Goal: Task Accomplishment & Management: Manage account settings

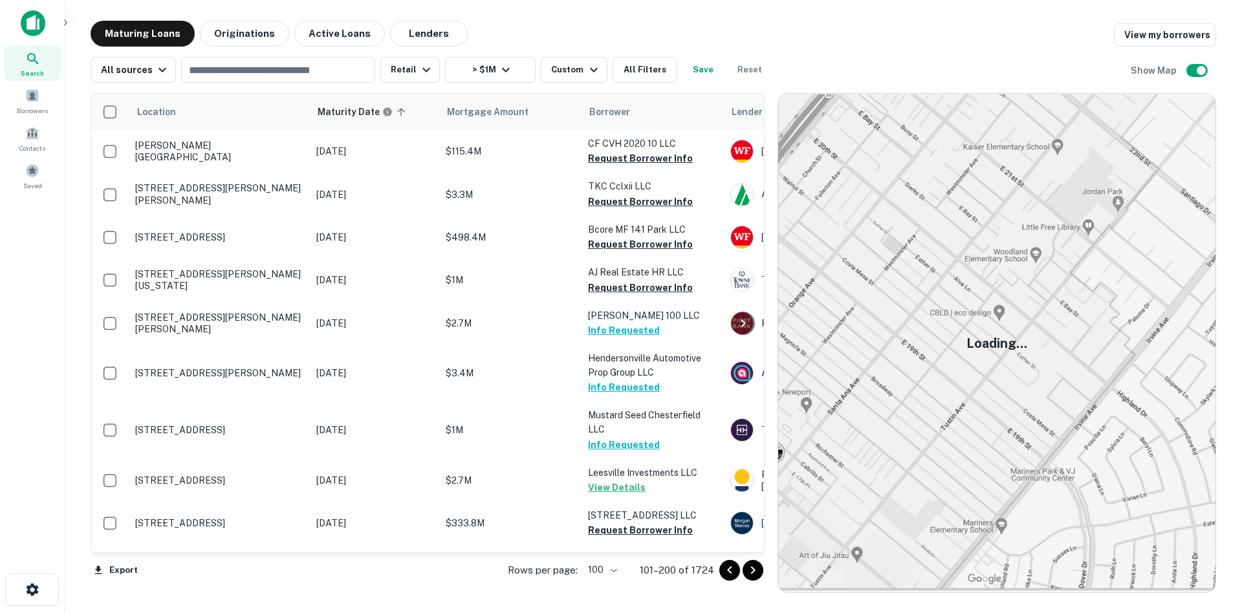
scroll to position [4104, 0]
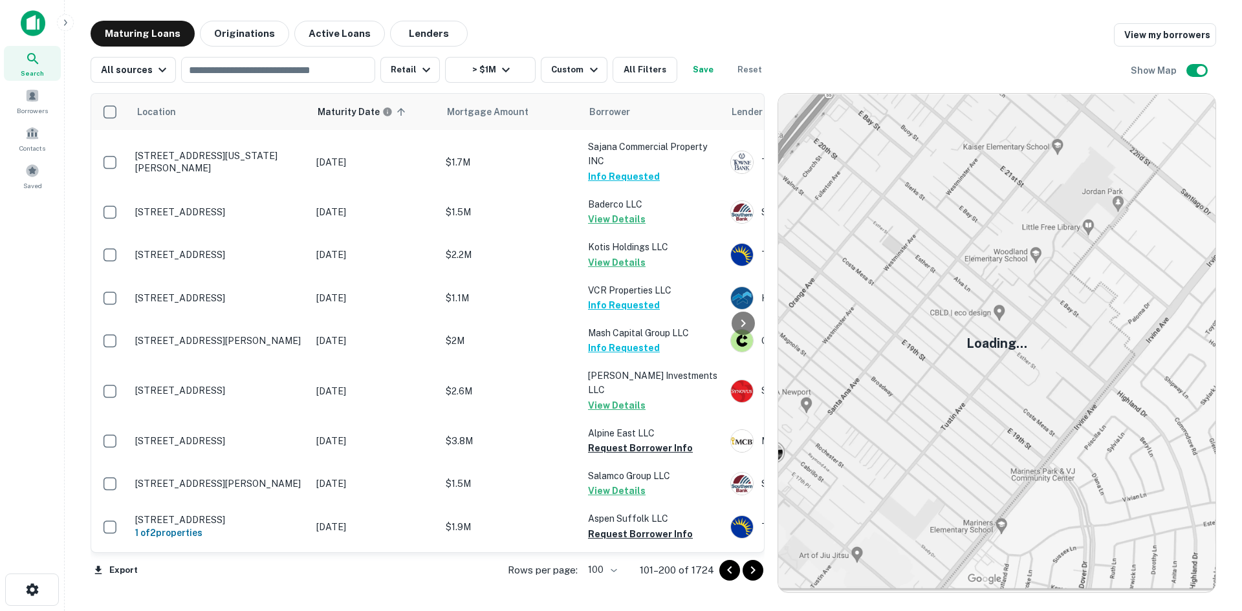
click at [750, 566] on icon "Go to next page" at bounding box center [753, 571] width 16 height 16
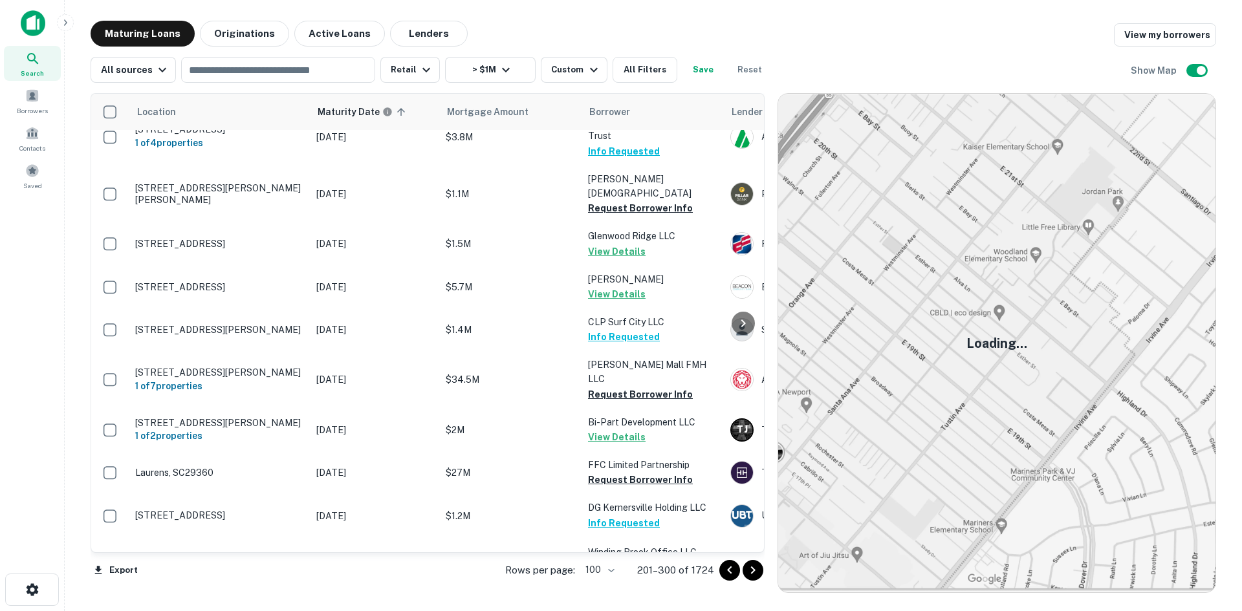
scroll to position [4203, 0]
click at [617, 564] on body "Search Borrowers Contacts Saved Maturing Loans Originations Active Loans Lender…" at bounding box center [621, 305] width 1242 height 611
click at [748, 569] on div at bounding box center [621, 305] width 1242 height 611
click at [748, 569] on icon "Go to next page" at bounding box center [753, 571] width 16 height 16
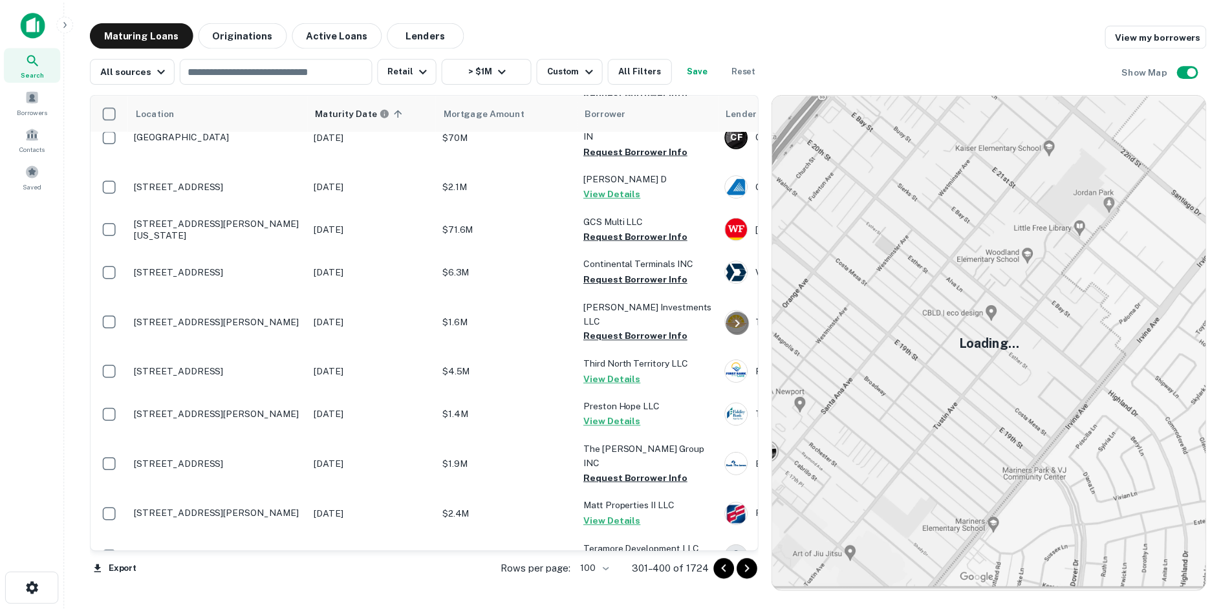
scroll to position [3906, 0]
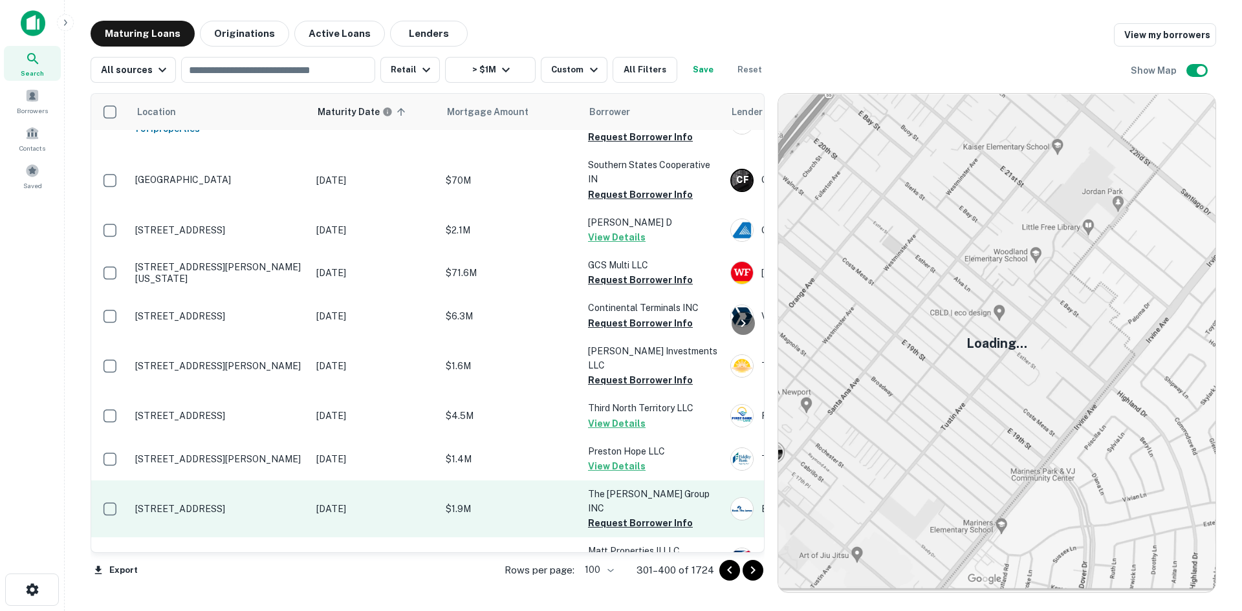
click at [263, 503] on p "1170 Memorial Blvd N Martinsville, VA24112" at bounding box center [219, 509] width 168 height 12
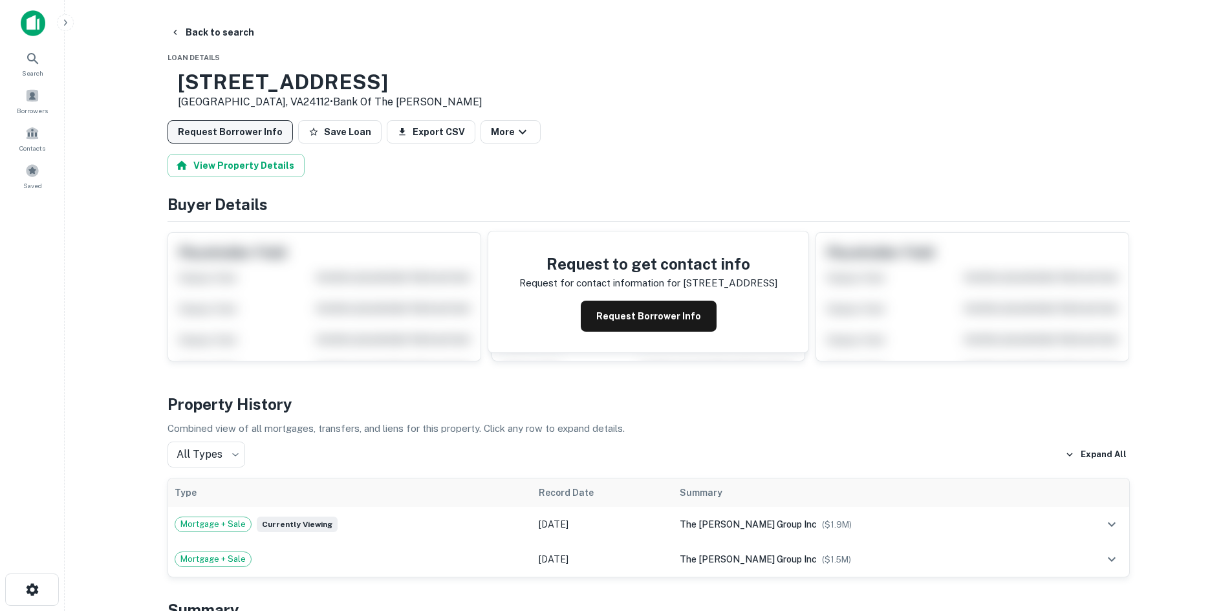
click at [237, 131] on button "Request Borrower Info" at bounding box center [231, 131] width 126 height 23
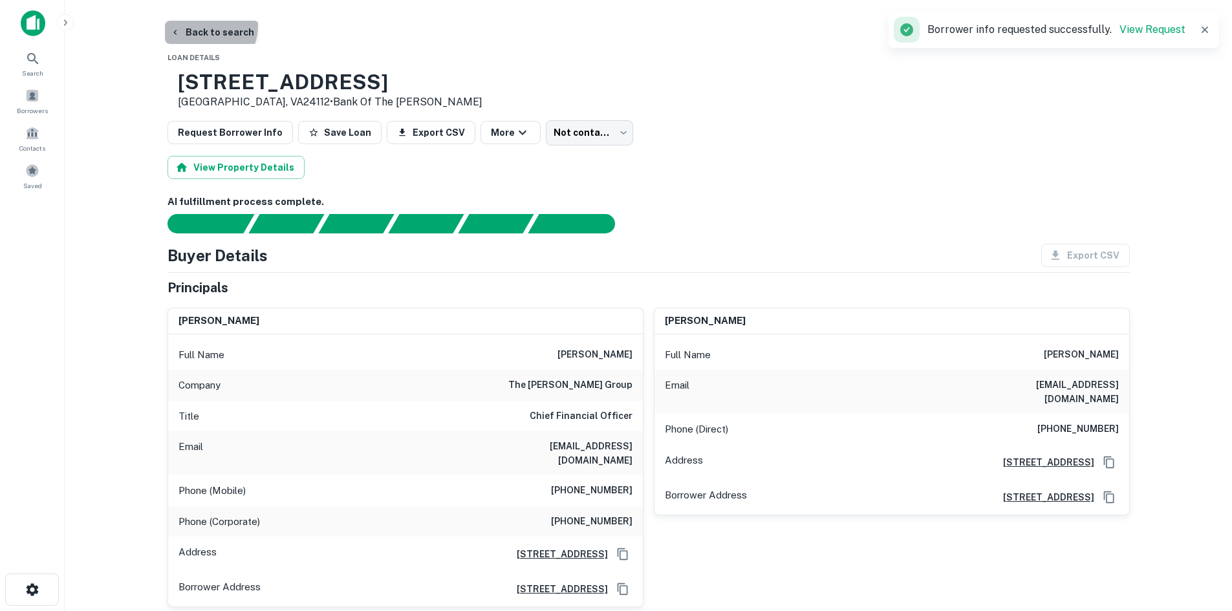
click at [202, 26] on button "Back to search" at bounding box center [212, 32] width 94 height 23
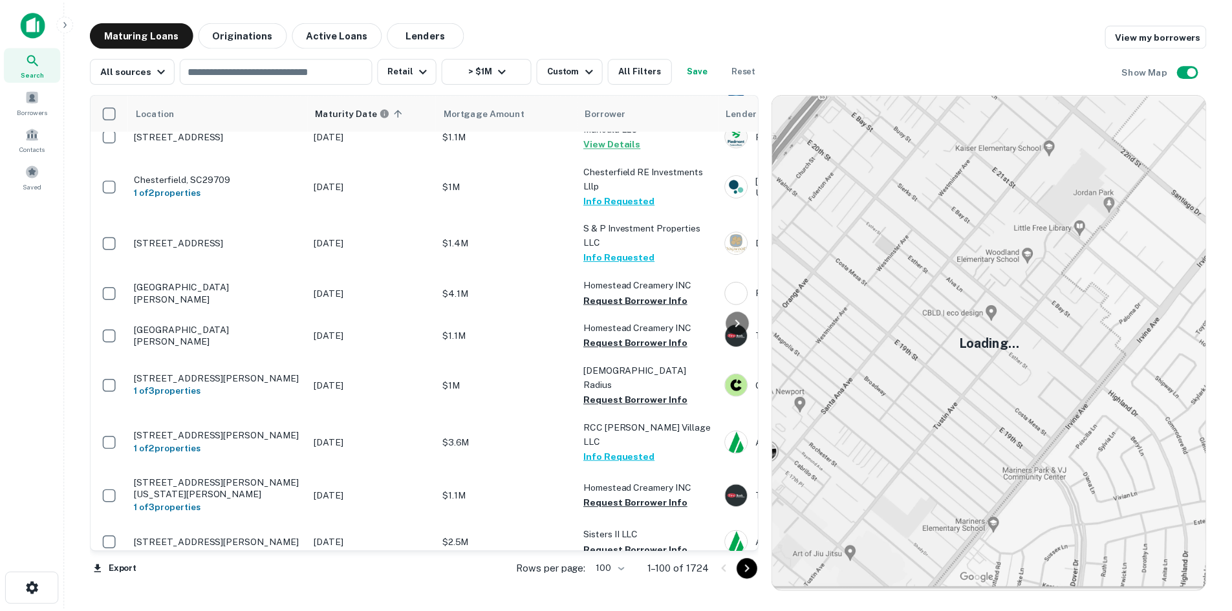
scroll to position [4218, 0]
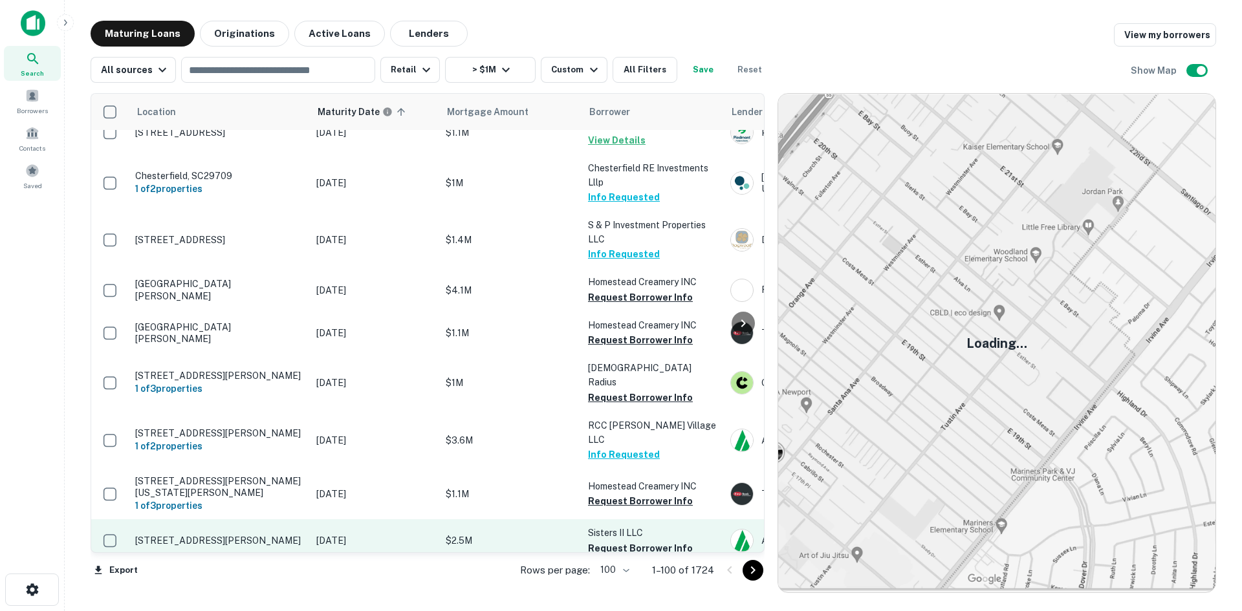
click at [261, 535] on p "751 J Clyde Morris Blvd Newport News, VA23601" at bounding box center [219, 541] width 168 height 12
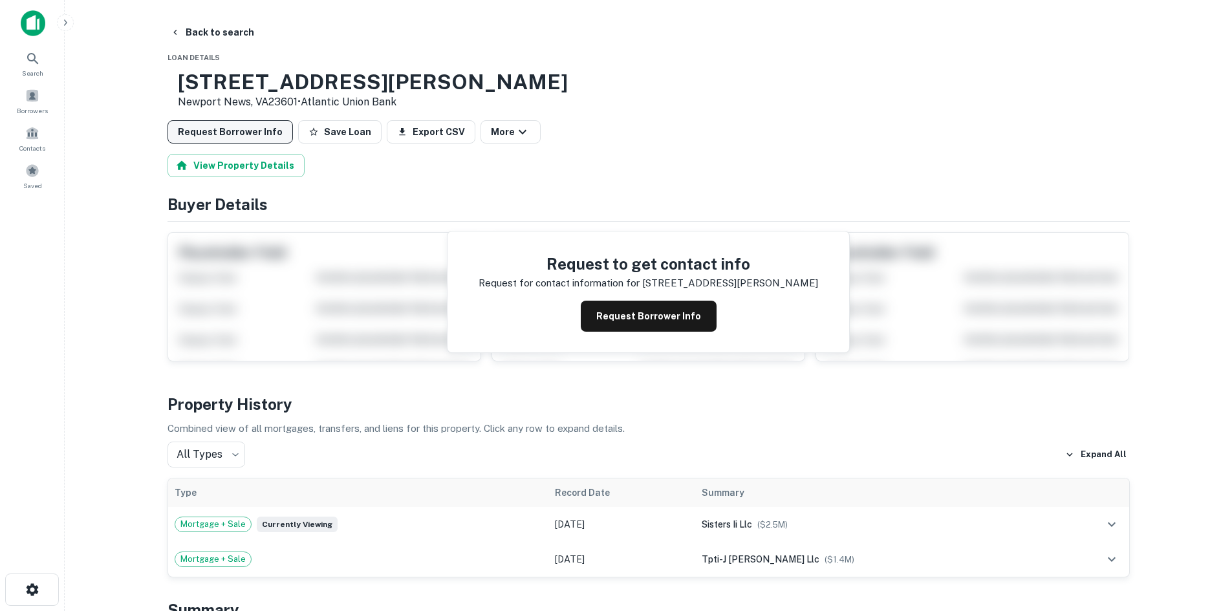
click at [254, 137] on button "Request Borrower Info" at bounding box center [231, 131] width 126 height 23
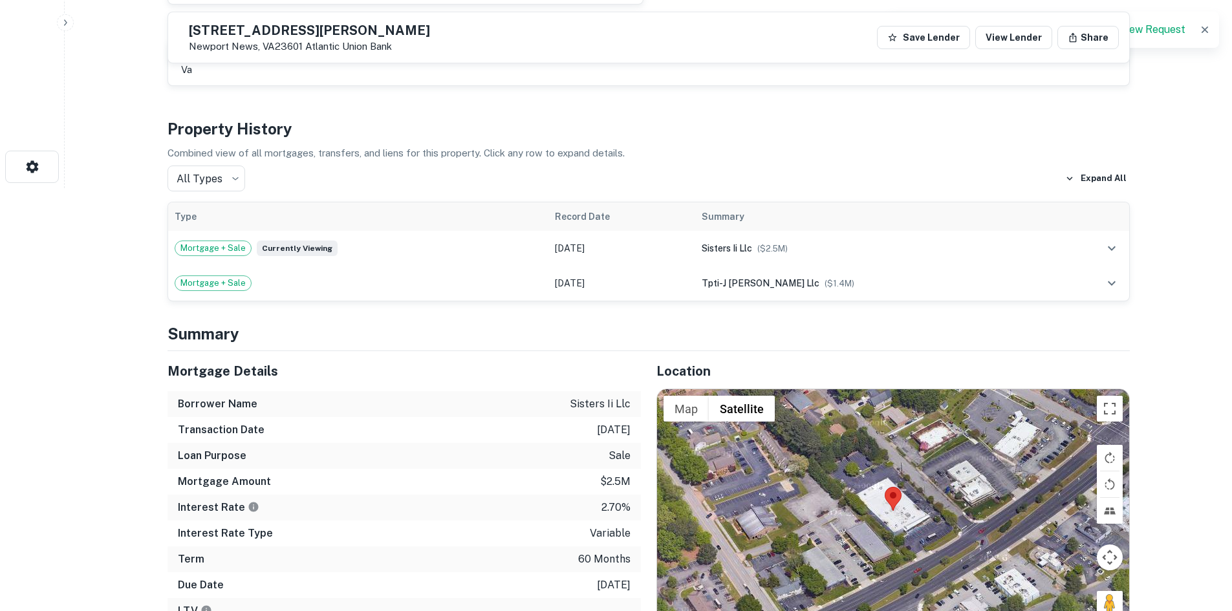
scroll to position [453, 0]
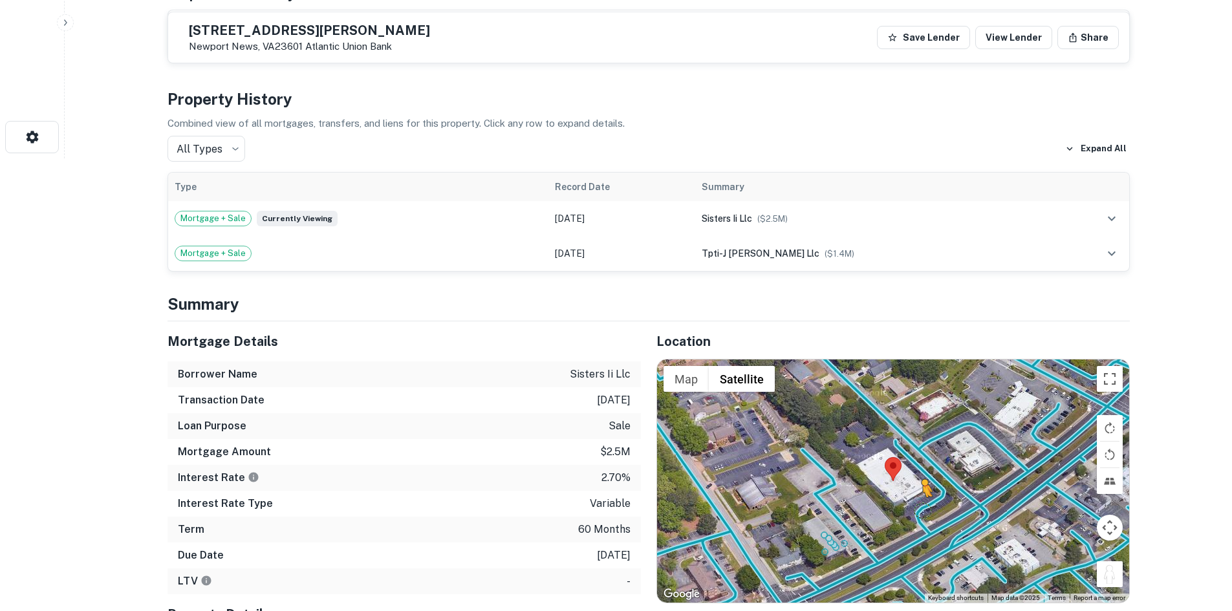
drag, startPoint x: 1106, startPoint y: 573, endPoint x: 923, endPoint y: 509, distance: 194.4
click at [923, 509] on div "To activate drag with keyboard, press Alt + Enter. Once in keyboard drag state,…" at bounding box center [893, 481] width 472 height 243
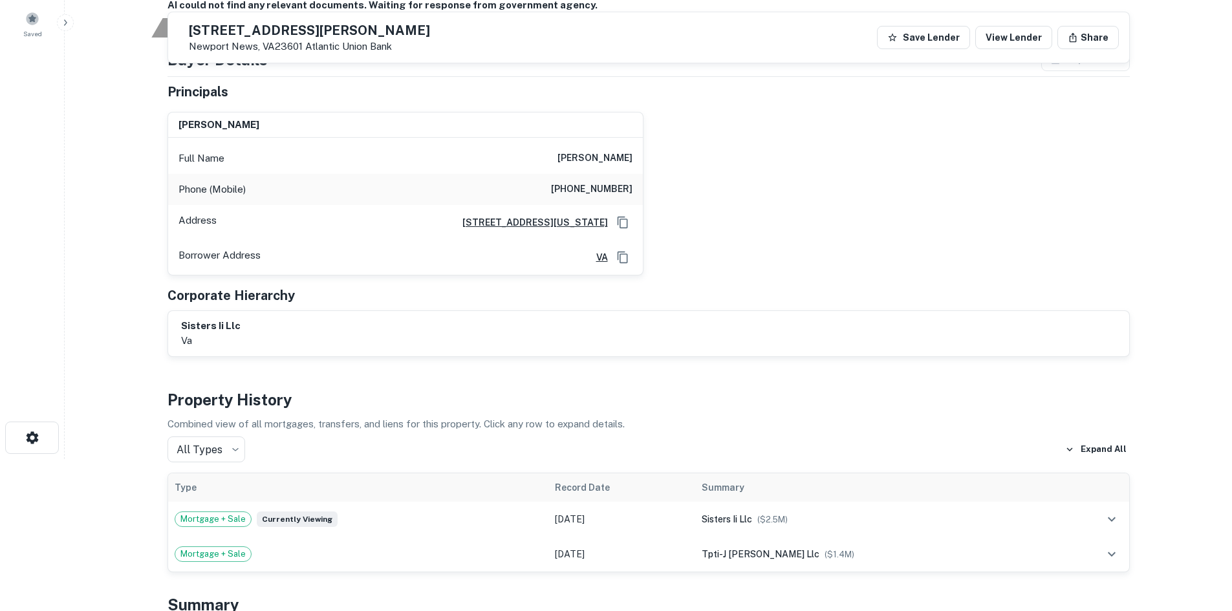
scroll to position [129, 0]
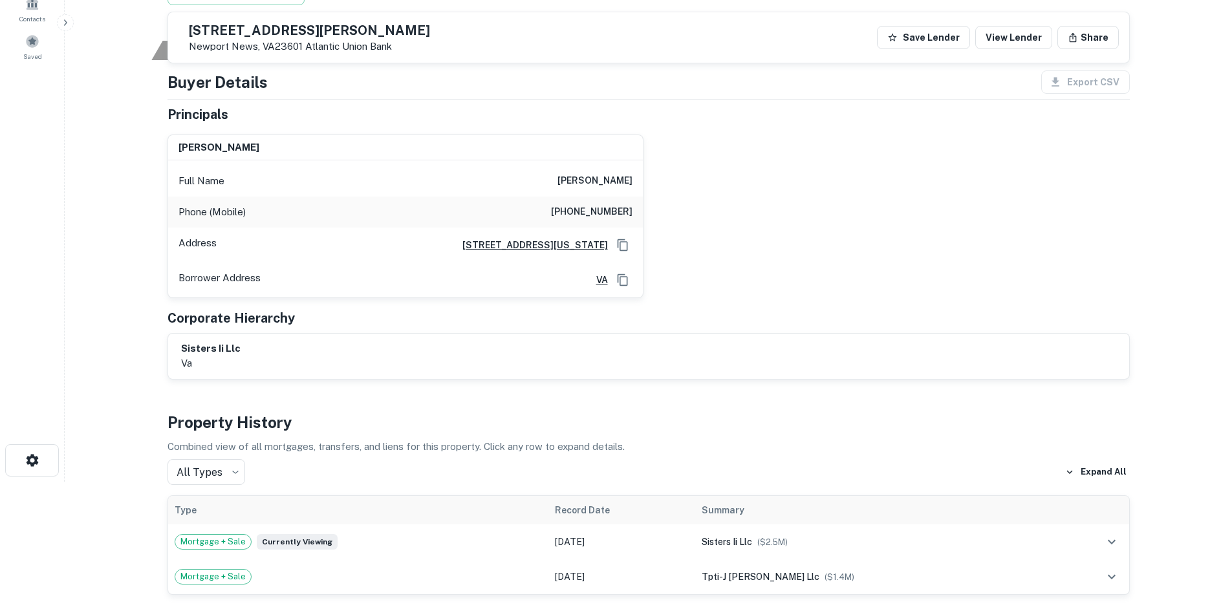
click at [589, 214] on h6 "(757) 615-7825" at bounding box center [592, 212] width 82 height 16
copy h6 "(757) 615-7825"
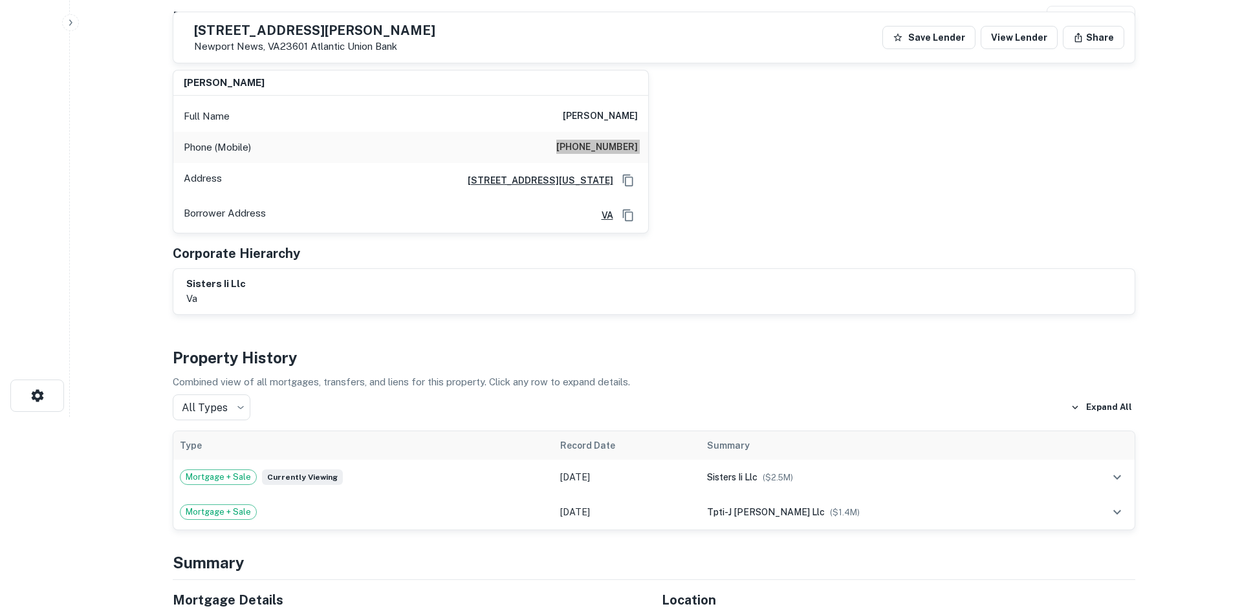
scroll to position [0, 0]
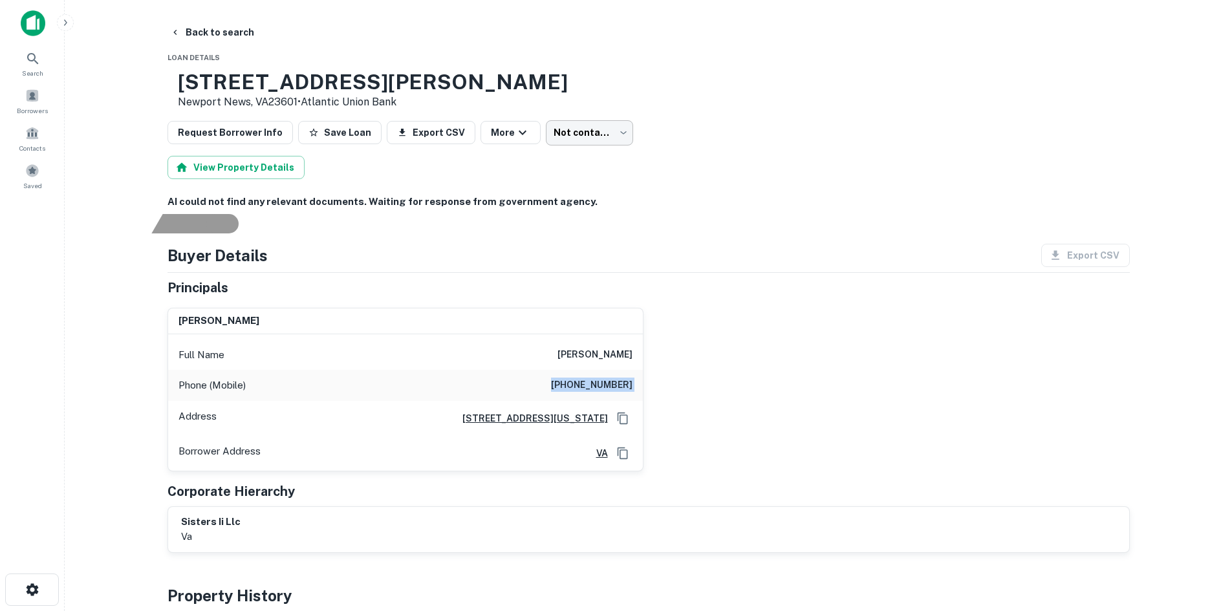
click at [563, 136] on body "Search Borrowers Contacts Saved Back to search Loan Details 751 J Clyde Morris …" at bounding box center [616, 305] width 1232 height 611
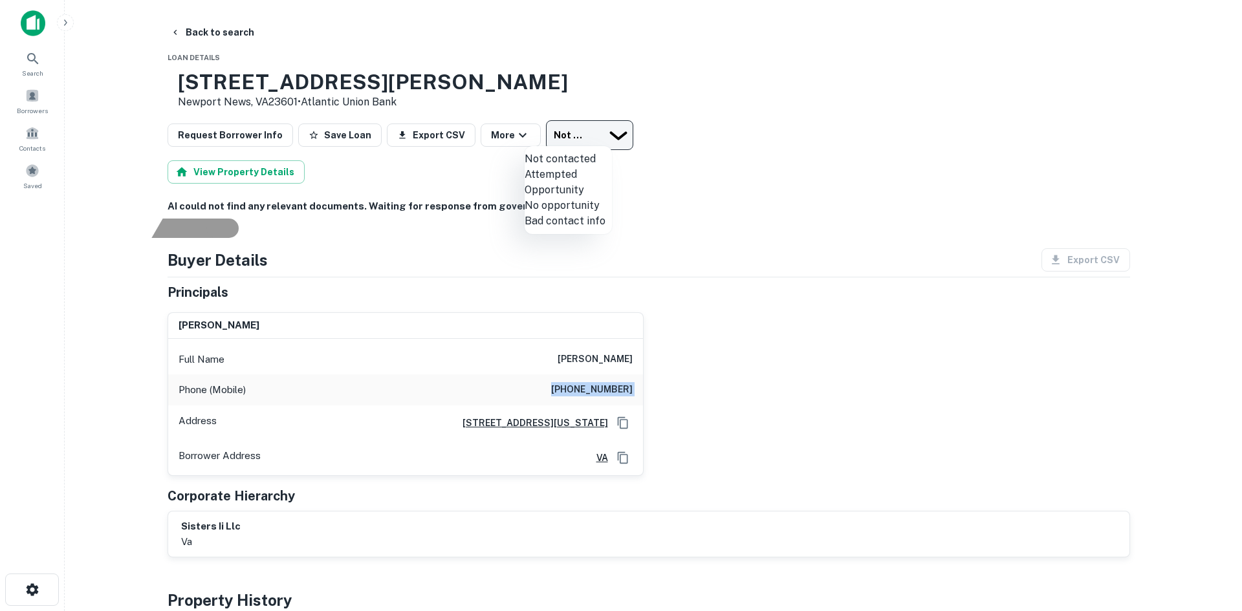
click at [583, 182] on li "Attempted" at bounding box center [568, 175] width 87 height 16
type input "*********"
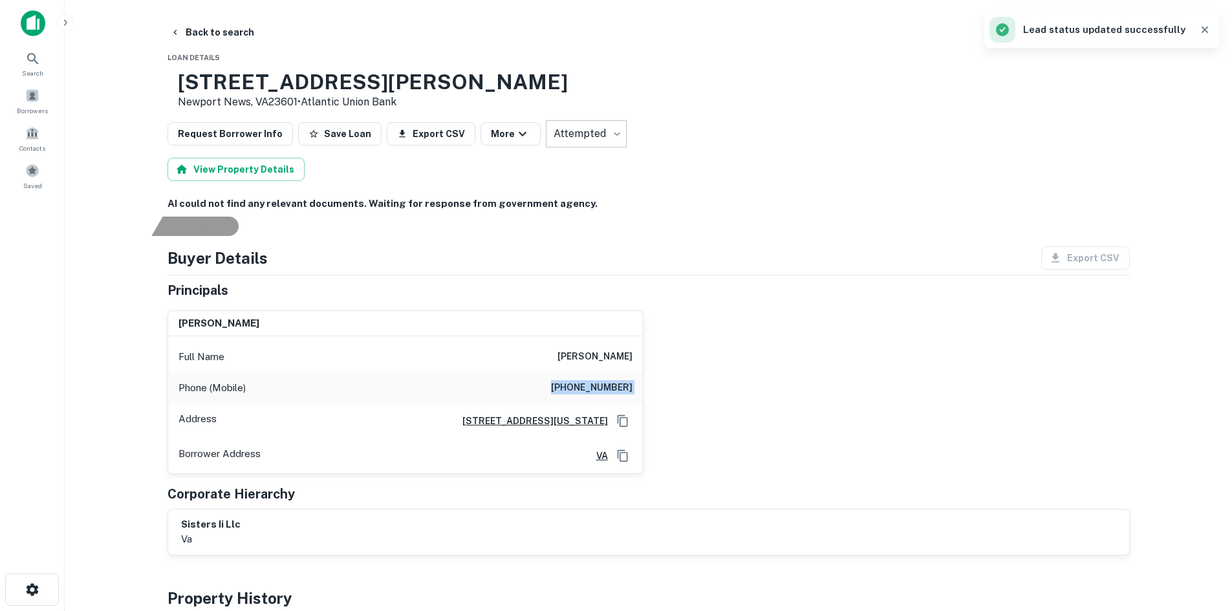
drag, startPoint x: 217, startPoint y: 25, endPoint x: 413, endPoint y: 238, distance: 289.4
click at [217, 25] on button "Back to search" at bounding box center [212, 32] width 94 height 23
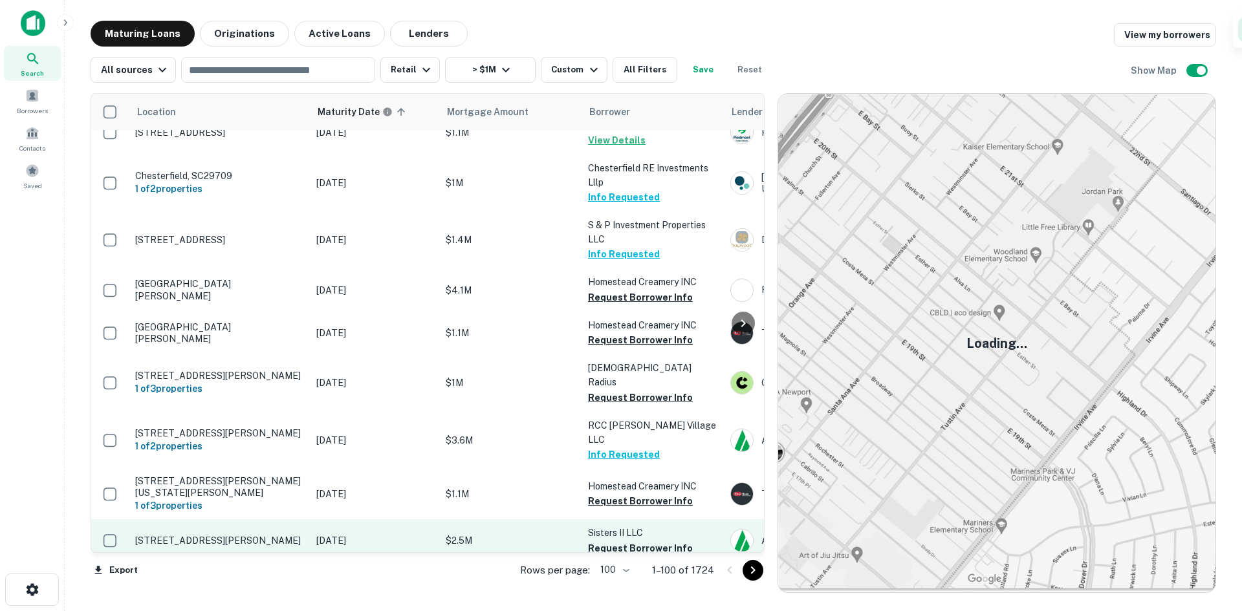
scroll to position [4218, 0]
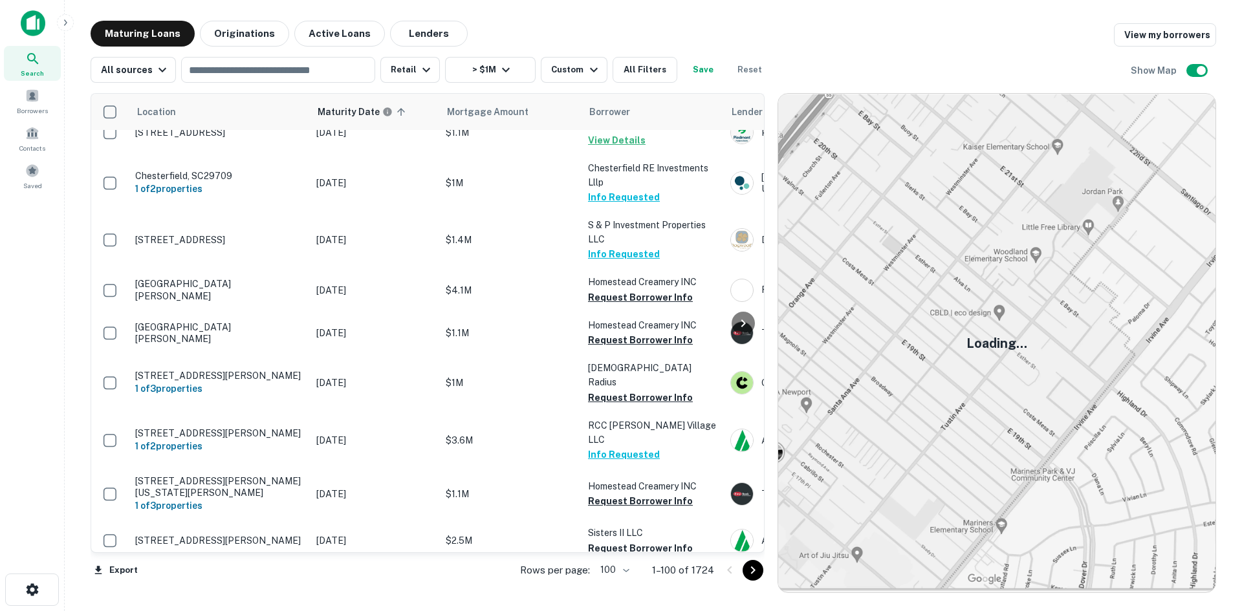
click at [758, 575] on icon "Go to next page" at bounding box center [753, 571] width 16 height 16
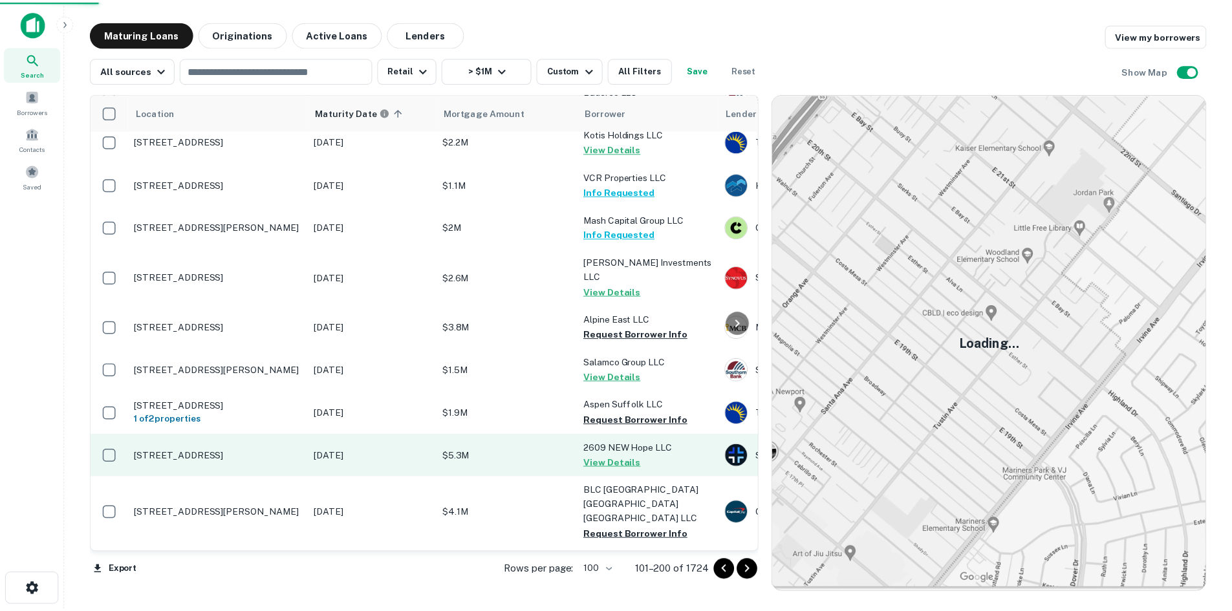
scroll to position [4104, 0]
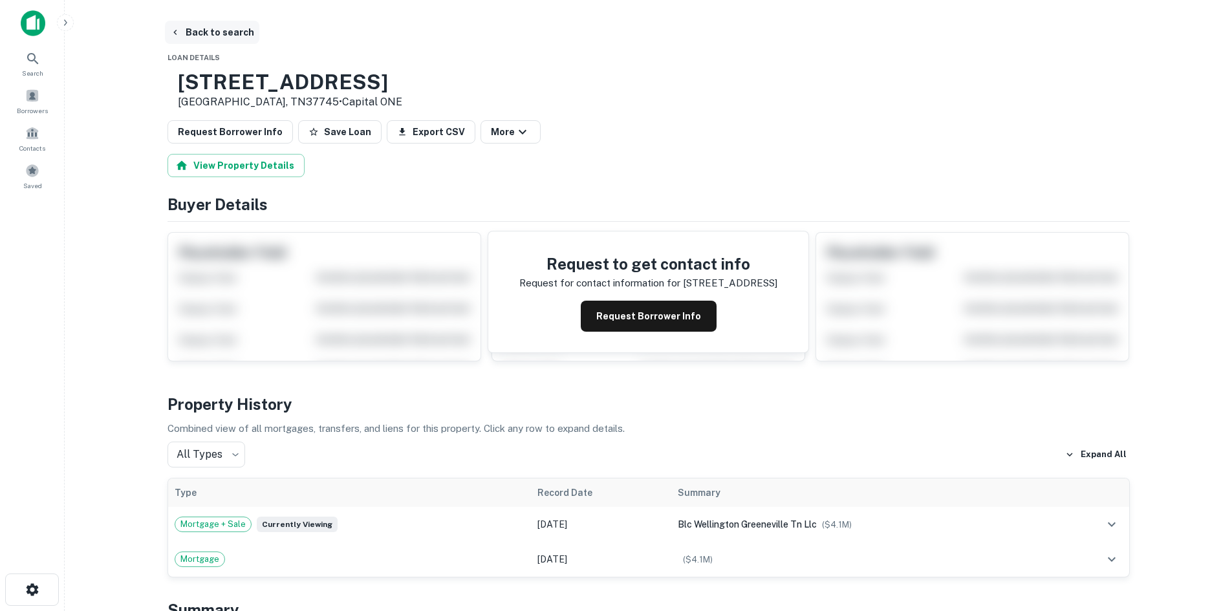
click at [210, 30] on button "Back to search" at bounding box center [212, 32] width 94 height 23
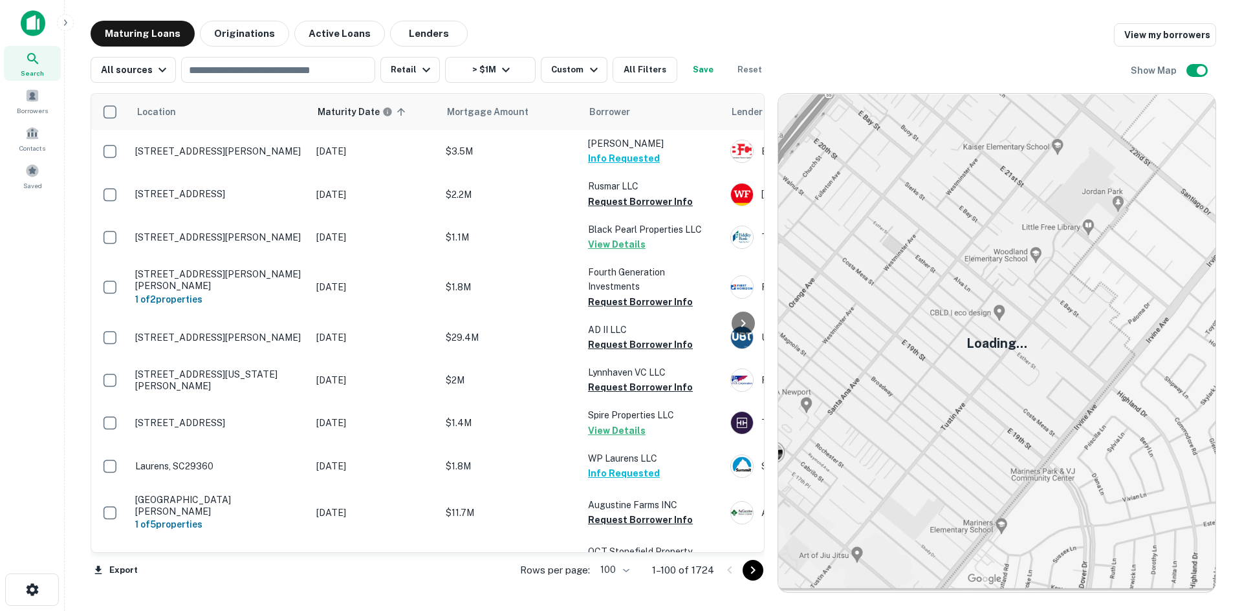
scroll to position [2952, 0]
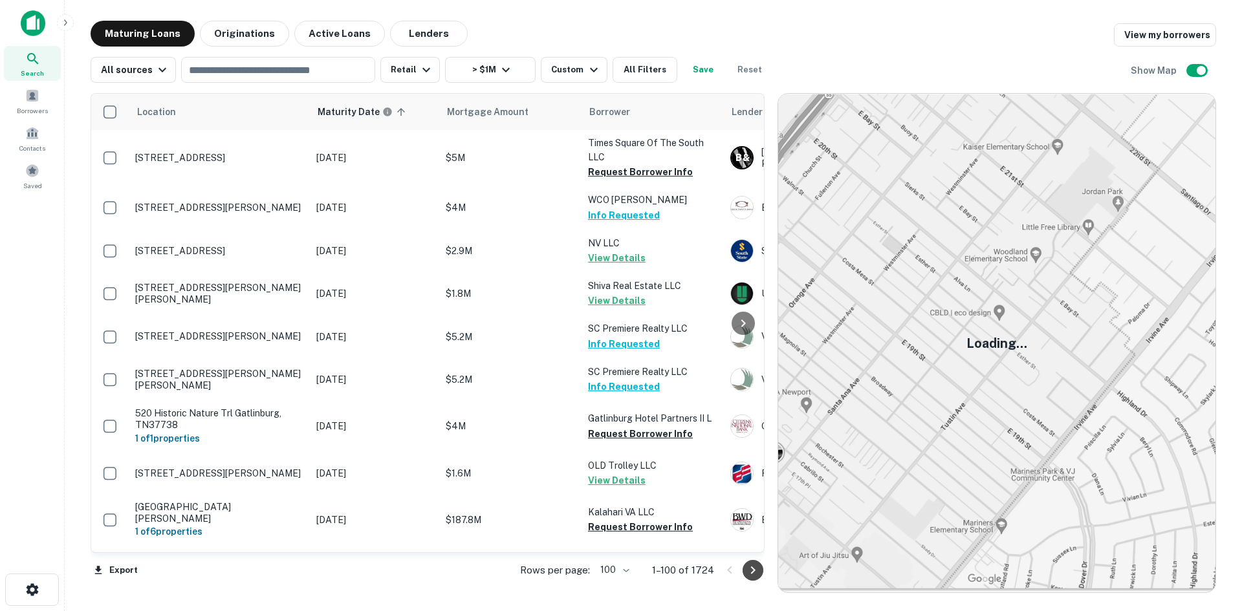
click at [761, 574] on button "Go to next page" at bounding box center [753, 570] width 21 height 21
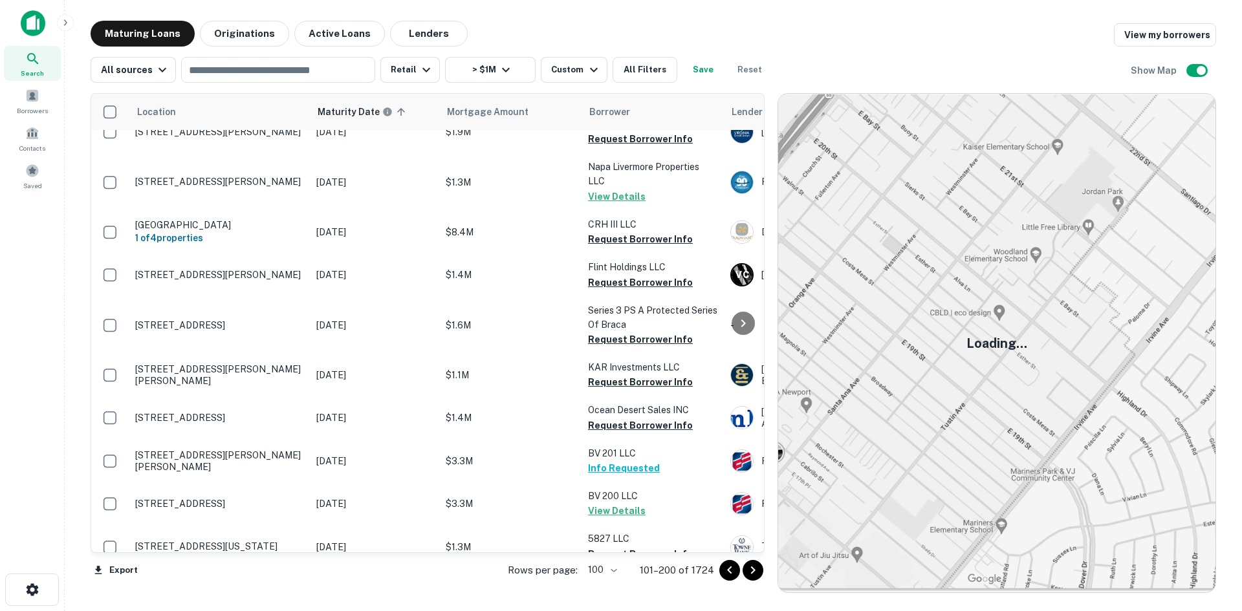
scroll to position [3146, 0]
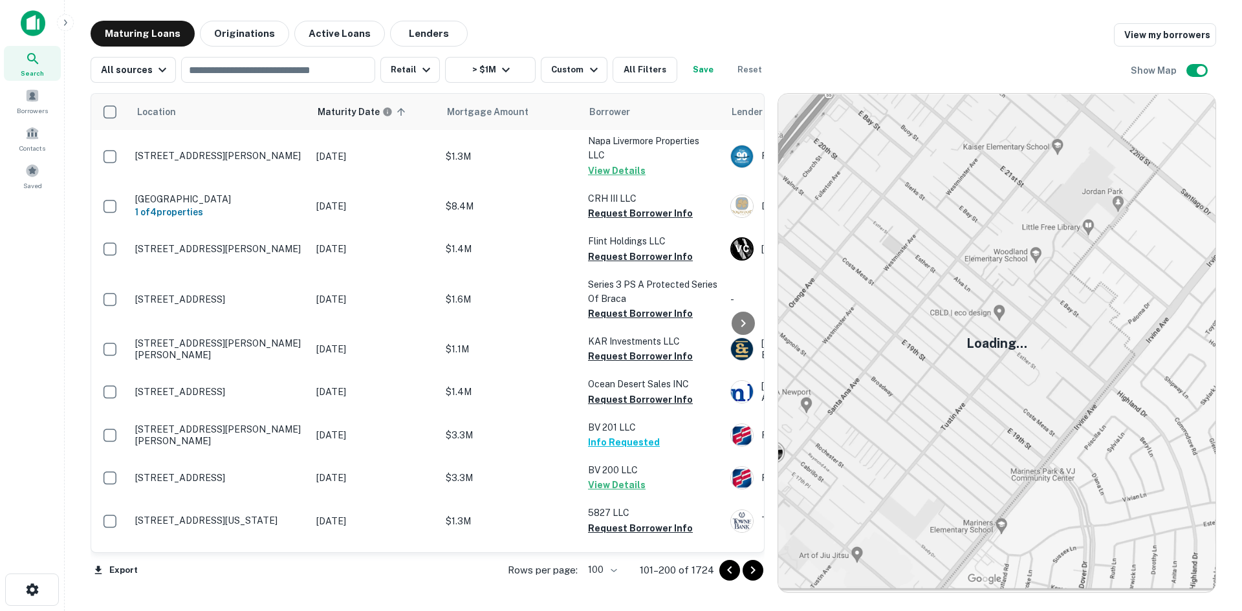
click at [747, 568] on icon "Go to next page" at bounding box center [753, 571] width 16 height 16
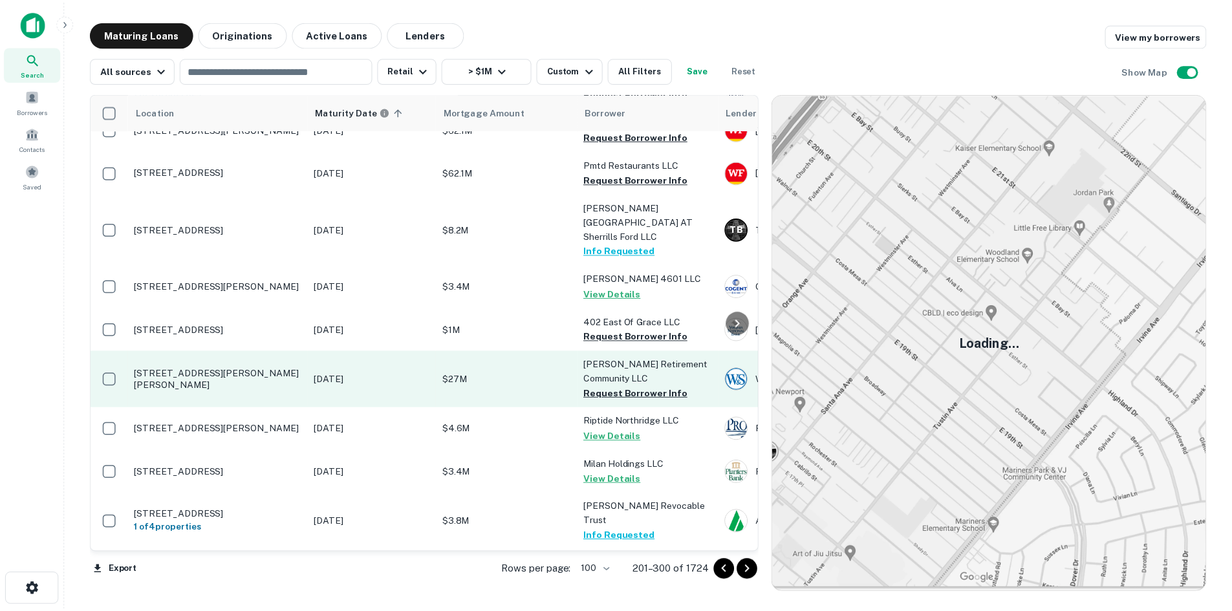
scroll to position [3857, 0]
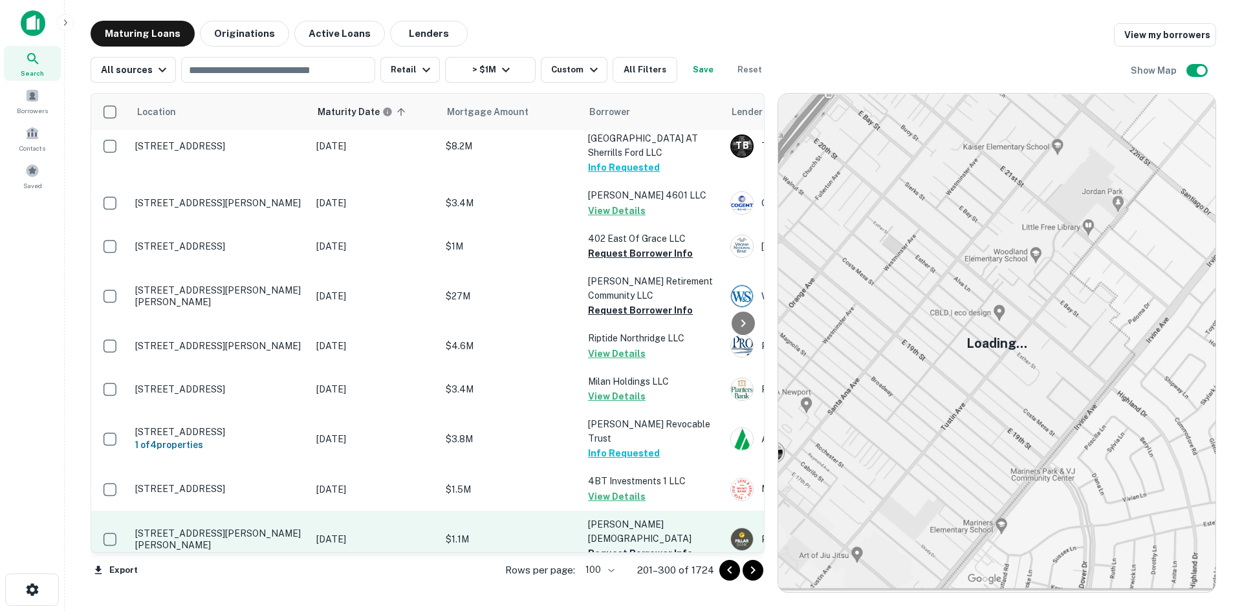
click at [225, 528] on p "734 Heiden Dr Gatlinburg, TN37738" at bounding box center [219, 539] width 168 height 23
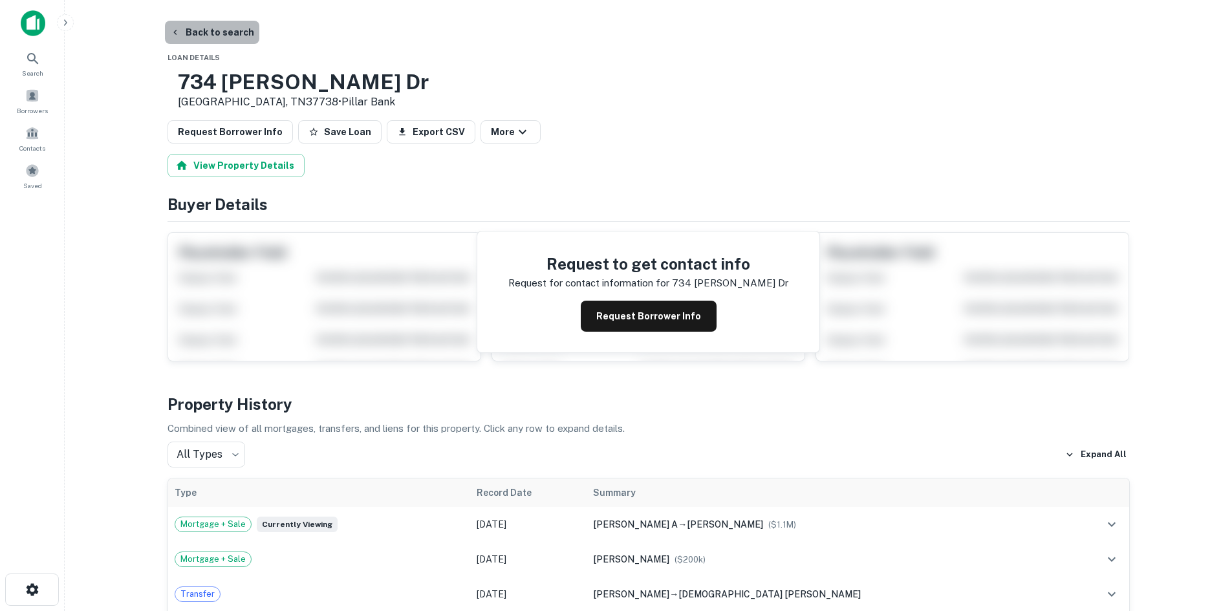
click at [243, 39] on button "Back to search" at bounding box center [212, 32] width 94 height 23
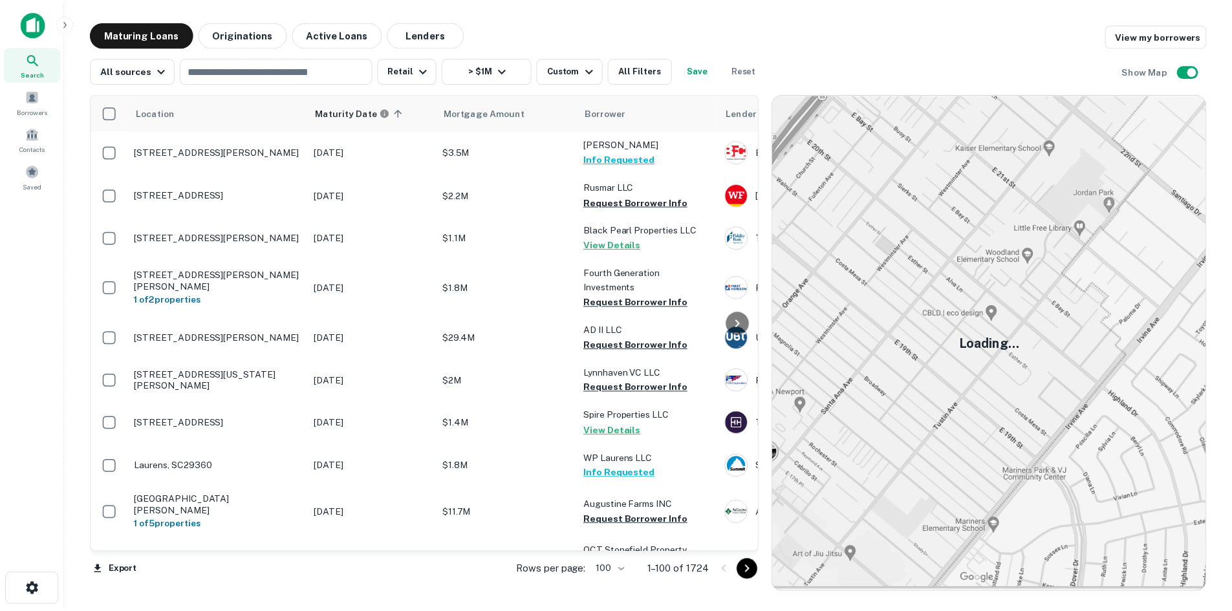
scroll to position [2952, 0]
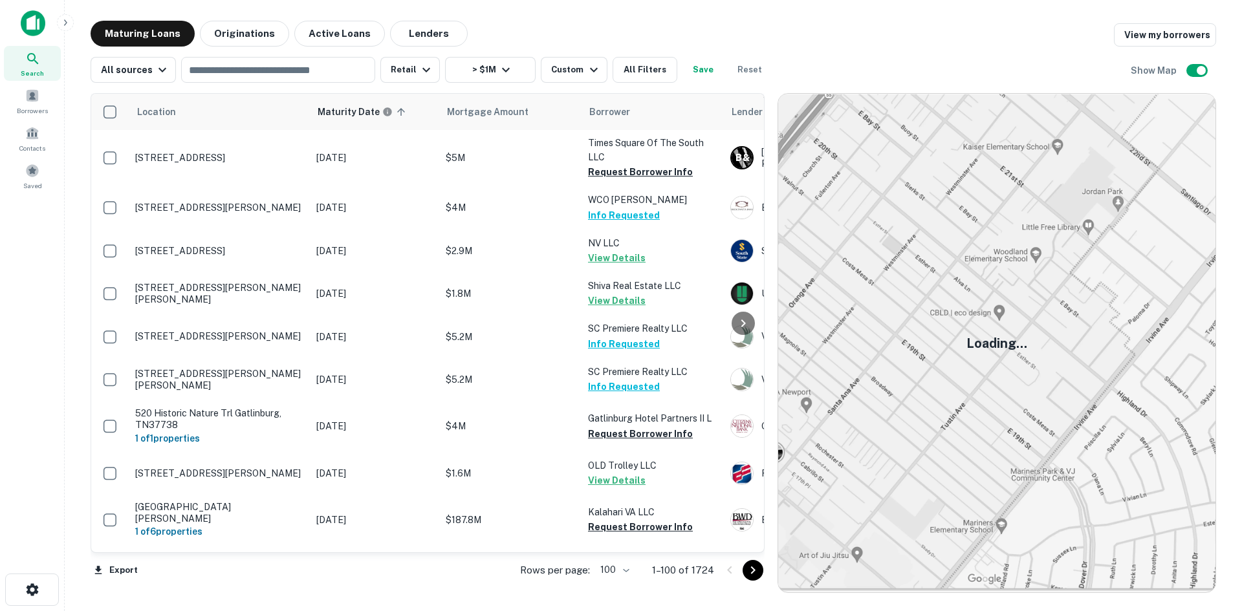
click at [747, 573] on icon "Go to next page" at bounding box center [753, 571] width 16 height 16
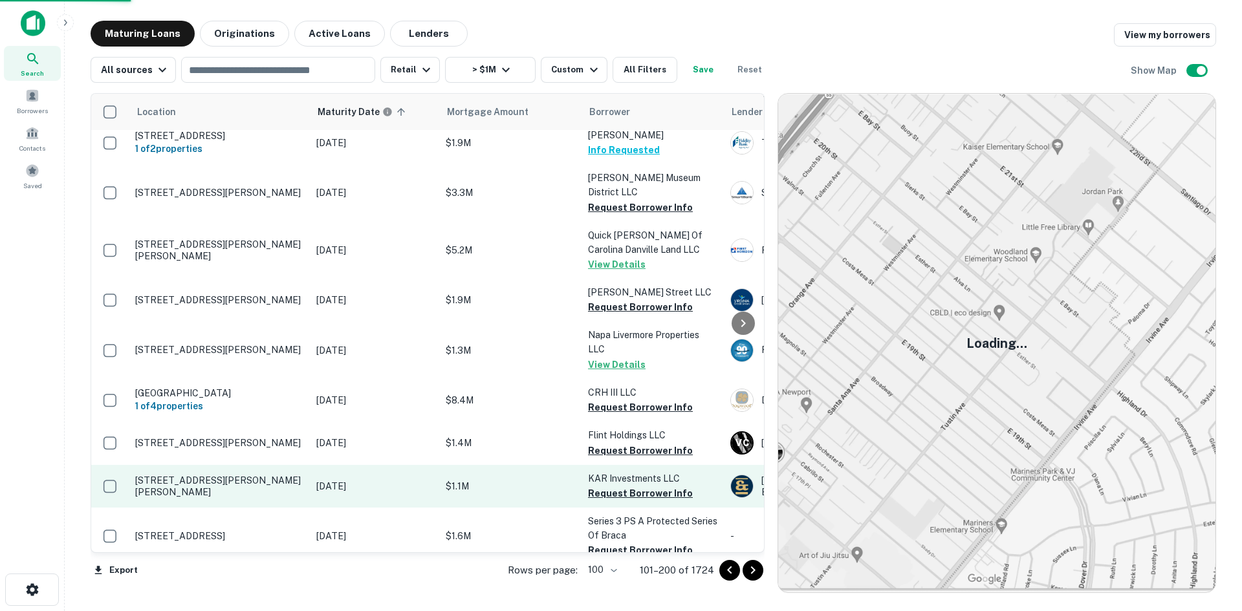
click at [219, 475] on p "[STREET_ADDRESS][PERSON_NAME][PERSON_NAME]" at bounding box center [219, 486] width 168 height 23
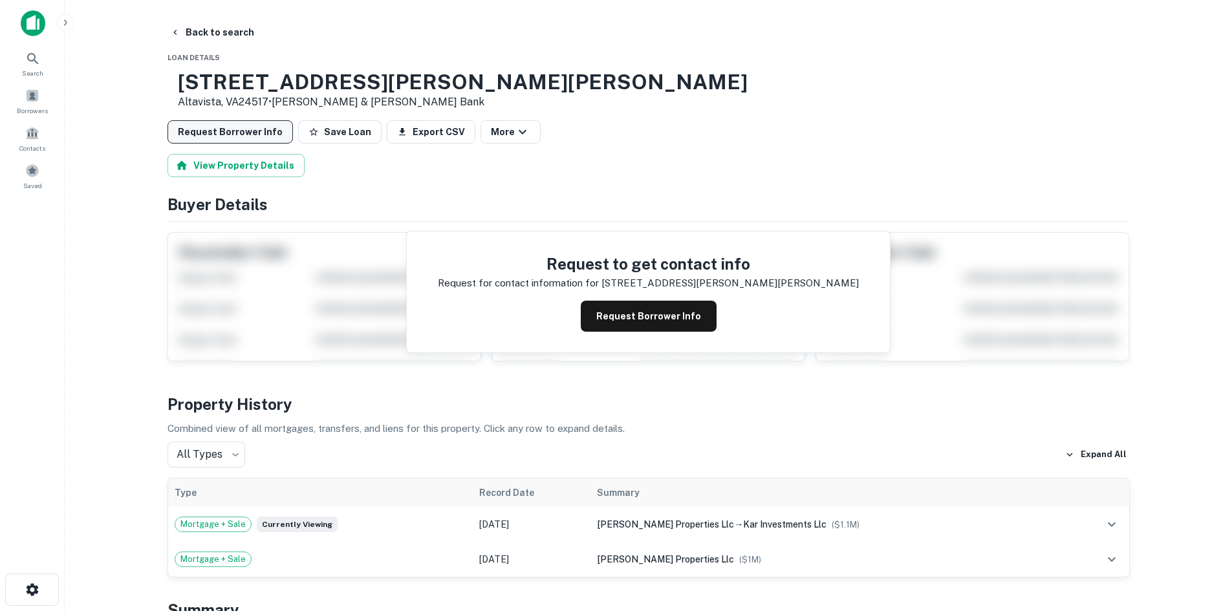
click at [229, 130] on button "Request Borrower Info" at bounding box center [231, 131] width 126 height 23
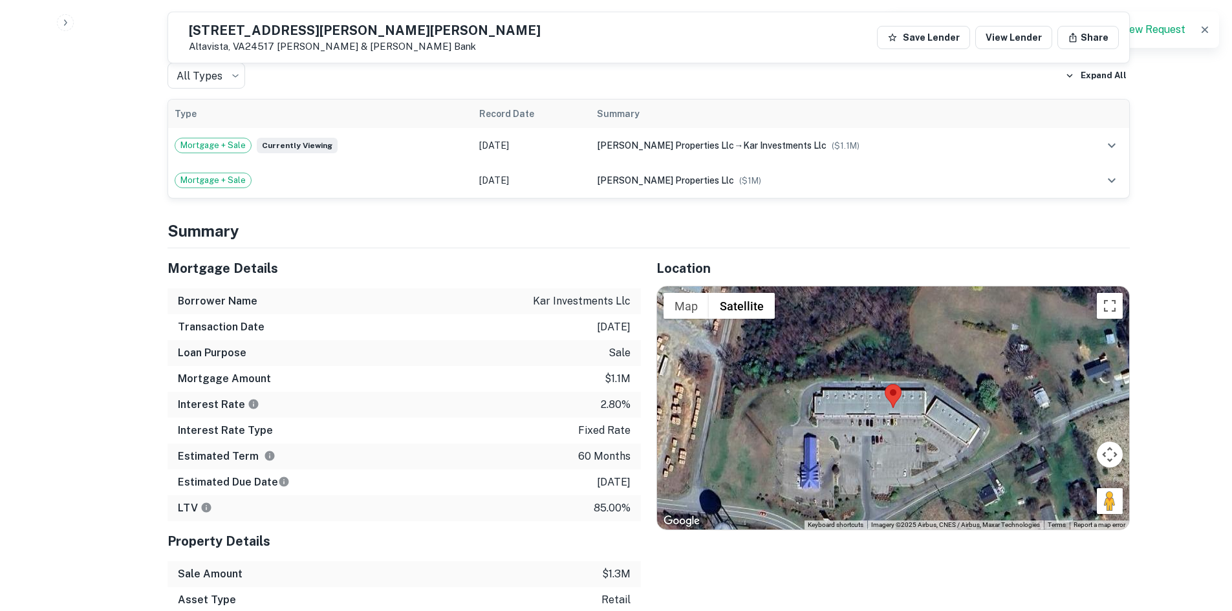
scroll to position [841, 0]
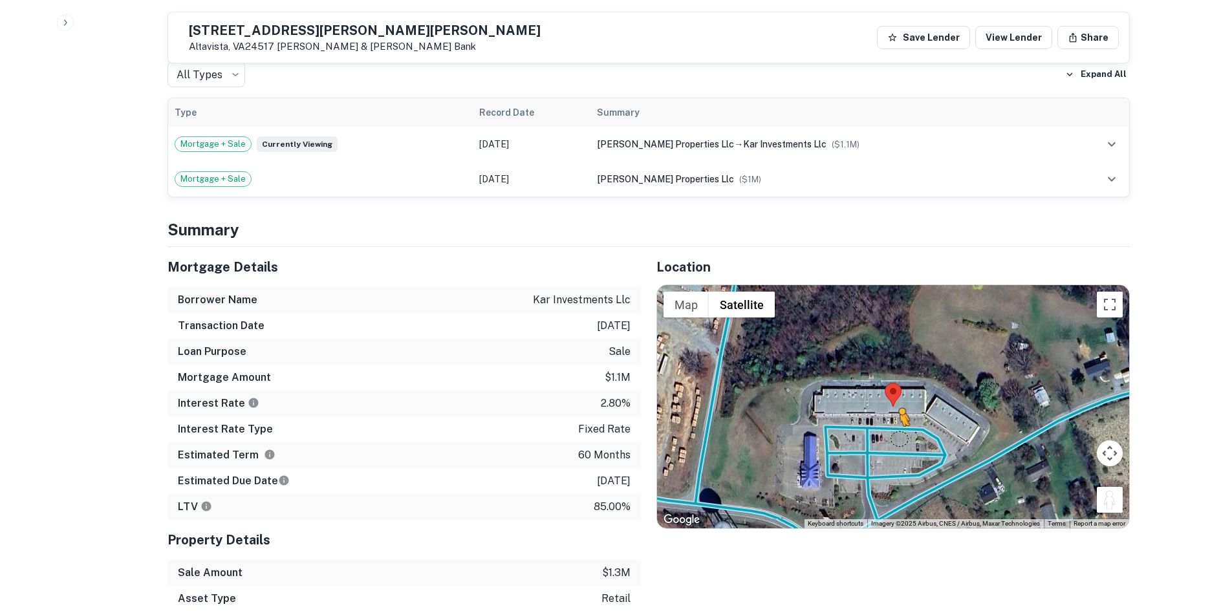
drag, startPoint x: 1110, startPoint y: 487, endPoint x: 893, endPoint y: 421, distance: 226.6
click at [893, 421] on div "To activate drag with keyboard, press Alt + Enter. Once in keyboard drag state,…" at bounding box center [893, 406] width 472 height 243
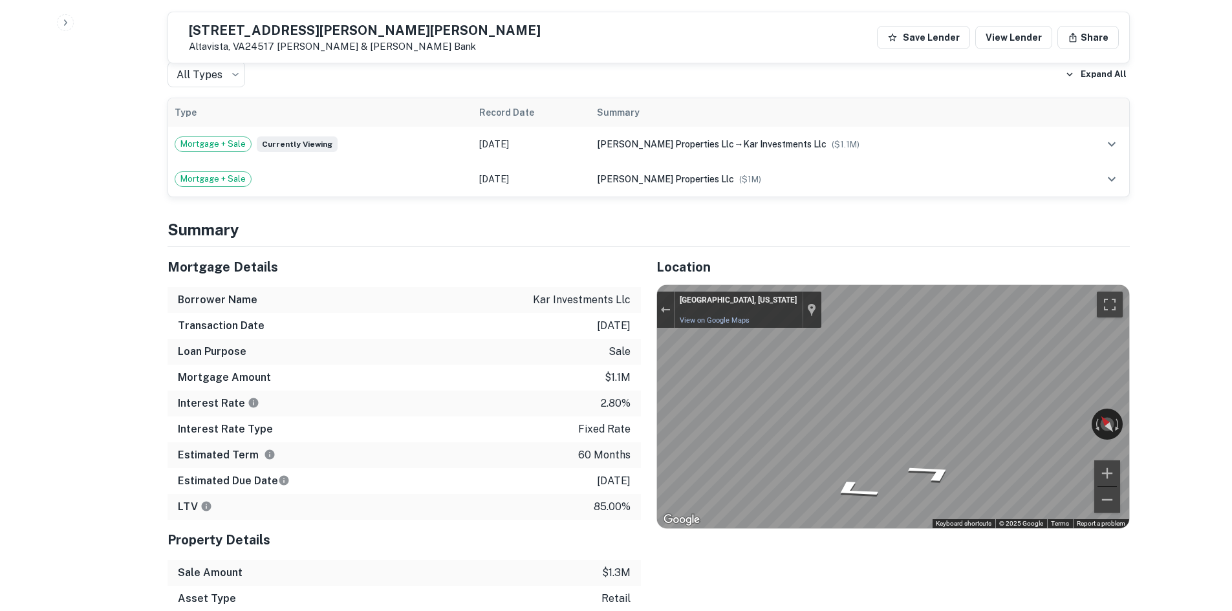
click at [608, 402] on div "Mortgage Details Borrower Name kar investments llc Transaction Date 12/27/2020 …" at bounding box center [641, 468] width 978 height 443
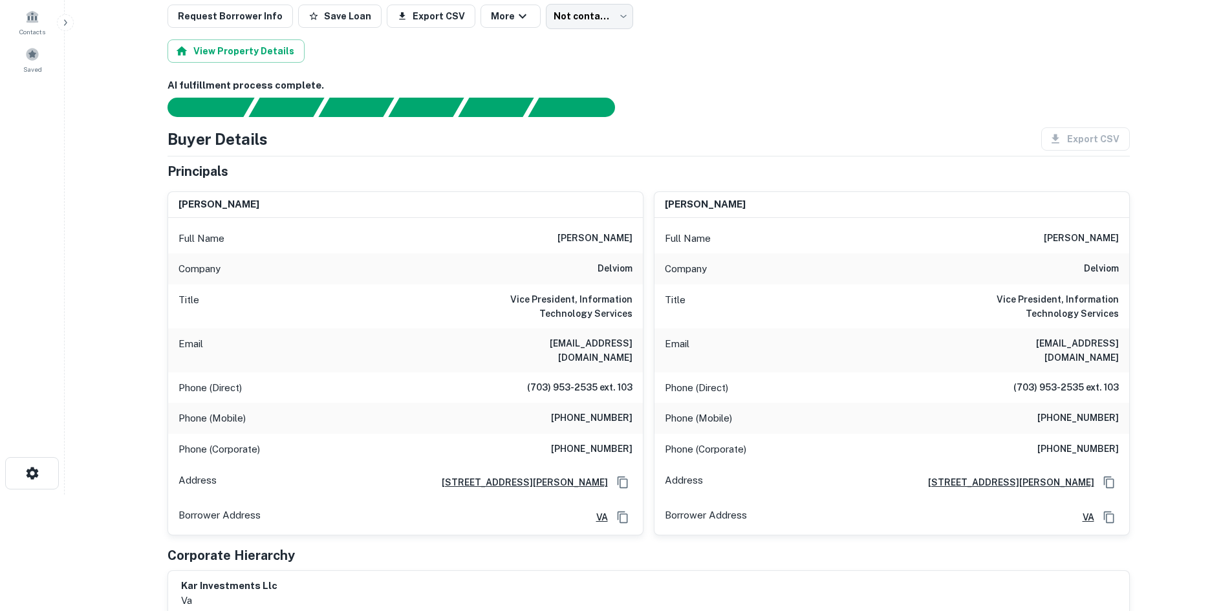
scroll to position [129, 0]
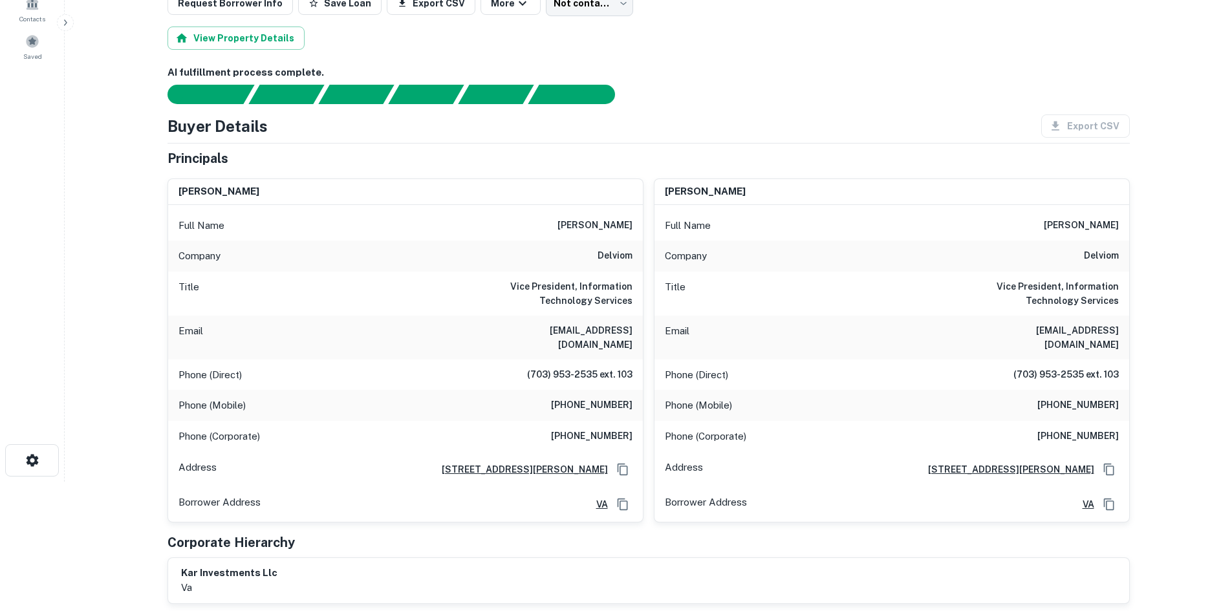
click at [587, 402] on div "Phone (Mobile) (703) 953-7067" at bounding box center [405, 405] width 475 height 31
copy h6 "(703) 953-7067"
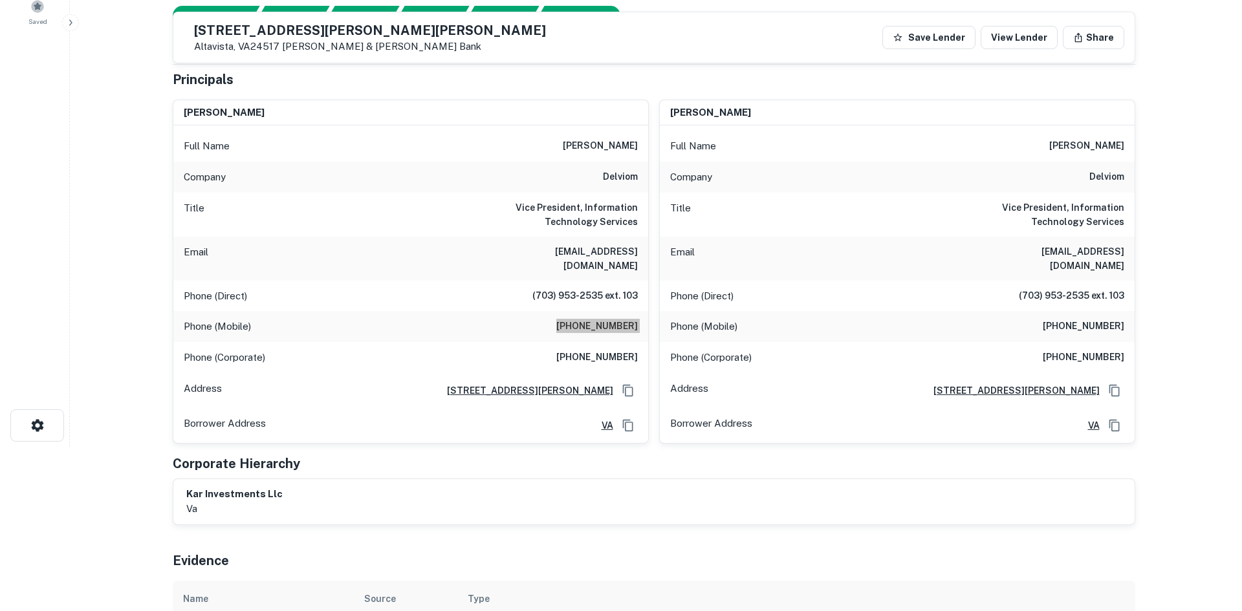
scroll to position [0, 0]
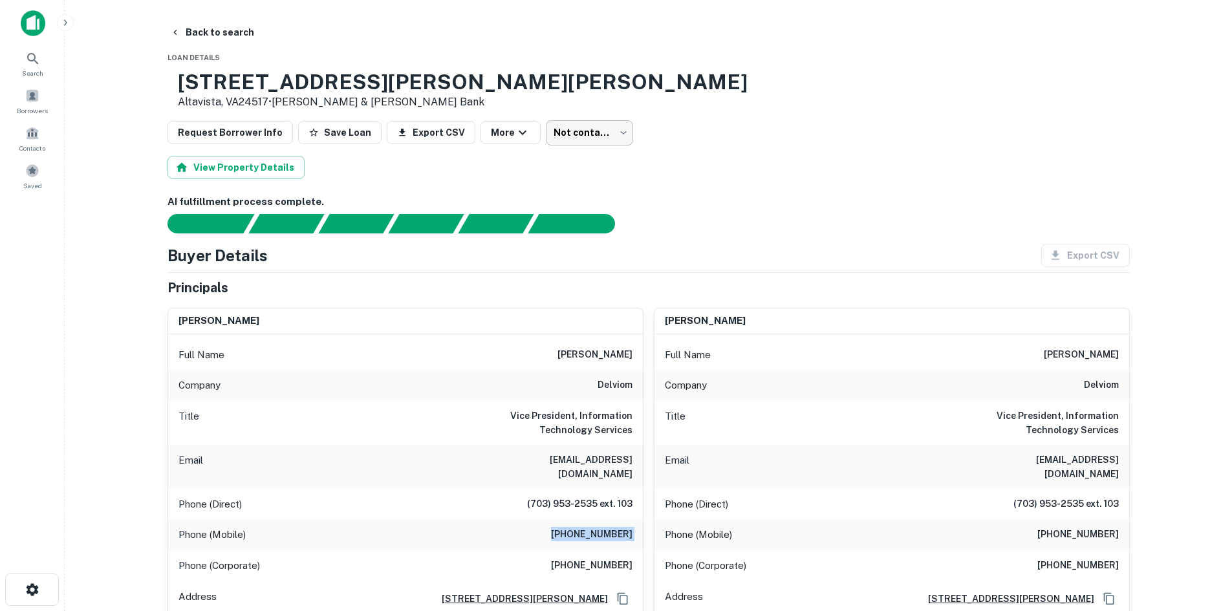
click at [591, 133] on body "Search Borrowers Contacts Saved Back to search Loan Details 2600 Dearing Ford R…" at bounding box center [616, 305] width 1232 height 611
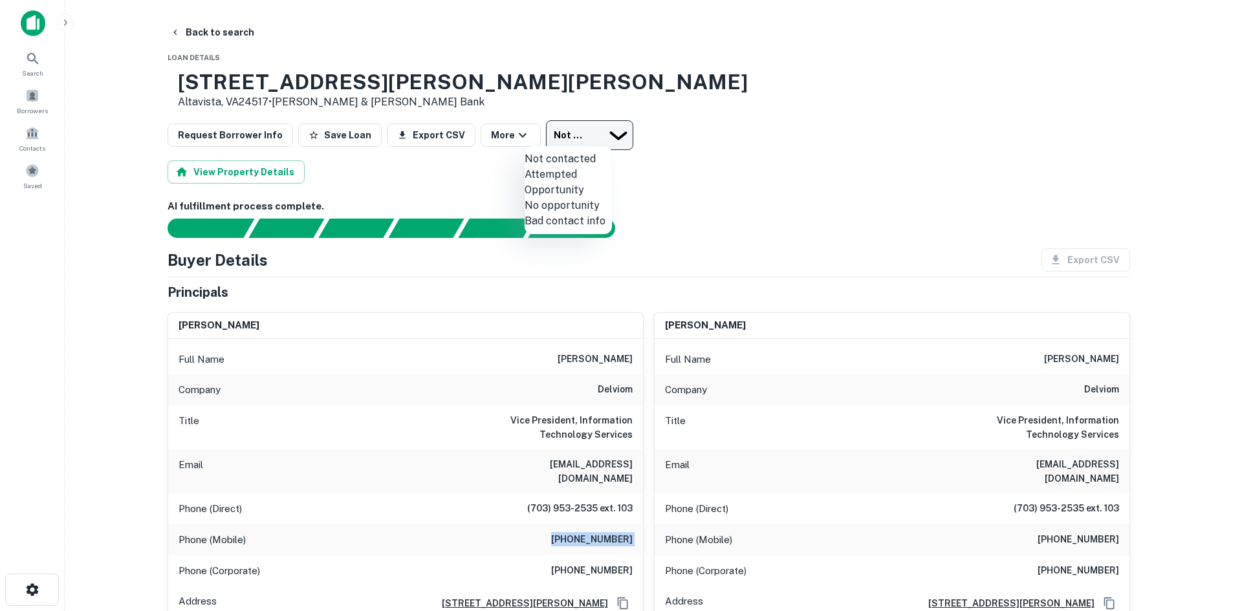
drag, startPoint x: 575, startPoint y: 189, endPoint x: 476, endPoint y: 169, distance: 101.0
click at [575, 182] on li "Attempted" at bounding box center [568, 175] width 87 height 16
type input "*********"
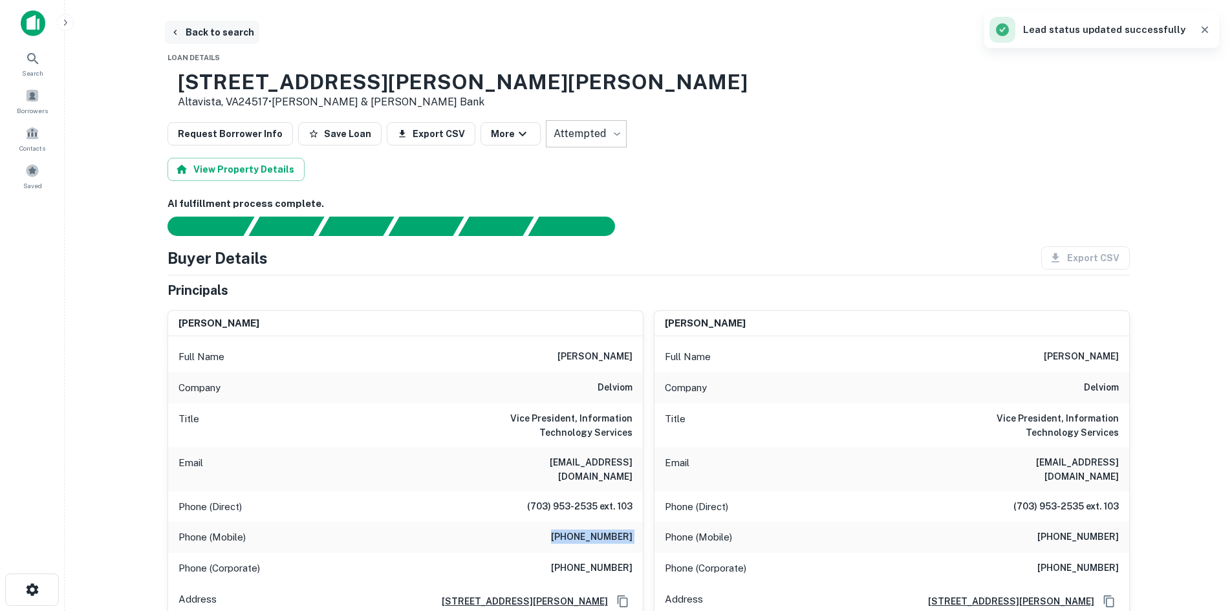
click at [235, 36] on button "Back to search" at bounding box center [212, 32] width 94 height 23
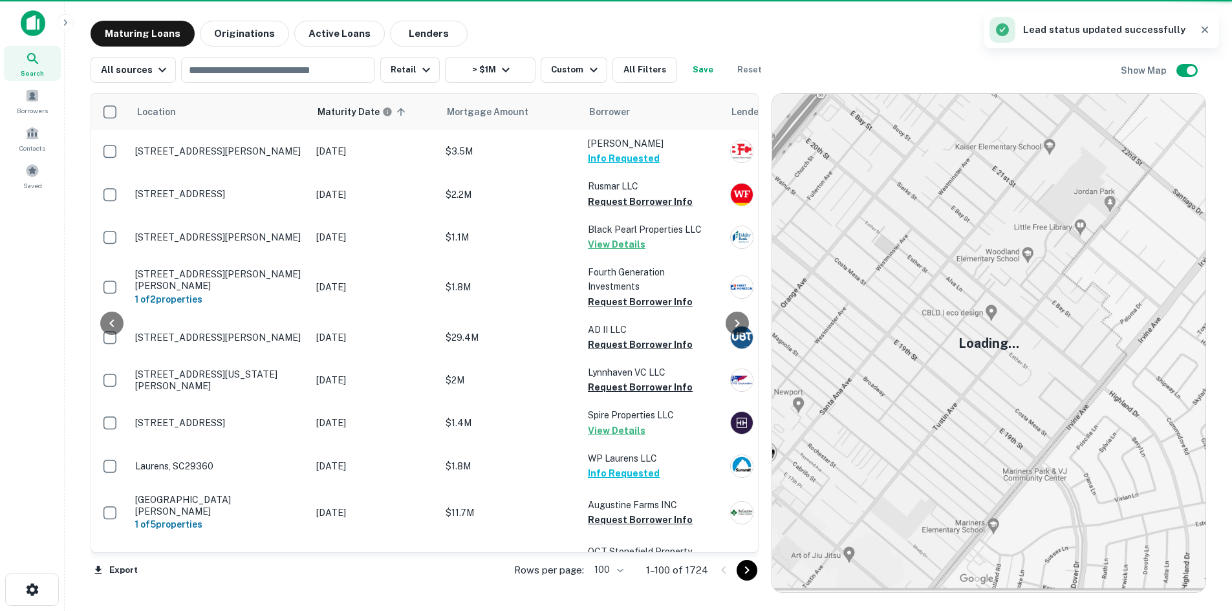
click at [749, 567] on icon "Go to next page" at bounding box center [747, 571] width 16 height 16
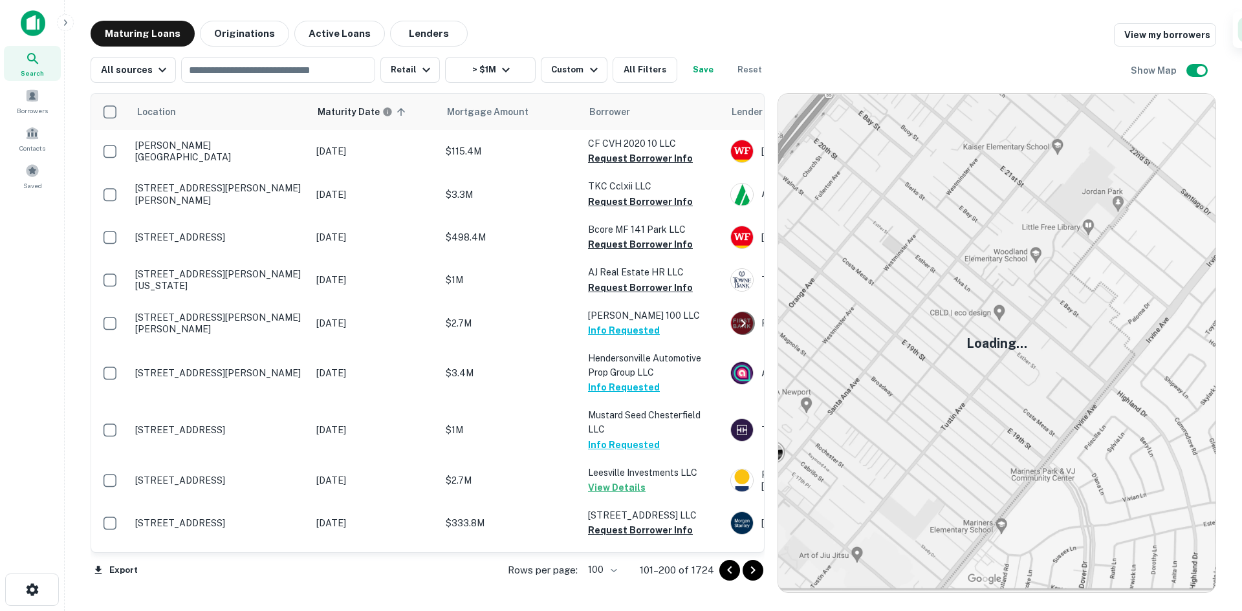
scroll to position [3340, 0]
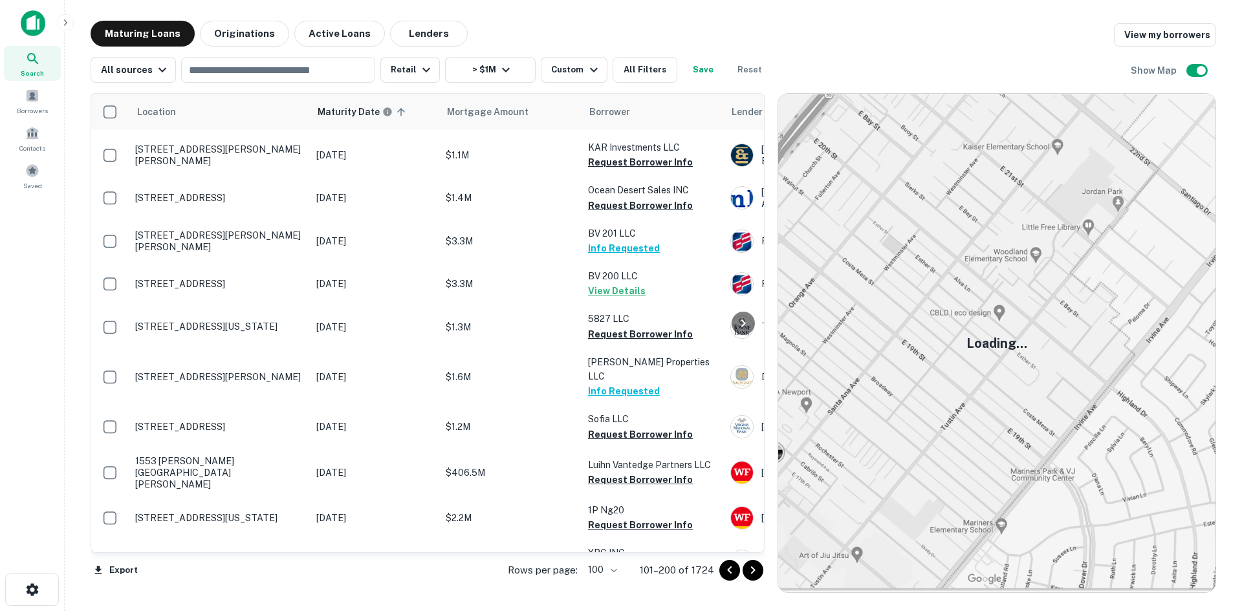
click at [752, 567] on icon "Go to next page" at bounding box center [753, 571] width 16 height 16
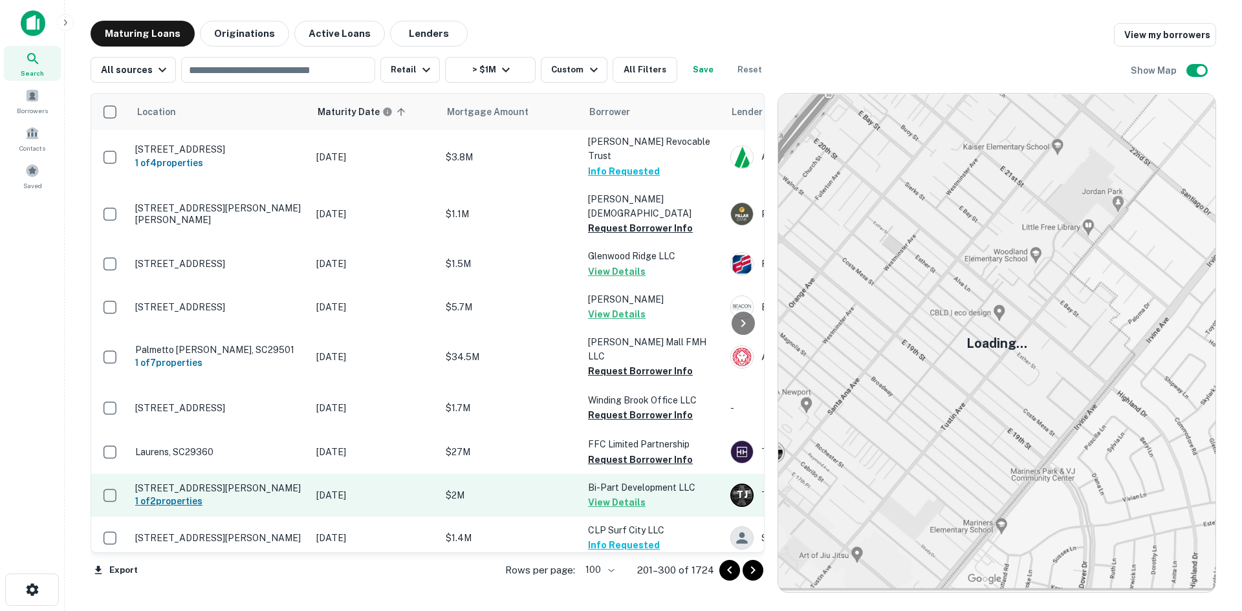
scroll to position [4189, 0]
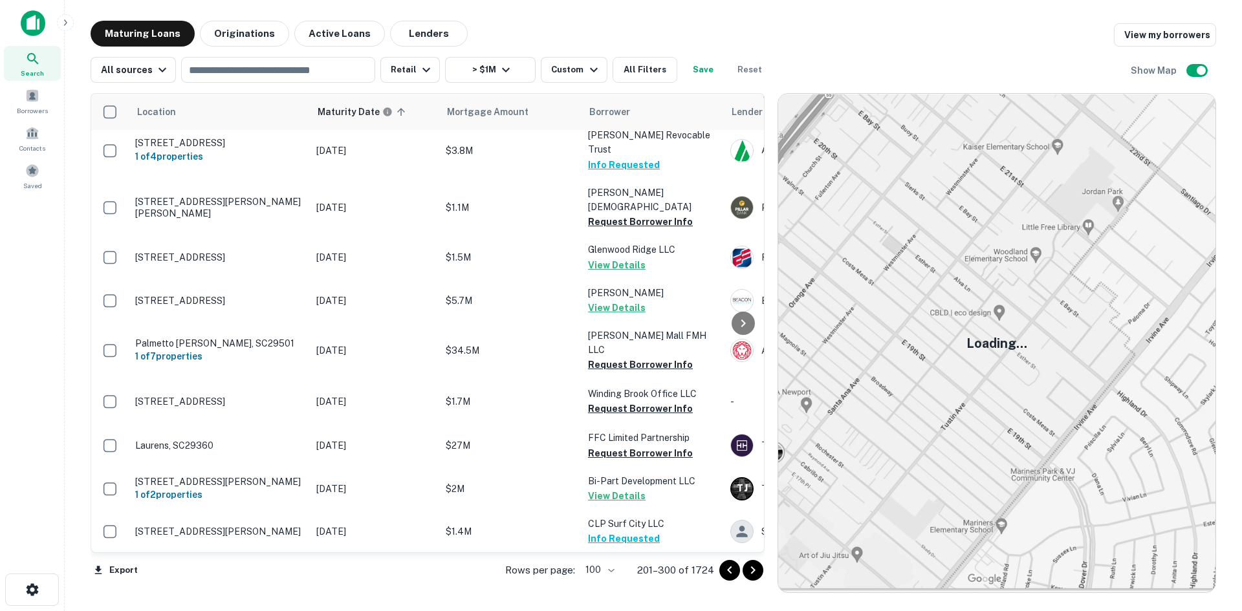
click at [756, 562] on button "Go to next page" at bounding box center [753, 570] width 21 height 21
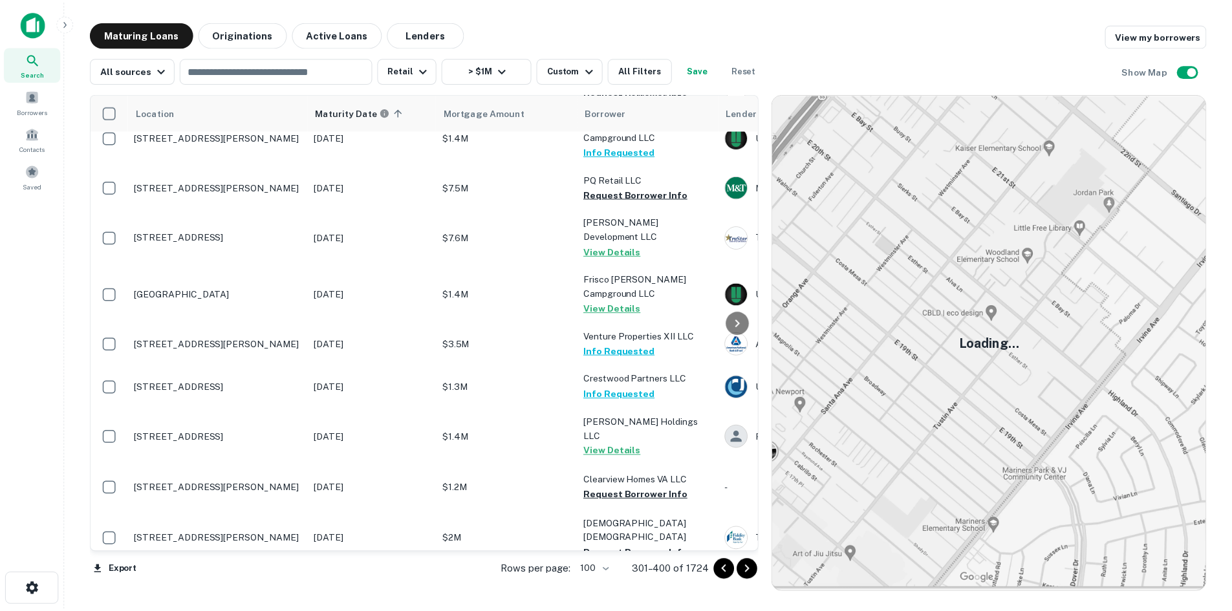
scroll to position [2741, 0]
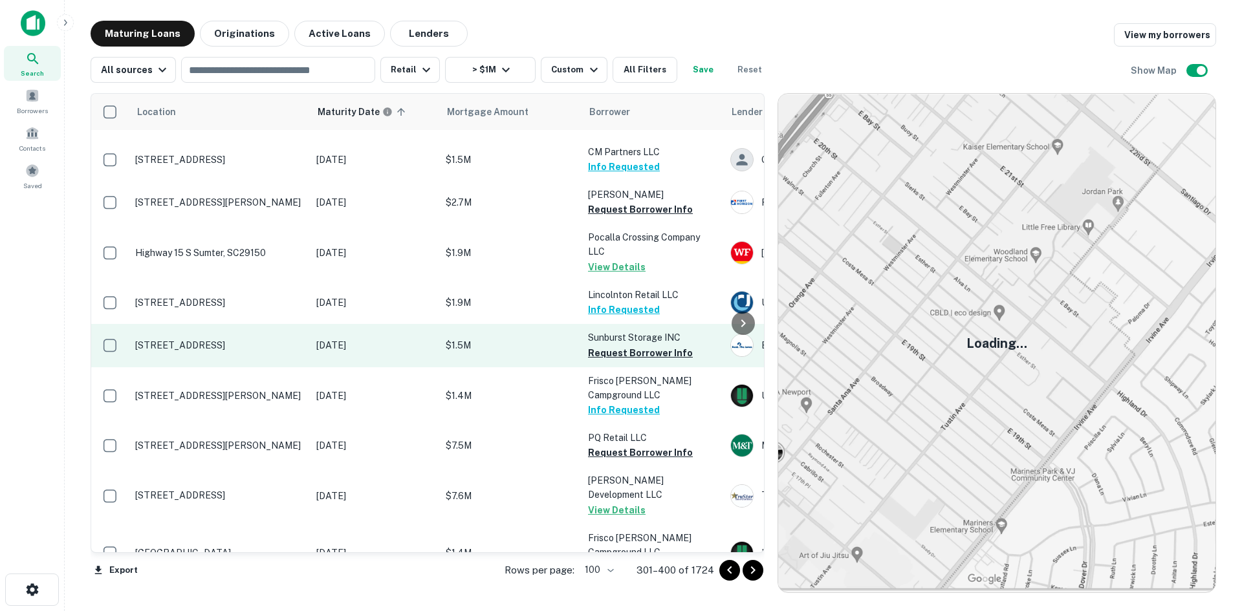
click at [247, 324] on td "[STREET_ADDRESS]" at bounding box center [219, 345] width 181 height 43
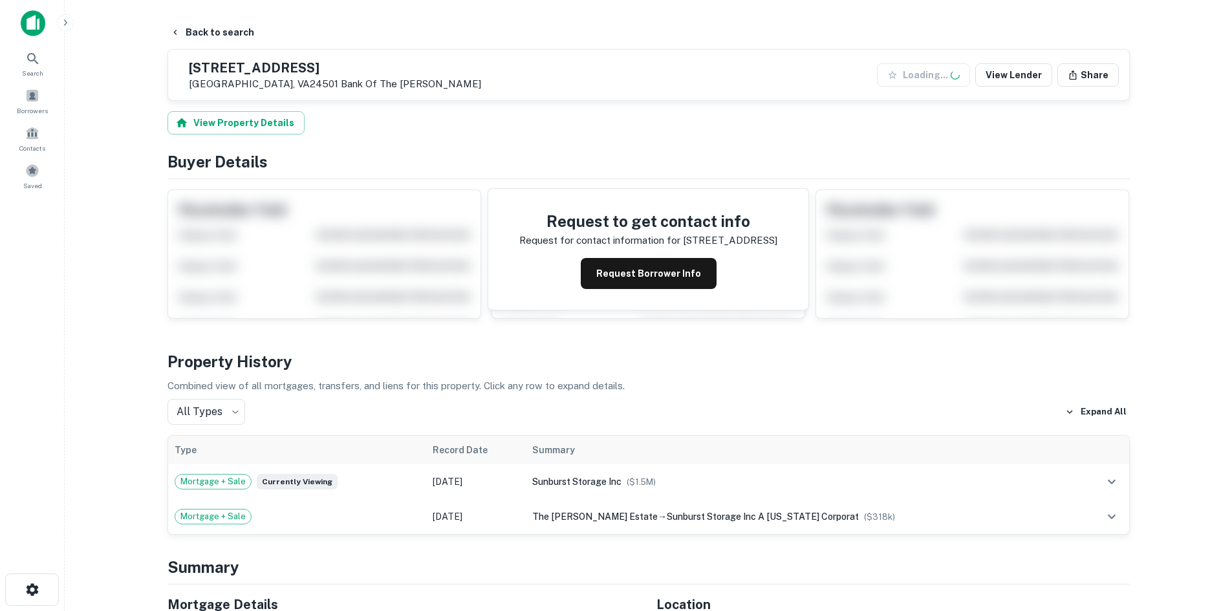
scroll to position [388, 0]
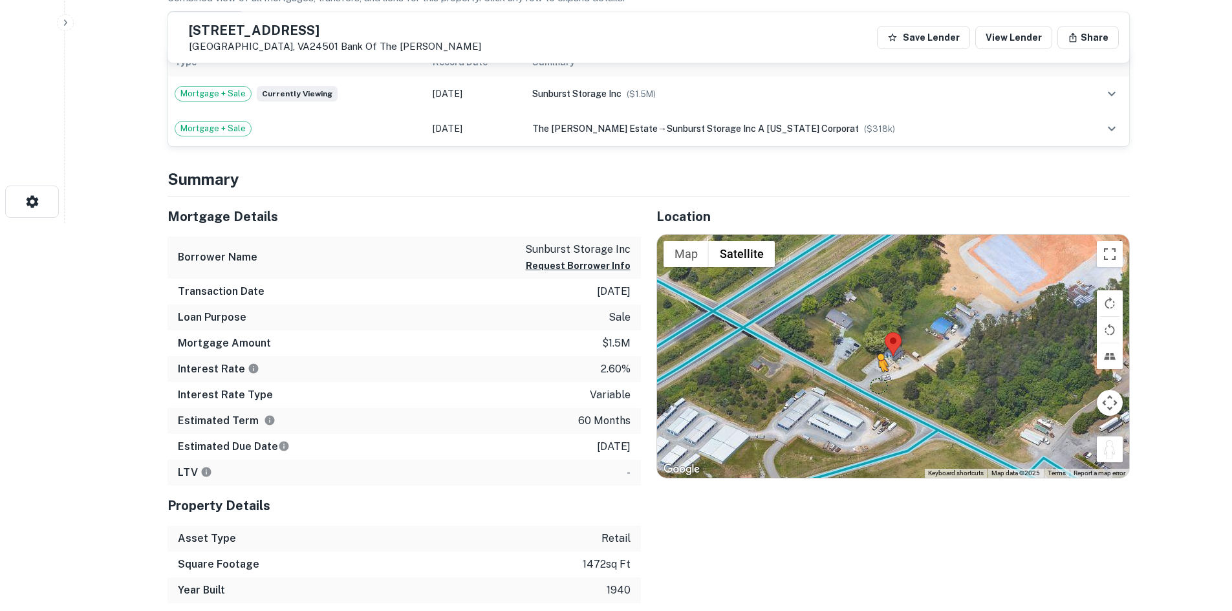
drag, startPoint x: 1107, startPoint y: 452, endPoint x: 868, endPoint y: 382, distance: 248.9
click at [868, 382] on div "To activate drag with keyboard, press Alt + Enter. Once in keyboard drag state,…" at bounding box center [893, 356] width 472 height 243
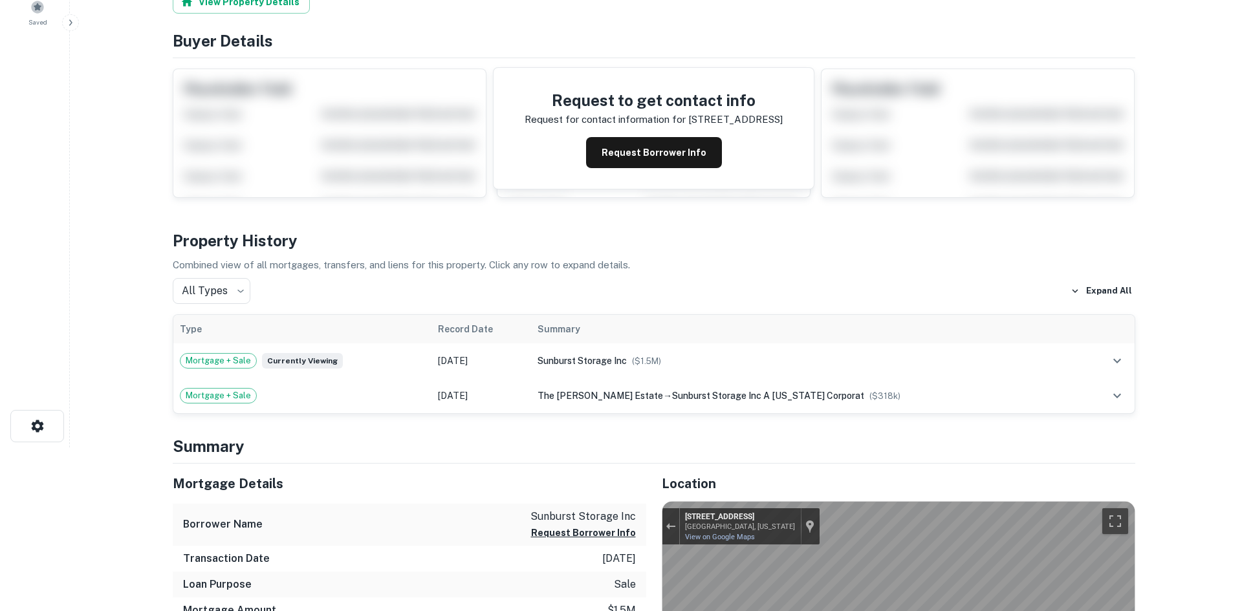
scroll to position [0, 0]
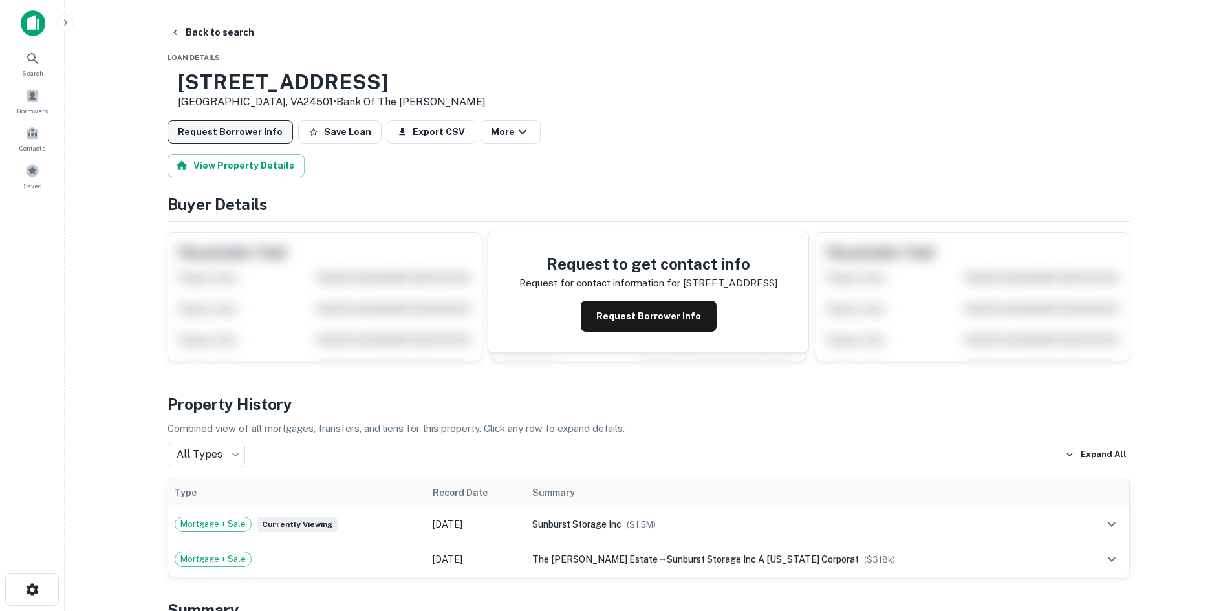
click at [219, 143] on button "Request Borrower Info" at bounding box center [231, 131] width 126 height 23
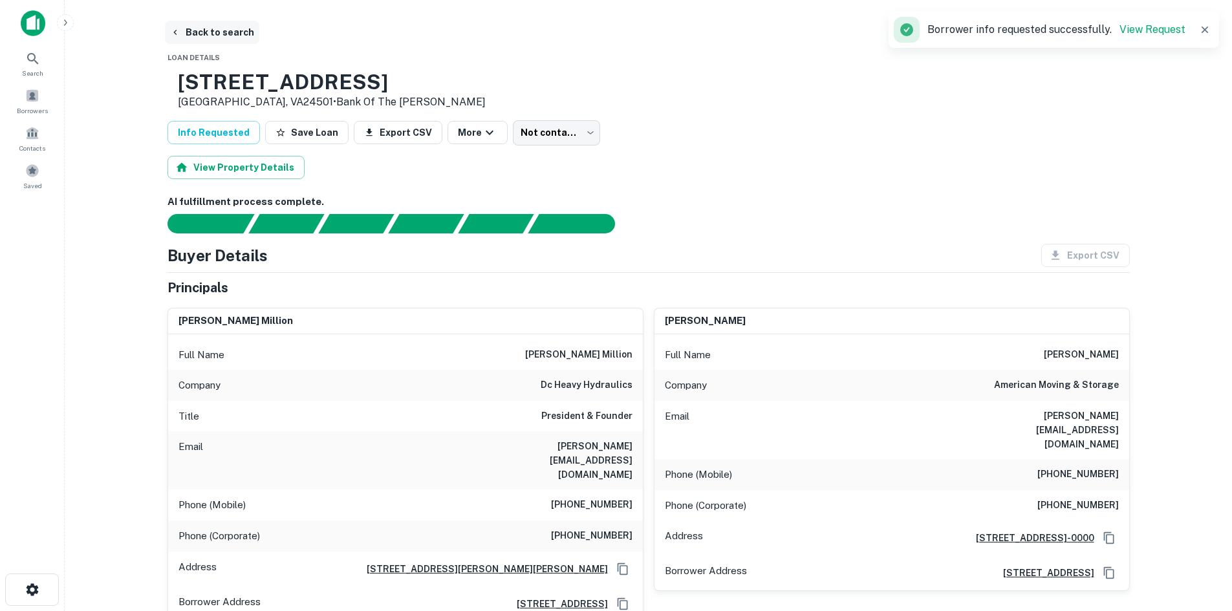
click at [219, 25] on button "Back to search" at bounding box center [212, 32] width 94 height 23
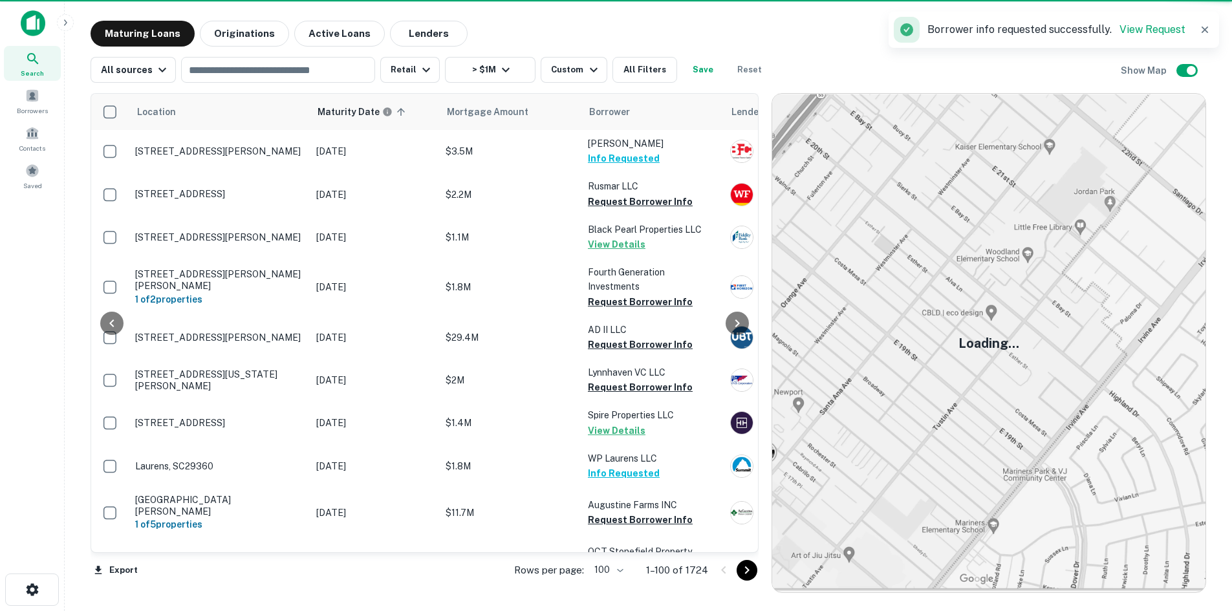
click at [755, 565] on icon "Go to next page" at bounding box center [747, 571] width 16 height 16
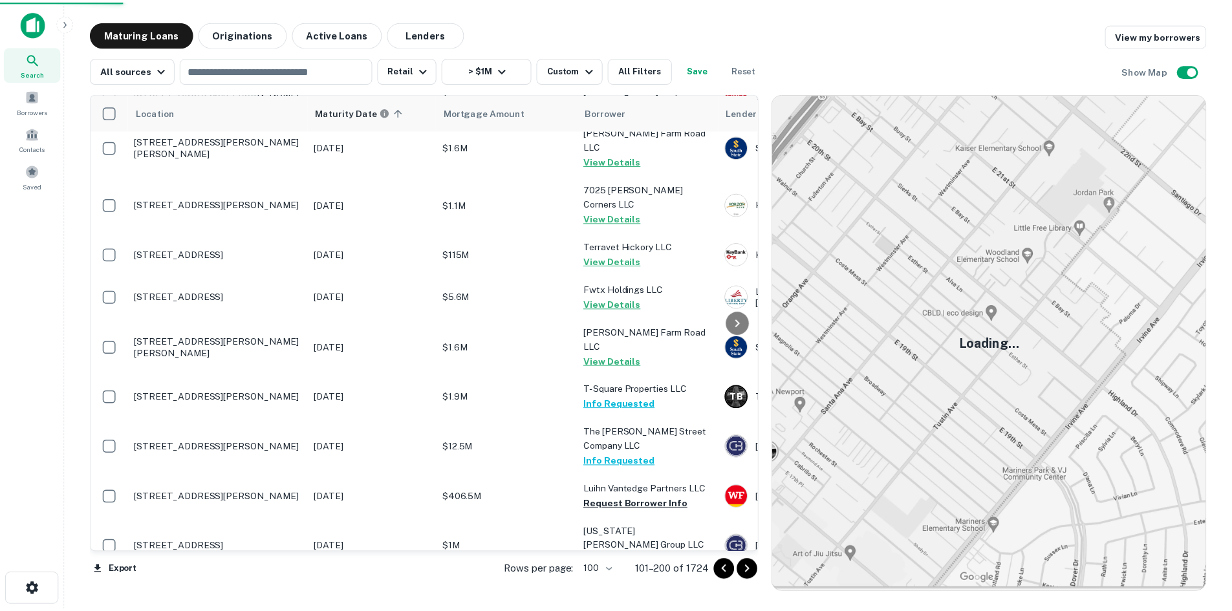
scroll to position [2288, 0]
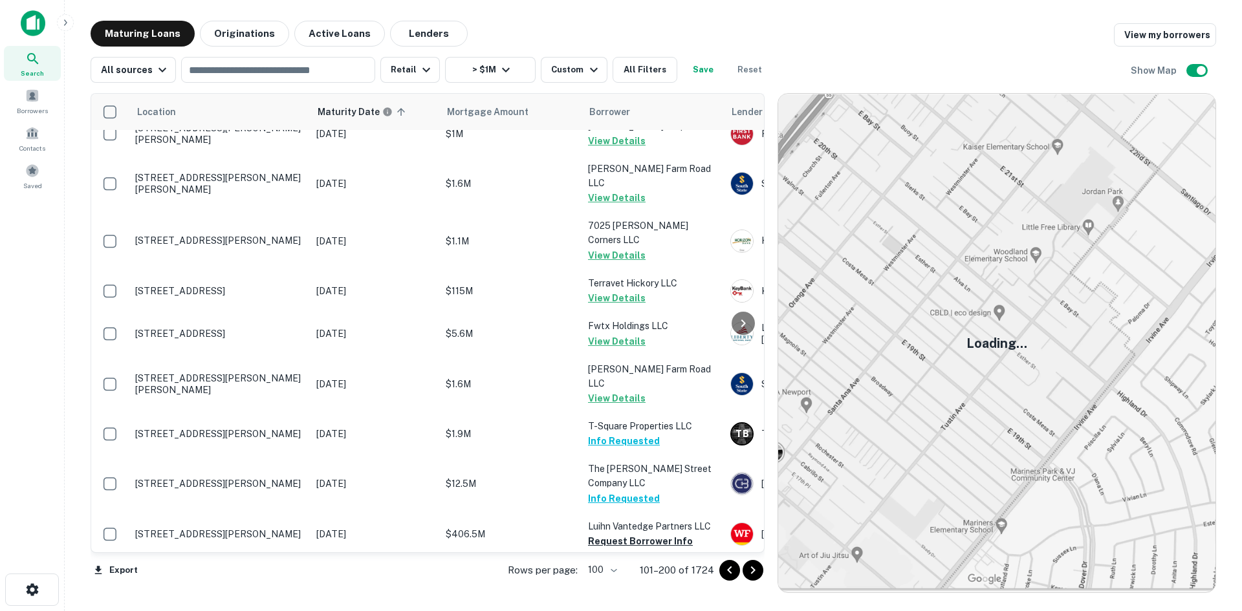
click at [255, 578] on p "[STREET_ADDRESS]" at bounding box center [219, 584] width 168 height 12
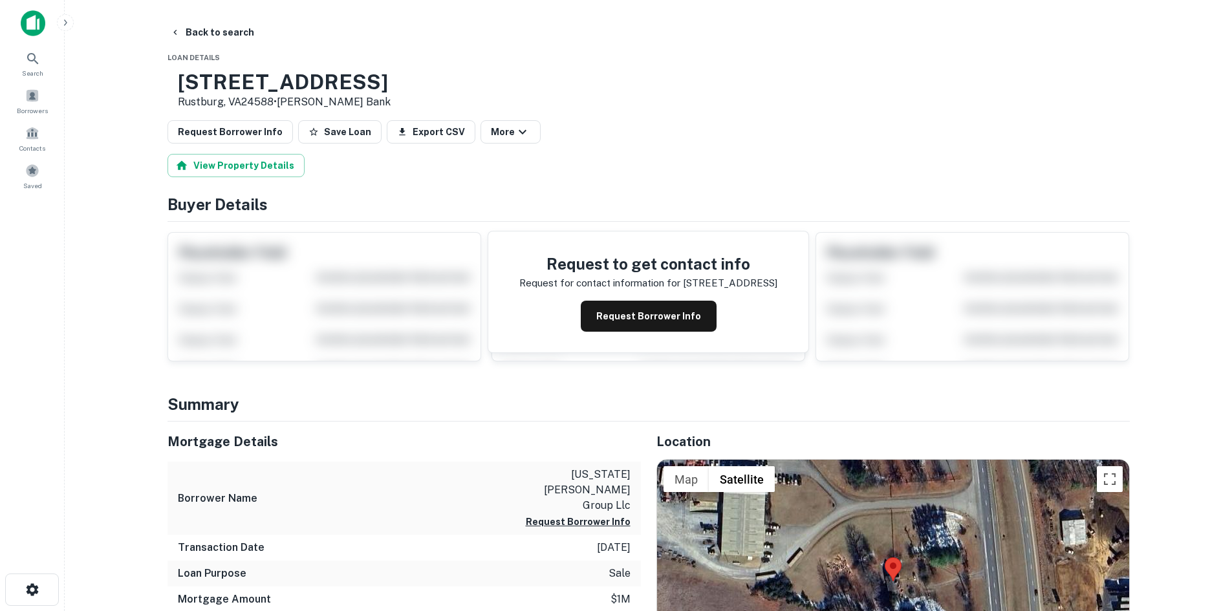
drag, startPoint x: 211, startPoint y: 83, endPoint x: 318, endPoint y: 103, distance: 109.3
click at [318, 103] on div "7726 Wards Rd Rustburg, VA24588 • Carter Bank" at bounding box center [279, 90] width 223 height 40
copy div "7726 Wards Rd Rustburg, VA24588 •"
click at [254, 134] on button "Request Borrower Info" at bounding box center [231, 131] width 126 height 23
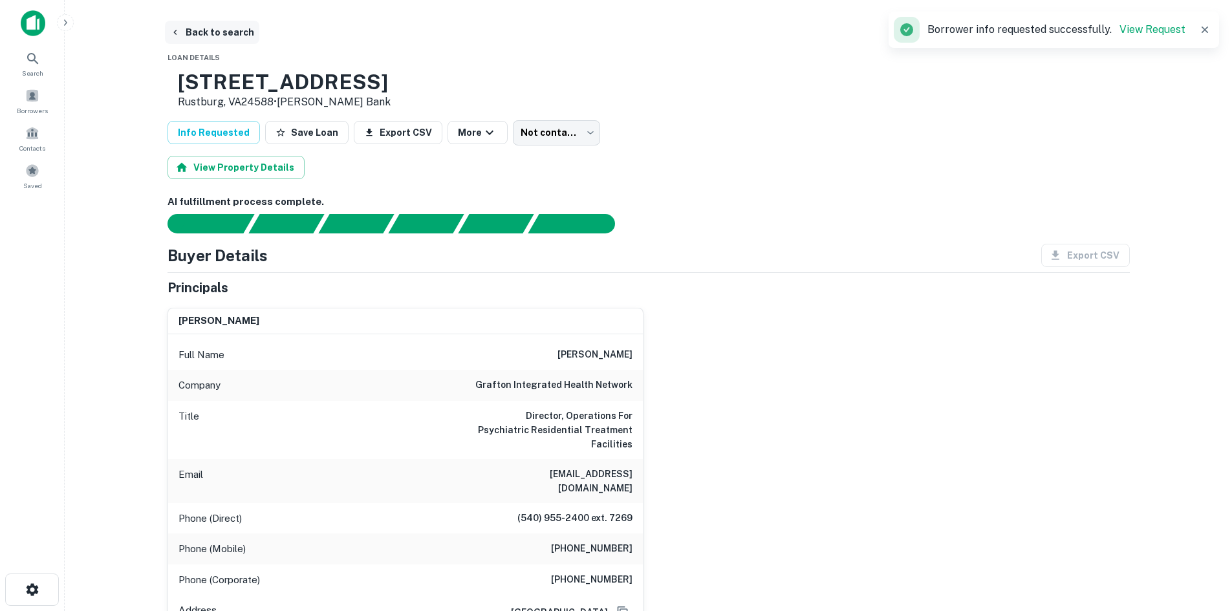
click at [204, 33] on button "Back to search" at bounding box center [212, 32] width 94 height 23
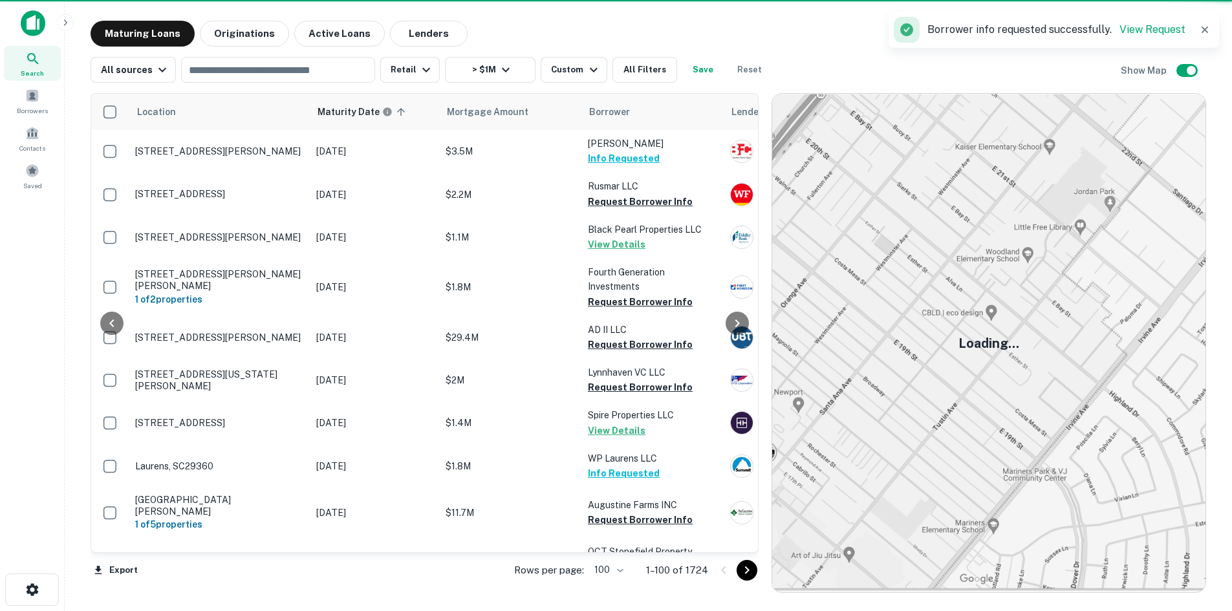
click at [753, 564] on icon "Go to next page" at bounding box center [747, 571] width 16 height 16
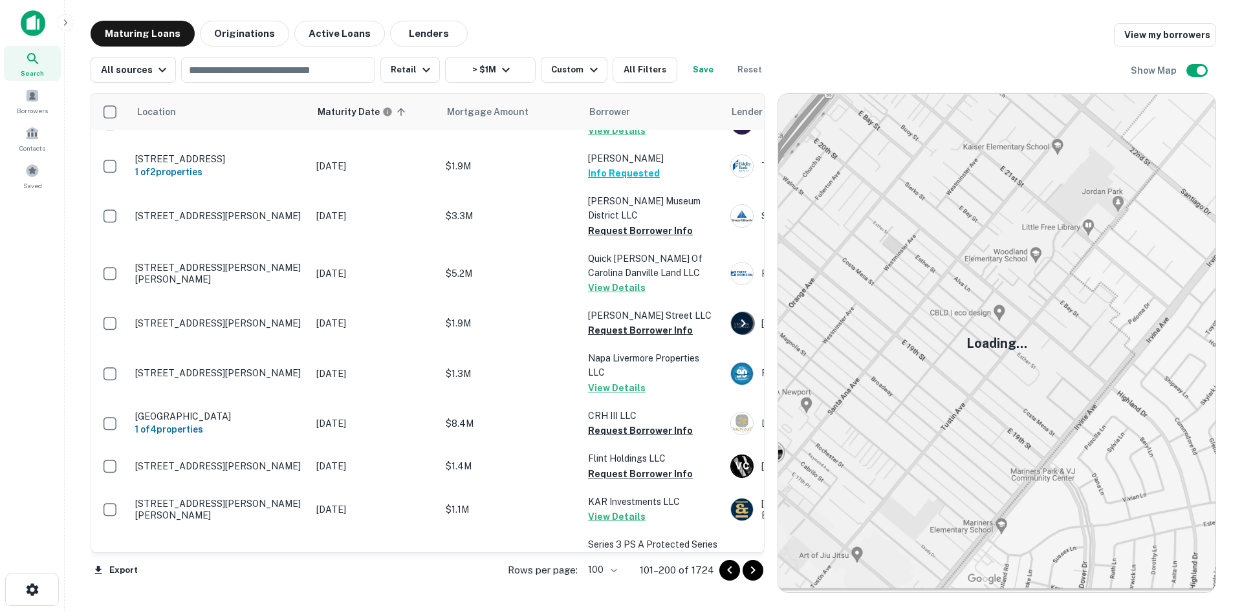
scroll to position [3000, 0]
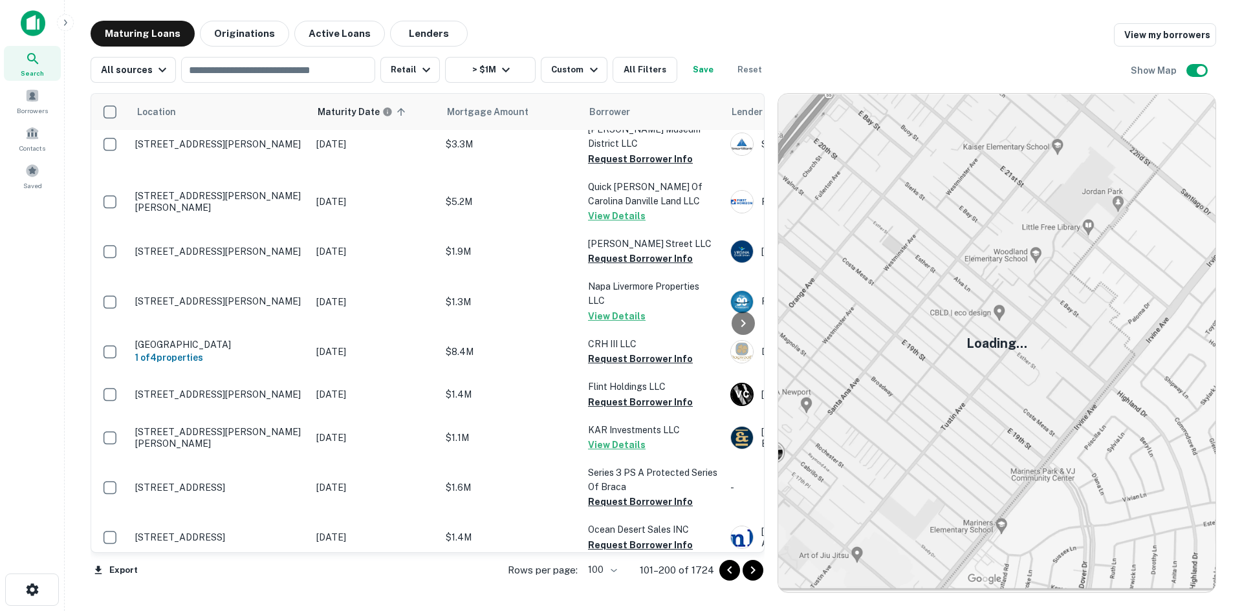
click at [761, 567] on icon "Go to next page" at bounding box center [753, 571] width 16 height 16
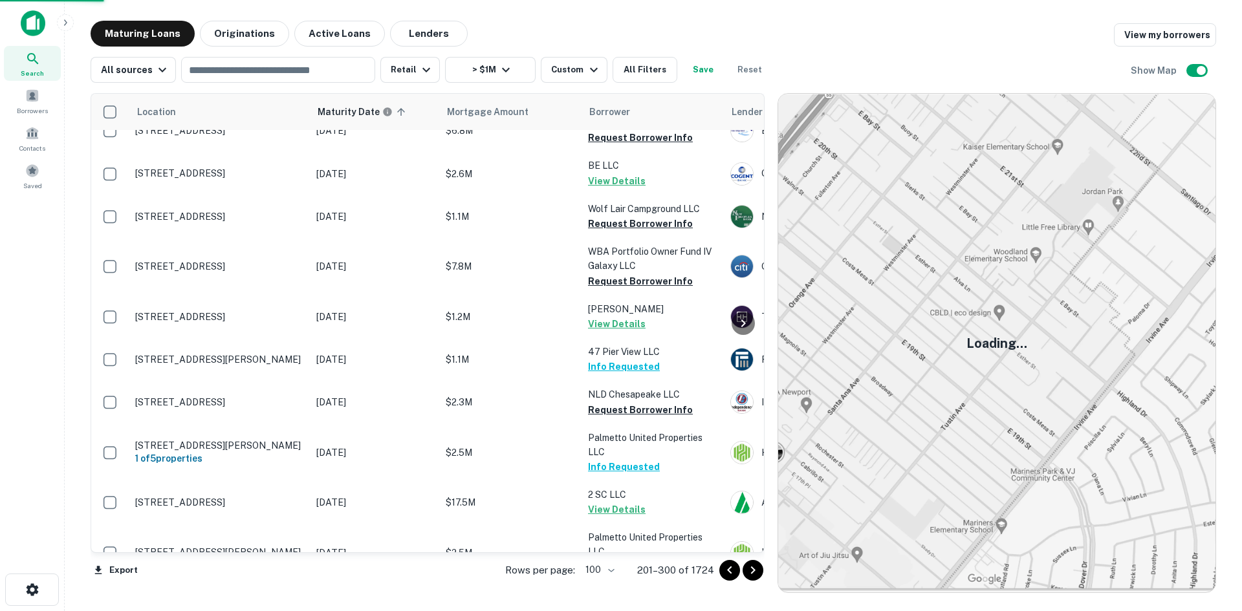
scroll to position [3194, 0]
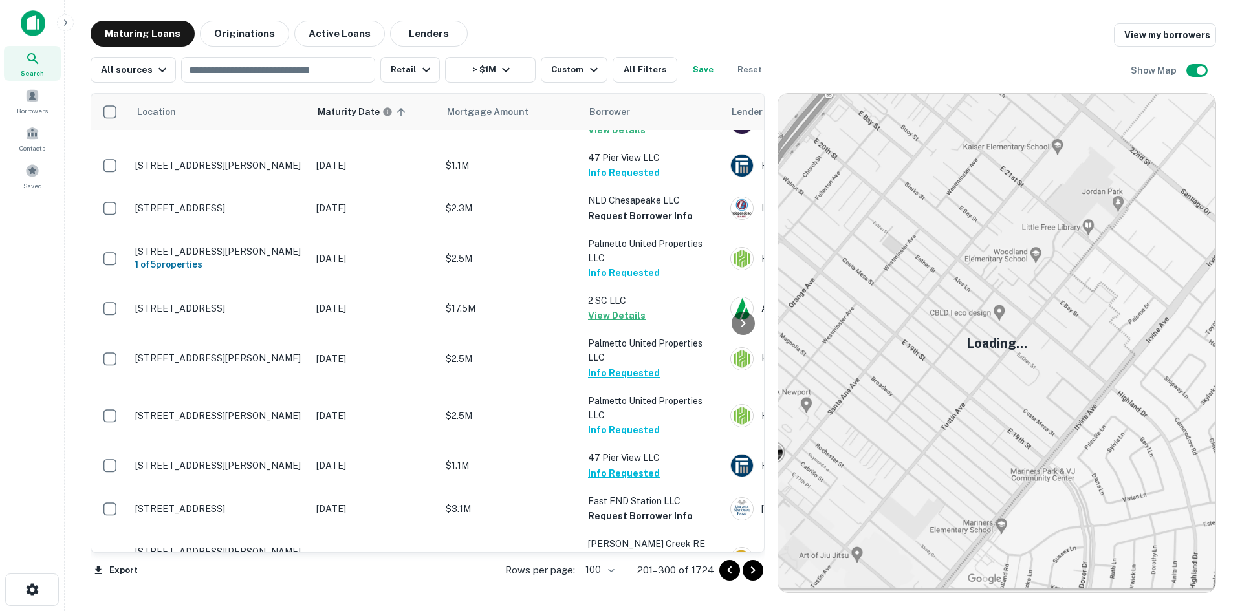
click at [756, 565] on icon "Go to next page" at bounding box center [753, 571] width 16 height 16
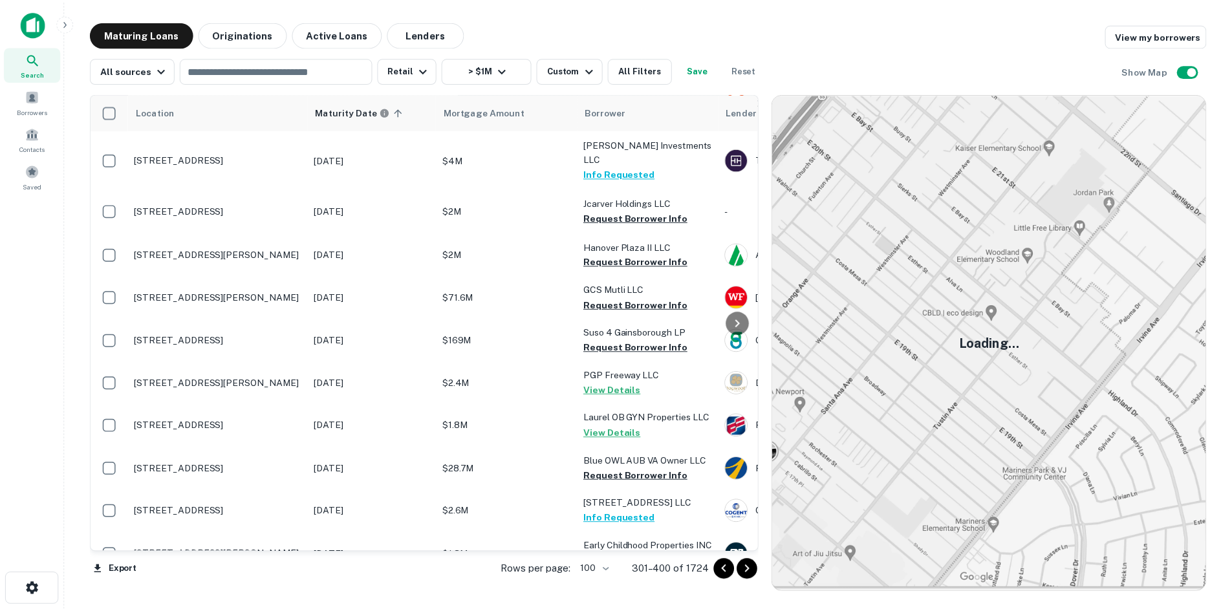
scroll to position [1641, 0]
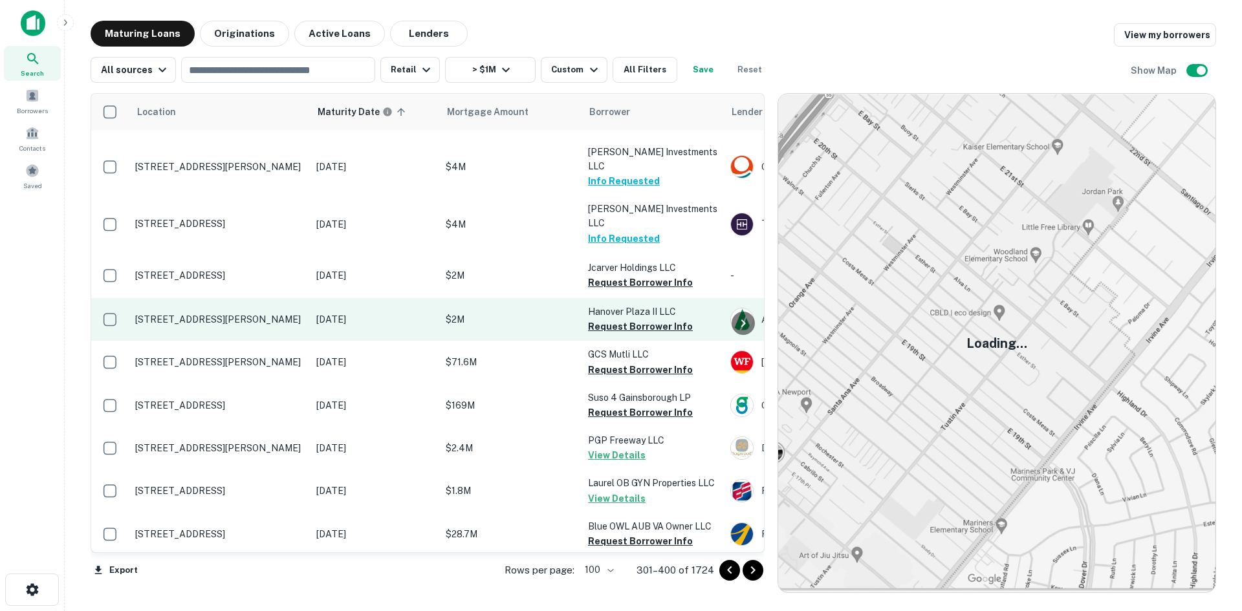
click at [219, 314] on p "[STREET_ADDRESS][PERSON_NAME]" at bounding box center [219, 320] width 168 height 12
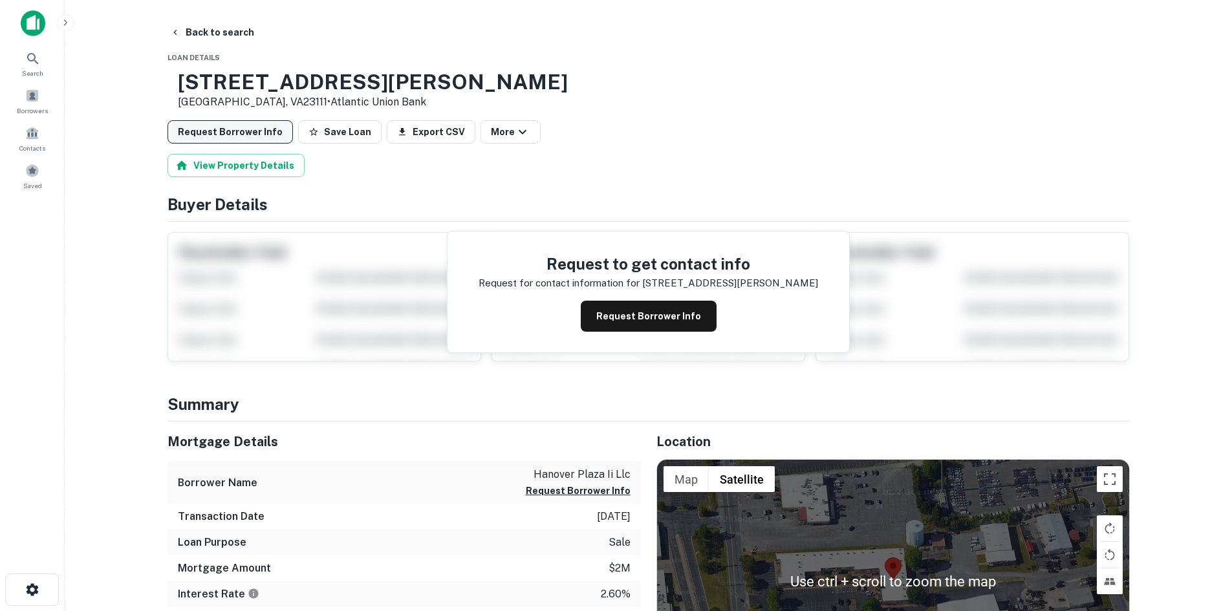
click at [232, 133] on button "Request Borrower Info" at bounding box center [231, 131] width 126 height 23
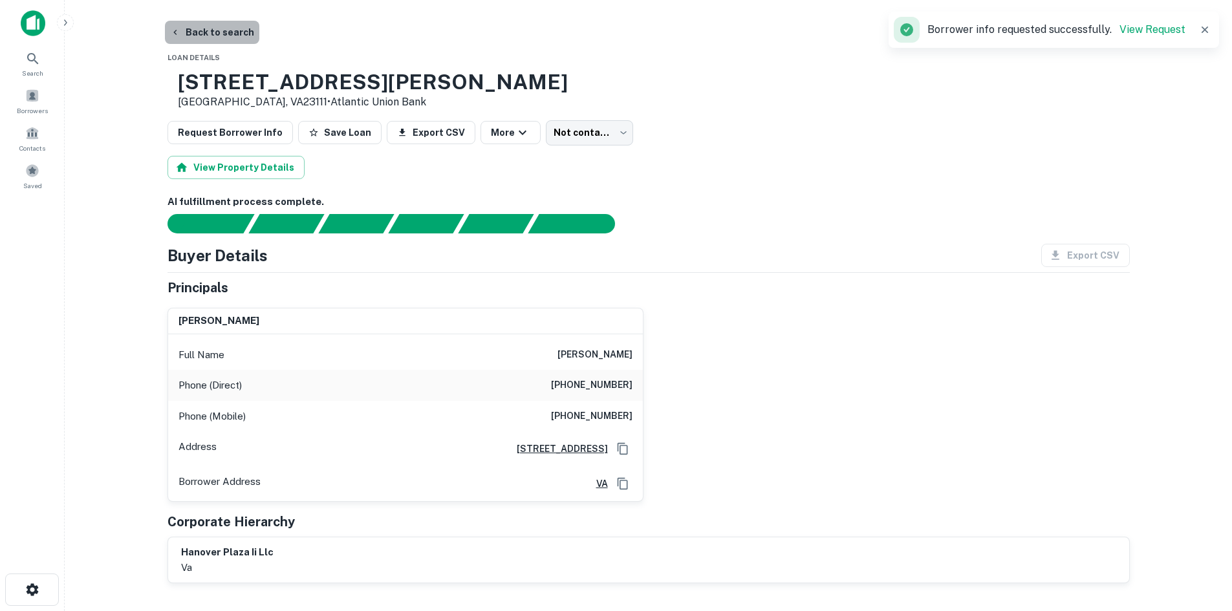
click at [215, 39] on button "Back to search" at bounding box center [212, 32] width 94 height 23
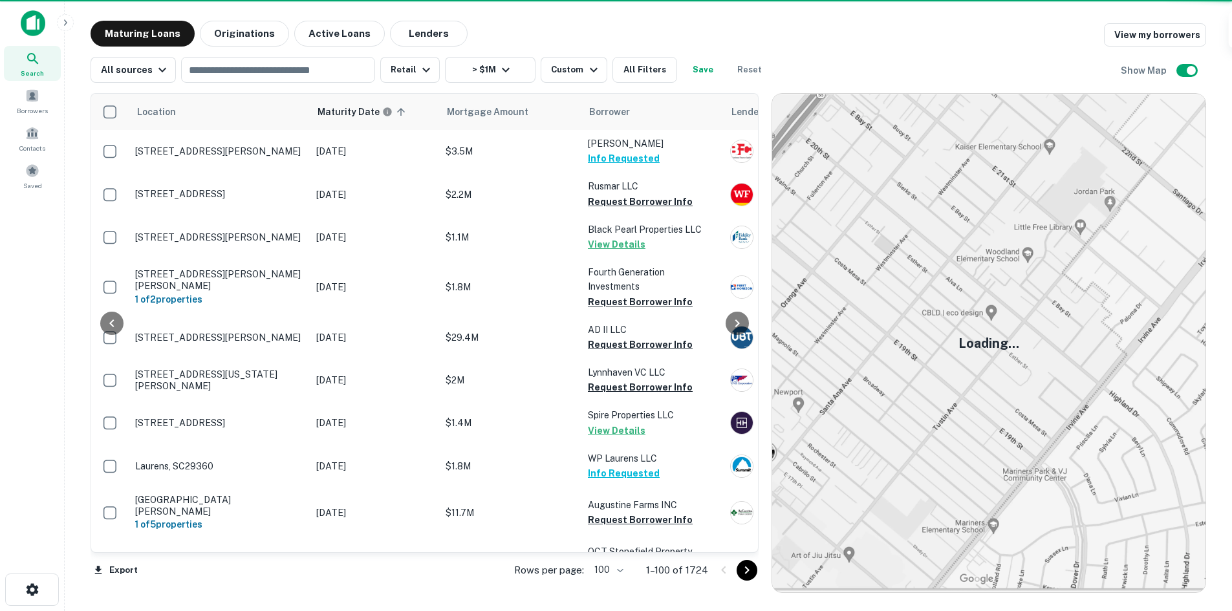
click at [749, 570] on icon "Go to next page" at bounding box center [747, 571] width 16 height 16
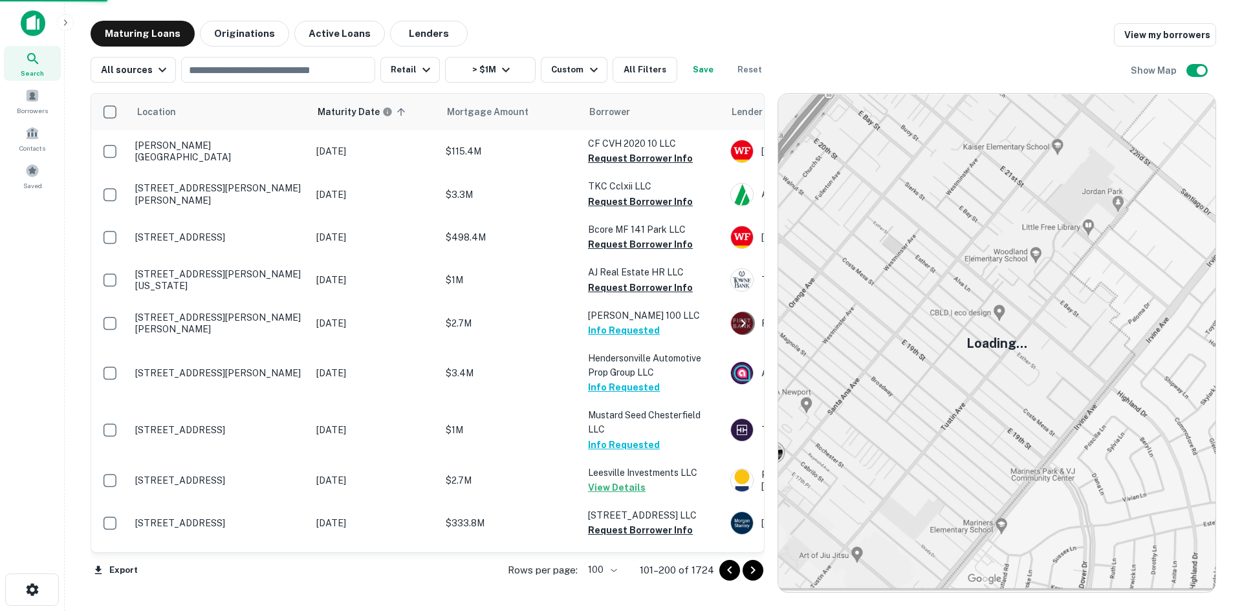
click at [749, 570] on icon "Go to next page" at bounding box center [753, 571] width 16 height 16
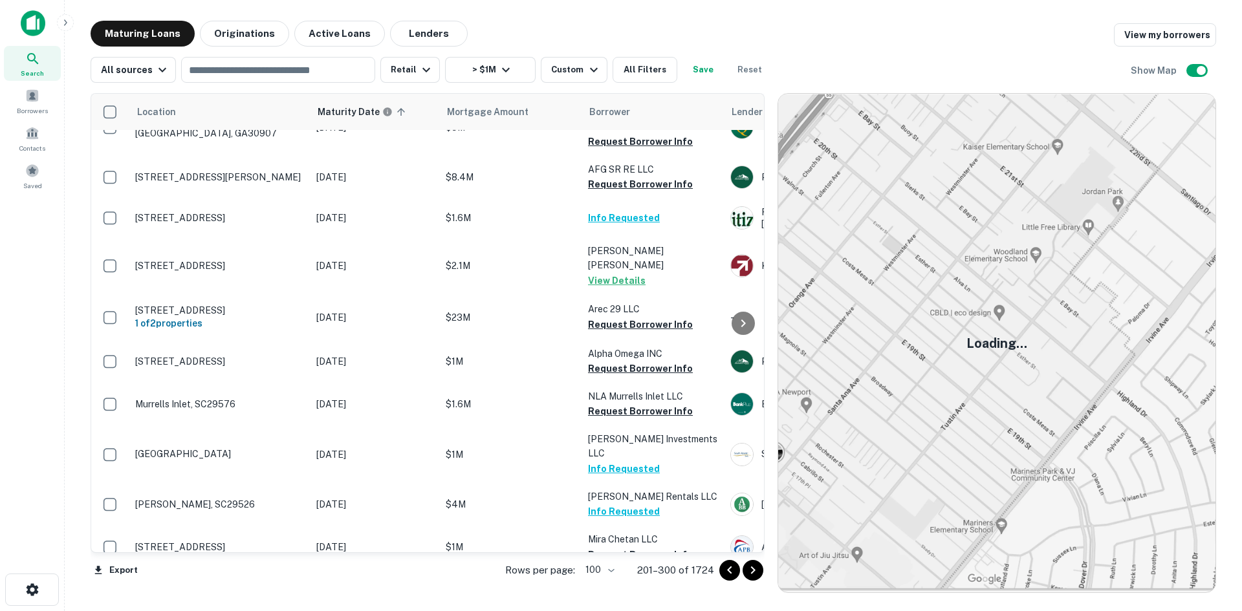
scroll to position [1253, 0]
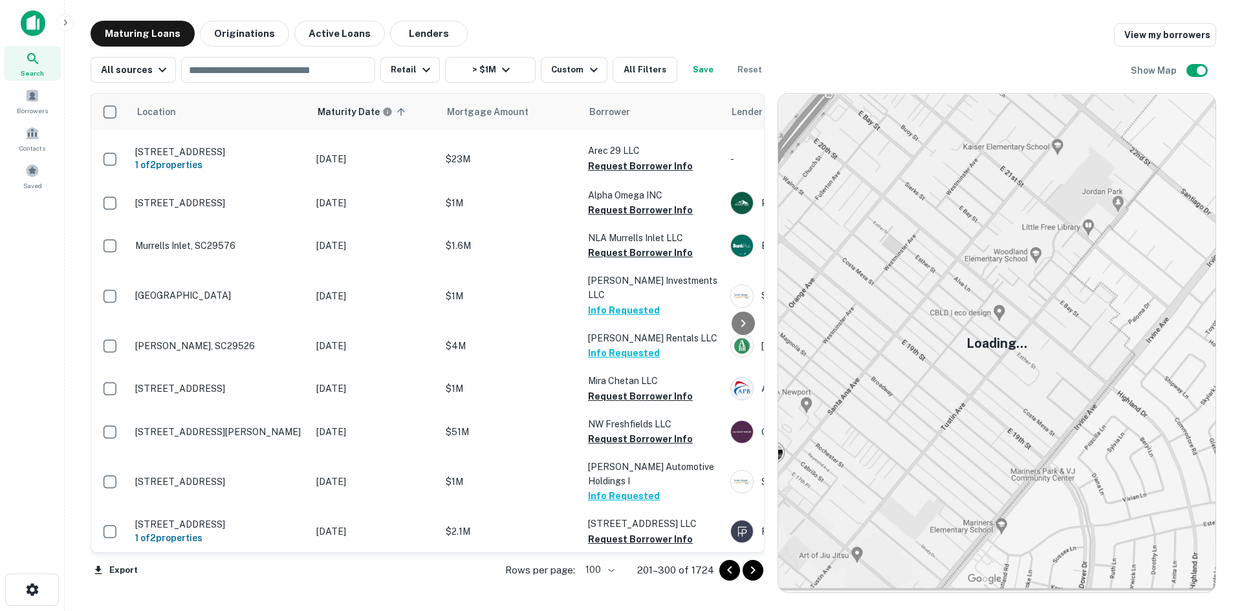
click at [760, 575] on icon "Go to next page" at bounding box center [753, 571] width 16 height 16
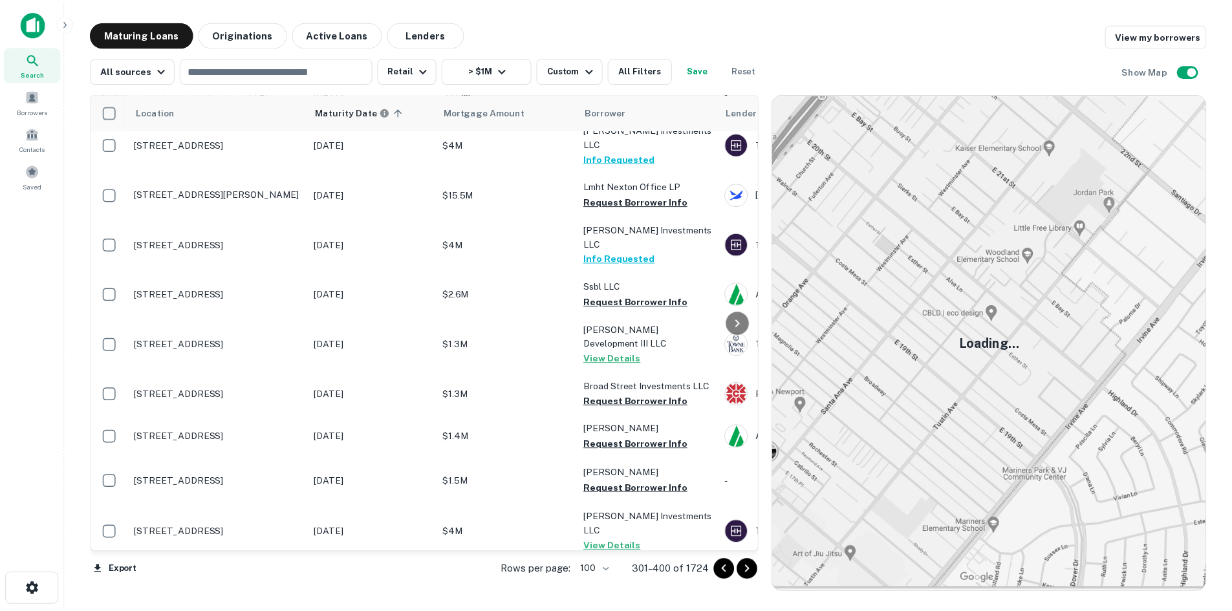
scroll to position [1359, 0]
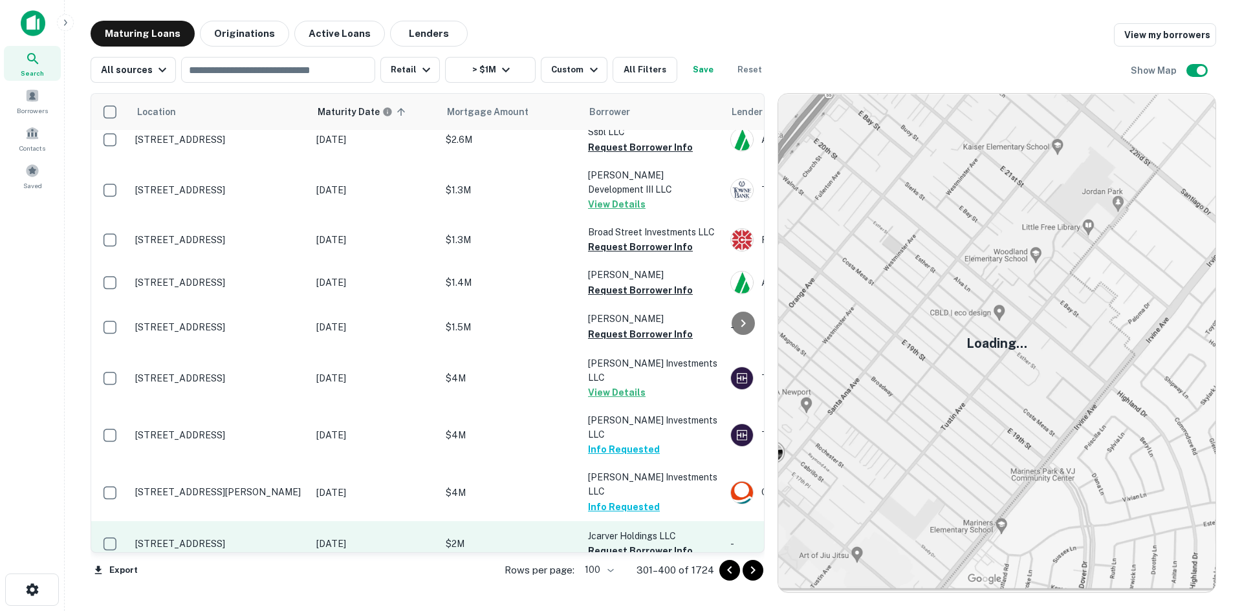
click at [259, 521] on td "1134 W Mercury Blvd Hampton, VA23666" at bounding box center [219, 543] width 181 height 45
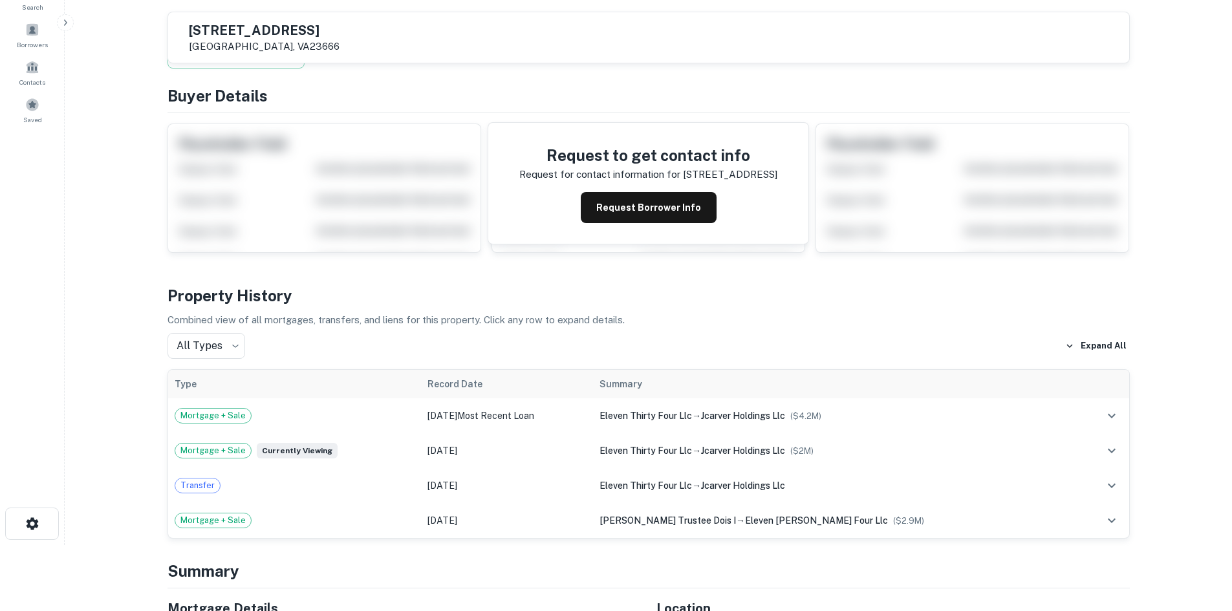
scroll to position [65, 0]
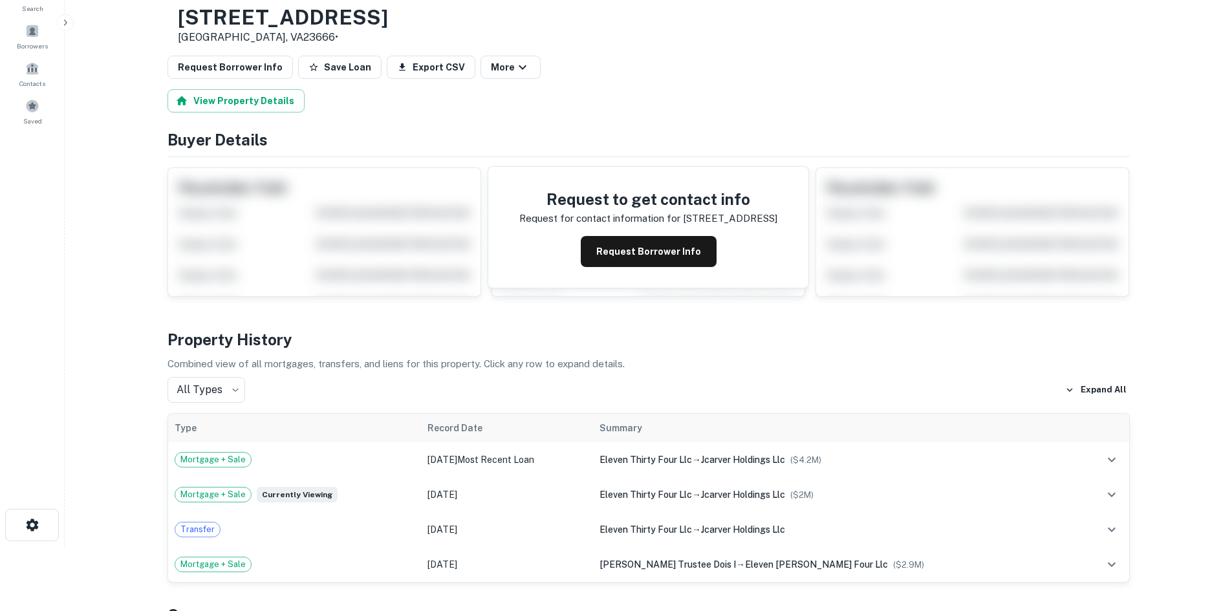
click at [216, 67] on button "Request Borrower Info" at bounding box center [231, 67] width 126 height 23
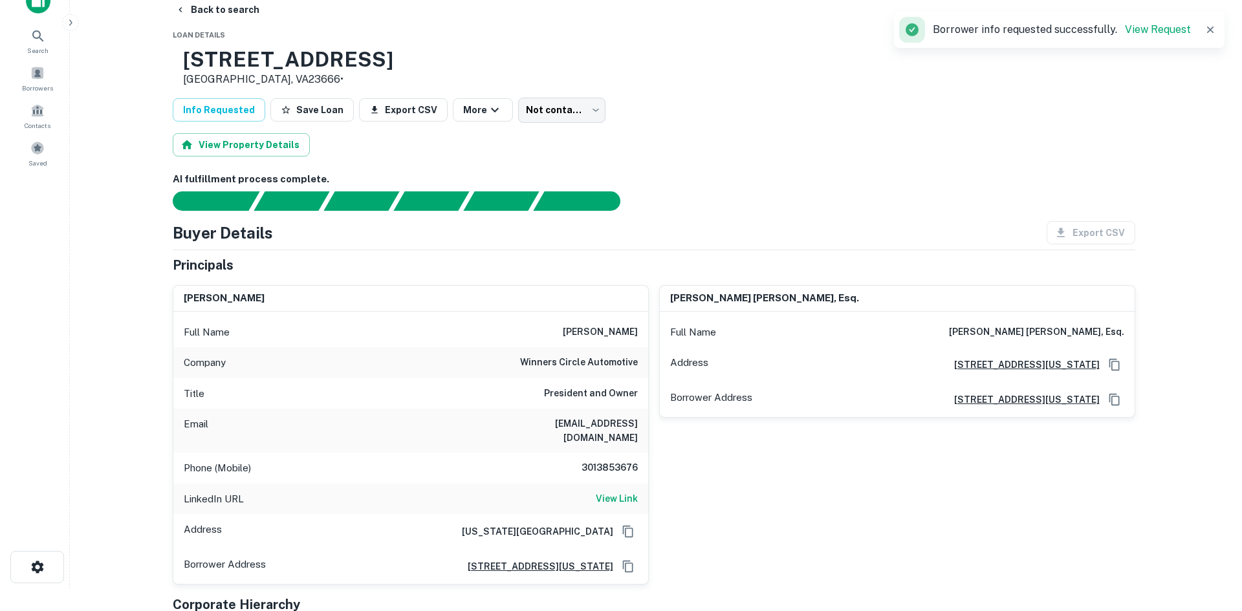
scroll to position [0, 0]
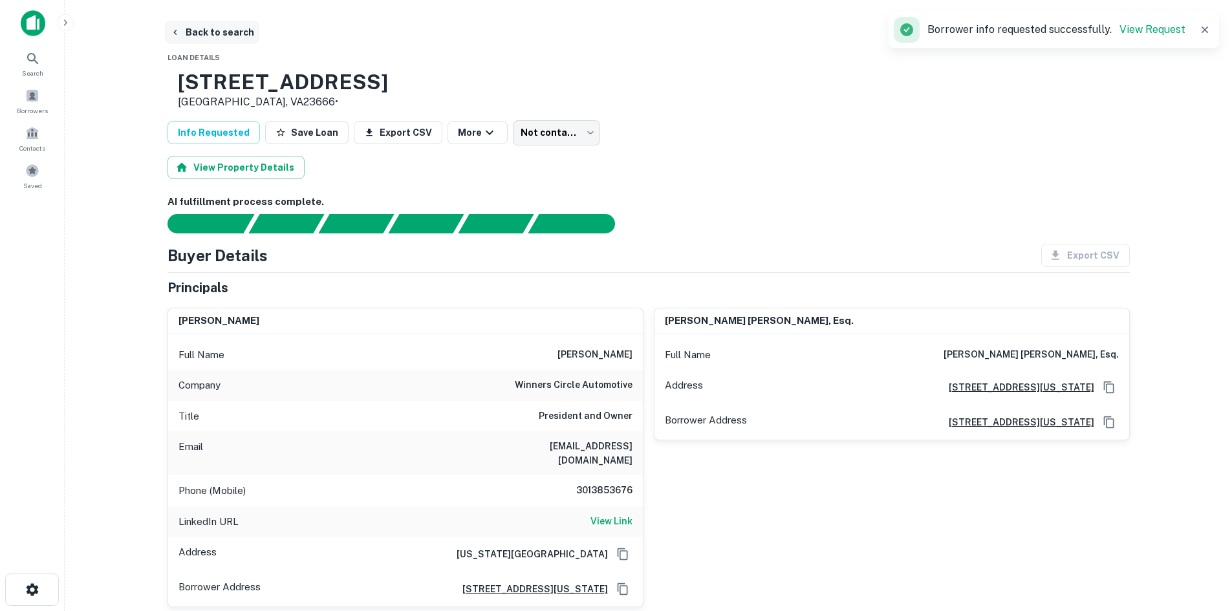
click at [230, 38] on button "Back to search" at bounding box center [212, 32] width 94 height 23
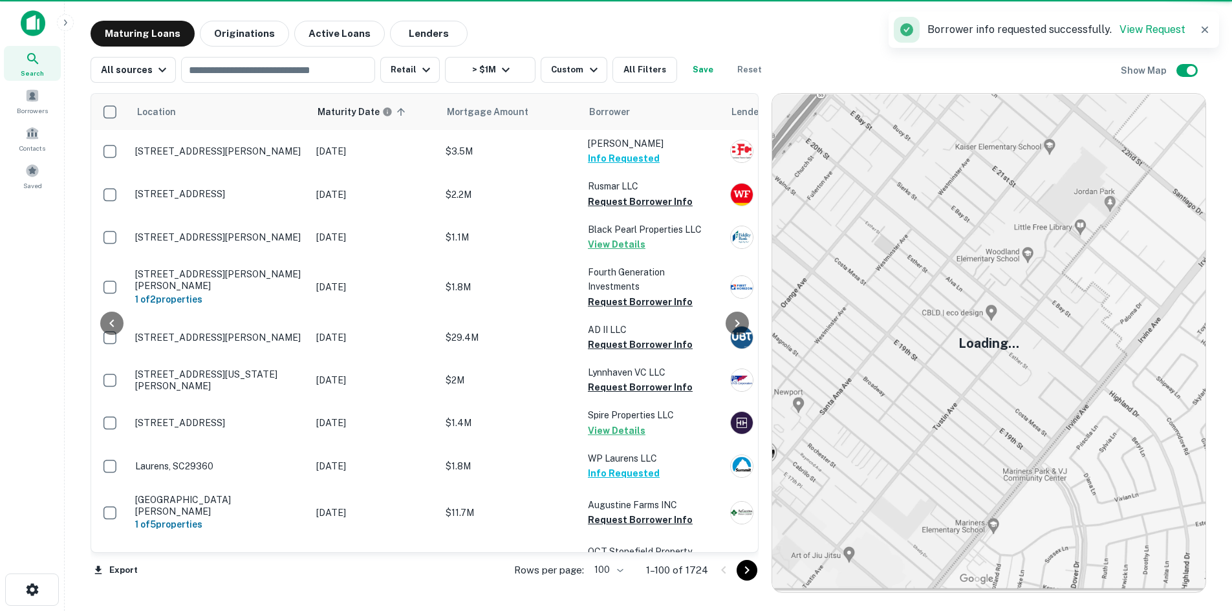
click at [743, 570] on button "Go to next page" at bounding box center [747, 570] width 21 height 21
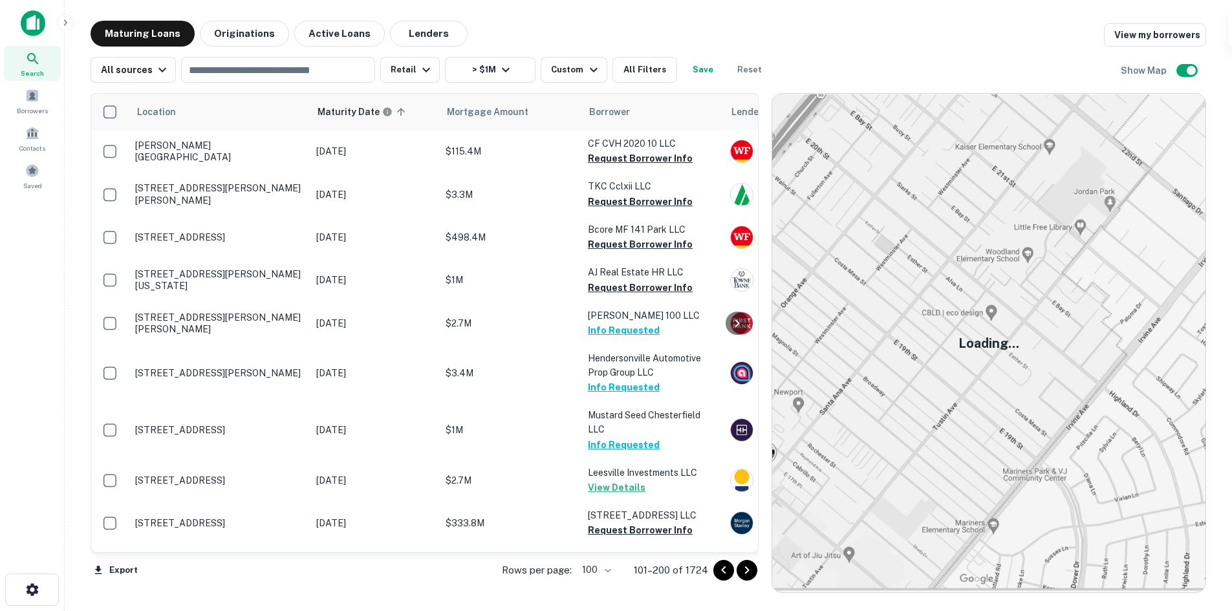
click at [747, 570] on icon "Go to next page" at bounding box center [747, 571] width 16 height 16
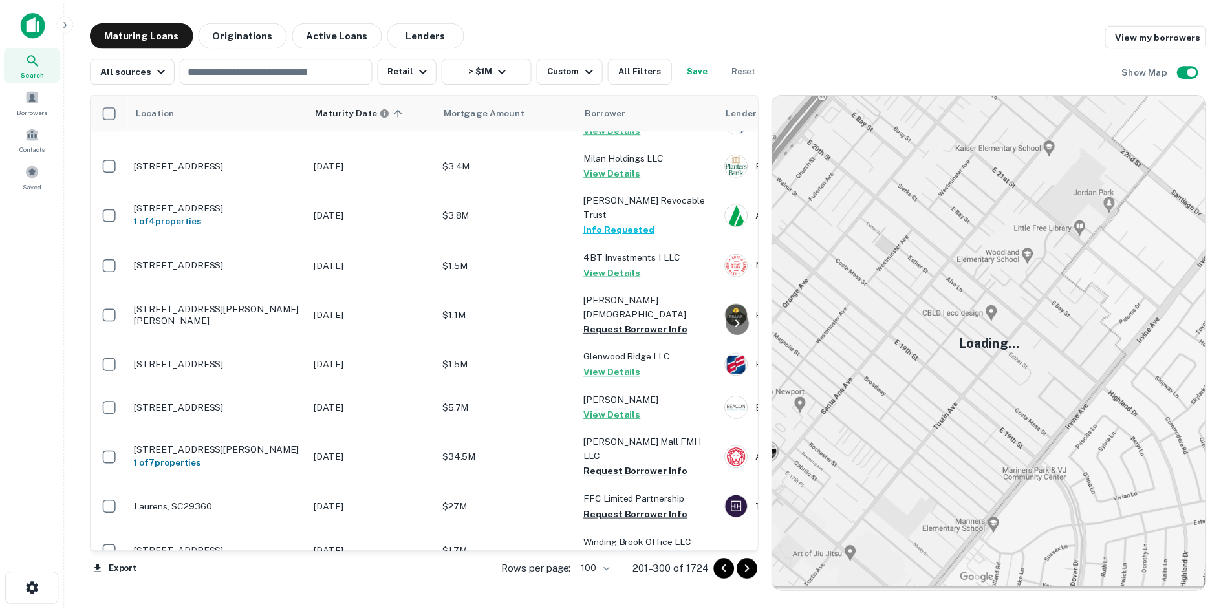
scroll to position [4203, 0]
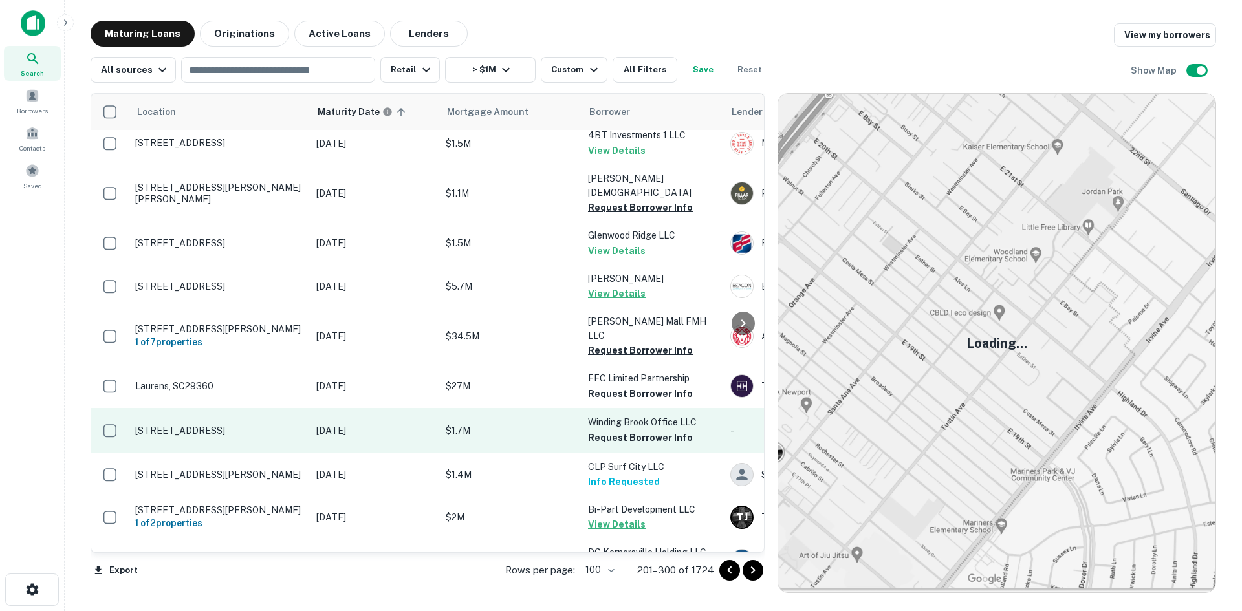
click at [267, 425] on p "11601 Lakeridge Pkwy Ashland, VA23005" at bounding box center [219, 431] width 168 height 12
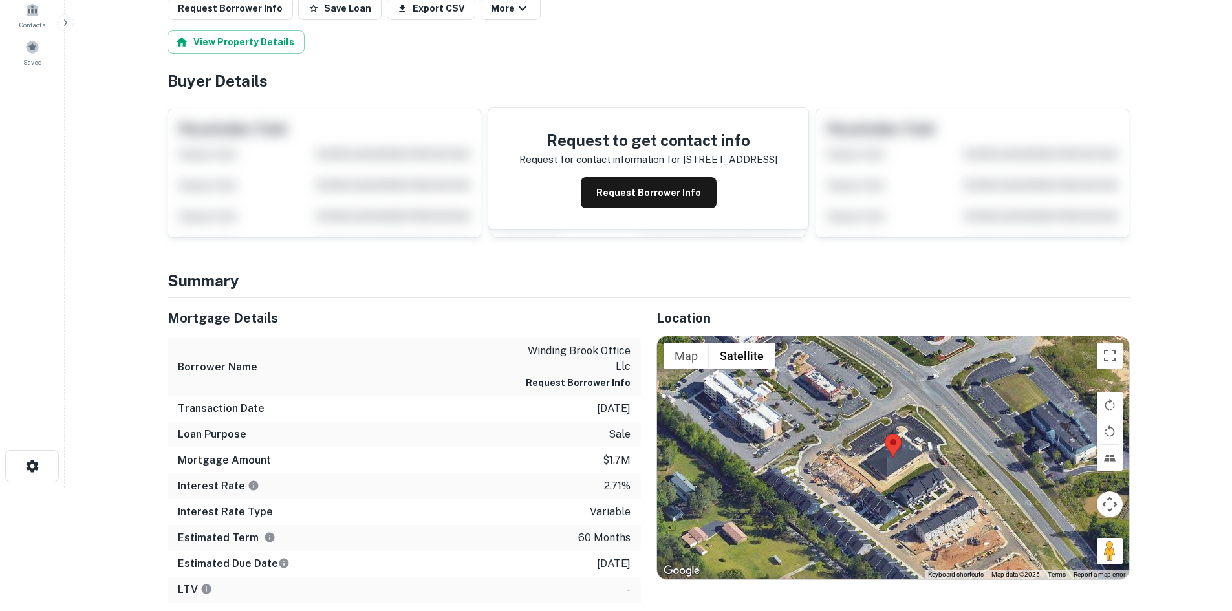
scroll to position [129, 0]
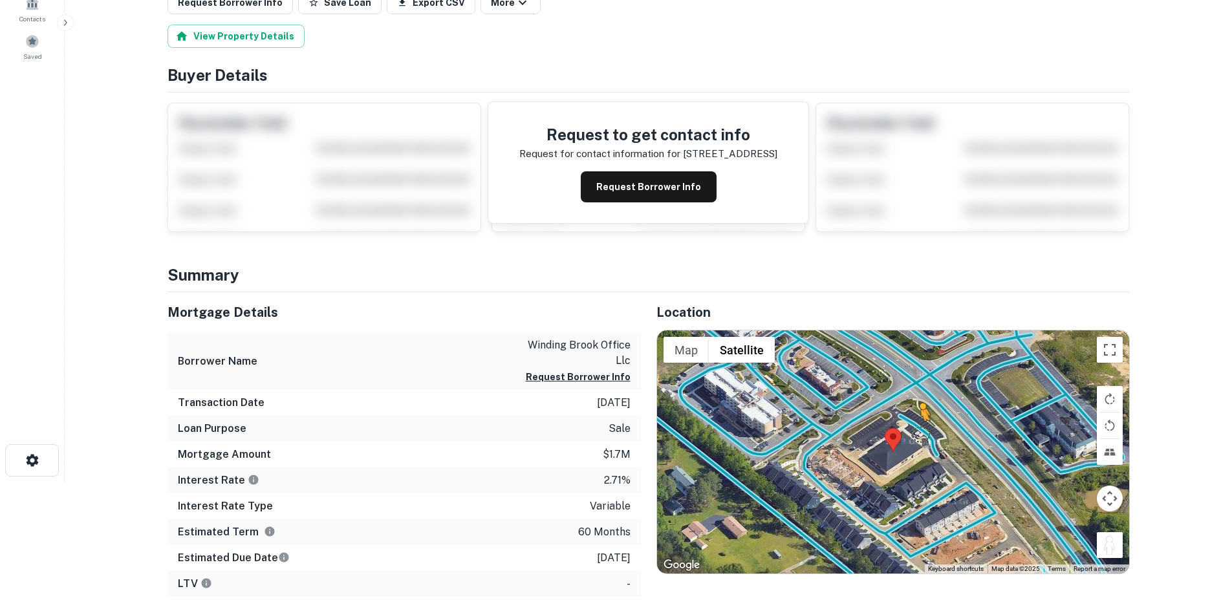
drag, startPoint x: 1107, startPoint y: 555, endPoint x: 921, endPoint y: 434, distance: 222.2
click at [921, 434] on div "To activate drag with keyboard, press Alt + Enter. Once in keyboard drag state,…" at bounding box center [893, 452] width 472 height 243
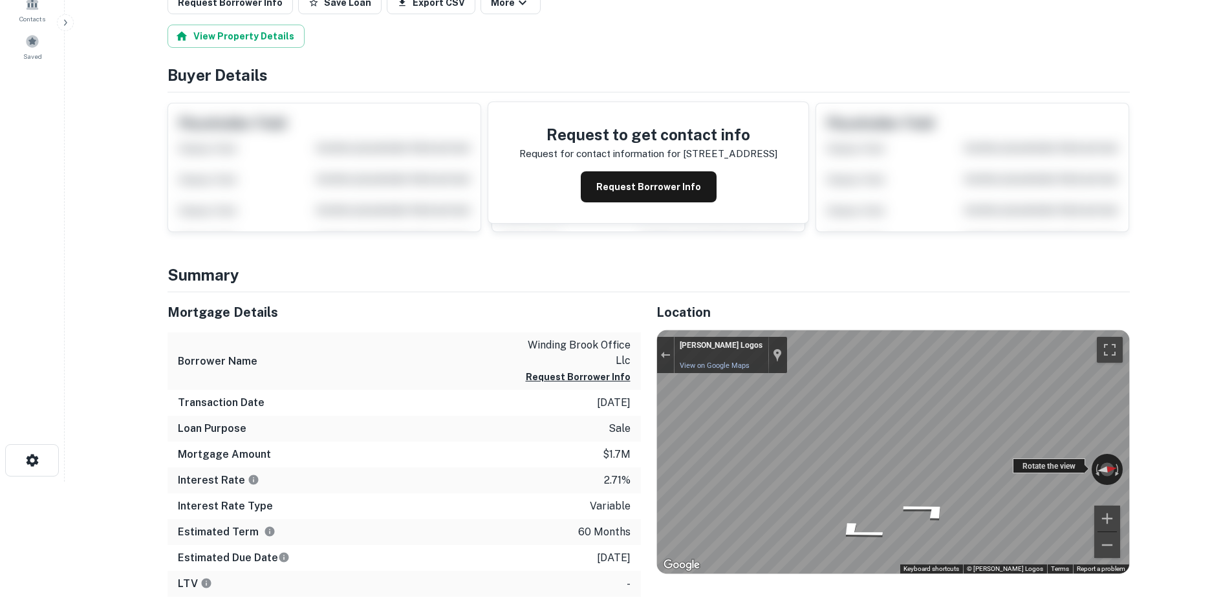
click at [1095, 464] on div "← Move left → Move right ↑ Move up ↓ Move down + Zoom in - Zoom out Lonestar Lo…" at bounding box center [893, 452] width 472 height 243
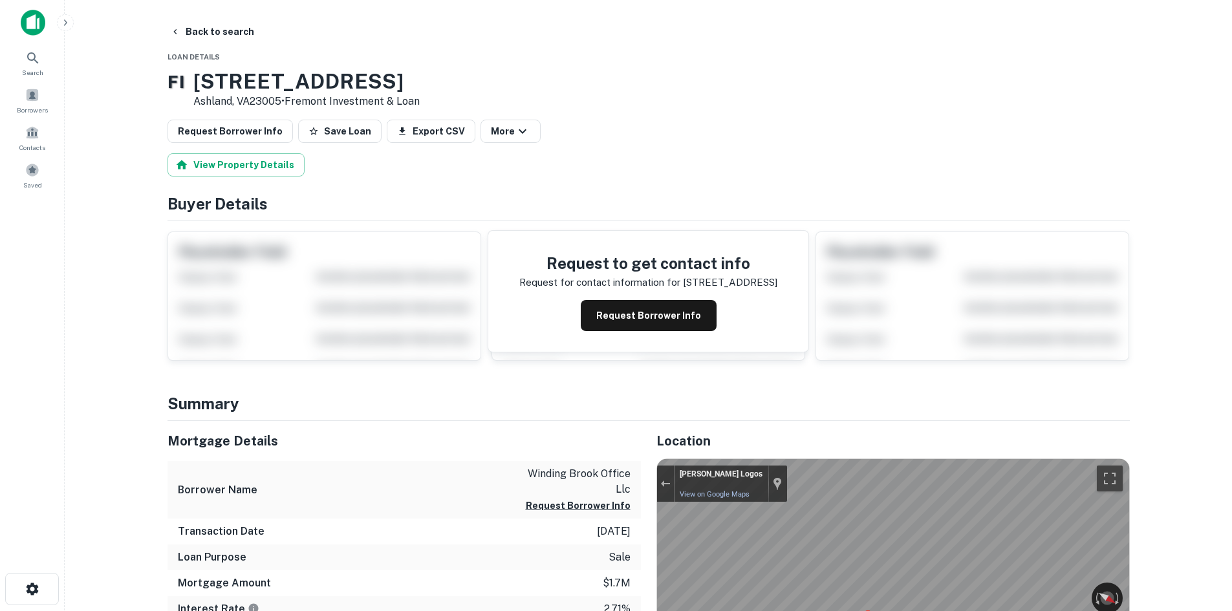
scroll to position [0, 0]
click at [232, 122] on button "Request Borrower Info" at bounding box center [231, 131] width 126 height 23
click at [37, 113] on span "Borrowers" at bounding box center [32, 107] width 57 height 10
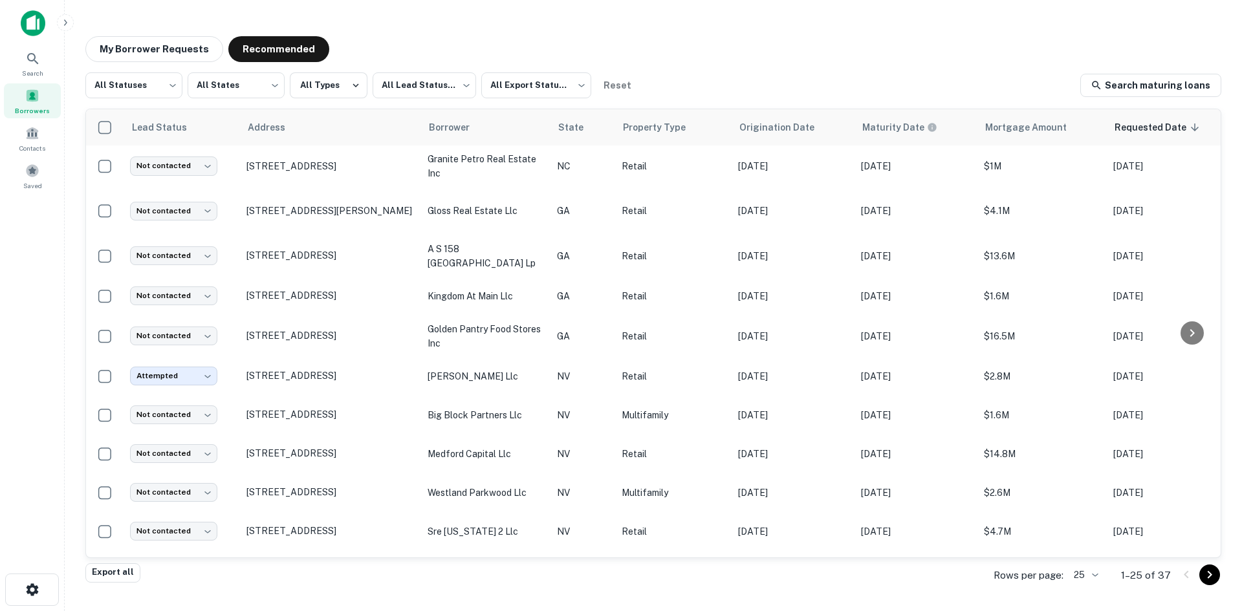
click at [1094, 573] on body "Search Borrowers Contacts Saved My Borrower Requests Recommended All Statuses *…" at bounding box center [621, 305] width 1242 height 611
click at [1086, 579] on li "1000" at bounding box center [1088, 584] width 44 height 23
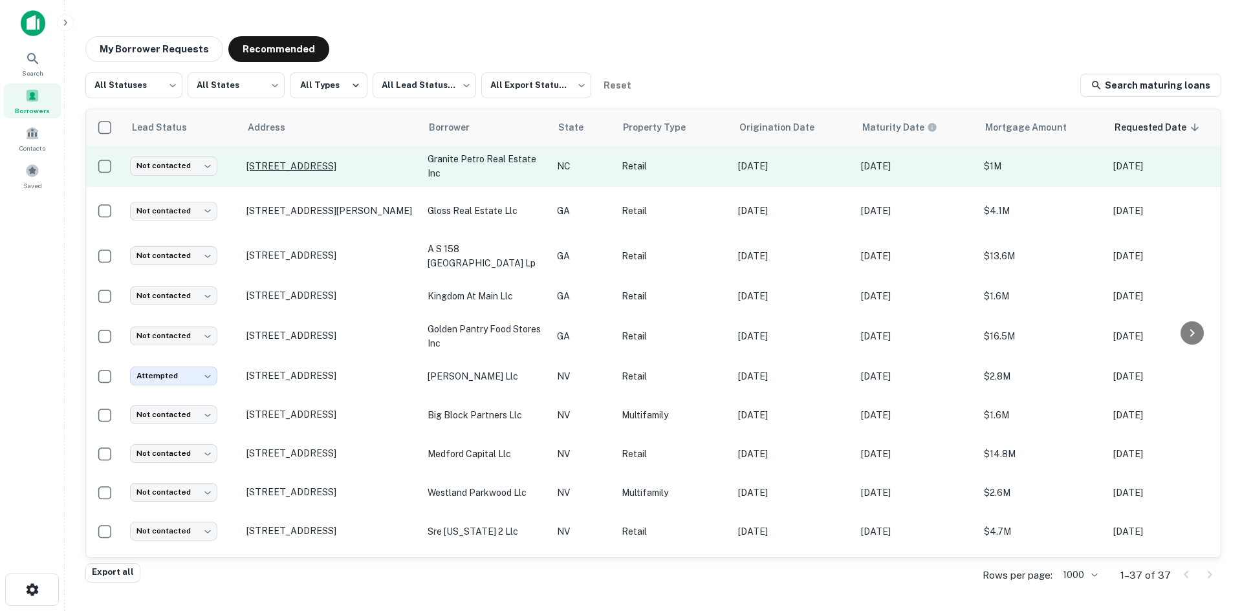
click at [330, 172] on p "304 S Salisbury Gq Ave Salisbury, NC28146" at bounding box center [330, 166] width 168 height 12
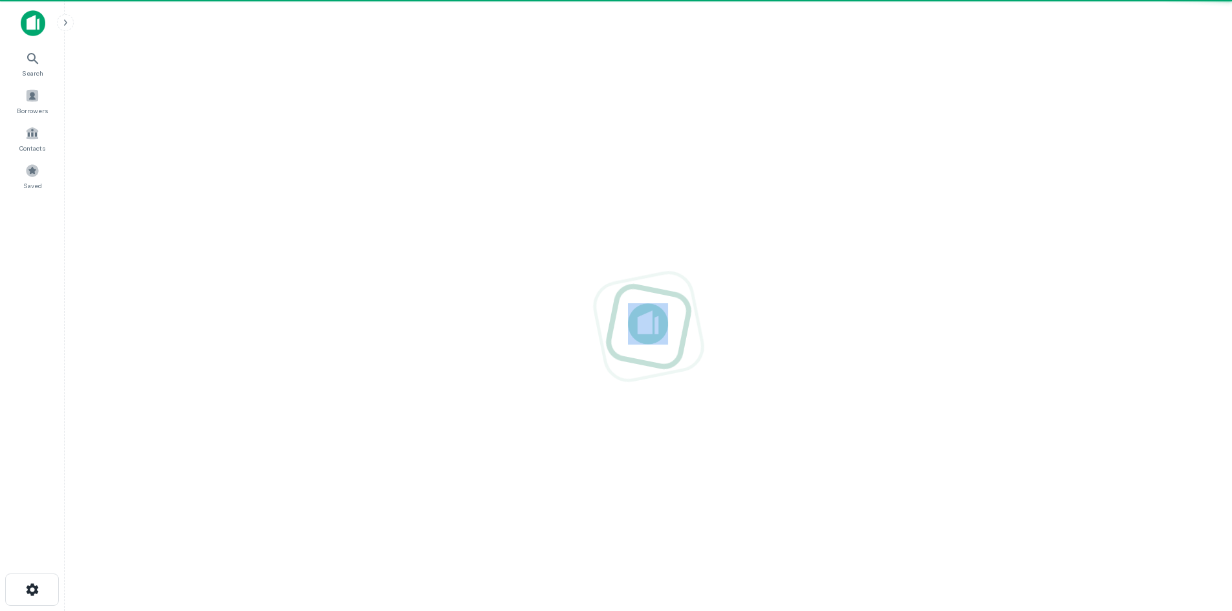
click at [330, 178] on div at bounding box center [648, 326] width 1147 height 611
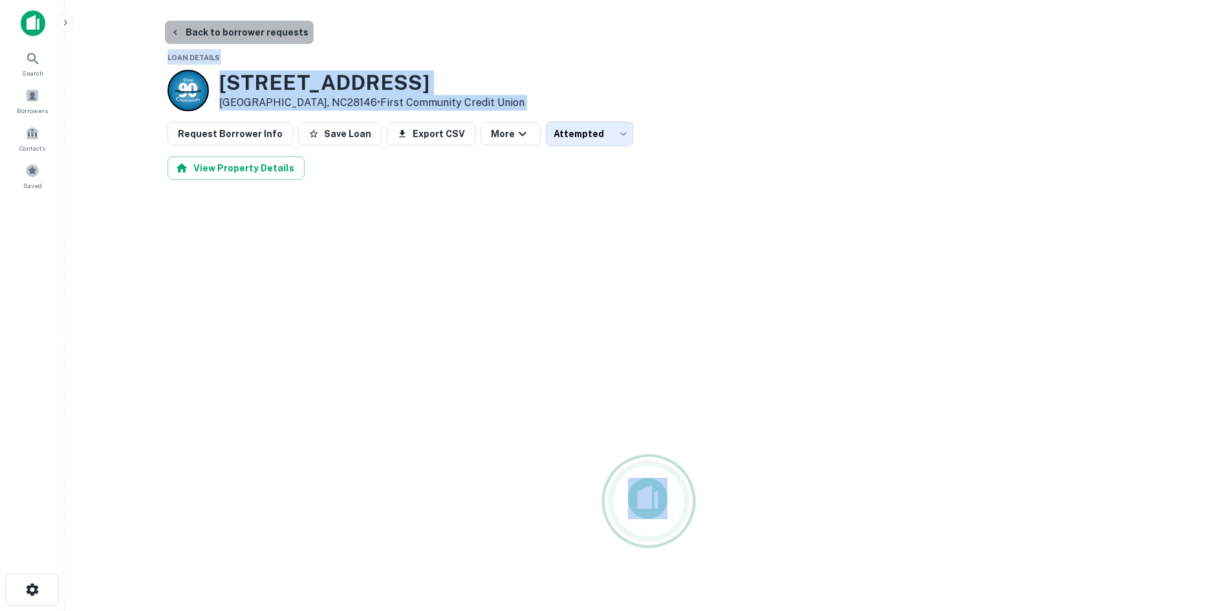
click at [248, 34] on button "Back to borrower requests" at bounding box center [239, 32] width 149 height 23
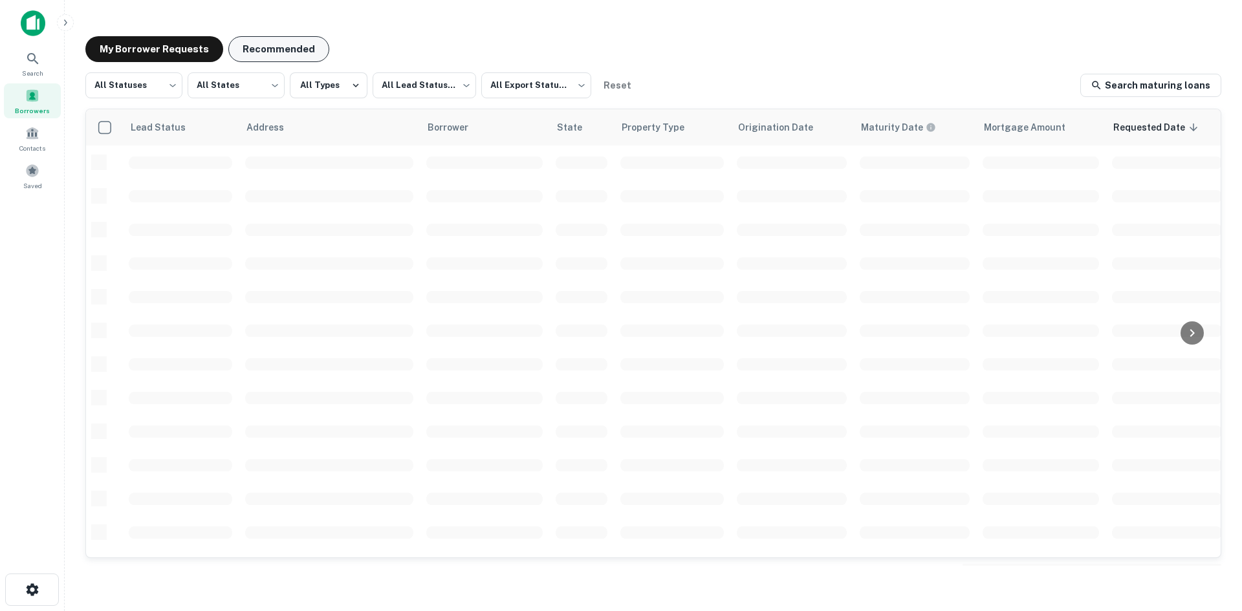
click at [266, 45] on button "Recommended" at bounding box center [278, 49] width 101 height 26
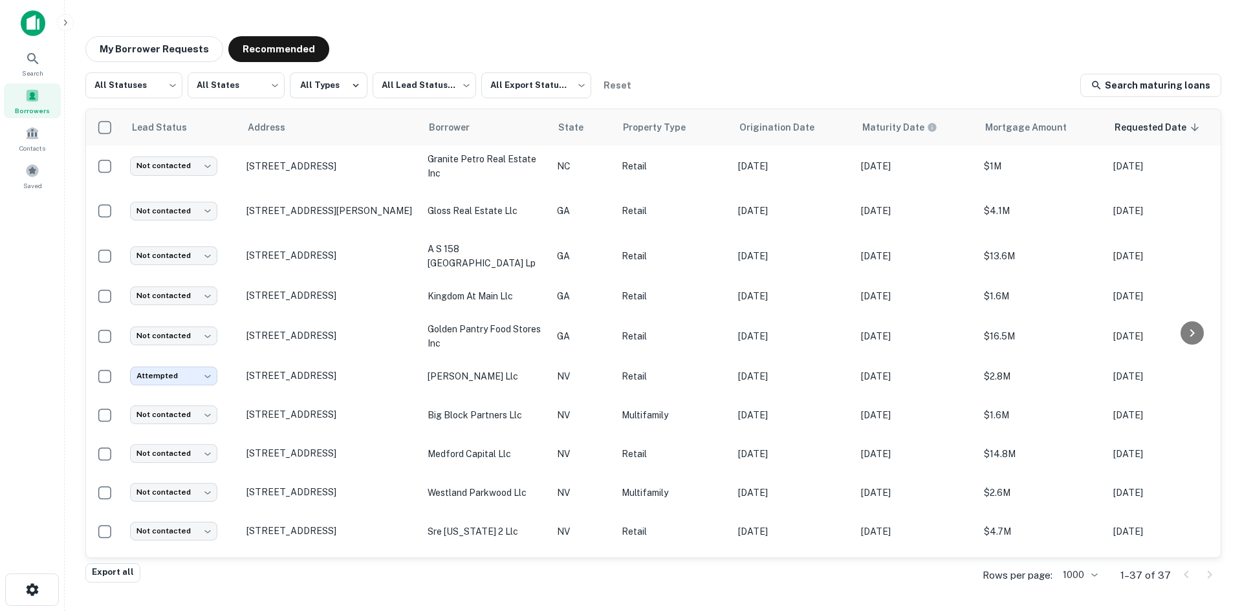
click at [45, 266] on div "Search Borrowers Contacts Saved" at bounding box center [32, 285] width 64 height 571
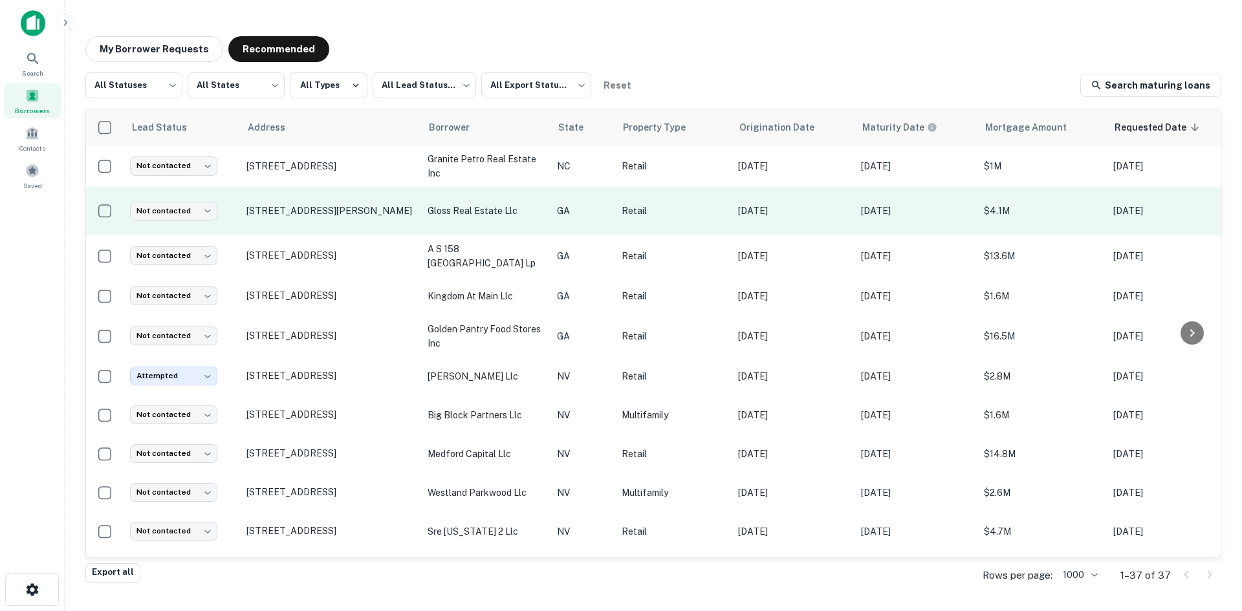
click at [309, 228] on td "5712 Lawrenceville Hwy Tucker, GA30084" at bounding box center [330, 211] width 181 height 49
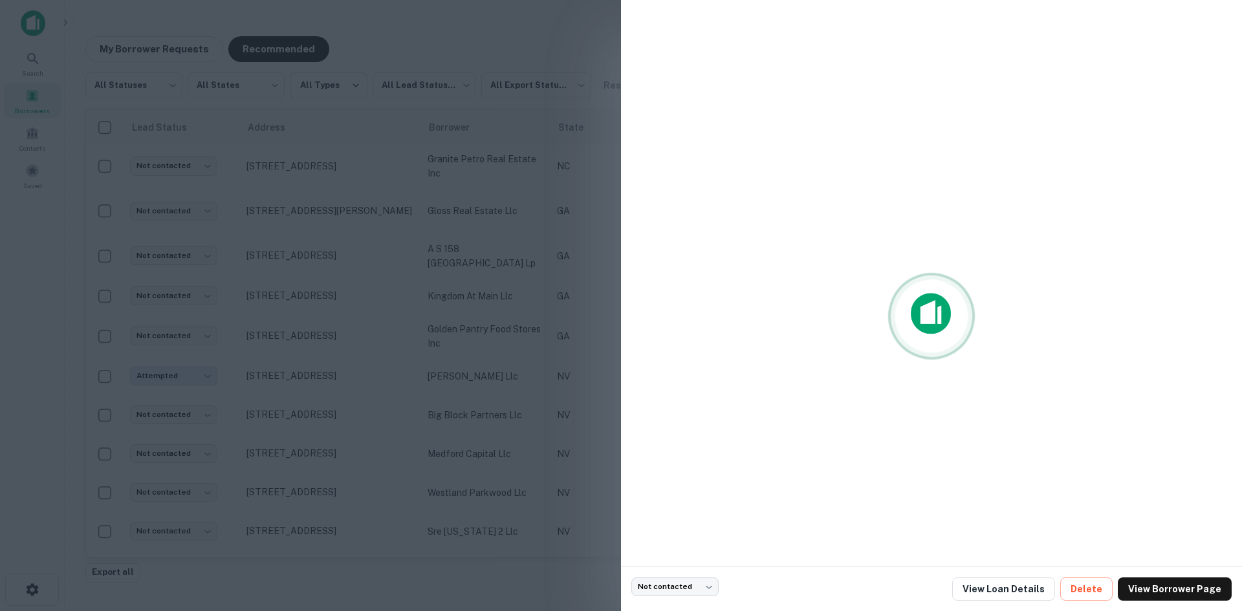
click at [380, 233] on div at bounding box center [621, 305] width 1242 height 611
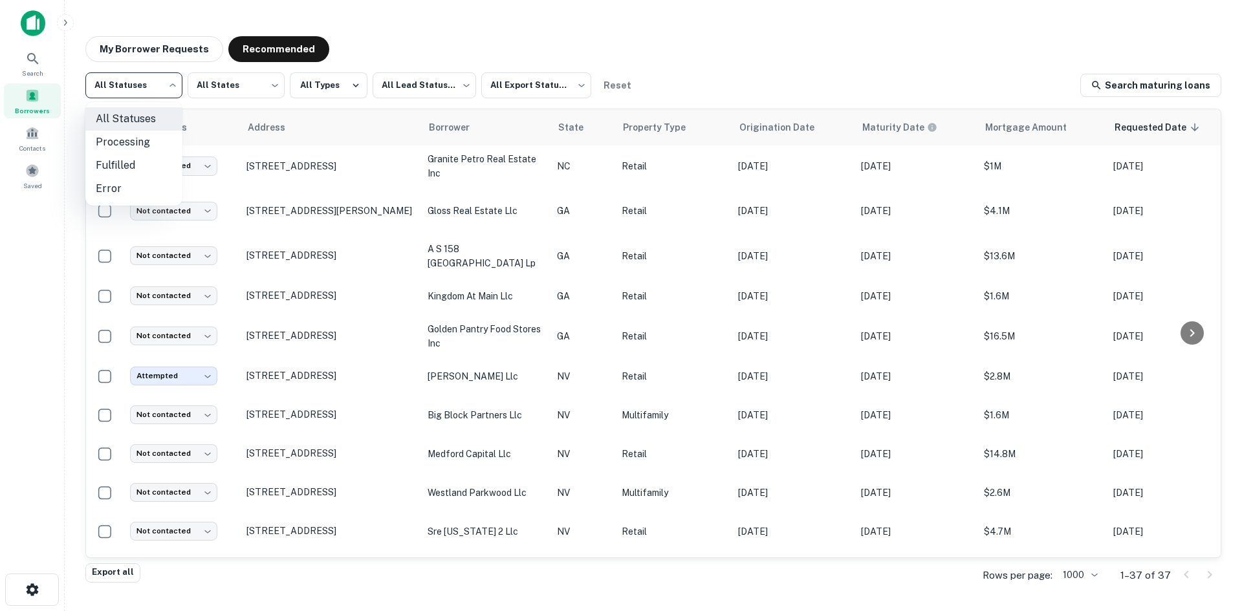
click at [168, 96] on body "Search Borrowers Contacts Saved My Borrower Requests Recommended All Statuses *…" at bounding box center [621, 305] width 1242 height 611
click at [158, 162] on li "Fulfilled" at bounding box center [133, 165] width 97 height 23
type input "*********"
click at [140, 93] on body "Search Borrowers Contacts Saved My Borrower Requests Recommended Fulfilled ****…" at bounding box center [621, 305] width 1242 height 611
click at [138, 94] on div at bounding box center [621, 305] width 1242 height 611
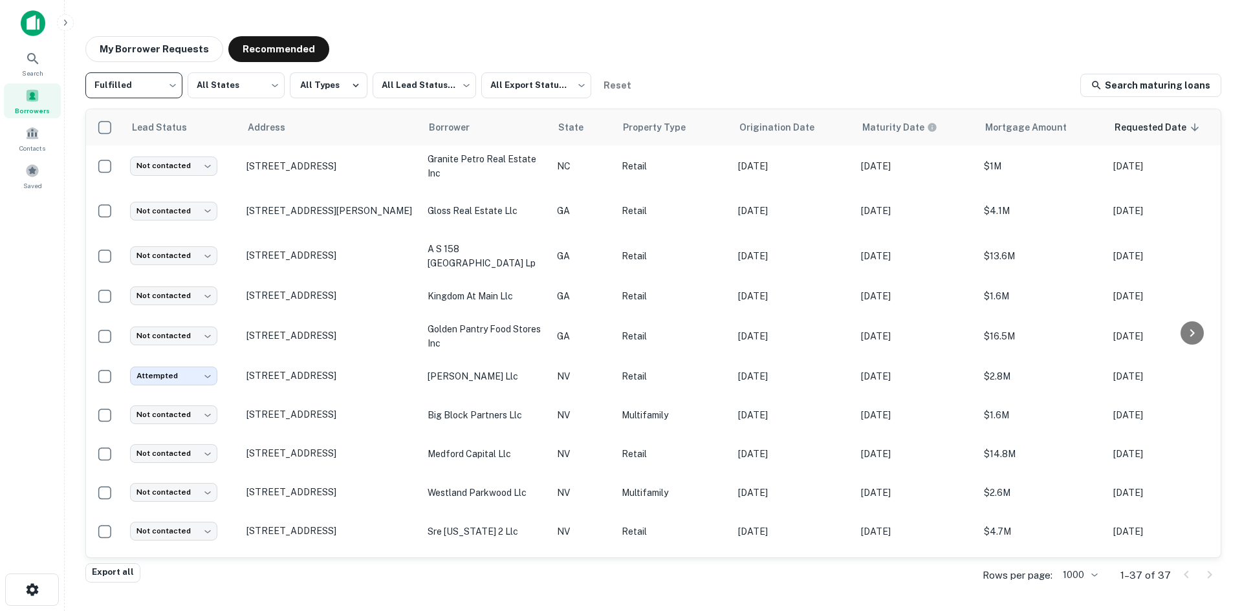
click at [172, 85] on body "Search Borrowers Contacts Saved My Borrower Requests Recommended Fulfilled ****…" at bounding box center [621, 305] width 1242 height 611
click at [409, 86] on div at bounding box center [621, 305] width 1242 height 611
click at [409, 86] on body "Search Borrowers Contacts Saved My Borrower Requests Recommended Fulfilled ****…" at bounding box center [621, 305] width 1242 height 611
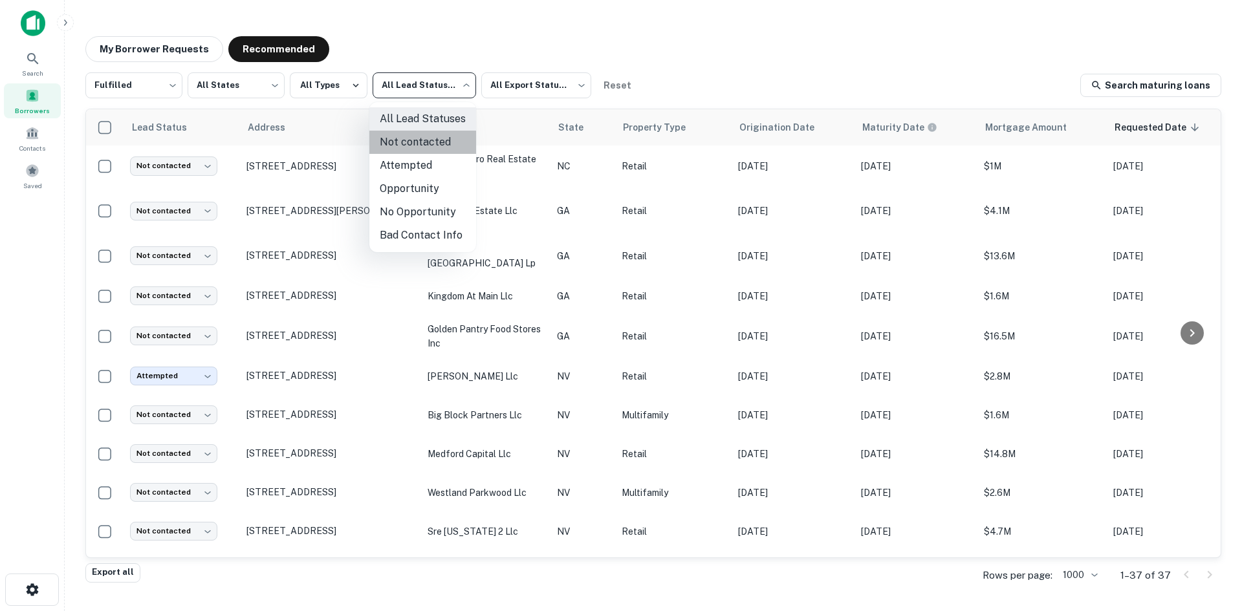
click at [411, 152] on li "Not contacted" at bounding box center [422, 142] width 107 height 23
type input "****"
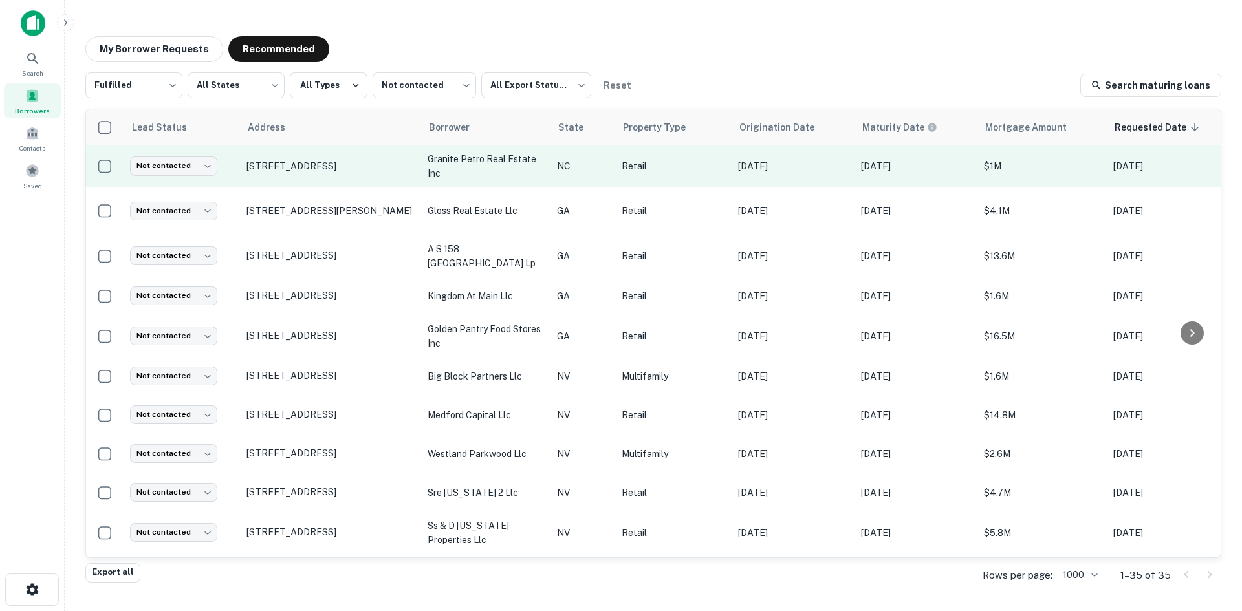
click at [336, 179] on td "304 S Salisbury Gq Ave Salisbury, NC28146" at bounding box center [330, 166] width 181 height 41
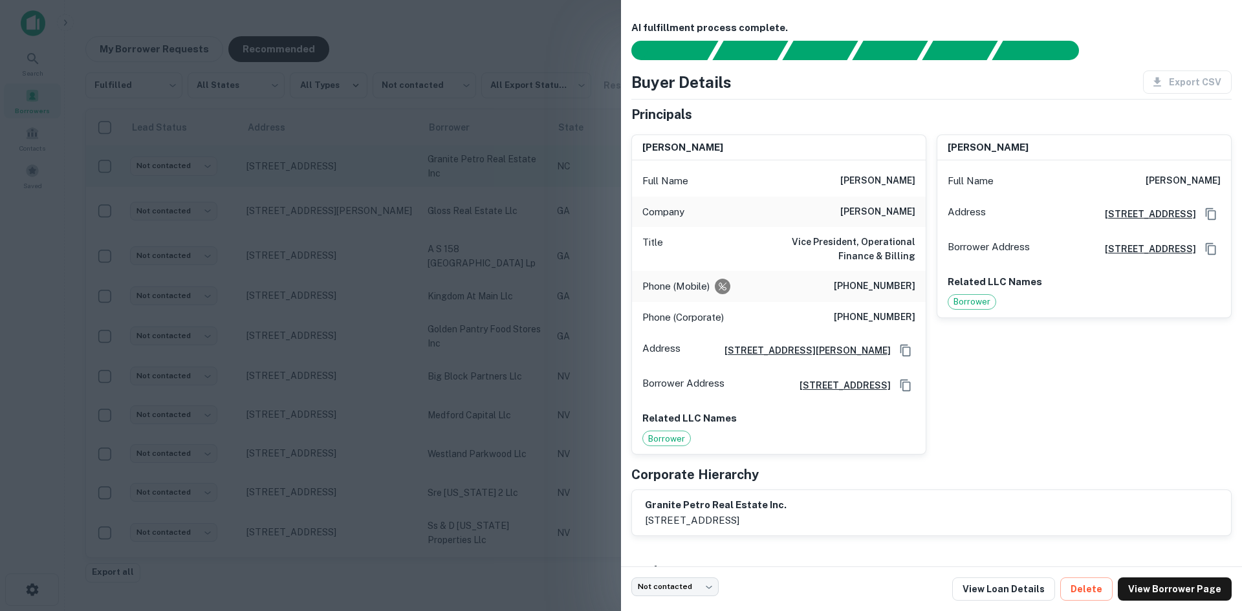
click at [336, 179] on div at bounding box center [621, 305] width 1242 height 611
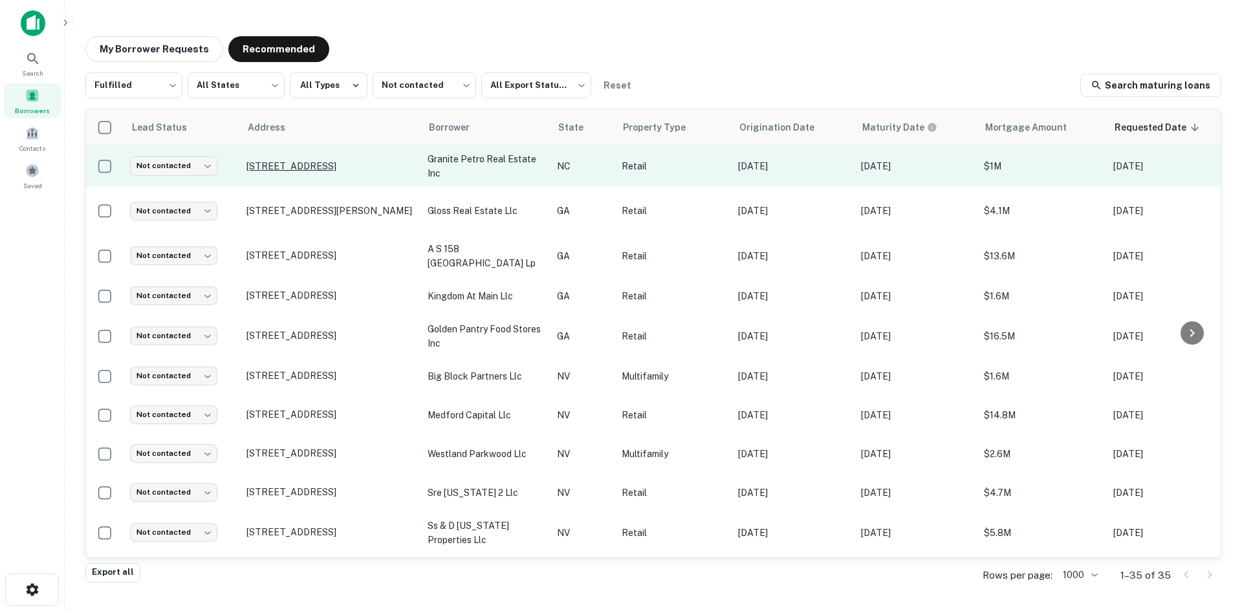
click at [331, 160] on p "304 S Salisbury Gq Ave Salisbury, NC28146" at bounding box center [330, 166] width 168 height 12
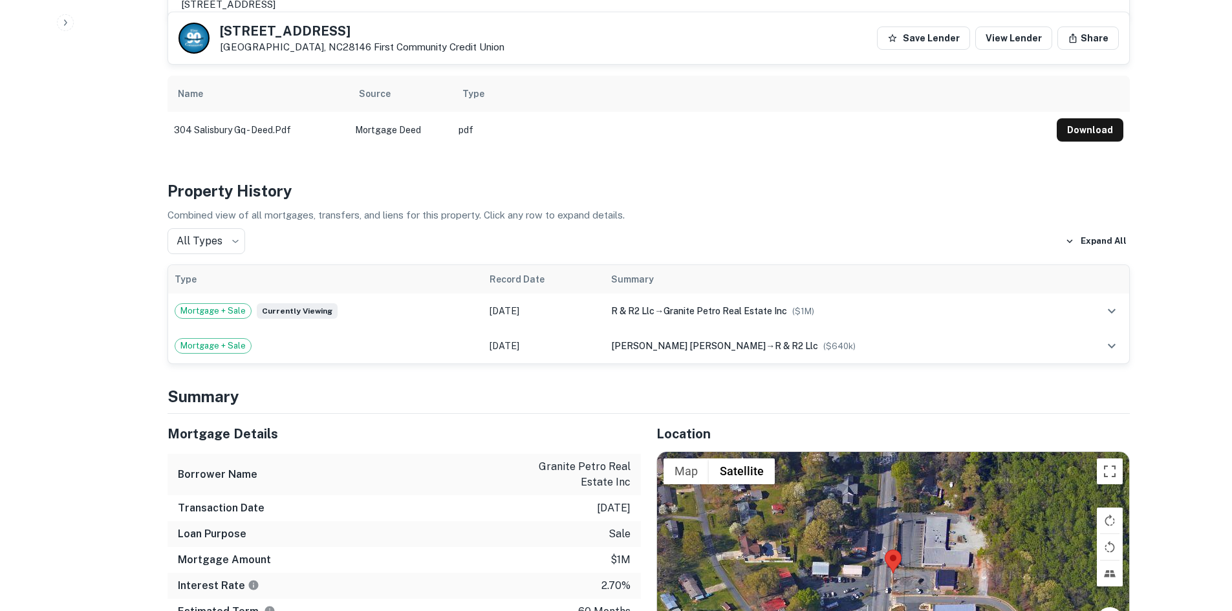
scroll to position [906, 0]
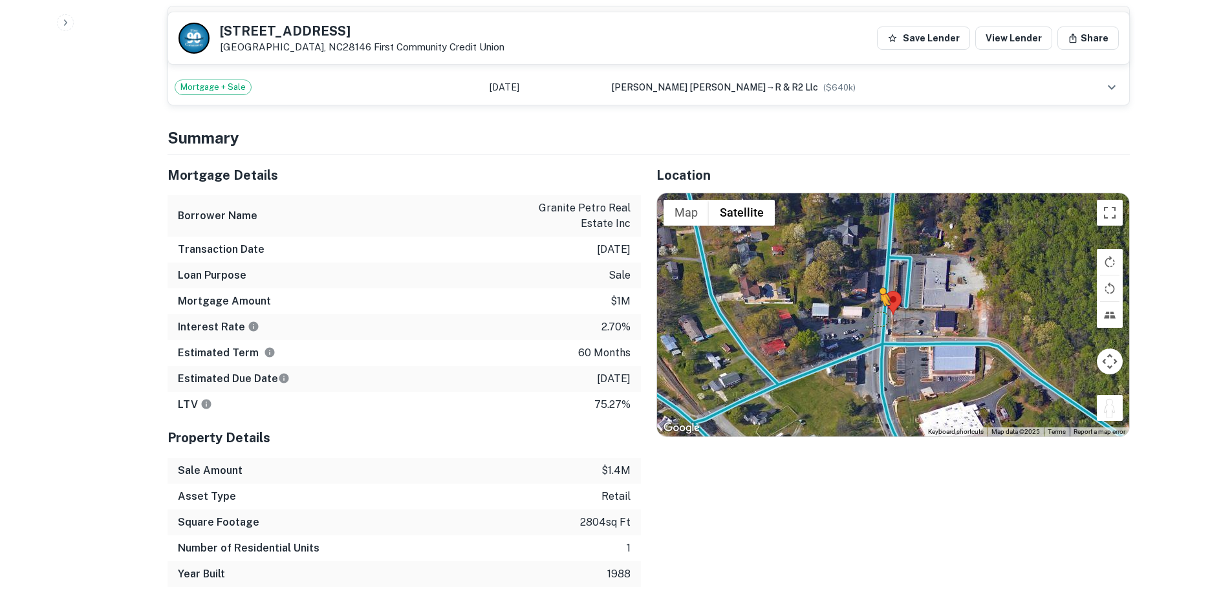
drag, startPoint x: 1112, startPoint y: 414, endPoint x: 880, endPoint y: 318, distance: 251.2
click at [880, 318] on div "To activate drag with keyboard, press Alt + Enter. Once in keyboard drag state,…" at bounding box center [893, 314] width 472 height 243
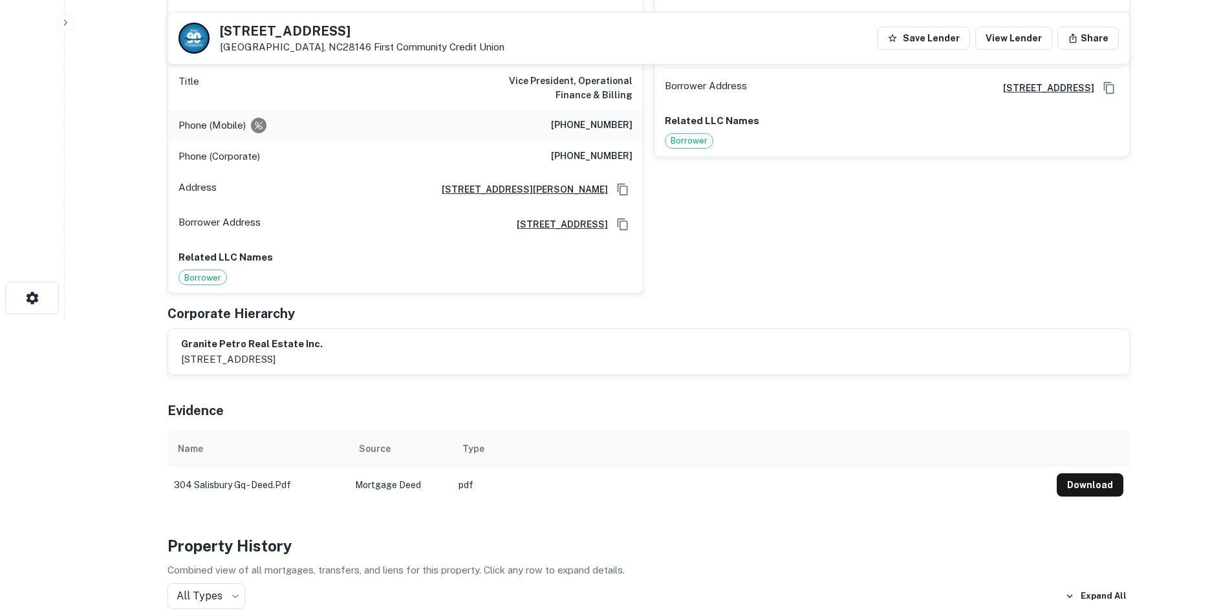
scroll to position [194, 0]
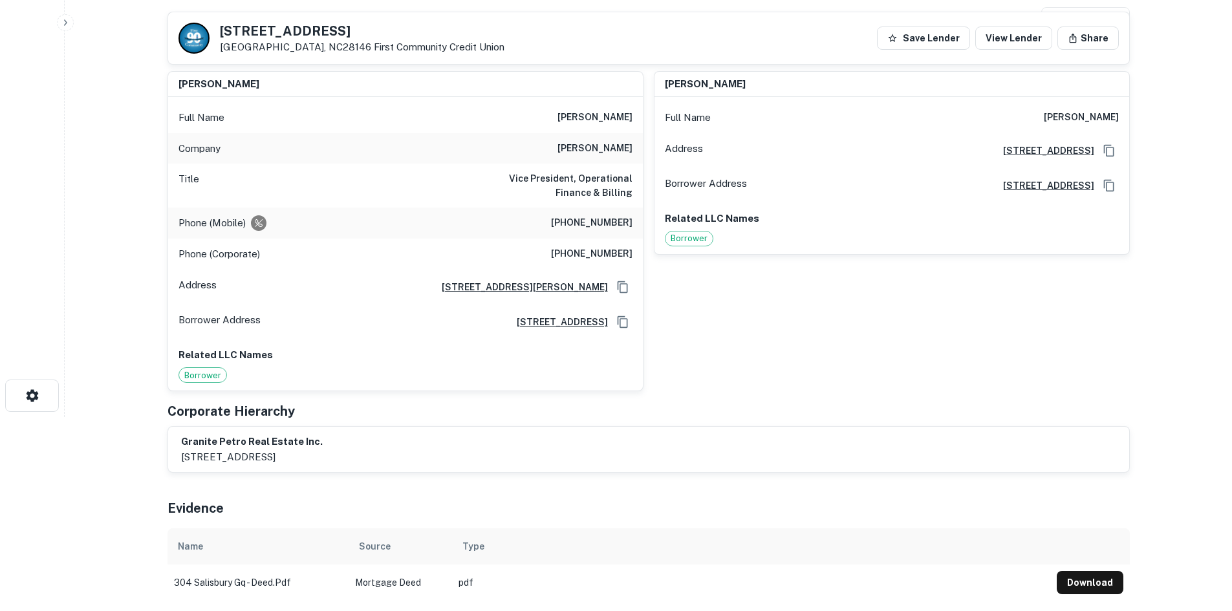
click at [579, 228] on h6 "(919) 271-8006" at bounding box center [592, 223] width 82 height 16
copy h6 "(919) 271-8006"
click at [576, 263] on div "Phone (Corporate) (800) 627-5361" at bounding box center [405, 254] width 475 height 31
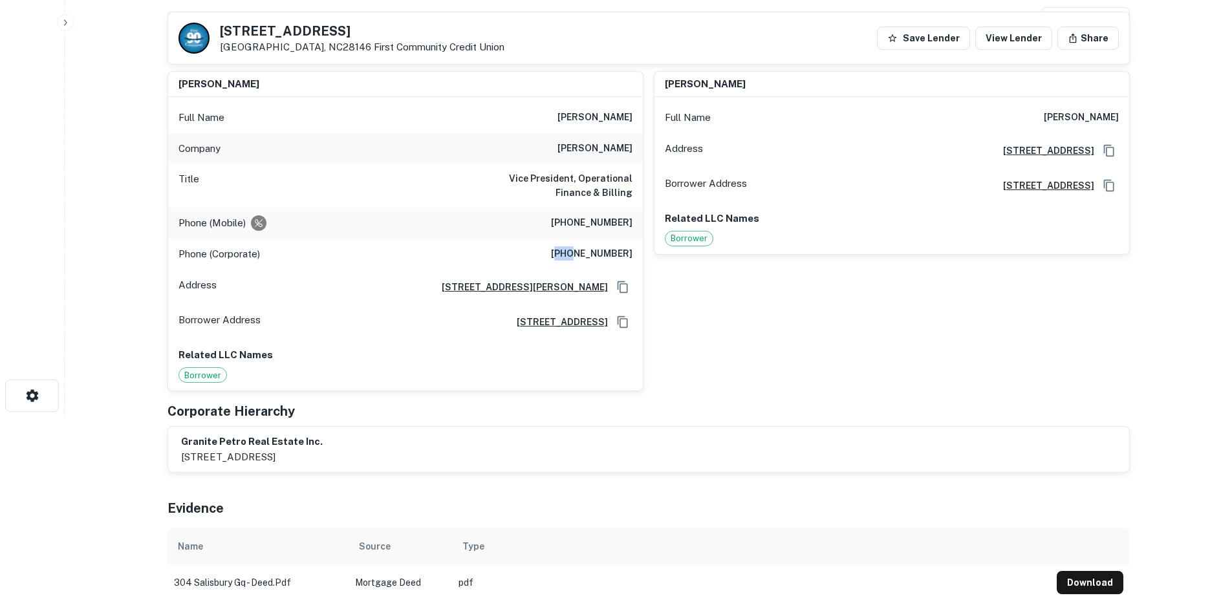
click at [576, 263] on div "Phone (Corporate) (800) 627-5361" at bounding box center [405, 254] width 475 height 31
click at [578, 261] on h6 "(800) 627-5361" at bounding box center [592, 254] width 82 height 16
click at [587, 226] on h6 "(919) 271-8006" at bounding box center [592, 223] width 82 height 16
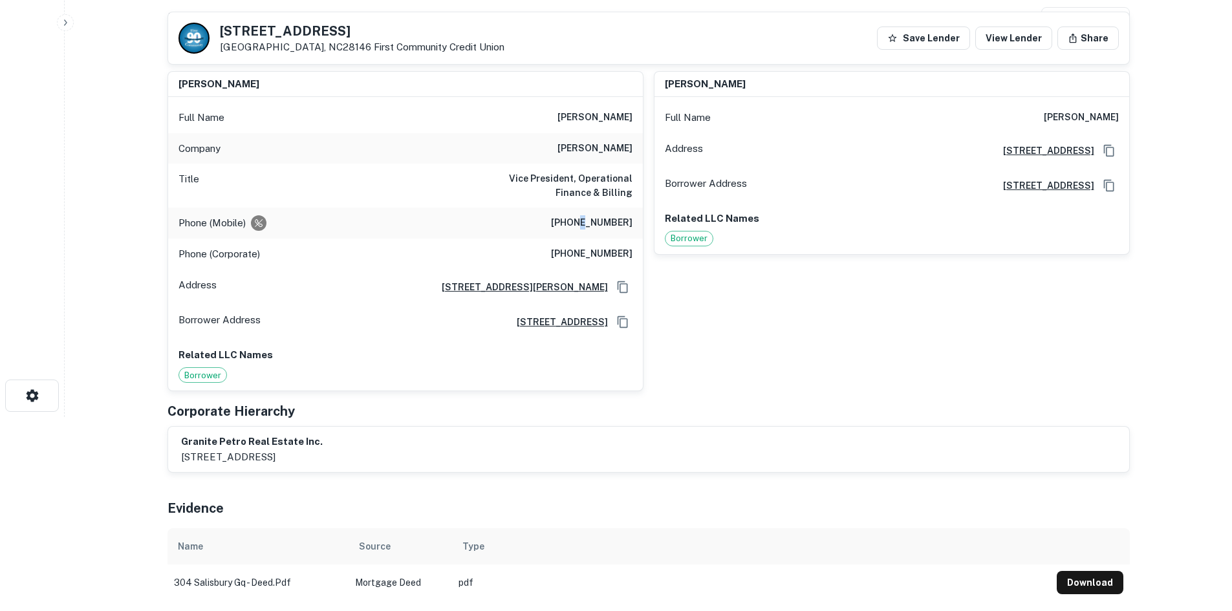
click at [587, 226] on h6 "(919) 271-8006" at bounding box center [592, 223] width 82 height 16
copy h6 "(919) 271-8006"
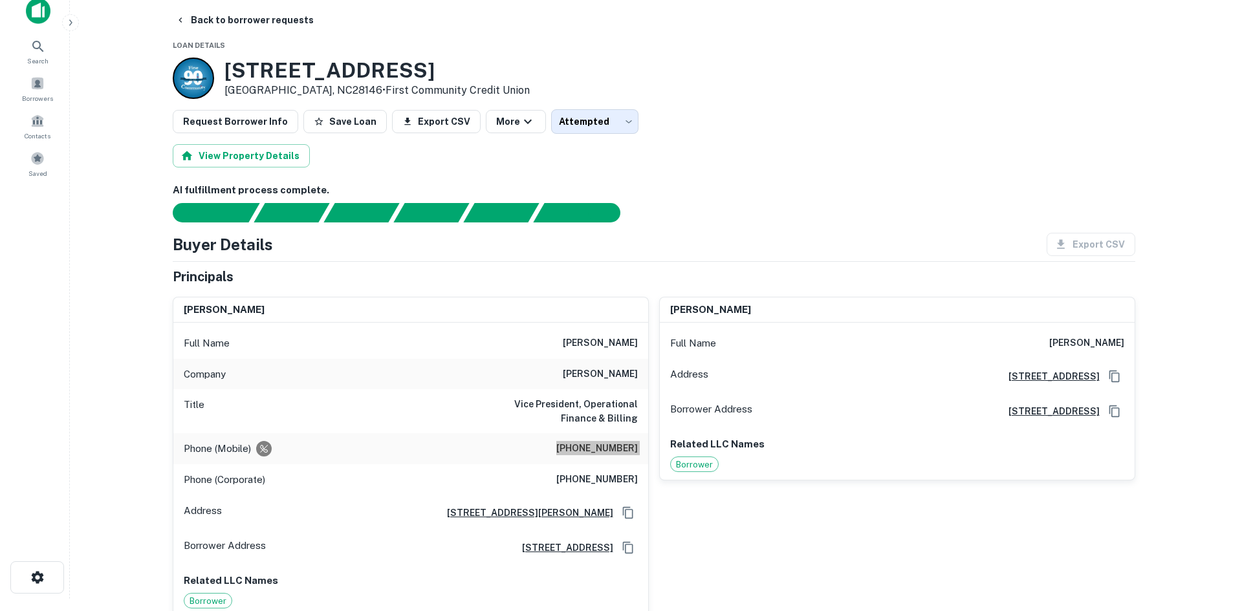
scroll to position [0, 0]
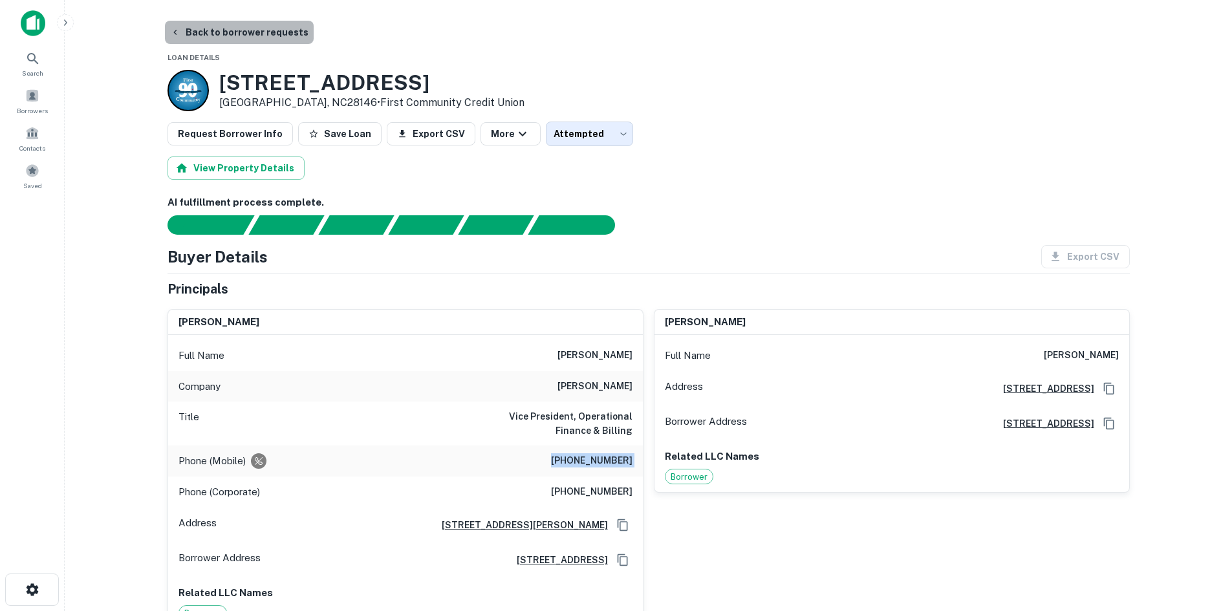
click at [257, 32] on button "Back to borrower requests" at bounding box center [239, 32] width 149 height 23
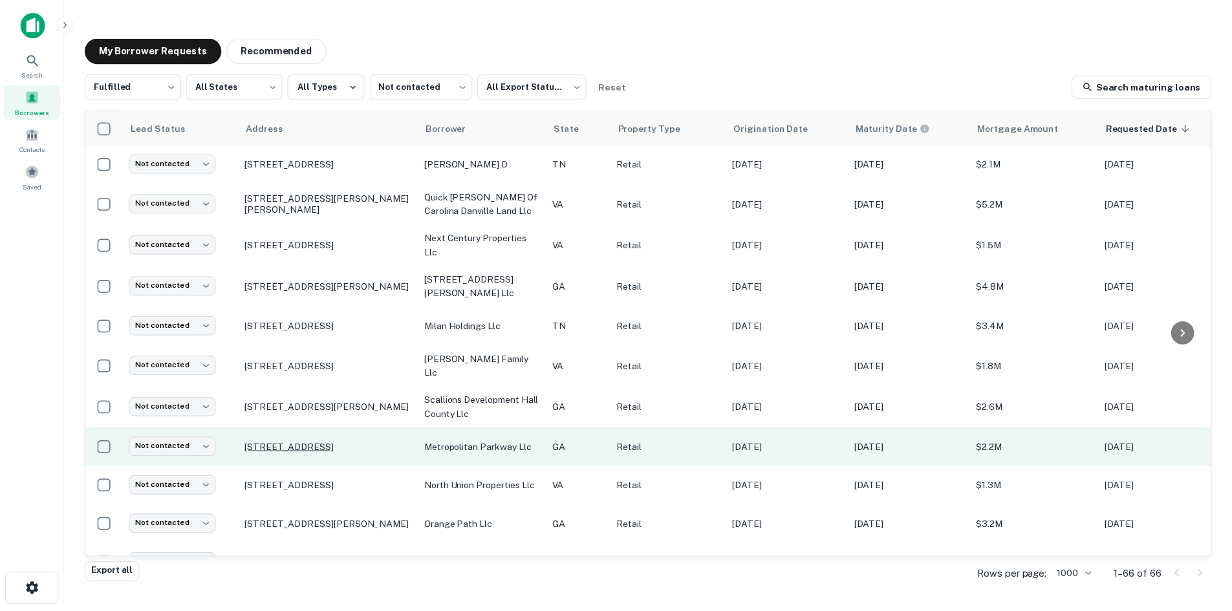
scroll to position [259, 0]
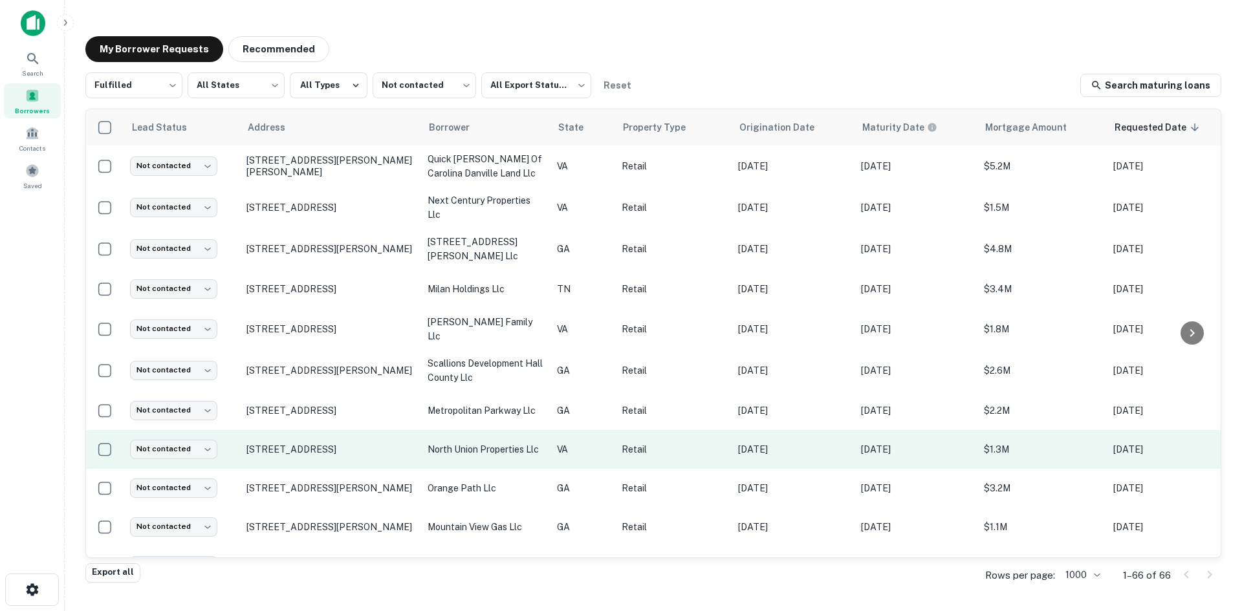
click at [342, 436] on td "206 N Union St Danville, VA24541" at bounding box center [330, 449] width 181 height 39
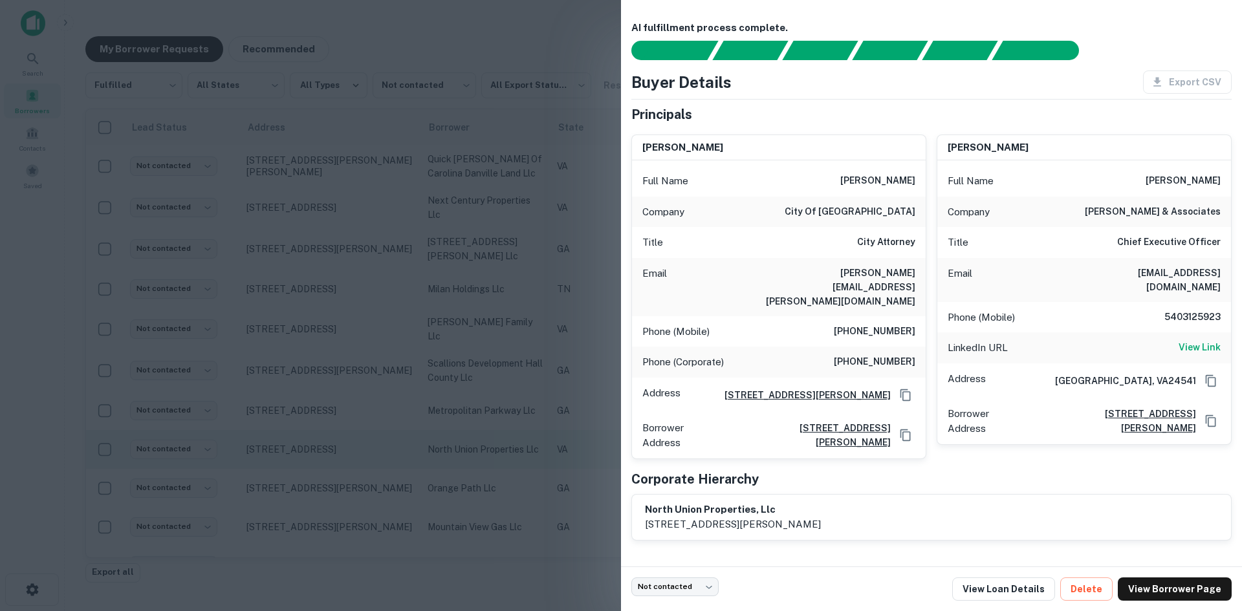
click at [342, 436] on div at bounding box center [621, 305] width 1242 height 611
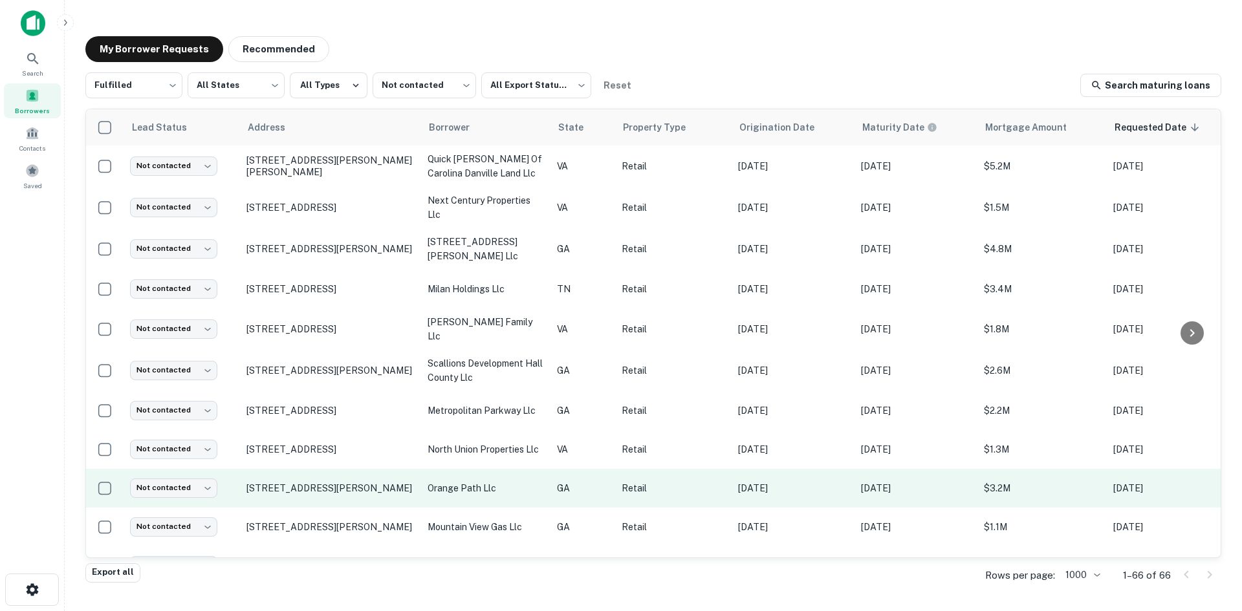
click at [337, 476] on td "935 Buford Rd Cumming, GA30041" at bounding box center [330, 488] width 181 height 39
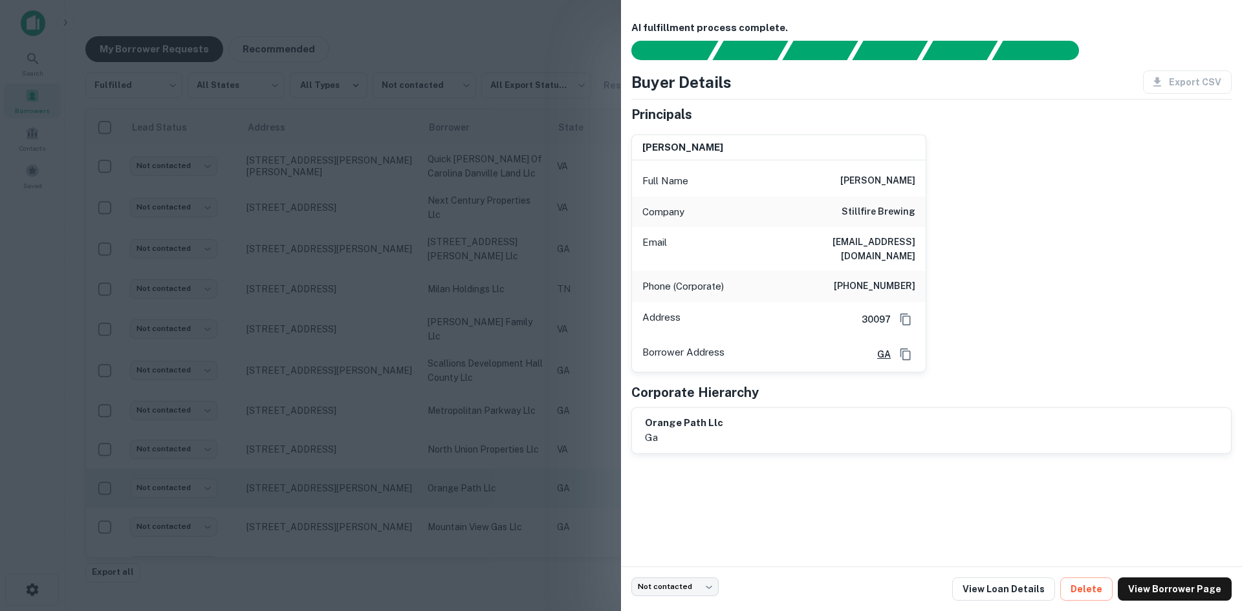
click at [337, 476] on div at bounding box center [621, 305] width 1242 height 611
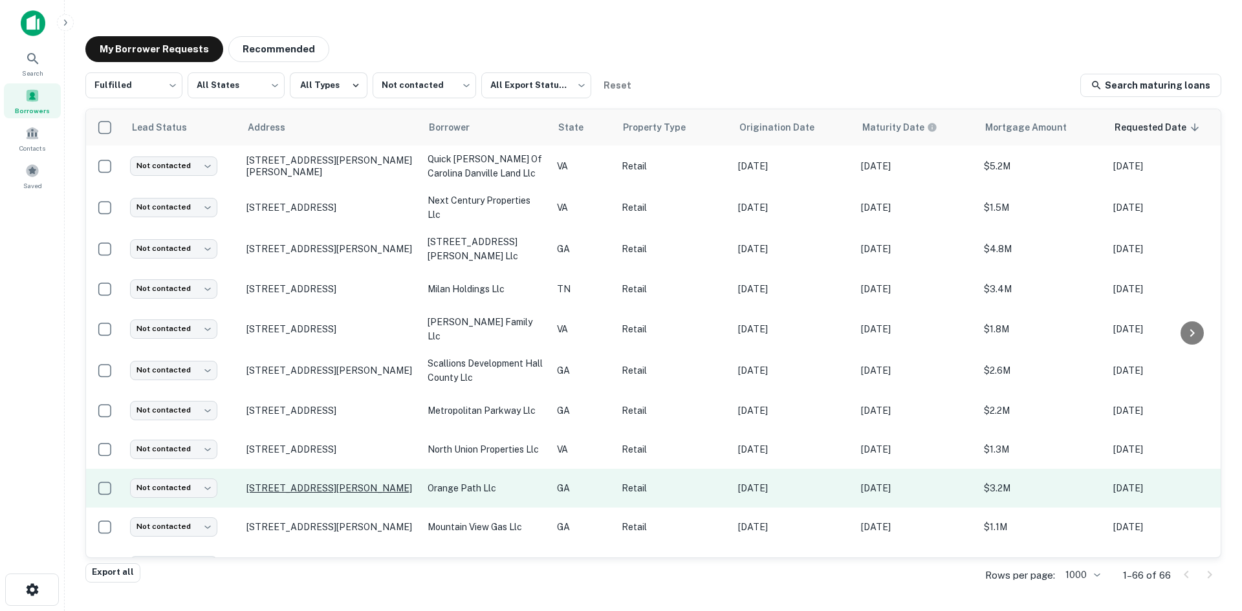
click at [334, 483] on p "935 Buford Rd Cumming, GA30041" at bounding box center [330, 489] width 168 height 12
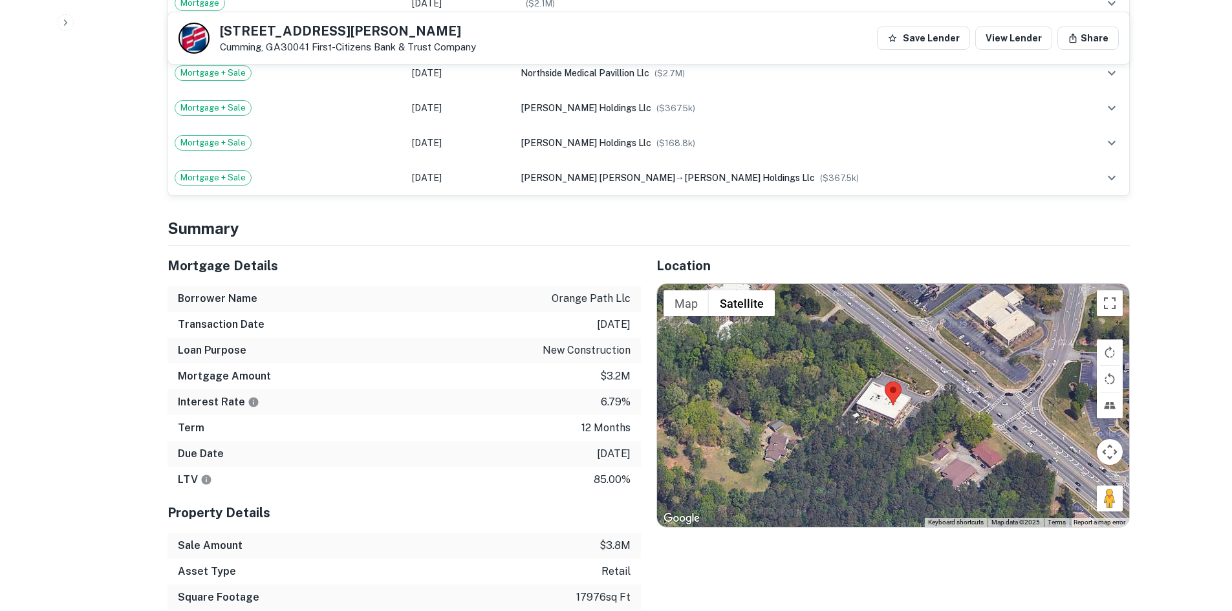
scroll to position [841, 0]
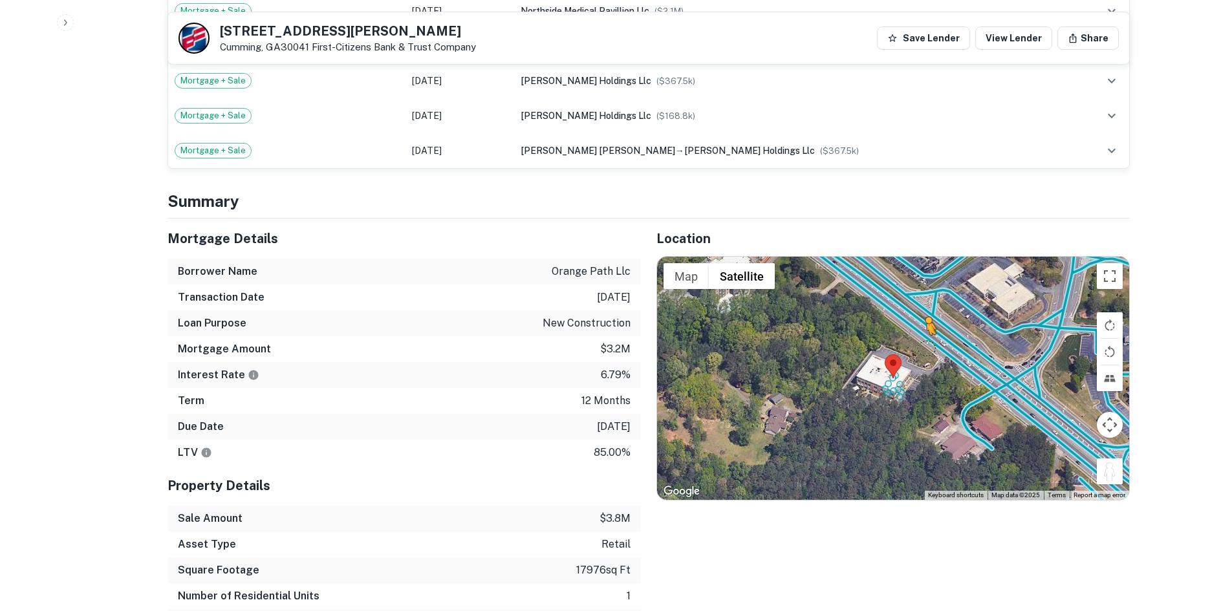
drag, startPoint x: 1110, startPoint y: 467, endPoint x: 922, endPoint y: 330, distance: 232.4
click at [922, 330] on div "To activate drag with keyboard, press Alt + Enter. Once in keyboard drag state,…" at bounding box center [893, 378] width 472 height 243
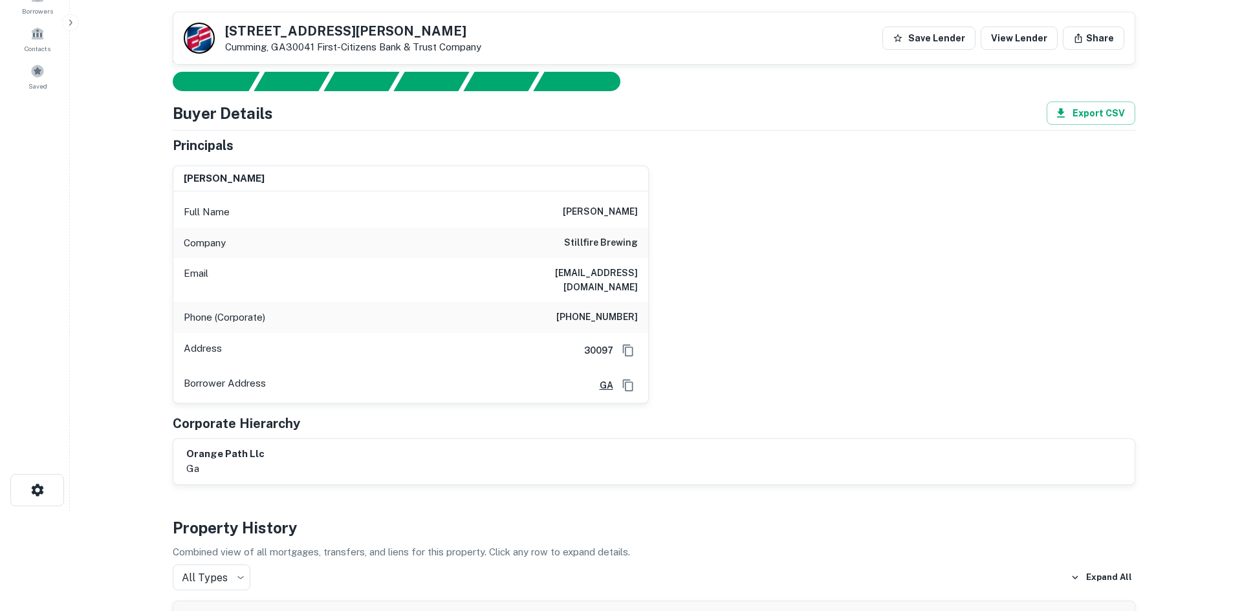
scroll to position [0, 0]
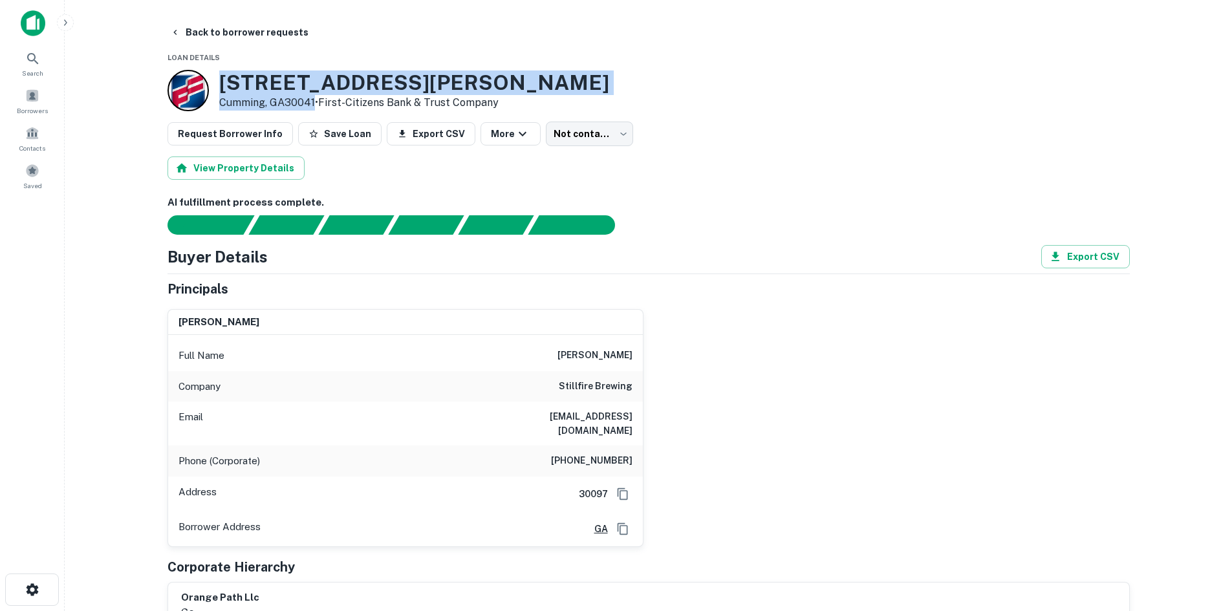
drag, startPoint x: 217, startPoint y: 75, endPoint x: 314, endPoint y: 103, distance: 100.3
click at [314, 103] on div "935 Buford Rd Cumming, GA30041 • First-citizens Bank & Trust Company" at bounding box center [389, 90] width 442 height 41
copy div "935 Buford Rd Cumming, GA30041"
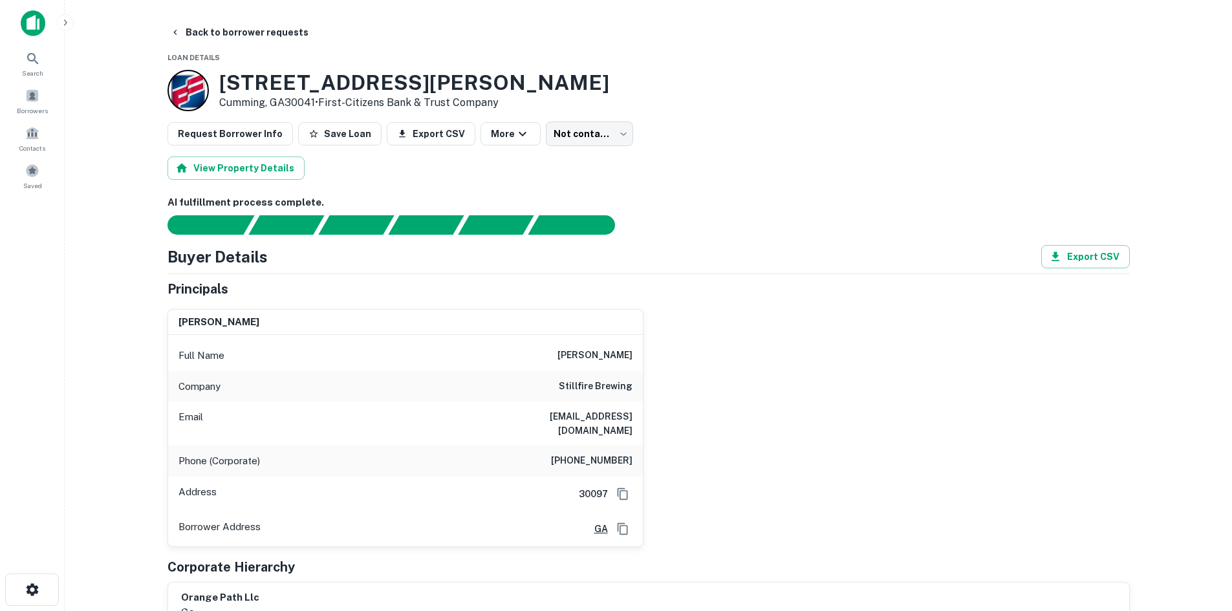
click at [589, 454] on h6 "(770) 927-8989" at bounding box center [592, 462] width 82 height 16
copy h6 "(770) 927-8989"
click at [201, 32] on button "Back to borrower requests" at bounding box center [239, 32] width 149 height 23
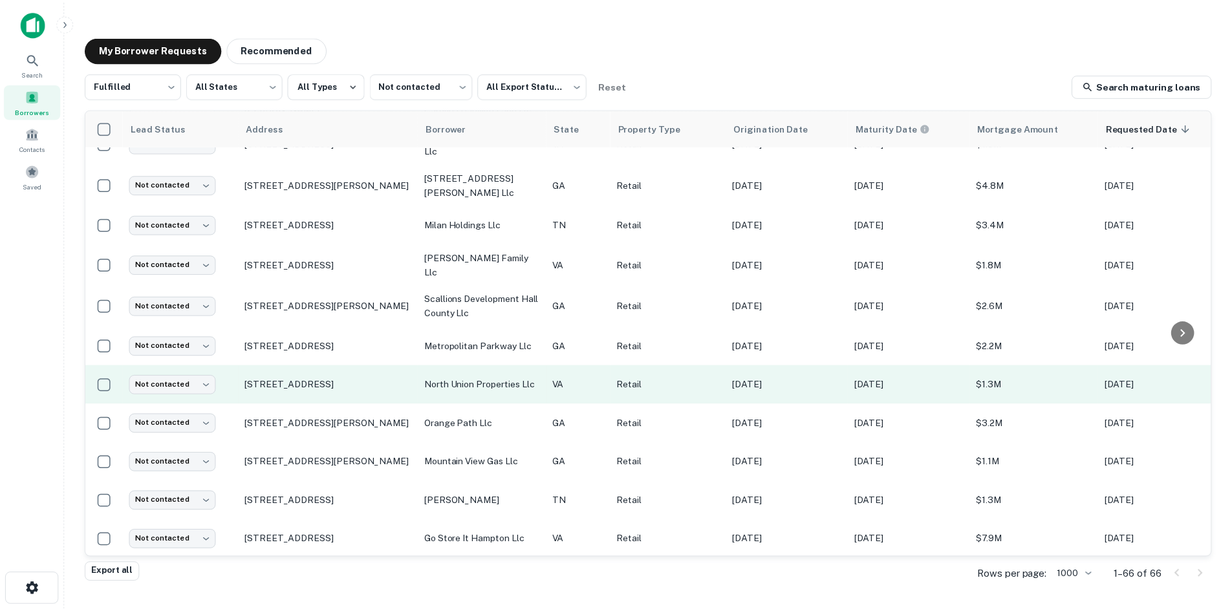
scroll to position [647, 0]
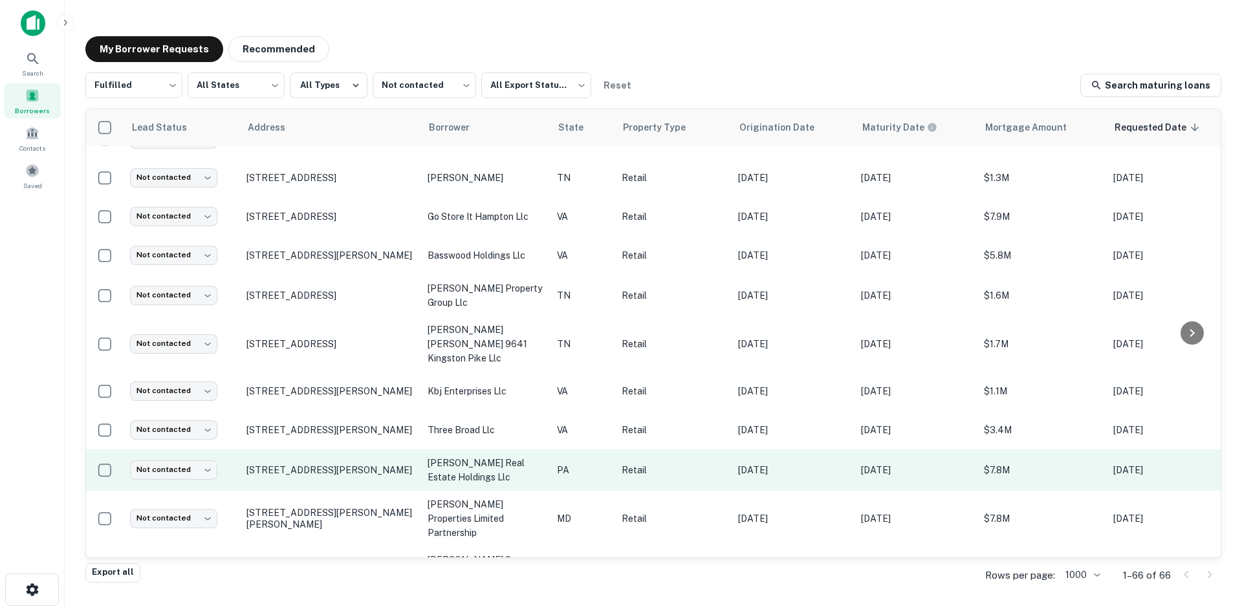
click at [298, 464] on td "328 Westtown Rd West Chester, PA19382" at bounding box center [330, 470] width 181 height 41
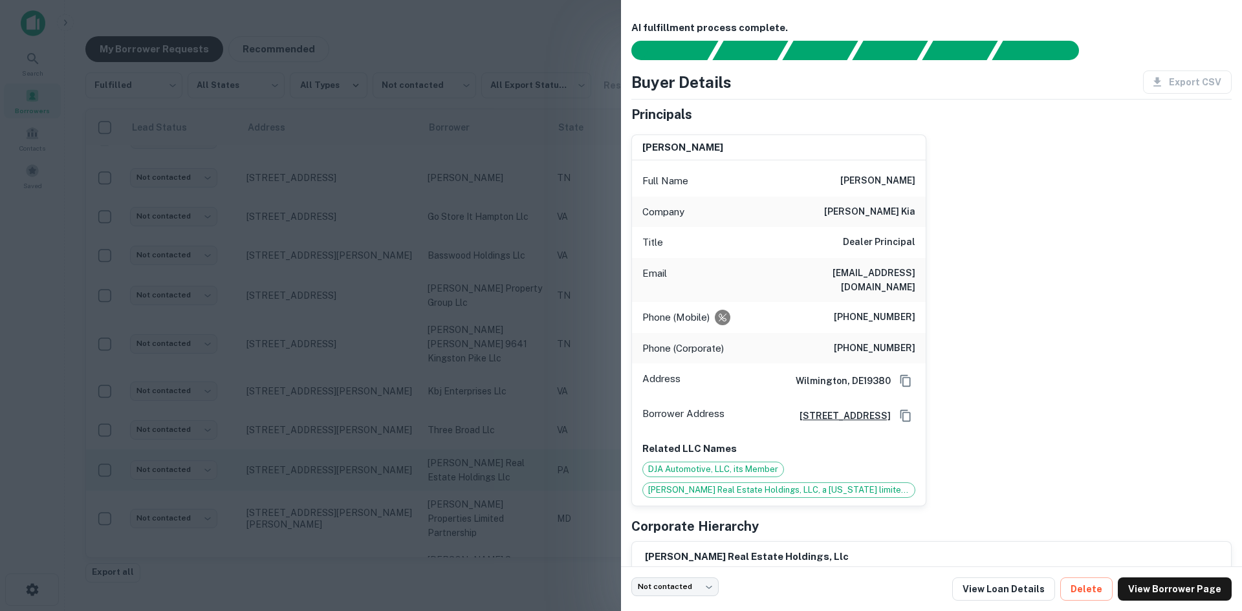
click at [298, 464] on div at bounding box center [621, 305] width 1242 height 611
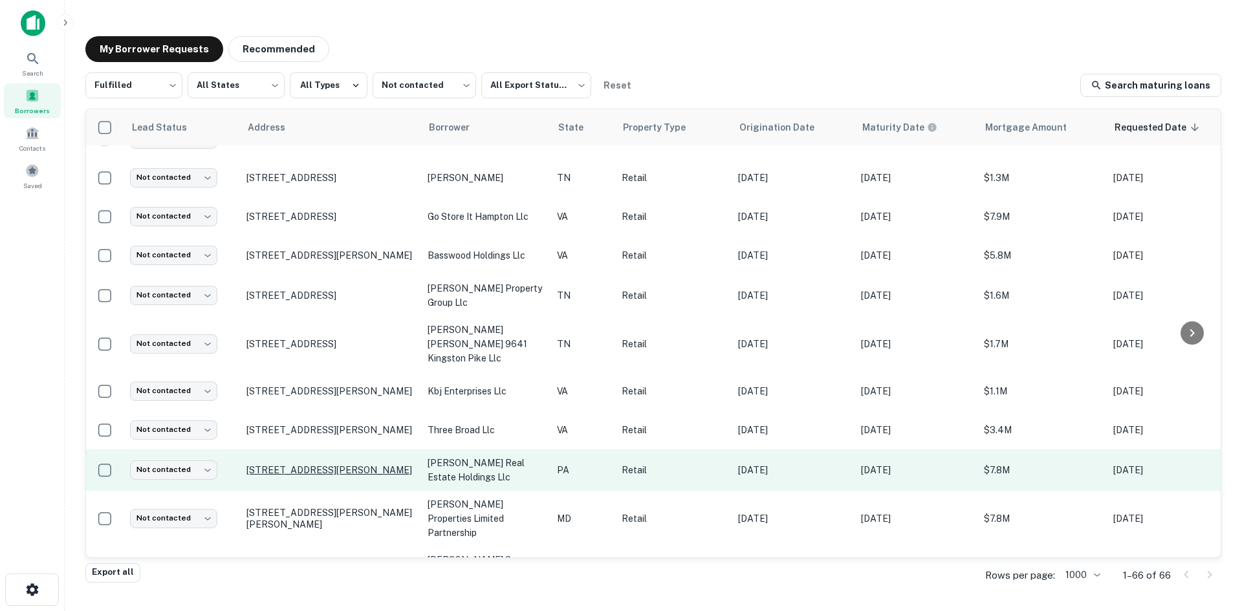
click at [291, 465] on p "328 Westtown Rd West Chester, PA19382" at bounding box center [330, 471] width 168 height 12
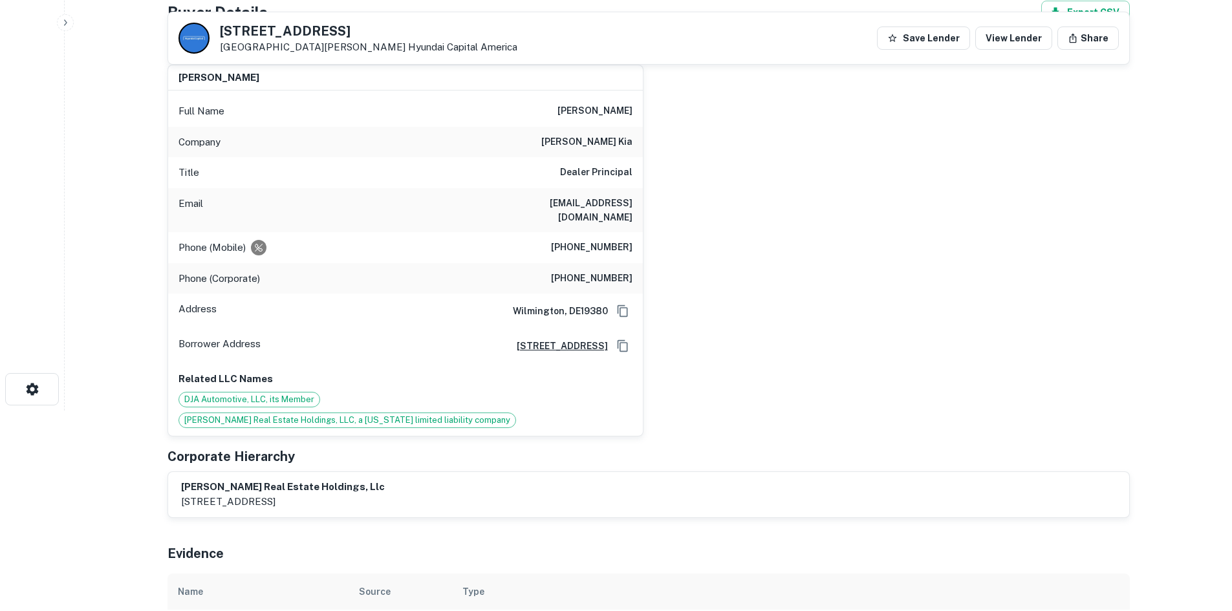
scroll to position [194, 0]
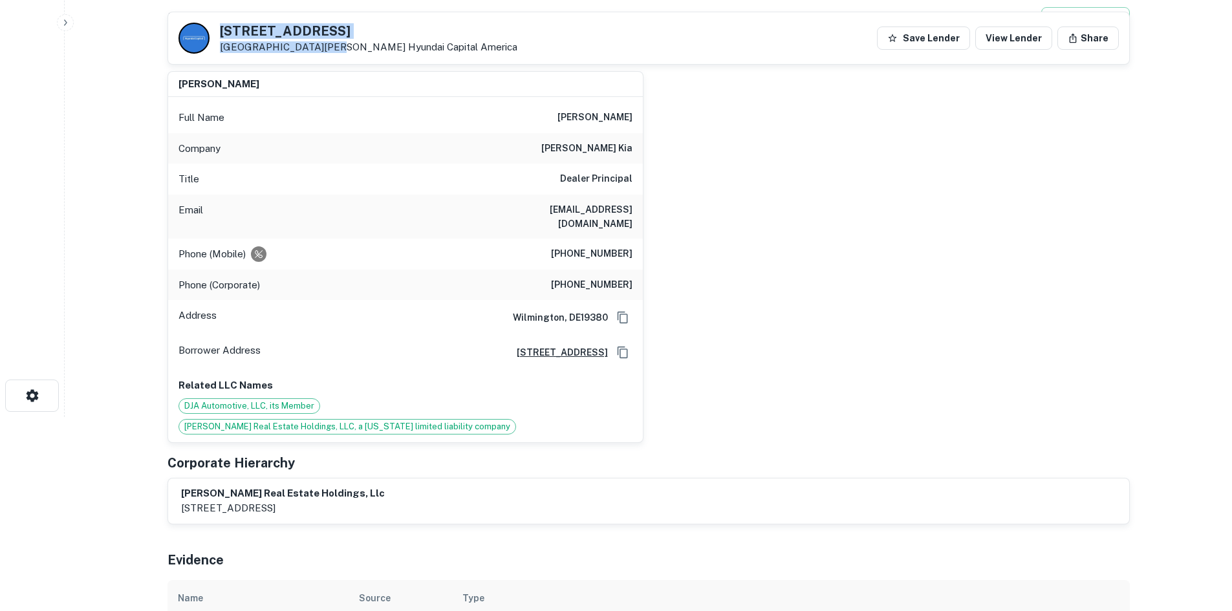
drag, startPoint x: 220, startPoint y: 28, endPoint x: 324, endPoint y: 56, distance: 107.8
click at [324, 56] on div "328 Westtown Rd West Chester, PA19382 Hyundai Capital America Save Lender View …" at bounding box center [648, 38] width 961 height 52
copy div "328 Westtown Rd West Chester, PA19382"
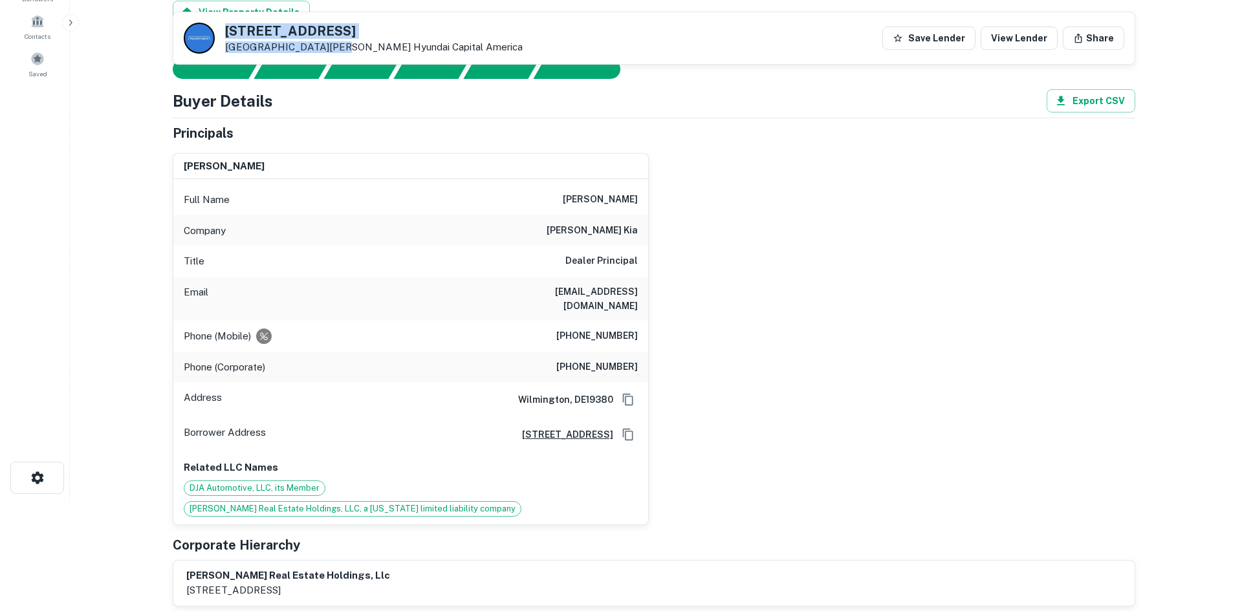
scroll to position [0, 0]
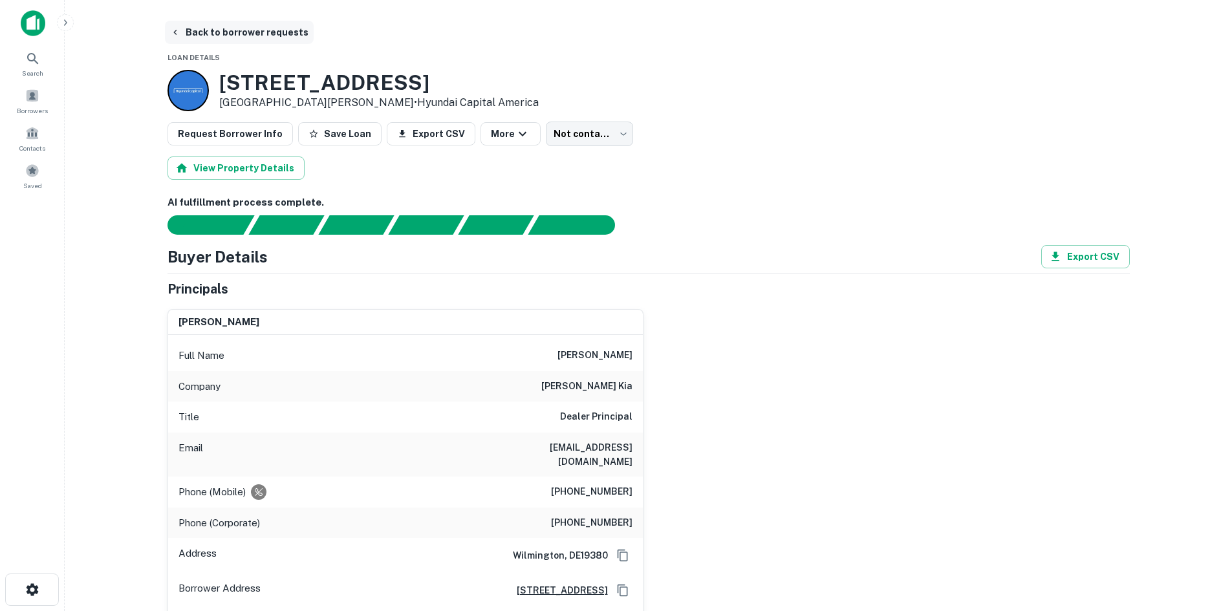
click at [207, 30] on button "Back to borrower requests" at bounding box center [239, 32] width 149 height 23
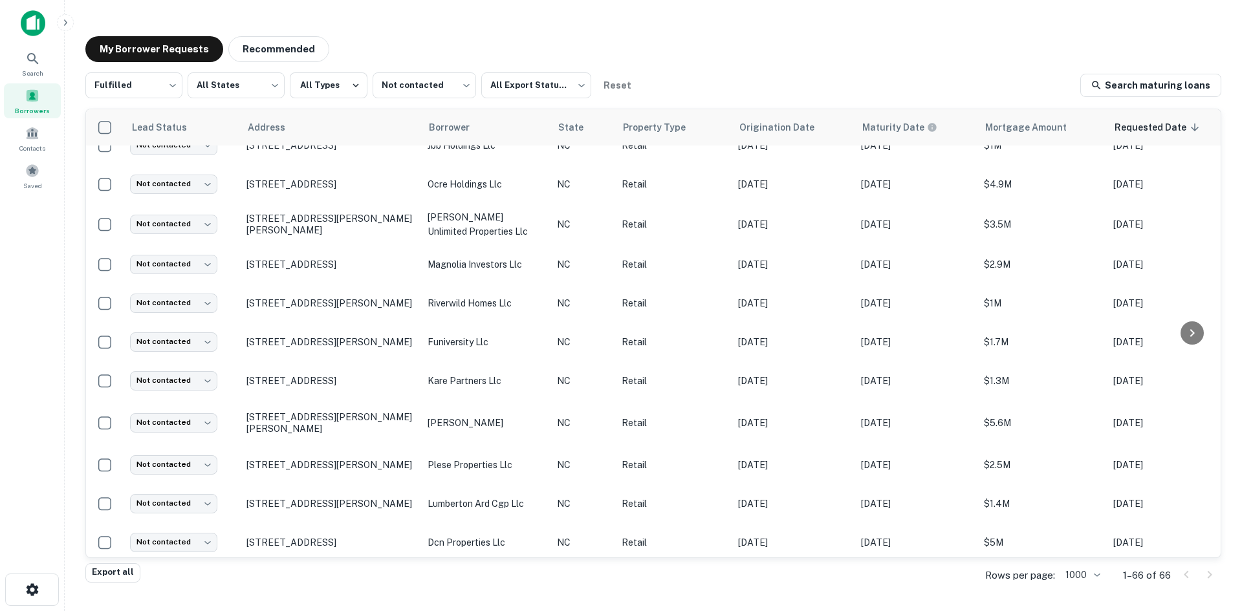
scroll to position [1474, 0]
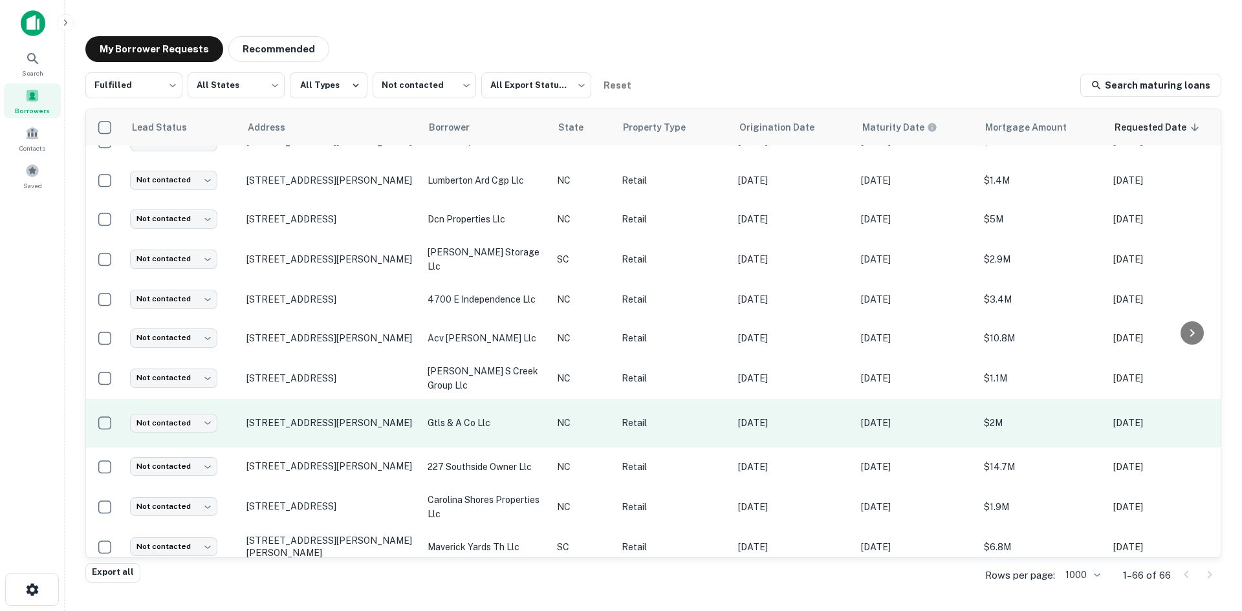
click at [330, 415] on td "[STREET_ADDRESS][PERSON_NAME]" at bounding box center [330, 423] width 181 height 49
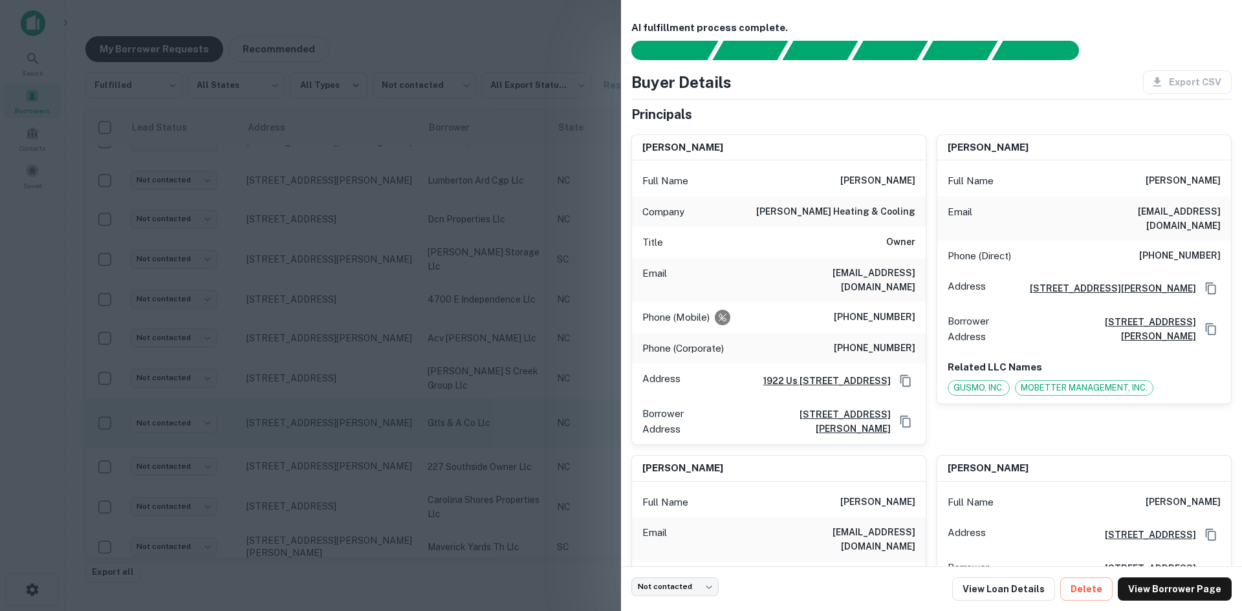
click at [330, 415] on div at bounding box center [621, 305] width 1242 height 611
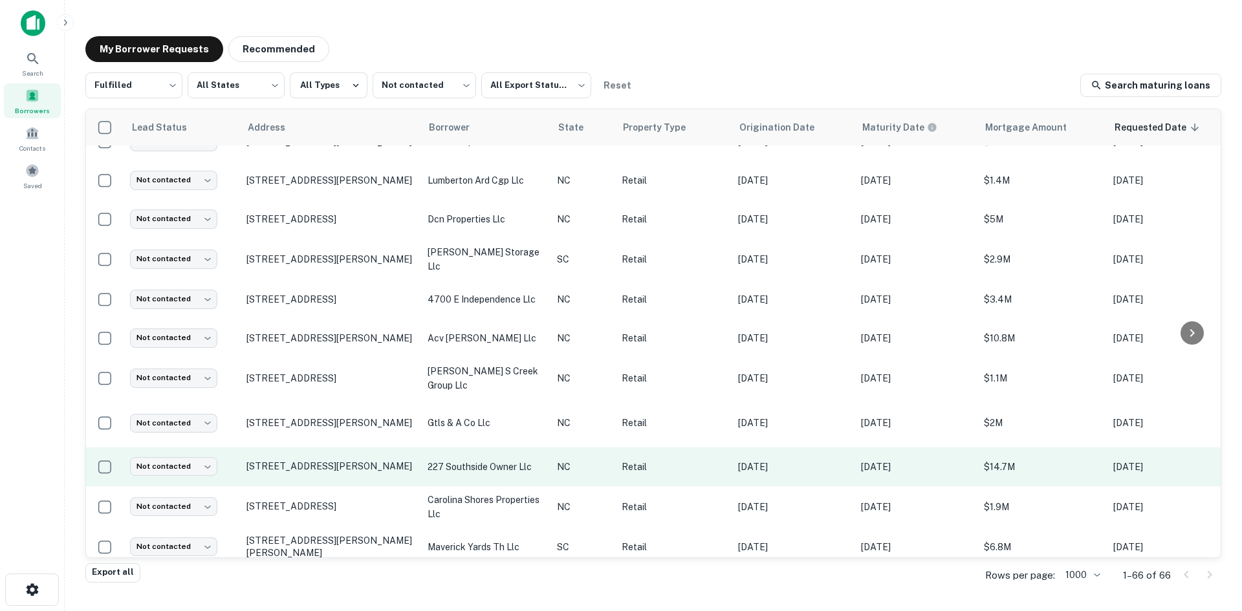
click at [334, 456] on td "[STREET_ADDRESS][PERSON_NAME]" at bounding box center [330, 467] width 181 height 39
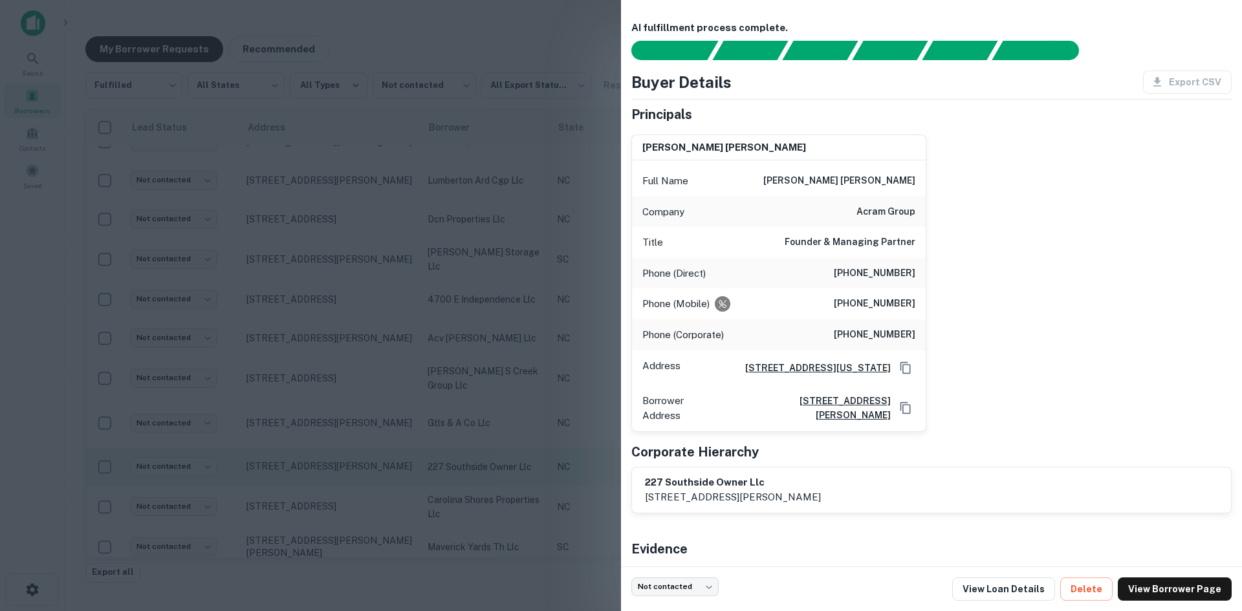
click at [334, 456] on div at bounding box center [621, 305] width 1242 height 611
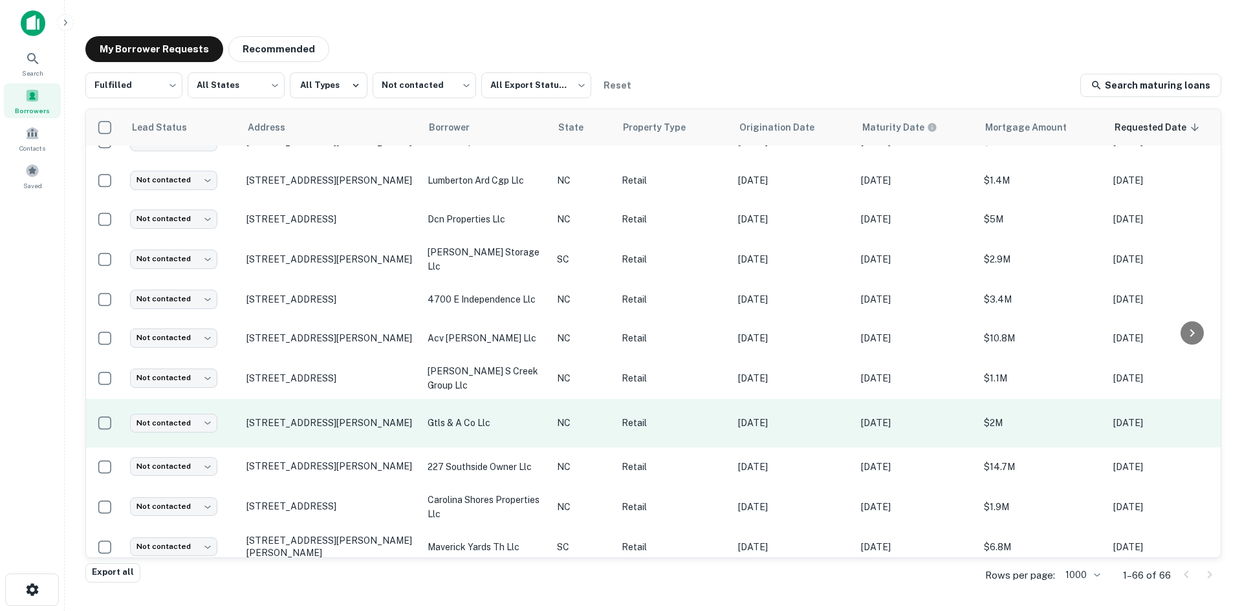
scroll to position [1150, 0]
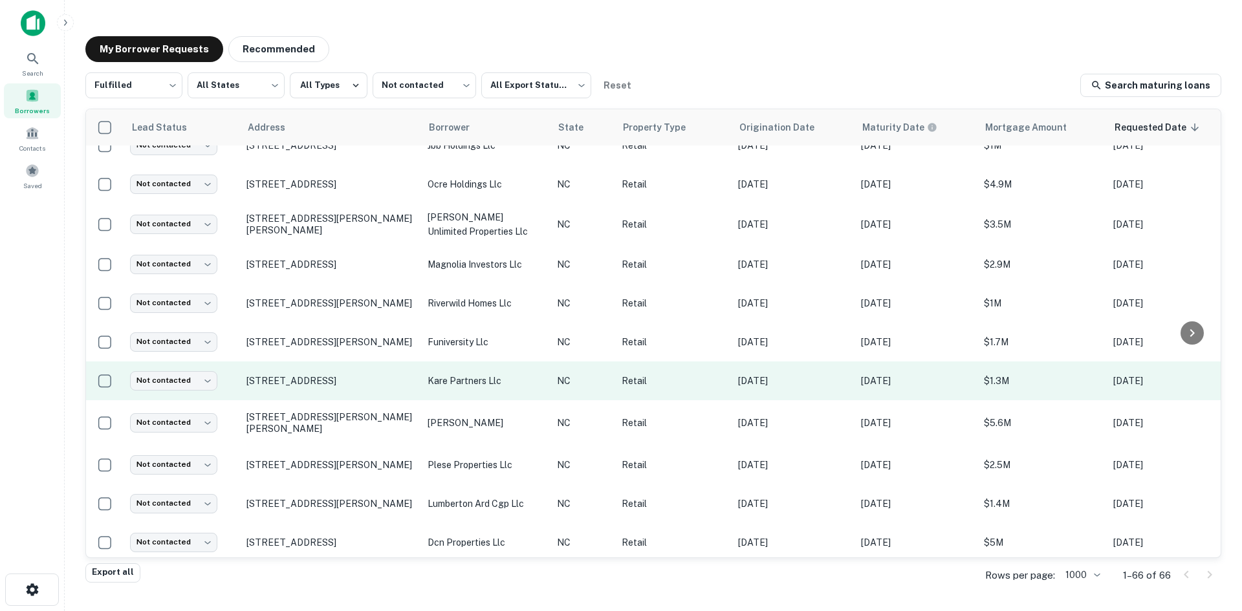
click at [323, 362] on td "111 W Main Ave Gastonia, NC28052" at bounding box center [330, 381] width 181 height 39
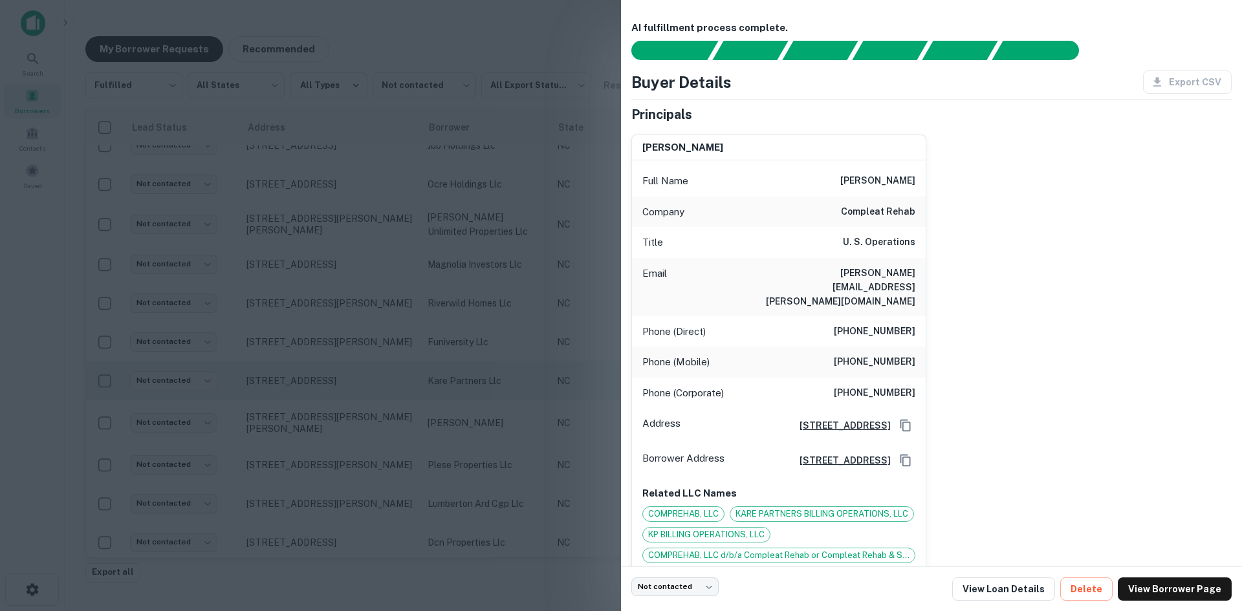
click at [323, 362] on div at bounding box center [621, 305] width 1242 height 611
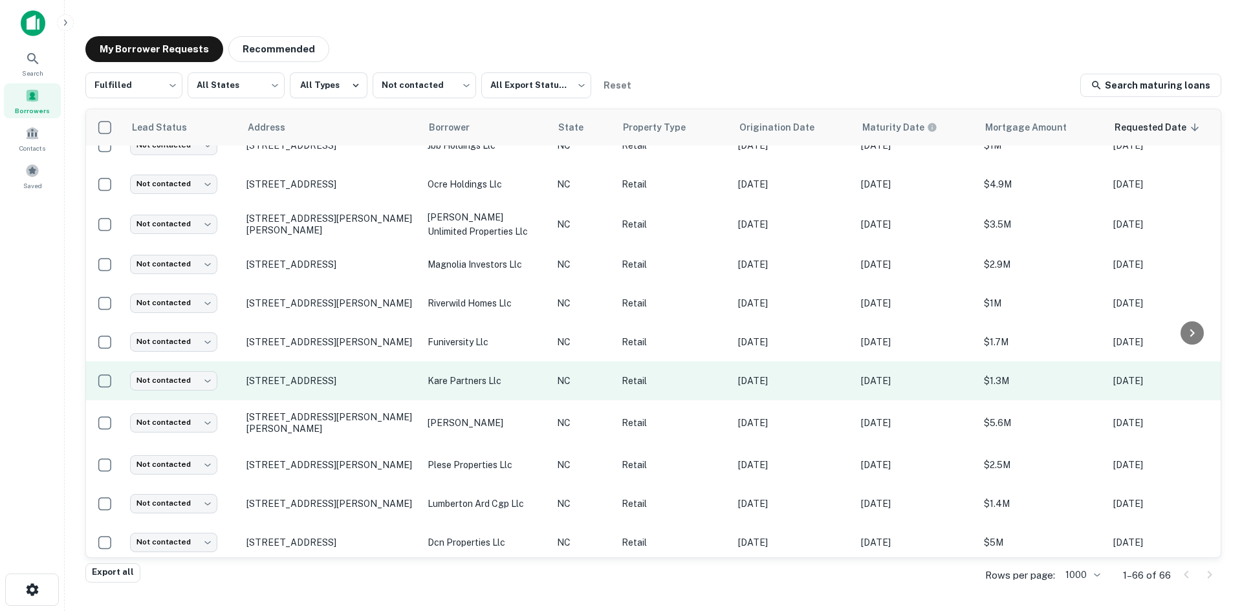
scroll to position [892, 0]
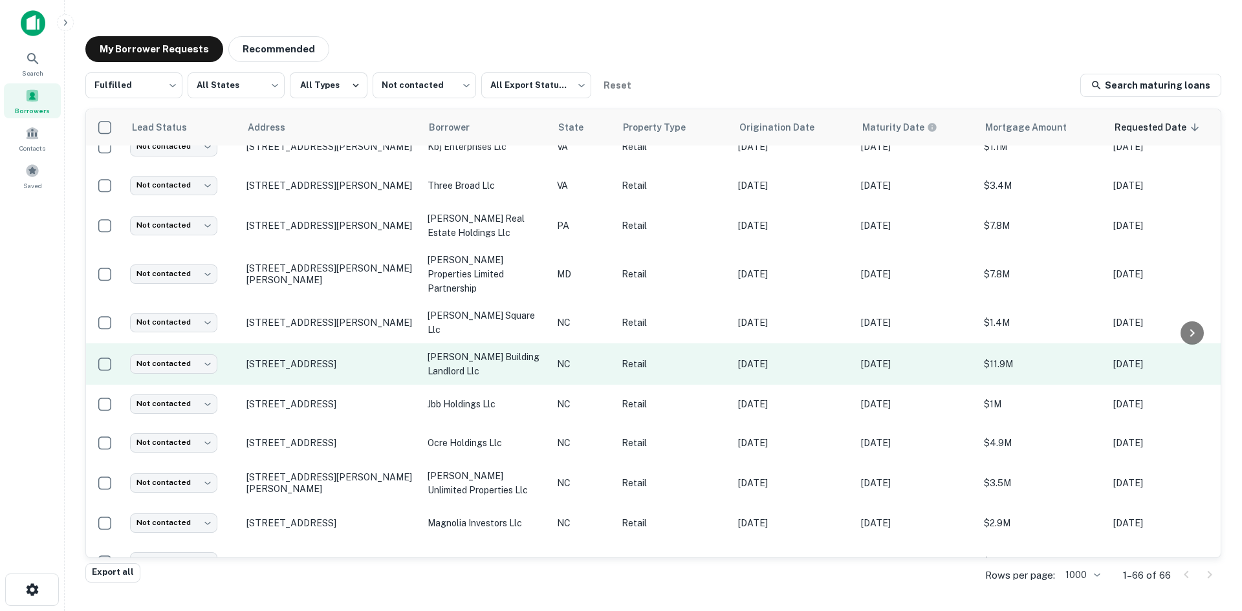
click at [320, 344] on td "4037 E Independence Blvd Charlotte, NC28205" at bounding box center [330, 364] width 181 height 41
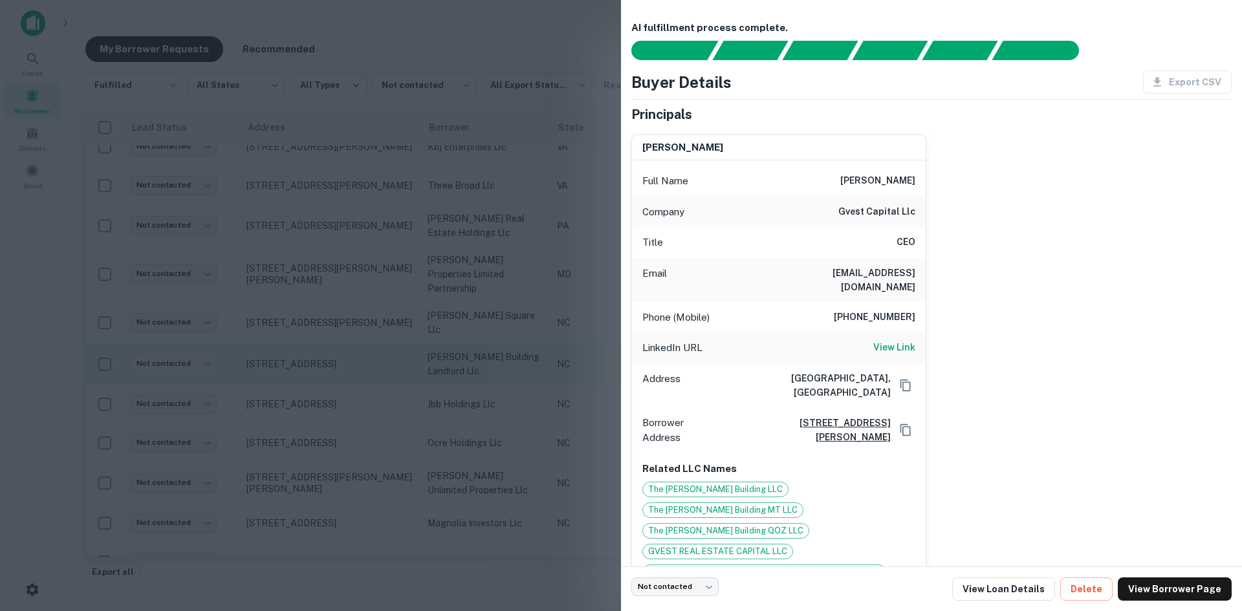
click at [320, 341] on div at bounding box center [621, 305] width 1242 height 611
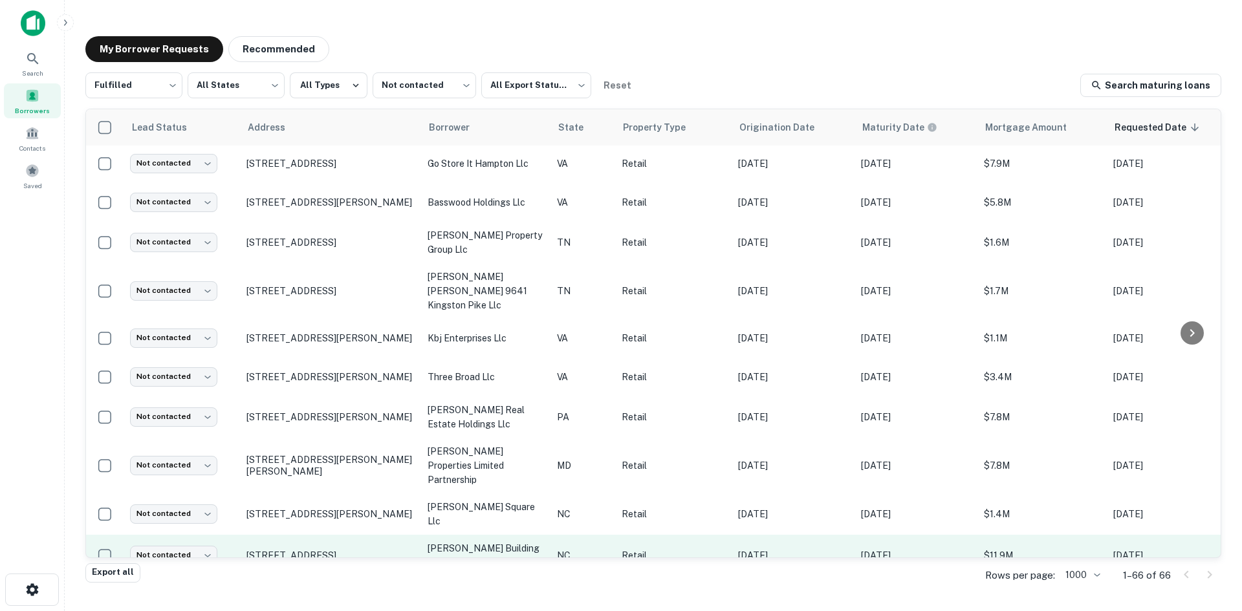
scroll to position [697, 0]
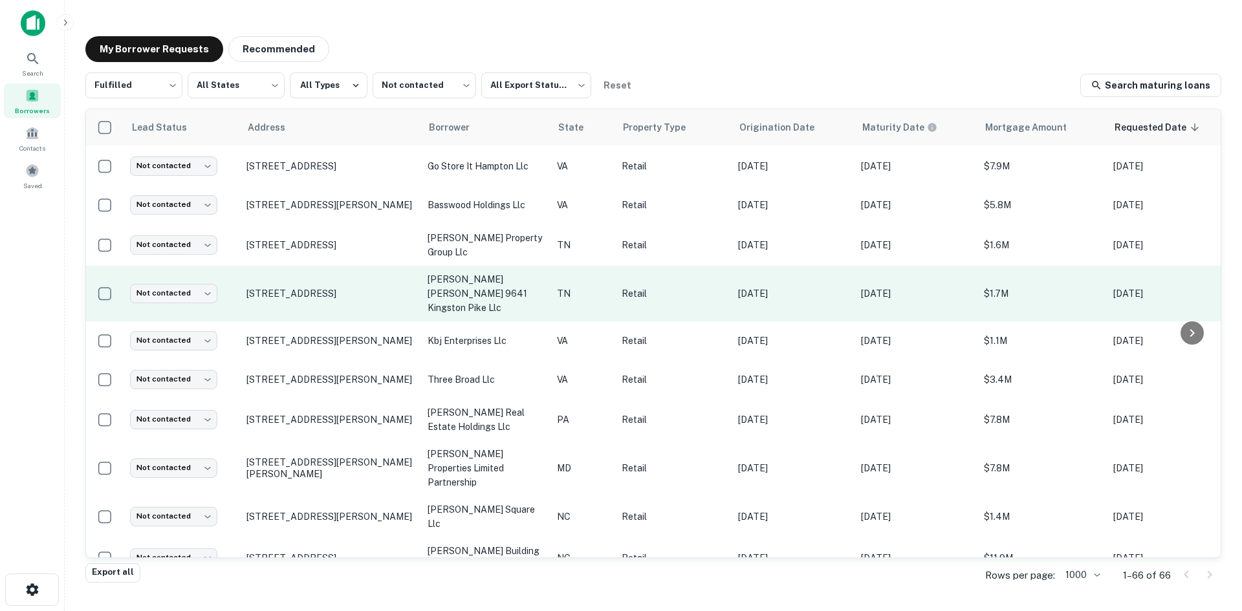
click at [320, 288] on td "9641 Kingston Pike Knoxville, TN37922" at bounding box center [330, 294] width 181 height 56
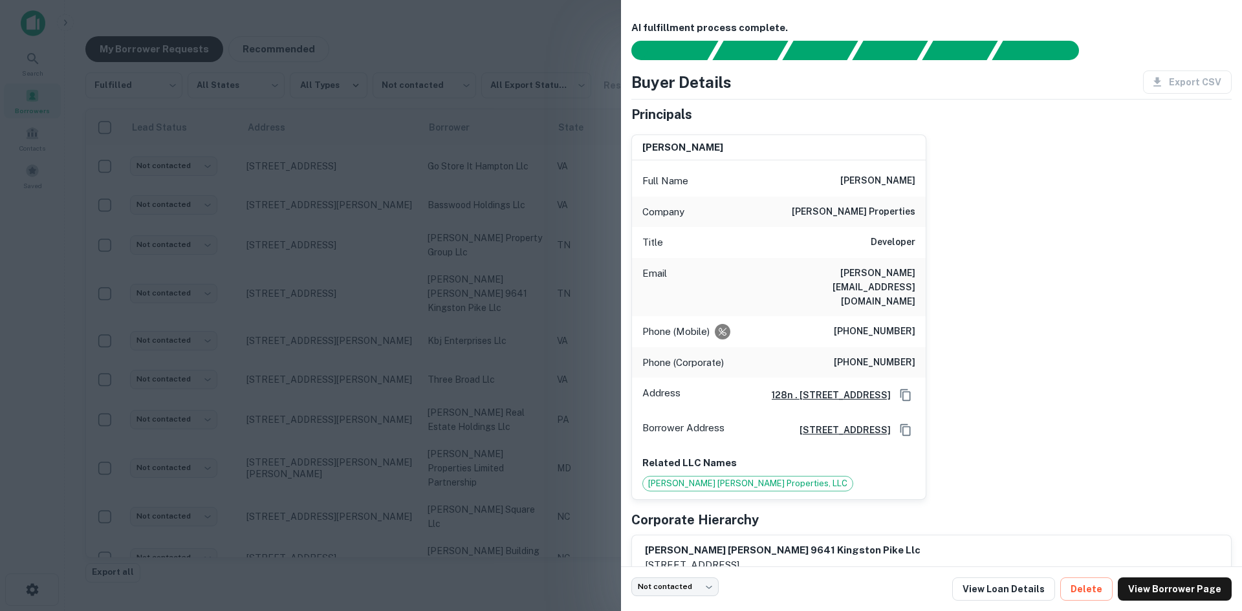
click at [237, 328] on div at bounding box center [621, 305] width 1242 height 611
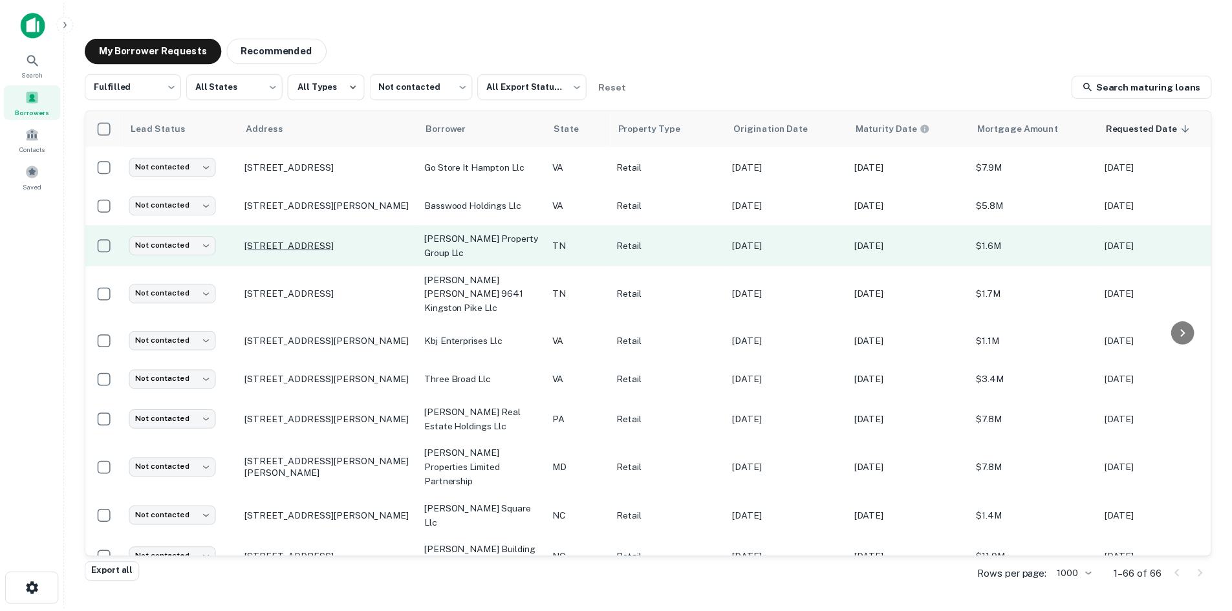
scroll to position [568, 0]
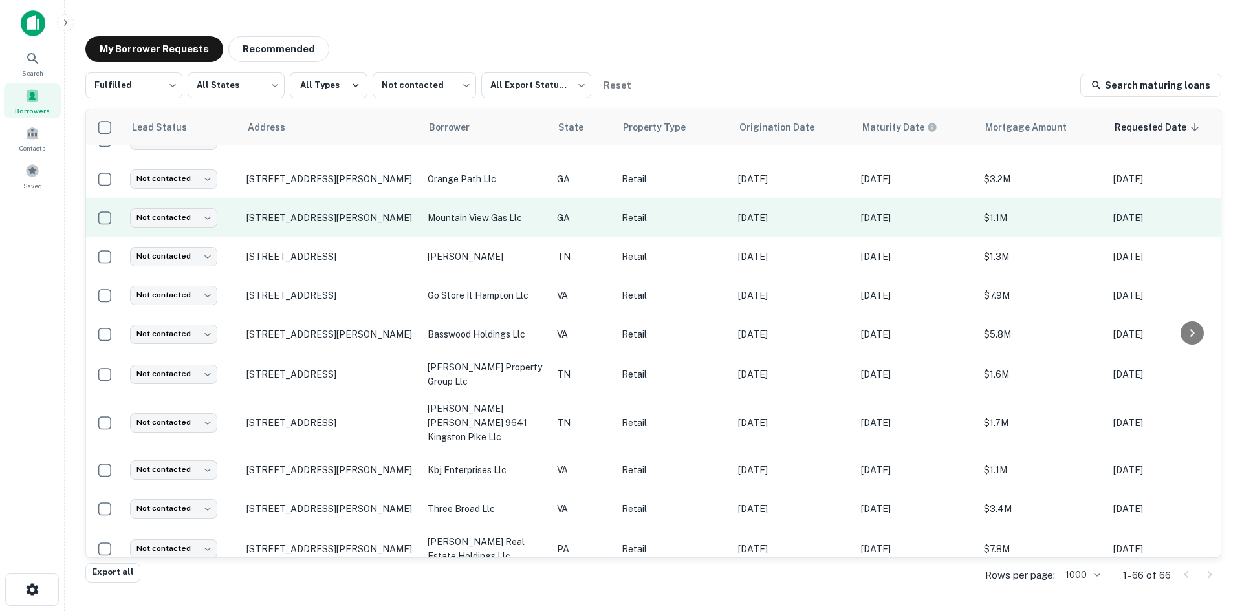
click at [283, 212] on td "2355 Pilgrim Mill Rd Cumming, GA30041" at bounding box center [330, 218] width 181 height 39
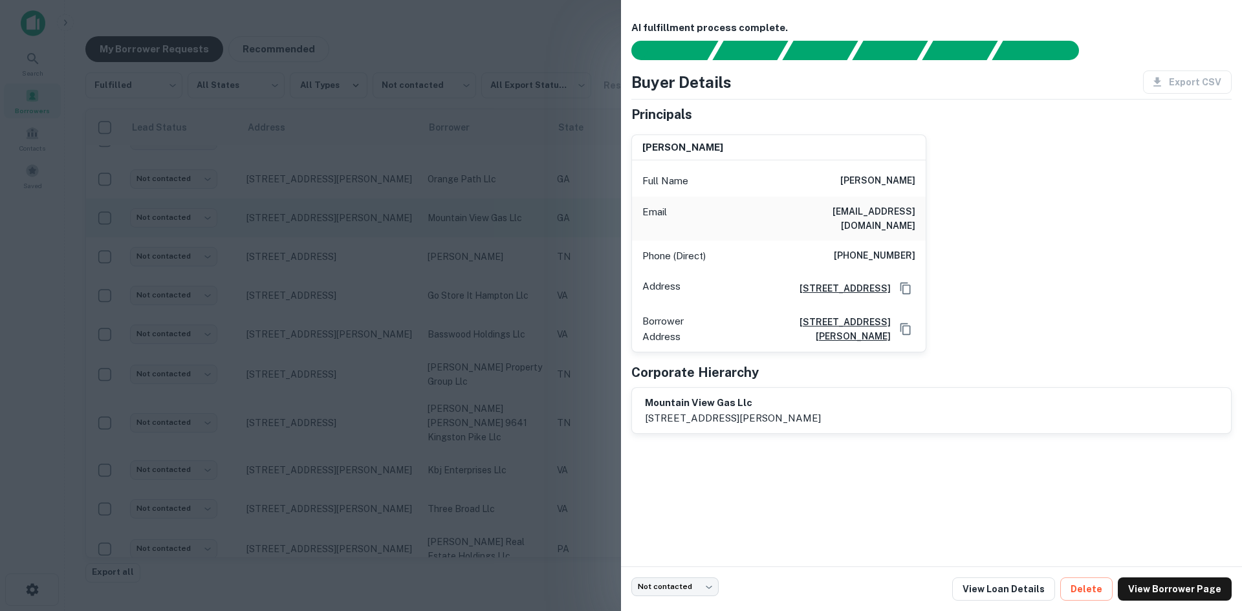
click at [283, 212] on div at bounding box center [621, 305] width 1242 height 611
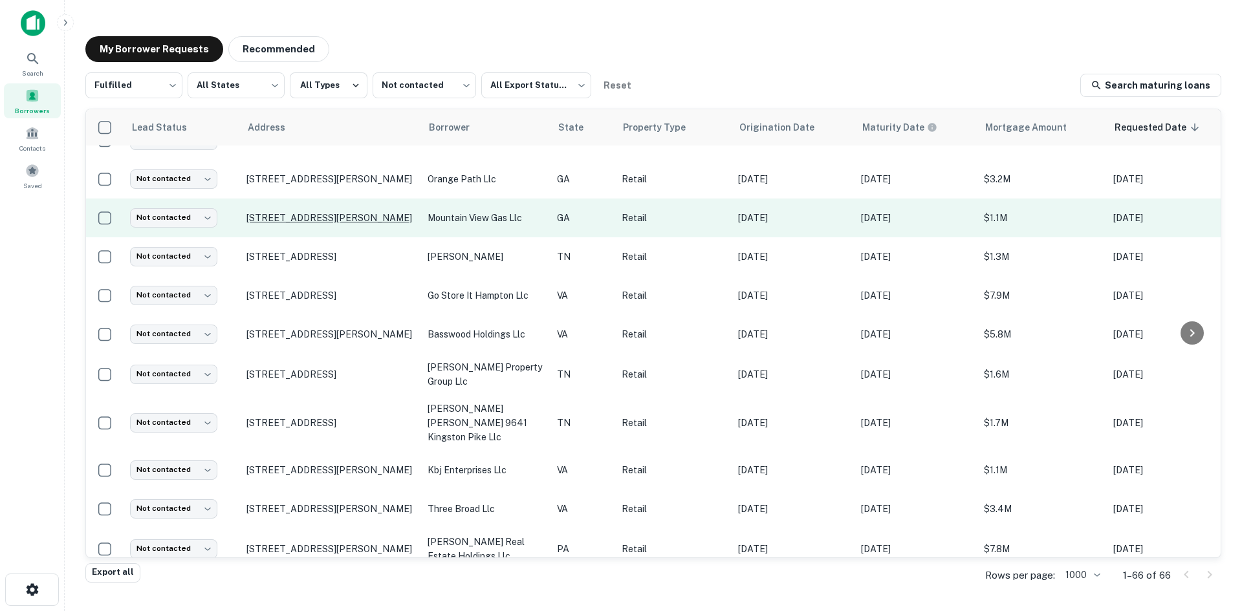
click at [274, 212] on p "2355 Pilgrim Mill Rd Cumming, GA30041" at bounding box center [330, 218] width 168 height 12
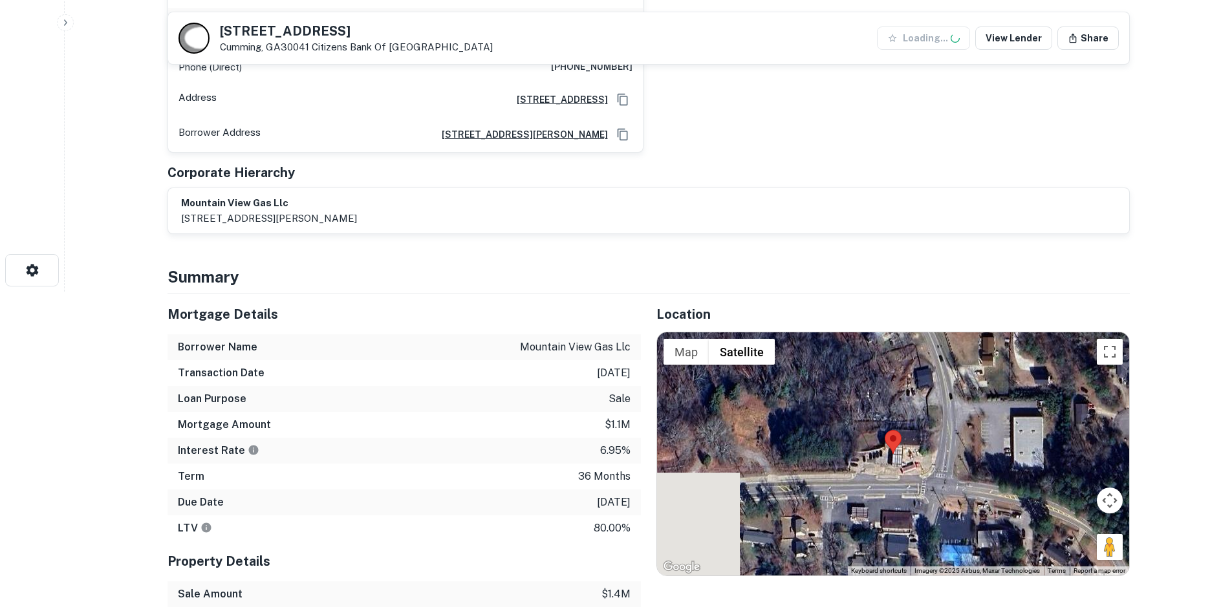
scroll to position [323, 0]
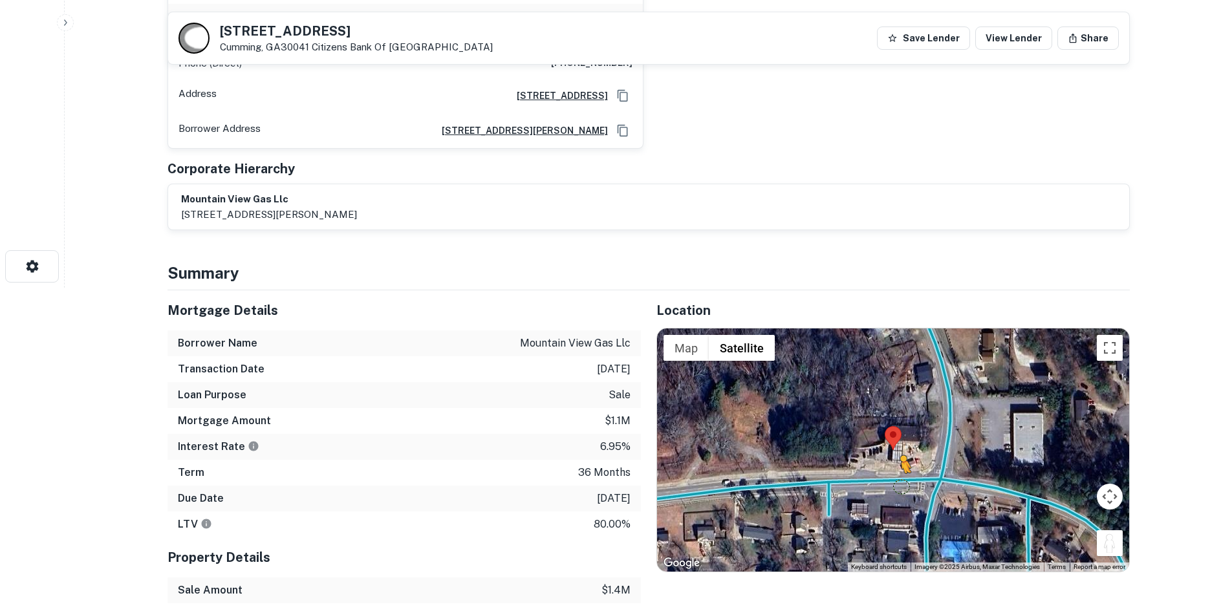
drag, startPoint x: 1106, startPoint y: 533, endPoint x: 901, endPoint y: 474, distance: 214.2
click at [901, 474] on div "To activate drag with keyboard, press Alt + Enter. Once in keyboard drag state,…" at bounding box center [893, 450] width 472 height 243
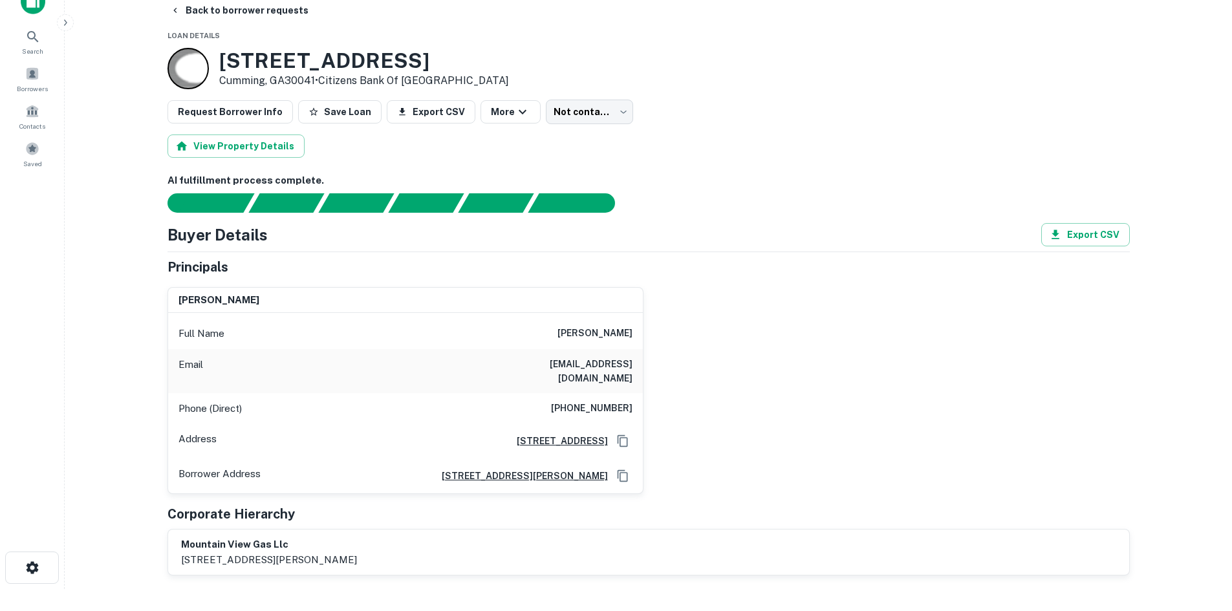
scroll to position [0, 0]
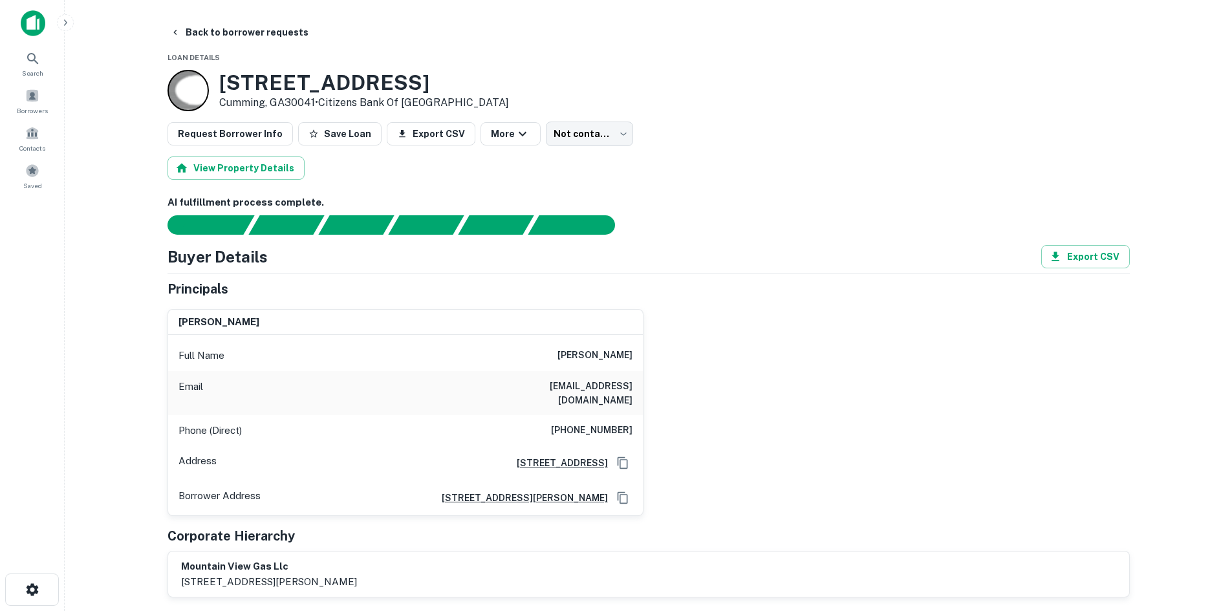
click at [586, 424] on h6 "(770) 605-3639" at bounding box center [592, 431] width 82 height 16
copy h6 "(770) 605-3639"
click at [573, 135] on body "Search Borrowers Contacts Saved Back to borrower requests Loan Details 2355 Pil…" at bounding box center [616, 305] width 1232 height 611
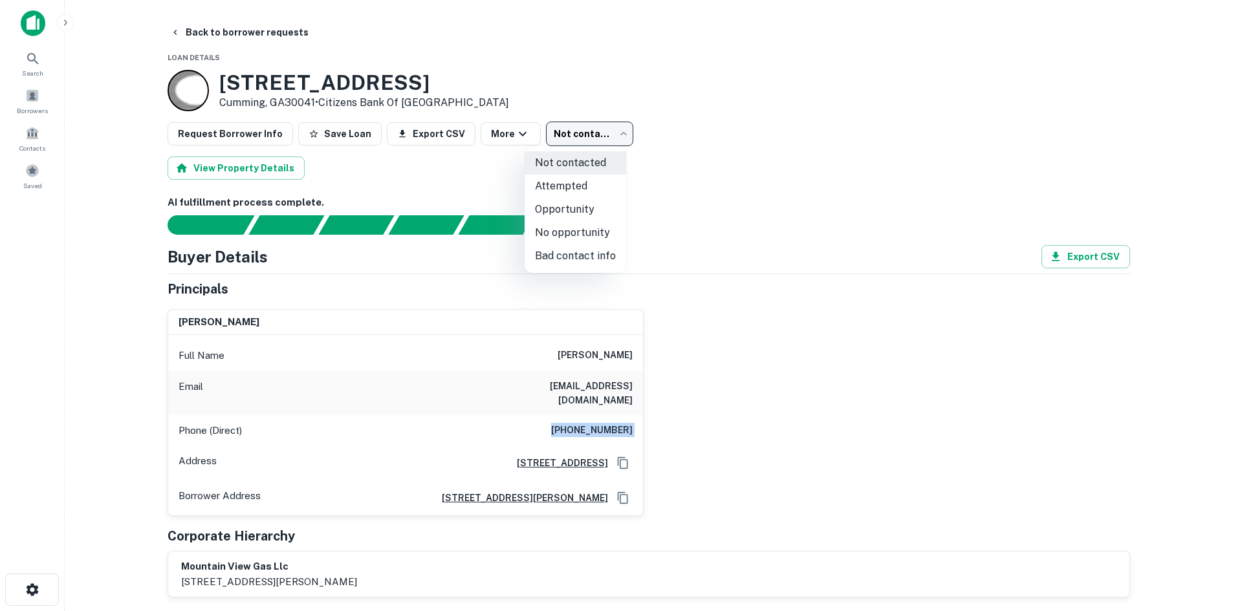
drag, startPoint x: 574, startPoint y: 183, endPoint x: 543, endPoint y: 179, distance: 30.7
click at [574, 184] on li "Attempted" at bounding box center [576, 186] width 102 height 23
type input "*********"
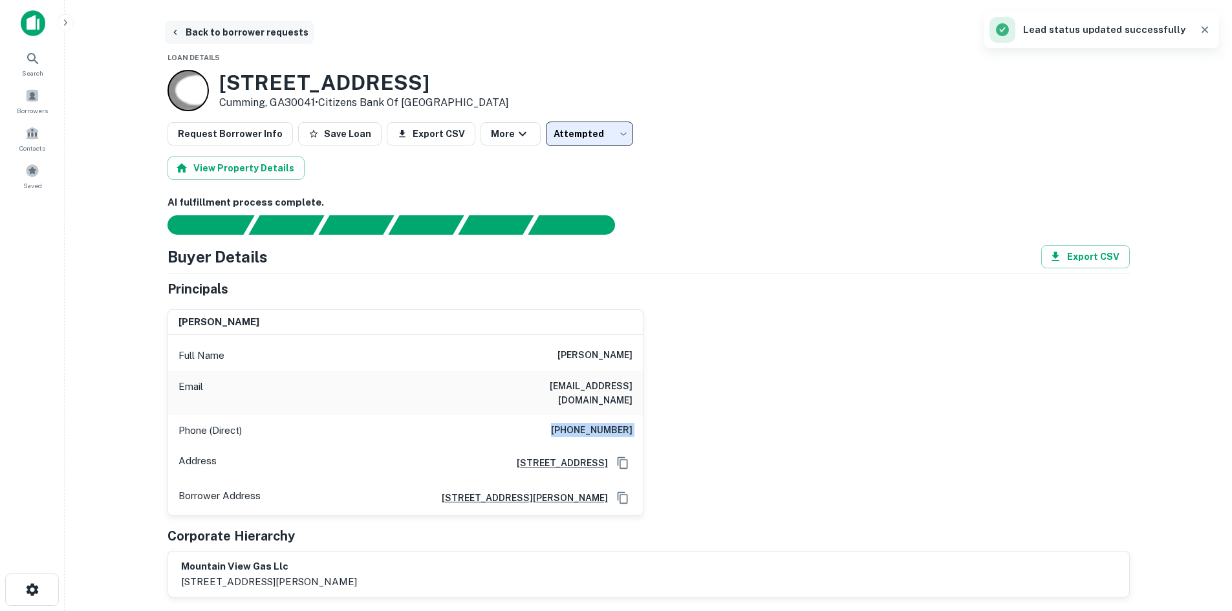
click at [199, 25] on button "Back to borrower requests" at bounding box center [239, 32] width 149 height 23
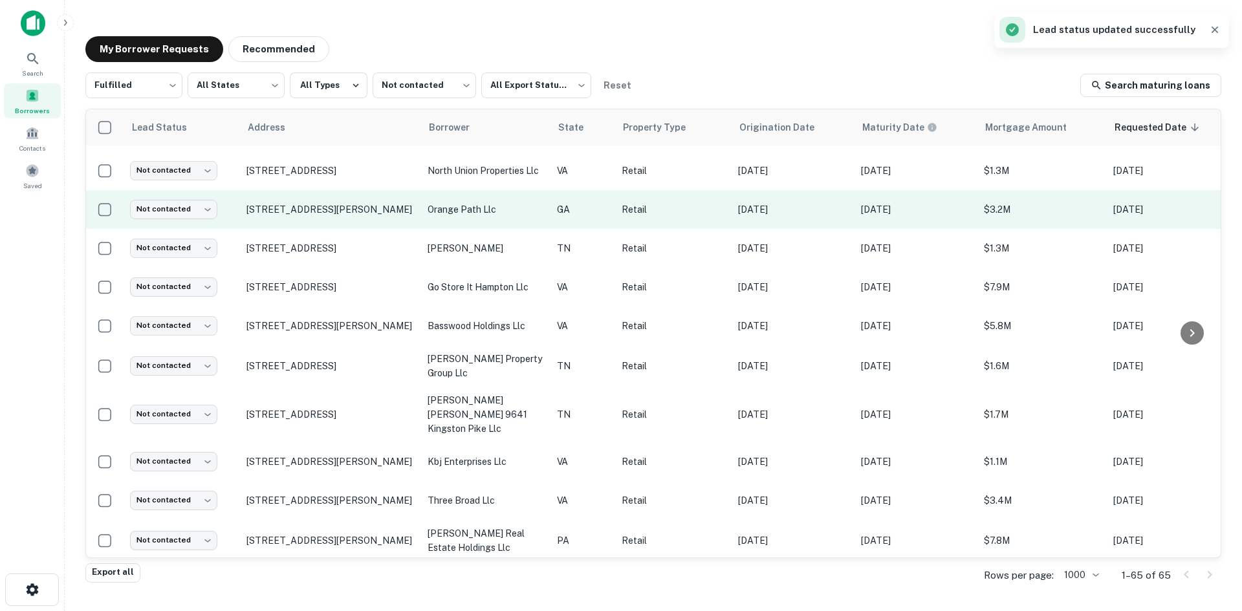
scroll to position [697, 0]
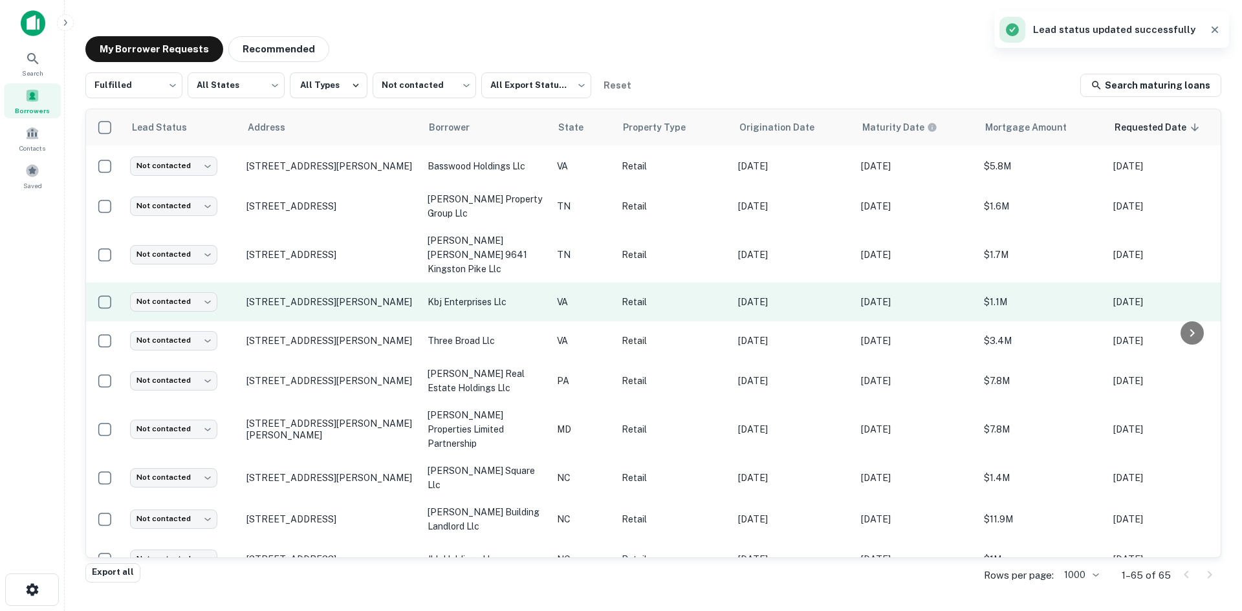
click at [325, 293] on td "[STREET_ADDRESS][PERSON_NAME]" at bounding box center [330, 302] width 181 height 39
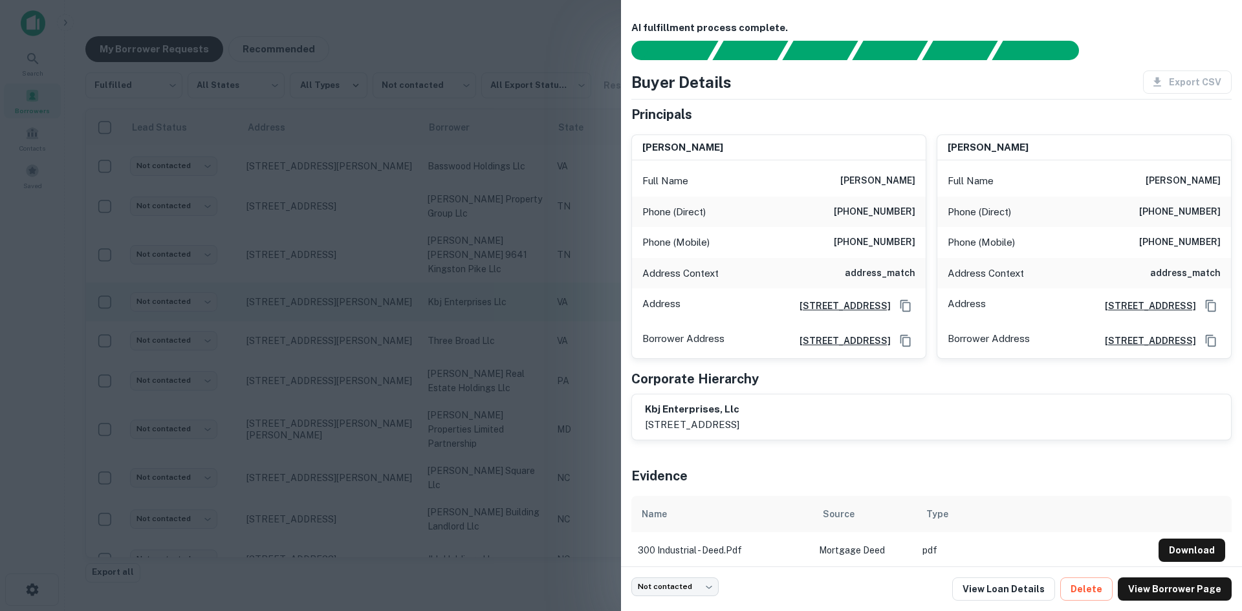
click at [325, 293] on div at bounding box center [621, 305] width 1242 height 611
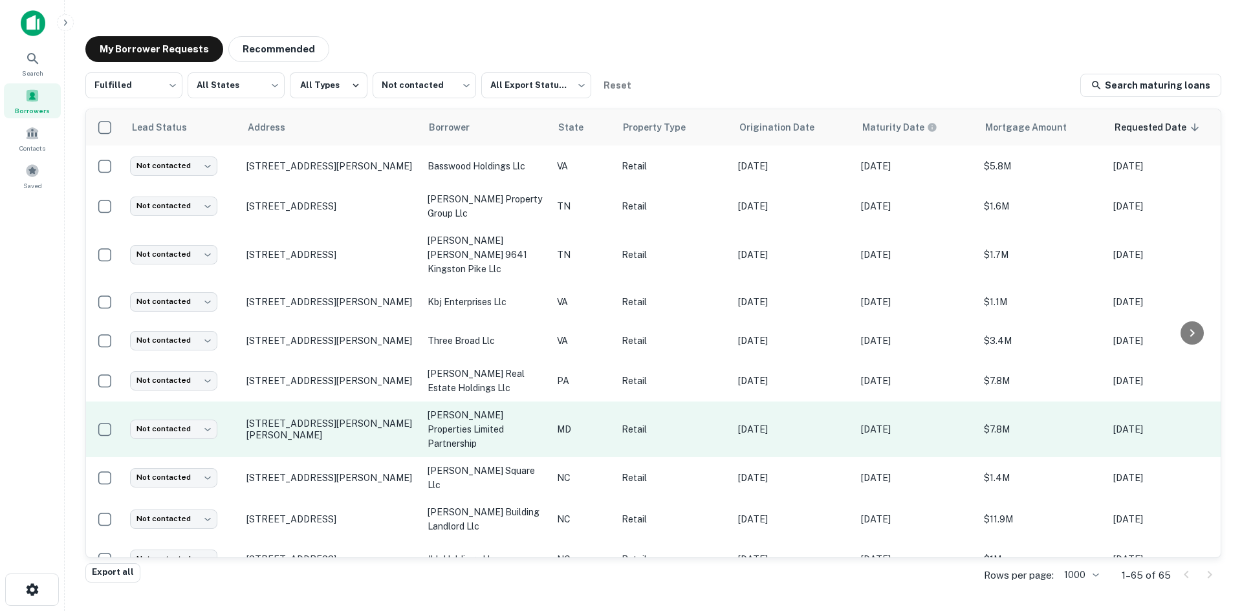
click at [349, 411] on td "[STREET_ADDRESS][PERSON_NAME][PERSON_NAME]" at bounding box center [330, 430] width 181 height 56
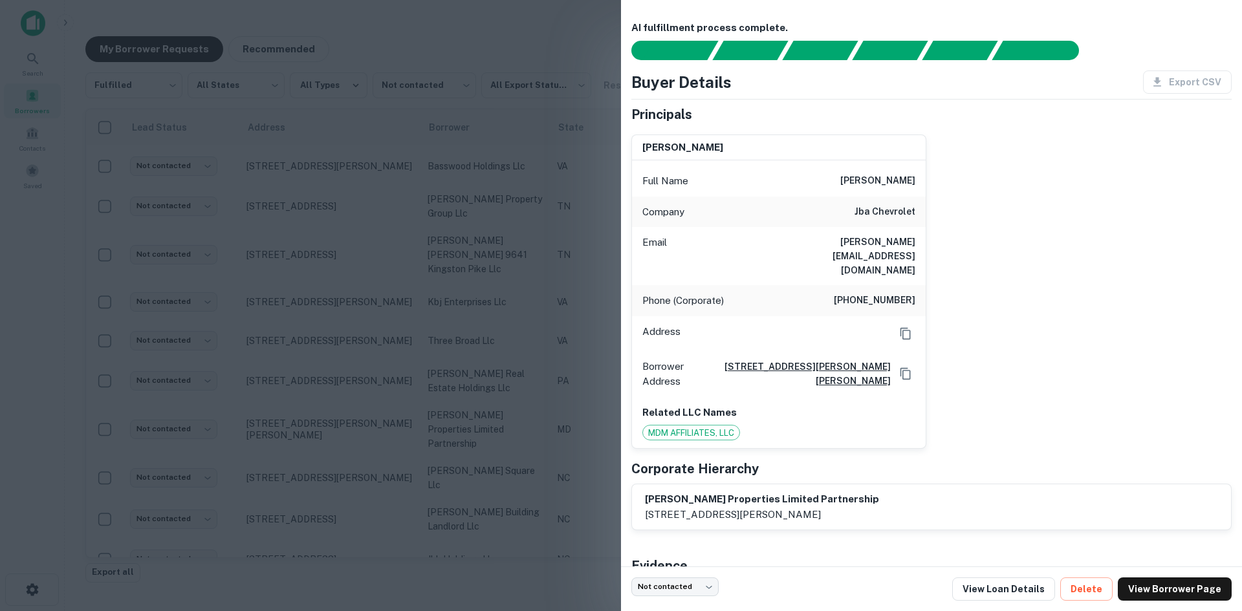
click at [334, 410] on div at bounding box center [621, 305] width 1242 height 611
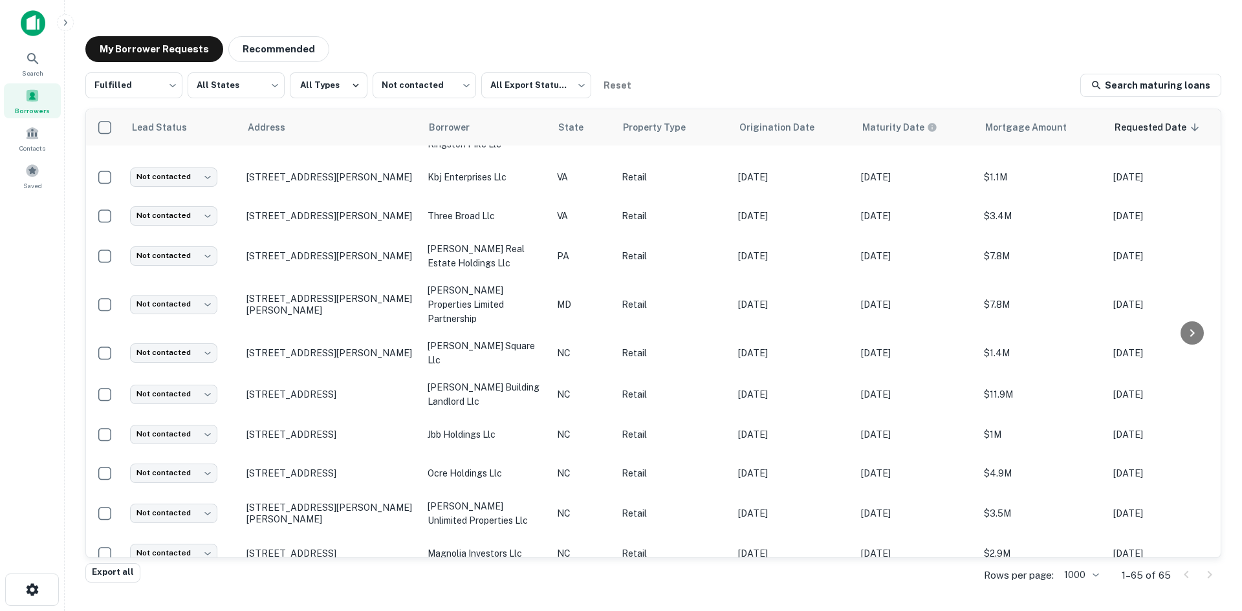
scroll to position [827, 0]
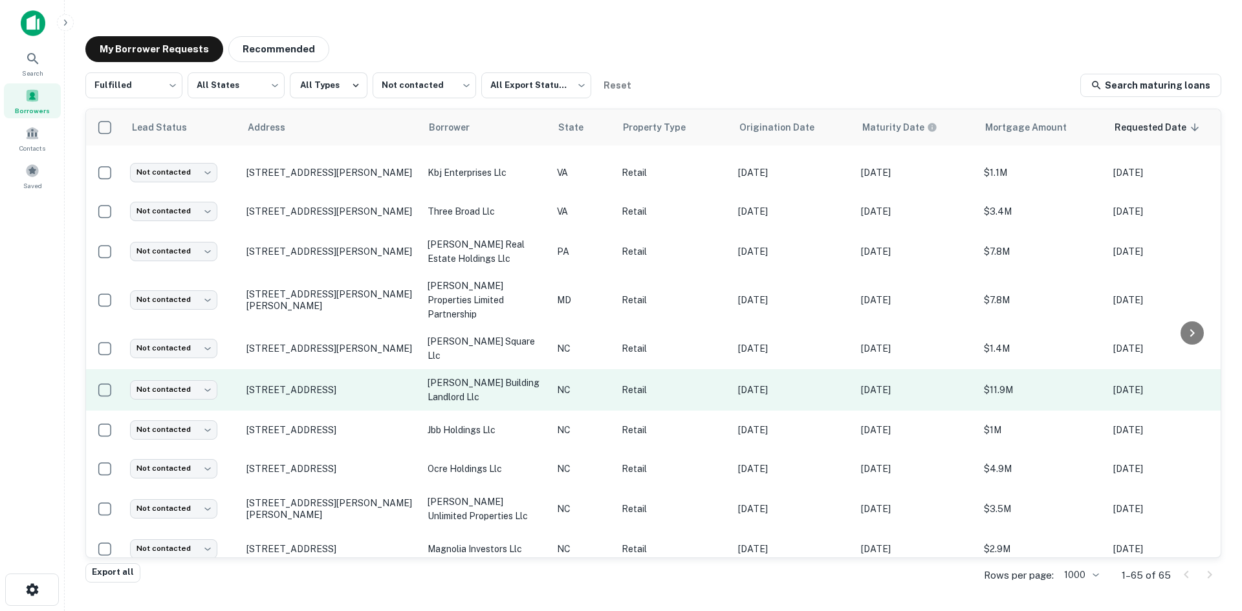
click at [333, 369] on td "4037 E Independence Blvd Charlotte, NC28205" at bounding box center [330, 389] width 181 height 41
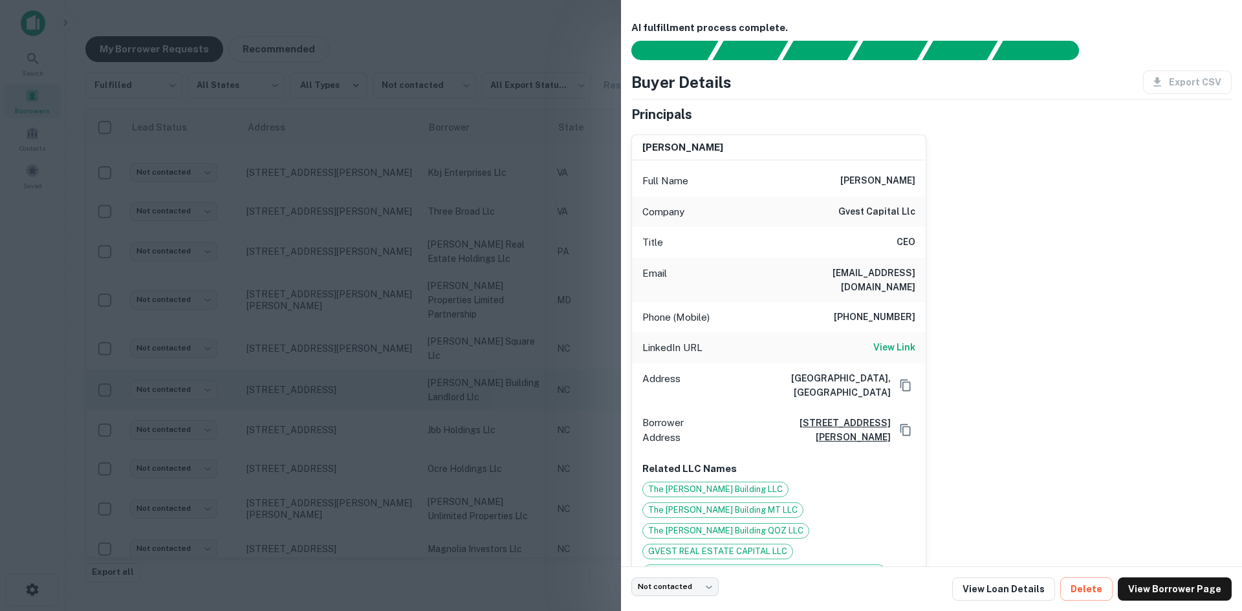
click at [333, 367] on div at bounding box center [621, 305] width 1242 height 611
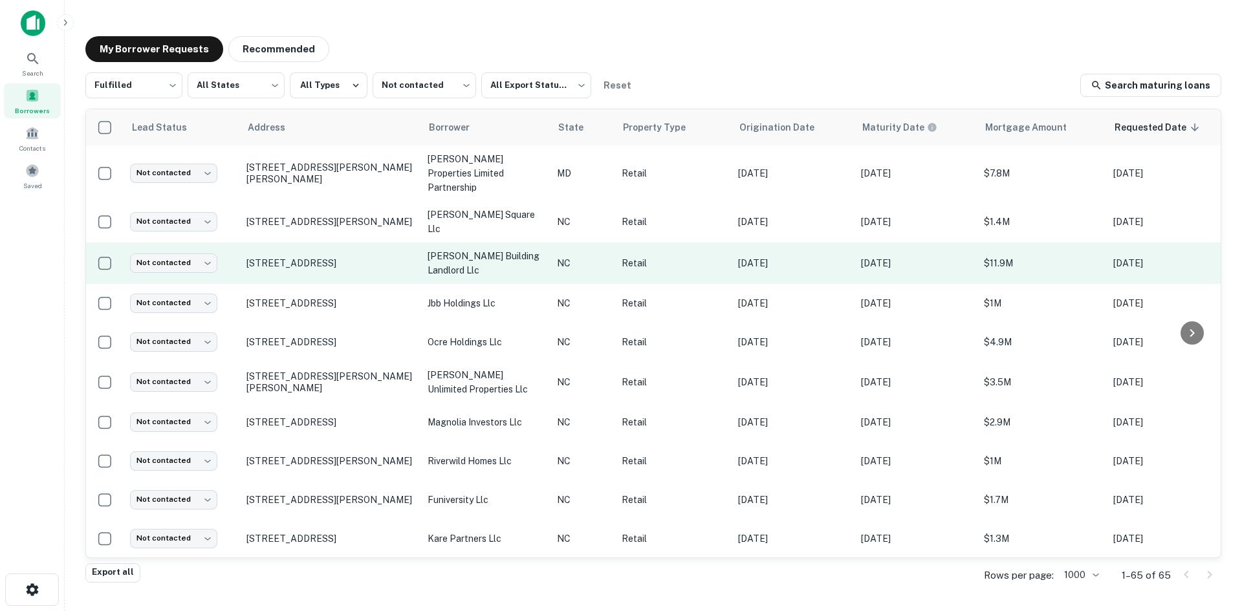
scroll to position [956, 0]
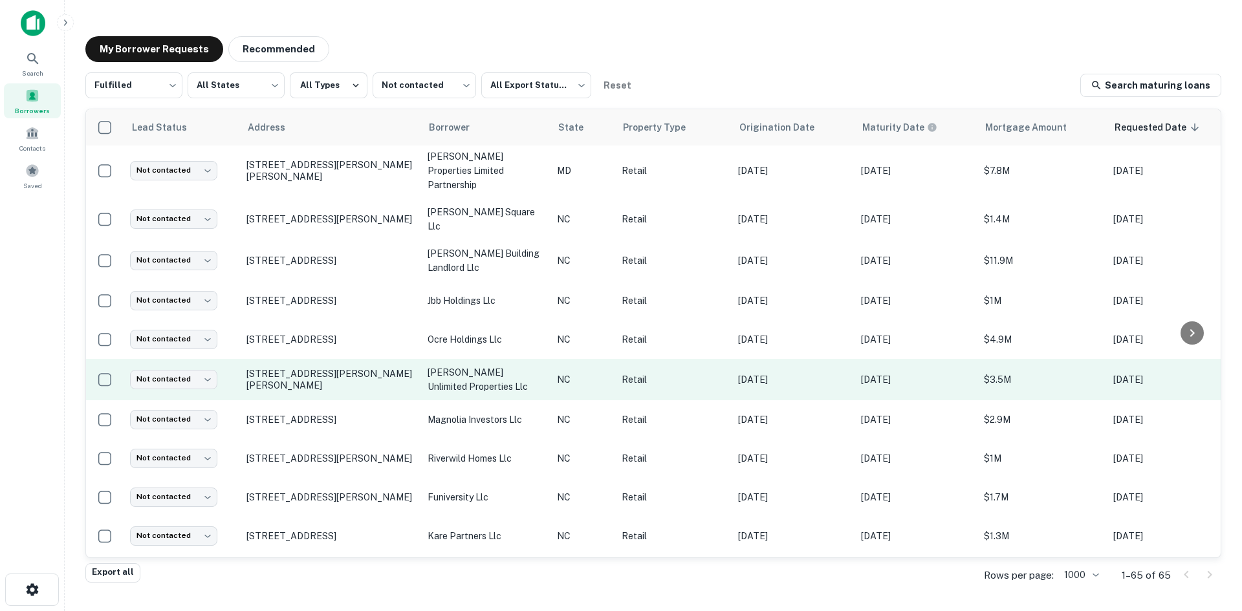
click at [344, 359] on td "121 Brenner Ave Salisbury, NC28144" at bounding box center [330, 379] width 181 height 41
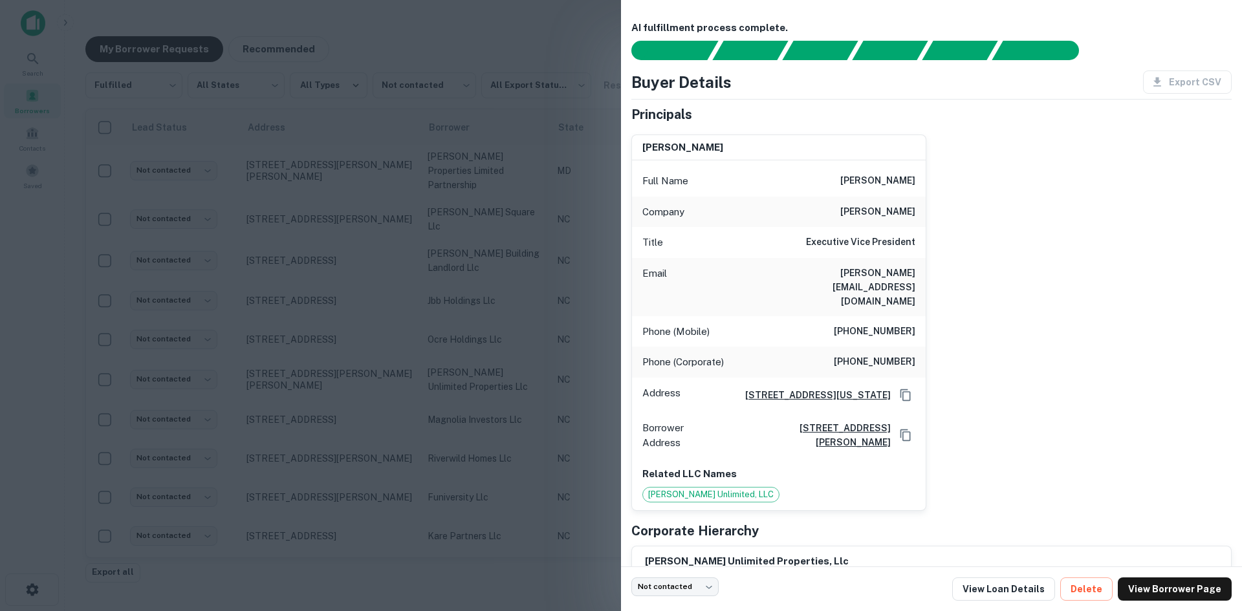
click at [338, 358] on div at bounding box center [621, 305] width 1242 height 611
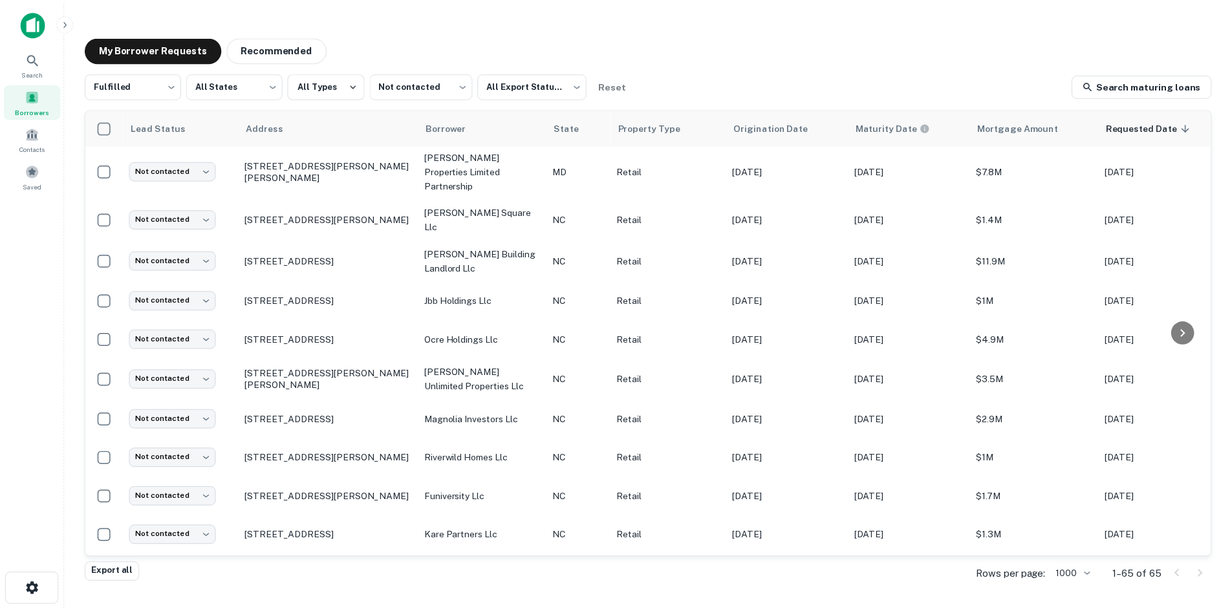
scroll to position [1021, 0]
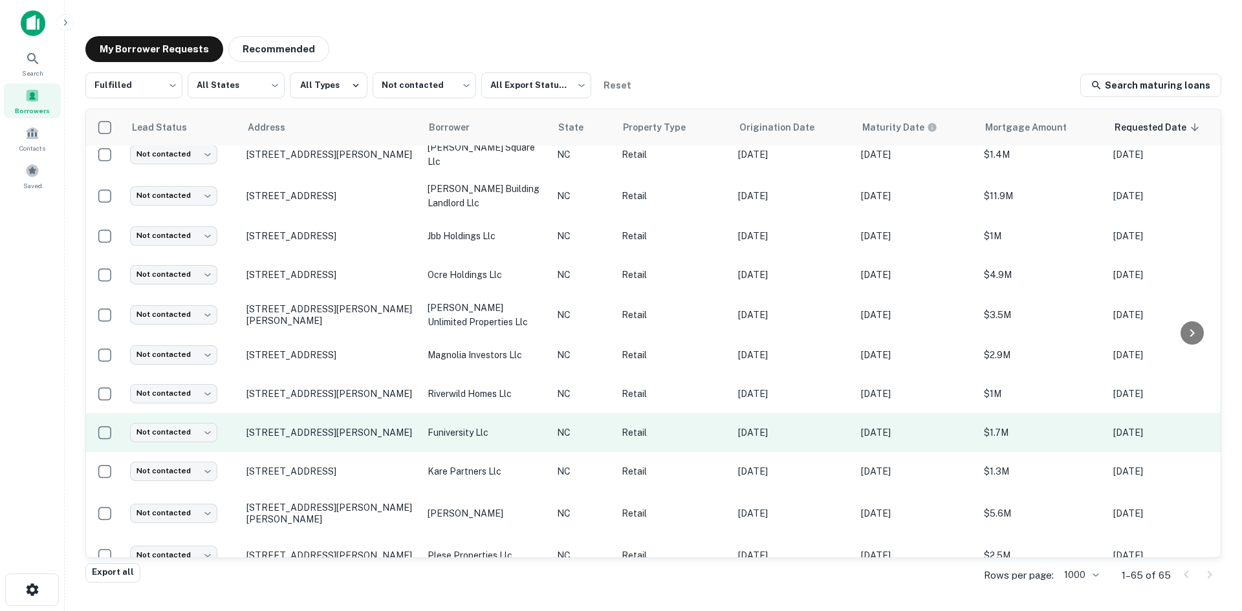
click at [341, 413] on td "22 Walden Ridge Dr Asheville, NC28803" at bounding box center [330, 432] width 181 height 39
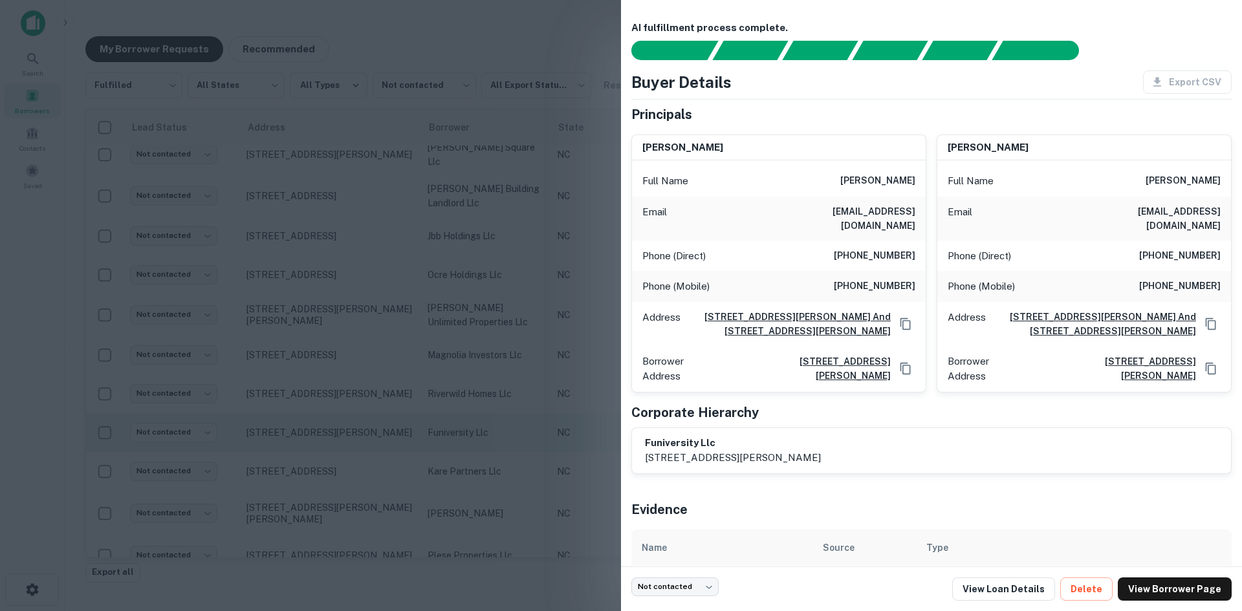
click at [341, 410] on div at bounding box center [621, 305] width 1242 height 611
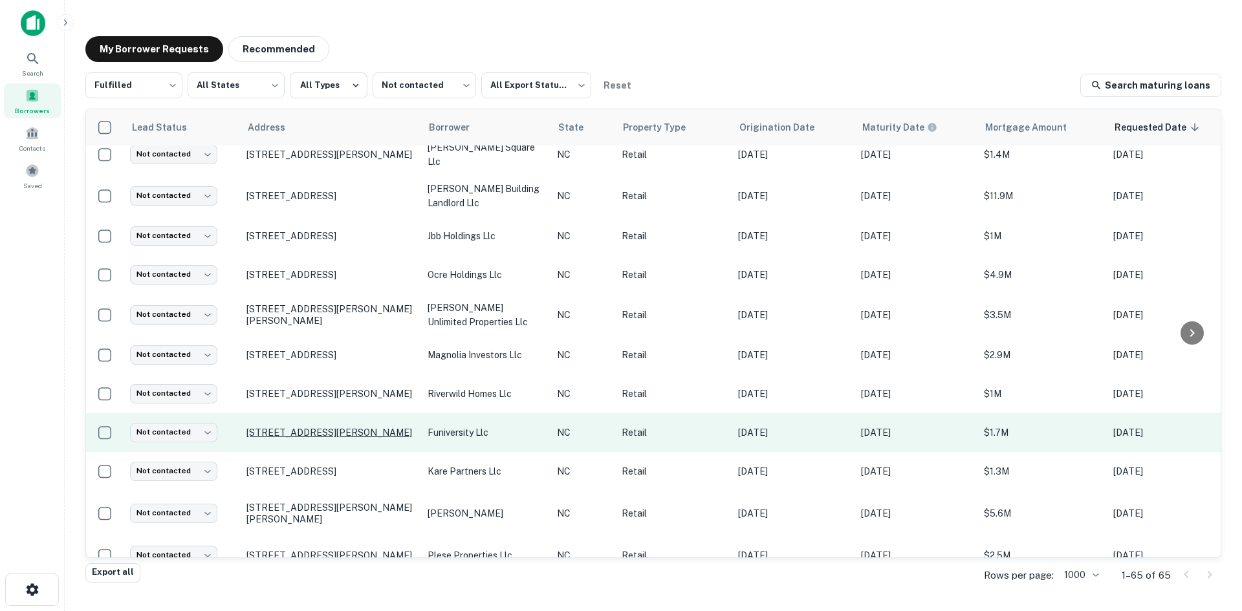
drag, startPoint x: 341, startPoint y: 410, endPoint x: 332, endPoint y: 402, distance: 11.9
click at [332, 427] on p "22 Walden Ridge Dr Asheville, NC28803" at bounding box center [330, 433] width 168 height 12
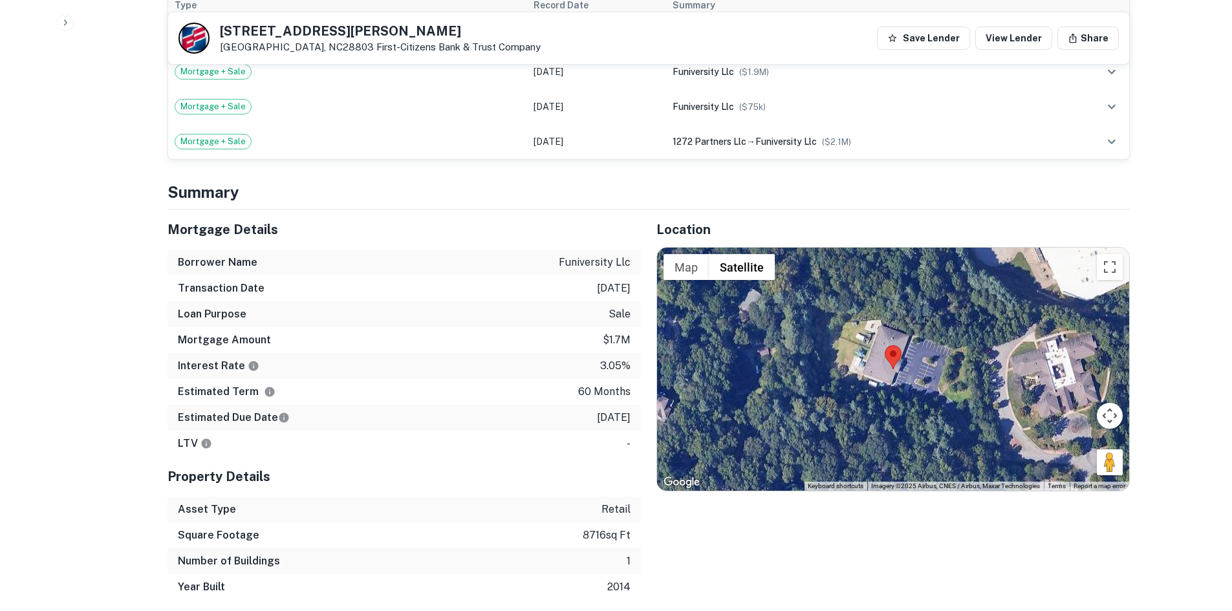
scroll to position [841, 0]
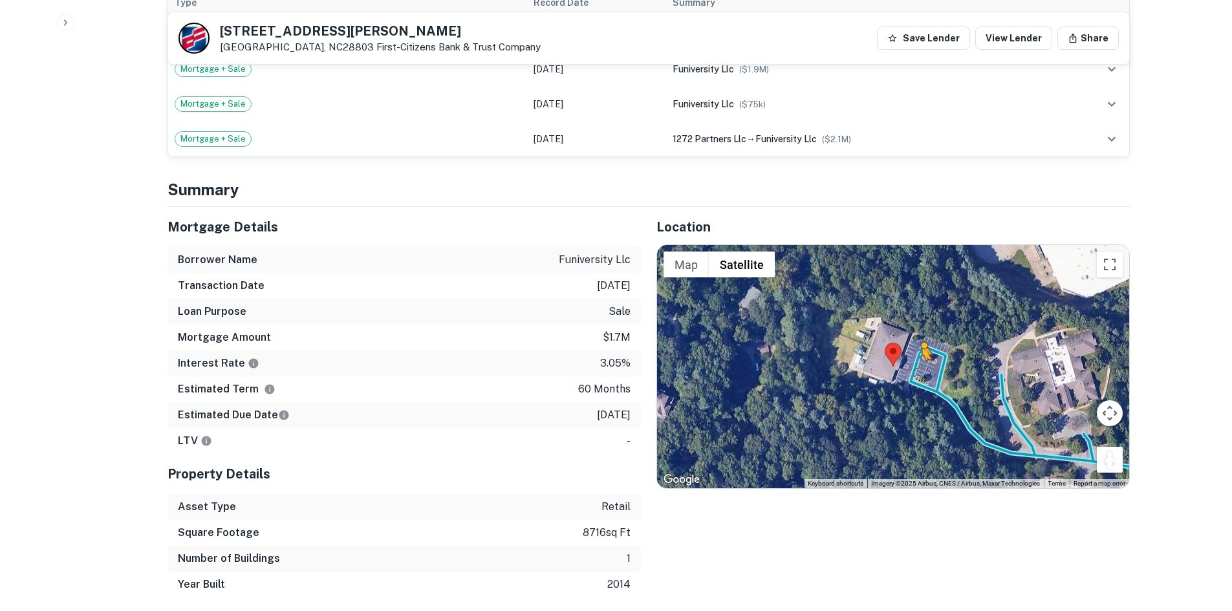
drag, startPoint x: 1113, startPoint y: 452, endPoint x: 922, endPoint y: 360, distance: 212.4
click at [922, 360] on div "To activate drag with keyboard, press Alt + Enter. Once in keyboard drag state,…" at bounding box center [893, 366] width 472 height 243
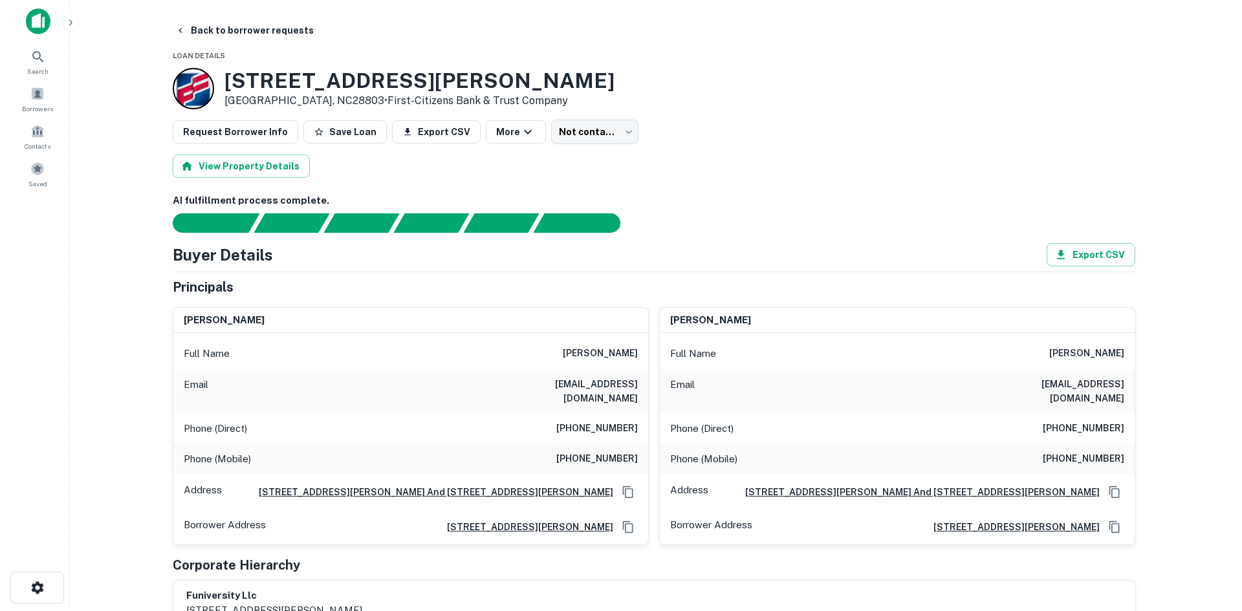
scroll to position [0, 0]
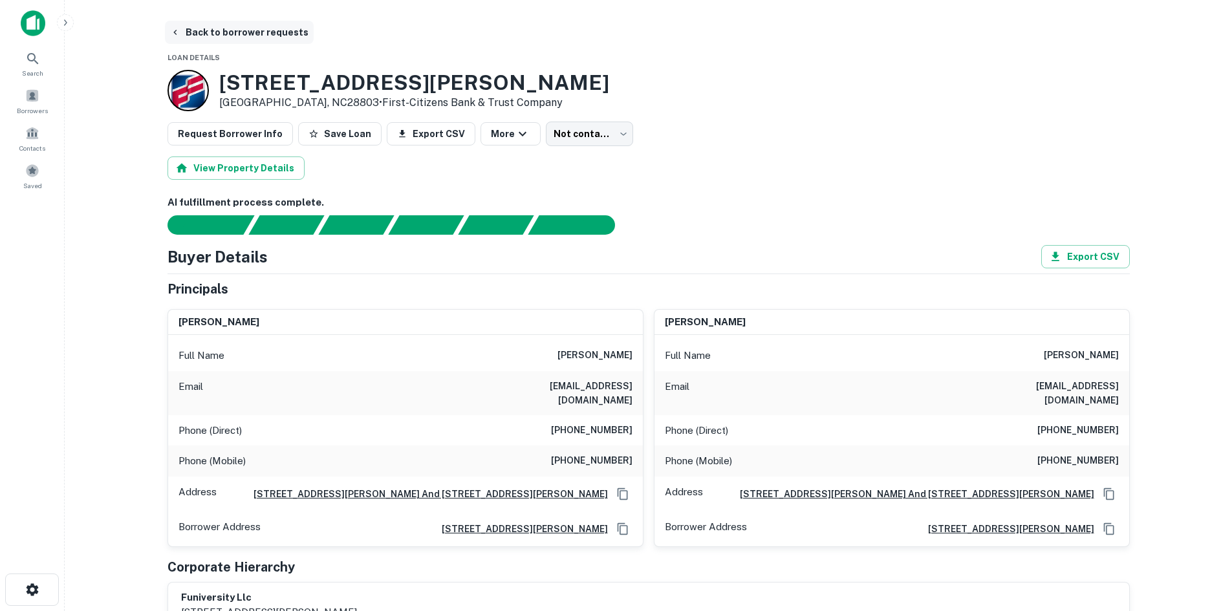
click at [228, 34] on button "Back to borrower requests" at bounding box center [239, 32] width 149 height 23
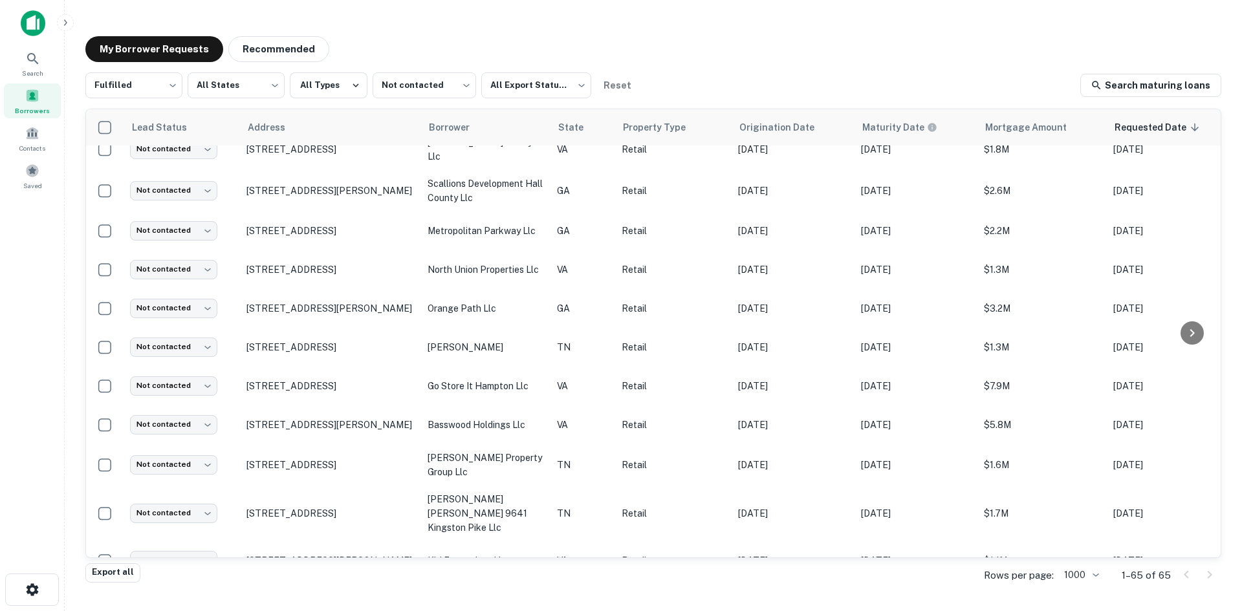
scroll to position [697, 0]
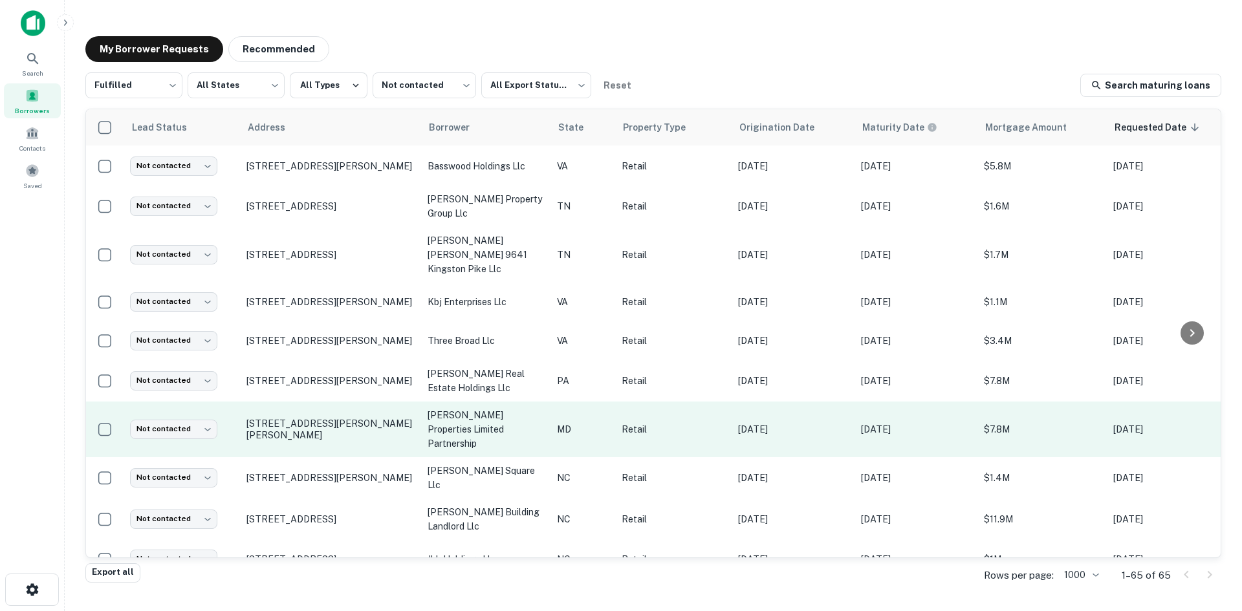
click at [334, 413] on td "7327 Ritchie Hwy Glen Burnie, MD21061" at bounding box center [330, 430] width 181 height 56
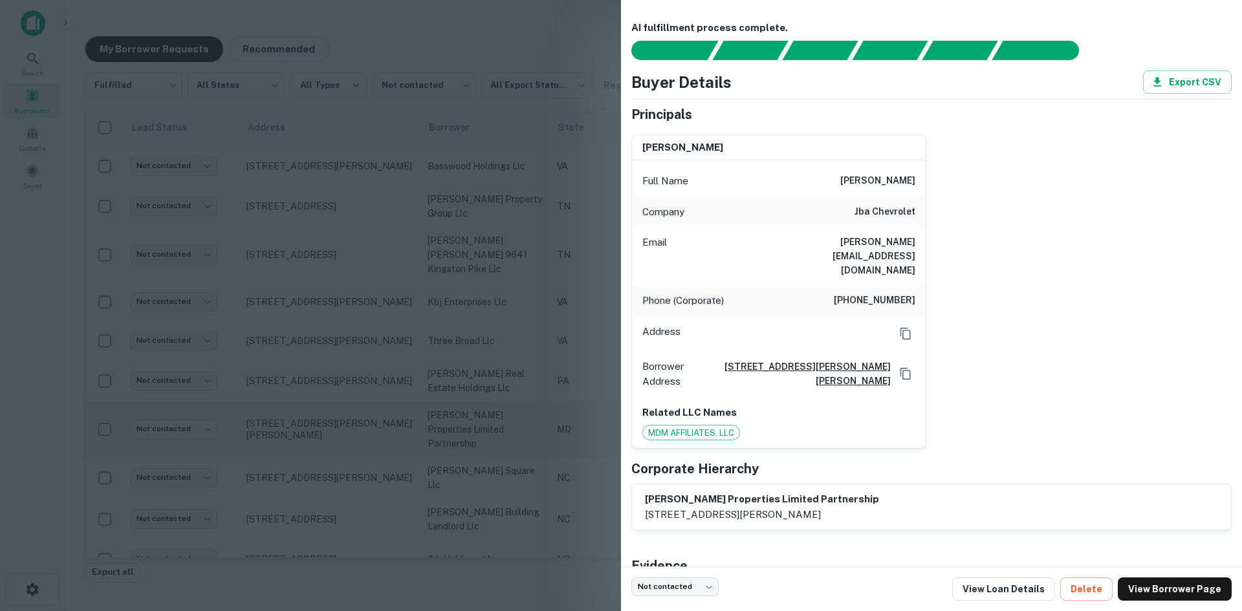
click at [333, 412] on div at bounding box center [621, 305] width 1242 height 611
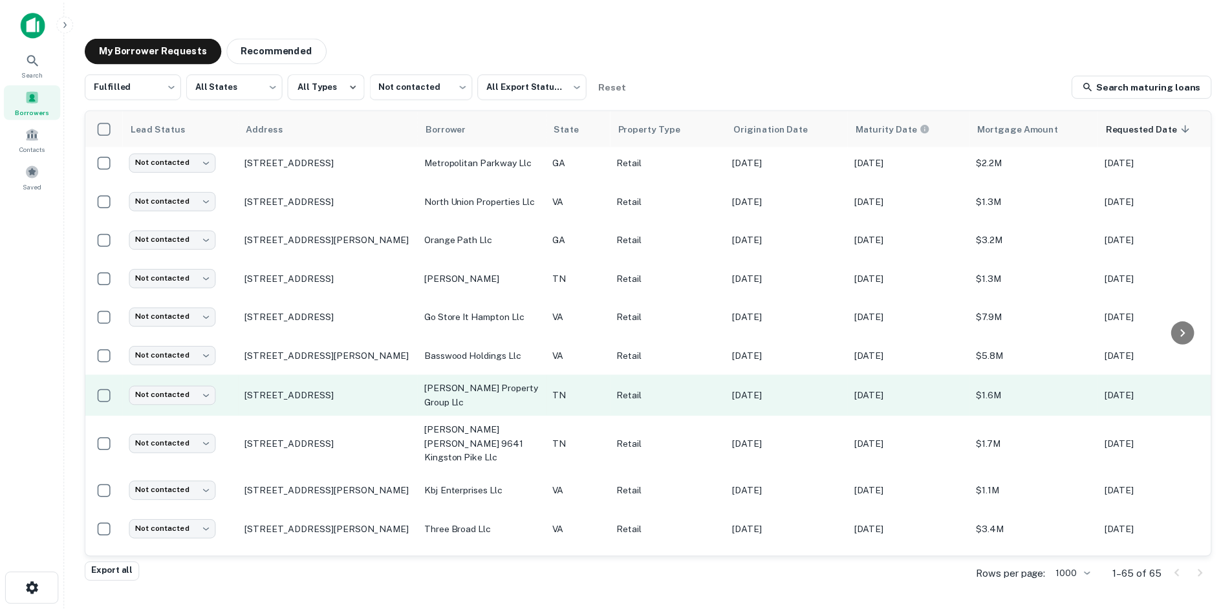
scroll to position [503, 0]
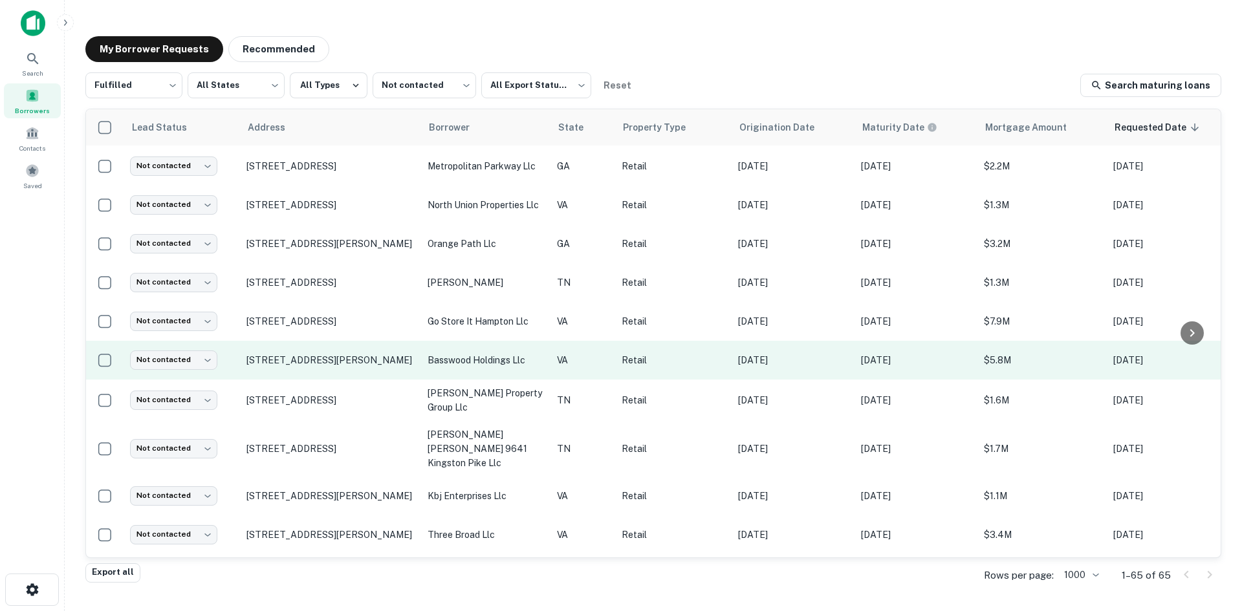
click at [340, 358] on td "[STREET_ADDRESS][PERSON_NAME]" at bounding box center [330, 360] width 181 height 39
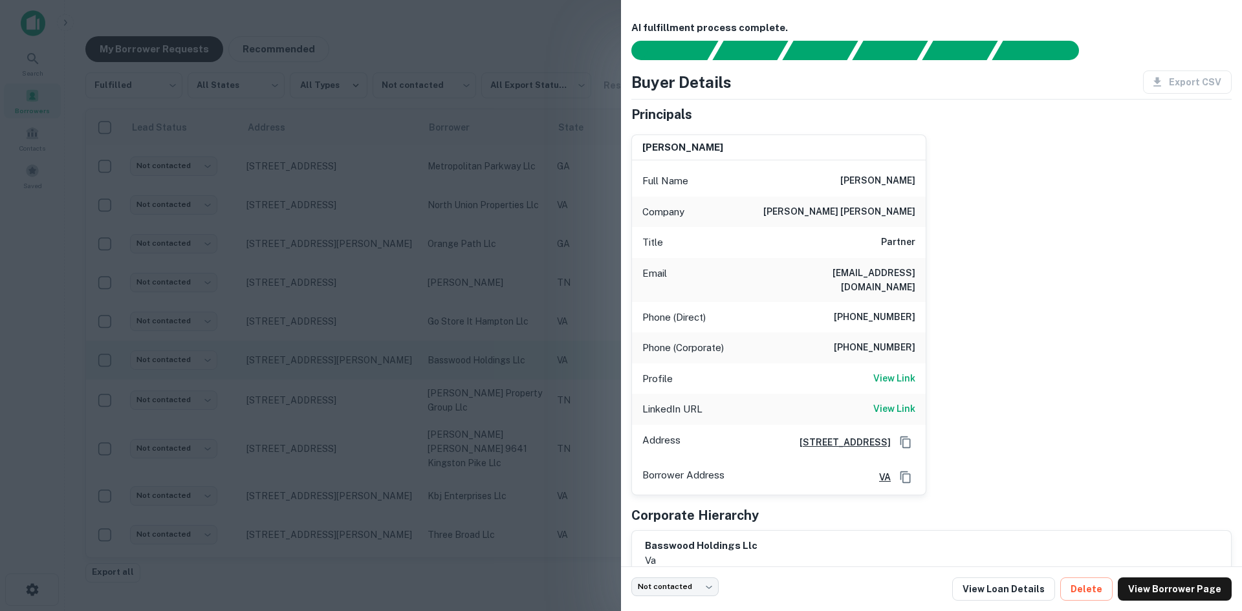
click at [340, 358] on div at bounding box center [621, 305] width 1242 height 611
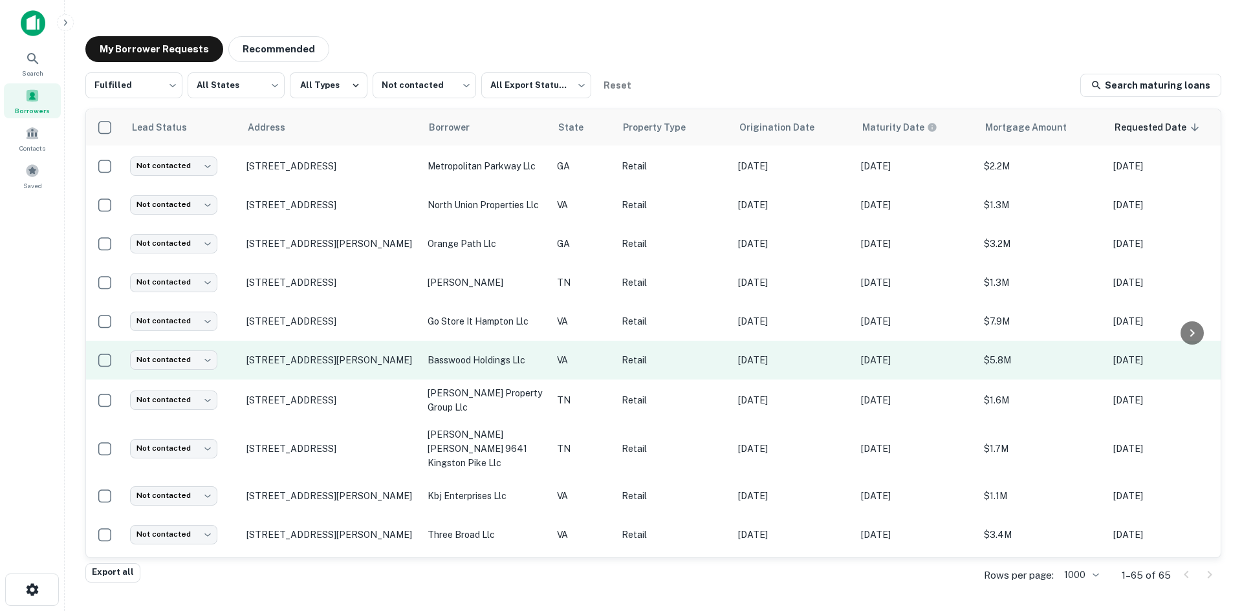
click at [327, 341] on td "[STREET_ADDRESS][PERSON_NAME]" at bounding box center [330, 360] width 181 height 39
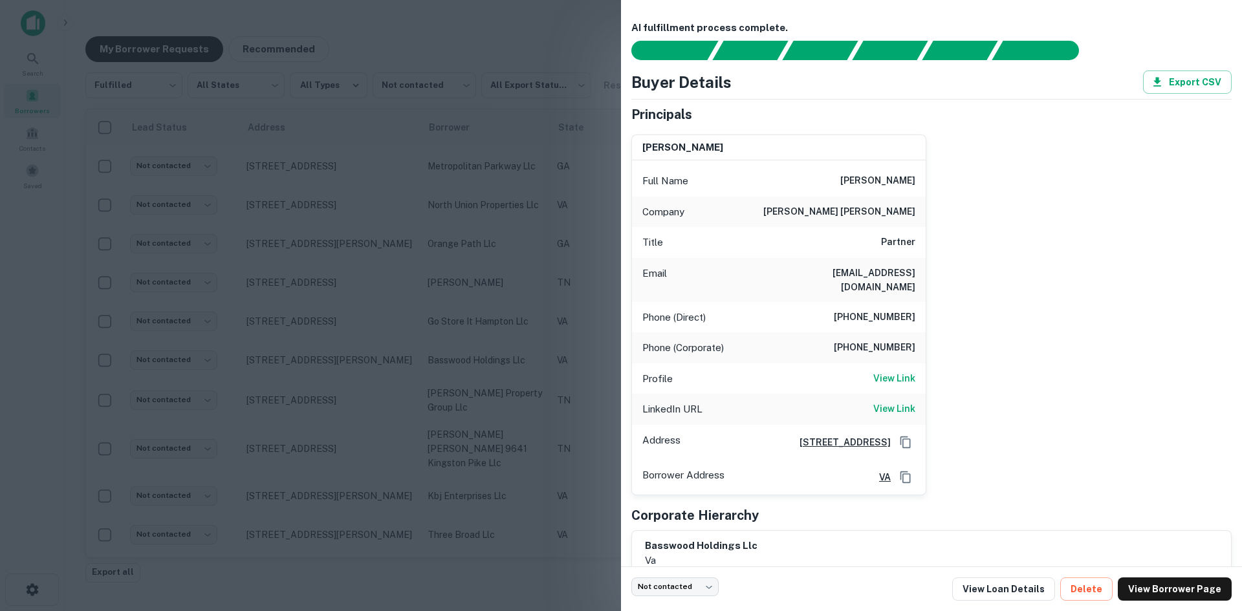
click at [325, 327] on div at bounding box center [621, 305] width 1242 height 611
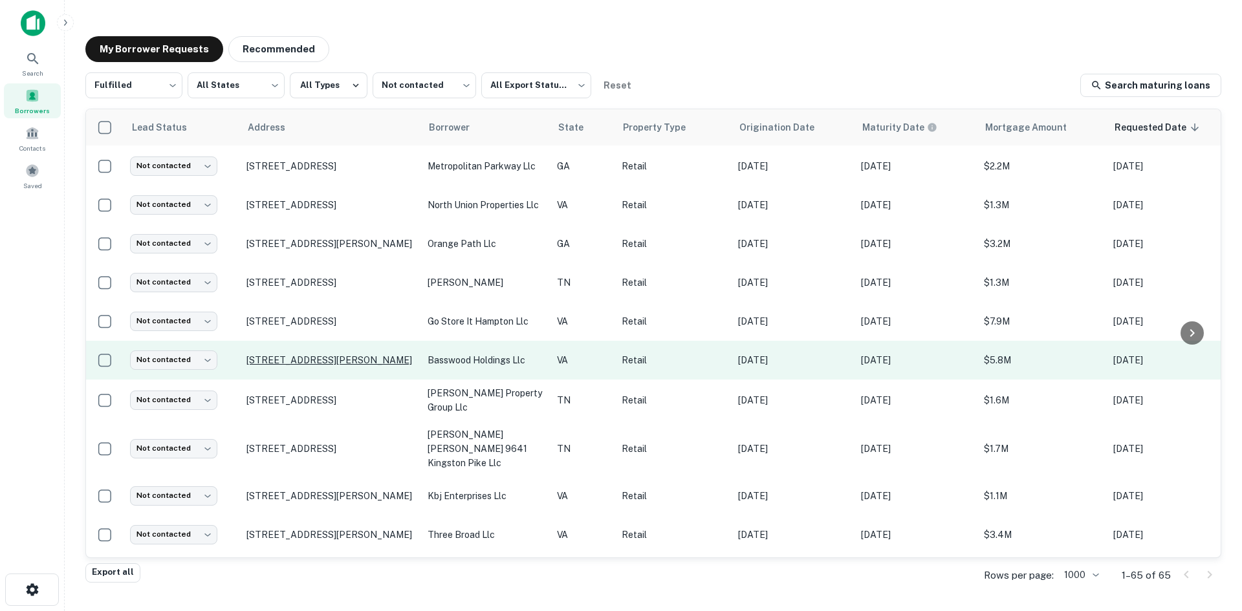
click at [318, 355] on p "[STREET_ADDRESS][PERSON_NAME]" at bounding box center [330, 361] width 168 height 12
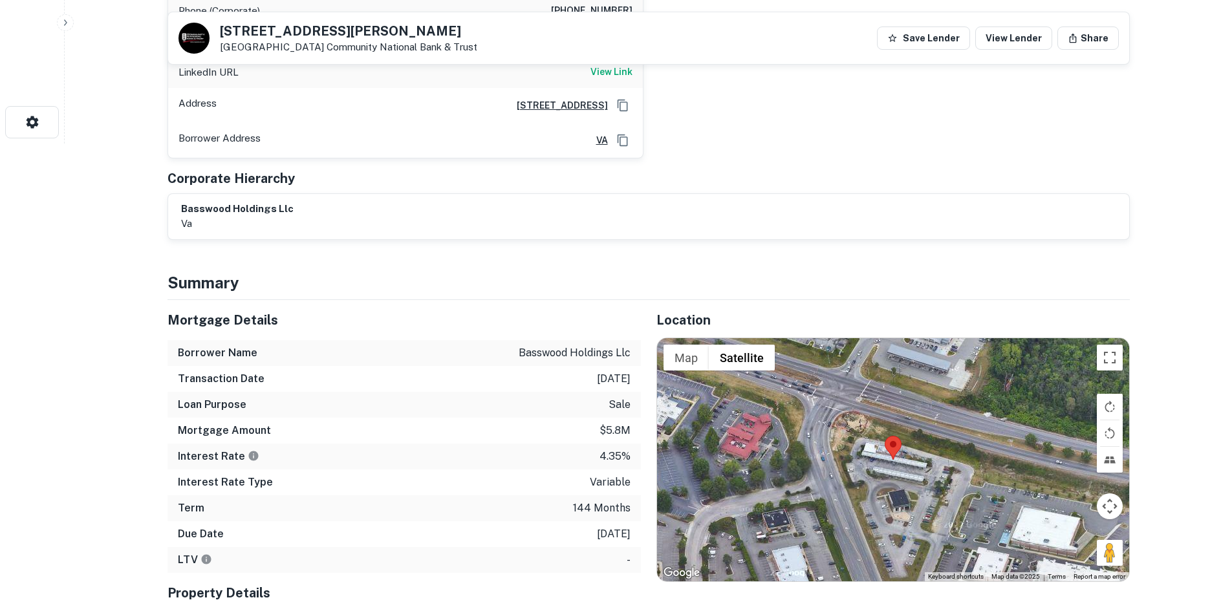
scroll to position [518, 0]
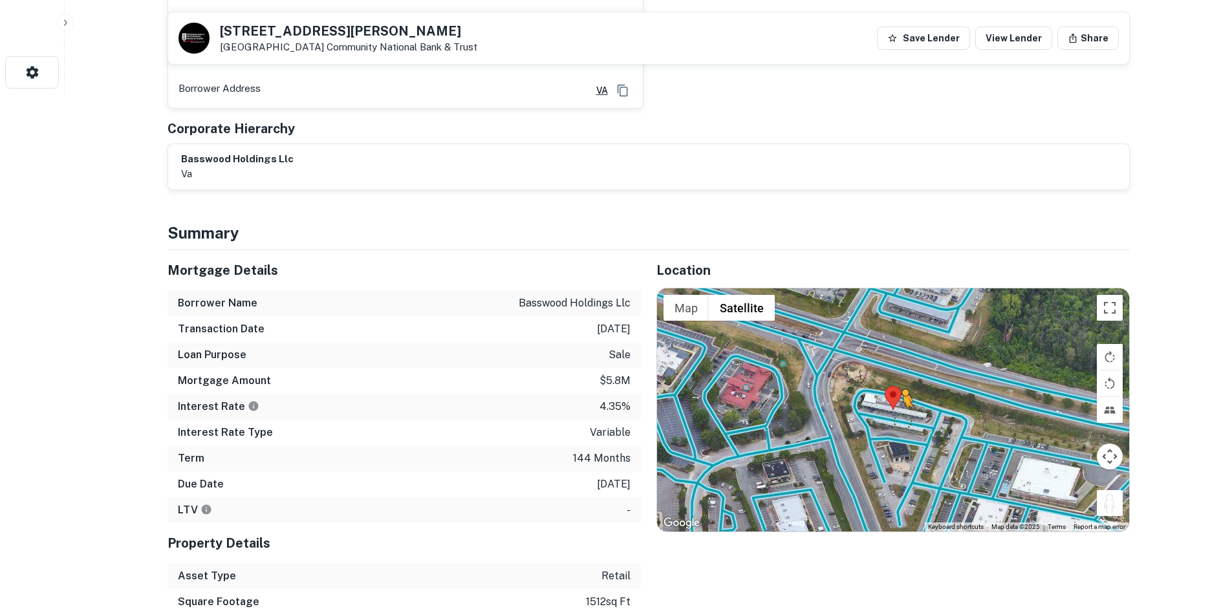
drag, startPoint x: 1101, startPoint y: 492, endPoint x: 899, endPoint y: 399, distance: 221.5
click at [899, 399] on div "To activate drag with keyboard, press Alt + Enter. Once in keyboard drag state,…" at bounding box center [893, 410] width 472 height 243
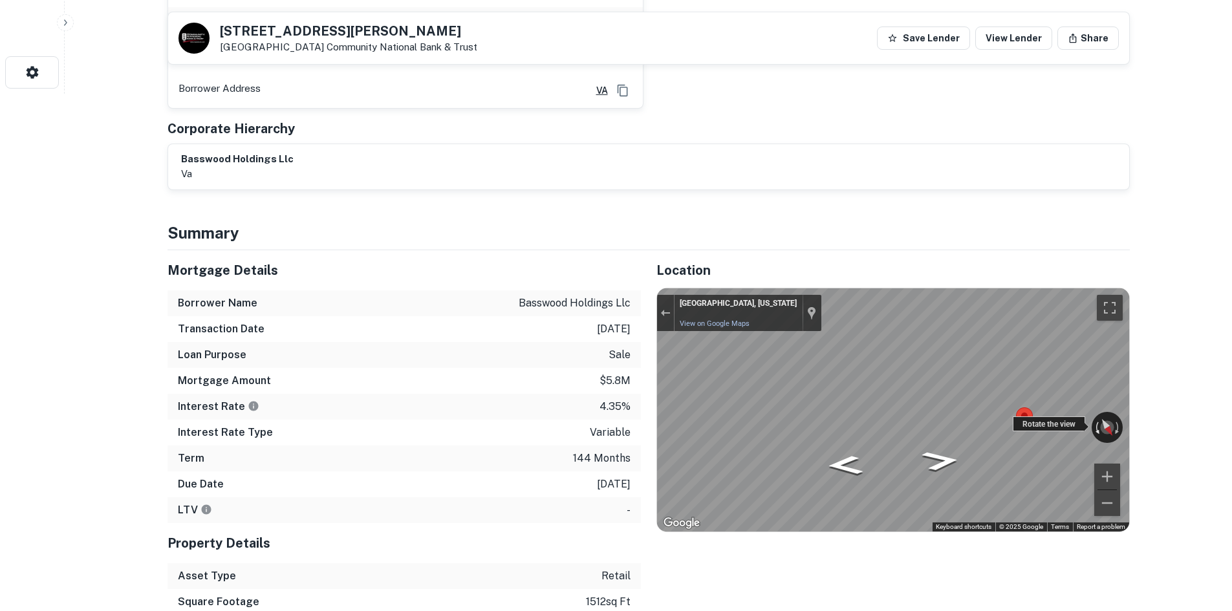
click at [1113, 422] on div "← Move left → Move right ↑ Move up ↓ Move down + Zoom in - Zoom out Colonial He…" at bounding box center [893, 410] width 472 height 243
click at [657, 378] on div "← Move left → Move right ↑ Move up ↓ Move down + Zoom in - Zoom out Home Jump l…" at bounding box center [894, 410] width 474 height 245
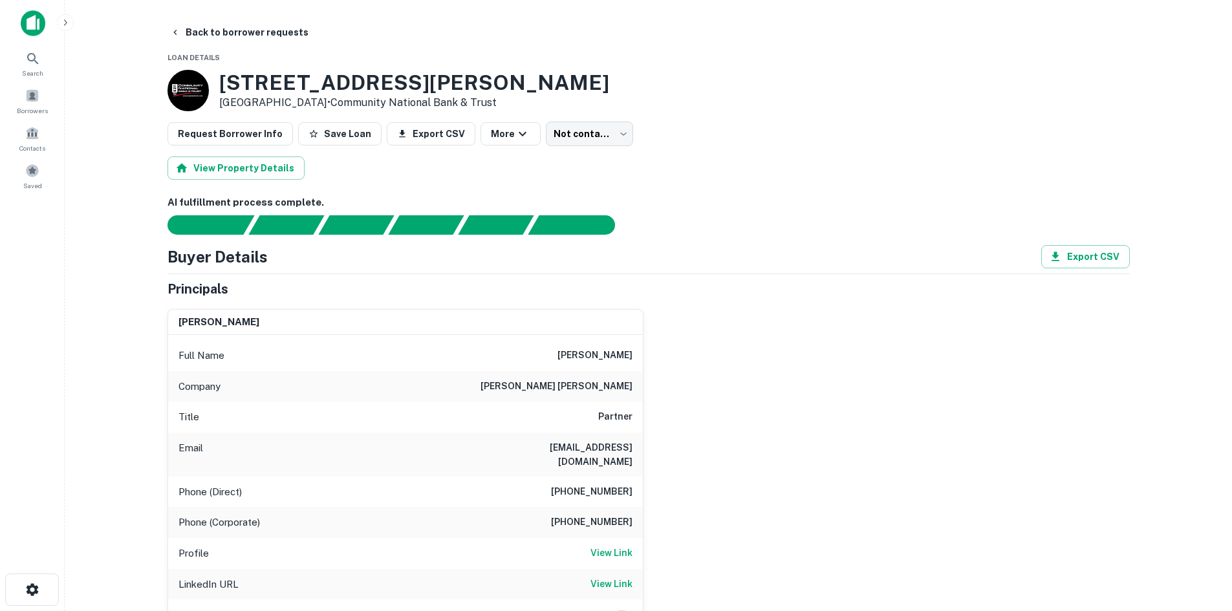
scroll to position [129, 0]
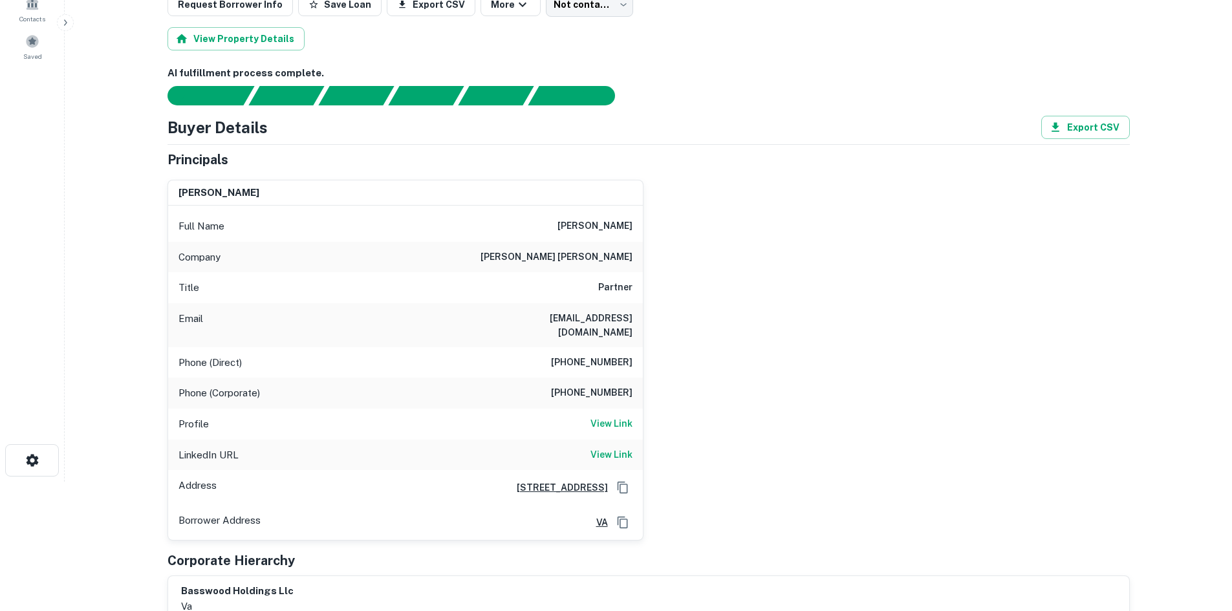
click at [591, 355] on h6 "(804) 420-6443" at bounding box center [592, 363] width 82 height 16
copy h6 "(804) 420-6443"
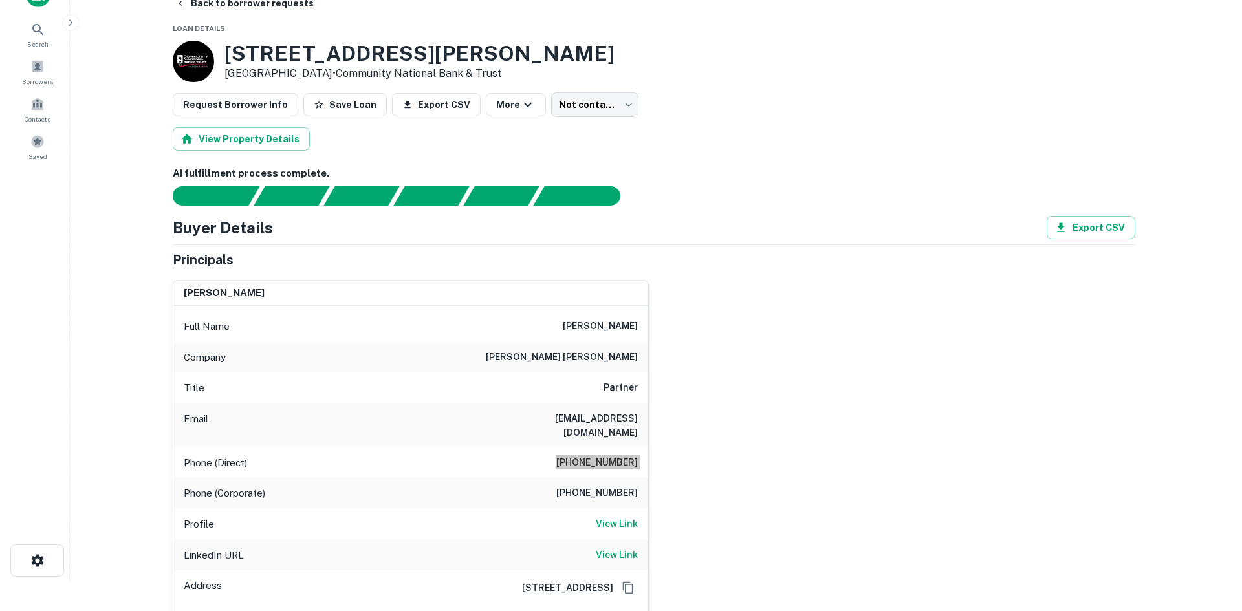
scroll to position [0, 0]
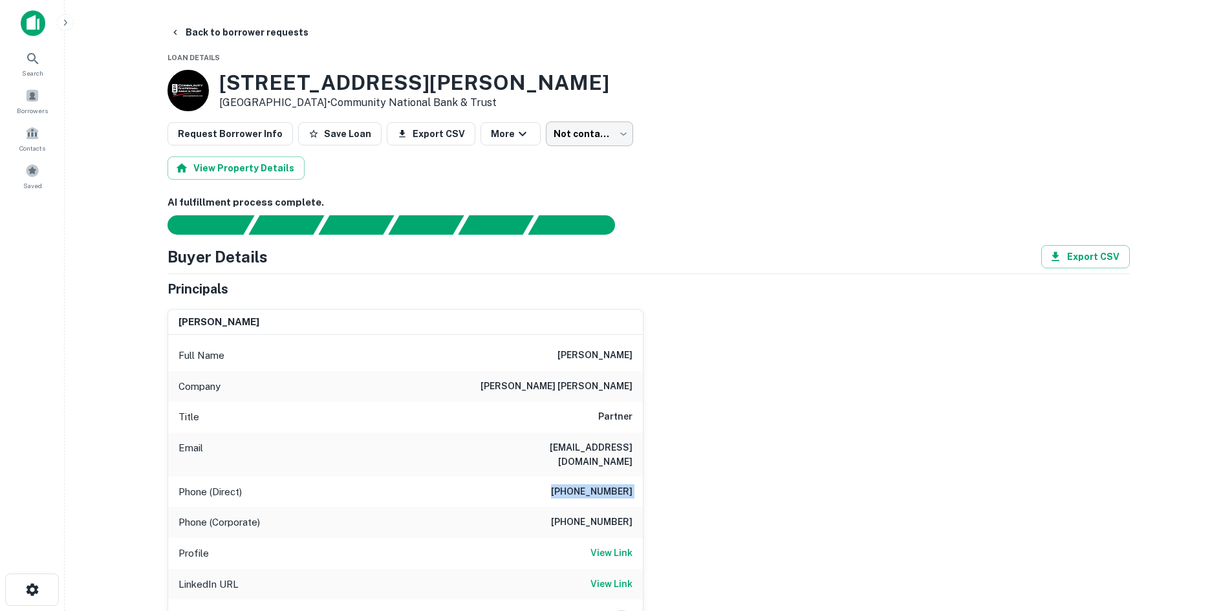
click at [555, 127] on body "Search Borrowers Contacts Saved Back to borrower requests Loan Details 457 Char…" at bounding box center [616, 305] width 1232 height 611
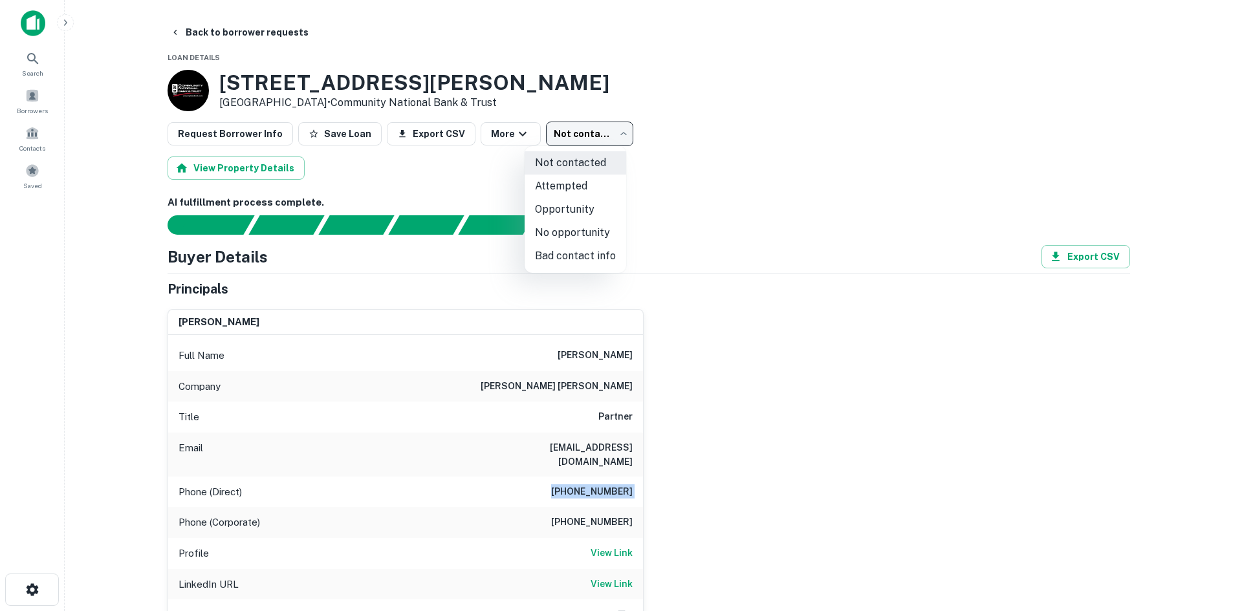
click at [565, 183] on li "Attempted" at bounding box center [576, 186] width 102 height 23
type input "*********"
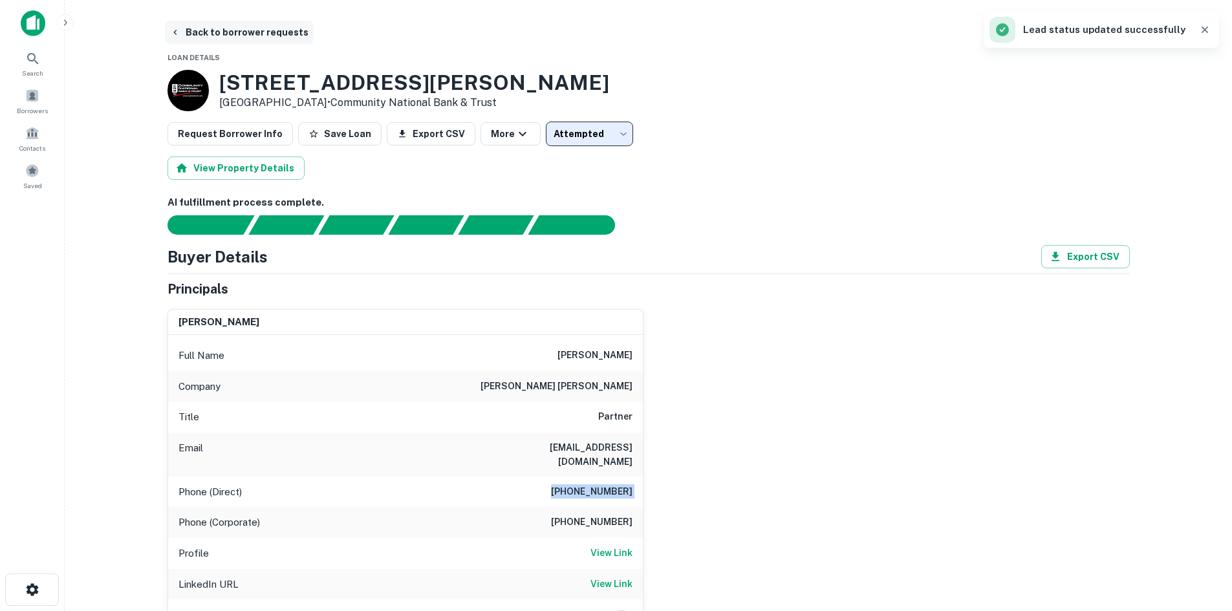
click at [204, 36] on button "Back to borrower requests" at bounding box center [239, 32] width 149 height 23
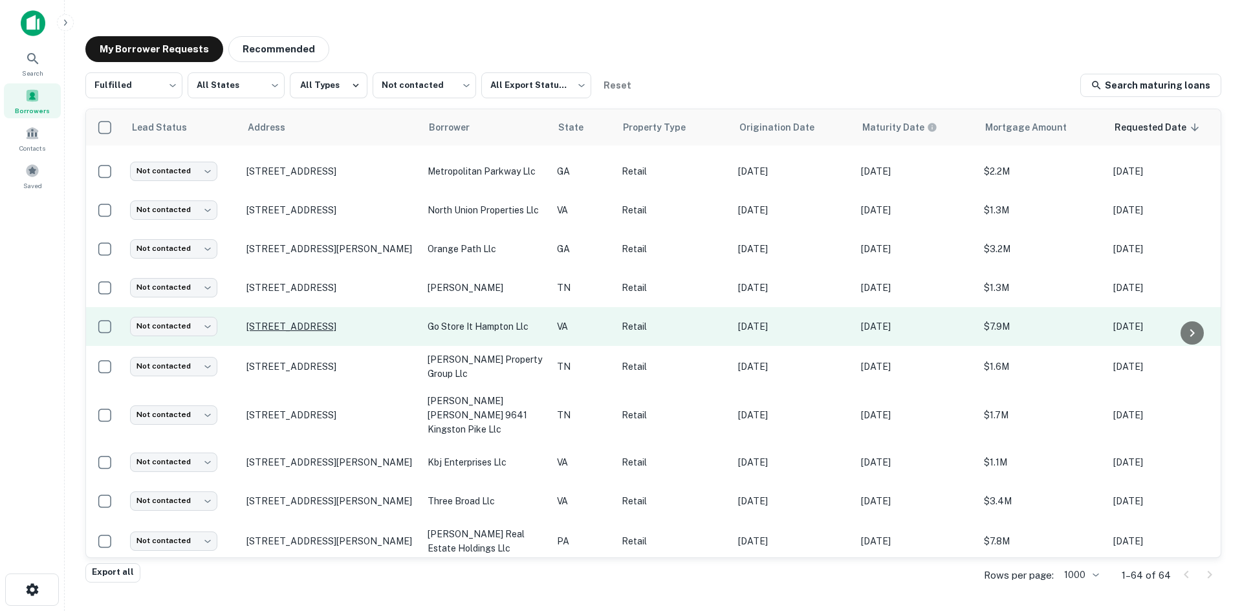
scroll to position [568, 0]
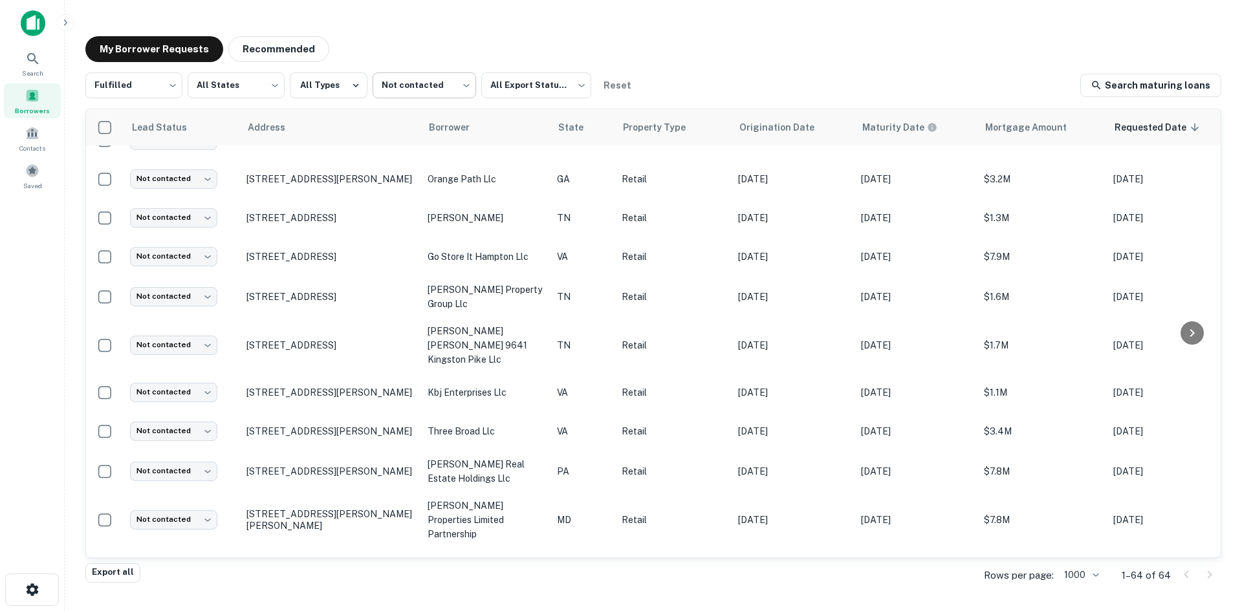
click at [398, 96] on body "Search Borrowers Contacts Saved My Borrower Requests Recommended Fulfilled ****…" at bounding box center [621, 305] width 1242 height 611
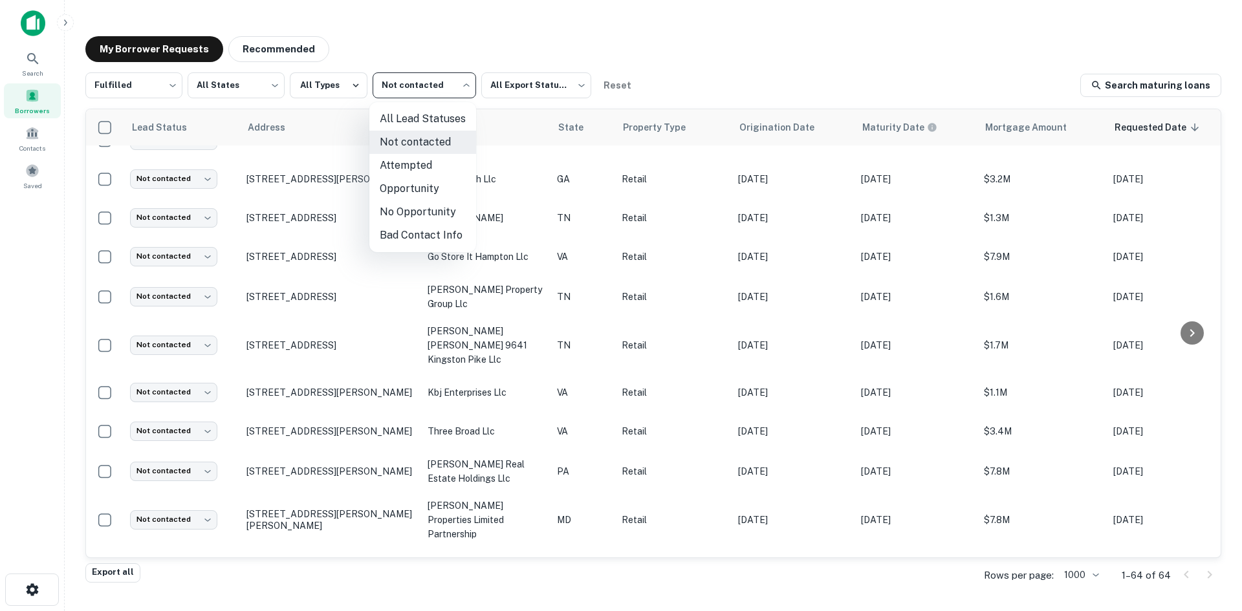
click at [400, 160] on li "Attempted" at bounding box center [422, 165] width 107 height 23
type input "*********"
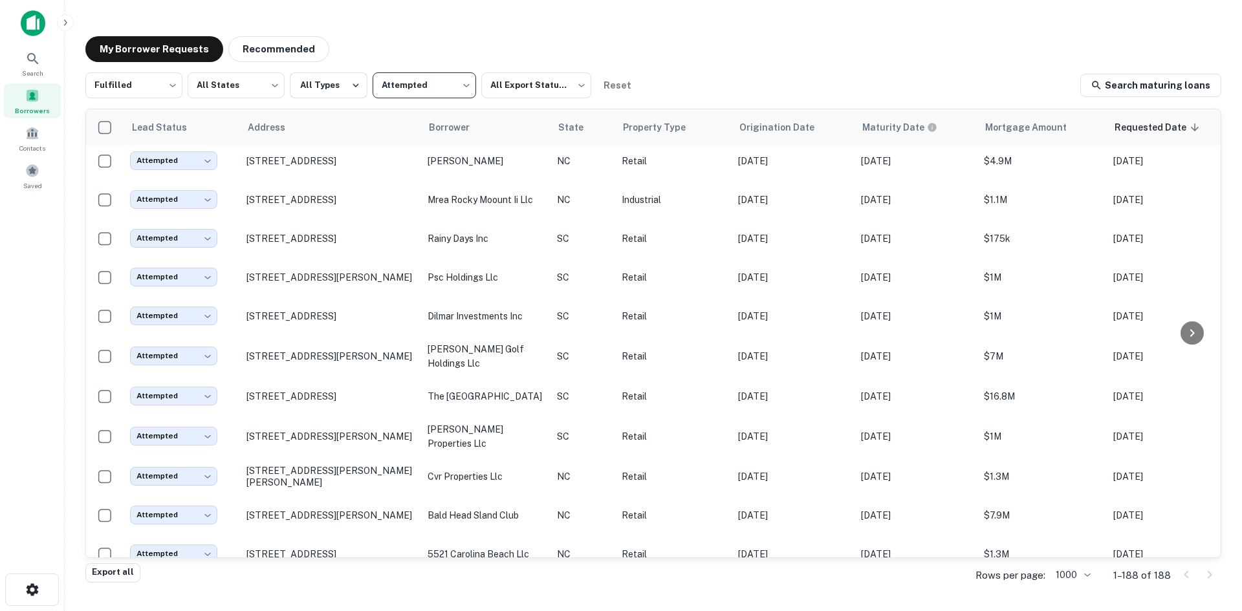
scroll to position [892, 0]
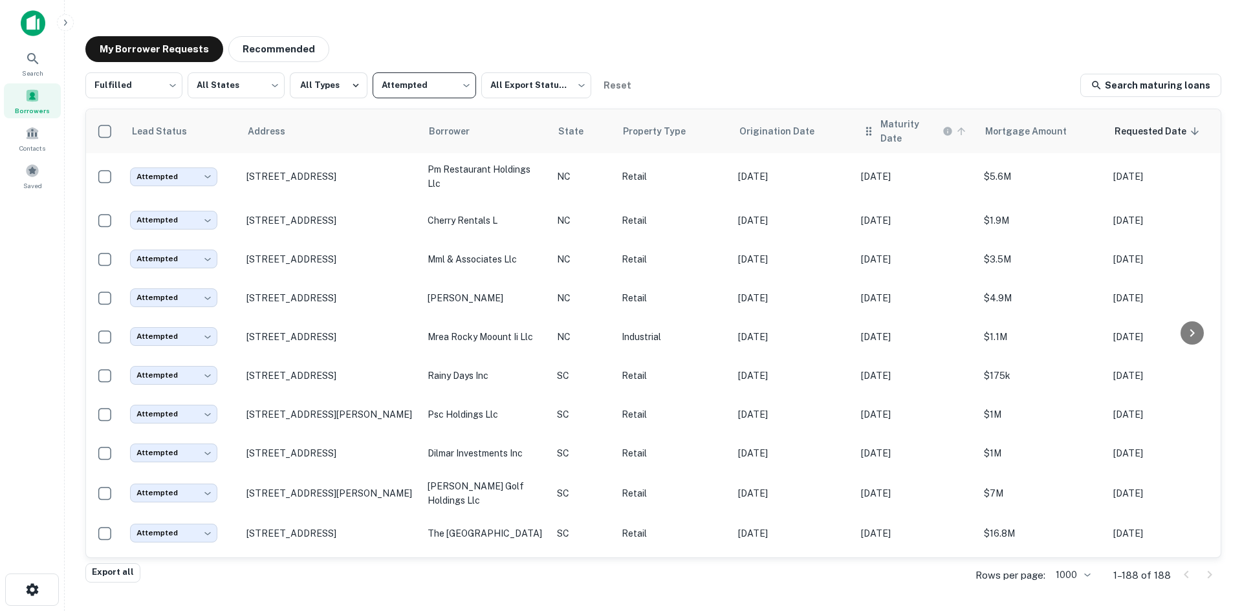
click at [904, 128] on h6 "Maturity Date" at bounding box center [911, 131] width 60 height 28
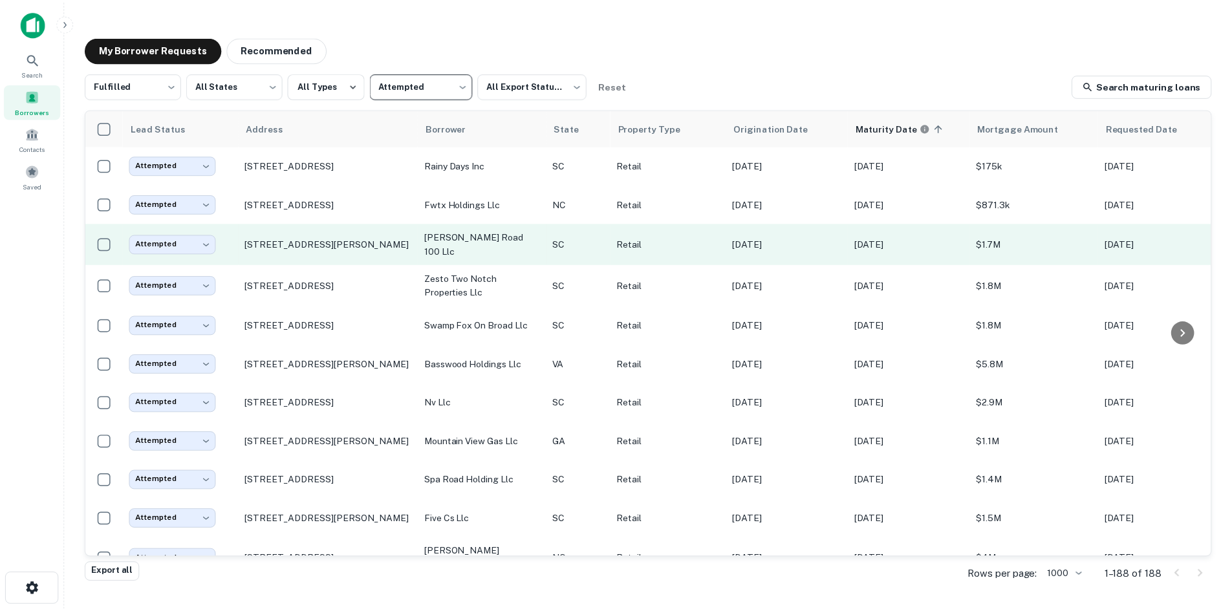
scroll to position [129, 0]
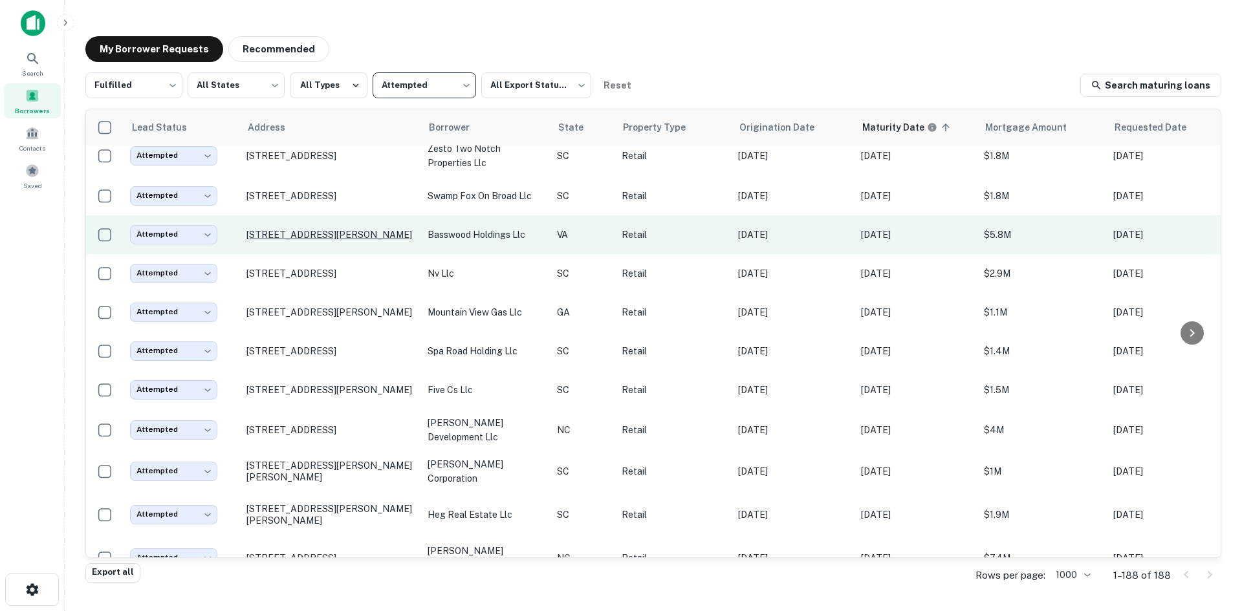
click at [358, 241] on p "[STREET_ADDRESS][PERSON_NAME]" at bounding box center [330, 235] width 168 height 12
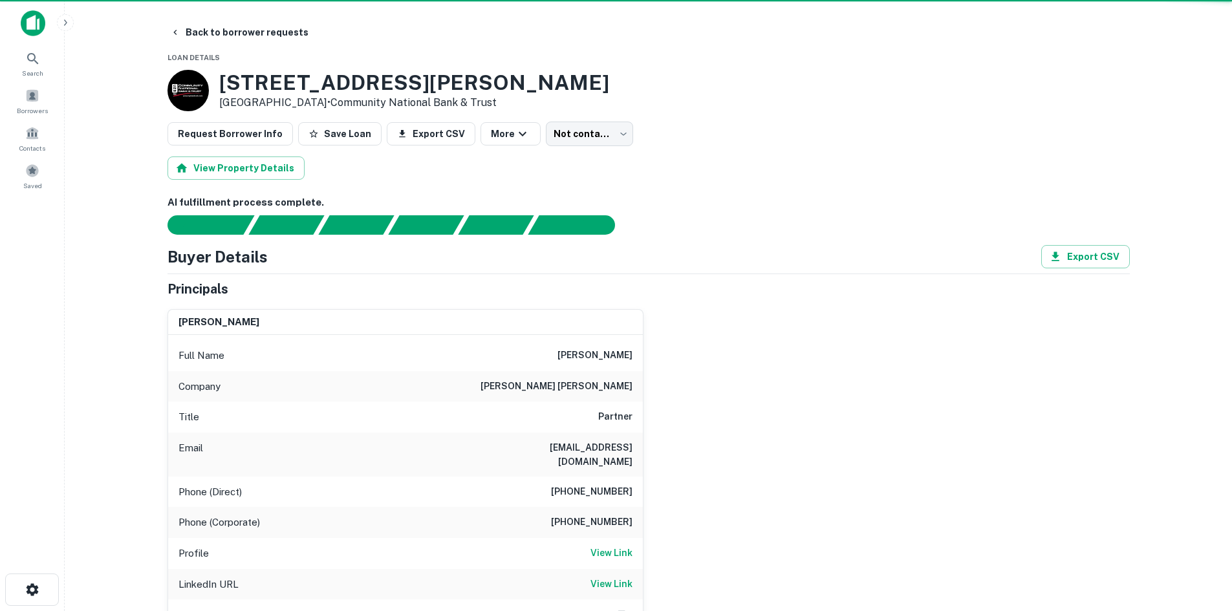
type input "*********"
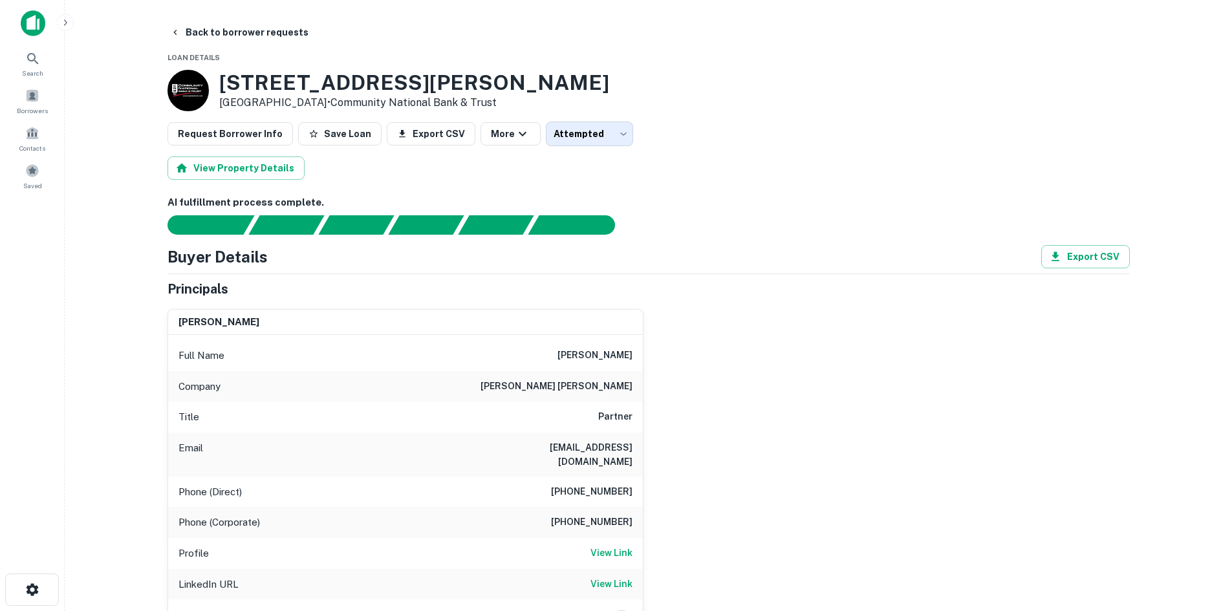
click at [554, 444] on h6 "jmercer@williamsmullen.com" at bounding box center [554, 455] width 155 height 28
click at [582, 384] on h6 "williams mullen" at bounding box center [557, 387] width 152 height 16
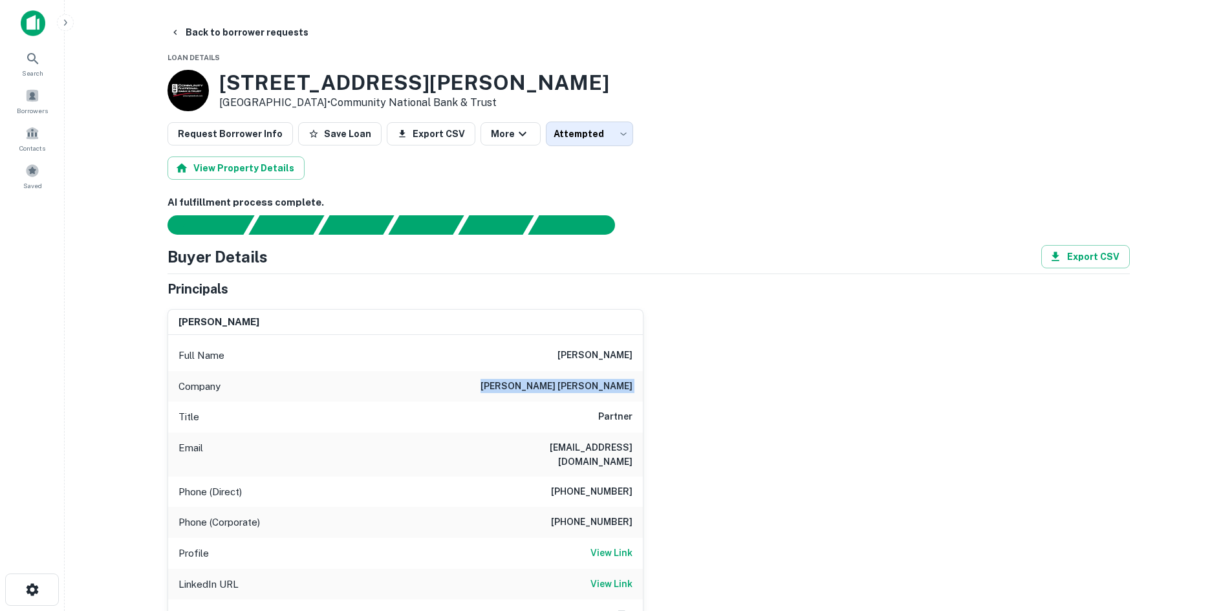
click at [582, 384] on h6 "williams mullen" at bounding box center [557, 387] width 152 height 16
copy h6 "williams mullen"
click at [571, 435] on div "Email jmercer@williamsmullen.com" at bounding box center [405, 455] width 475 height 44
click at [567, 445] on h6 "jmercer@williamsmullen.com" at bounding box center [554, 455] width 155 height 28
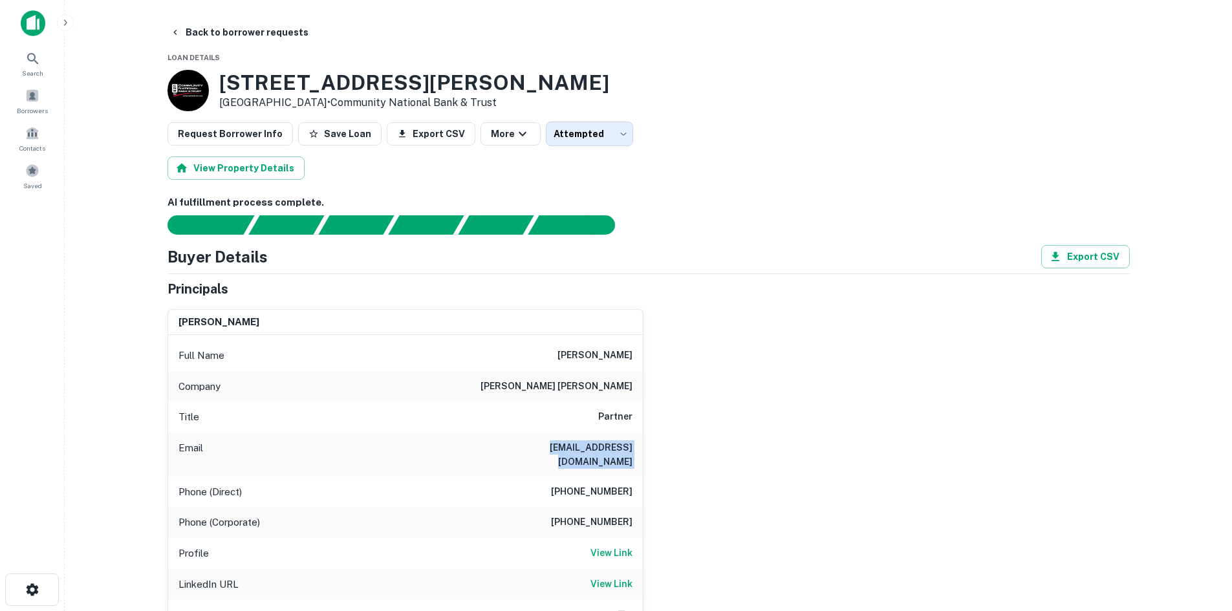
click at [567, 445] on h6 "jmercer@williamsmullen.com" at bounding box center [554, 455] width 155 height 28
copy h6 "jmercer@williamsmullen.com"
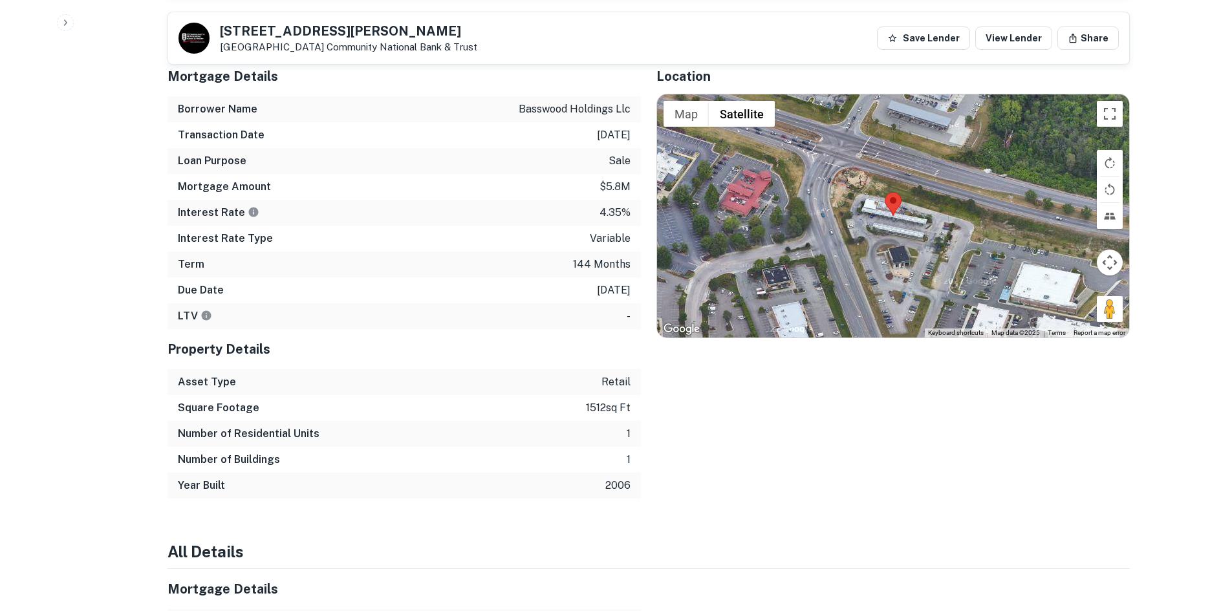
scroll to position [647, 0]
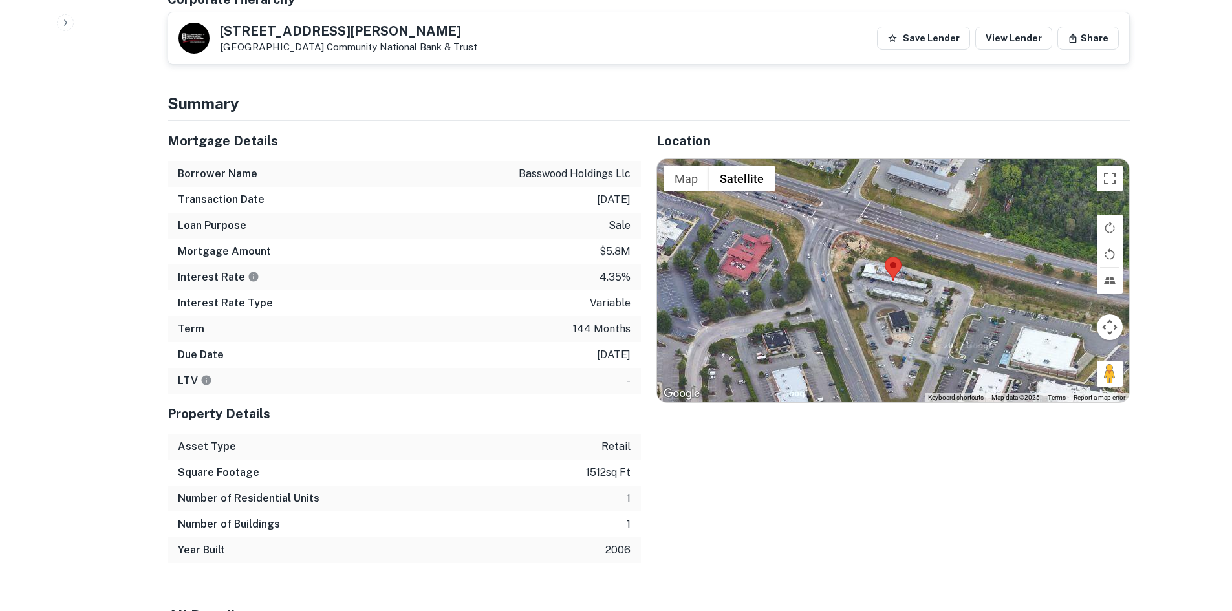
drag, startPoint x: 217, startPoint y: 29, endPoint x: 340, endPoint y: 51, distance: 125.5
click at [340, 51] on div "457 Charles H Dimmock Pkwy Colonial Heights, VA23834 Community National Bank & …" at bounding box center [328, 38] width 299 height 31
copy div "[STREET_ADDRESS][PERSON_NAME]"
click at [282, 46] on p "Colonial Heights, VA23834 Community National Bank & Trust" at bounding box center [348, 47] width 257 height 12
drag, startPoint x: 250, startPoint y: 28, endPoint x: 417, endPoint y: 29, distance: 166.9
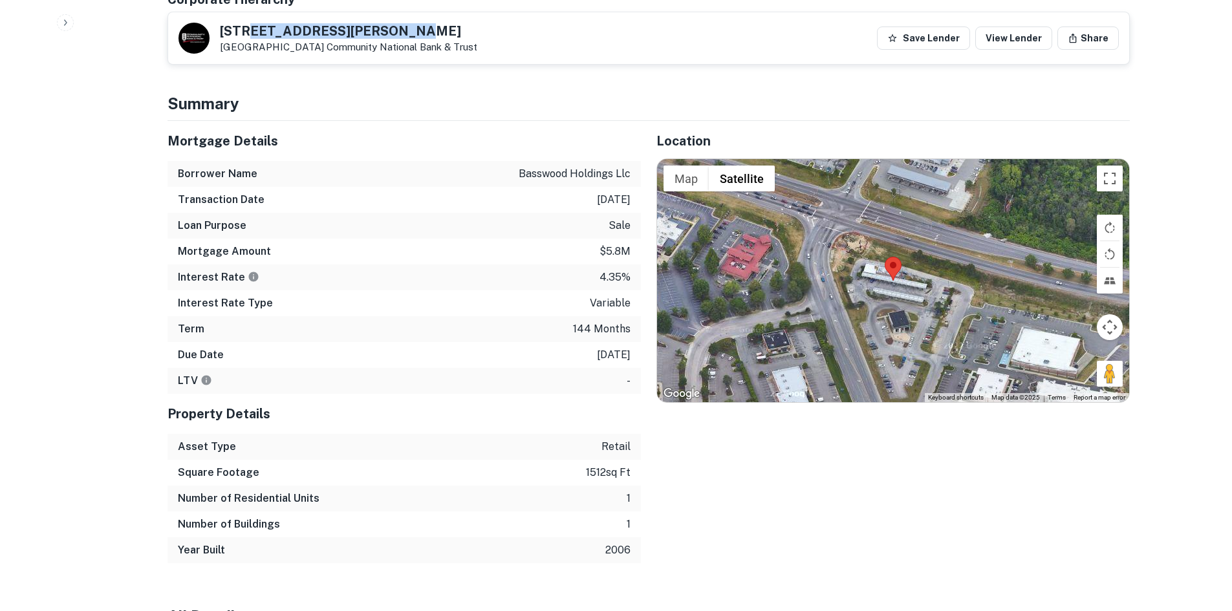
click at [417, 29] on h5 "457 Charles H Dimmock Pkwy" at bounding box center [348, 31] width 257 height 13
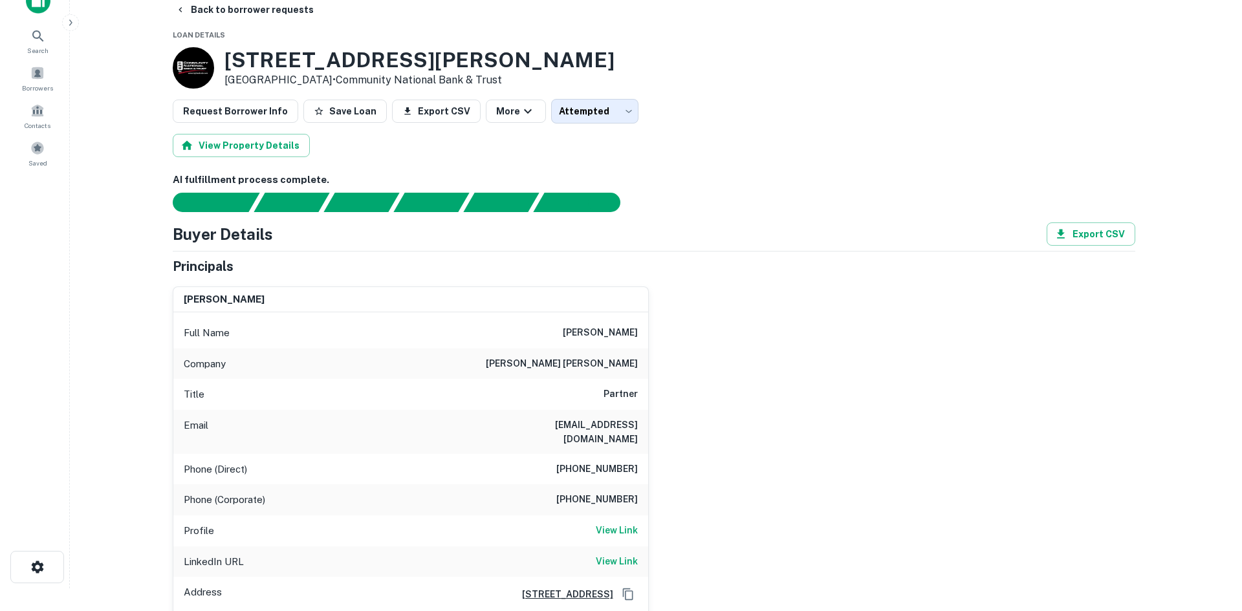
scroll to position [0, 0]
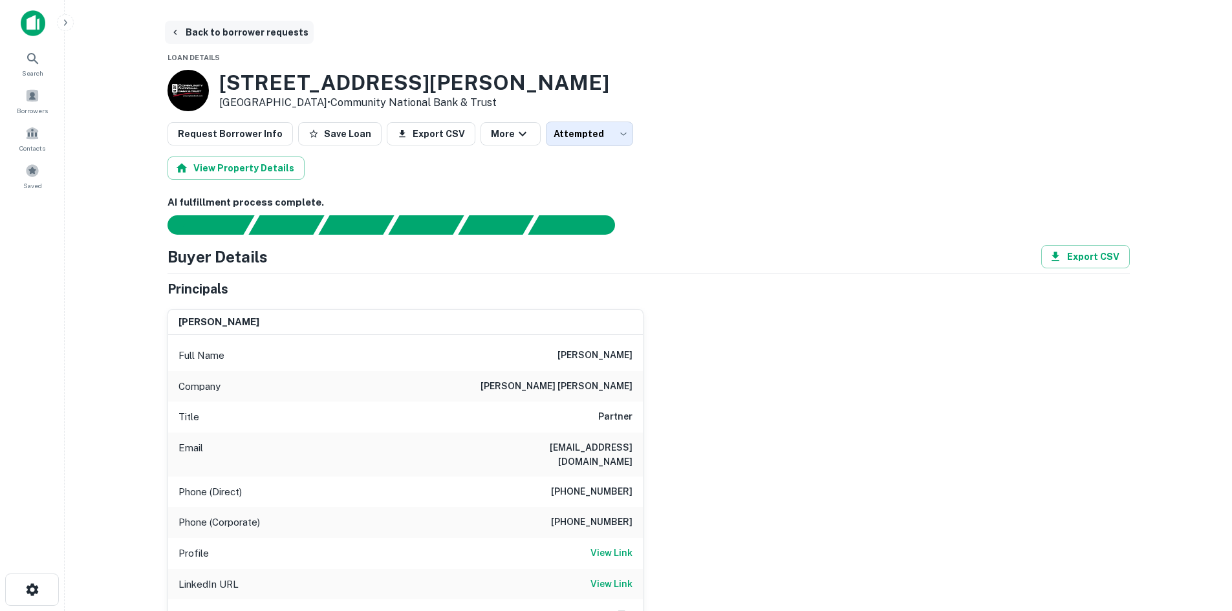
click at [267, 36] on button "Back to borrower requests" at bounding box center [239, 32] width 149 height 23
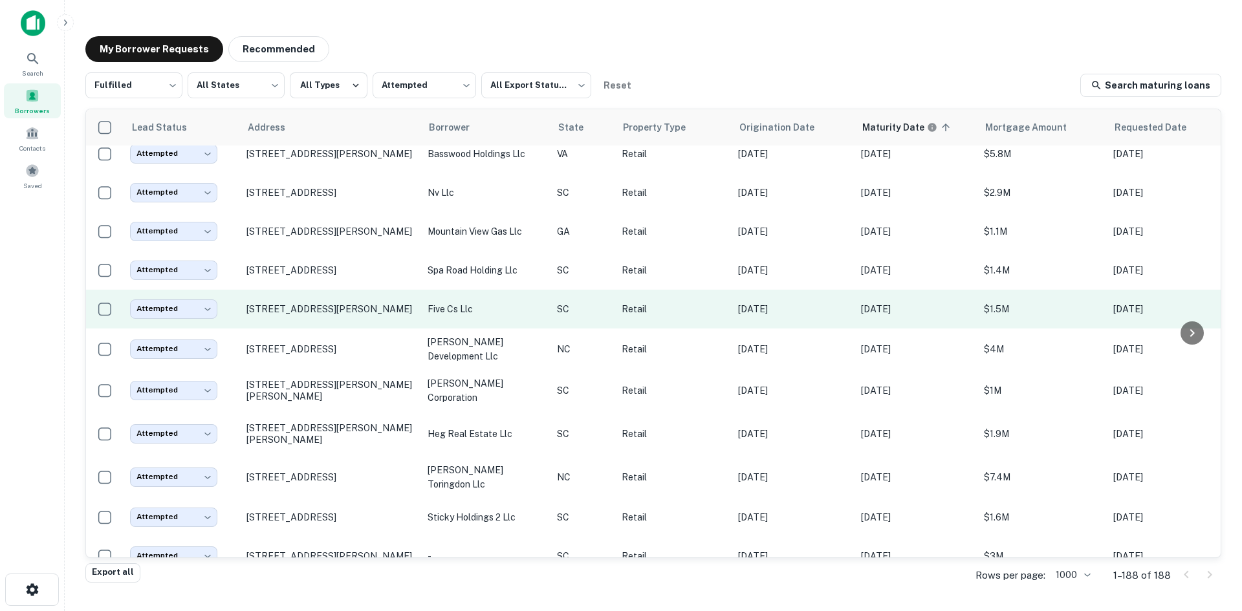
scroll to position [453, 0]
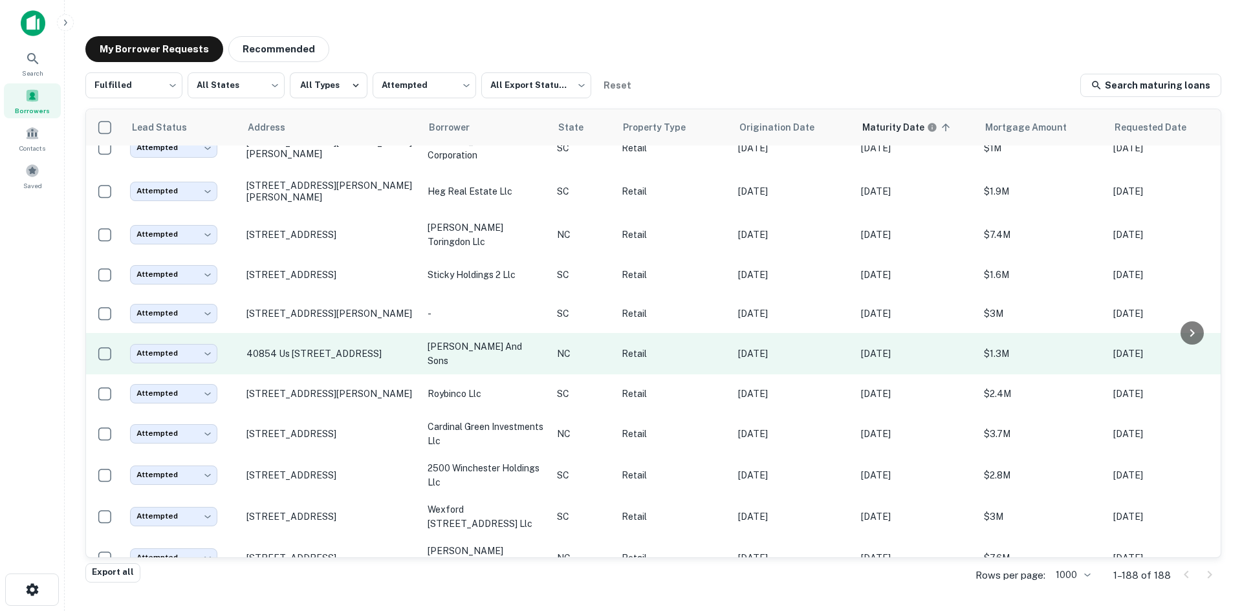
click at [358, 375] on td "40854 Us 52 Hwy N New London, NC28127" at bounding box center [330, 353] width 181 height 41
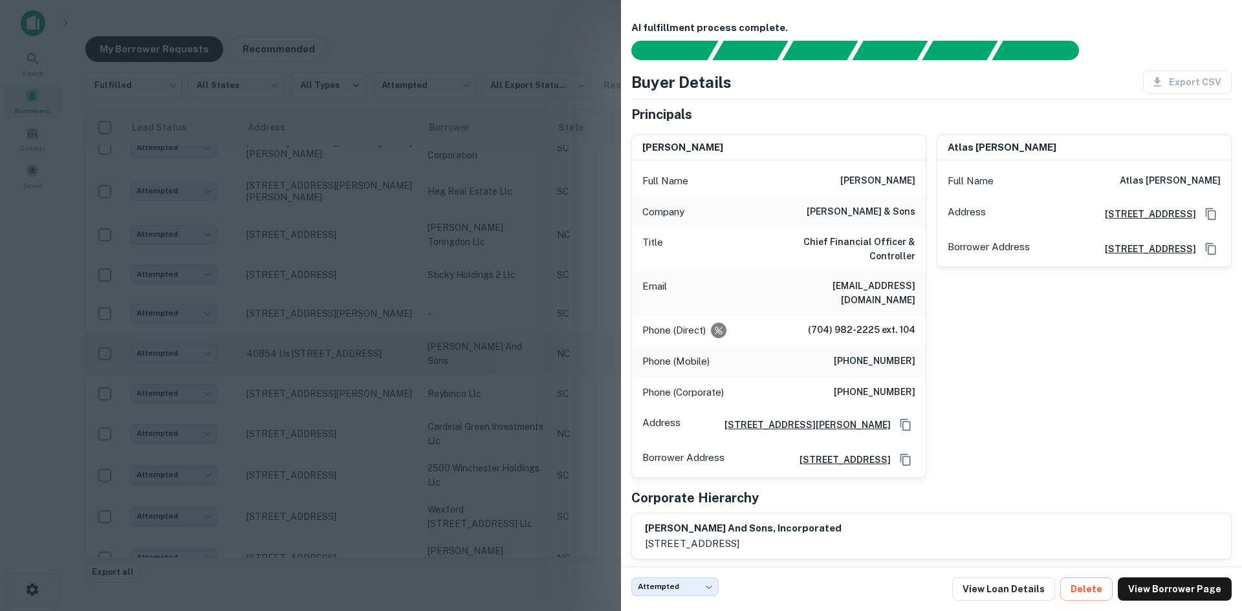
click at [358, 404] on div at bounding box center [621, 305] width 1242 height 611
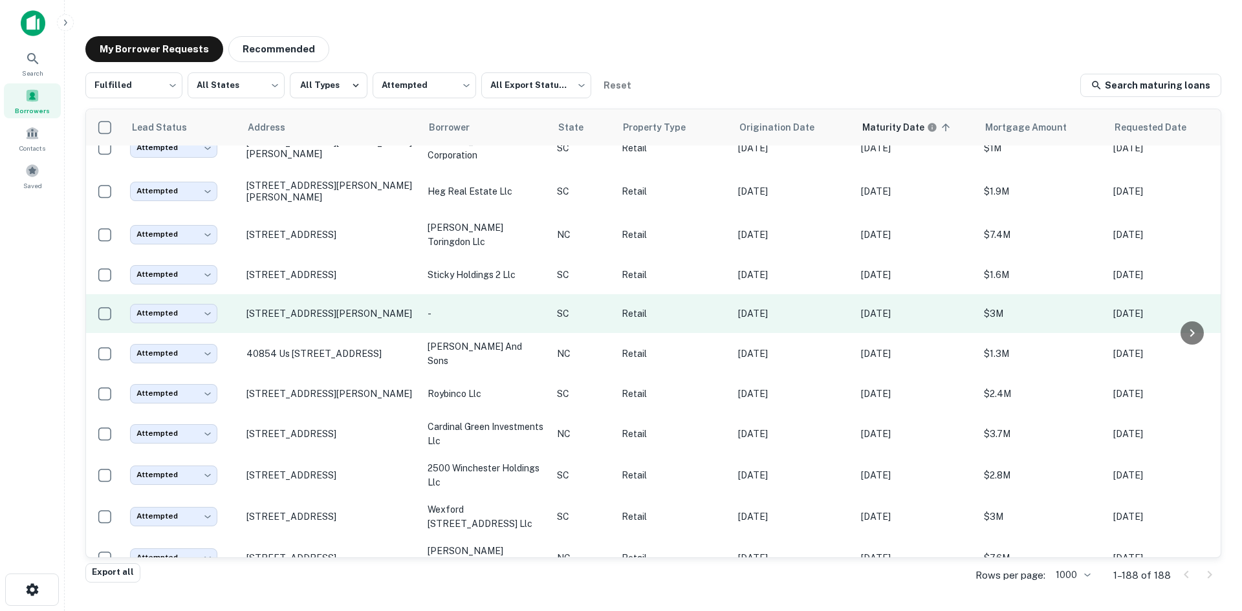
click at [333, 333] on td "[STREET_ADDRESS][PERSON_NAME]" at bounding box center [330, 313] width 181 height 39
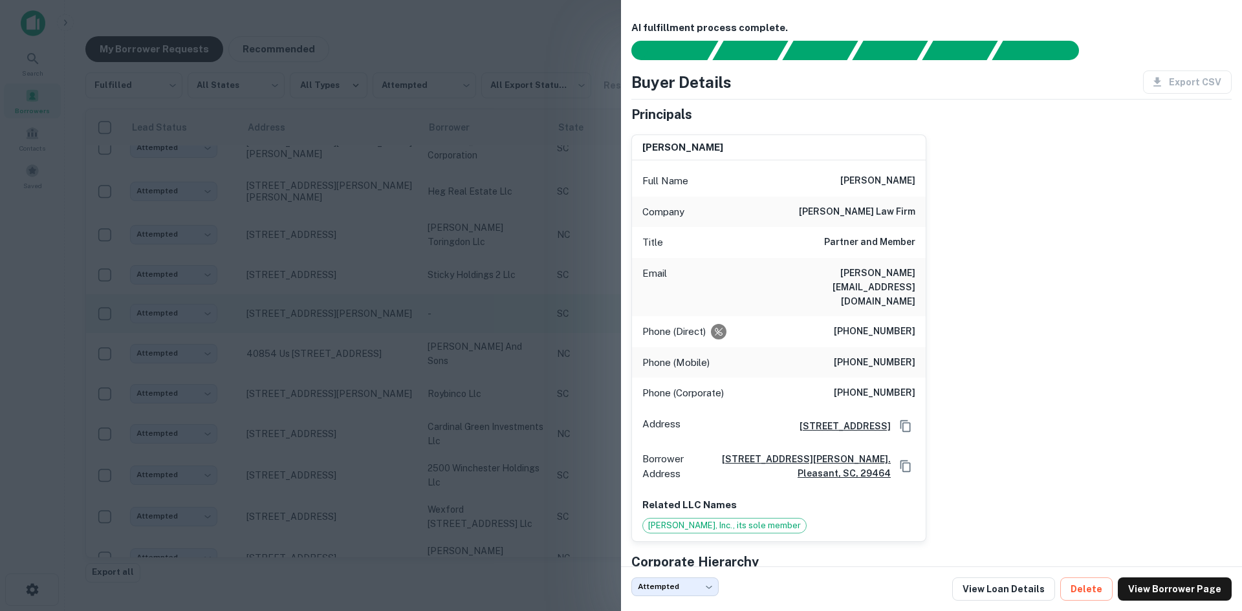
click at [333, 359] on div at bounding box center [621, 305] width 1242 height 611
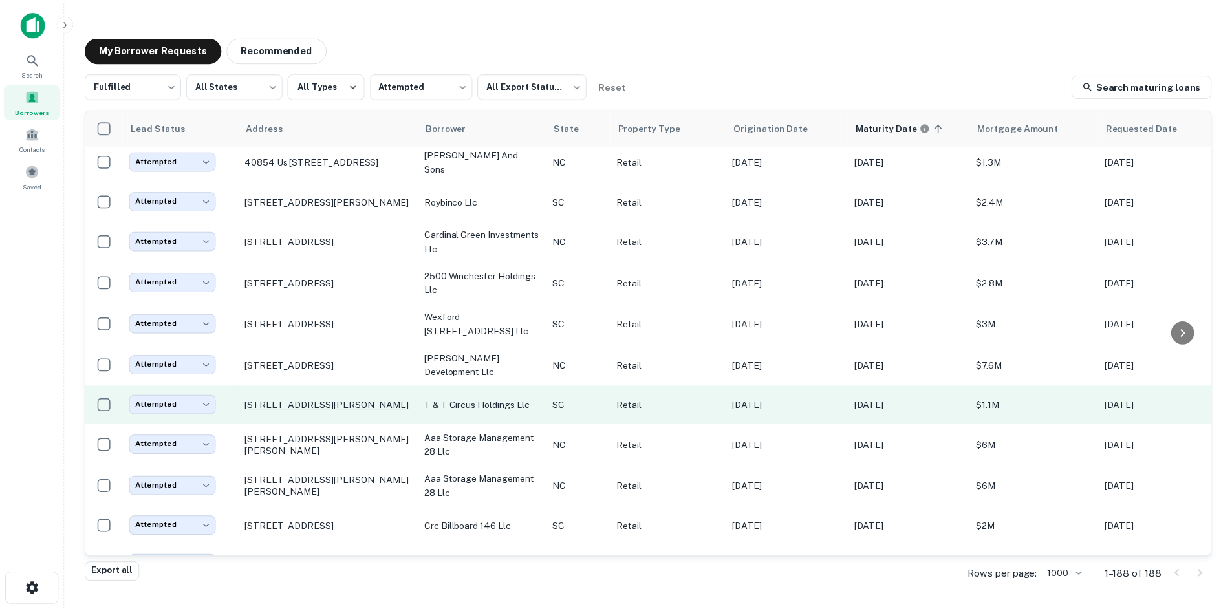
scroll to position [647, 0]
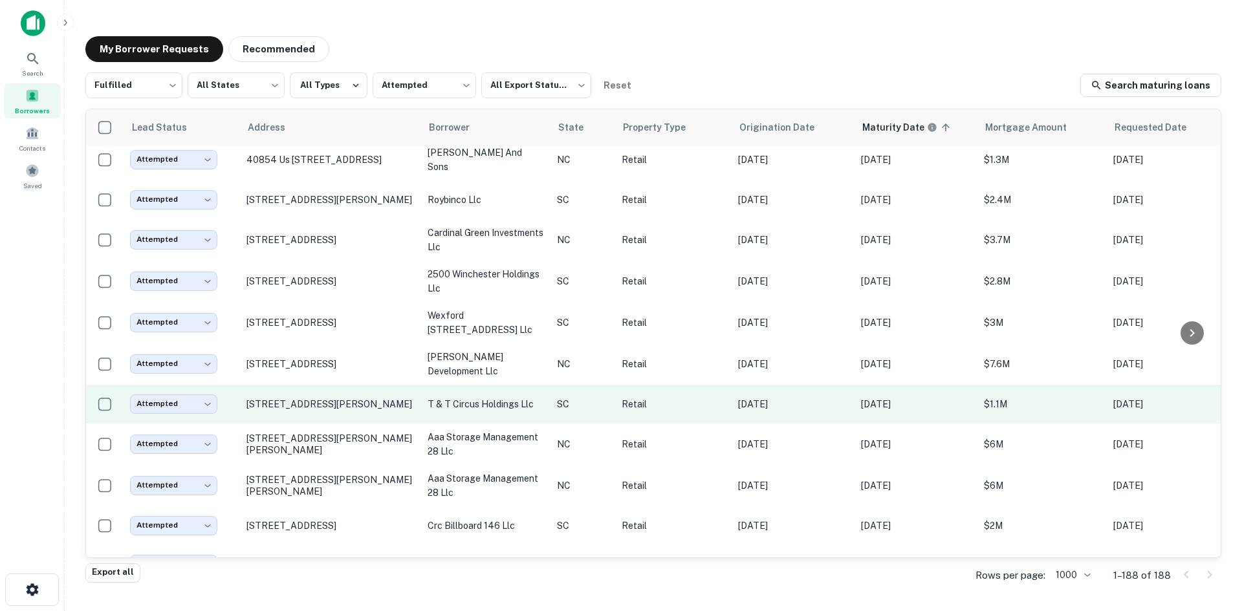
click at [331, 424] on td "[STREET_ADDRESS][PERSON_NAME]" at bounding box center [330, 404] width 181 height 39
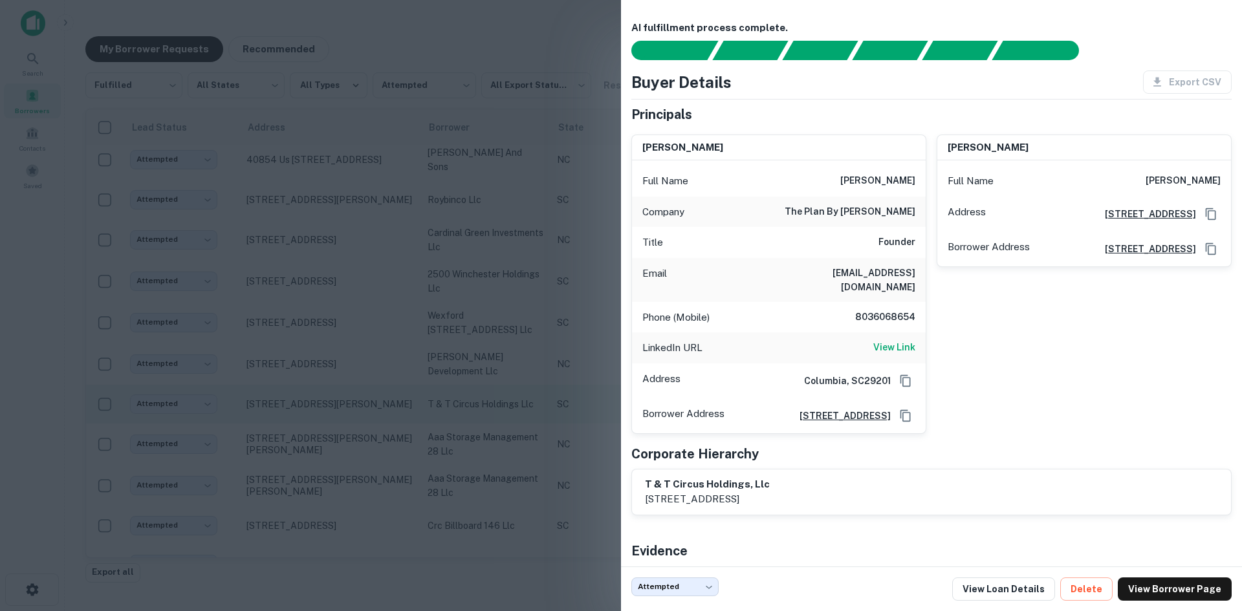
click at [331, 448] on div at bounding box center [621, 305] width 1242 height 611
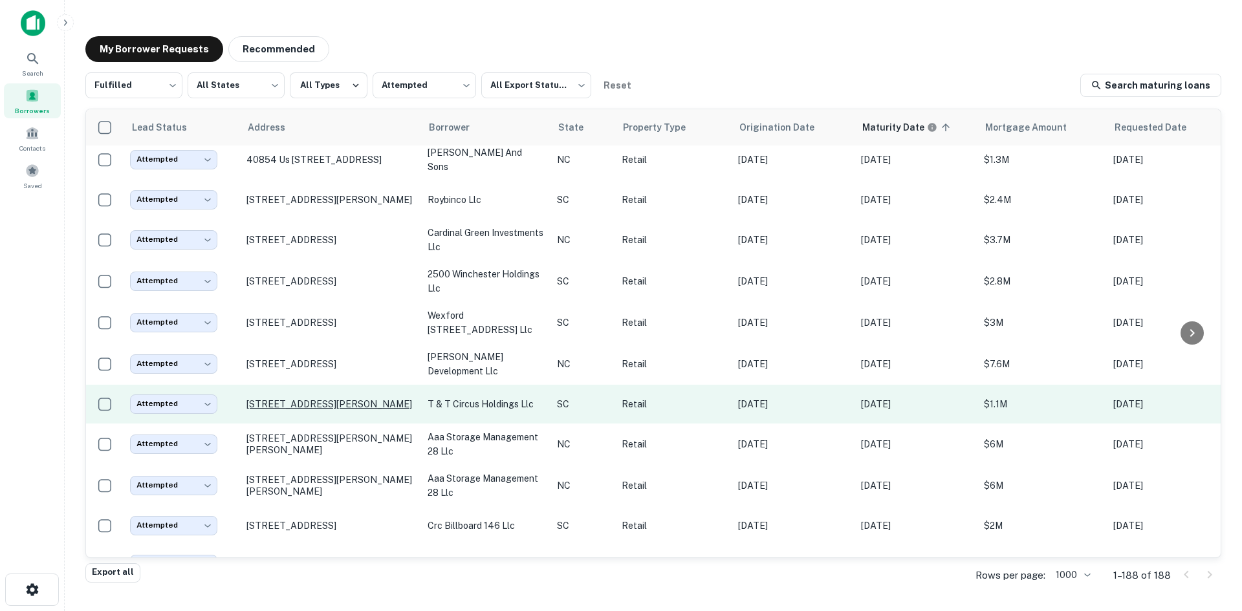
click at [331, 410] on p "[STREET_ADDRESS][PERSON_NAME]" at bounding box center [330, 405] width 168 height 12
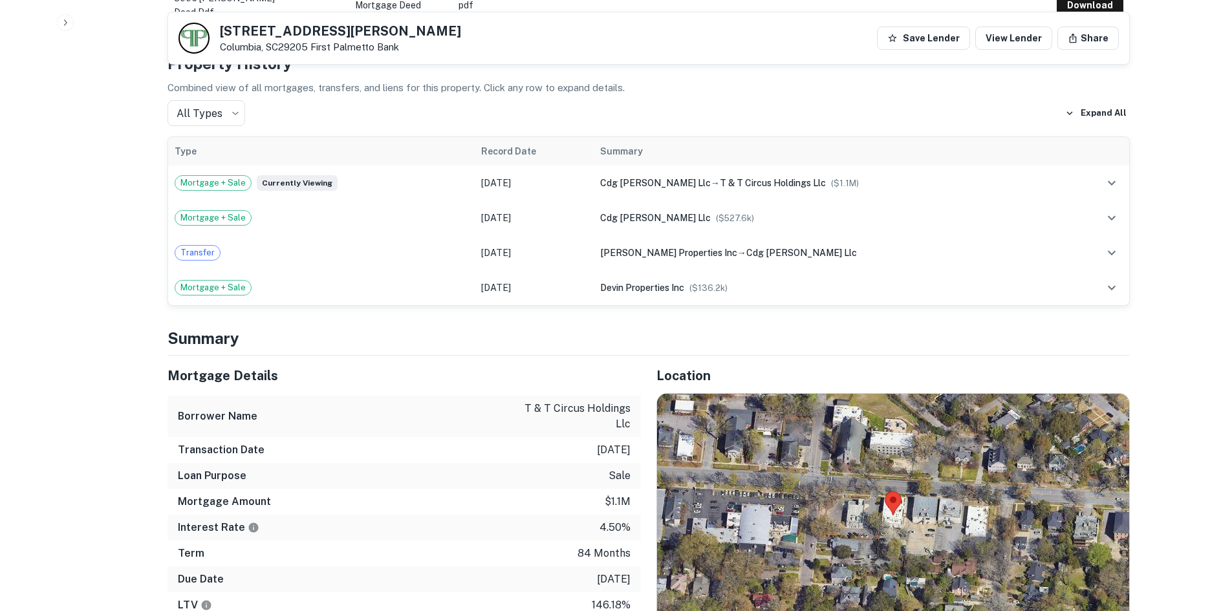
scroll to position [906, 0]
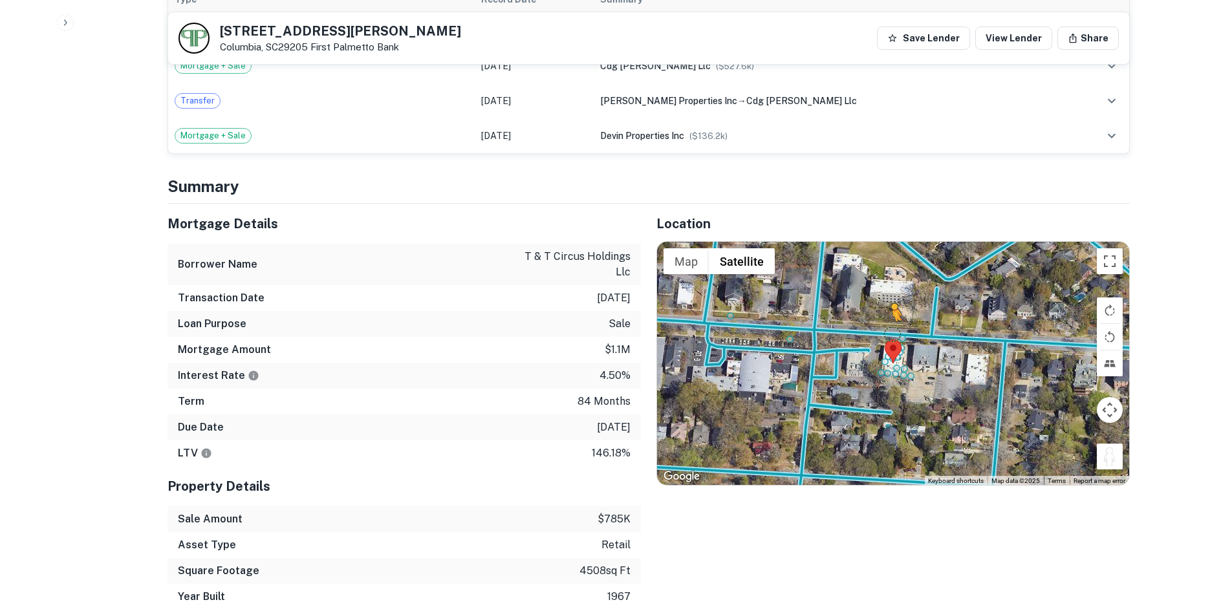
drag, startPoint x: 1105, startPoint y: 454, endPoint x: 889, endPoint y: 329, distance: 249.9
click at [889, 329] on div "To activate drag with keyboard, press Alt + Enter. Once in keyboard drag state,…" at bounding box center [893, 363] width 472 height 243
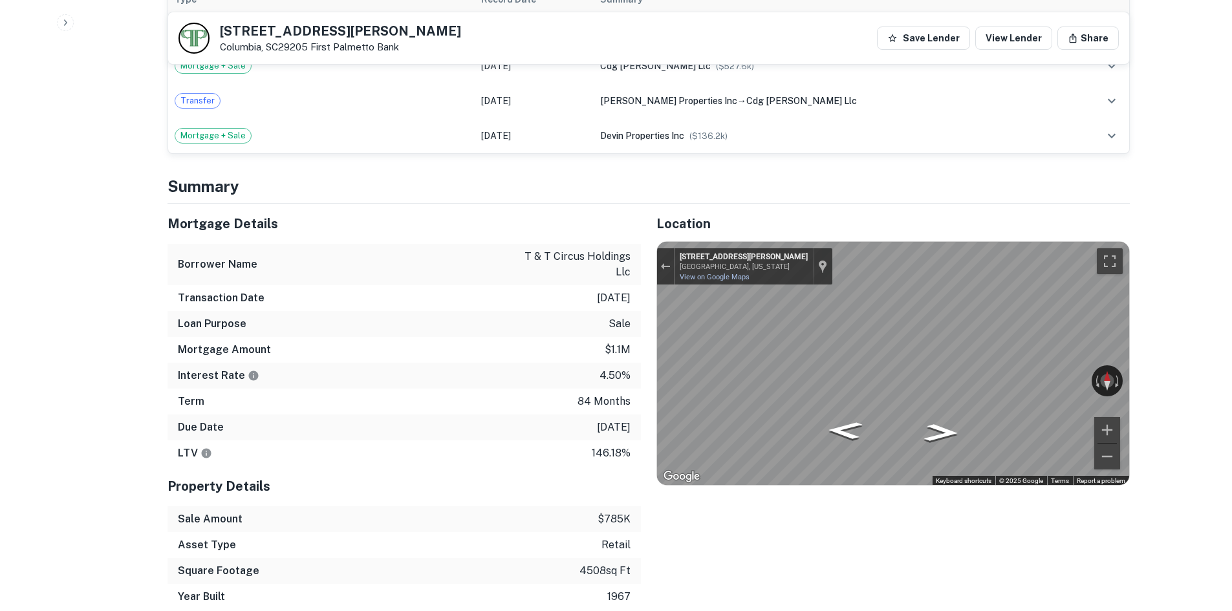
click at [572, 302] on div "Mortgage Details Borrower Name t & t circus holdings llc Transaction Date 2/10/…" at bounding box center [641, 407] width 978 height 406
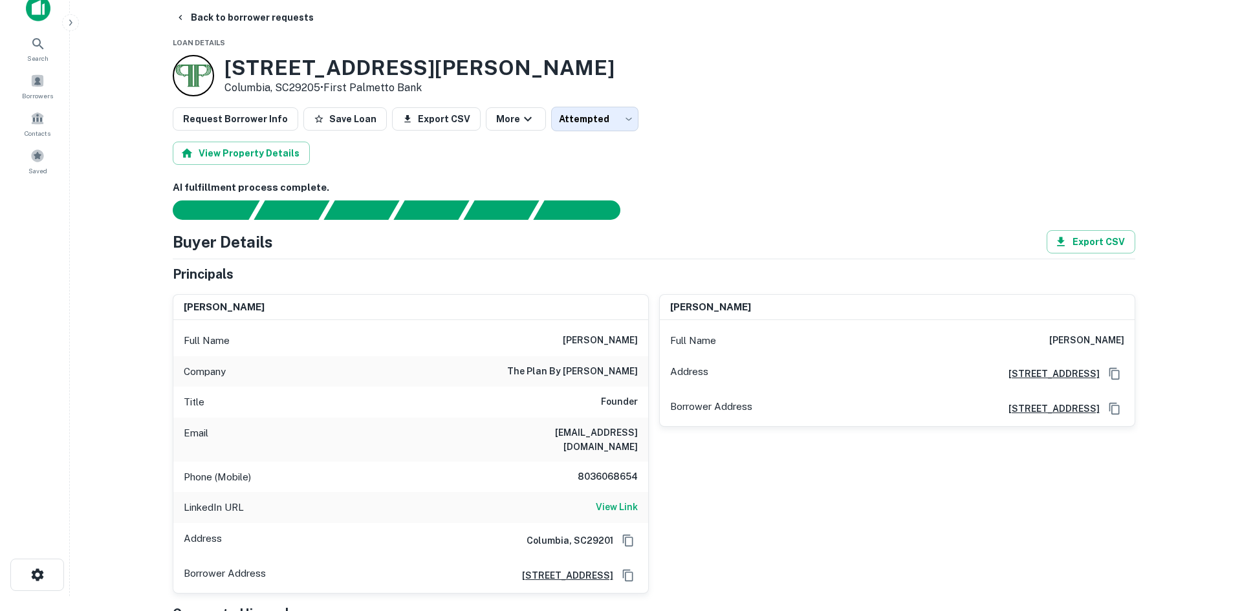
scroll to position [0, 0]
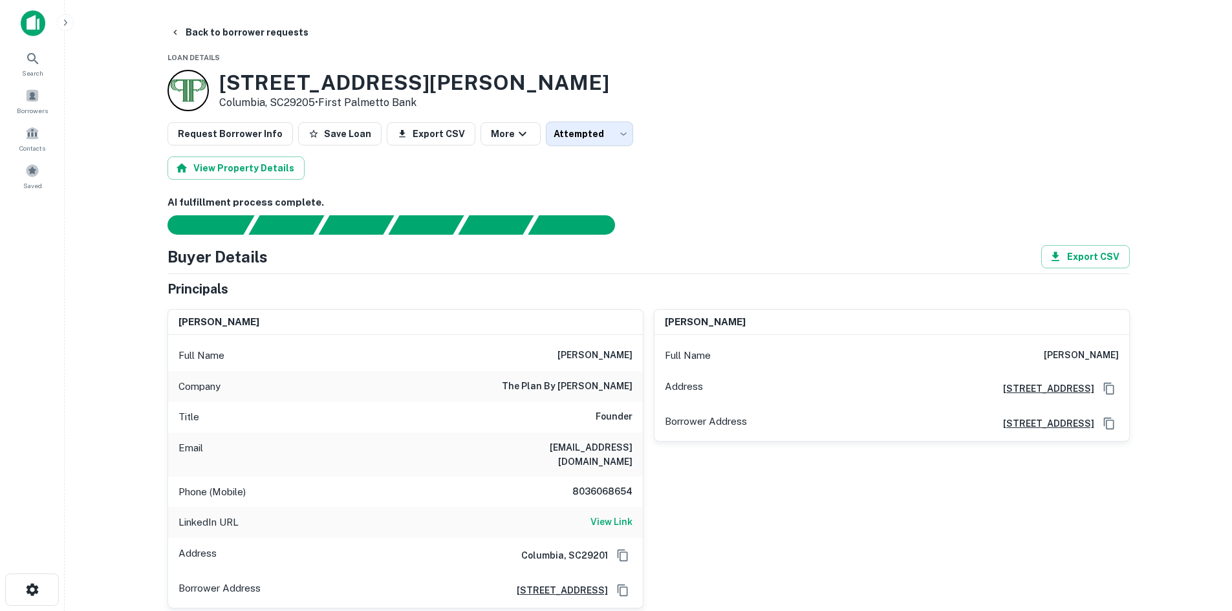
click at [216, 38] on button "Back to borrower requests" at bounding box center [239, 32] width 149 height 23
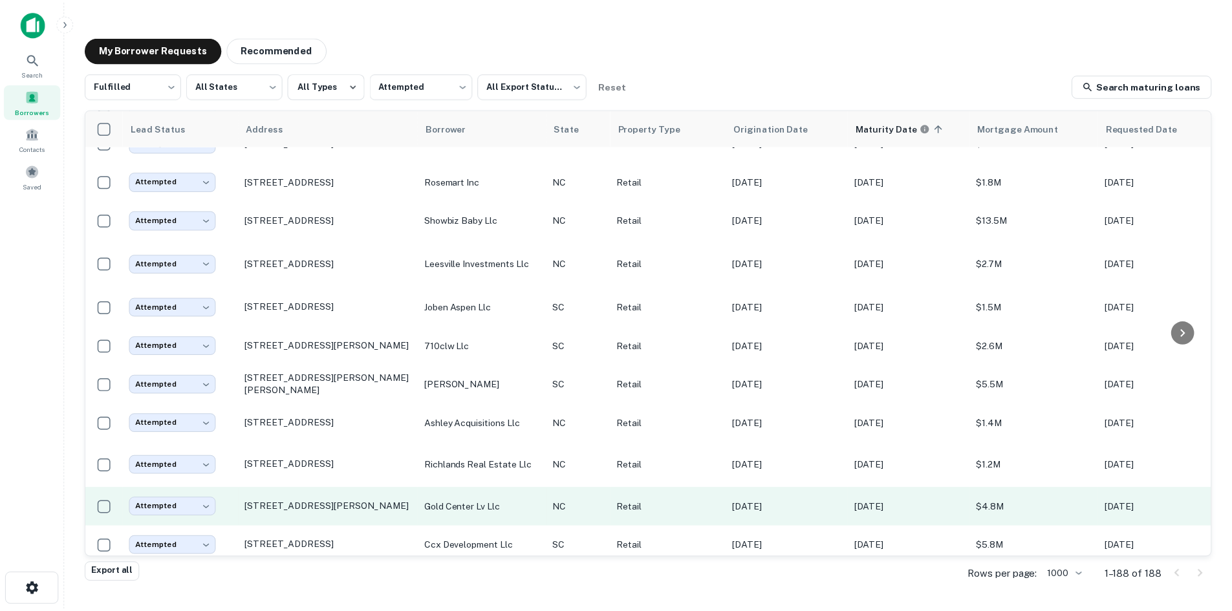
scroll to position [2006, 0]
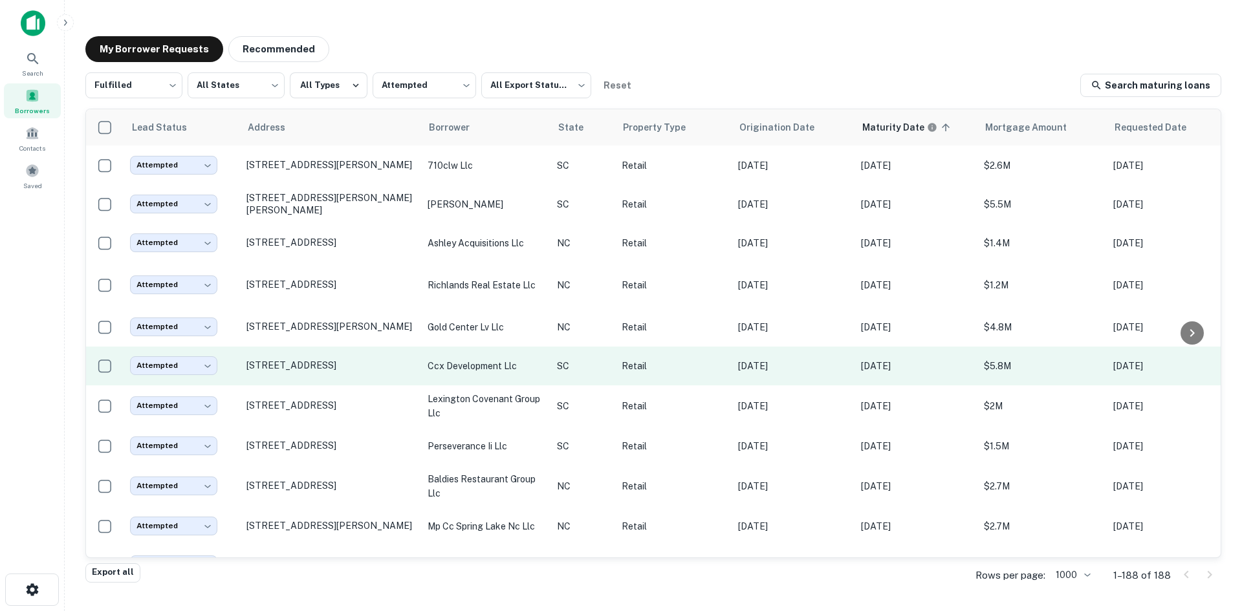
click at [335, 386] on td "[STREET_ADDRESS]" at bounding box center [330, 366] width 181 height 39
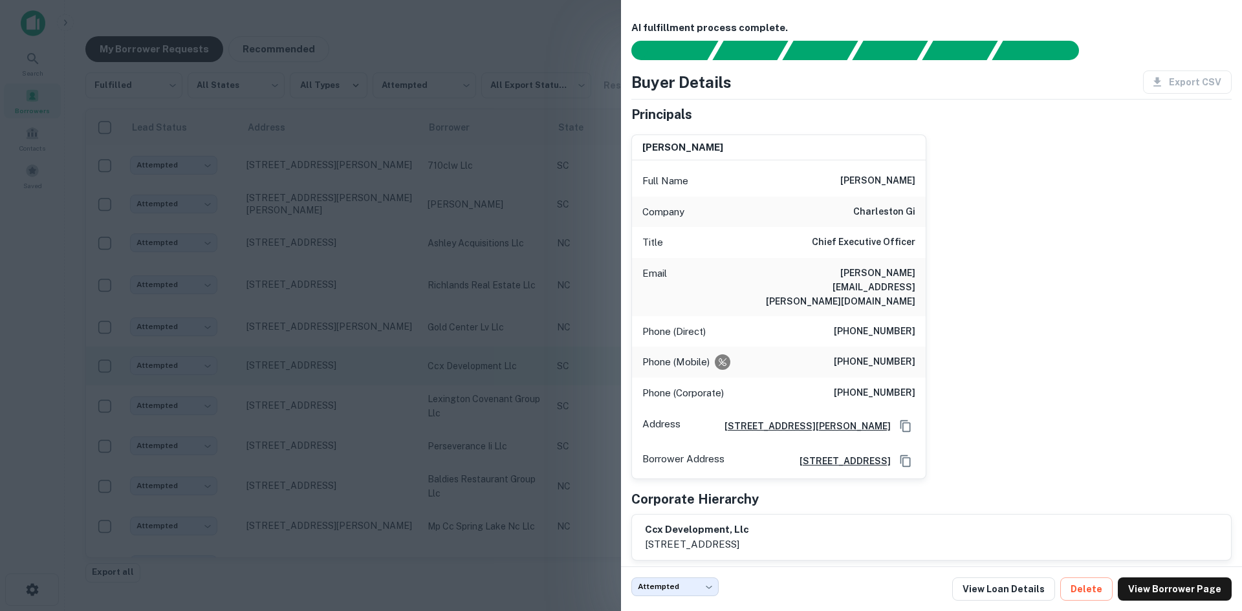
click at [335, 406] on div at bounding box center [621, 305] width 1242 height 611
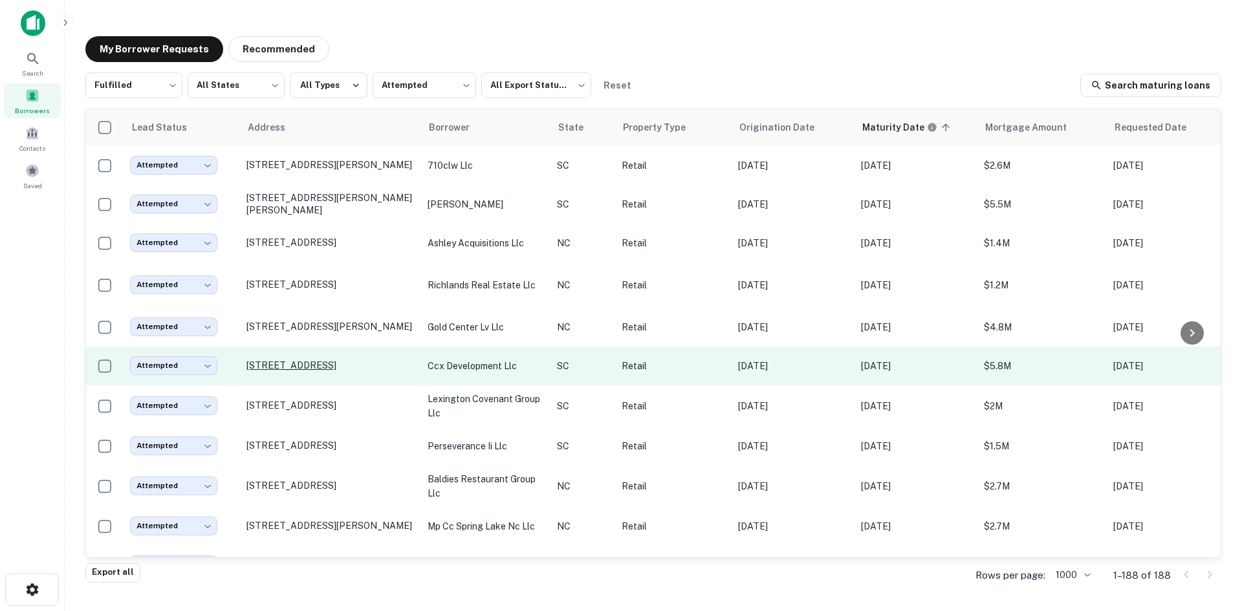
click at [335, 371] on p "[STREET_ADDRESS]" at bounding box center [330, 366] width 168 height 12
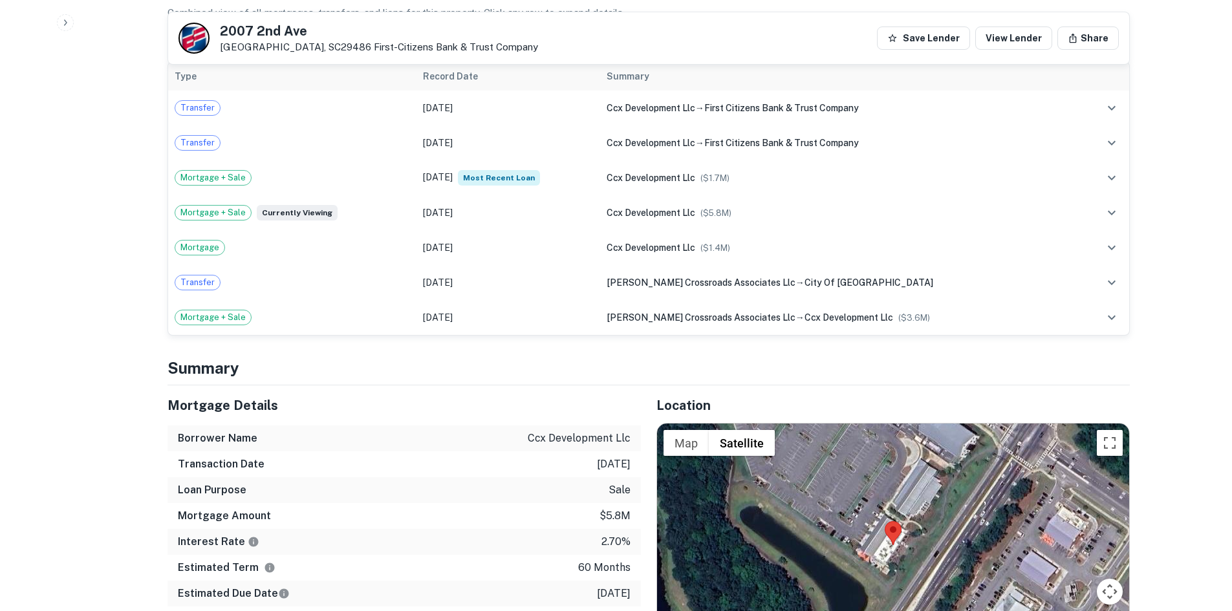
scroll to position [906, 0]
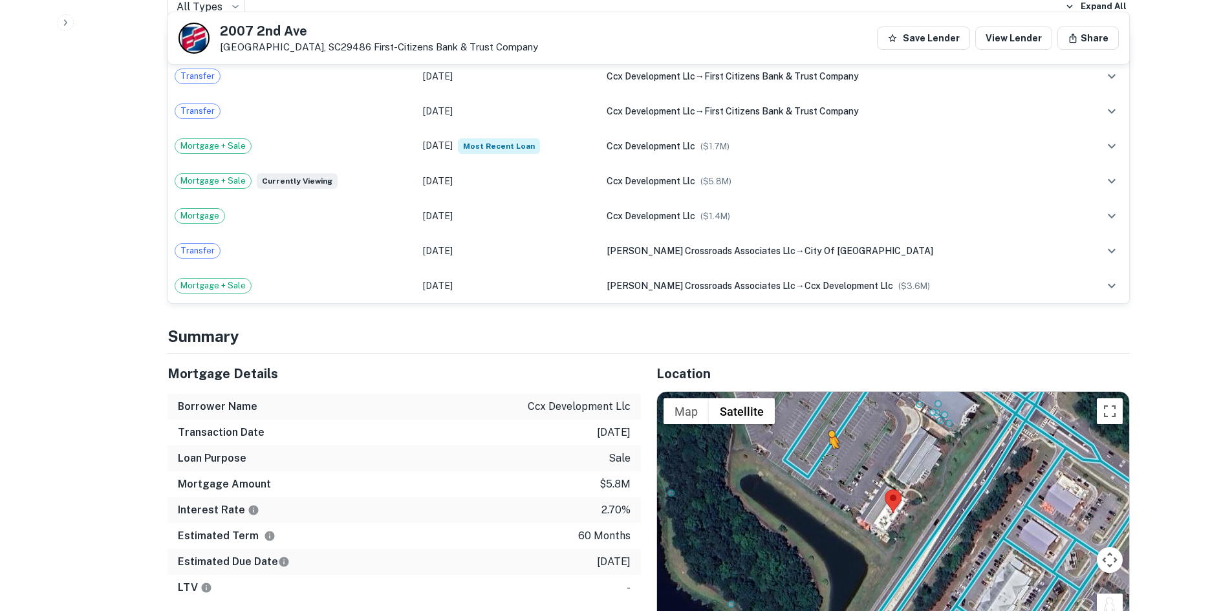
drag, startPoint x: 1116, startPoint y: 580, endPoint x: 827, endPoint y: 433, distance: 323.5
click at [827, 433] on div "To activate drag with keyboard, press Alt + Enter. Once in keyboard drag state,…" at bounding box center [893, 513] width 472 height 243
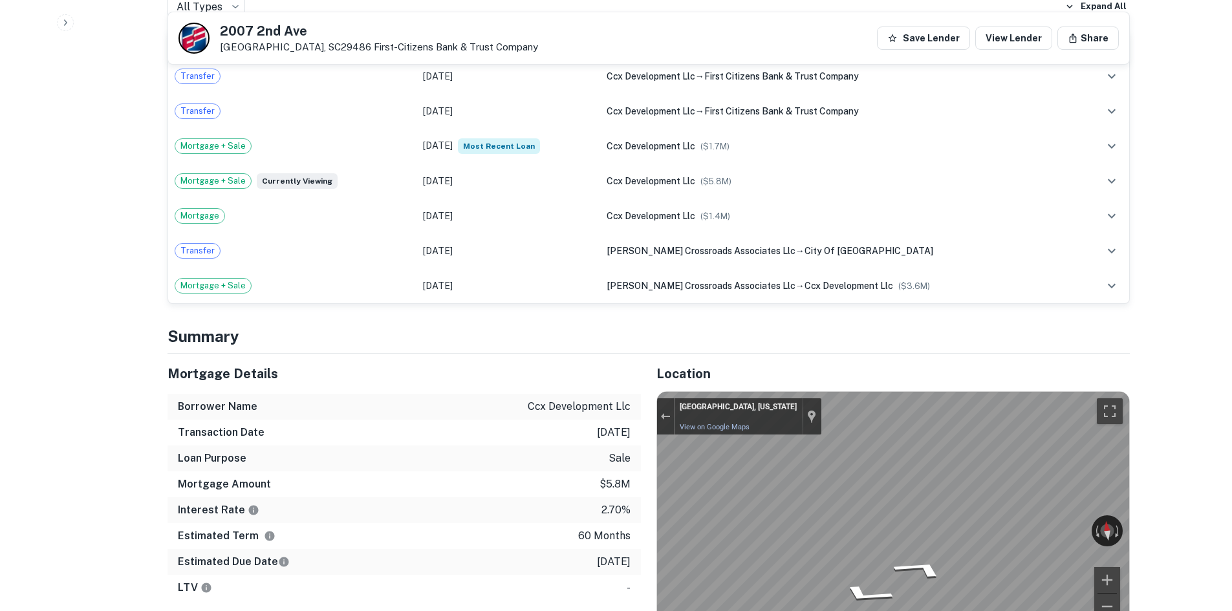
click at [665, 392] on div "← Move left → Move right ↑ Move up ↓ Move down + Zoom in - Zoom out Summerville…" at bounding box center [893, 513] width 472 height 243
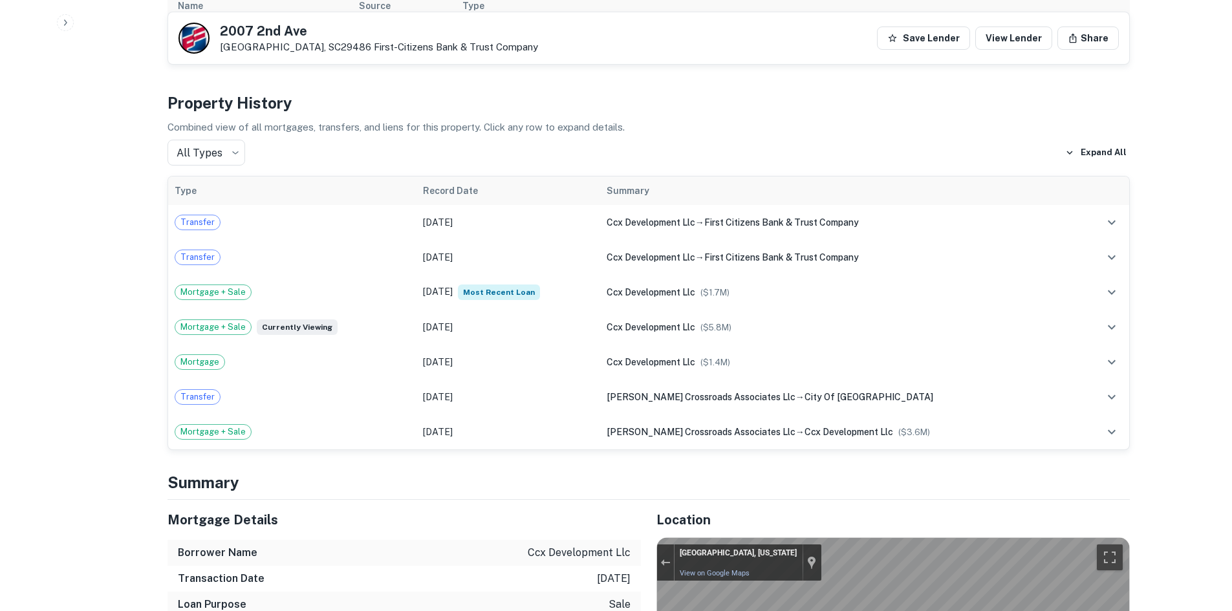
scroll to position [582, 0]
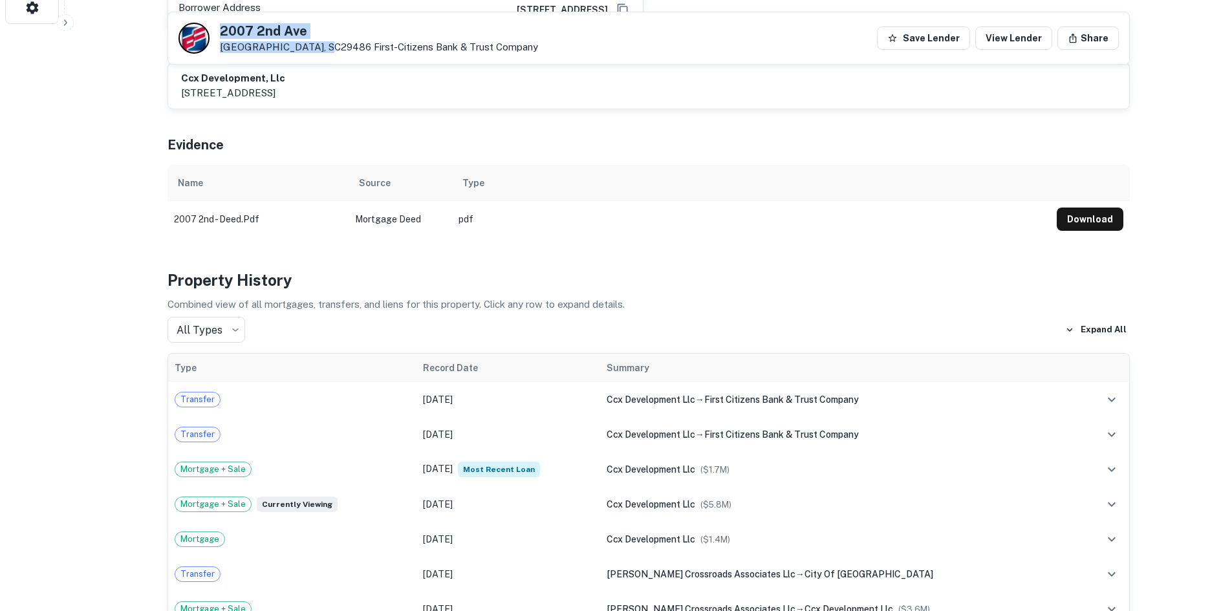
drag, startPoint x: 220, startPoint y: 27, endPoint x: 322, endPoint y: 52, distance: 105.1
click at [322, 52] on div "2007 2nd Ave Summerville, SC29486 First-citizens Bank & Trust Company" at bounding box center [379, 39] width 318 height 28
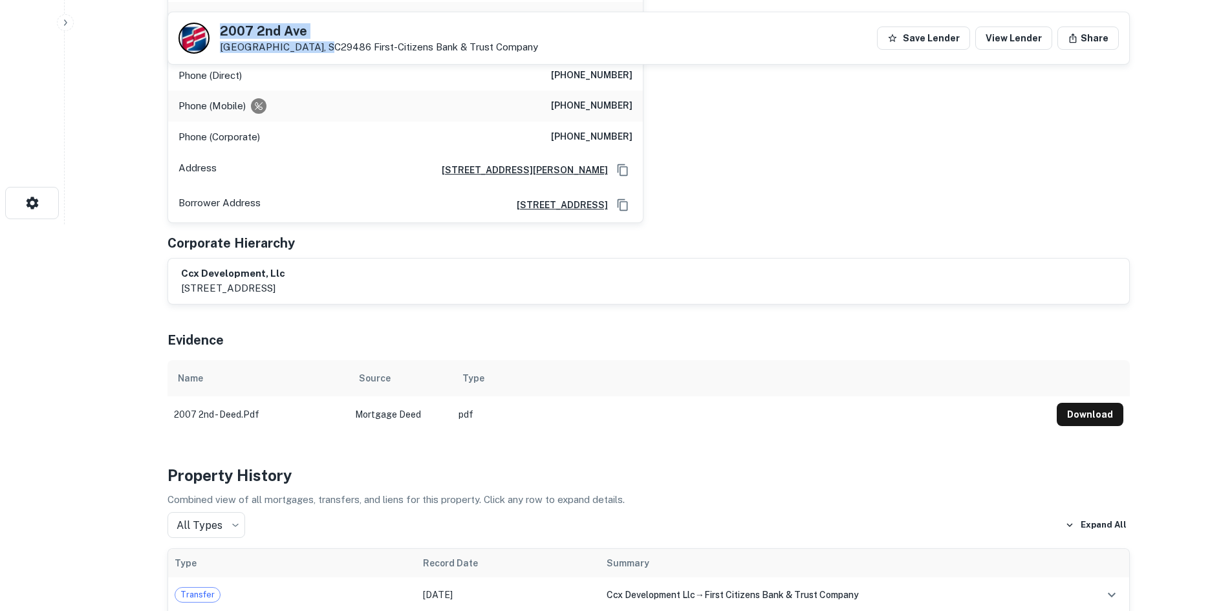
scroll to position [129, 0]
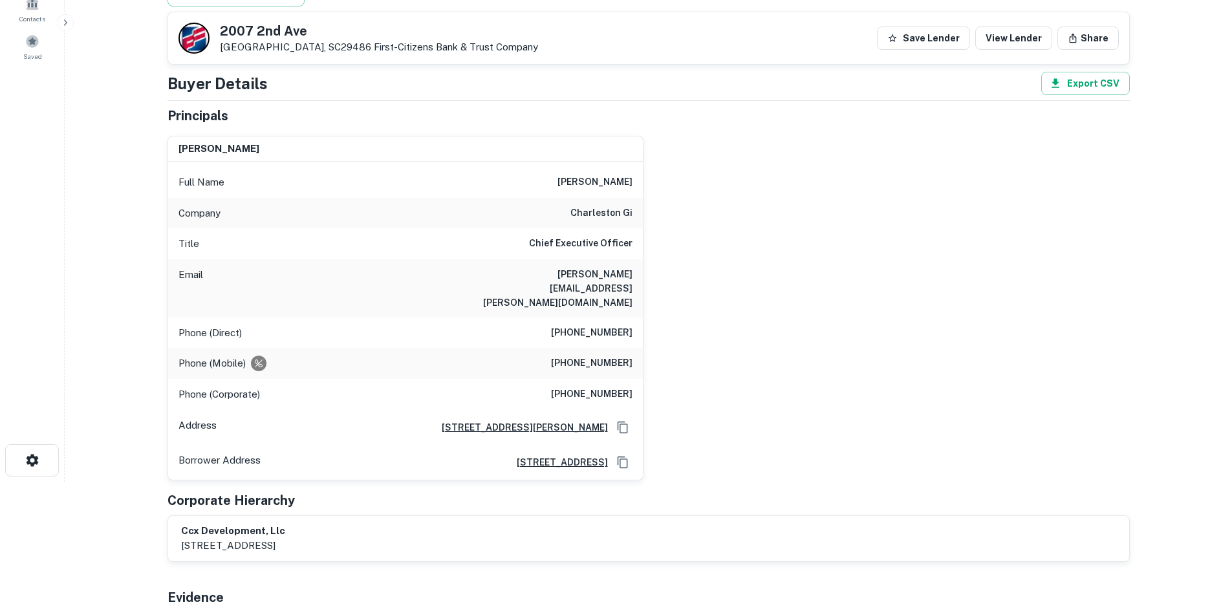
click at [597, 325] on h6 "(843) 722-4536" at bounding box center [592, 333] width 82 height 16
click at [601, 356] on h6 "(843) 452-9657" at bounding box center [592, 364] width 82 height 16
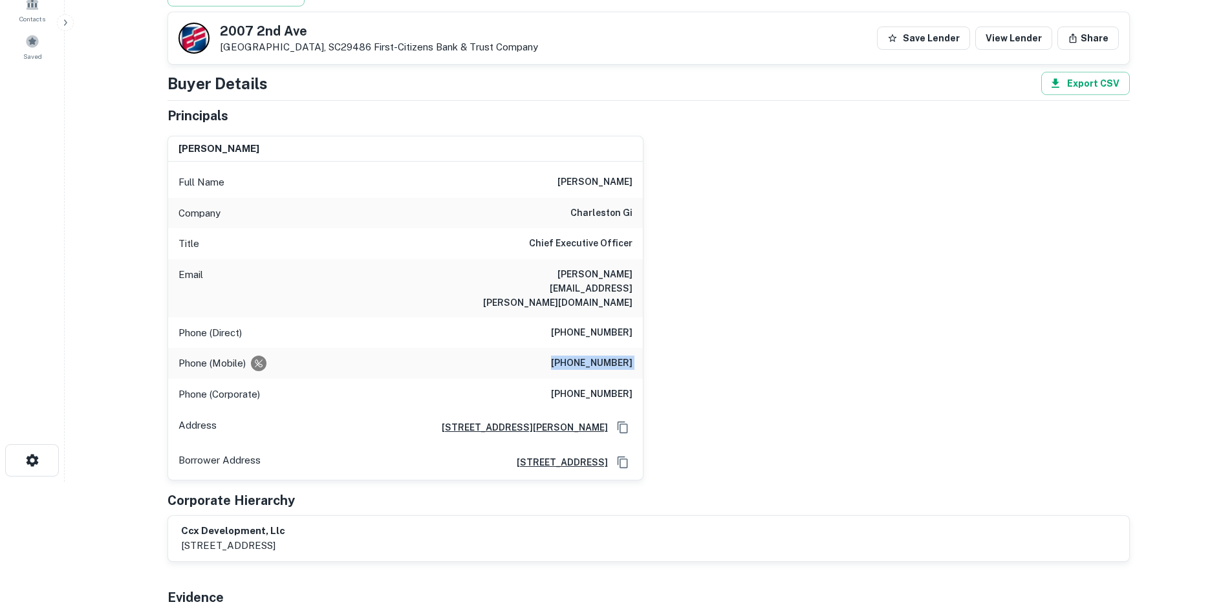
click at [601, 356] on h6 "(843) 452-9657" at bounding box center [592, 364] width 82 height 16
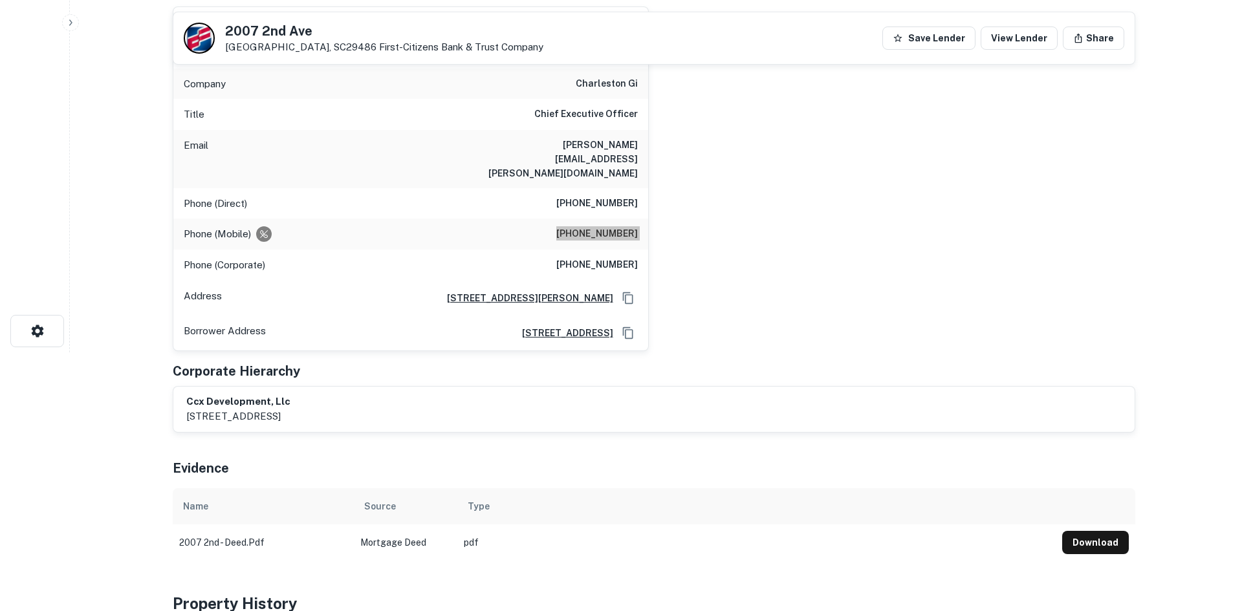
scroll to position [0, 0]
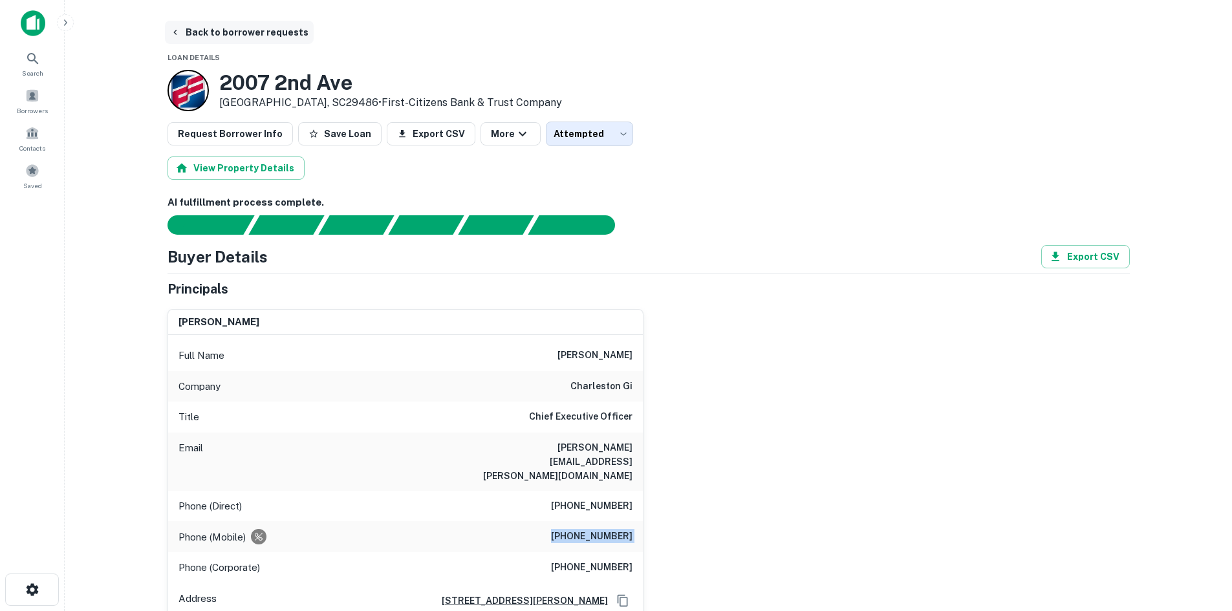
click at [268, 28] on button "Back to borrower requests" at bounding box center [239, 32] width 149 height 23
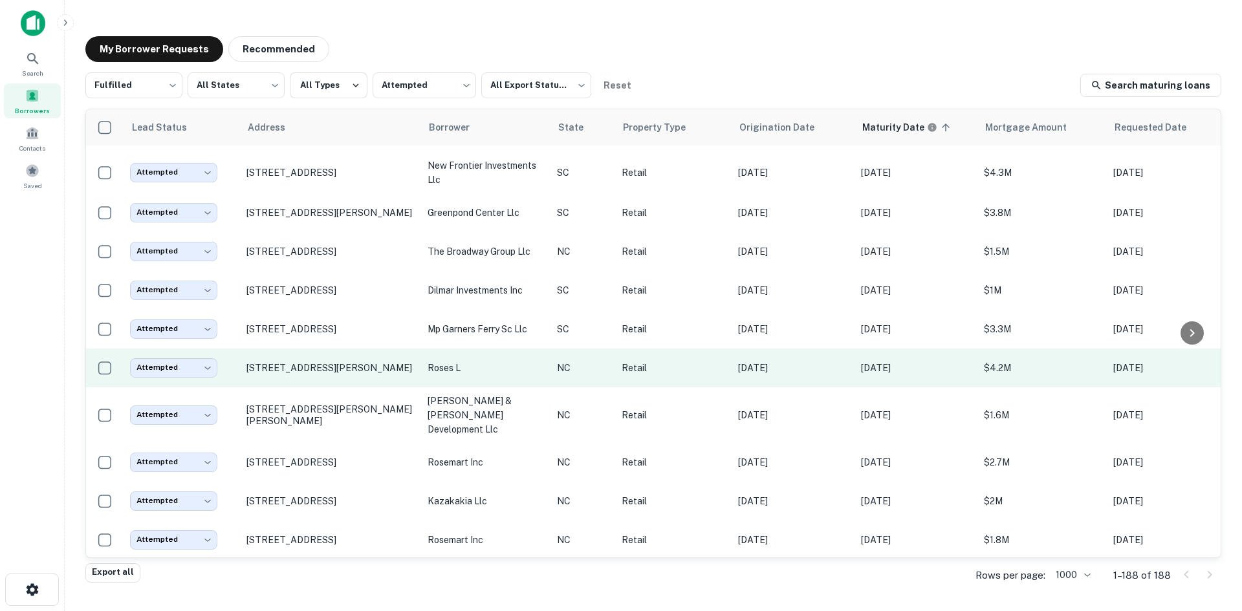
scroll to position [1474, 0]
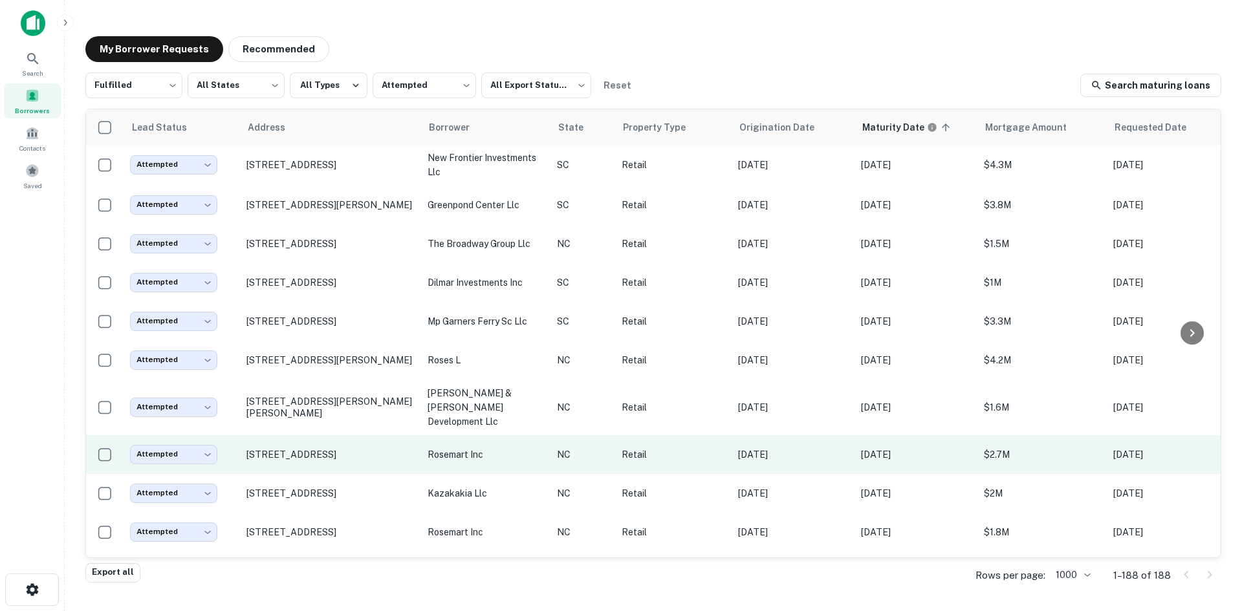
click at [490, 474] on td "rosemart inc" at bounding box center [485, 454] width 129 height 39
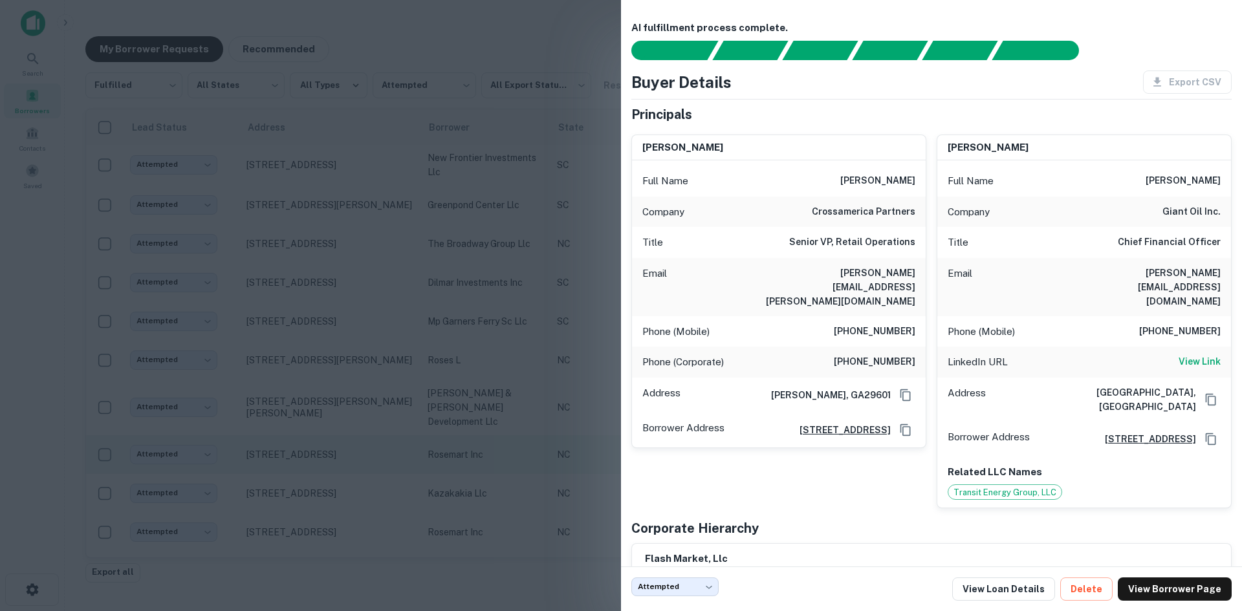
click at [490, 498] on div at bounding box center [621, 305] width 1242 height 611
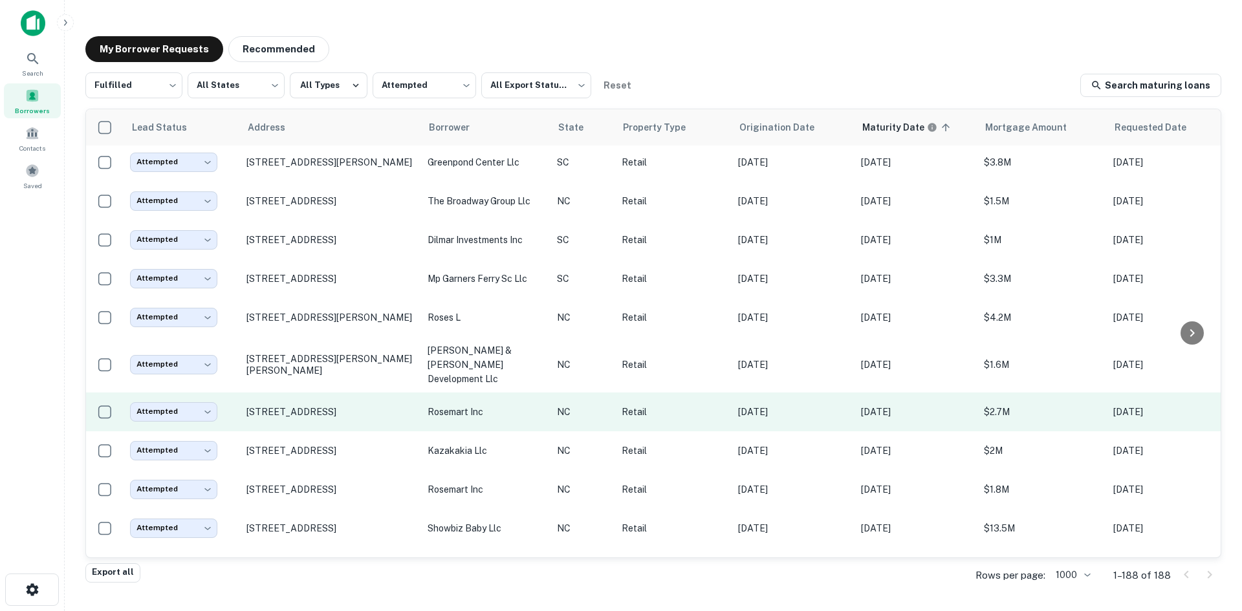
scroll to position [1539, 0]
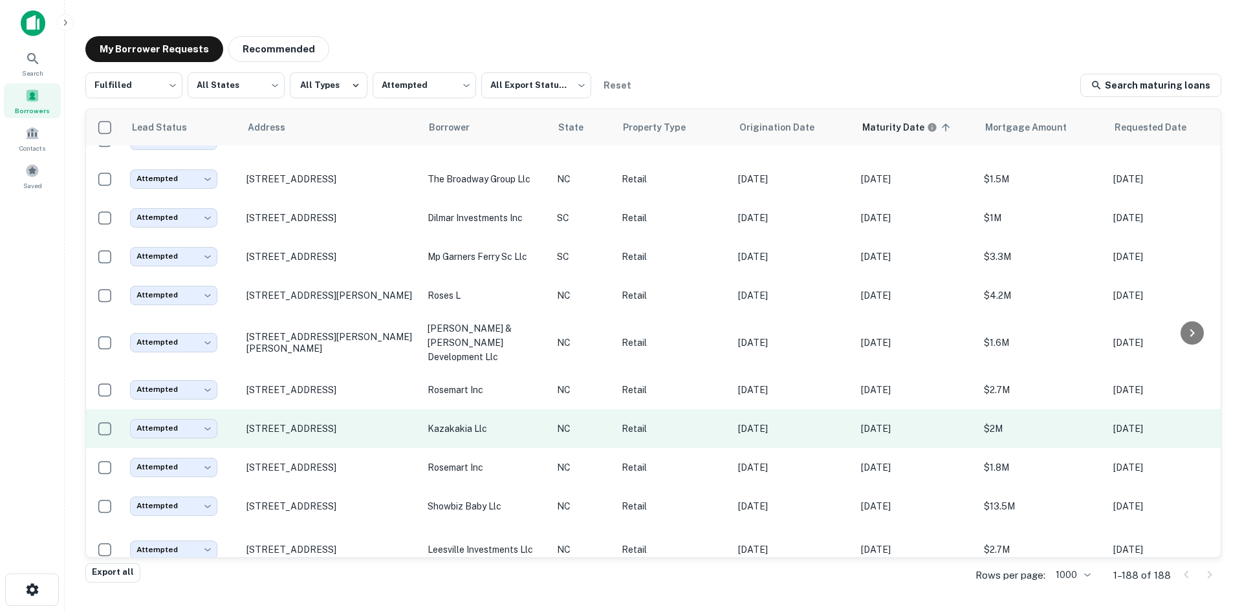
click at [505, 448] on td "kazakakia llc" at bounding box center [485, 429] width 129 height 39
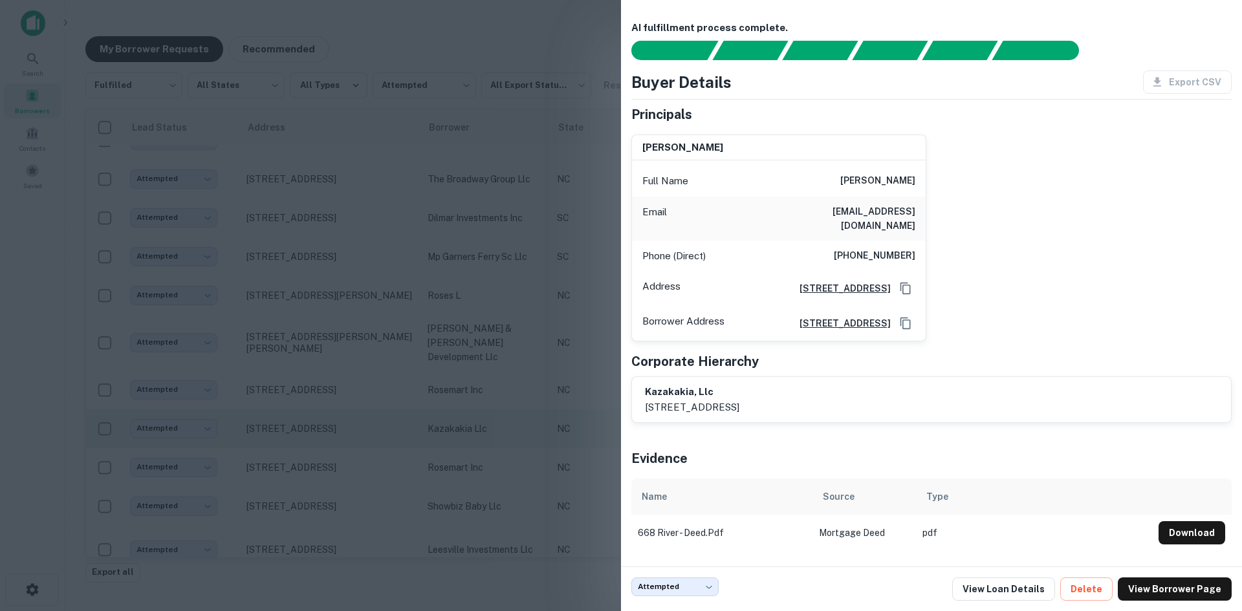
click at [505, 472] on div at bounding box center [621, 305] width 1242 height 611
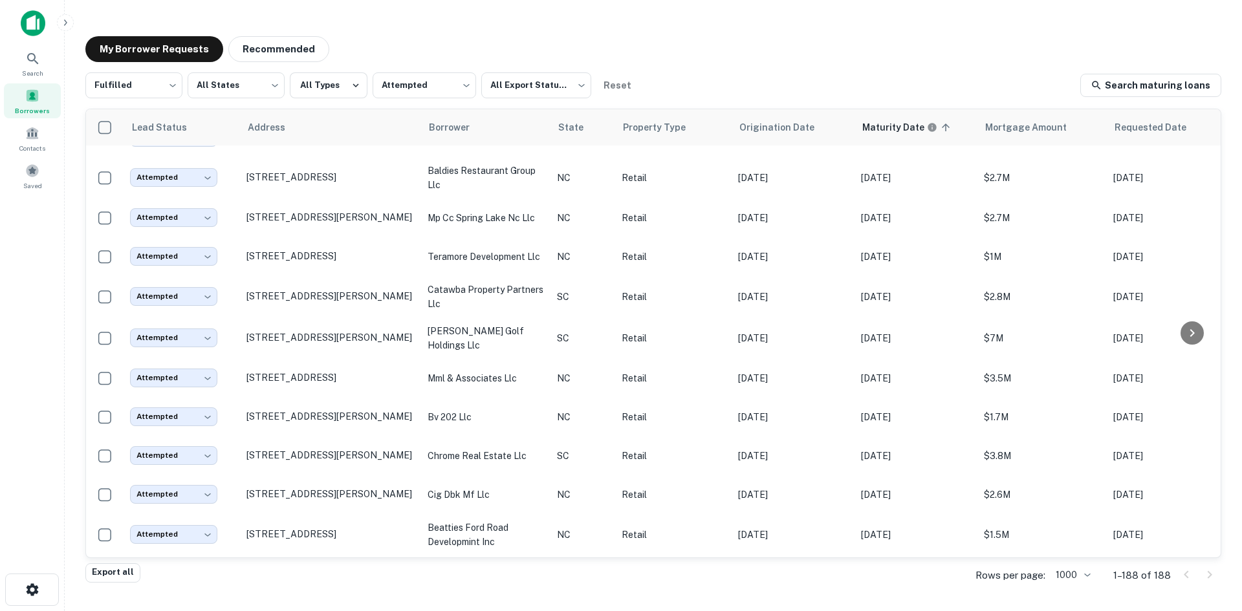
scroll to position [2315, 0]
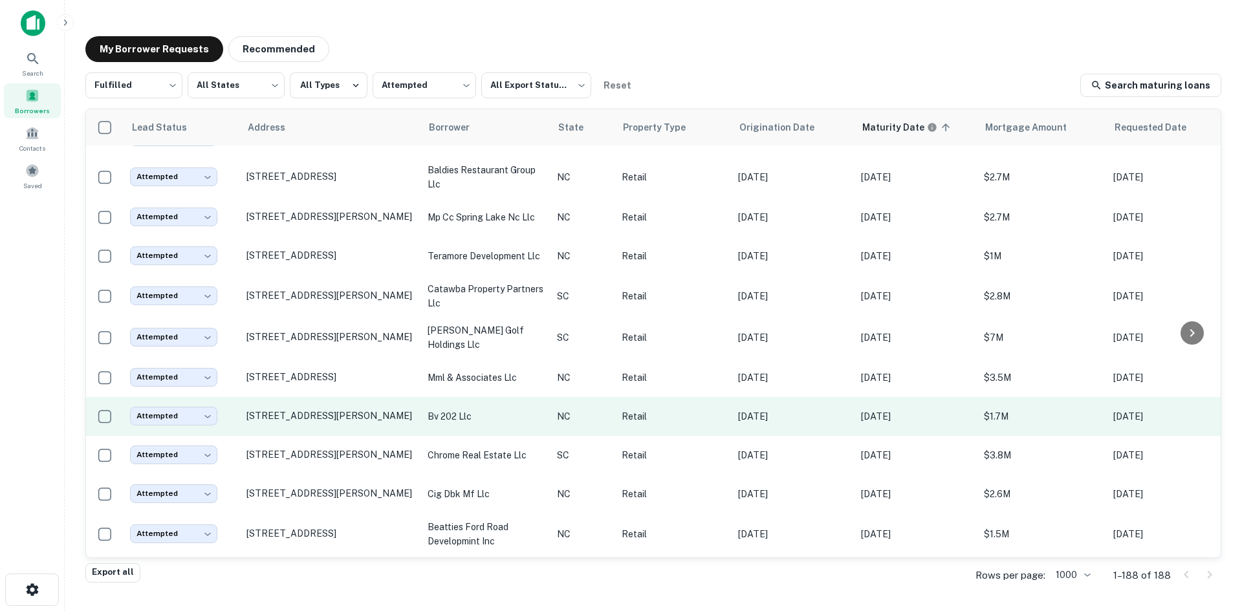
click at [485, 436] on td "bv 202 llc" at bounding box center [485, 416] width 129 height 39
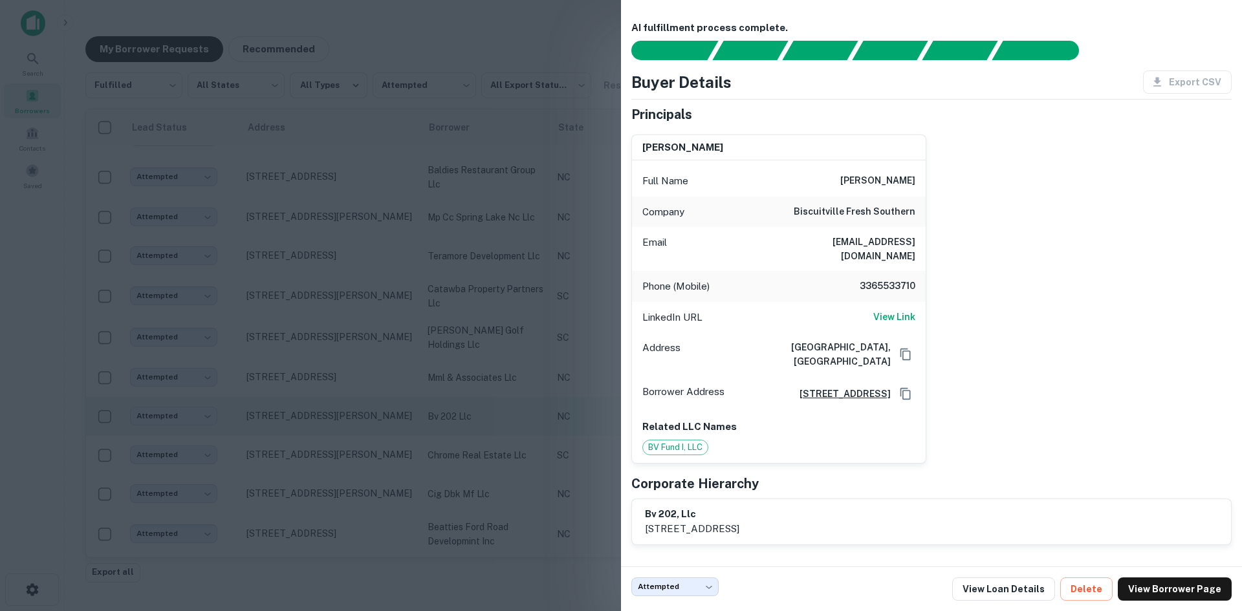
click at [485, 467] on div at bounding box center [621, 305] width 1242 height 611
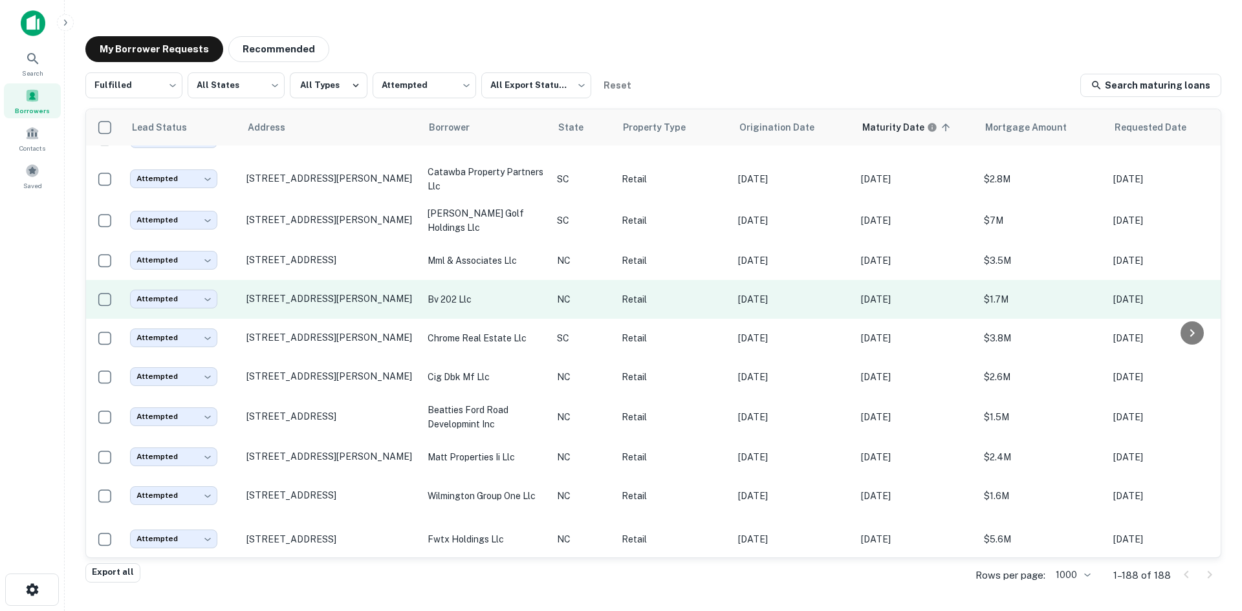
scroll to position [2509, 0]
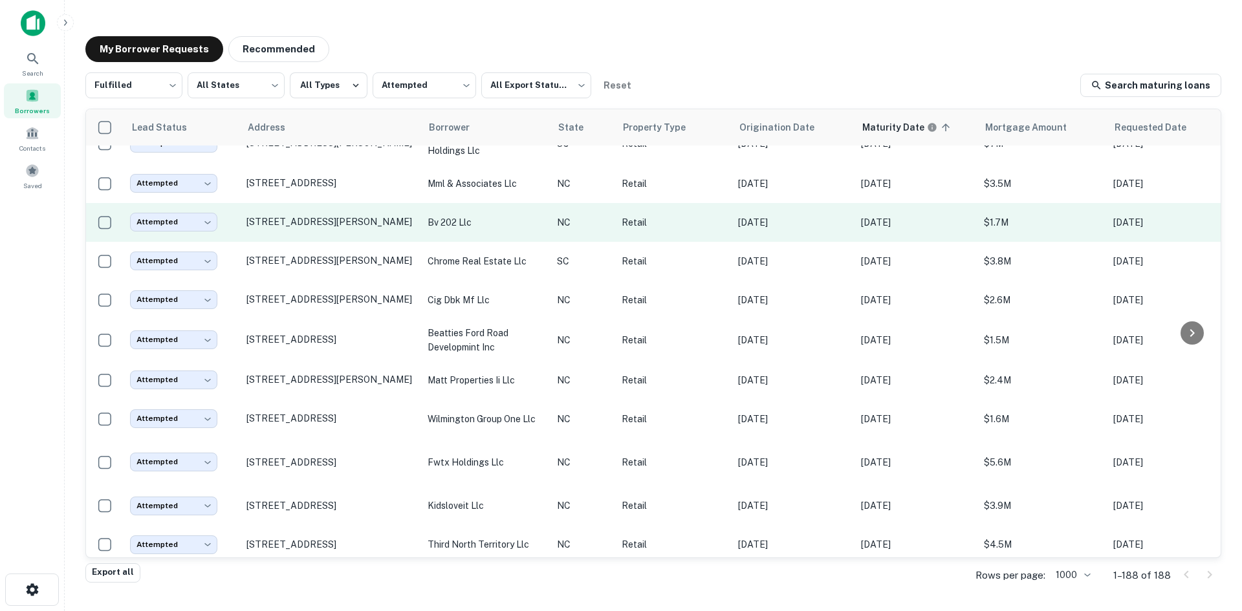
click at [485, 439] on td "wilmington group one llc" at bounding box center [485, 419] width 129 height 39
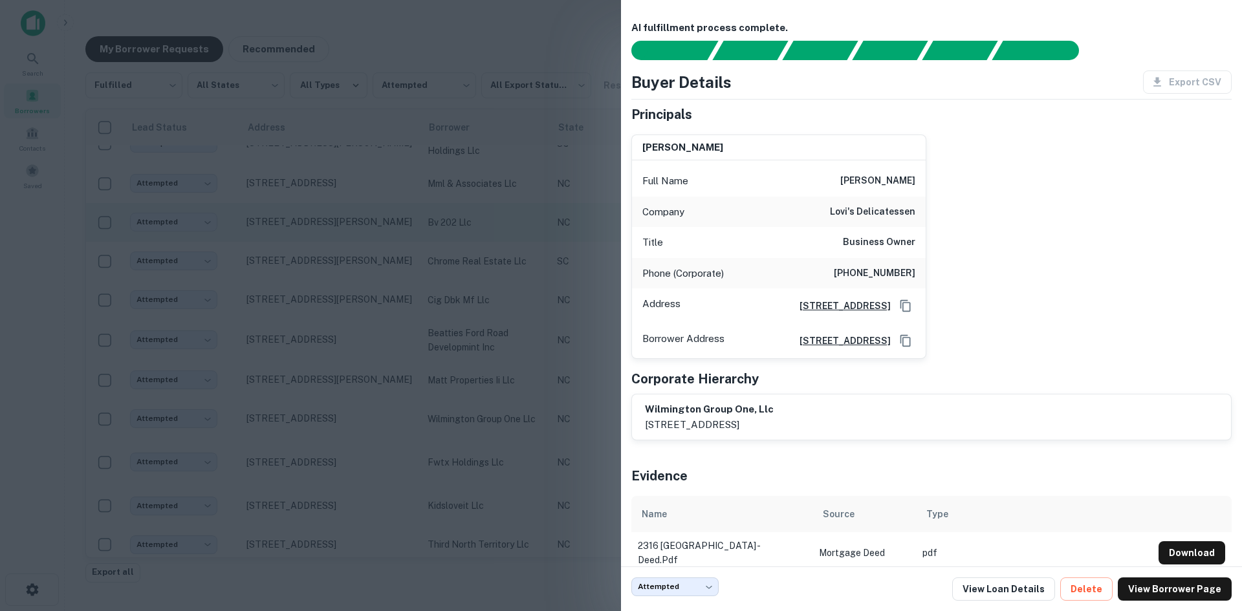
click at [485, 467] on div at bounding box center [621, 305] width 1242 height 611
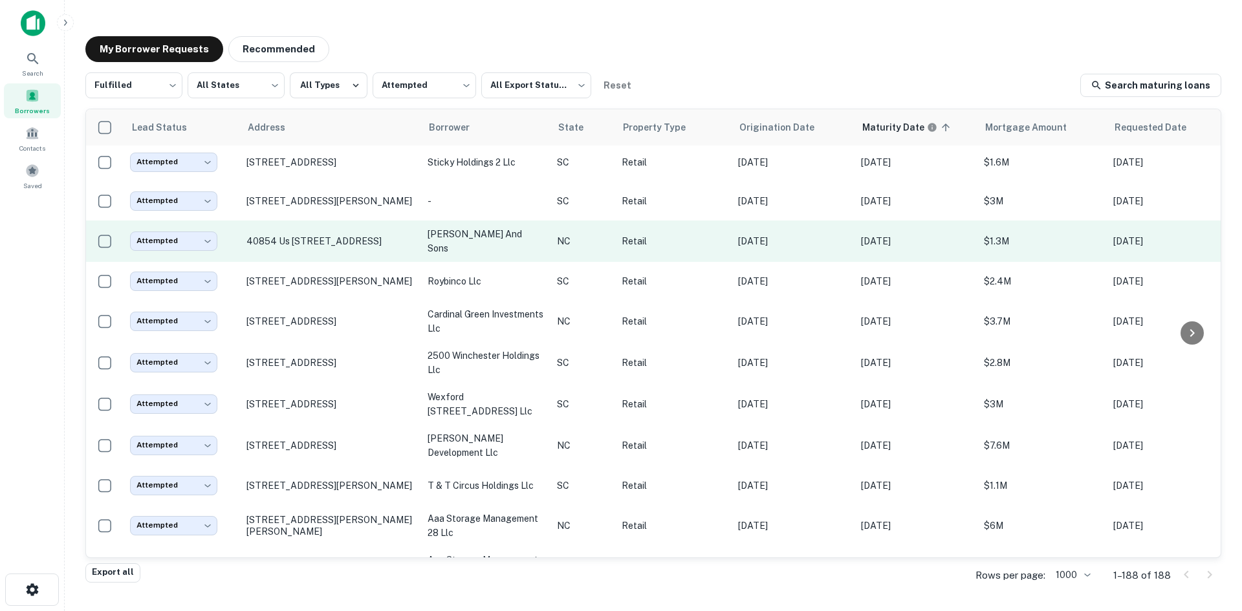
scroll to position [439, 0]
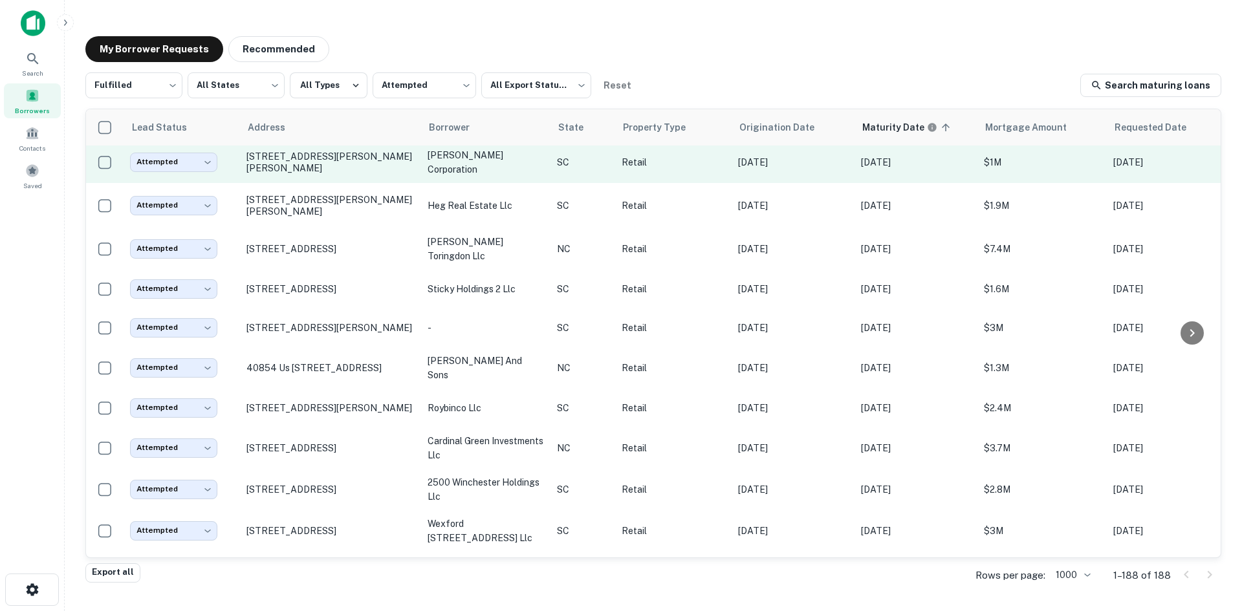
click at [383, 183] on td "[STREET_ADDRESS][PERSON_NAME][PERSON_NAME]" at bounding box center [330, 162] width 181 height 41
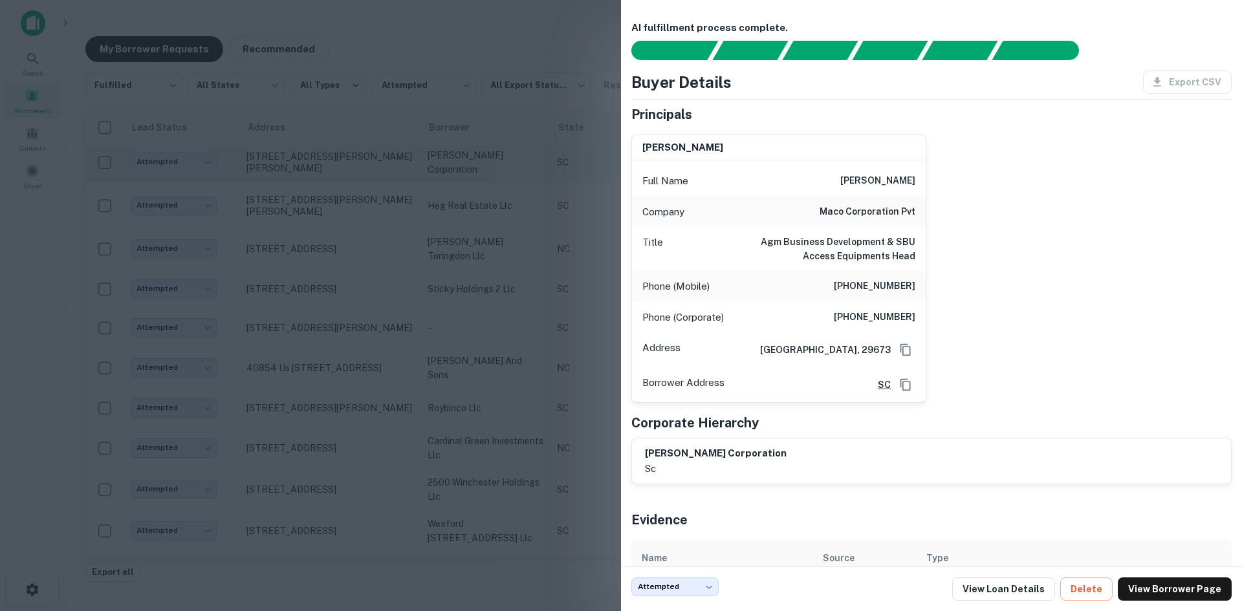
click at [383, 220] on div at bounding box center [621, 305] width 1242 height 611
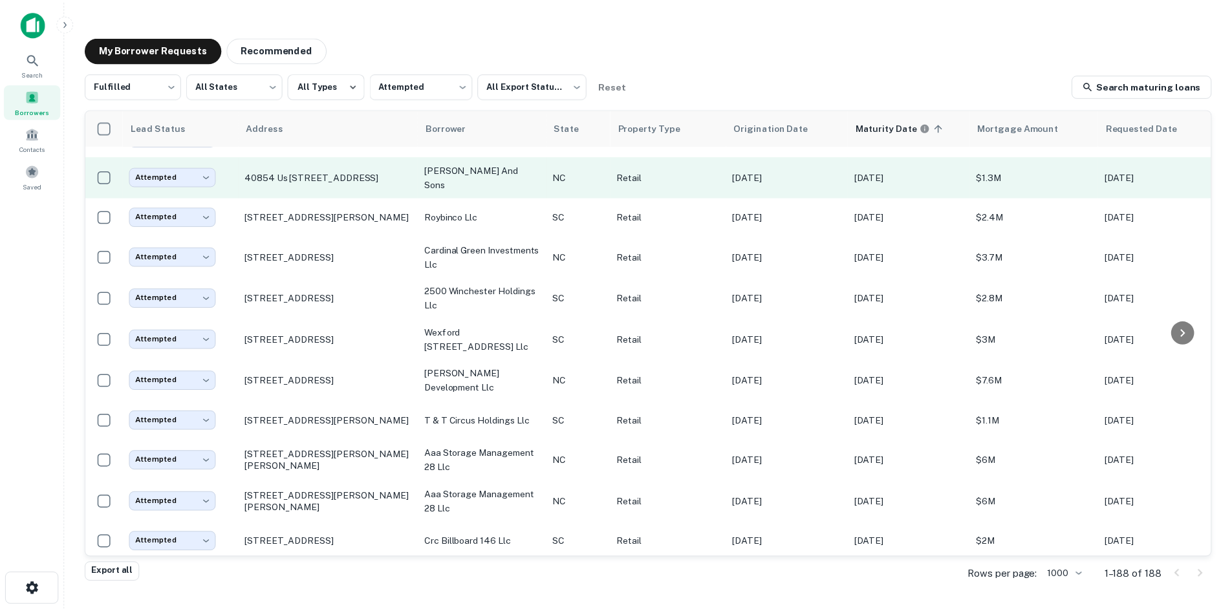
scroll to position [633, 0]
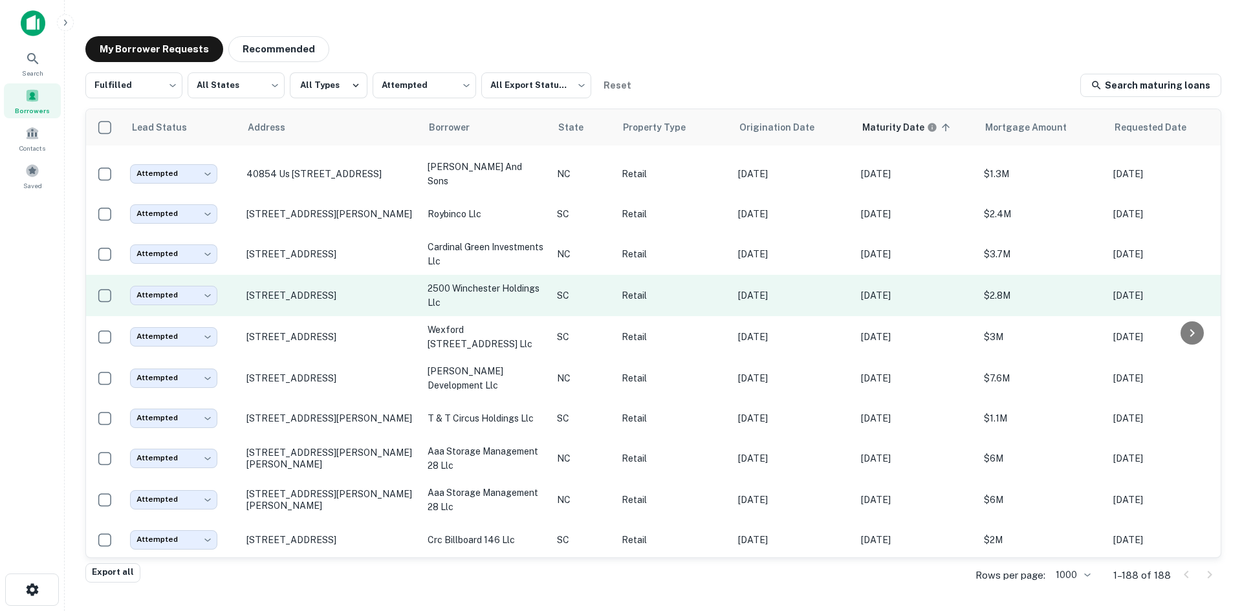
click at [359, 316] on td "[STREET_ADDRESS]" at bounding box center [330, 295] width 181 height 41
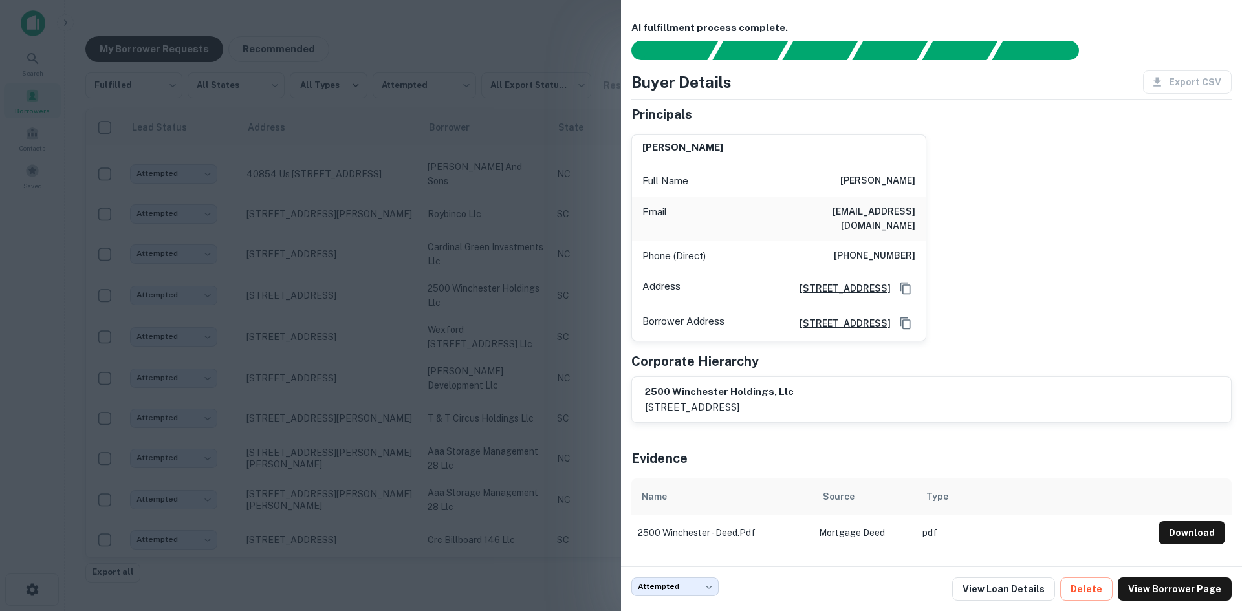
click at [351, 340] on div at bounding box center [621, 305] width 1242 height 611
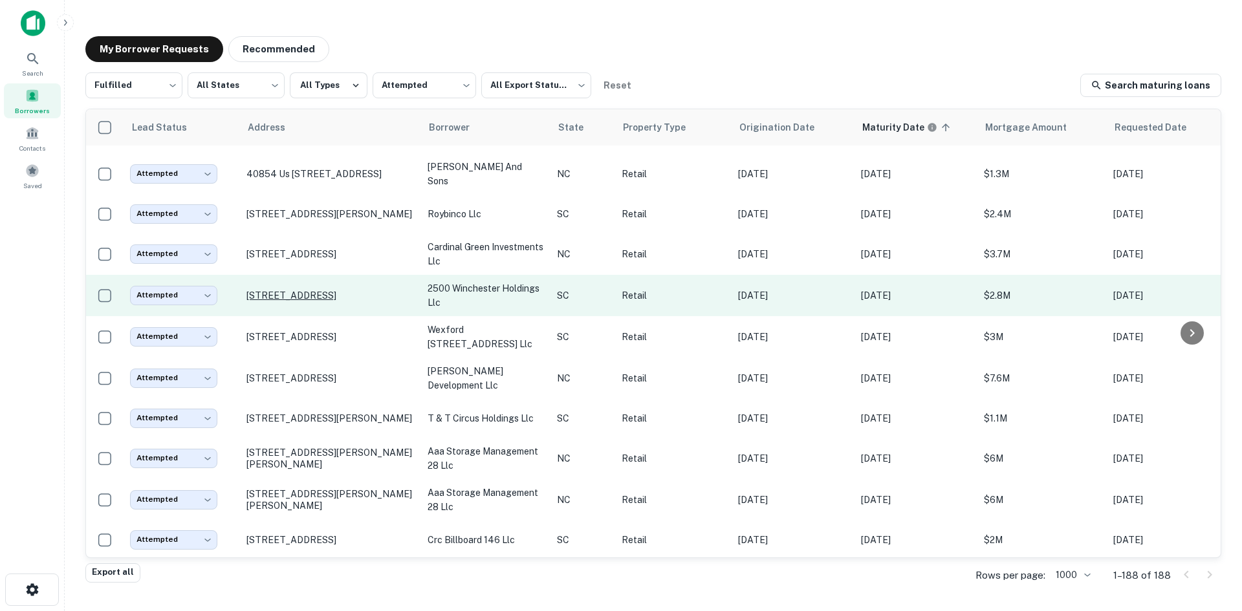
click at [334, 301] on p "[STREET_ADDRESS]" at bounding box center [330, 296] width 168 height 12
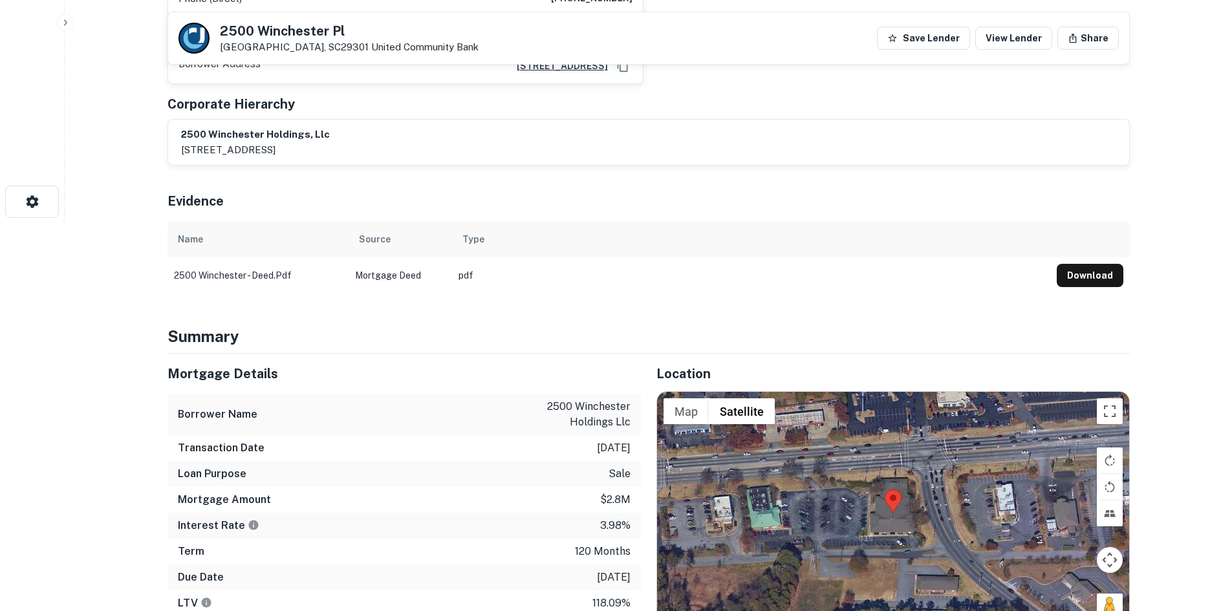
scroll to position [453, 0]
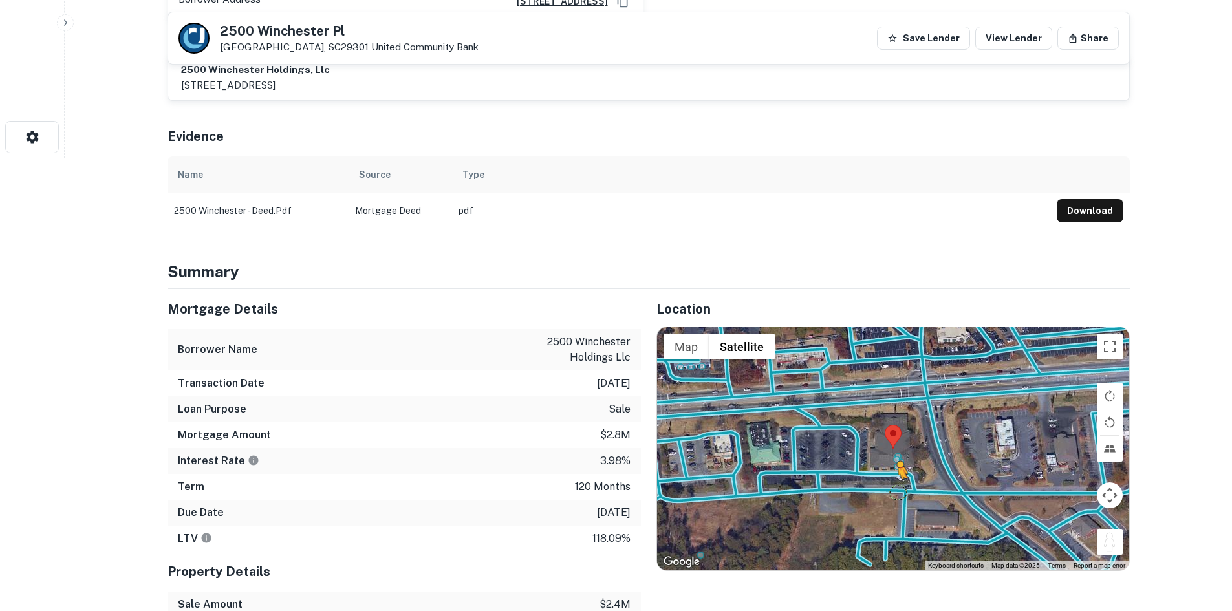
drag, startPoint x: 1116, startPoint y: 520, endPoint x: 892, endPoint y: 479, distance: 227.5
click at [892, 479] on div "To activate drag with keyboard, press Alt + Enter. Once in keyboard drag state,…" at bounding box center [893, 448] width 472 height 243
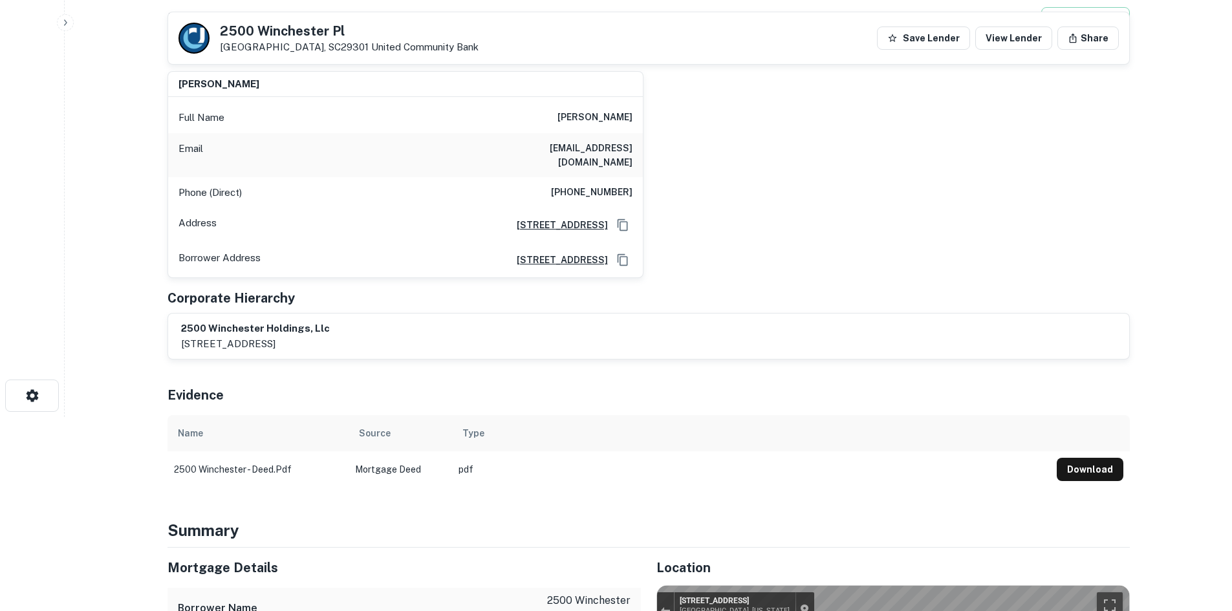
scroll to position [0, 0]
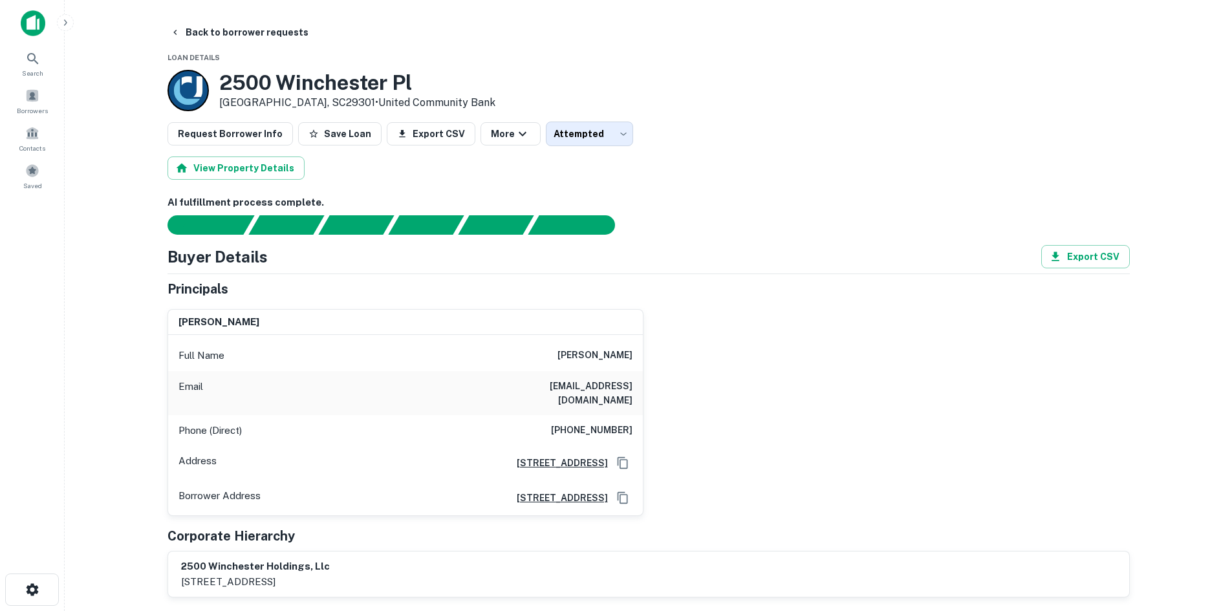
click at [624, 423] on h6 "(561) 703-1316" at bounding box center [592, 431] width 82 height 16
drag, startPoint x: 209, startPoint y: 23, endPoint x: 210, endPoint y: 38, distance: 15.6
click at [209, 23] on button "Back to borrower requests" at bounding box center [239, 32] width 149 height 23
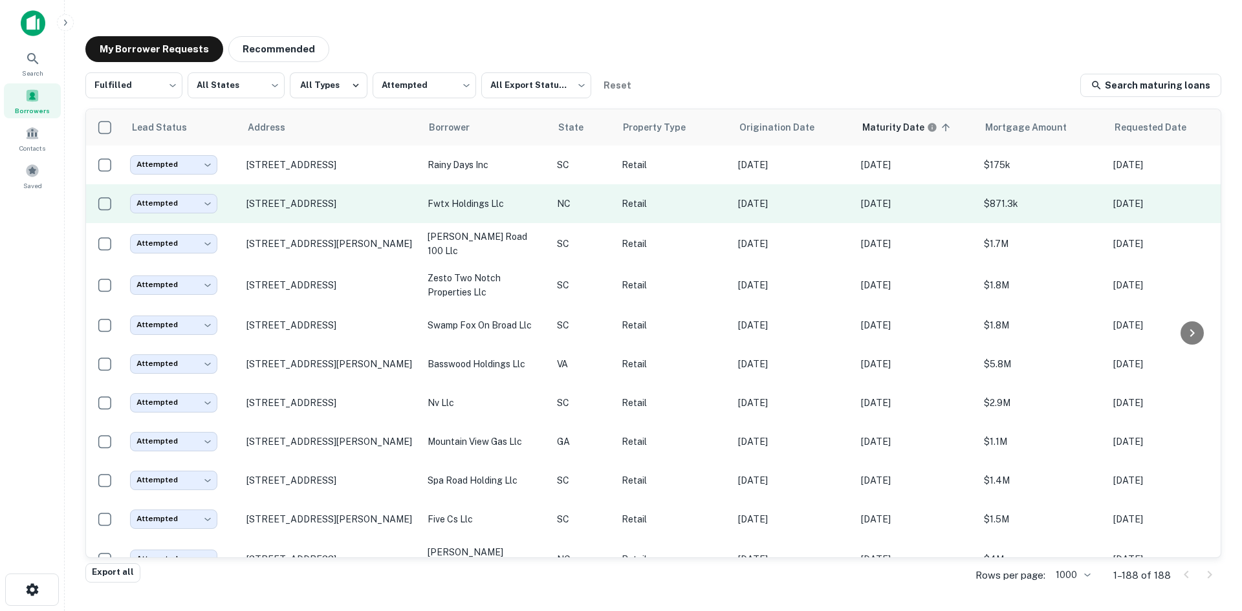
click at [326, 223] on td "[STREET_ADDRESS]" at bounding box center [330, 203] width 181 height 39
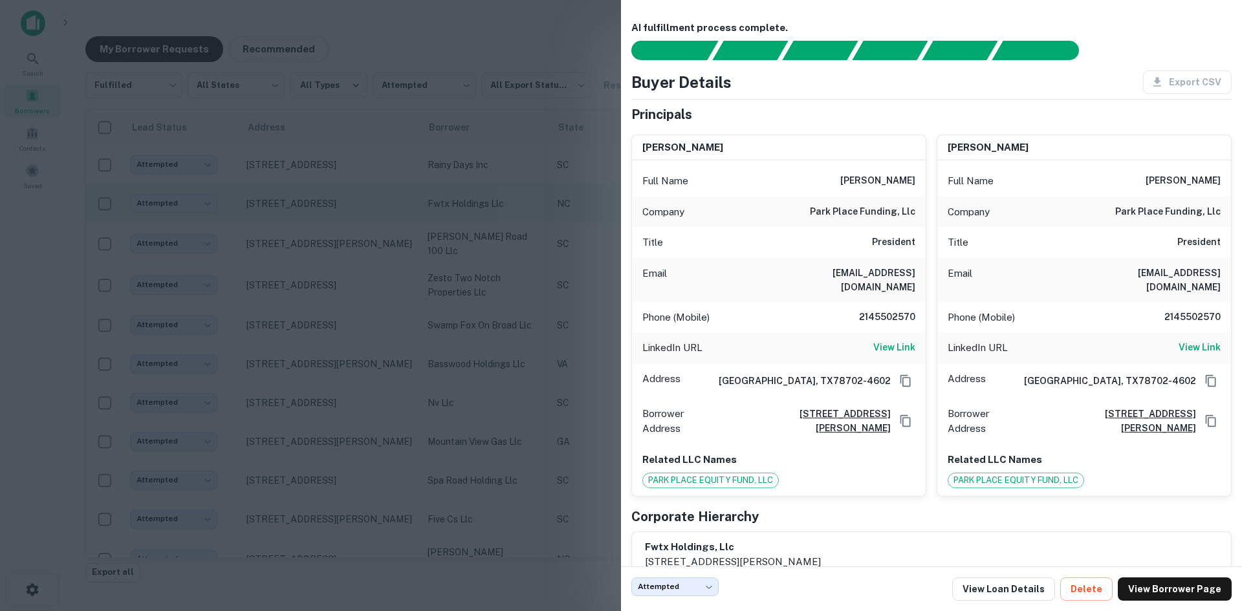
click at [326, 225] on div at bounding box center [621, 305] width 1242 height 611
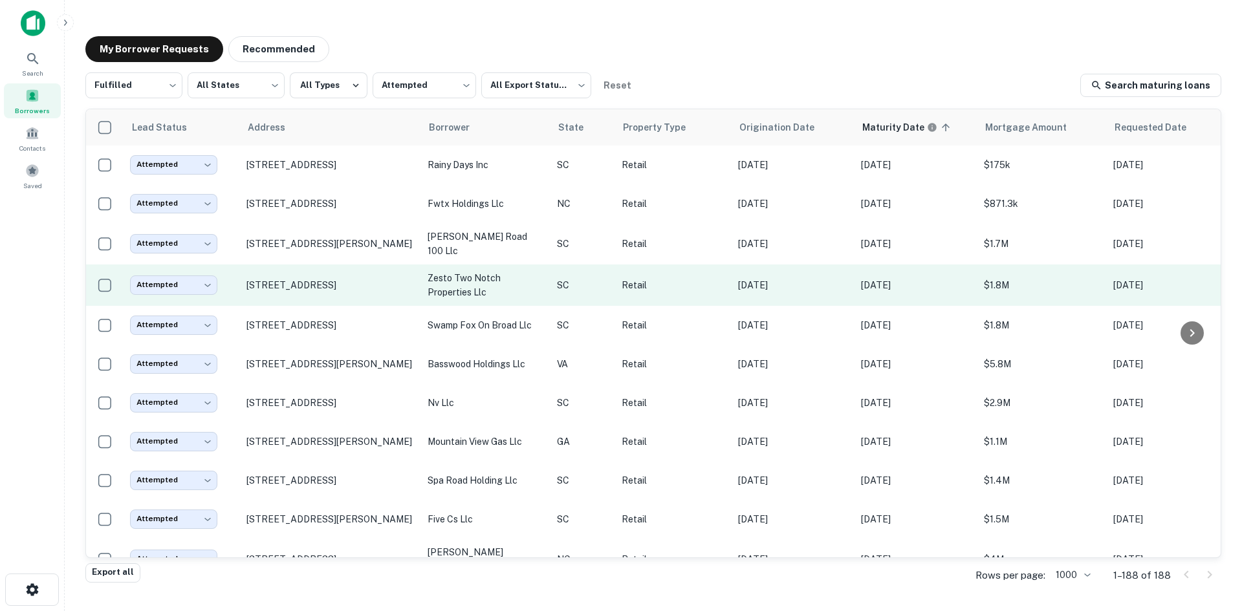
click at [315, 306] on td "[STREET_ADDRESS]" at bounding box center [330, 285] width 181 height 41
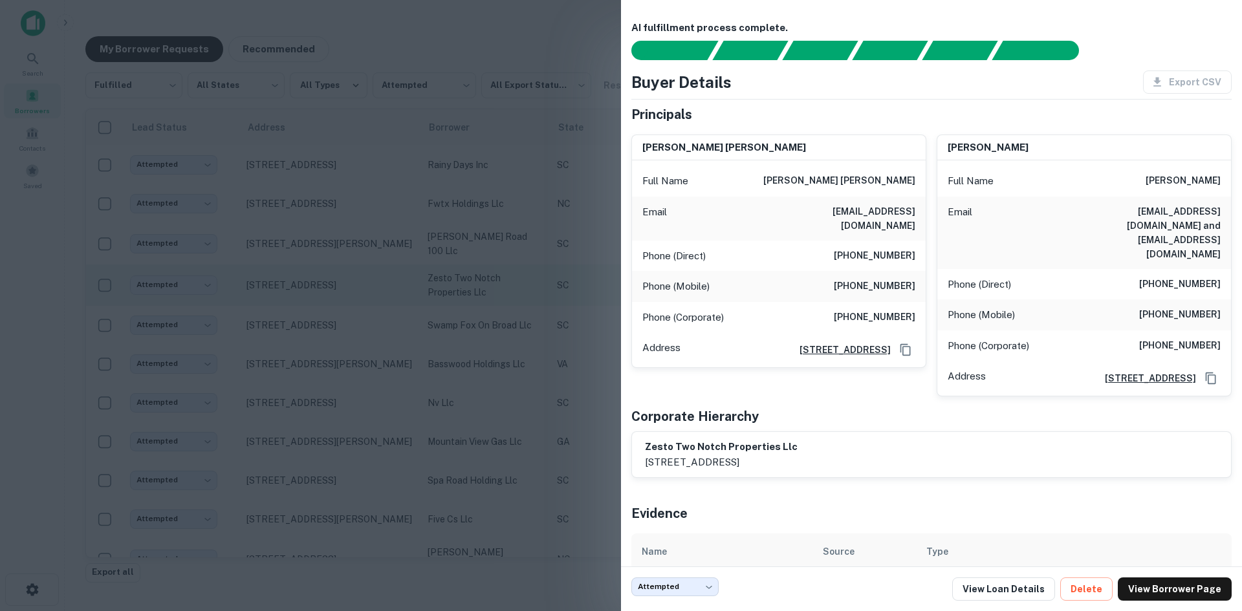
click at [315, 317] on div at bounding box center [621, 305] width 1242 height 611
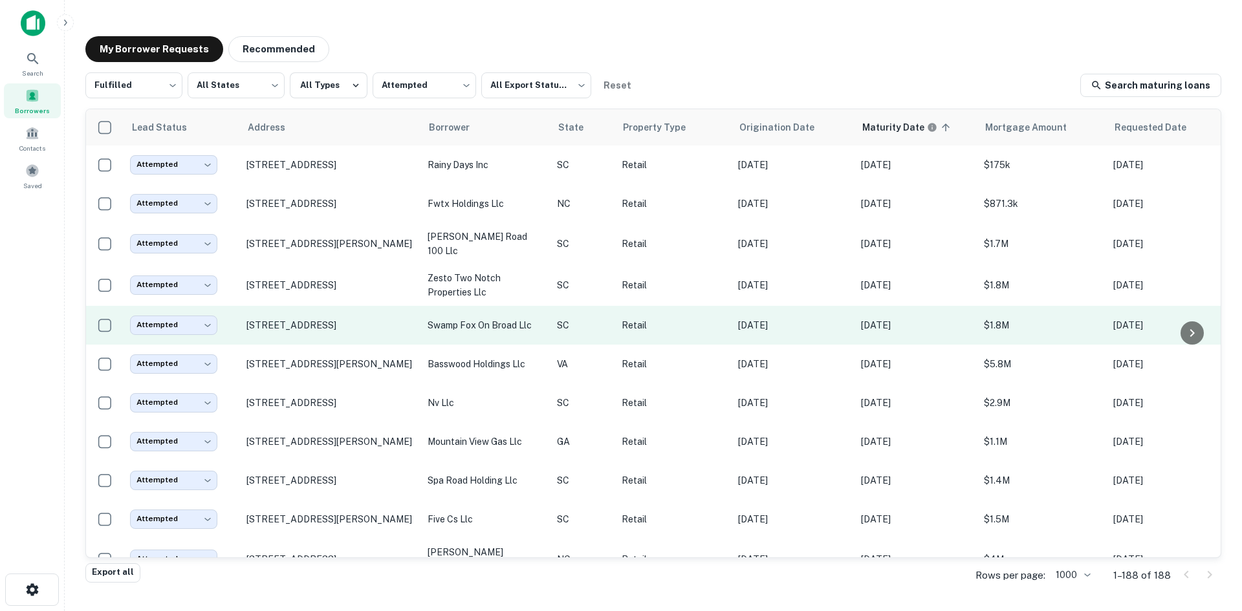
click at [355, 345] on td "[STREET_ADDRESS]" at bounding box center [330, 325] width 181 height 39
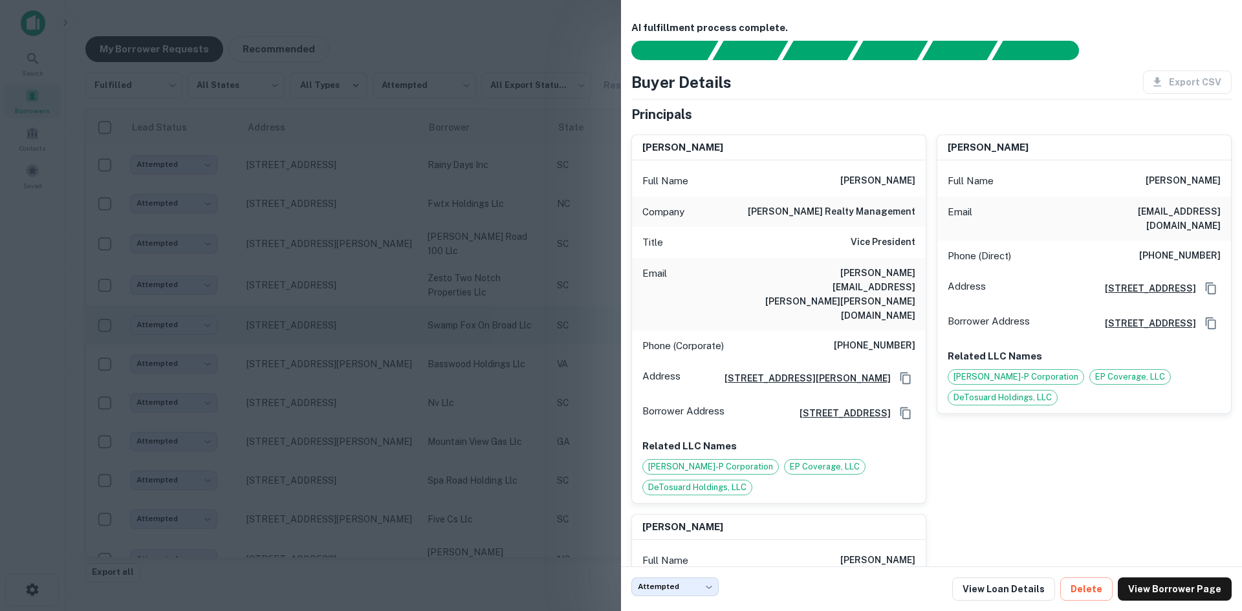
click at [355, 355] on div at bounding box center [621, 305] width 1242 height 611
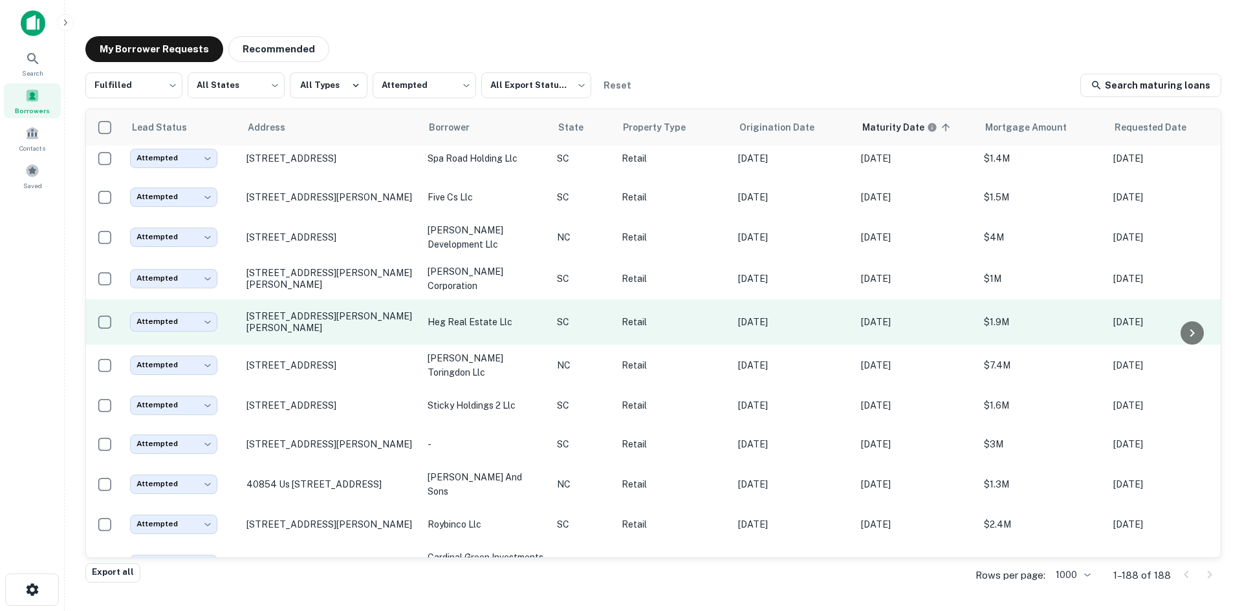
scroll to position [323, 0]
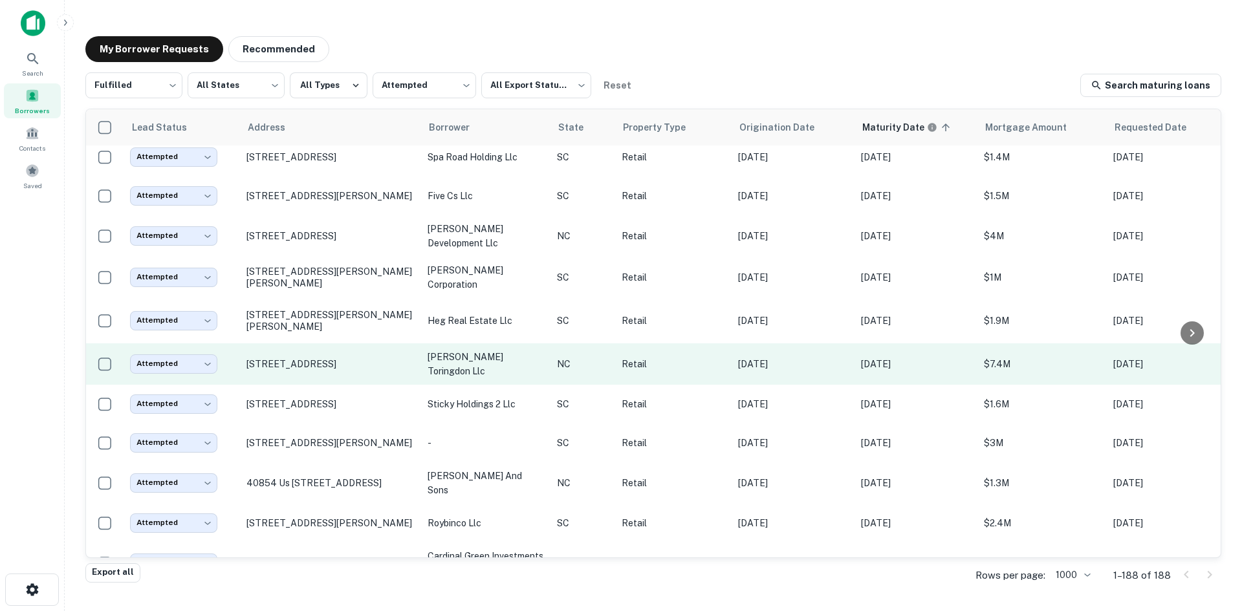
click at [356, 385] on td "[STREET_ADDRESS]" at bounding box center [330, 364] width 181 height 41
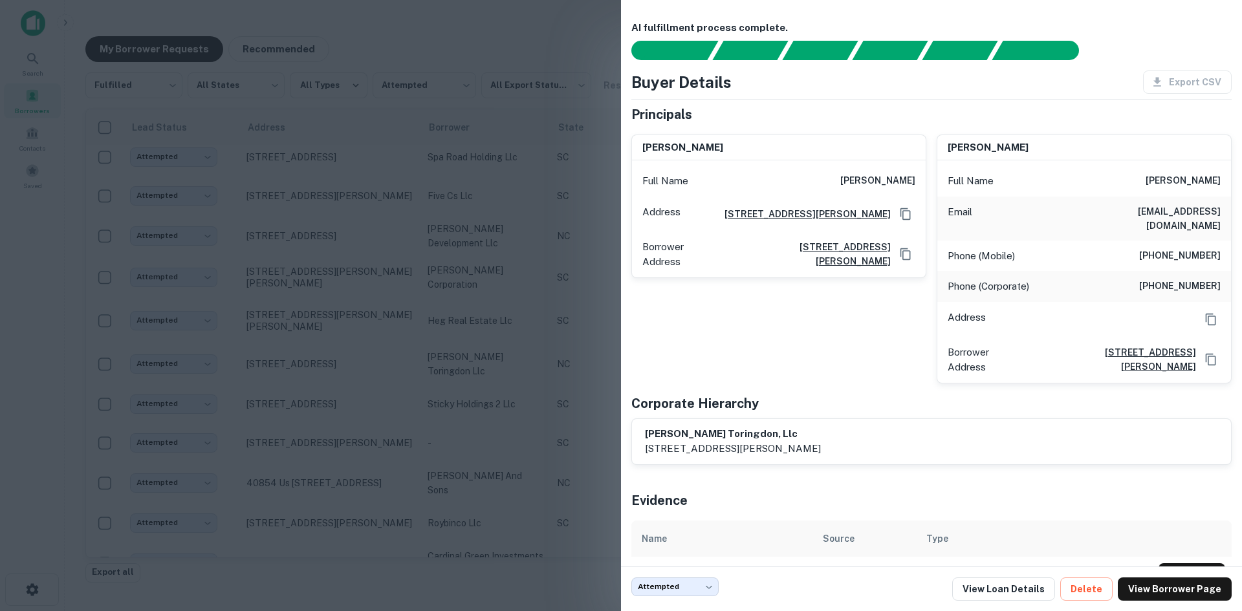
click at [354, 404] on div at bounding box center [621, 305] width 1242 height 611
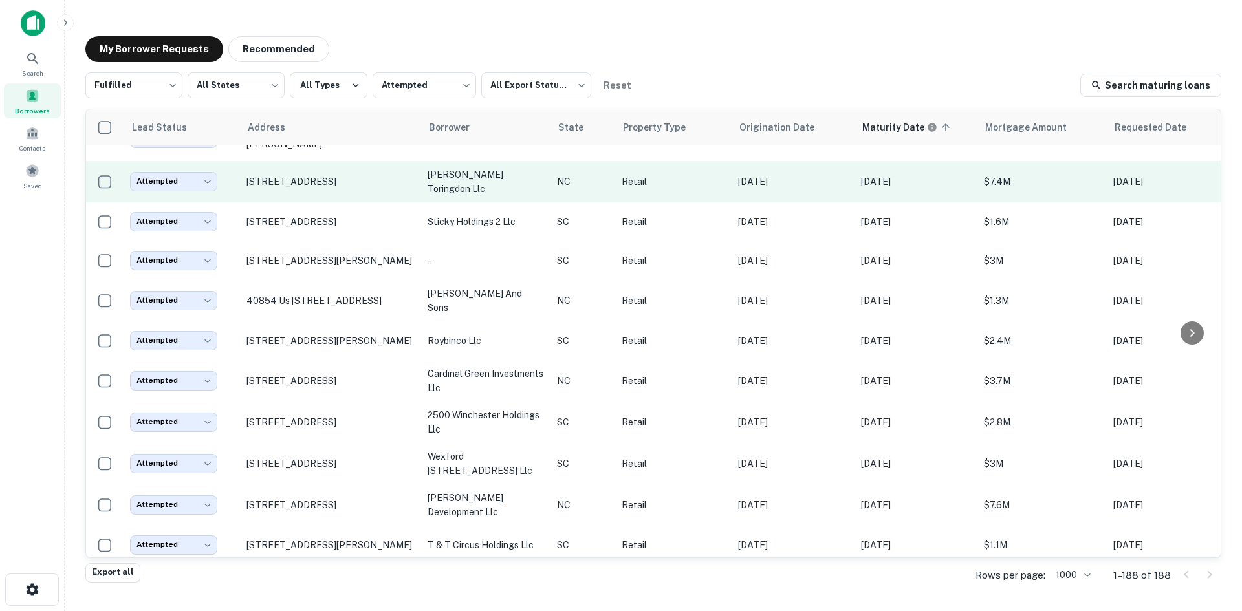
scroll to position [518, 0]
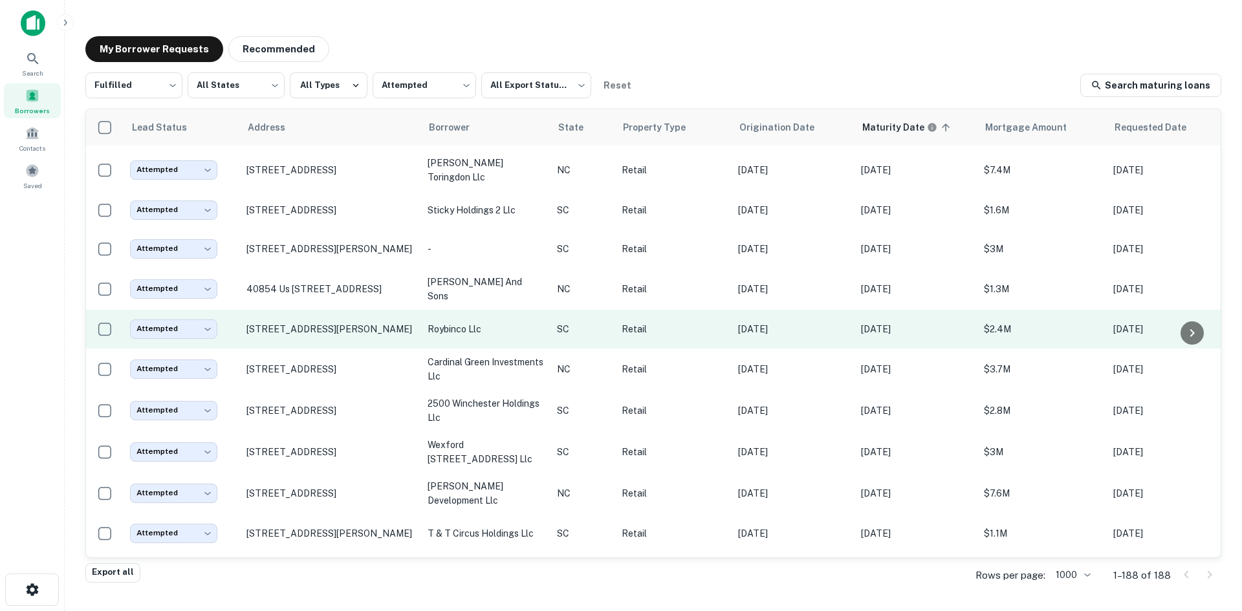
click at [351, 349] on td "[STREET_ADDRESS][PERSON_NAME]" at bounding box center [330, 329] width 181 height 39
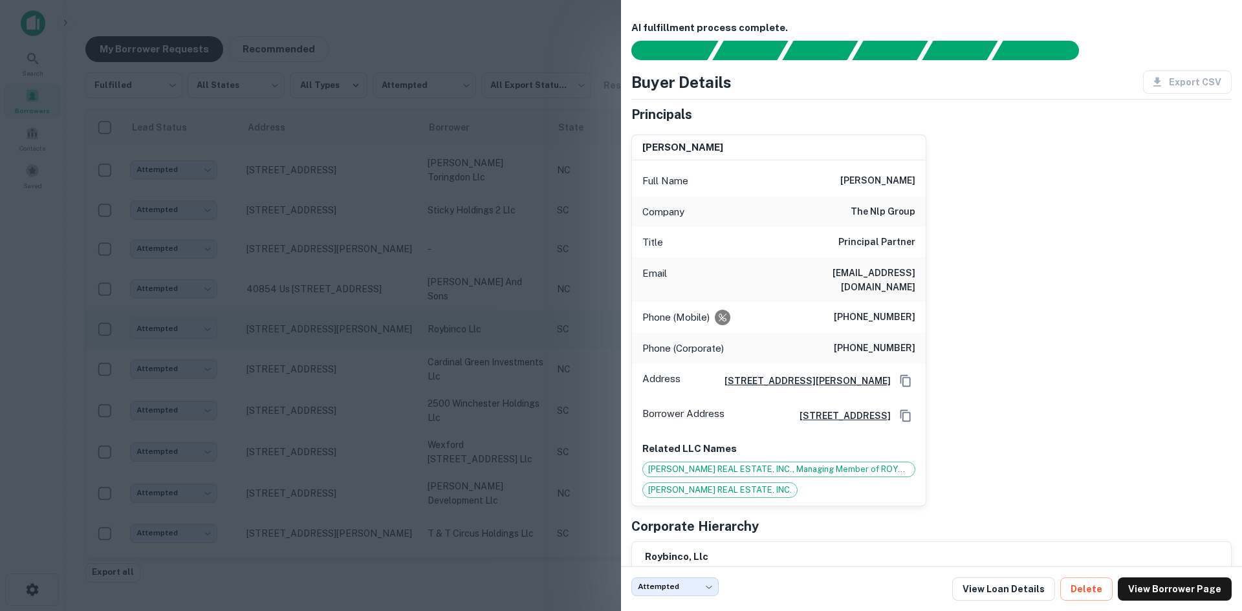
click at [351, 380] on div at bounding box center [621, 305] width 1242 height 611
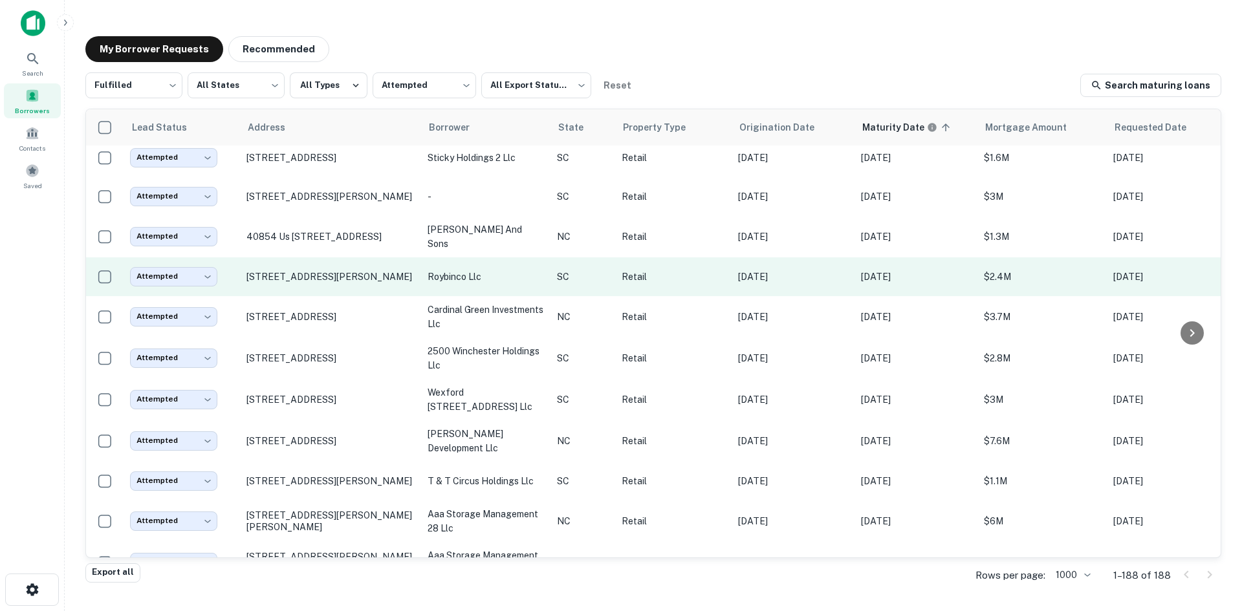
scroll to position [647, 0]
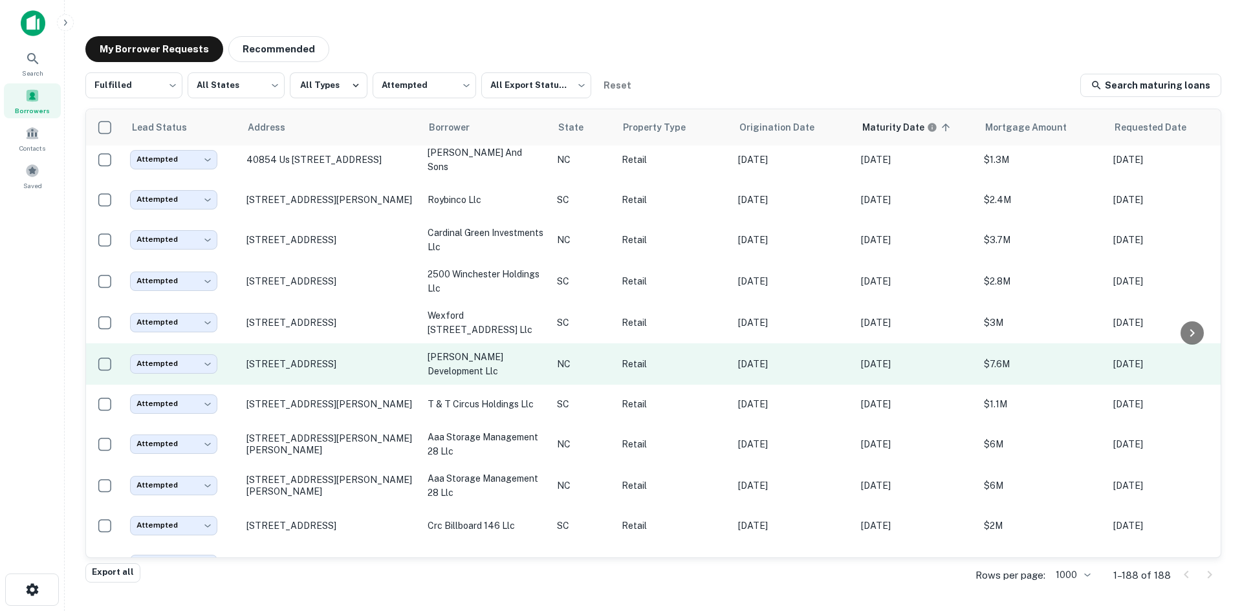
click at [336, 385] on td "[STREET_ADDRESS]" at bounding box center [330, 364] width 181 height 41
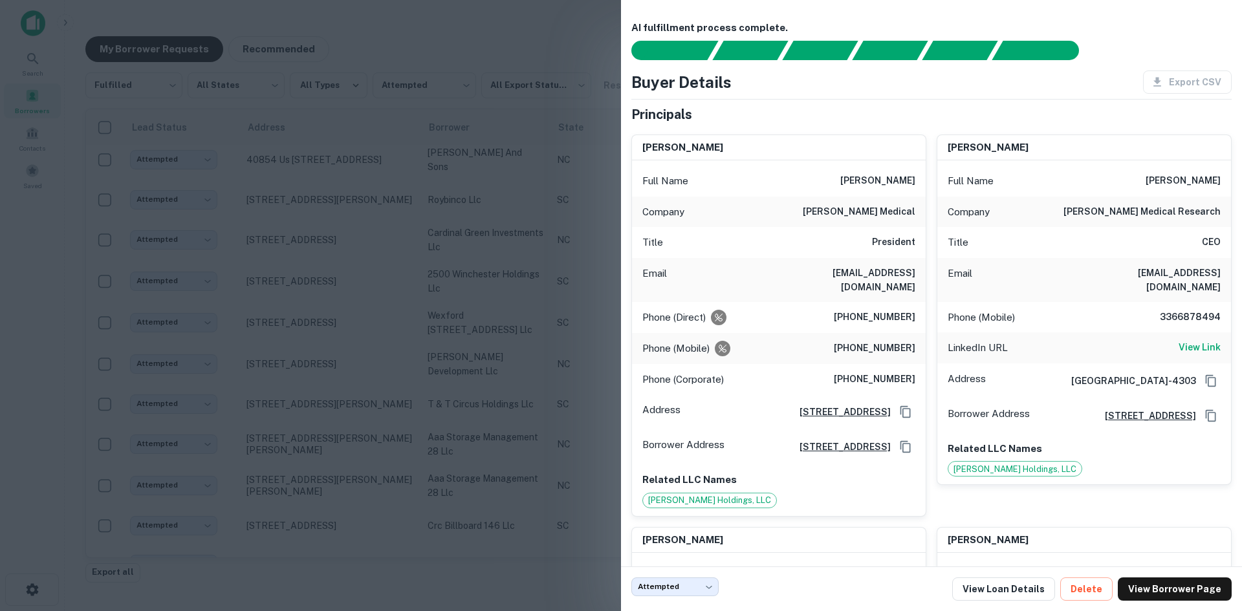
click at [336, 408] on div at bounding box center [621, 305] width 1242 height 611
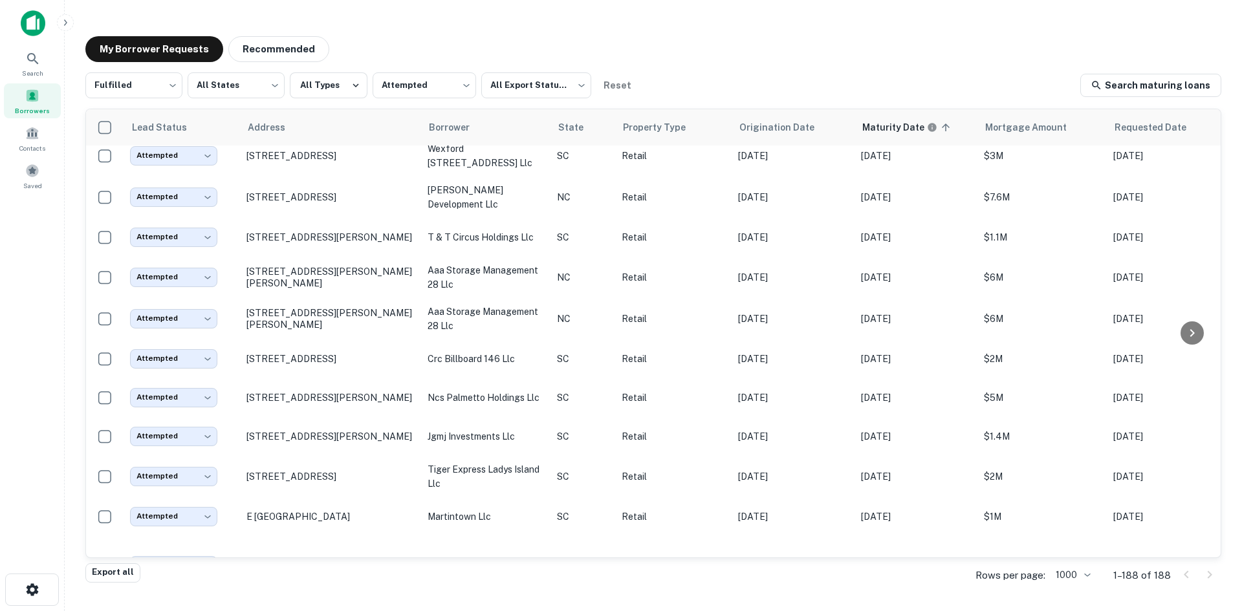
scroll to position [841, 0]
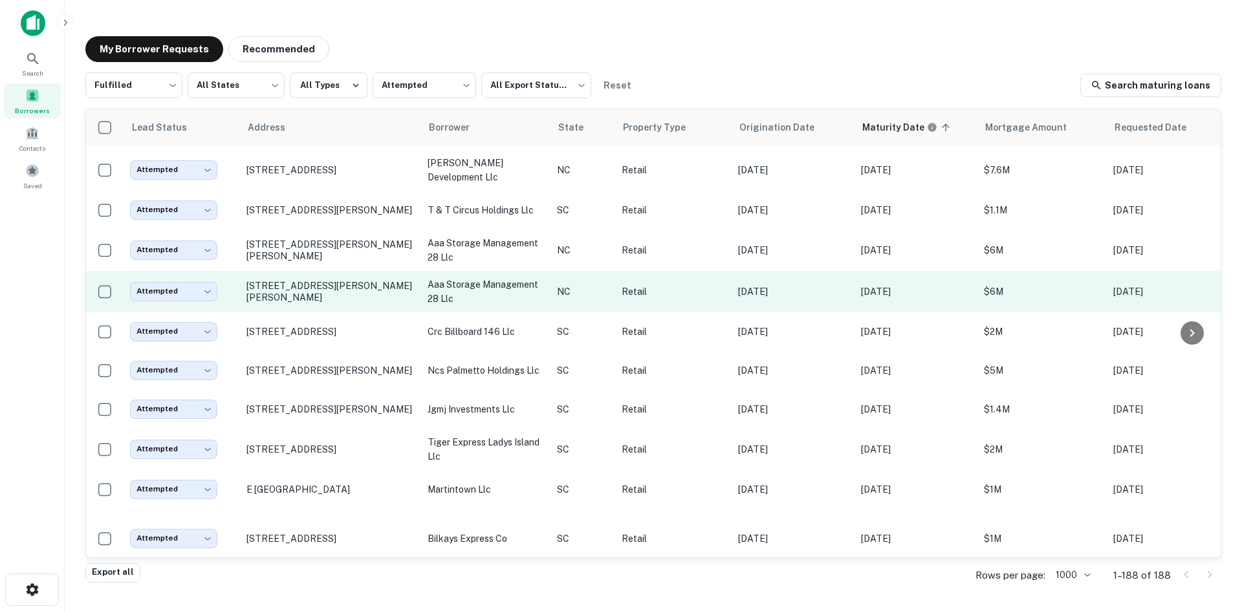
click at [362, 312] on td "[STREET_ADDRESS][PERSON_NAME][PERSON_NAME]" at bounding box center [330, 291] width 181 height 41
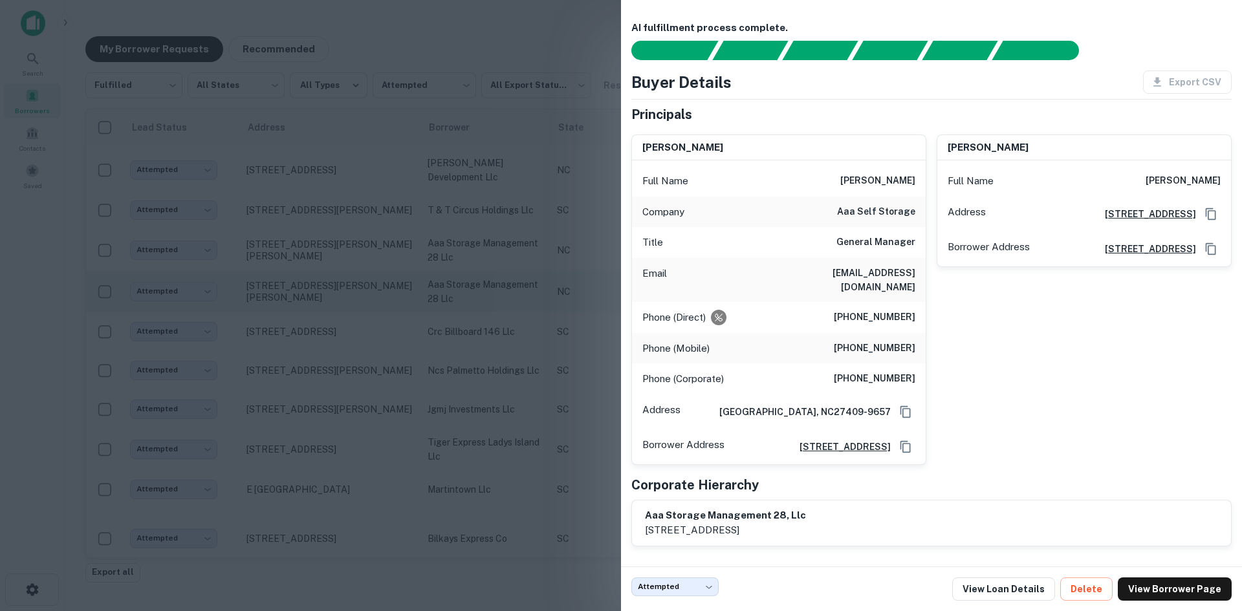
click at [361, 344] on div at bounding box center [621, 305] width 1242 height 611
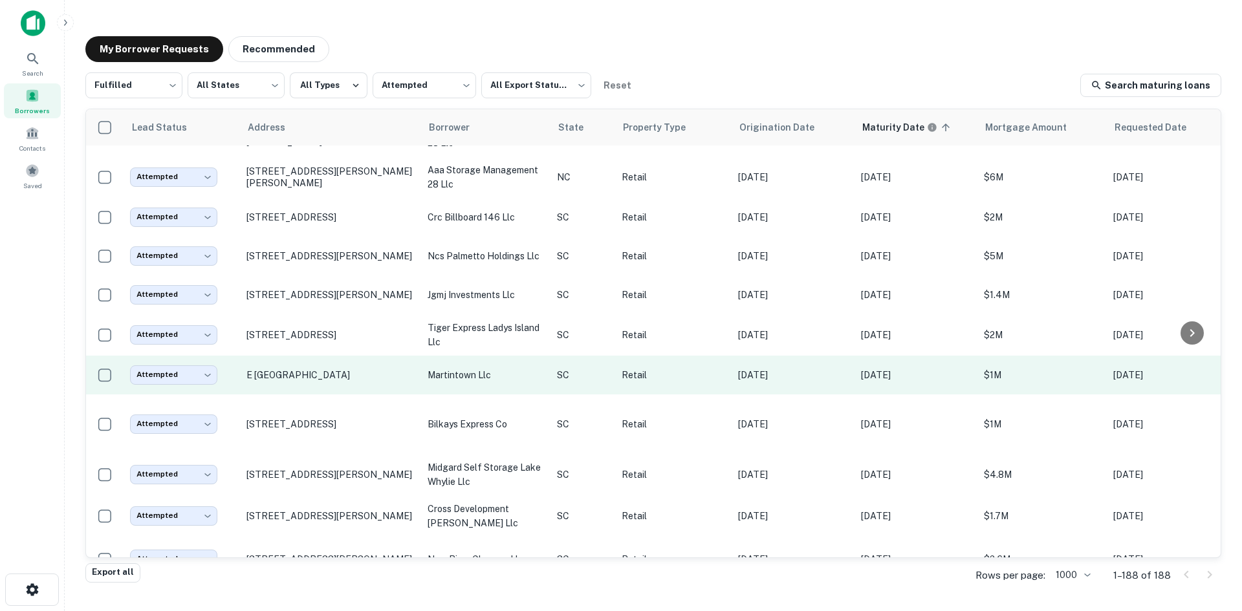
scroll to position [970, 0]
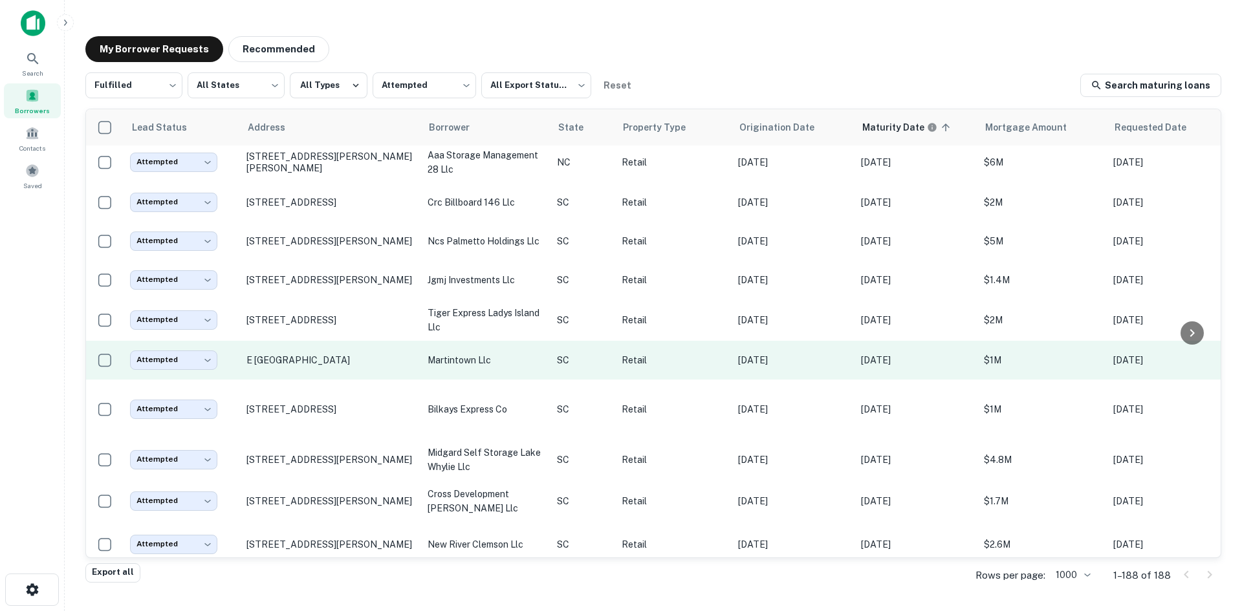
click at [338, 380] on td "E [GEOGRAPHIC_DATA]" at bounding box center [330, 360] width 181 height 39
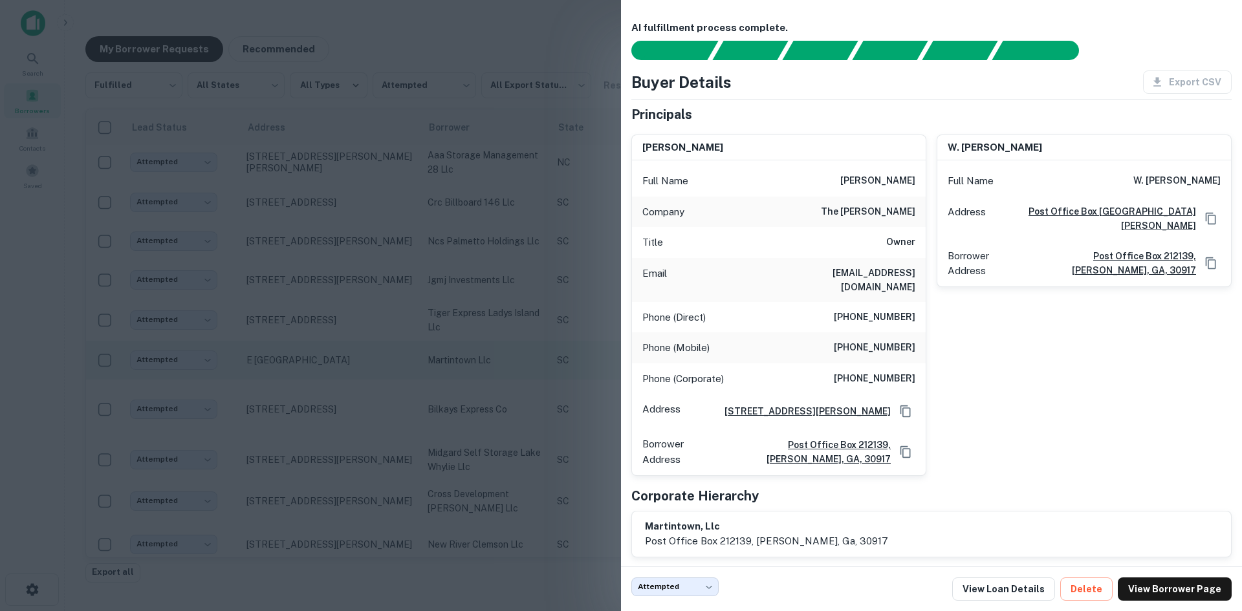
click at [338, 406] on div at bounding box center [621, 305] width 1242 height 611
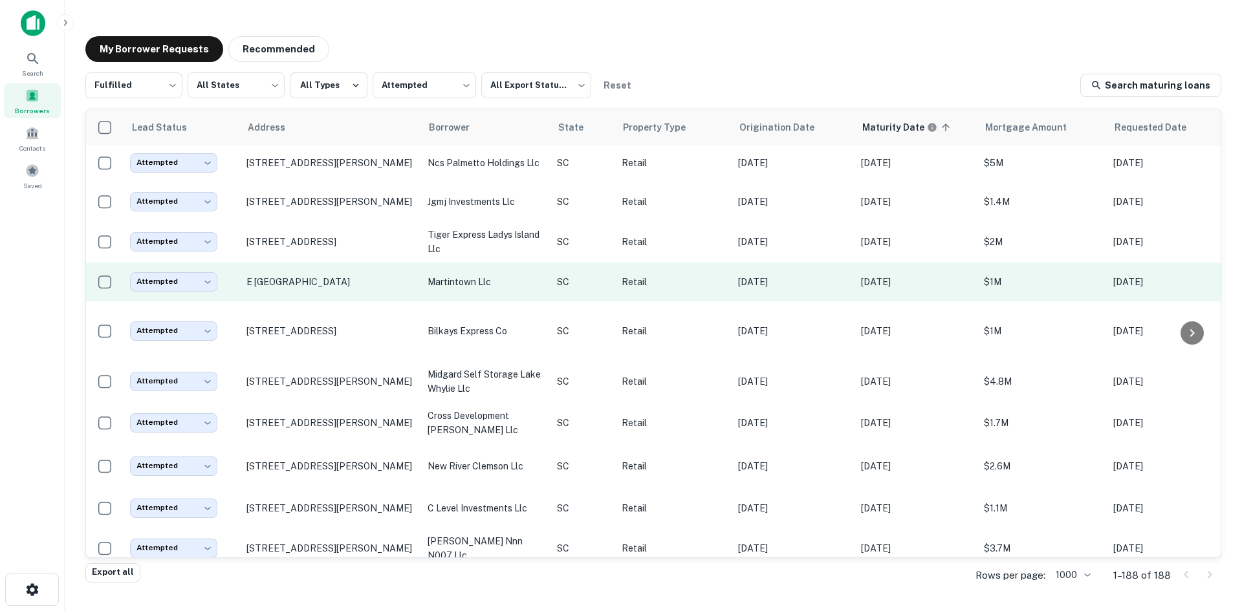
scroll to position [1165, 0]
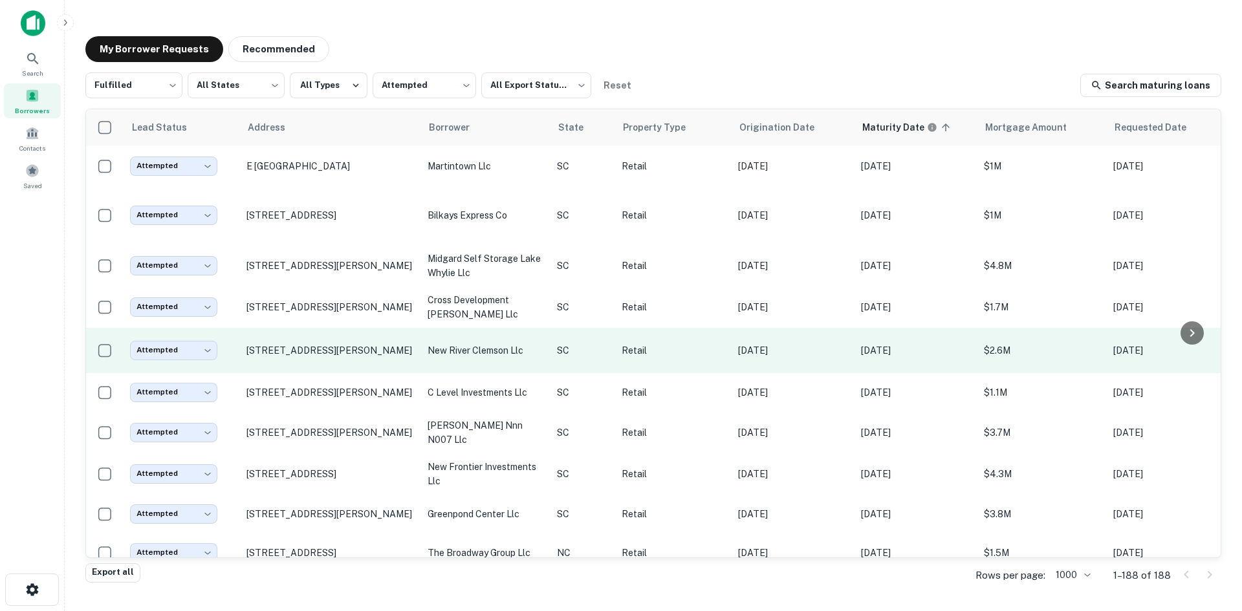
click at [338, 373] on td "[STREET_ADDRESS][PERSON_NAME]" at bounding box center [330, 350] width 181 height 45
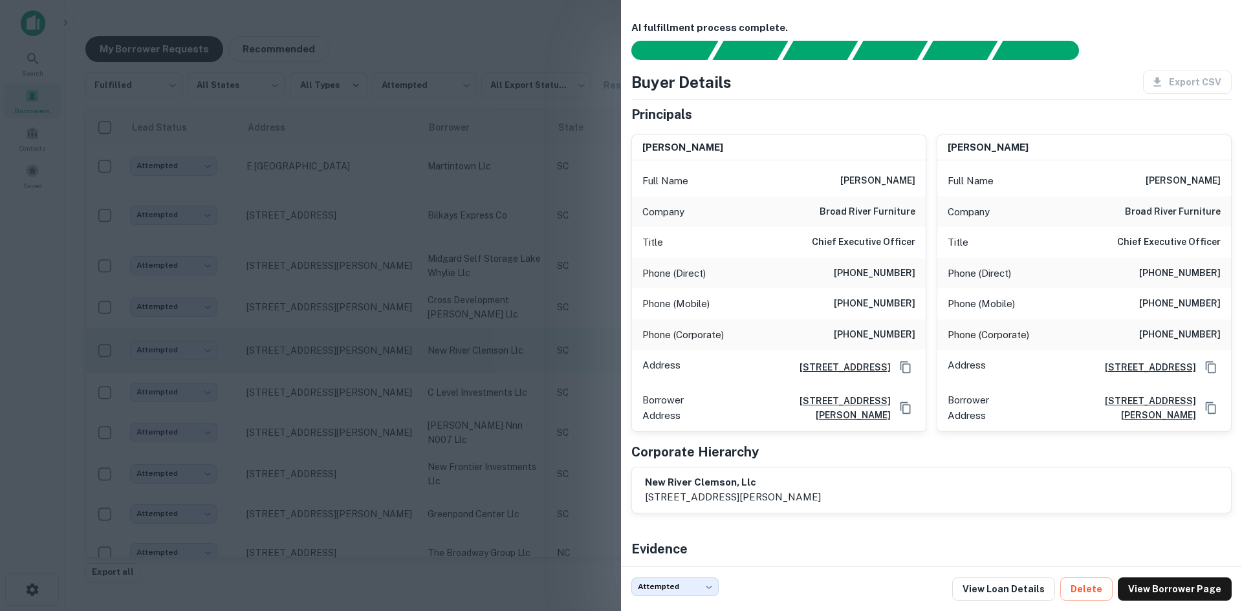
click at [338, 400] on div at bounding box center [621, 305] width 1242 height 611
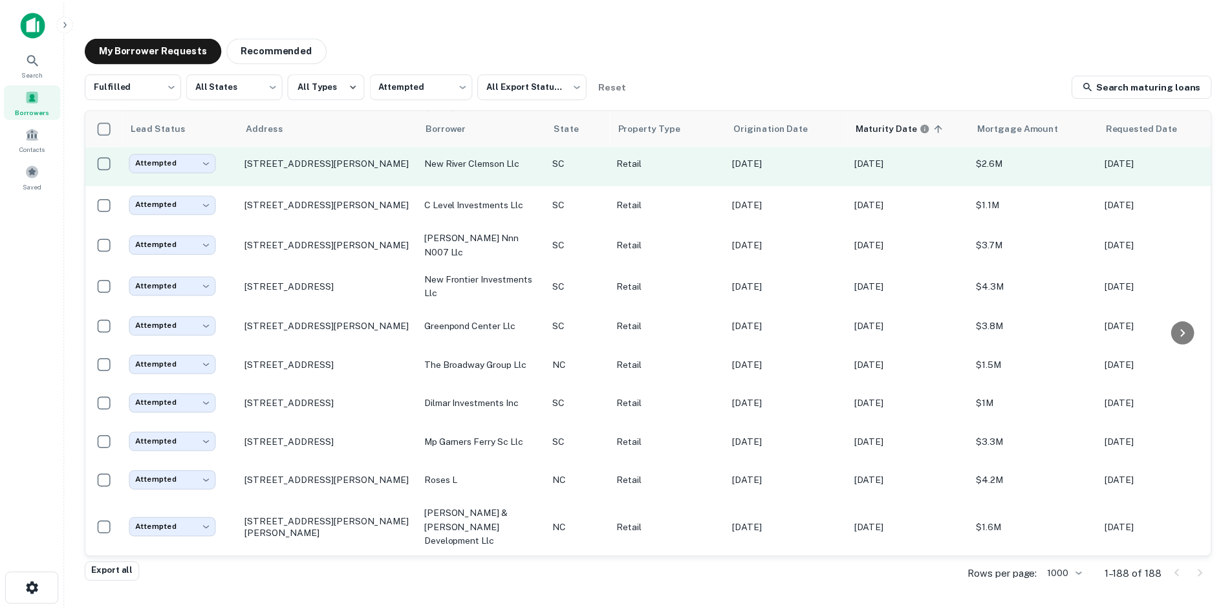
scroll to position [1359, 0]
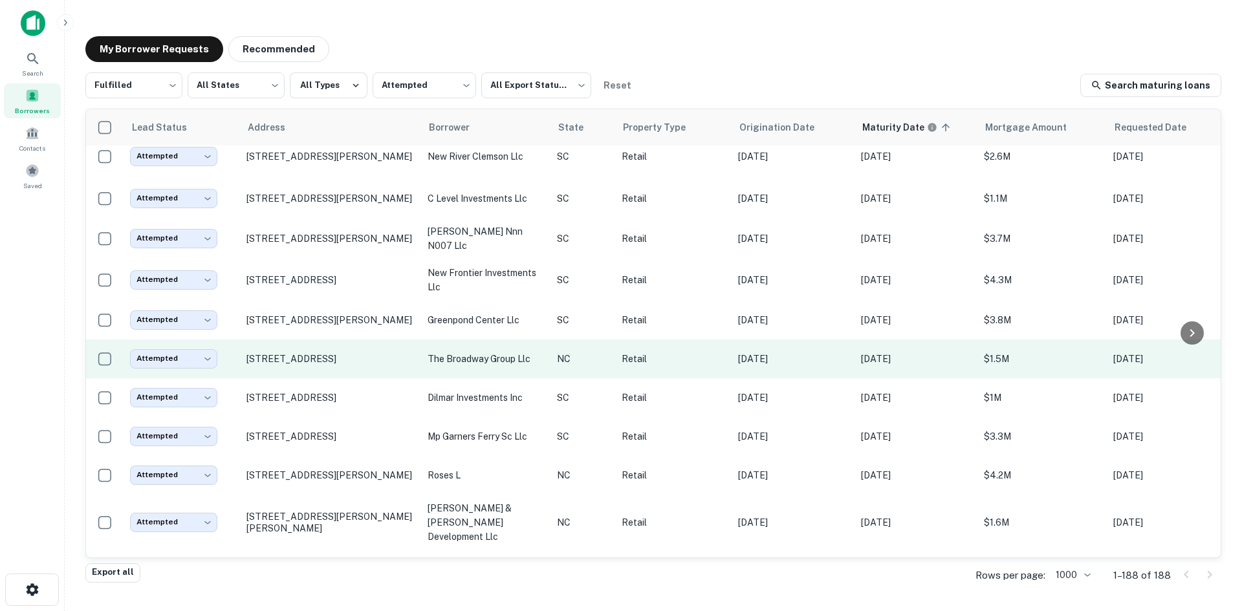
click at [337, 378] on td "[STREET_ADDRESS]" at bounding box center [330, 359] width 181 height 39
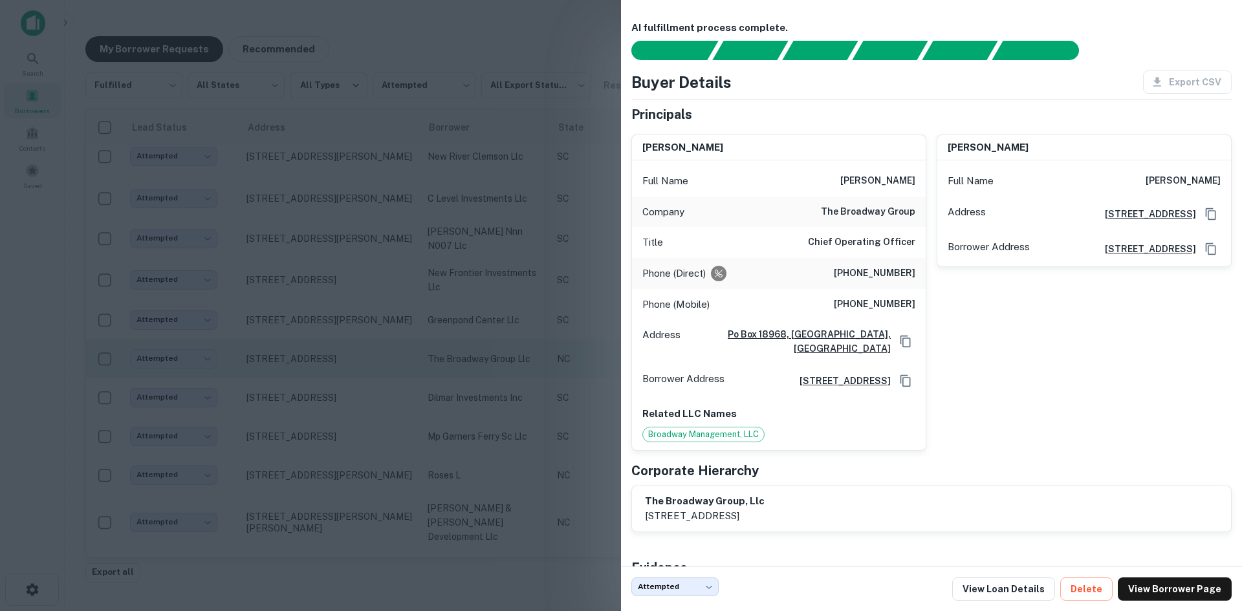
click at [337, 402] on div at bounding box center [621, 305] width 1242 height 611
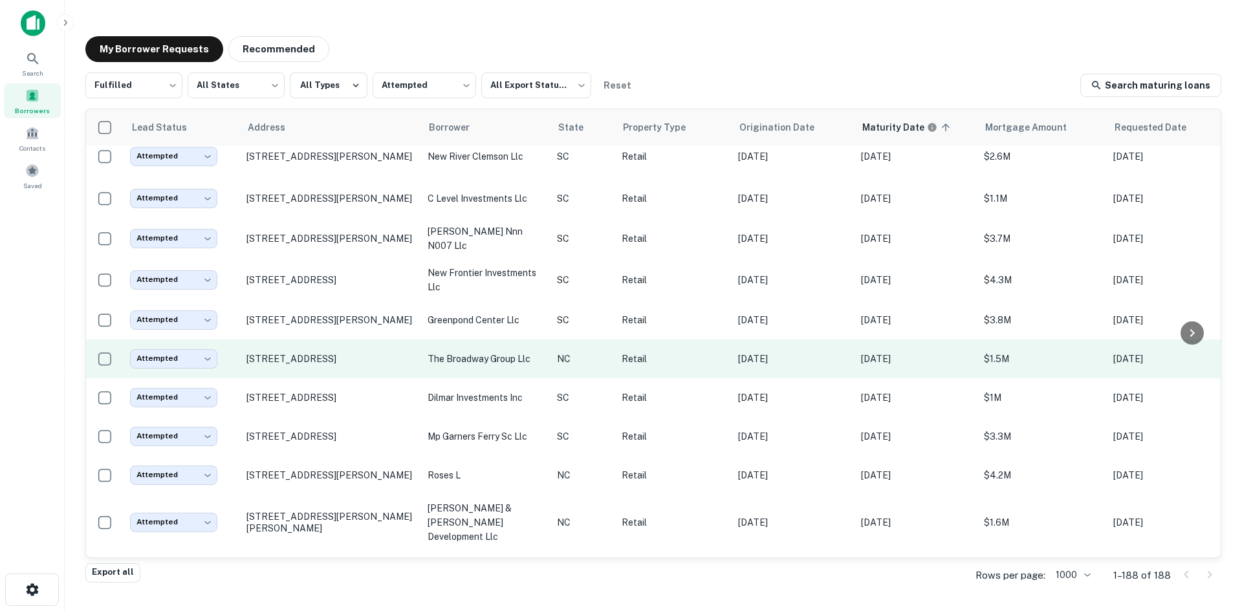
click at [337, 378] on td "[STREET_ADDRESS]" at bounding box center [330, 359] width 181 height 39
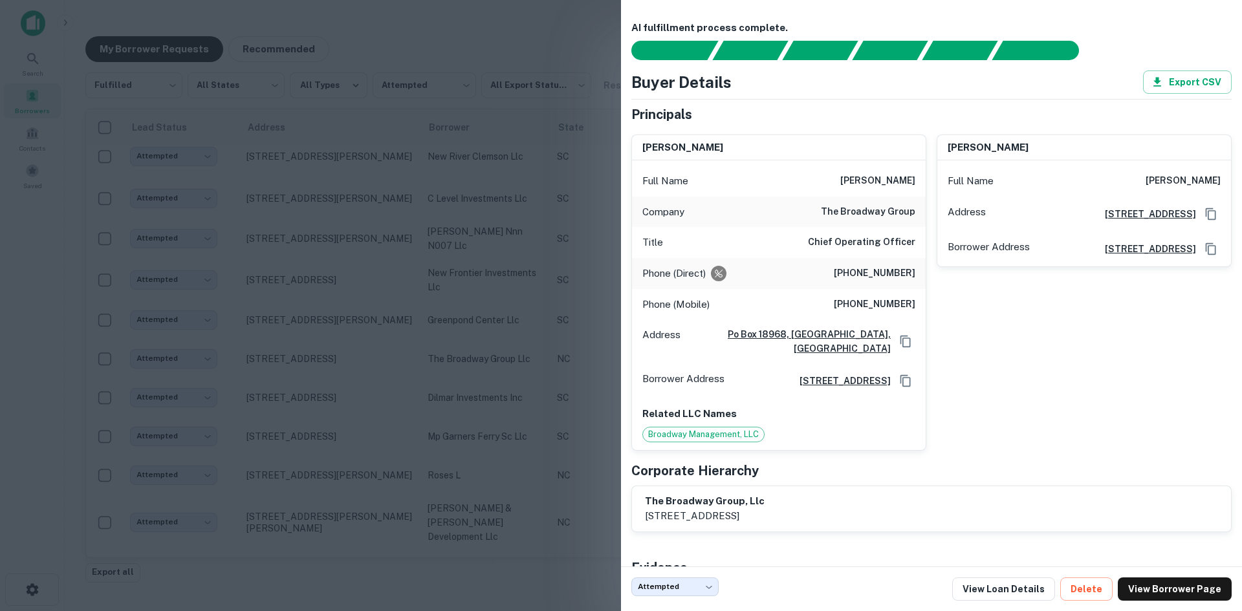
click at [337, 395] on div at bounding box center [621, 305] width 1242 height 611
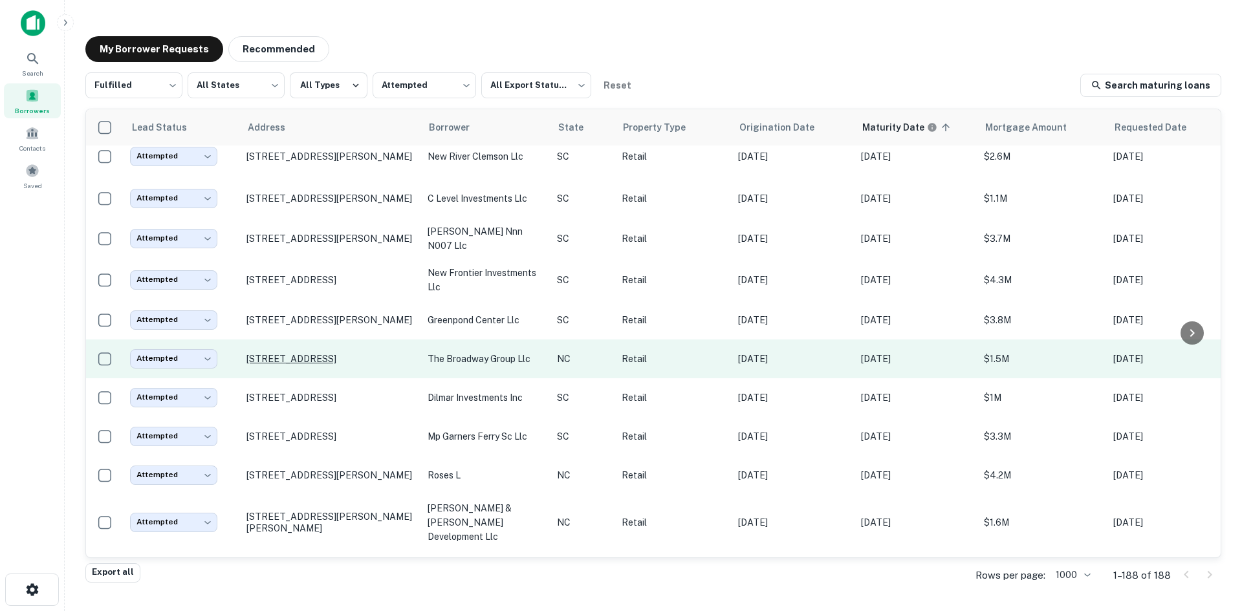
click at [337, 365] on p "[STREET_ADDRESS]" at bounding box center [330, 359] width 168 height 12
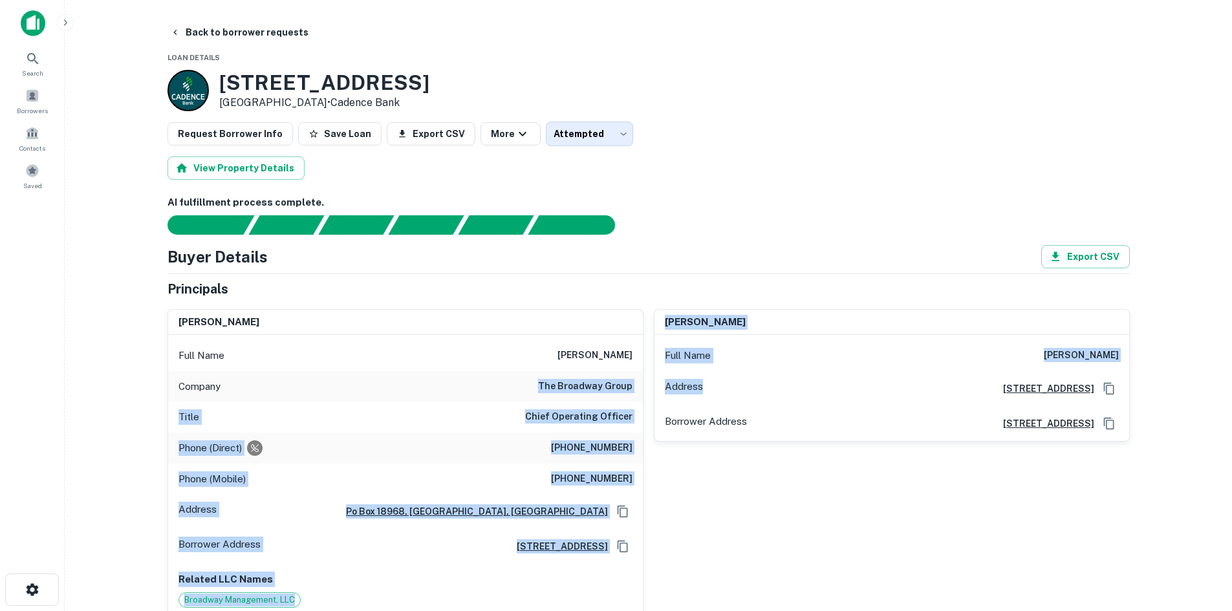
drag, startPoint x: 544, startPoint y: 382, endPoint x: 782, endPoint y: 403, distance: 238.4
click at [782, 403] on div "lisa m. hawkins Full Name lisa m. hawkins Company the broadway group Title Chie…" at bounding box center [643, 458] width 973 height 318
click at [606, 384] on h6 "the broadway group" at bounding box center [585, 387] width 94 height 16
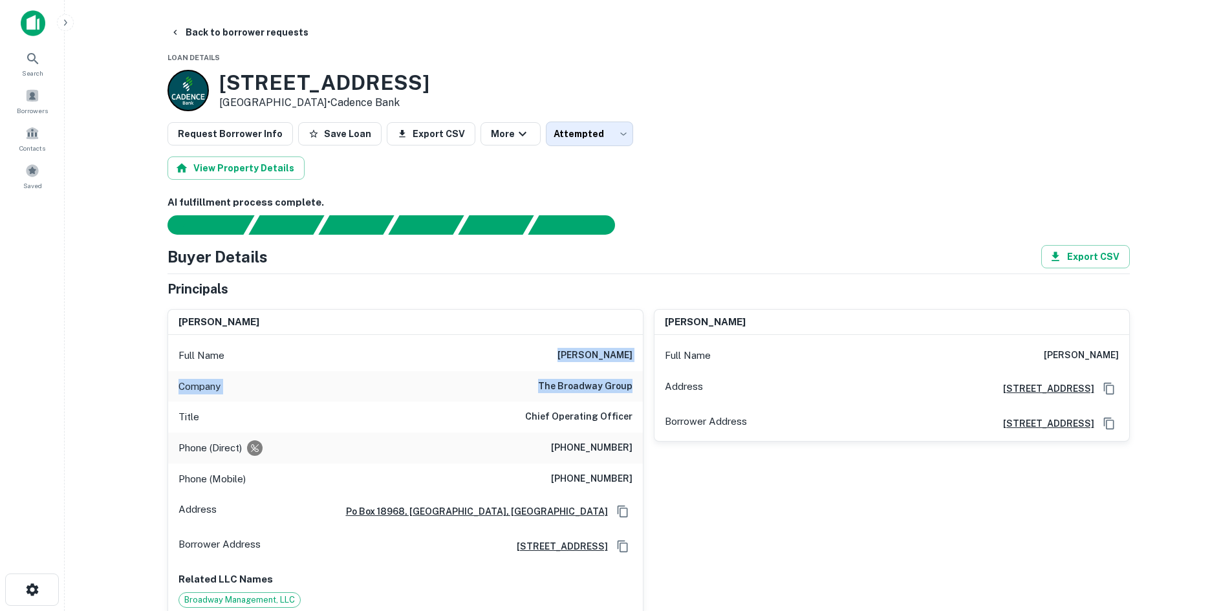
drag, startPoint x: 554, startPoint y: 344, endPoint x: 631, endPoint y: 387, distance: 88.6
click at [631, 387] on div "Full Name lisa m. hawkins Company the broadway group Title Chief Operating Offi…" at bounding box center [405, 475] width 475 height 281
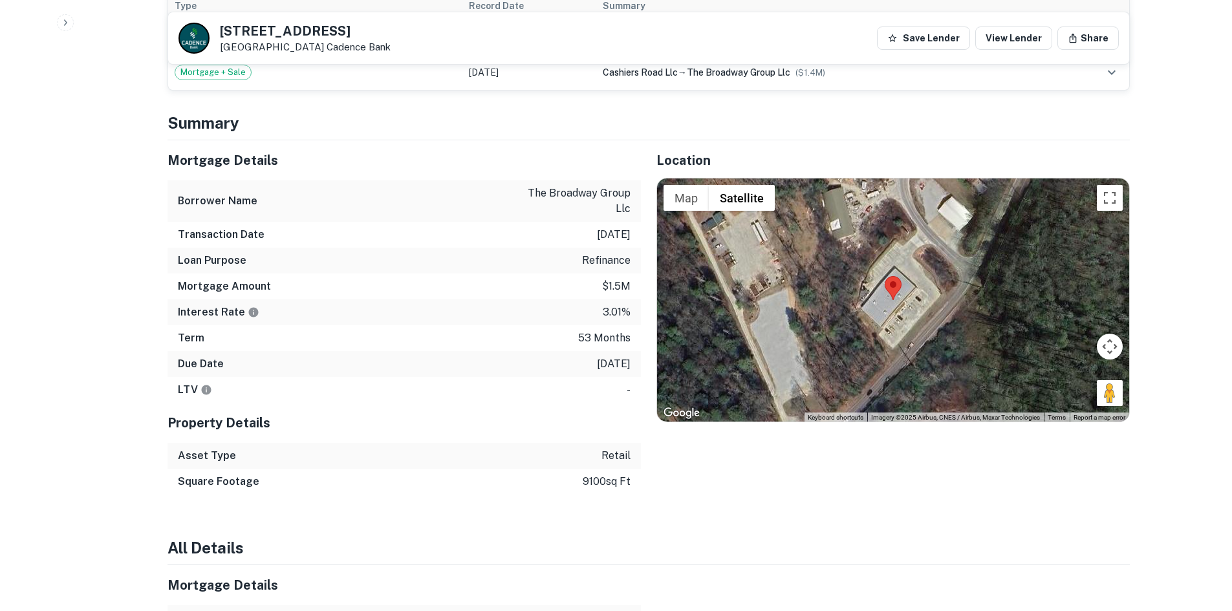
scroll to position [906, 0]
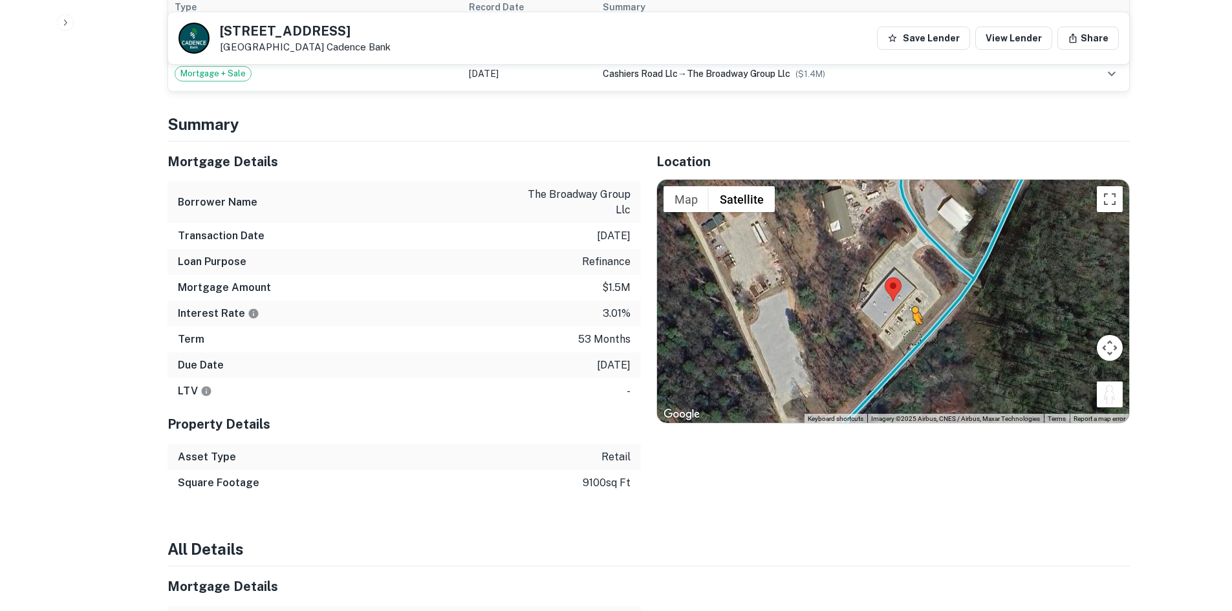
drag, startPoint x: 1063, startPoint y: 382, endPoint x: 910, endPoint y: 338, distance: 159.5
click at [910, 338] on div "To activate drag with keyboard, press Alt + Enter. Once in keyboard drag state,…" at bounding box center [893, 301] width 472 height 243
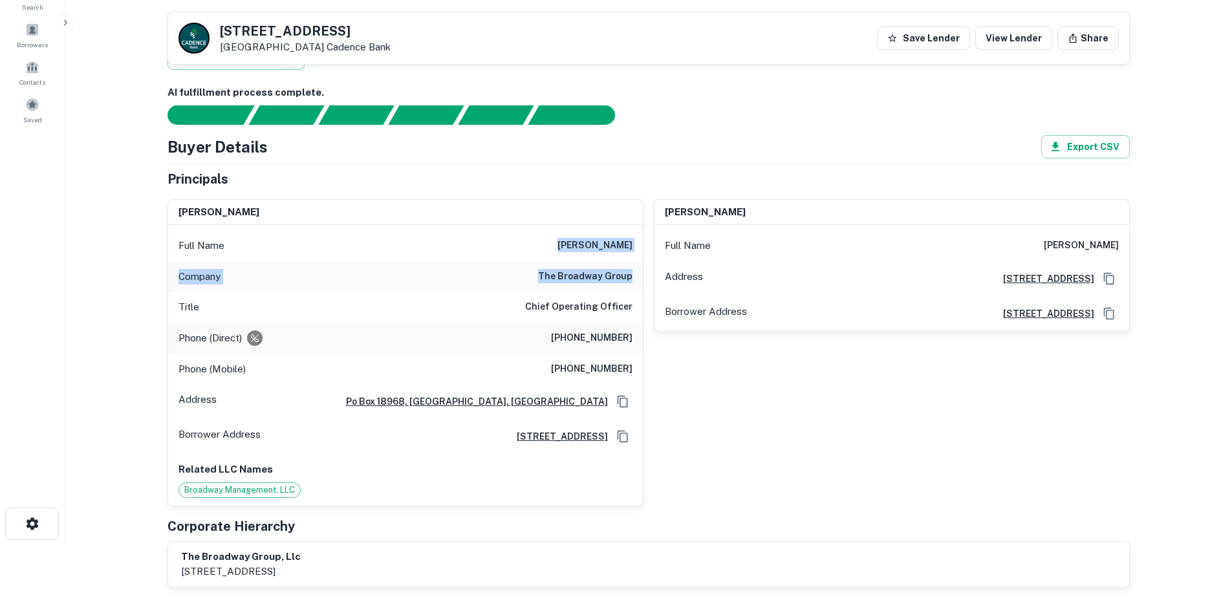
scroll to position [65, 0]
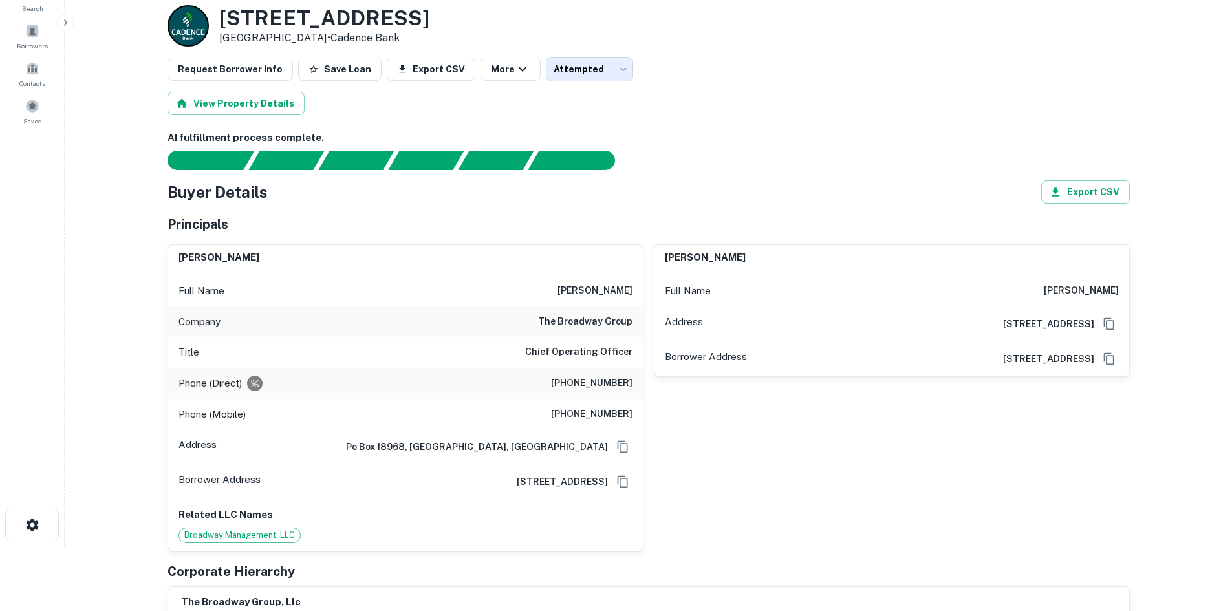
click at [612, 390] on h6 "[PHONE_NUMBER]" at bounding box center [592, 384] width 82 height 16
click at [614, 389] on h6 "[PHONE_NUMBER]" at bounding box center [592, 384] width 82 height 16
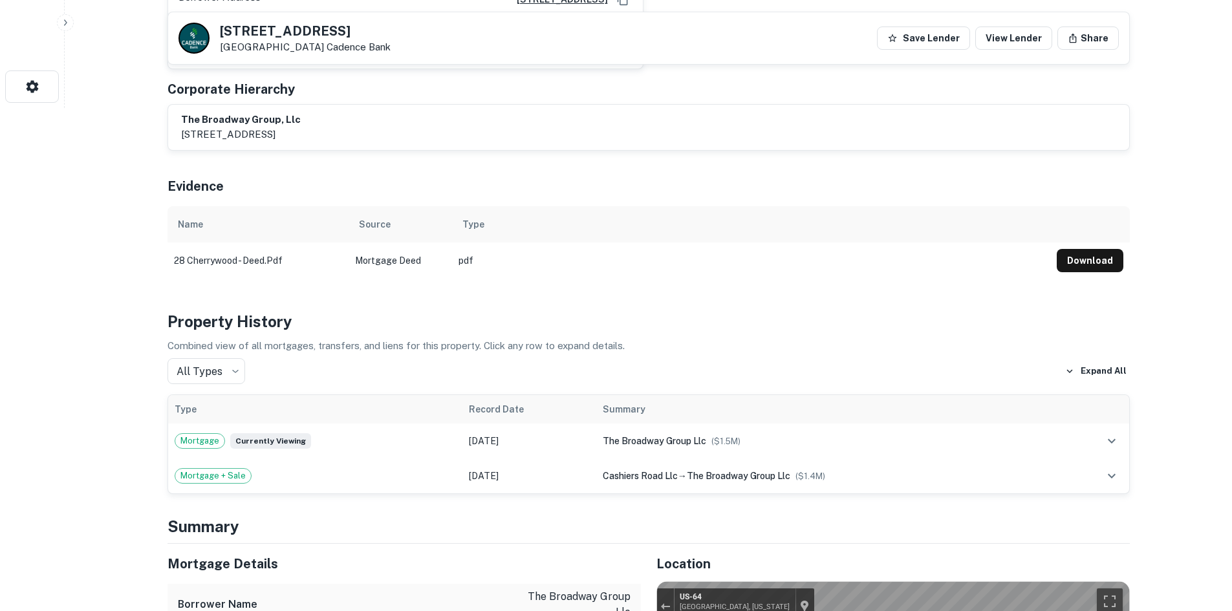
scroll to position [388, 0]
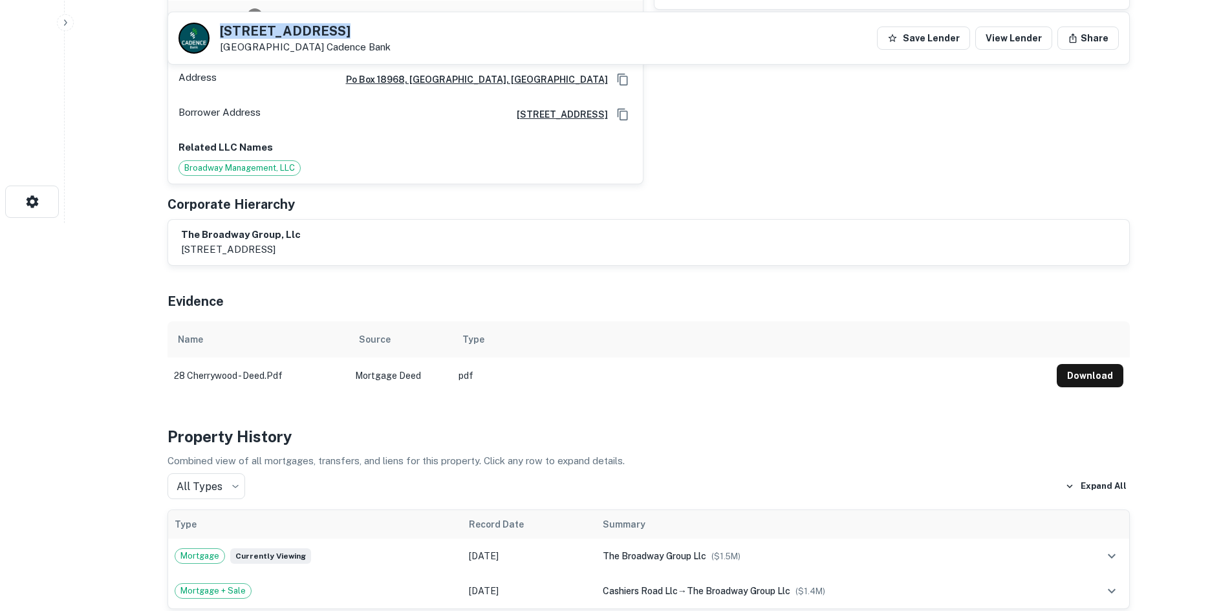
drag, startPoint x: 219, startPoint y: 28, endPoint x: 384, endPoint y: 28, distance: 165.0
click at [384, 28] on div "28 Cherrywood Dr Highlands, NC28741 Cadence Bank Save Lender View Lender Share" at bounding box center [648, 38] width 961 height 52
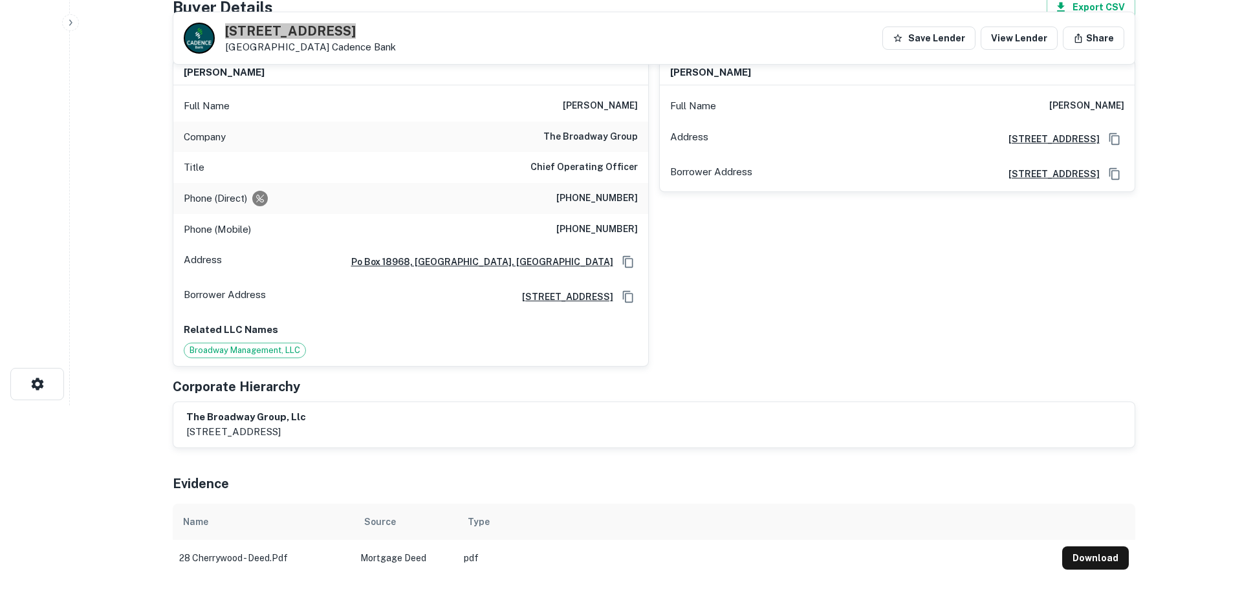
scroll to position [0, 0]
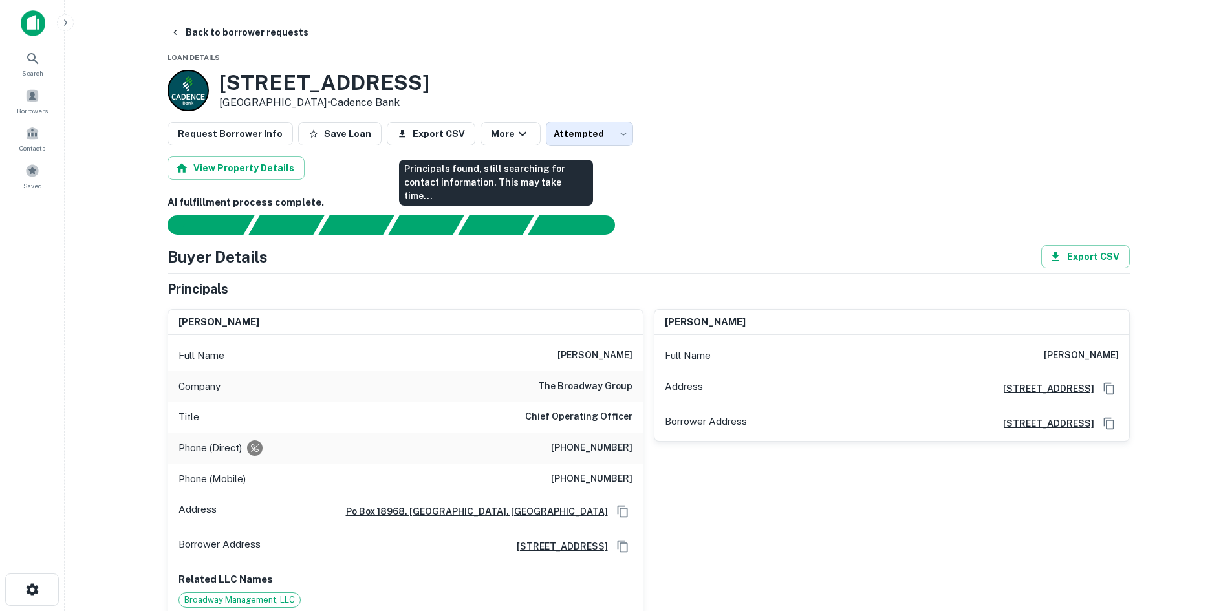
click at [487, 251] on div "AI fulfillment process complete. Buyer Details Export CSV Principals lisa m. ha…" at bounding box center [649, 510] width 963 height 631
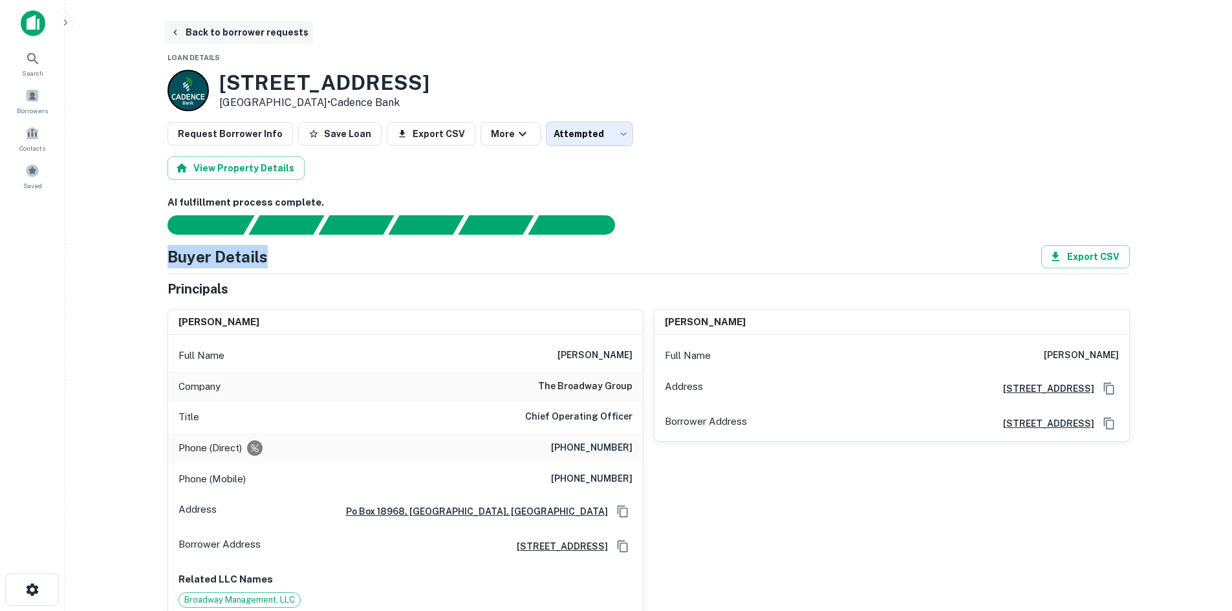
click at [268, 32] on button "Back to borrower requests" at bounding box center [239, 32] width 149 height 23
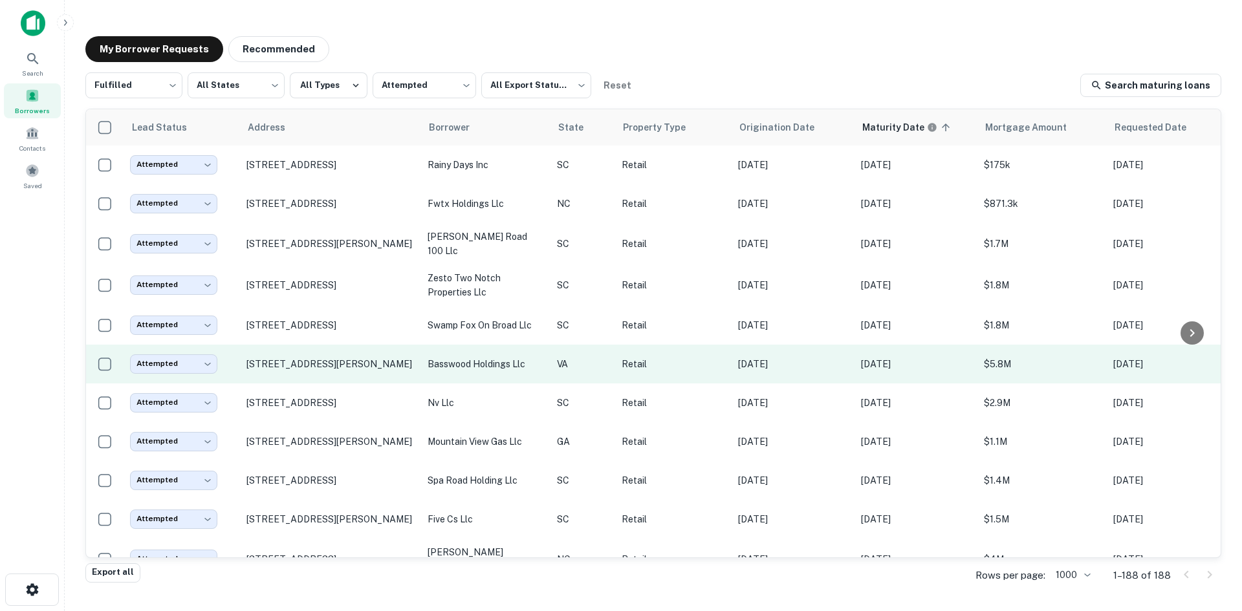
click at [366, 384] on td "[STREET_ADDRESS][PERSON_NAME]" at bounding box center [330, 364] width 181 height 39
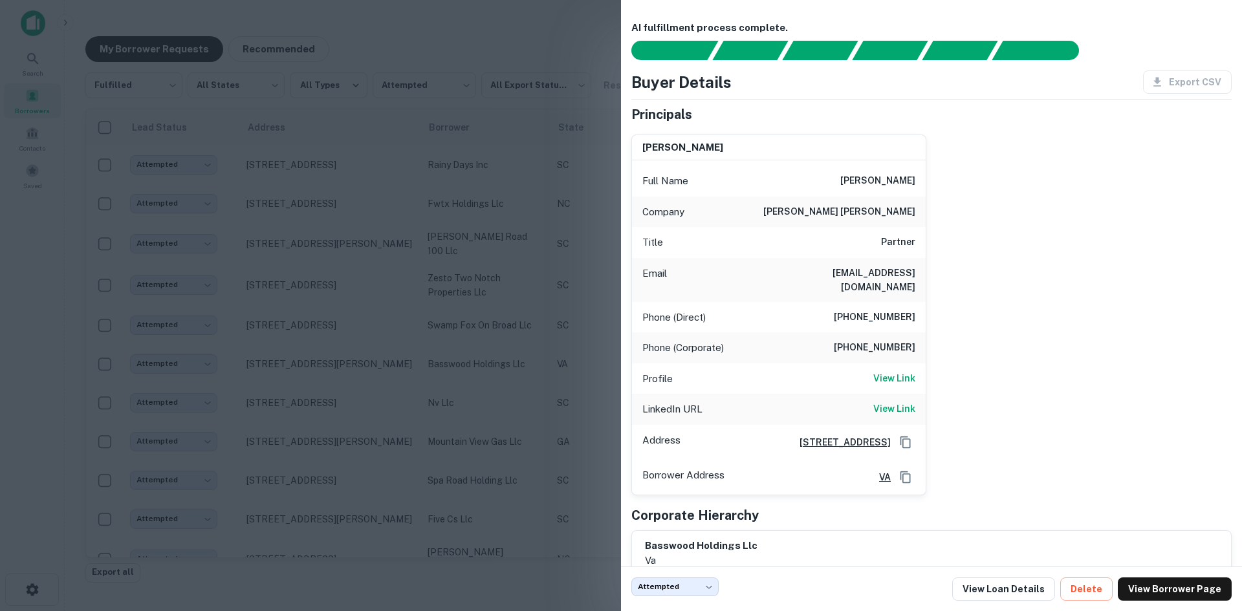
click at [364, 413] on div at bounding box center [621, 305] width 1242 height 611
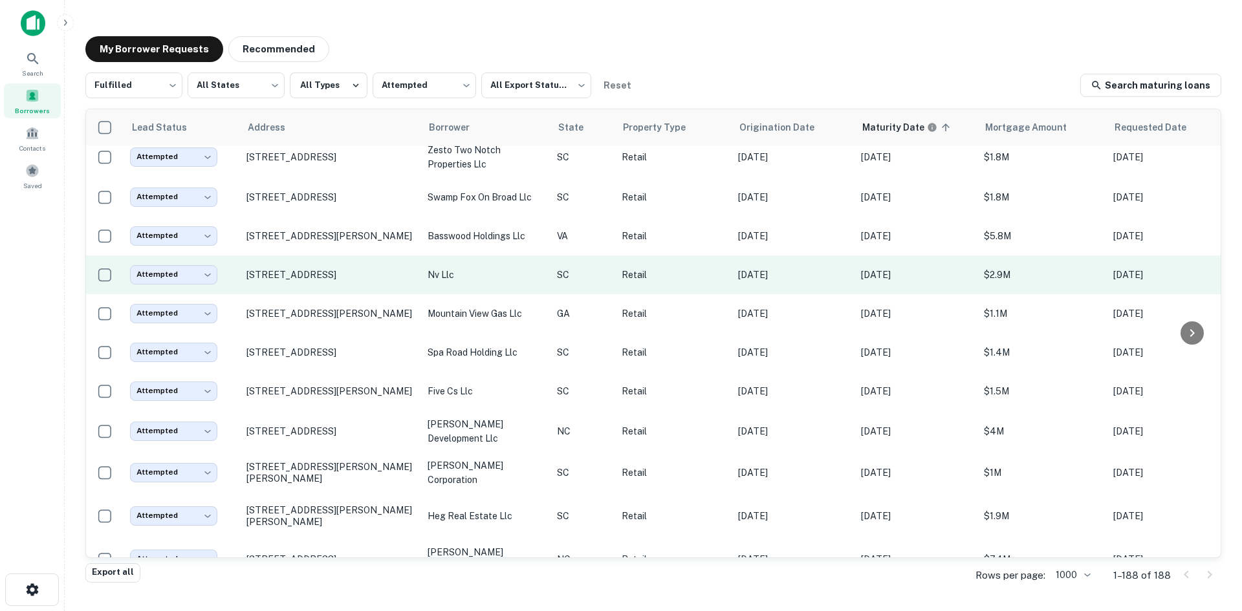
scroll to position [129, 0]
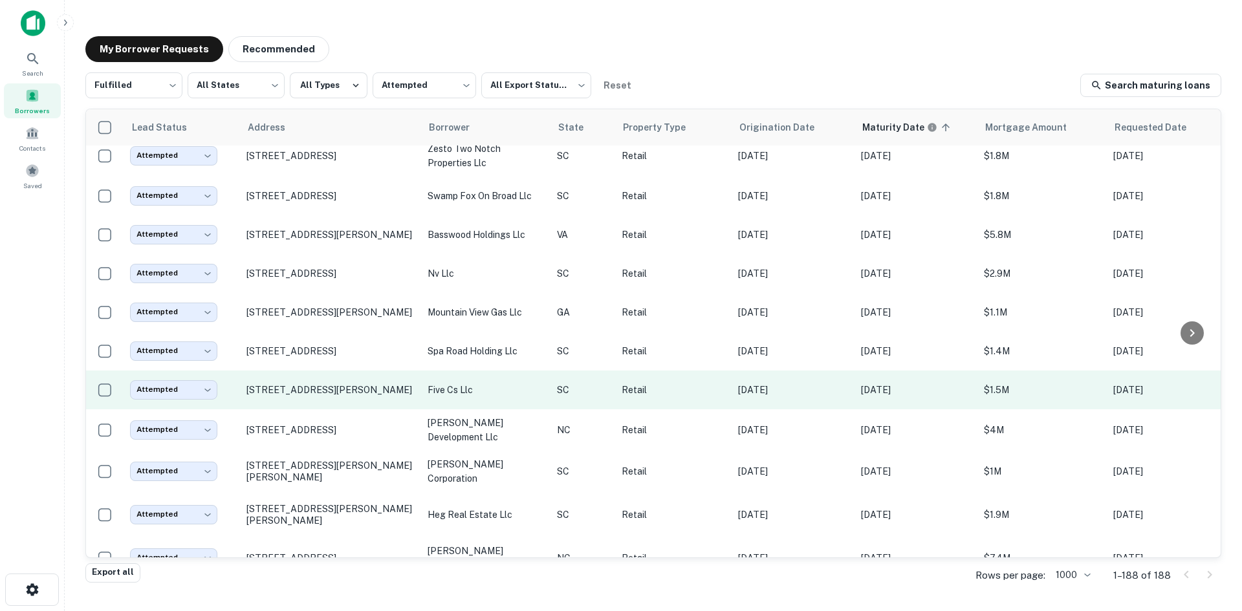
click at [358, 410] on td "[STREET_ADDRESS][PERSON_NAME]" at bounding box center [330, 390] width 181 height 39
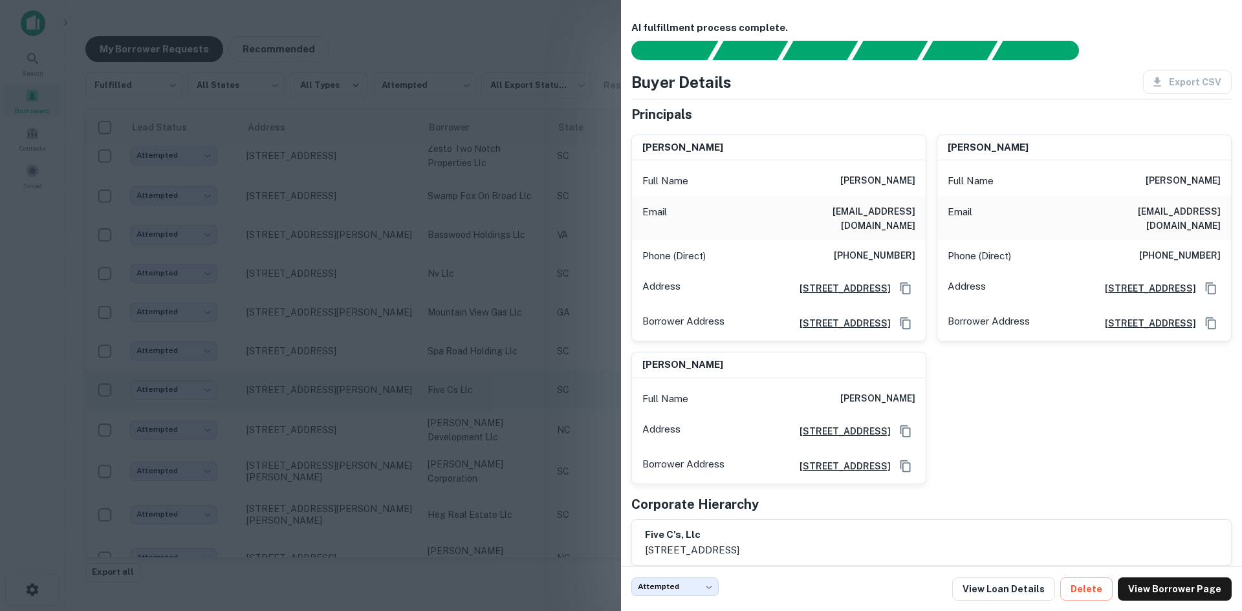
click at [358, 450] on div at bounding box center [621, 305] width 1242 height 611
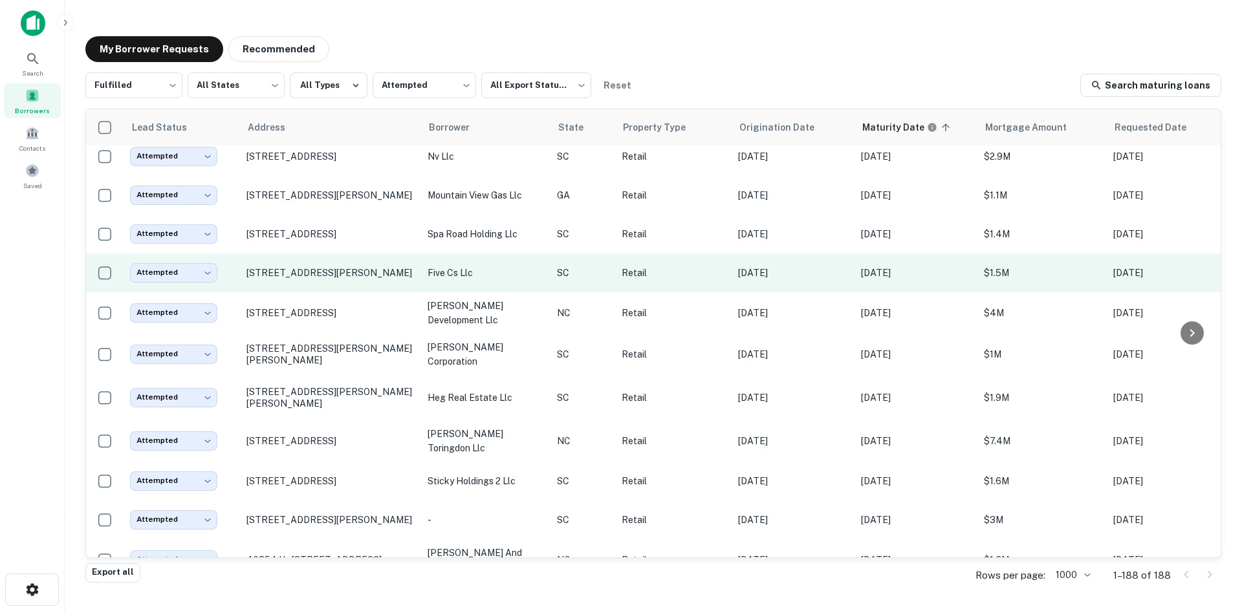
scroll to position [259, 0]
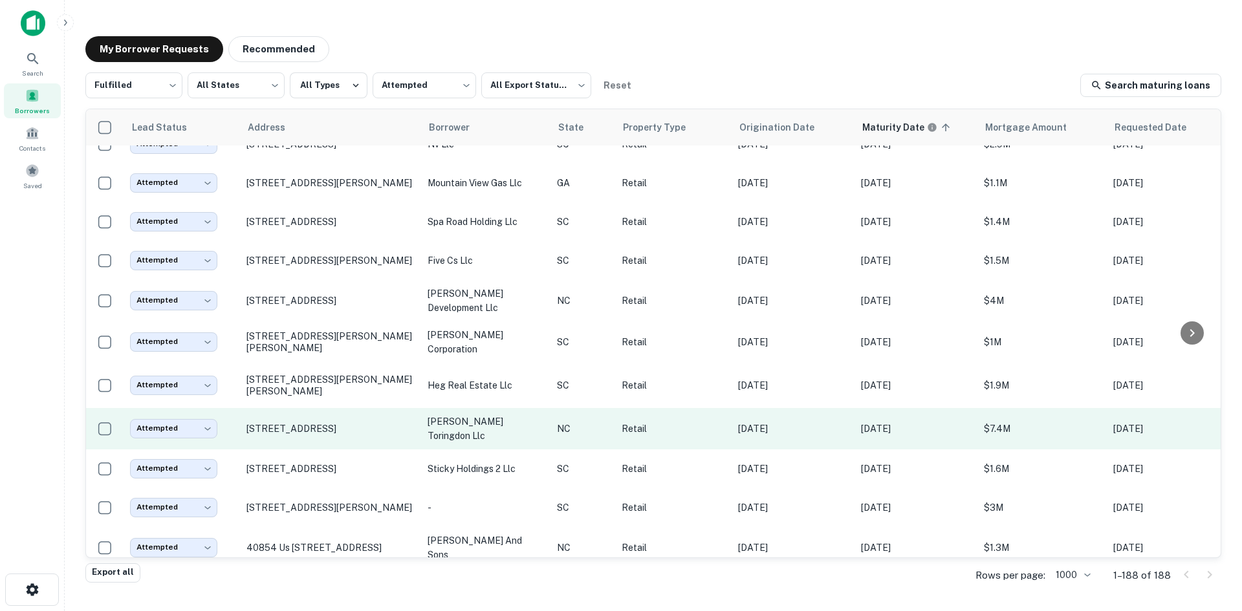
click at [345, 450] on td "[STREET_ADDRESS]" at bounding box center [330, 428] width 181 height 41
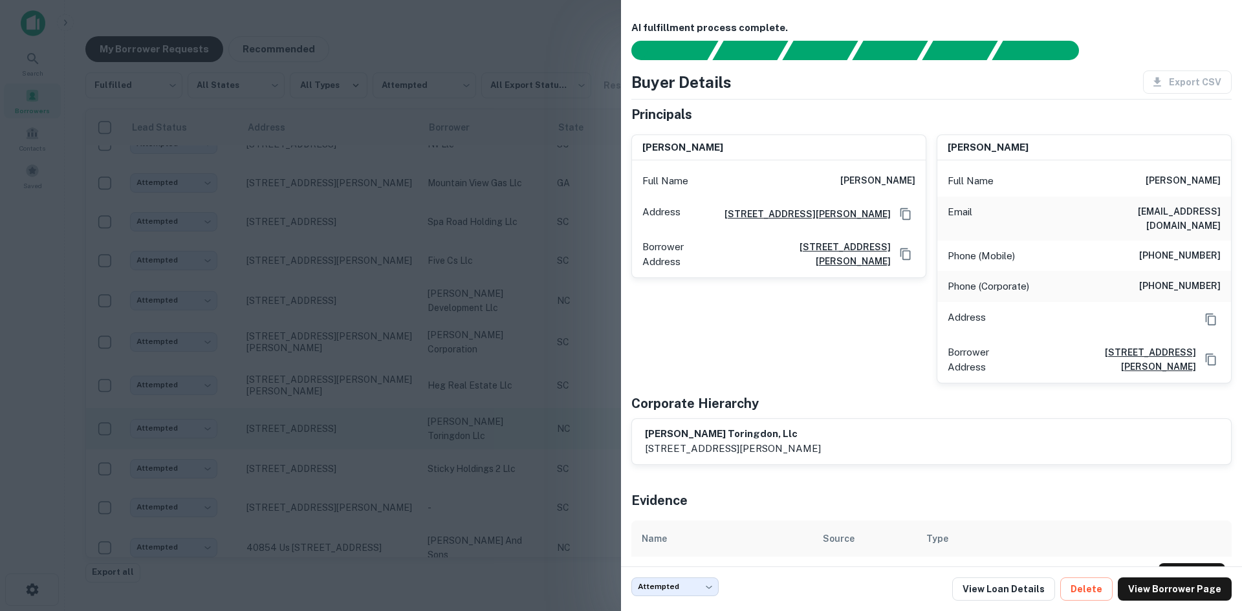
click at [345, 483] on div at bounding box center [621, 305] width 1242 height 611
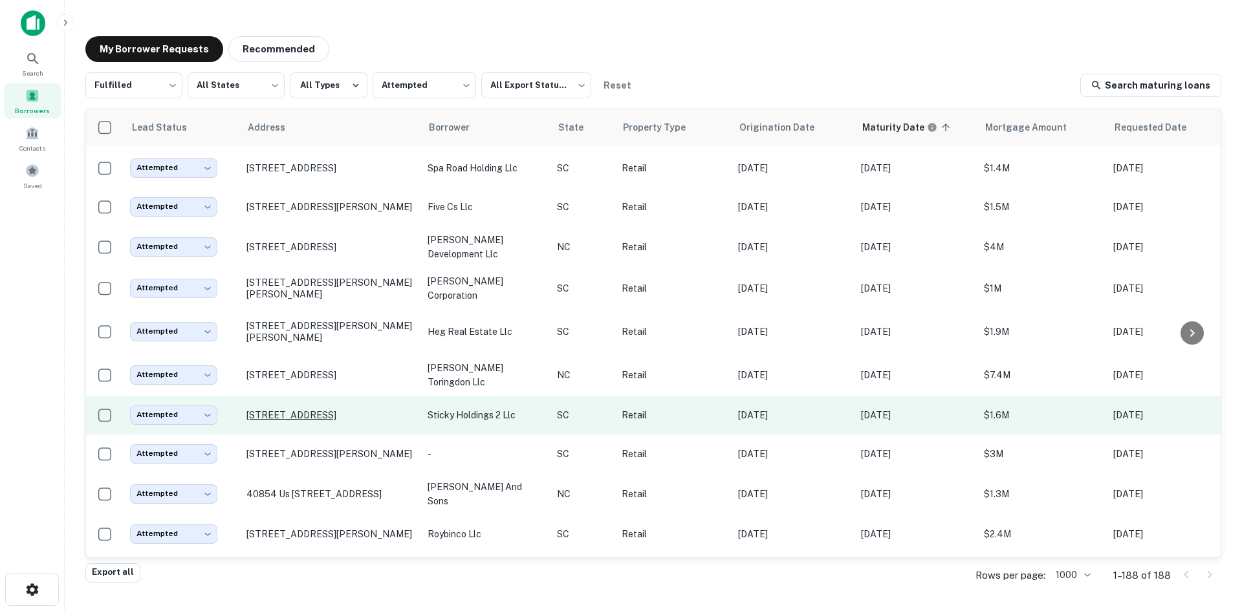
scroll to position [388, 0]
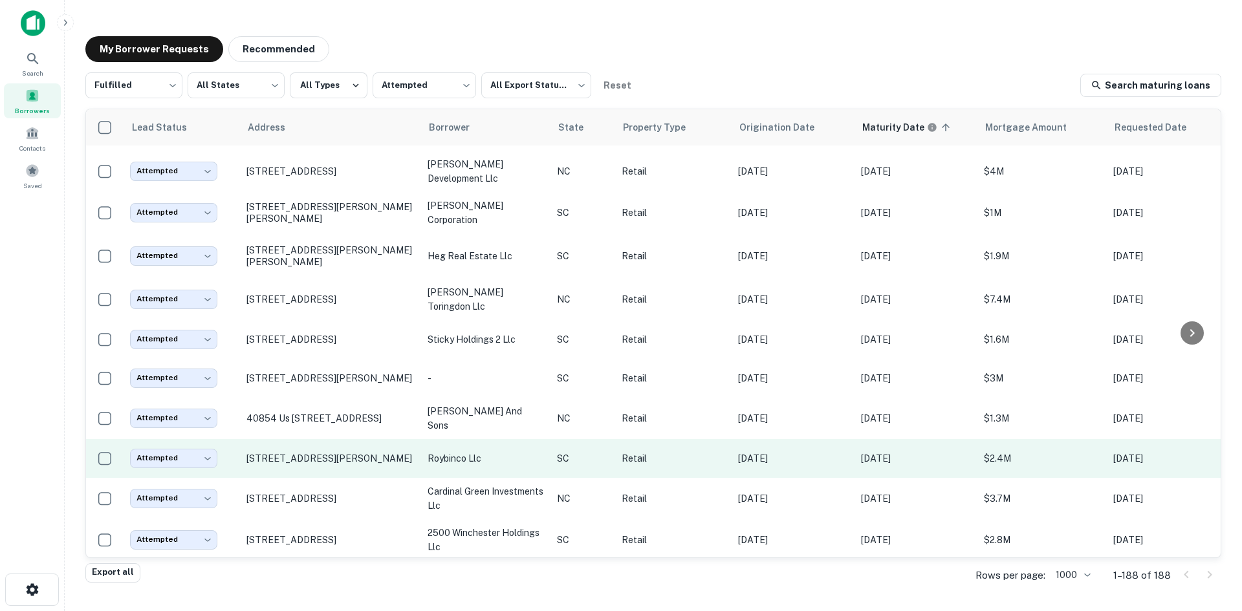
click at [344, 478] on td "[STREET_ADDRESS][PERSON_NAME]" at bounding box center [330, 458] width 181 height 39
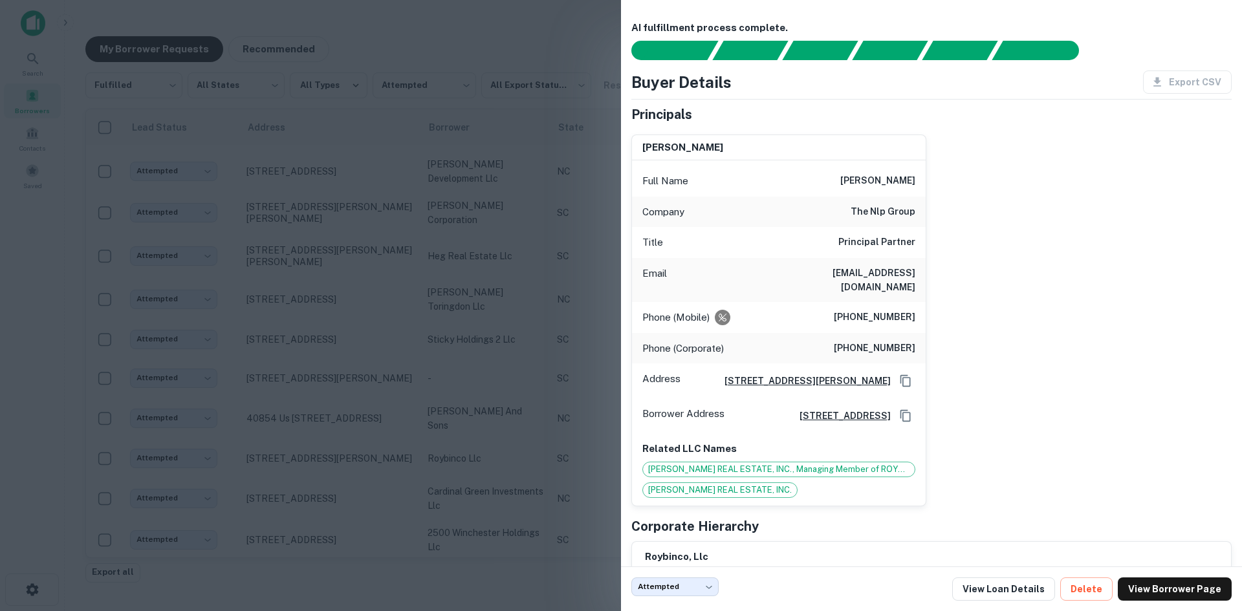
click at [340, 499] on div at bounding box center [621, 305] width 1242 height 611
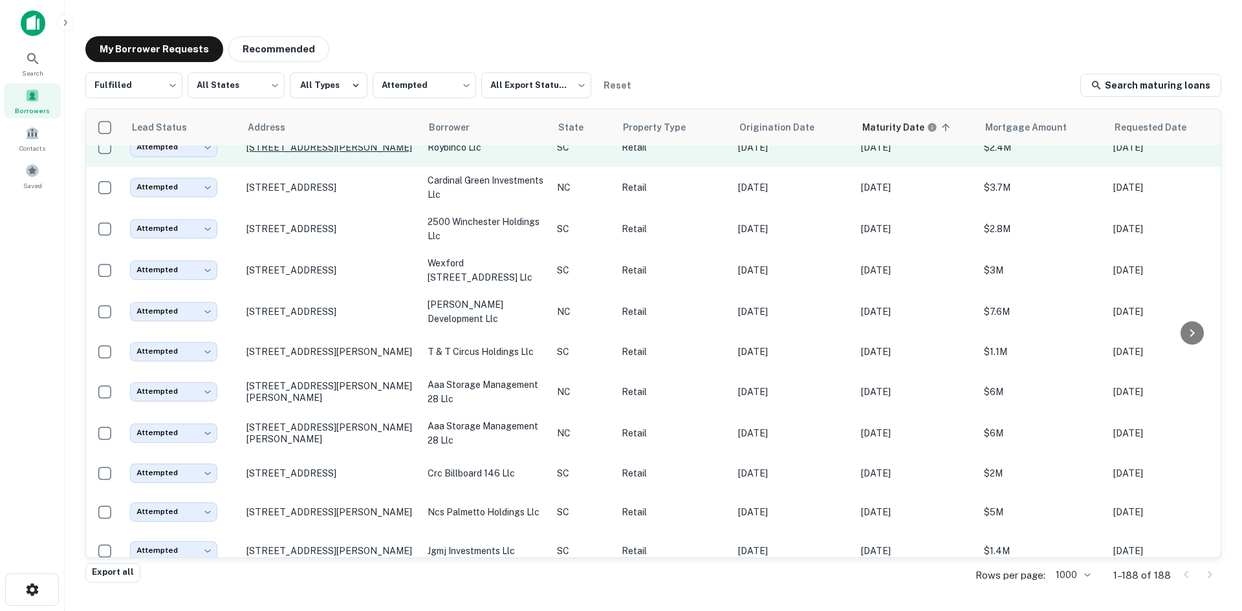
scroll to position [712, 0]
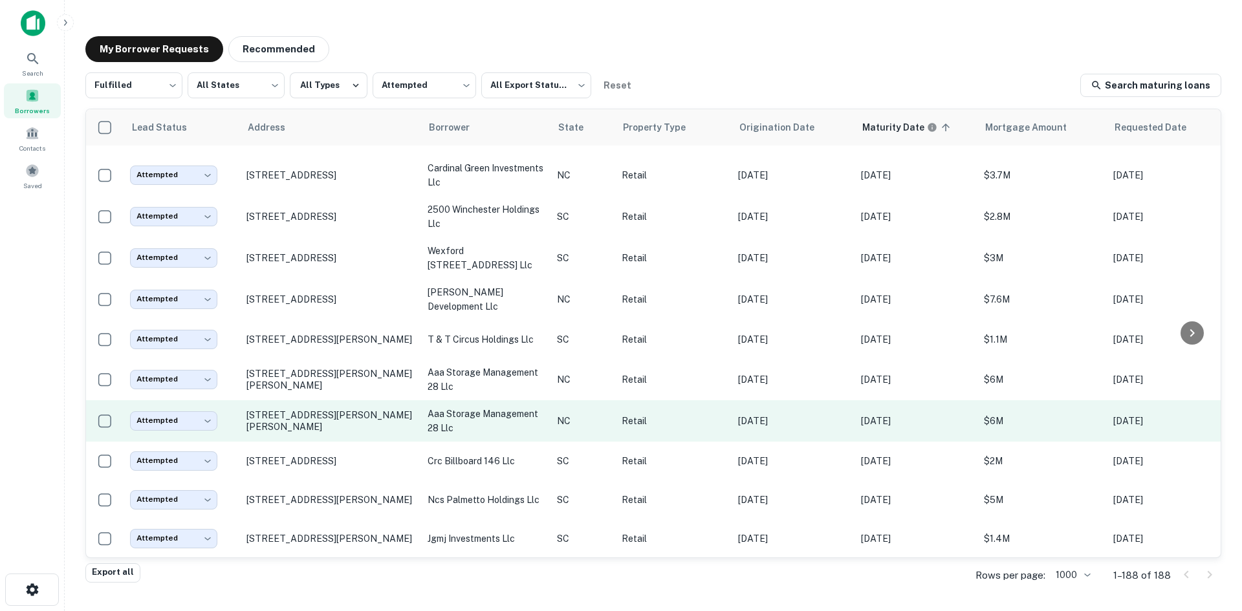
click at [335, 442] on td "[STREET_ADDRESS][PERSON_NAME][PERSON_NAME]" at bounding box center [330, 420] width 181 height 41
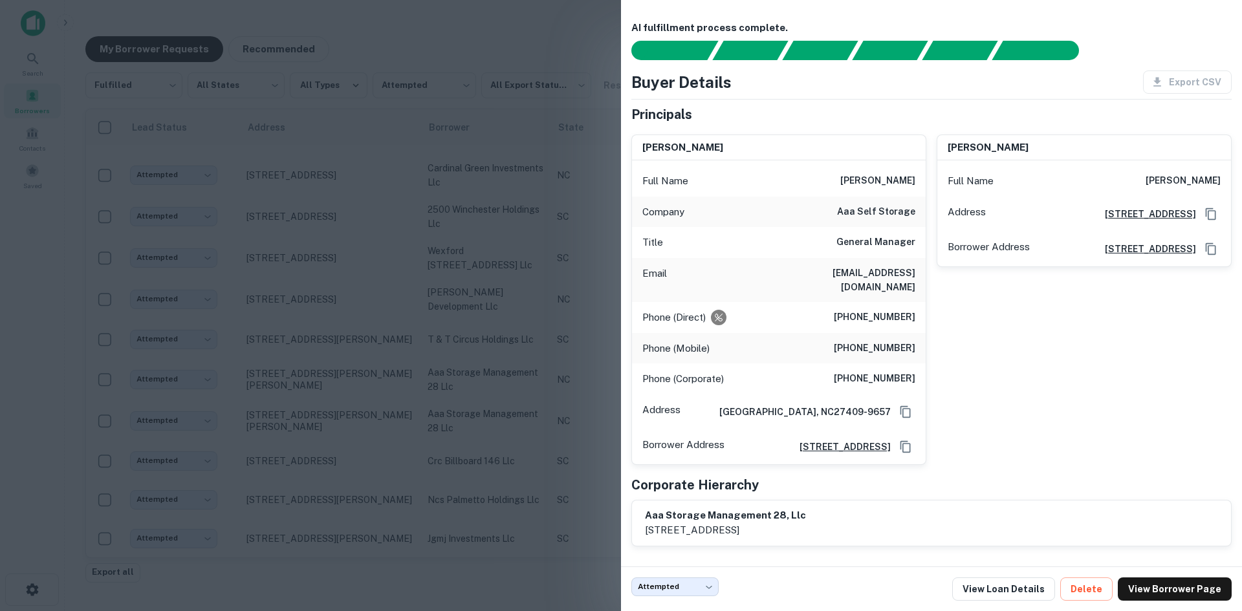
click at [315, 408] on div at bounding box center [621, 305] width 1242 height 611
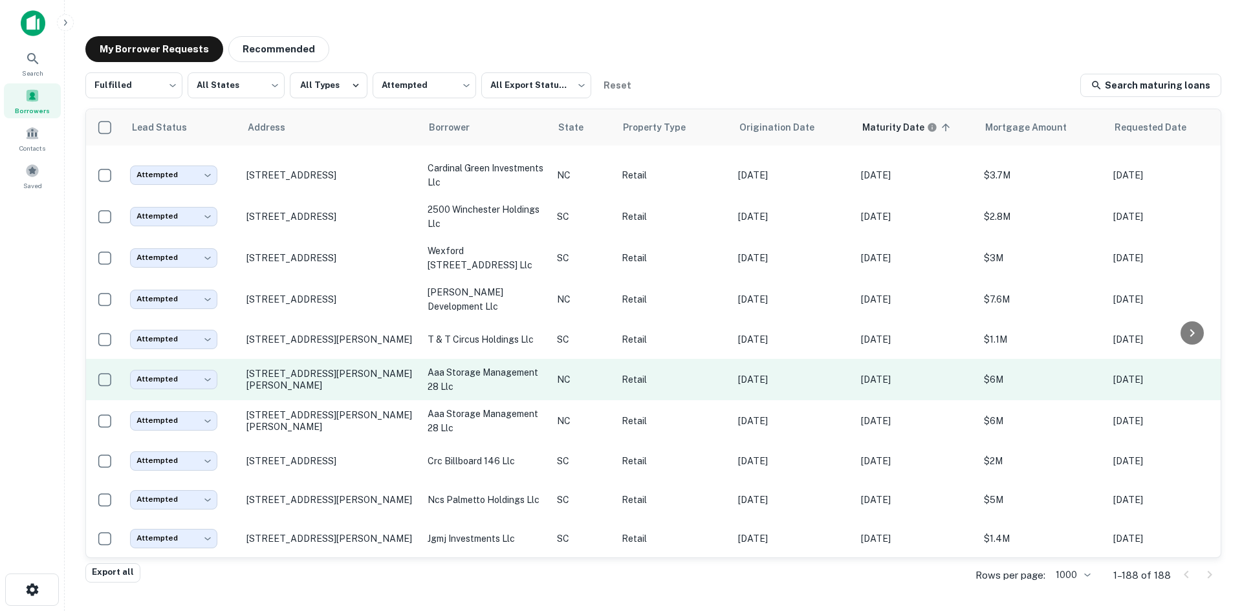
click at [301, 400] on td "[STREET_ADDRESS][PERSON_NAME][PERSON_NAME]" at bounding box center [330, 379] width 181 height 41
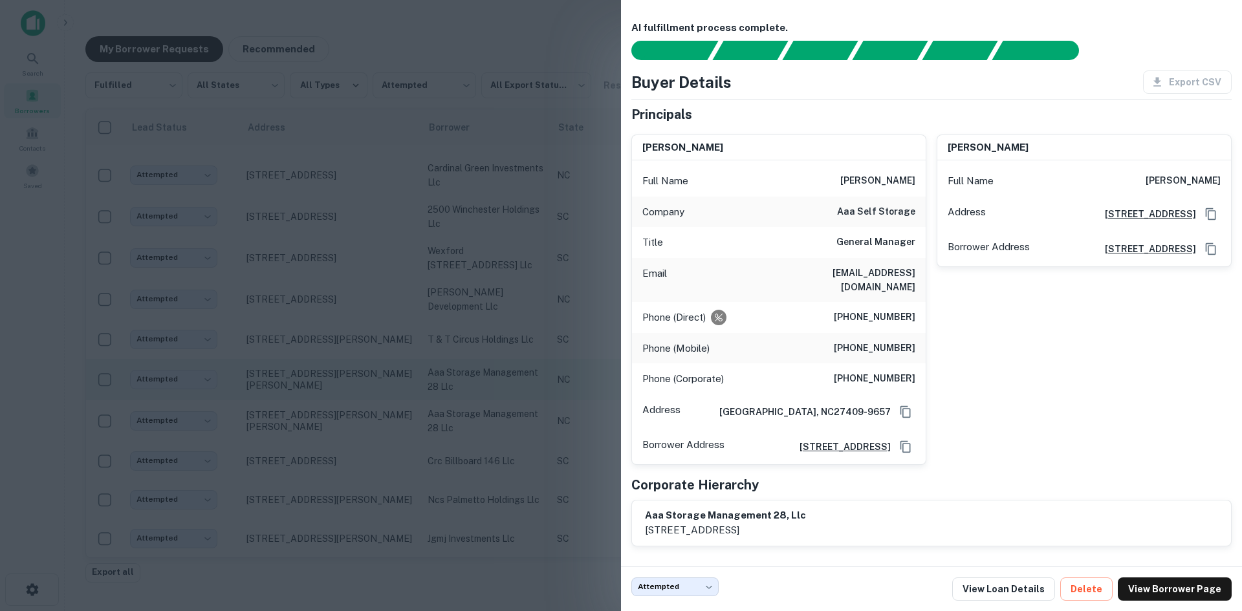
click at [301, 426] on div at bounding box center [621, 305] width 1242 height 611
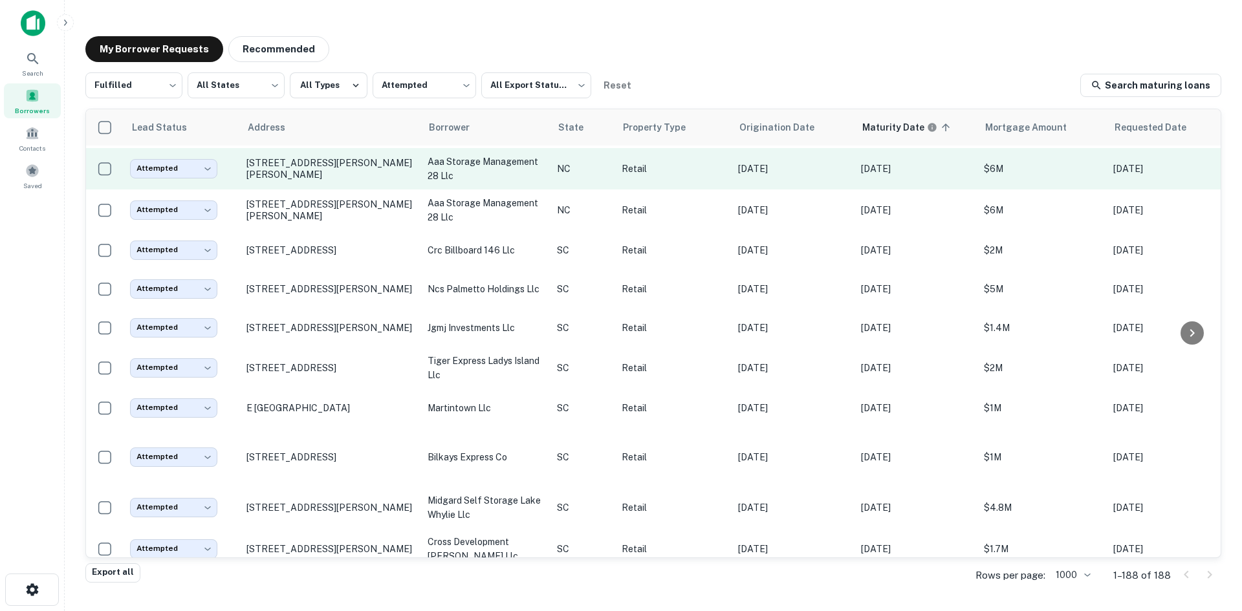
scroll to position [970, 0]
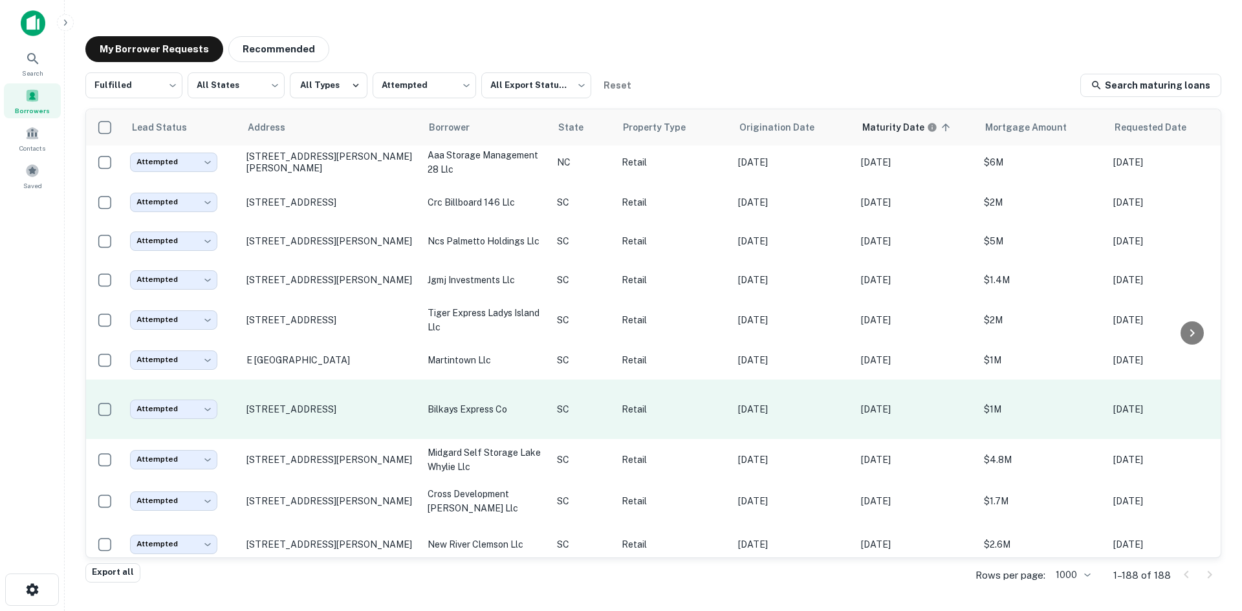
click at [308, 439] on td "[STREET_ADDRESS]" at bounding box center [330, 410] width 181 height 60
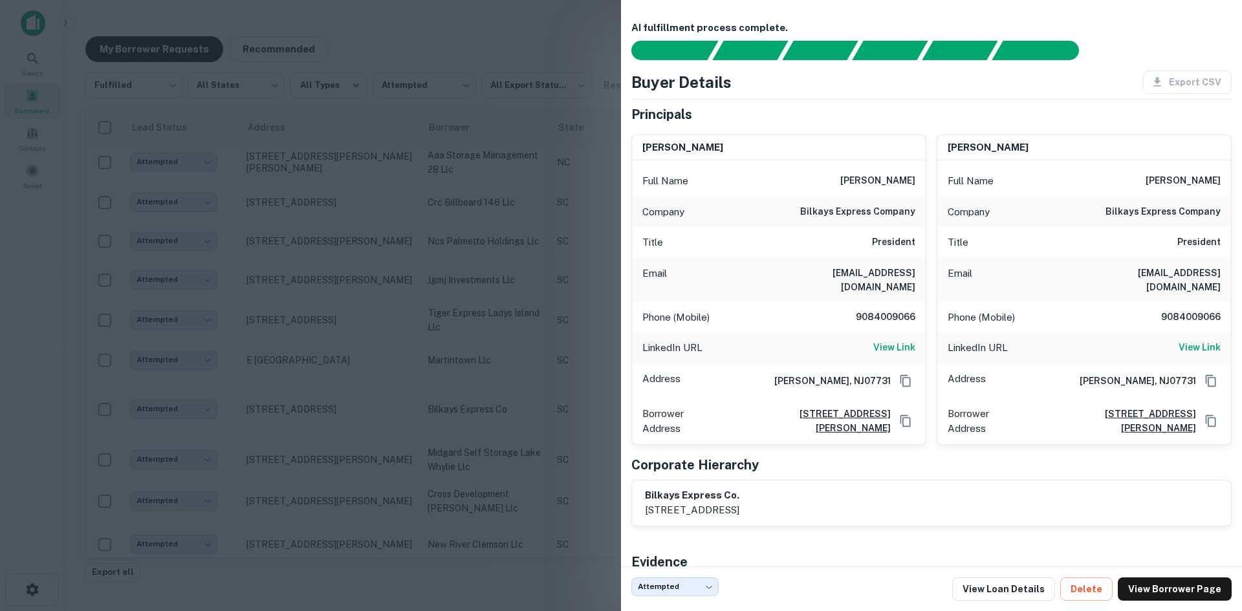
click at [301, 455] on div at bounding box center [621, 305] width 1242 height 611
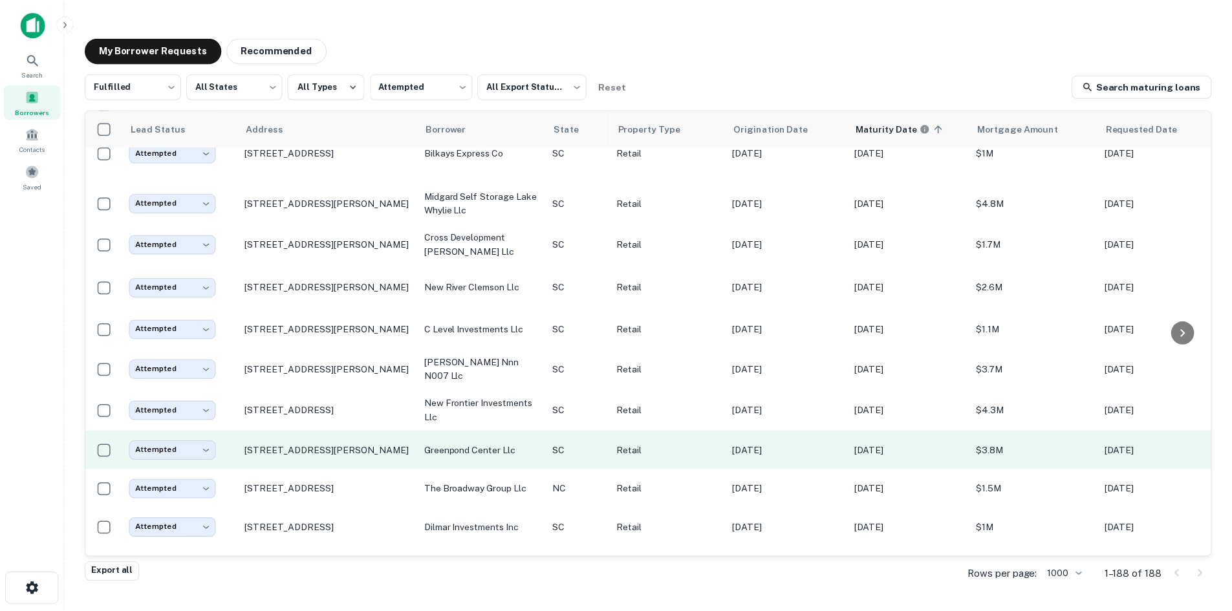
scroll to position [1229, 0]
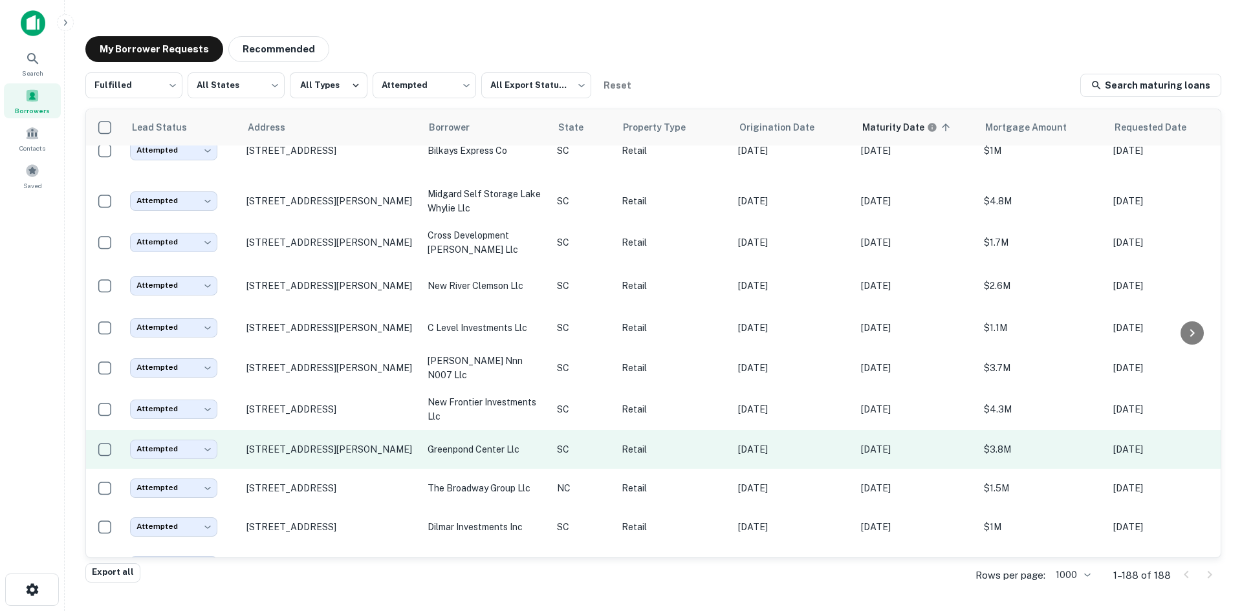
click at [320, 469] on td "[STREET_ADDRESS][PERSON_NAME]" at bounding box center [330, 449] width 181 height 39
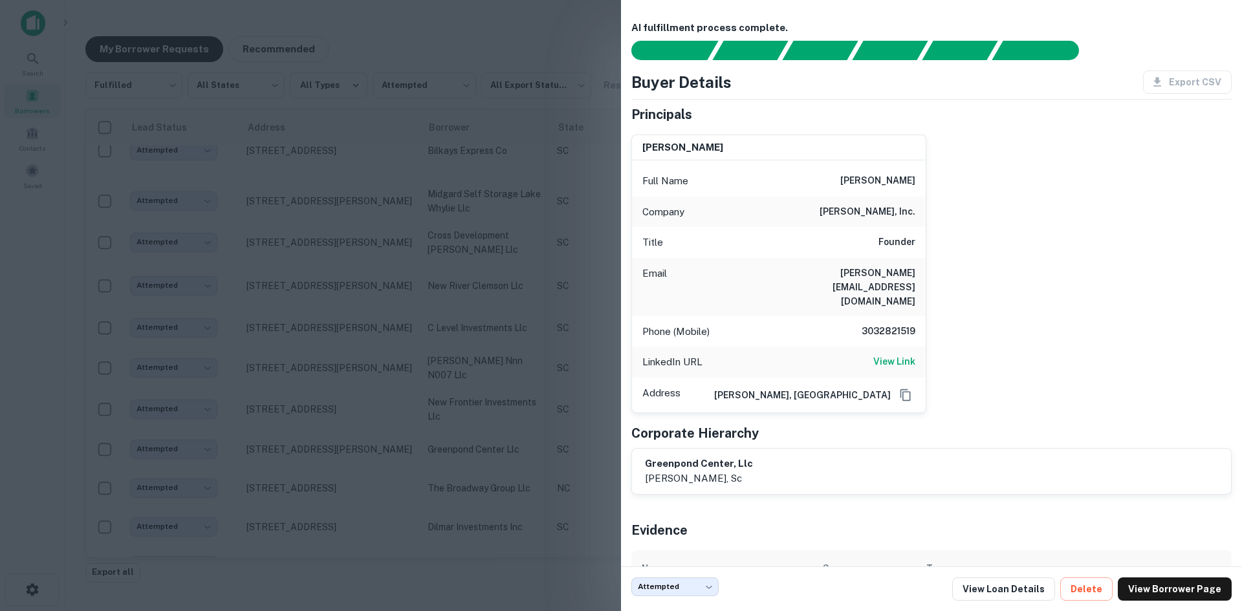
click at [323, 473] on div at bounding box center [621, 305] width 1242 height 611
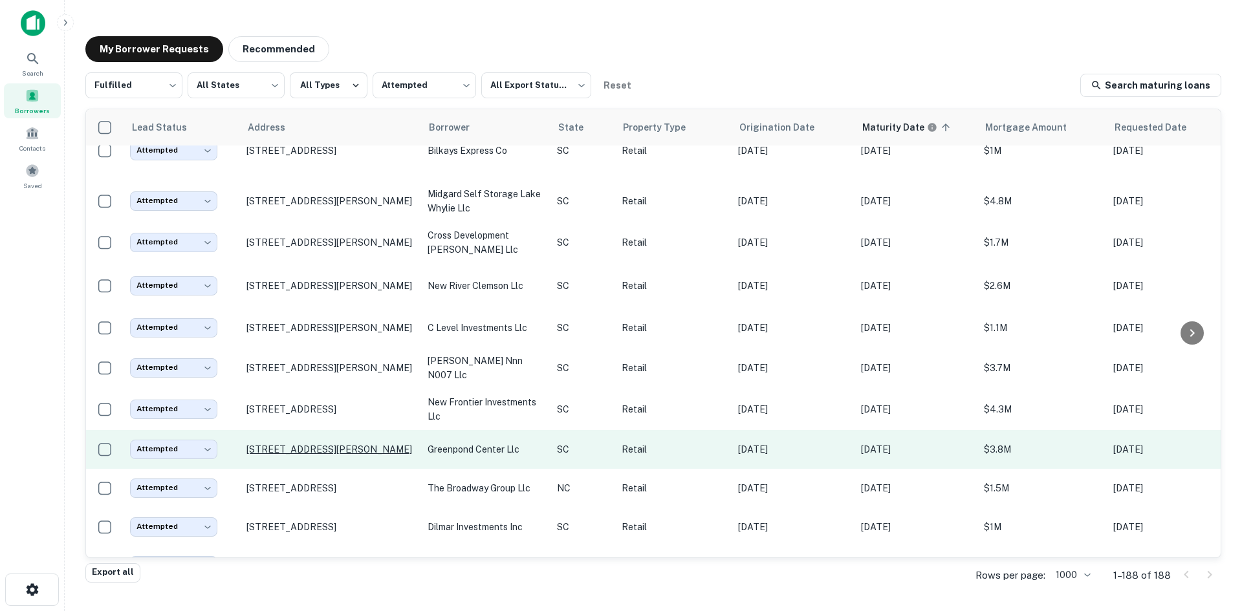
click at [320, 455] on p "[STREET_ADDRESS][PERSON_NAME]" at bounding box center [330, 450] width 168 height 12
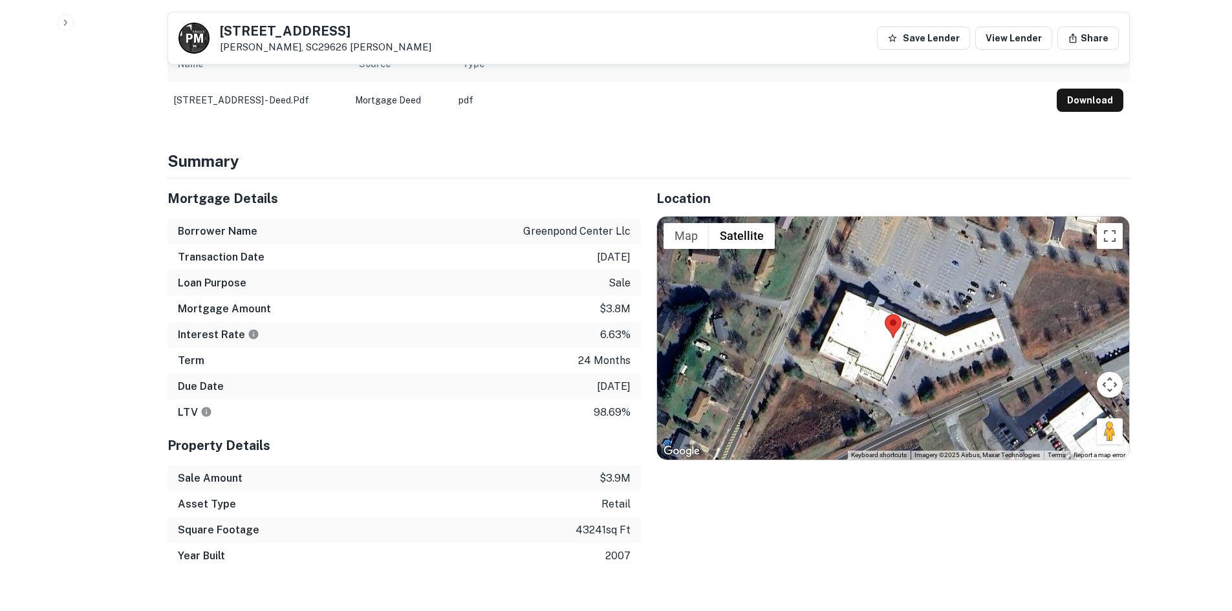
scroll to position [647, 0]
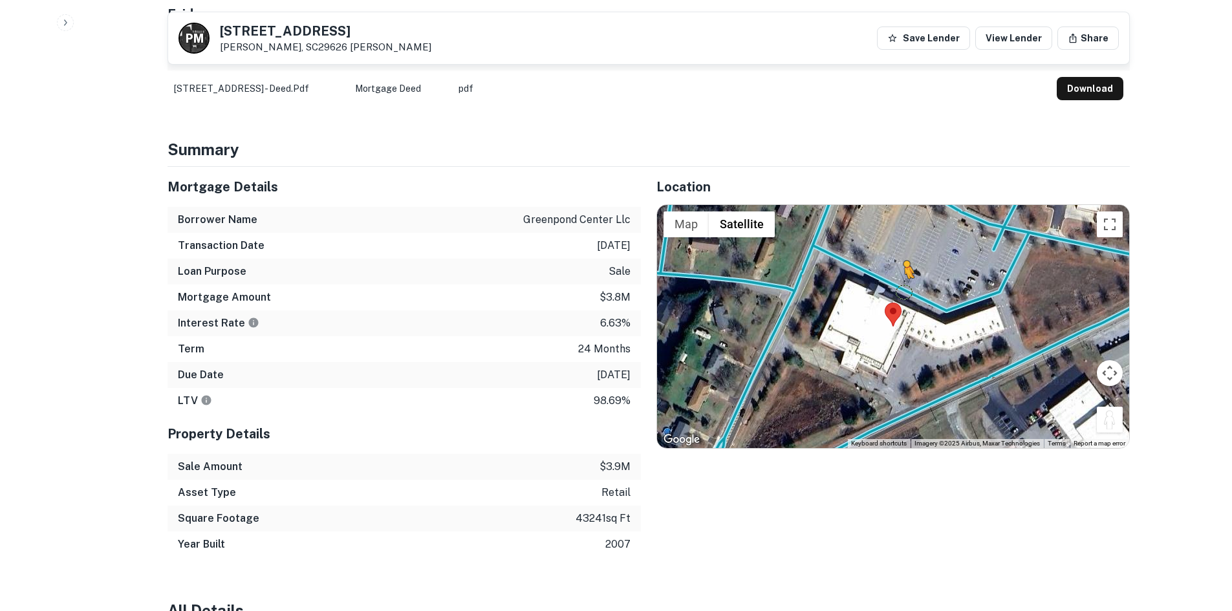
drag, startPoint x: 1111, startPoint y: 395, endPoint x: 893, endPoint y: 264, distance: 254.2
click at [893, 264] on div "To activate drag with keyboard, press Alt + Enter. Once in keyboard drag state,…" at bounding box center [893, 326] width 472 height 243
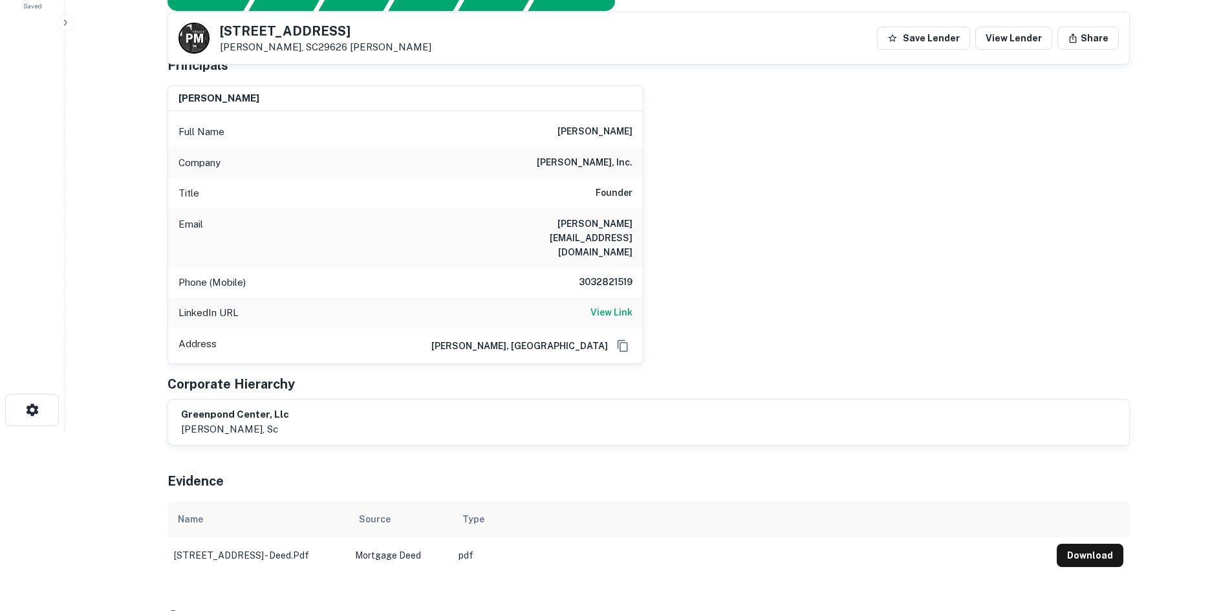
scroll to position [65, 0]
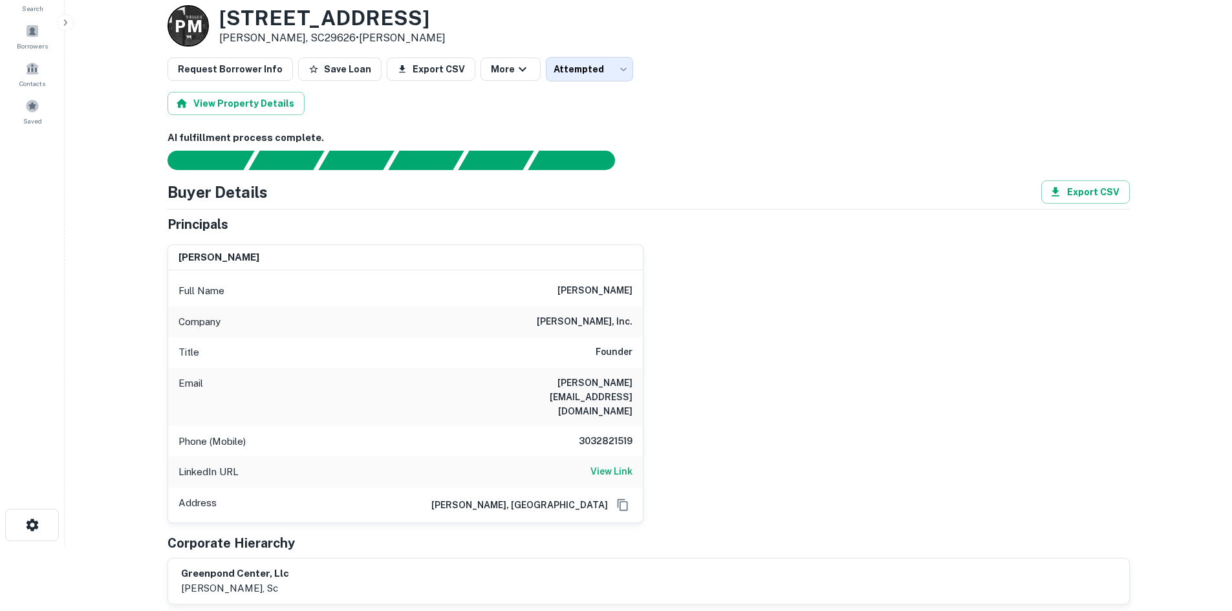
click at [624, 434] on h6 "3032821519" at bounding box center [594, 442] width 78 height 16
click at [560, 298] on div "Full Name john wright" at bounding box center [405, 291] width 475 height 31
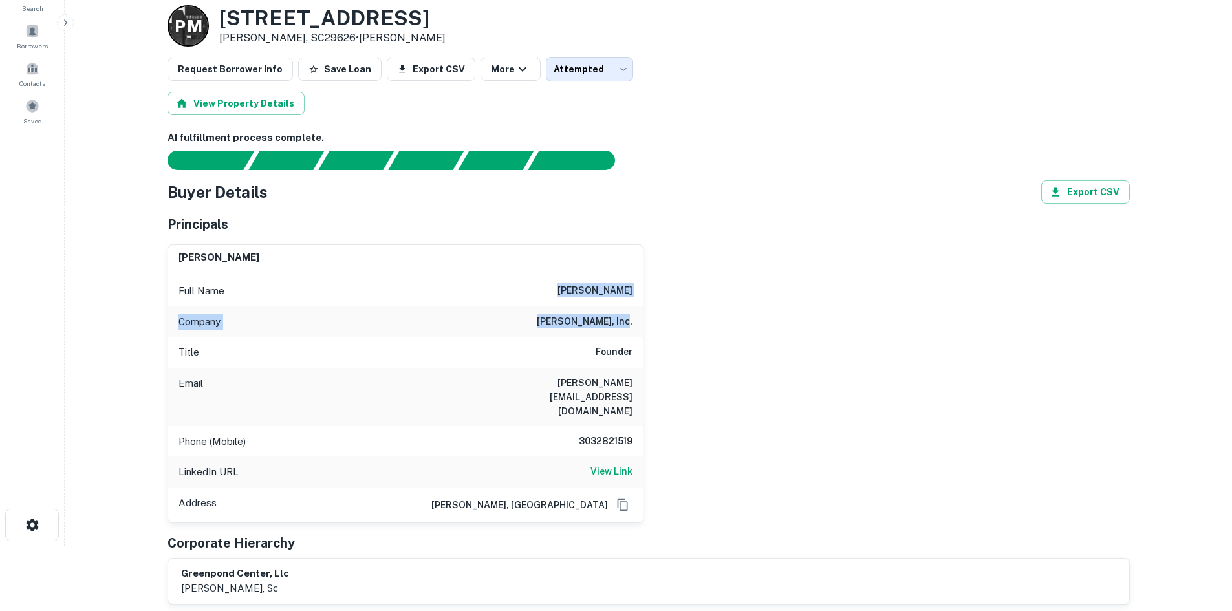
drag, startPoint x: 568, startPoint y: 284, endPoint x: 695, endPoint y: 319, distance: 131.5
click at [695, 319] on div "john wright Full Name john wright Company mccoy wright, inc. Title Founder Emai…" at bounding box center [643, 378] width 973 height 289
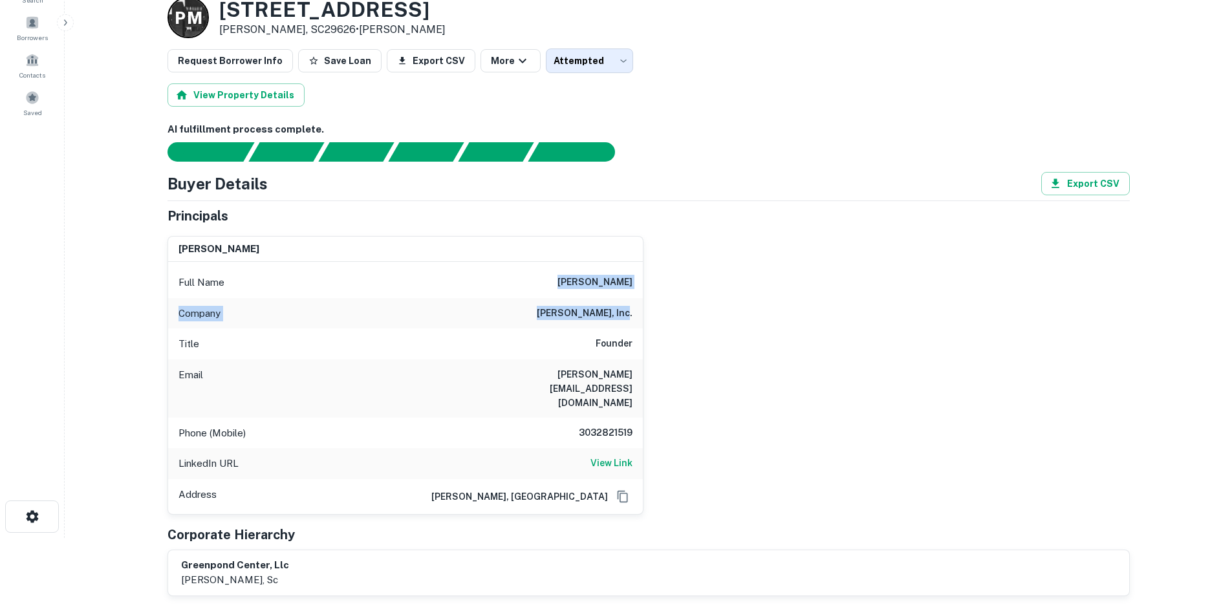
scroll to position [129, 0]
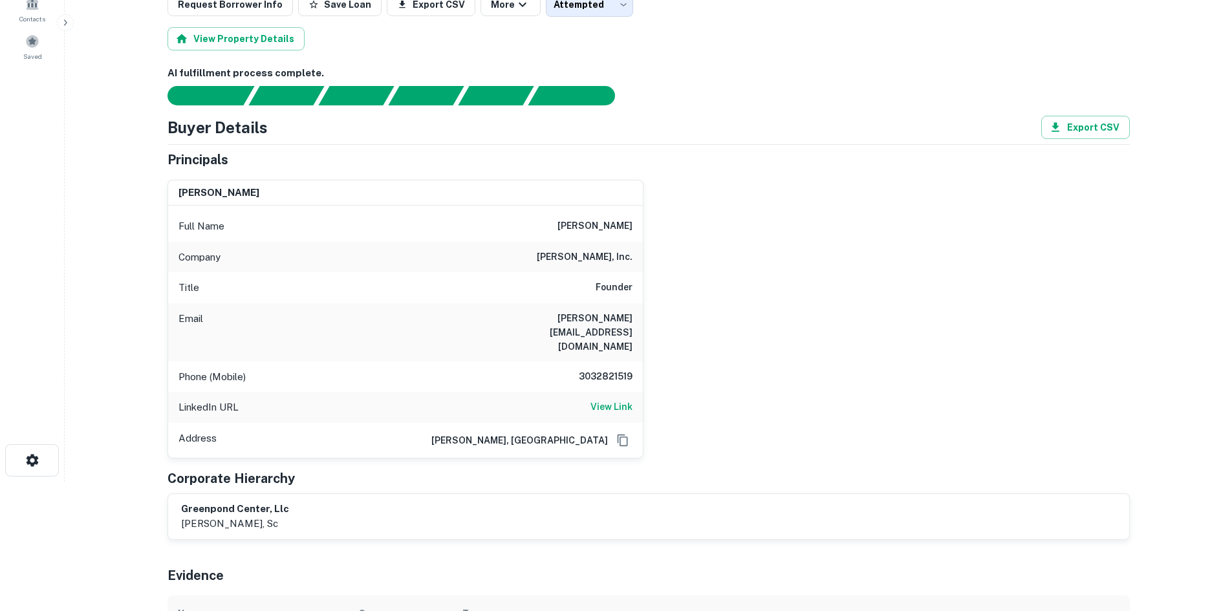
click at [601, 369] on h6 "3032821519" at bounding box center [594, 377] width 78 height 16
click at [602, 369] on h6 "3032821519" at bounding box center [594, 377] width 78 height 16
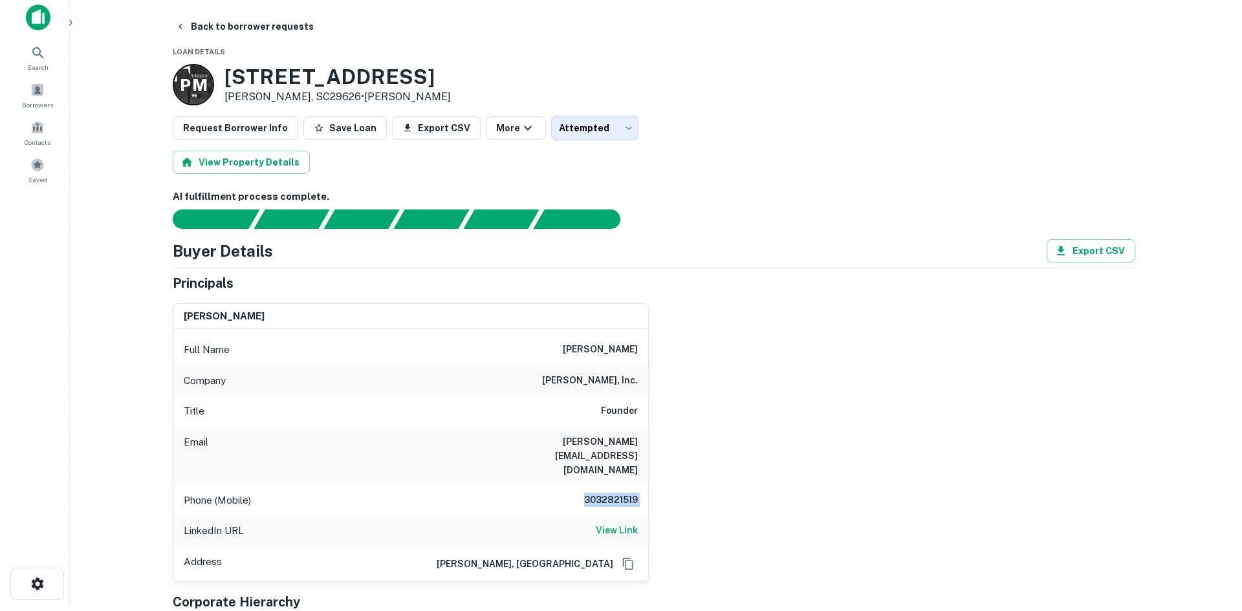
scroll to position [0, 0]
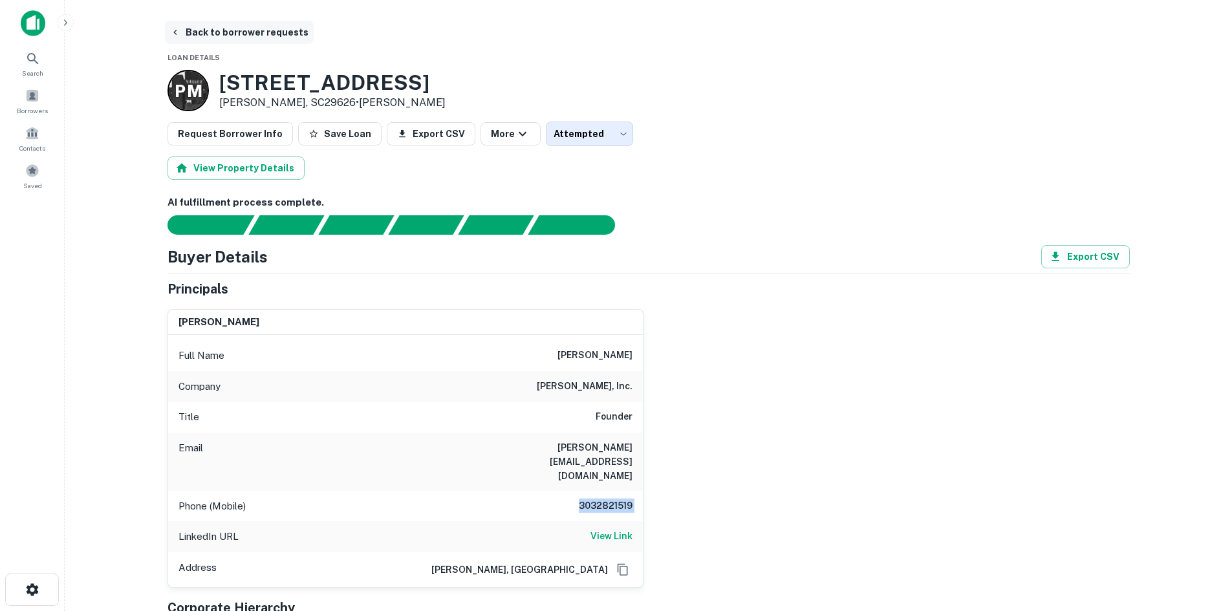
click at [223, 34] on button "Back to borrower requests" at bounding box center [239, 32] width 149 height 23
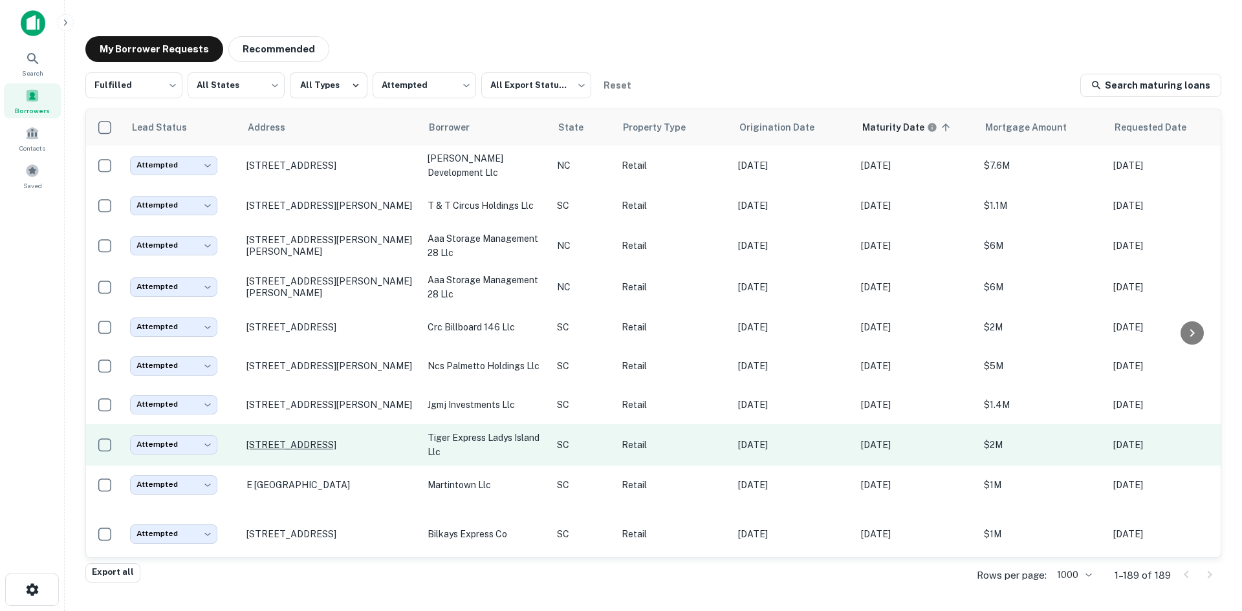
scroll to position [956, 0]
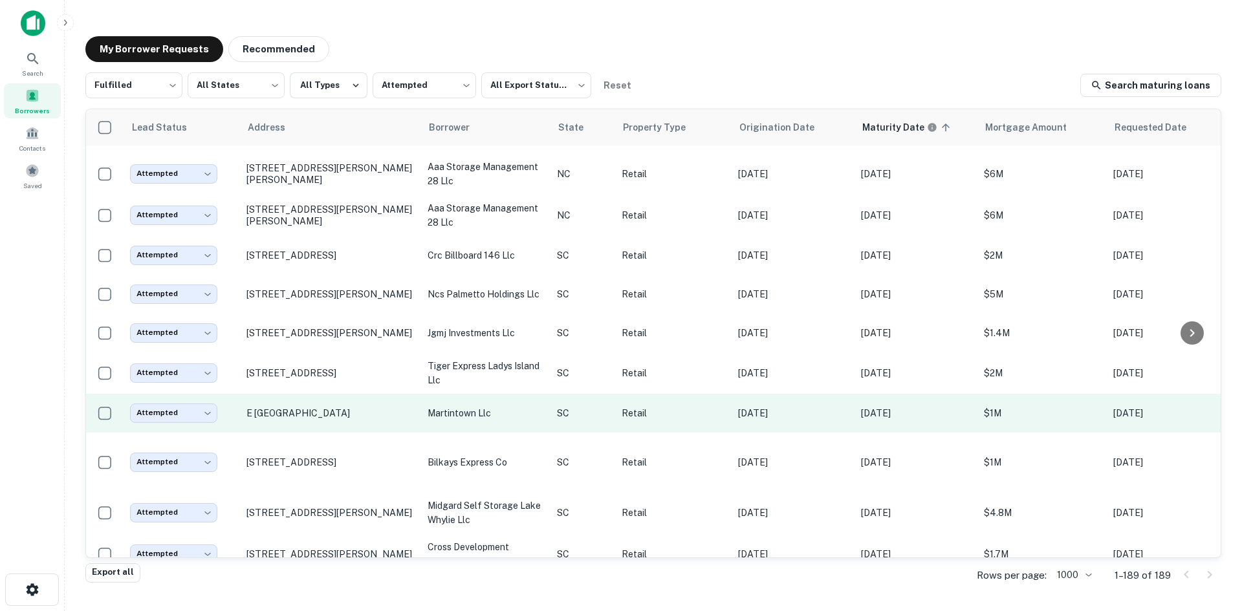
click at [319, 433] on td "E [GEOGRAPHIC_DATA]" at bounding box center [330, 413] width 181 height 39
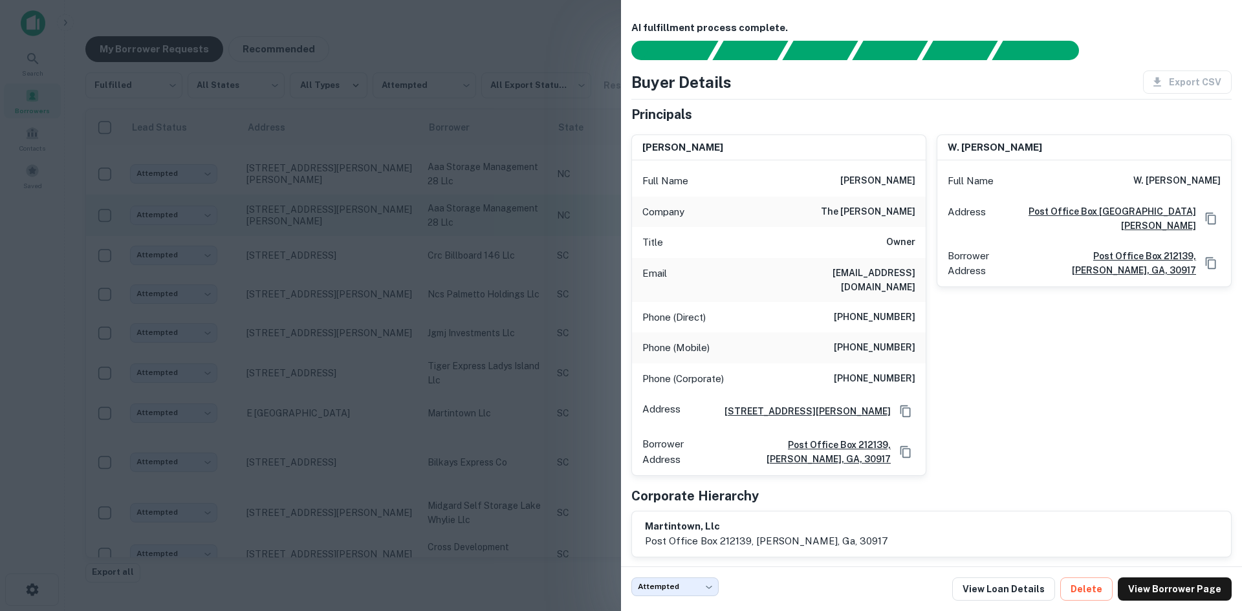
drag, startPoint x: 446, startPoint y: 212, endPoint x: 428, endPoint y: 250, distance: 42.3
click at [447, 212] on div at bounding box center [621, 305] width 1242 height 611
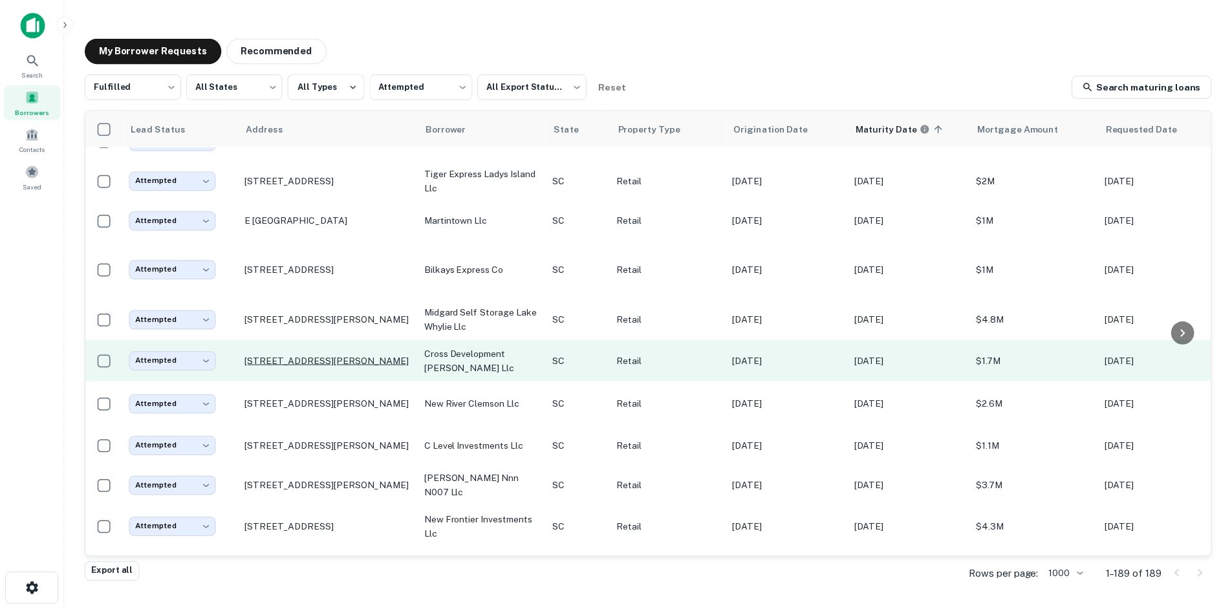
scroll to position [1150, 0]
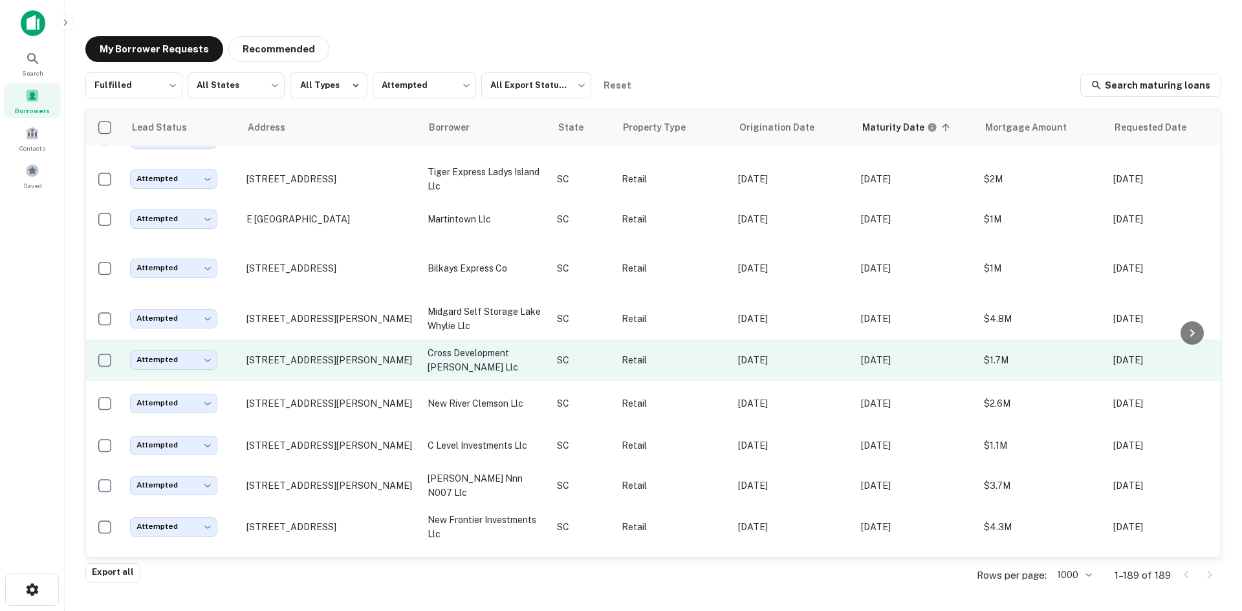
click at [353, 381] on td "[STREET_ADDRESS][PERSON_NAME]" at bounding box center [330, 360] width 181 height 41
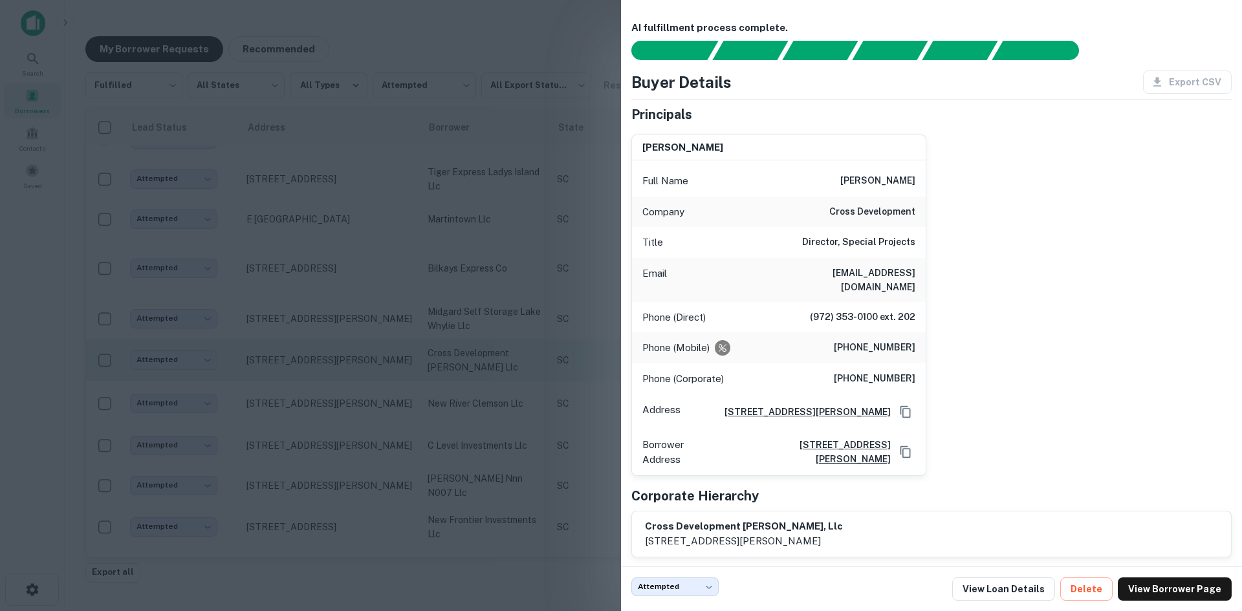
click at [353, 410] on div at bounding box center [621, 305] width 1242 height 611
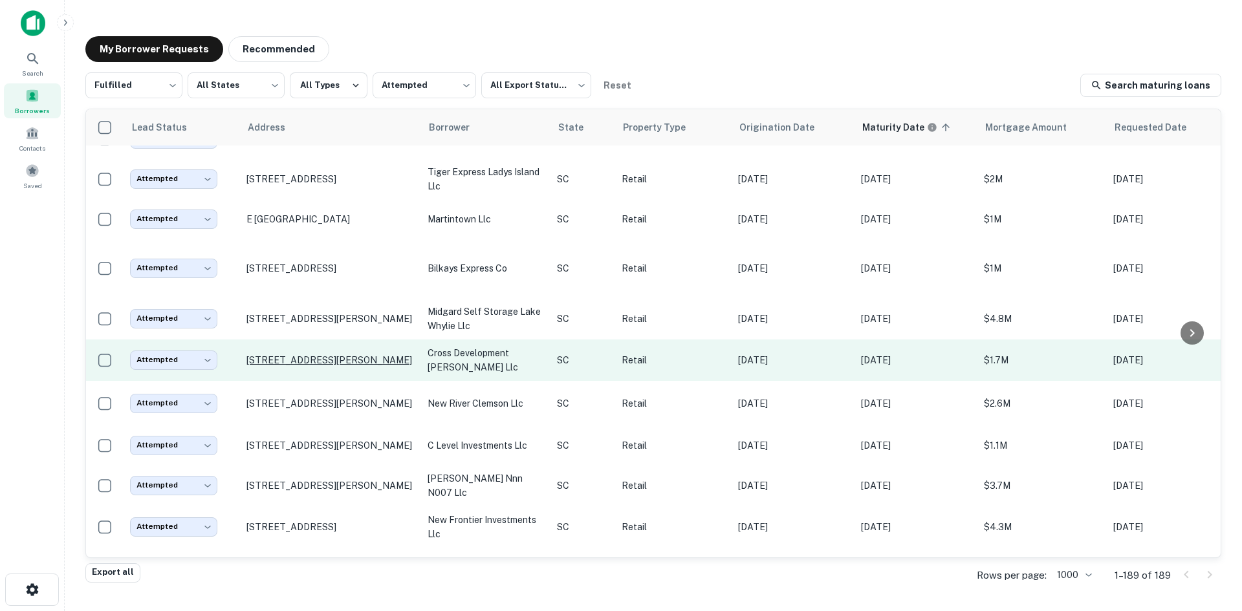
click at [356, 366] on p "[STREET_ADDRESS][PERSON_NAME]" at bounding box center [330, 361] width 168 height 12
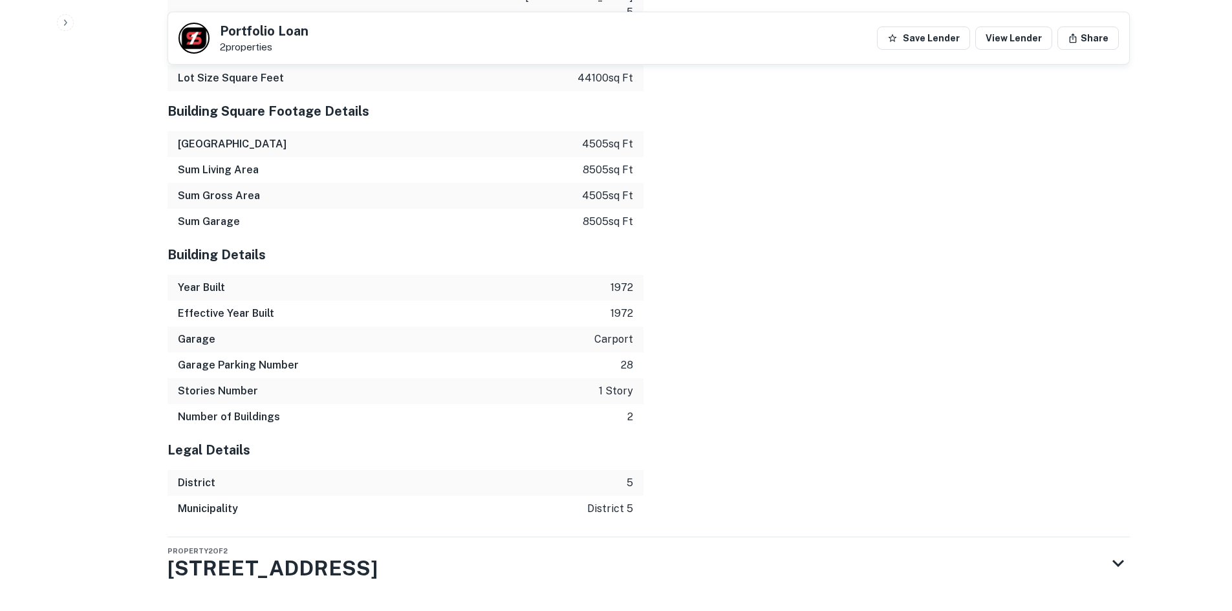
scroll to position [2024, 0]
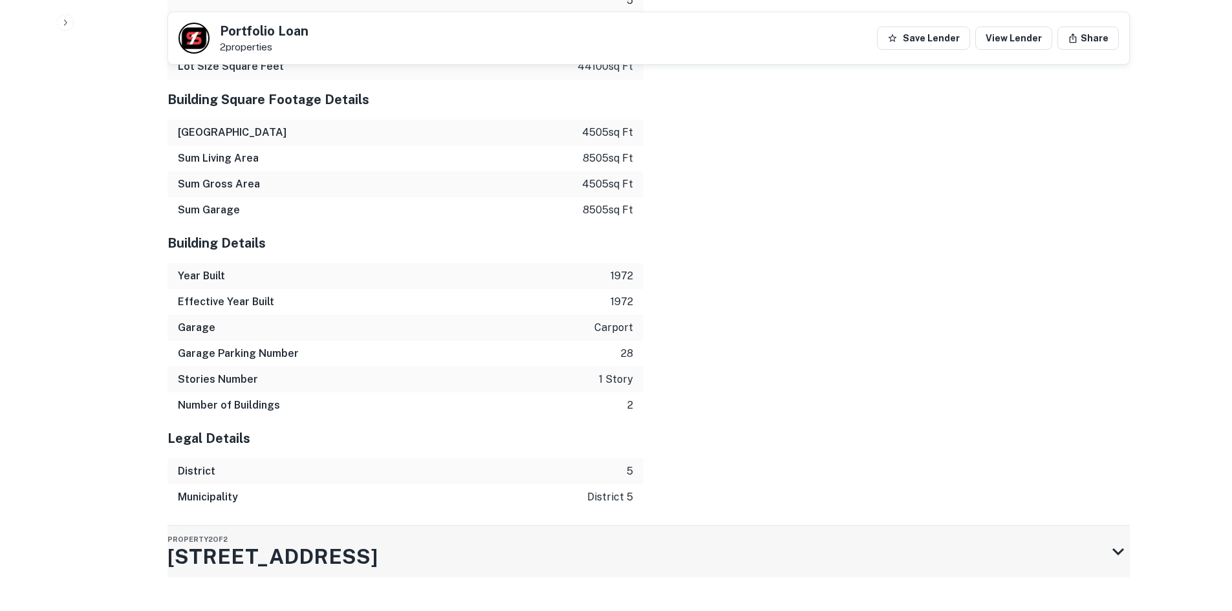
click at [392, 526] on div "Property 2 of 2 1801 E Greenville St" at bounding box center [637, 552] width 939 height 52
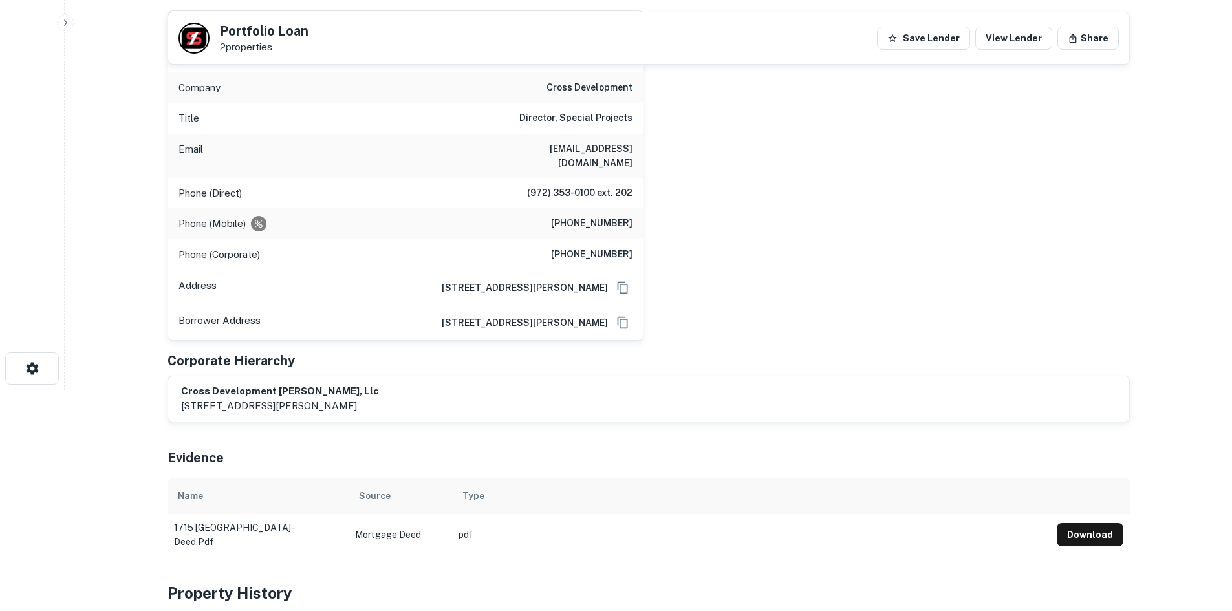
scroll to position [56, 0]
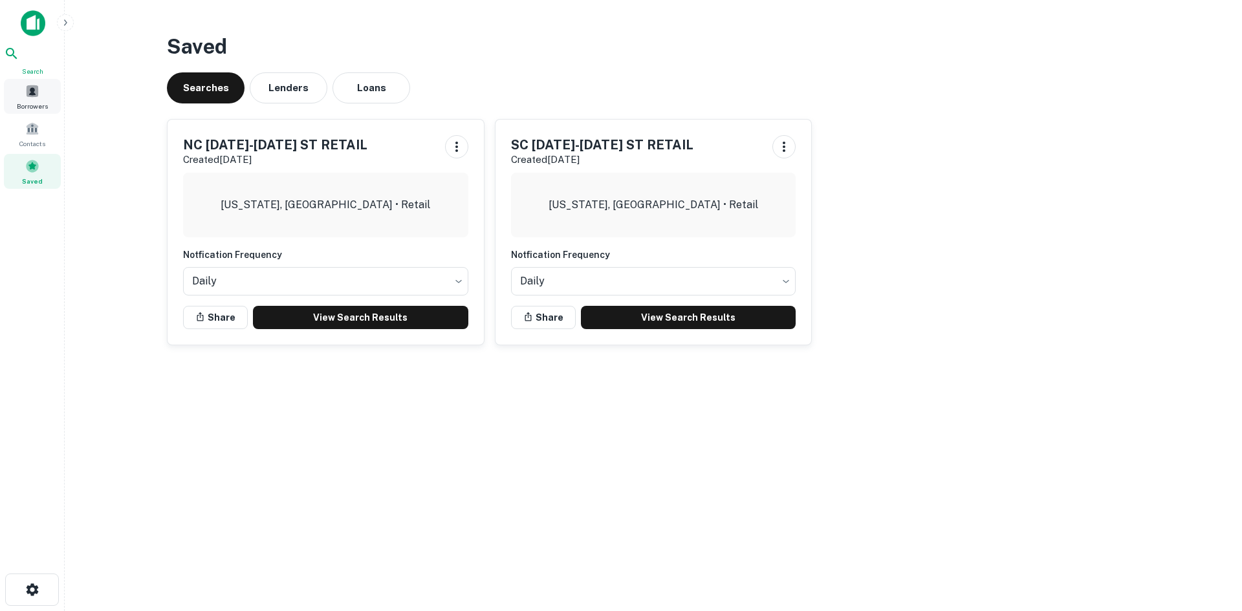
click at [41, 90] on div "Borrowers" at bounding box center [32, 96] width 57 height 35
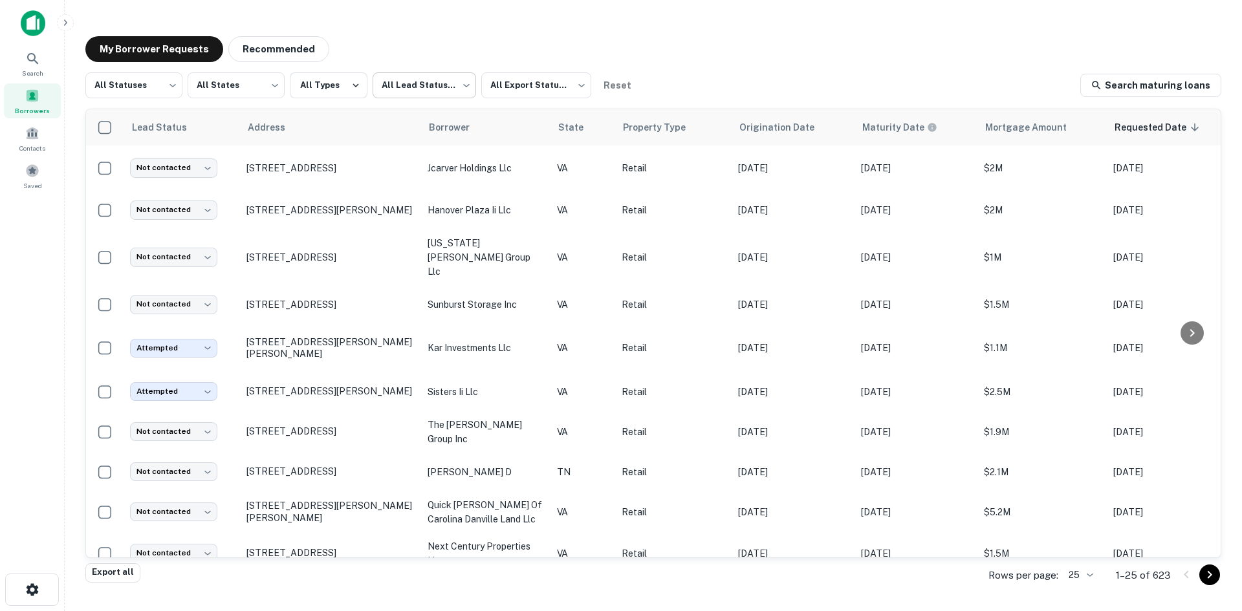
click at [410, 83] on body "Search Borrowers Contacts Saved My Borrower Requests Recommended All Statuses *…" at bounding box center [621, 305] width 1242 height 611
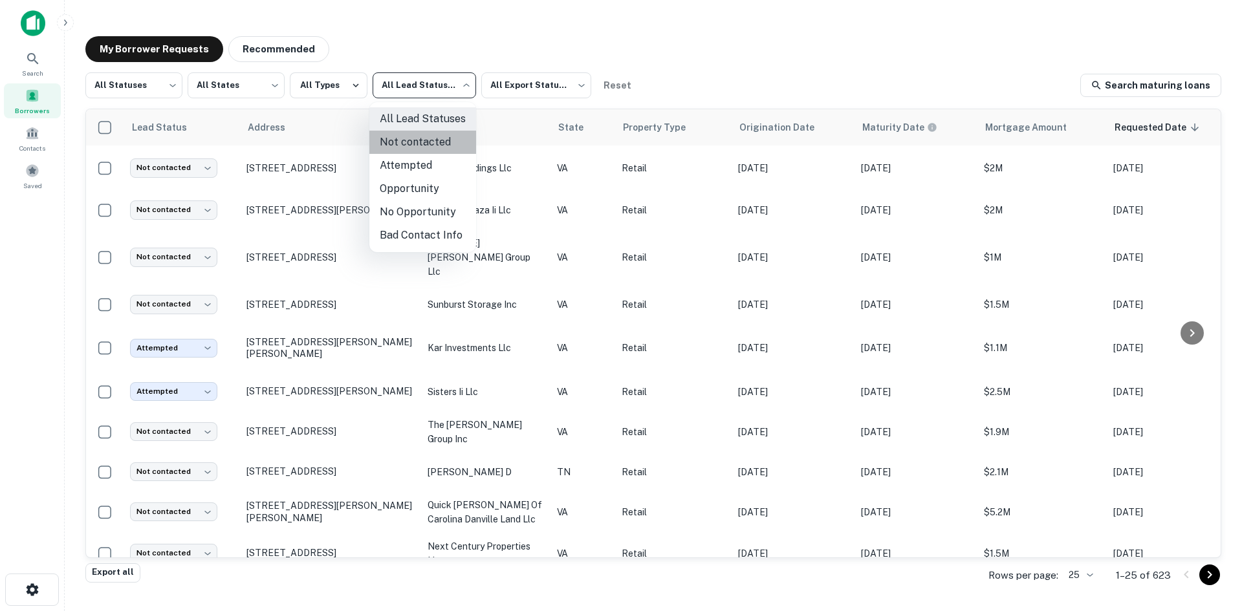
click at [437, 152] on li "Not contacted" at bounding box center [422, 142] width 107 height 23
type input "****"
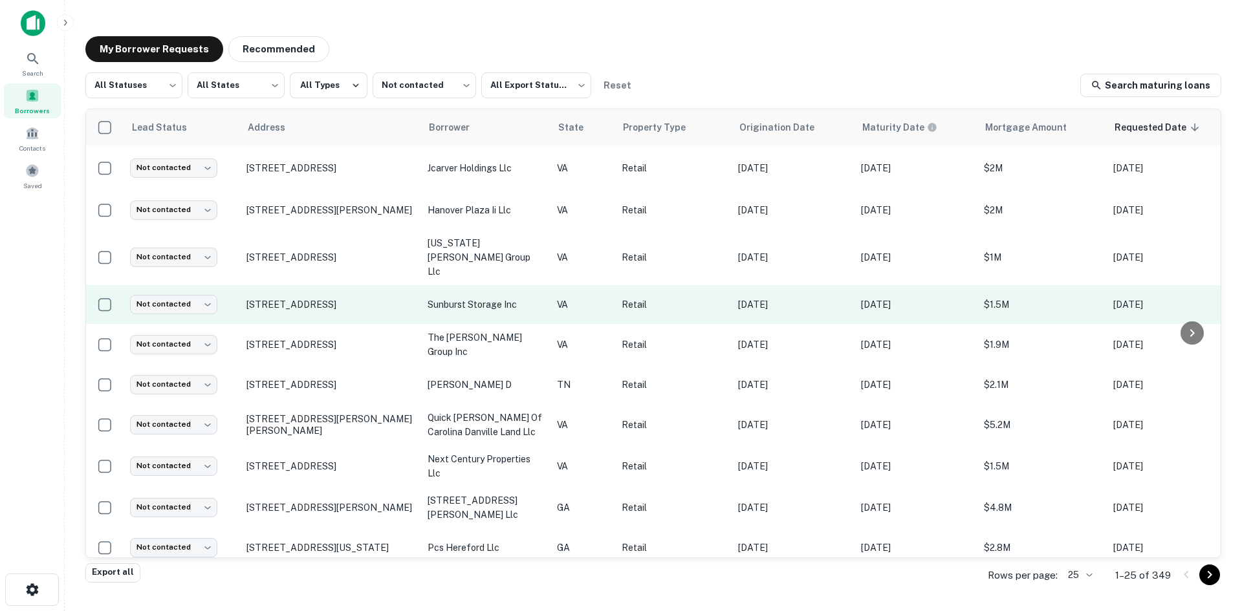
click at [316, 301] on td "[STREET_ADDRESS]" at bounding box center [330, 304] width 181 height 39
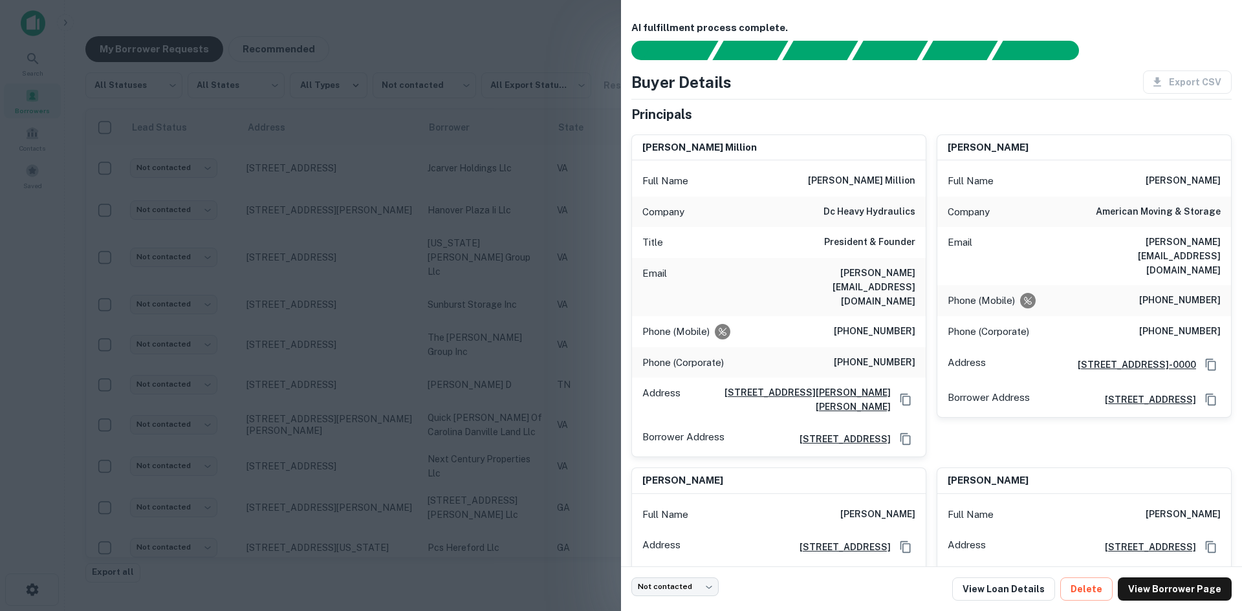
click at [329, 256] on div at bounding box center [621, 305] width 1242 height 611
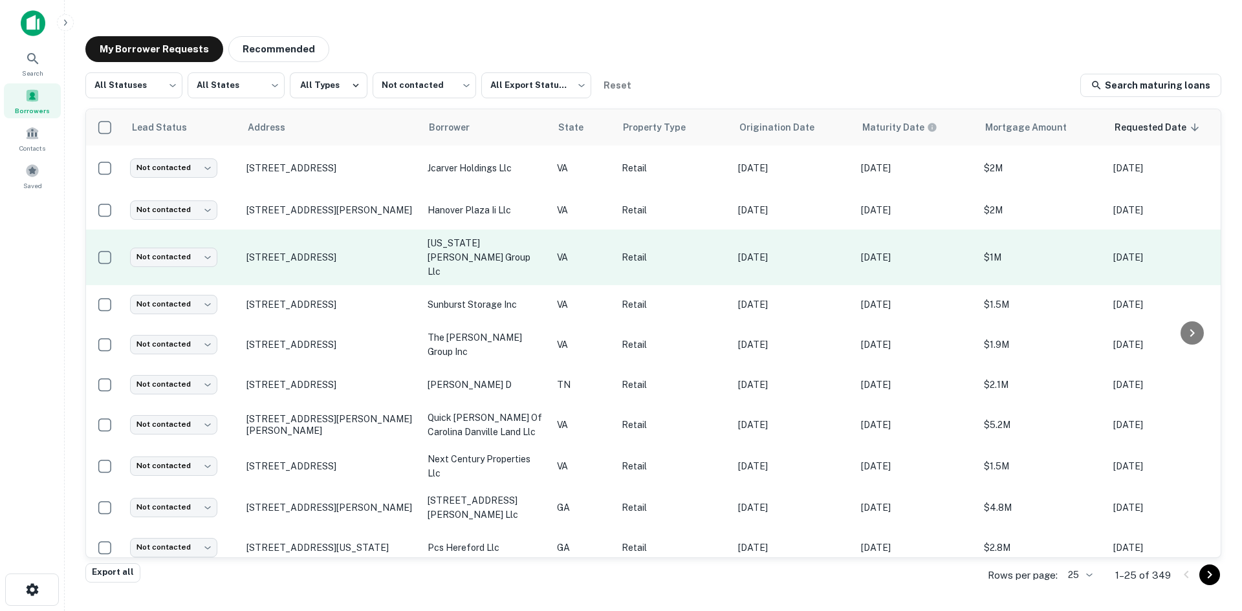
scroll to position [323, 0]
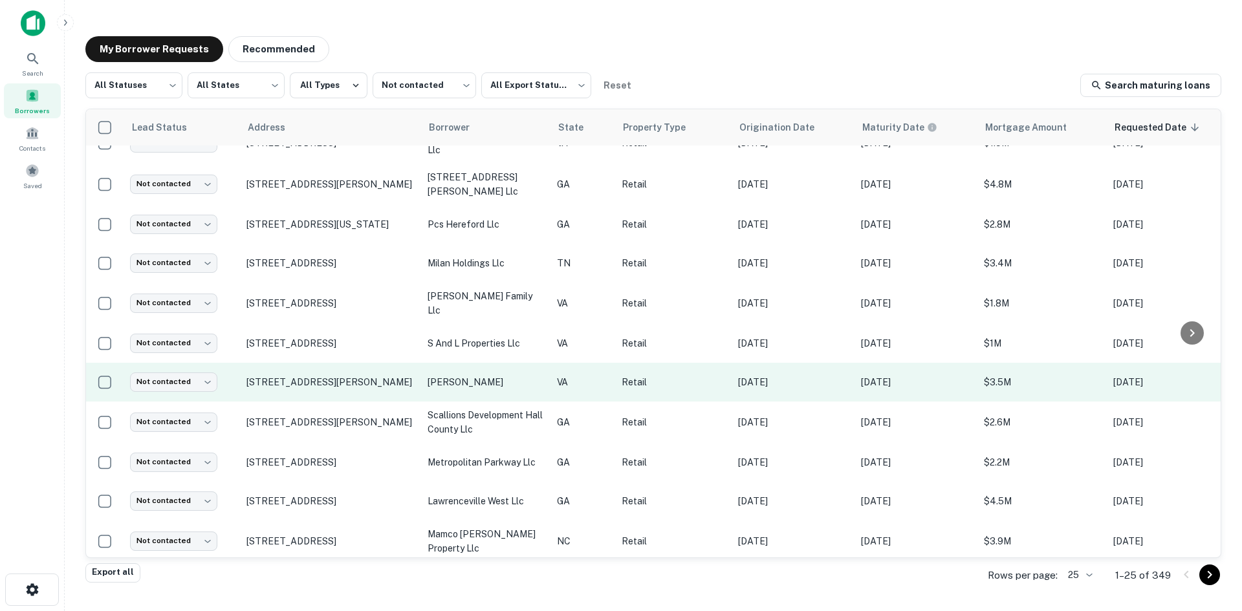
click at [301, 372] on td "[STREET_ADDRESS][PERSON_NAME]" at bounding box center [330, 382] width 181 height 39
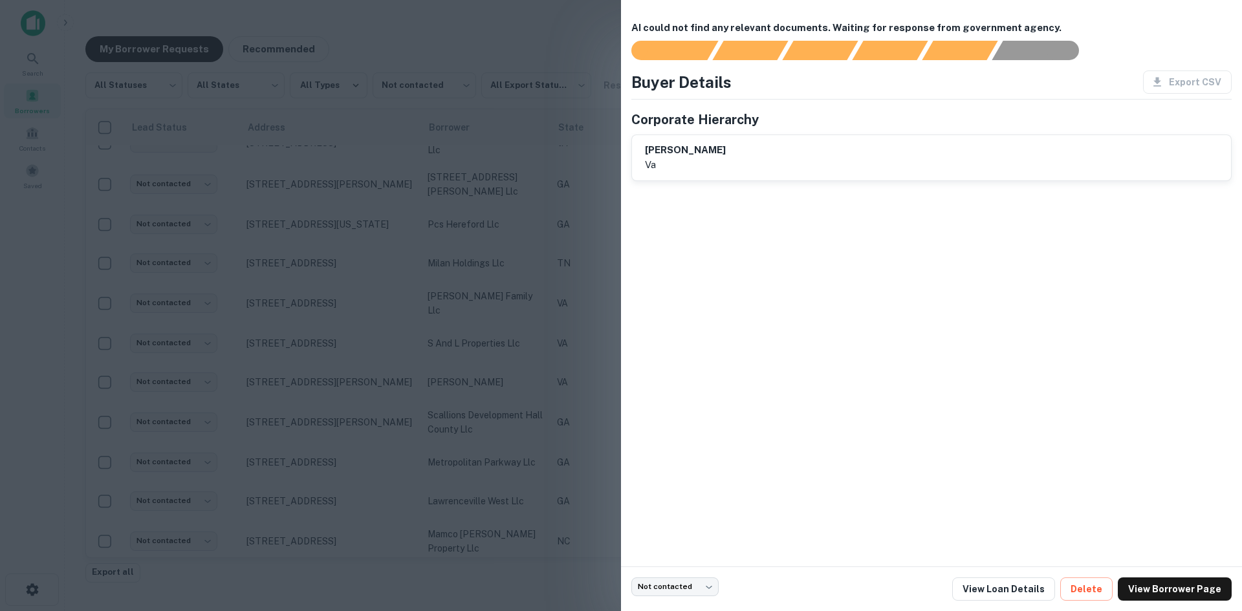
click at [300, 403] on div at bounding box center [621, 305] width 1242 height 611
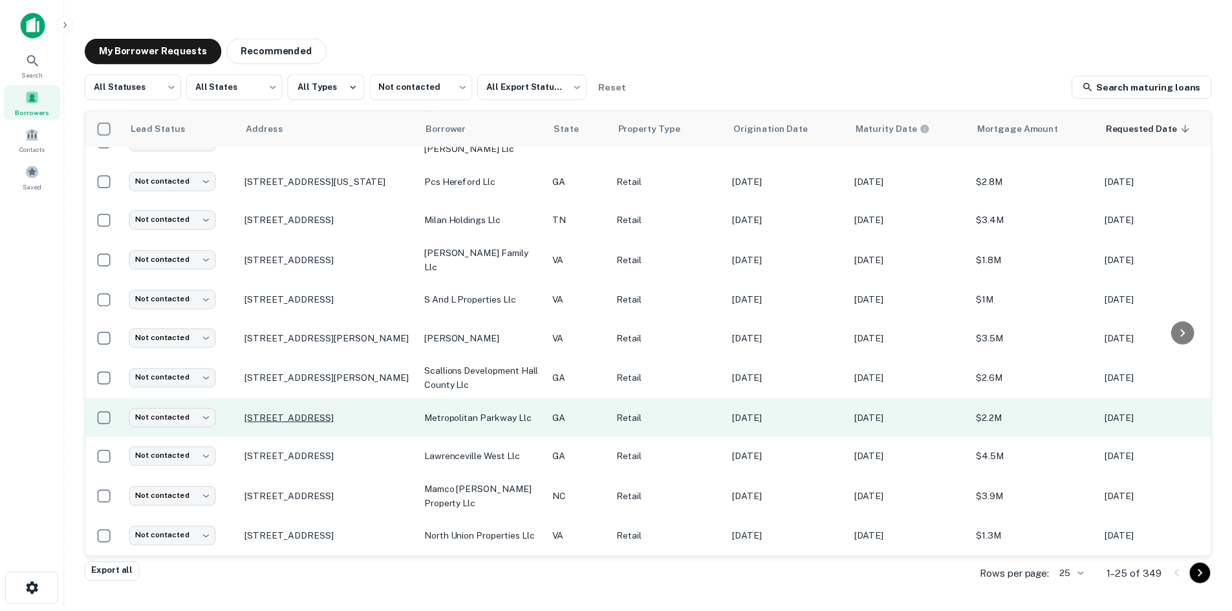
scroll to position [388, 0]
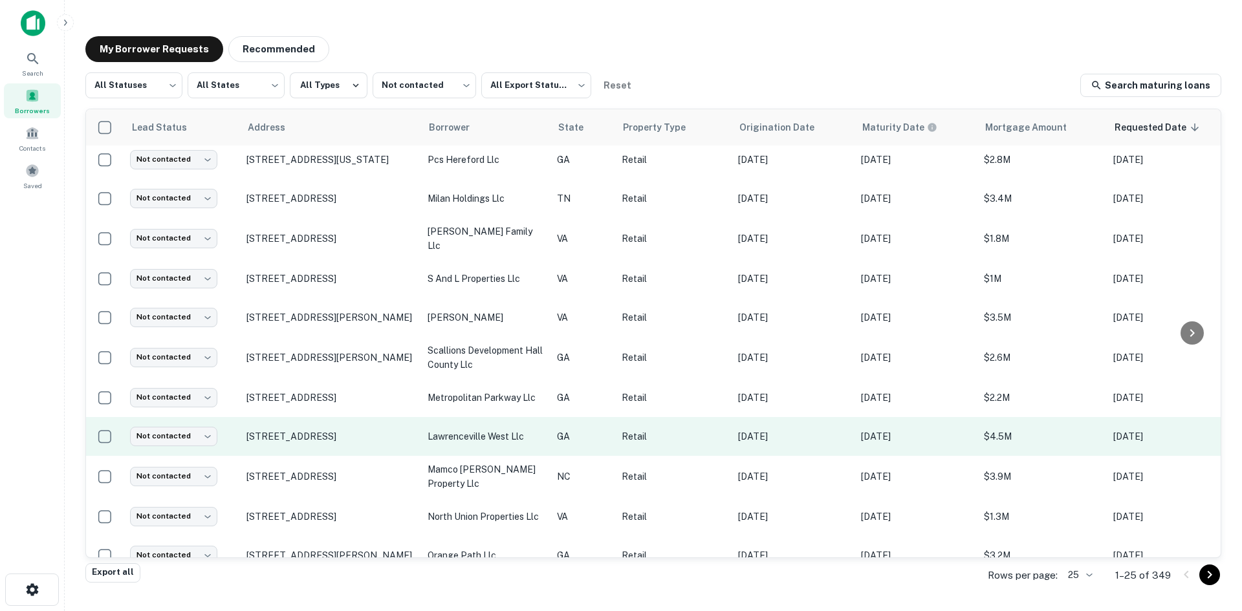
click at [330, 430] on td "1154 Lawrenceville Hwy Lawrenceville, GA30046" at bounding box center [330, 436] width 181 height 39
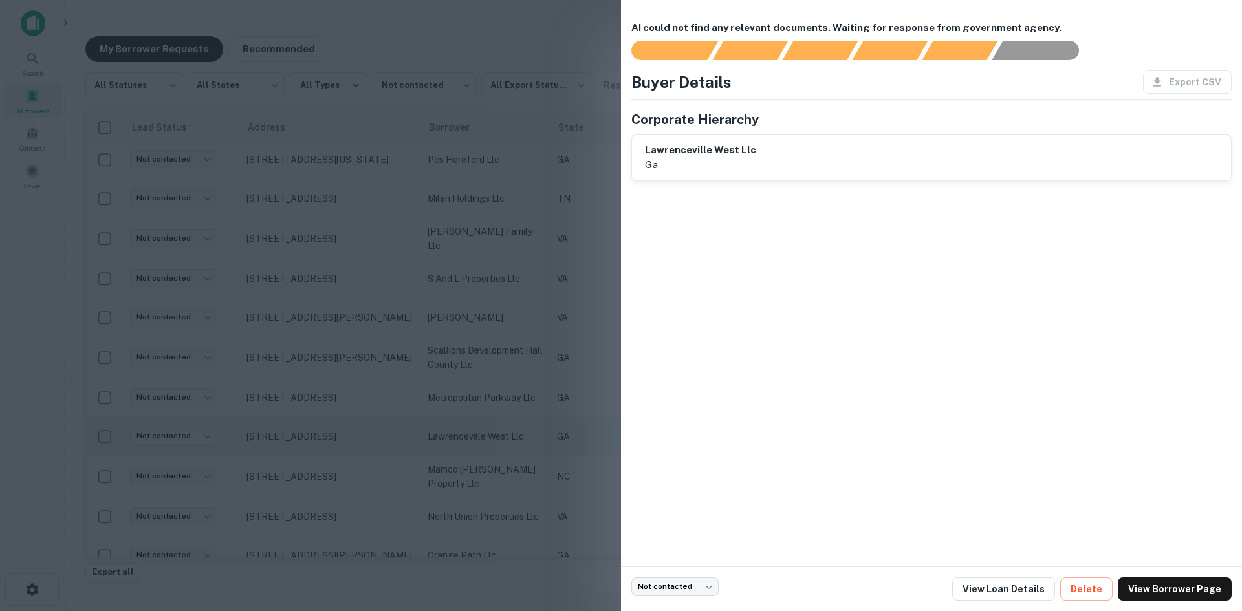
click at [330, 430] on div at bounding box center [621, 305] width 1242 height 611
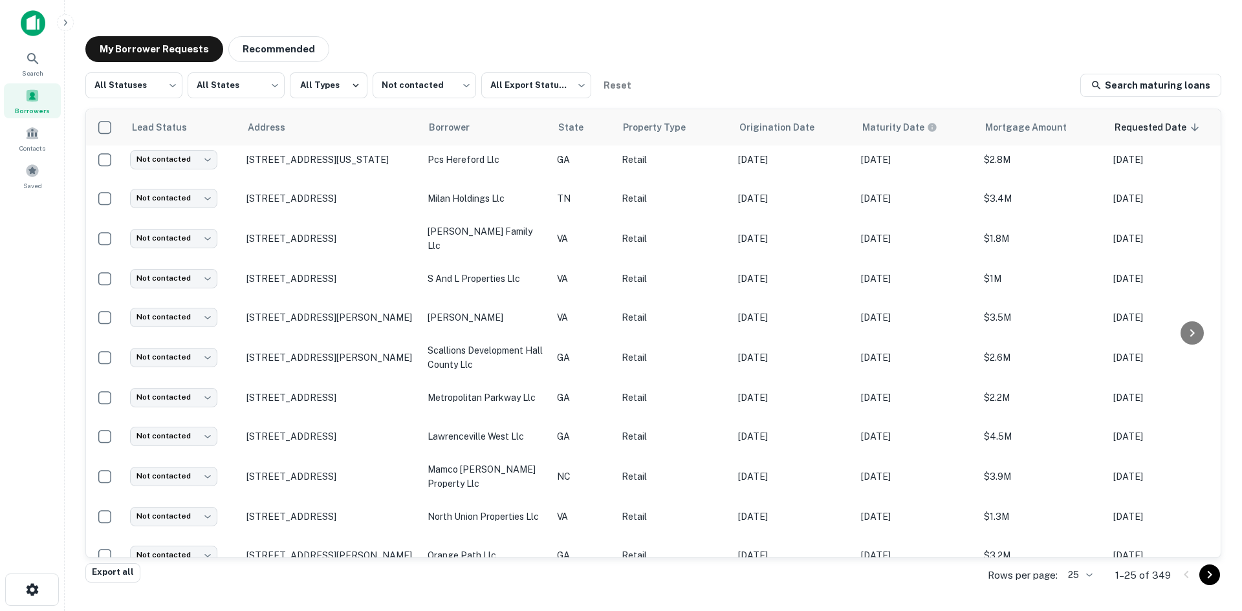
click at [144, 104] on div "All Statuses *** ​ All States *** ​ All Types Not contacted **** ​ All Export S…" at bounding box center [653, 317] width 1136 height 491
click at [146, 96] on body "Search Borrowers Contacts Saved My Borrower Requests Recommended All Statuses *…" at bounding box center [621, 305] width 1242 height 611
click at [124, 159] on li "Fulfilled" at bounding box center [133, 165] width 97 height 23
type input "*********"
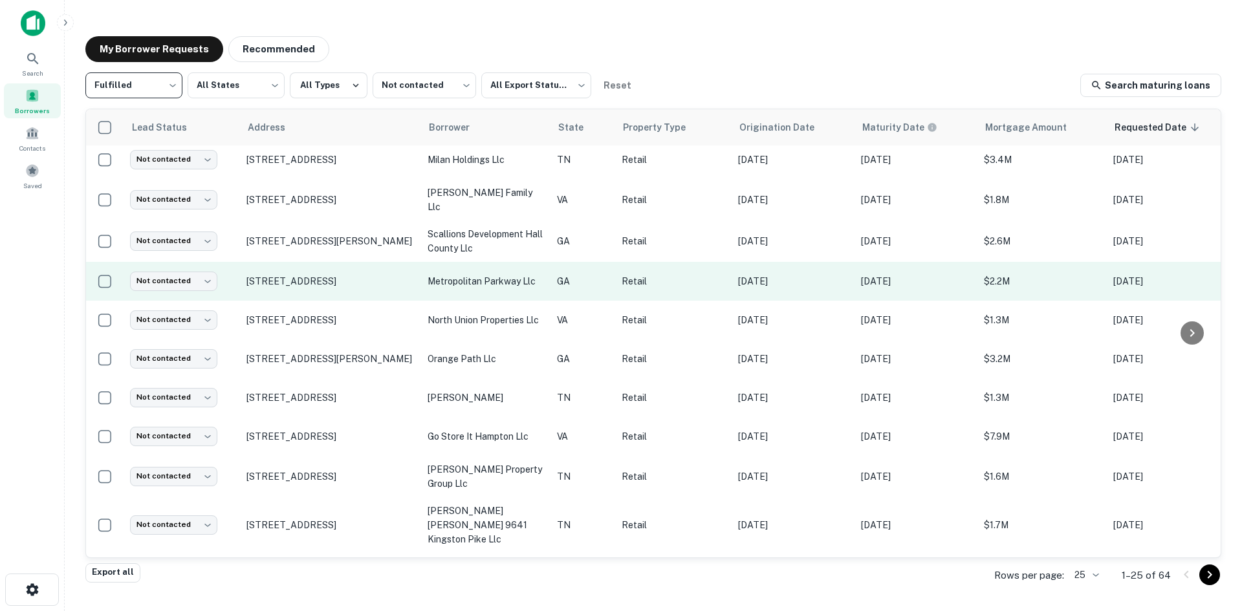
click at [311, 275] on td "2769 Lakewood Ave Sw Atlanta, GA30315" at bounding box center [330, 281] width 181 height 39
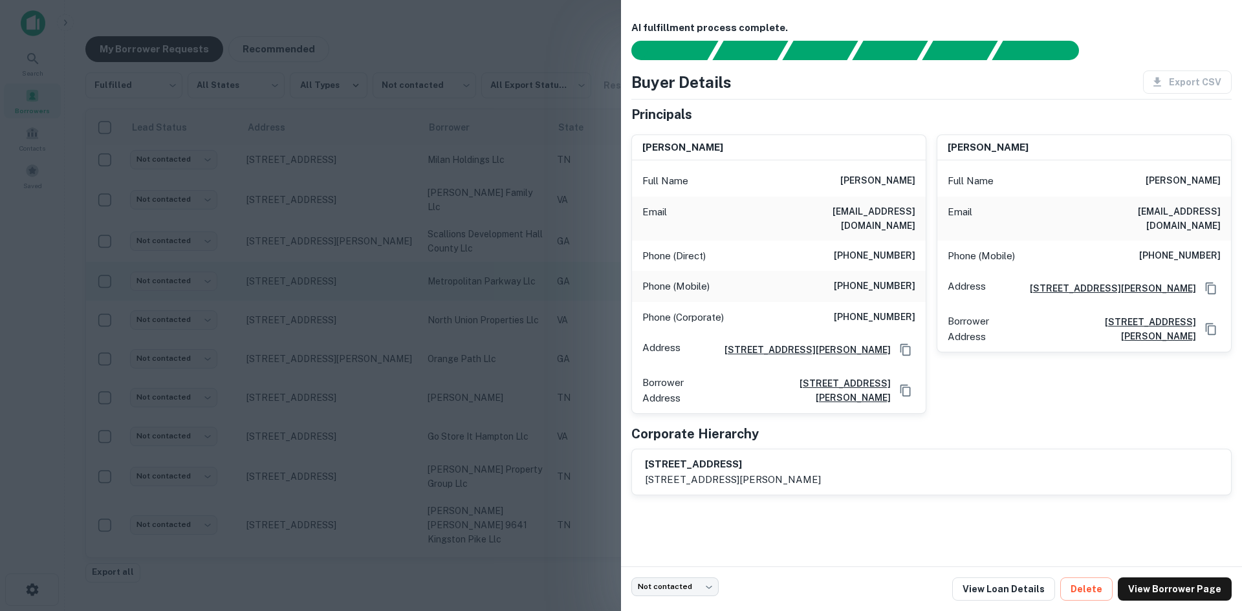
click at [311, 275] on div at bounding box center [621, 305] width 1242 height 611
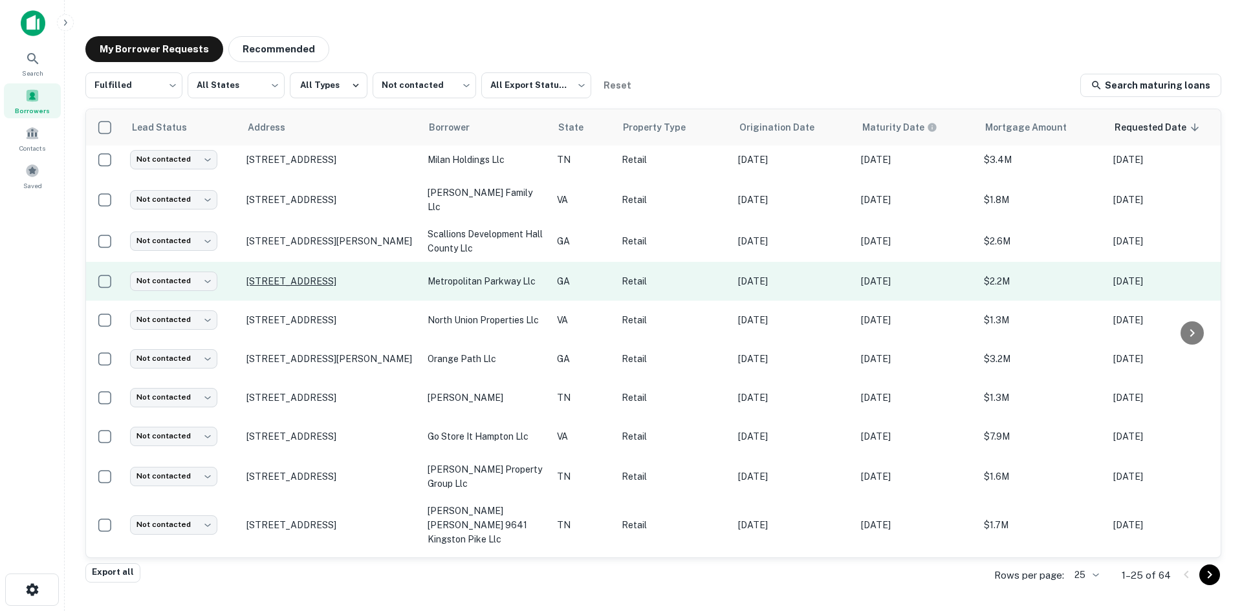
click at [311, 276] on p "2769 Lakewood Ave Sw Atlanta, GA30315" at bounding box center [330, 282] width 168 height 12
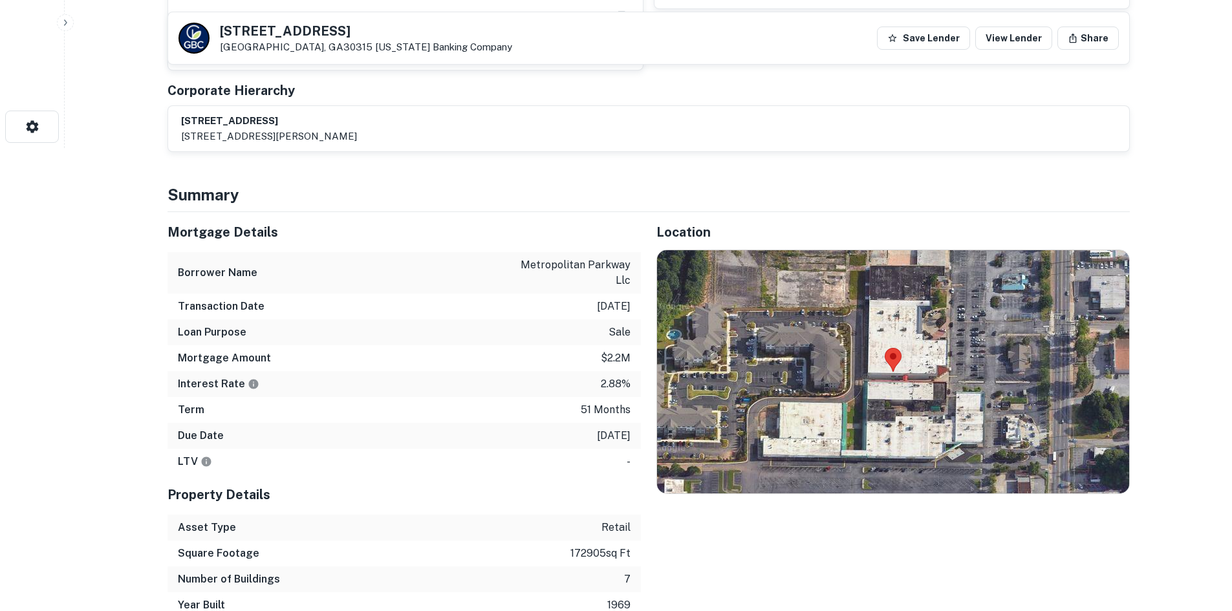
scroll to position [518, 0]
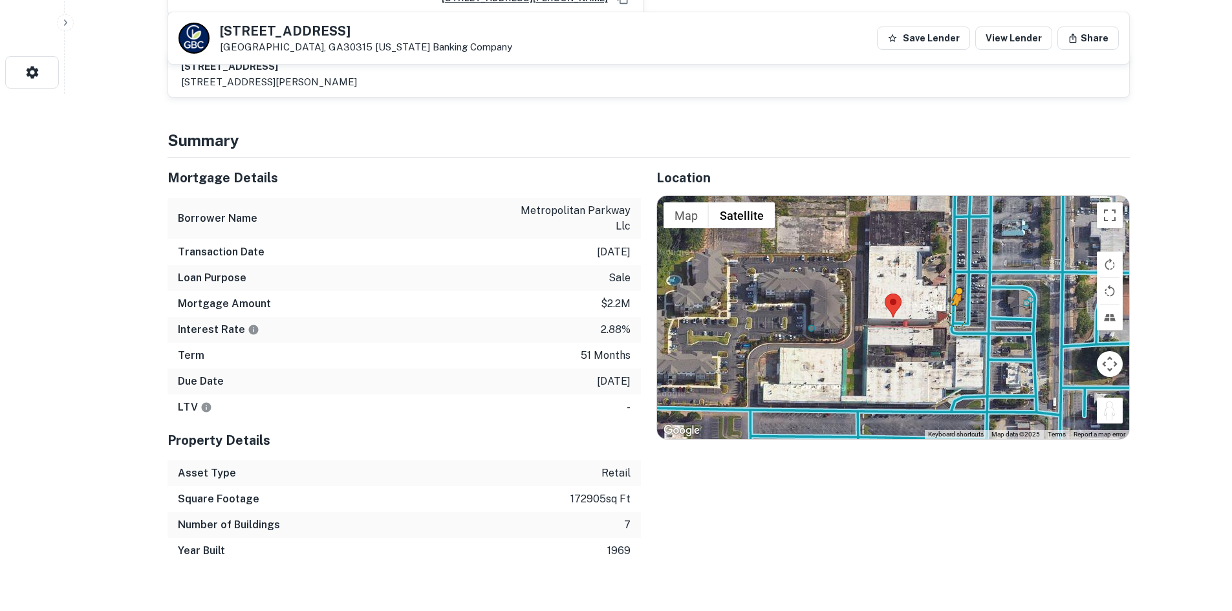
drag, startPoint x: 1115, startPoint y: 405, endPoint x: 954, endPoint y: 307, distance: 188.4
click at [954, 307] on div "To activate drag with keyboard, press Alt + Enter. Once in keyboard drag state,…" at bounding box center [893, 317] width 472 height 243
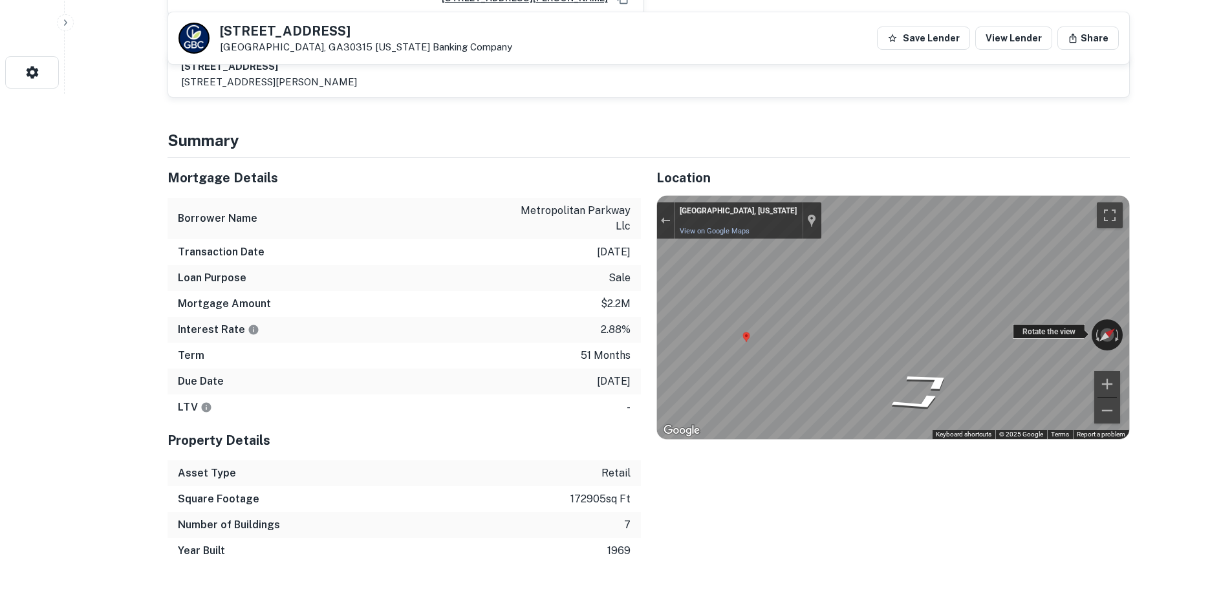
click at [1013, 314] on div "← Move left → Move right ↑ Move up ↓ Move down + Zoom in - Zoom out Atlanta, Ge…" at bounding box center [893, 317] width 472 height 243
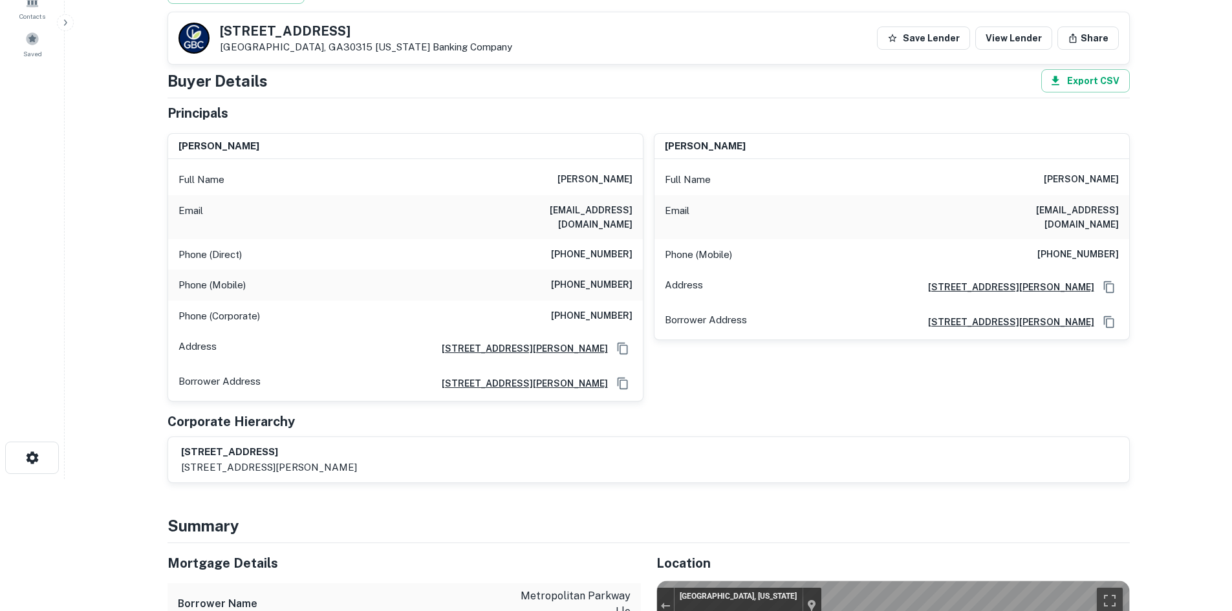
scroll to position [65, 0]
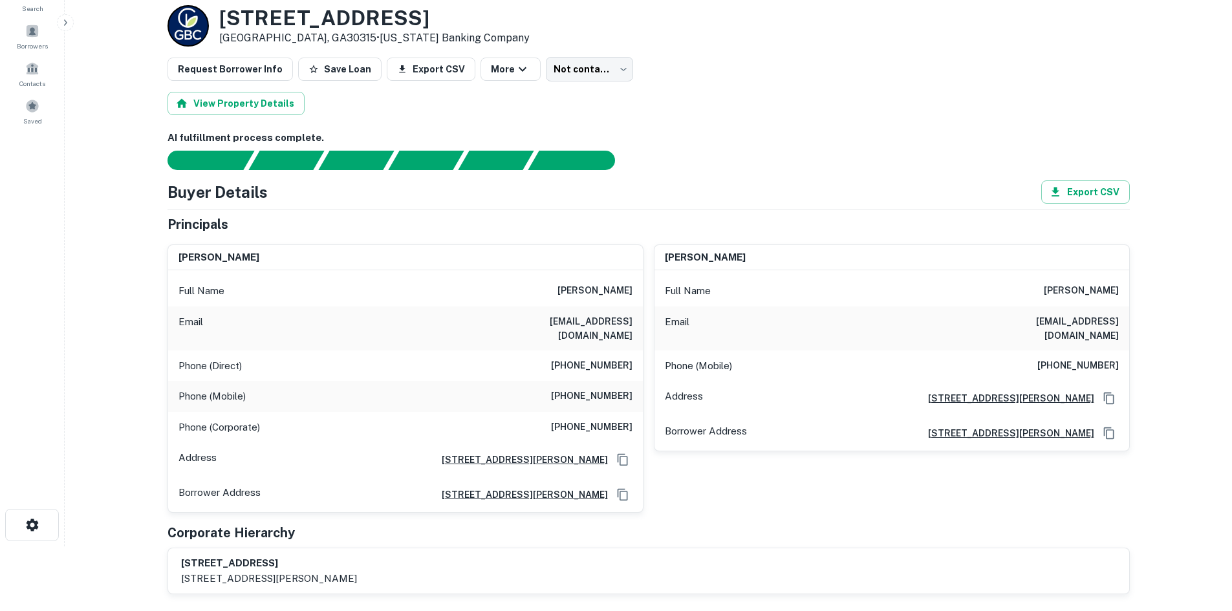
click at [588, 289] on h6 "jose perdomo" at bounding box center [595, 291] width 75 height 16
copy h6 "jose perdomo"
click at [589, 358] on h6 "(908) 889-2063" at bounding box center [592, 366] width 82 height 16
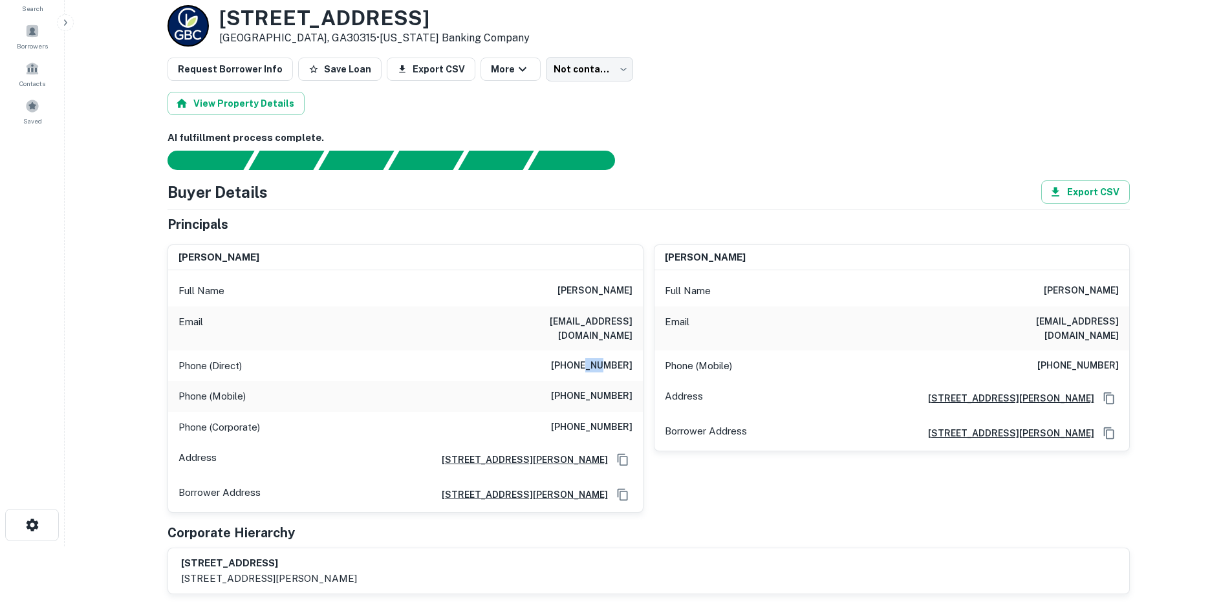
click at [589, 358] on h6 "(908) 889-2063" at bounding box center [592, 366] width 82 height 16
copy h6 "(908) 889-2063"
drag, startPoint x: 212, startPoint y: 18, endPoint x: 309, endPoint y: 46, distance: 100.3
click at [309, 46] on div "2769 Lakewood Ave SW Atlanta, GA30315 • Georgia Banking Company" at bounding box center [349, 25] width 362 height 41
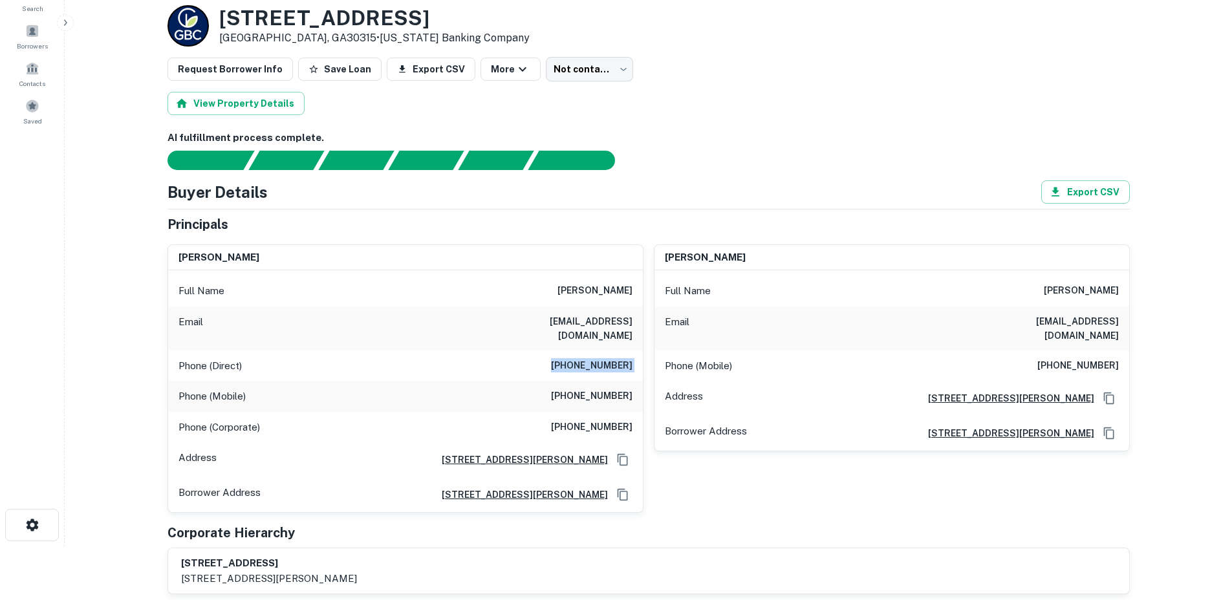
copy div "2769 Lakewood Ave SW Atlanta, GA30315 •"
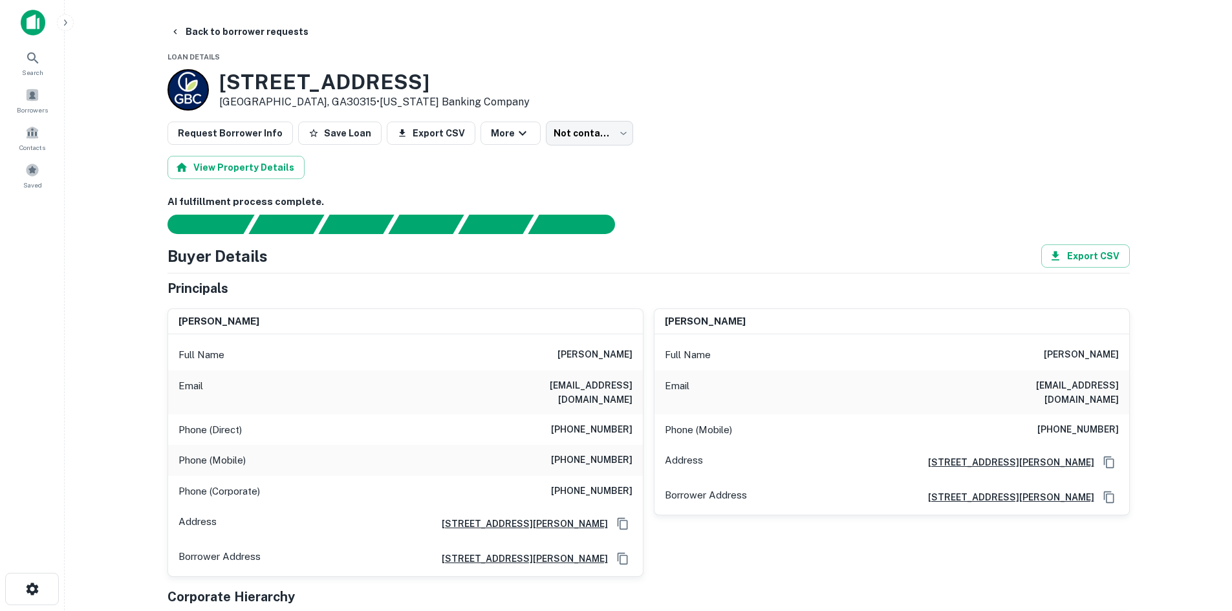
scroll to position [0, 0]
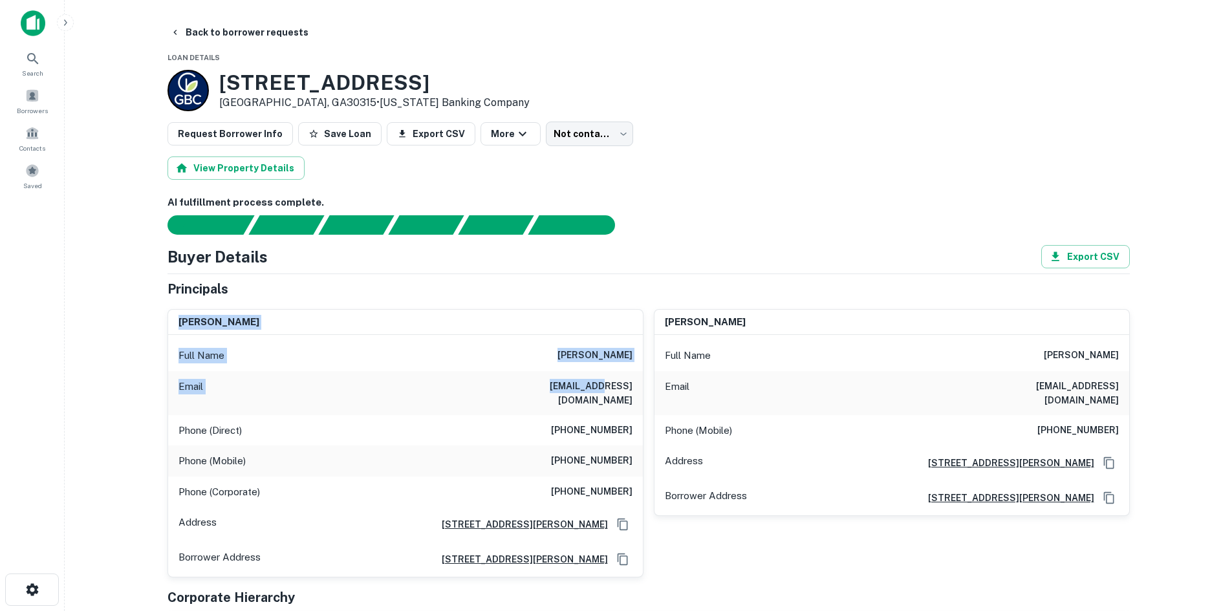
drag, startPoint x: 531, startPoint y: 358, endPoint x: 578, endPoint y: 425, distance: 81.8
click at [575, 413] on div "Principals jose perdomo Full Name jose perdomo Email joseperdomo@cvshealth.com …" at bounding box center [649, 469] width 963 height 380
click at [589, 458] on div "Phone (Mobile) (718) 849-2569" at bounding box center [405, 461] width 475 height 31
click at [590, 456] on div "Phone (Mobile) (718) 849-2569" at bounding box center [405, 461] width 475 height 31
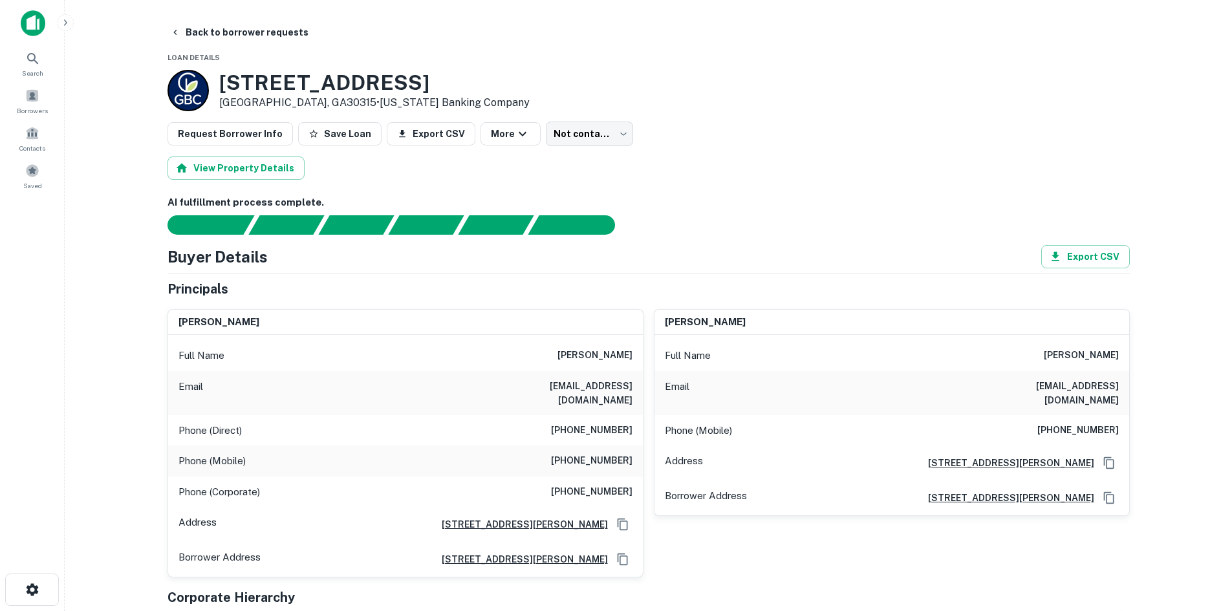
click at [590, 456] on div "Phone (Mobile) (718) 849-2569" at bounding box center [405, 461] width 475 height 31
click at [590, 454] on h6 "(718) 849-2569" at bounding box center [592, 462] width 82 height 16
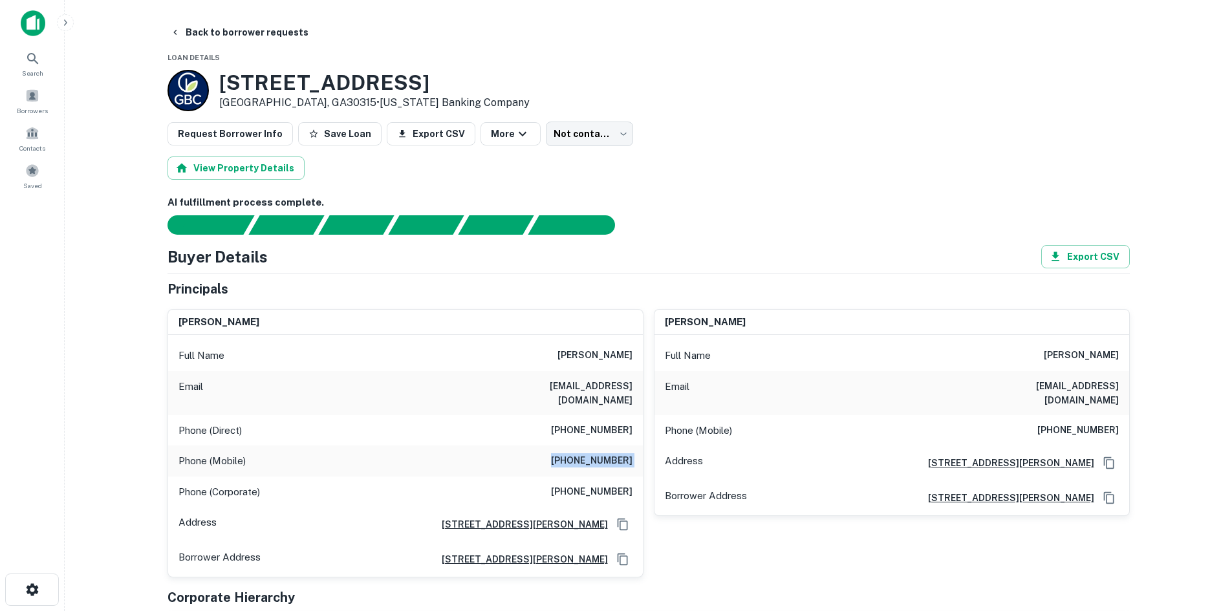
click at [590, 454] on h6 "(718) 849-2569" at bounding box center [592, 462] width 82 height 16
copy h6 "(718) 849-2569"
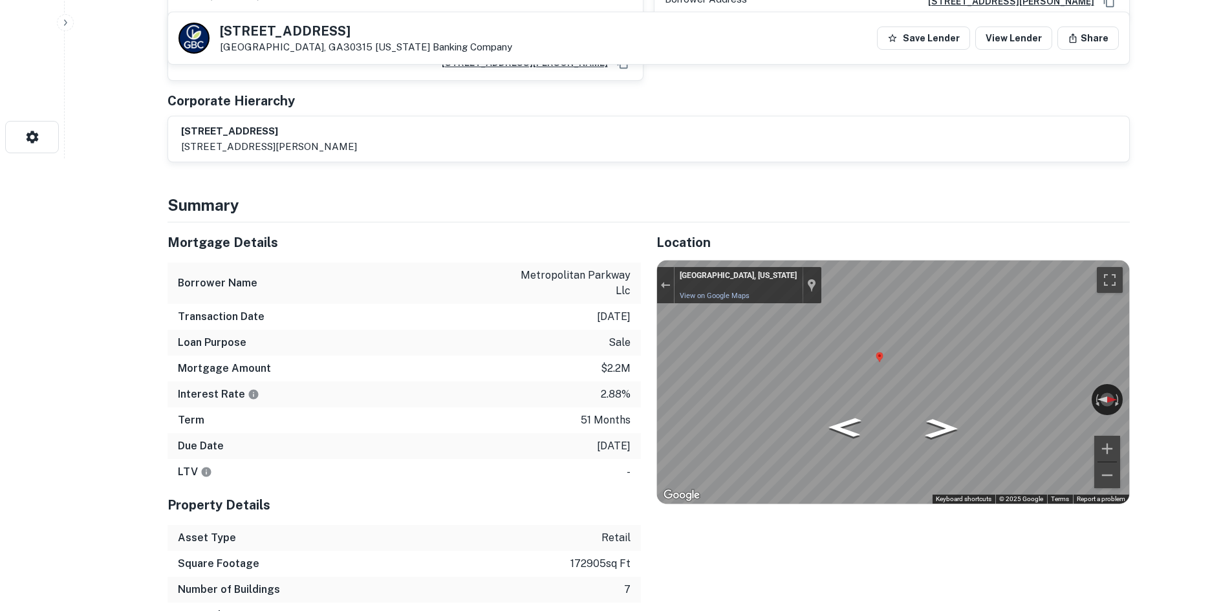
scroll to position [647, 0]
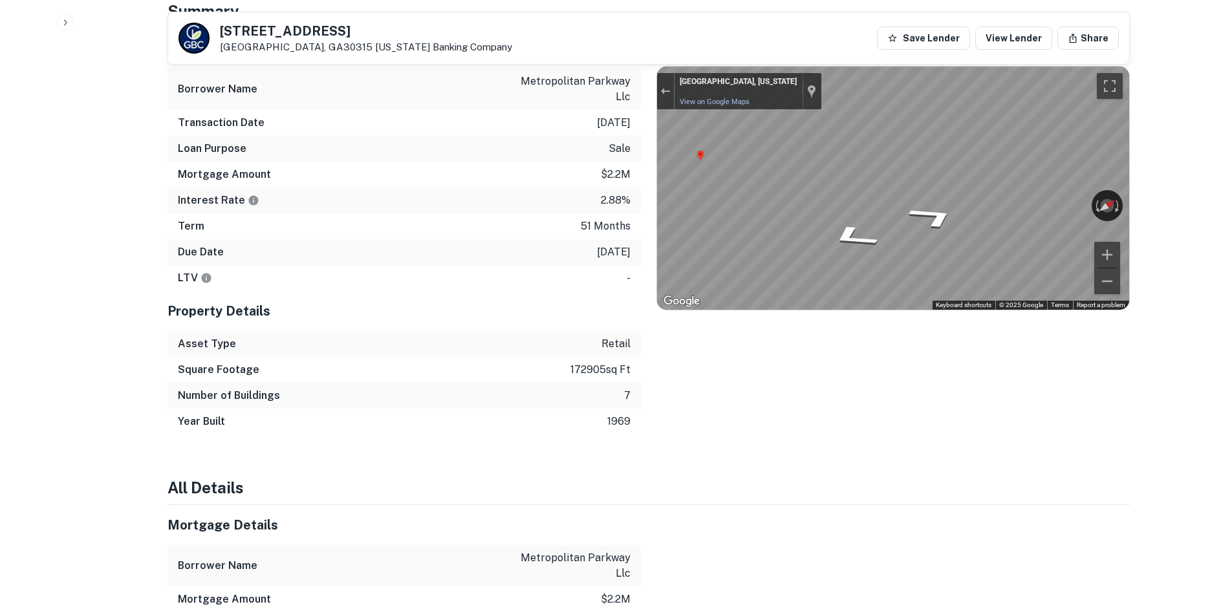
click at [601, 169] on div "Mortgage Details Borrower Name metropolitan parkway llc Transaction Date 10/24/…" at bounding box center [641, 231] width 978 height 406
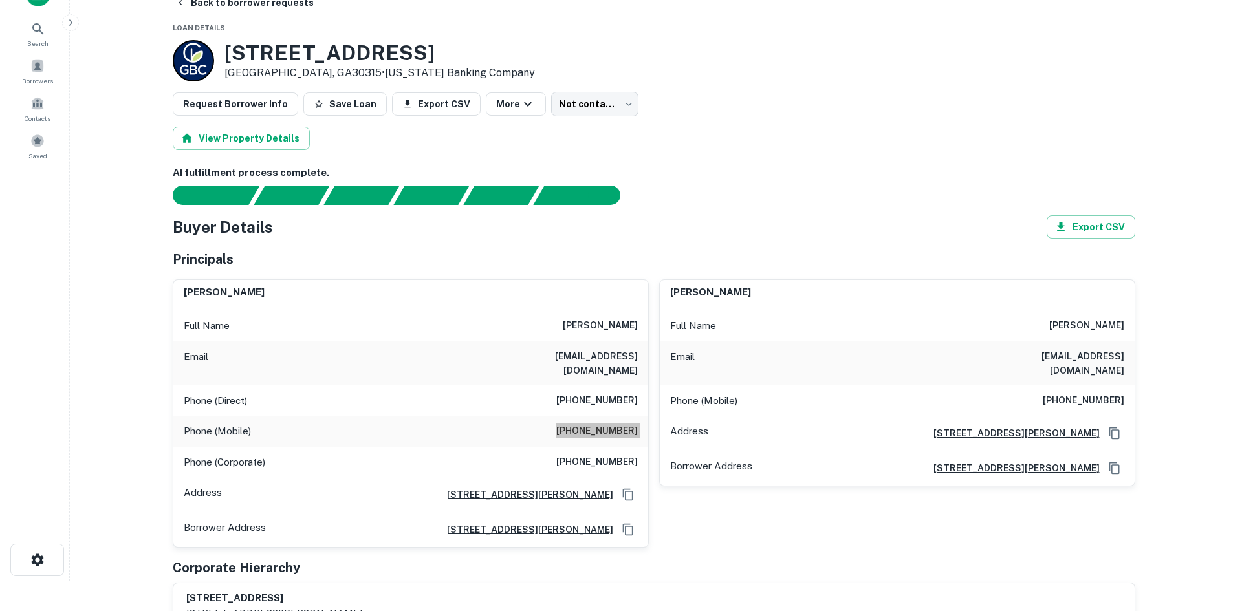
scroll to position [0, 0]
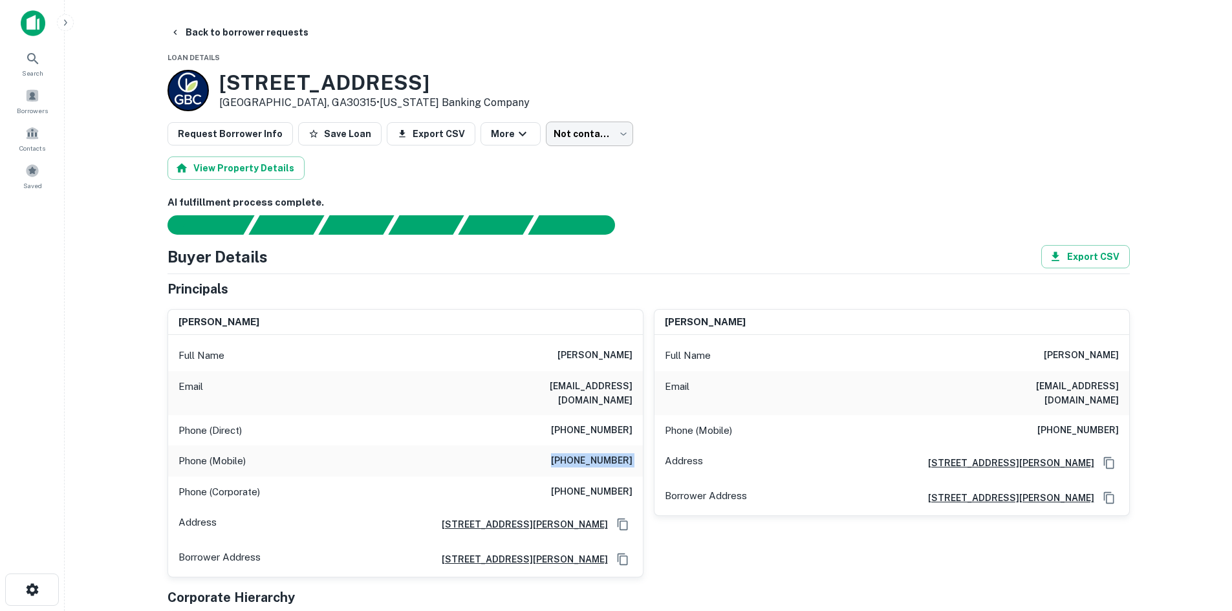
click at [558, 127] on body "Search Borrowers Contacts Saved Back to borrower requests Loan Details 2769 Lak…" at bounding box center [616, 305] width 1232 height 611
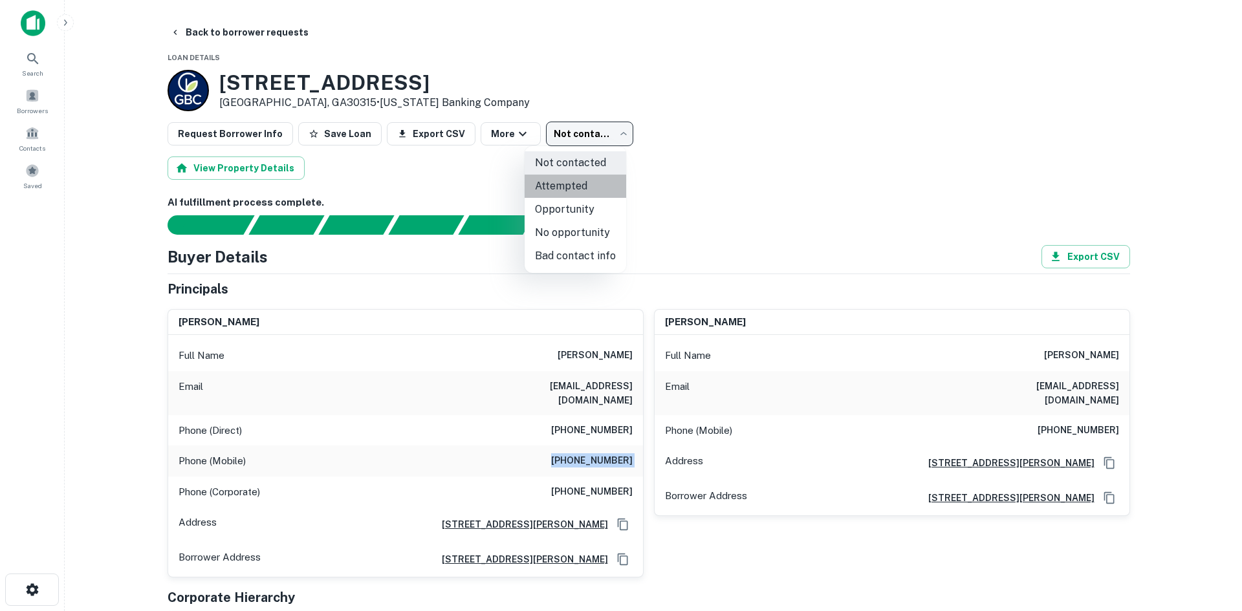
click at [582, 182] on li "Attempted" at bounding box center [576, 186] width 102 height 23
type input "*********"
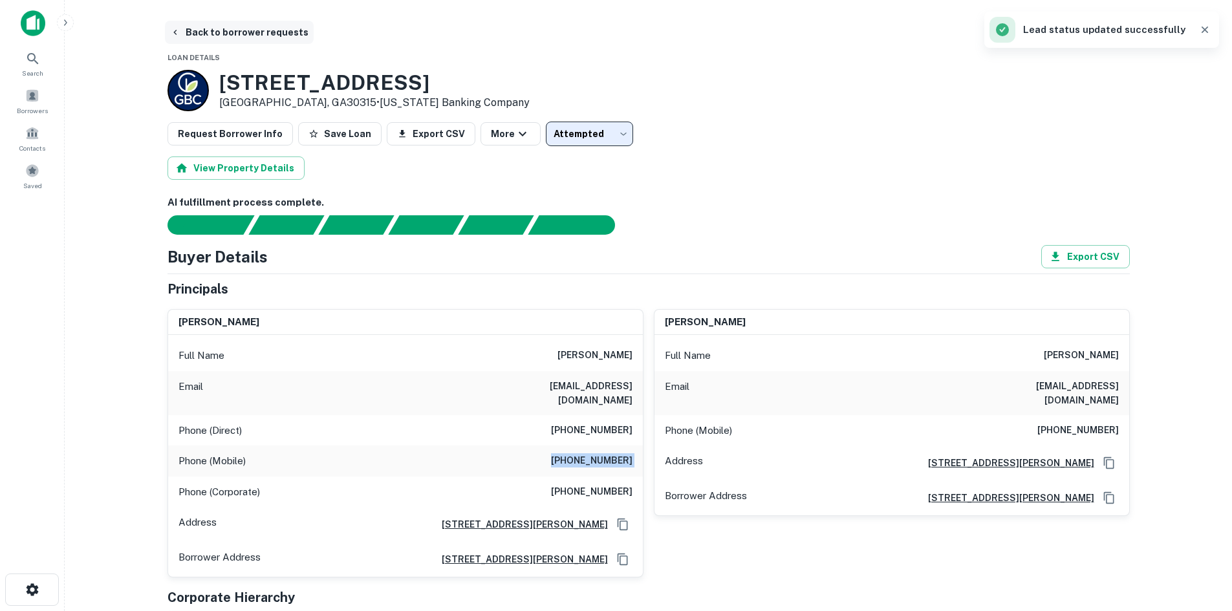
click at [293, 21] on button "Back to borrower requests" at bounding box center [239, 32] width 149 height 23
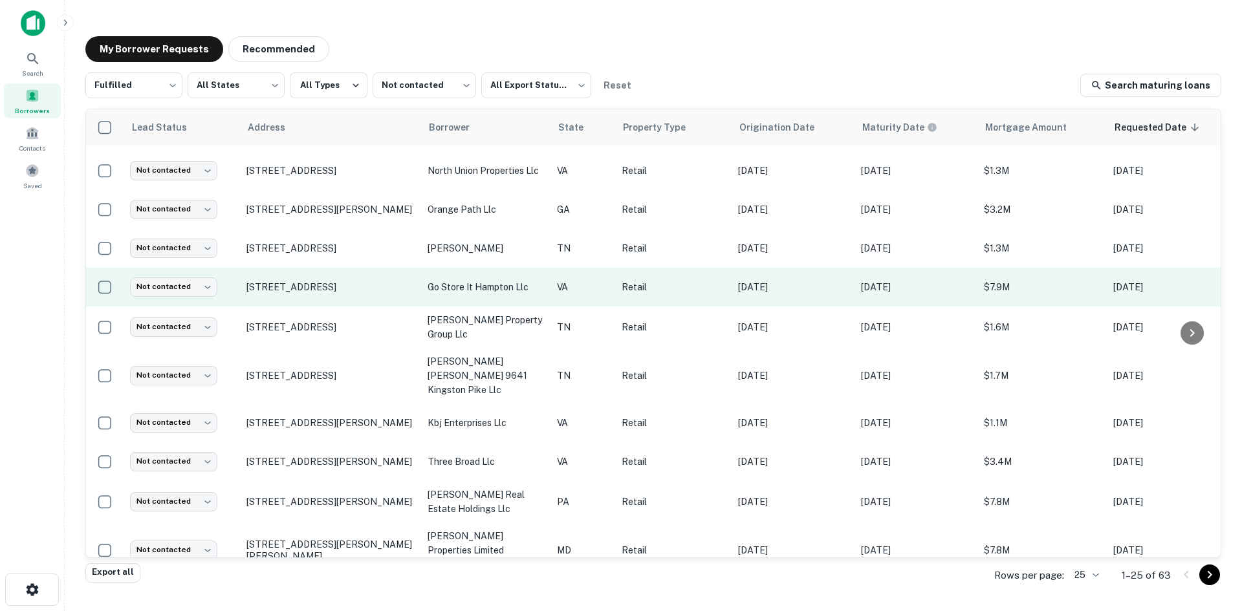
scroll to position [604, 0]
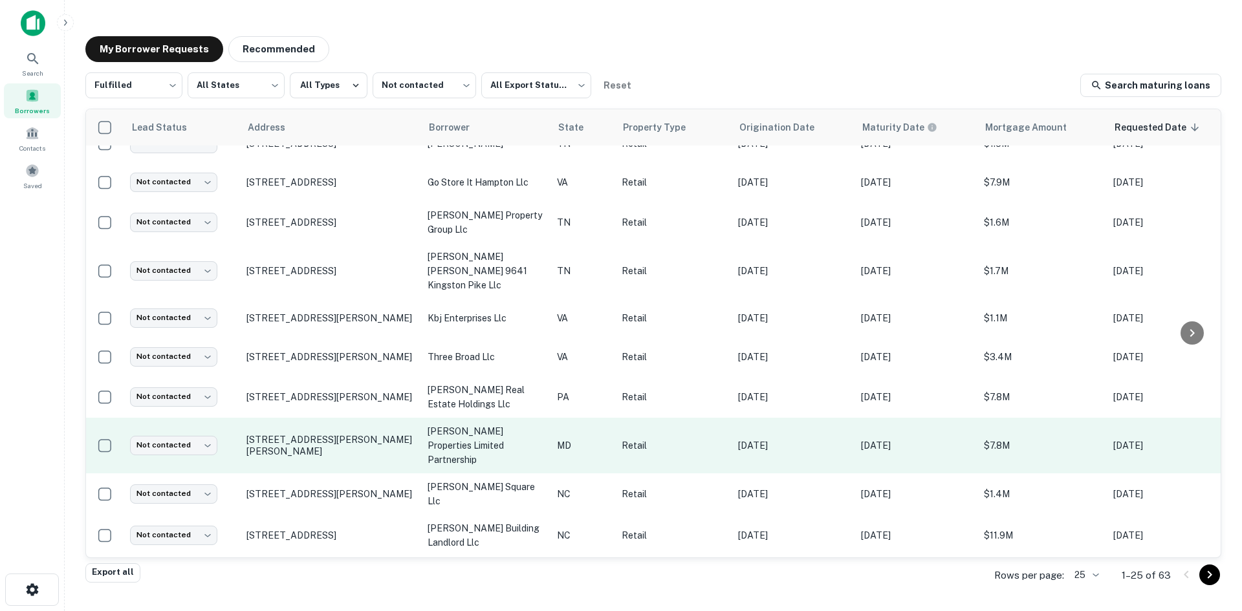
click at [315, 428] on td "7327 Ritchie Hwy Glen Burnie, MD21061" at bounding box center [330, 446] width 181 height 56
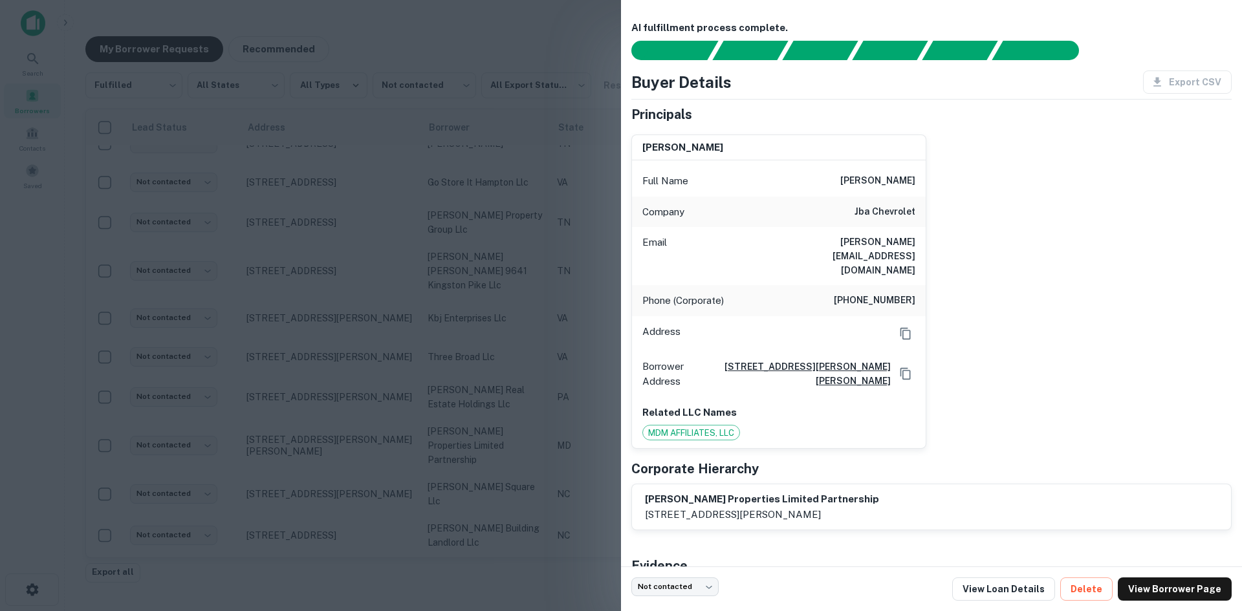
click at [314, 432] on div at bounding box center [621, 305] width 1242 height 611
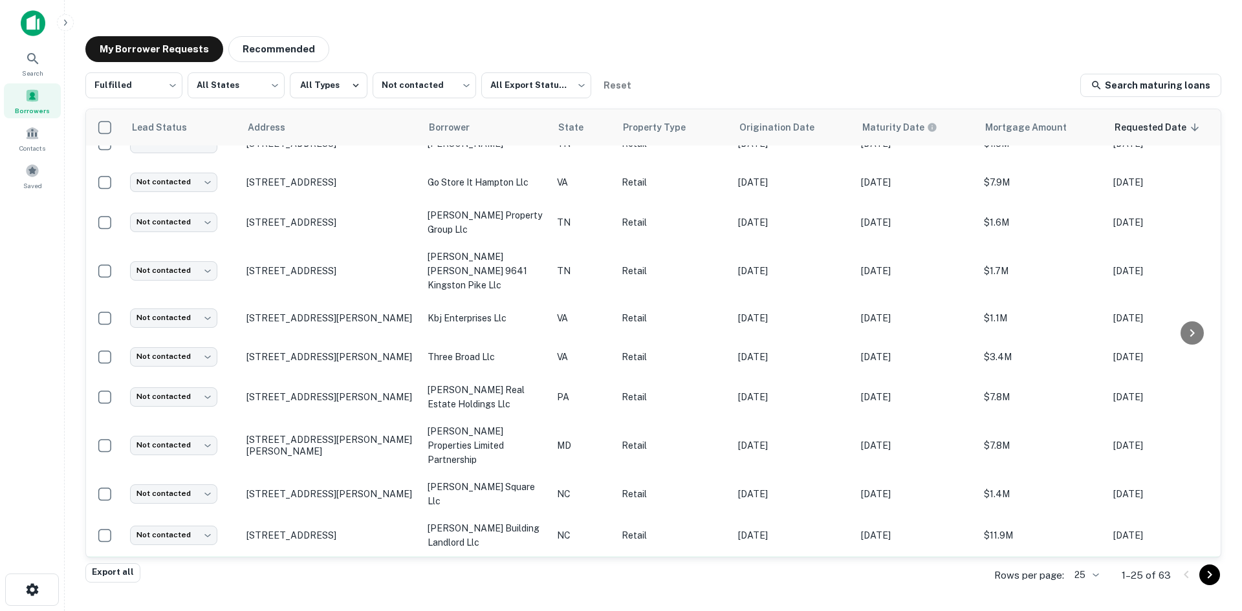
click at [330, 556] on td "16140 Cascade Loop Huntersville, NC28078" at bounding box center [330, 575] width 181 height 39
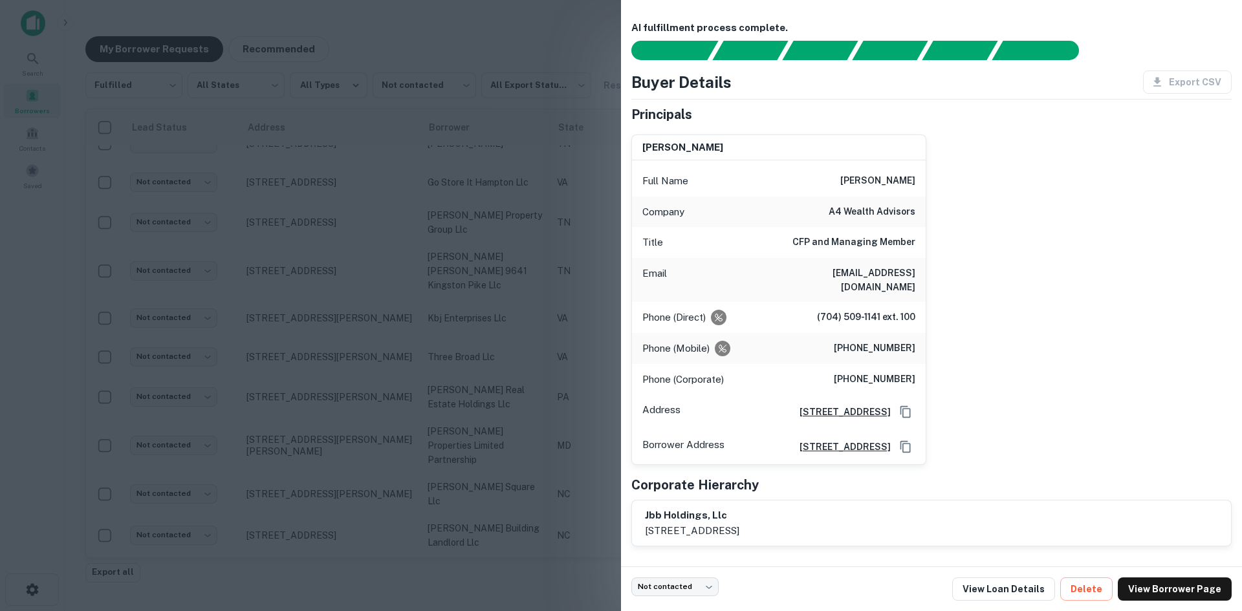
click at [330, 385] on div at bounding box center [621, 305] width 1242 height 611
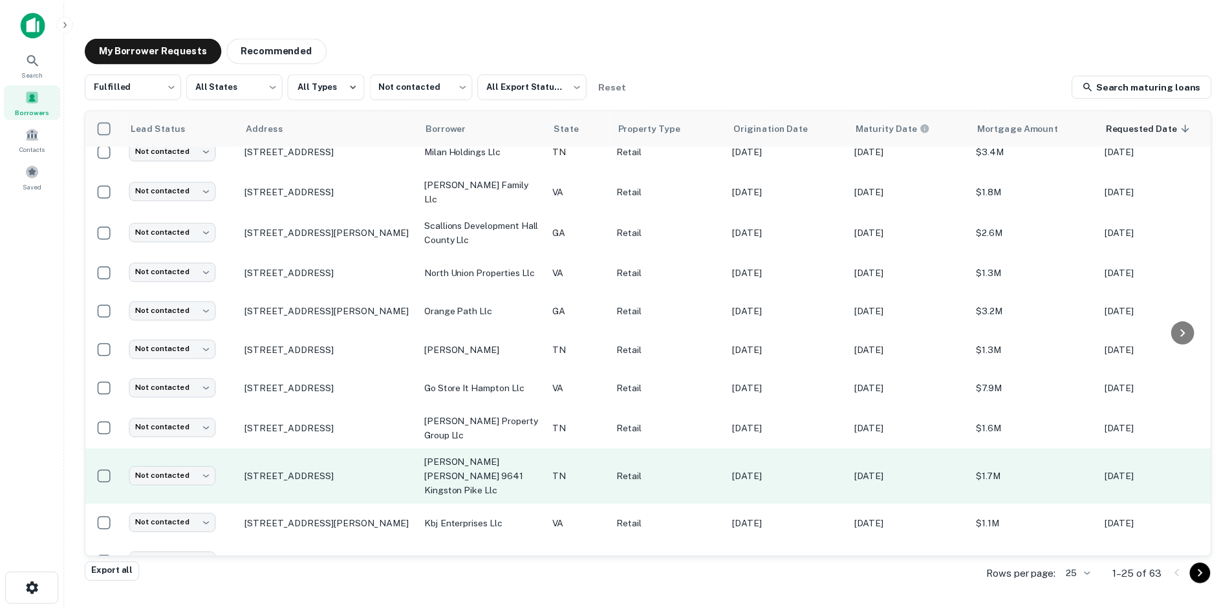
scroll to position [280, 0]
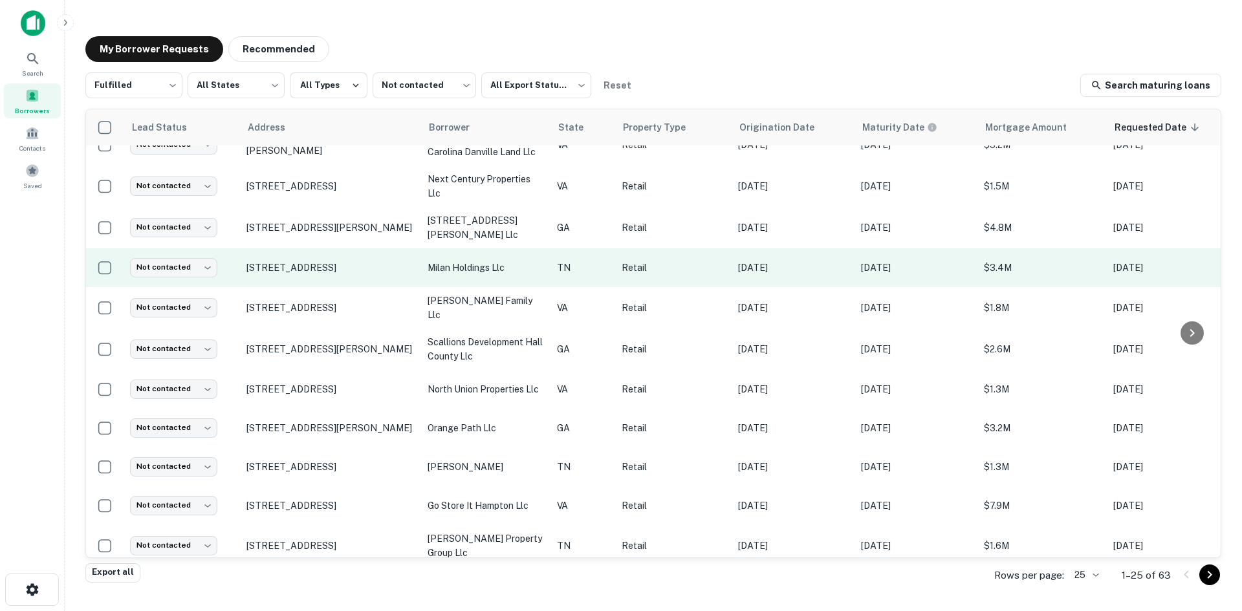
click at [330, 256] on td "1907 N Roan St Johnson City, TN37601" at bounding box center [330, 267] width 181 height 39
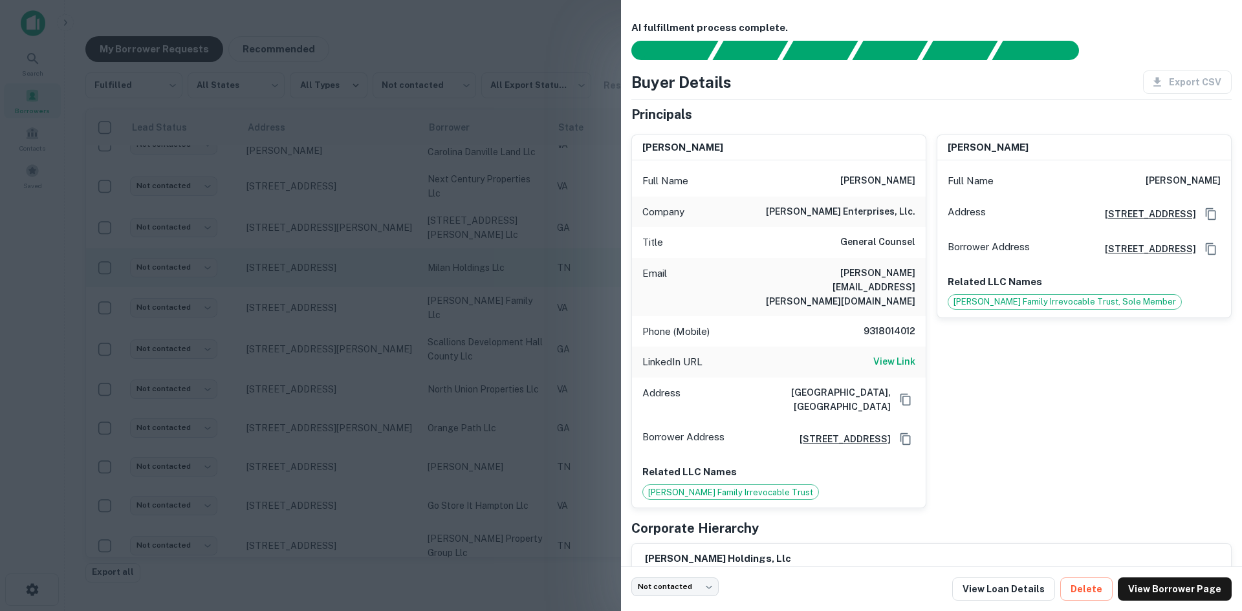
click at [330, 256] on div at bounding box center [621, 305] width 1242 height 611
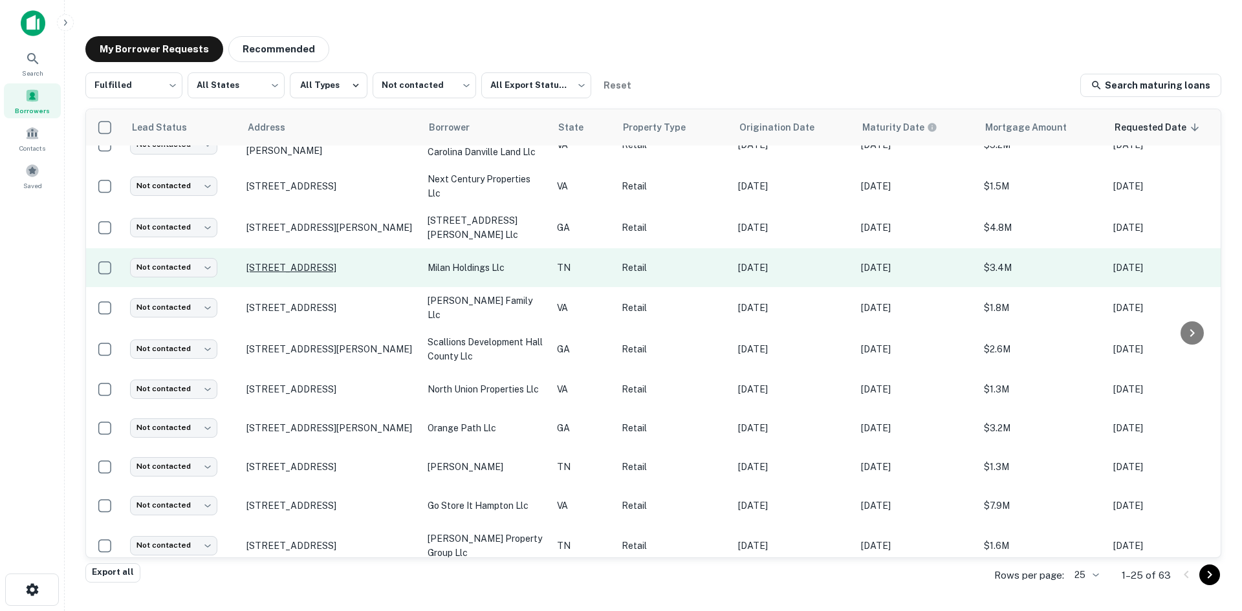
click at [330, 262] on p "1907 N Roan St Johnson City, TN37601" at bounding box center [330, 268] width 168 height 12
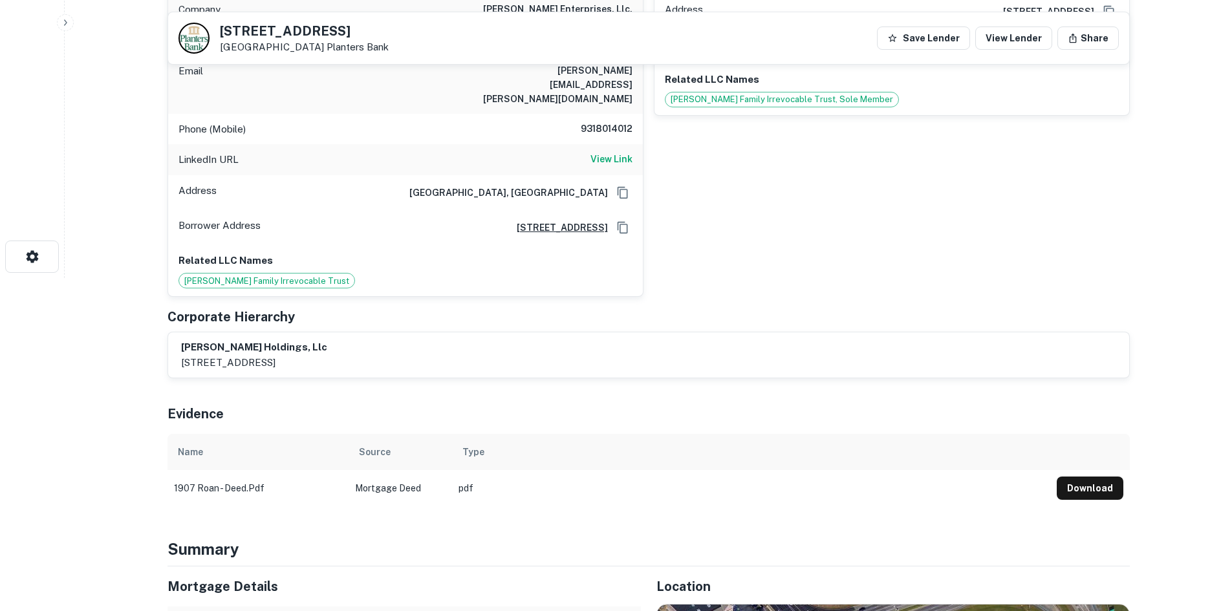
scroll to position [582, 0]
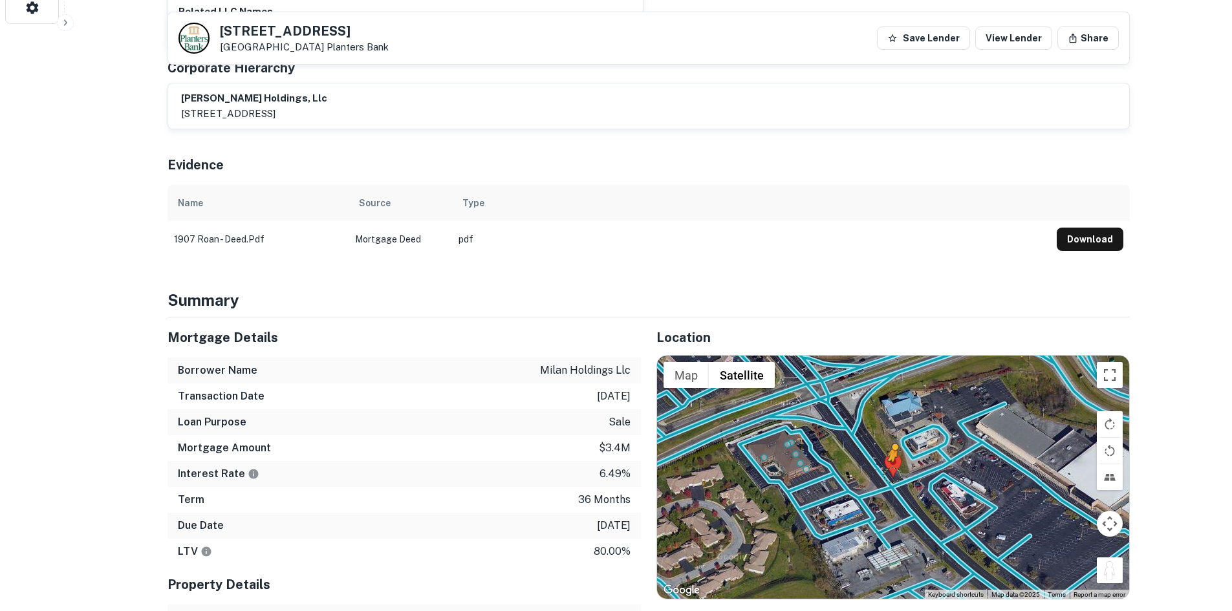
drag, startPoint x: 1112, startPoint y: 550, endPoint x: 889, endPoint y: 461, distance: 240.4
click at [889, 461] on div "To activate drag with keyboard, press Alt + Enter. Once in keyboard drag state,…" at bounding box center [893, 477] width 472 height 243
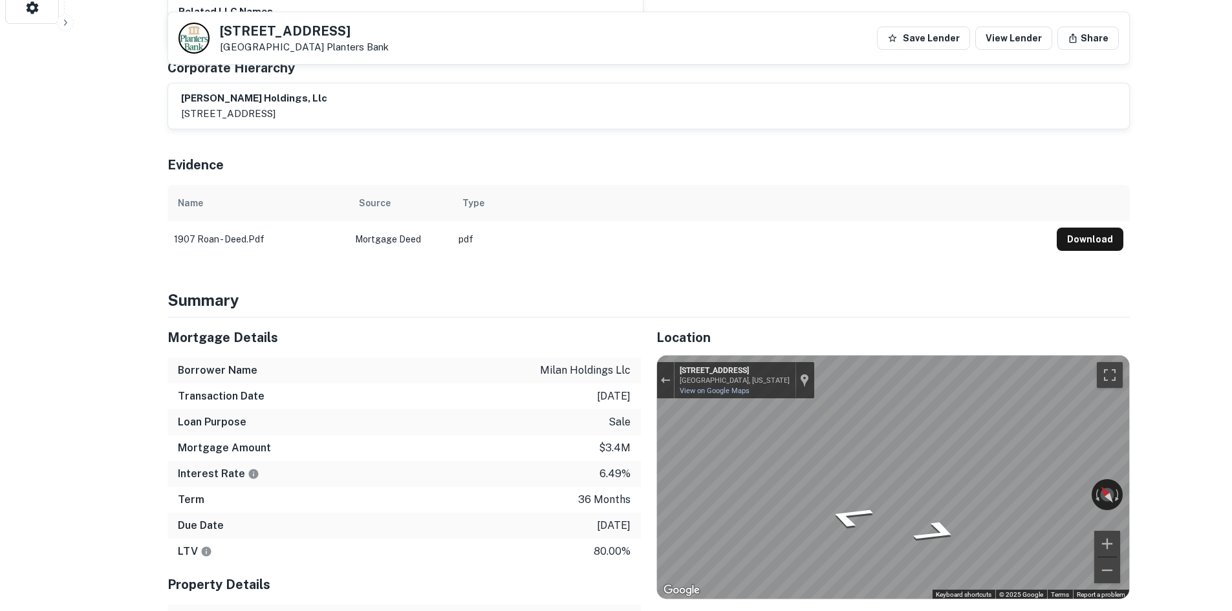
drag, startPoint x: 217, startPoint y: 31, endPoint x: 320, endPoint y: 54, distance: 104.7
click at [320, 54] on div "1907 N ROAN ST Johnson City, TN37601 Planters Bank Save Lender View Lender Share" at bounding box center [648, 38] width 961 height 52
copy div "1907 N ROAN ST Johnson City, TN37601"
click at [1071, 334] on div "Location ← Move left → Move right ↑ Move up ↓ Move down + Zoom in - Zoom out Ho…" at bounding box center [885, 552] width 489 height 468
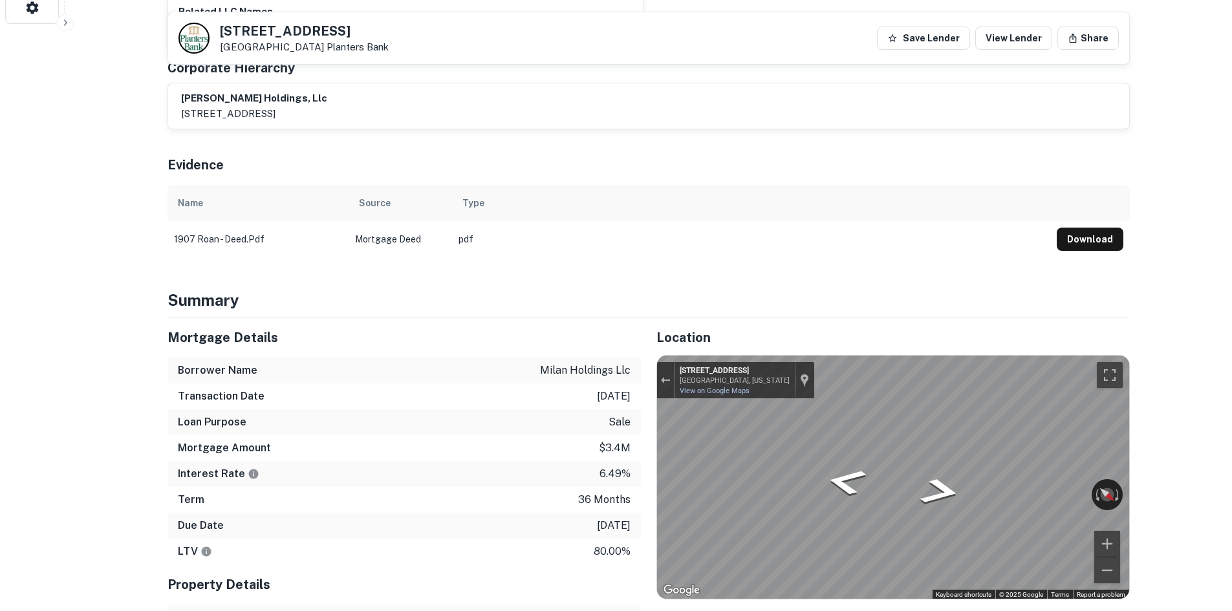
click at [1113, 536] on div "← Move left → Move right ↑ Move up ↓ Move down + Zoom in - Zoom out 1913 S Roan…" at bounding box center [893, 477] width 472 height 243
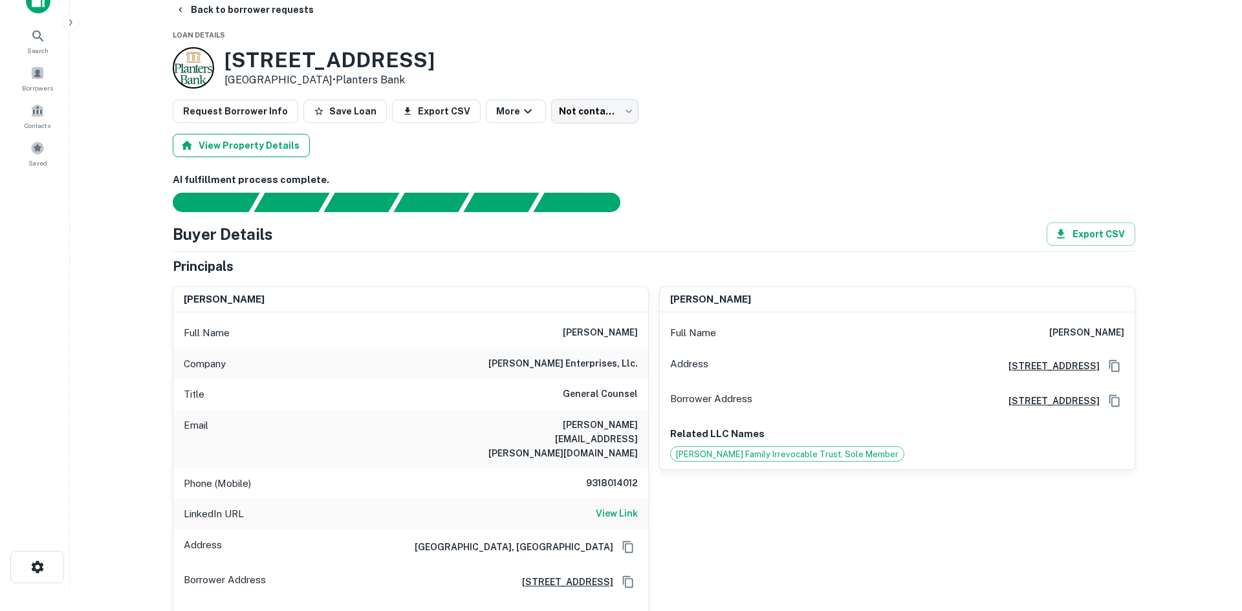
scroll to position [0, 0]
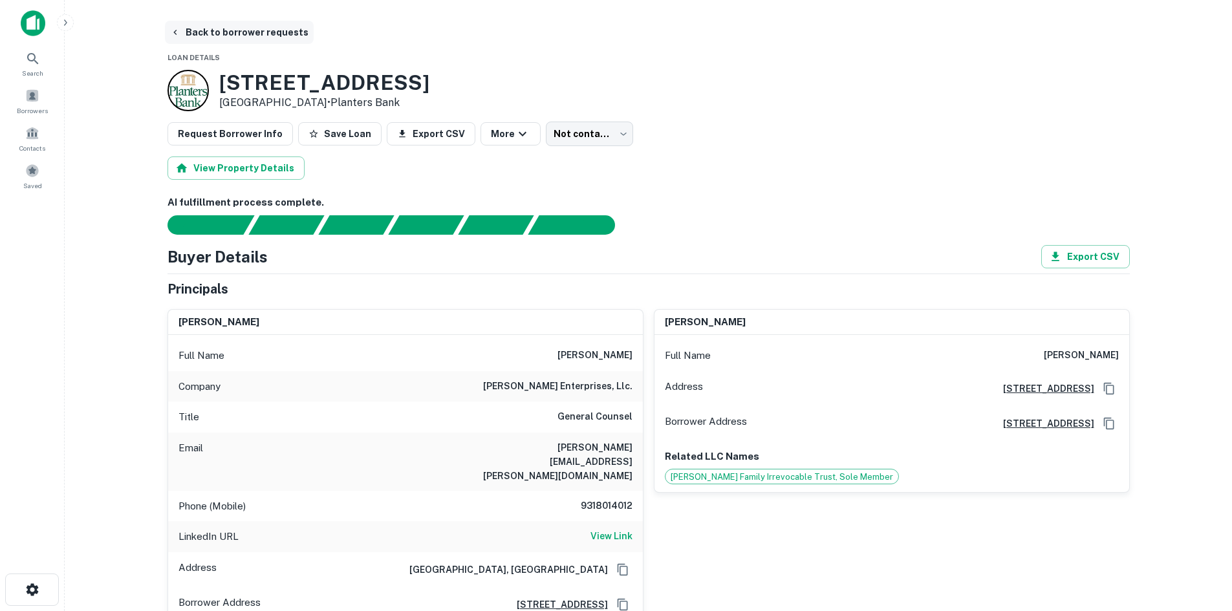
click at [208, 31] on button "Back to borrower requests" at bounding box center [239, 32] width 149 height 23
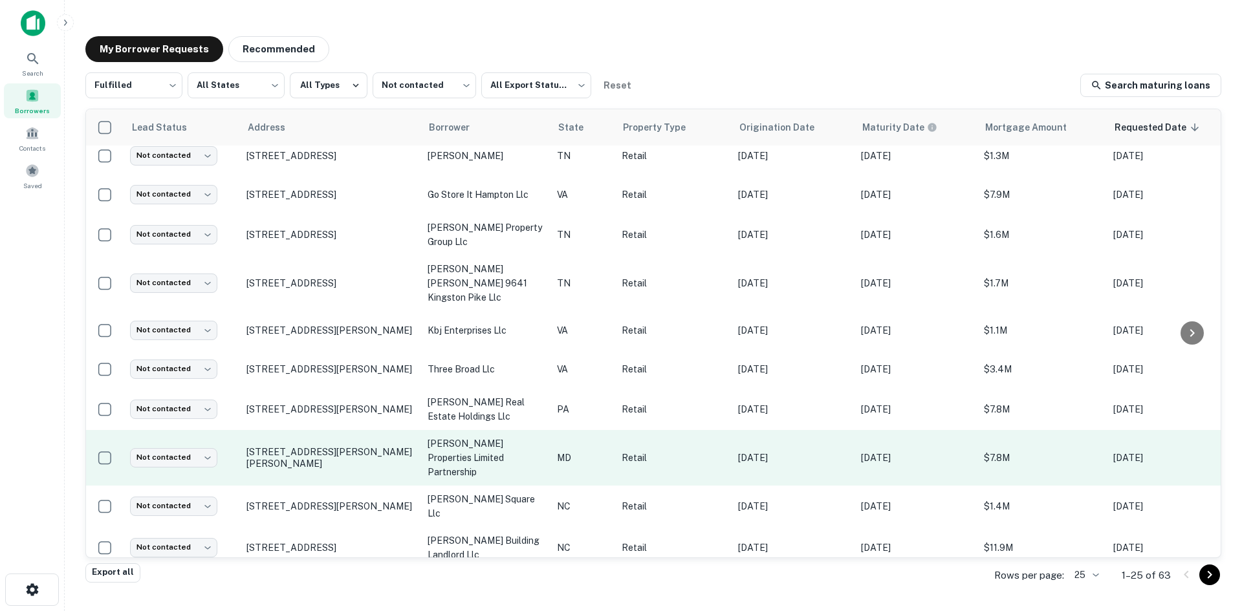
scroll to position [604, 0]
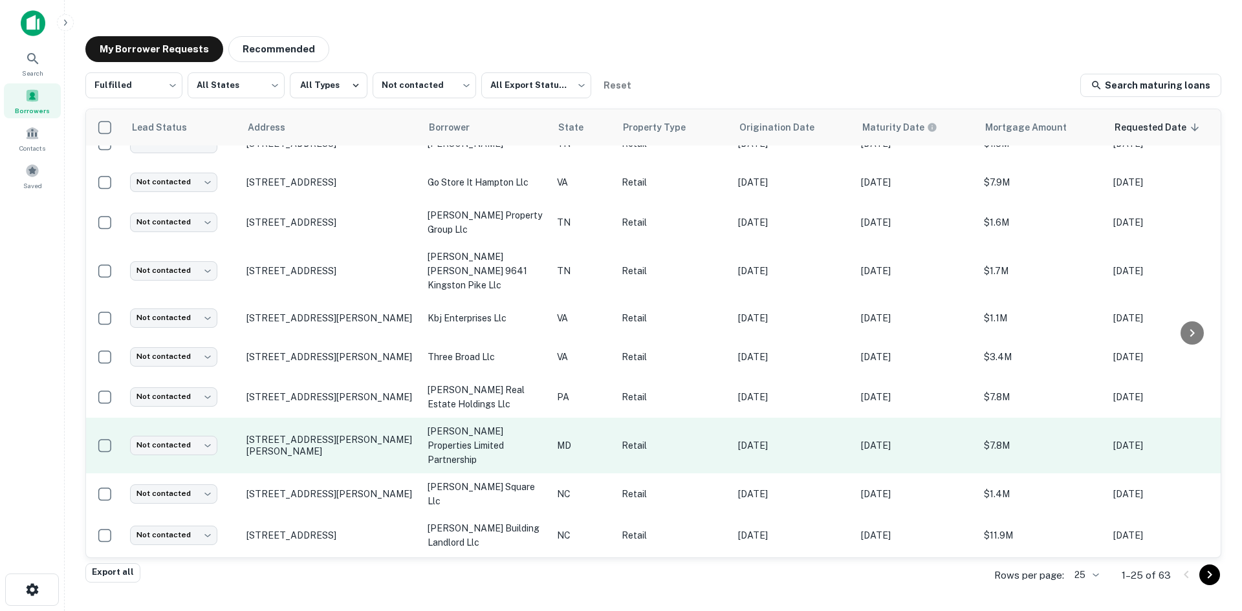
click at [395, 430] on td "7327 Ritchie Hwy Glen Burnie, MD21061" at bounding box center [330, 446] width 181 height 56
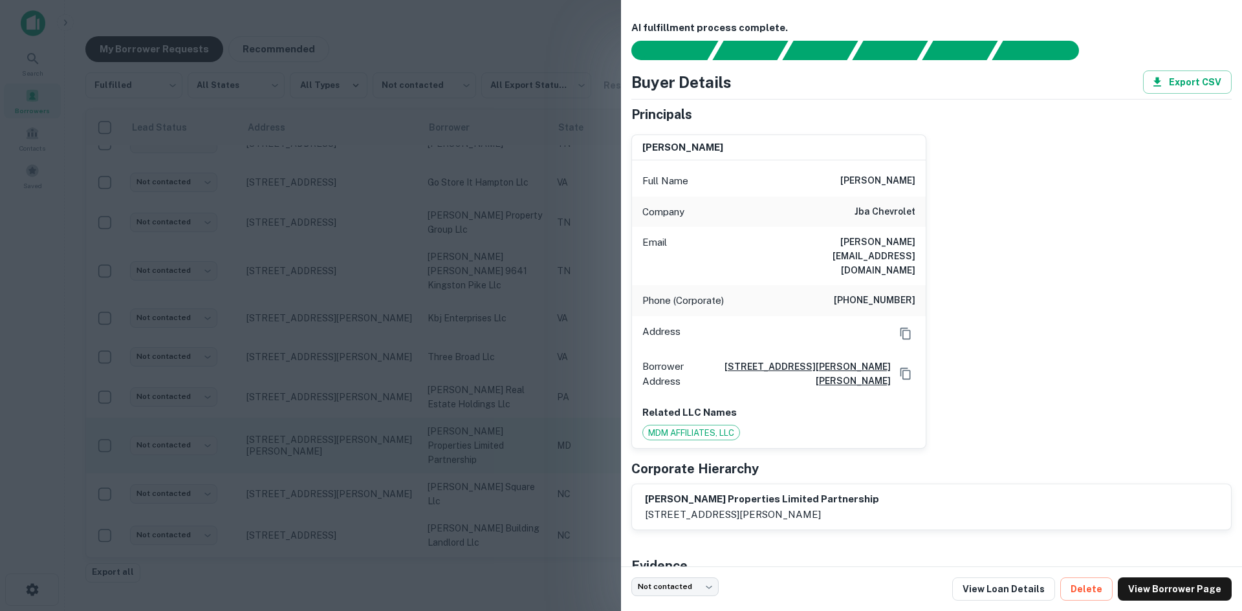
click at [395, 430] on div at bounding box center [621, 305] width 1242 height 611
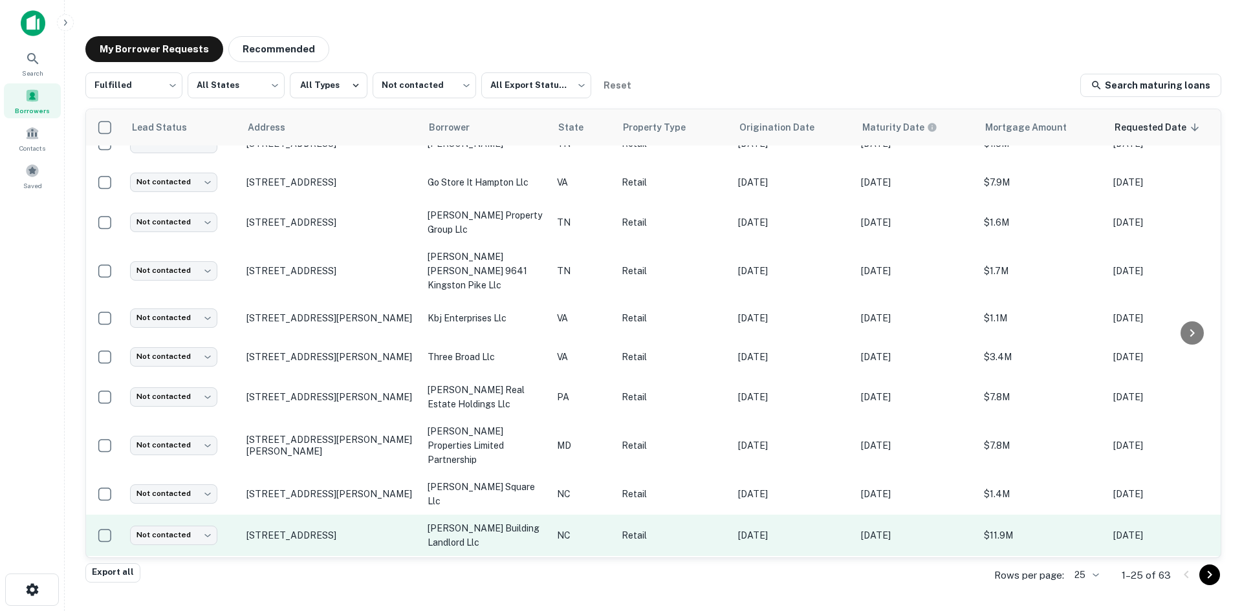
click at [372, 515] on td "4037 E Independence Blvd Charlotte, NC28205" at bounding box center [330, 535] width 181 height 41
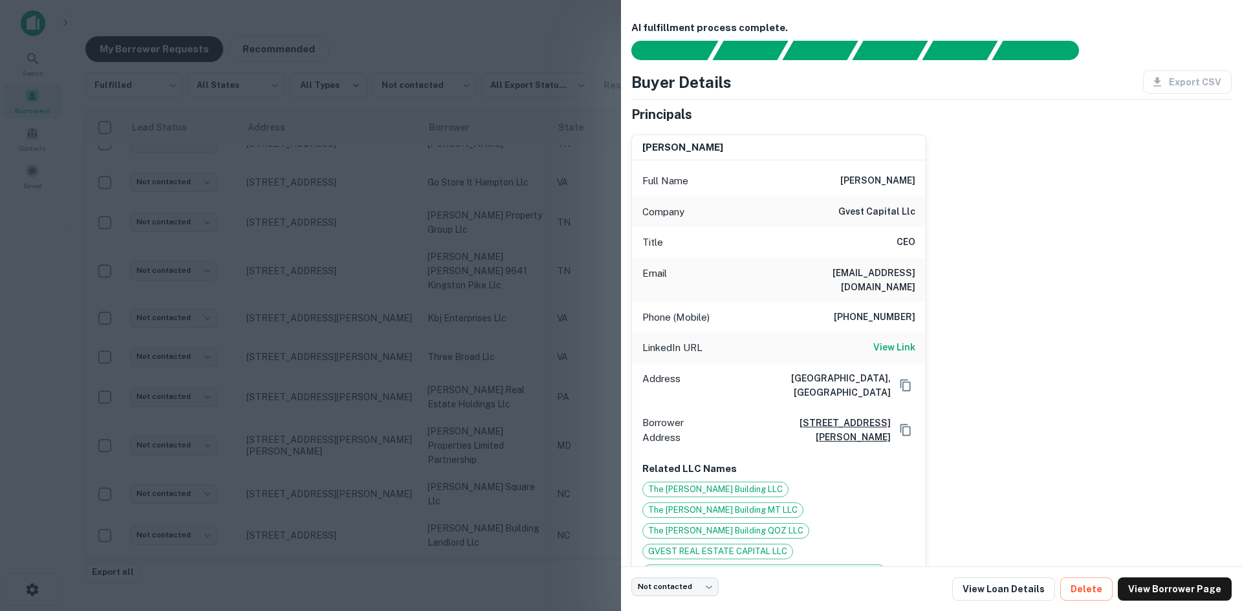
click at [359, 421] on div at bounding box center [621, 305] width 1242 height 611
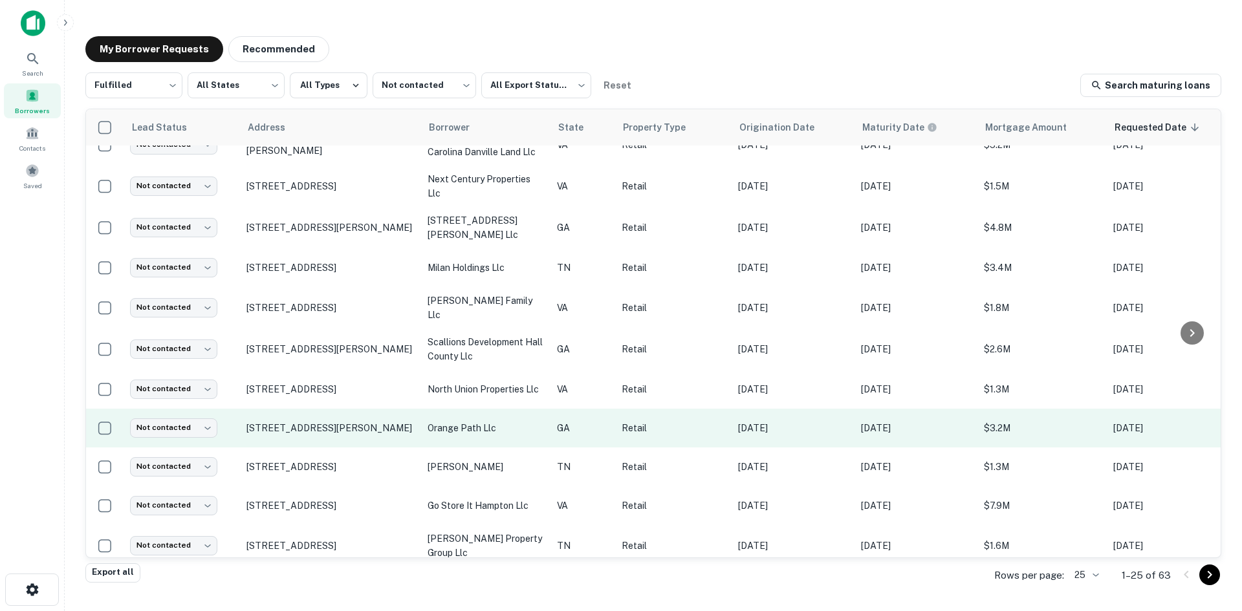
scroll to position [86, 0]
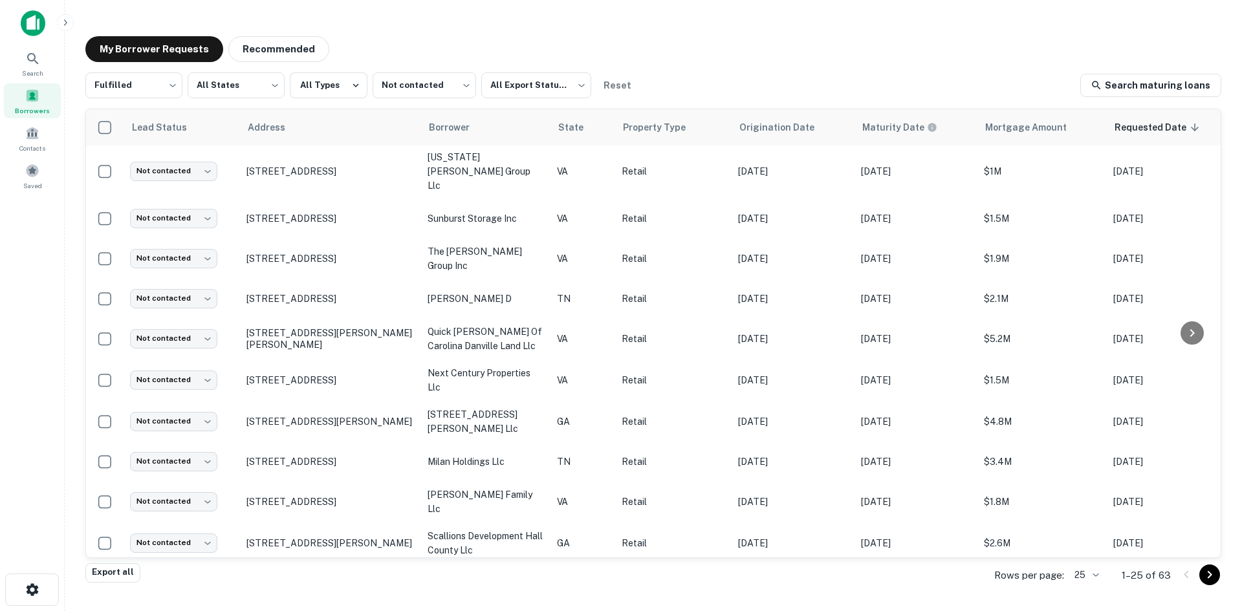
click at [1081, 575] on body "Search Borrowers Contacts Saved My Borrower Requests Recommended Fulfilled ****…" at bounding box center [621, 305] width 1242 height 611
click at [1080, 562] on li "500" at bounding box center [1087, 560] width 44 height 23
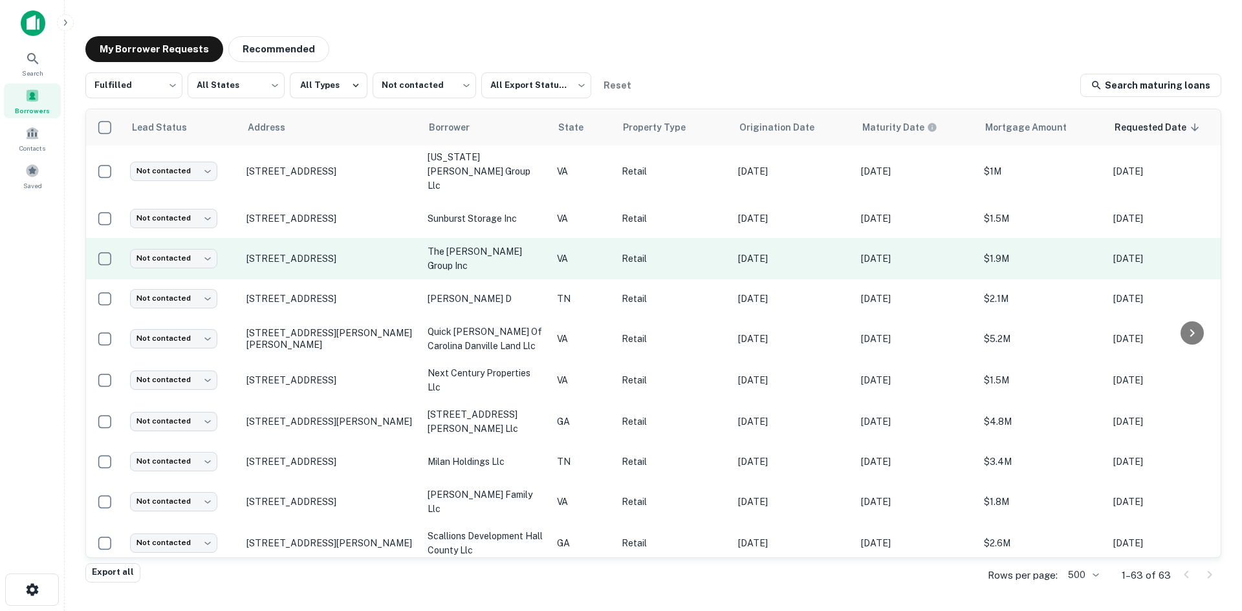
click at [299, 257] on td "1170 Memorial Blvd N Martinsville, VA24112" at bounding box center [330, 258] width 181 height 41
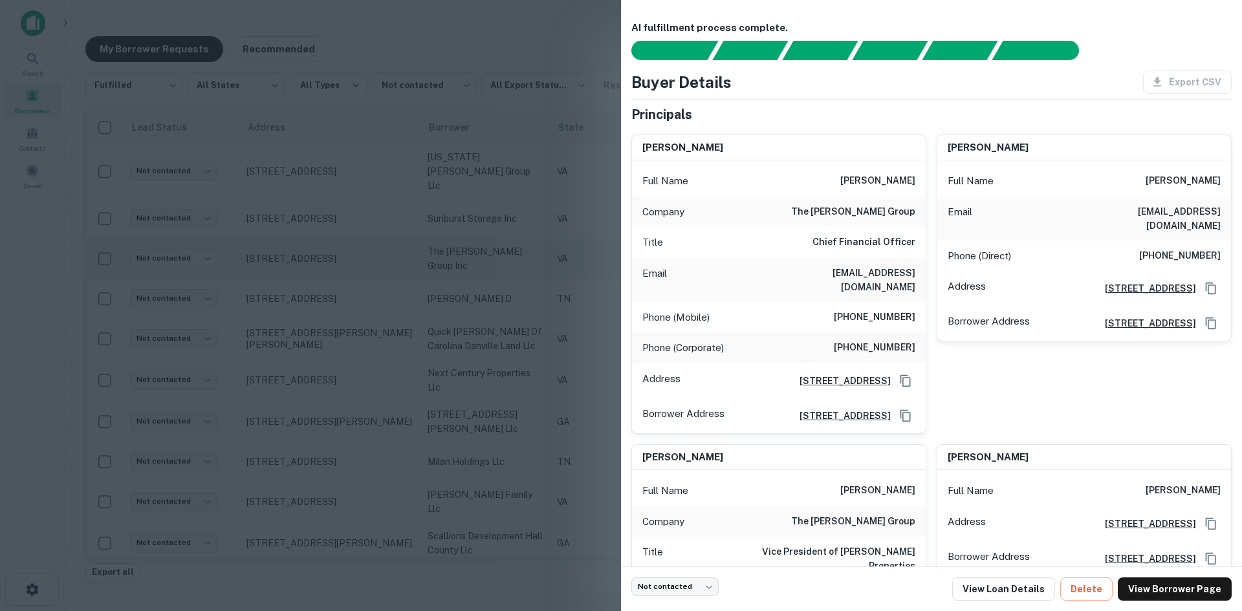
click at [299, 257] on div at bounding box center [621, 305] width 1242 height 611
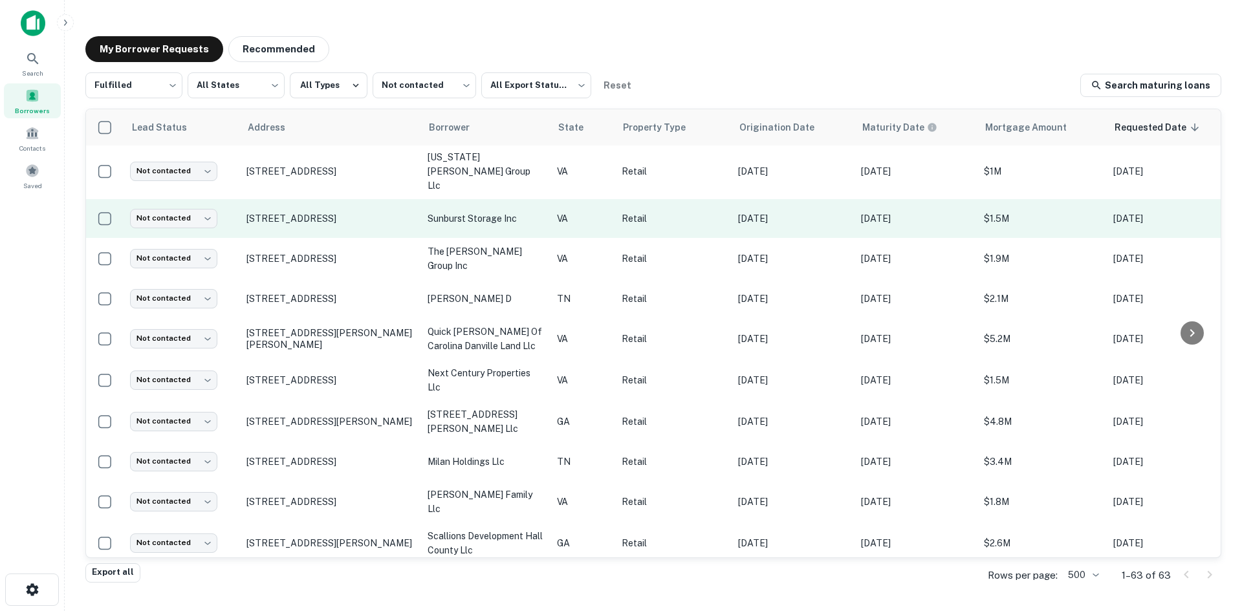
click at [316, 218] on td "1605 Waterlick Rd Lynchburg, VA24501" at bounding box center [330, 218] width 181 height 39
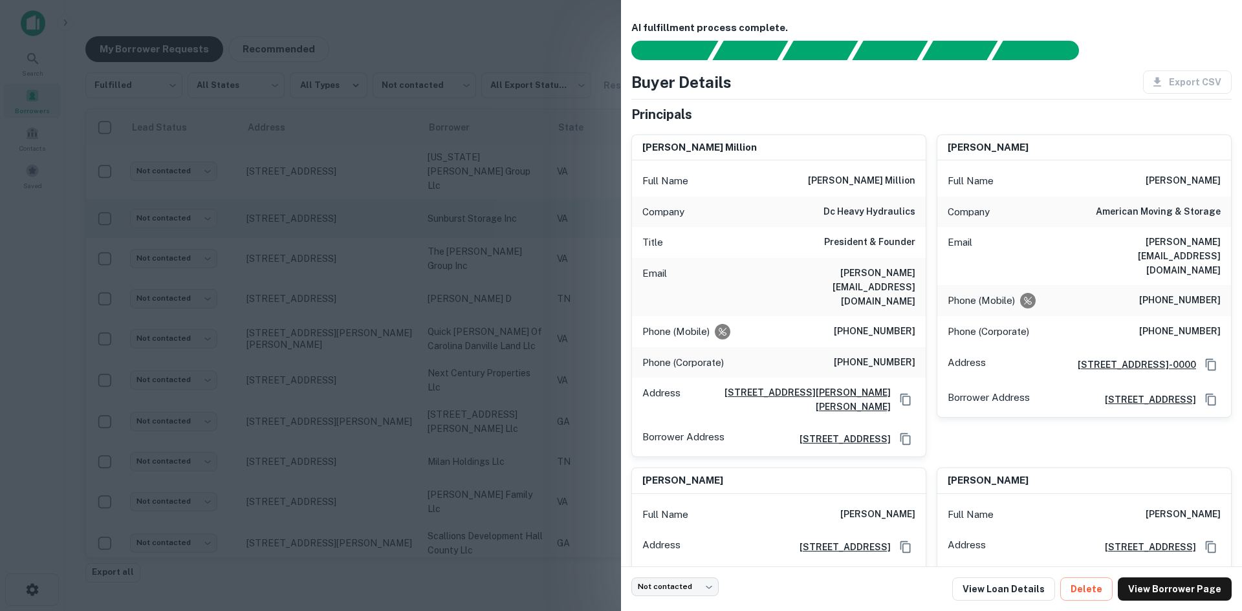
click at [316, 218] on div at bounding box center [621, 305] width 1242 height 611
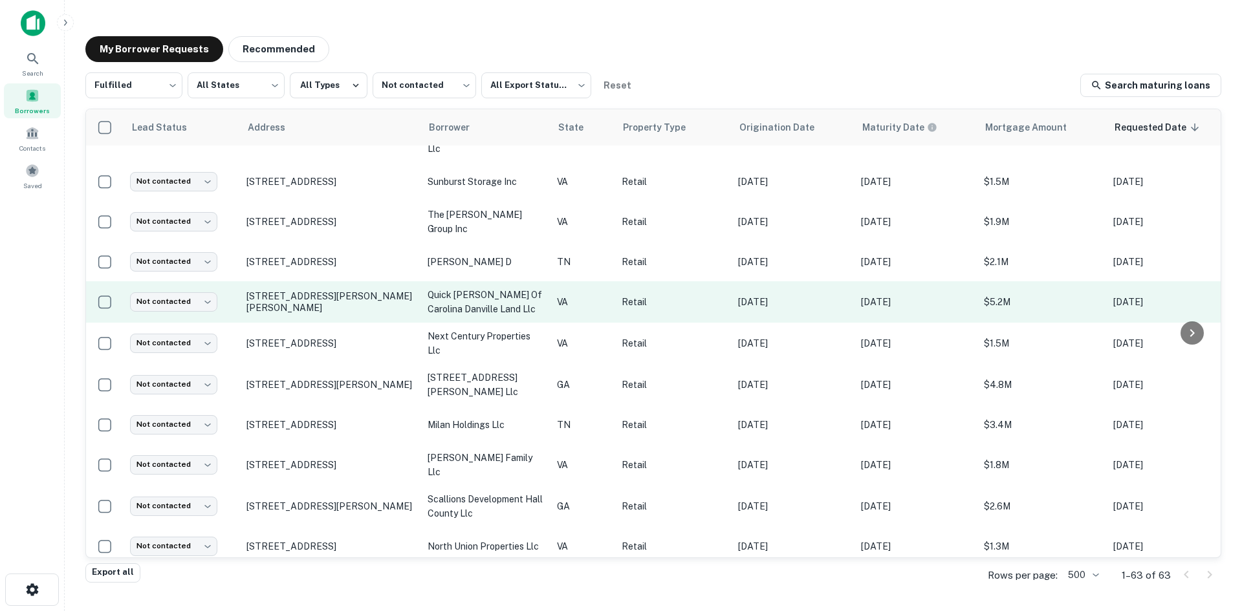
scroll to position [151, 0]
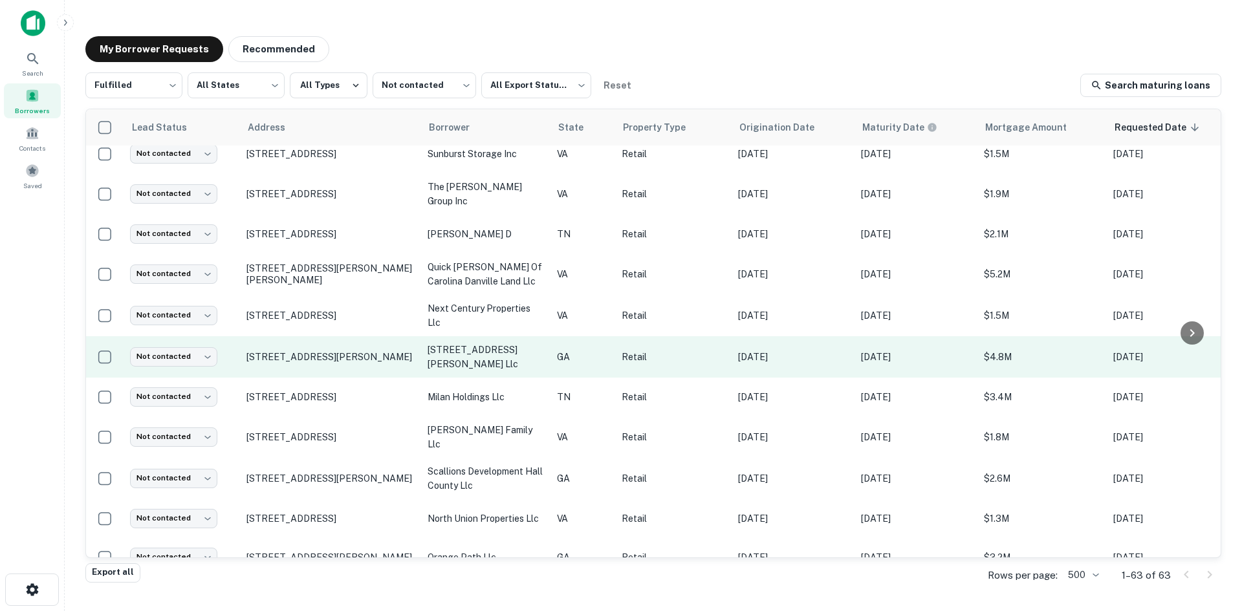
click at [324, 350] on td "4980 Steiner Way Grovetown, GA30813" at bounding box center [330, 356] width 181 height 41
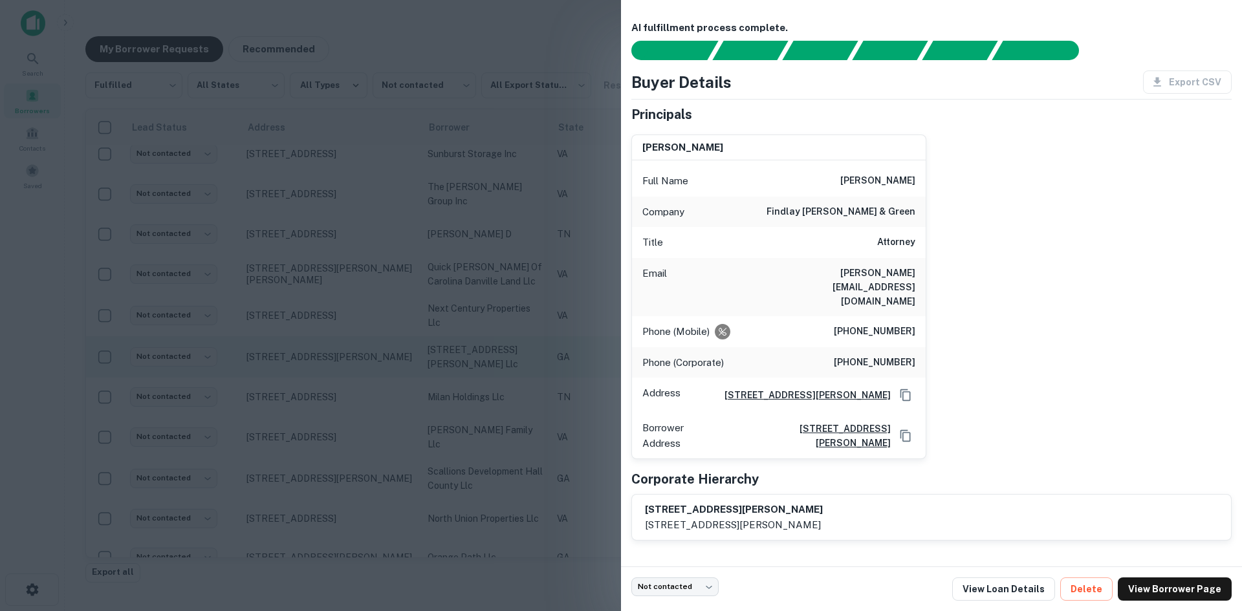
click at [324, 350] on div at bounding box center [621, 305] width 1242 height 611
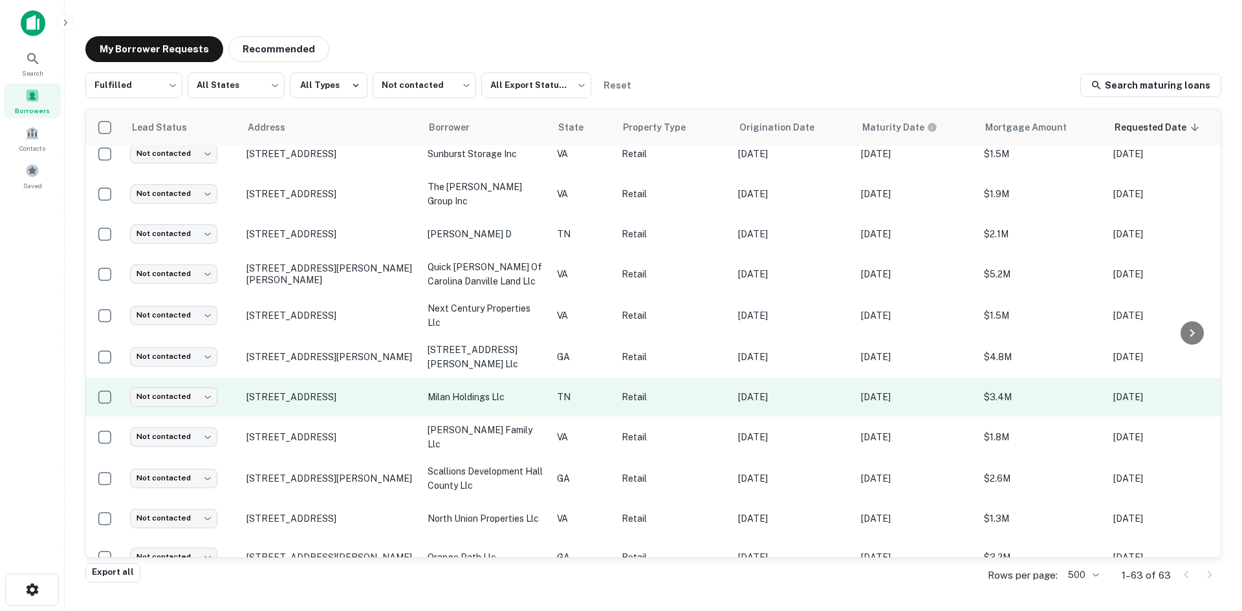
click at [326, 384] on td "1907 N Roan St Johnson City, TN37601" at bounding box center [330, 397] width 181 height 39
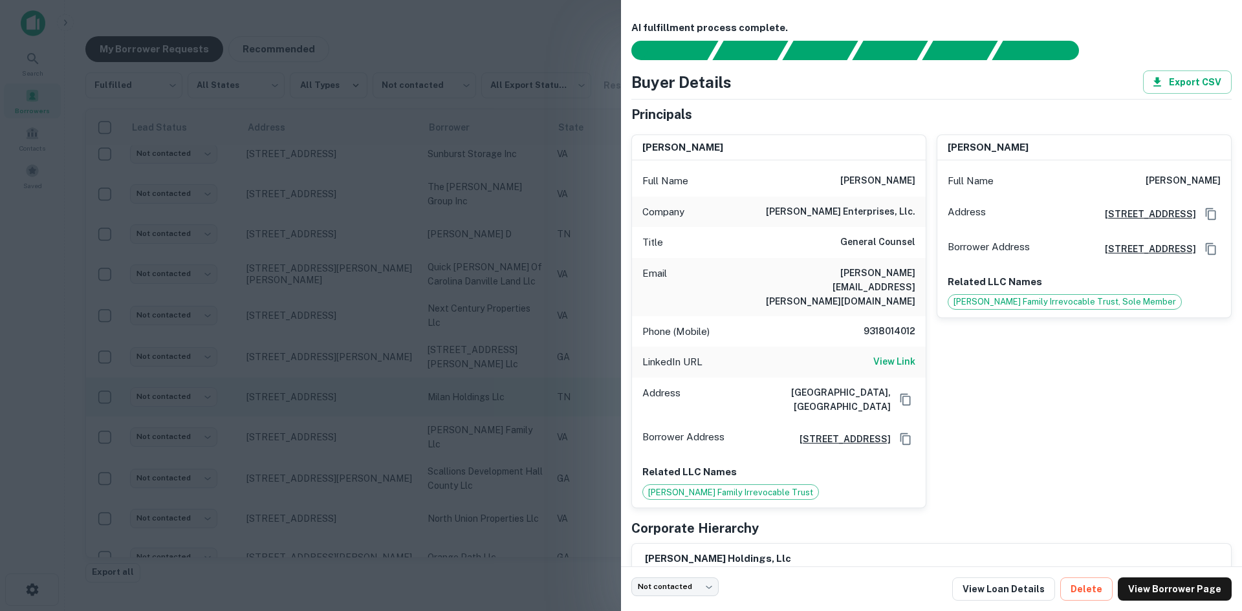
click at [326, 384] on div at bounding box center [621, 305] width 1242 height 611
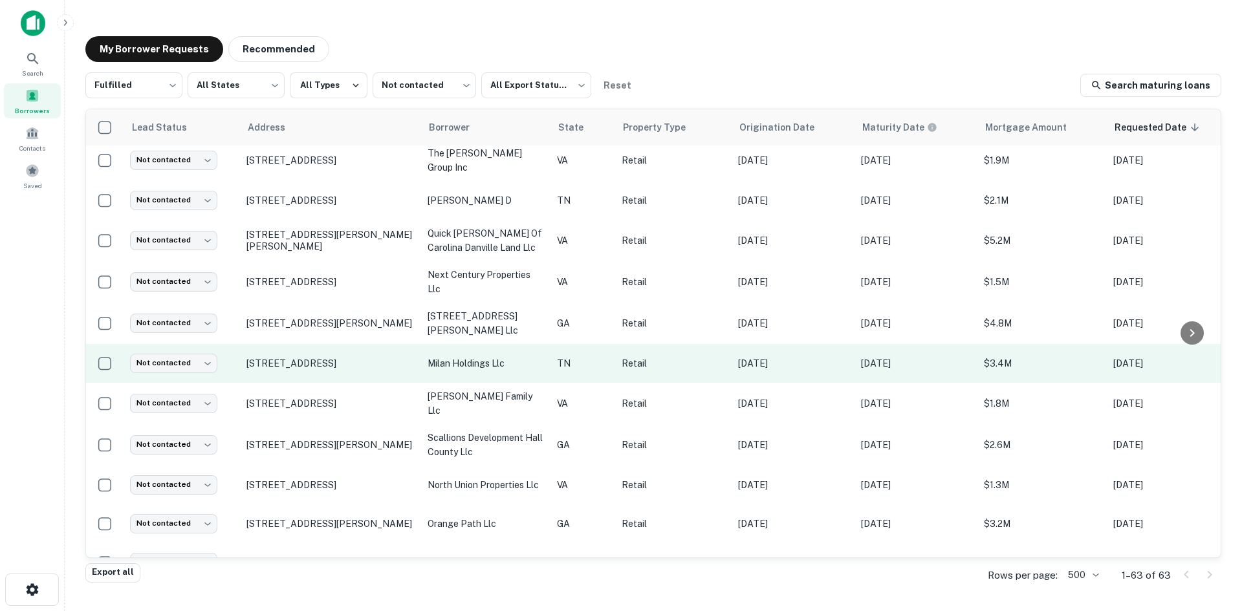
scroll to position [215, 0]
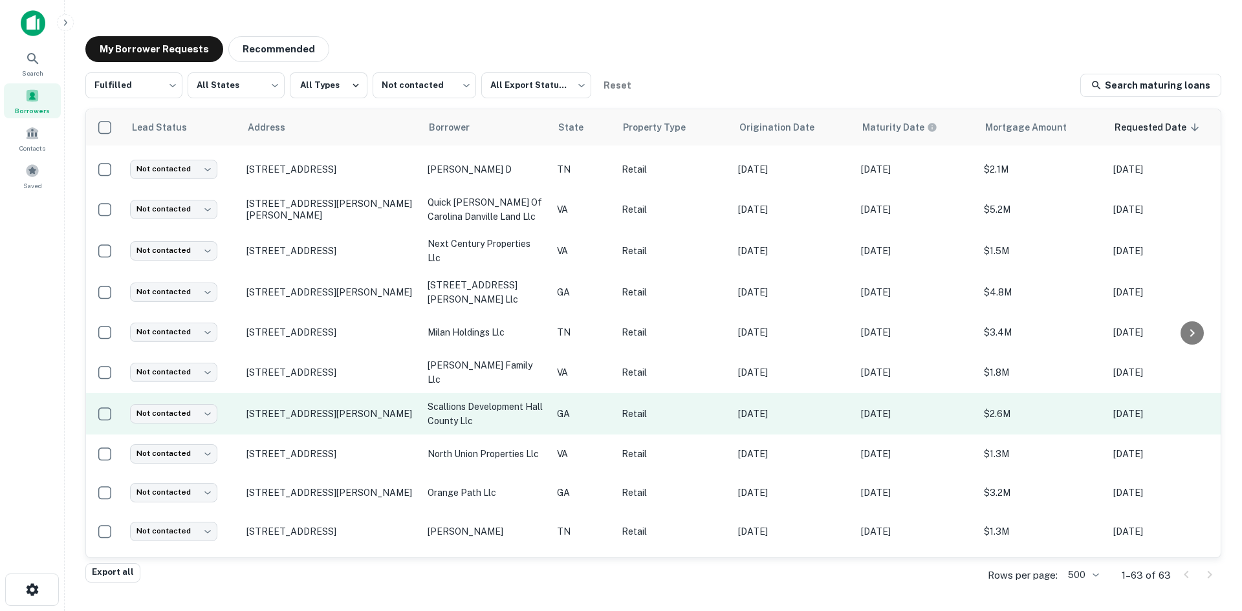
click at [326, 402] on td "4187 Continental Dr Oakwood, GA30566" at bounding box center [330, 413] width 181 height 41
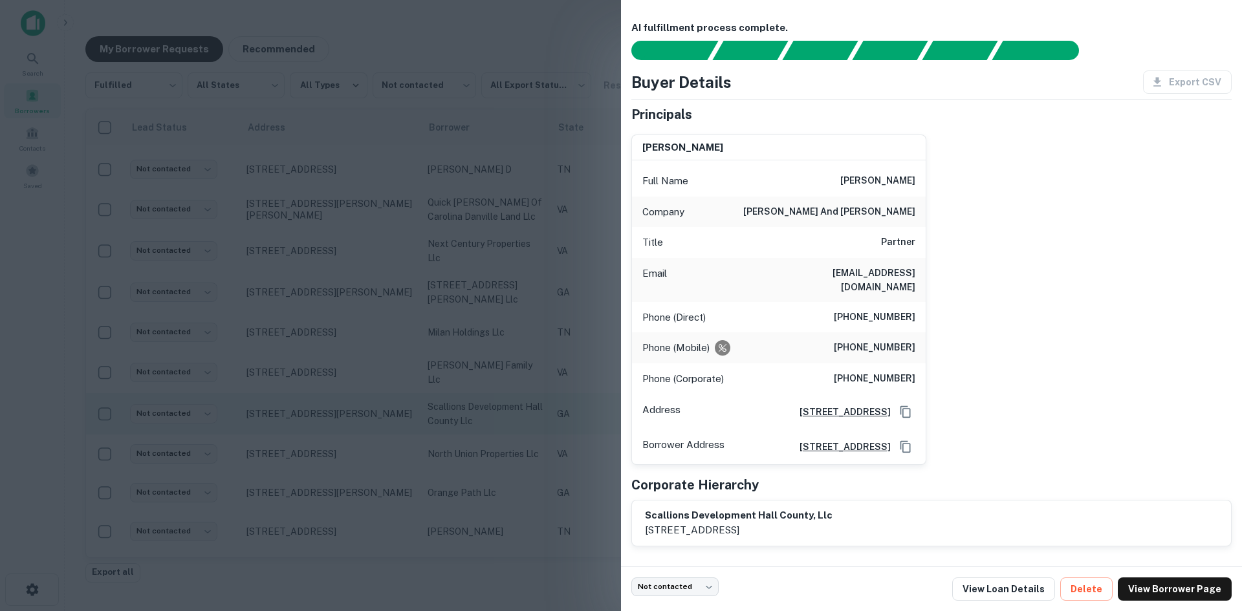
click at [326, 402] on div at bounding box center [621, 305] width 1242 height 611
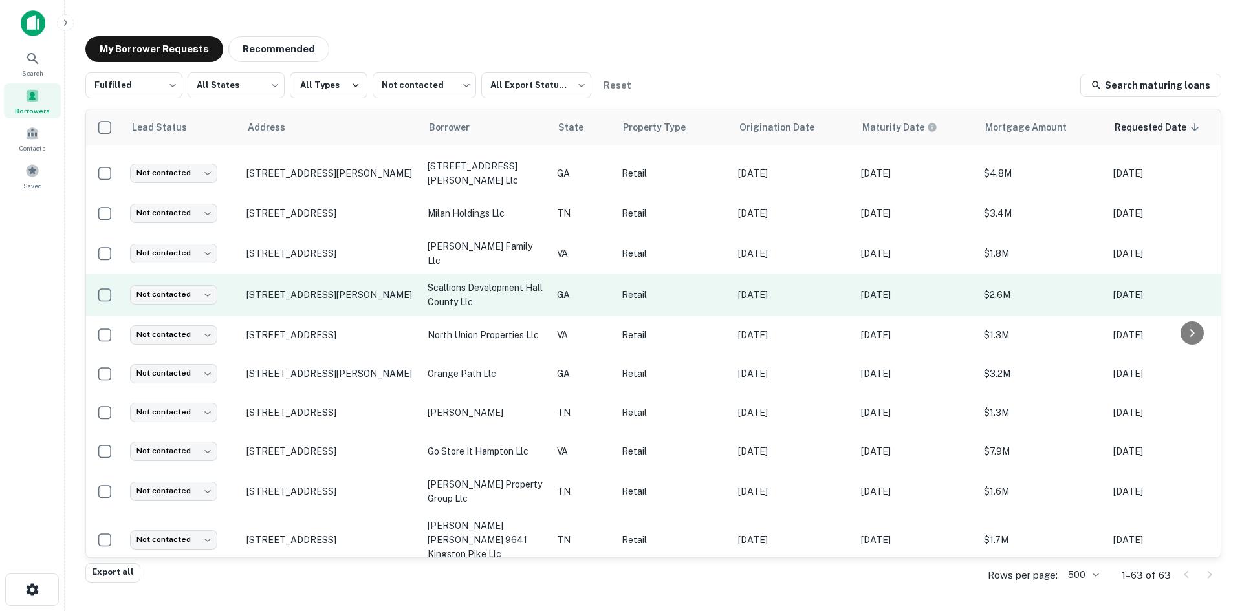
scroll to position [345, 0]
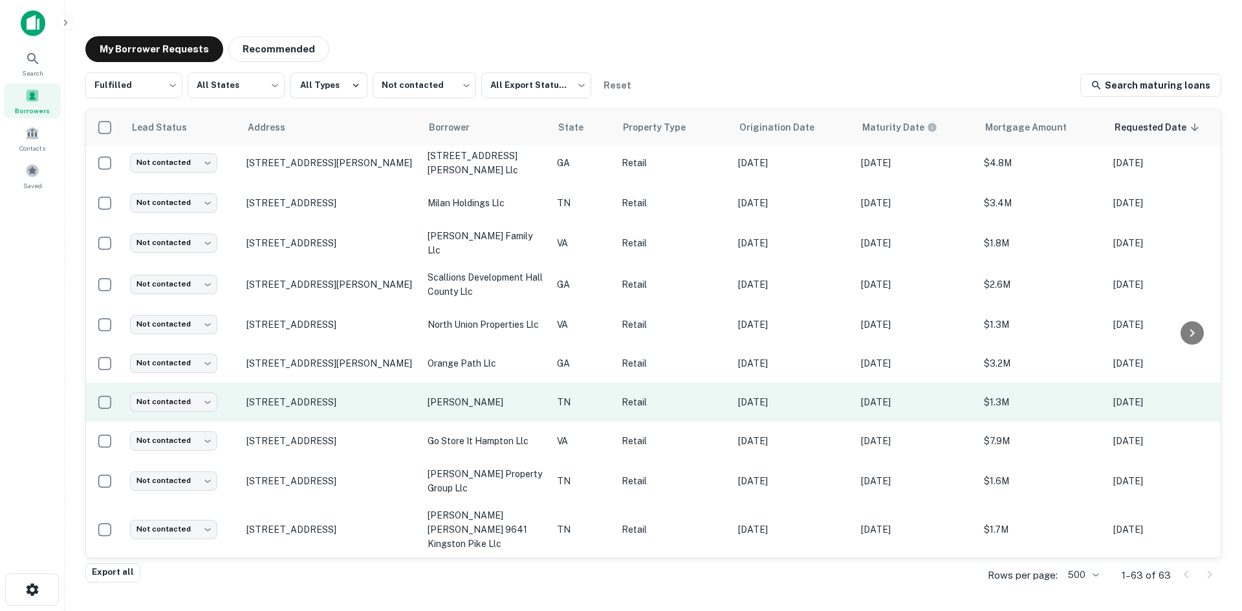
click at [329, 393] on td "5816 Kingston Pike Knoxville, TN37919" at bounding box center [330, 402] width 181 height 39
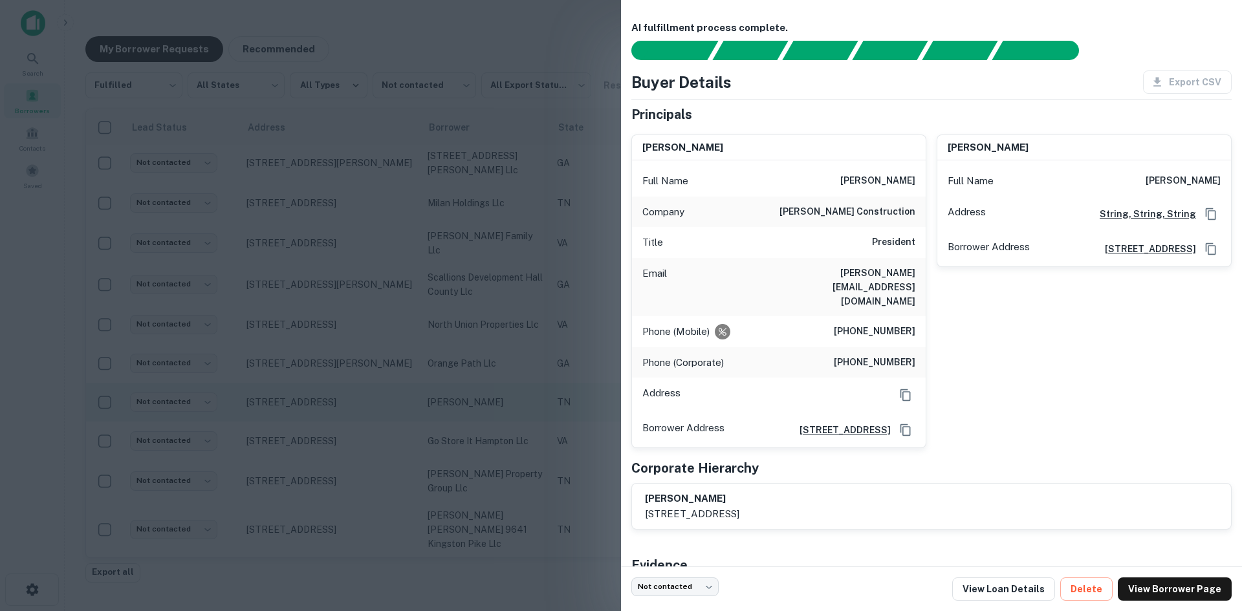
click at [329, 393] on div at bounding box center [621, 305] width 1242 height 611
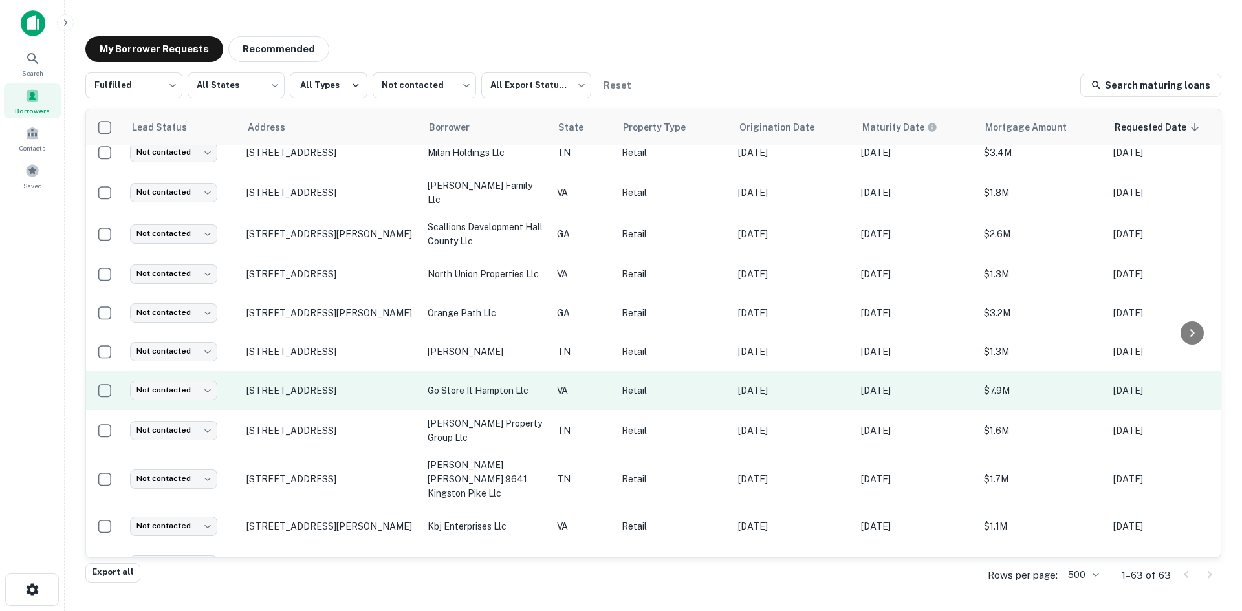
scroll to position [410, 0]
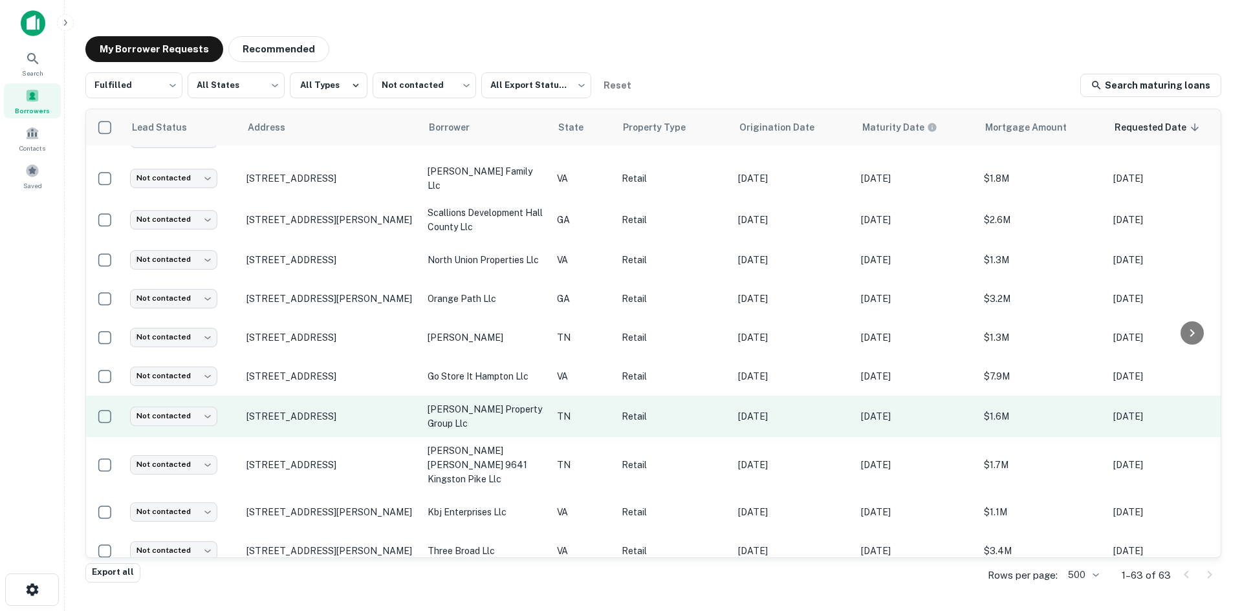
click at [329, 408] on td "407 S Roan St Johnson City, TN37601" at bounding box center [330, 416] width 181 height 41
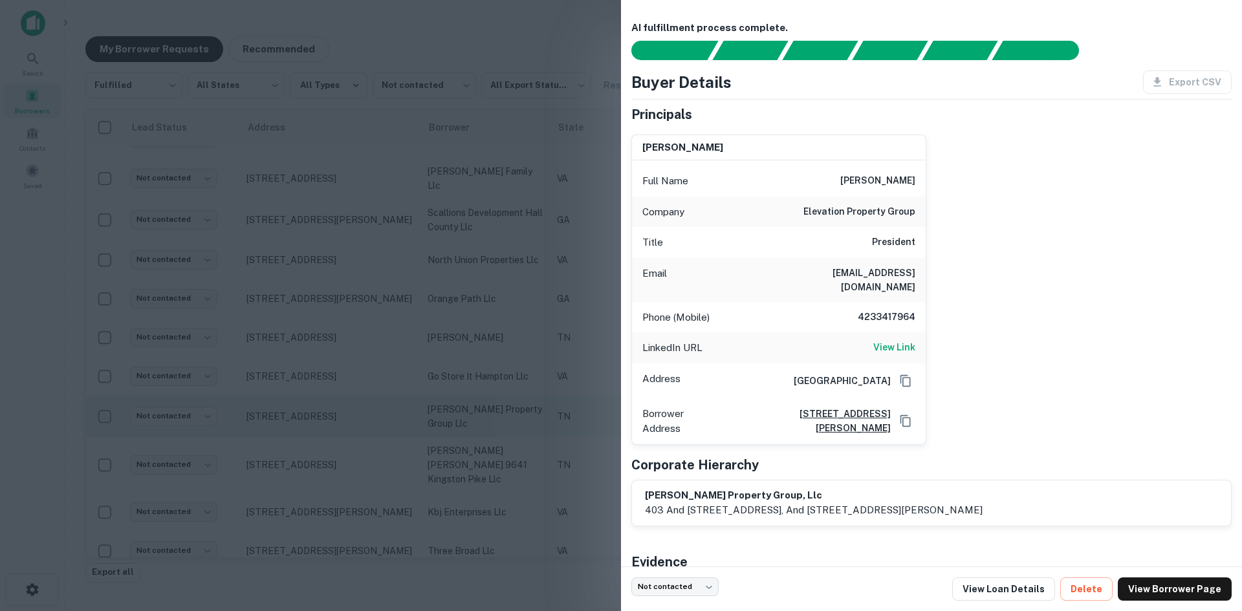
click at [329, 408] on div at bounding box center [621, 305] width 1242 height 611
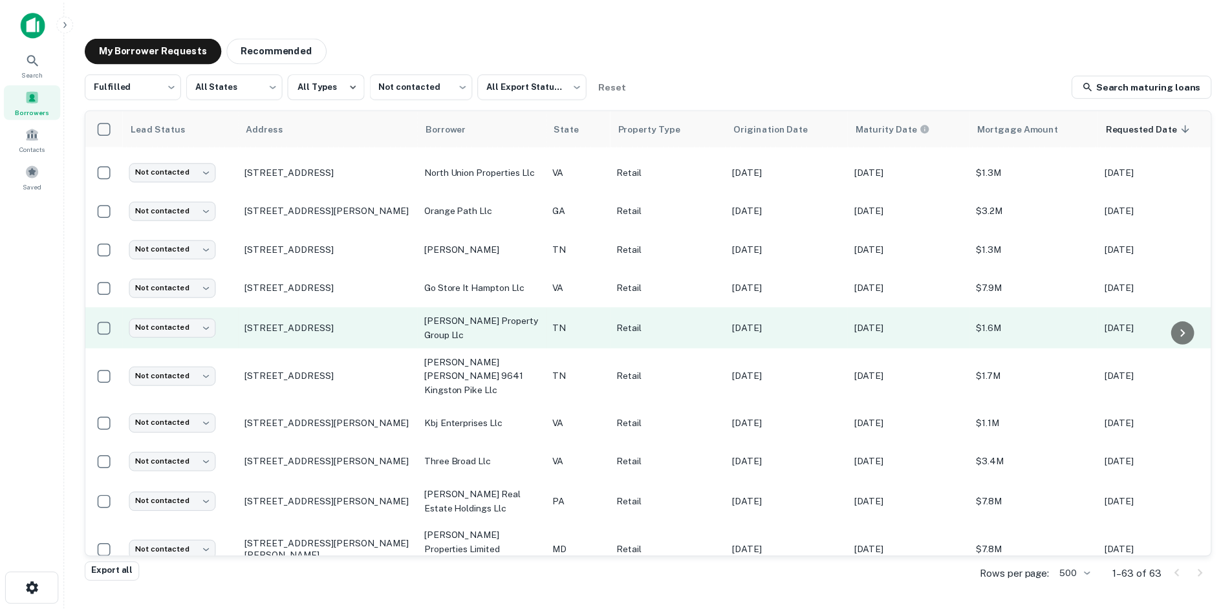
scroll to position [539, 0]
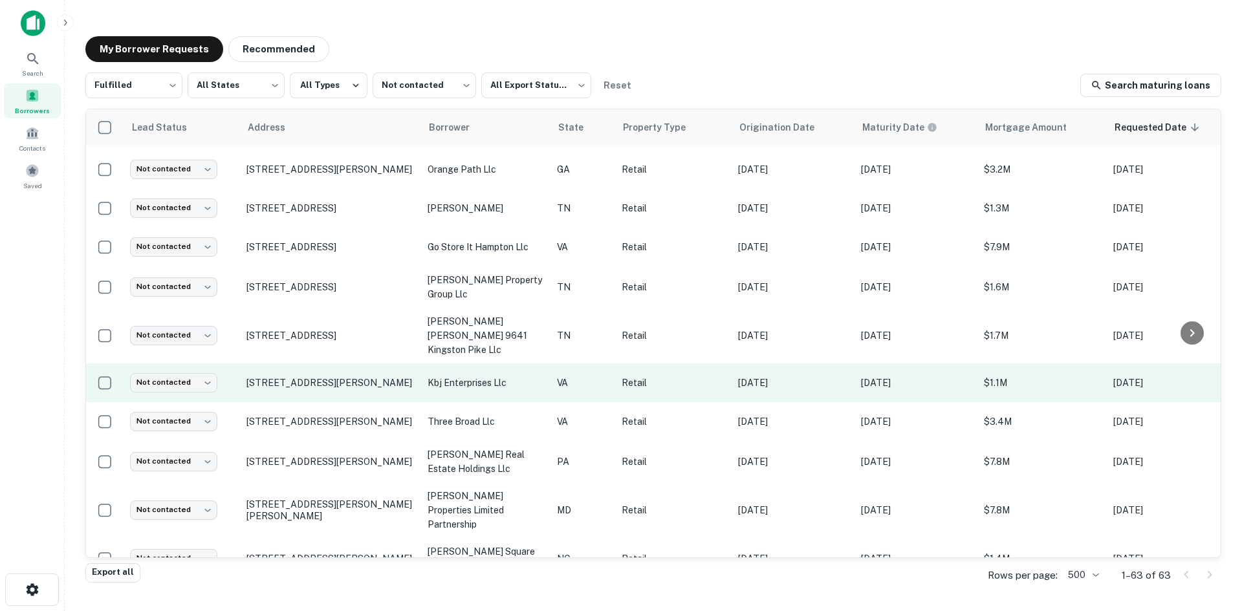
click at [333, 366] on td "300 Industrial Dr Christiansburg, VA24073" at bounding box center [330, 383] width 181 height 39
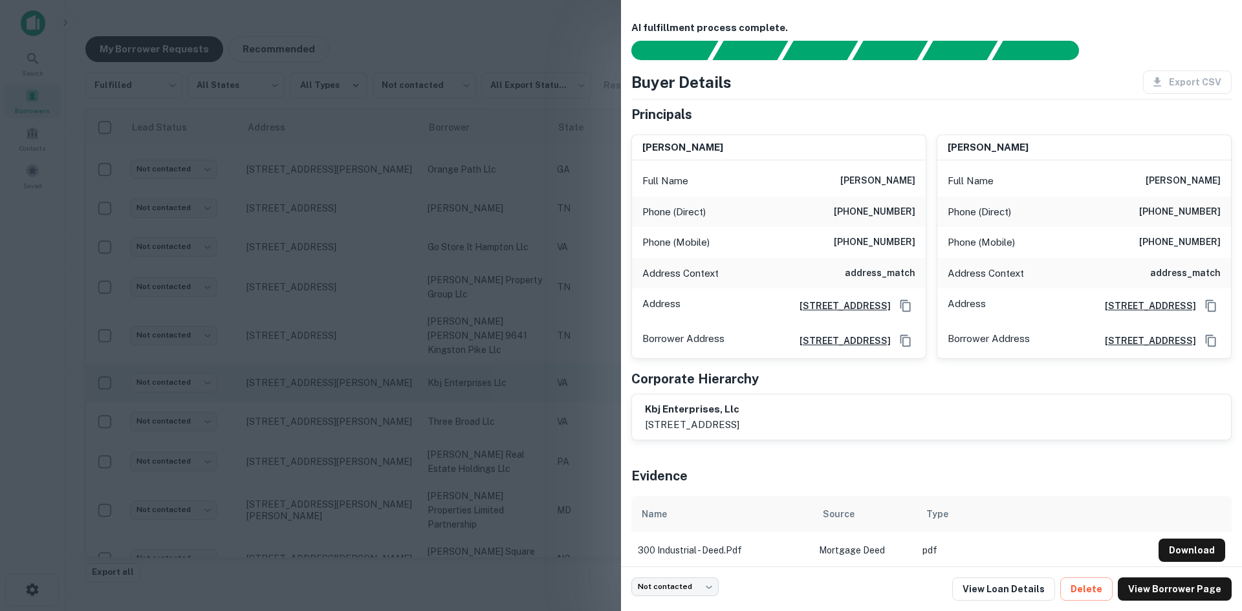
click at [333, 366] on div at bounding box center [621, 305] width 1242 height 611
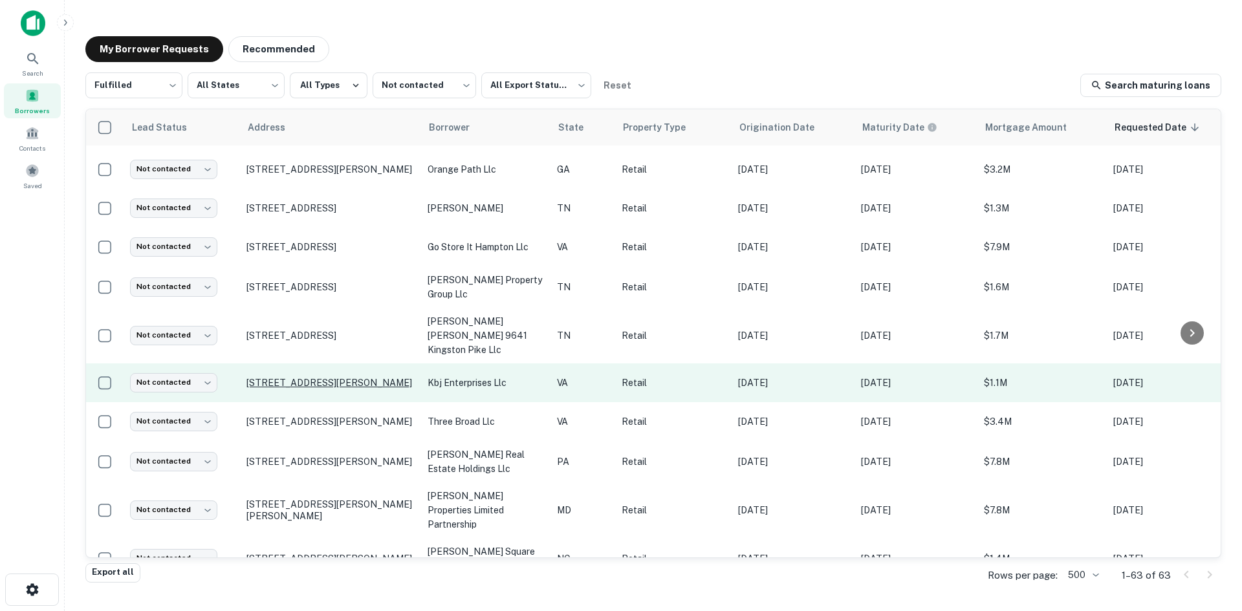
click at [332, 377] on p "300 Industrial Dr Christiansburg, VA24073" at bounding box center [330, 383] width 168 height 12
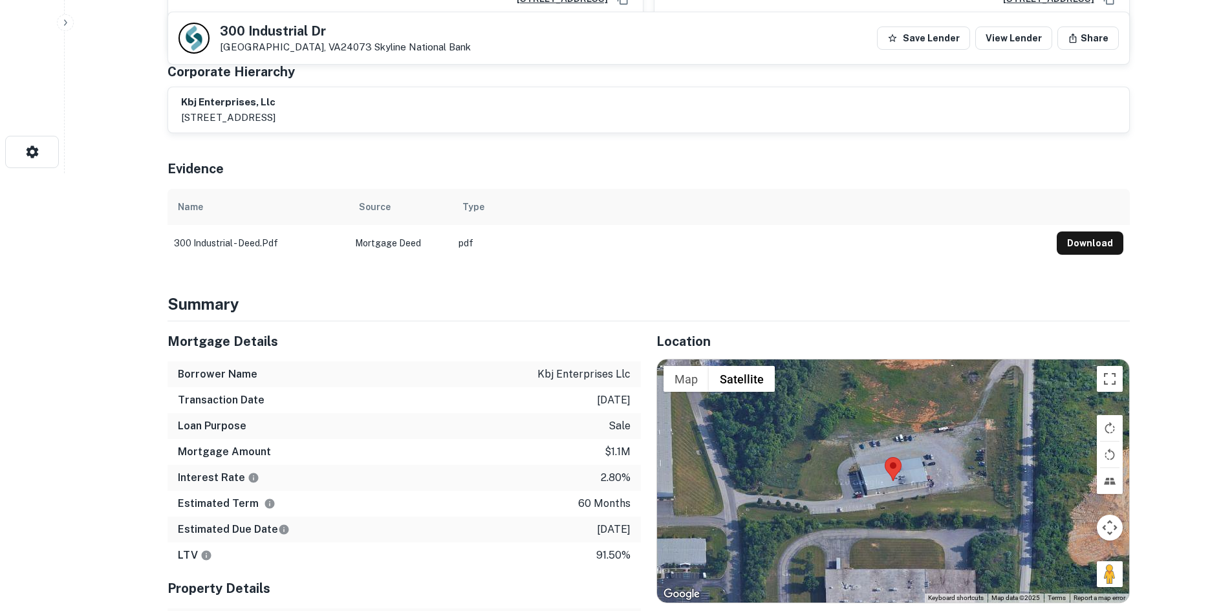
scroll to position [647, 0]
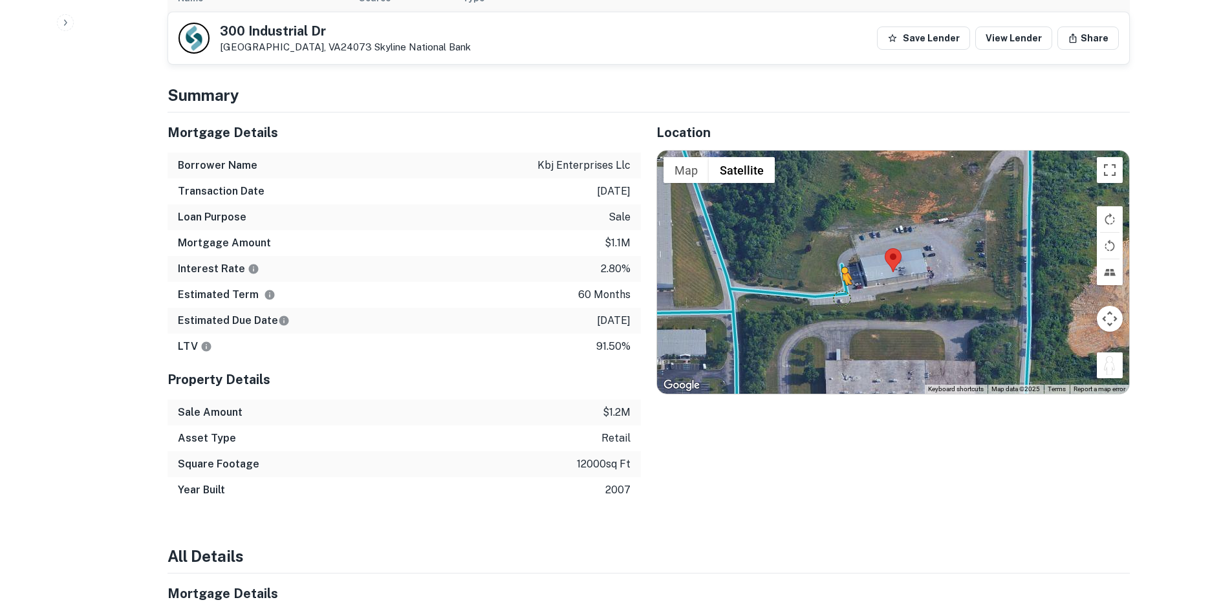
drag, startPoint x: 1111, startPoint y: 363, endPoint x: 827, endPoint y: 287, distance: 293.9
click at [827, 287] on div "To activate drag with keyboard, press Alt + Enter. Once in keyboard drag state,…" at bounding box center [893, 272] width 472 height 243
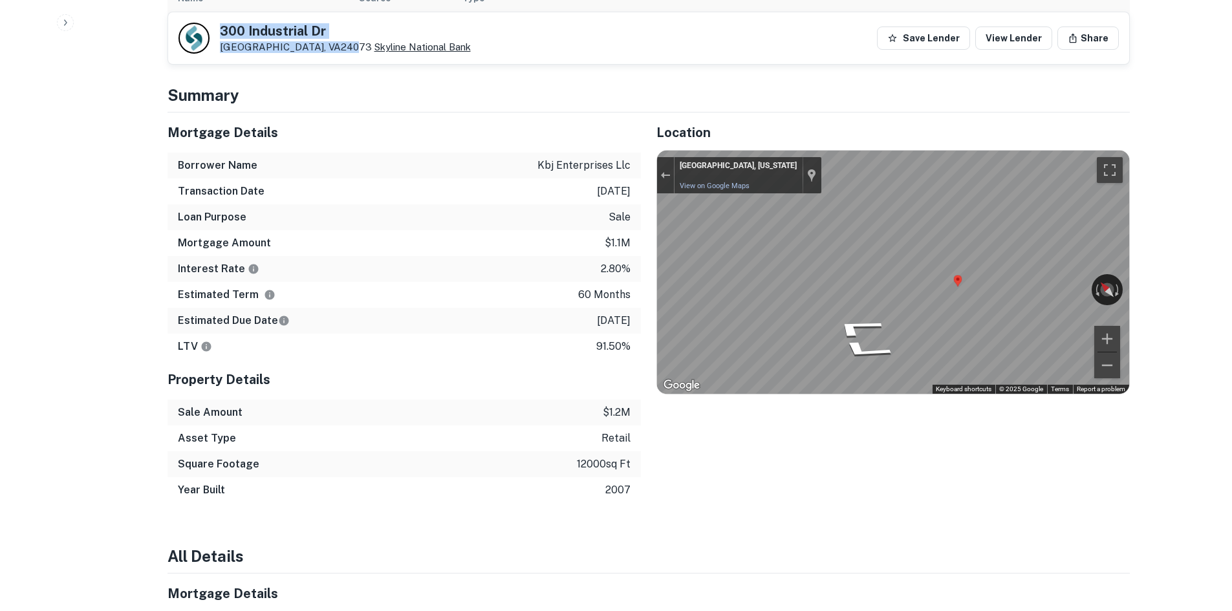
drag, startPoint x: 218, startPoint y: 25, endPoint x: 336, endPoint y: 51, distance: 120.7
click at [336, 51] on div "300 Industrial Dr Christiansburg, VA24073 Skyline National Bank" at bounding box center [325, 38] width 292 height 31
copy div "300 Industrial Dr Christiansburg, VA24073"
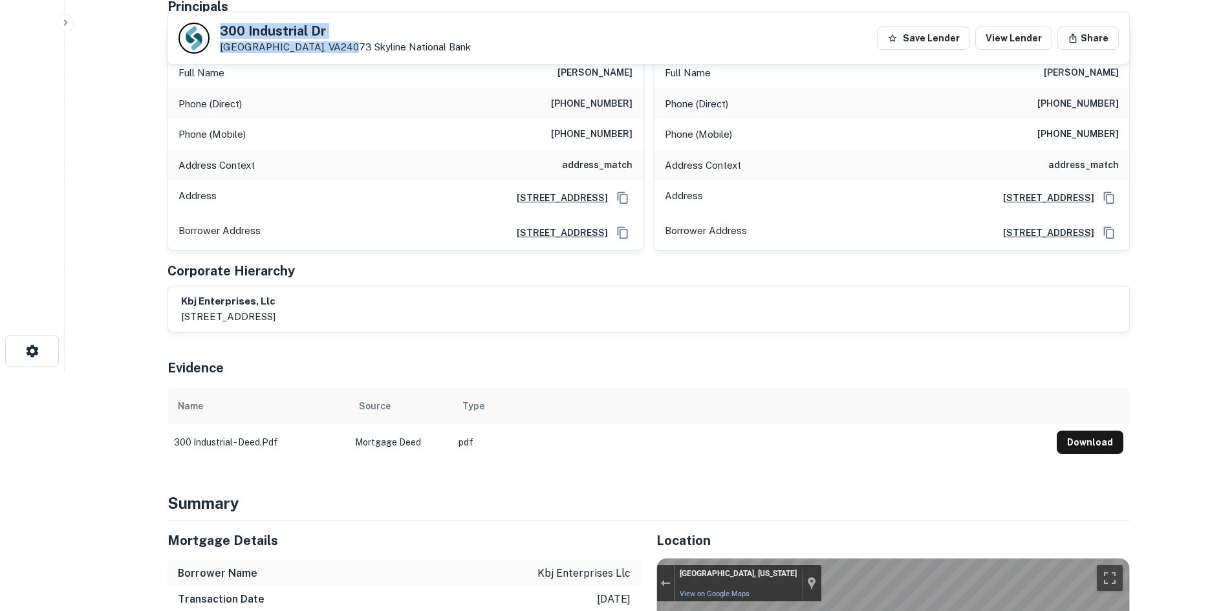
scroll to position [129, 0]
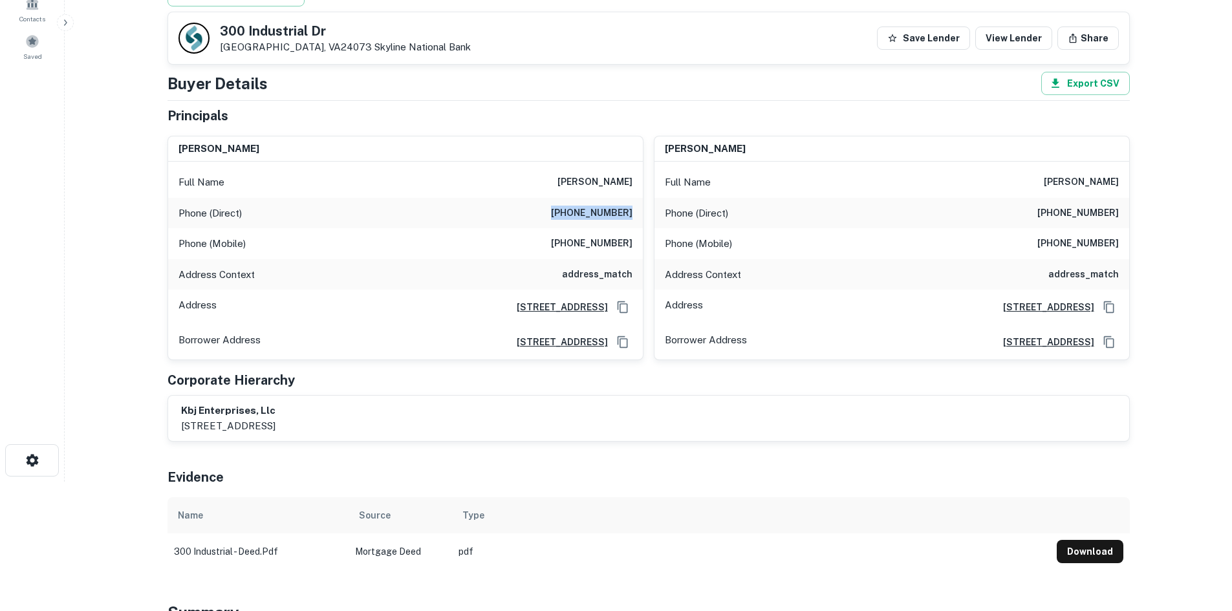
drag, startPoint x: 566, startPoint y: 210, endPoint x: 641, endPoint y: 218, distance: 75.4
click at [641, 218] on div "Phone (Direct) (540) 921-1559" at bounding box center [405, 213] width 475 height 31
copy h6 "(540) 921-1559"
click at [582, 248] on h6 "(540) 552-2609" at bounding box center [592, 244] width 82 height 16
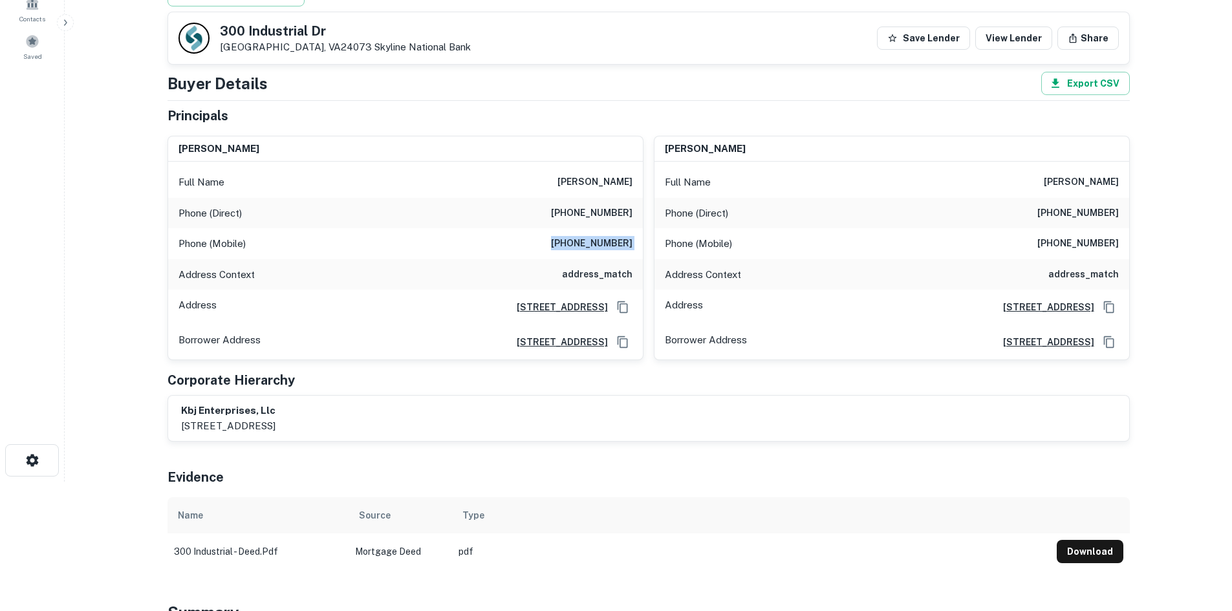
click at [582, 248] on h6 "(540) 552-2609" at bounding box center [592, 244] width 82 height 16
copy h6 "(540) 552-2609"
click at [1062, 204] on div "Phone (Direct) (540) 921-1559" at bounding box center [892, 213] width 475 height 31
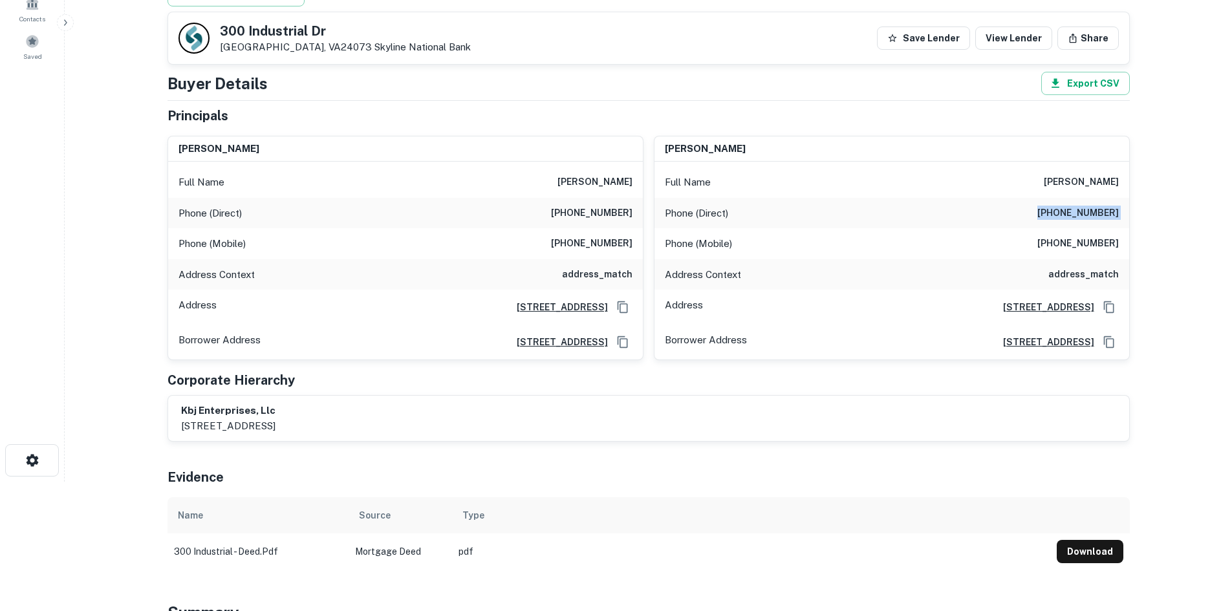
copy h6 "(540) 921-1559"
click at [1090, 244] on h6 "(540) 953-3910" at bounding box center [1079, 244] width 82 height 16
copy h6 "(540) 953-3910"
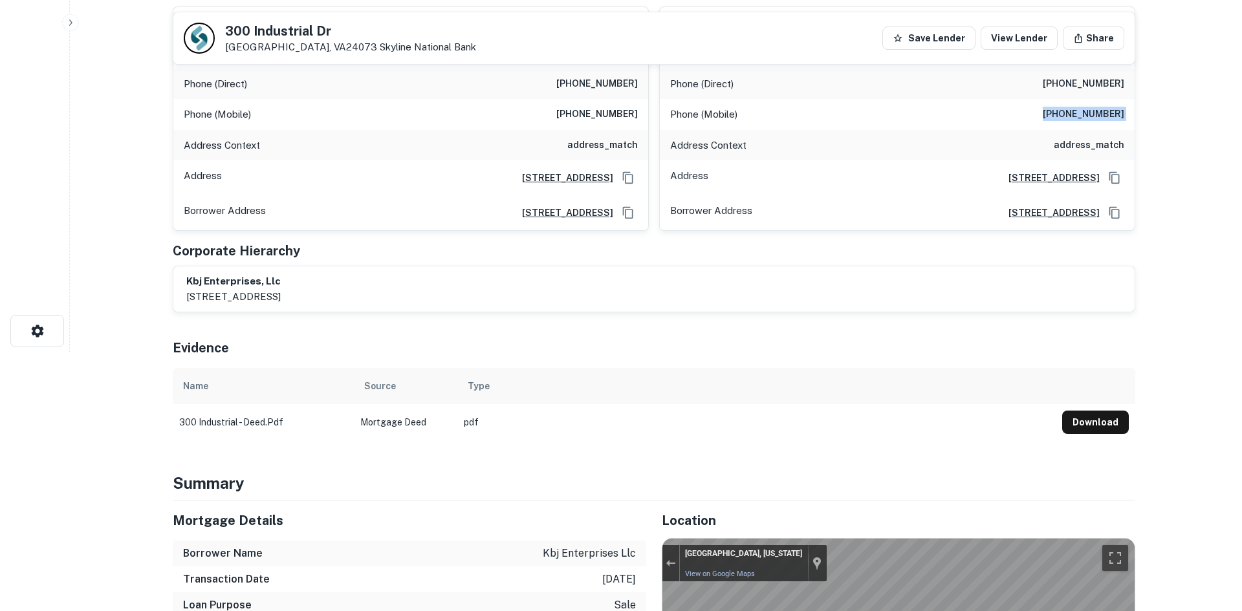
scroll to position [0, 0]
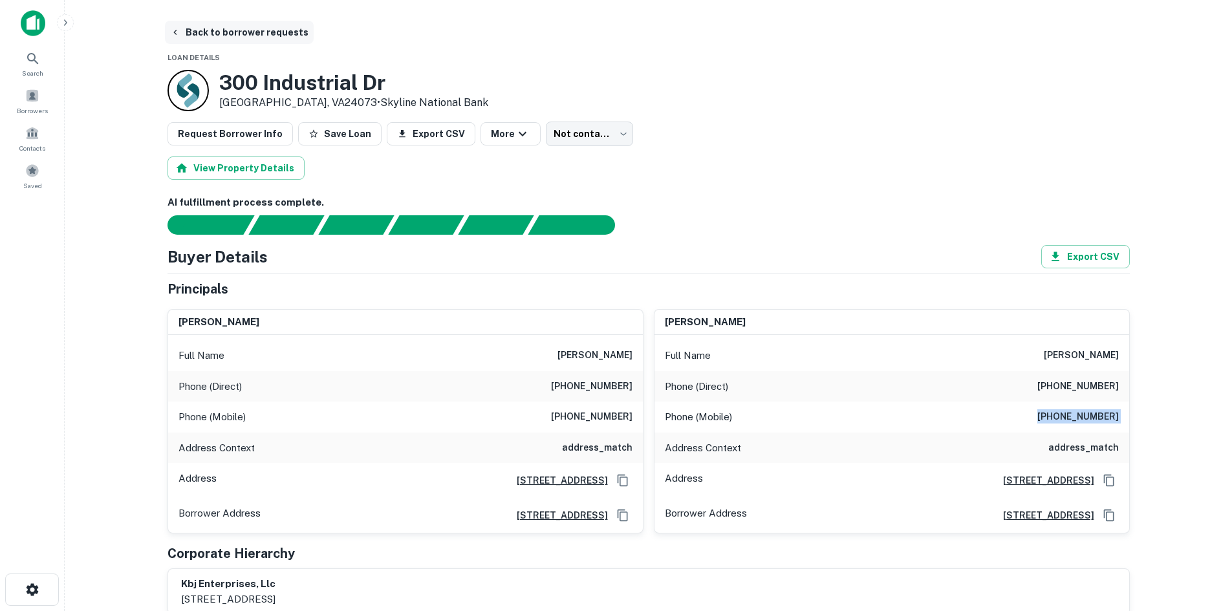
click at [193, 26] on button "Back to borrower requests" at bounding box center [239, 32] width 149 height 23
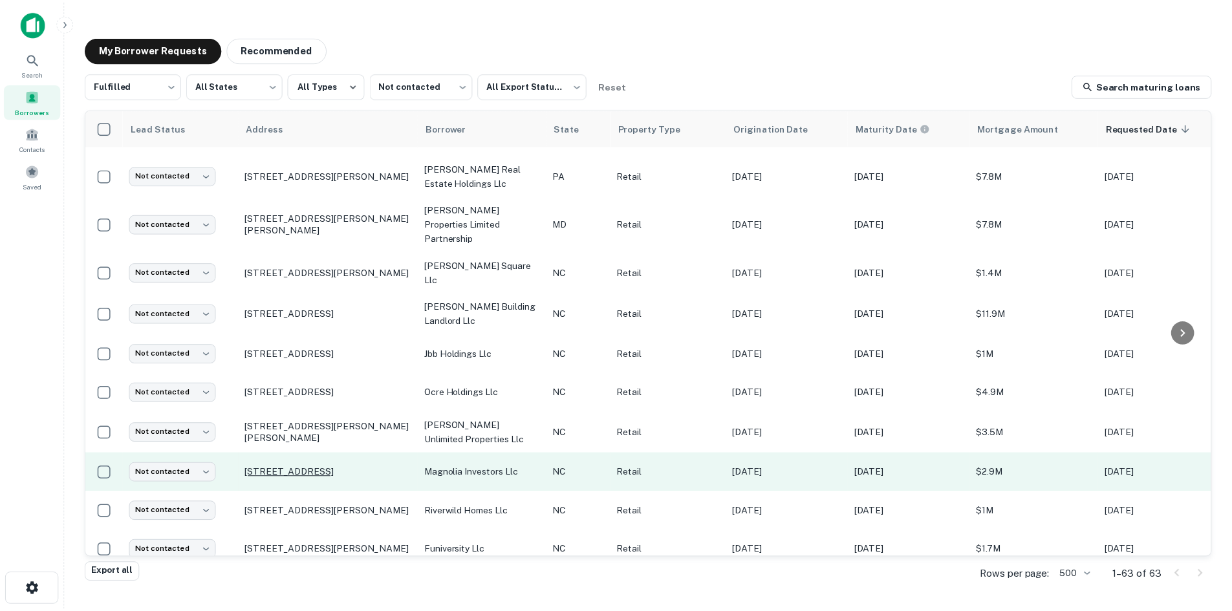
scroll to position [892, 0]
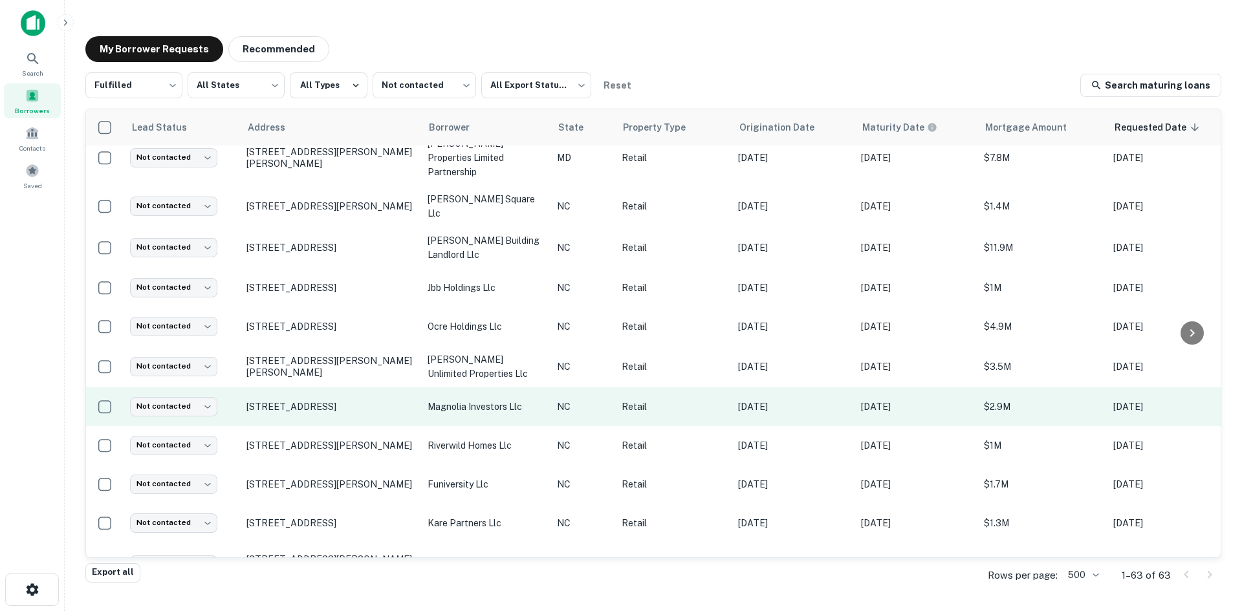
click at [324, 388] on td "2113 S Glenburnie Rd New Bern, NC28562" at bounding box center [330, 407] width 181 height 39
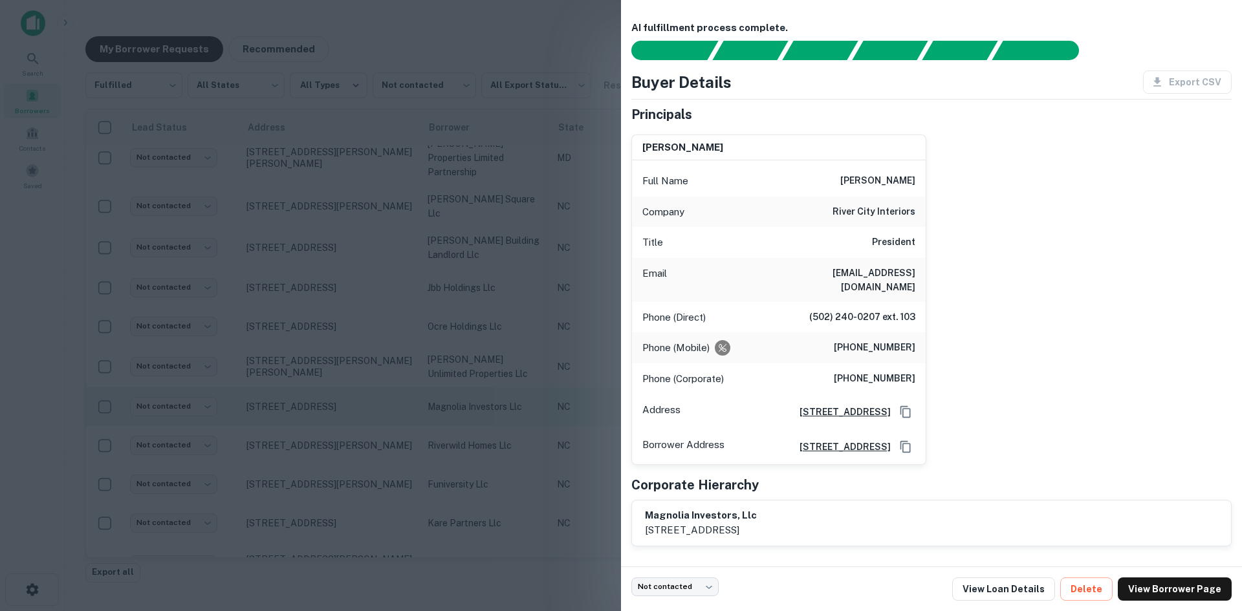
click at [324, 377] on div at bounding box center [621, 305] width 1242 height 611
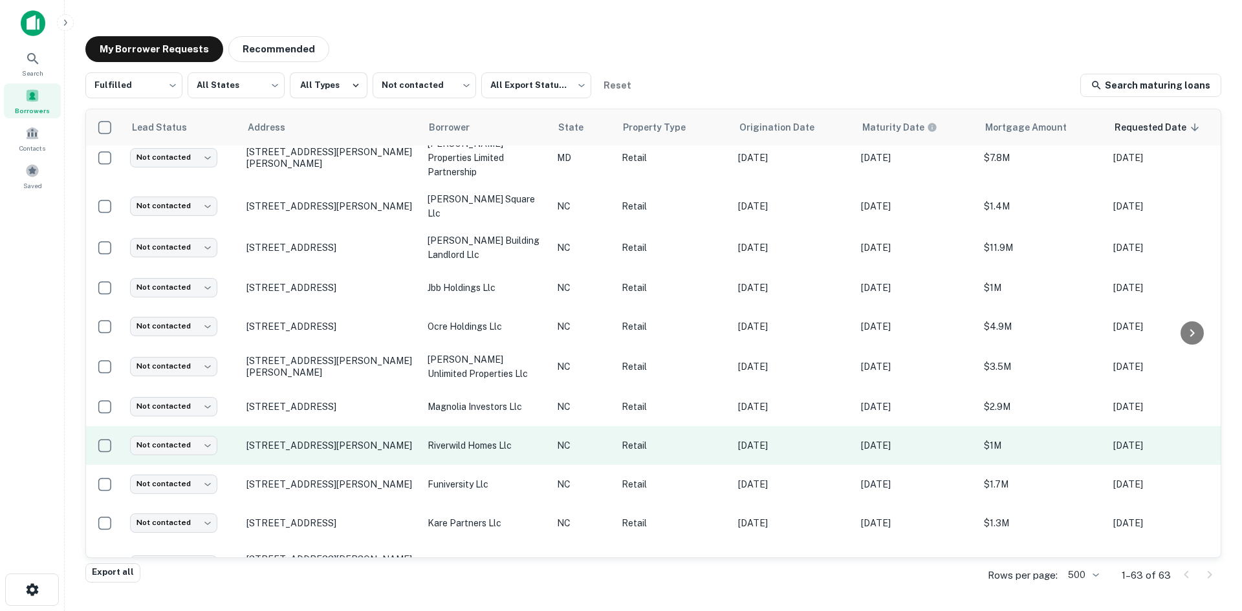
click at [320, 426] on td "121 E Main St Clayton, NC27520" at bounding box center [330, 445] width 181 height 39
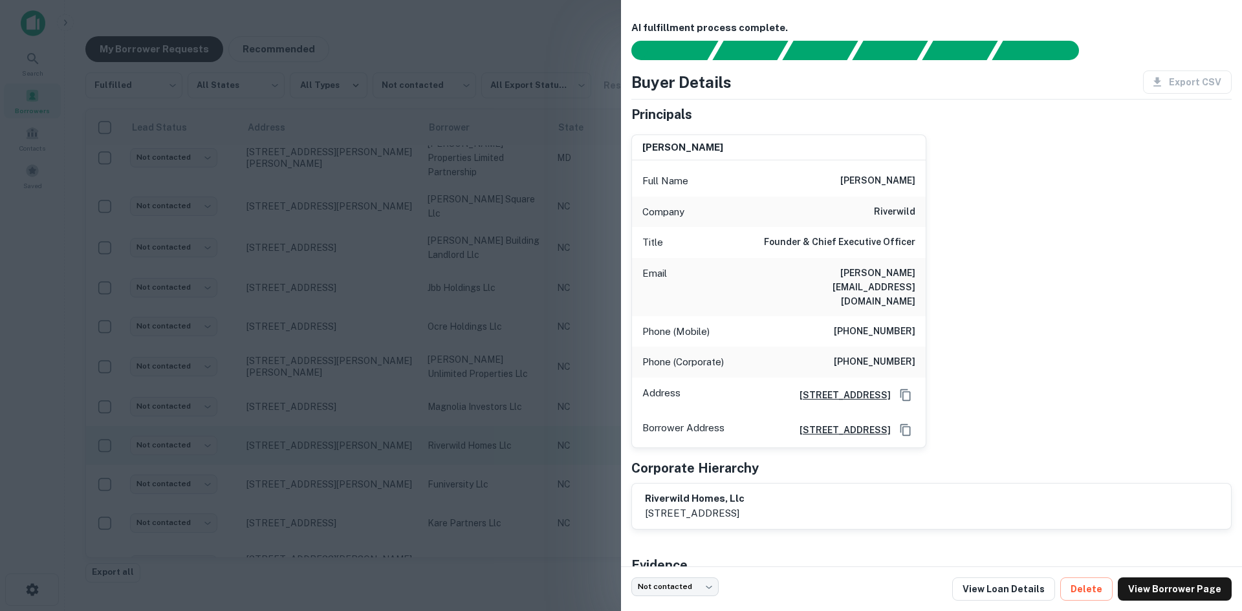
click at [320, 411] on div at bounding box center [621, 305] width 1242 height 611
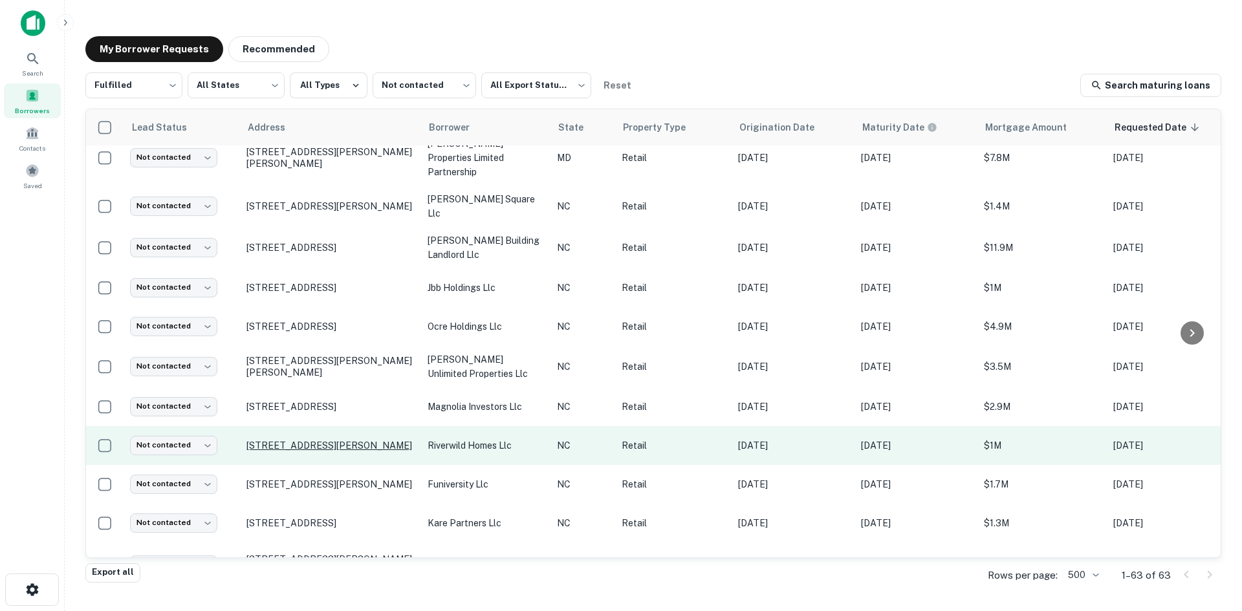
click at [318, 440] on p "121 E Main St Clayton, NC27520" at bounding box center [330, 446] width 168 height 12
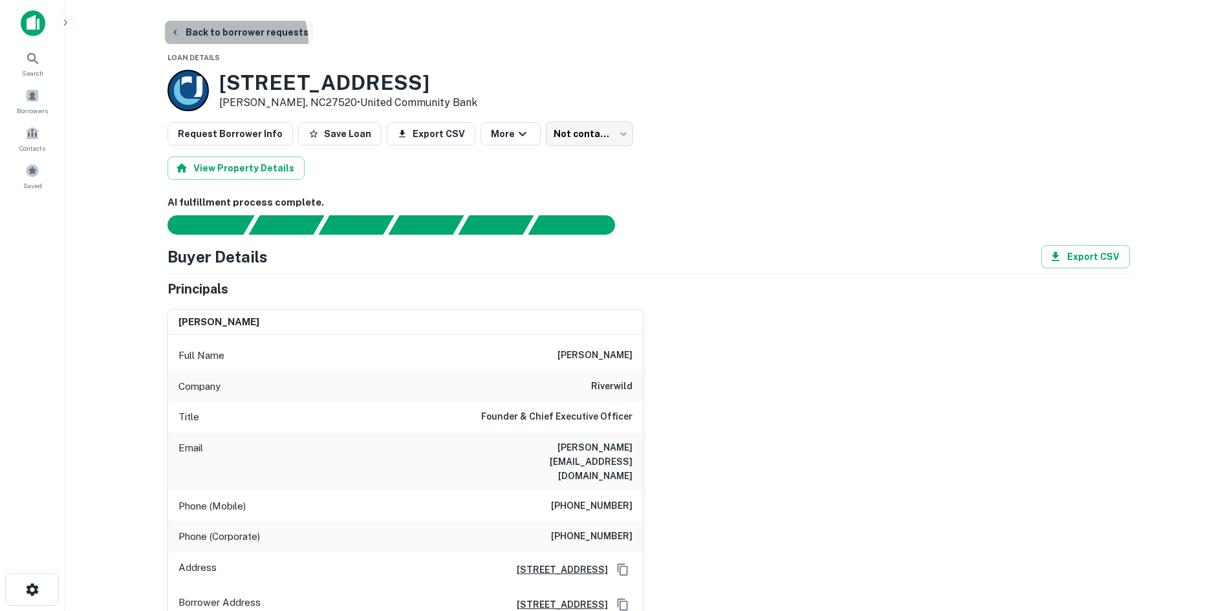
click at [228, 43] on button "Back to borrower requests" at bounding box center [239, 32] width 149 height 23
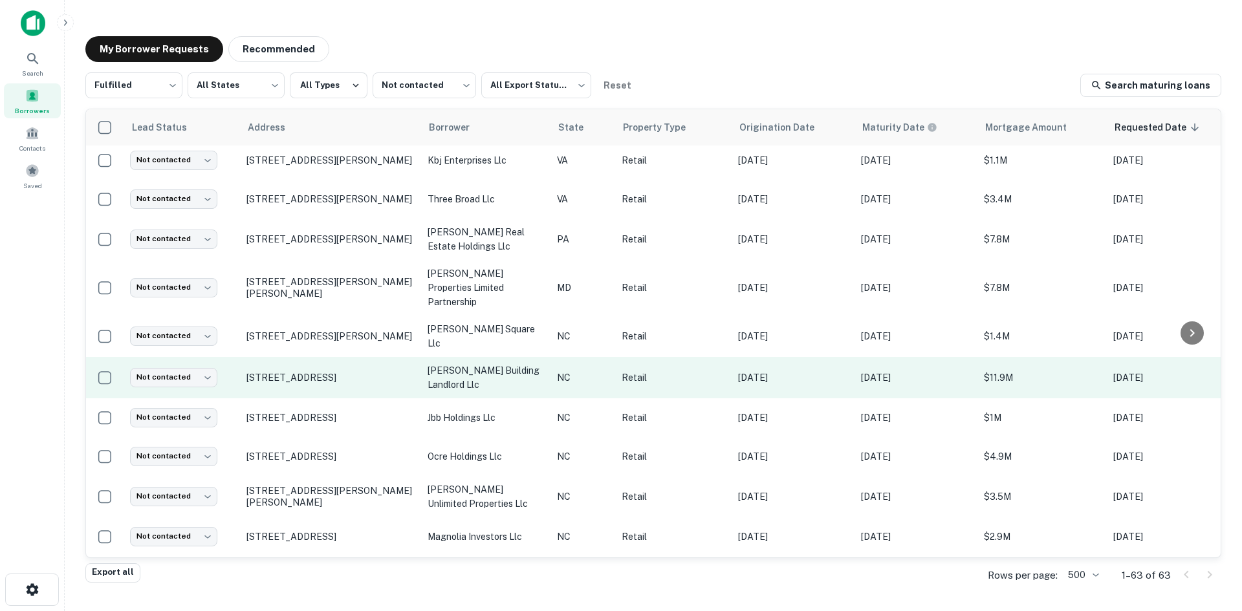
scroll to position [762, 0]
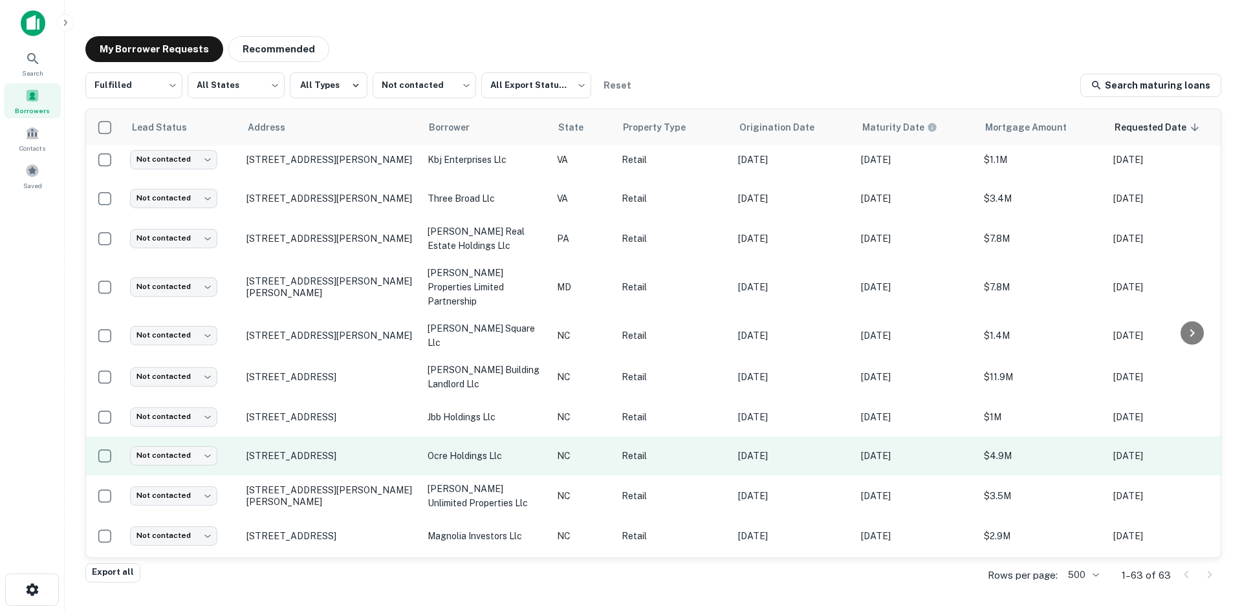
click at [311, 437] on td "10315 Hamptons Park Dr Huntersville, NC28078" at bounding box center [330, 456] width 181 height 39
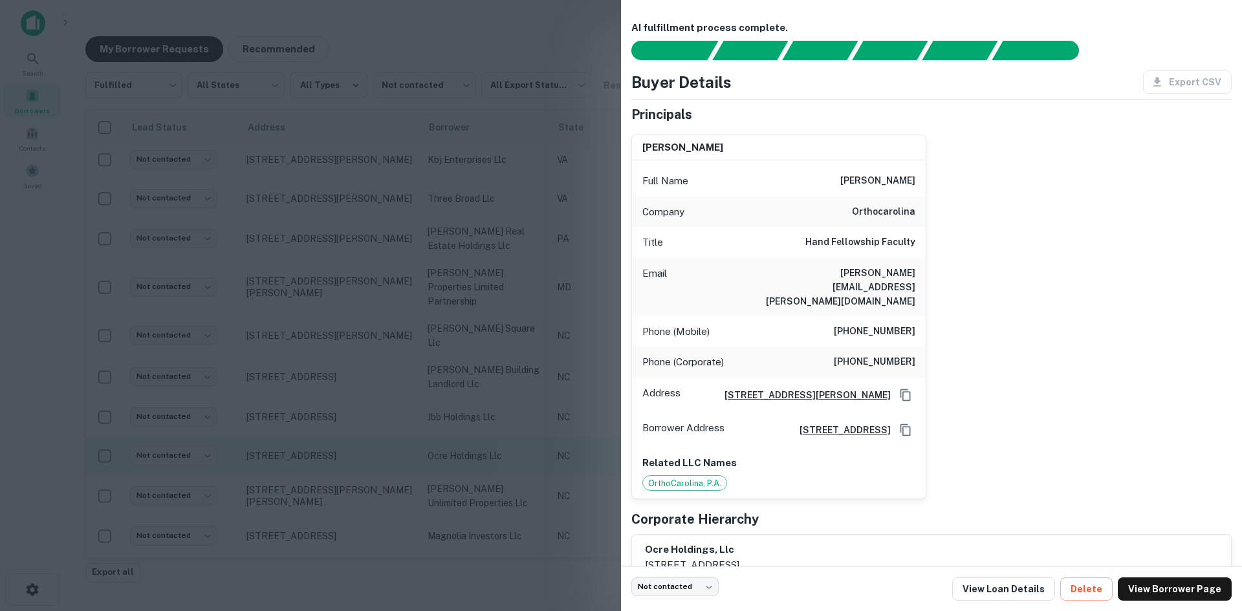
click at [311, 426] on div at bounding box center [621, 305] width 1242 height 611
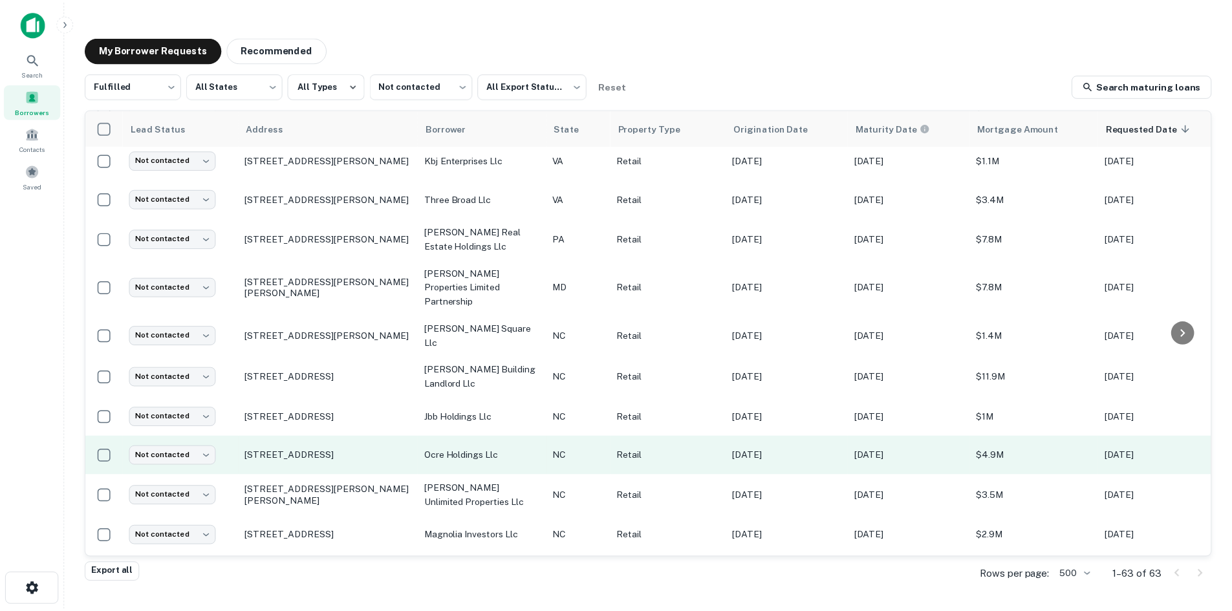
scroll to position [1021, 0]
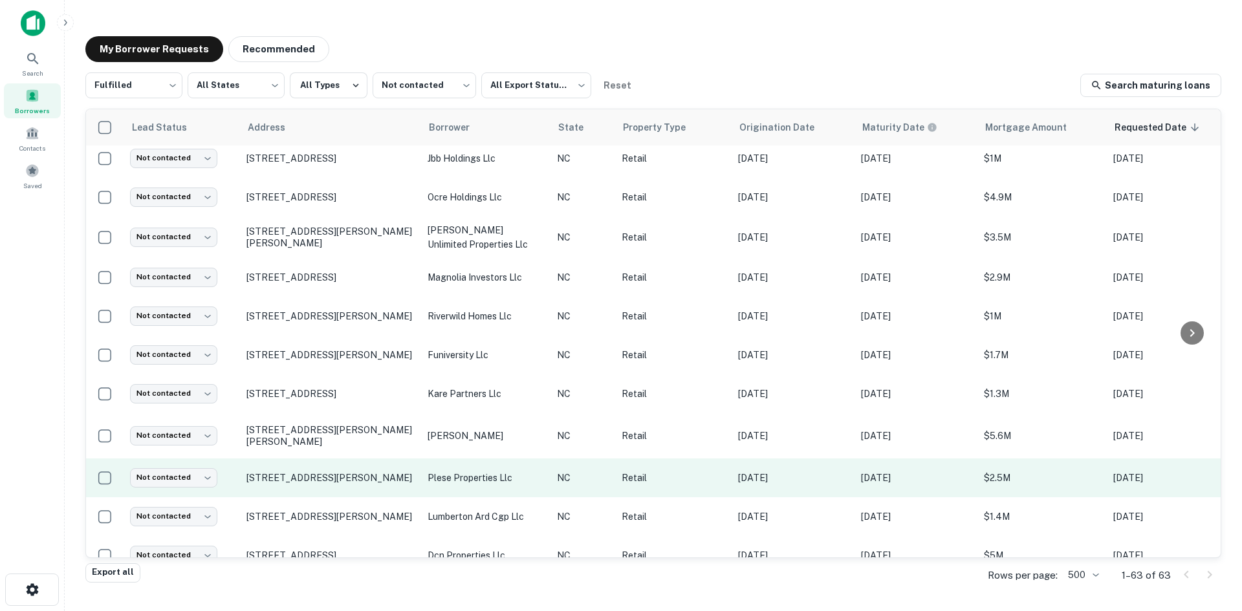
click at [309, 459] on td "3120 Latrobe Dr Charlotte, NC28211" at bounding box center [330, 478] width 181 height 39
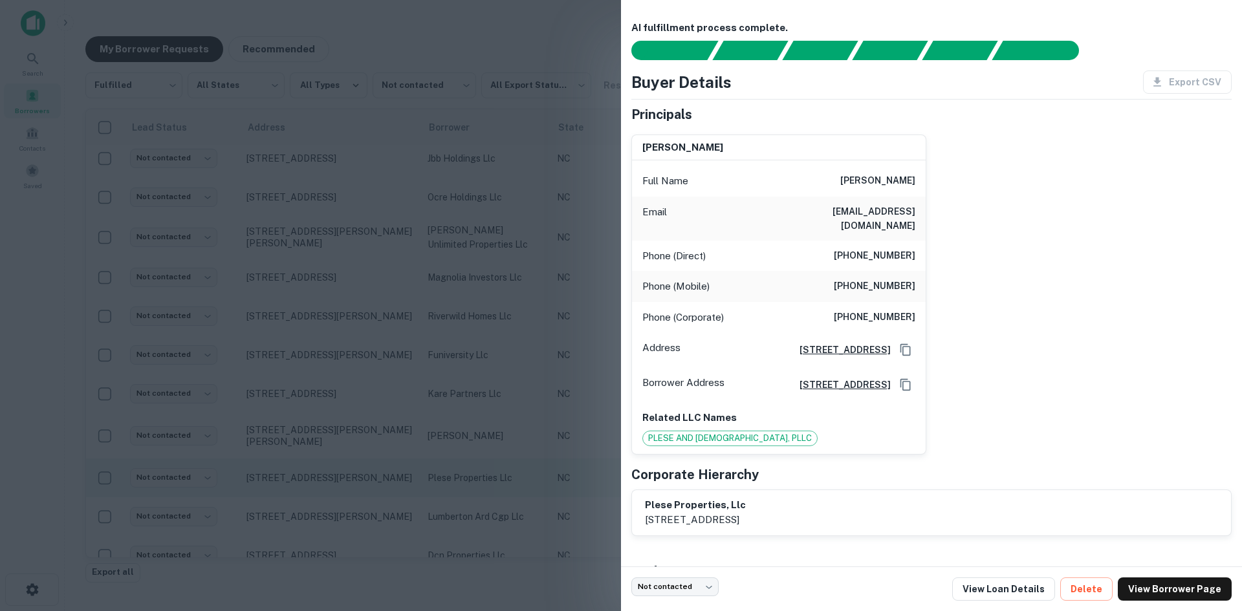
click at [309, 443] on div at bounding box center [621, 305] width 1242 height 611
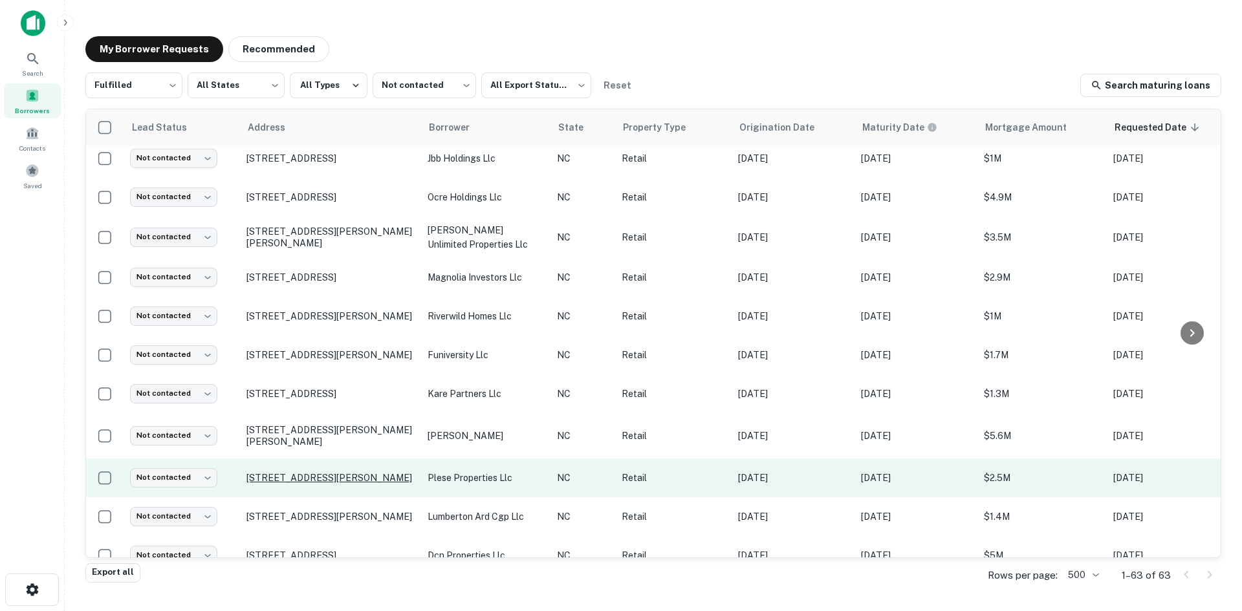
click at [307, 472] on p "[STREET_ADDRESS][PERSON_NAME]" at bounding box center [330, 478] width 168 height 12
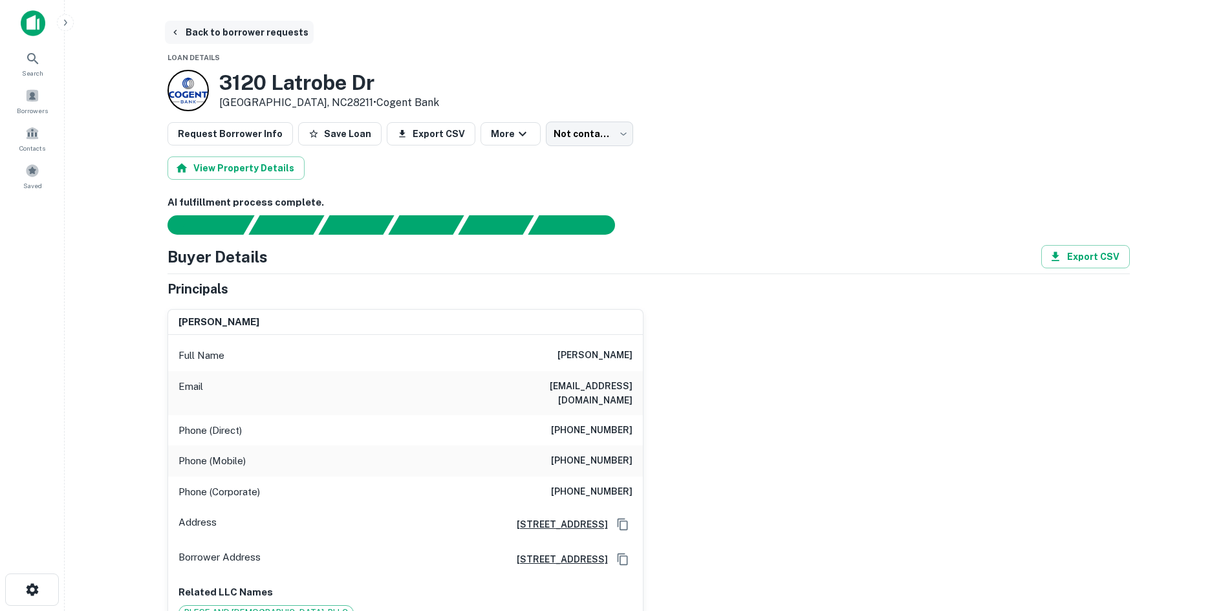
click at [228, 41] on button "Back to borrower requests" at bounding box center [239, 32] width 149 height 23
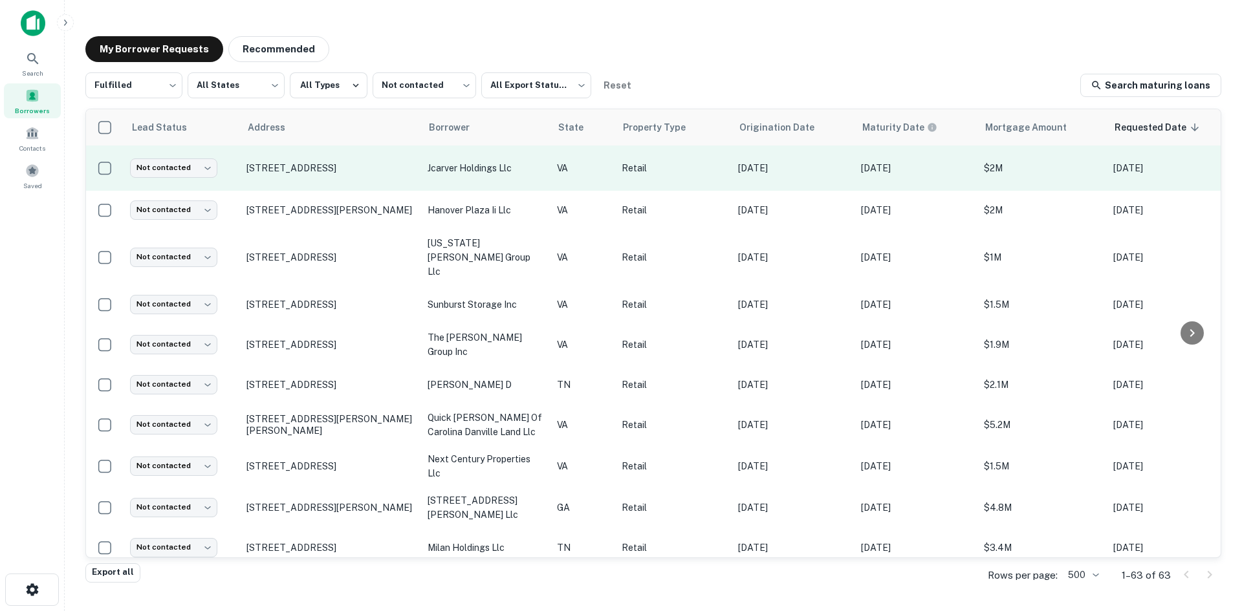
click at [291, 186] on td "[STREET_ADDRESS]" at bounding box center [330, 168] width 181 height 45
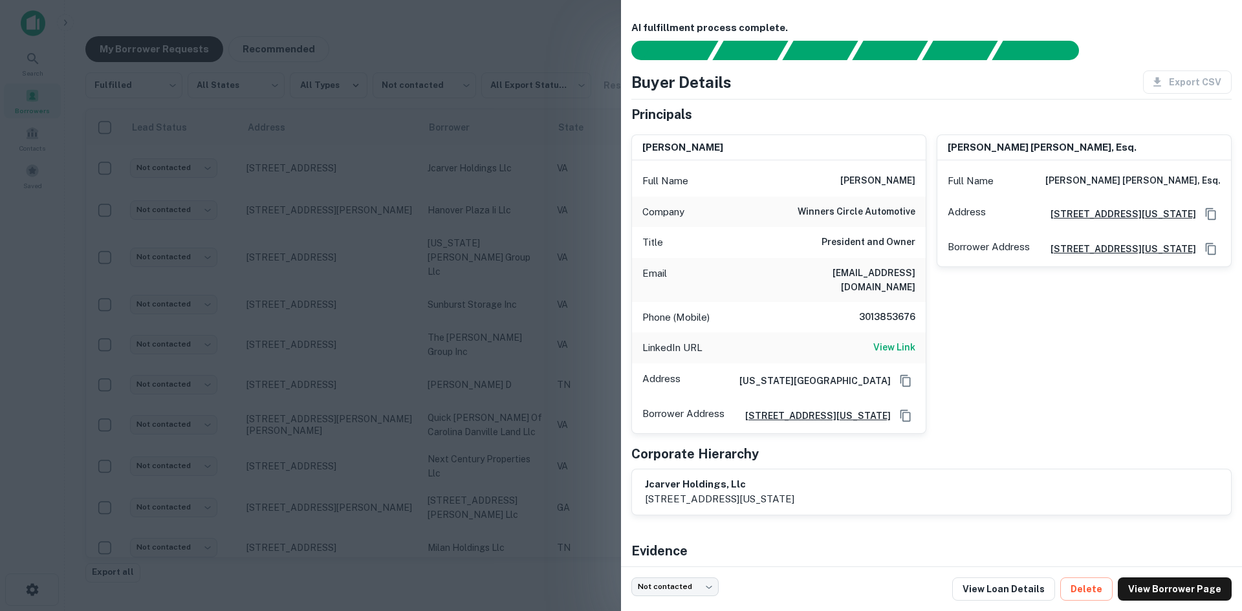
click at [377, 240] on div at bounding box center [621, 305] width 1242 height 611
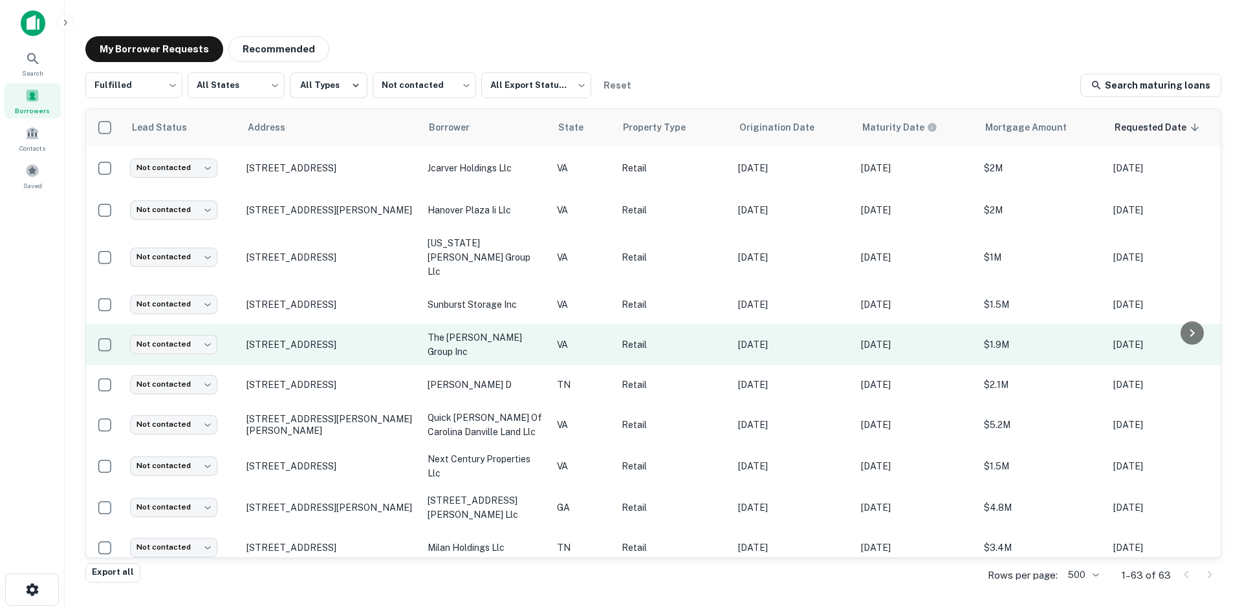
click at [314, 344] on td "[STREET_ADDRESS]" at bounding box center [330, 344] width 181 height 41
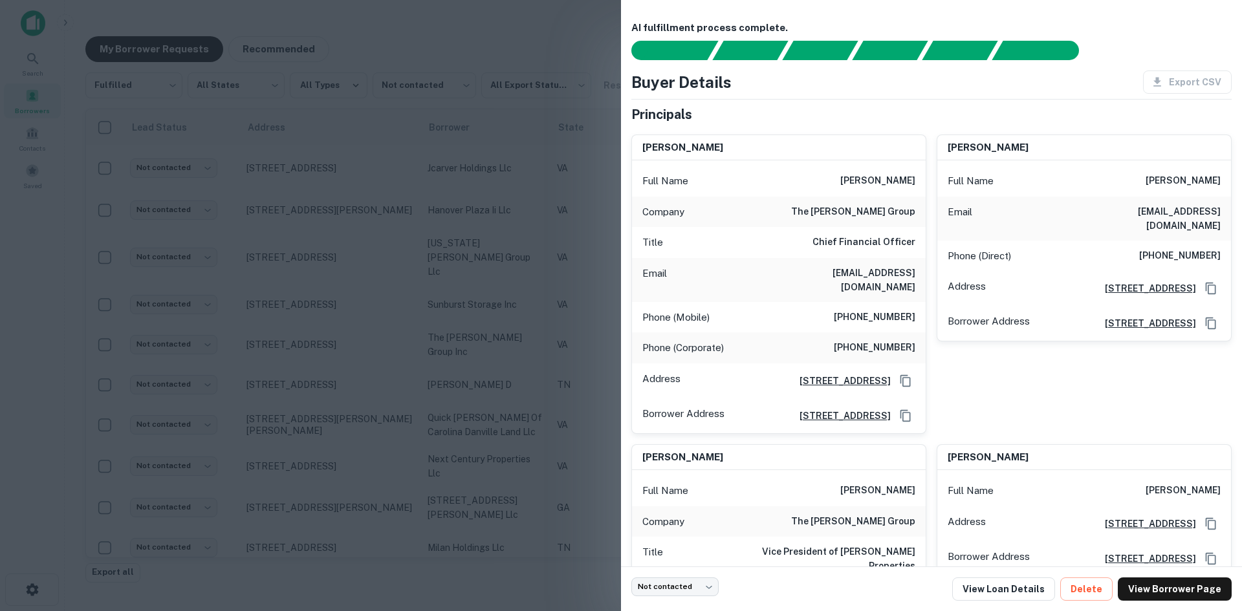
click at [322, 333] on div at bounding box center [621, 305] width 1242 height 611
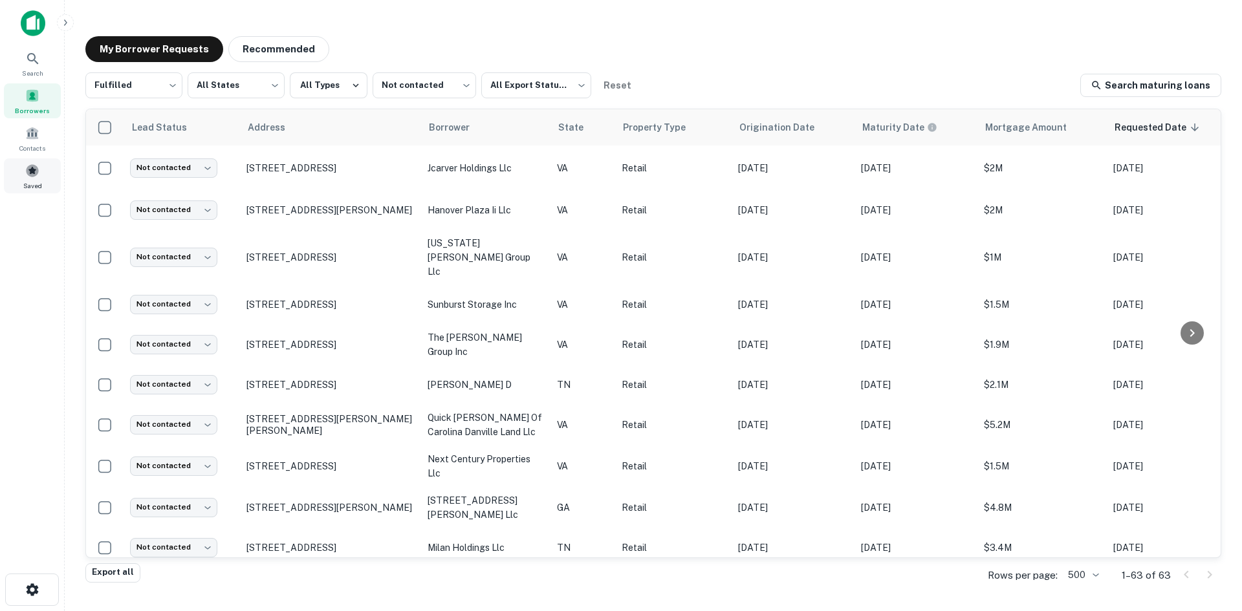
click at [42, 162] on div "Saved" at bounding box center [32, 176] width 57 height 35
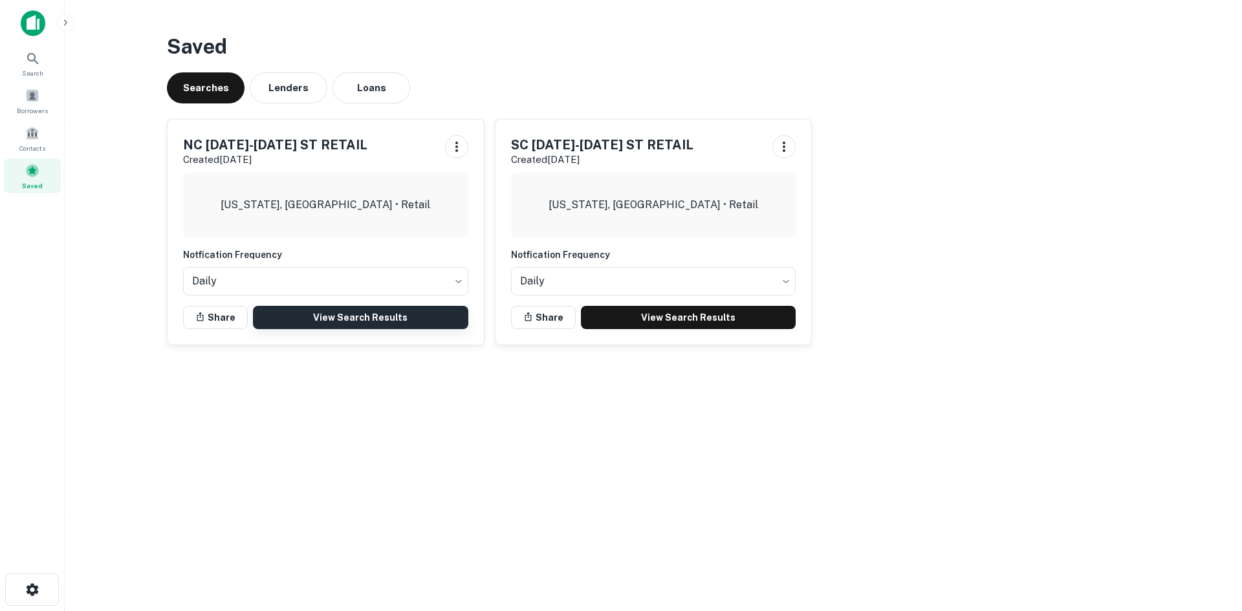
click at [360, 311] on link "View Search Results" at bounding box center [360, 317] width 215 height 23
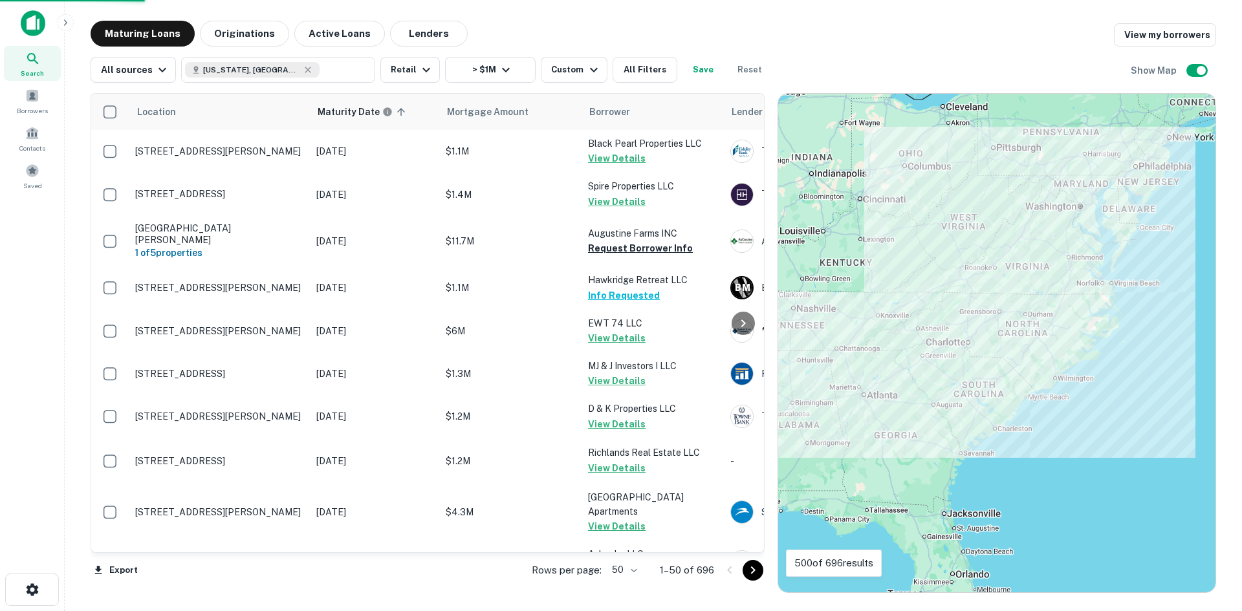
click at [637, 568] on body "Search Borrowers Contacts Saved Maturing Loans Originations Active Loans Lender…" at bounding box center [621, 305] width 1242 height 611
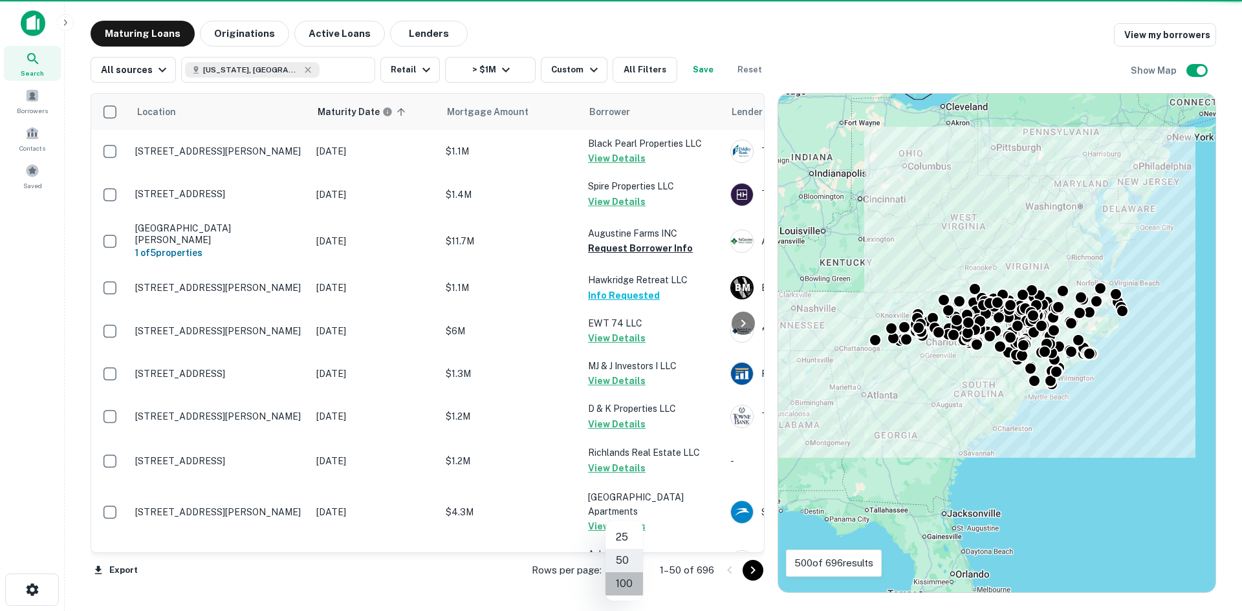
click at [633, 582] on li "100" at bounding box center [625, 584] width 38 height 23
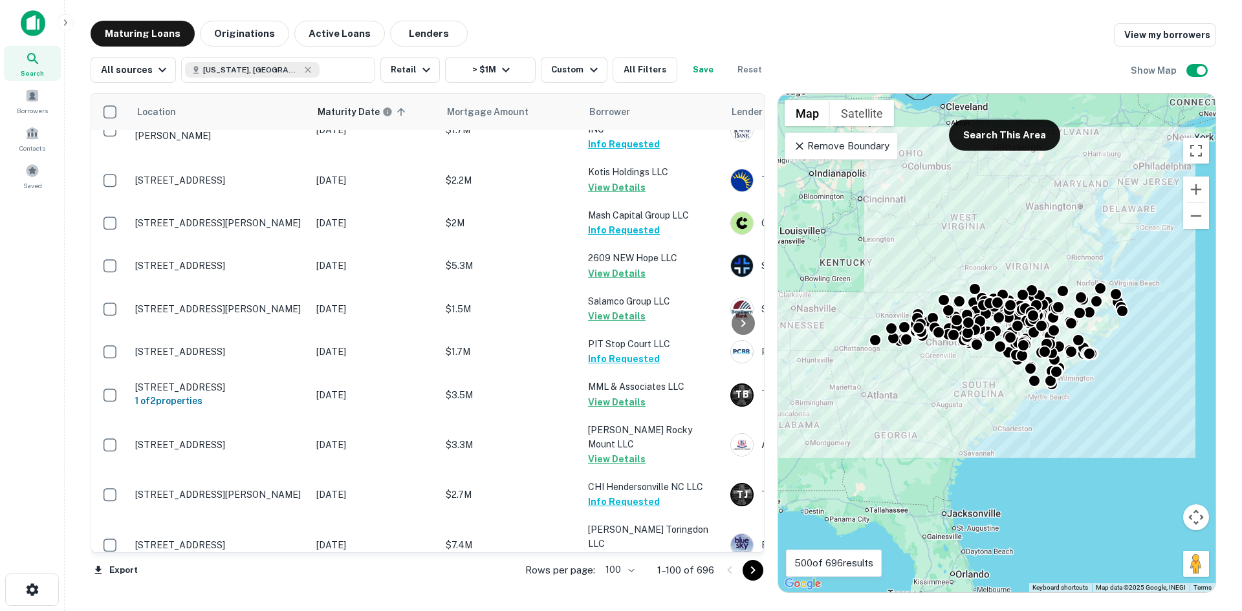
scroll to position [4011, 0]
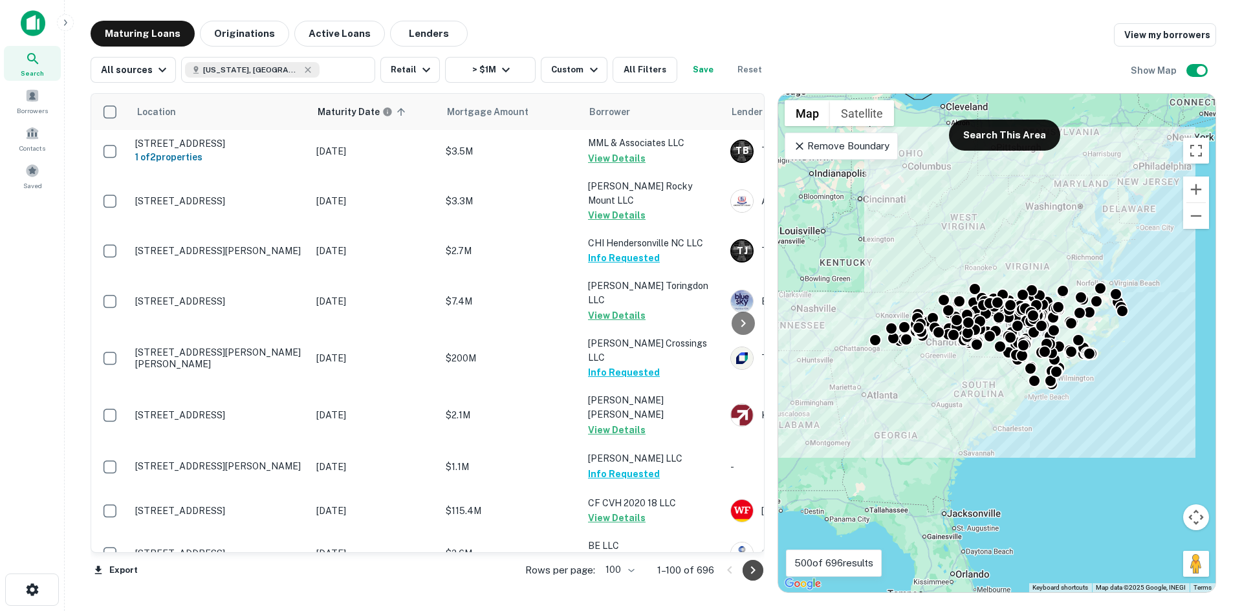
click at [760, 575] on icon "Go to next page" at bounding box center [753, 571] width 16 height 16
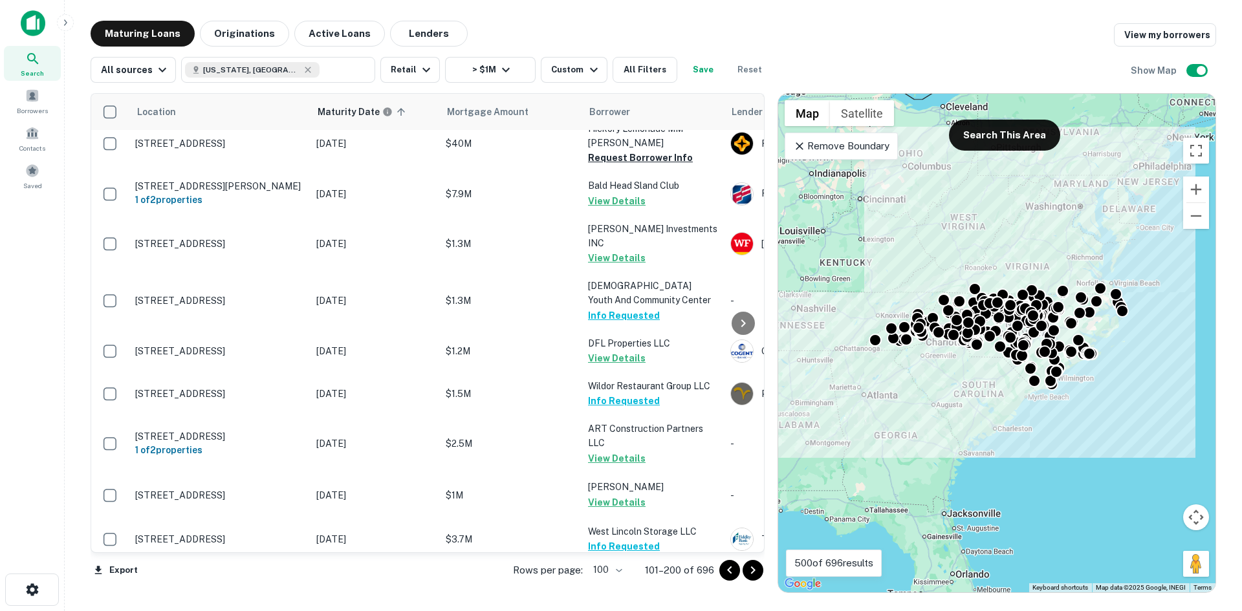
scroll to position [2782, 0]
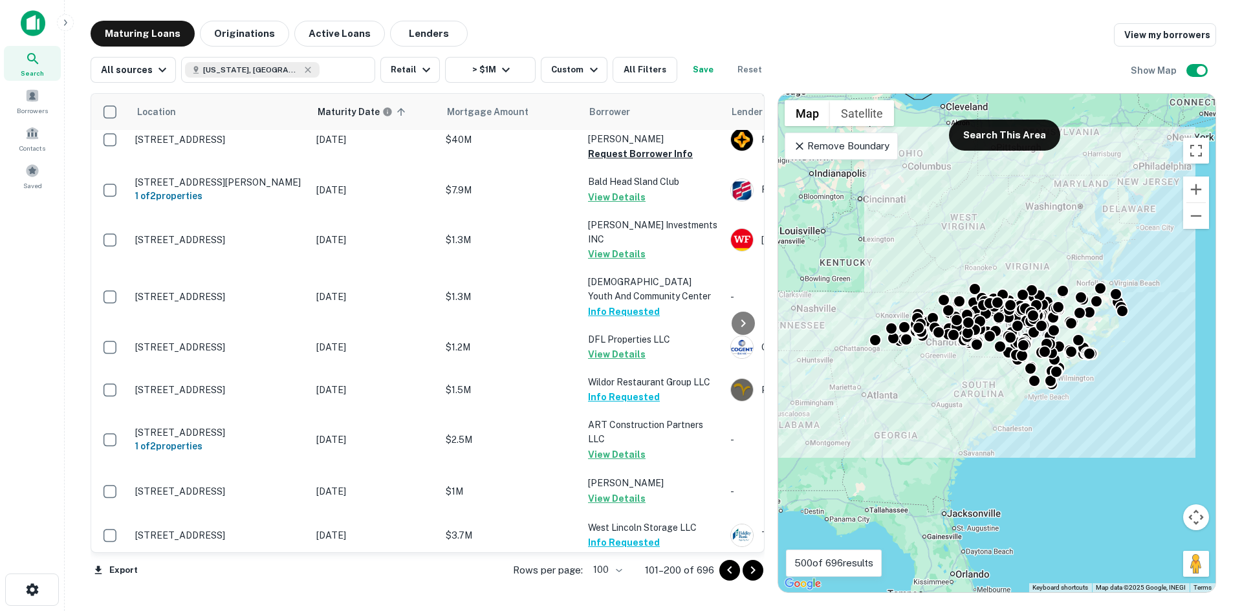
drag, startPoint x: 754, startPoint y: 576, endPoint x: 644, endPoint y: 558, distance: 112.2
click at [755, 576] on icon "Go to next page" at bounding box center [753, 571] width 16 height 16
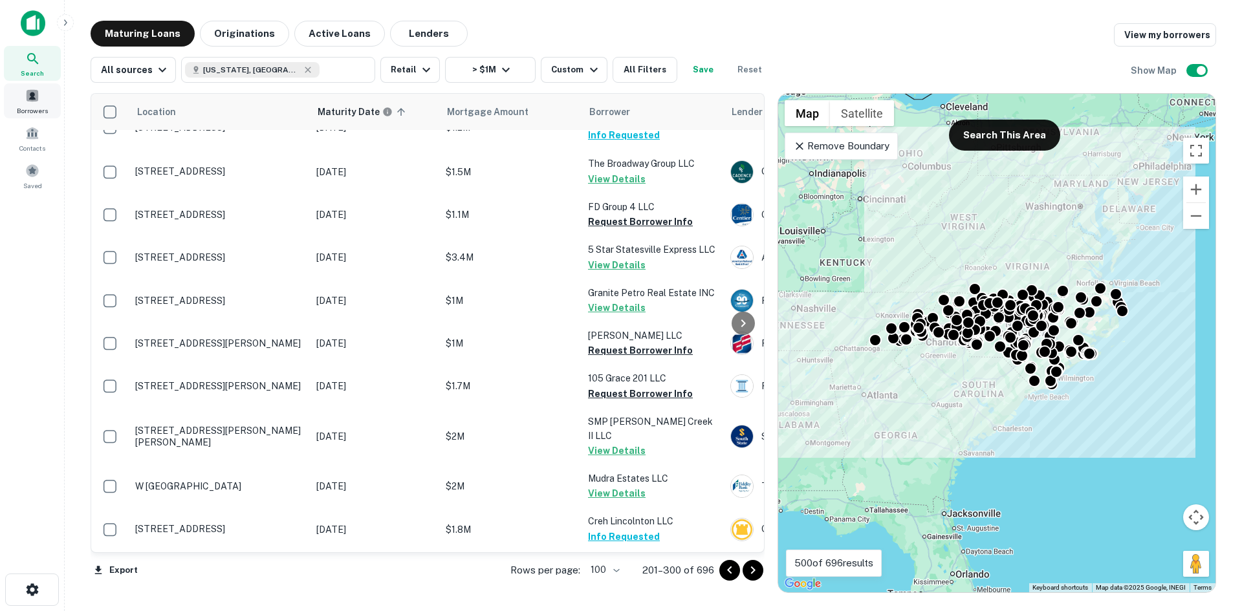
click at [35, 110] on span "Borrowers" at bounding box center [32, 110] width 31 height 10
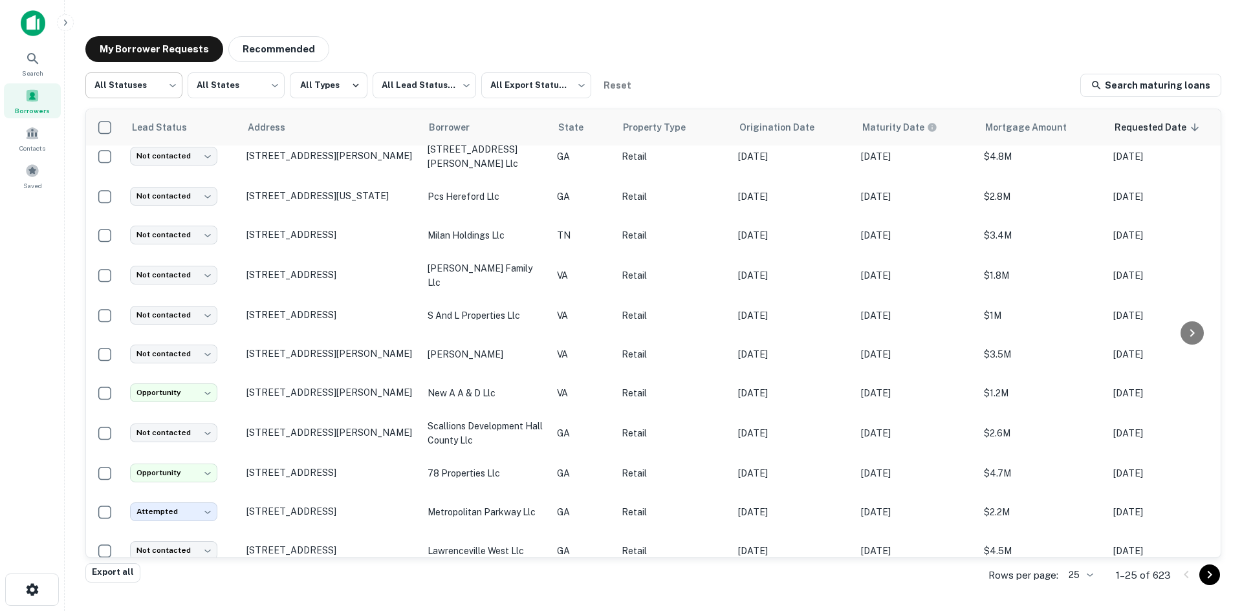
click at [142, 85] on body "Search Borrowers Contacts Saved My Borrower Requests Recommended All Statuses *…" at bounding box center [621, 305] width 1242 height 611
click at [154, 159] on li "Fulfilled" at bounding box center [133, 165] width 97 height 23
type input "*********"
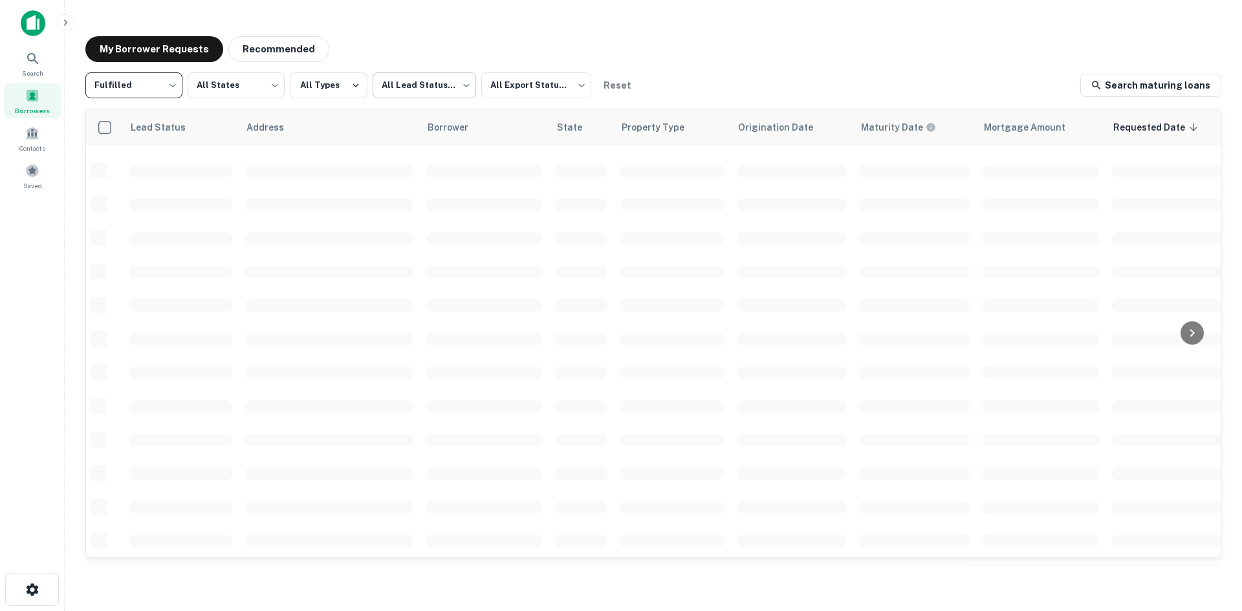
click at [447, 93] on body "Search Borrowers Contacts Saved My Borrower Requests Recommended Fulfilled ****…" at bounding box center [621, 305] width 1242 height 611
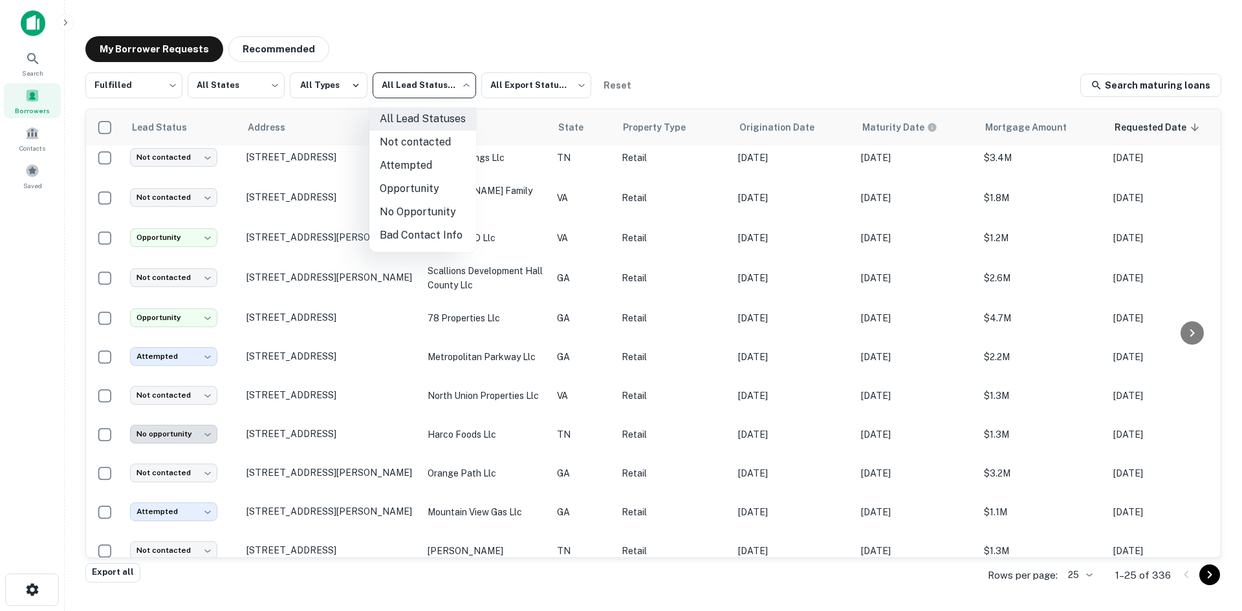
click at [442, 176] on li "Attempted" at bounding box center [422, 165] width 107 height 23
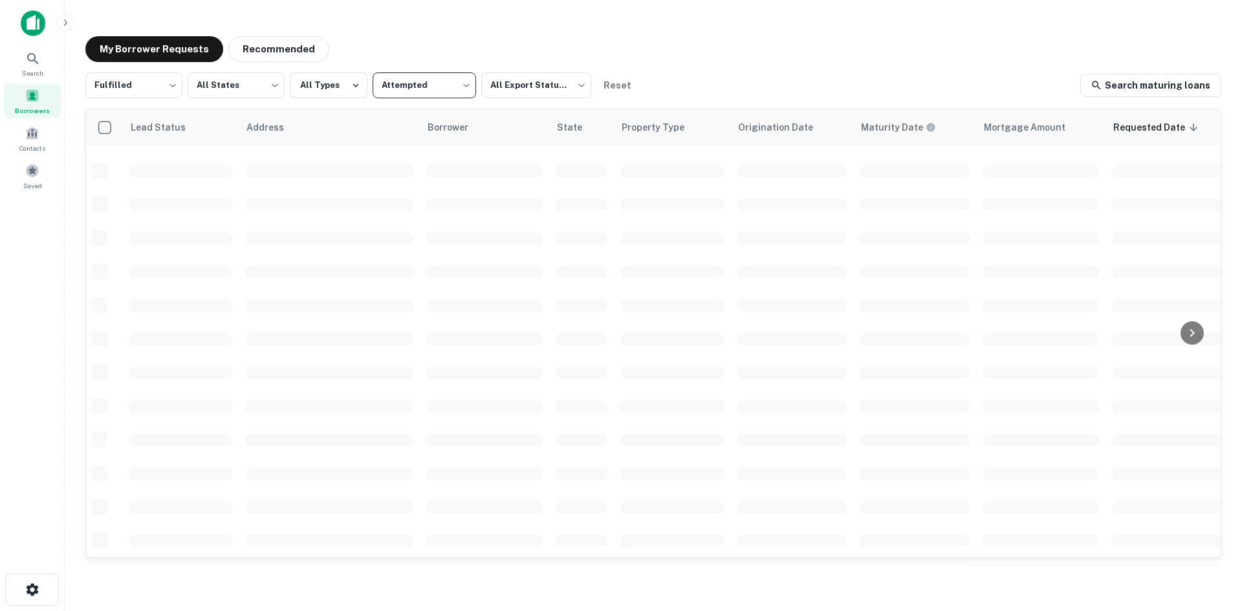
click at [434, 93] on body "Search Borrowers Contacts Saved My Borrower Requests Recommended Fulfilled ****…" at bounding box center [621, 305] width 1242 height 611
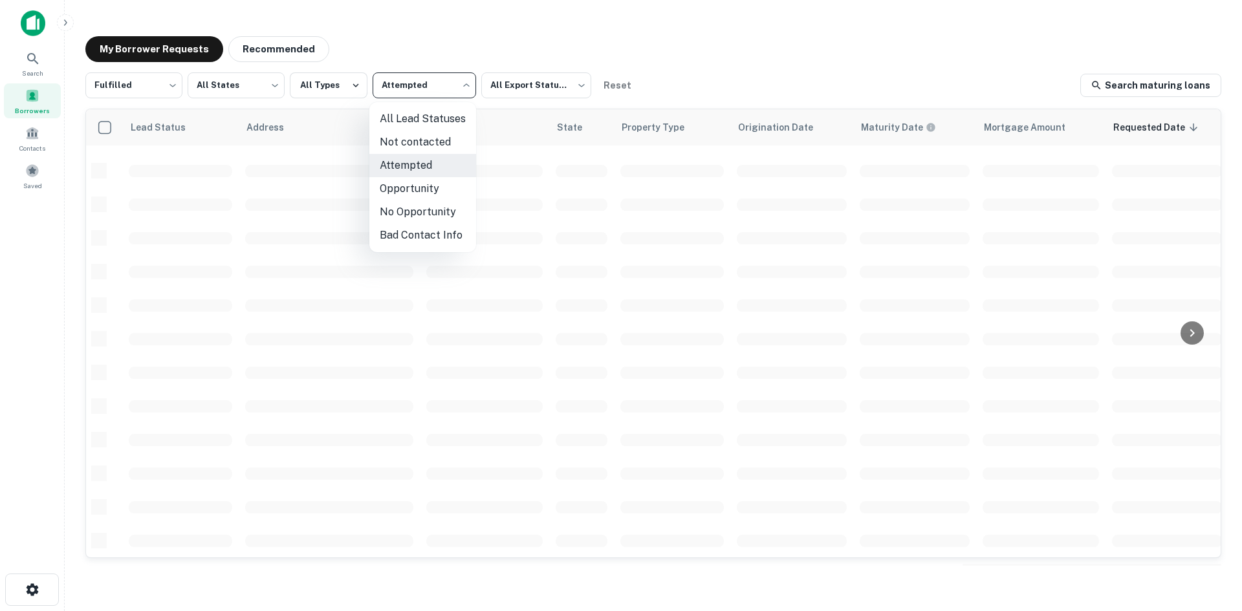
click at [428, 145] on li "Not contacted" at bounding box center [422, 142] width 107 height 23
type input "****"
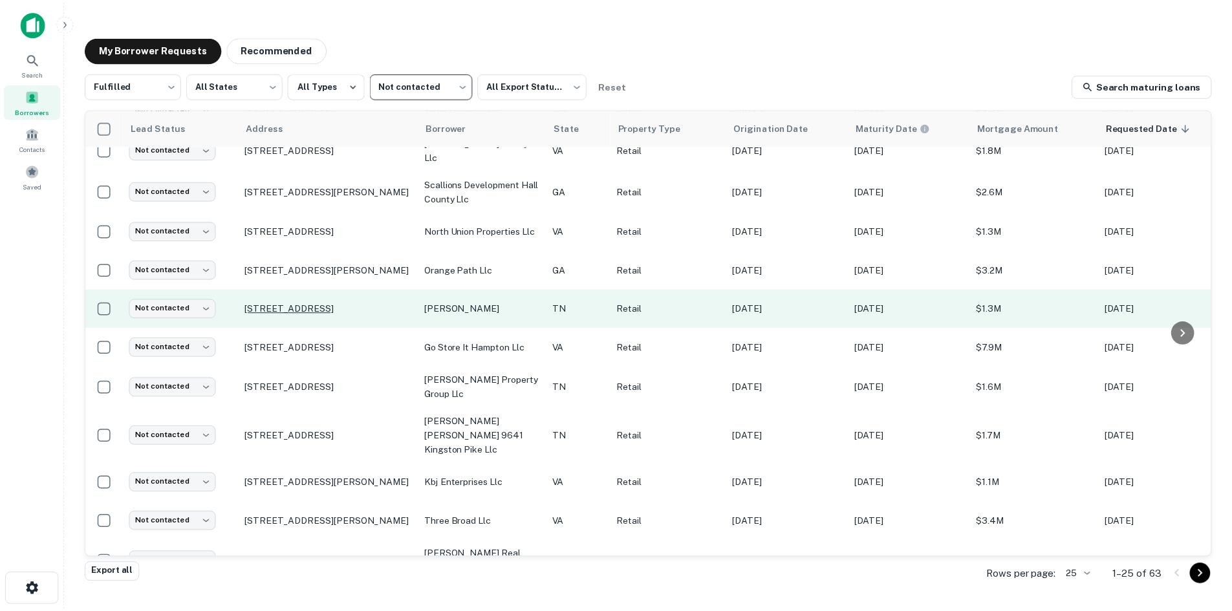
scroll to position [503, 0]
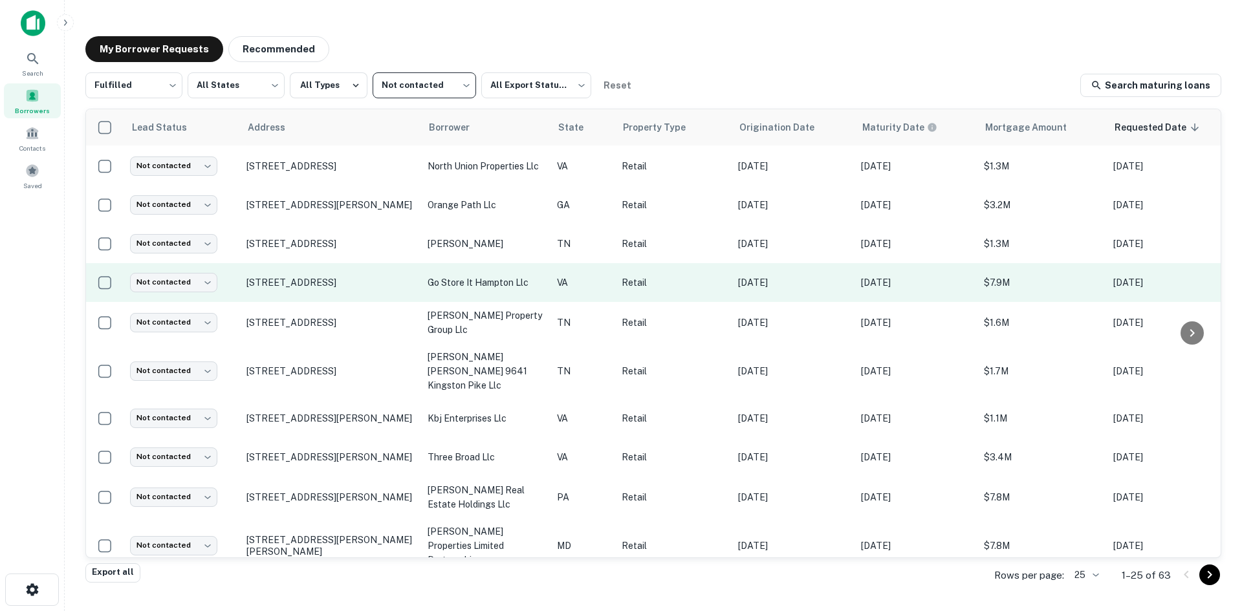
click at [363, 272] on td "5200 Mercury Blvd Newport News, VA23605" at bounding box center [330, 282] width 181 height 39
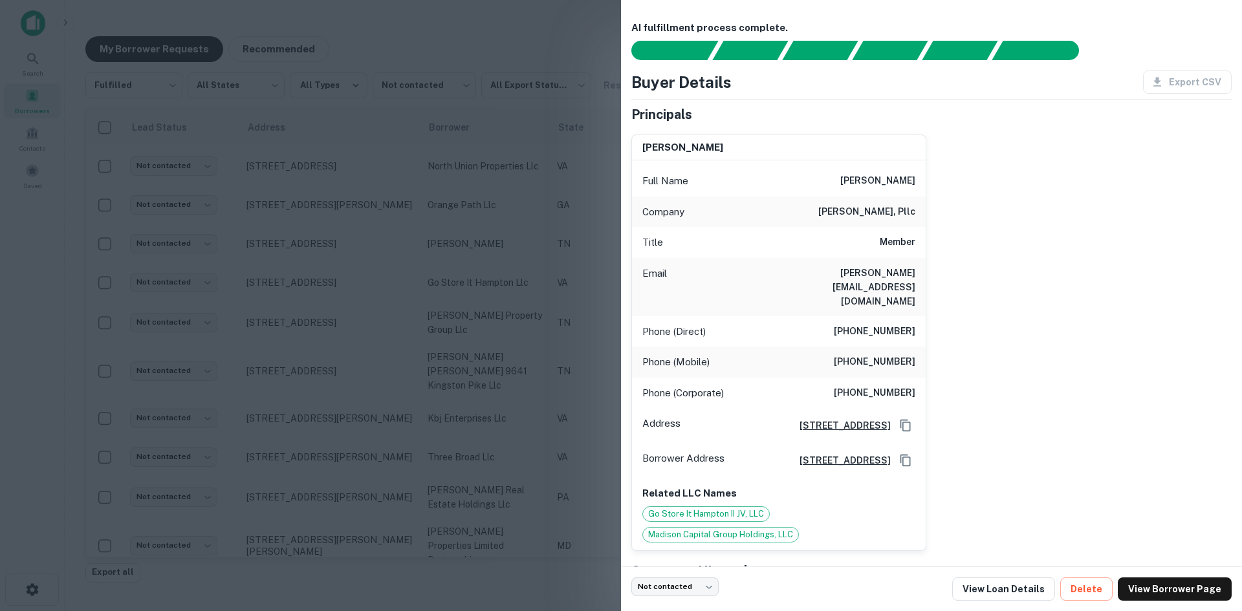
click at [364, 270] on div at bounding box center [621, 305] width 1242 height 611
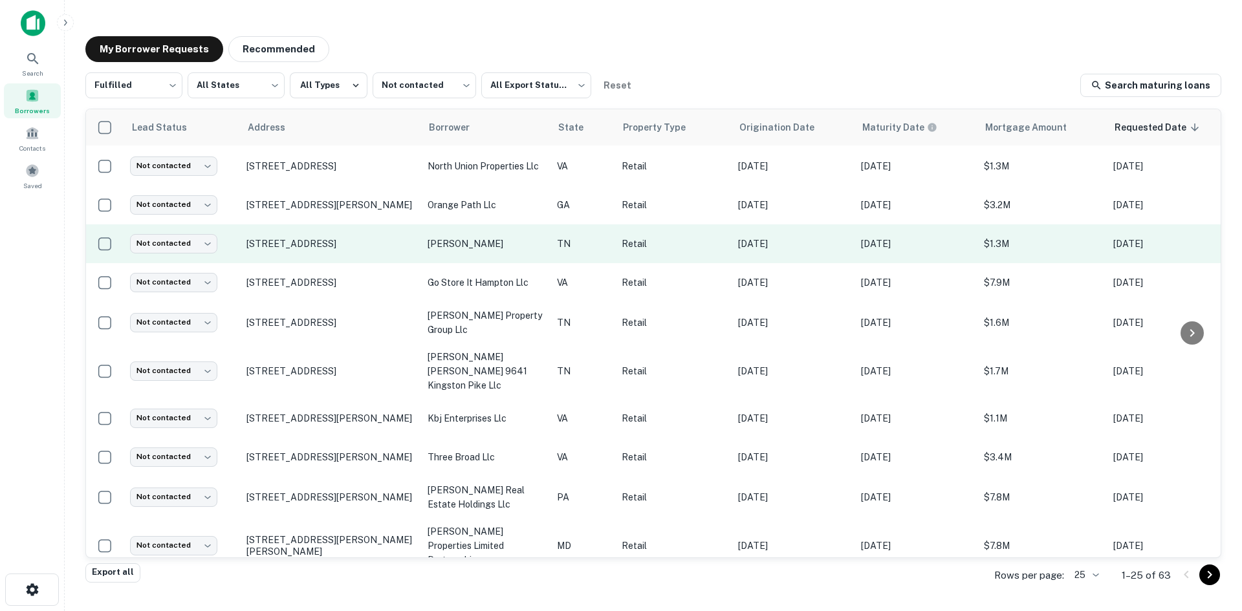
click at [355, 230] on td "[STREET_ADDRESS]" at bounding box center [330, 244] width 181 height 39
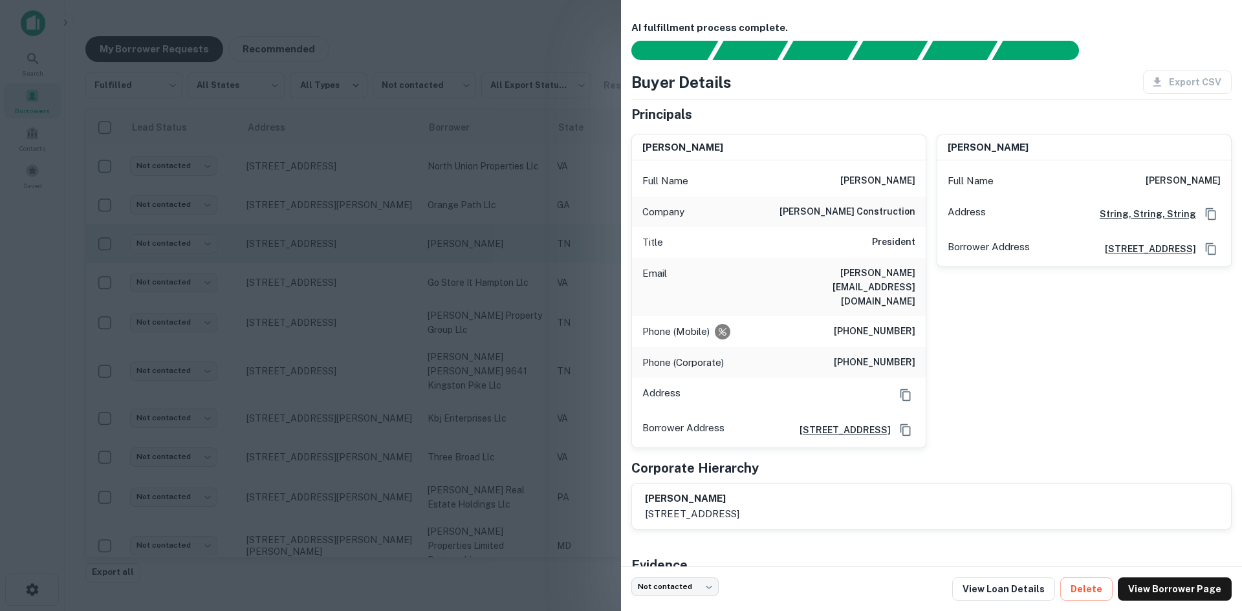
click at [355, 230] on div at bounding box center [621, 305] width 1242 height 611
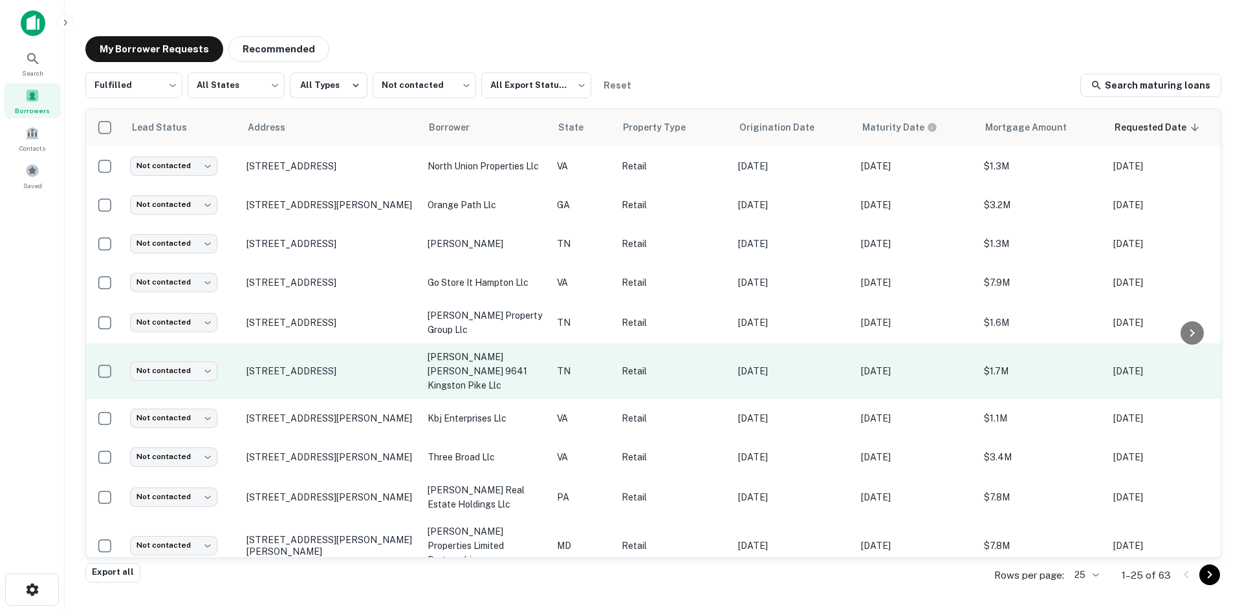
click at [358, 356] on td "[STREET_ADDRESS]" at bounding box center [330, 372] width 181 height 56
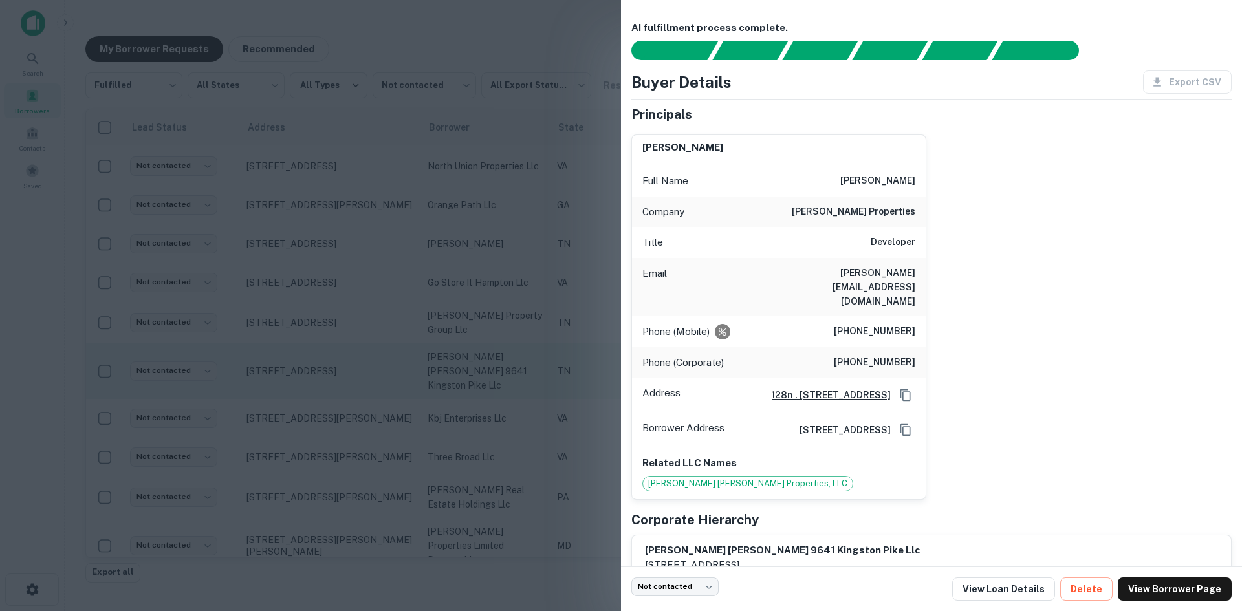
click at [358, 356] on div at bounding box center [621, 305] width 1242 height 611
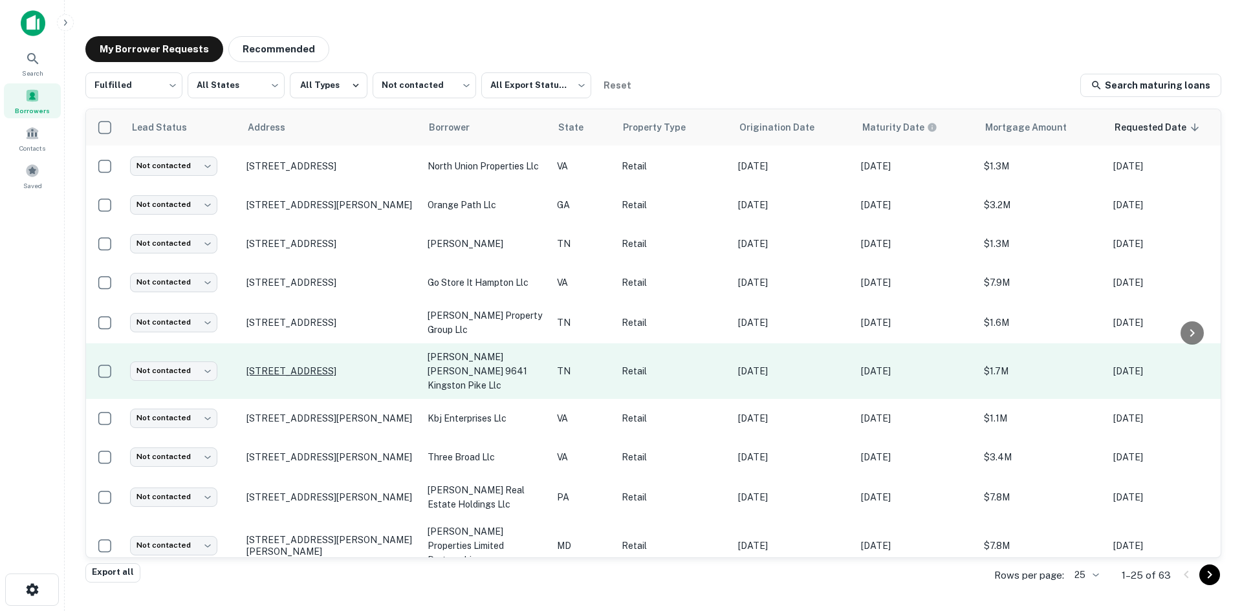
click at [345, 366] on p "[STREET_ADDRESS]" at bounding box center [330, 372] width 168 height 12
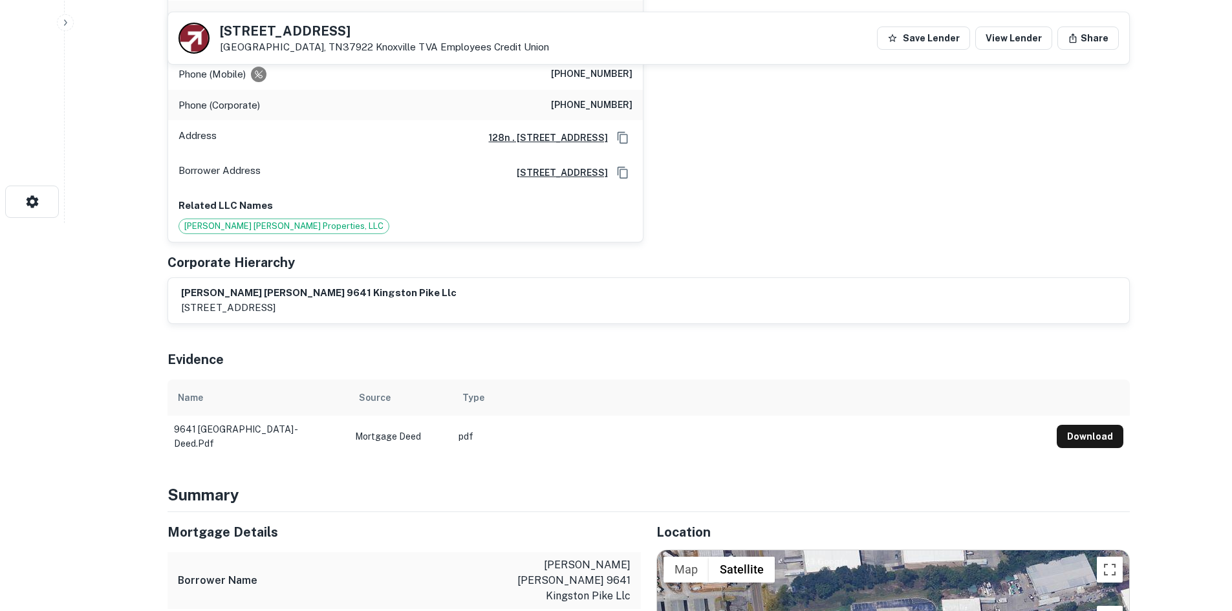
scroll to position [647, 0]
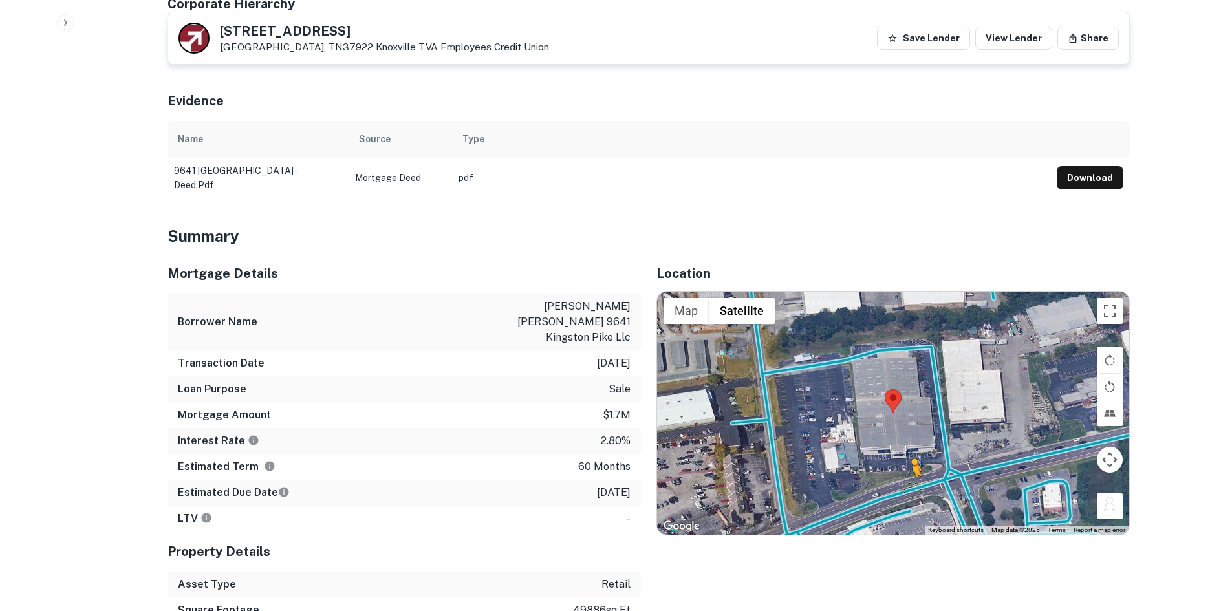
drag, startPoint x: 1112, startPoint y: 481, endPoint x: 909, endPoint y: 460, distance: 203.6
click at [910, 462] on div "To activate drag with keyboard, press Alt + Enter. Once in keyboard drag state,…" at bounding box center [893, 413] width 472 height 243
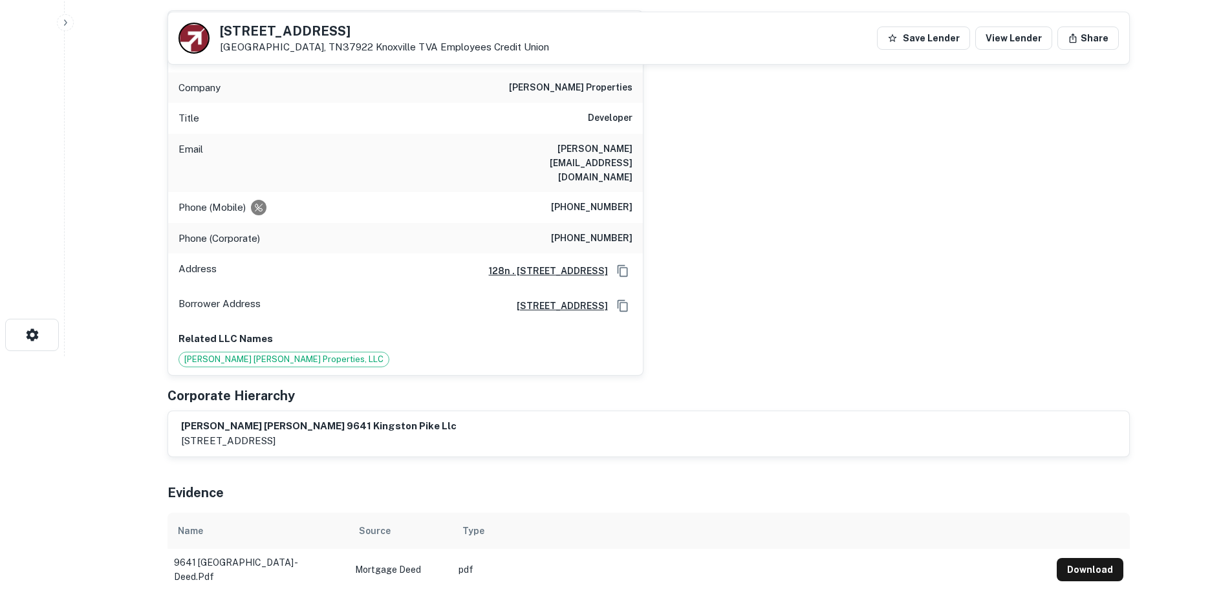
scroll to position [129, 0]
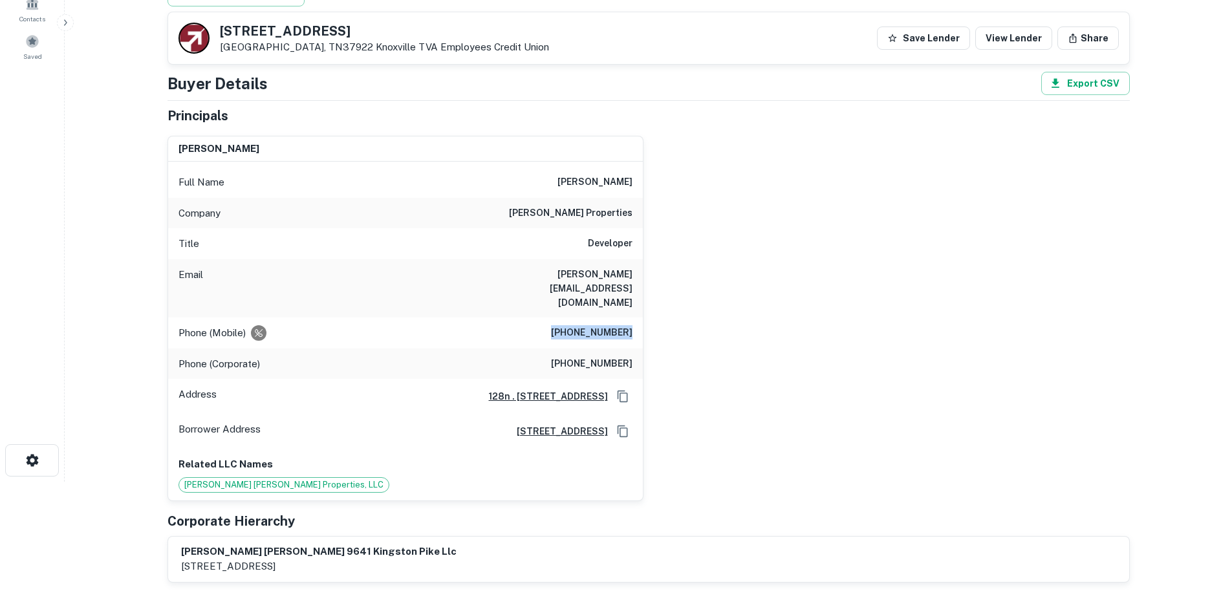
drag, startPoint x: 544, startPoint y: 296, endPoint x: 703, endPoint y: 301, distance: 158.6
click at [703, 301] on div "tim hill Full Name tim hill Company hatcher-hill properties Title Developer Ema…" at bounding box center [643, 314] width 973 height 376
copy h6 "(865) 300-1274"
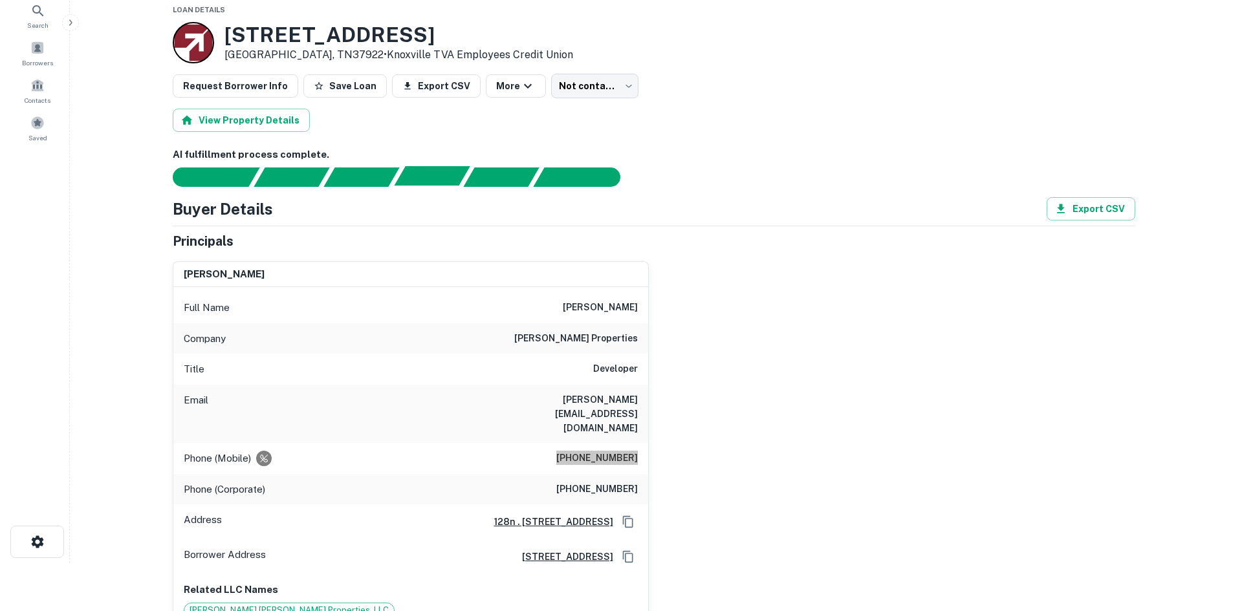
scroll to position [0, 0]
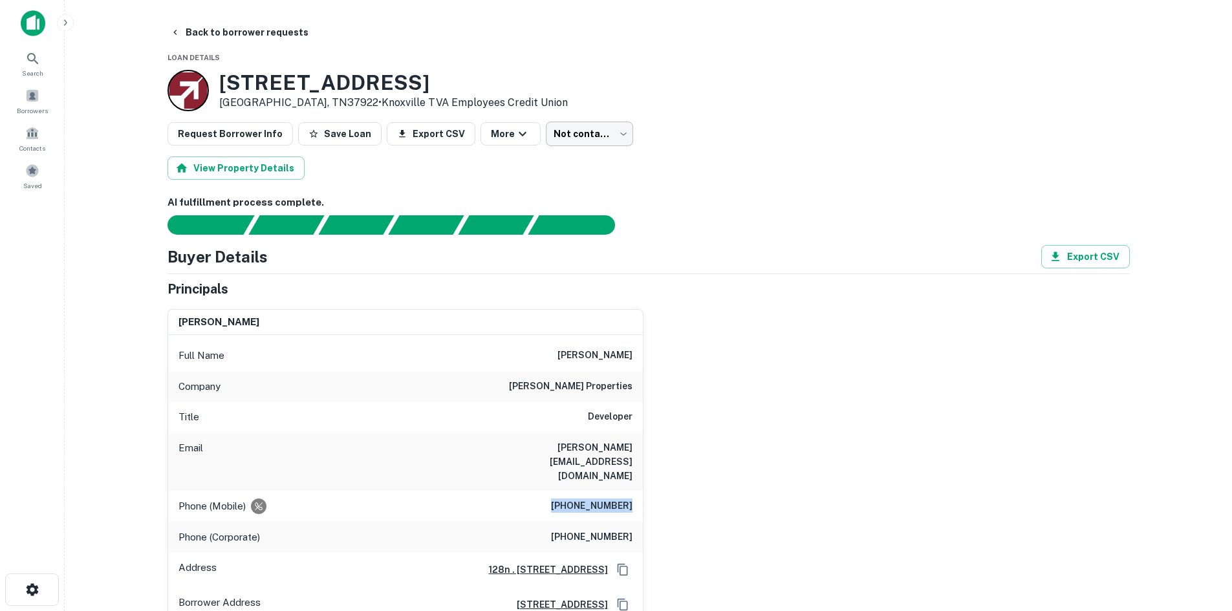
click at [557, 133] on body "Search Borrowers Contacts Saved Back to borrower requests Loan Details 9641 Kin…" at bounding box center [616, 305] width 1232 height 611
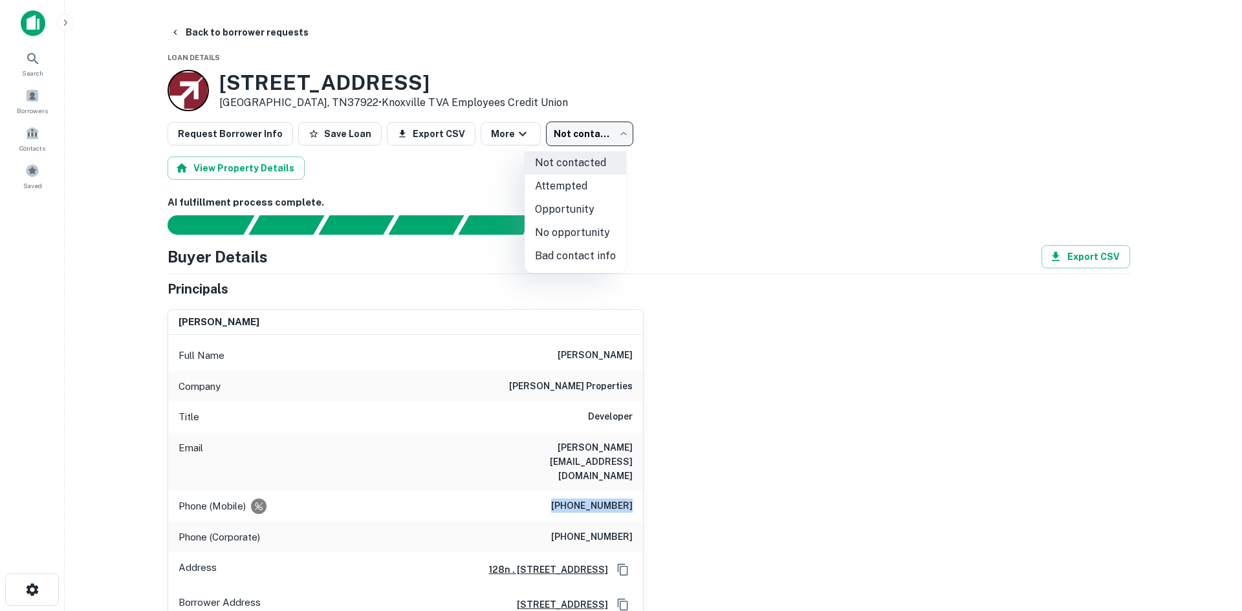
click at [555, 176] on li "Attempted" at bounding box center [576, 186] width 102 height 23
type input "*********"
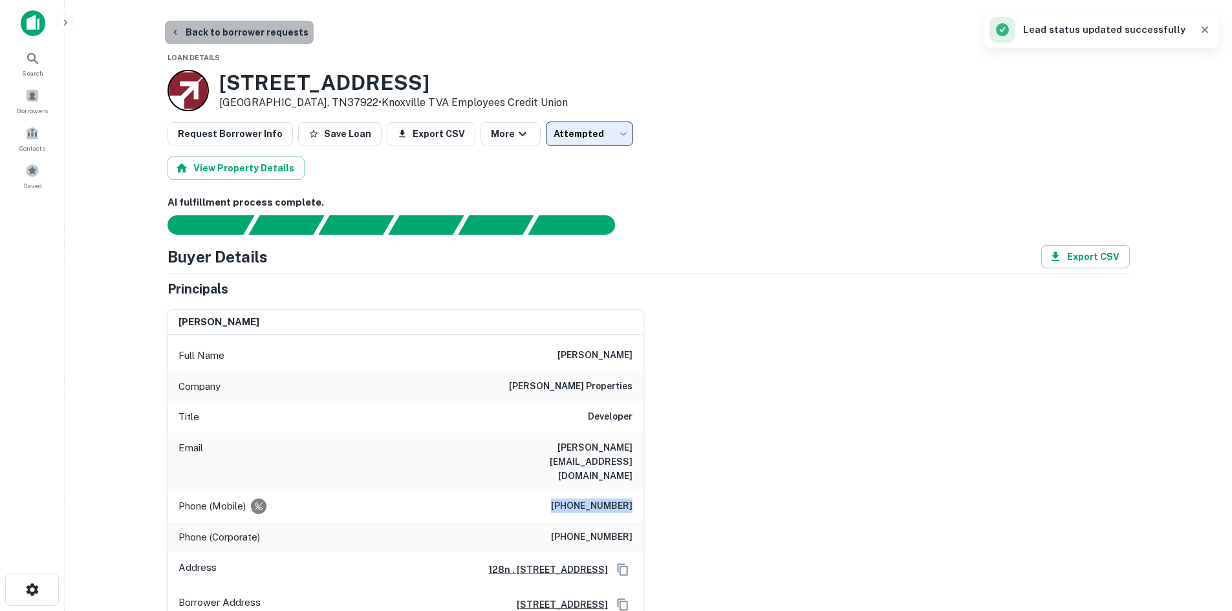
click at [248, 43] on button "Back to borrower requests" at bounding box center [239, 32] width 149 height 23
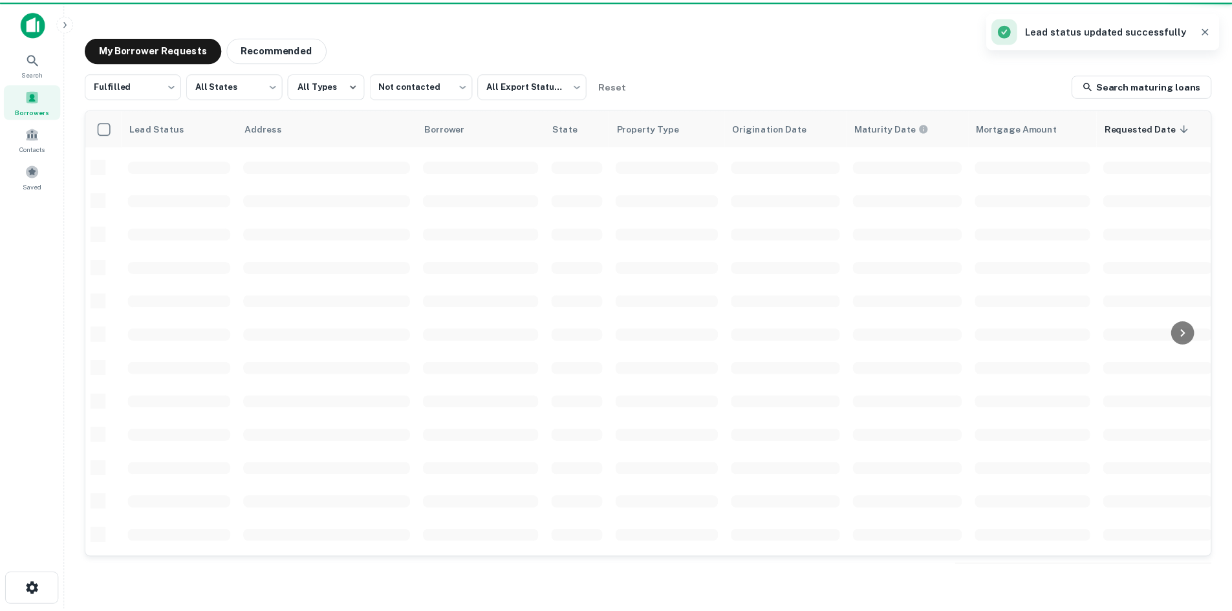
scroll to position [439, 0]
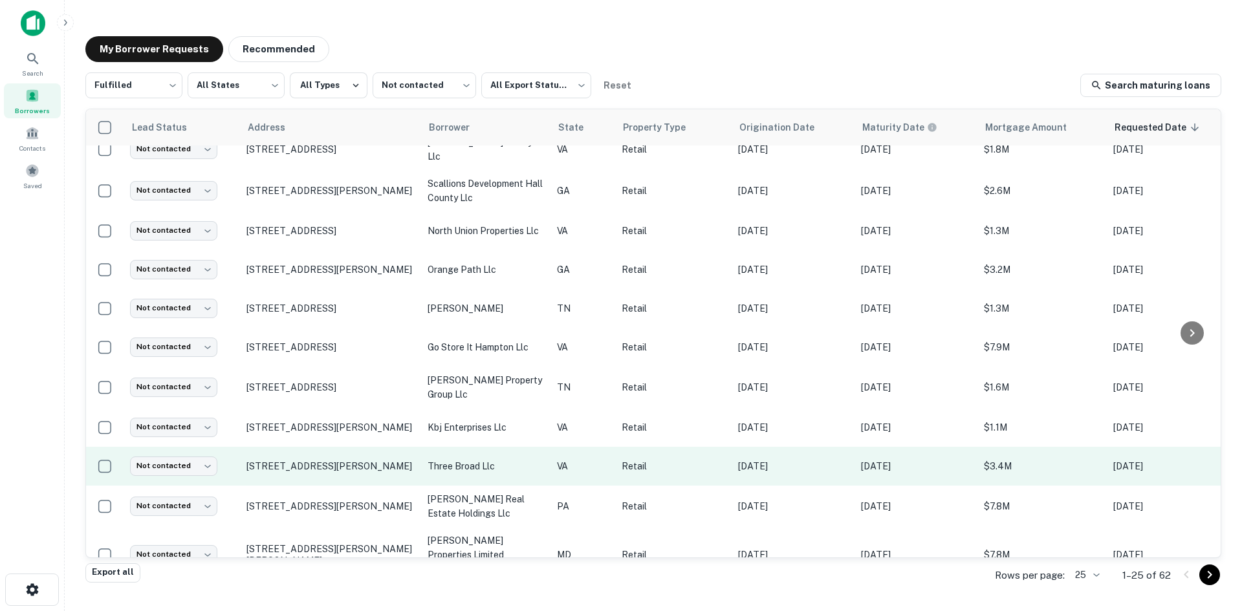
click at [316, 448] on td "[STREET_ADDRESS][PERSON_NAME]" at bounding box center [330, 466] width 181 height 39
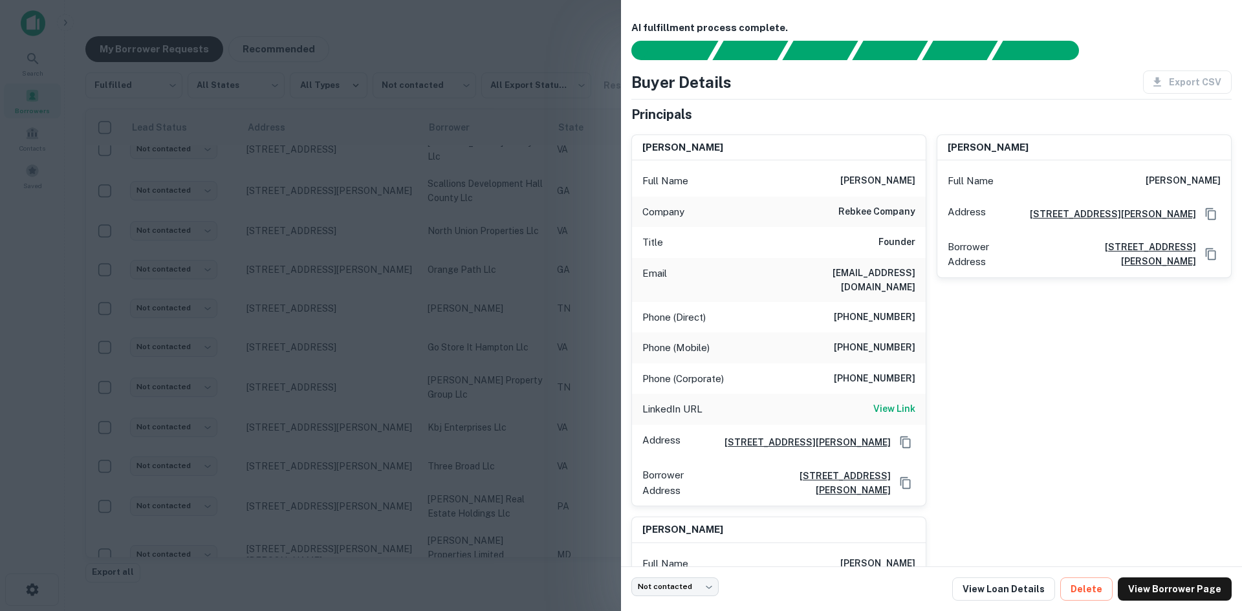
click at [314, 448] on div at bounding box center [621, 305] width 1242 height 611
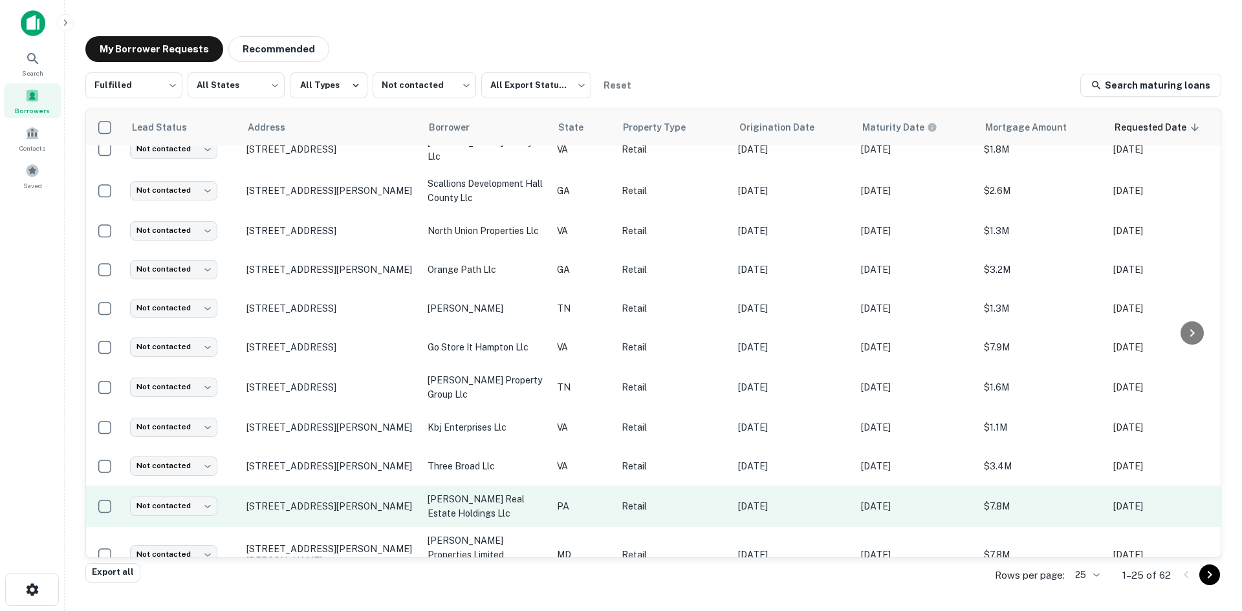
click at [318, 493] on td "[STREET_ADDRESS][PERSON_NAME]" at bounding box center [330, 506] width 181 height 41
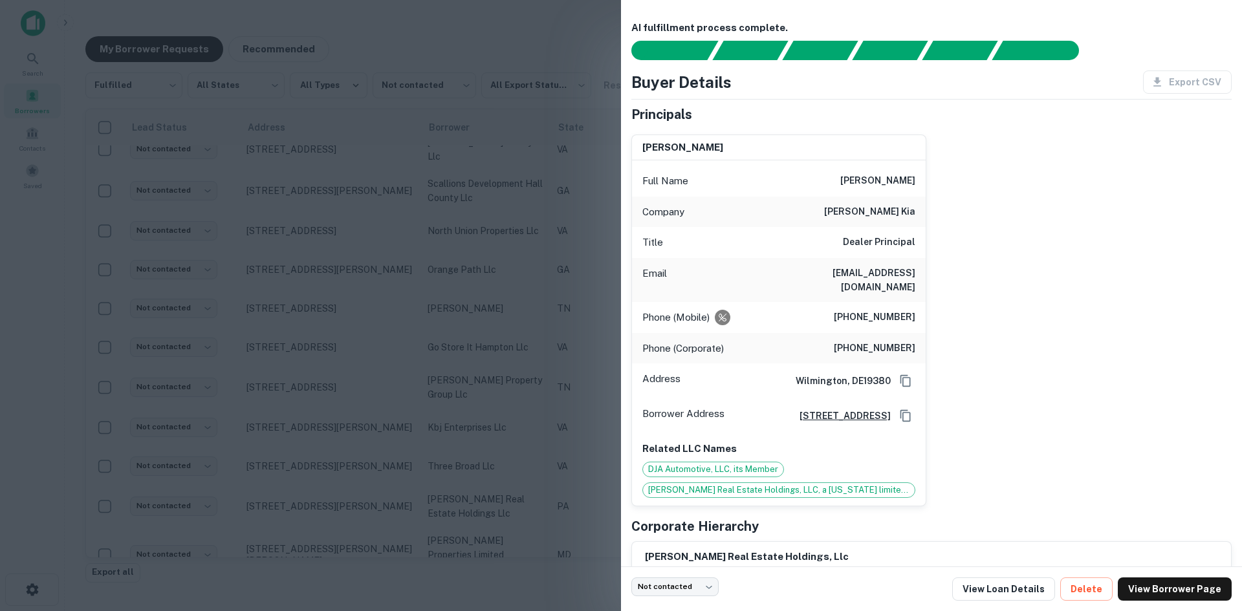
click at [321, 479] on div at bounding box center [621, 305] width 1242 height 611
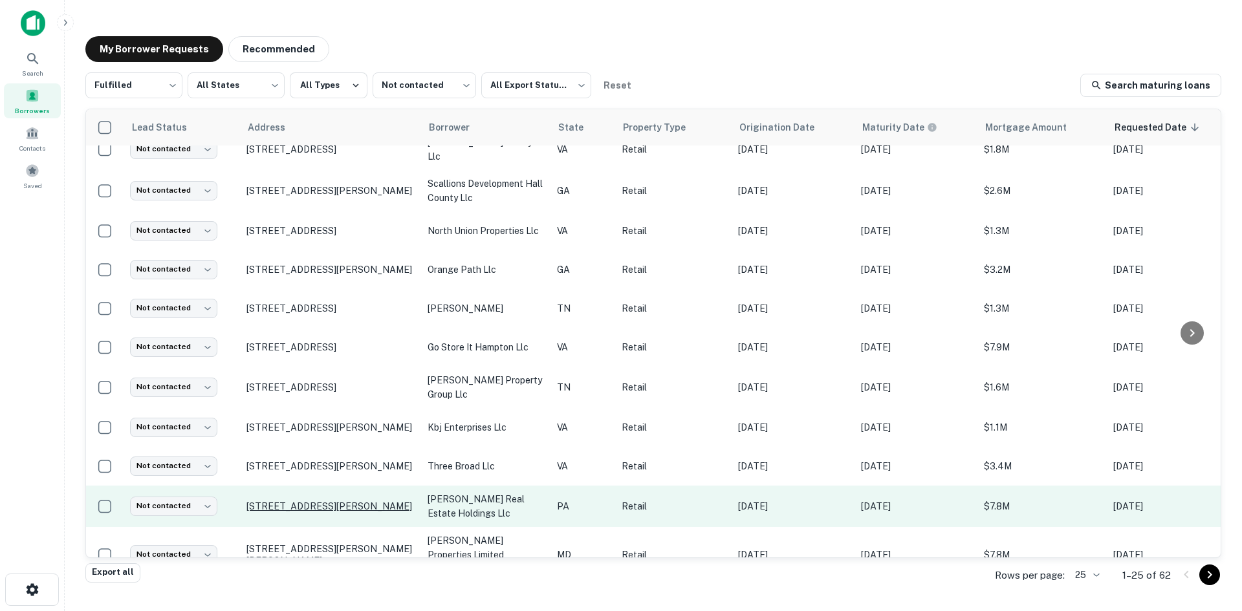
drag, startPoint x: 321, startPoint y: 479, endPoint x: 300, endPoint y: 471, distance: 22.9
click at [300, 501] on p "[STREET_ADDRESS][PERSON_NAME]" at bounding box center [330, 507] width 168 height 12
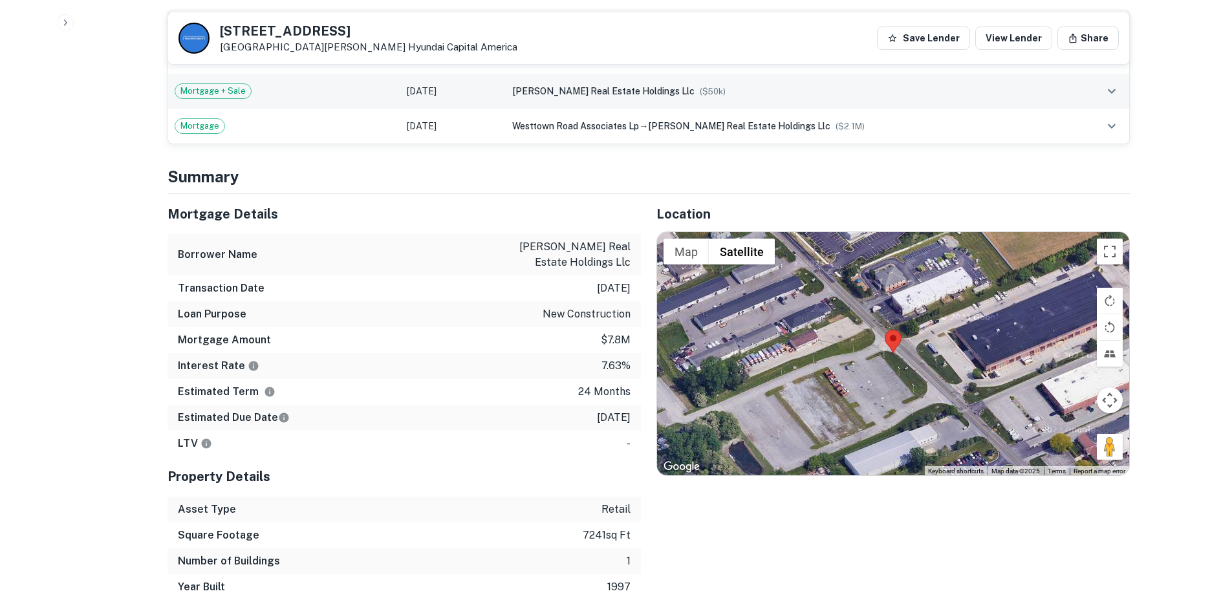
scroll to position [906, 0]
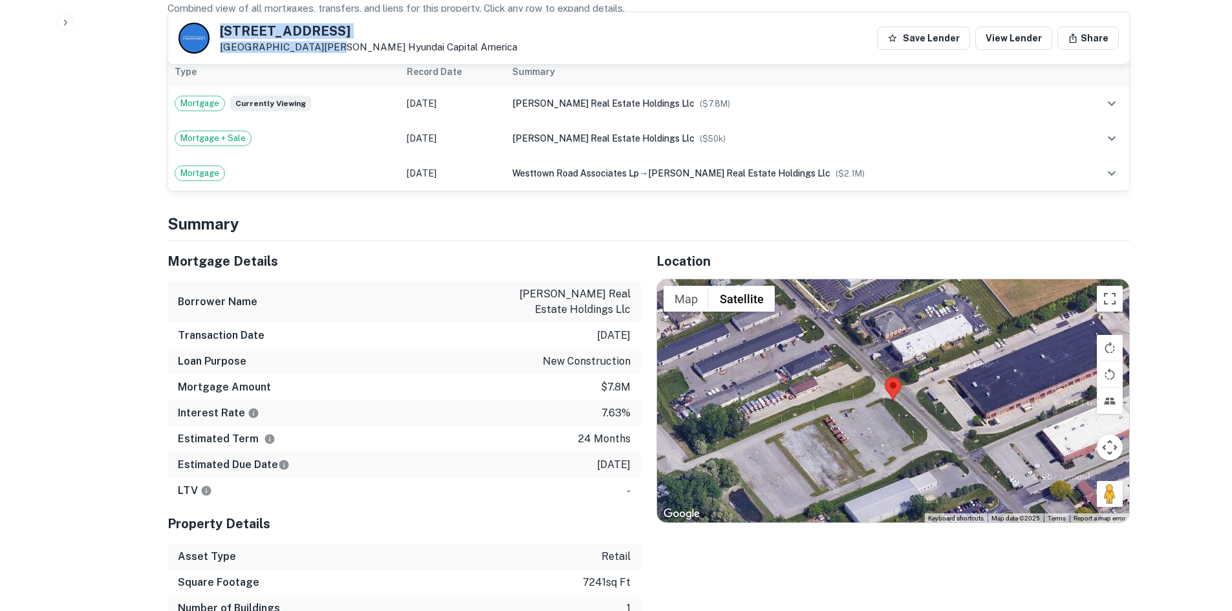
drag, startPoint x: 221, startPoint y: 30, endPoint x: 322, endPoint y: 47, distance: 103.1
click at [322, 47] on div "328 Westtown Rd West Chester, PA19382 Hyundai Capital America" at bounding box center [369, 39] width 298 height 28
copy div "[STREET_ADDRESS][PERSON_NAME]"
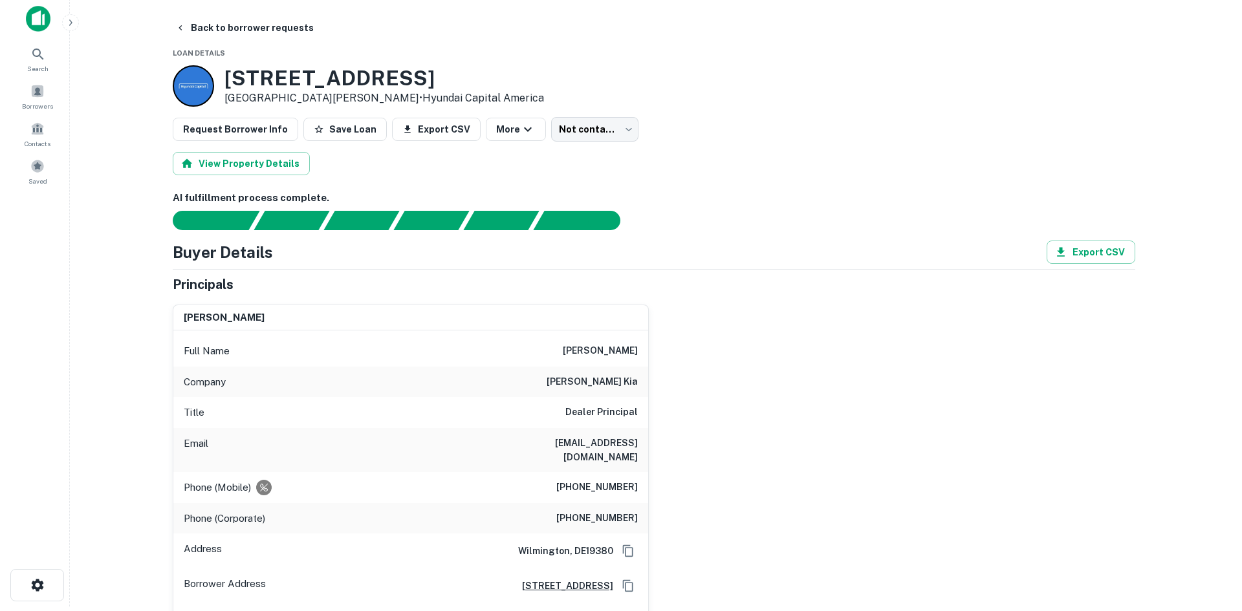
scroll to position [0, 0]
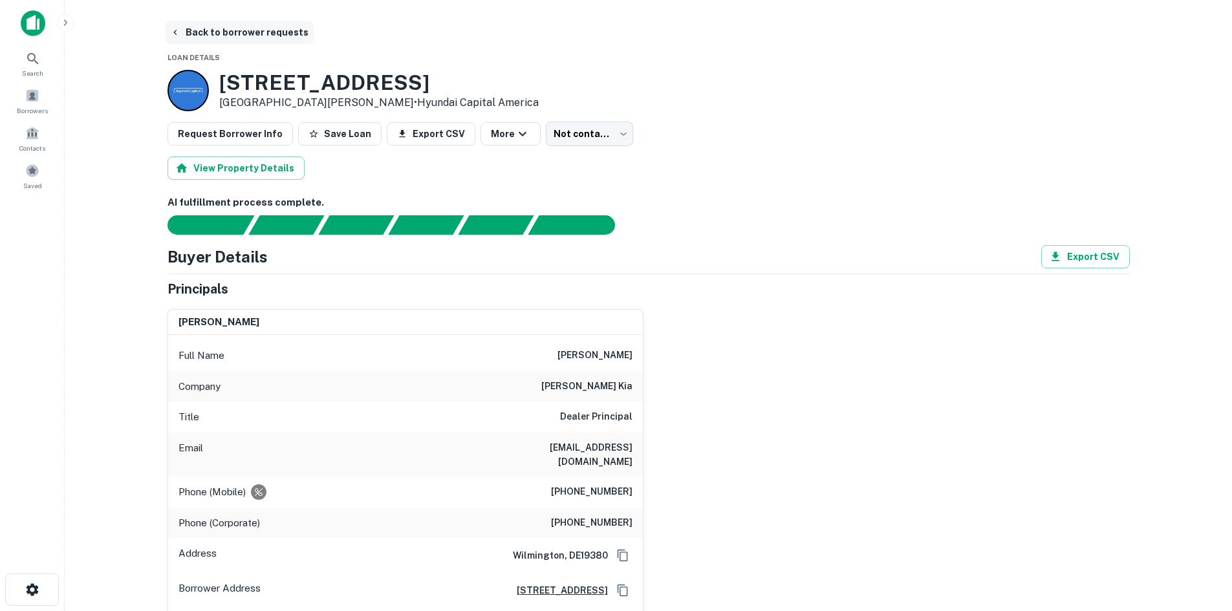
click at [215, 33] on button "Back to borrower requests" at bounding box center [239, 32] width 149 height 23
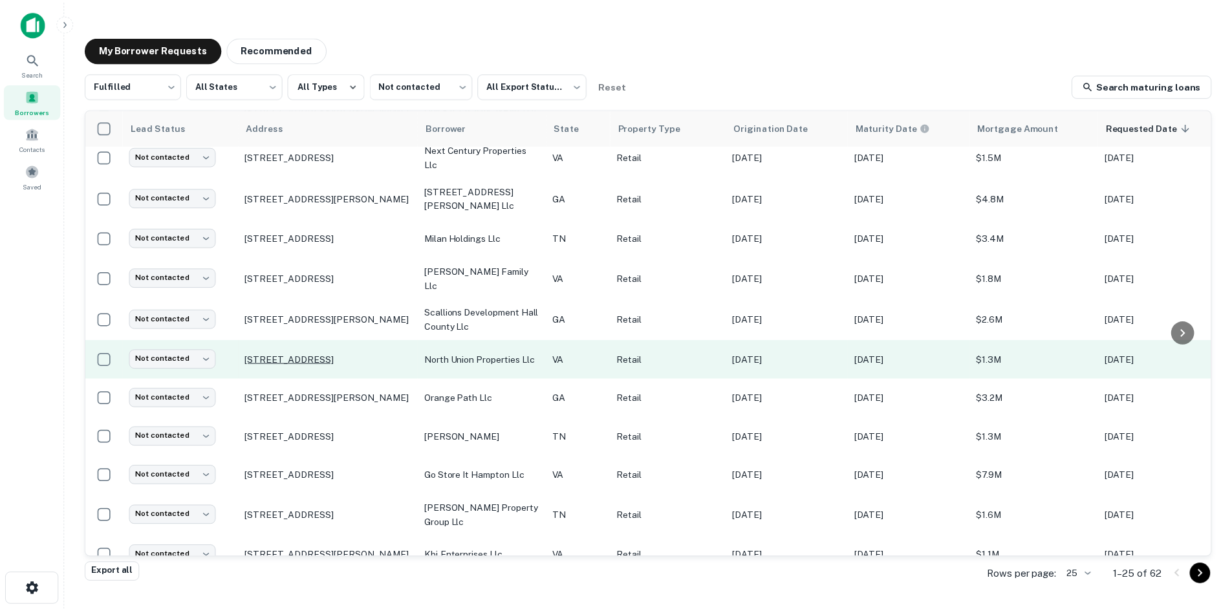
scroll to position [309, 0]
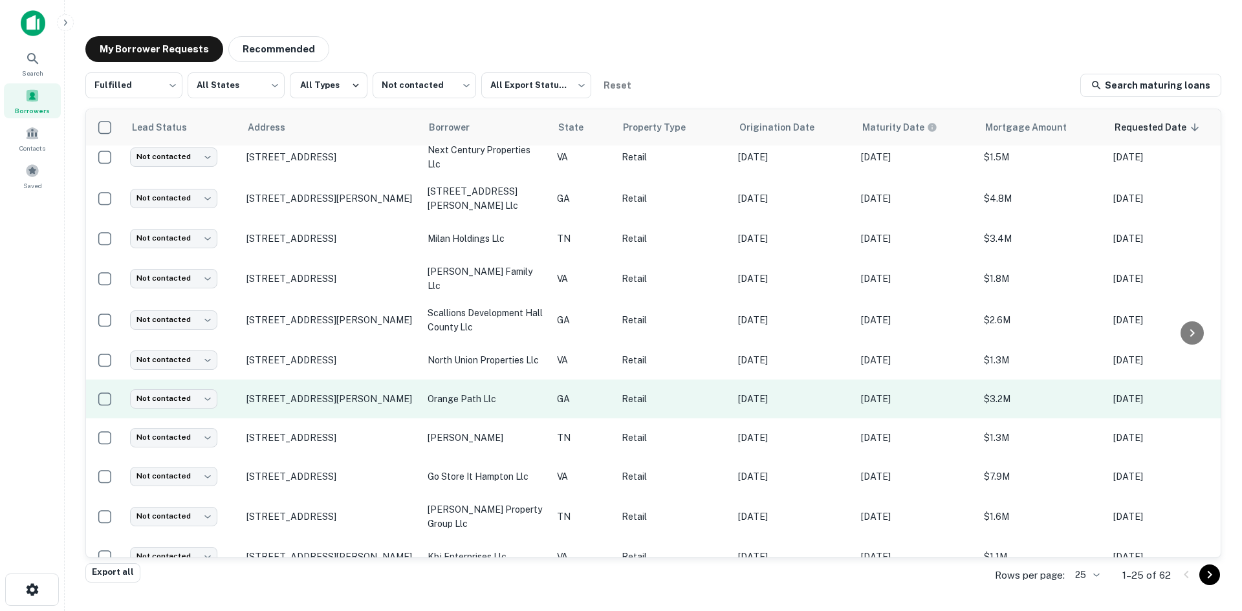
click at [340, 384] on td "[STREET_ADDRESS][PERSON_NAME]" at bounding box center [330, 399] width 181 height 39
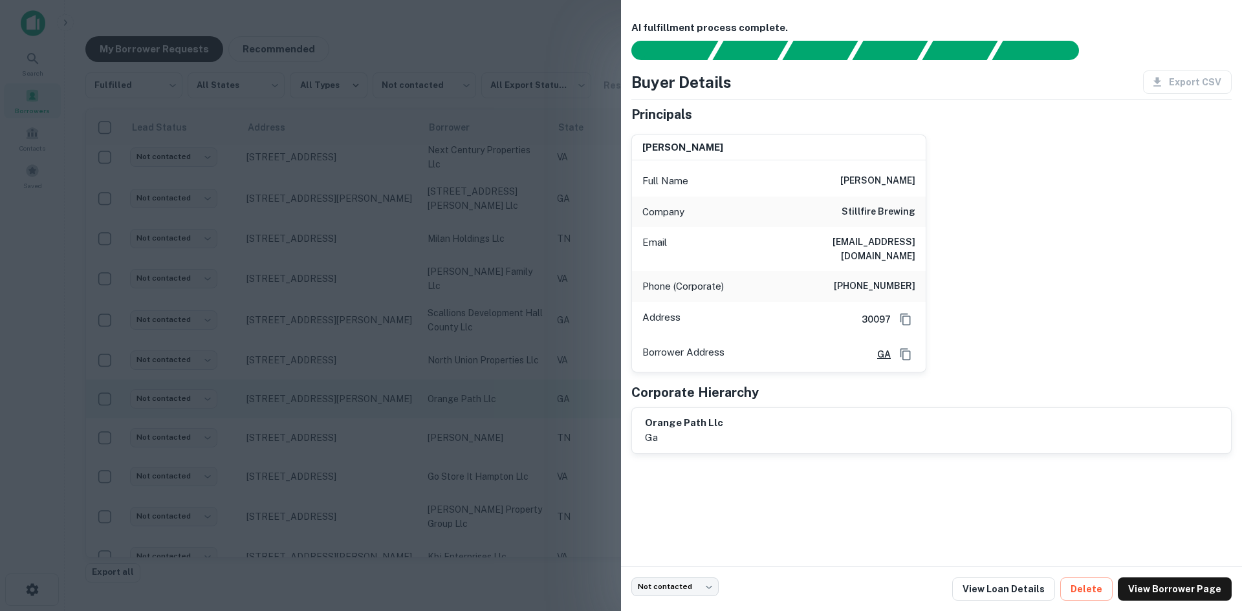
click at [340, 384] on div at bounding box center [621, 305] width 1242 height 611
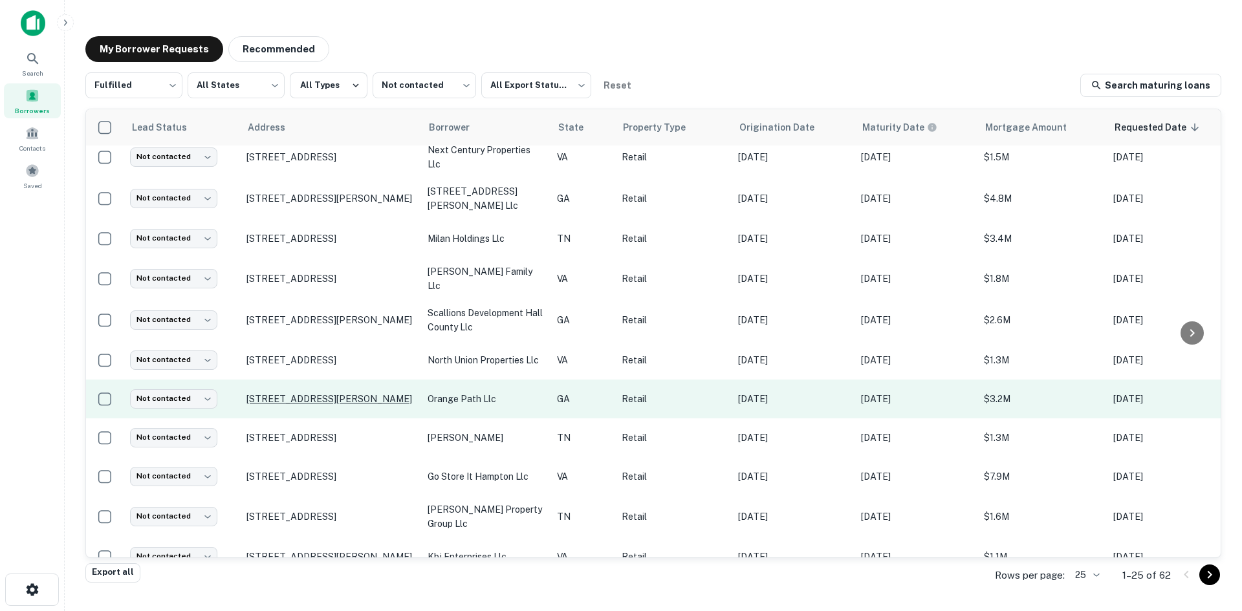
click at [340, 393] on p "[STREET_ADDRESS][PERSON_NAME]" at bounding box center [330, 399] width 168 height 12
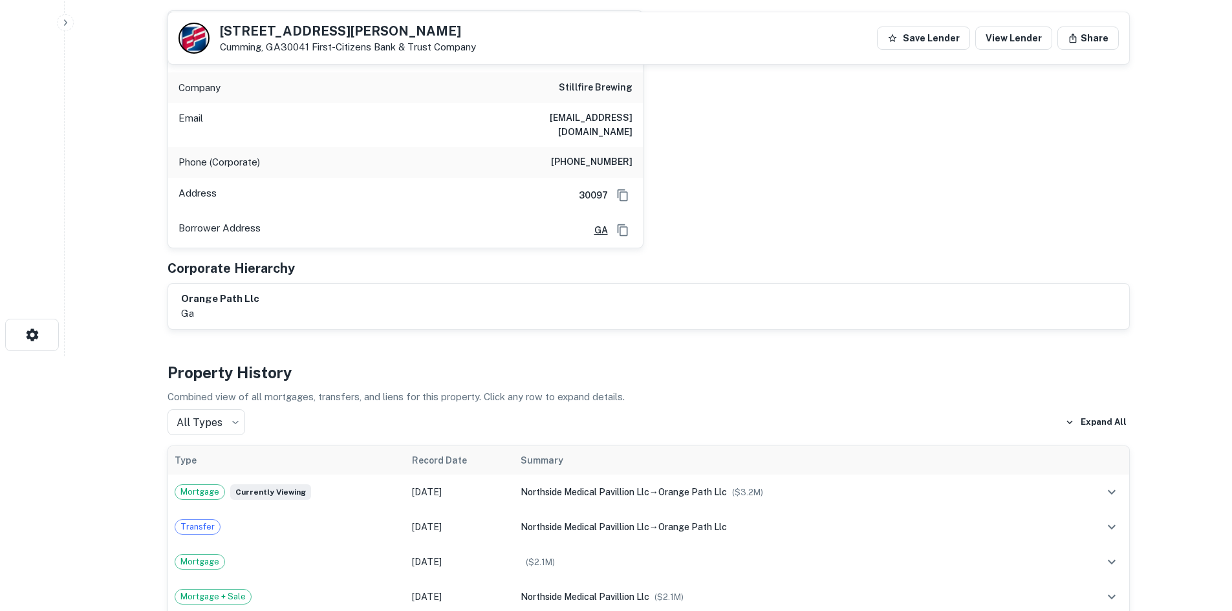
scroll to position [129, 0]
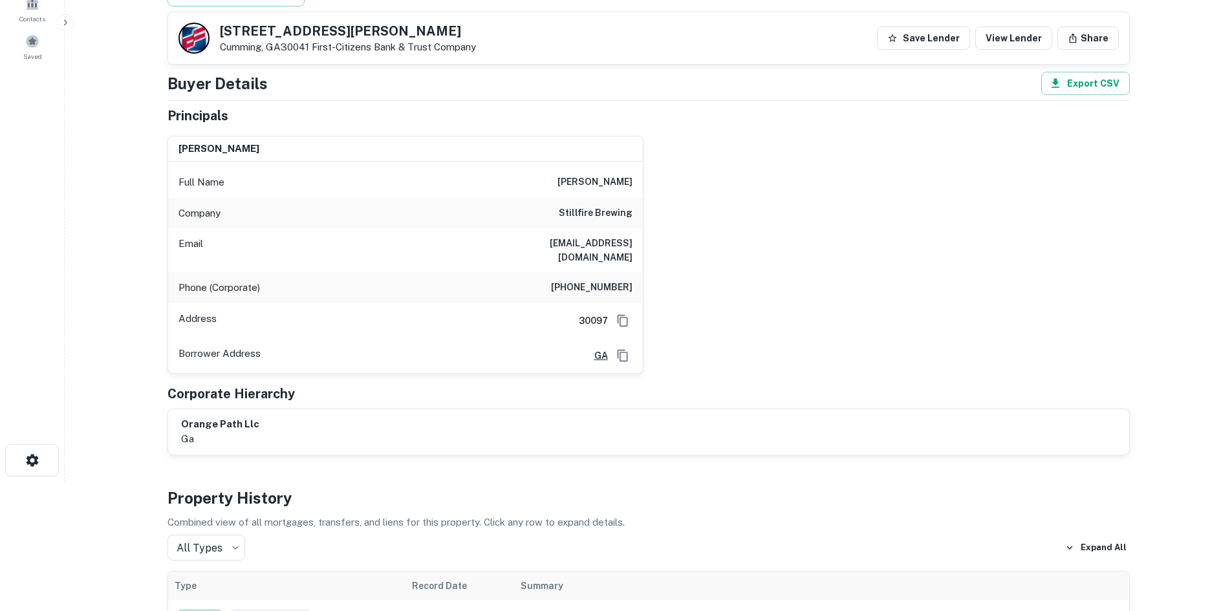
click at [575, 280] on h6 "(770) 927-8989" at bounding box center [592, 288] width 82 height 16
click at [574, 280] on h6 "(770) 927-8989" at bounding box center [592, 288] width 82 height 16
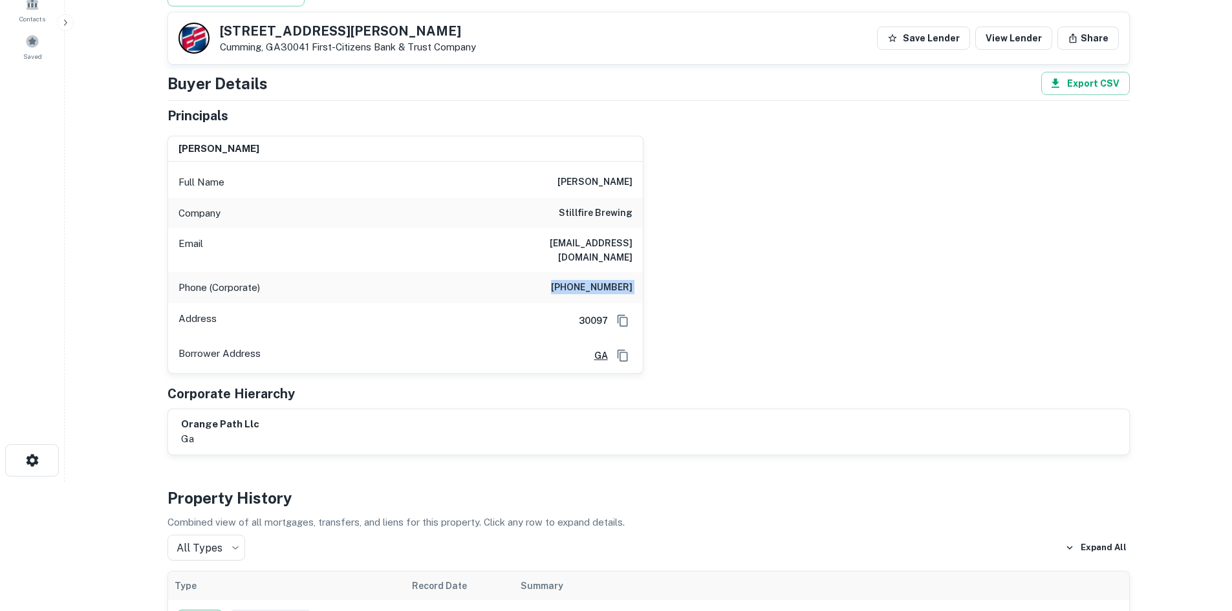
copy h6 "(770) 927-8989"
click at [554, 176] on div "Full Name ravi singareddy" at bounding box center [405, 182] width 475 height 31
copy h6 "ravi singareddy"
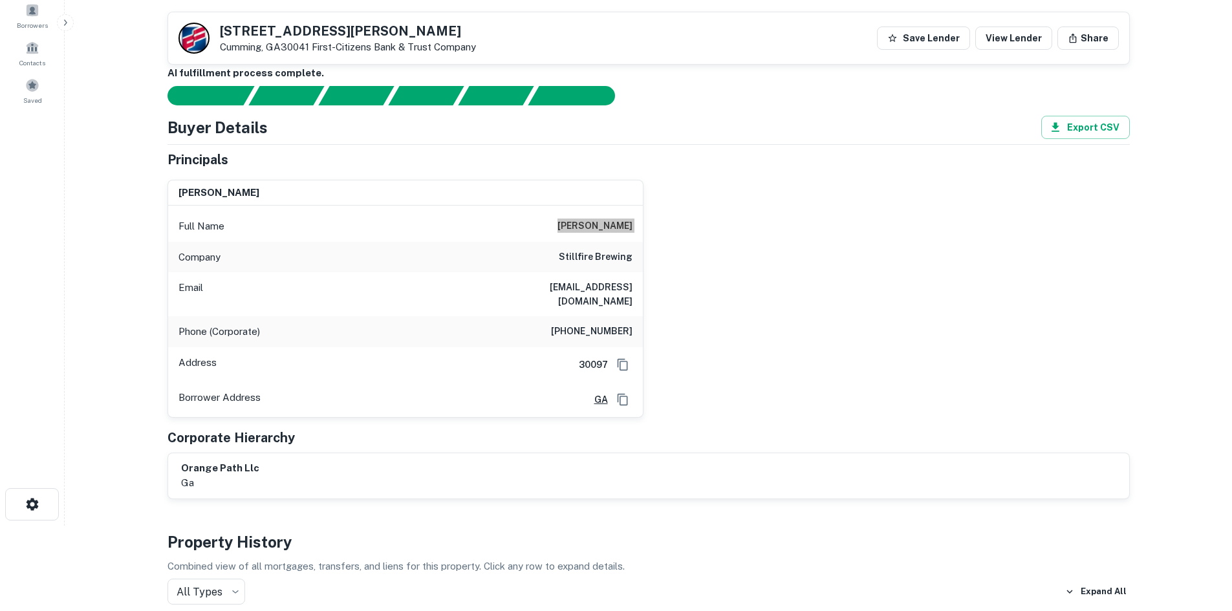
scroll to position [65, 0]
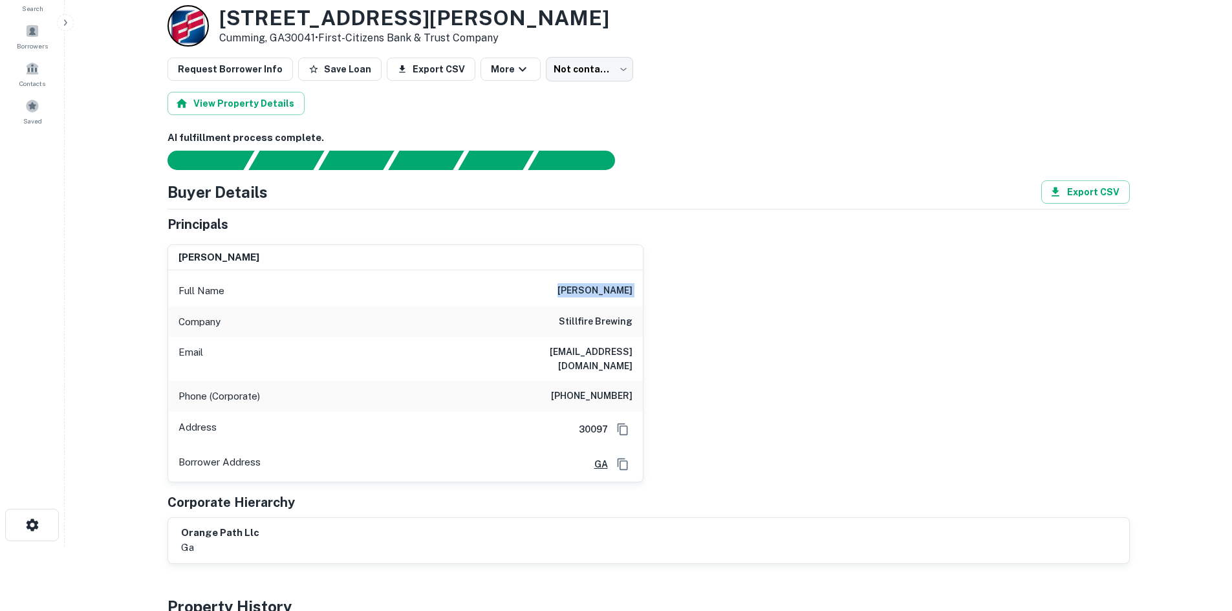
click at [573, 281] on div "Full Name ravi singareddy" at bounding box center [405, 291] width 475 height 31
click at [564, 297] on h6 "ravi singareddy" at bounding box center [595, 291] width 75 height 16
copy h6 "ravi singareddy"
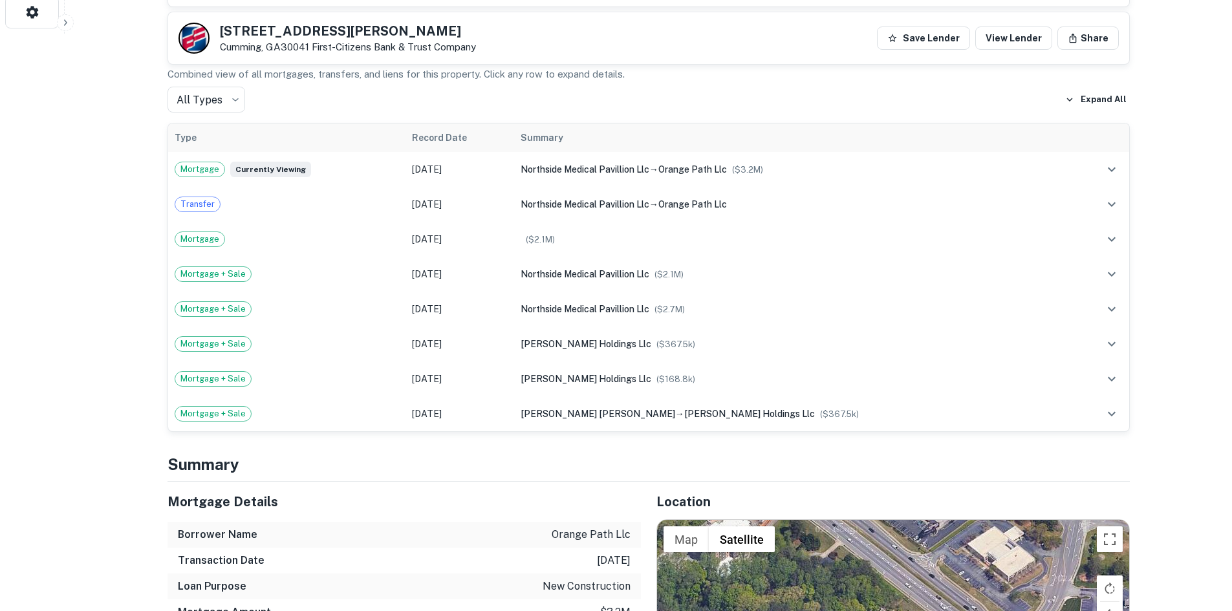
scroll to position [906, 0]
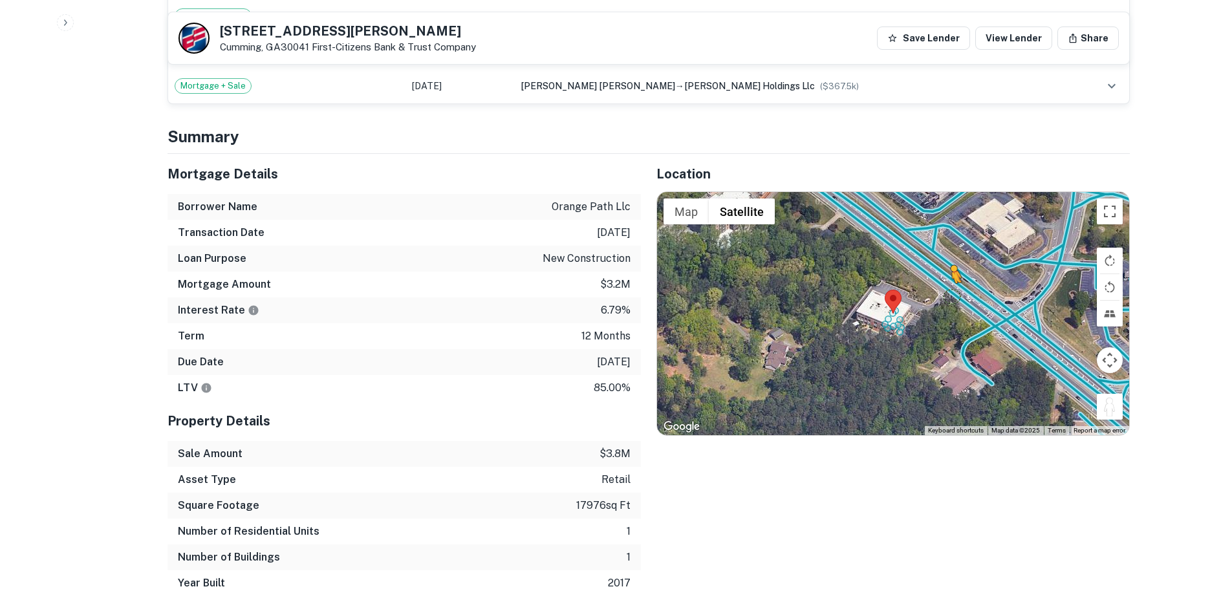
drag, startPoint x: 1121, startPoint y: 397, endPoint x: 941, endPoint y: 272, distance: 219.9
click at [941, 272] on div "To activate drag with keyboard, press Alt + Enter. Once in keyboard drag state,…" at bounding box center [893, 313] width 472 height 243
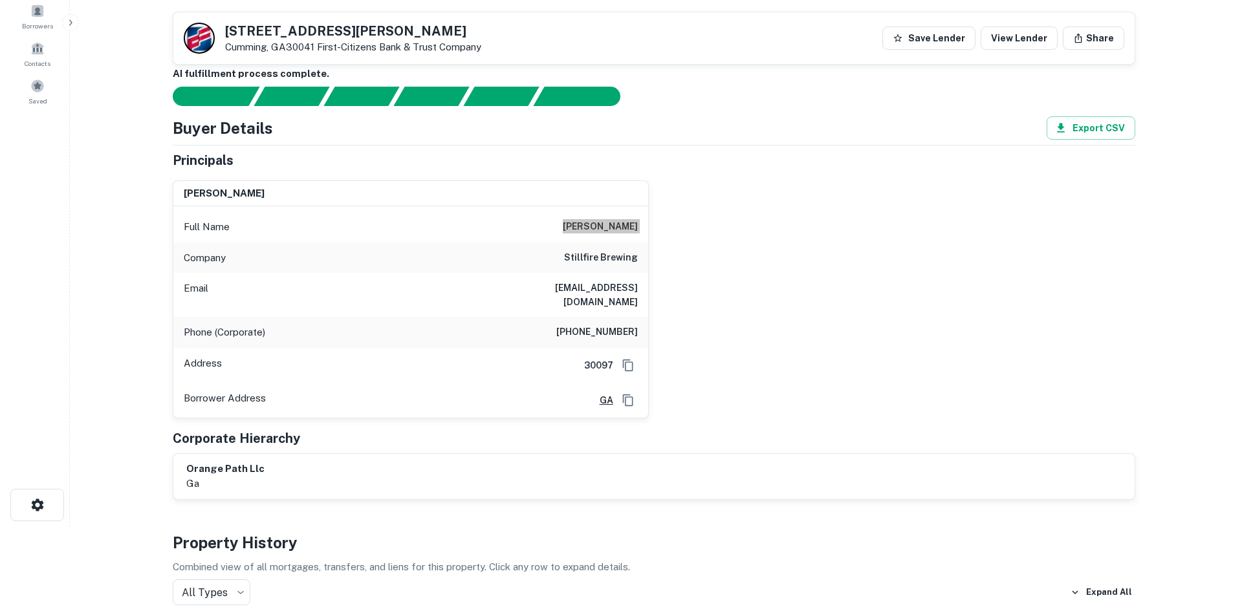
scroll to position [0, 0]
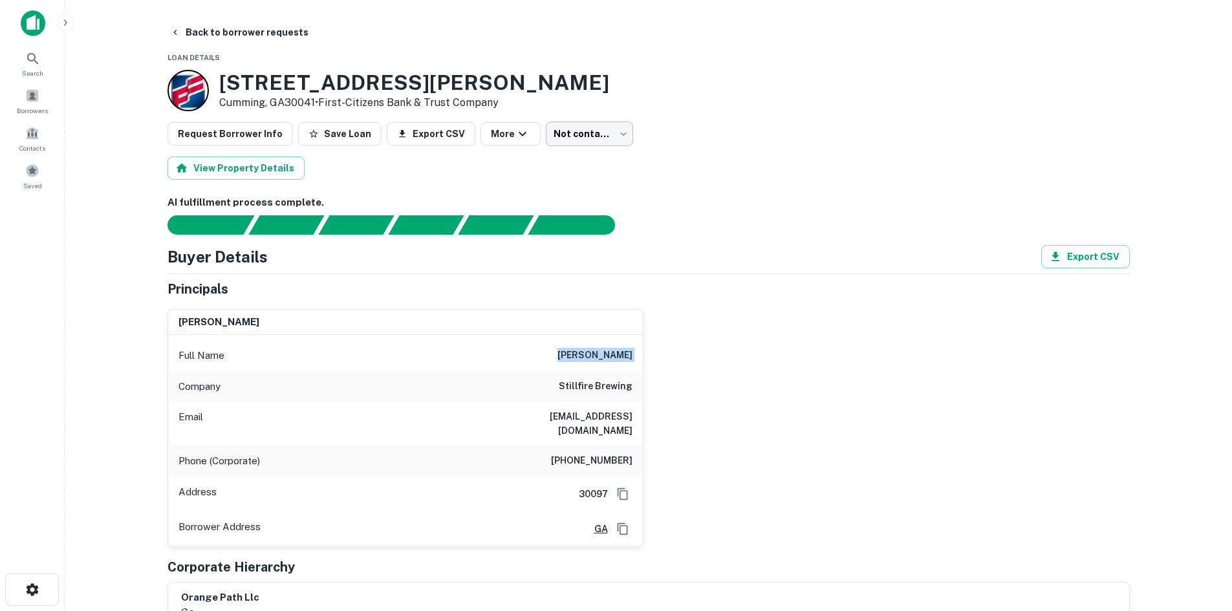
click at [545, 141] on body "Search Borrowers Contacts Saved Back to borrower requests Loan Details 935 Bufo…" at bounding box center [616, 305] width 1232 height 611
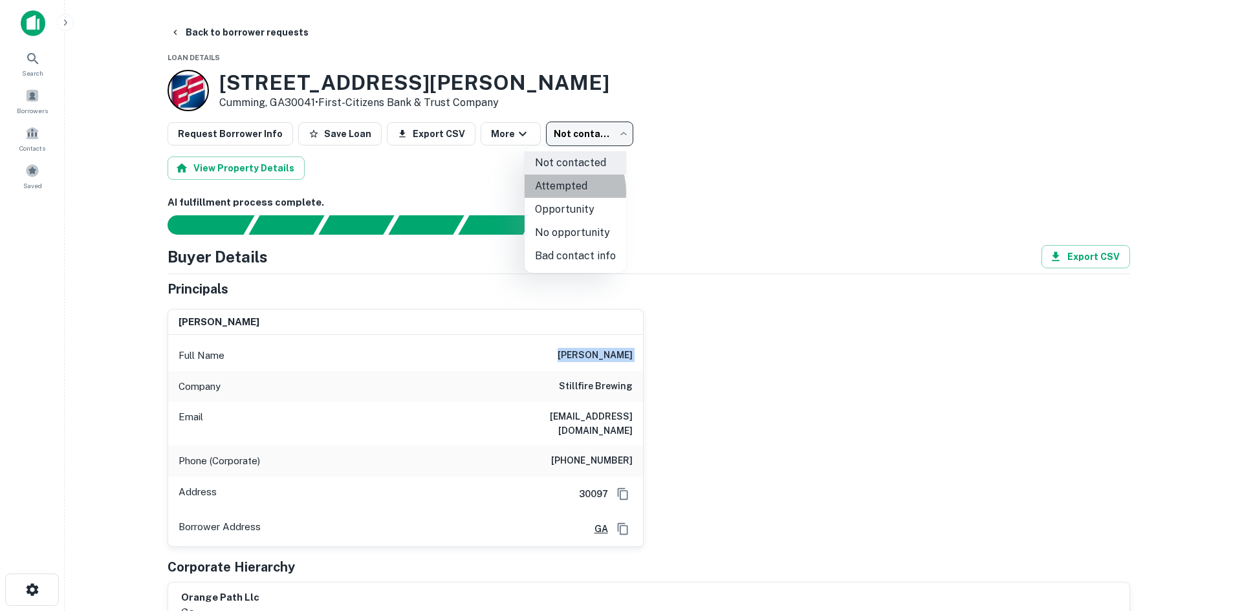
click at [558, 192] on li "Attempted" at bounding box center [576, 186] width 102 height 23
type input "*********"
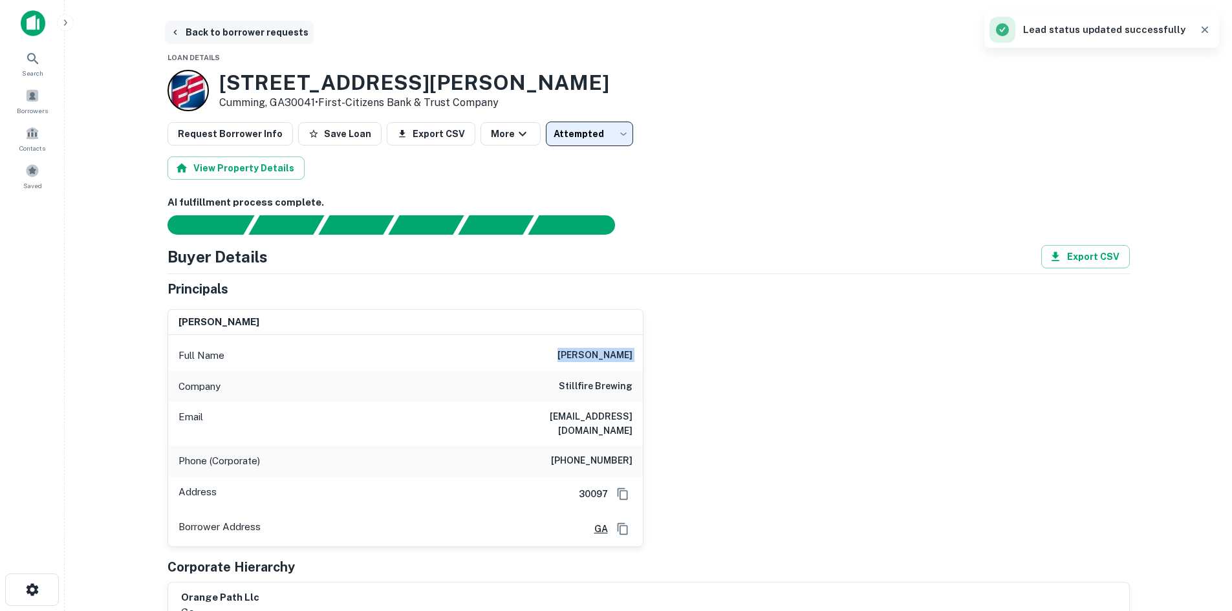
click at [219, 39] on button "Back to borrower requests" at bounding box center [239, 32] width 149 height 23
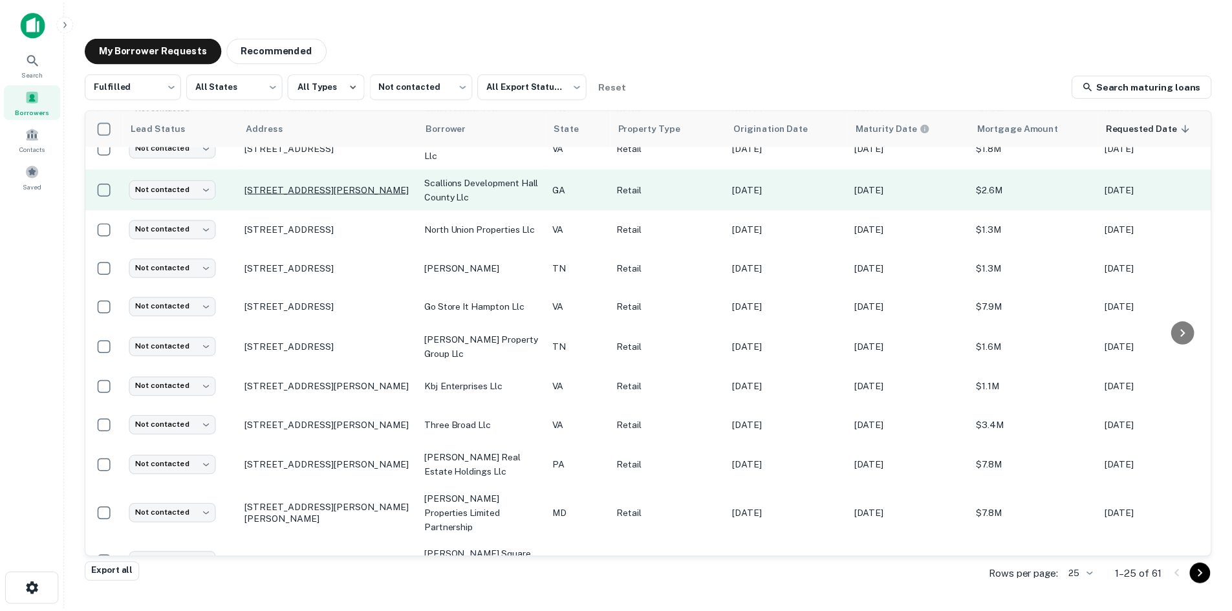
scroll to position [597, 0]
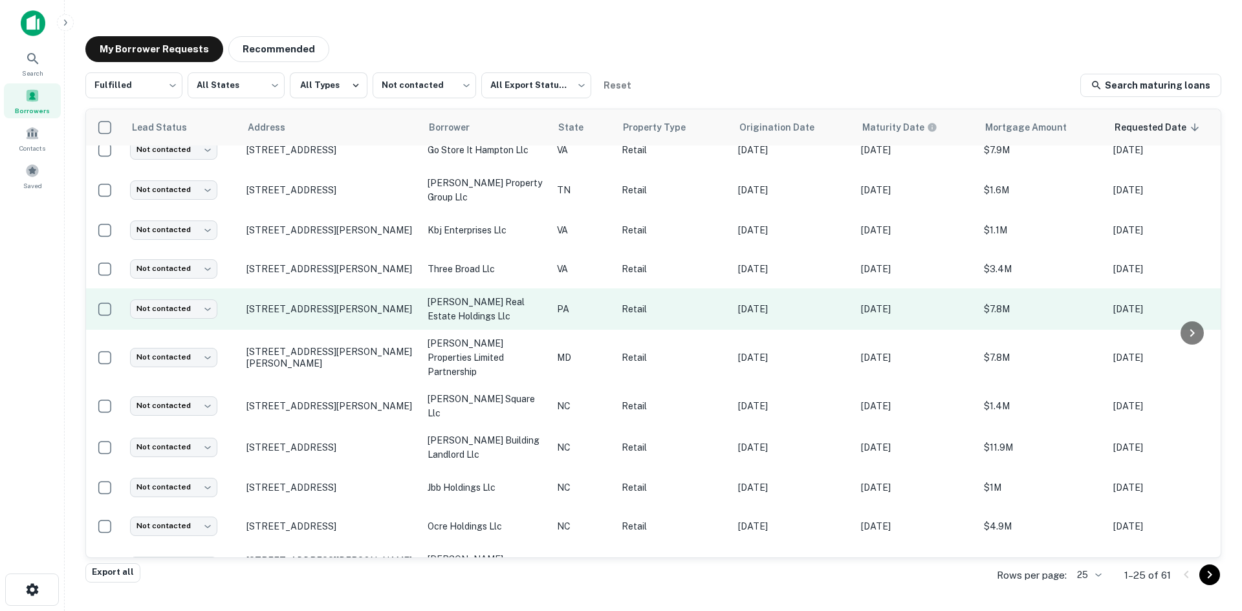
click at [328, 296] on td "[STREET_ADDRESS][PERSON_NAME]" at bounding box center [330, 309] width 181 height 41
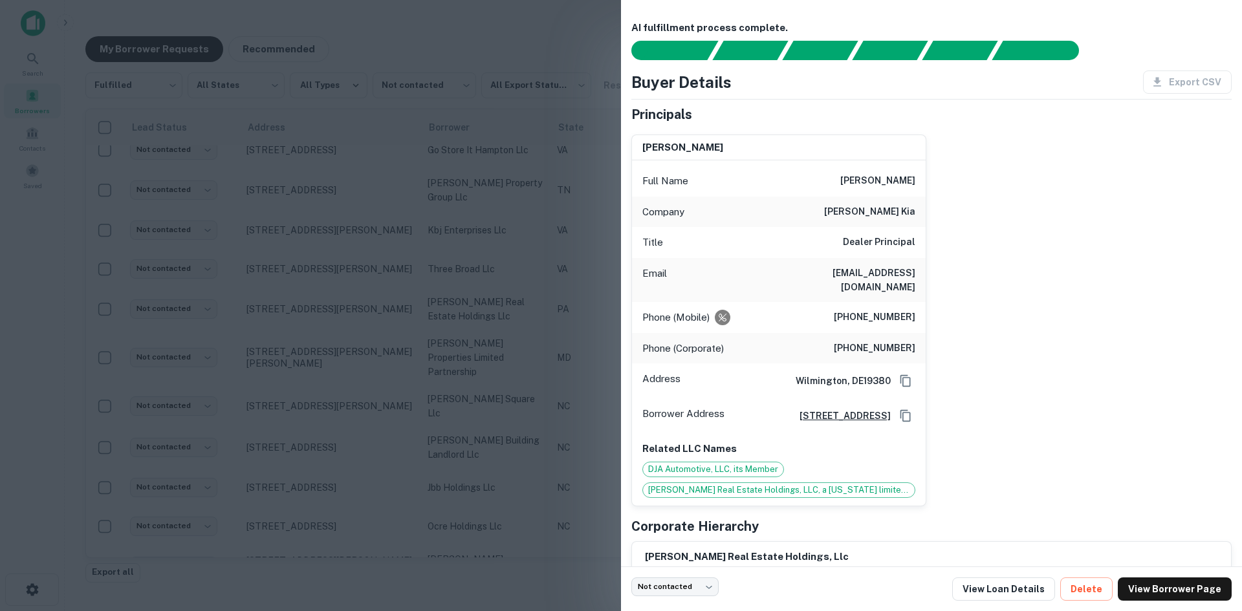
click at [327, 260] on div at bounding box center [621, 305] width 1242 height 611
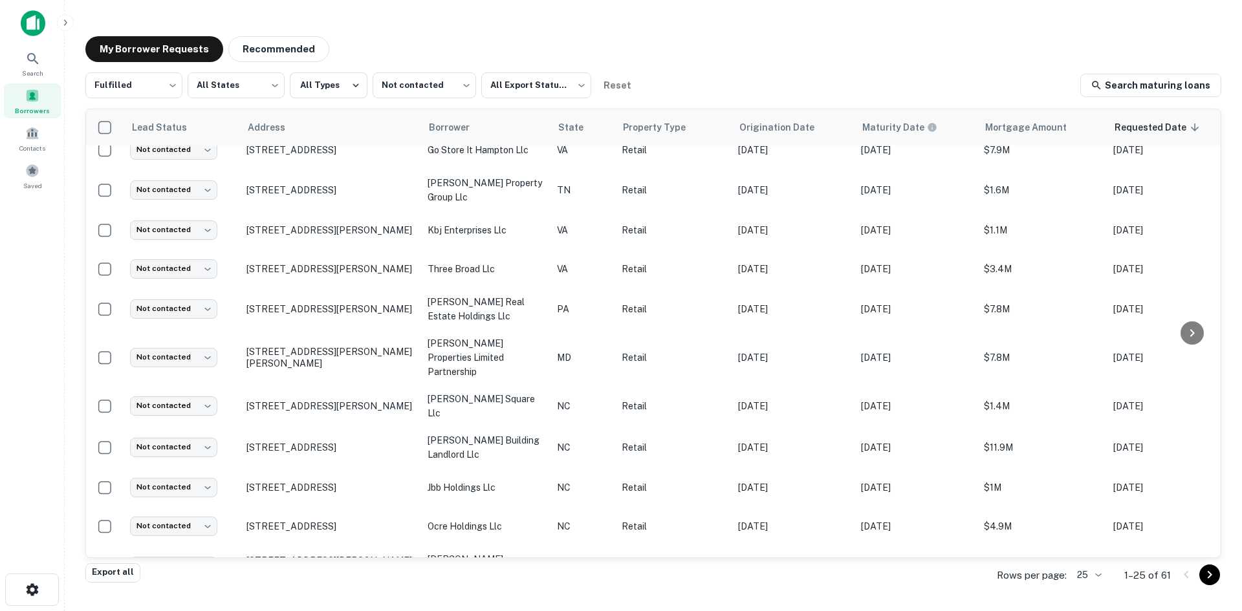
click at [327, 260] on td "1800 Dabney Rd Richmond, VA23230" at bounding box center [330, 269] width 181 height 39
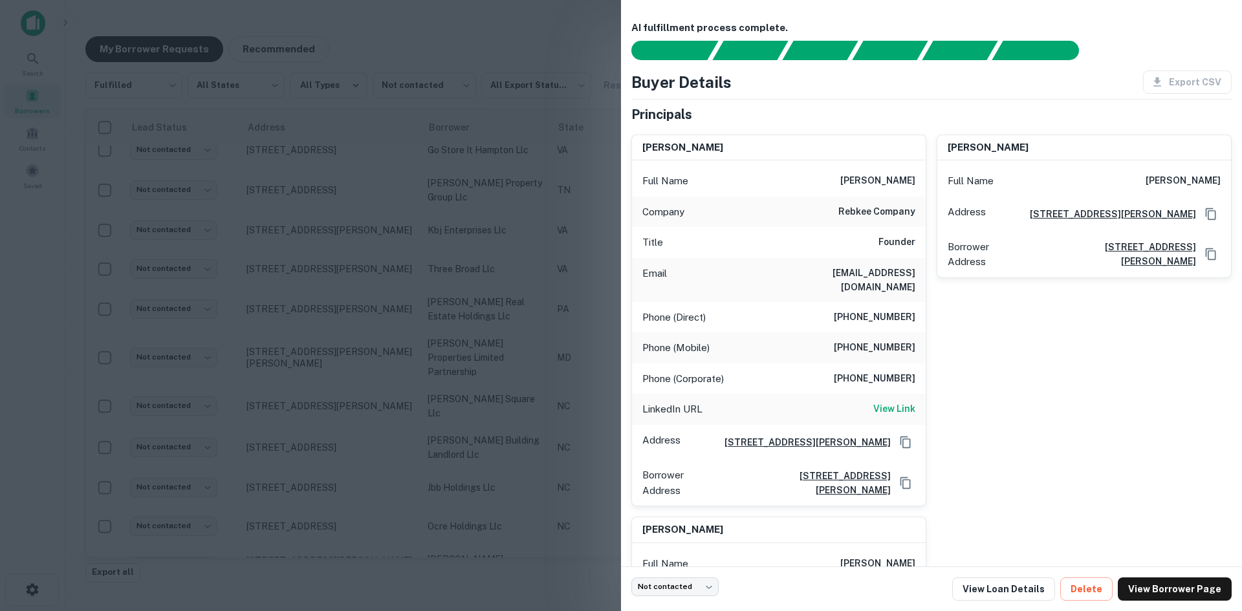
click at [327, 260] on div at bounding box center [621, 305] width 1242 height 611
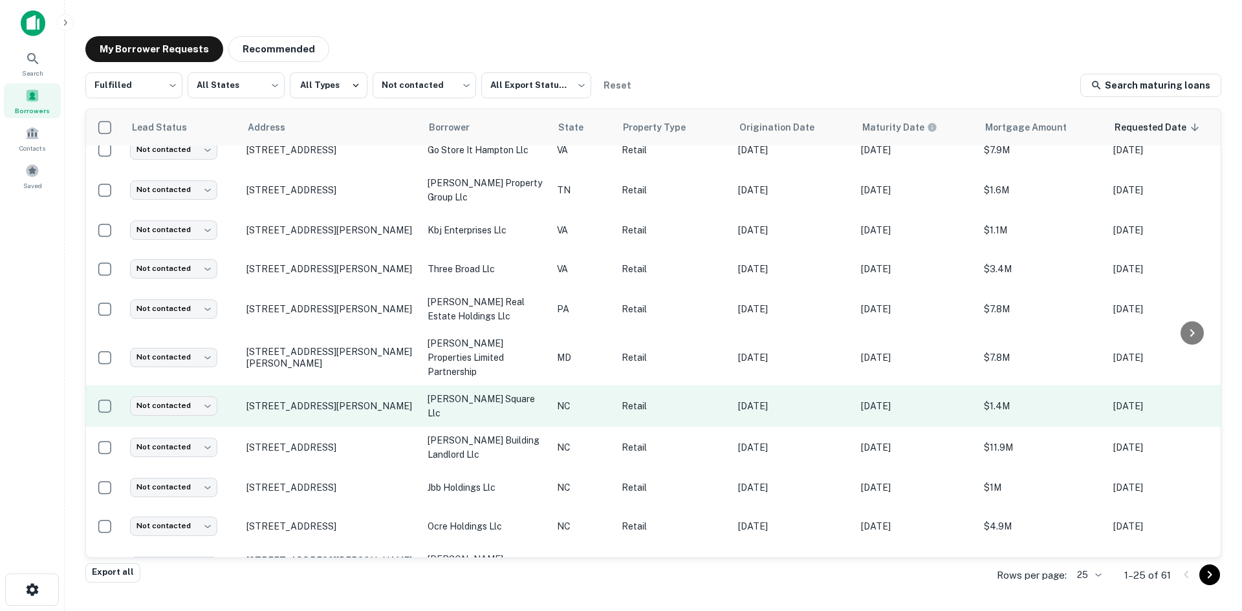
click at [327, 386] on td "201 S Mcpherson Church Rd Fayetteville, NC28303" at bounding box center [330, 406] width 181 height 41
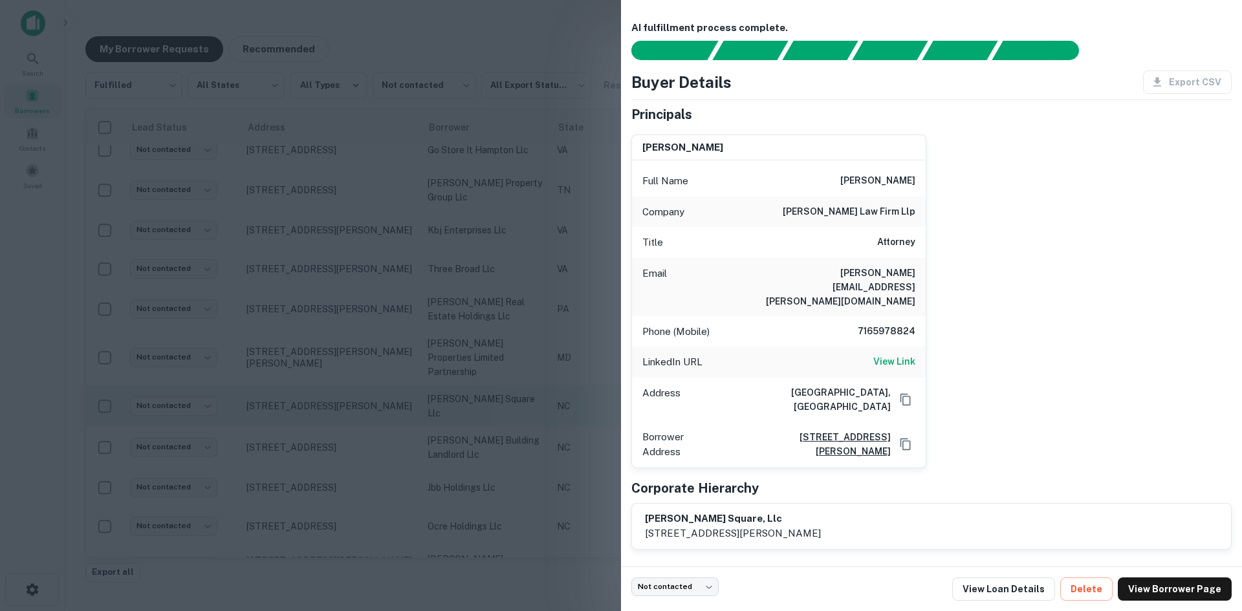
click at [327, 386] on div at bounding box center [621, 305] width 1242 height 611
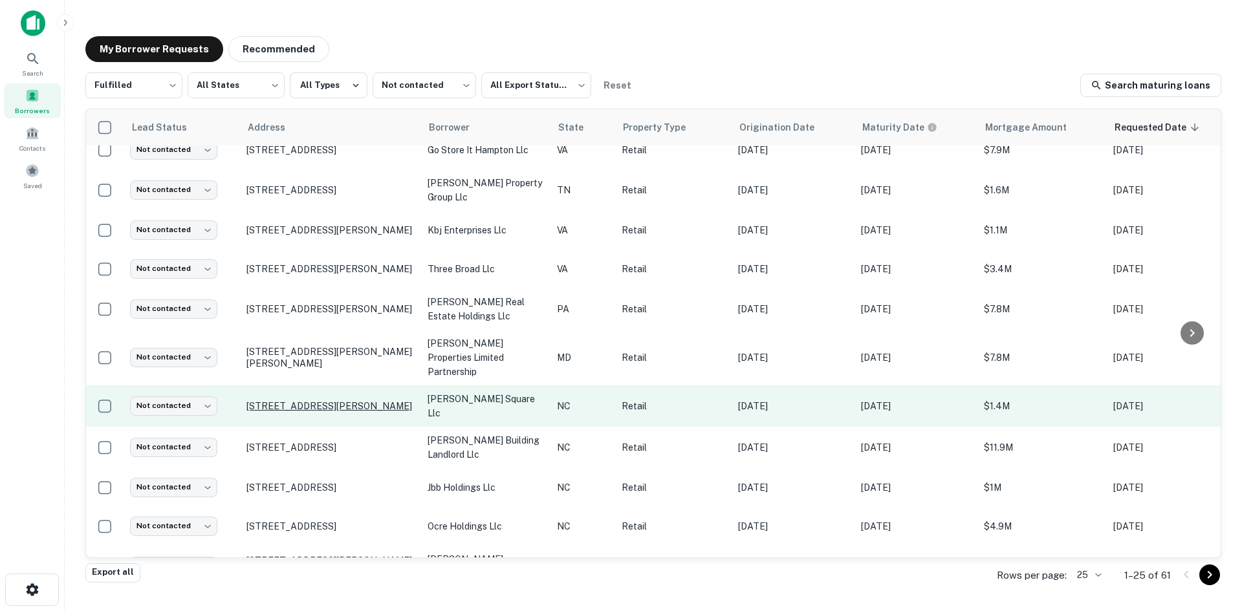
click at [327, 400] on p "201 S Mcpherson Church Rd Fayetteville, NC28303" at bounding box center [330, 406] width 168 height 12
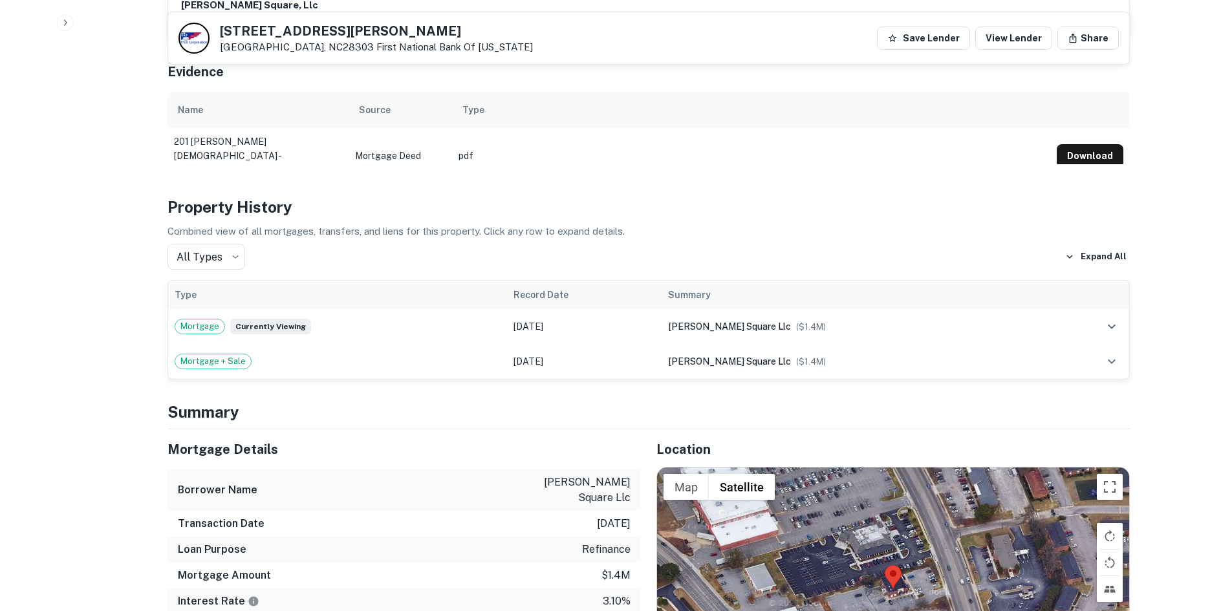
scroll to position [906, 0]
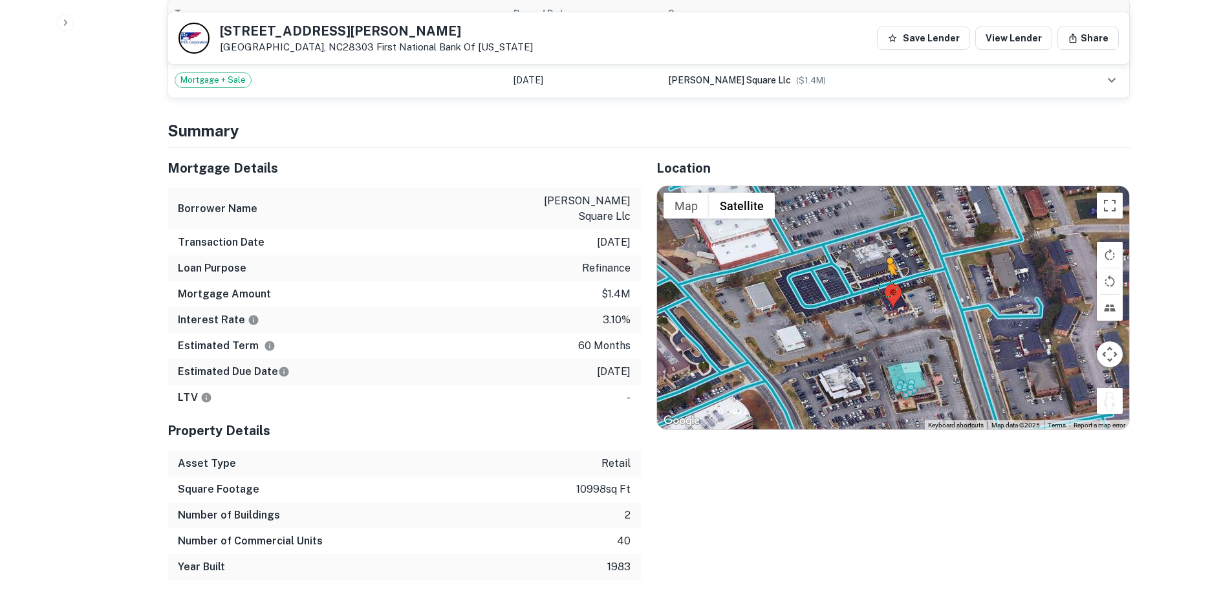
drag, startPoint x: 1104, startPoint y: 380, endPoint x: 888, endPoint y: 272, distance: 241.6
click at [888, 272] on div "To activate drag with keyboard, press Alt + Enter. Once in keyboard drag state,…" at bounding box center [893, 307] width 472 height 243
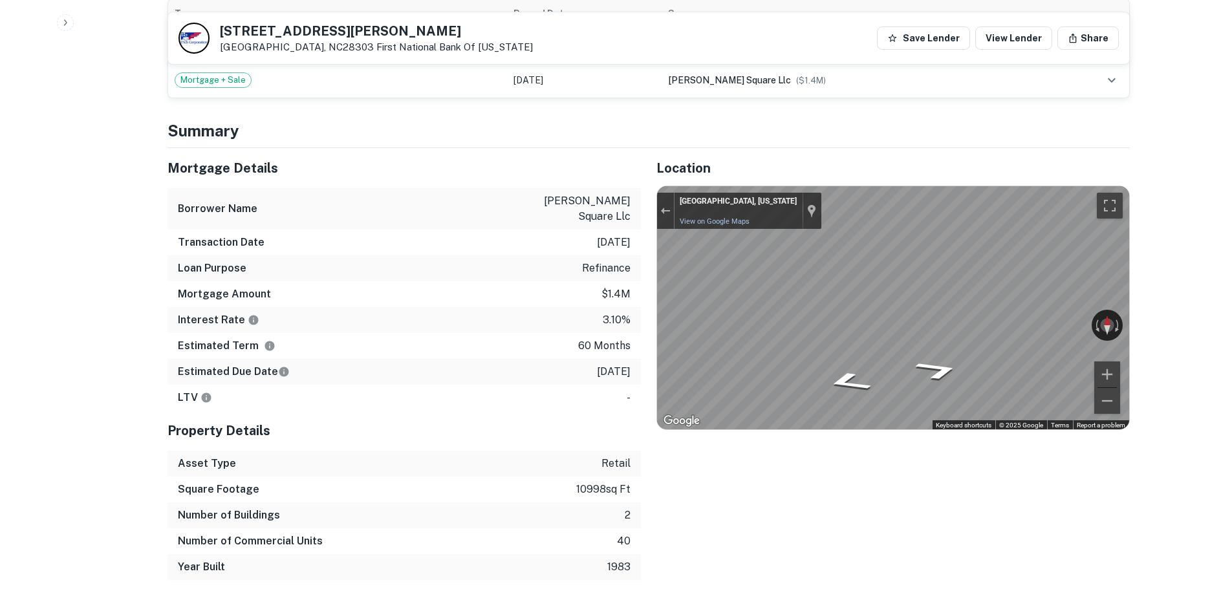
click at [539, 243] on div "Mortgage Details Borrower Name mcpherson square llc Transaction Date 5/3/2021 L…" at bounding box center [641, 364] width 978 height 432
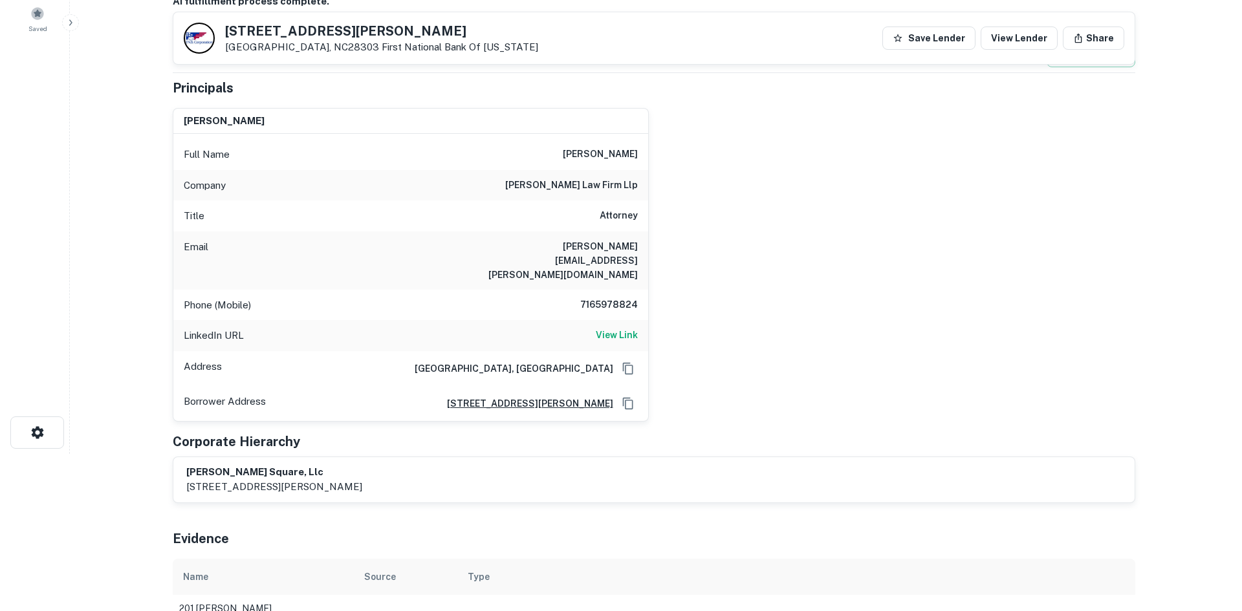
scroll to position [0, 0]
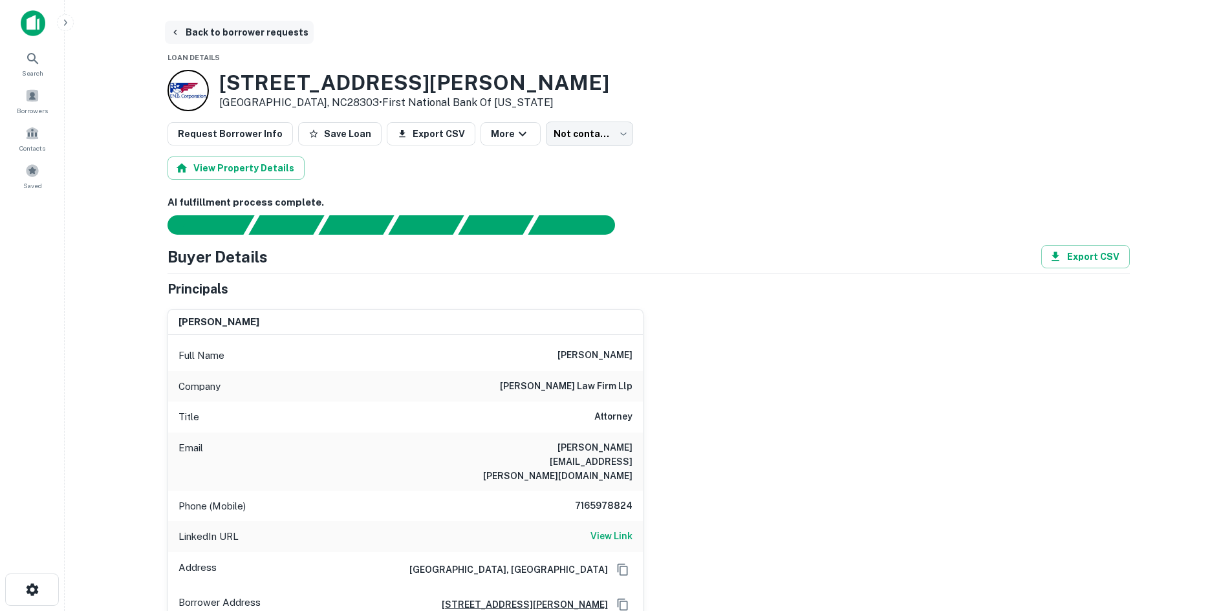
click at [232, 28] on button "Back to borrower requests" at bounding box center [239, 32] width 149 height 23
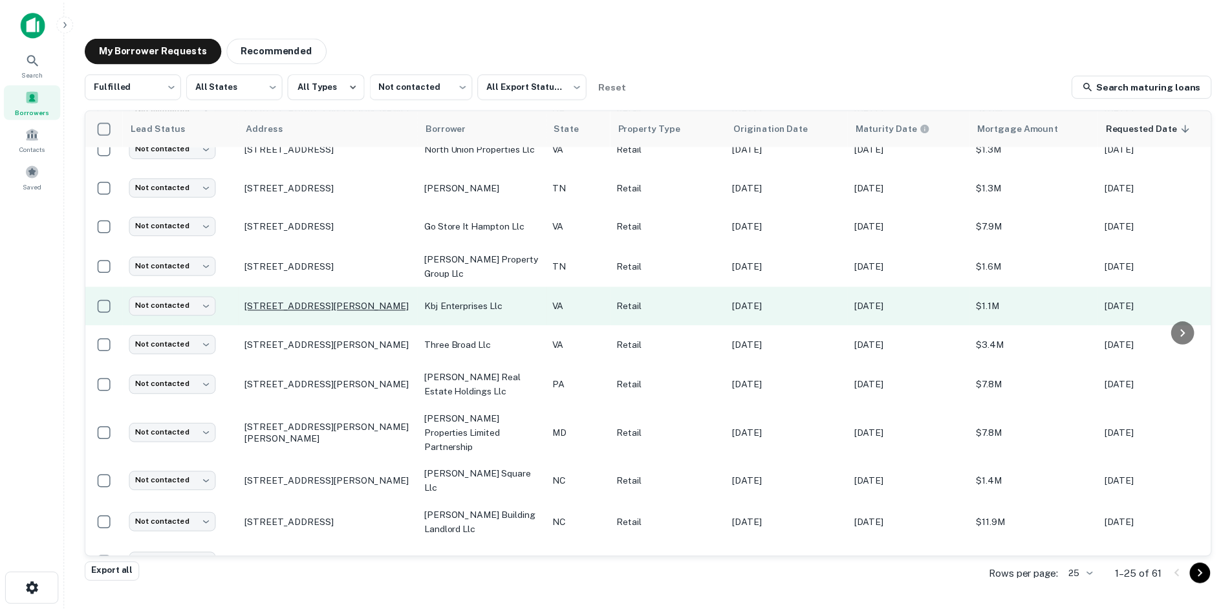
scroll to position [597, 0]
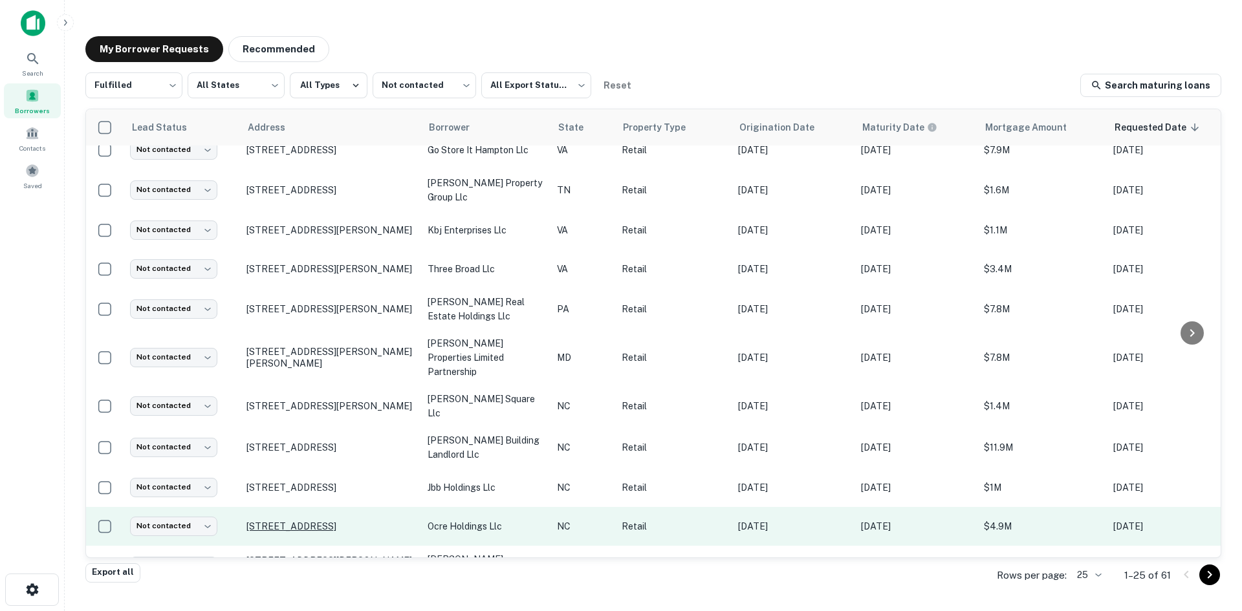
click at [313, 521] on p "10315 Hamptons Park Dr Huntersville, NC28078" at bounding box center [330, 527] width 168 height 12
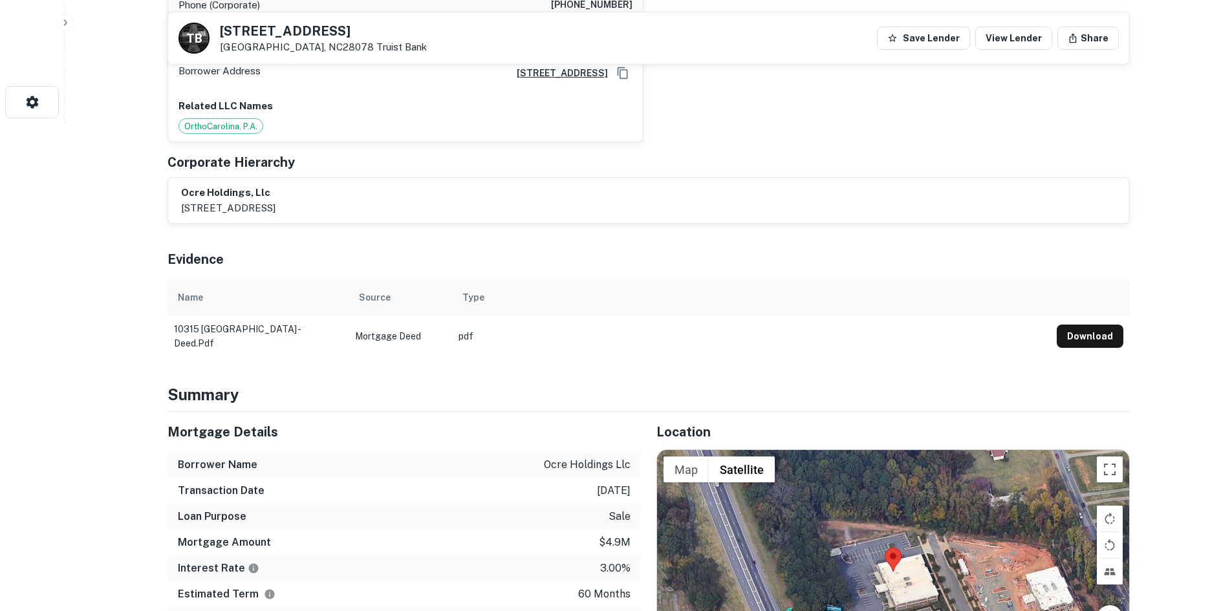
scroll to position [582, 0]
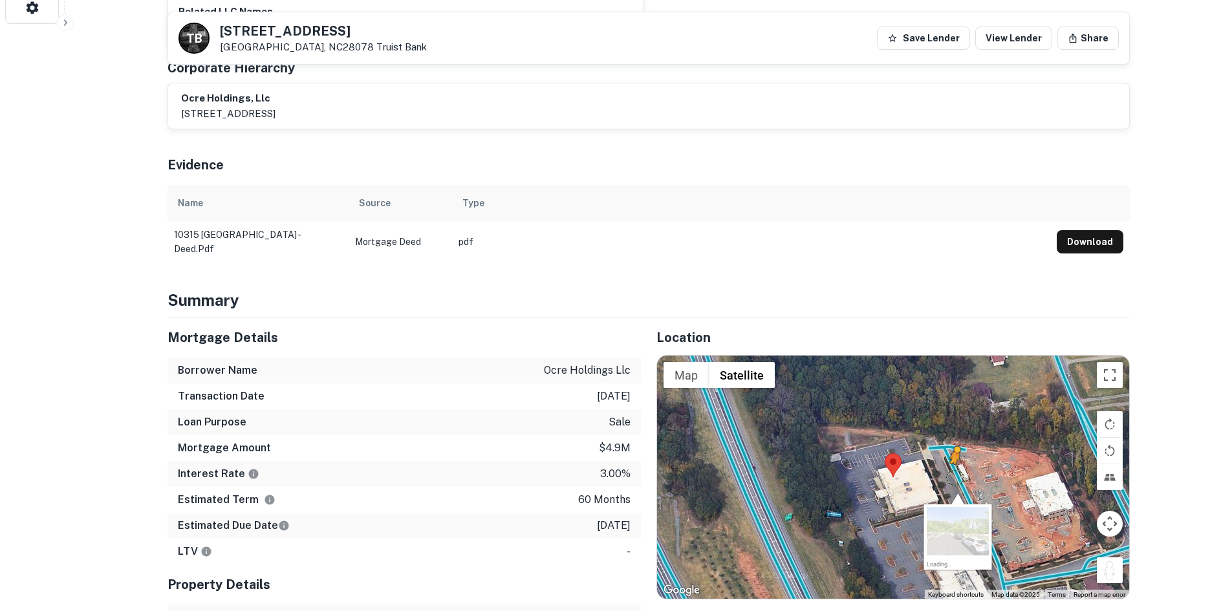
drag, startPoint x: 1112, startPoint y: 542, endPoint x: 954, endPoint y: 450, distance: 182.6
click at [954, 450] on div "To activate drag with keyboard, press Alt + Enter. Once in keyboard drag state,…" at bounding box center [893, 477] width 472 height 243
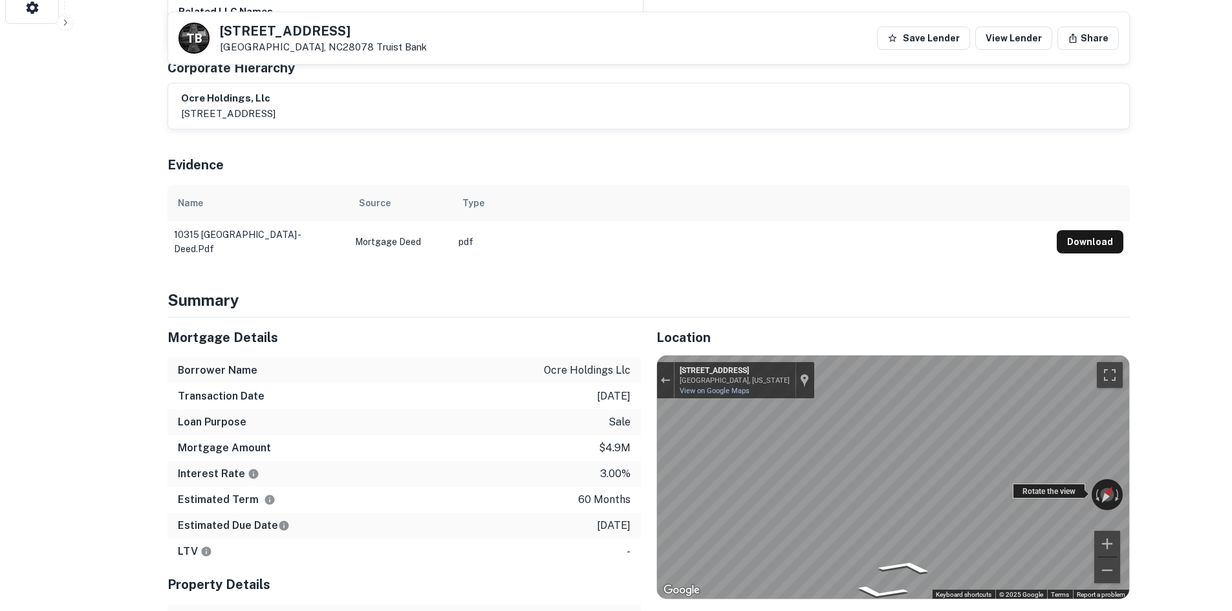
click at [1091, 471] on div "← Move left → Move right ↑ Move up ↓ Move down + Zoom in - Zoom out 10315 Hampt…" at bounding box center [893, 477] width 472 height 243
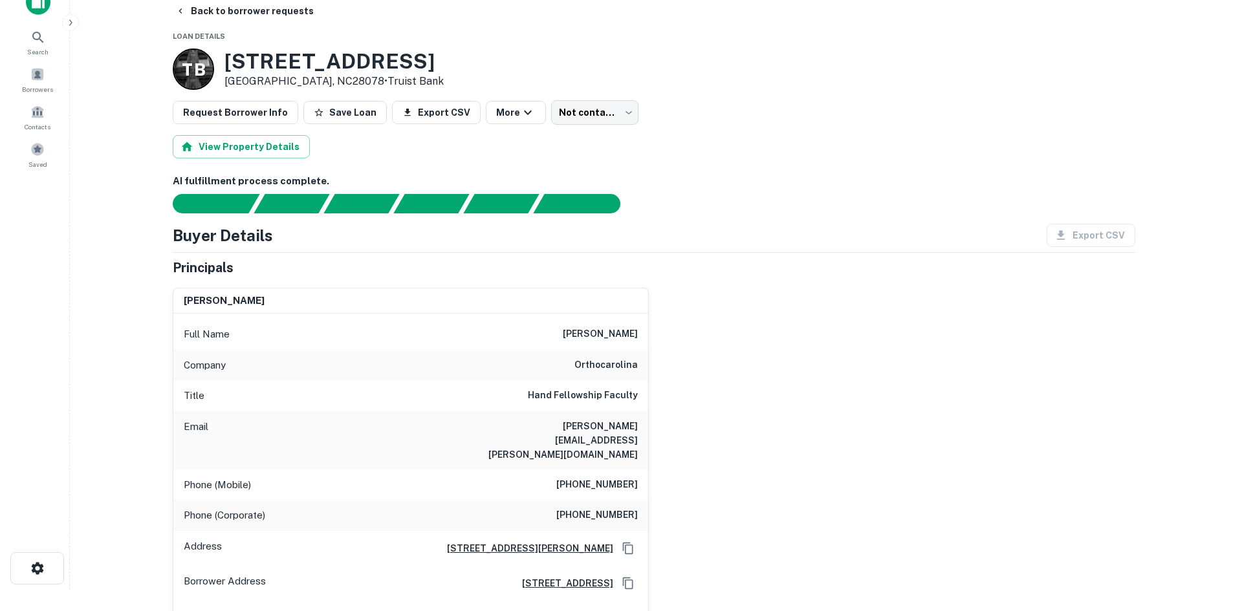
scroll to position [0, 0]
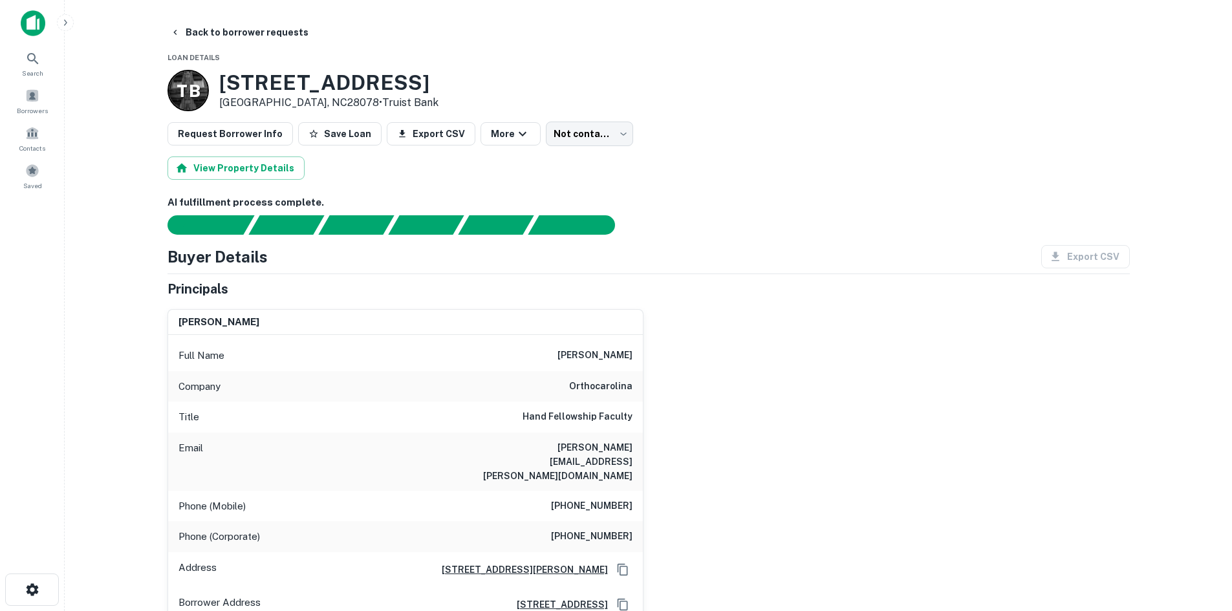
click at [595, 499] on h6 "(704) 323-2282" at bounding box center [592, 507] width 82 height 16
copy h6 "(704) 323-2282"
click at [240, 36] on button "Back to borrower requests" at bounding box center [239, 32] width 149 height 23
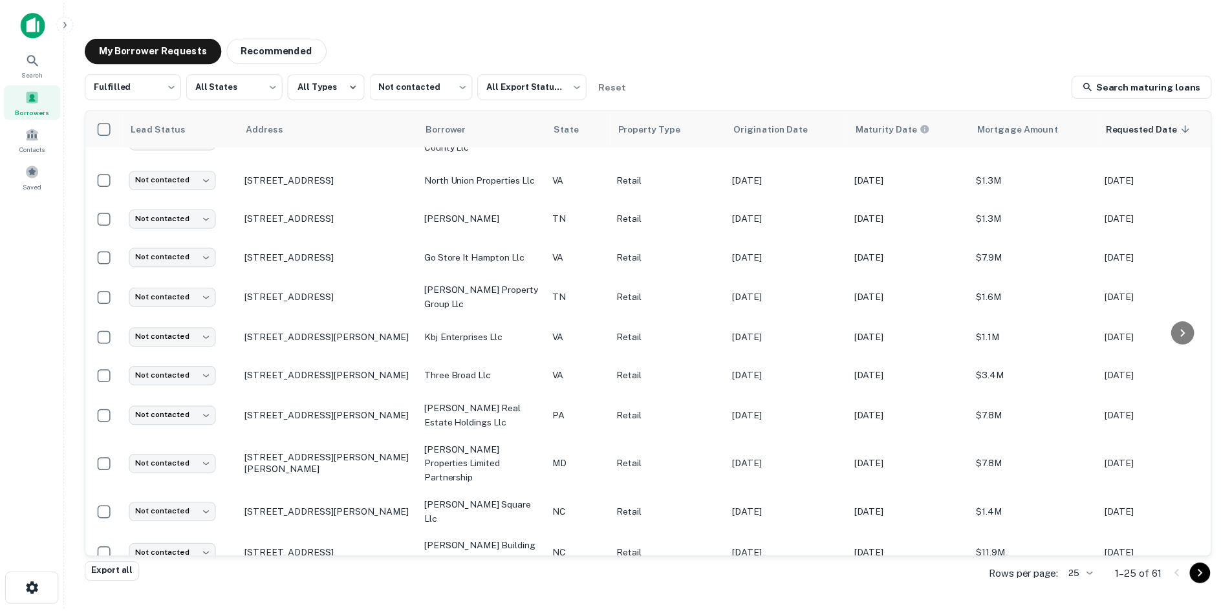
scroll to position [597, 0]
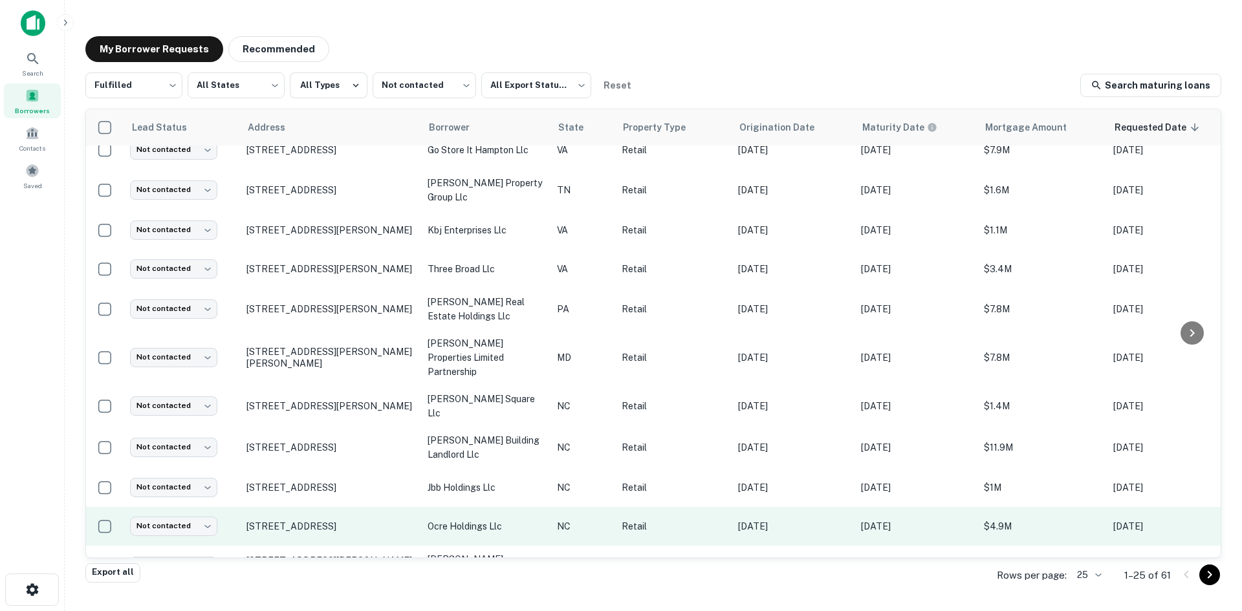
click at [341, 507] on td "10315 Hamptons Park Dr Huntersville, NC28078" at bounding box center [330, 526] width 181 height 39
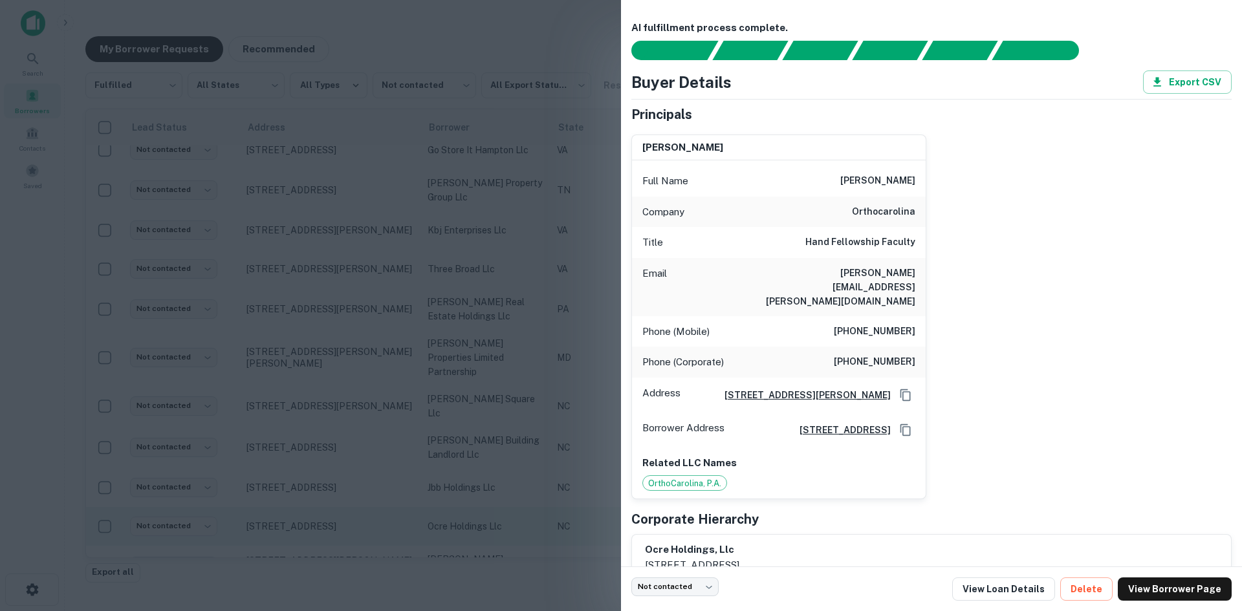
click at [341, 499] on div at bounding box center [621, 305] width 1242 height 611
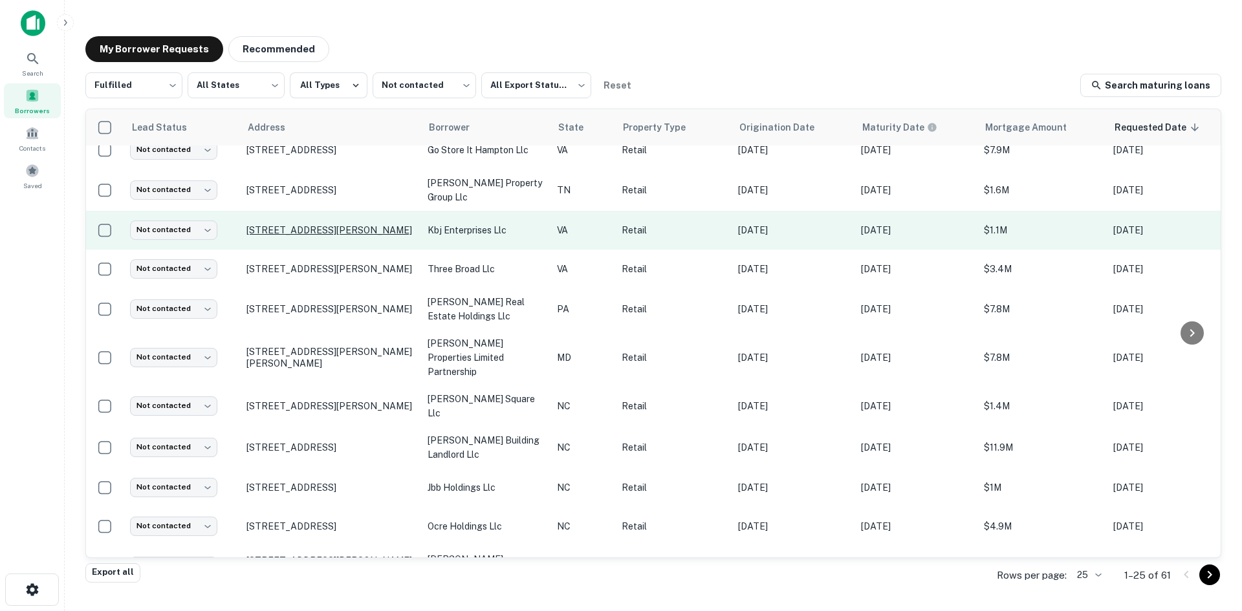
click at [311, 225] on p "300 Industrial Dr Christiansburg, VA24073" at bounding box center [330, 231] width 168 height 12
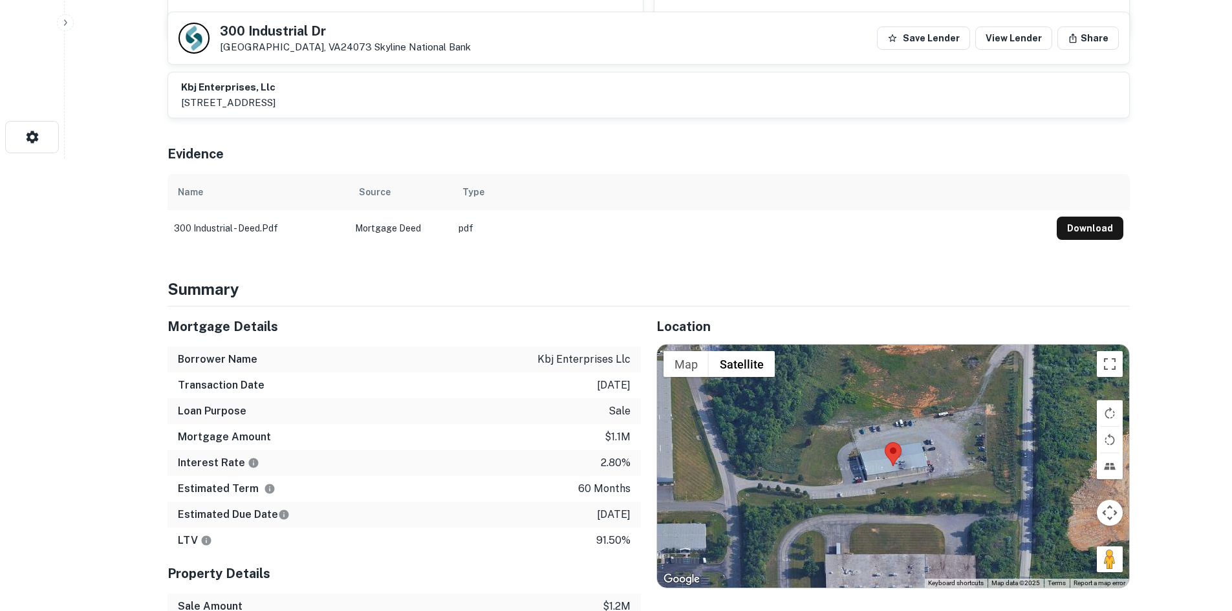
scroll to position [518, 0]
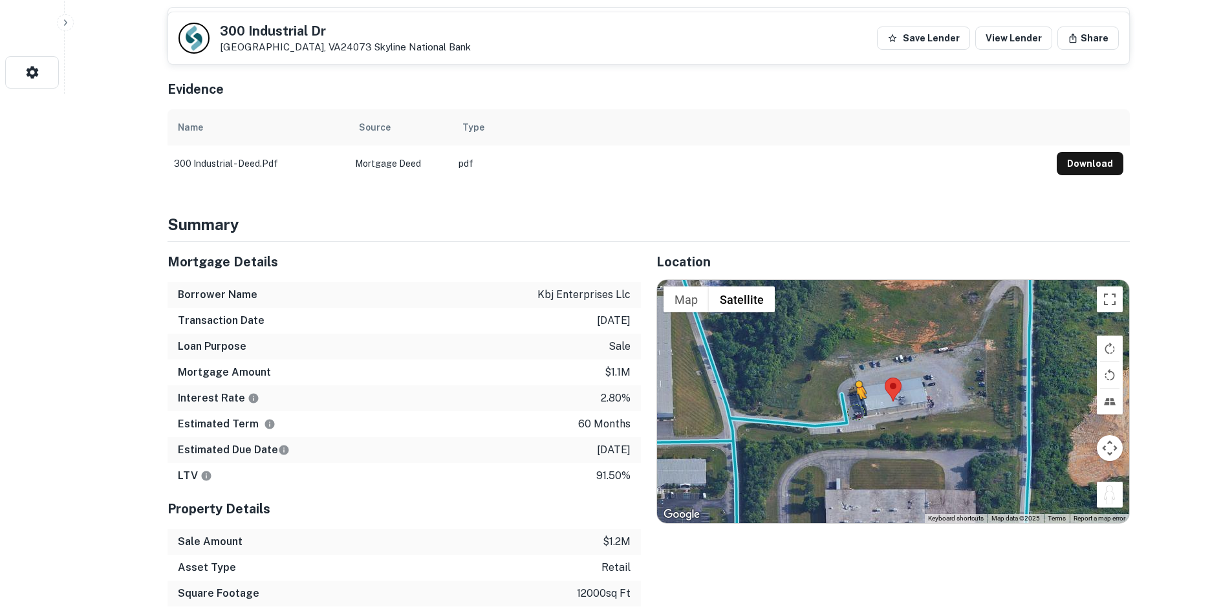
drag, startPoint x: 1115, startPoint y: 500, endPoint x: 846, endPoint y: 409, distance: 284.2
click at [846, 409] on div "To activate drag with keyboard, press Alt + Enter. Once in keyboard drag state,…" at bounding box center [893, 401] width 472 height 243
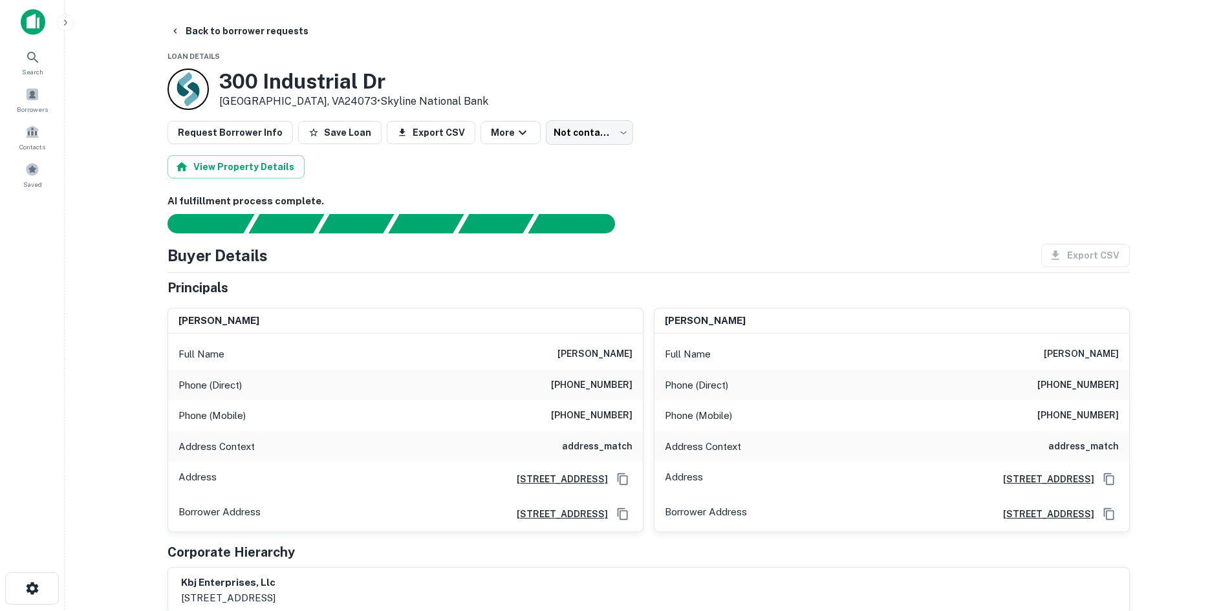
scroll to position [0, 0]
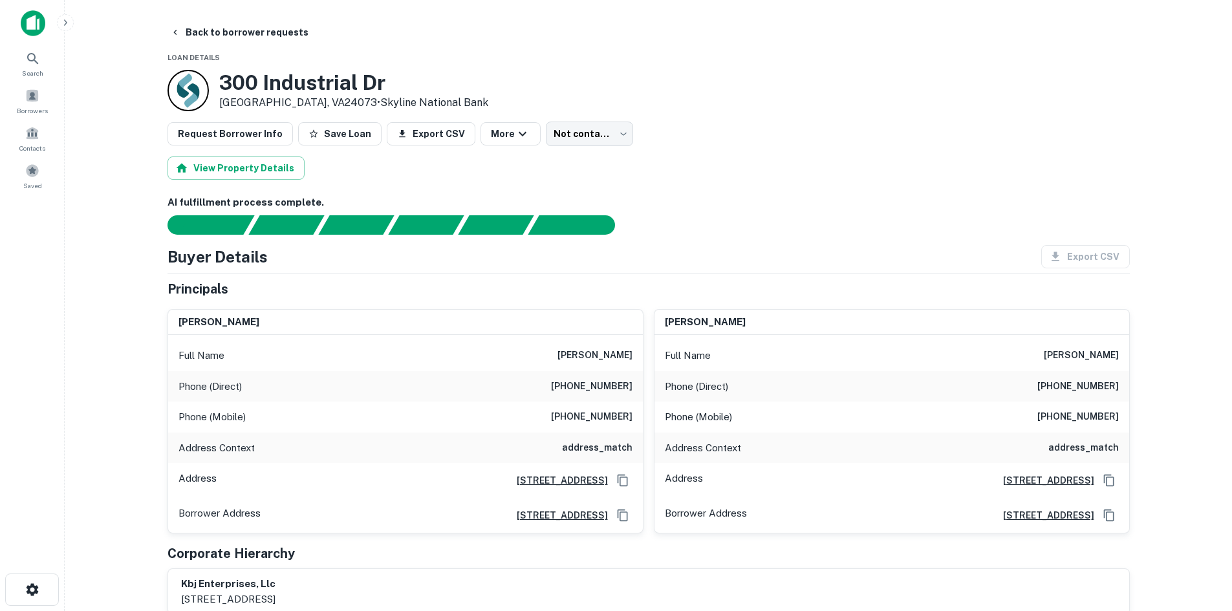
click at [592, 394] on h6 "(540) 921-1559" at bounding box center [592, 387] width 82 height 16
click at [593, 393] on h6 "(540) 921-1559" at bounding box center [592, 387] width 82 height 16
click at [593, 391] on h6 "(540) 921-1559" at bounding box center [592, 387] width 82 height 16
click at [594, 390] on h6 "(540) 921-1559" at bounding box center [592, 387] width 82 height 16
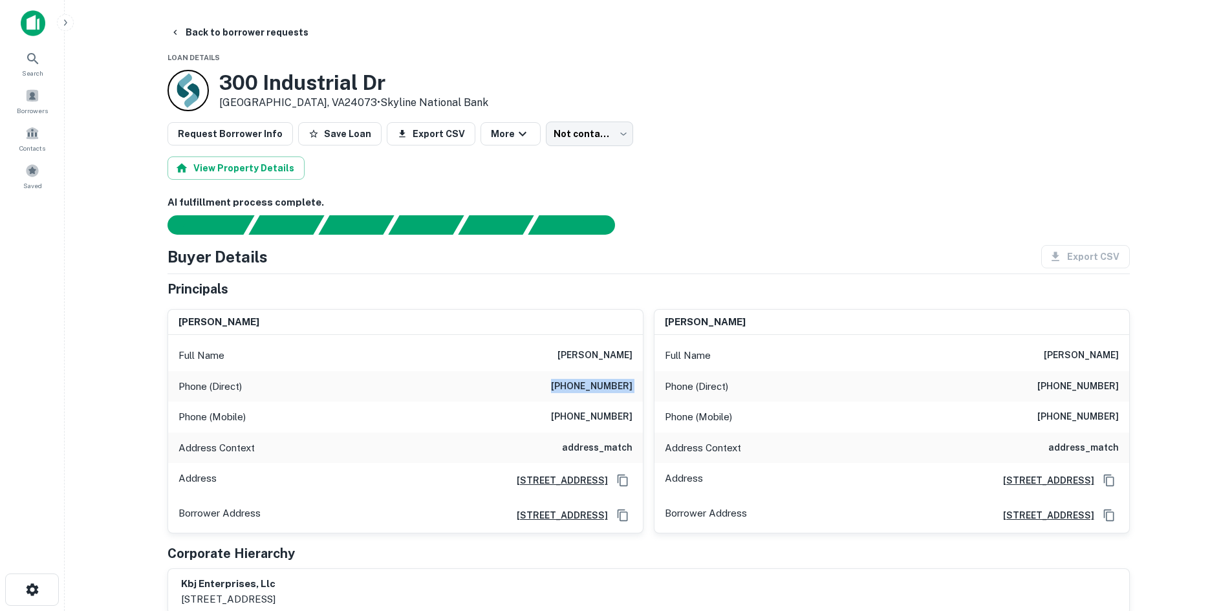
copy h6 "(540) 921-1559"
click at [587, 414] on h6 "(540) 552-2609" at bounding box center [592, 418] width 82 height 16
click at [582, 415] on h6 "(540) 552-2609" at bounding box center [592, 418] width 82 height 16
click at [582, 414] on h6 "(540) 552-2609" at bounding box center [592, 418] width 82 height 16
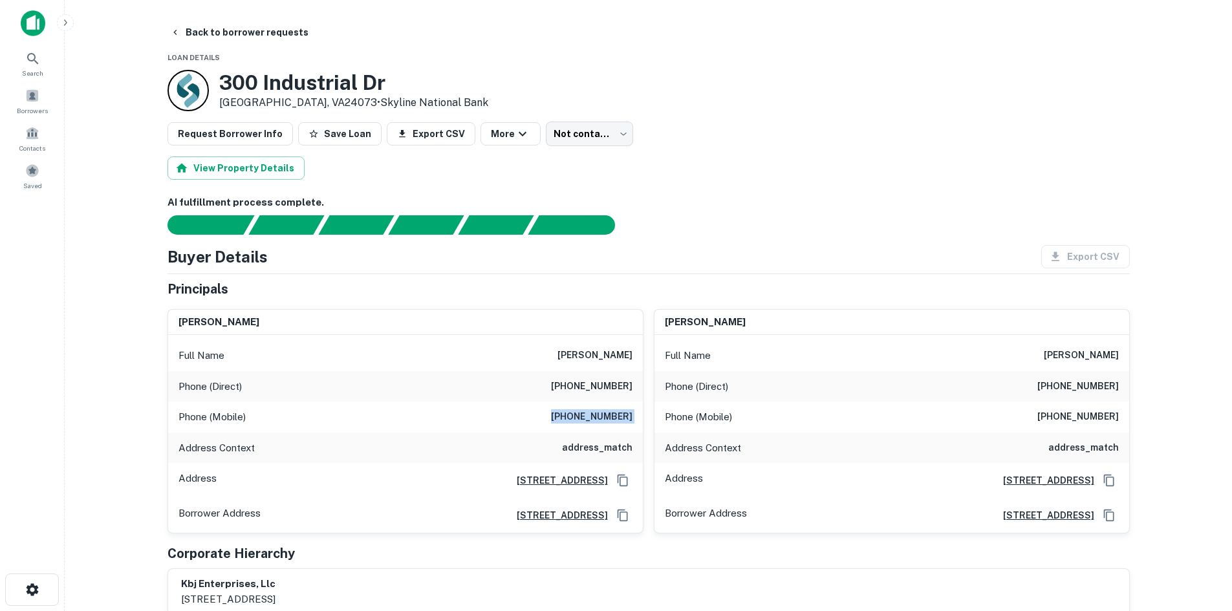
copy h6 "(540) 552-2609"
click at [734, 240] on div "AI fulfillment process complete. Buyer Details Export CSV Principals beverley s…" at bounding box center [649, 469] width 963 height 548
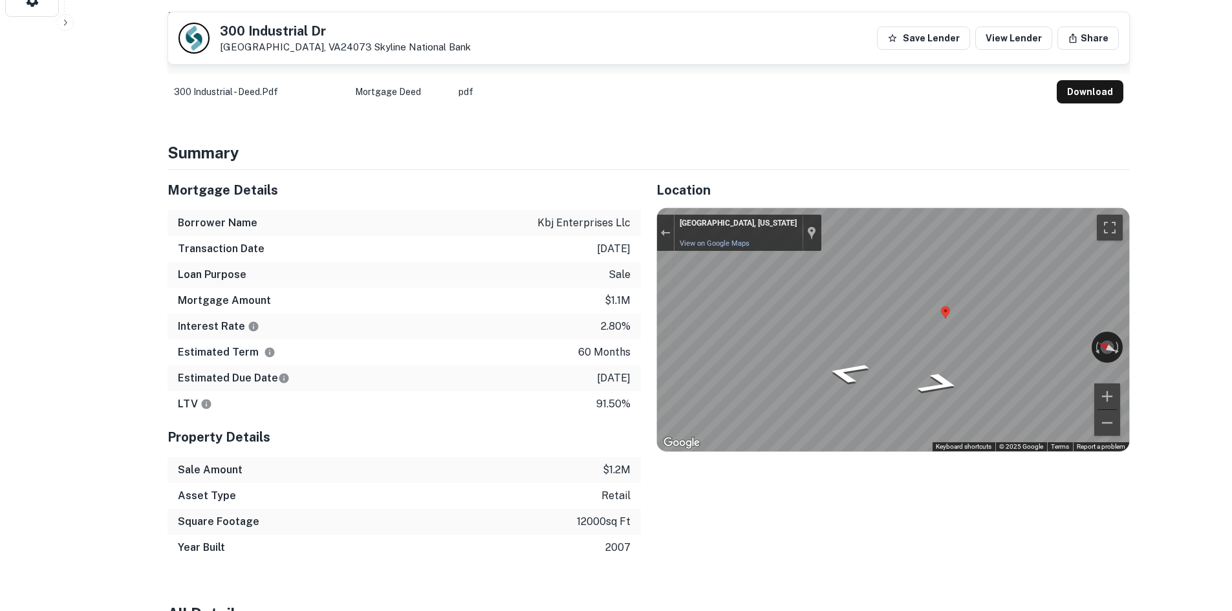
scroll to position [776, 0]
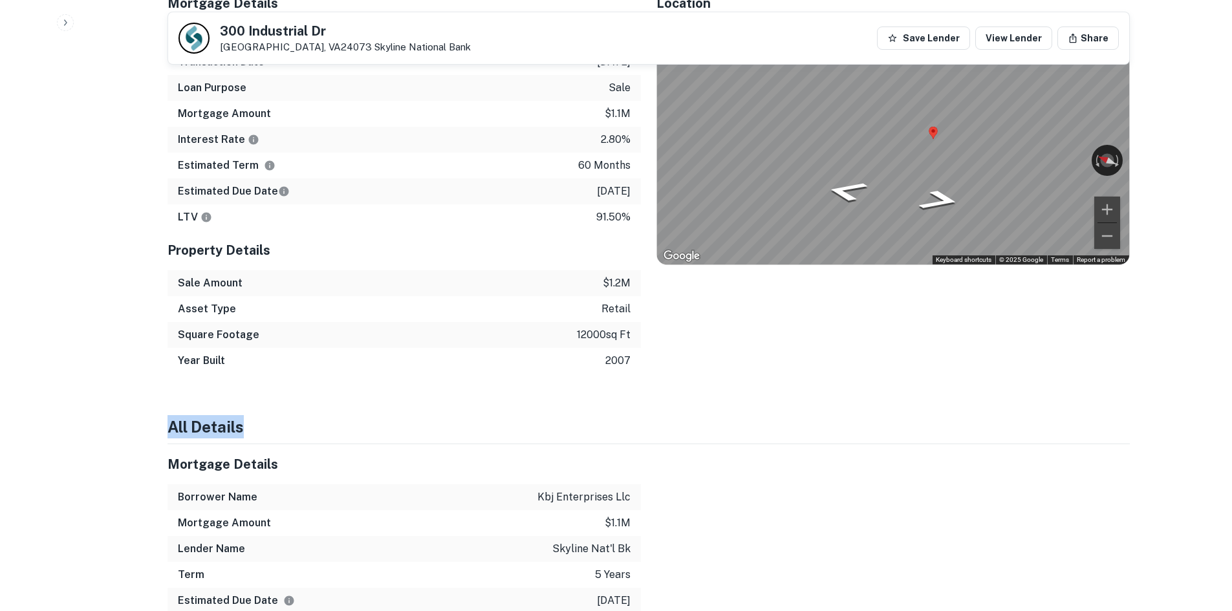
drag, startPoint x: 832, startPoint y: 328, endPoint x: 831, endPoint y: 388, distance: 59.5
click at [833, 281] on div "Location ← Move left → Move right ↑ Move up ↓ Move down + Zoom in - Zoom out Ho…" at bounding box center [885, 178] width 489 height 391
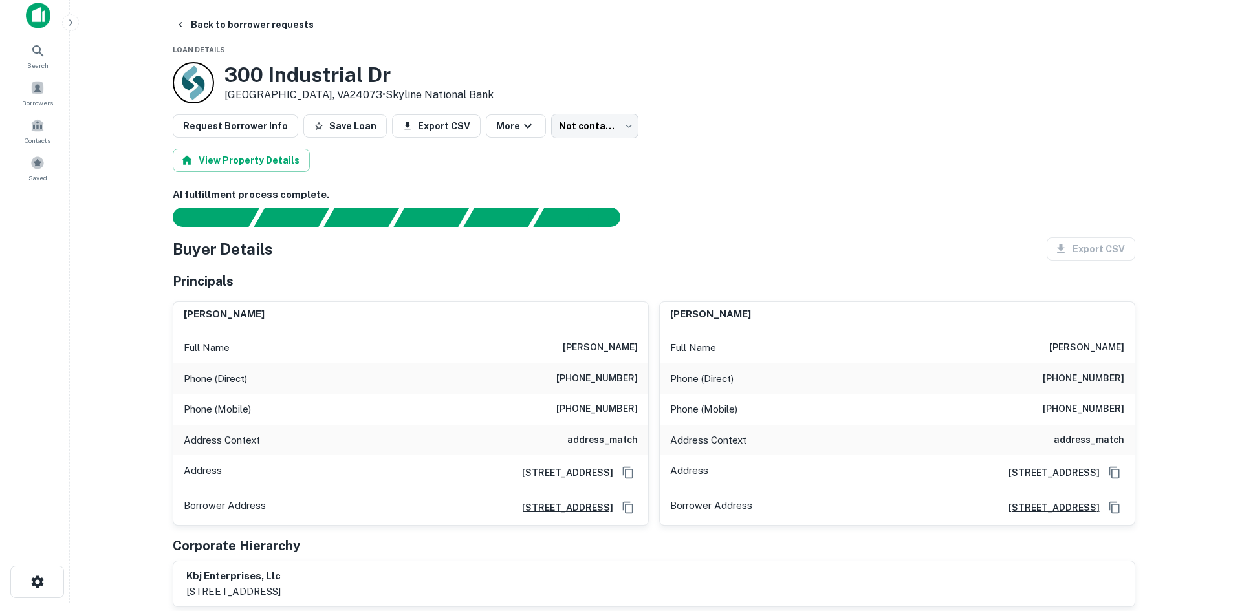
scroll to position [0, 0]
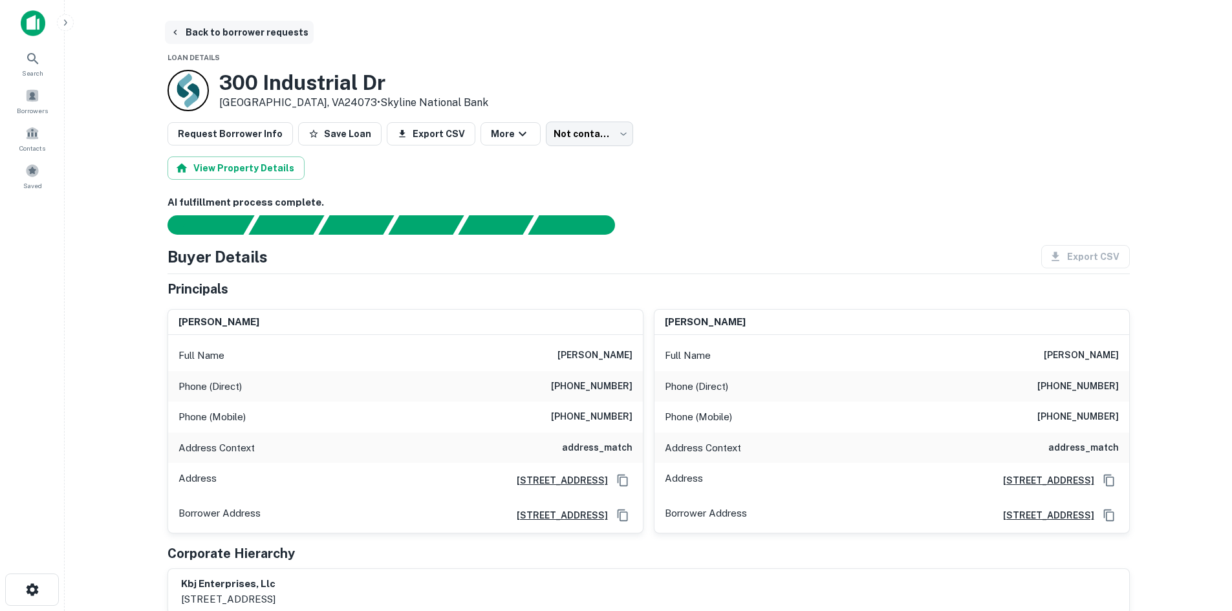
drag, startPoint x: 238, startPoint y: 29, endPoint x: 216, endPoint y: 30, distance: 22.0
click at [238, 29] on button "Back to borrower requests" at bounding box center [239, 32] width 149 height 23
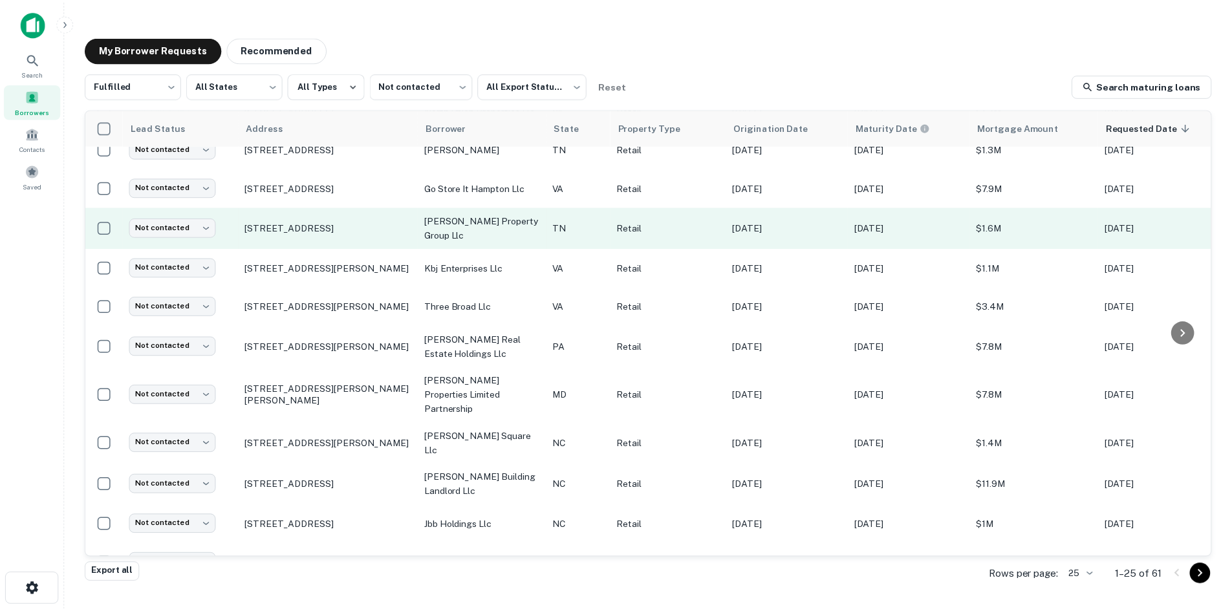
scroll to position [597, 0]
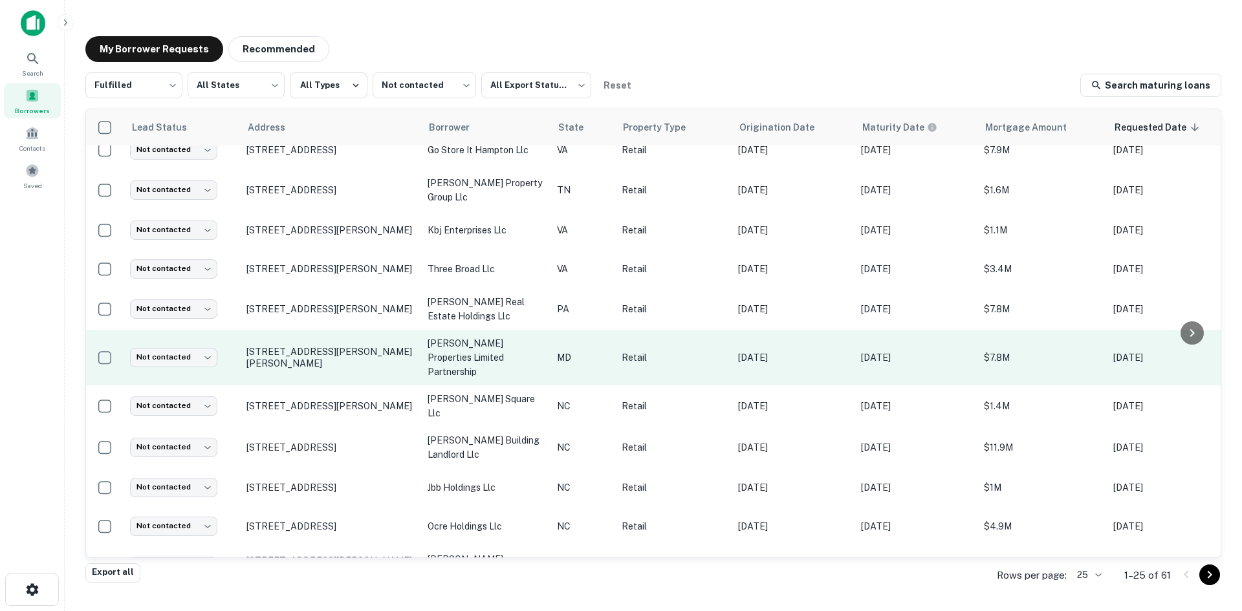
click at [342, 340] on td "7327 Ritchie Hwy Glen Burnie, MD21061" at bounding box center [330, 358] width 181 height 56
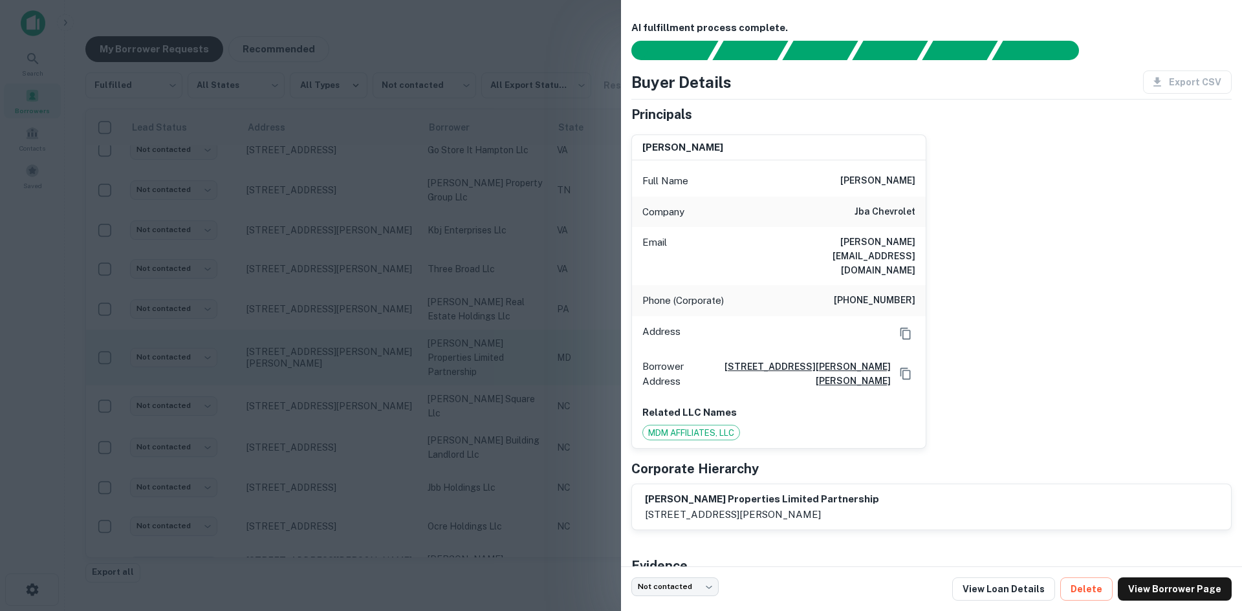
click at [342, 340] on div at bounding box center [621, 305] width 1242 height 611
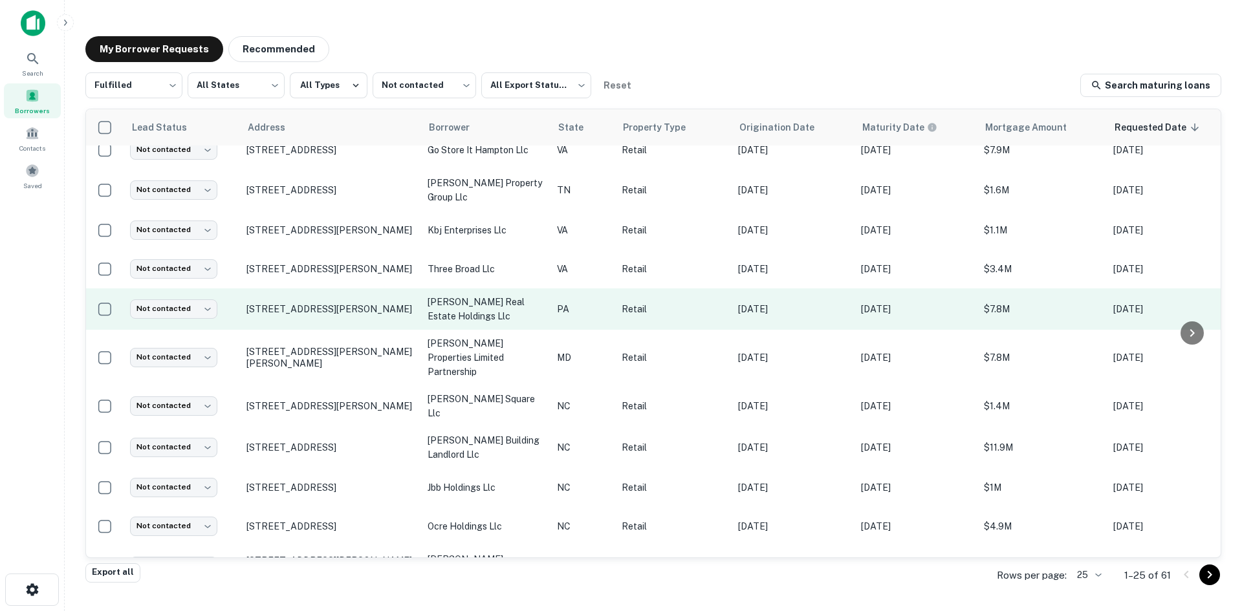
click at [333, 299] on td "328 Westtown Rd West Chester, PA19382" at bounding box center [330, 309] width 181 height 41
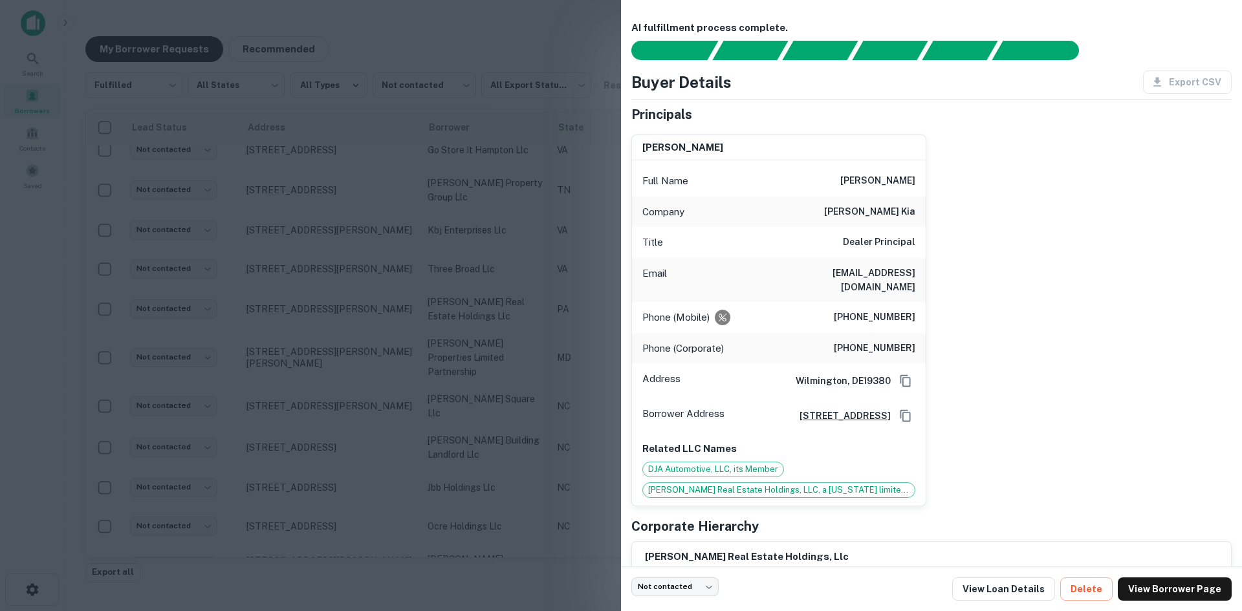
click at [334, 228] on div at bounding box center [621, 305] width 1242 height 611
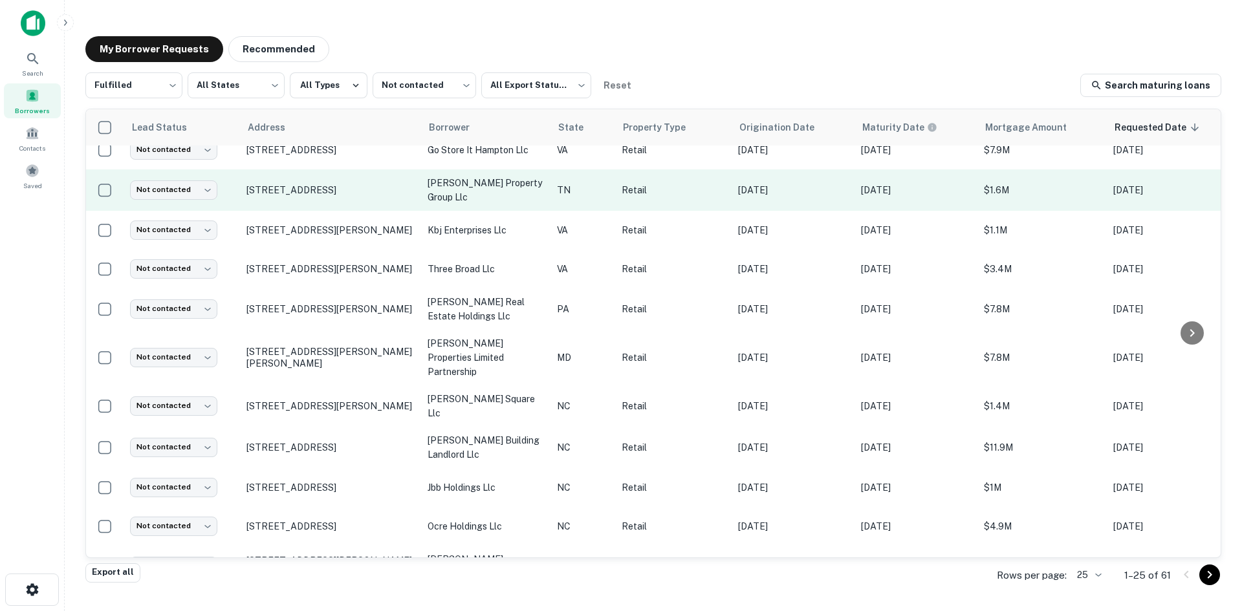
click at [314, 175] on td "407 S Roan St Johnson City, TN37601" at bounding box center [330, 190] width 181 height 41
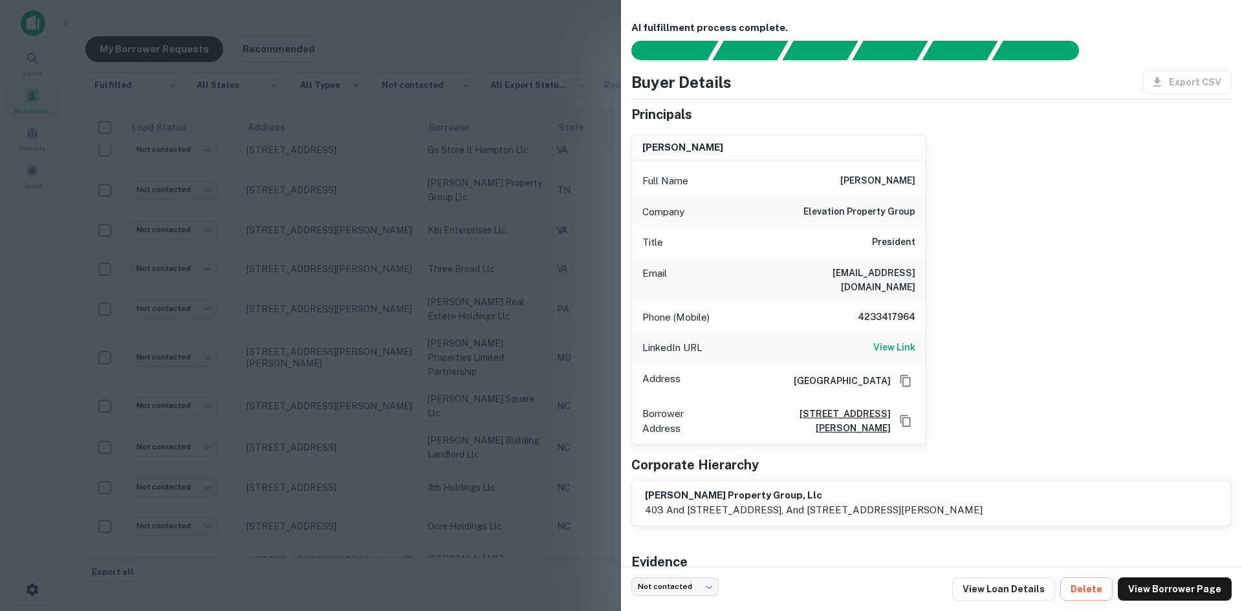
click at [312, 175] on div at bounding box center [621, 305] width 1242 height 611
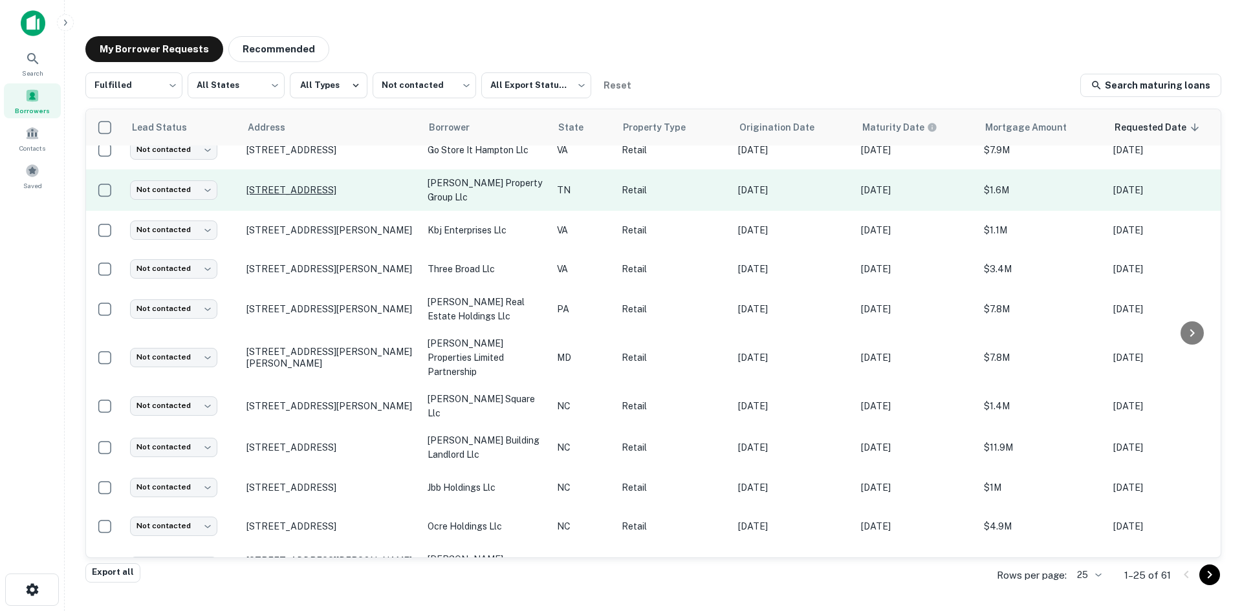
click at [328, 184] on p "407 S Roan St Johnson City, TN37601" at bounding box center [330, 190] width 168 height 12
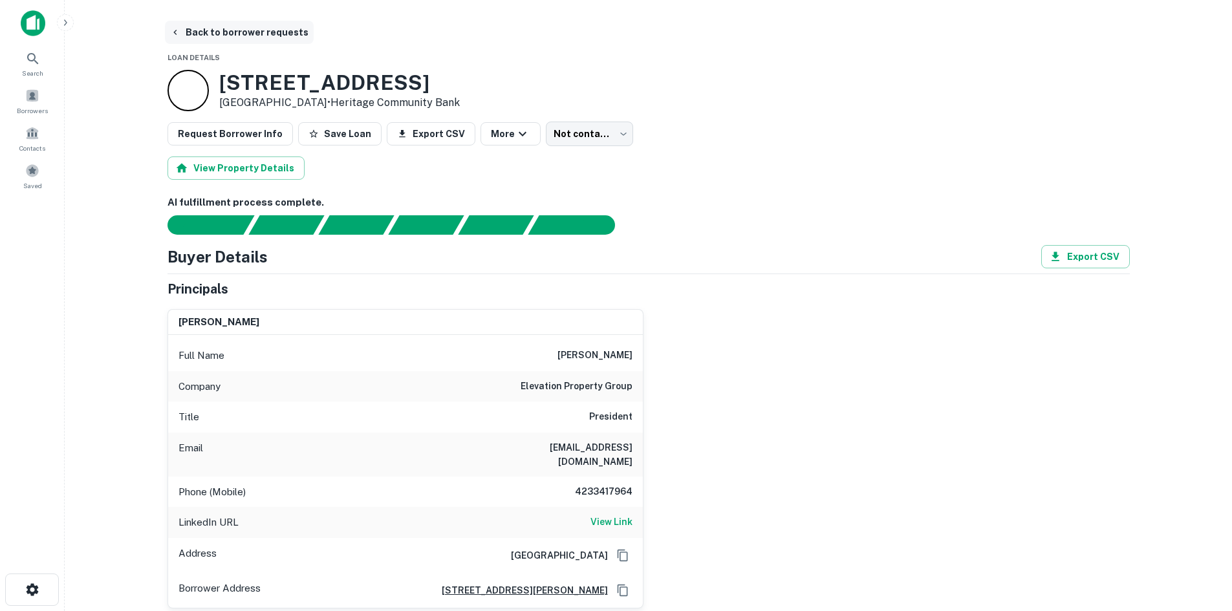
click at [233, 34] on button "Back to borrower requests" at bounding box center [239, 32] width 149 height 23
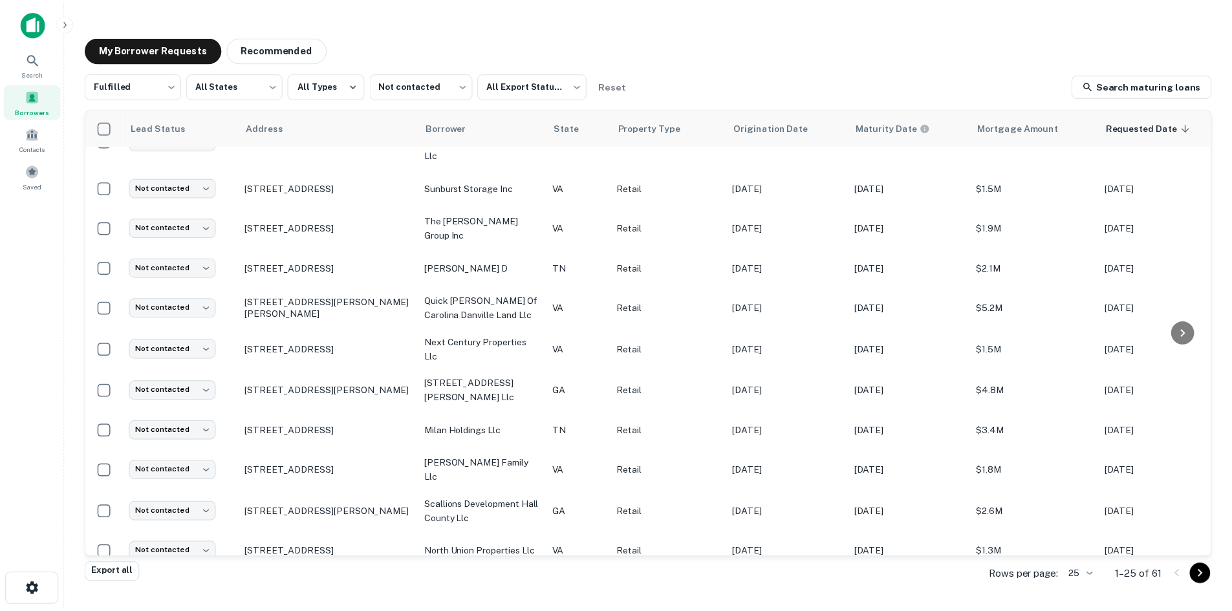
scroll to position [115, 0]
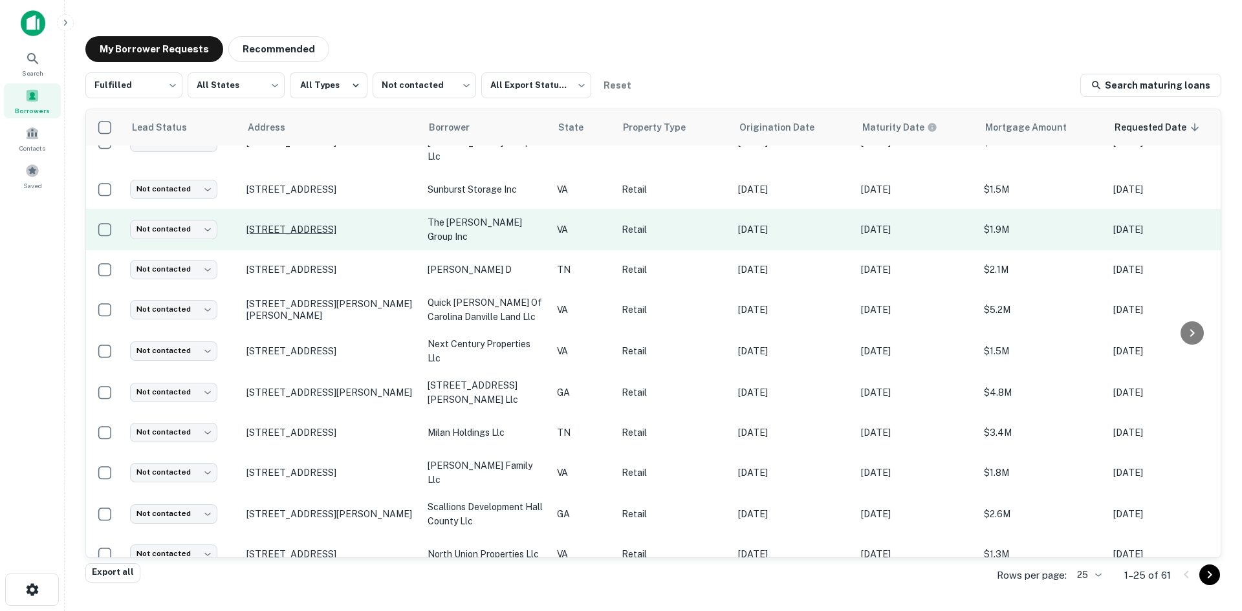
click at [308, 224] on p "1170 Memorial Blvd N Martinsville, VA24112" at bounding box center [330, 230] width 168 height 12
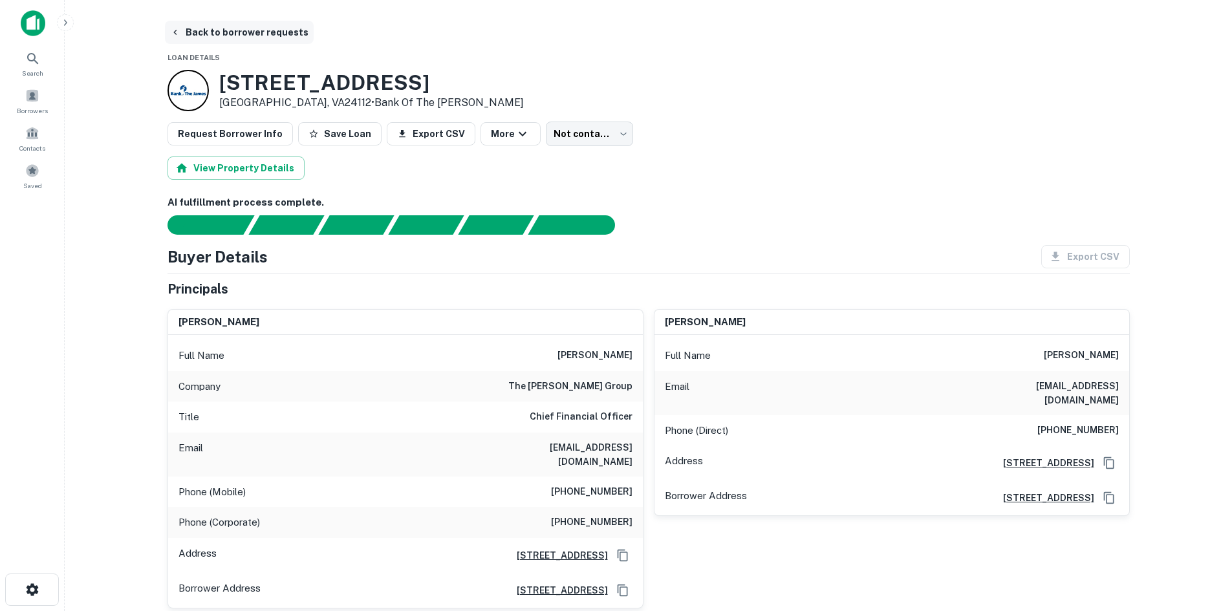
click at [255, 39] on button "Back to borrower requests" at bounding box center [239, 32] width 149 height 23
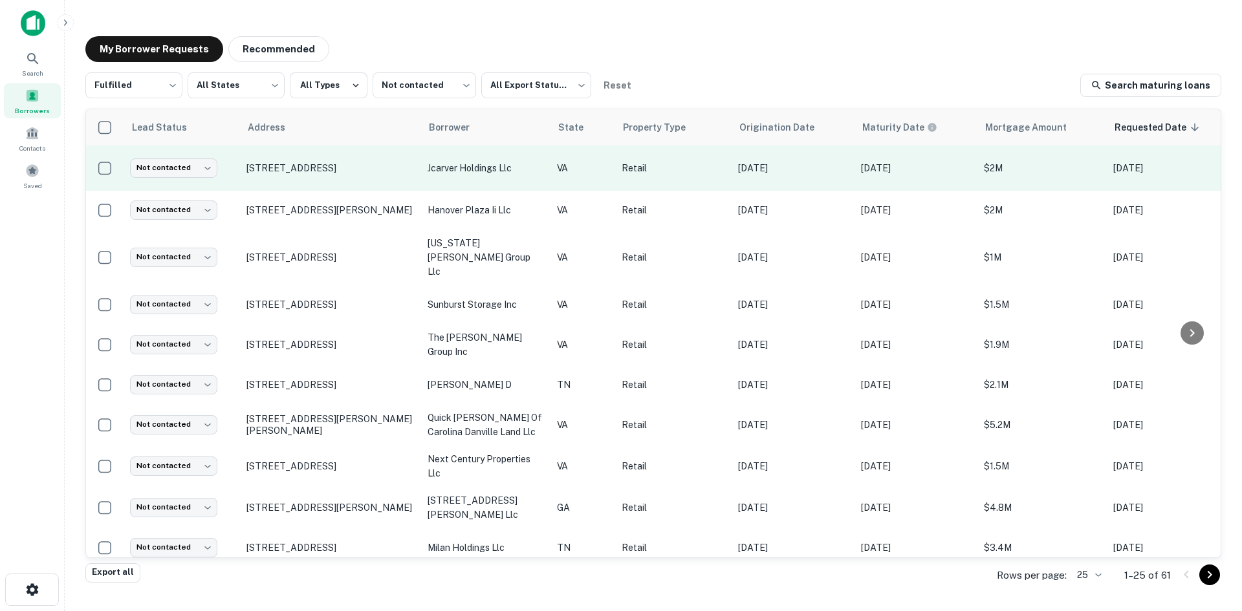
click at [320, 187] on td "1134 W Mercury Blvd Hampton, VA23666" at bounding box center [330, 168] width 181 height 45
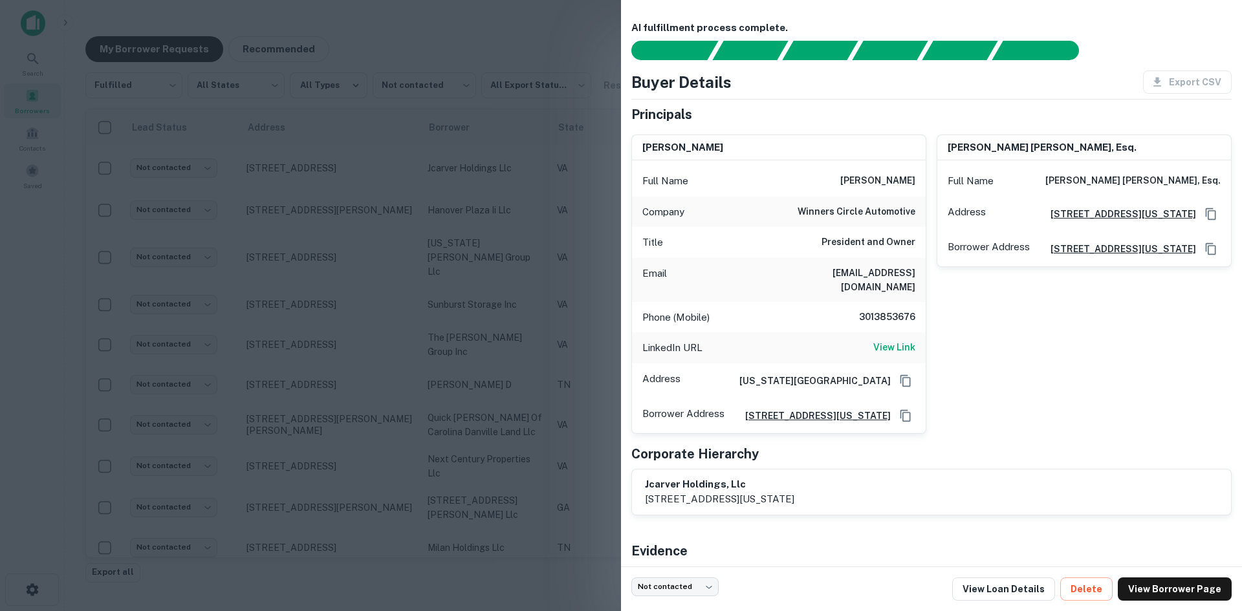
click at [321, 200] on div at bounding box center [621, 305] width 1242 height 611
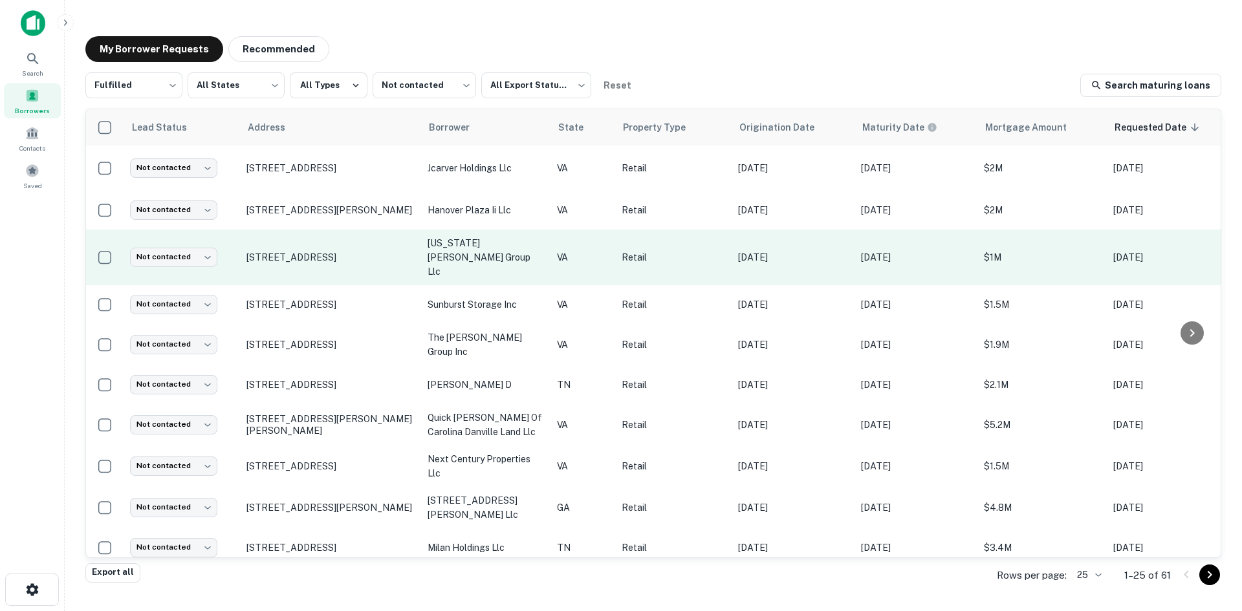
click at [328, 261] on td "7726 Wards Rd Rustburg, VA24588" at bounding box center [330, 258] width 181 height 56
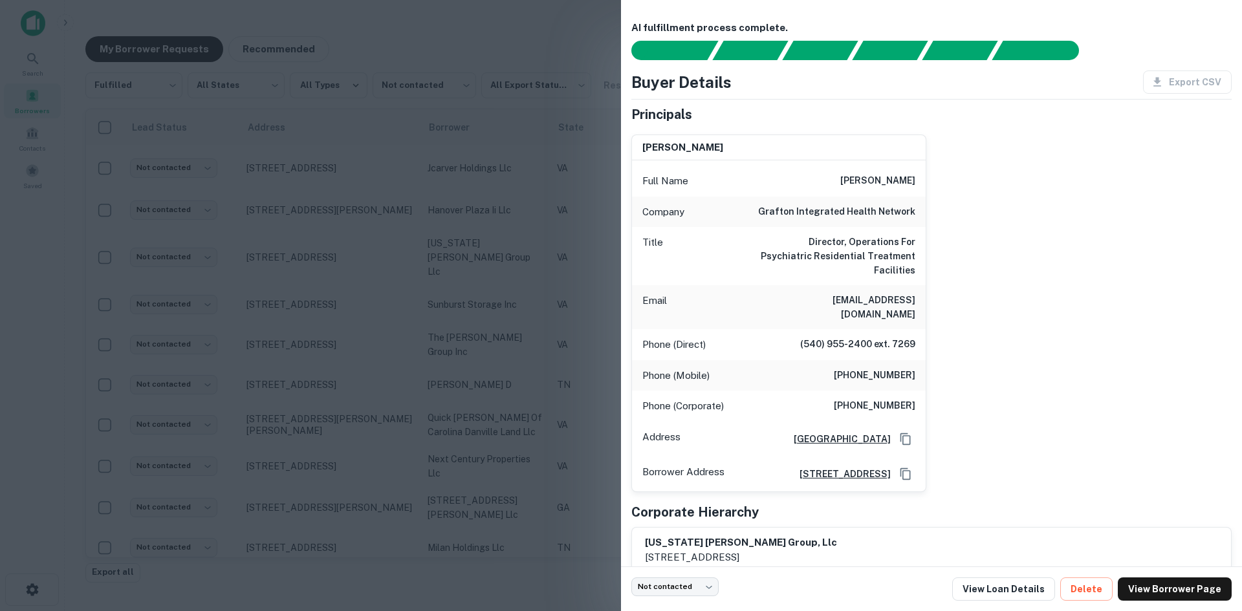
click at [327, 261] on div at bounding box center [621, 305] width 1242 height 611
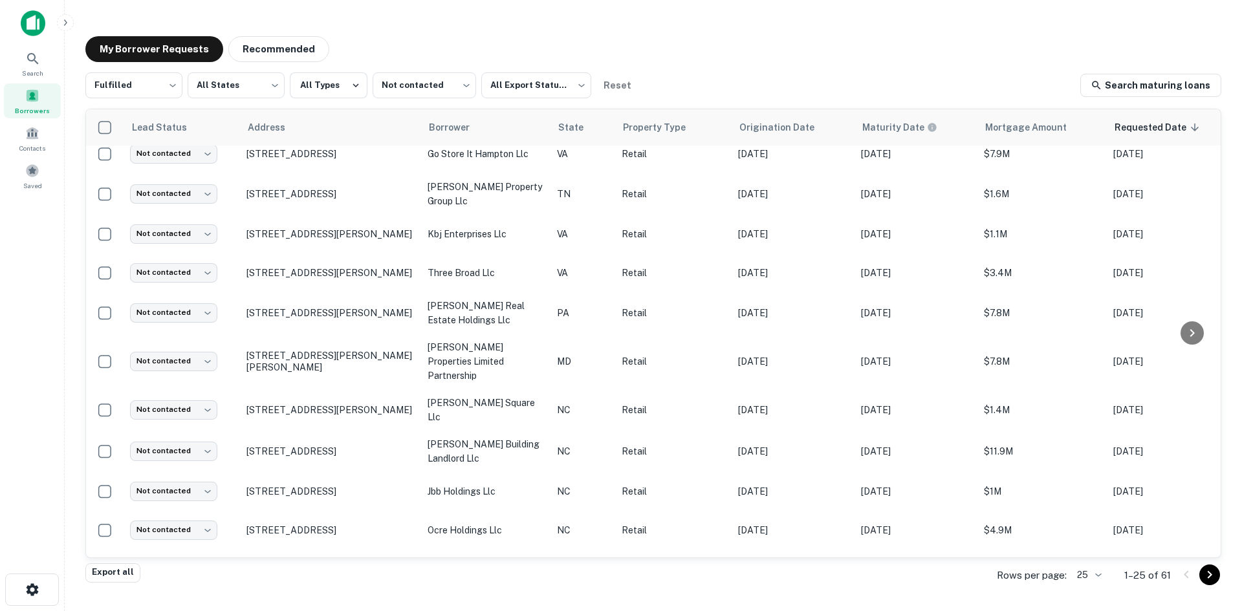
scroll to position [597, 0]
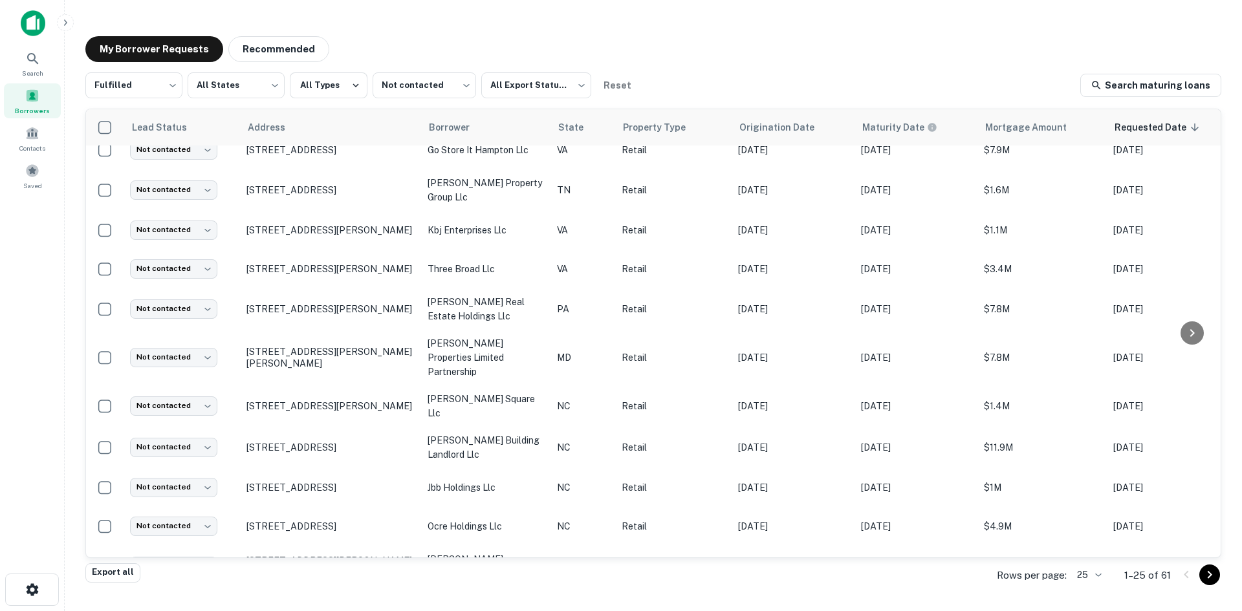
click at [1097, 575] on body "Search Borrowers Contacts Saved My Borrower Requests Recommended Fulfilled ****…" at bounding box center [621, 305] width 1242 height 611
click at [1082, 566] on li "500" at bounding box center [1090, 560] width 44 height 23
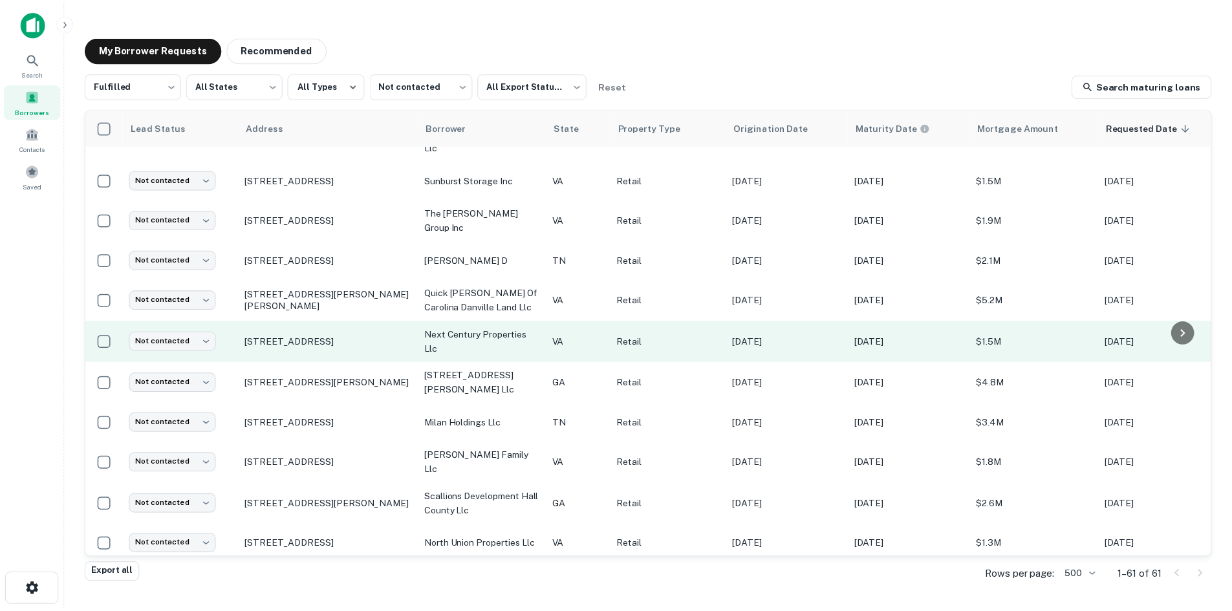
scroll to position [129, 0]
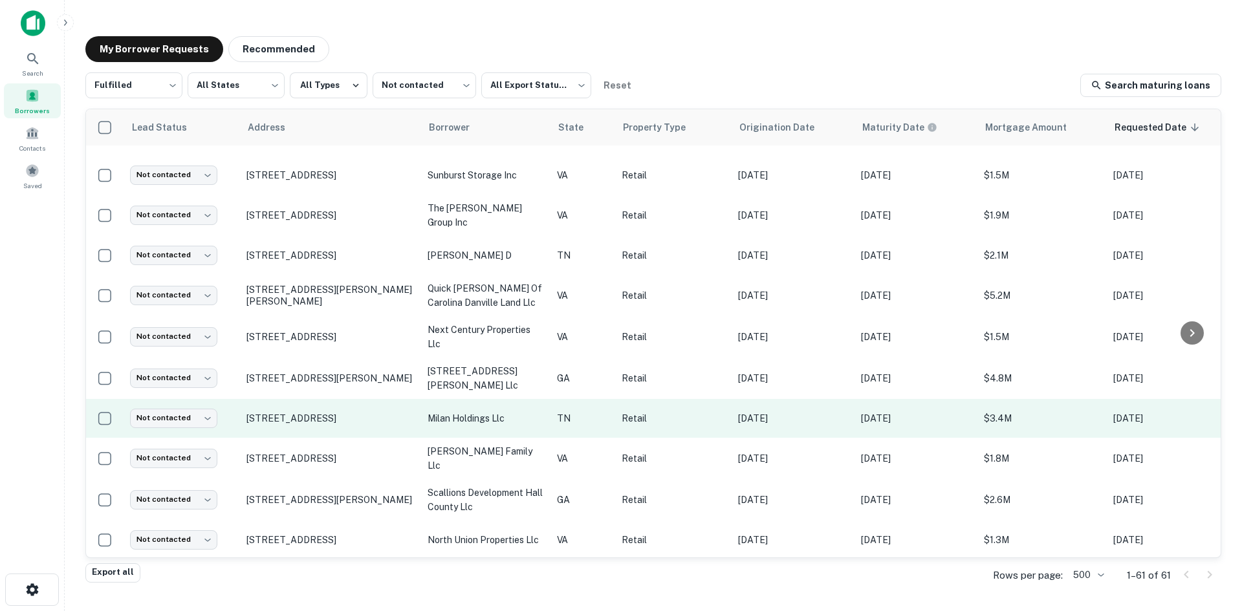
click at [367, 405] on td "1907 N Roan St Johnson City, TN37601" at bounding box center [330, 418] width 181 height 39
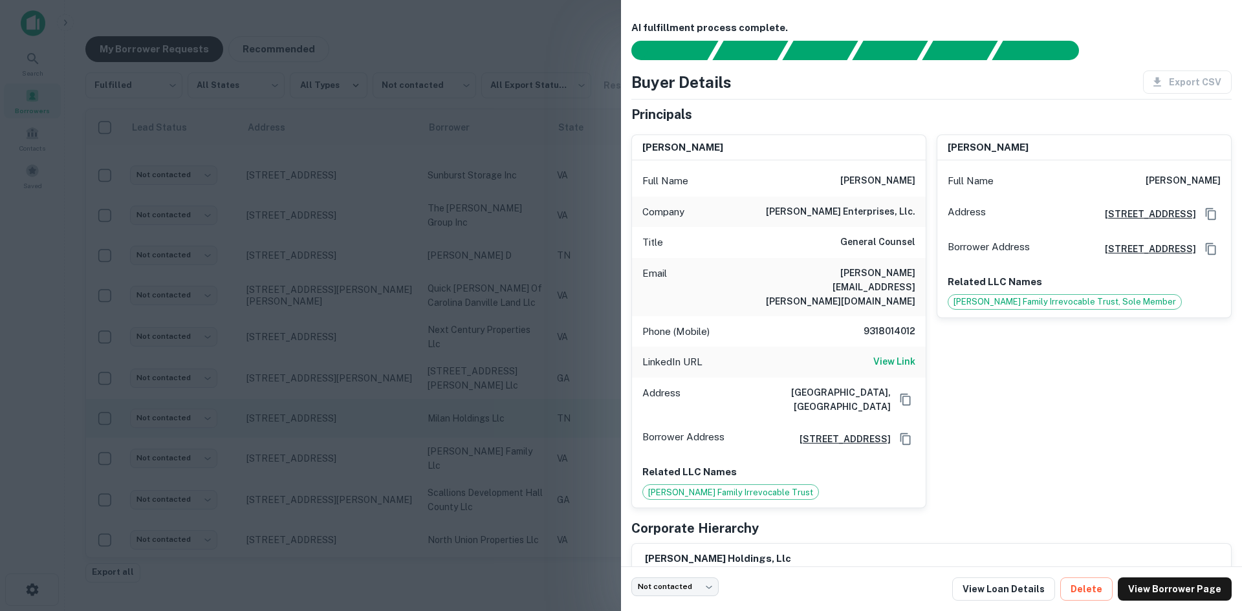
click at [367, 405] on div at bounding box center [621, 305] width 1242 height 611
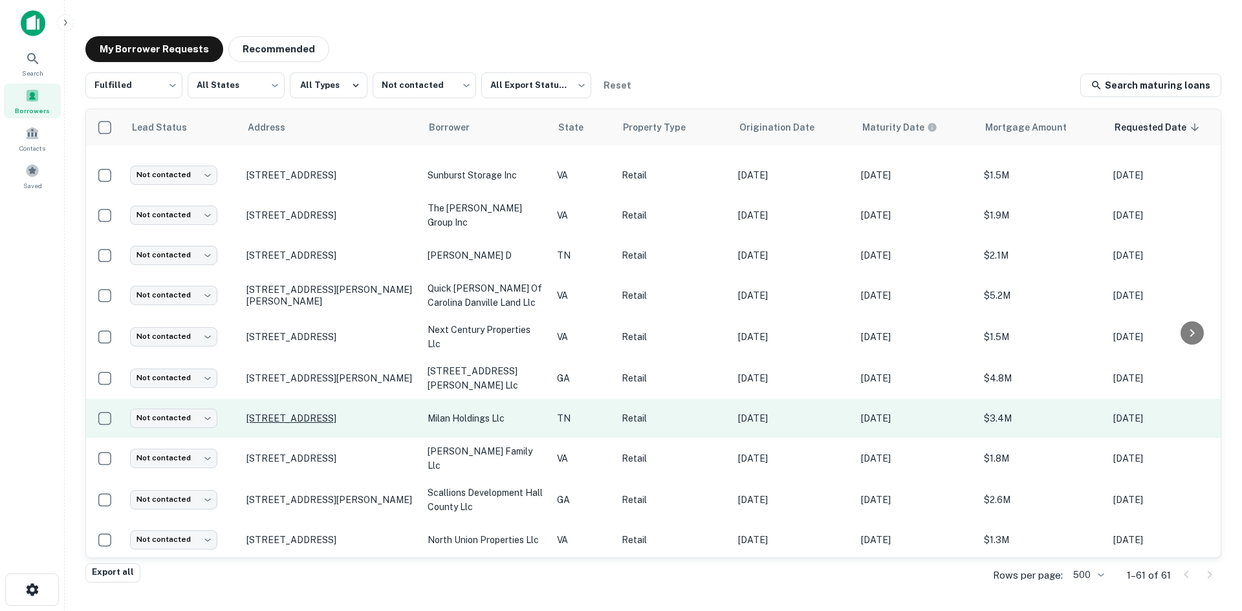
click at [364, 413] on p "1907 N Roan St Johnson City, TN37601" at bounding box center [330, 419] width 168 height 12
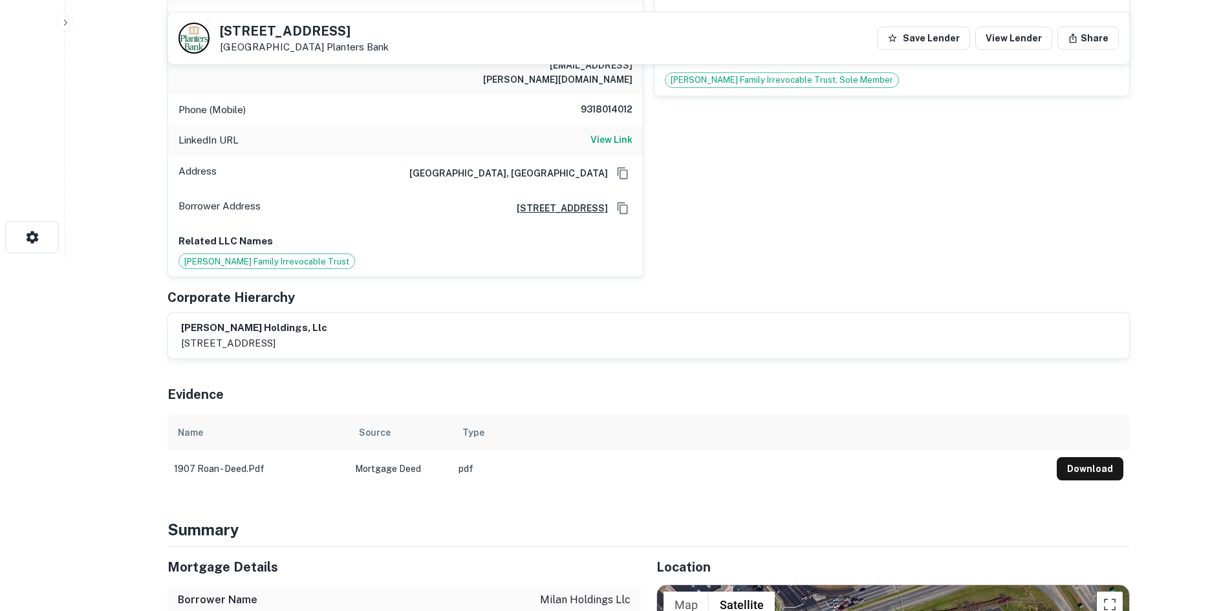
scroll to position [582, 0]
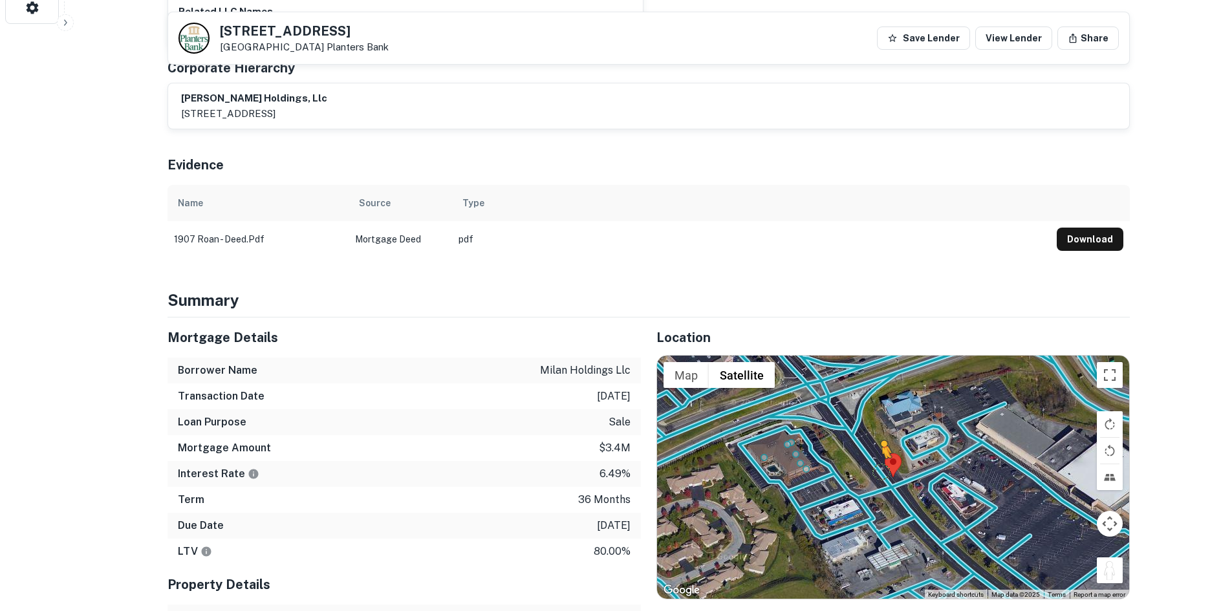
drag, startPoint x: 1103, startPoint y: 556, endPoint x: 882, endPoint y: 456, distance: 242.9
click at [882, 456] on div "To activate drag with keyboard, press Alt + Enter. Once in keyboard drag state,…" at bounding box center [893, 477] width 472 height 243
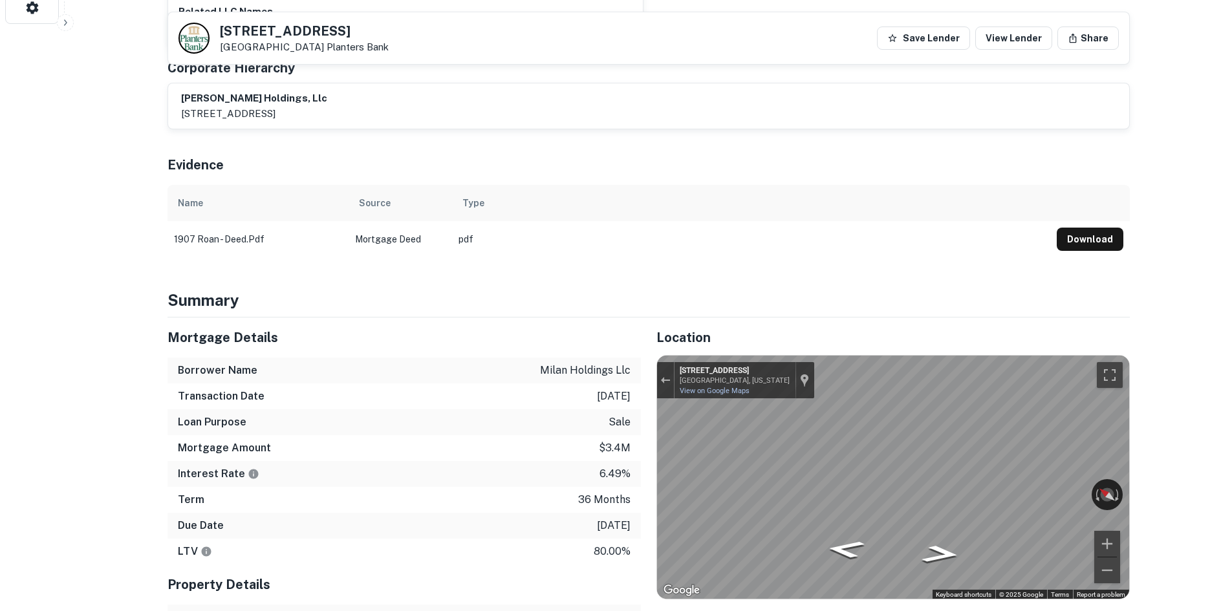
click at [554, 452] on div "Mortgage Details Borrower Name milan holdings llc Transaction Date 1/5/2023 Loa…" at bounding box center [641, 552] width 978 height 468
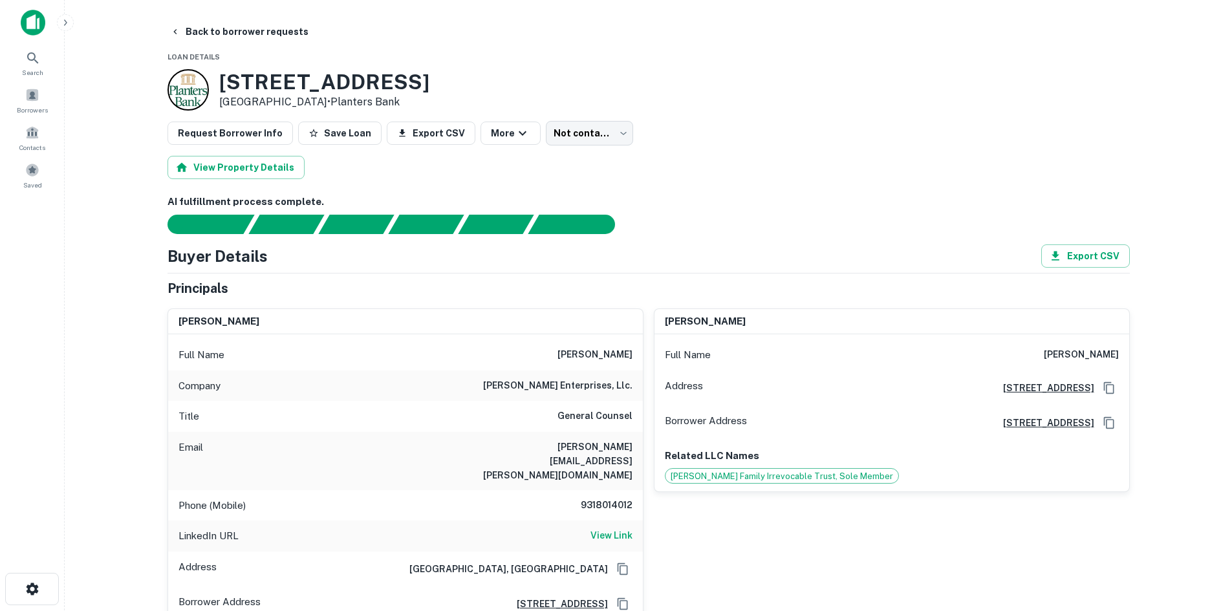
scroll to position [0, 0]
click at [619, 499] on h6 "9318014012" at bounding box center [594, 507] width 78 height 16
copy h6 "9318014012"
click at [606, 529] on h6 "View Link" at bounding box center [612, 536] width 42 height 14
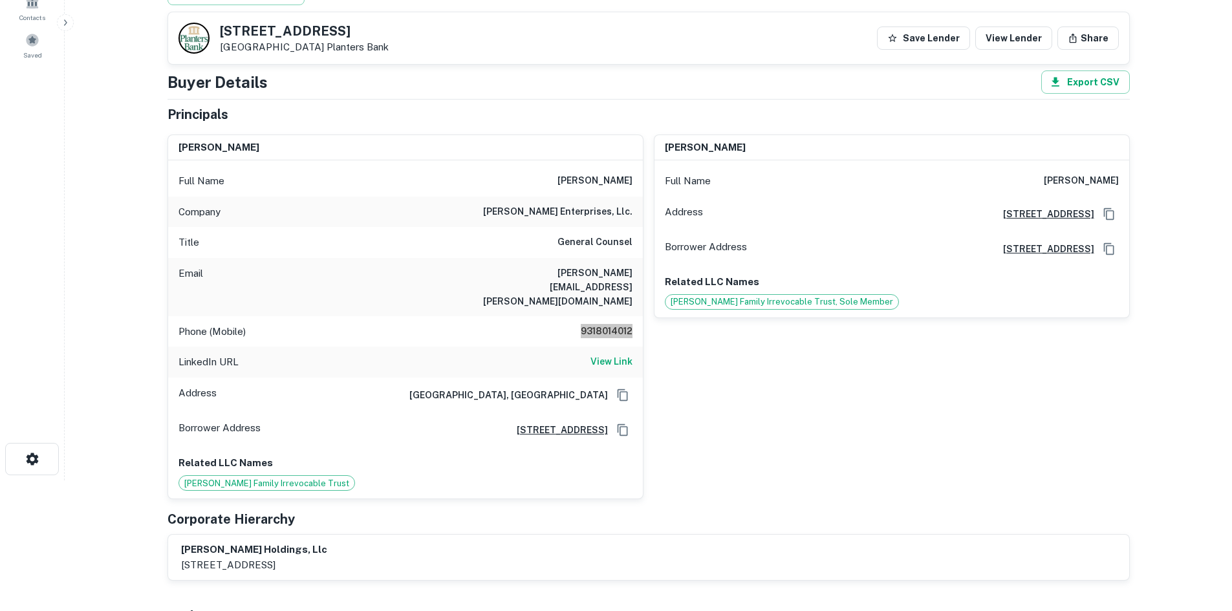
scroll to position [65, 0]
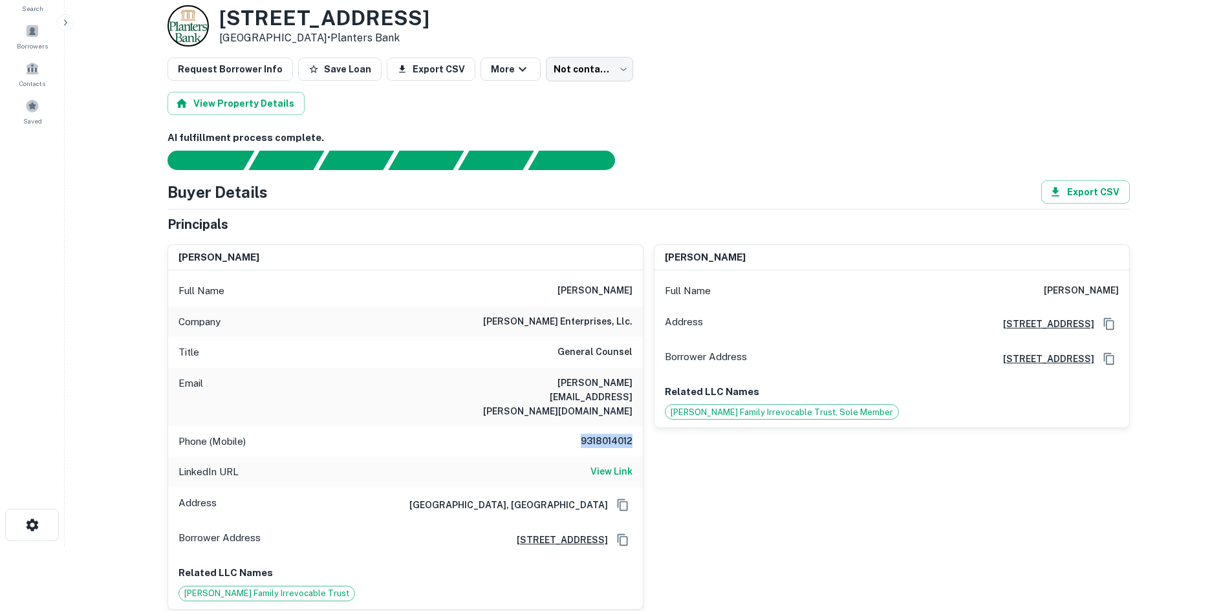
click at [578, 76] on body "Search Borrowers Contacts Saved Back to borrower requests Loan Details 1907 N R…" at bounding box center [616, 240] width 1232 height 611
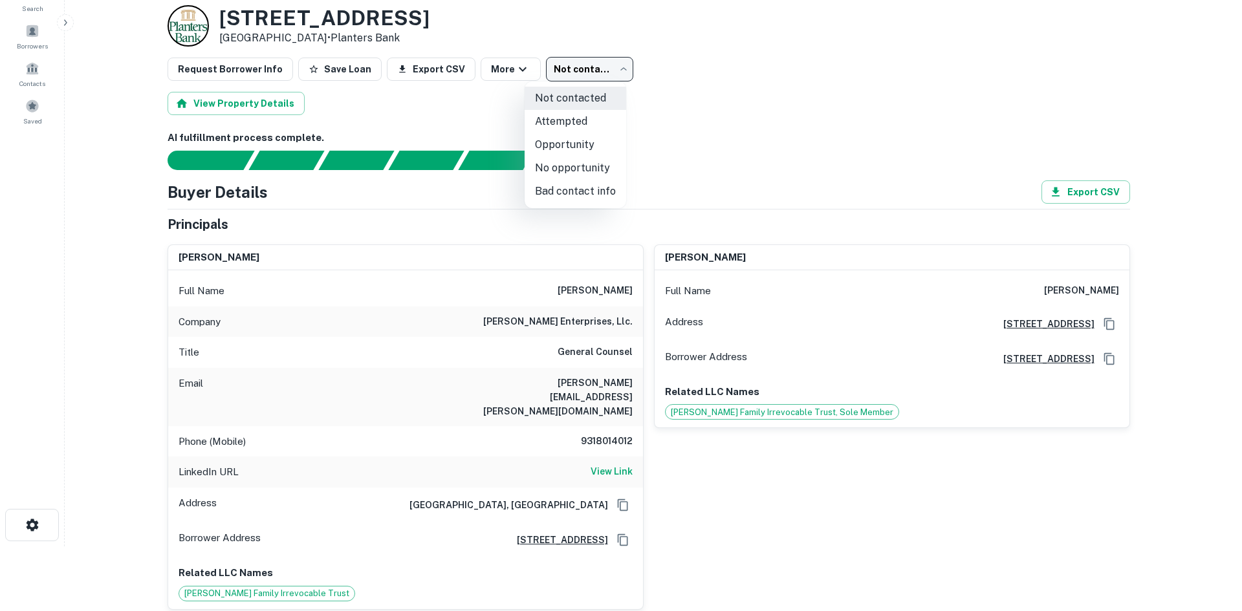
click at [759, 164] on div at bounding box center [621, 305] width 1242 height 611
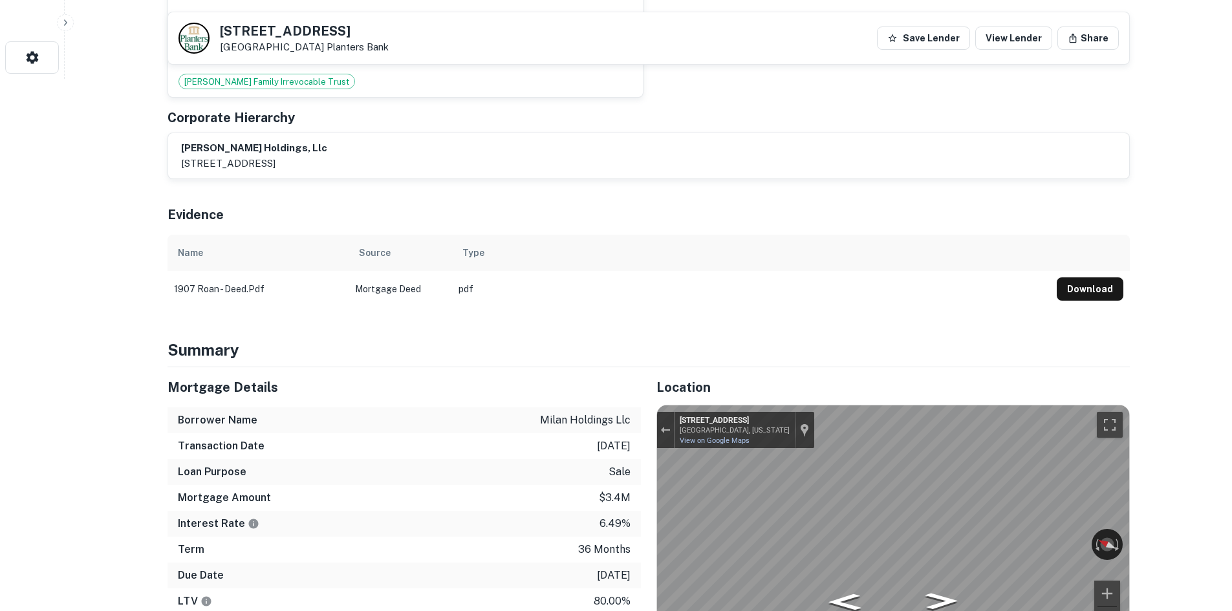
scroll to position [712, 0]
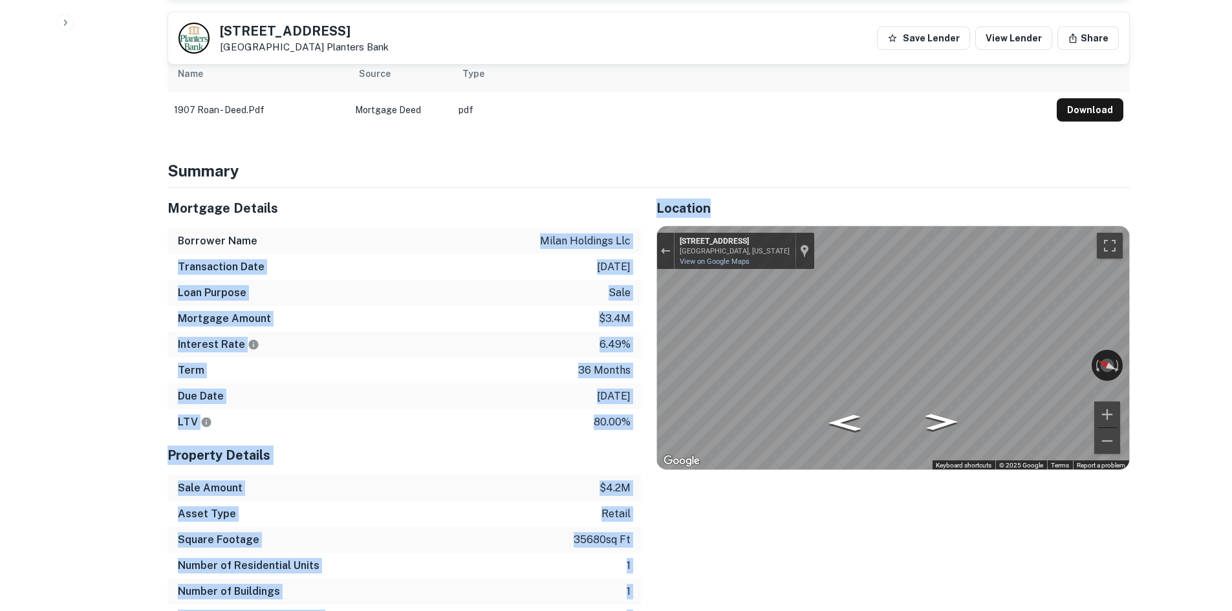
drag, startPoint x: 543, startPoint y: 223, endPoint x: 648, endPoint y: 224, distance: 104.8
click at [648, 224] on div "Mortgage Details Borrower Name milan holdings llc Transaction Date 1/5/2023 Loa…" at bounding box center [641, 422] width 978 height 468
click at [622, 234] on p "milan holdings llc" at bounding box center [585, 242] width 91 height 16
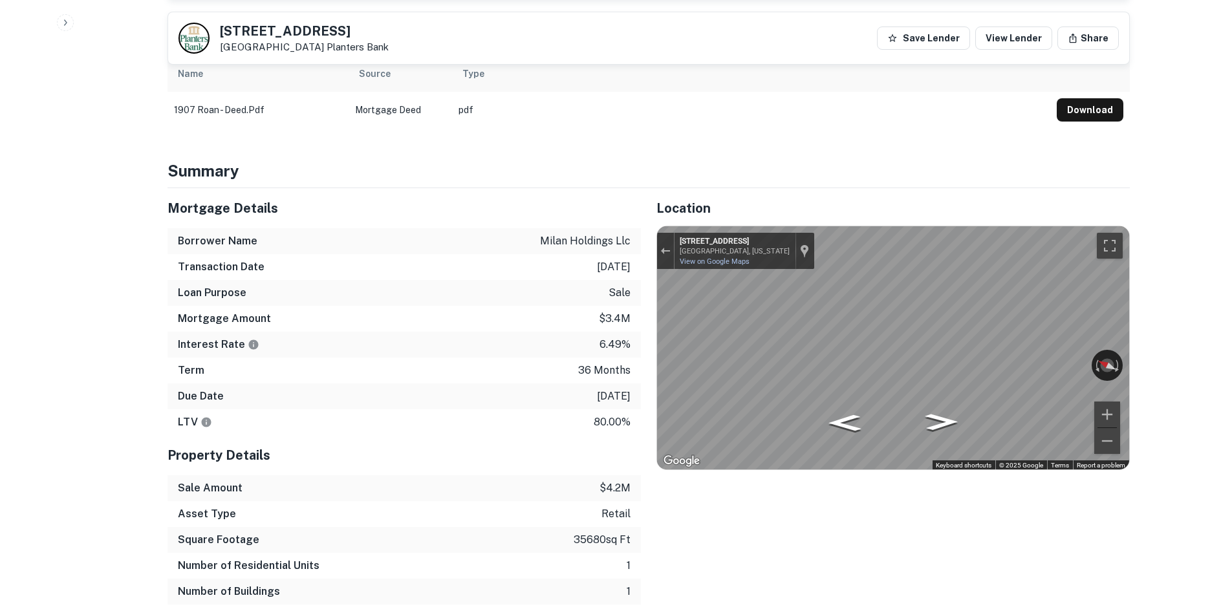
click at [572, 199] on h5 "Mortgage Details" at bounding box center [405, 208] width 474 height 19
drag, startPoint x: 542, startPoint y: 227, endPoint x: 631, endPoint y: 227, distance: 89.9
click at [631, 228] on div "Borrower Name milan holdings llc" at bounding box center [405, 241] width 474 height 26
copy p "milan holdings llc"
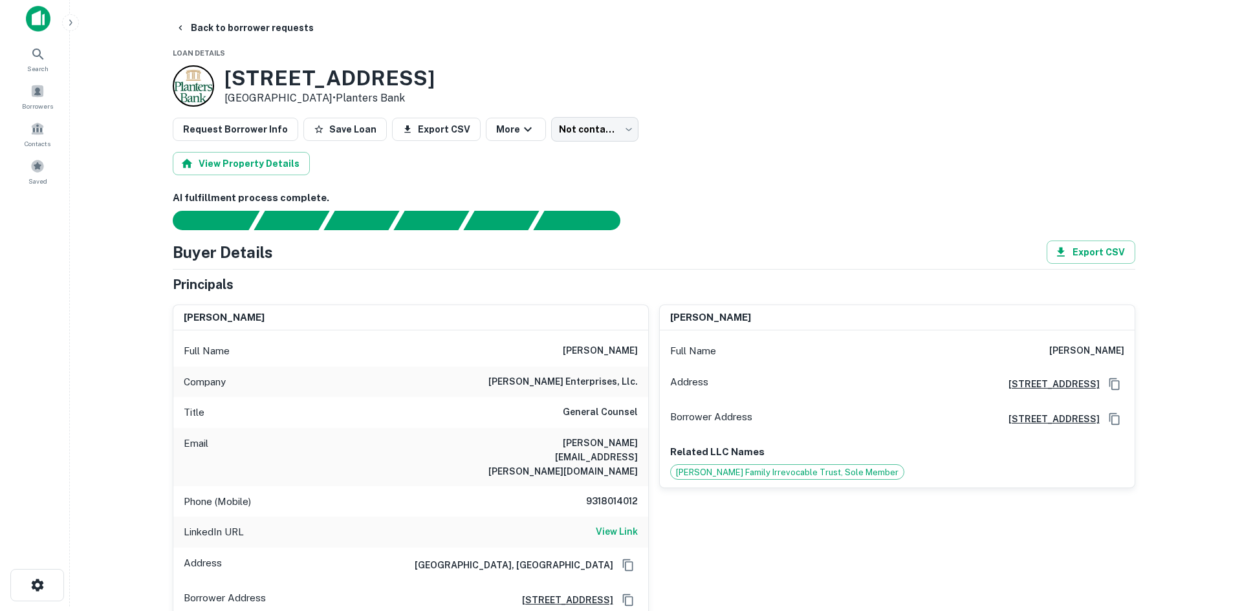
scroll to position [0, 0]
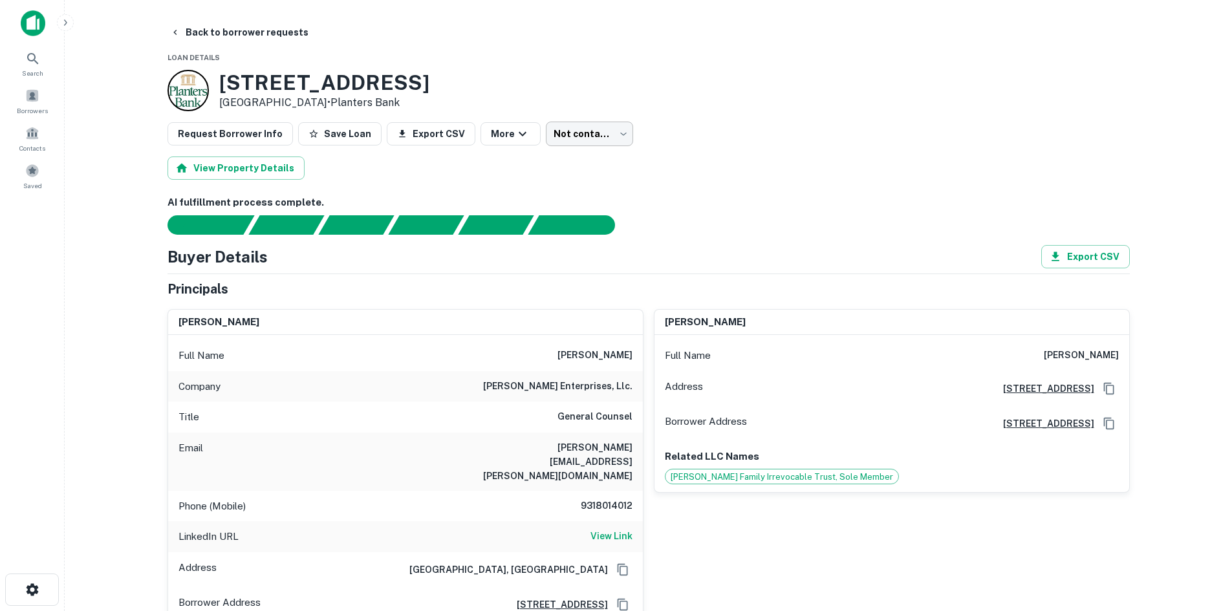
click at [582, 122] on body "Search Borrowers Contacts Saved Back to borrower requests Loan Details 1907 N R…" at bounding box center [616, 305] width 1232 height 611
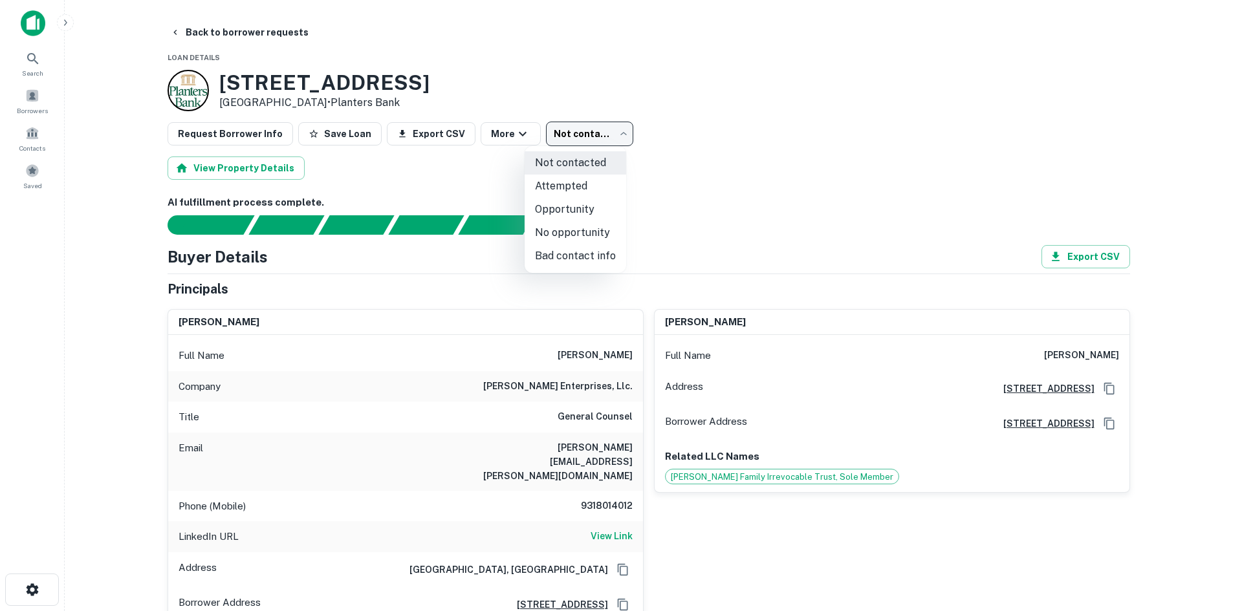
click at [573, 188] on li "Attempted" at bounding box center [576, 186] width 102 height 23
type input "*********"
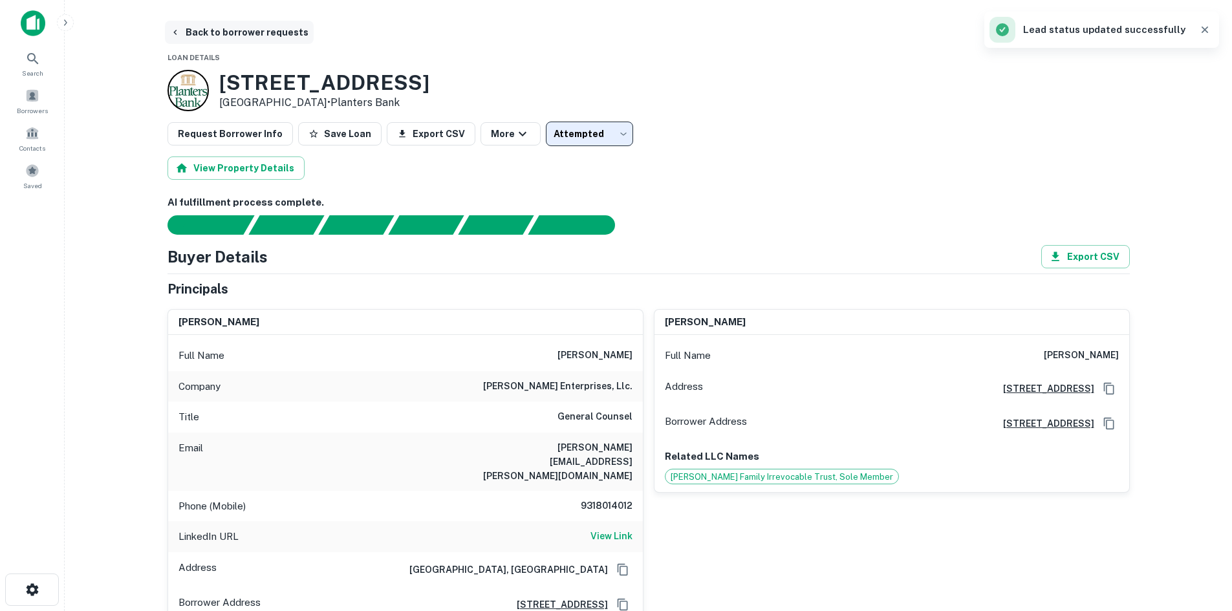
click at [229, 40] on button "Back to borrower requests" at bounding box center [239, 32] width 149 height 23
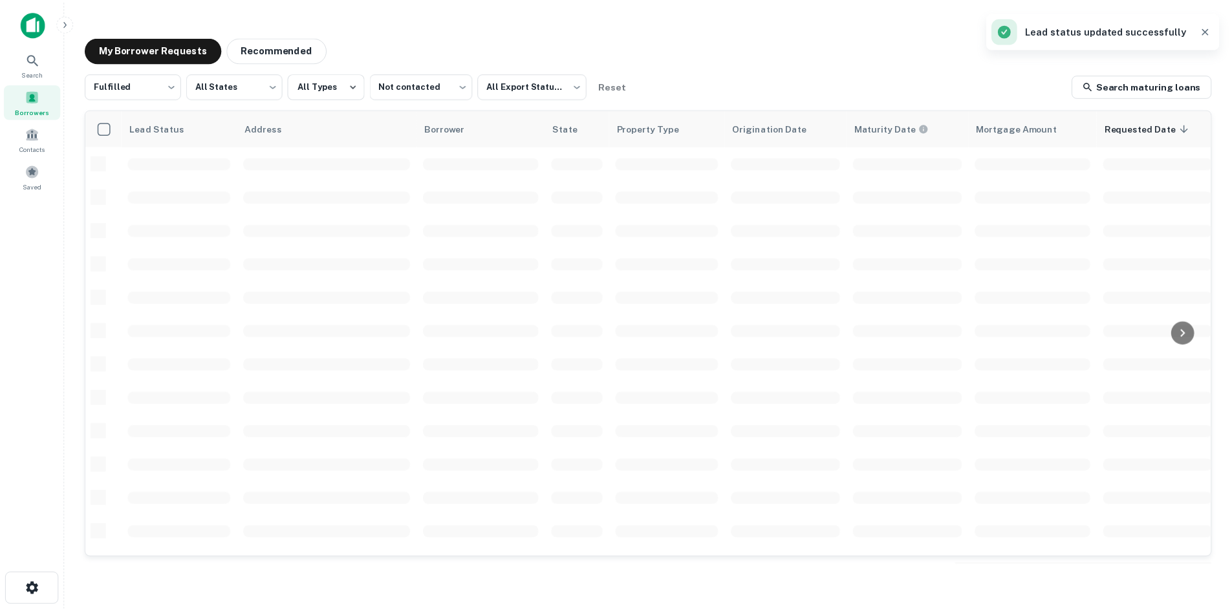
scroll to position [129, 0]
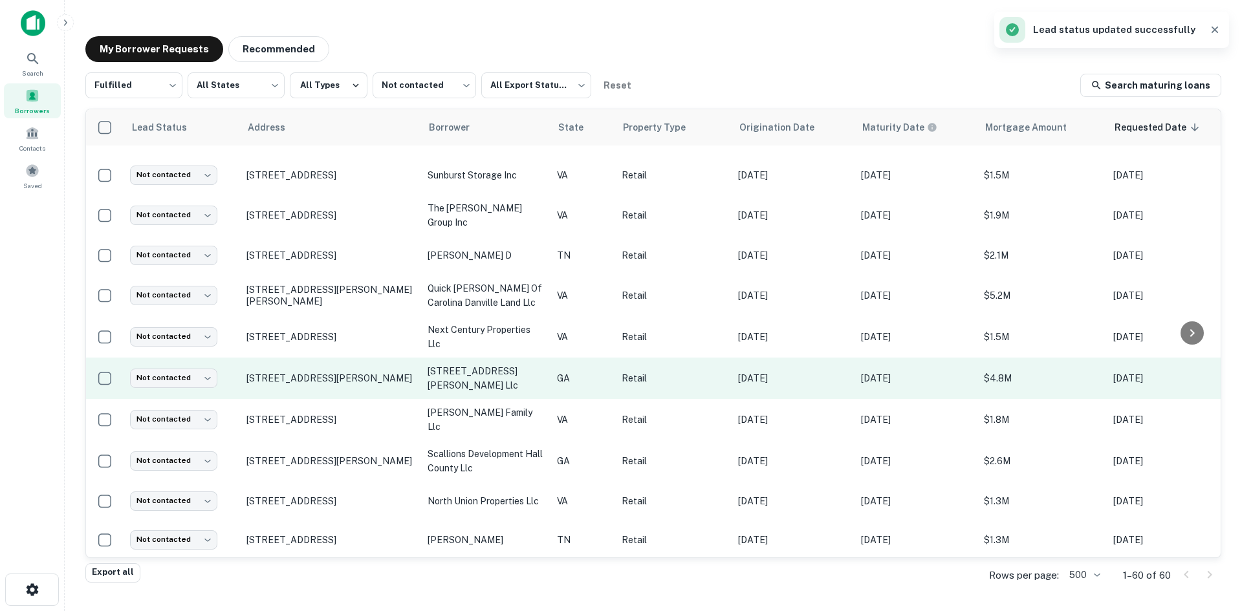
click at [384, 371] on td "4980 Steiner Way Grovetown, GA30813" at bounding box center [330, 378] width 181 height 41
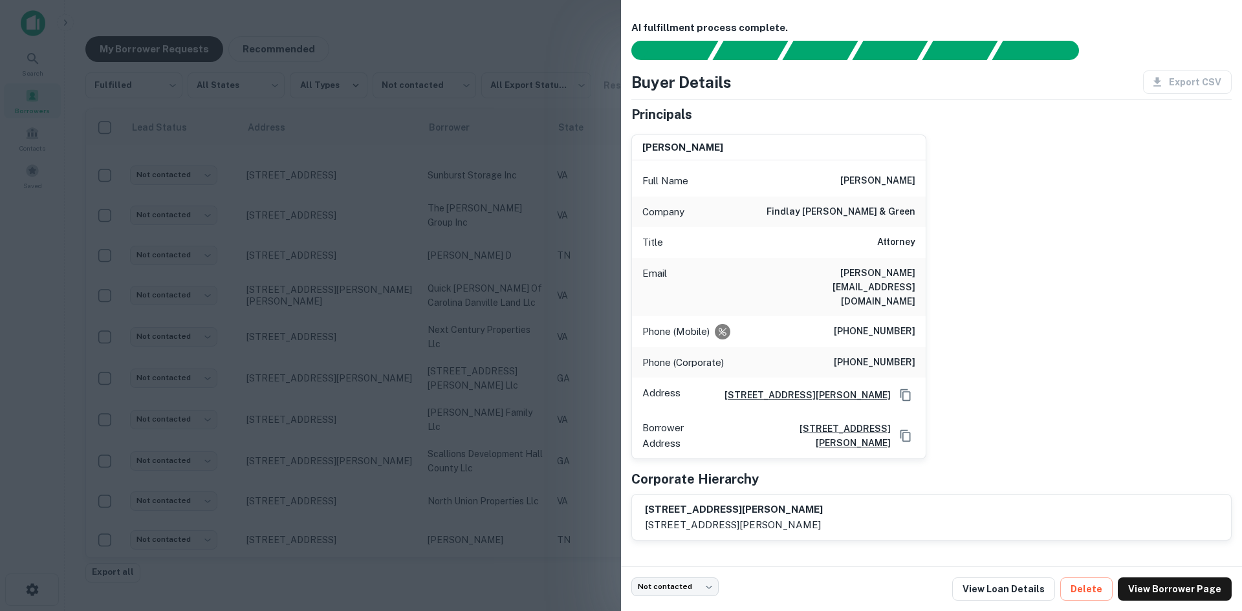
click at [361, 355] on div at bounding box center [621, 305] width 1242 height 611
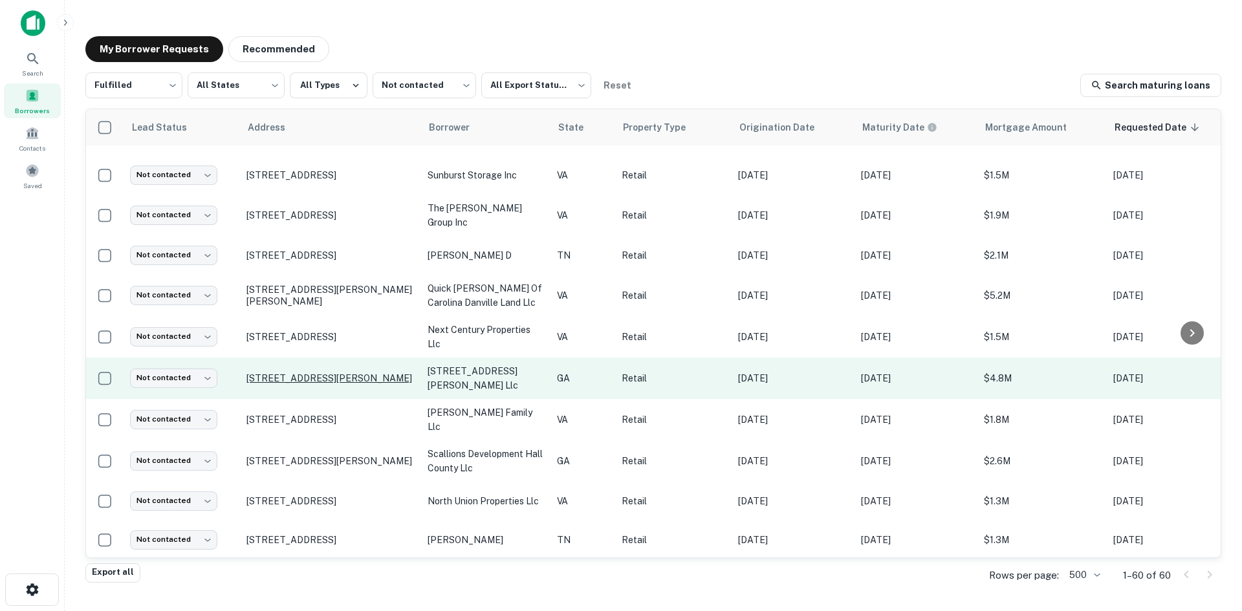
click at [351, 373] on p "4980 Steiner Way Grovetown, GA30813" at bounding box center [330, 379] width 168 height 12
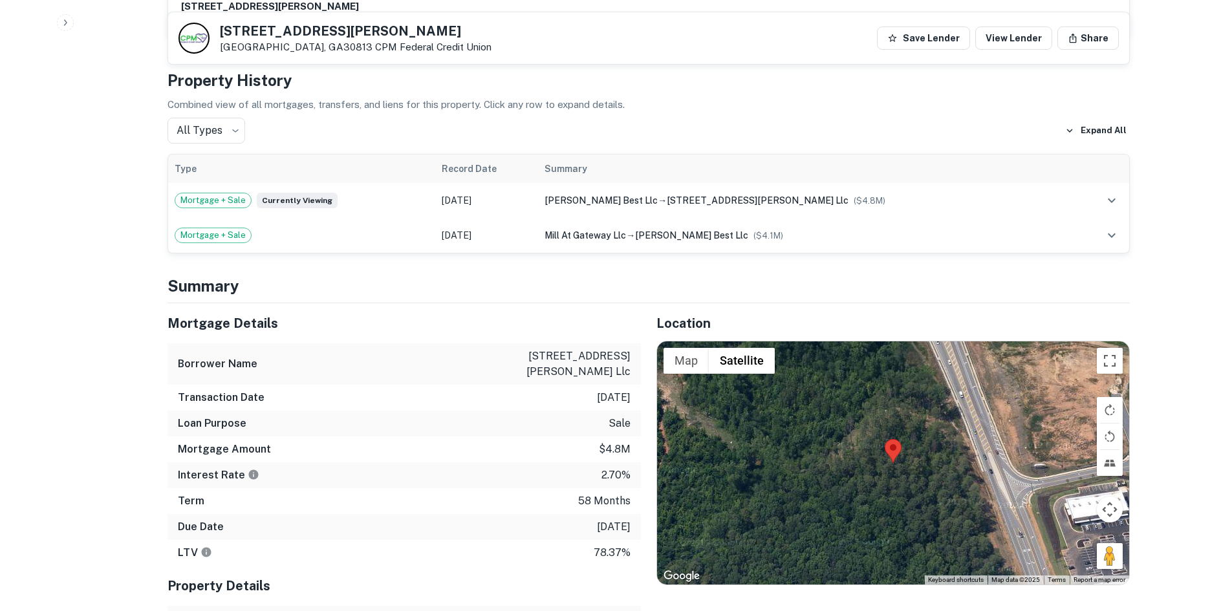
scroll to position [388, 0]
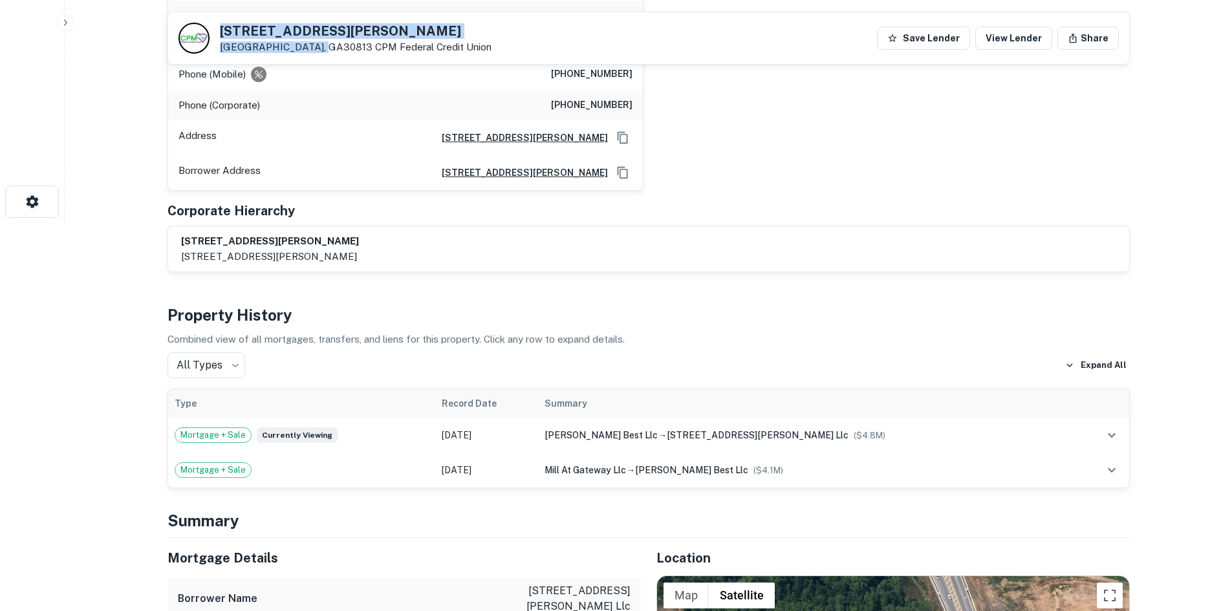
drag, startPoint x: 212, startPoint y: 26, endPoint x: 318, endPoint y: 54, distance: 110.5
click at [318, 54] on div "4980 Steiner Way Grovetown, GA30813 CPM Federal Credit Union Save Lender View L…" at bounding box center [648, 38] width 961 height 52
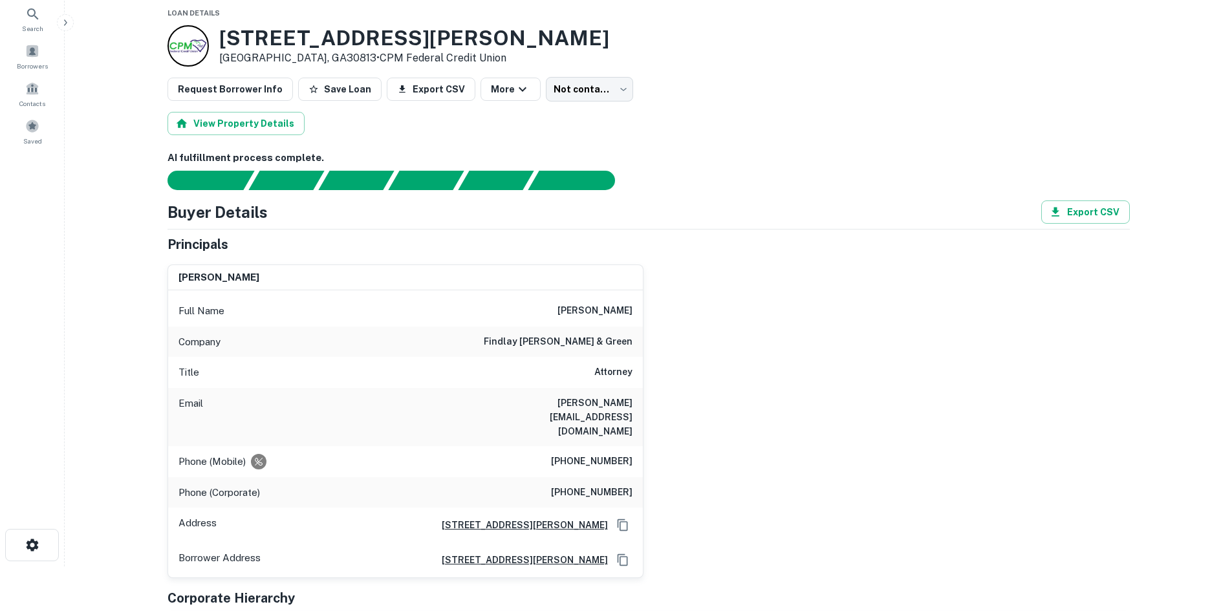
scroll to position [0, 0]
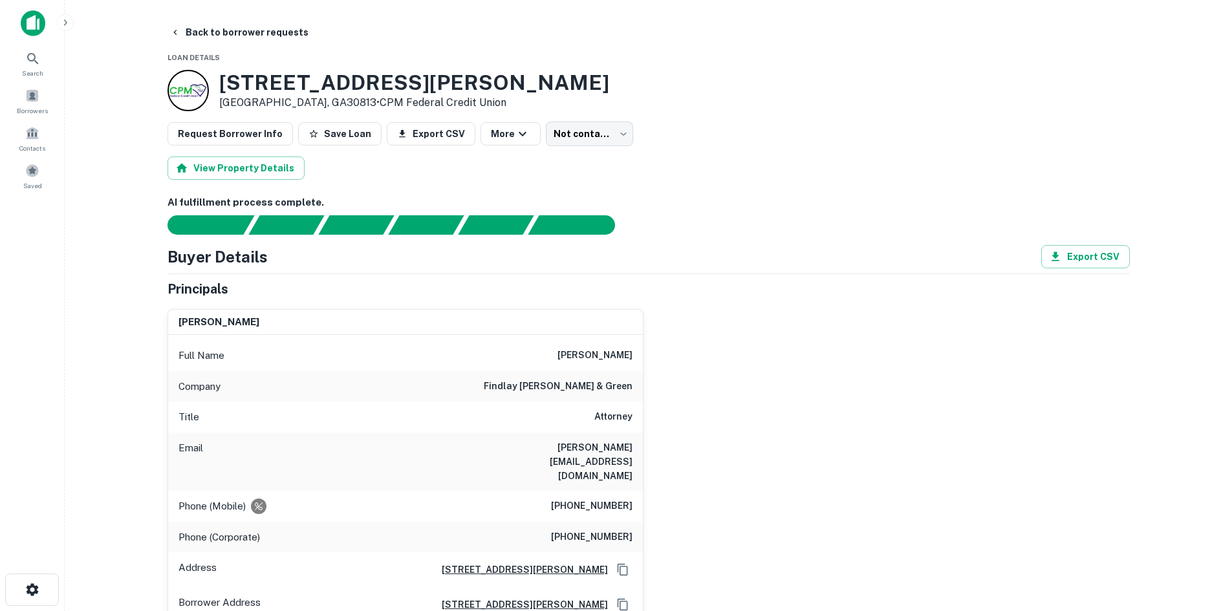
click at [625, 499] on h6 "(706) 877-2549" at bounding box center [592, 507] width 82 height 16
click at [622, 499] on h6 "(706) 877-2549" at bounding box center [592, 507] width 82 height 16
click at [589, 530] on h6 "(706) 855-7085" at bounding box center [592, 538] width 82 height 16
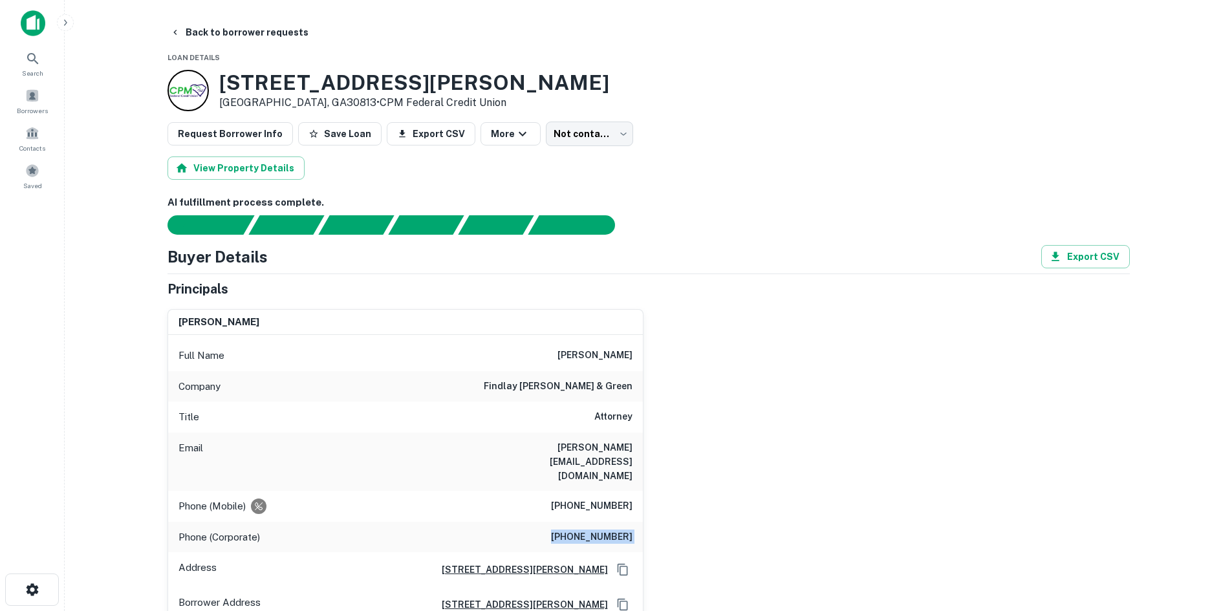
click at [589, 530] on h6 "(706) 855-7085" at bounding box center [592, 538] width 82 height 16
click at [562, 142] on body "Search Borrowers Contacts Saved Back to borrower requests Loan Details 4980 Ste…" at bounding box center [616, 305] width 1232 height 611
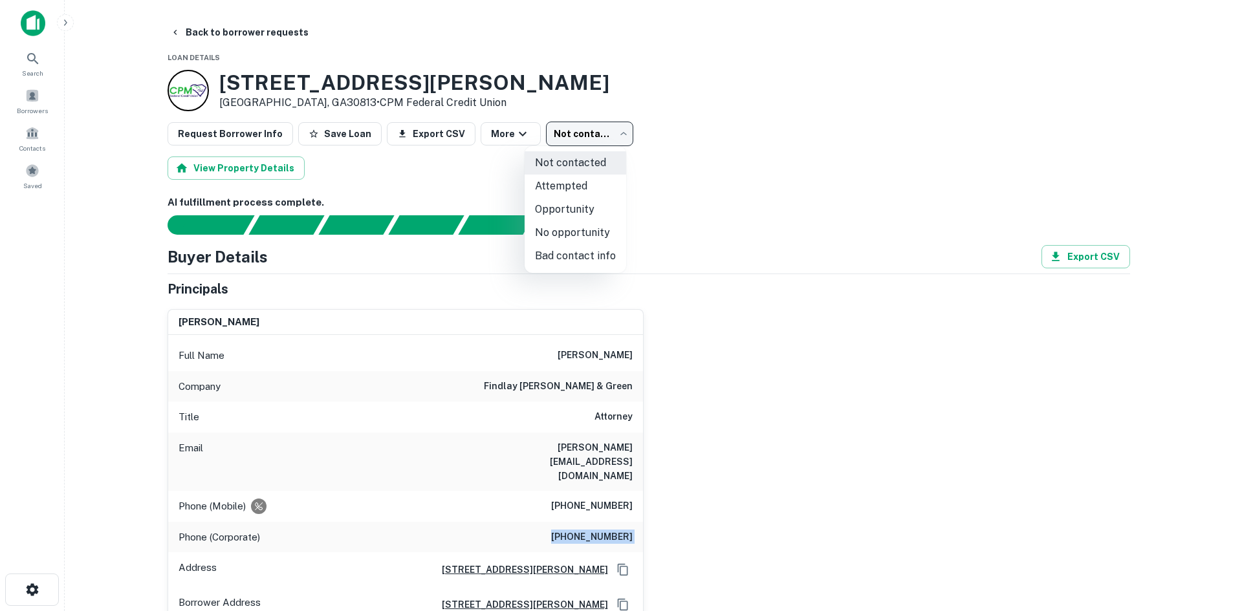
click at [567, 185] on li "Attempted" at bounding box center [576, 186] width 102 height 23
type input "*********"
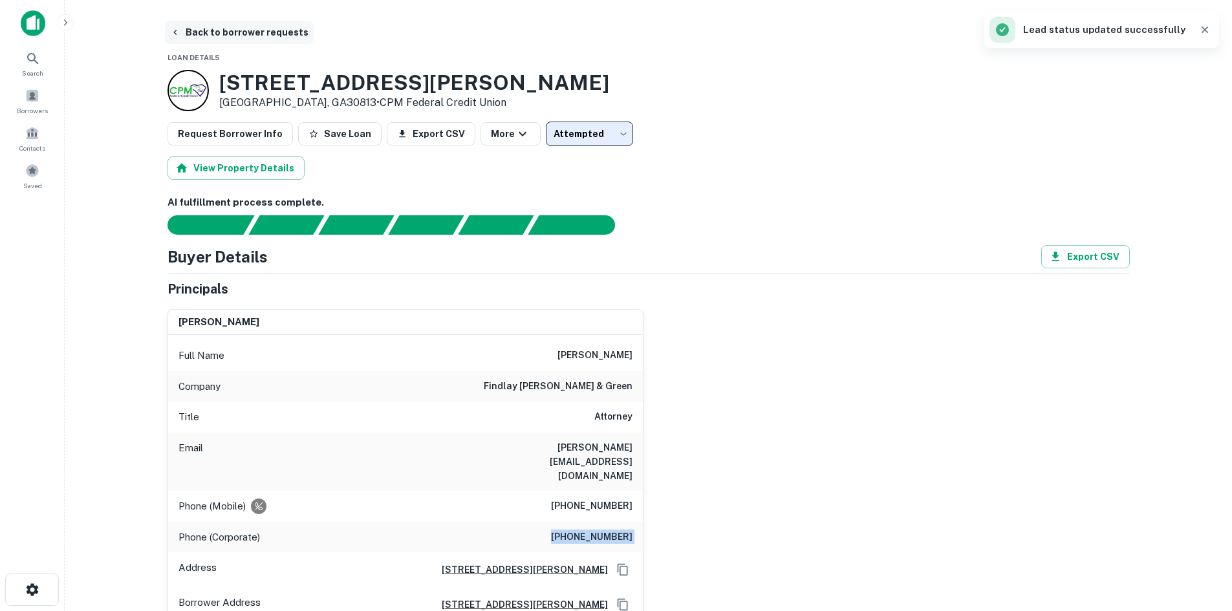
click at [271, 39] on button "Back to borrower requests" at bounding box center [239, 32] width 149 height 23
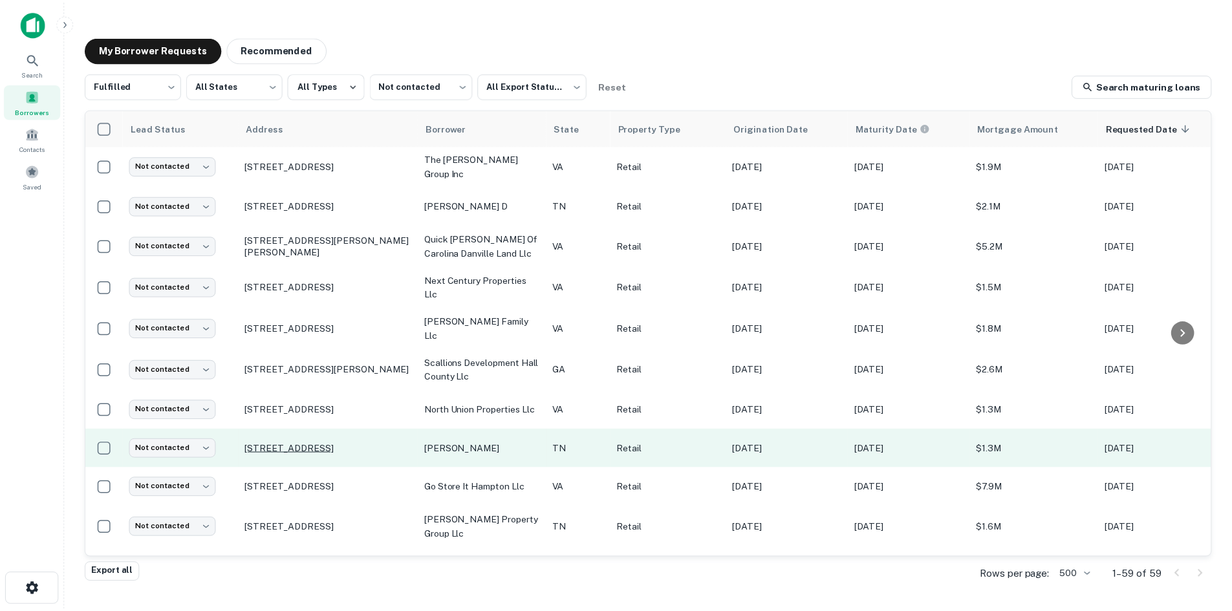
scroll to position [259, 0]
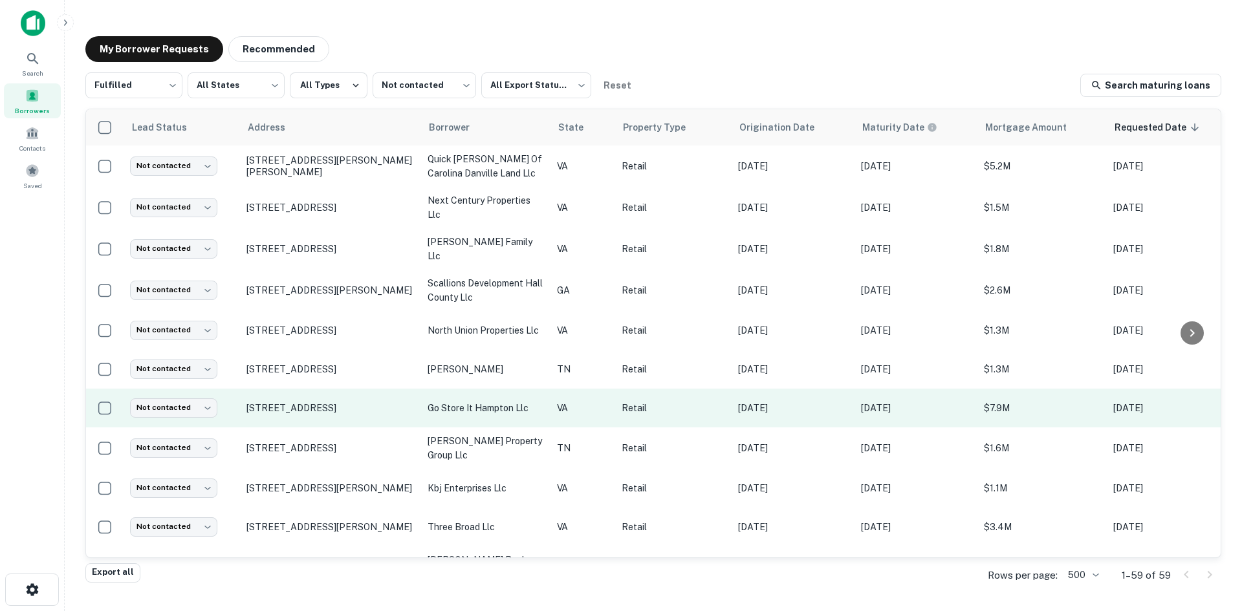
click at [366, 399] on td "5200 Mercury Blvd Newport News, VA23605" at bounding box center [330, 408] width 181 height 39
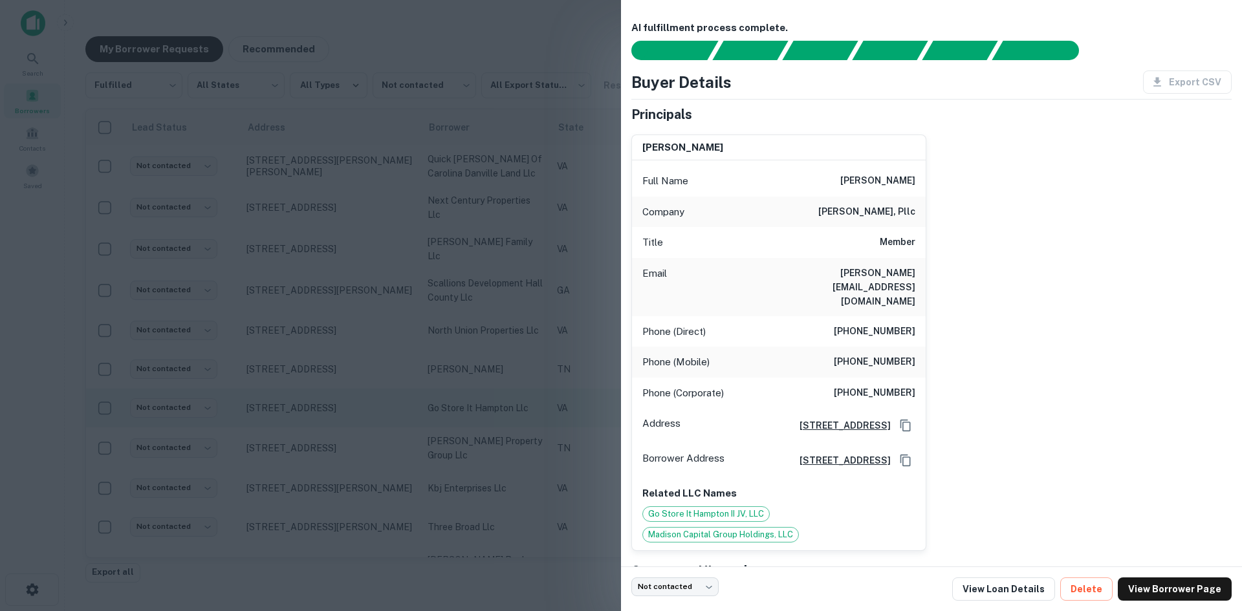
click at [366, 399] on div at bounding box center [621, 305] width 1242 height 611
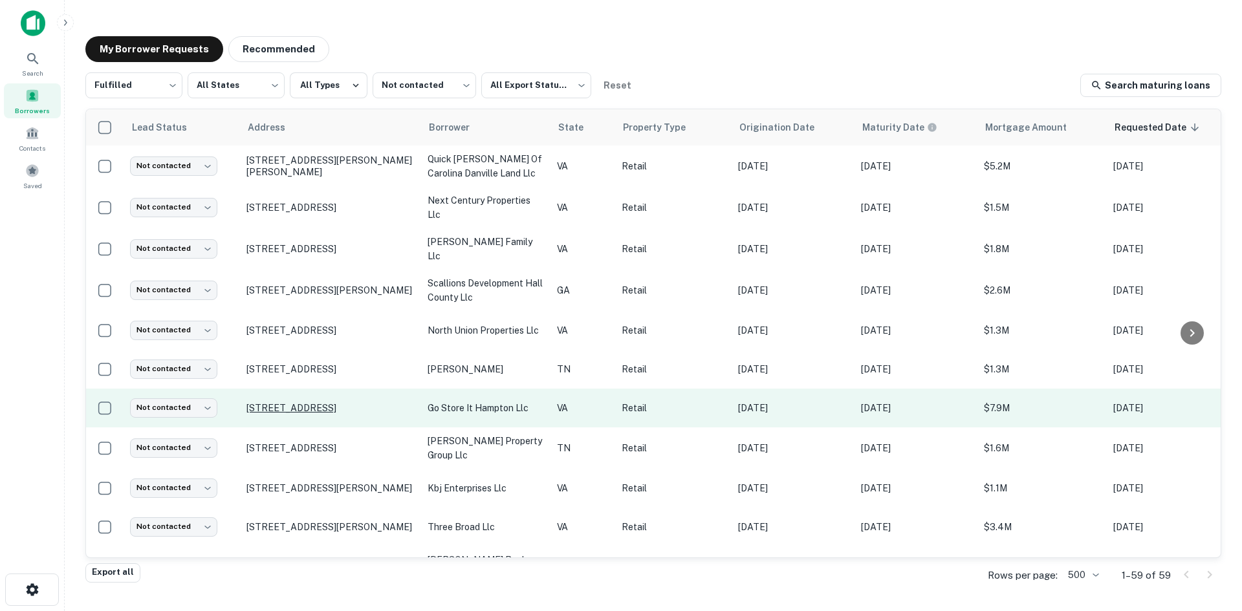
click at [365, 402] on p "5200 Mercury Blvd Newport News, VA23605" at bounding box center [330, 408] width 168 height 12
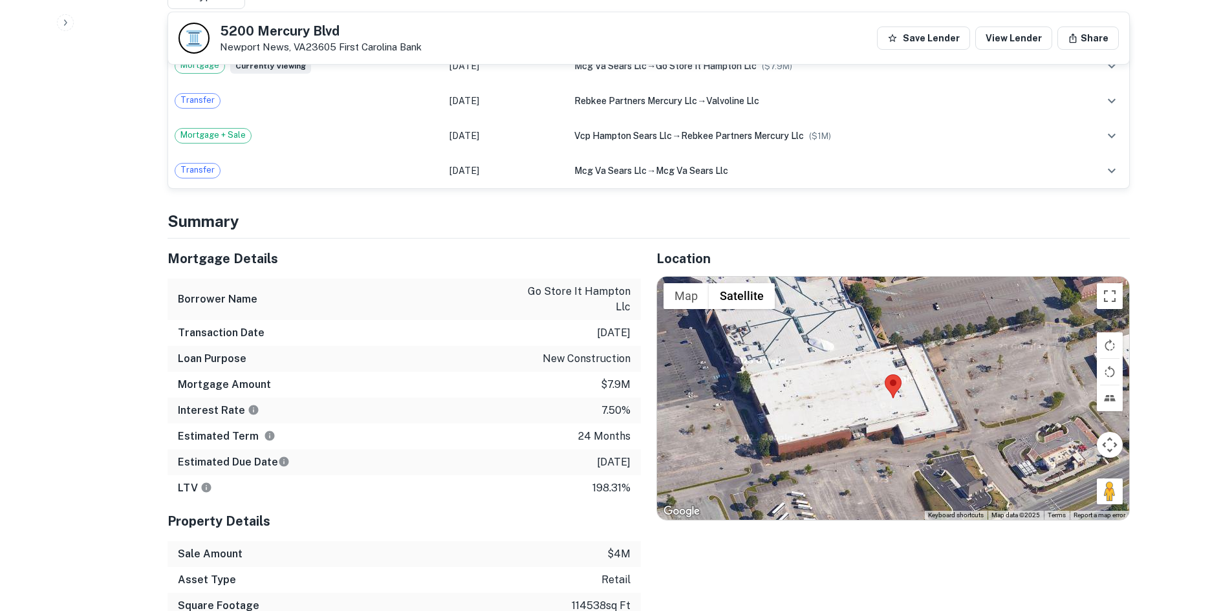
scroll to position [970, 0]
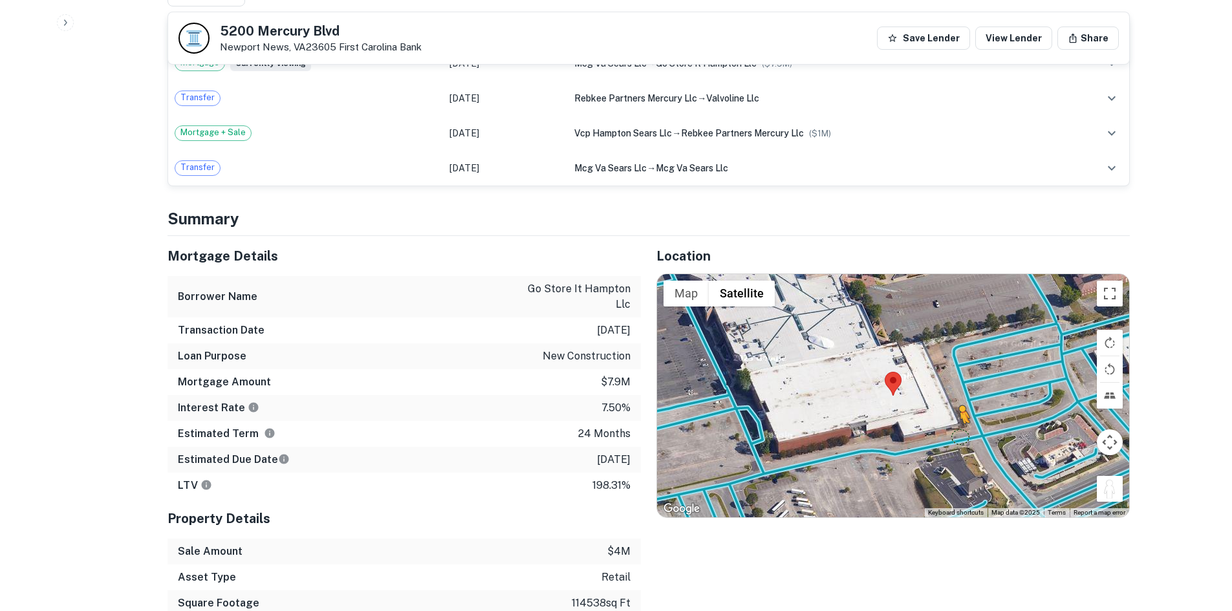
drag, startPoint x: 1115, startPoint y: 452, endPoint x: 958, endPoint y: 406, distance: 163.2
click at [958, 406] on div "To activate drag with keyboard, press Alt + Enter. Once in keyboard drag state,…" at bounding box center [893, 395] width 472 height 243
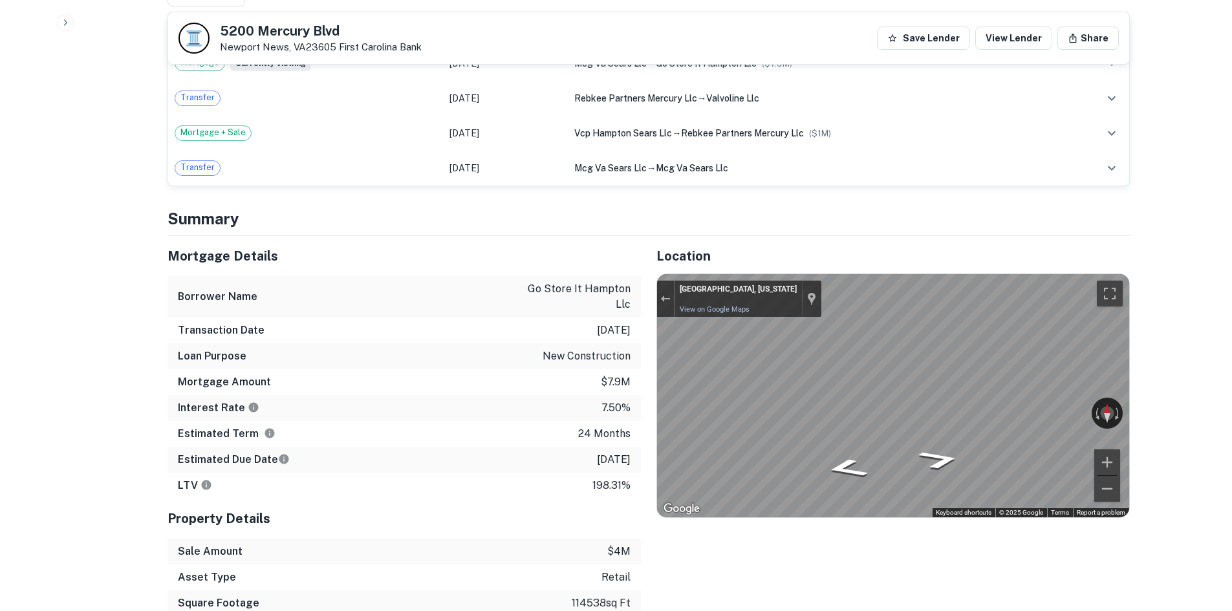
click at [1134, 371] on div "Back to borrower requests 5200 Mercury Blvd Newport News, VA23605 First Carolin…" at bounding box center [649, 518] width 994 height 2936
click at [718, 289] on div "← Move left → Move right ↑ Move up ↓ Move down + Zoom in - Zoom out Hampton, Vi…" at bounding box center [893, 395] width 472 height 243
drag, startPoint x: 215, startPoint y: 27, endPoint x: 331, endPoint y: 44, distance: 117.0
click at [331, 44] on div "5200 Mercury Blvd Newport News, VA23605 First Carolina Bank" at bounding box center [300, 38] width 243 height 31
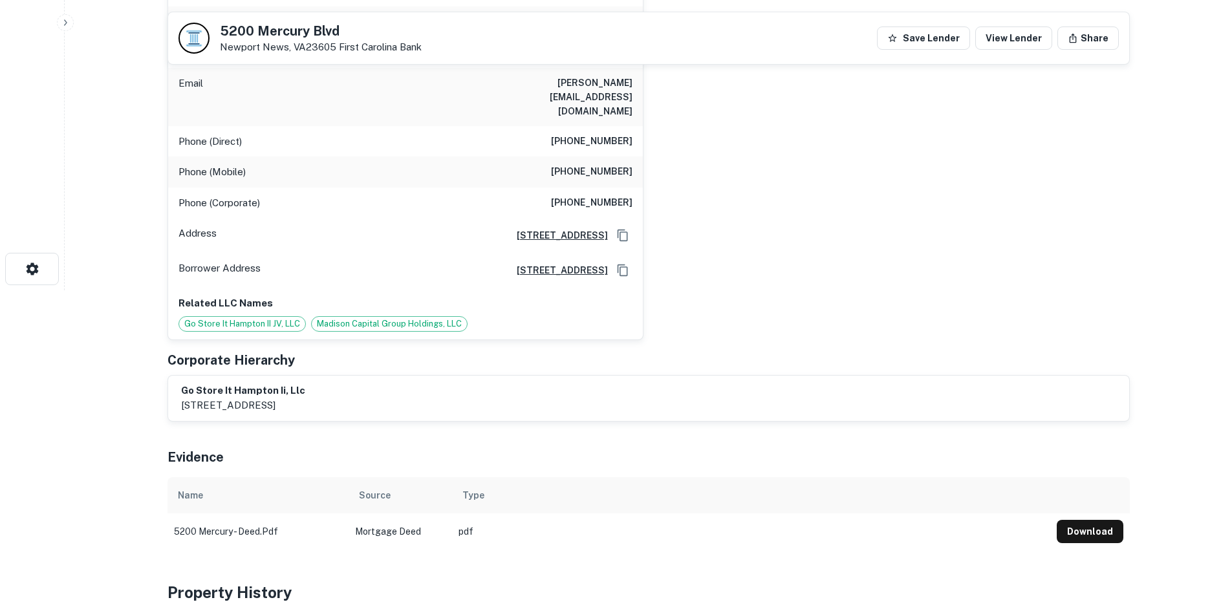
scroll to position [259, 0]
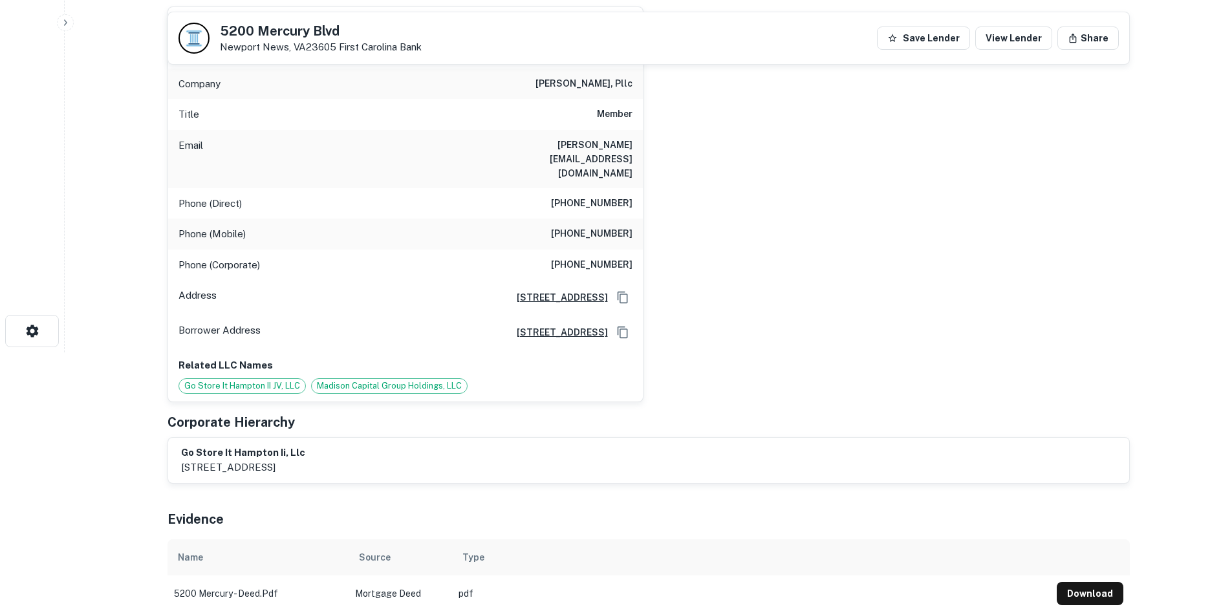
click at [593, 196] on h6 "(704) 332-2382" at bounding box center [592, 204] width 82 height 16
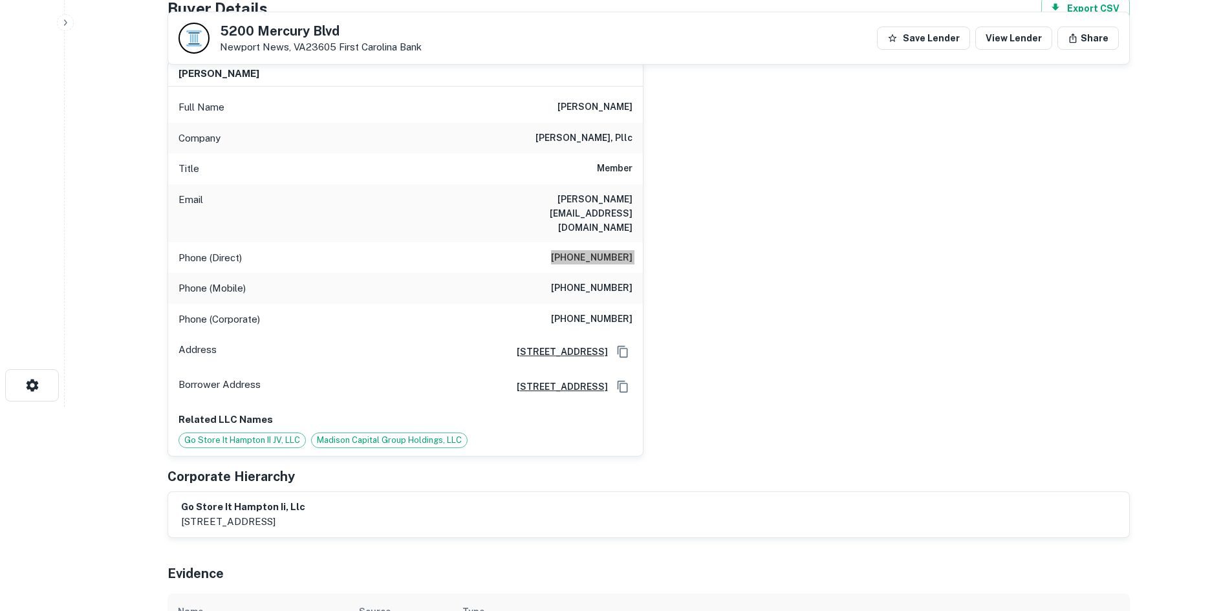
scroll to position [129, 0]
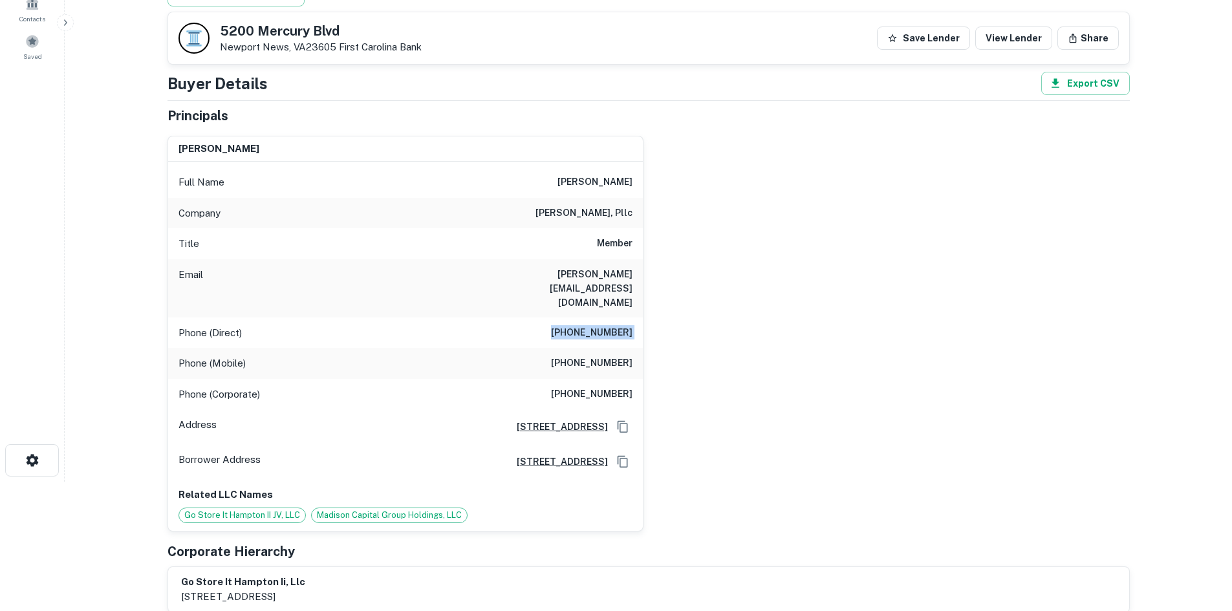
click at [586, 356] on h6 "(704) 332-1181" at bounding box center [592, 364] width 82 height 16
click at [600, 387] on h6 "(704) 275-0433" at bounding box center [592, 395] width 82 height 16
click at [598, 387] on h6 "(704) 275-0433" at bounding box center [592, 395] width 82 height 16
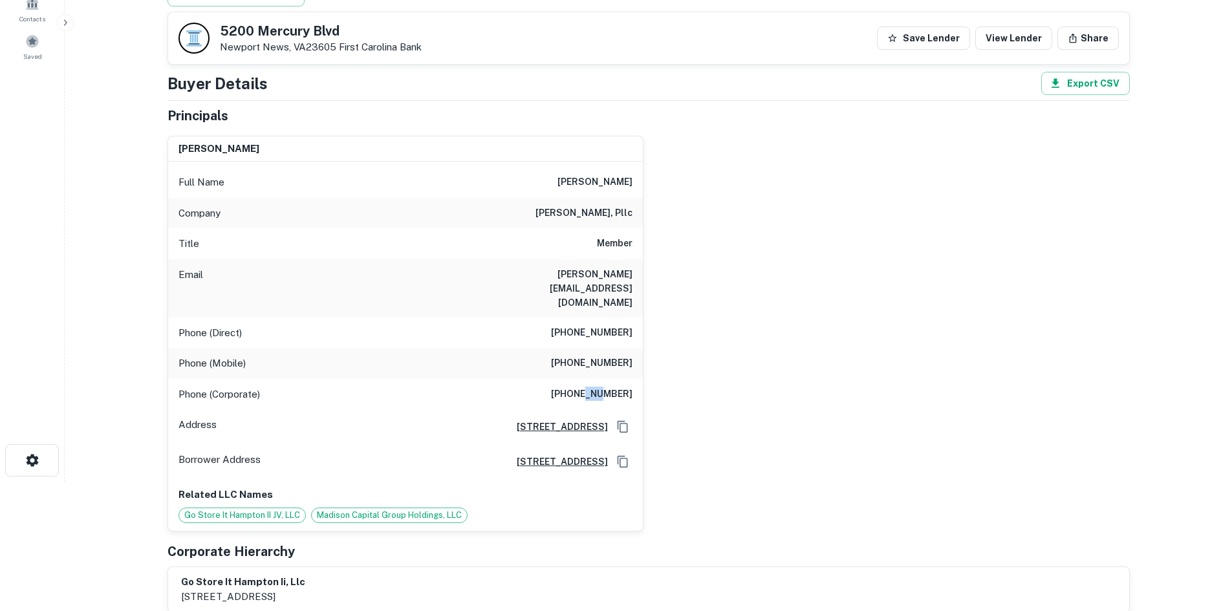
click at [598, 387] on h6 "(704) 275-0433" at bounding box center [592, 395] width 82 height 16
click at [596, 387] on h6 "(704) 275-0433" at bounding box center [592, 395] width 82 height 16
click at [562, 184] on h6 "joe f. teague, jr." at bounding box center [595, 183] width 75 height 16
click at [562, 181] on h6 "joe f. teague, jr." at bounding box center [595, 183] width 75 height 16
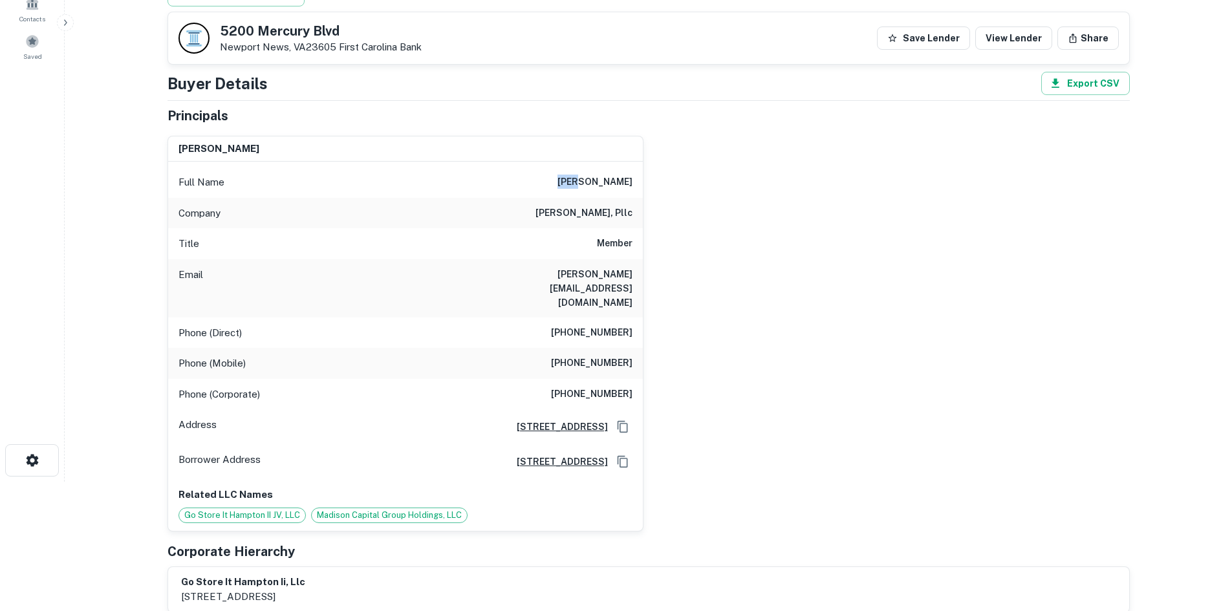
click at [562, 181] on h6 "joe f. teague, jr." at bounding box center [595, 183] width 75 height 16
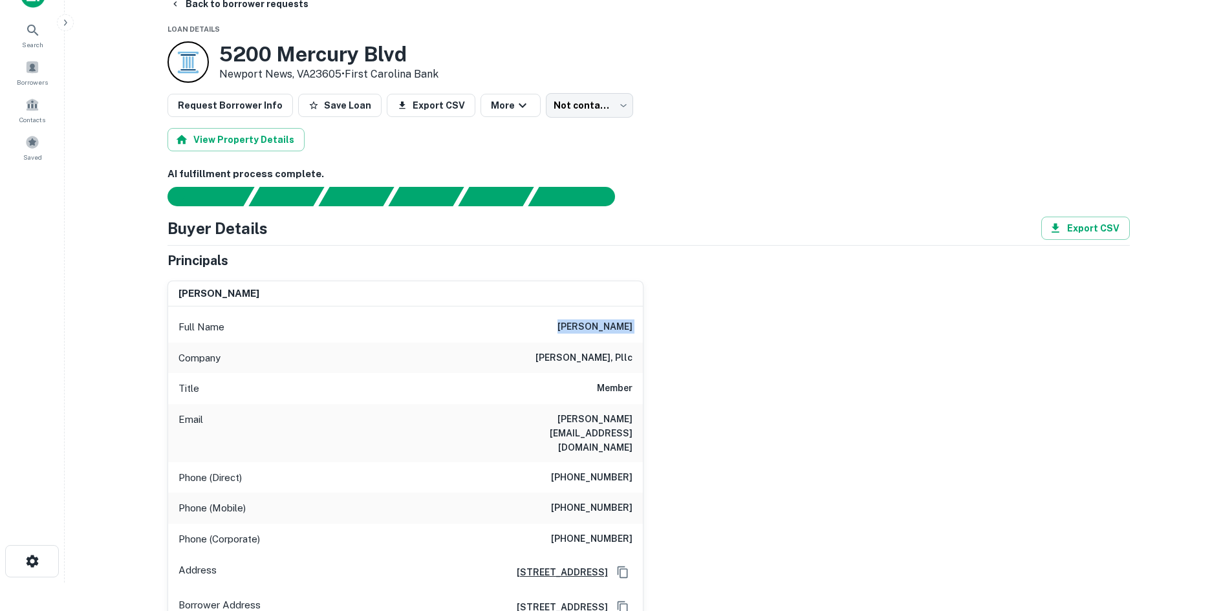
scroll to position [0, 0]
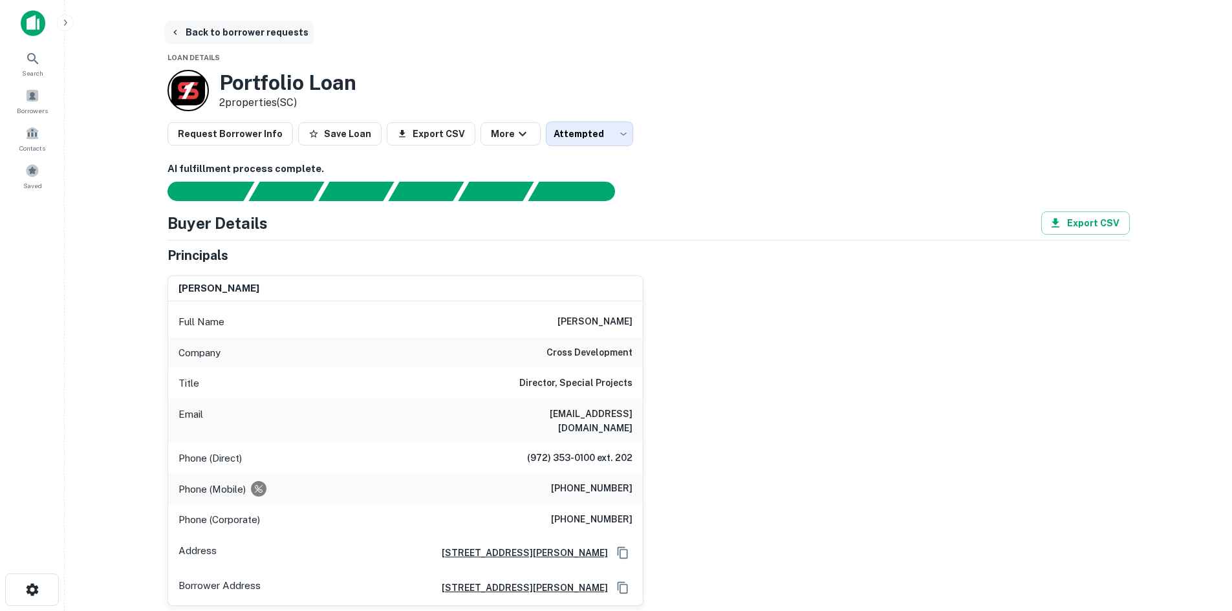
click at [292, 43] on button "Back to borrower requests" at bounding box center [239, 32] width 149 height 23
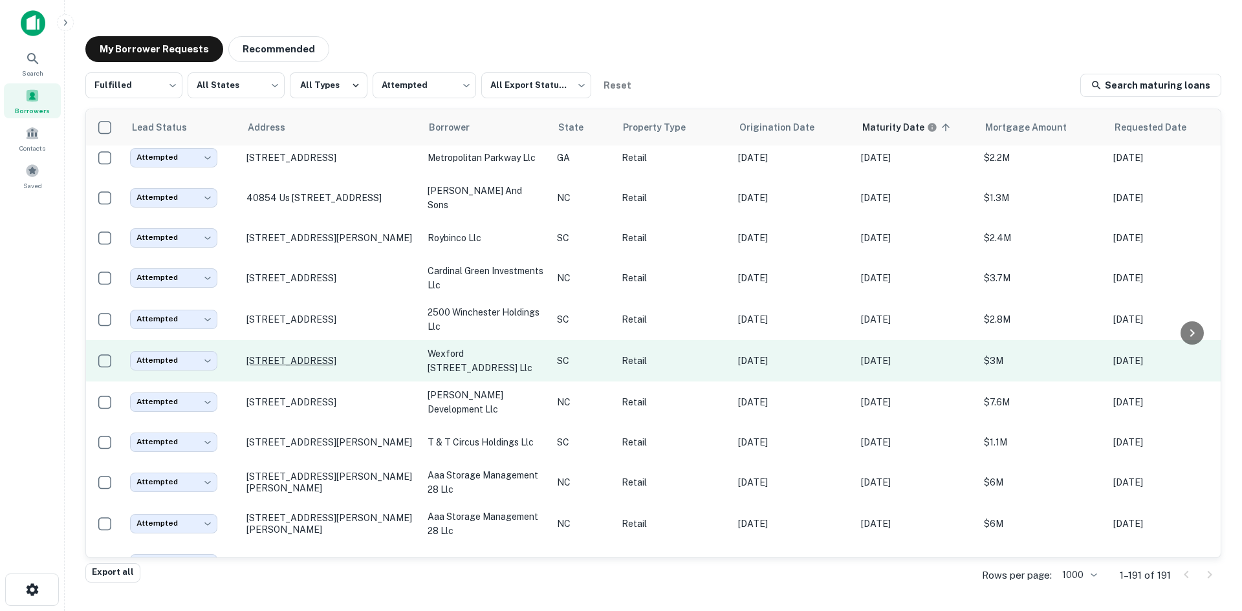
scroll to position [697, 0]
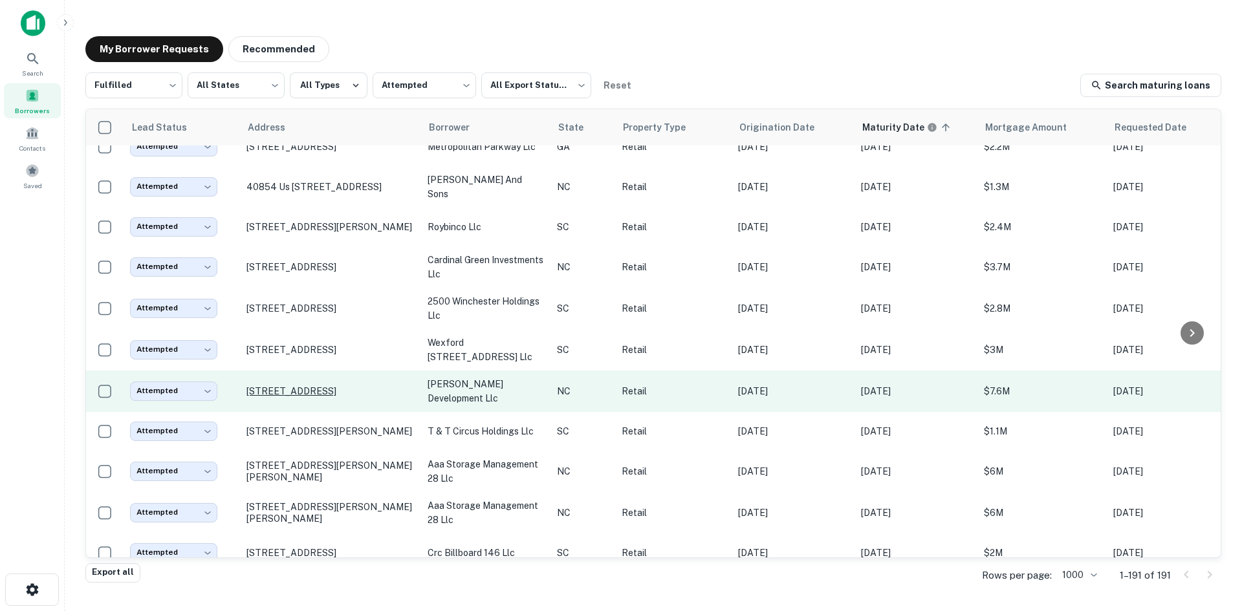
click at [292, 397] on p "[STREET_ADDRESS]" at bounding box center [330, 392] width 168 height 12
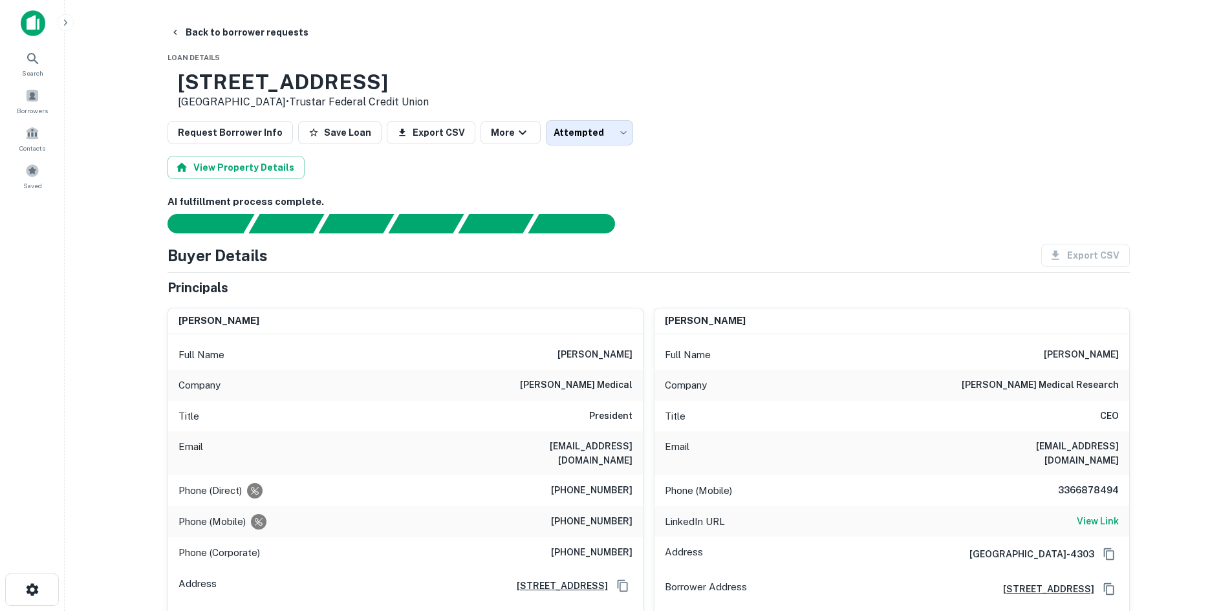
click at [243, 43] on button "Back to borrower requests" at bounding box center [239, 32] width 149 height 23
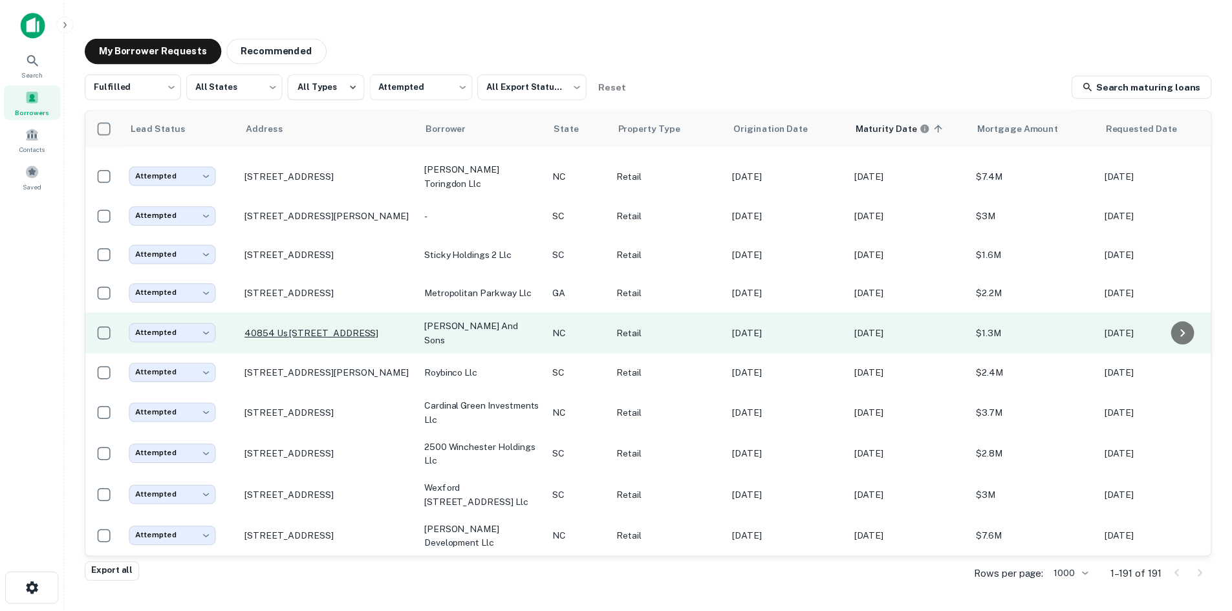
scroll to position [697, 0]
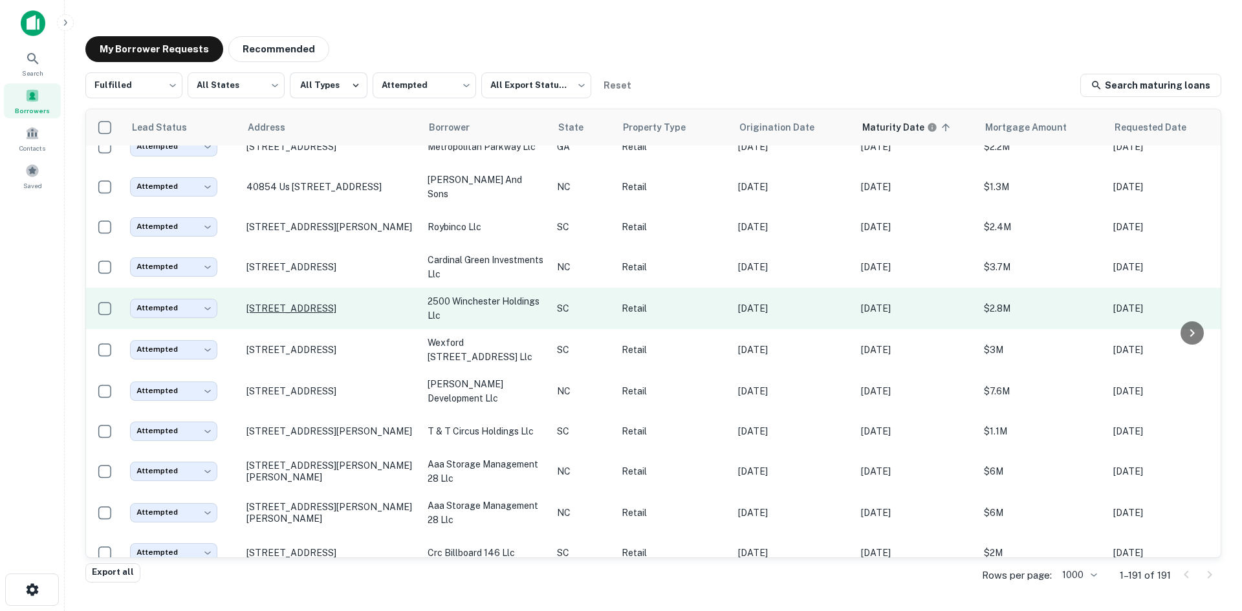
click at [301, 314] on p "[STREET_ADDRESS]" at bounding box center [330, 309] width 168 height 12
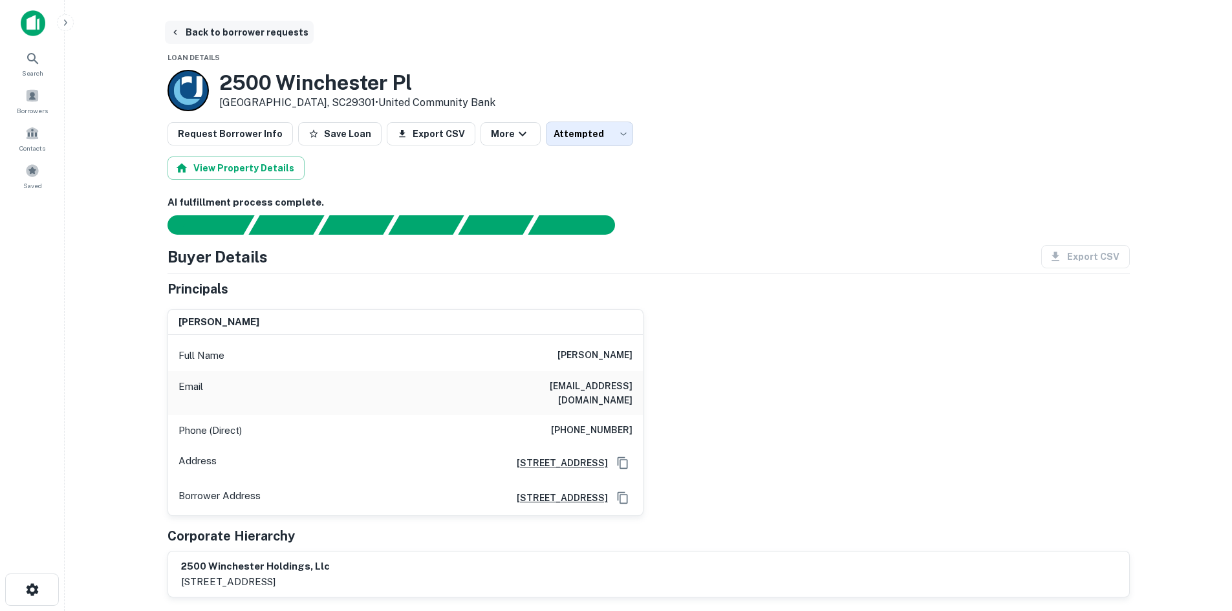
click at [235, 40] on button "Back to borrower requests" at bounding box center [239, 32] width 149 height 23
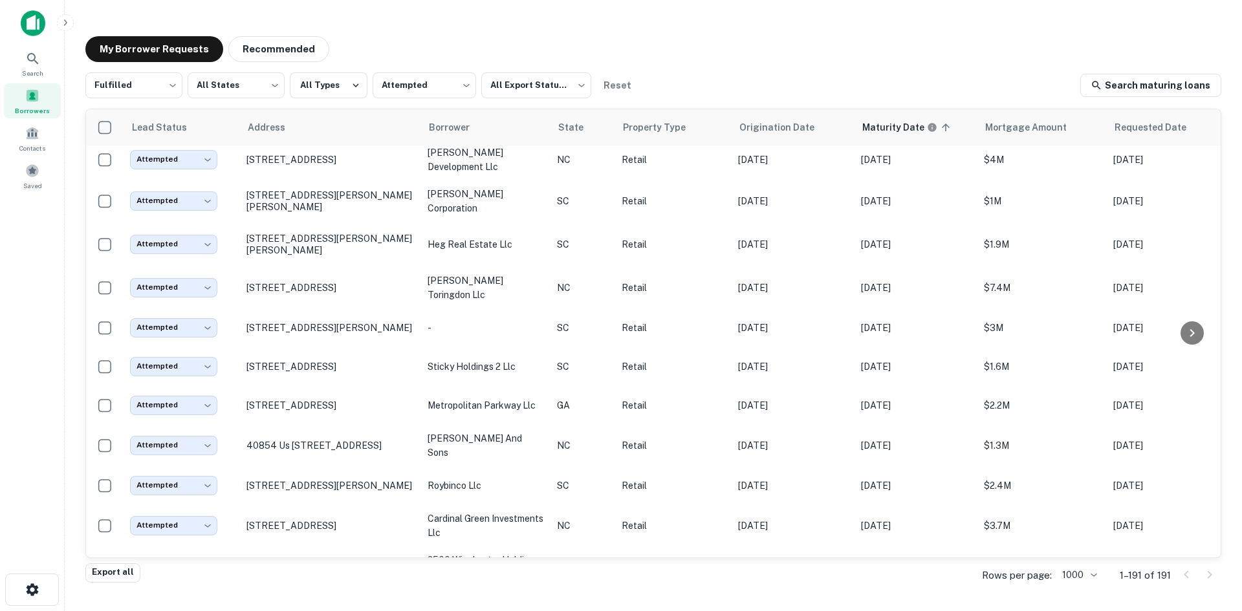
scroll to position [1086, 0]
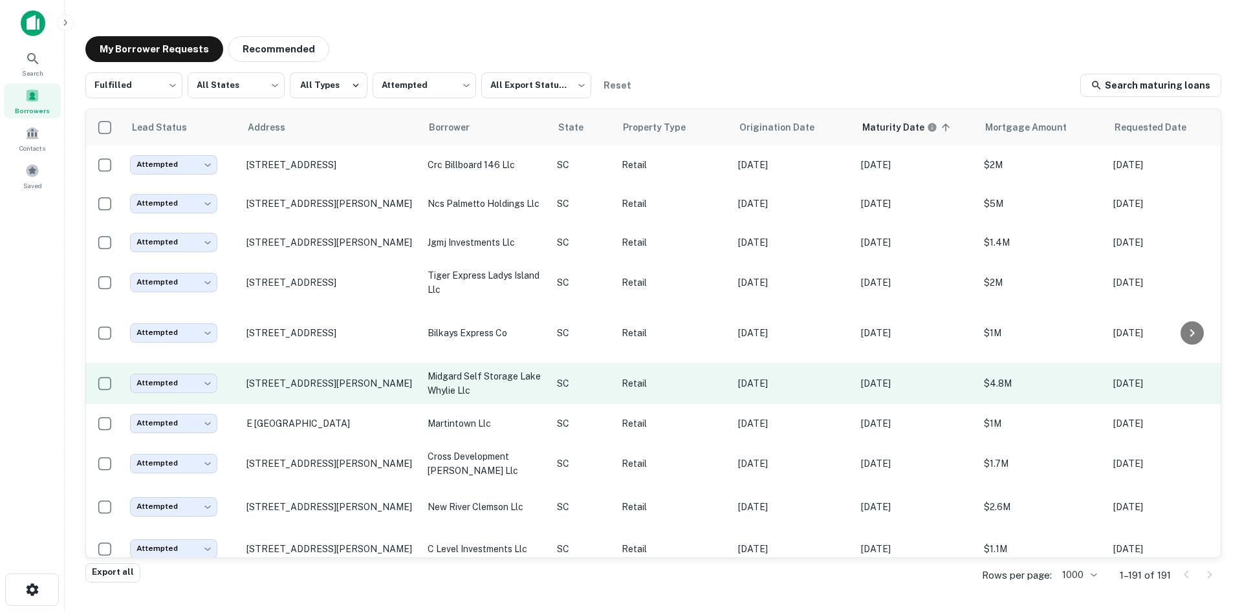
click at [338, 404] on td "[STREET_ADDRESS][PERSON_NAME]" at bounding box center [330, 383] width 181 height 41
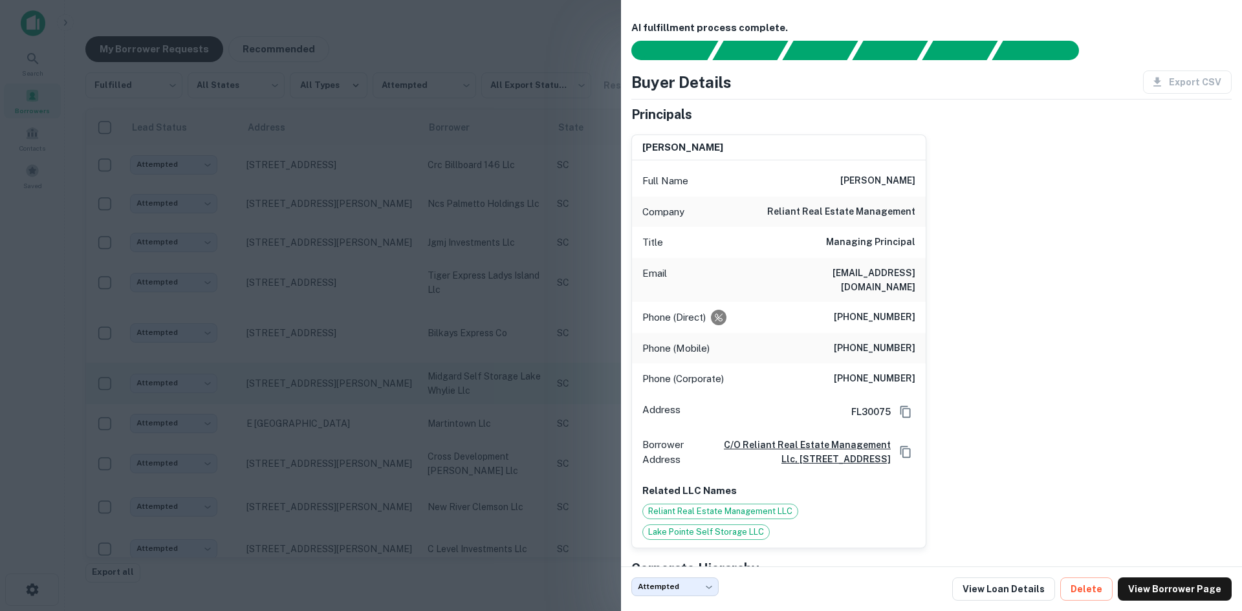
click at [338, 427] on div at bounding box center [621, 305] width 1242 height 611
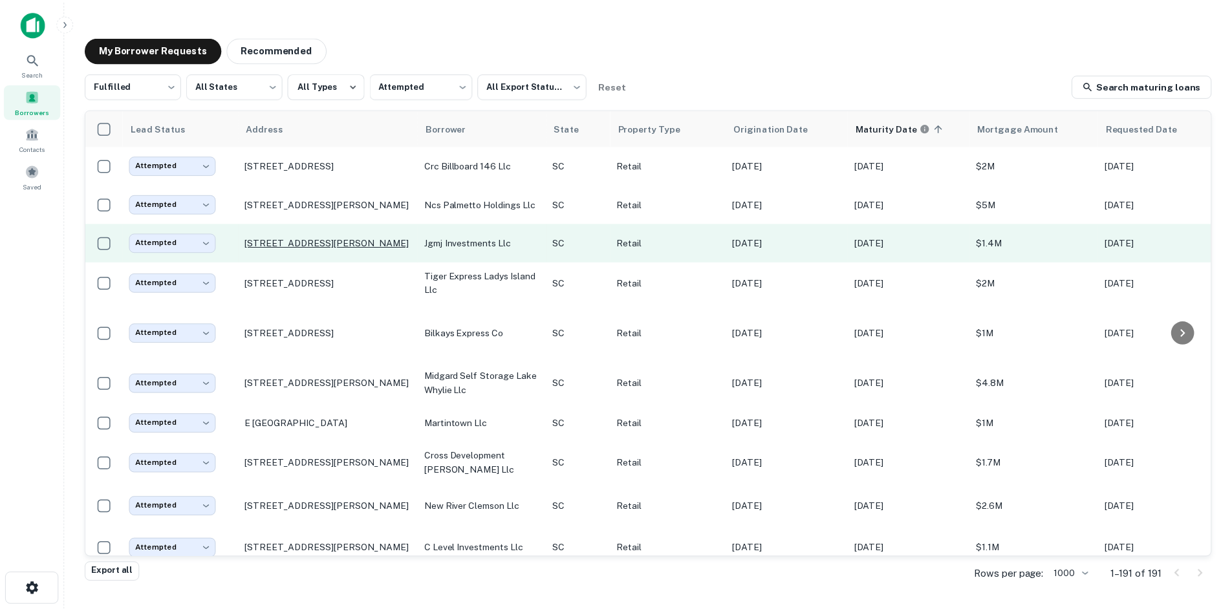
scroll to position [1344, 0]
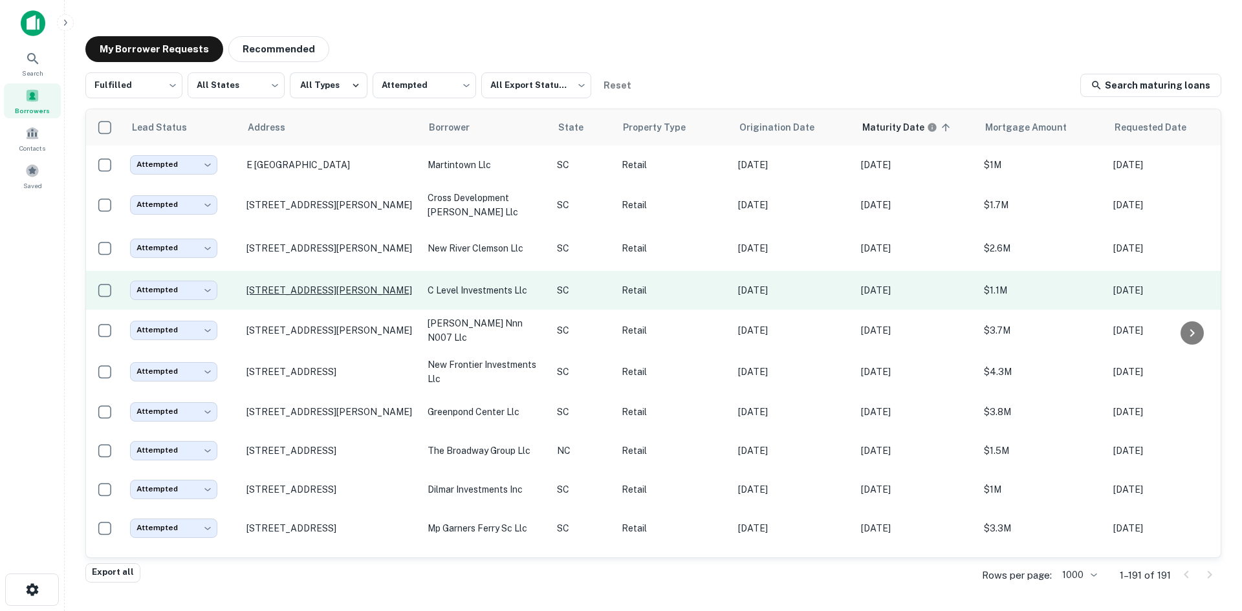
click at [334, 296] on p "[STREET_ADDRESS][PERSON_NAME]" at bounding box center [330, 291] width 168 height 12
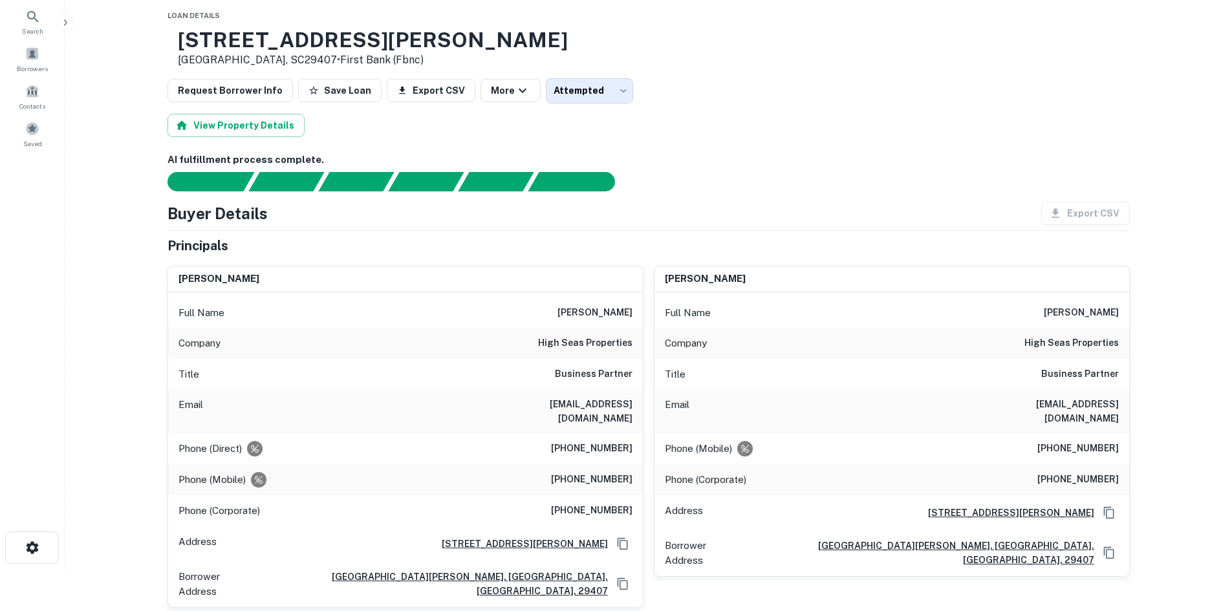
scroll to position [65, 0]
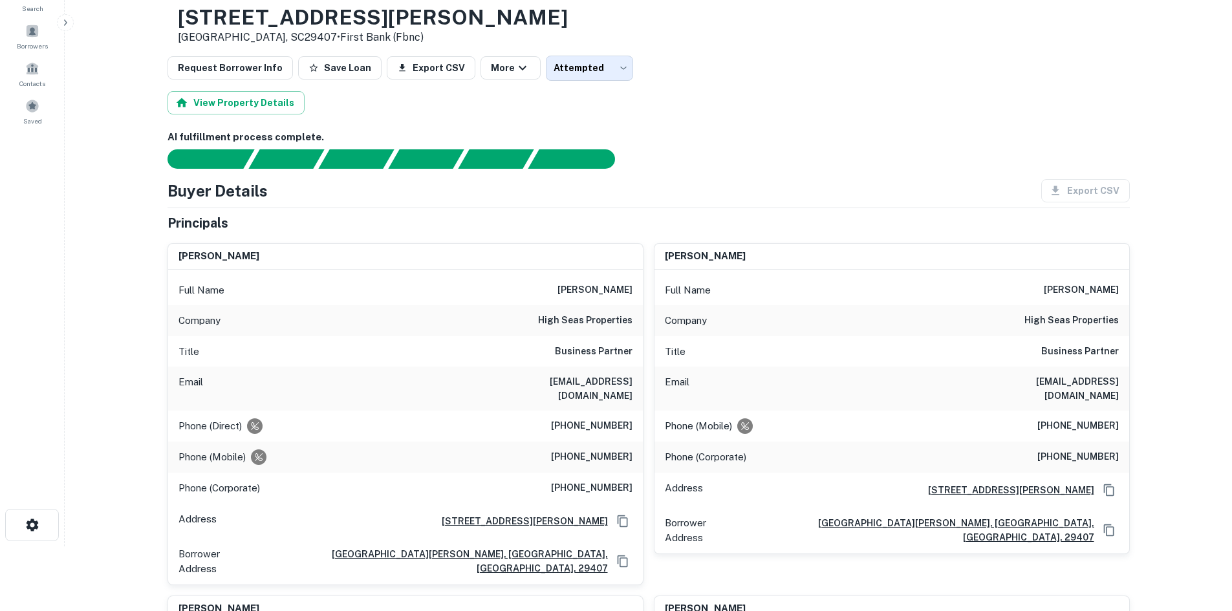
drag, startPoint x: 545, startPoint y: 292, endPoint x: 633, endPoint y: 287, distance: 88.8
click at [638, 290] on div "Full Name [PERSON_NAME]" at bounding box center [405, 290] width 475 height 31
copy h6 "[PERSON_NAME]"
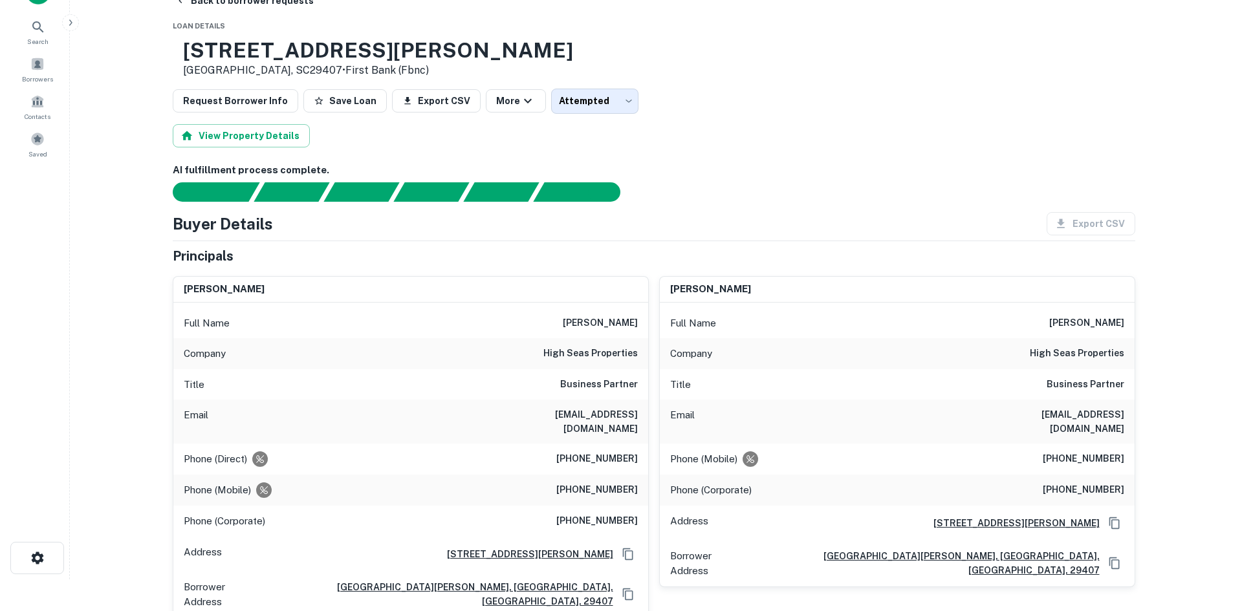
scroll to position [0, 0]
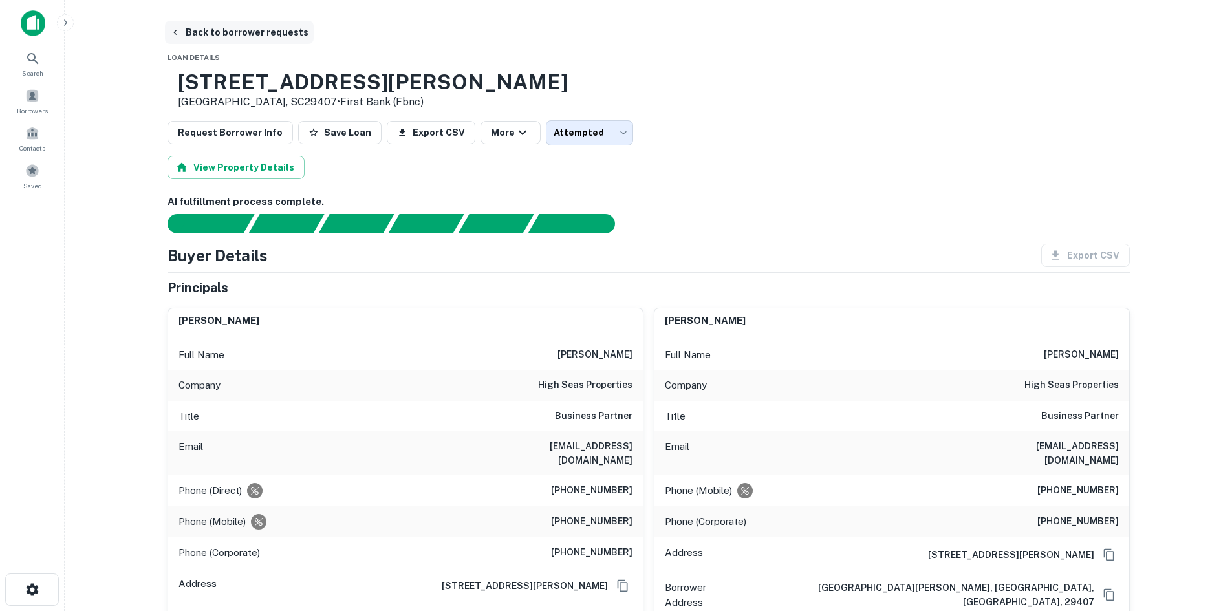
click at [210, 35] on button "Back to borrower requests" at bounding box center [239, 32] width 149 height 23
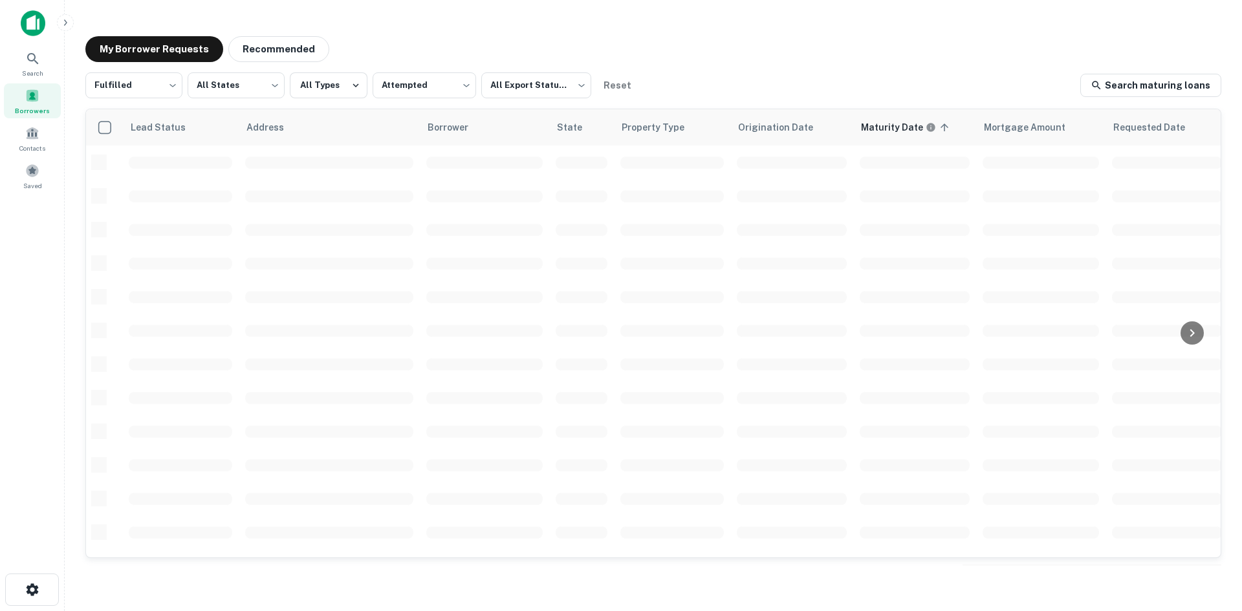
scroll to position [439, 0]
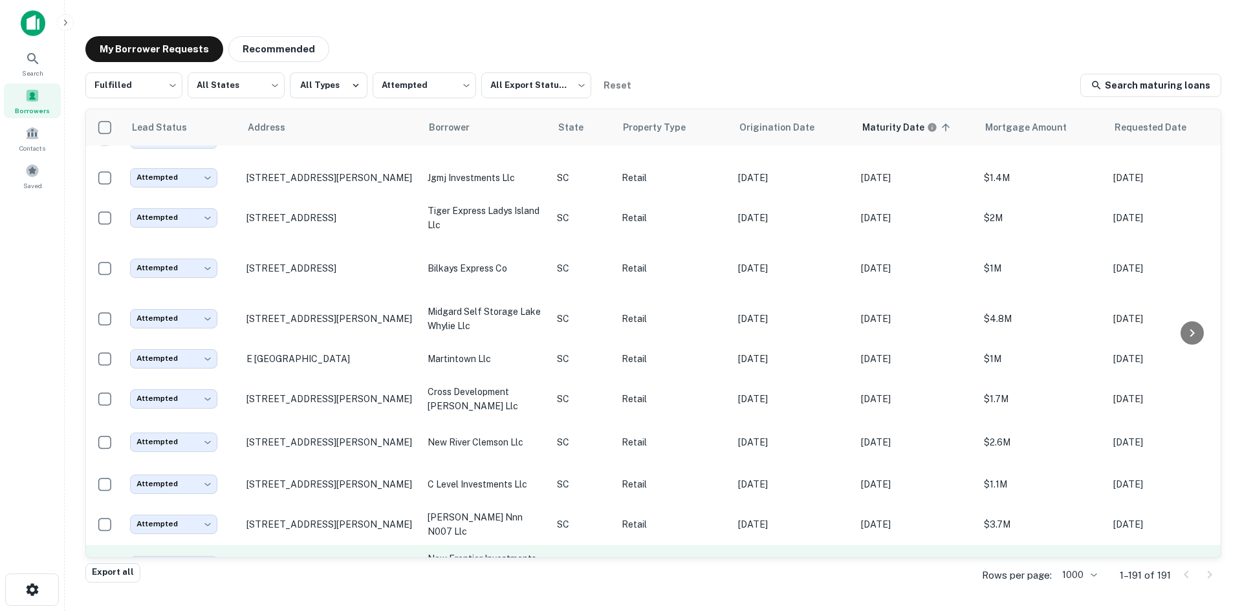
scroll to position [1344, 0]
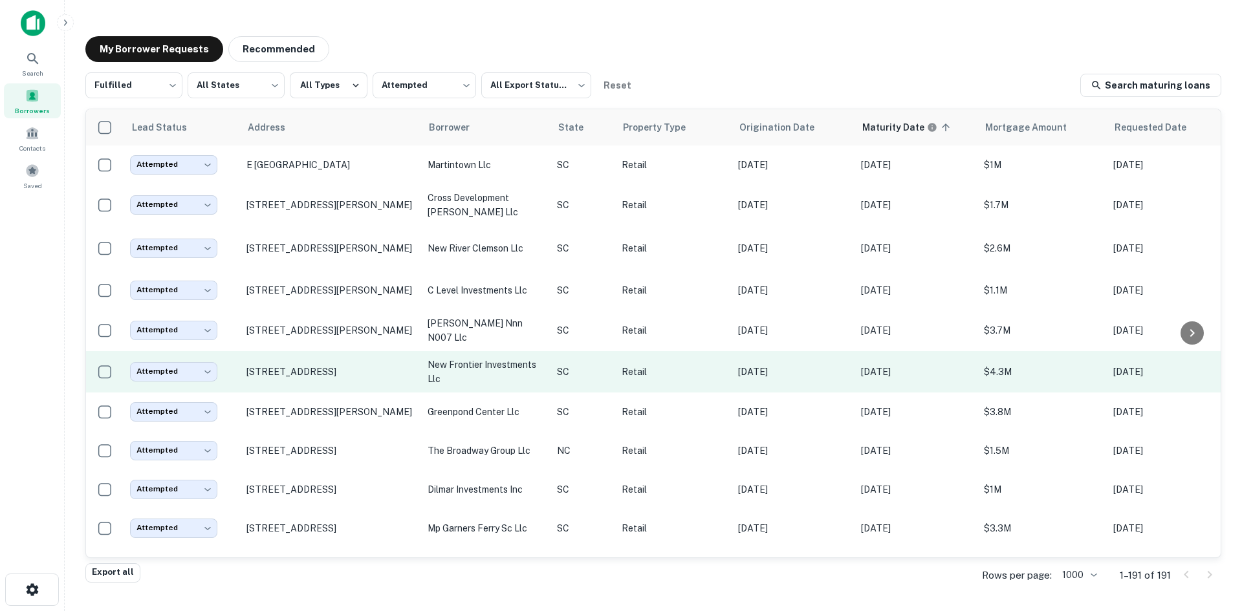
click at [348, 393] on td "[STREET_ADDRESS]" at bounding box center [330, 371] width 181 height 41
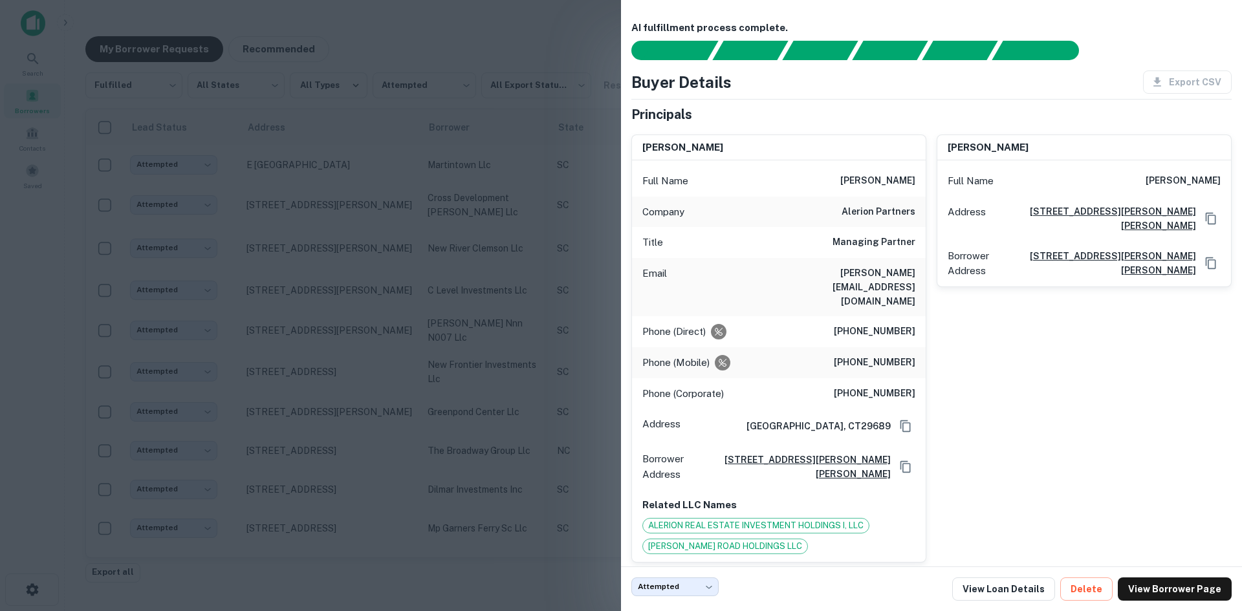
click at [343, 402] on div at bounding box center [621, 305] width 1242 height 611
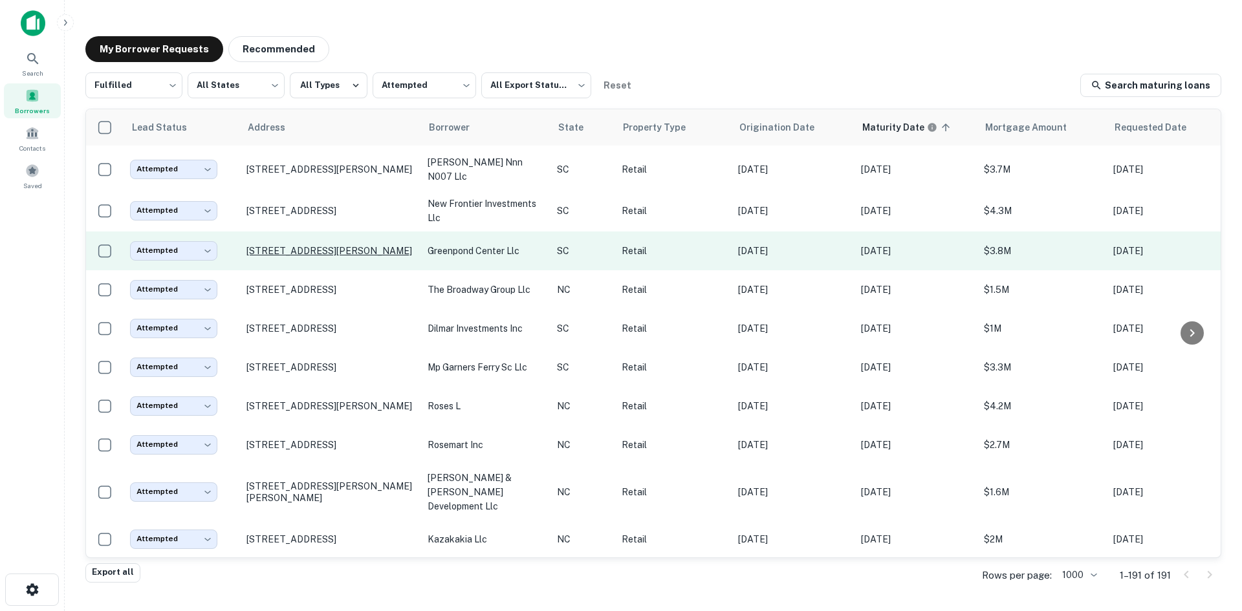
scroll to position [1539, 0]
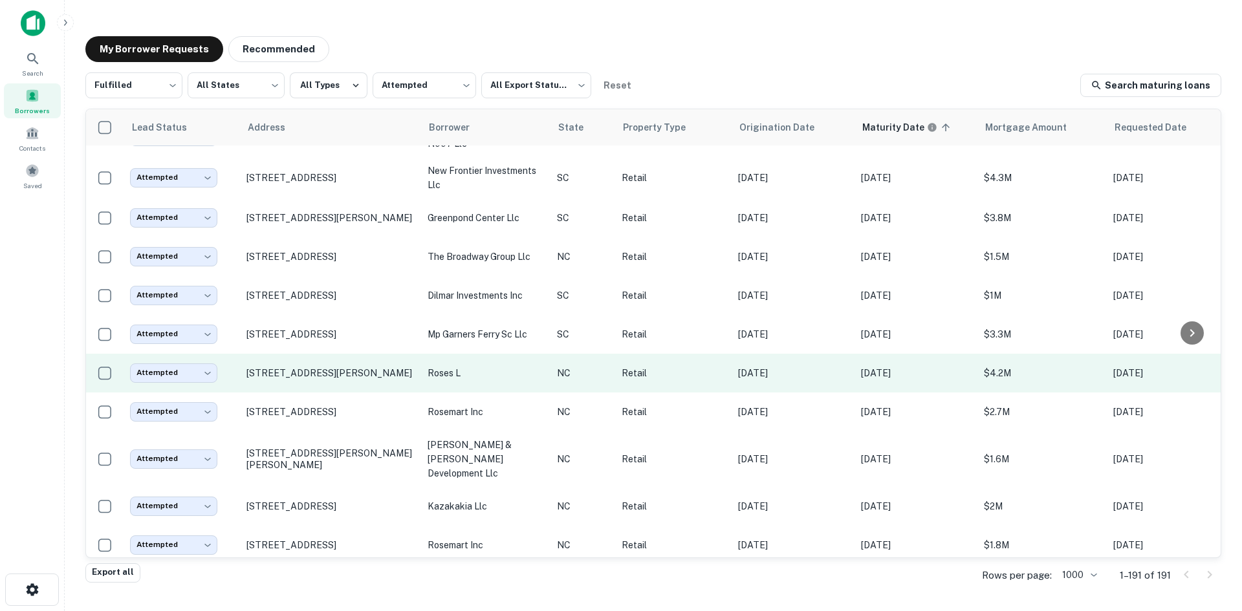
click at [333, 393] on td "[STREET_ADDRESS][PERSON_NAME]" at bounding box center [330, 373] width 181 height 39
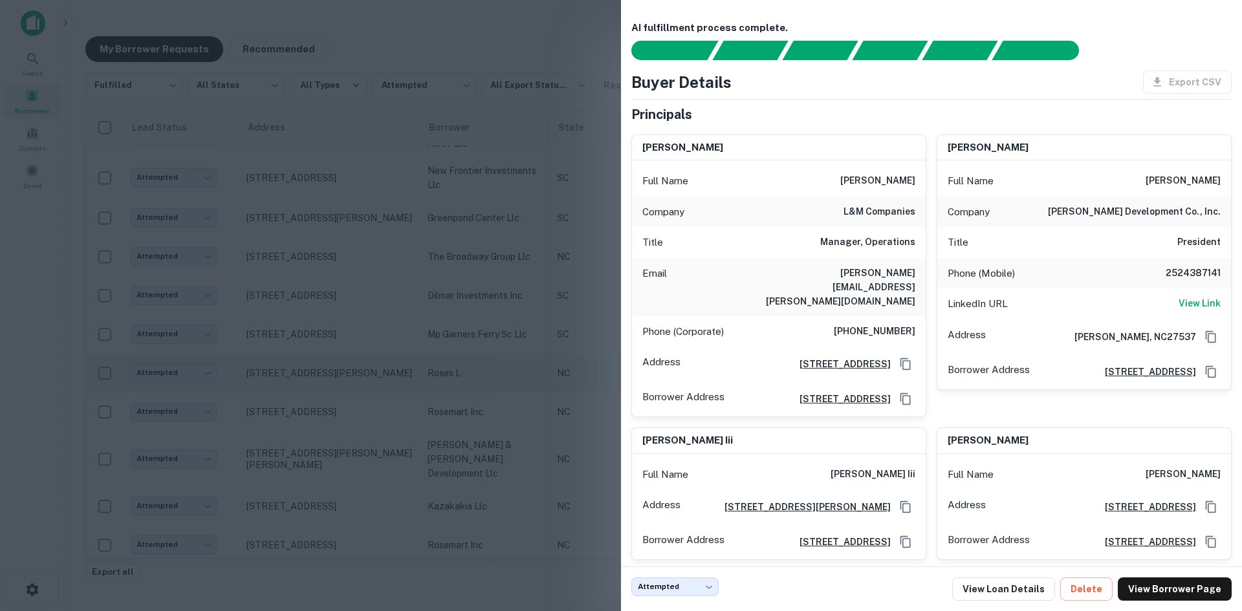
click at [333, 435] on div at bounding box center [621, 305] width 1242 height 611
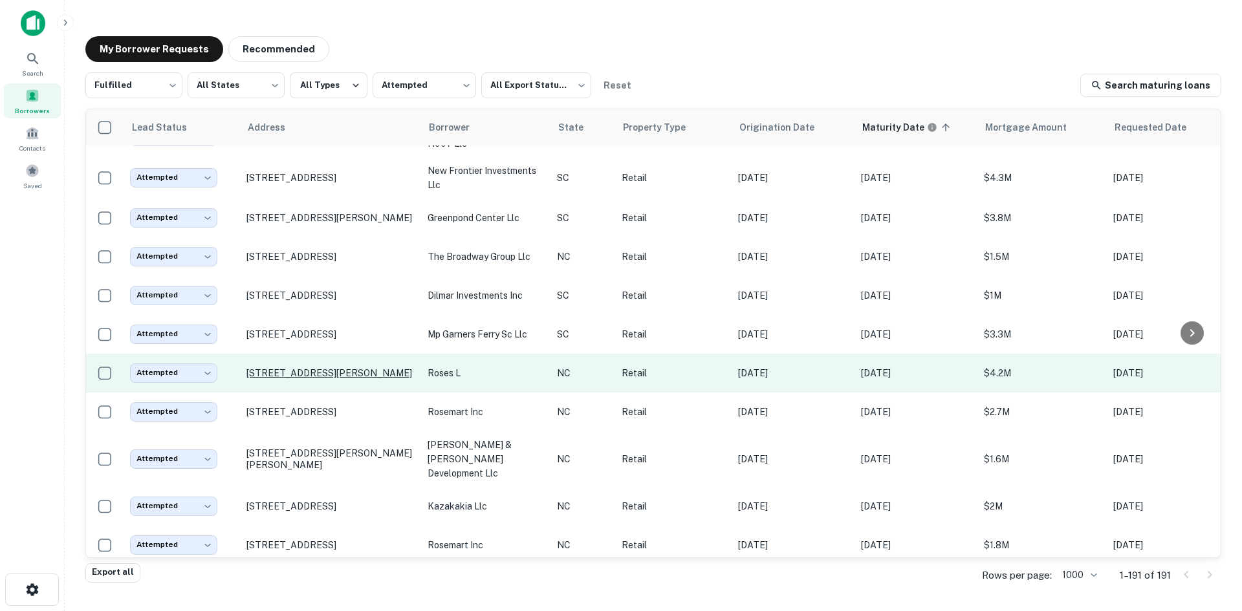
click at [336, 379] on p "[STREET_ADDRESS][PERSON_NAME]" at bounding box center [330, 373] width 168 height 12
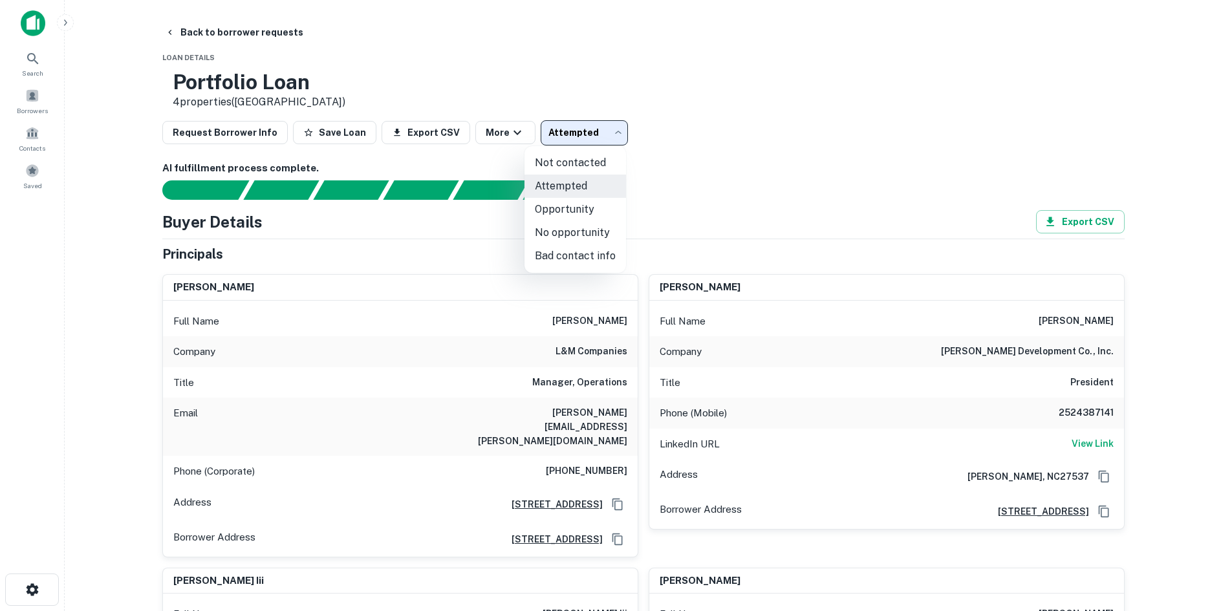
click at [605, 140] on body "Search Borrowers Contacts Saved Back to borrower requests Loan Details Portfoli…" at bounding box center [616, 305] width 1232 height 611
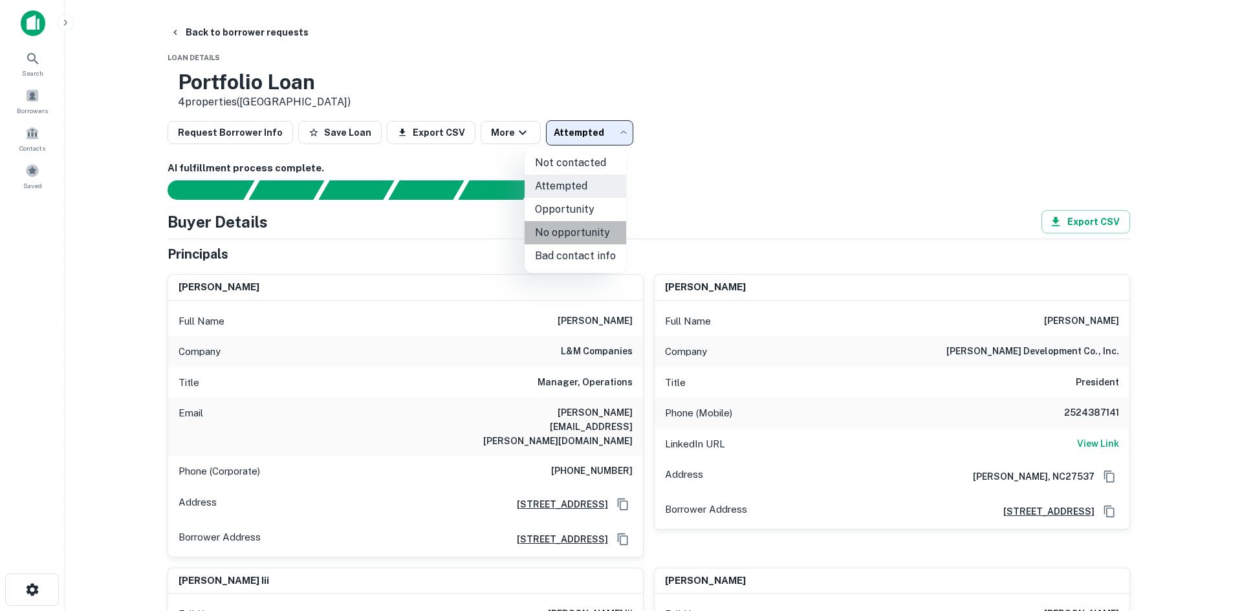
click at [582, 230] on li "No opportunity" at bounding box center [576, 232] width 102 height 23
type input "**********"
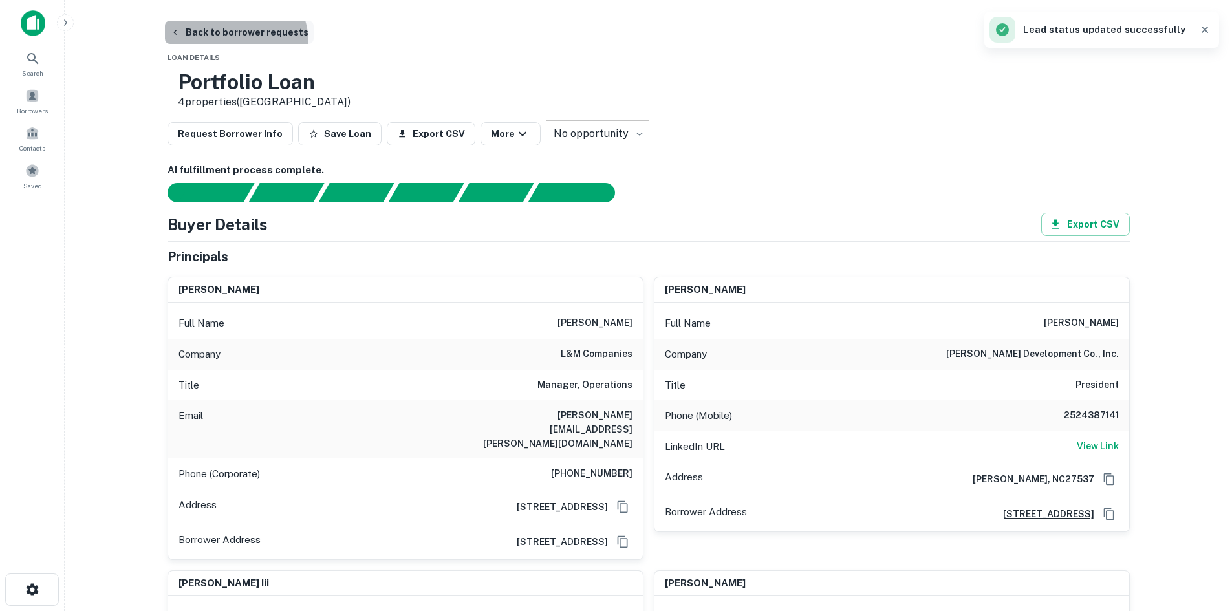
click at [234, 42] on button "Back to borrower requests" at bounding box center [239, 32] width 149 height 23
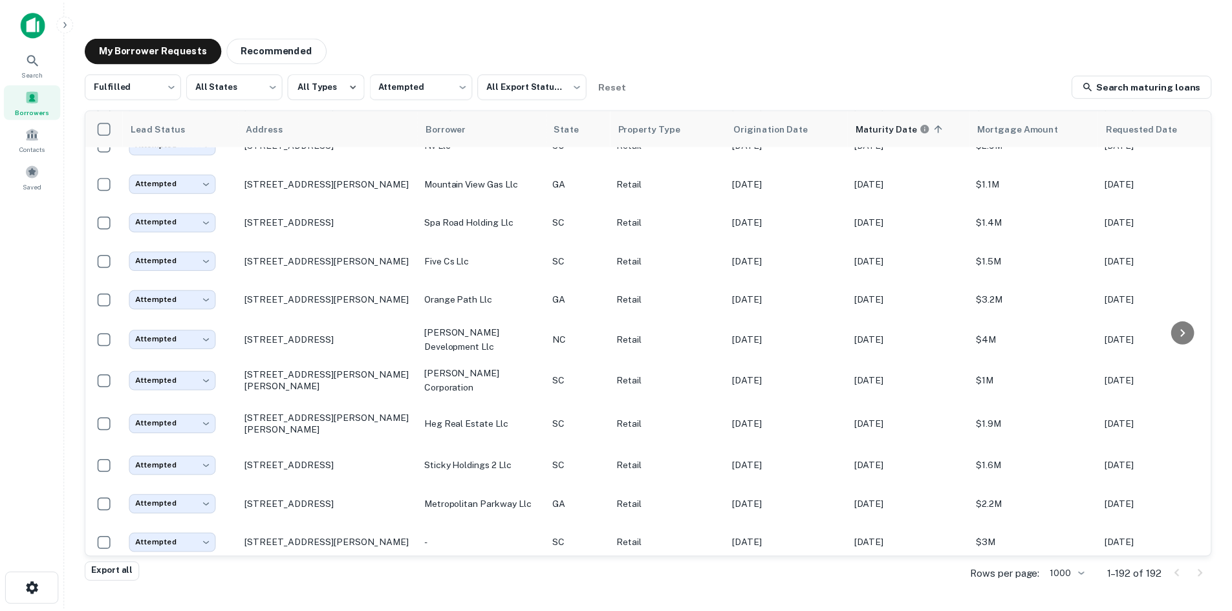
scroll to position [1617, 0]
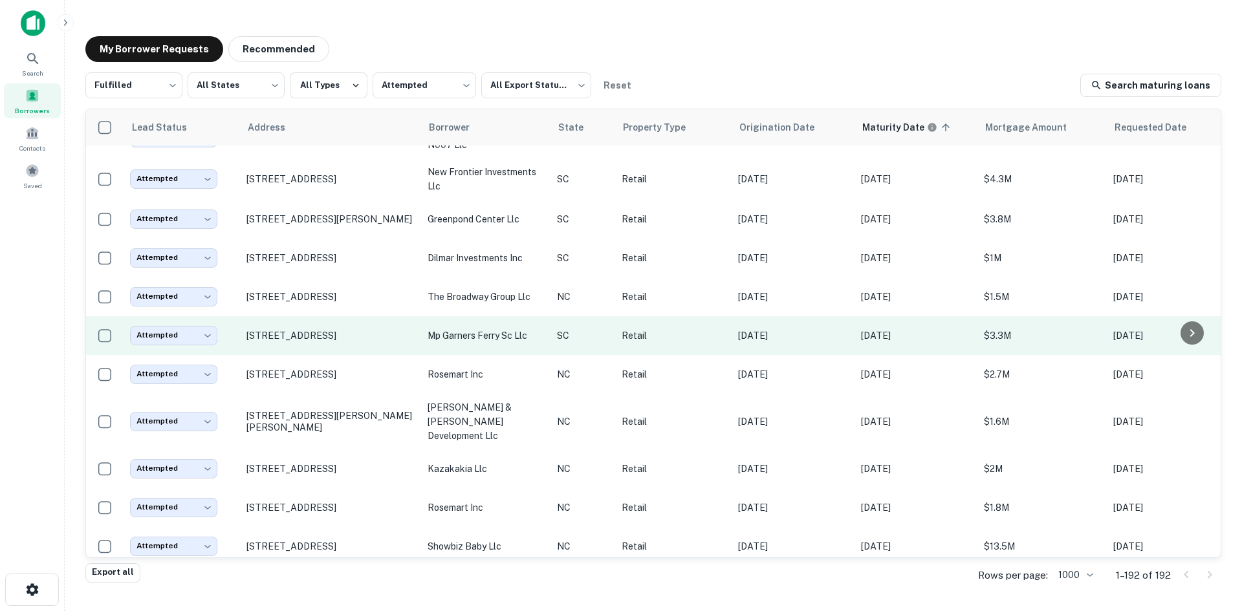
click at [337, 355] on td "[STREET_ADDRESS]" at bounding box center [330, 335] width 181 height 39
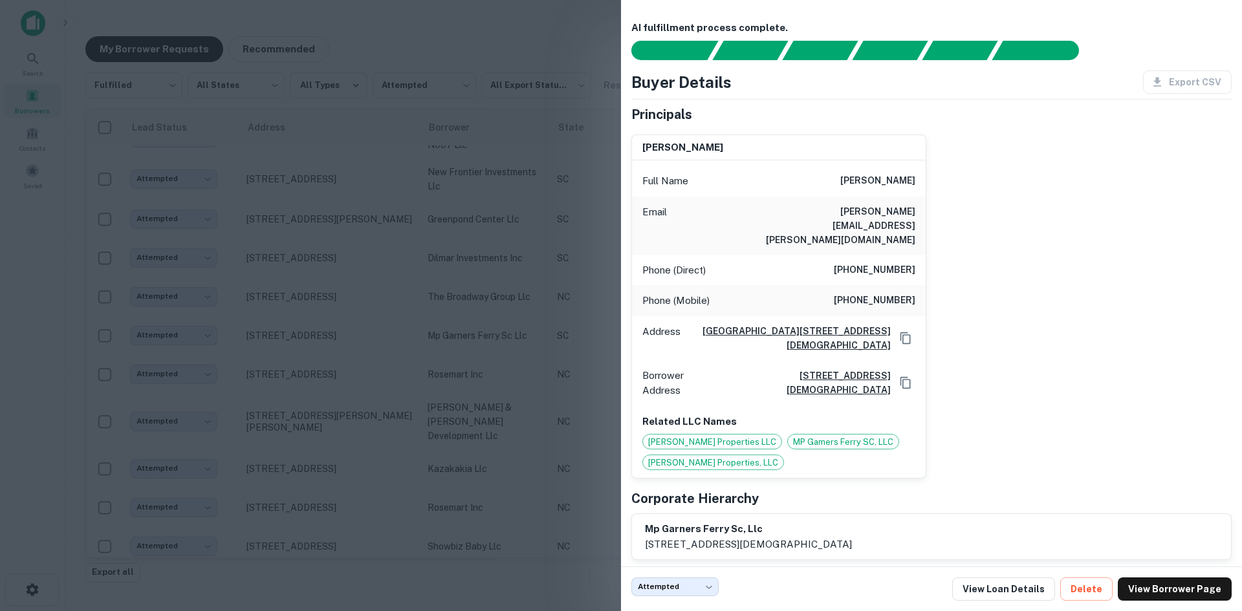
click at [329, 345] on div at bounding box center [621, 305] width 1242 height 611
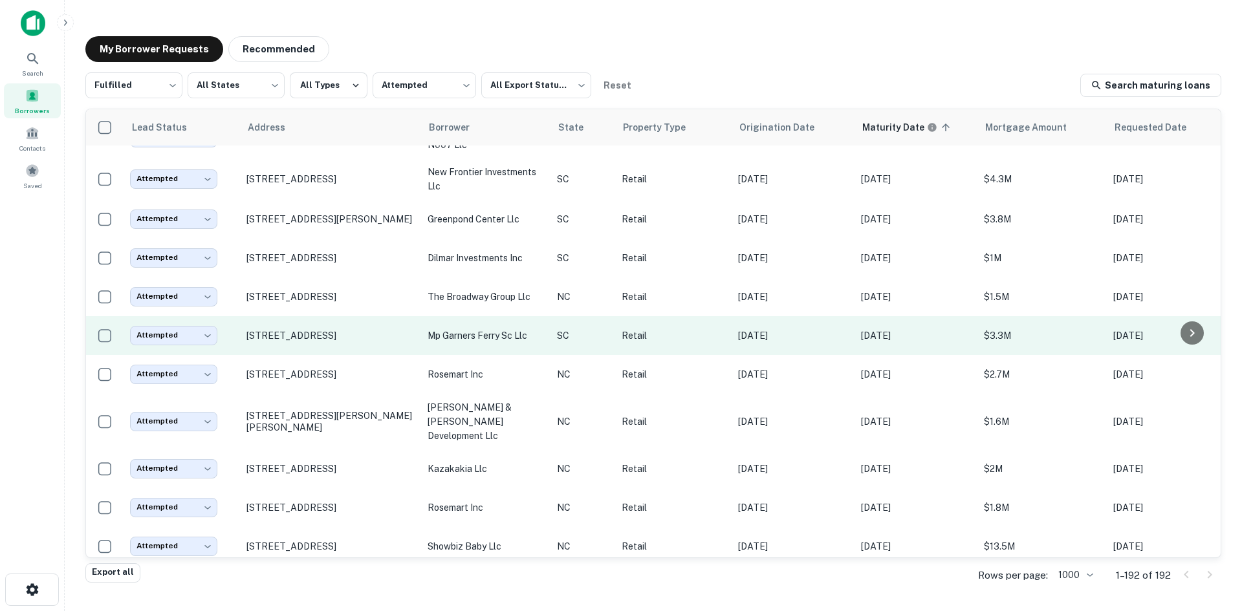
click at [334, 355] on td "[STREET_ADDRESS]" at bounding box center [330, 335] width 181 height 39
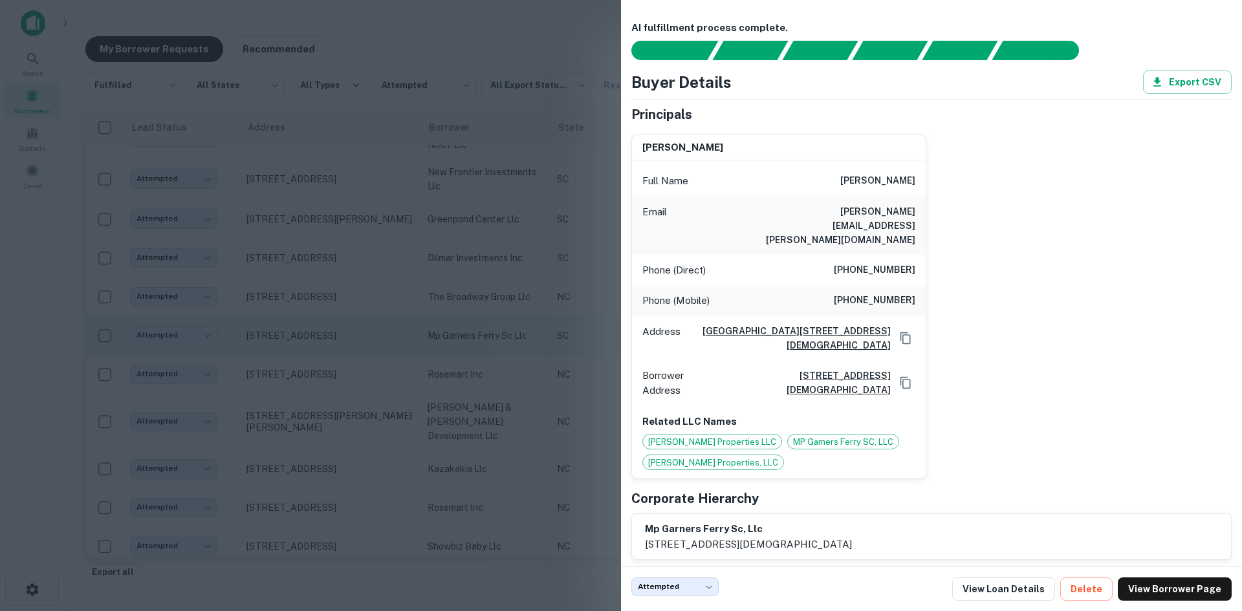
click at [334, 399] on div at bounding box center [621, 305] width 1242 height 611
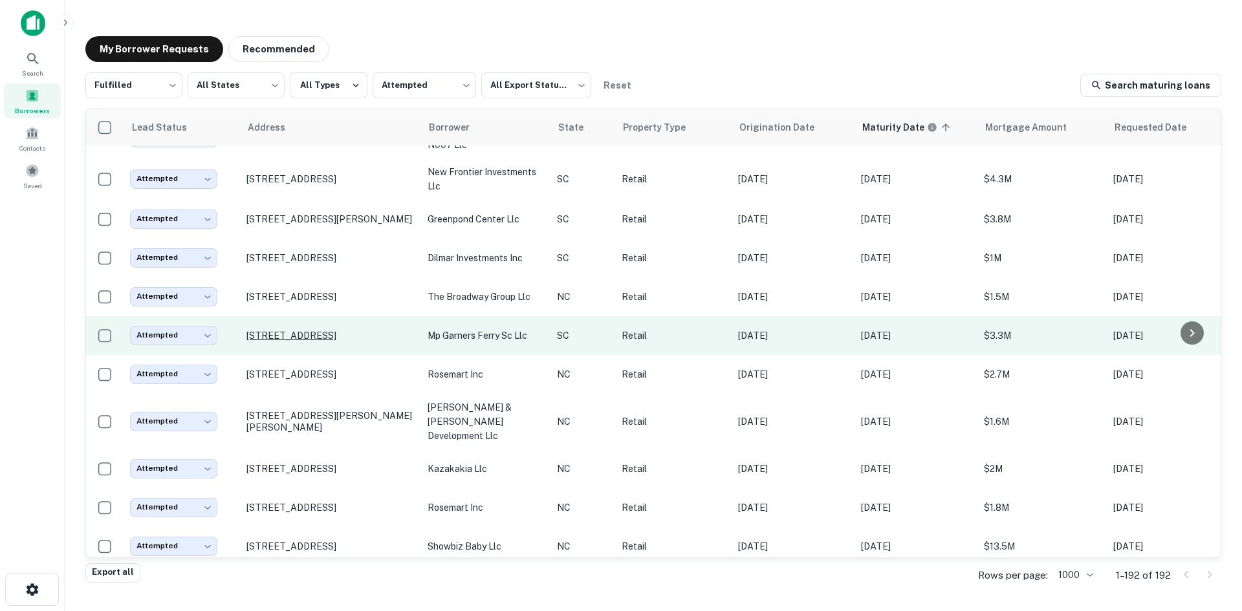
click at [310, 342] on p "[STREET_ADDRESS]" at bounding box center [330, 336] width 168 height 12
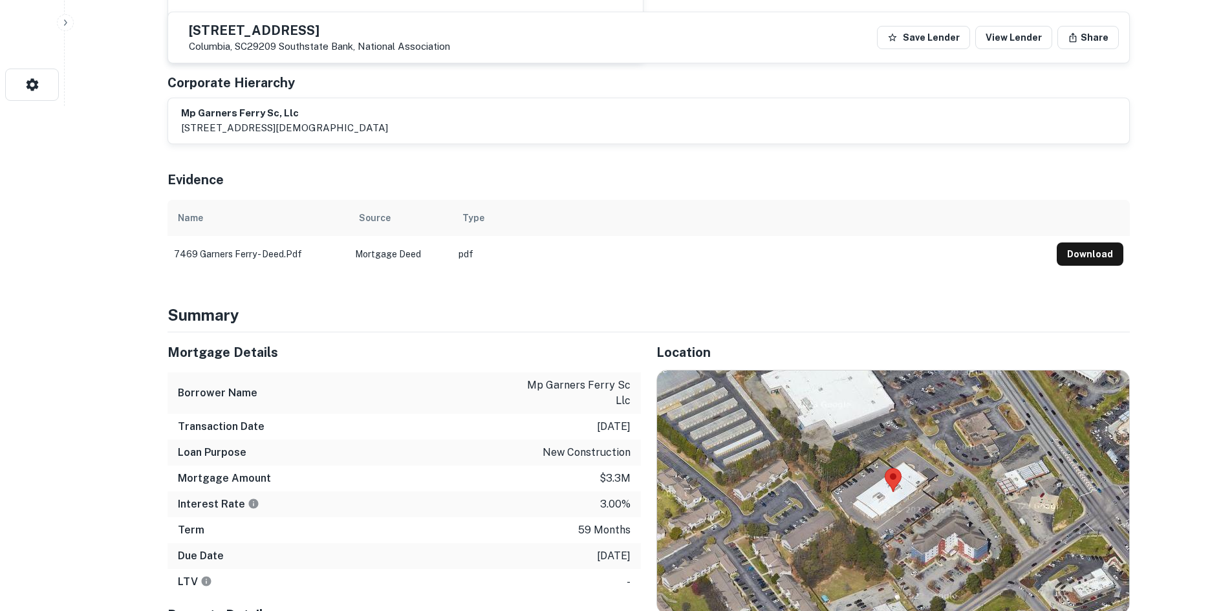
scroll to position [647, 0]
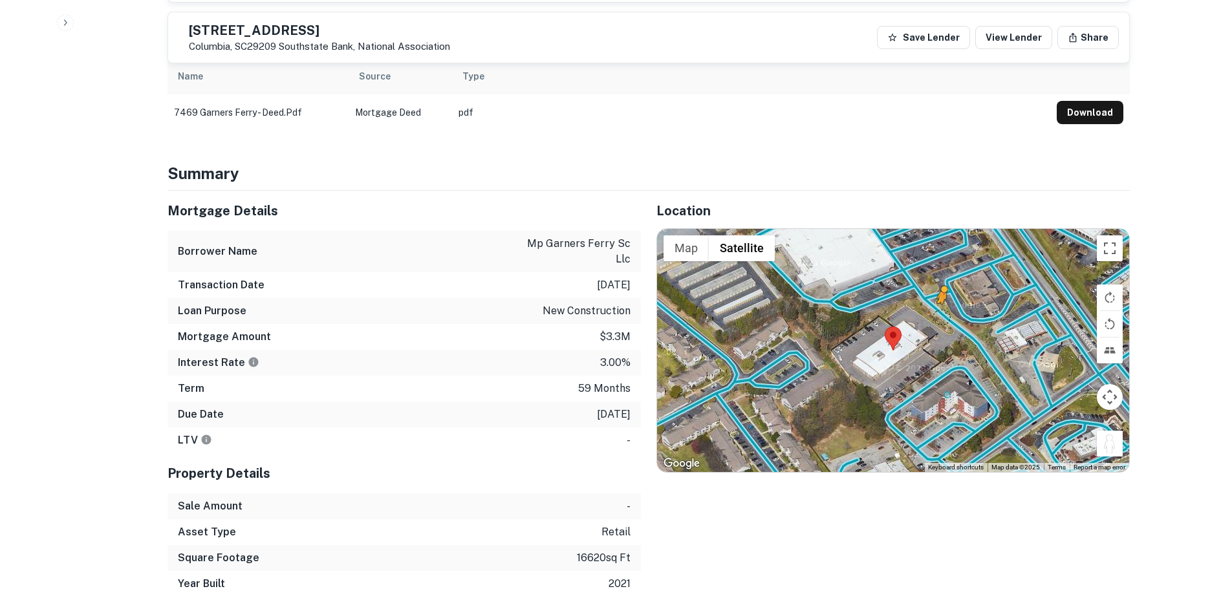
drag, startPoint x: 1104, startPoint y: 425, endPoint x: 939, endPoint y: 287, distance: 215.5
click at [939, 287] on div "To activate drag with keyboard, press Alt + Enter. Once in keyboard drag state,…" at bounding box center [893, 350] width 472 height 243
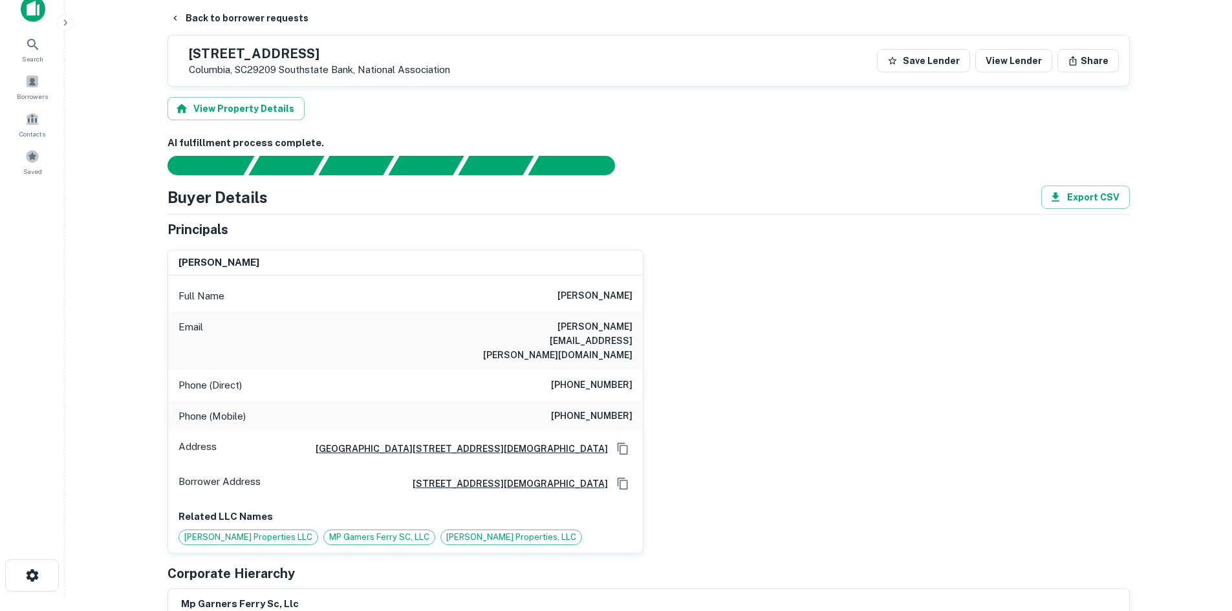
scroll to position [0, 0]
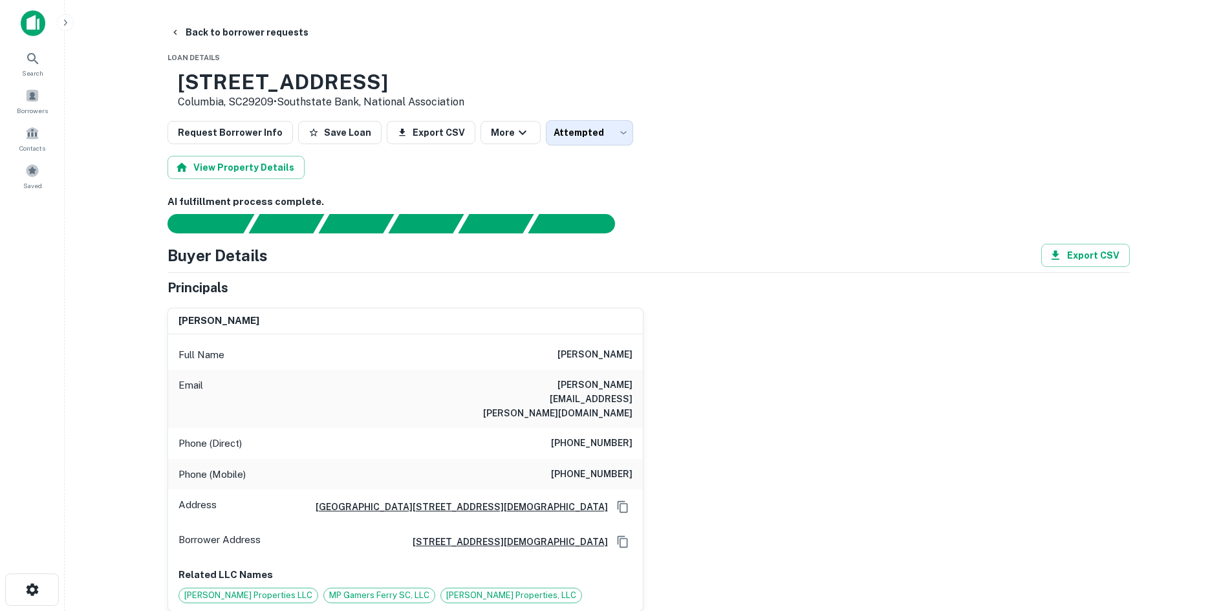
click at [597, 436] on h6 "[PHONE_NUMBER]" at bounding box center [592, 444] width 82 height 16
click at [599, 436] on h6 "[PHONE_NUMBER]" at bounding box center [592, 444] width 82 height 16
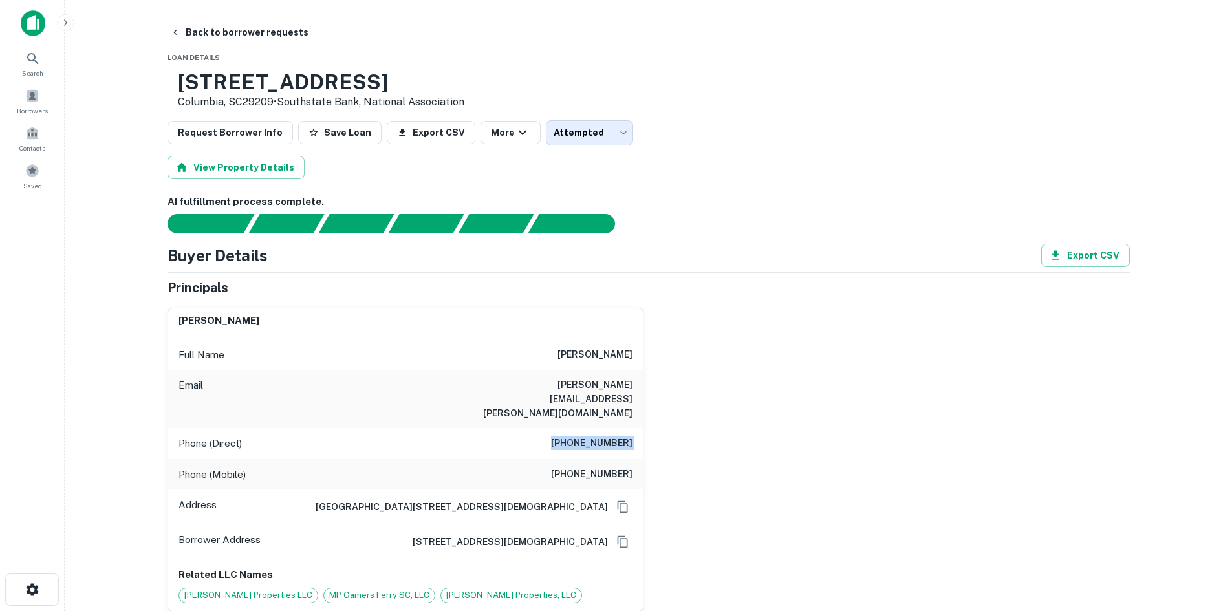
click at [600, 436] on h6 "[PHONE_NUMBER]" at bounding box center [592, 444] width 82 height 16
drag, startPoint x: 545, startPoint y: 359, endPoint x: 798, endPoint y: 388, distance: 255.3
click at [804, 389] on div "[PERSON_NAME] Full Name [PERSON_NAME] Email [PERSON_NAME][EMAIL_ADDRESS][PERSON…" at bounding box center [643, 455] width 973 height 314
click at [584, 339] on div "Full Name [PERSON_NAME] Email [PERSON_NAME][EMAIL_ADDRESS][PERSON_NAME][DOMAIN_…" at bounding box center [405, 472] width 475 height 277
drag, startPoint x: 534, startPoint y: 352, endPoint x: 647, endPoint y: 356, distance: 112.6
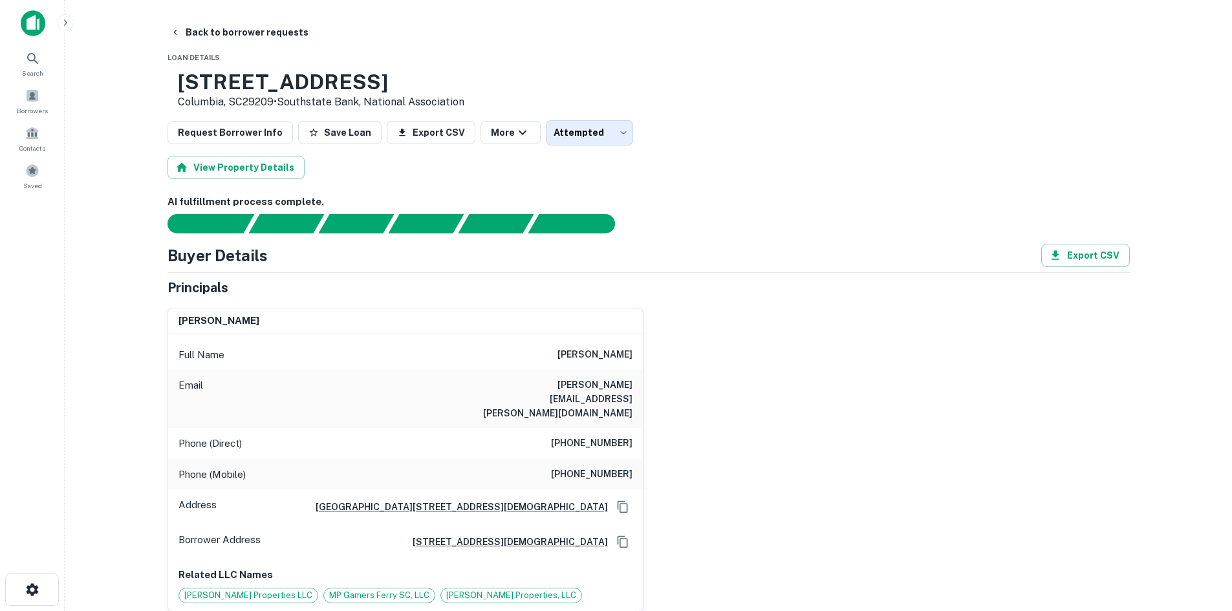
click at [647, 356] on div "[PERSON_NAME] Full Name [PERSON_NAME] Email [PERSON_NAME][EMAIL_ADDRESS][PERSON…" at bounding box center [643, 455] width 973 height 314
copy h6 "[PERSON_NAME]"
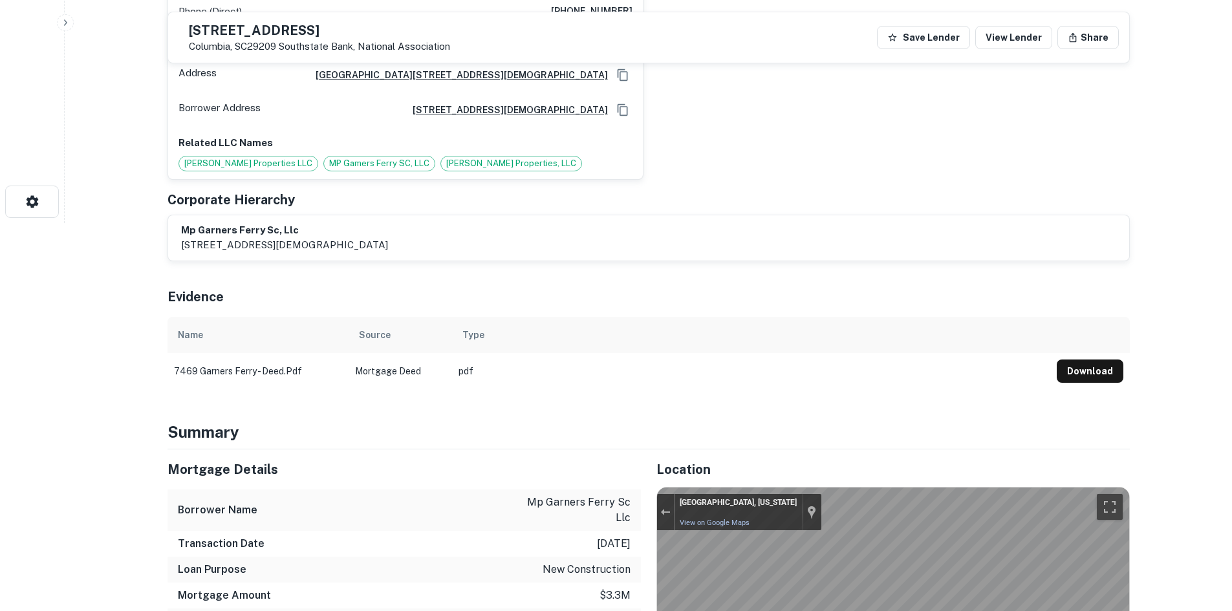
scroll to position [647, 0]
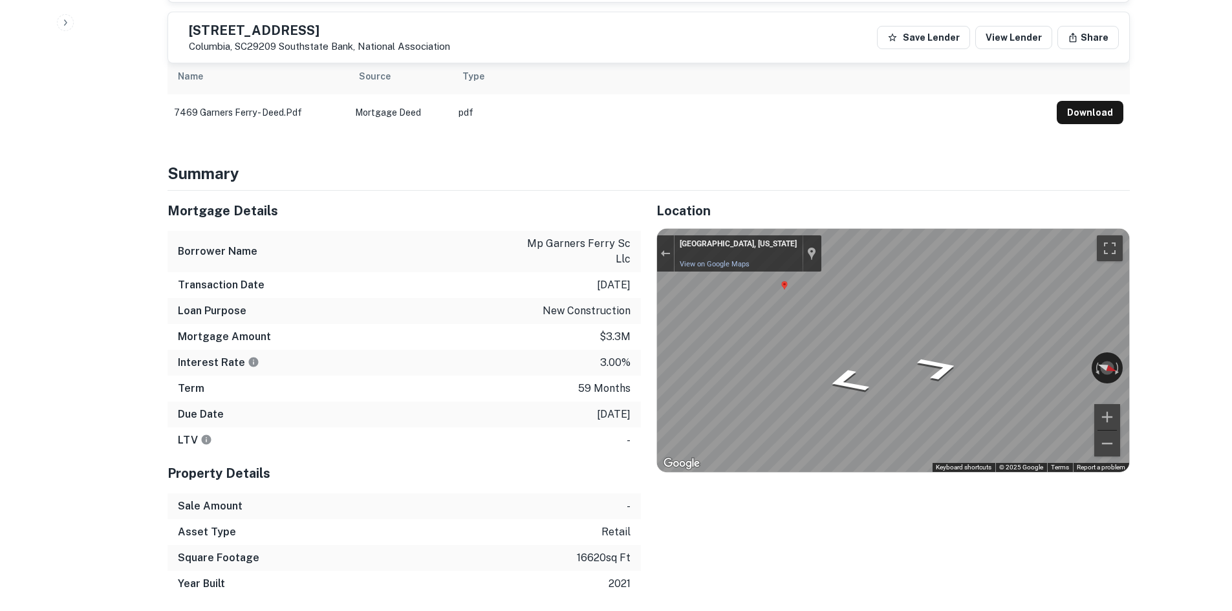
click at [605, 249] on div "Mortgage Details Borrower Name mp garners ferry sc llc Transaction Date [DATE] …" at bounding box center [641, 394] width 978 height 406
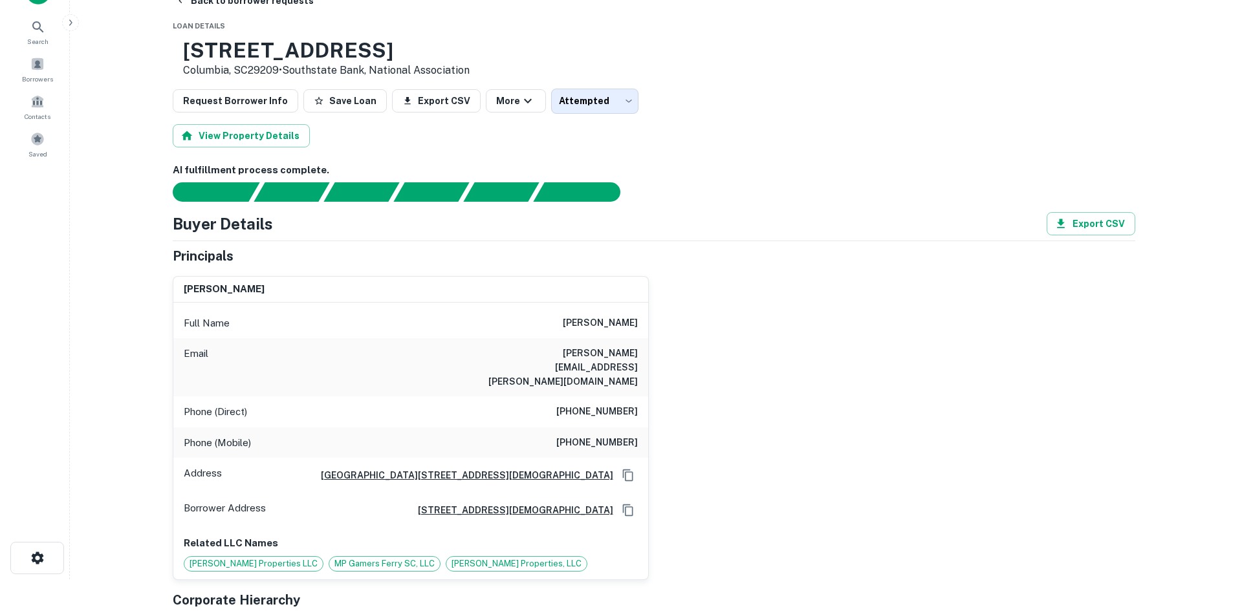
scroll to position [0, 0]
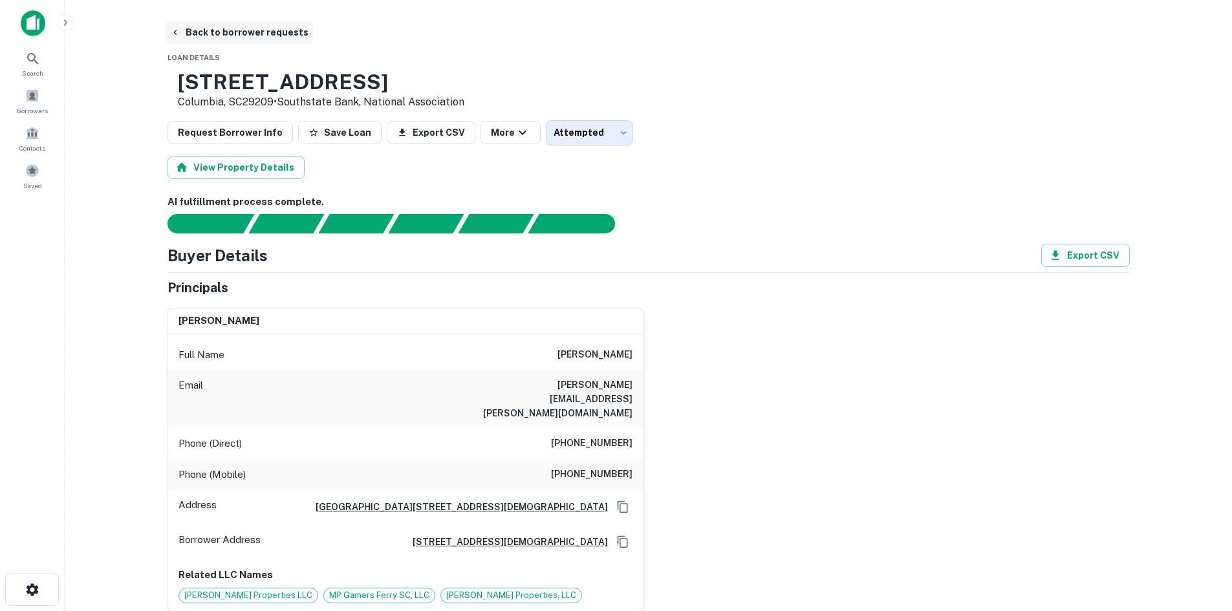
click at [231, 33] on button "Back to borrower requests" at bounding box center [239, 32] width 149 height 23
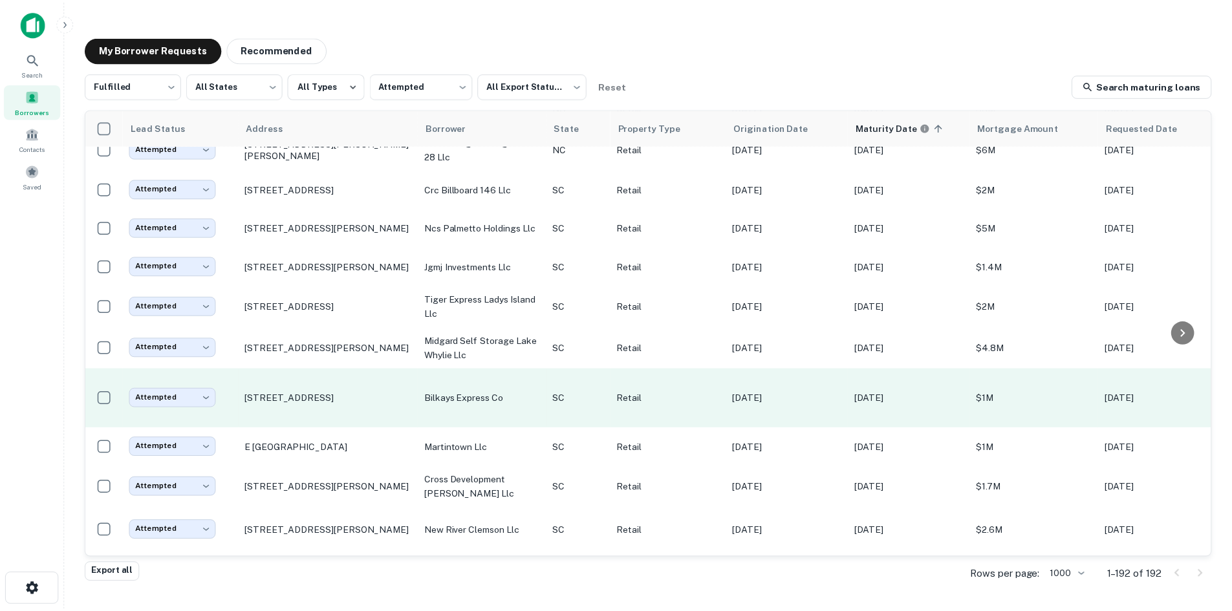
scroll to position [1150, 0]
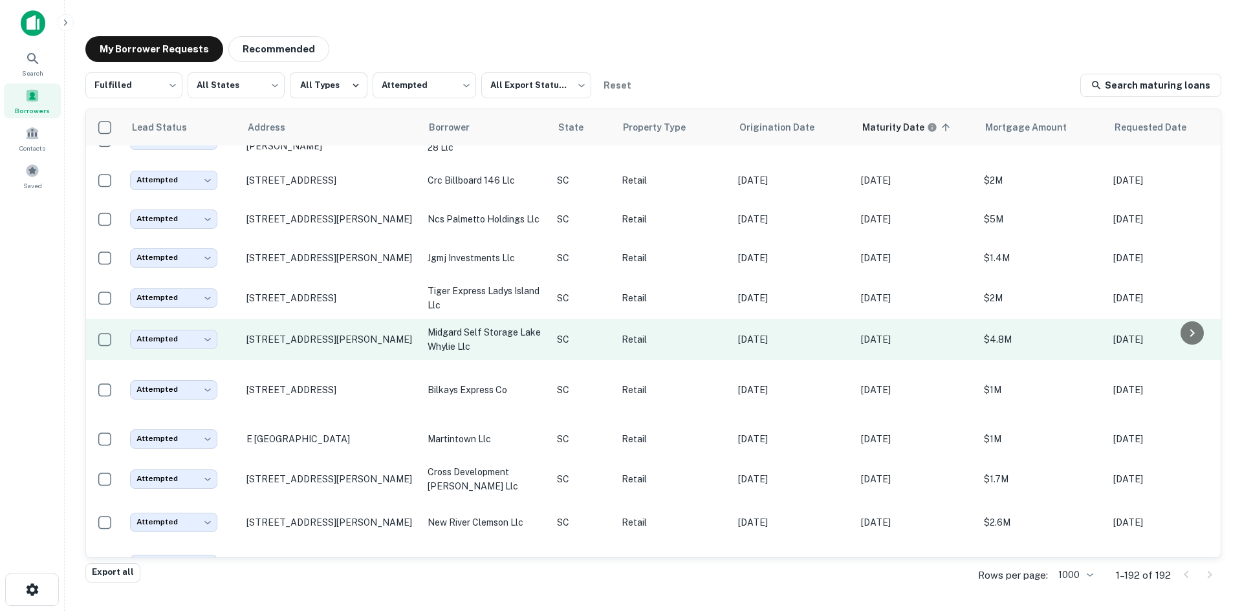
click at [349, 360] on td "[STREET_ADDRESS][PERSON_NAME]" at bounding box center [330, 339] width 181 height 41
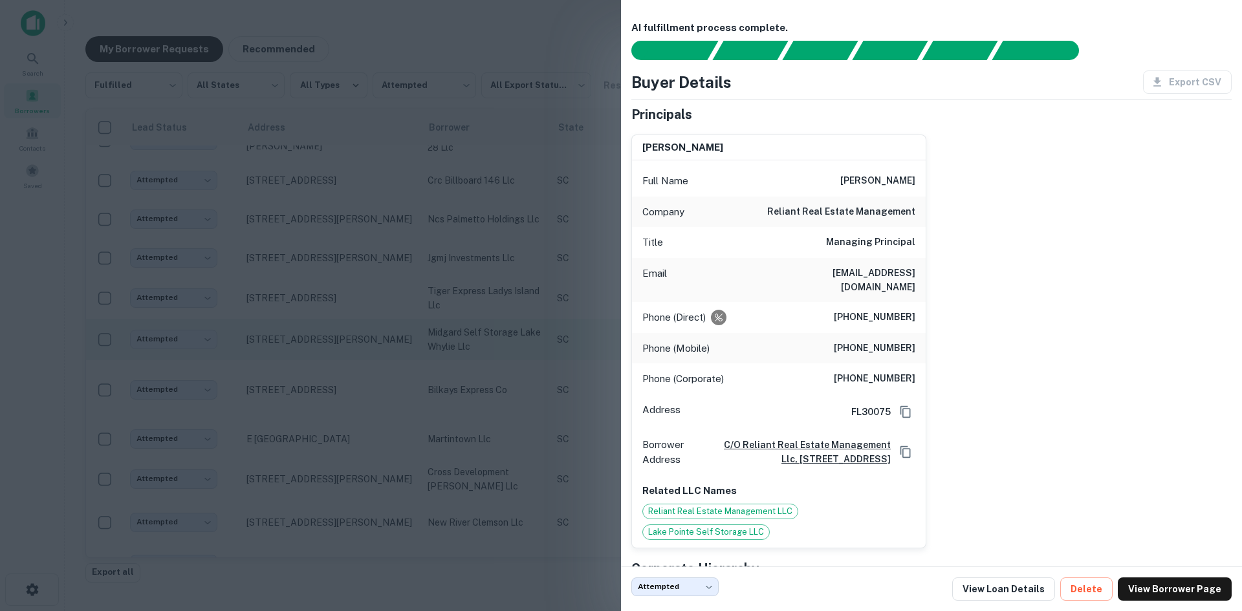
click at [349, 384] on div at bounding box center [621, 305] width 1242 height 611
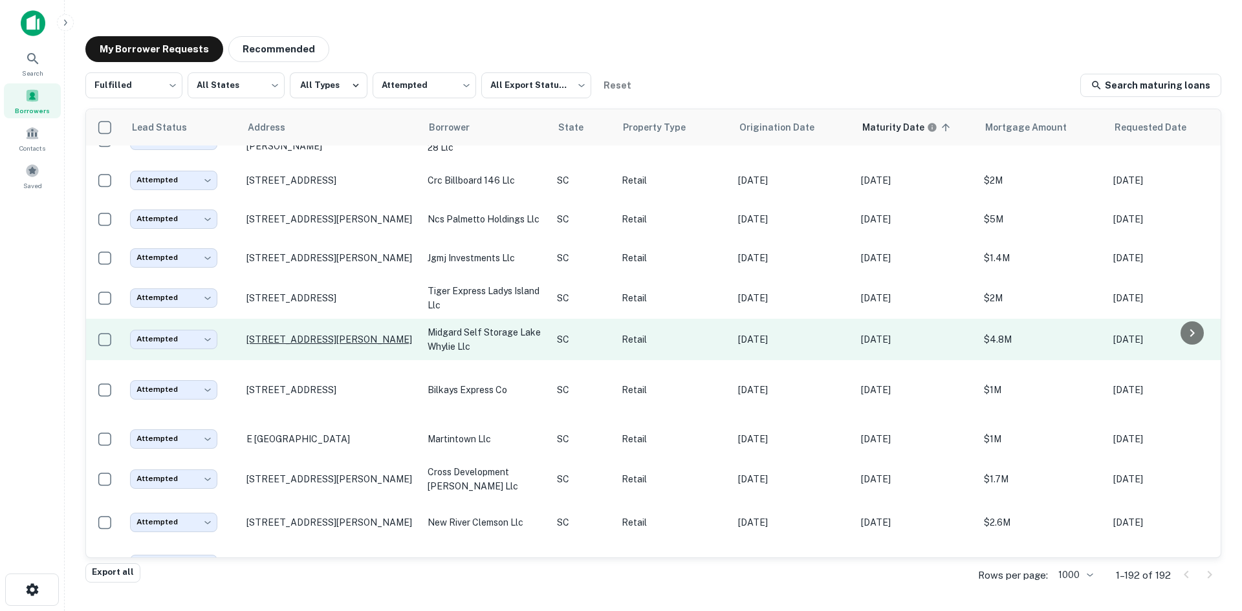
click at [349, 345] on p "4180 Charlotte Hwy Clover, SC29710" at bounding box center [330, 340] width 168 height 12
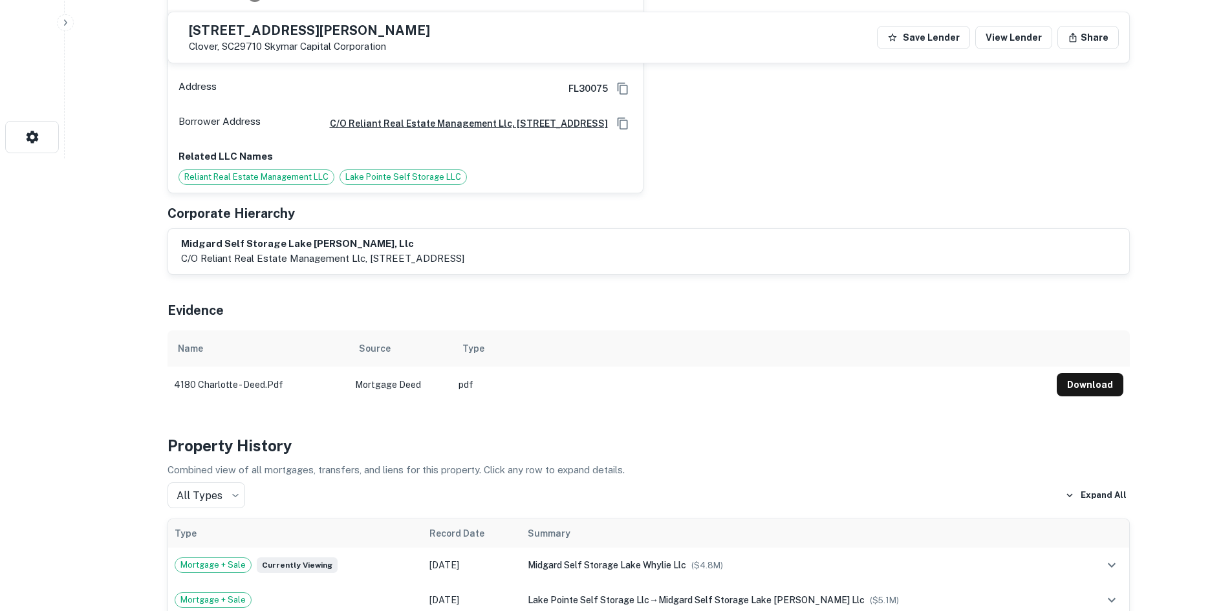
scroll to position [970, 0]
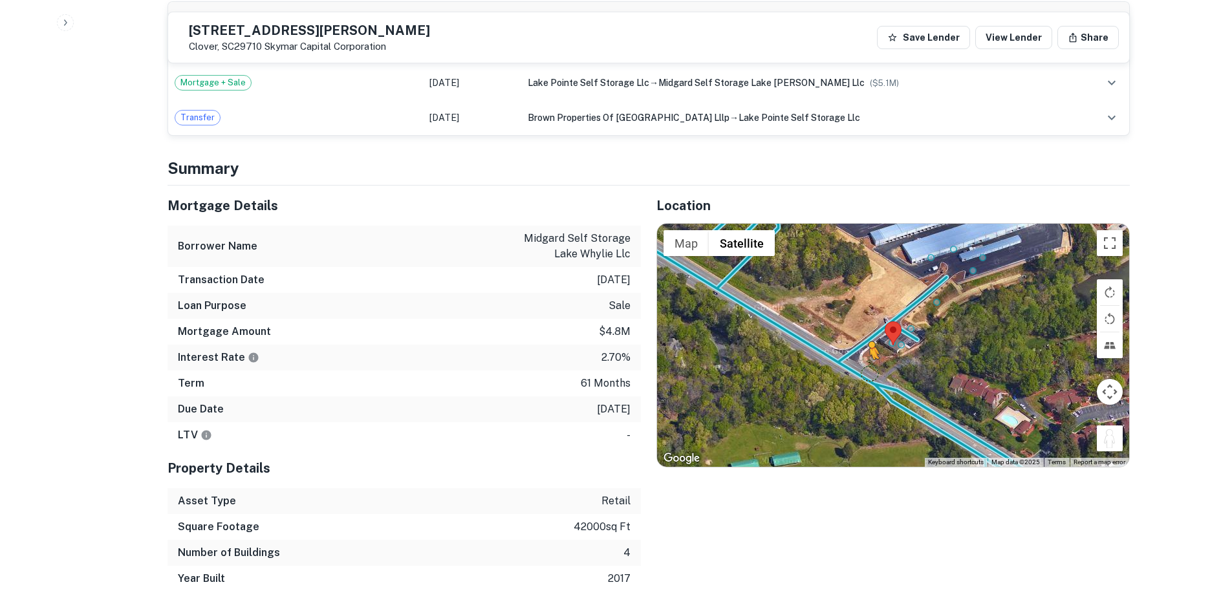
drag, startPoint x: 1107, startPoint y: 433, endPoint x: 869, endPoint y: 372, distance: 245.7
click at [869, 372] on div "To activate drag with keyboard, press Alt + Enter. Once in keyboard drag state,…" at bounding box center [893, 345] width 472 height 243
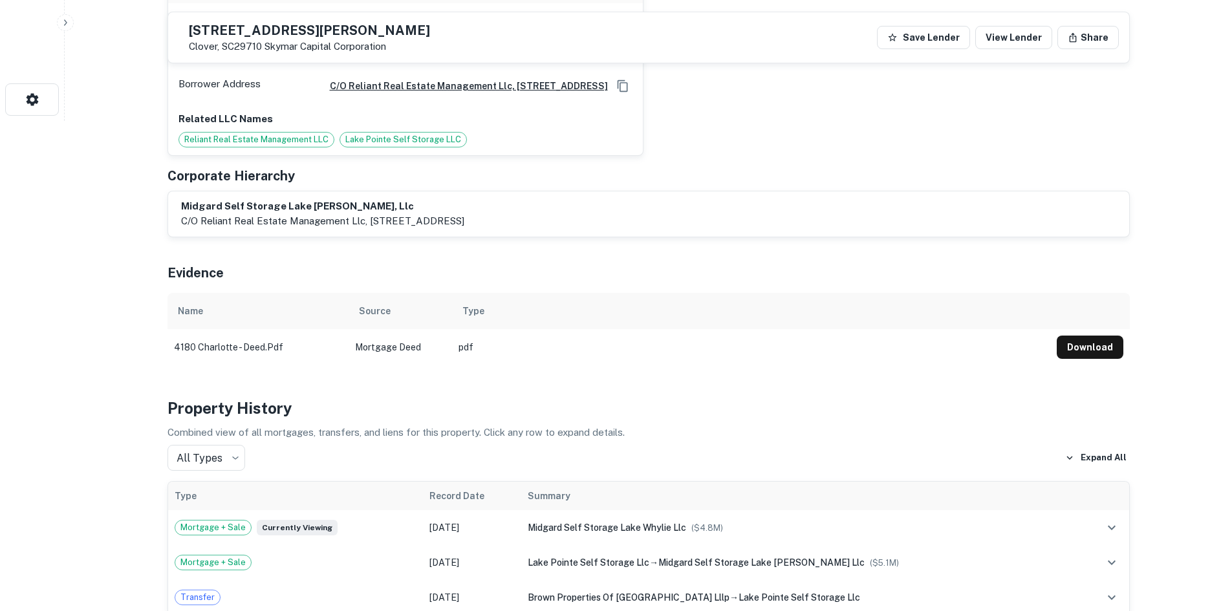
scroll to position [323, 0]
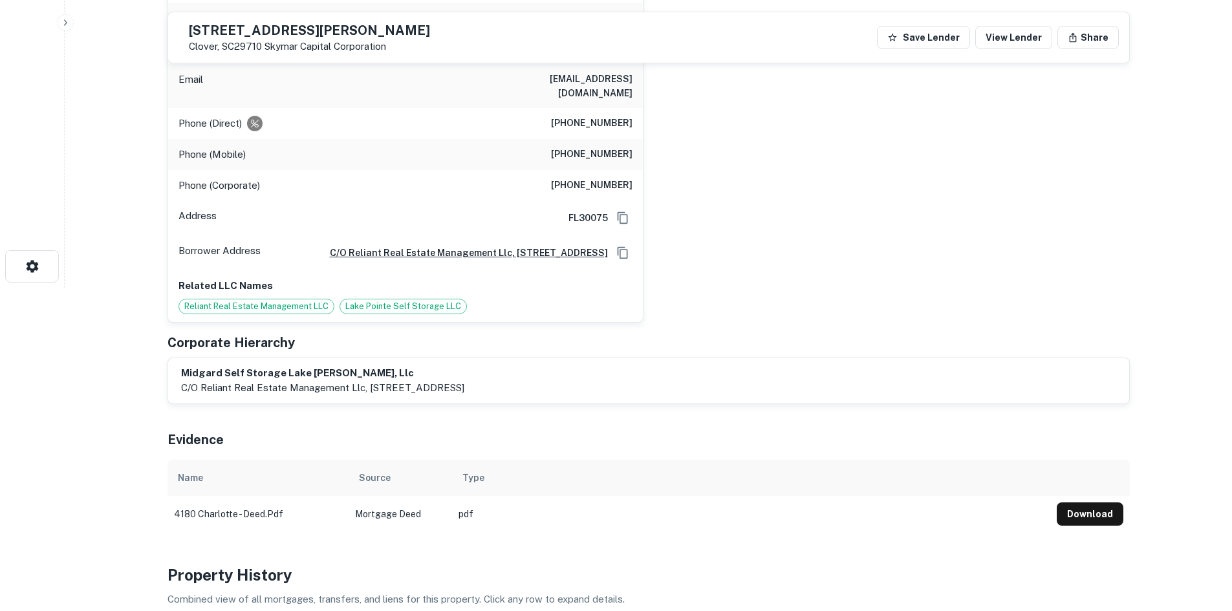
click at [586, 118] on h6 "(813) 901-8680" at bounding box center [592, 124] width 82 height 16
click at [593, 116] on h6 "(813) 901-8680" at bounding box center [592, 124] width 82 height 16
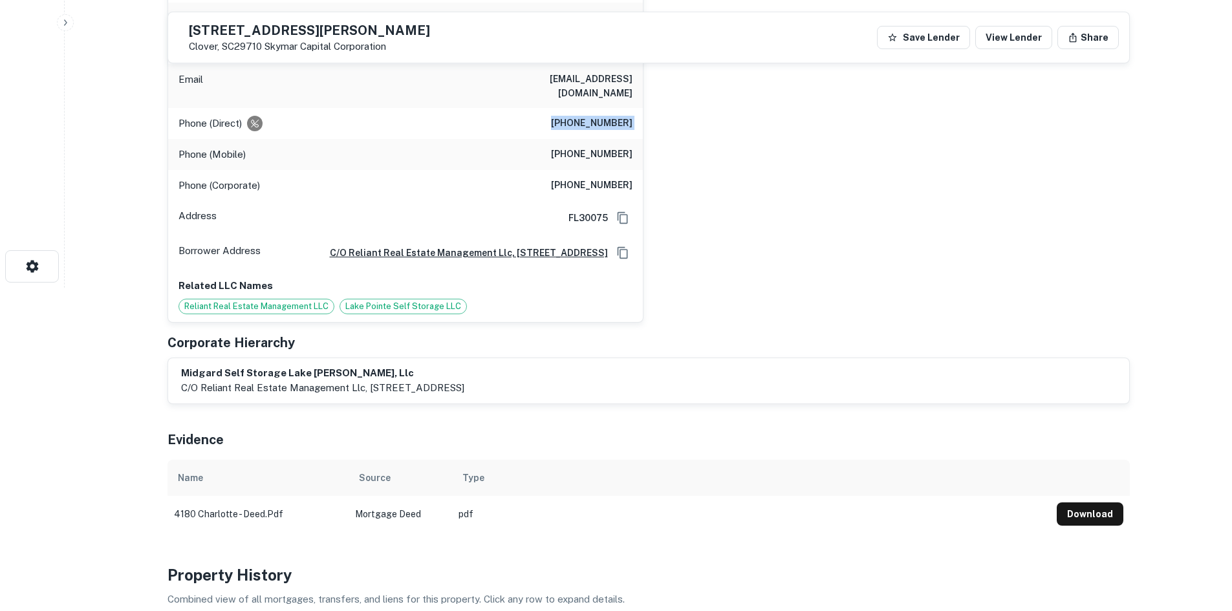
copy h6 "(813) 901-8680"
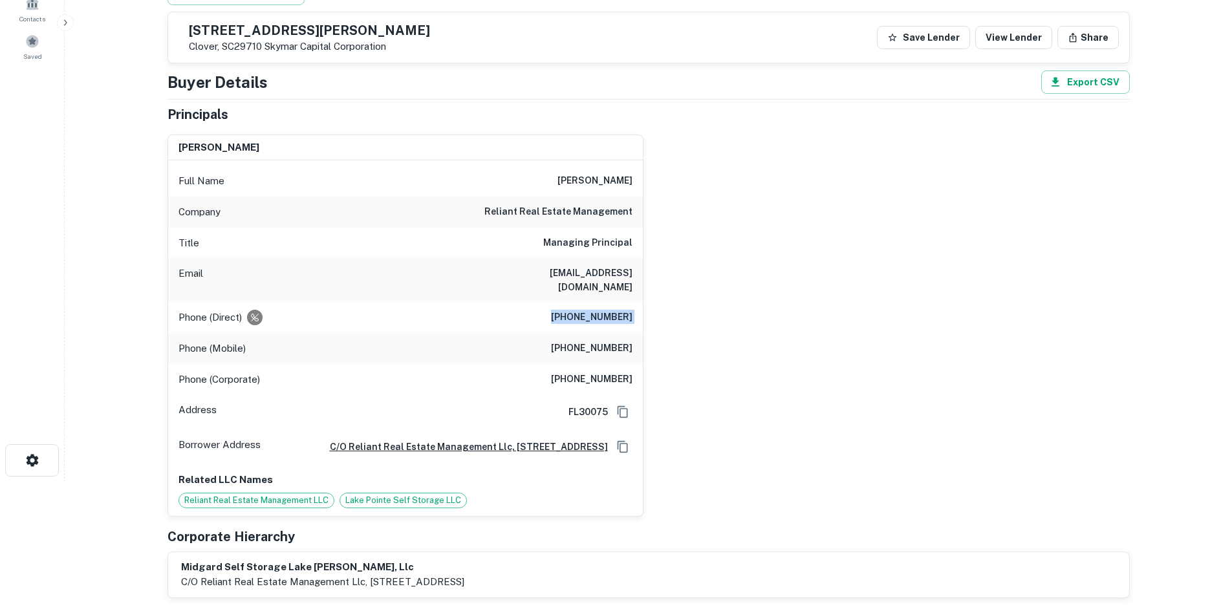
click at [591, 333] on div "Phone (Mobile) (404) 697-0128" at bounding box center [405, 348] width 475 height 31
click at [596, 343] on h6 "(404) 697-0128" at bounding box center [592, 349] width 82 height 16
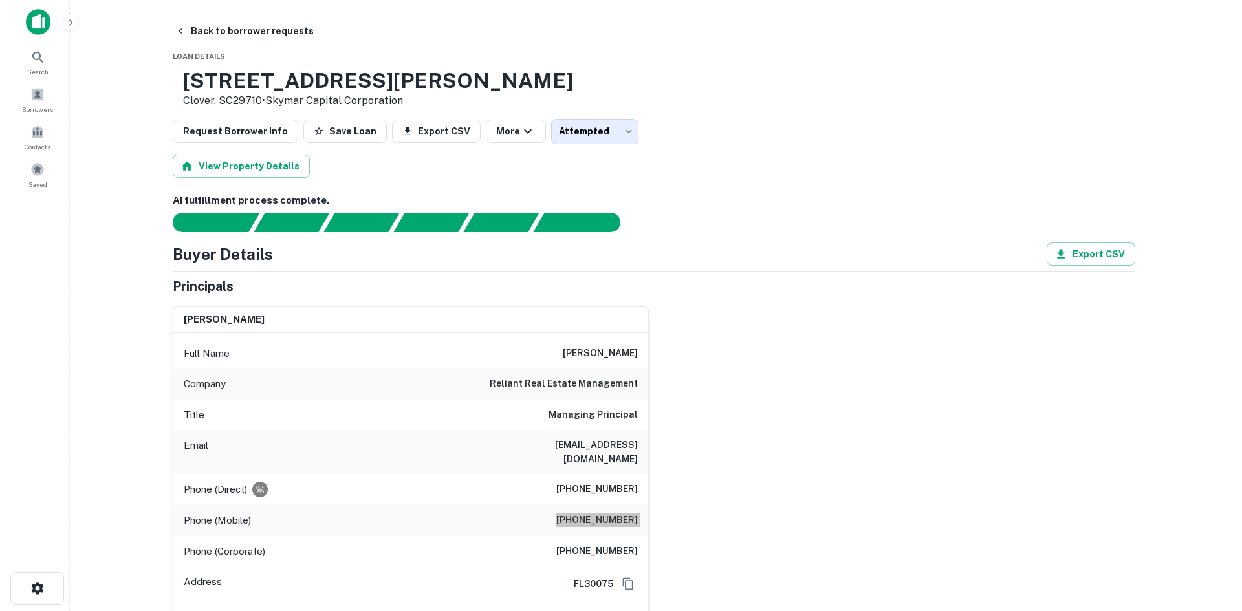
scroll to position [0, 0]
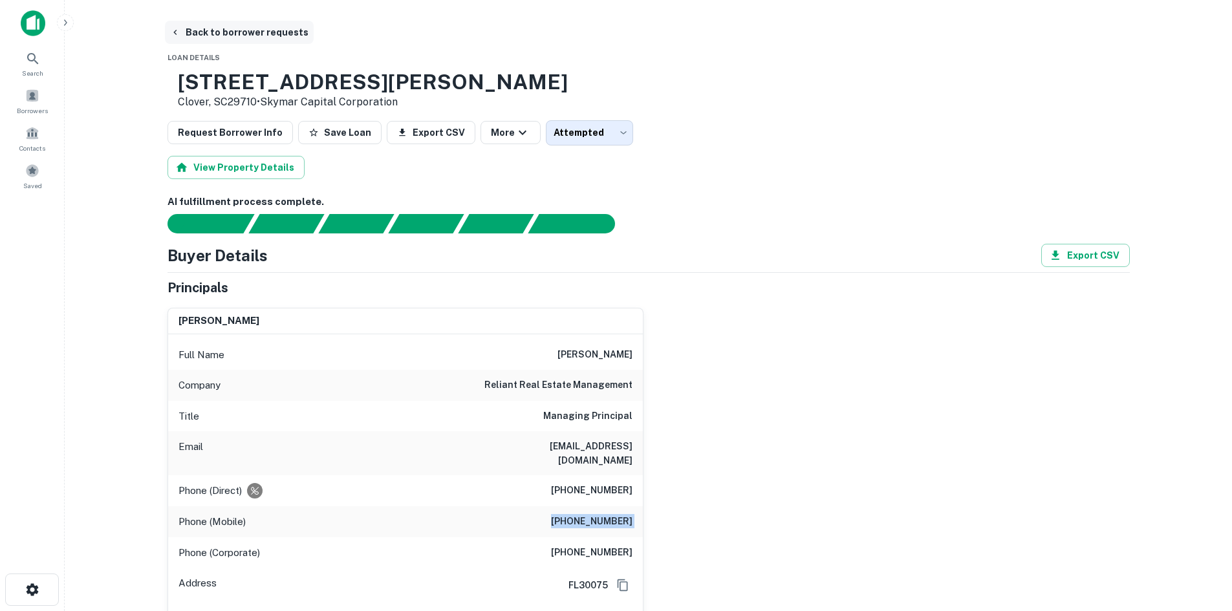
click at [259, 29] on button "Back to borrower requests" at bounding box center [239, 32] width 149 height 23
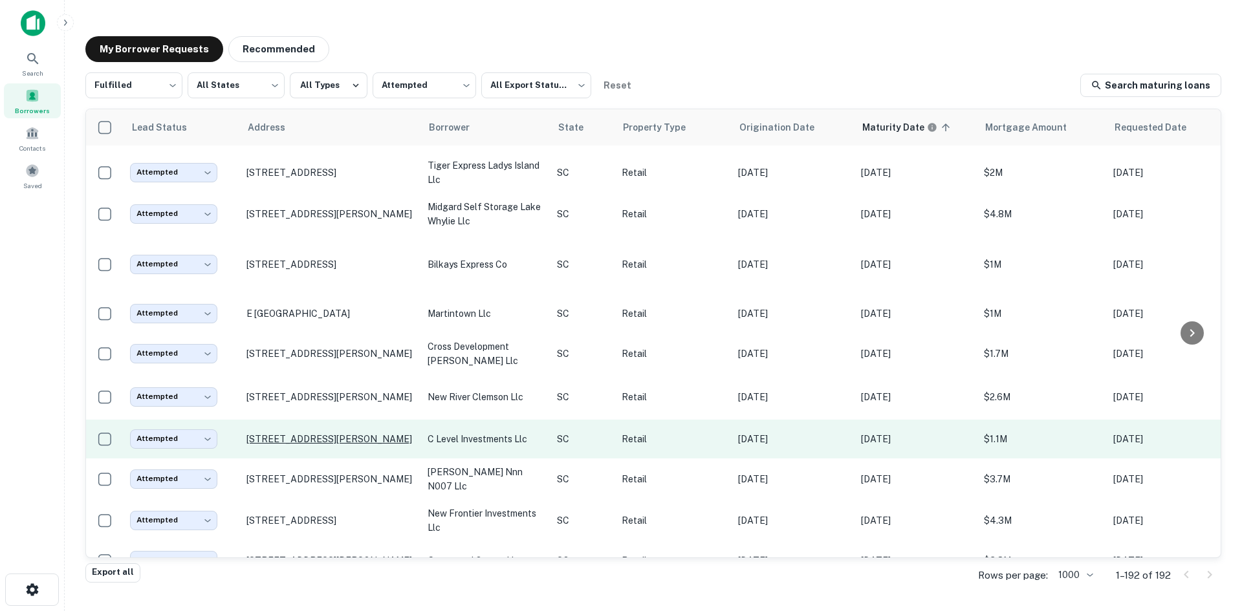
scroll to position [1280, 0]
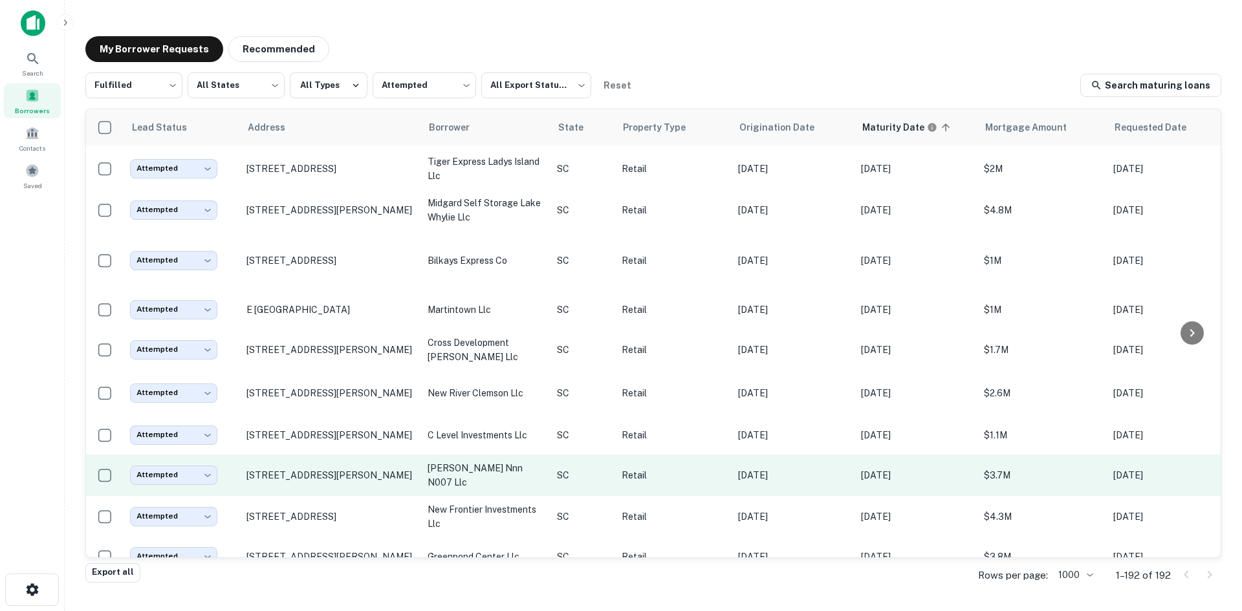
click at [349, 496] on td "1953 Whiskey Rd Aiken, SC29803" at bounding box center [330, 475] width 181 height 41
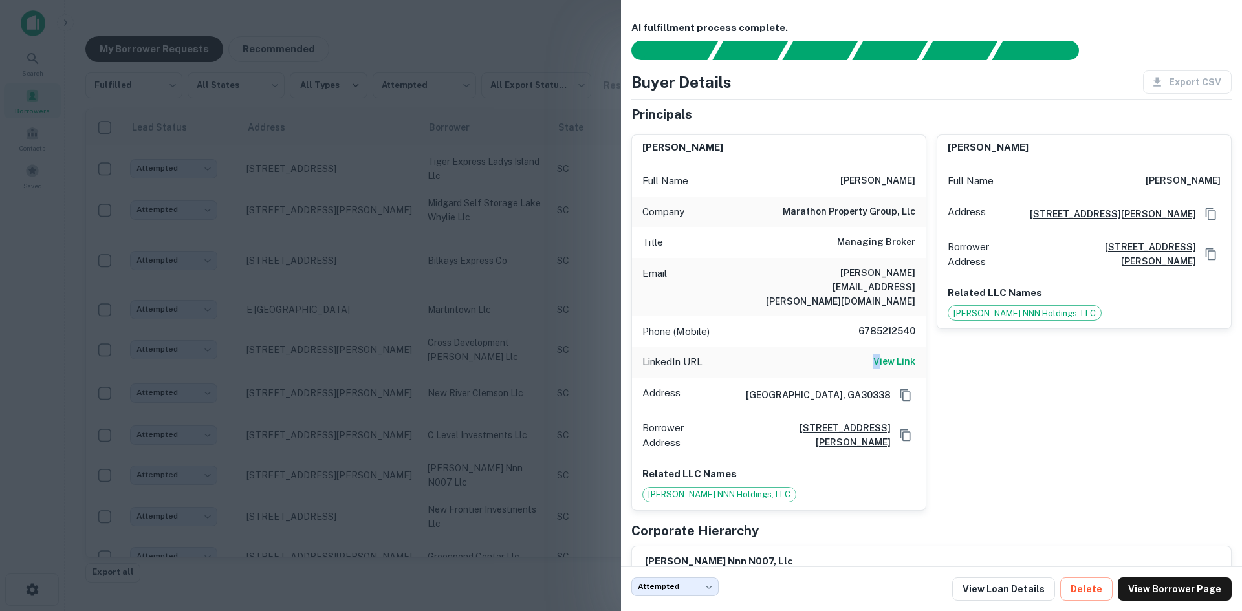
click at [873, 347] on div "LinkedIn URL View Link" at bounding box center [779, 362] width 294 height 31
click at [874, 347] on div "LinkedIn URL View Link" at bounding box center [779, 362] width 294 height 31
click at [875, 355] on h6 "View Link" at bounding box center [894, 362] width 42 height 14
click at [378, 177] on div at bounding box center [621, 305] width 1242 height 611
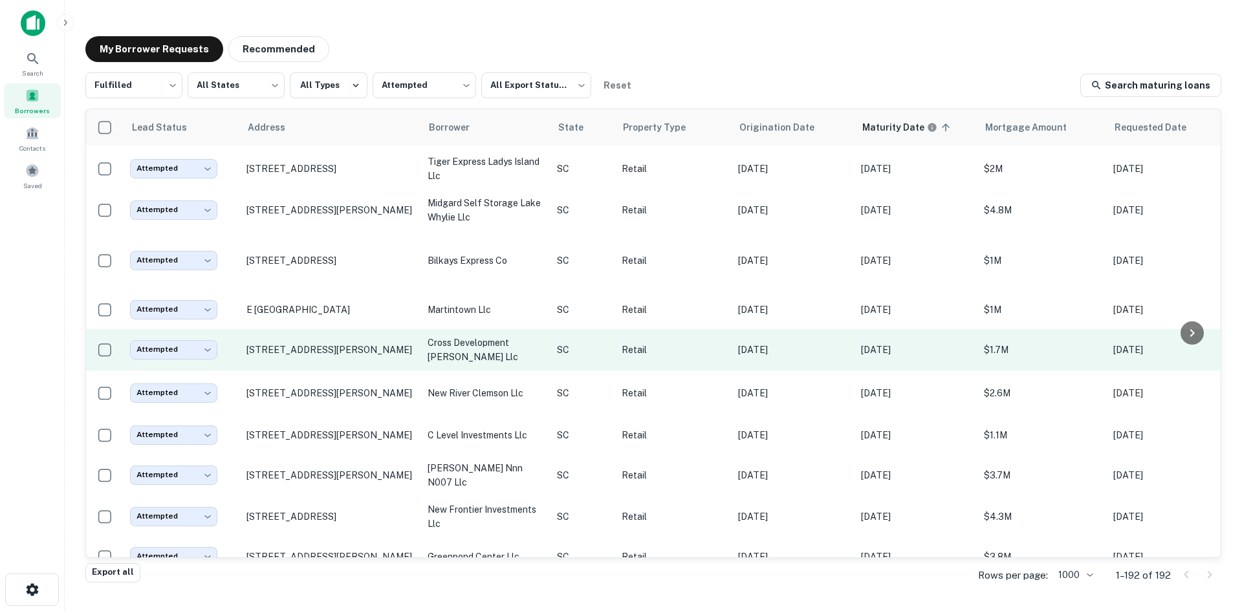
scroll to position [1603, 0]
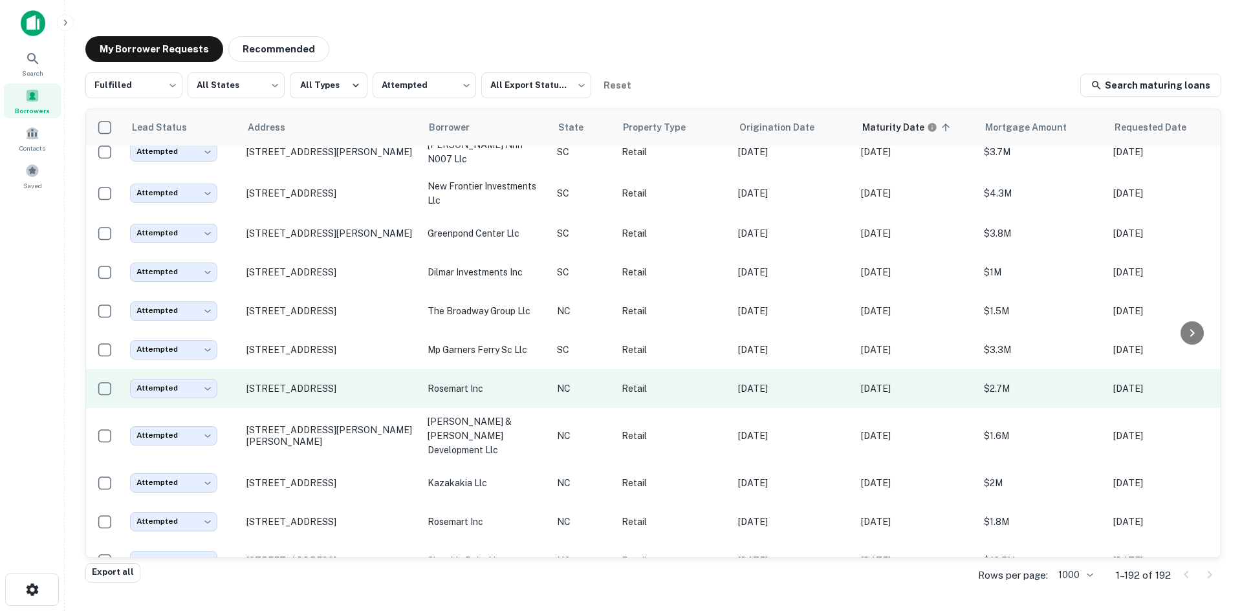
click at [373, 408] on td "1318 S Main St Wake Forest, NC27587" at bounding box center [330, 388] width 181 height 39
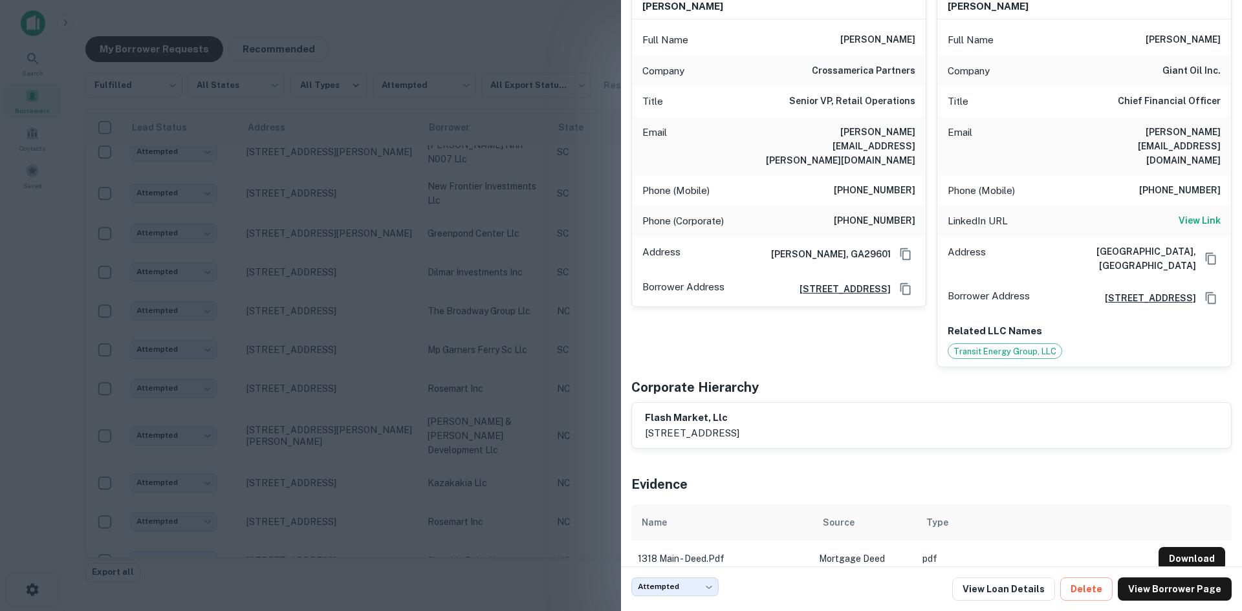
scroll to position [0, 0]
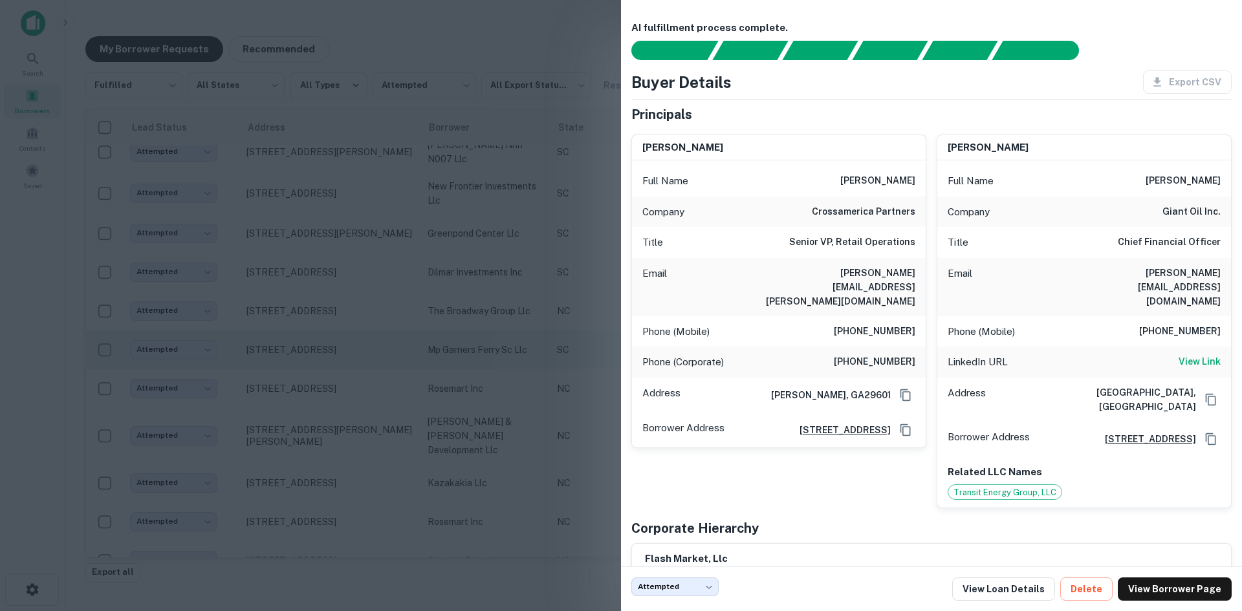
drag, startPoint x: 413, startPoint y: 353, endPoint x: 375, endPoint y: 373, distance: 42.2
click at [413, 353] on div at bounding box center [621, 305] width 1242 height 611
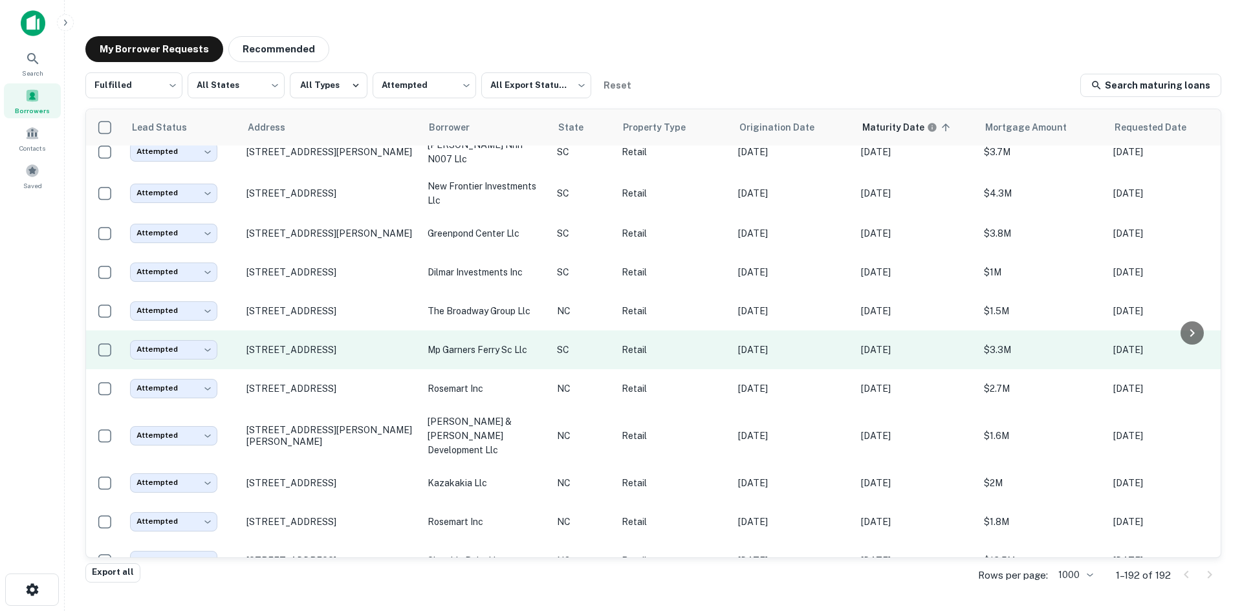
click at [369, 369] on td "7469 Garners Ferry Rd Columbia, SC29209" at bounding box center [330, 350] width 181 height 39
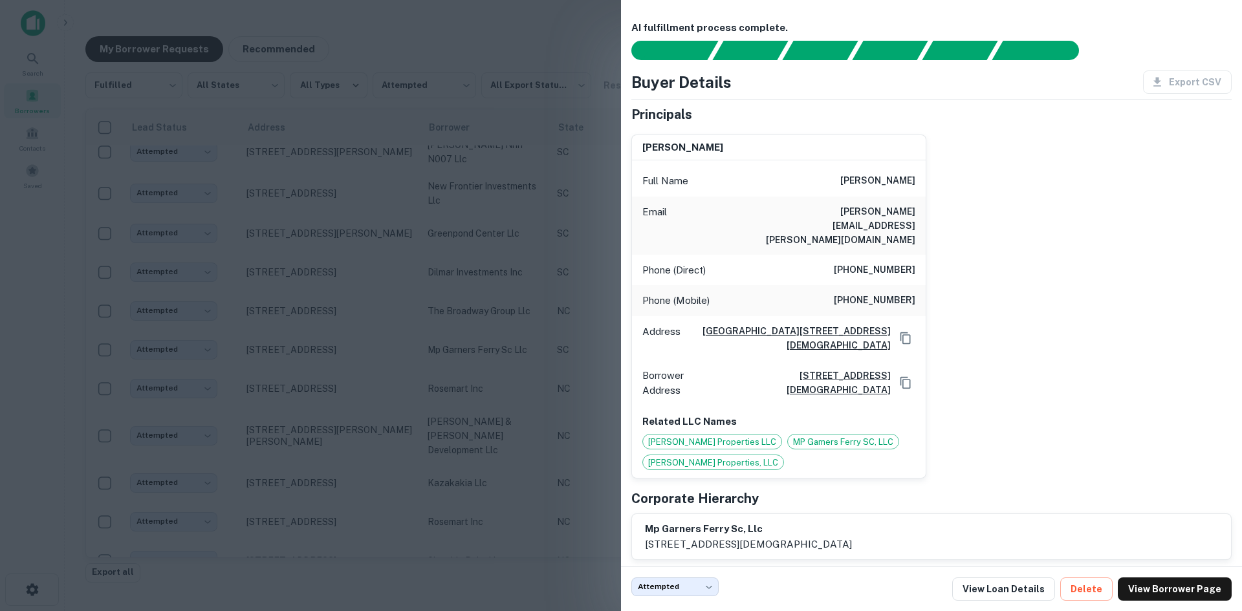
click at [369, 406] on div at bounding box center [621, 305] width 1242 height 611
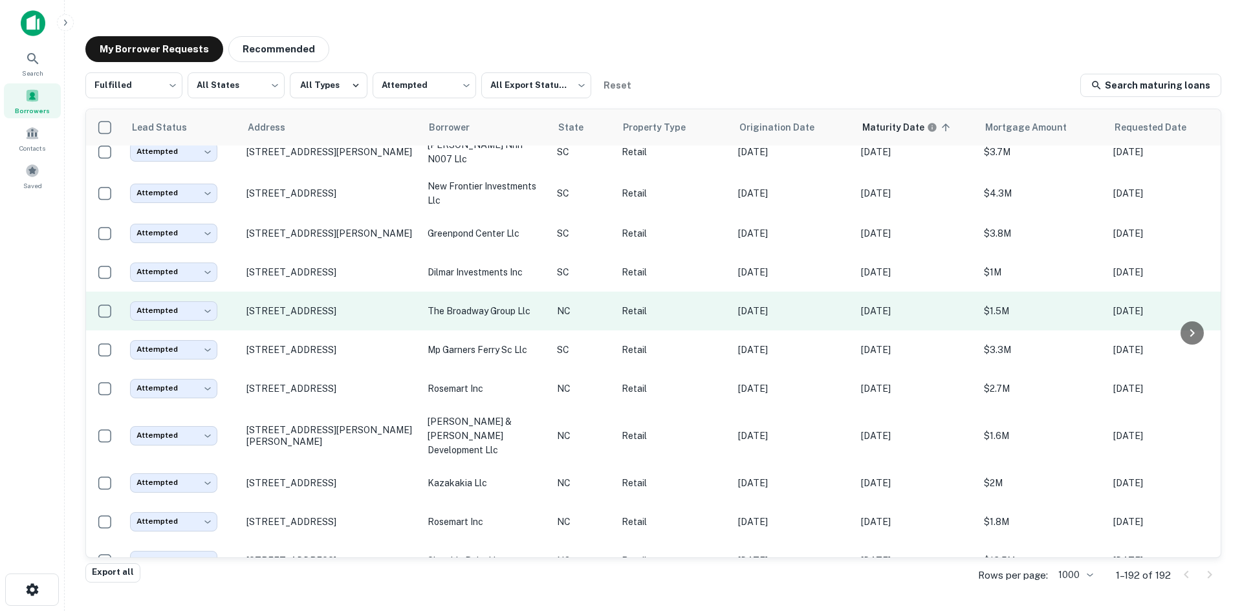
click at [369, 331] on td "28 Cherrywood Dr Highlands, NC28741" at bounding box center [330, 311] width 181 height 39
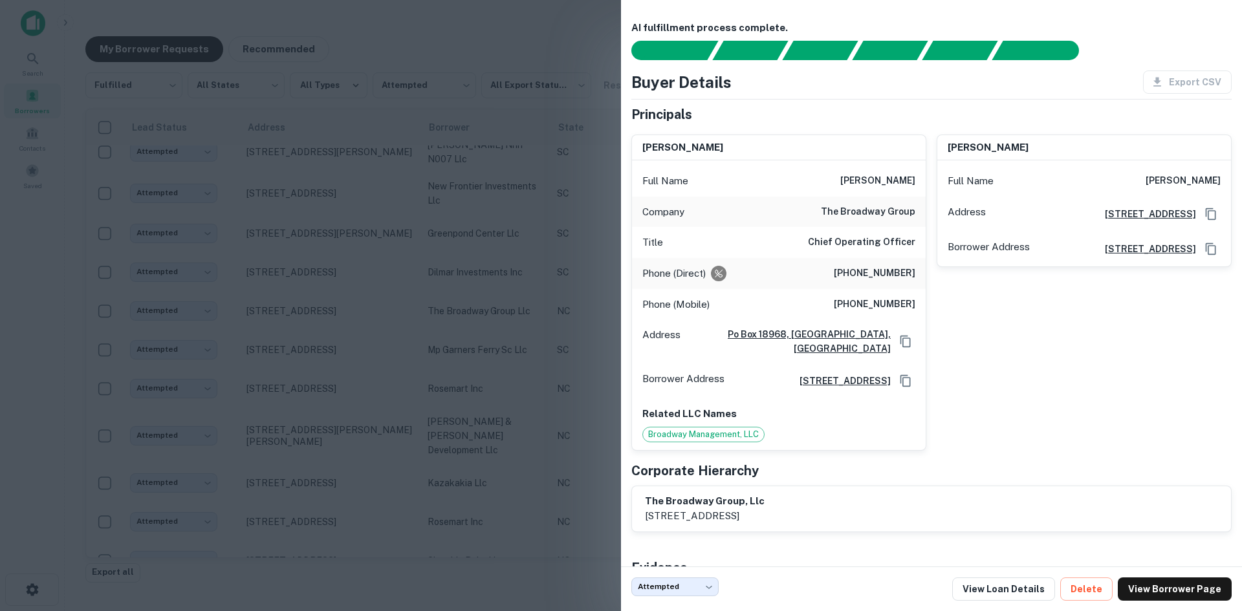
click at [369, 353] on div at bounding box center [621, 305] width 1242 height 611
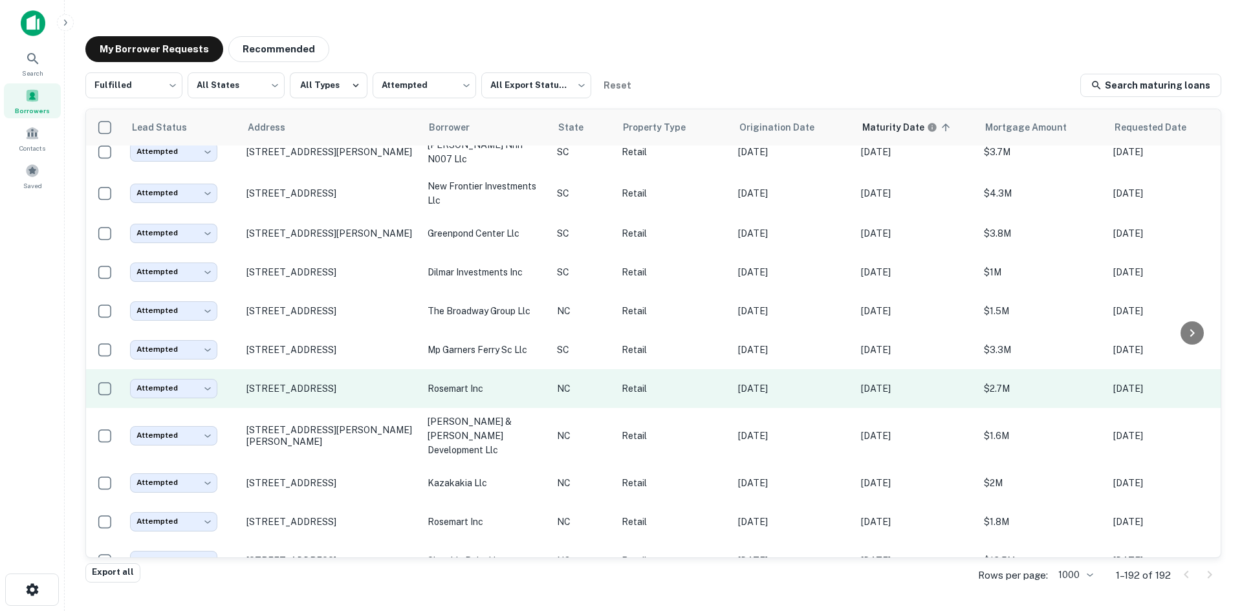
click at [357, 408] on td "1318 S Main St Wake Forest, NC27587" at bounding box center [330, 388] width 181 height 39
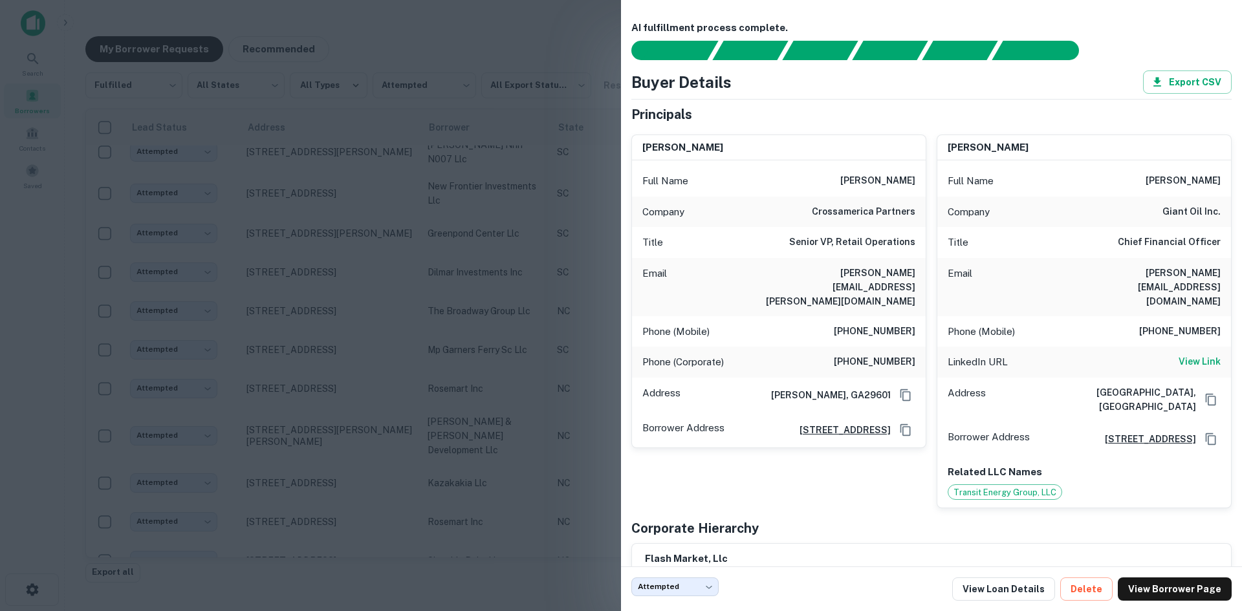
click at [353, 450] on div at bounding box center [621, 305] width 1242 height 611
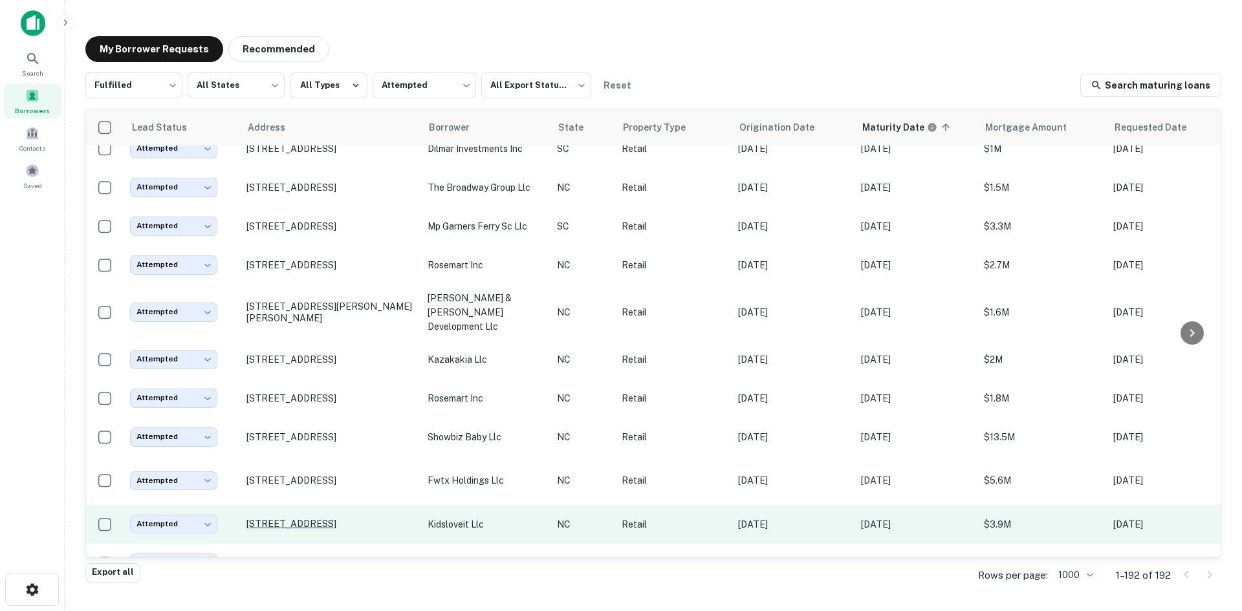
scroll to position [1797, 0]
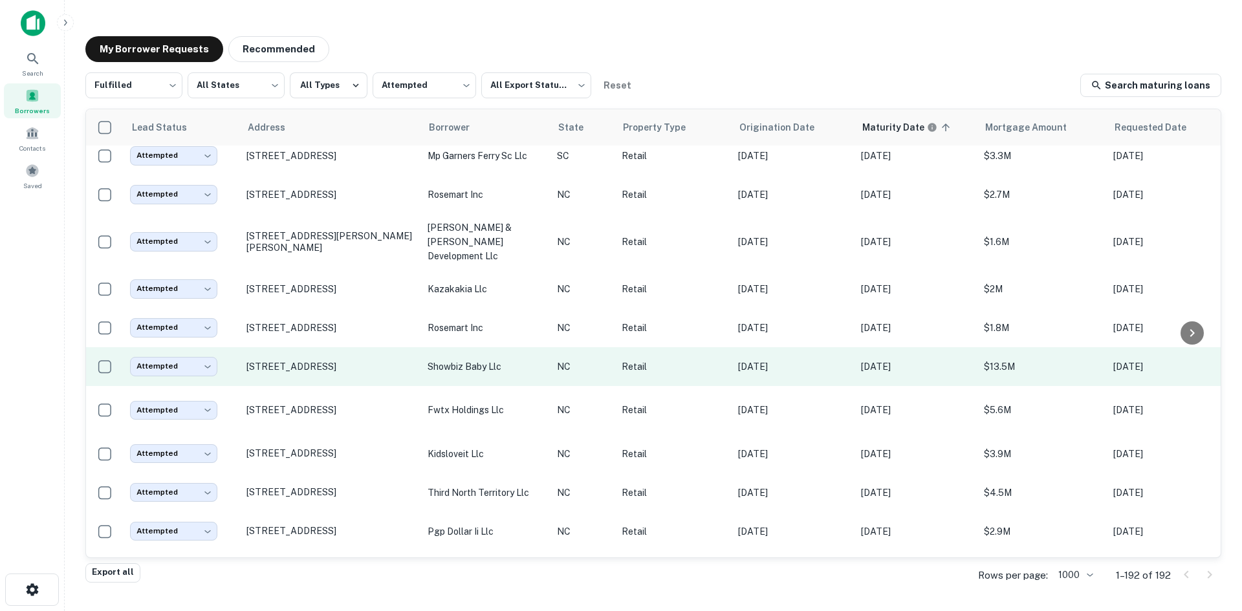
click at [367, 386] on td "1405 Vision Dr Apex, NC27523" at bounding box center [330, 366] width 181 height 39
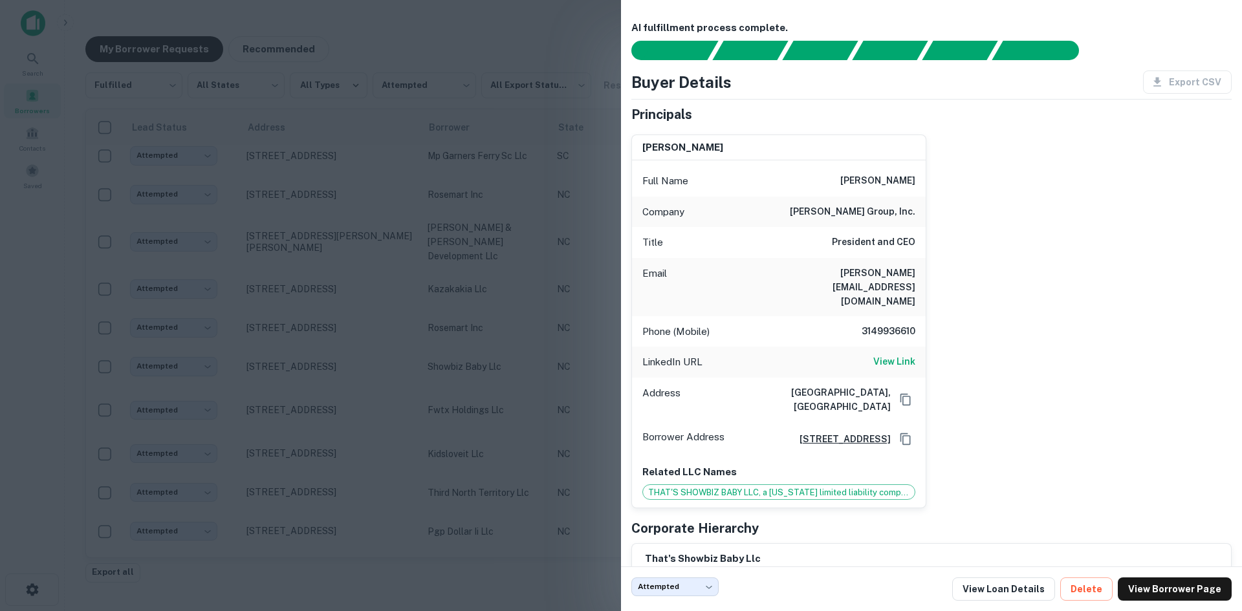
click at [365, 409] on div at bounding box center [621, 305] width 1242 height 611
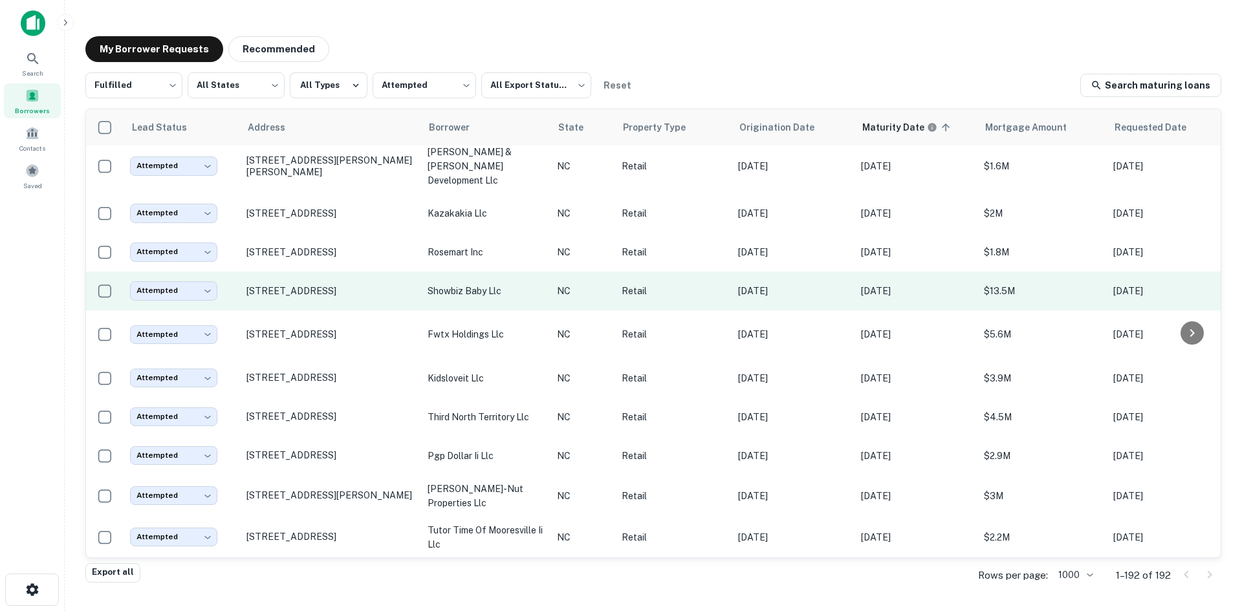
scroll to position [1927, 0]
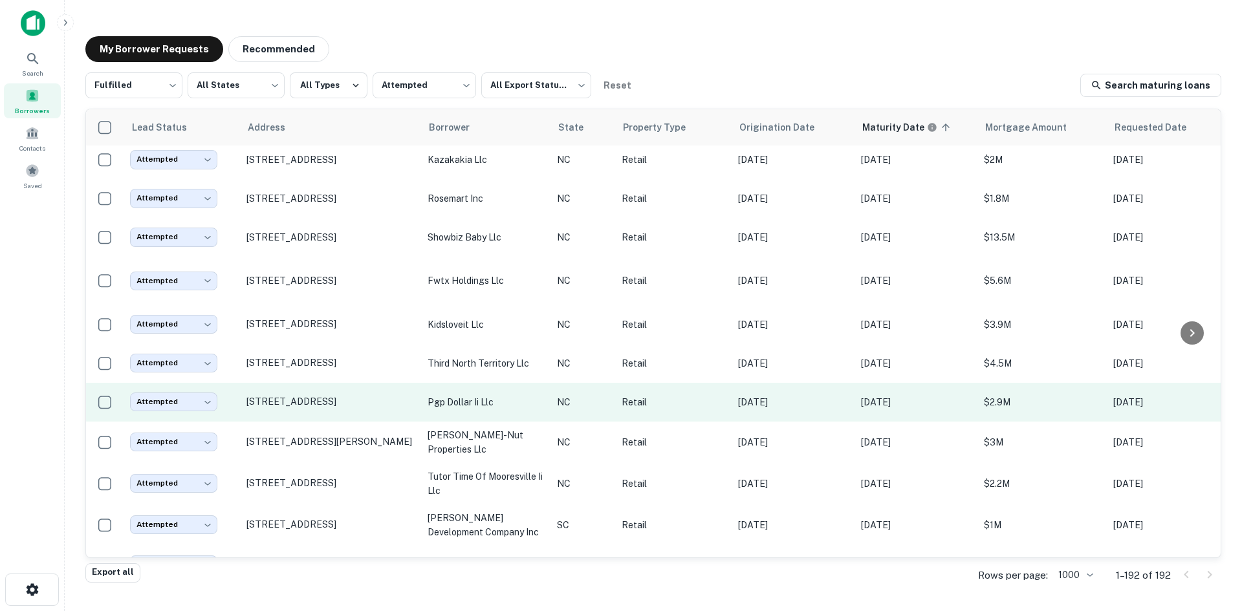
click at [338, 422] on td "685 S Wesleyan Blvd Rocky Mount, NC27803" at bounding box center [330, 402] width 181 height 39
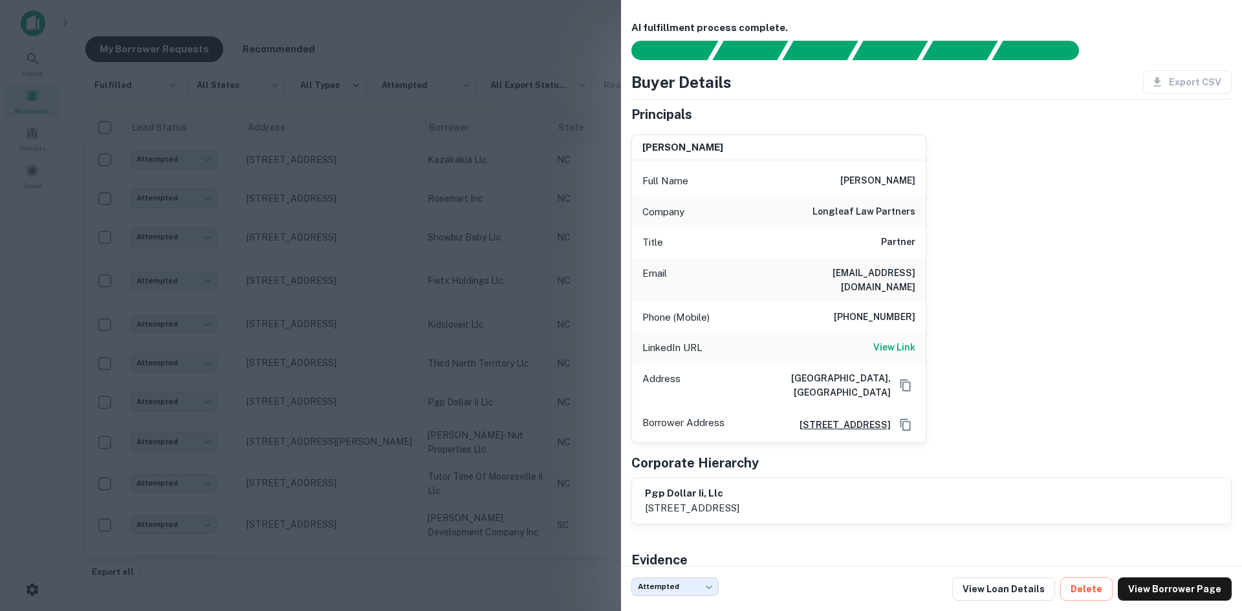
click at [340, 433] on div at bounding box center [621, 305] width 1242 height 611
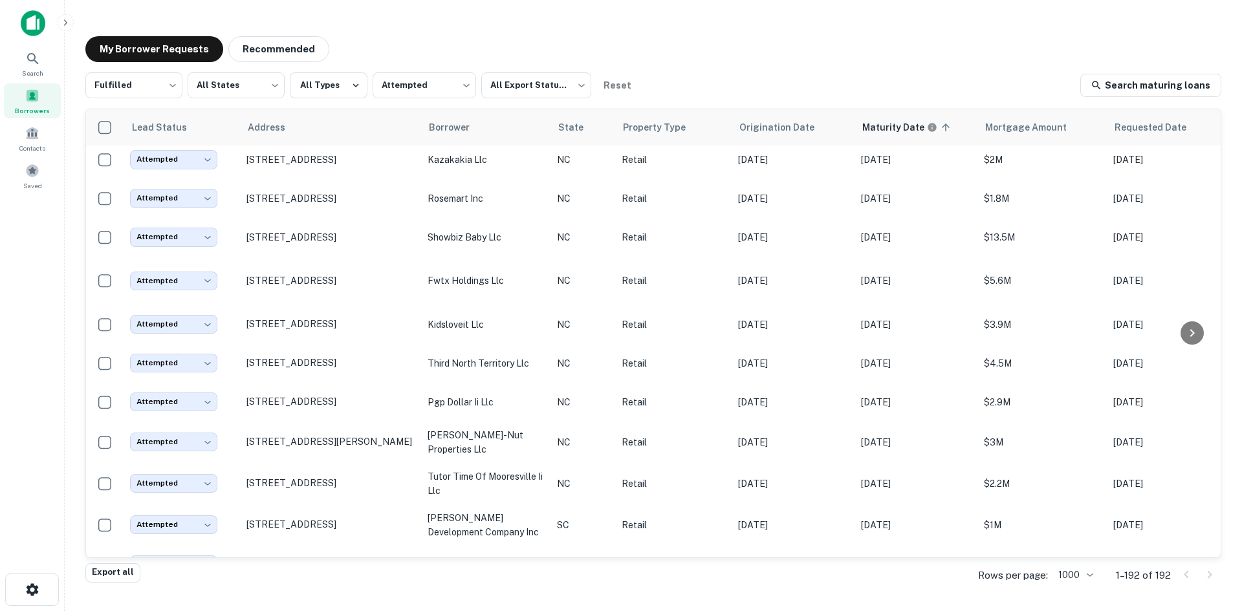
click at [408, 104] on div "Fulfilled ********* ​ All States *** ​ All Types Attempted ********* ​ All Expo…" at bounding box center [653, 317] width 1136 height 491
click at [418, 96] on body "Search Borrowers Contacts Saved My Borrower Requests Recommended Fulfilled ****…" at bounding box center [621, 305] width 1242 height 611
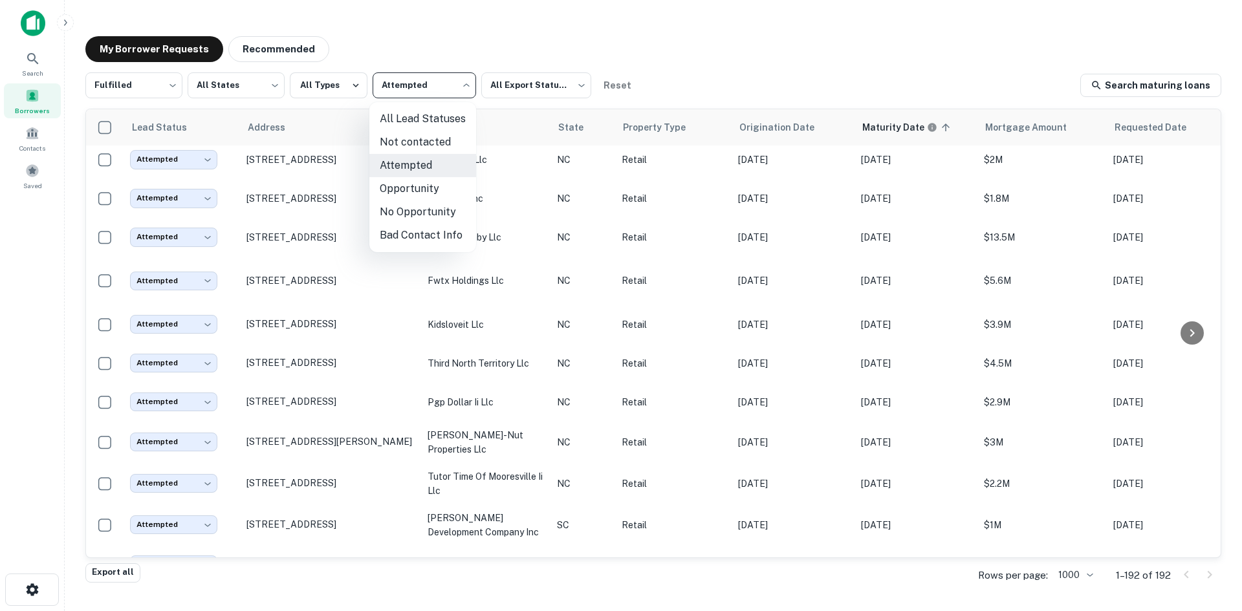
click at [421, 146] on li "Not contacted" at bounding box center [422, 142] width 107 height 23
type input "****"
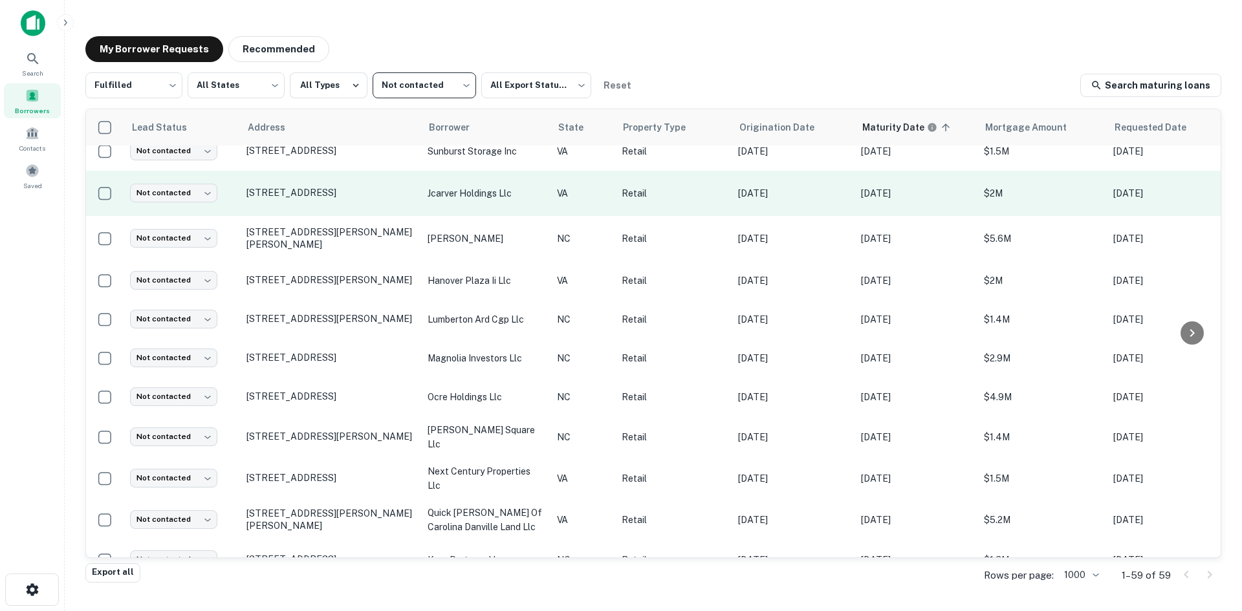
scroll to position [2004, 0]
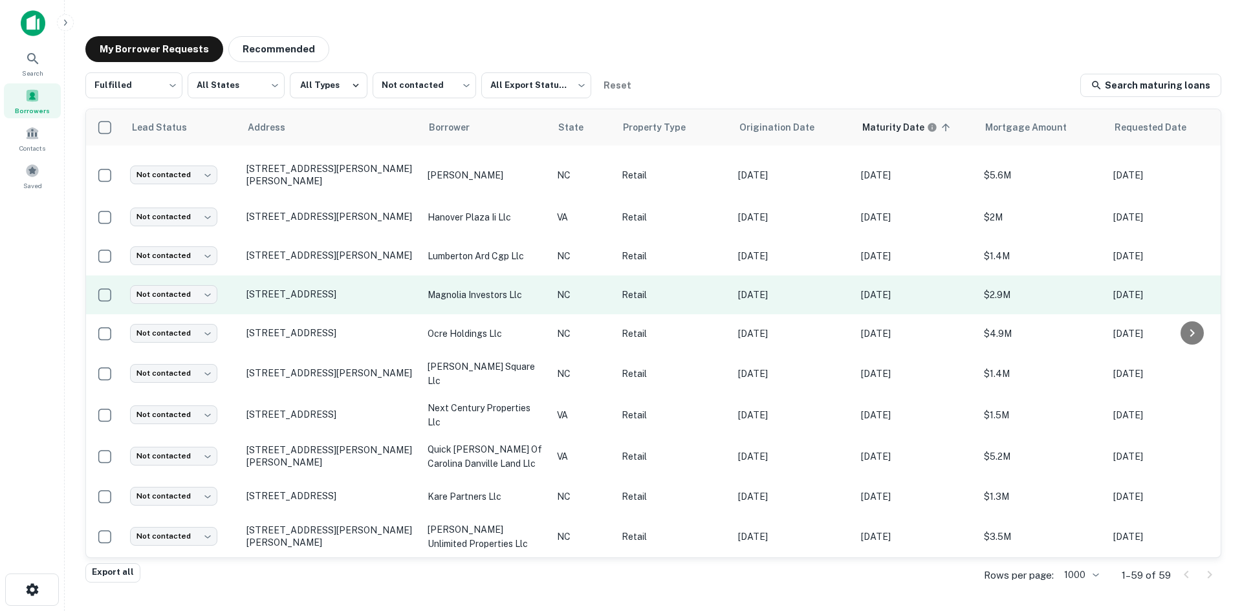
click at [326, 304] on td "2113 S Glenburnie Rd New Bern, NC28562" at bounding box center [330, 295] width 181 height 39
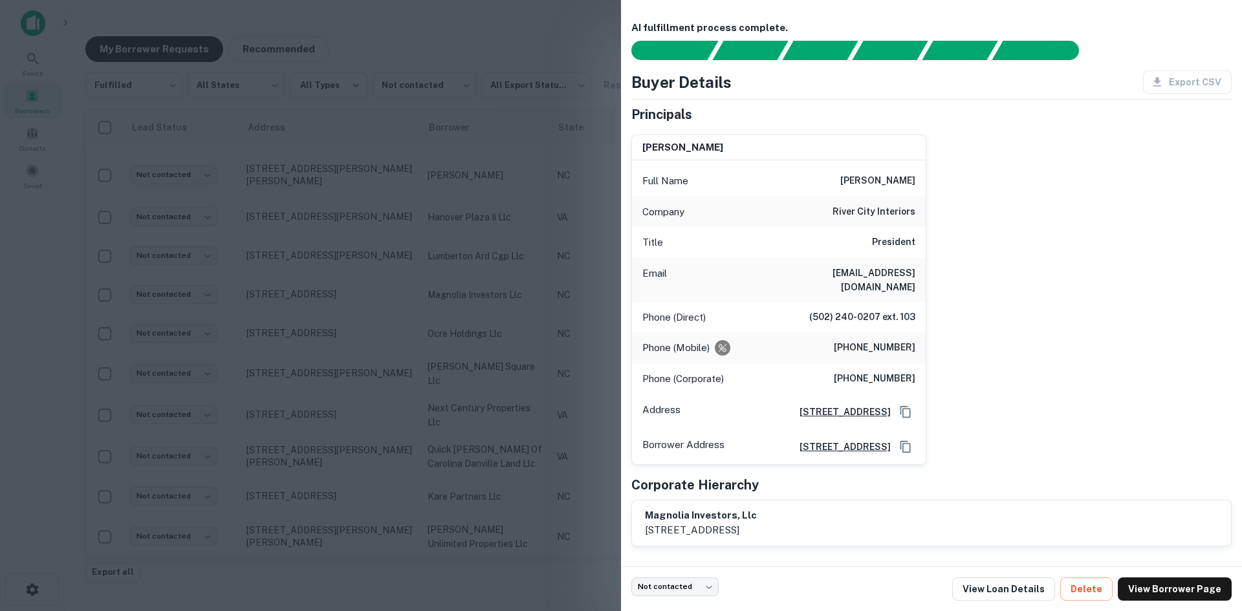
click at [404, 215] on div at bounding box center [621, 305] width 1242 height 611
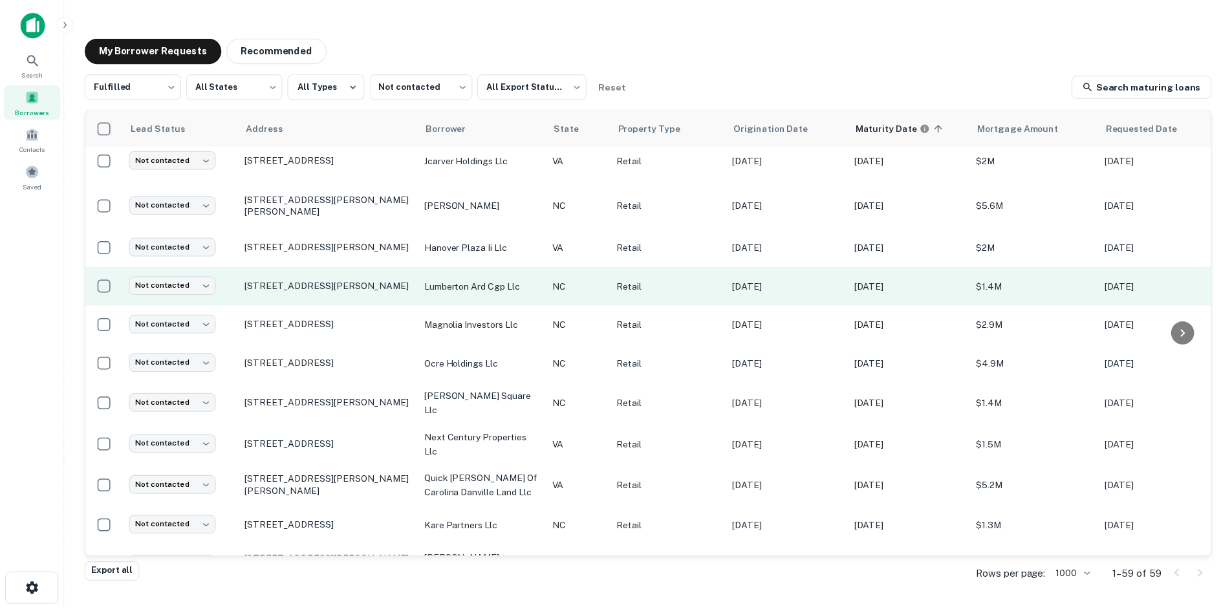
scroll to position [1940, 0]
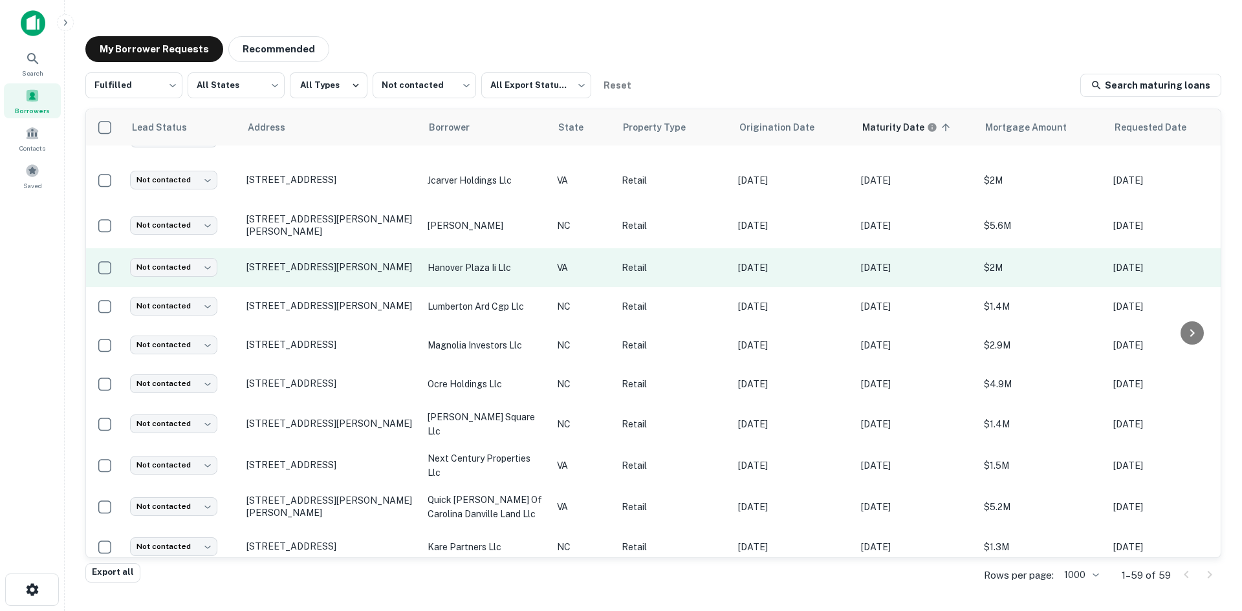
click at [312, 287] on td "7494 Lee Davis Rd Mechanicsville, VA23111" at bounding box center [330, 267] width 181 height 39
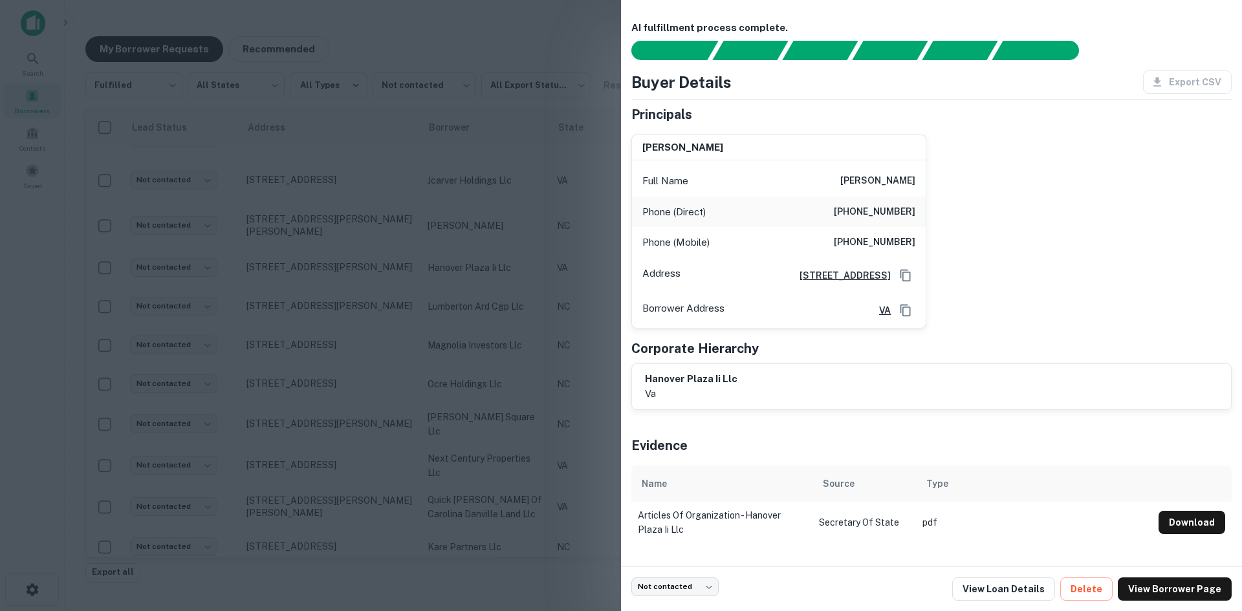
click at [298, 265] on div at bounding box center [621, 305] width 1242 height 611
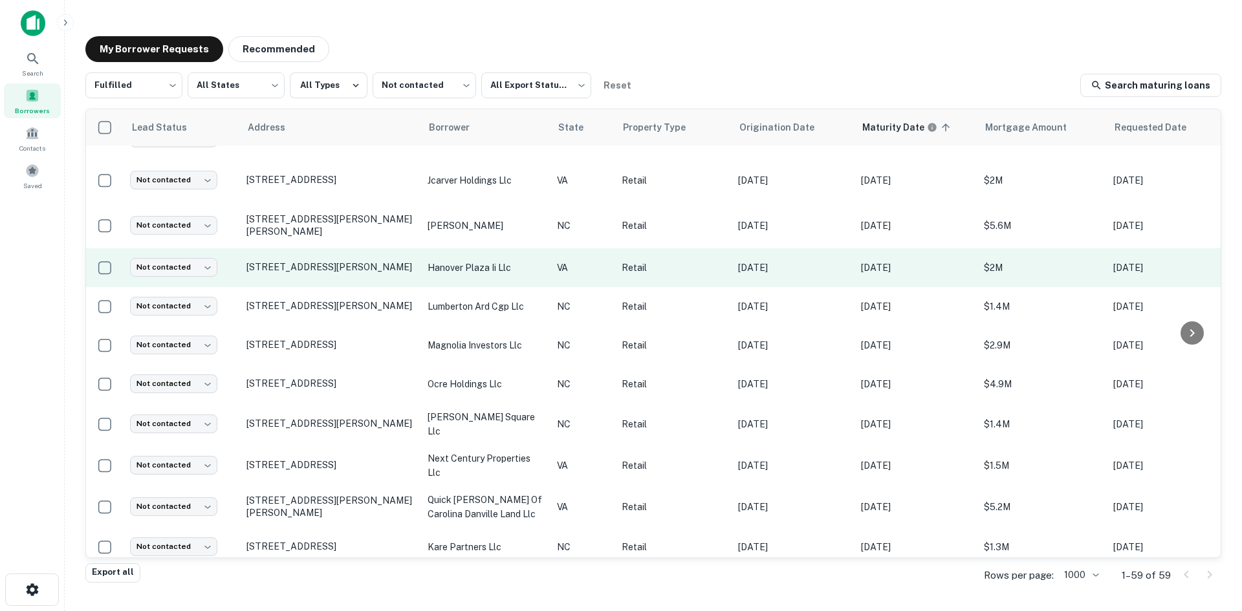
click at [300, 287] on td "7494 Lee Davis Rd Mechanicsville, VA23111" at bounding box center [330, 267] width 181 height 39
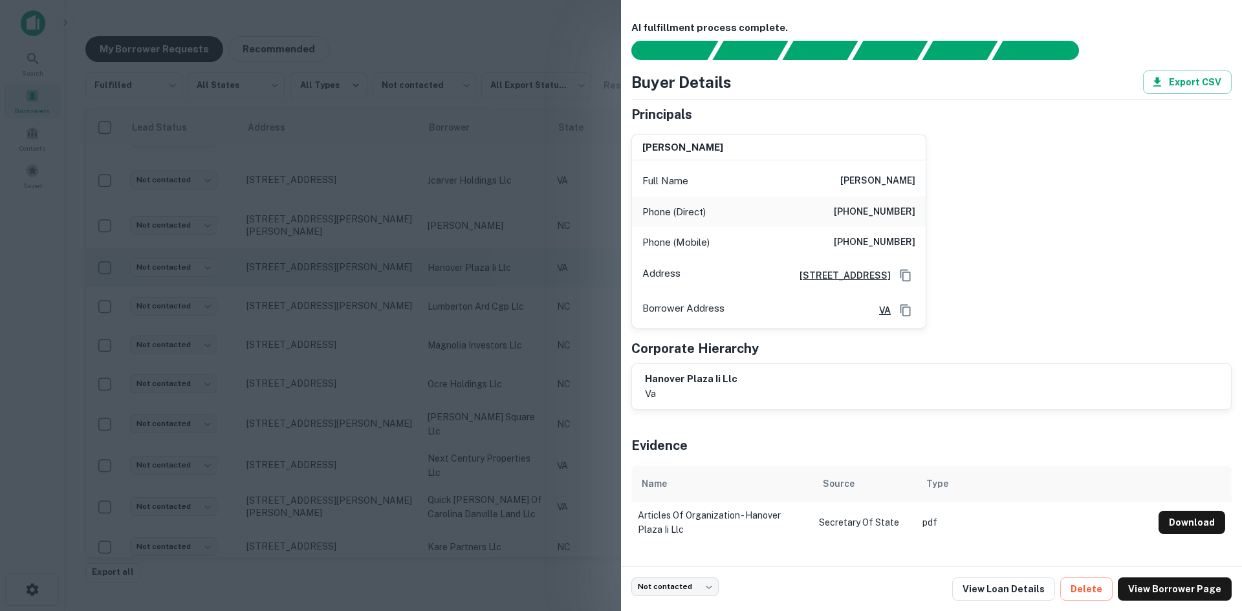
click at [300, 289] on div at bounding box center [621, 305] width 1242 height 611
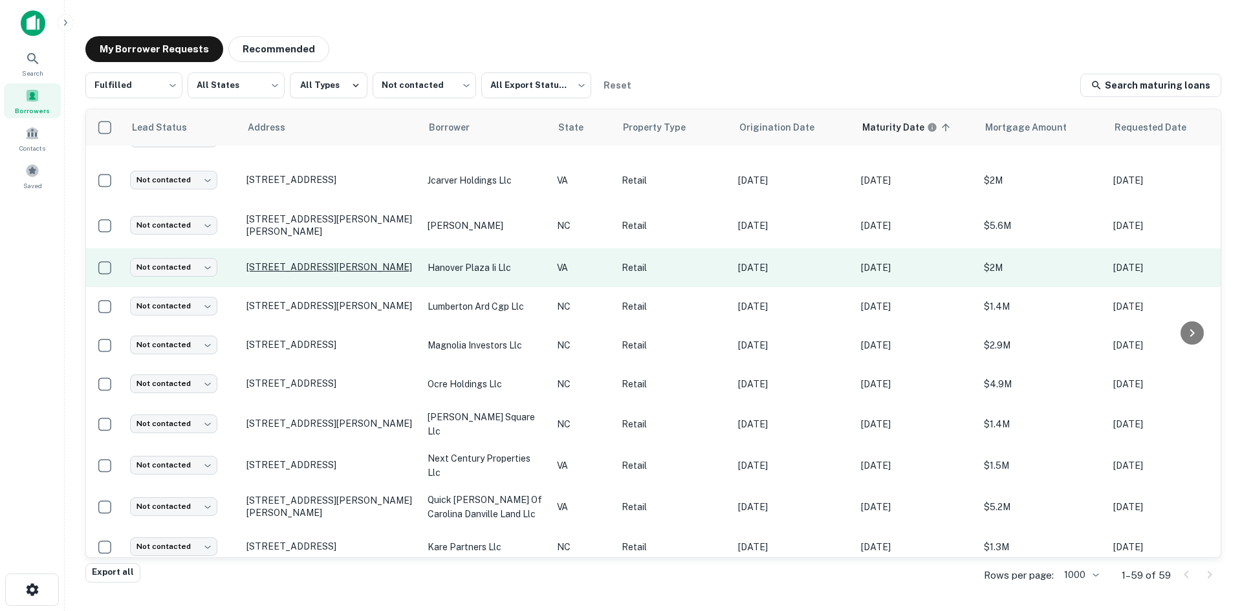
click at [301, 266] on p "7494 Lee Davis Rd Mechanicsville, VA23111" at bounding box center [330, 267] width 168 height 12
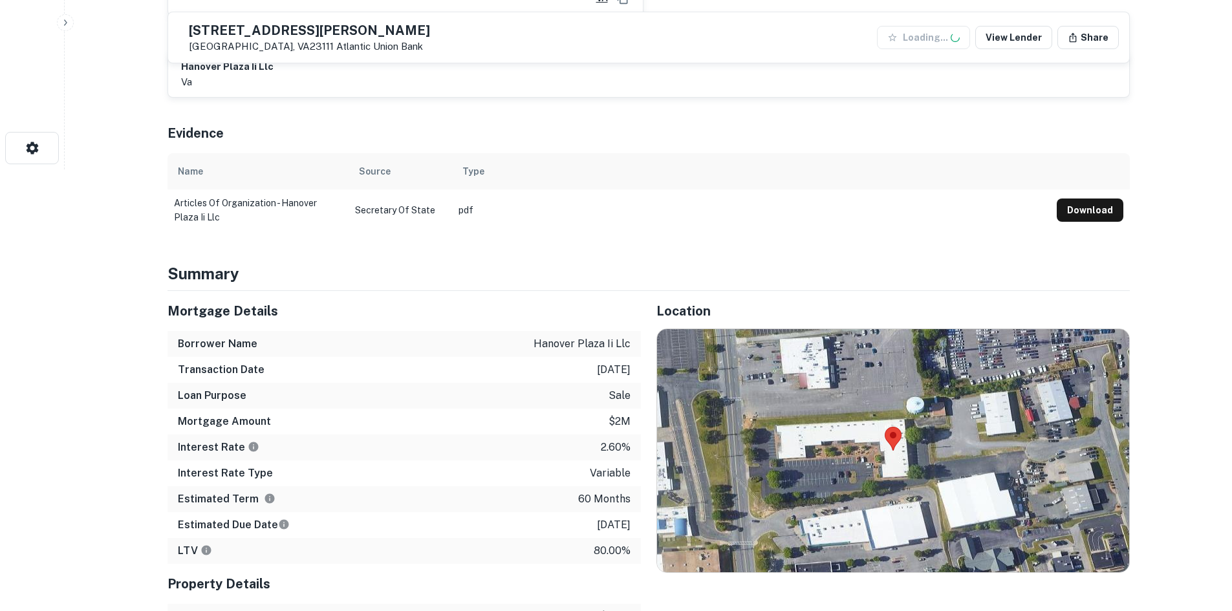
scroll to position [453, 0]
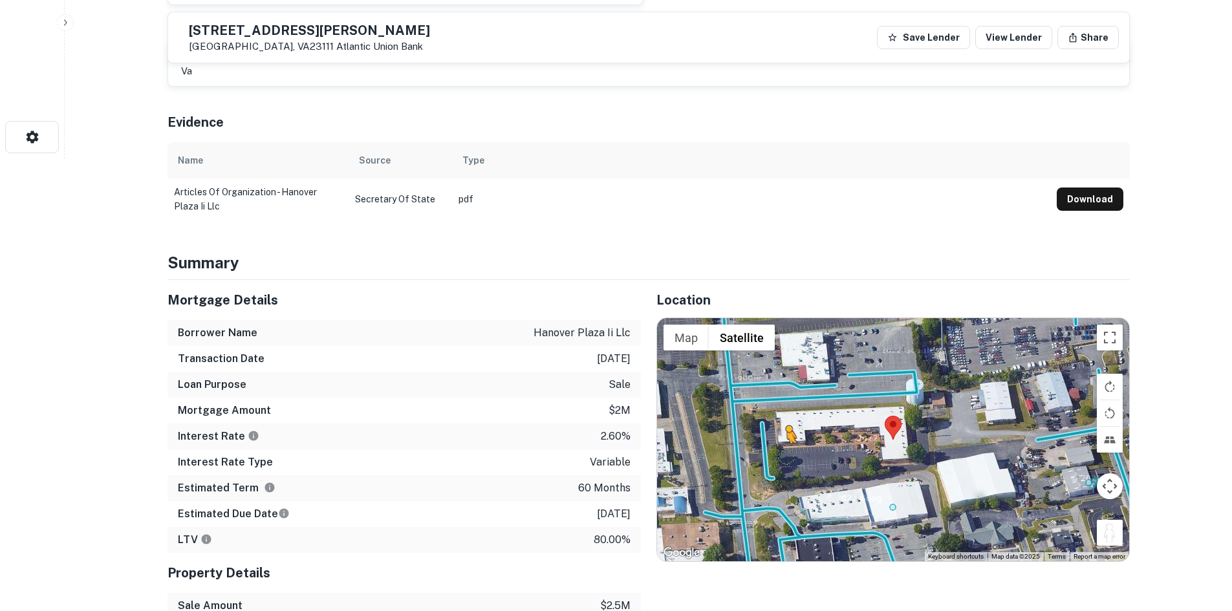
drag, startPoint x: 1112, startPoint y: 539, endPoint x: 782, endPoint y: 455, distance: 340.4
click at [782, 455] on div "To activate drag with keyboard, press Alt + Enter. Once in keyboard drag state,…" at bounding box center [893, 439] width 472 height 243
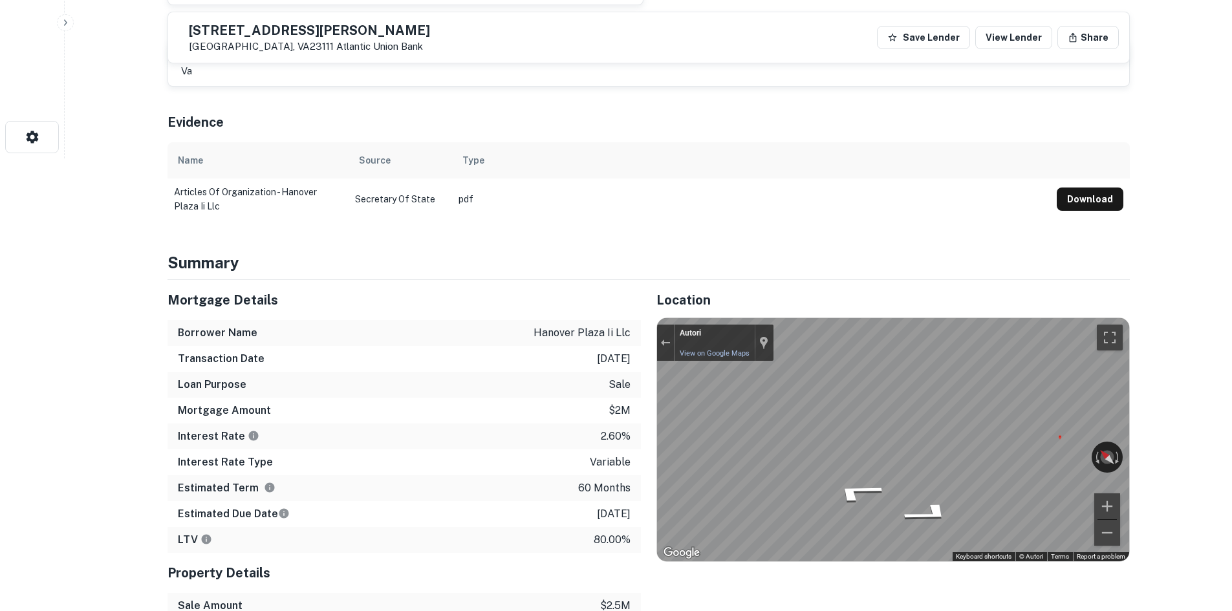
click at [635, 431] on div "Mortgage Details Borrower Name hanover plaza ii llc Transaction Date 1/21/2021 …" at bounding box center [641, 501] width 978 height 443
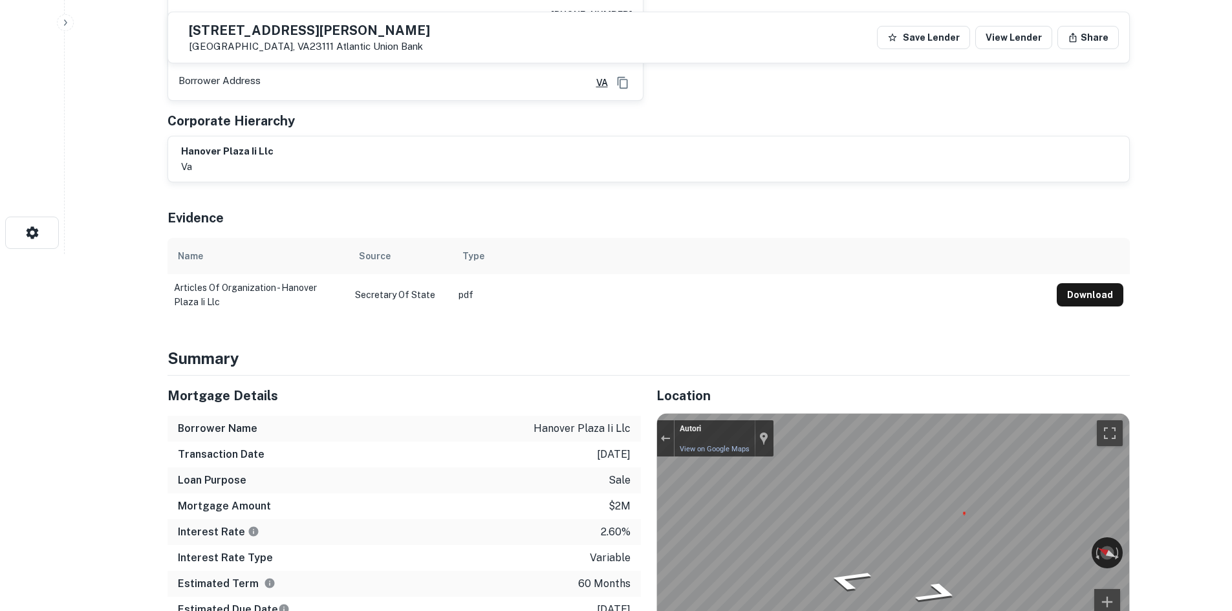
scroll to position [259, 0]
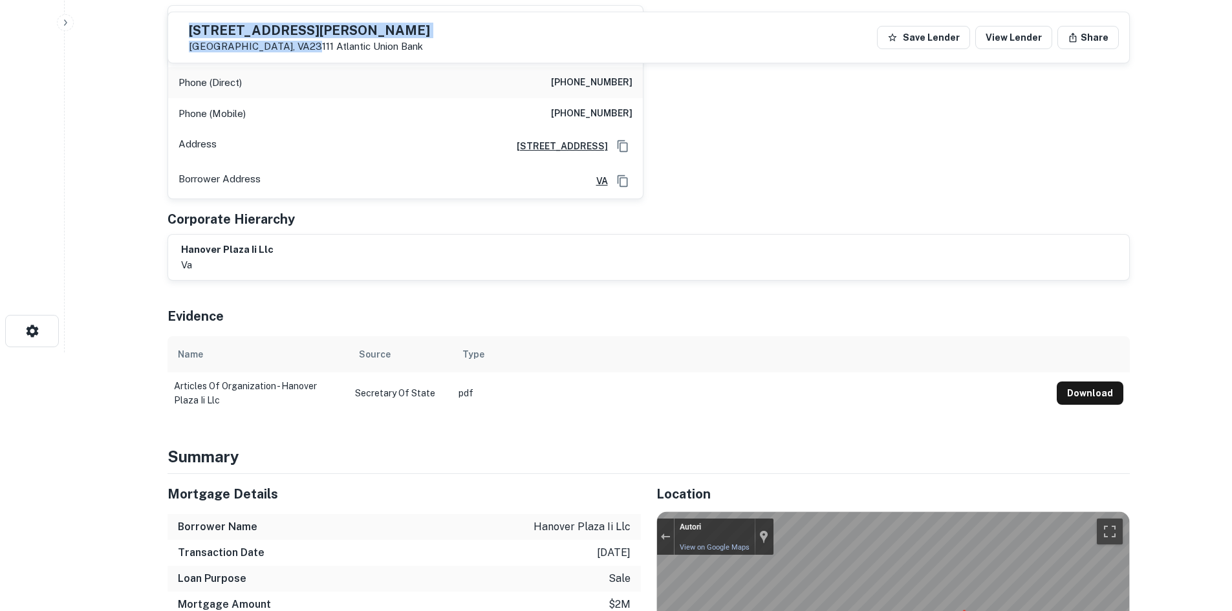
drag, startPoint x: 215, startPoint y: 30, endPoint x: 327, endPoint y: 53, distance: 114.8
click at [327, 52] on div "7494 Lee Davis Rd Mechanicsville, VA23111 Atlantic Union Bank" at bounding box center [305, 38] width 252 height 30
copy div "7494 Lee Davis Rd Mechanicsville, VA23111"
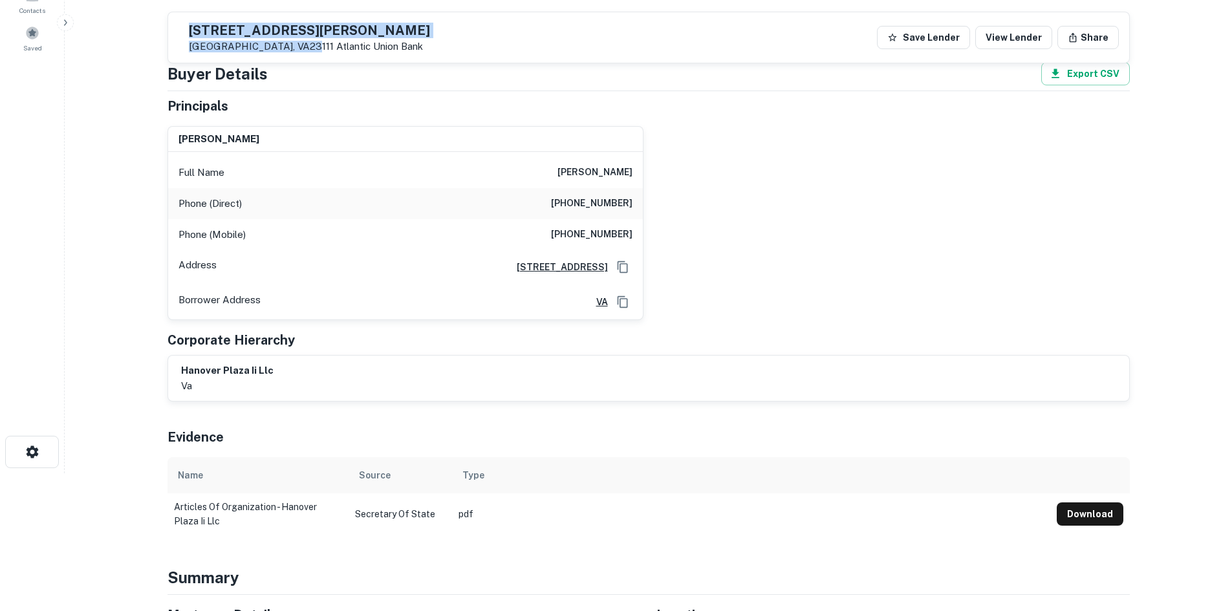
scroll to position [129, 0]
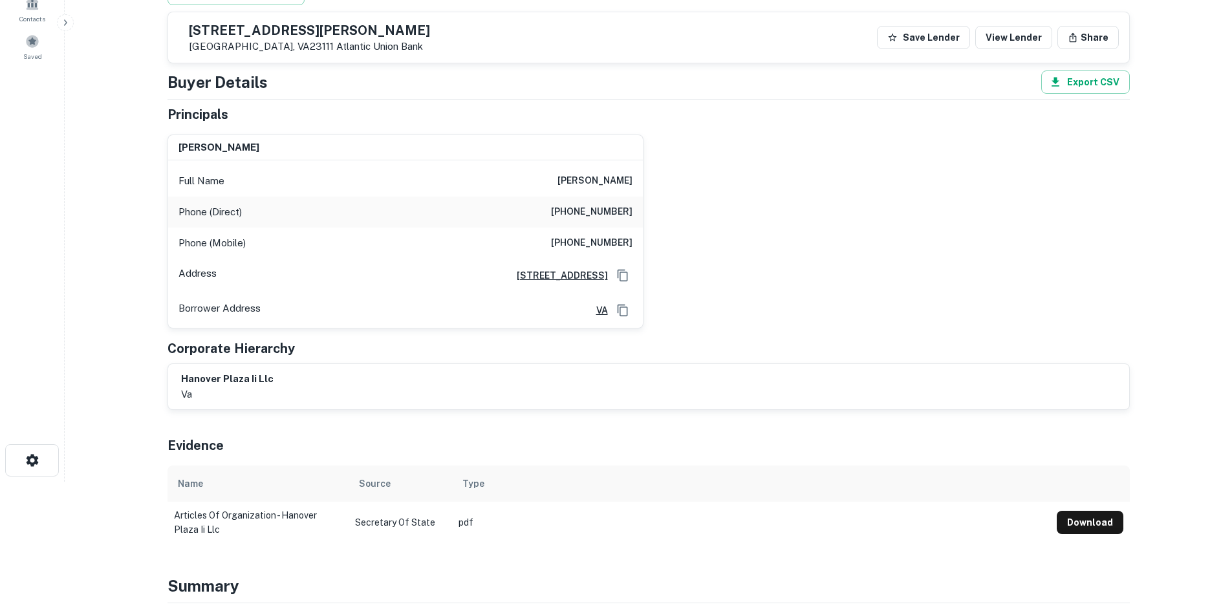
click at [621, 215] on h6 "(804) 569-9668" at bounding box center [592, 212] width 82 height 16
copy h6 "(804) 569-9668"
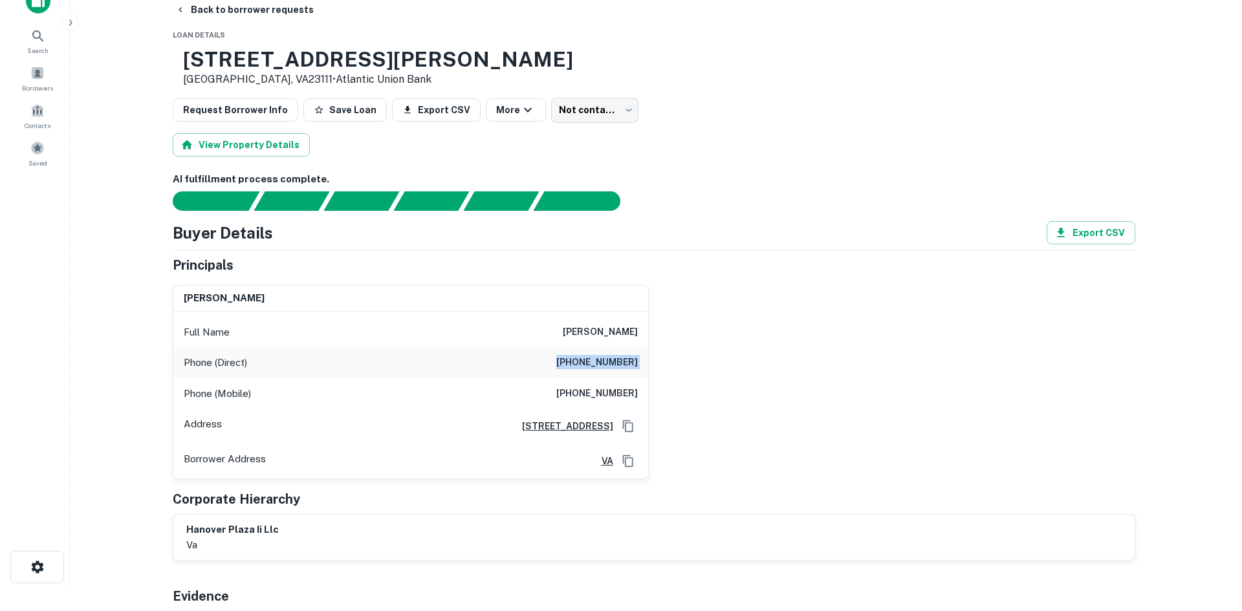
scroll to position [0, 0]
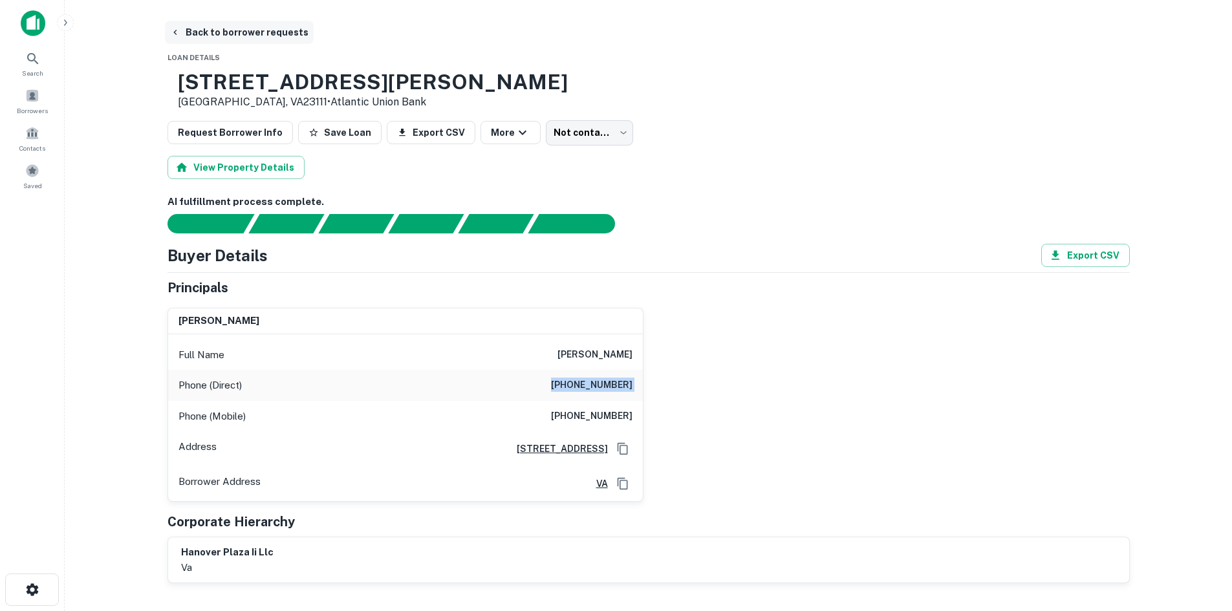
click at [231, 28] on button "Back to borrower requests" at bounding box center [239, 32] width 149 height 23
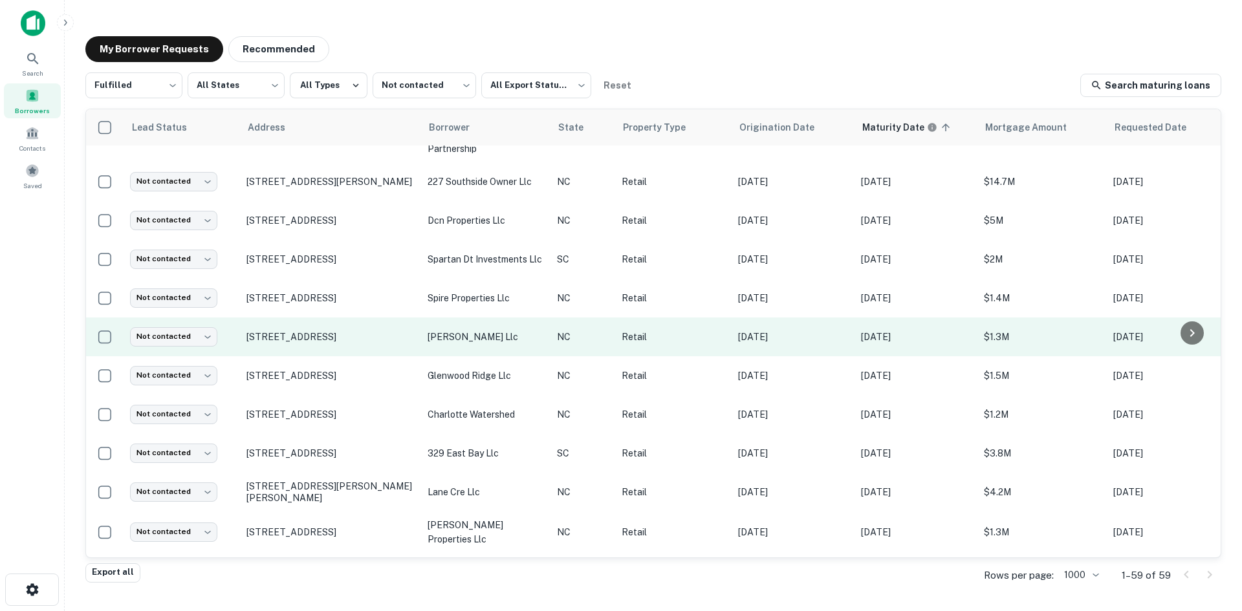
scroll to position [1021, 0]
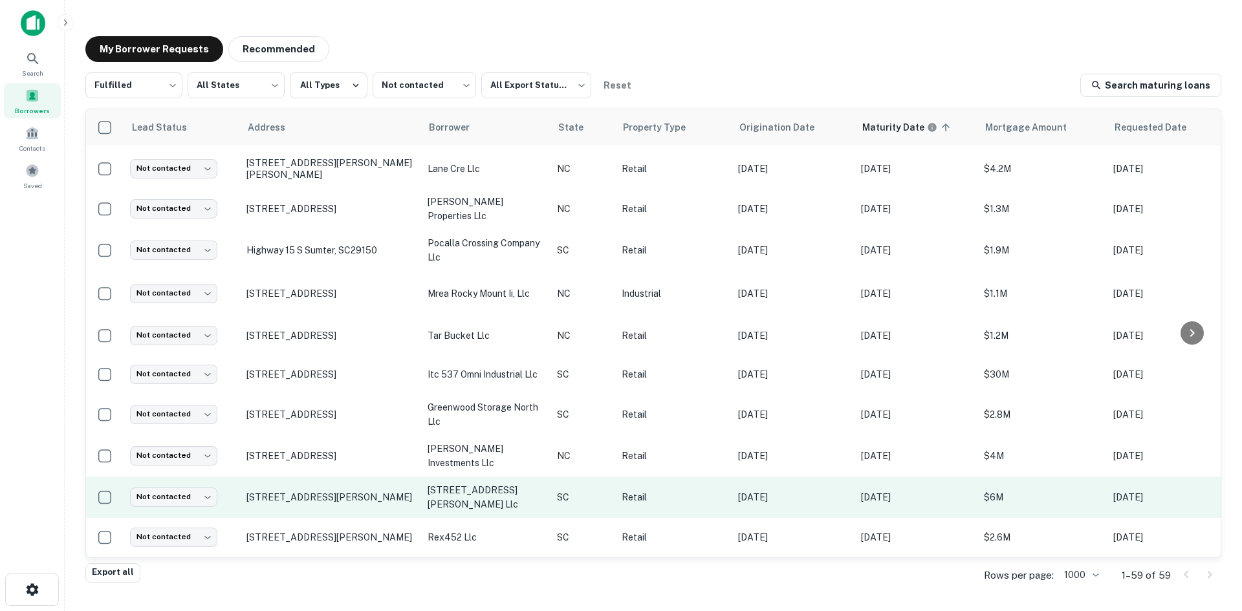
click at [326, 494] on td "51 George St Charleston, SC29401" at bounding box center [330, 497] width 181 height 41
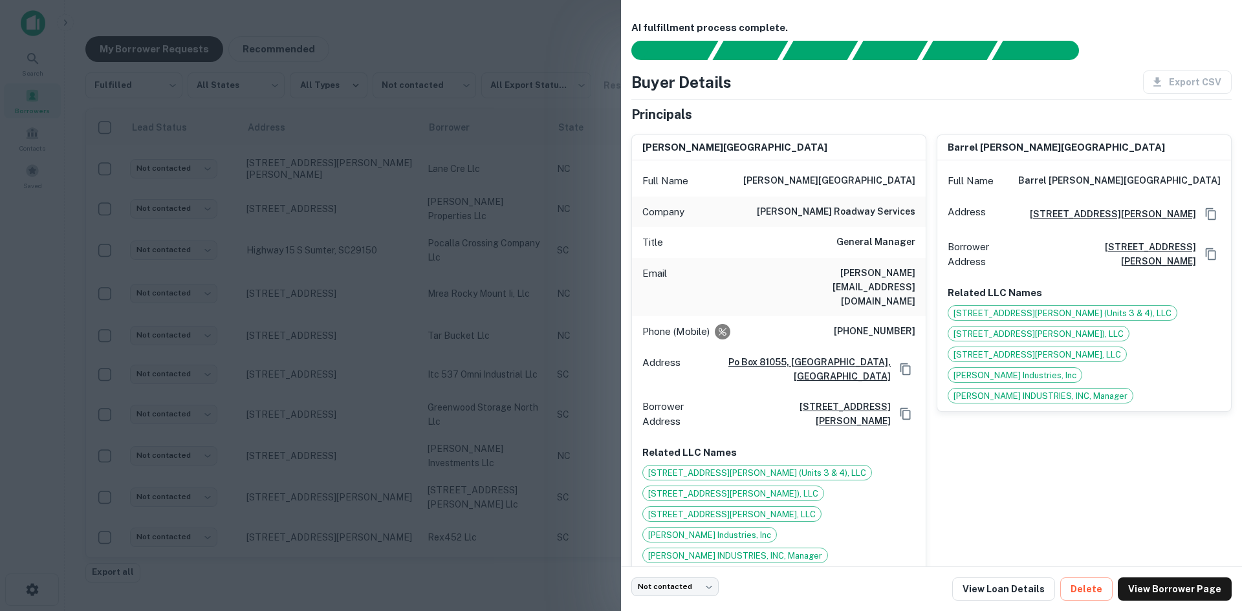
click at [327, 488] on div at bounding box center [621, 305] width 1242 height 611
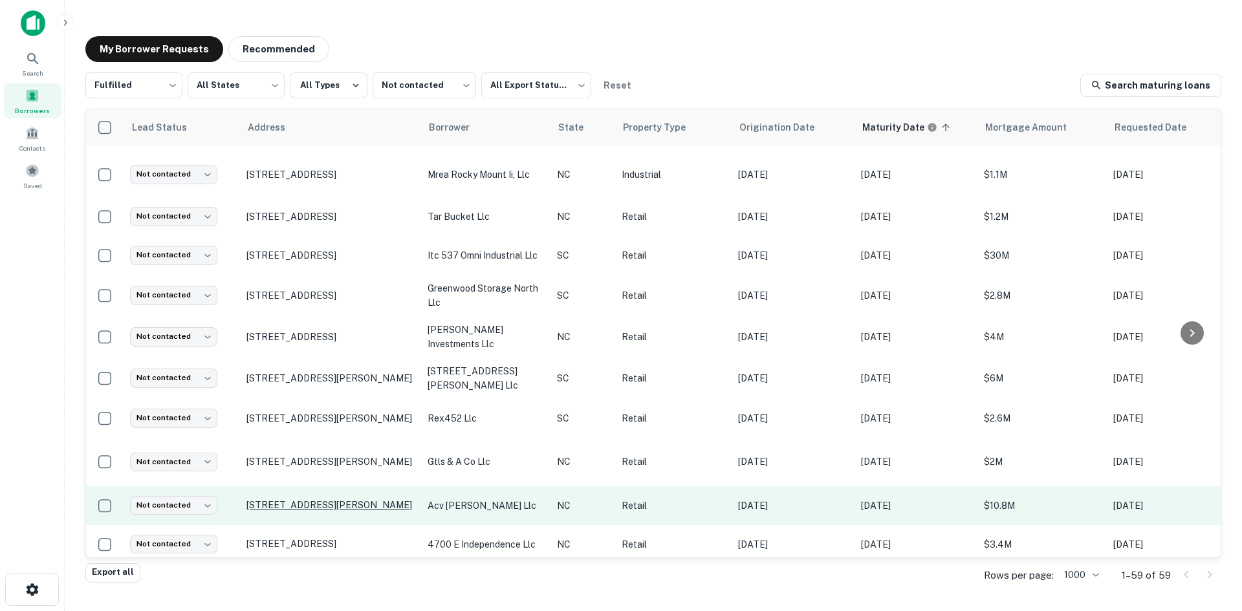
scroll to position [1150, 0]
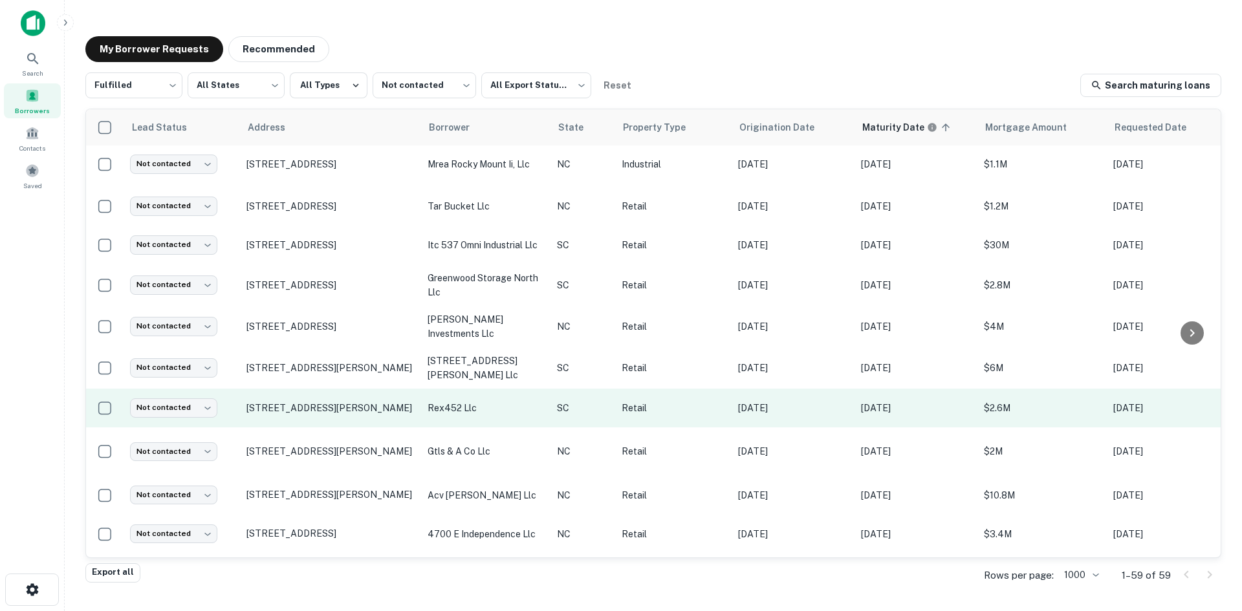
click at [336, 409] on td "354 Hyatt St Gaffney, SC29341" at bounding box center [330, 408] width 181 height 39
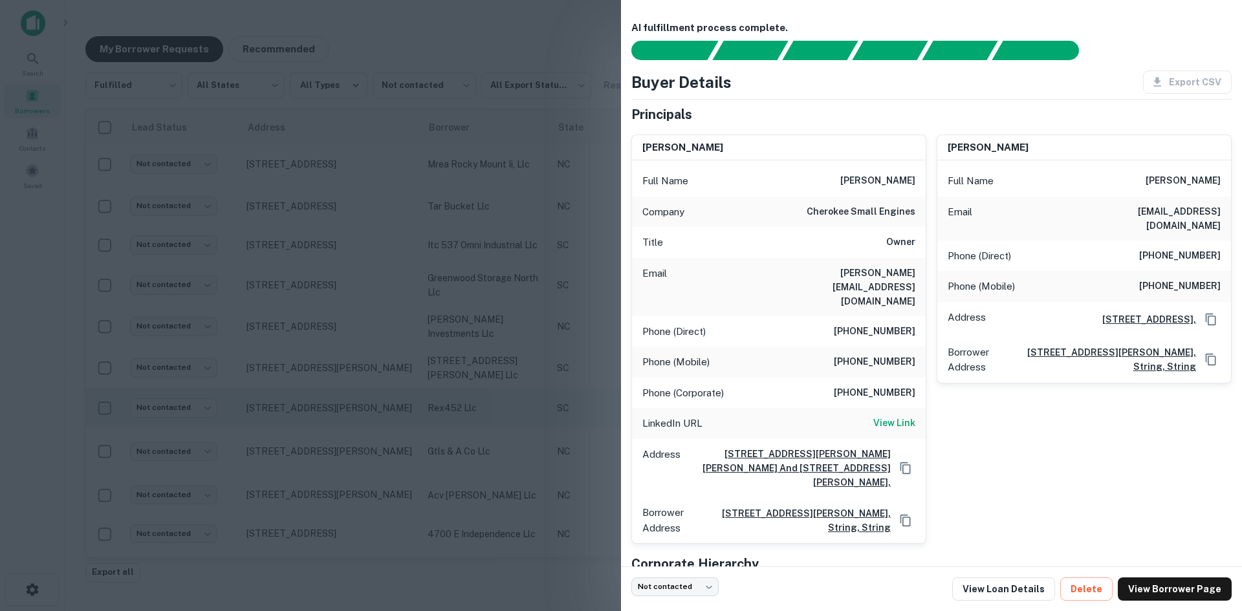
click at [336, 409] on div at bounding box center [621, 305] width 1242 height 611
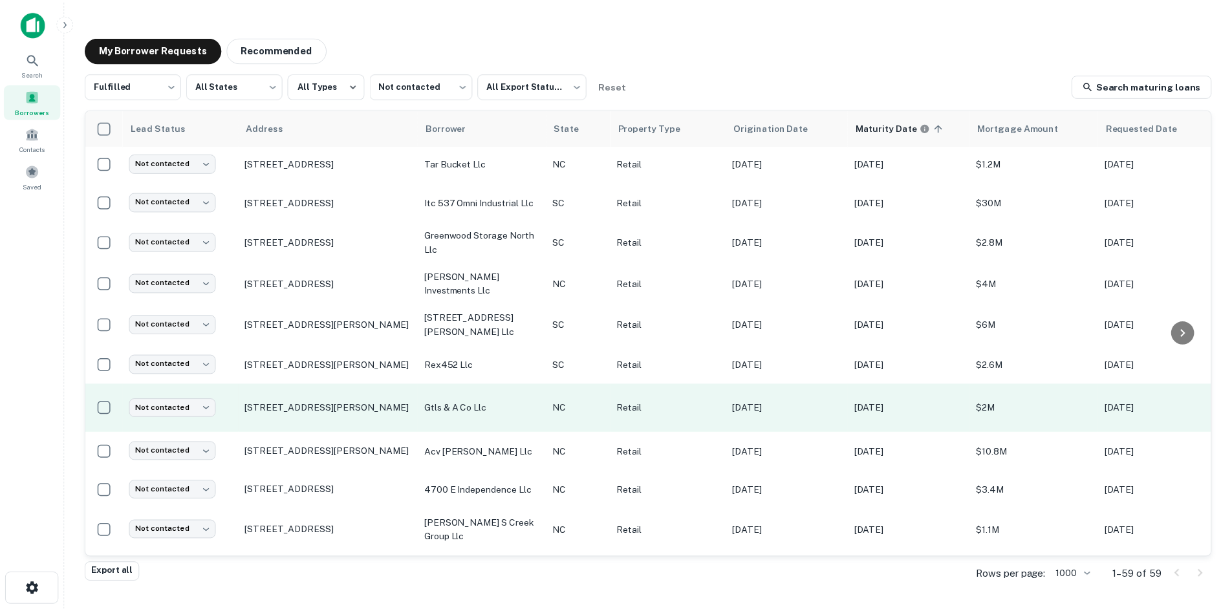
scroll to position [1215, 0]
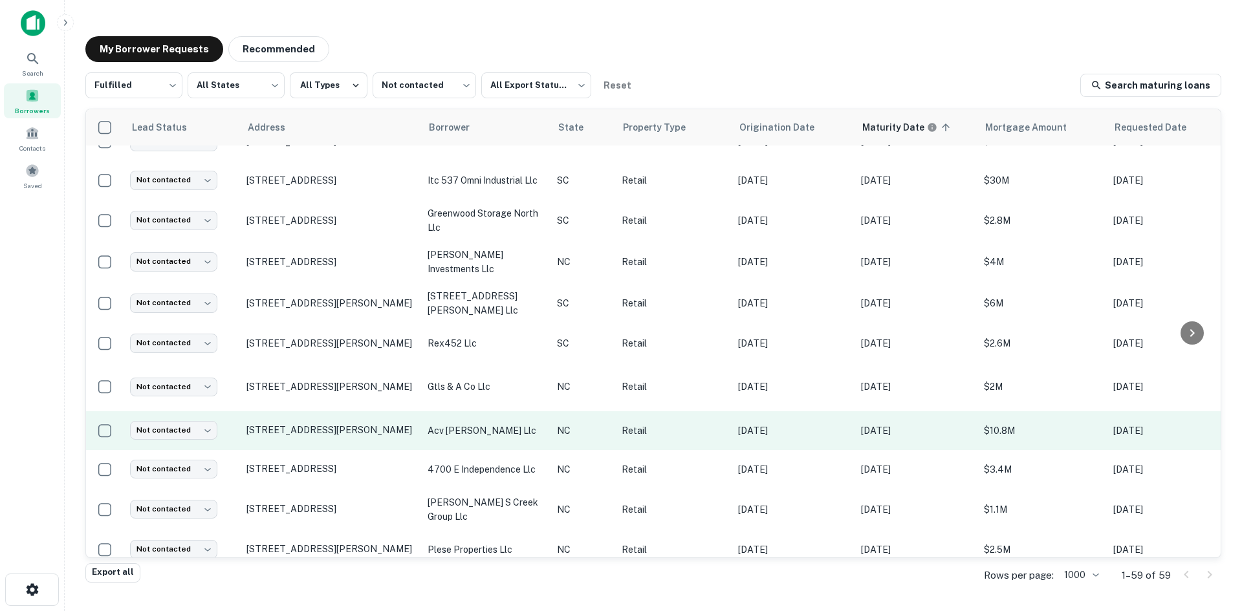
click at [329, 446] on td "1819 Walnut St Cary, NC27518" at bounding box center [330, 430] width 181 height 39
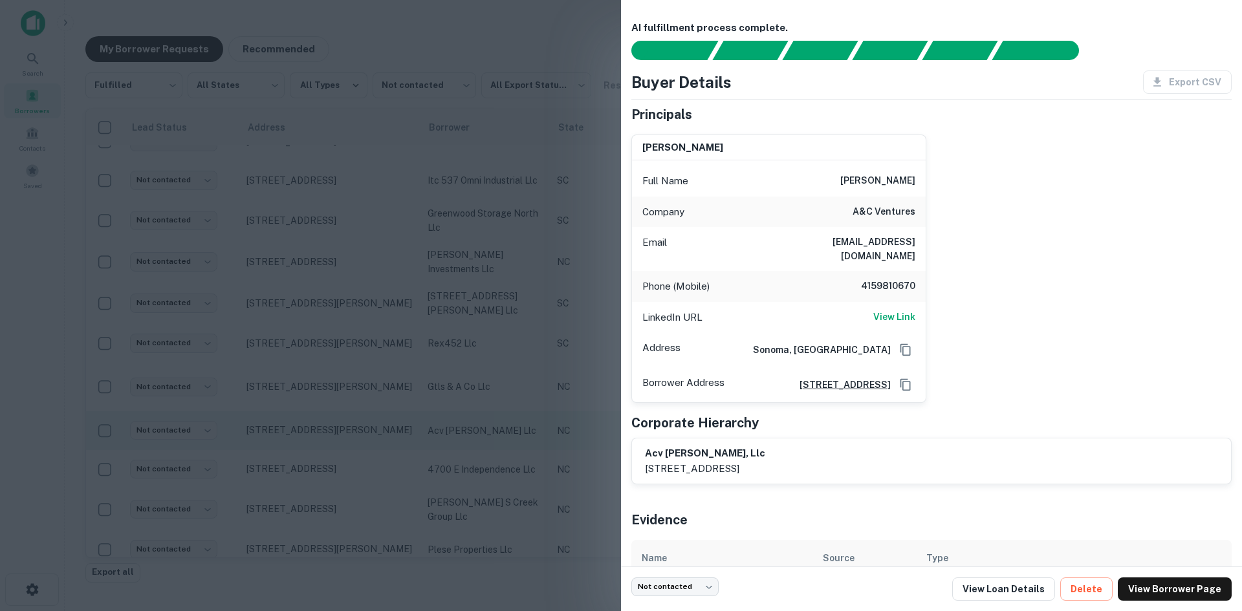
click at [329, 446] on div at bounding box center [621, 305] width 1242 height 611
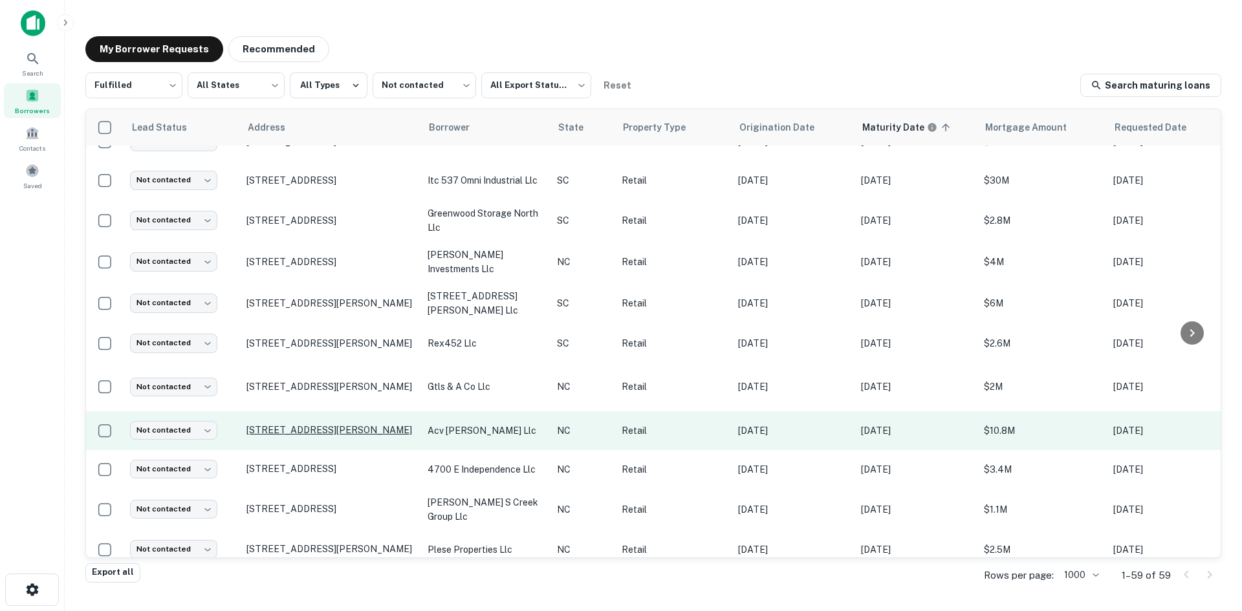
click at [329, 436] on p "1819 Walnut St Cary, NC27518" at bounding box center [330, 430] width 168 height 12
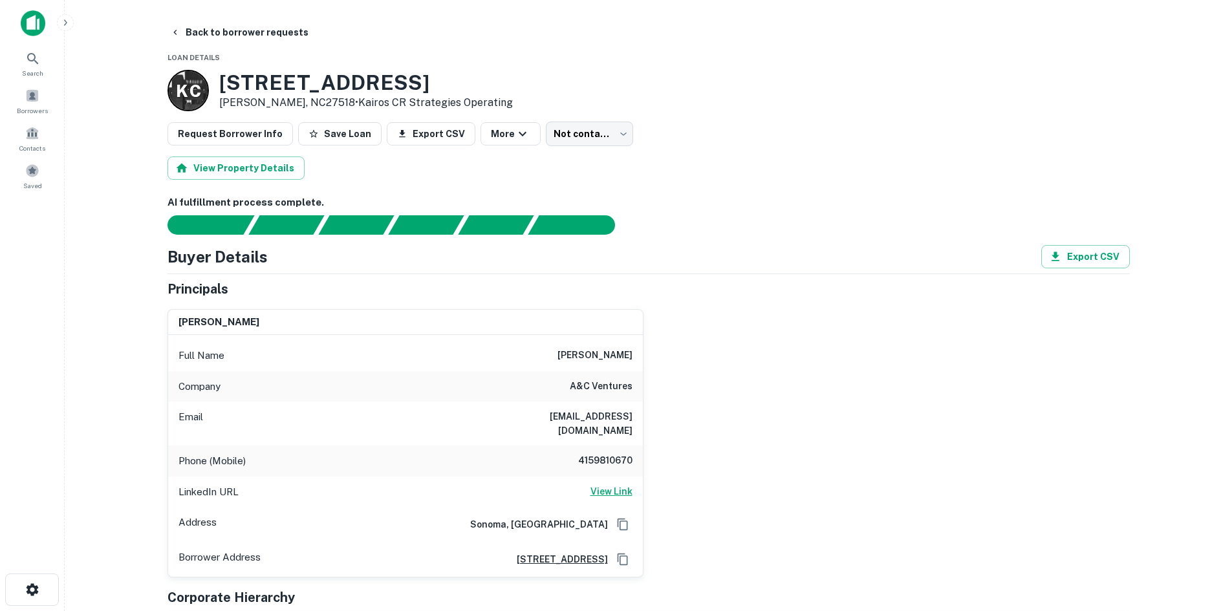
click at [611, 485] on h6 "View Link" at bounding box center [612, 492] width 42 height 14
click at [613, 454] on h6 "4159810670" at bounding box center [594, 462] width 78 height 16
drag, startPoint x: 613, startPoint y: 446, endPoint x: 611, endPoint y: 440, distance: 6.6
click at [613, 454] on h6 "4159810670" at bounding box center [594, 462] width 78 height 16
copy h6 "4159810670"
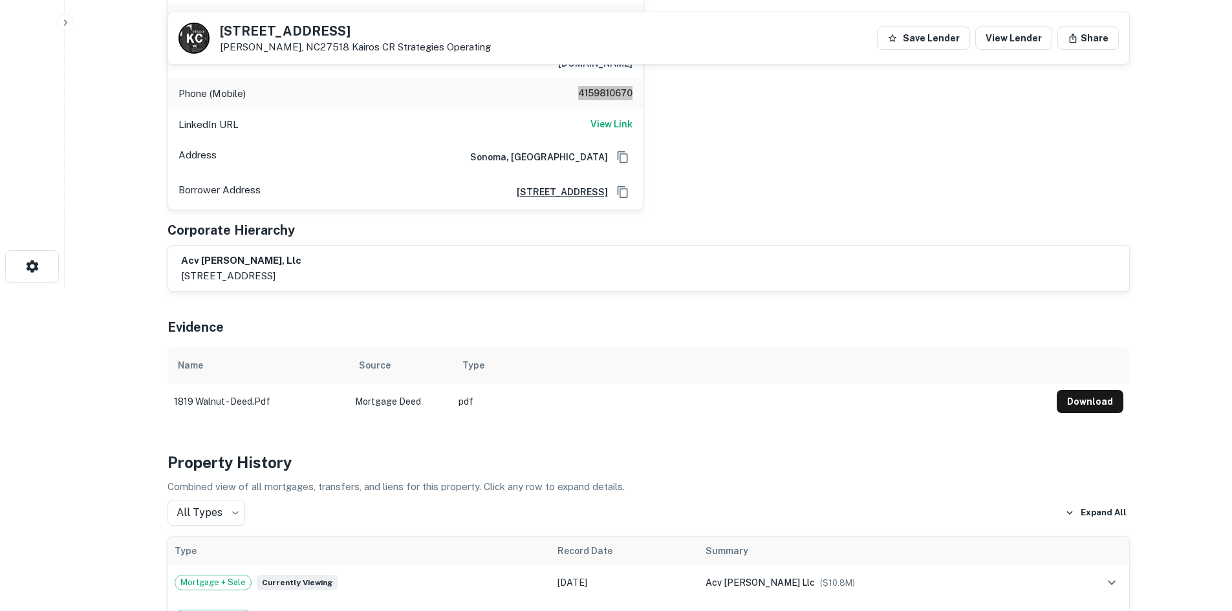
scroll to position [129, 0]
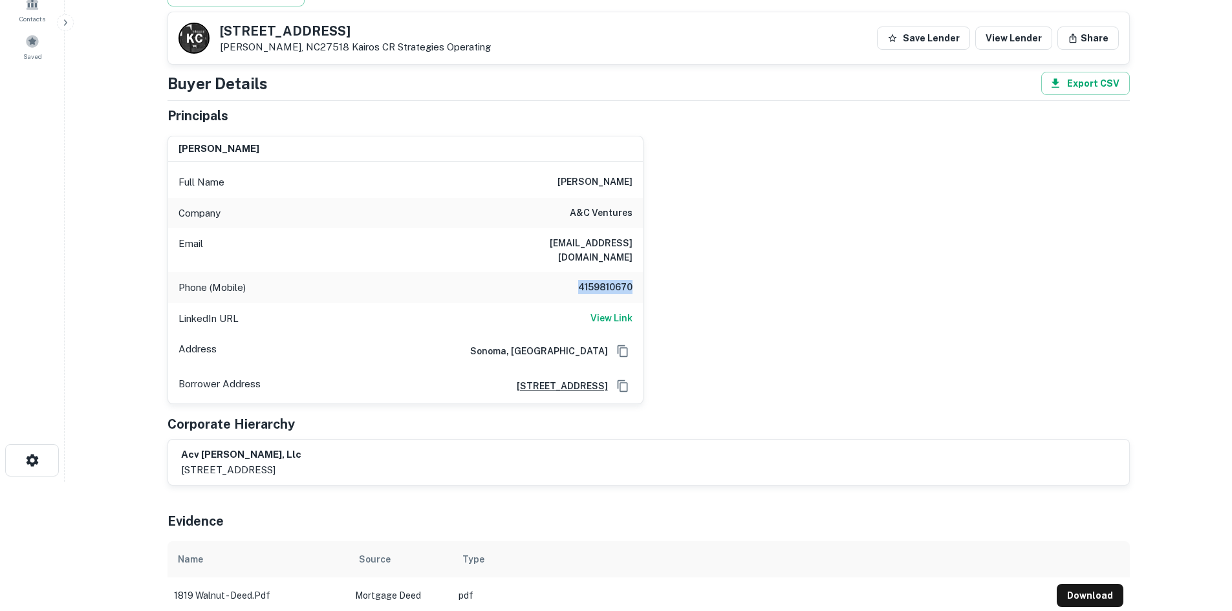
click at [558, 190] on div "Full Name peter wohlfeiler" at bounding box center [405, 182] width 475 height 31
click at [571, 184] on h6 "peter wohlfeiler" at bounding box center [595, 183] width 75 height 16
copy h6 "peter wohlfeiler"
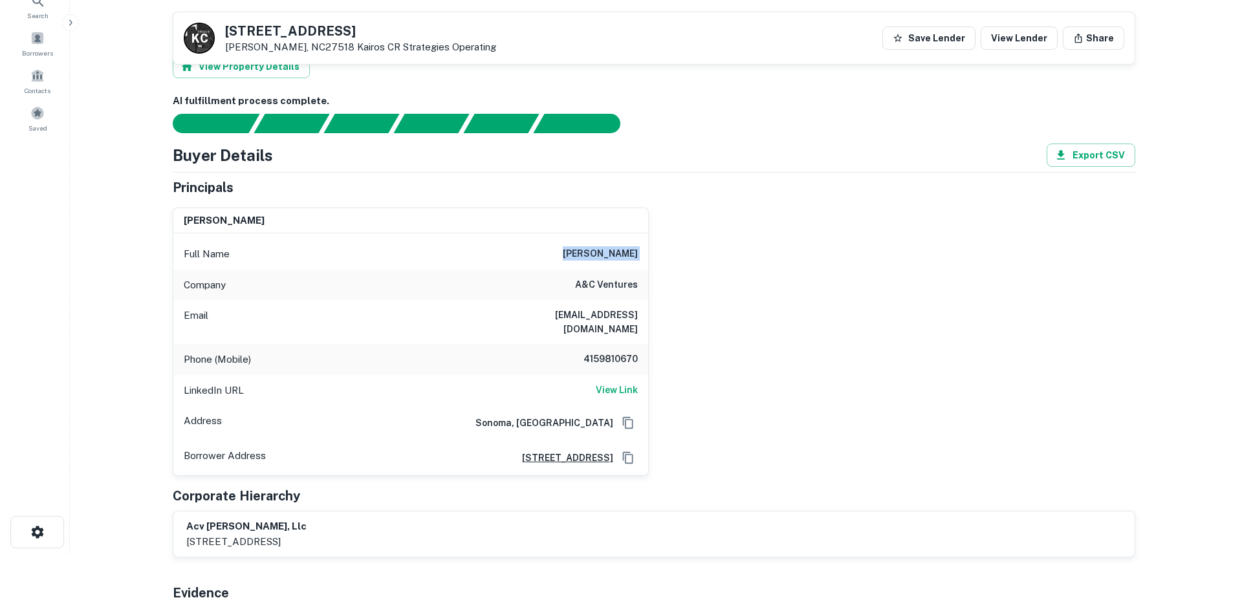
scroll to position [0, 0]
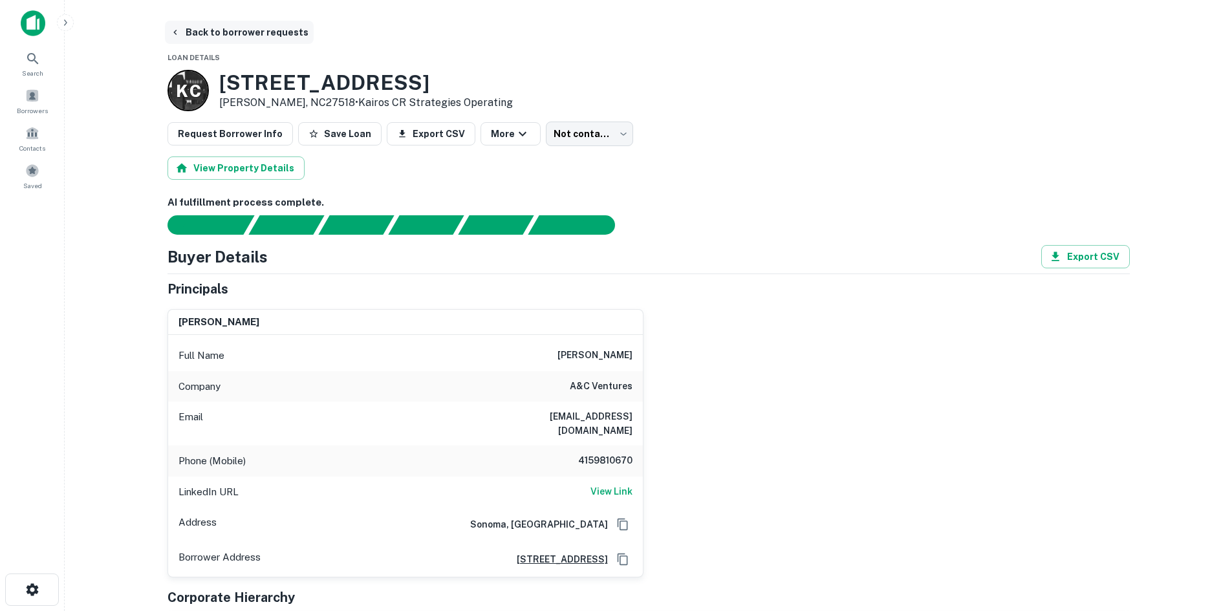
click at [193, 20] on main "Back to borrower requests Loan Details K C 1819 Walnut St Cary, NC27518 • Kairo…" at bounding box center [649, 305] width 1168 height 611
click at [201, 28] on button "Back to borrower requests" at bounding box center [239, 32] width 149 height 23
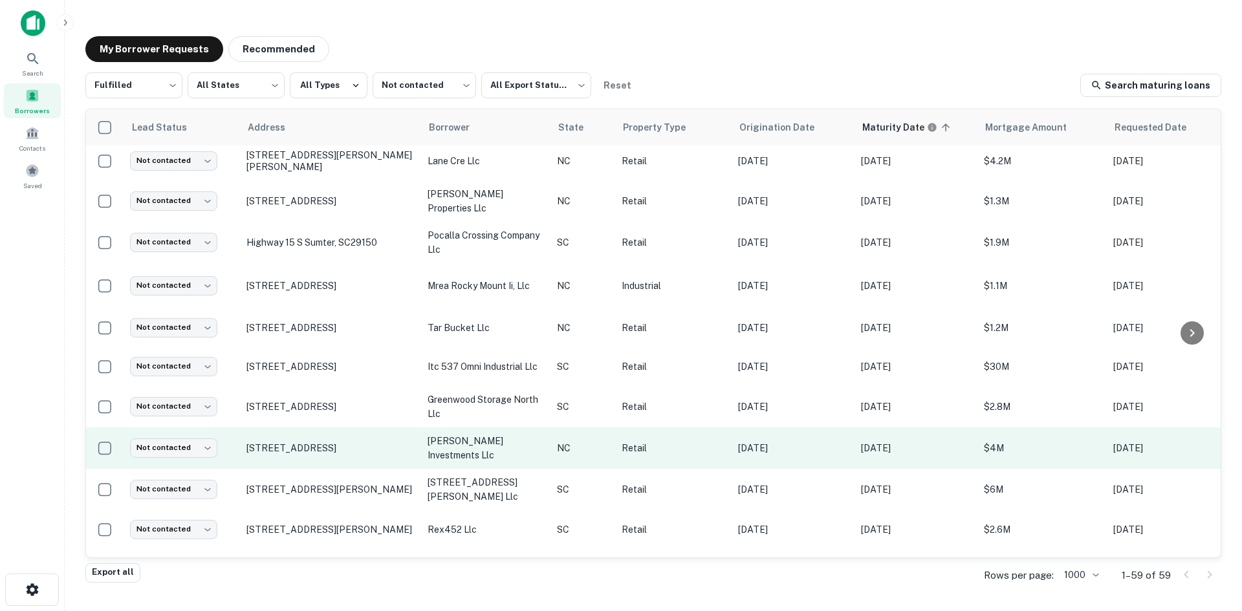
scroll to position [1086, 0]
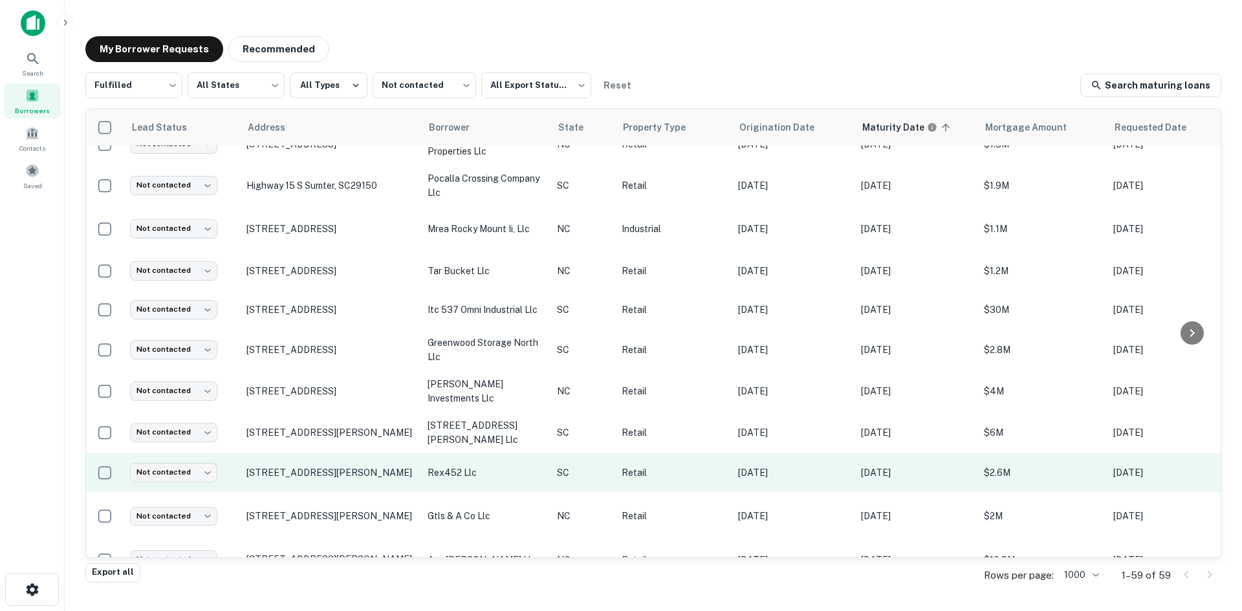
click at [325, 470] on td "354 Hyatt St Gaffney, SC29341" at bounding box center [330, 473] width 181 height 39
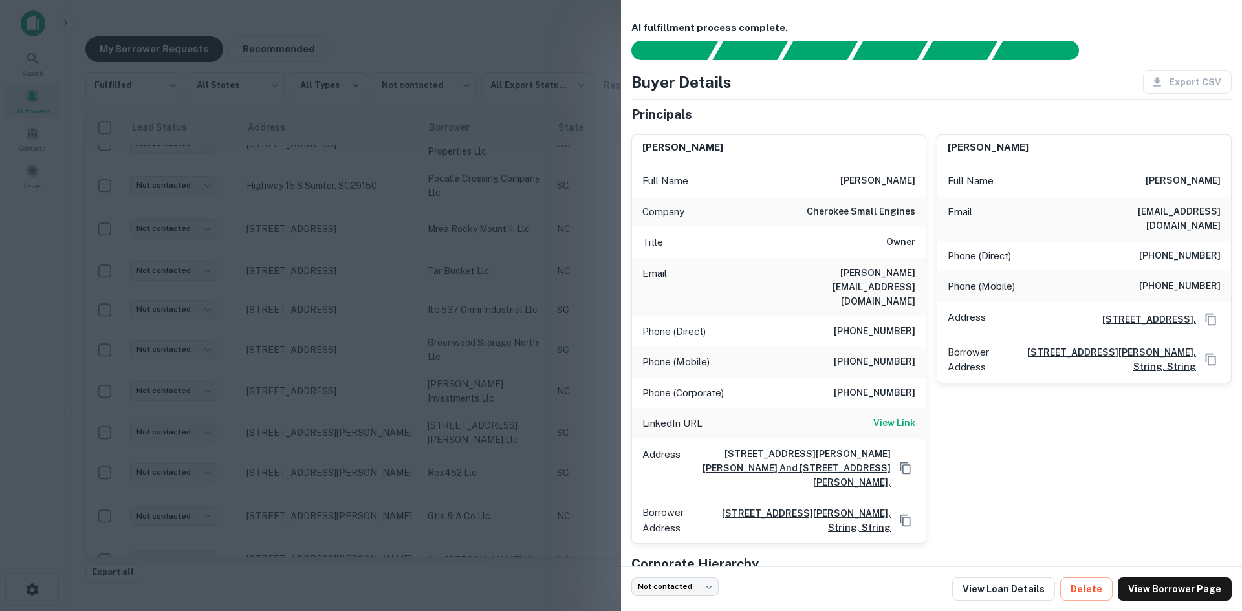
click at [317, 470] on div at bounding box center [621, 305] width 1242 height 611
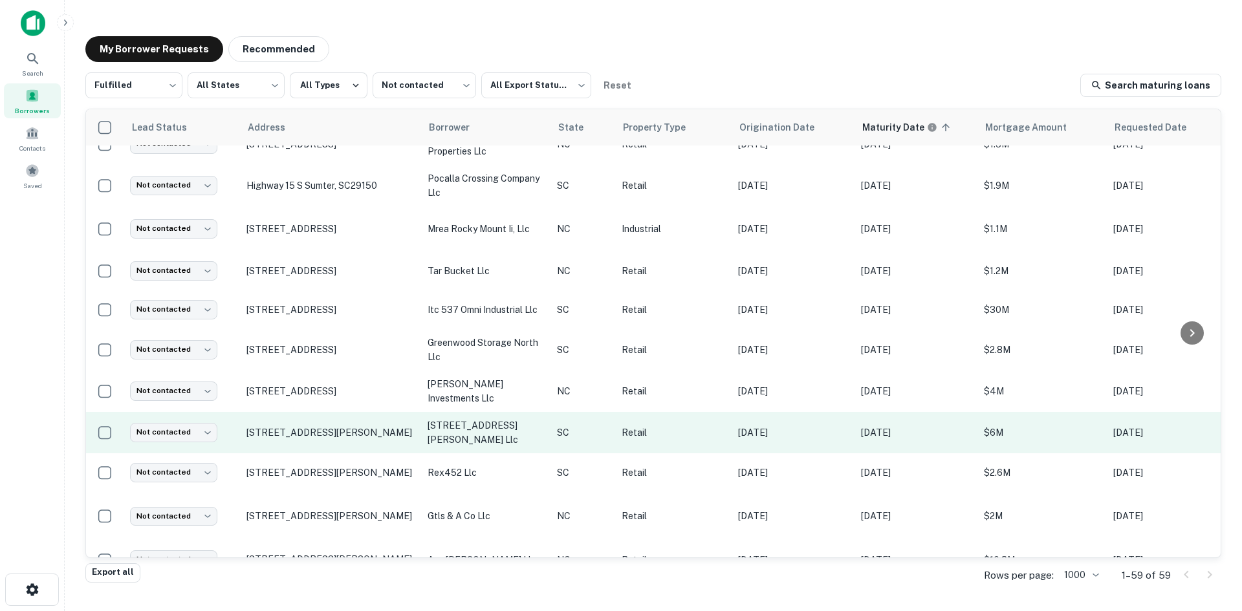
click at [314, 429] on td "51 George St Charleston, SC29401" at bounding box center [330, 432] width 181 height 41
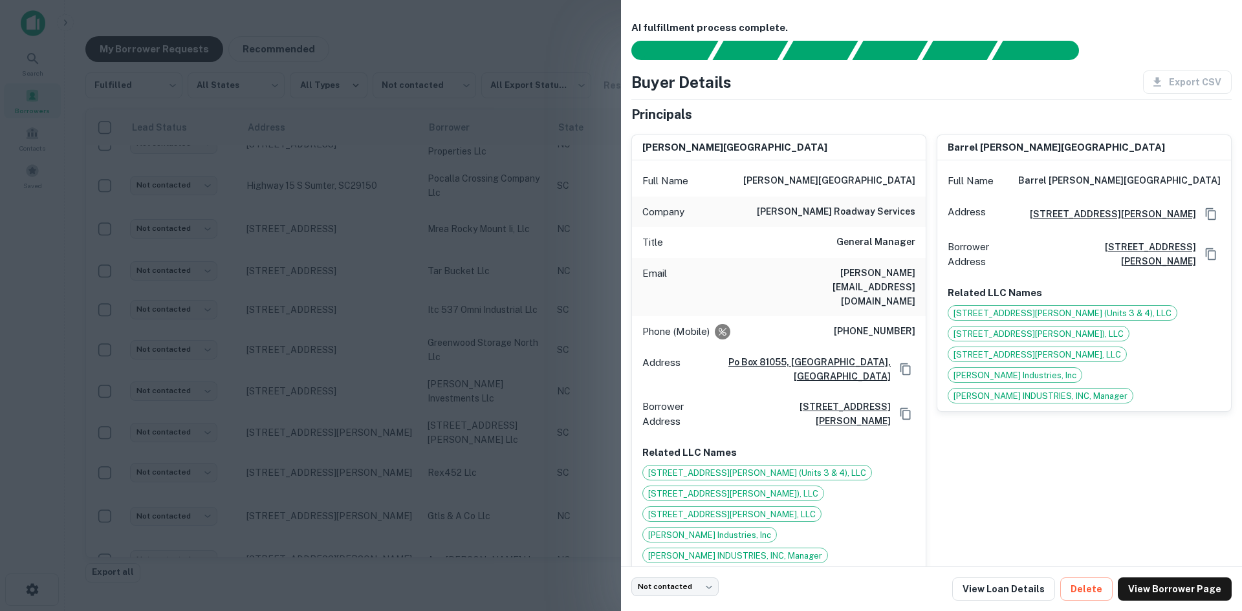
click at [318, 423] on div at bounding box center [621, 305] width 1242 height 611
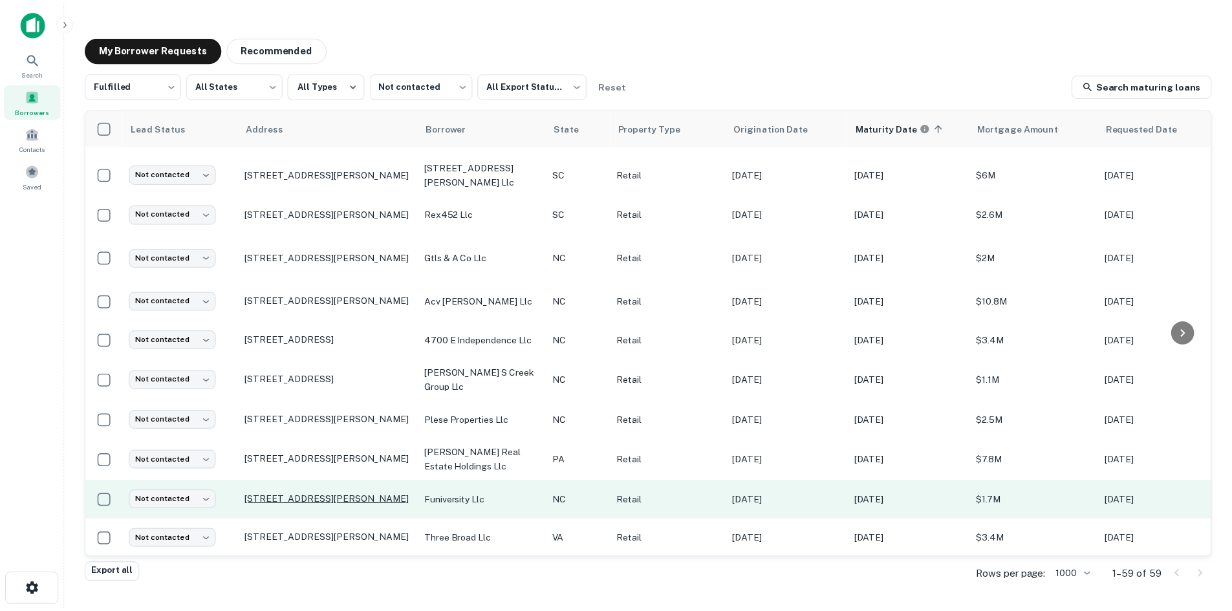
scroll to position [1539, 0]
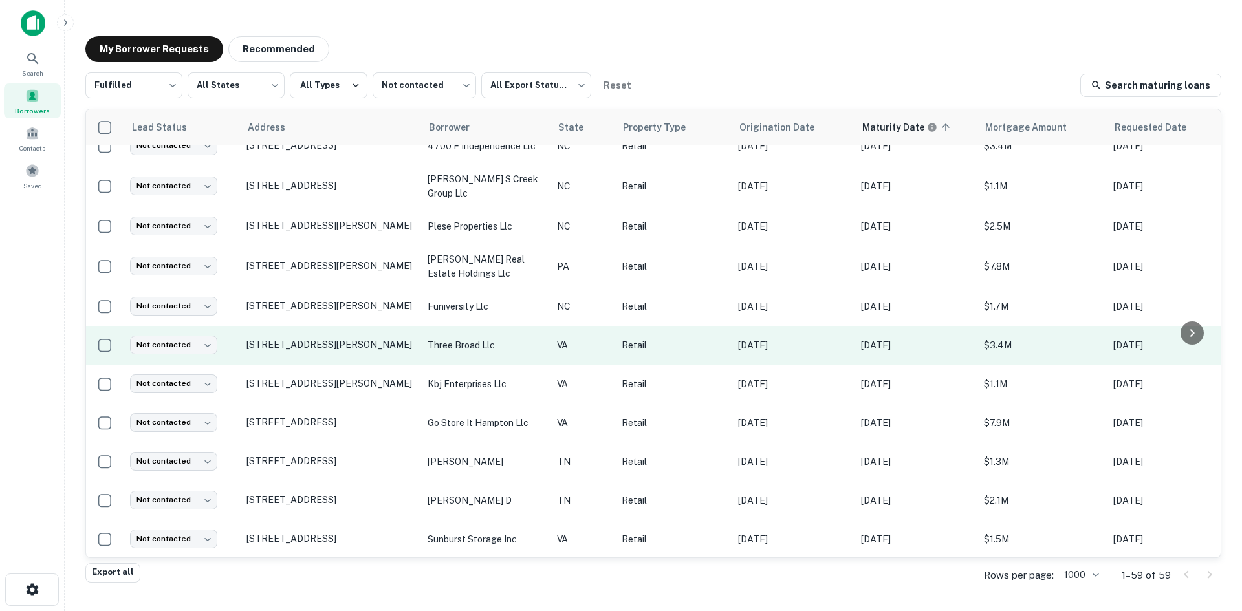
click at [377, 365] on td "1800 Dabney Rd Richmond, VA23230" at bounding box center [330, 345] width 181 height 39
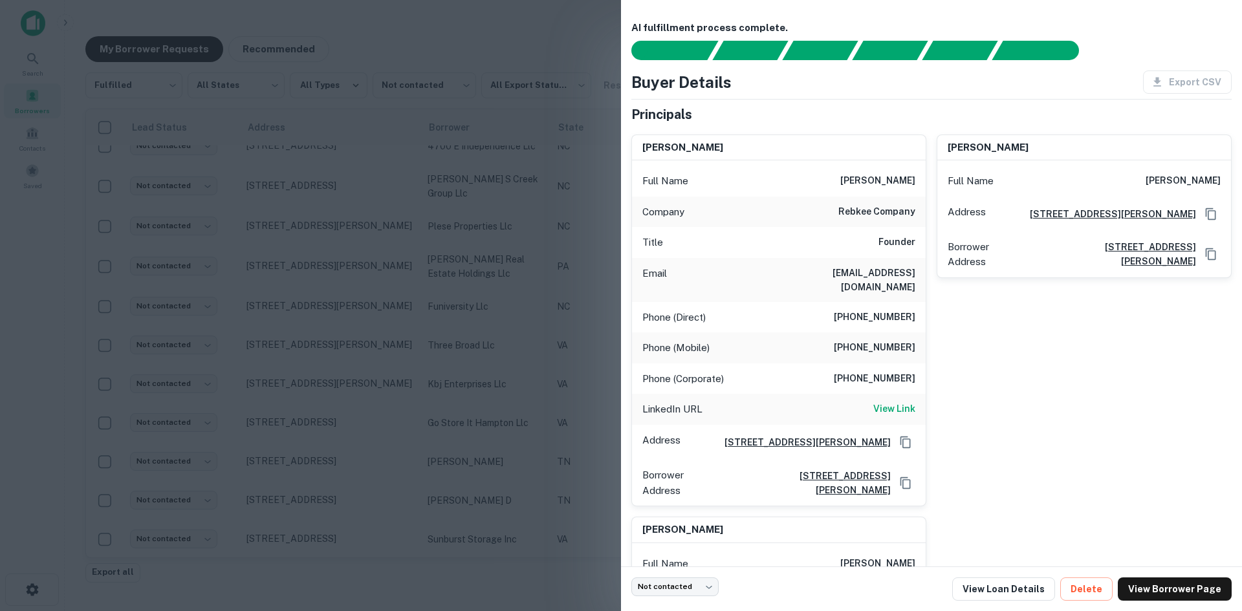
click at [377, 360] on div at bounding box center [621, 305] width 1242 height 611
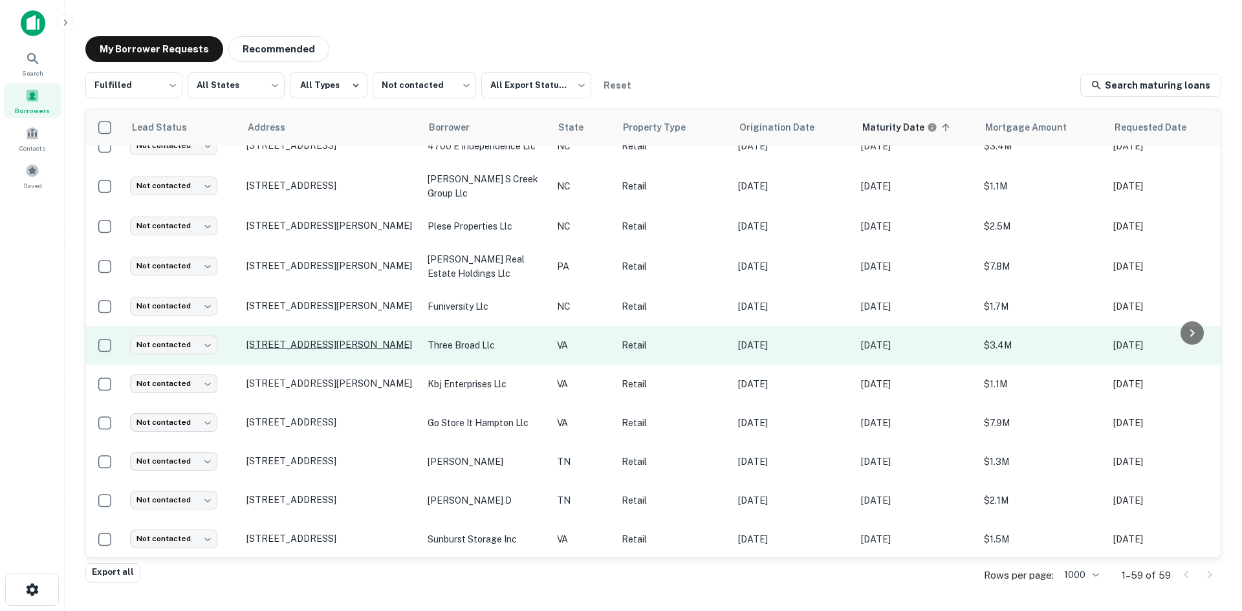
click at [349, 351] on p "1800 Dabney Rd Richmond, VA23230" at bounding box center [330, 345] width 168 height 12
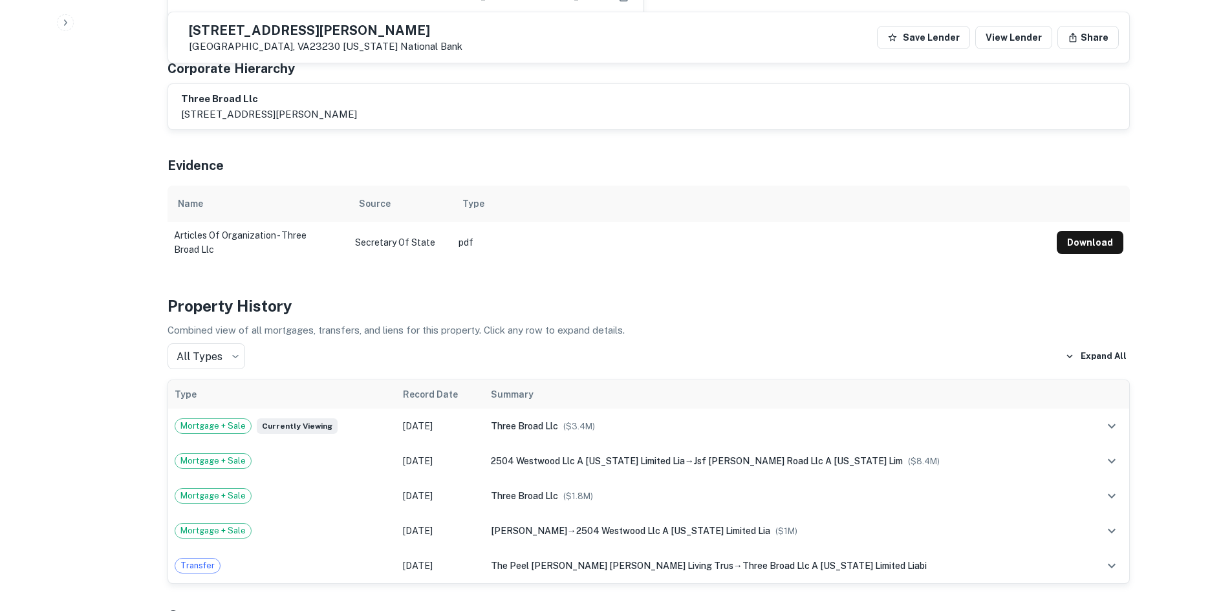
scroll to position [1035, 0]
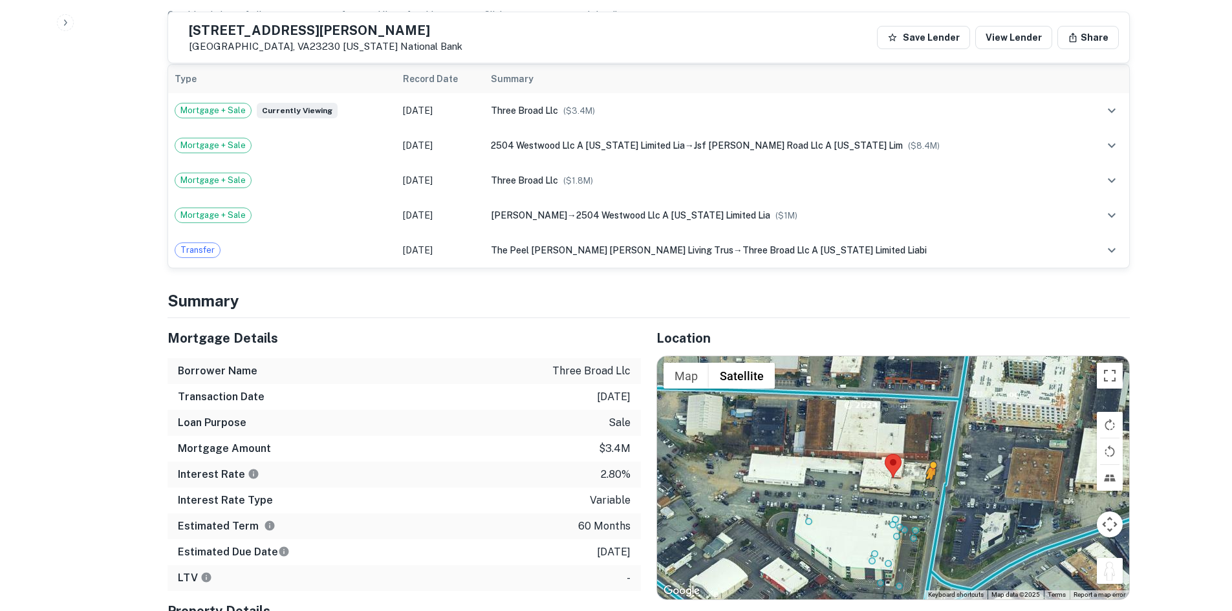
drag, startPoint x: 1110, startPoint y: 557, endPoint x: 939, endPoint y: 476, distance: 189.6
click at [939, 476] on div "To activate drag with keyboard, press Alt + Enter. Once in keyboard drag state,…" at bounding box center [893, 477] width 472 height 243
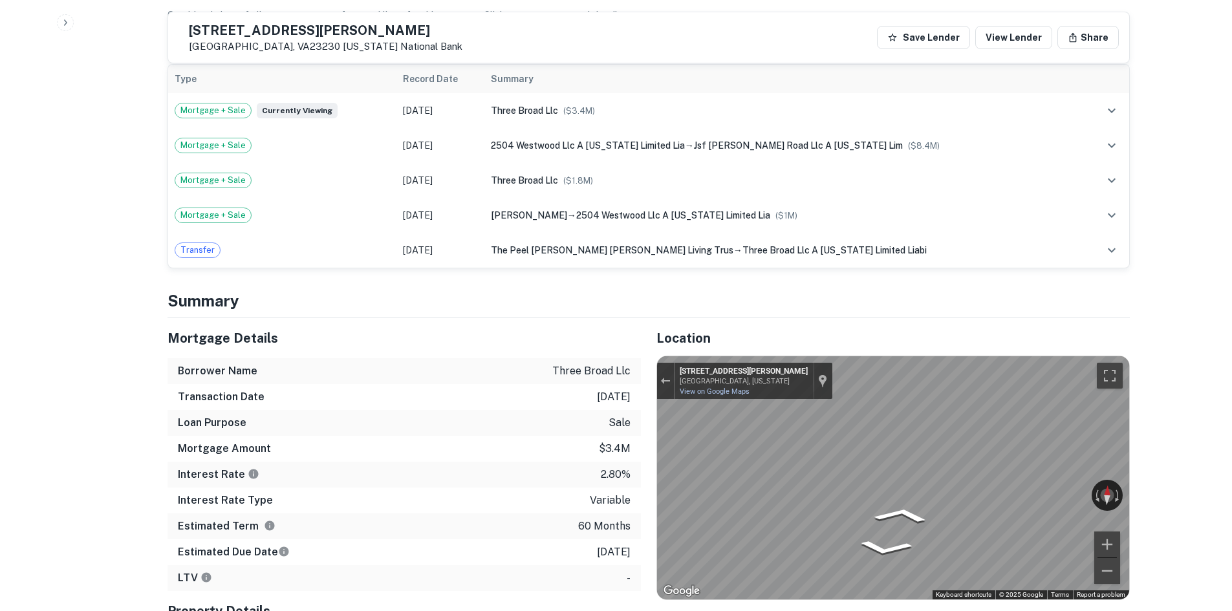
click at [591, 430] on div "Mortgage Details Borrower Name three broad llc Transaction Date 12/8/2020 Loan …" at bounding box center [641, 526] width 978 height 417
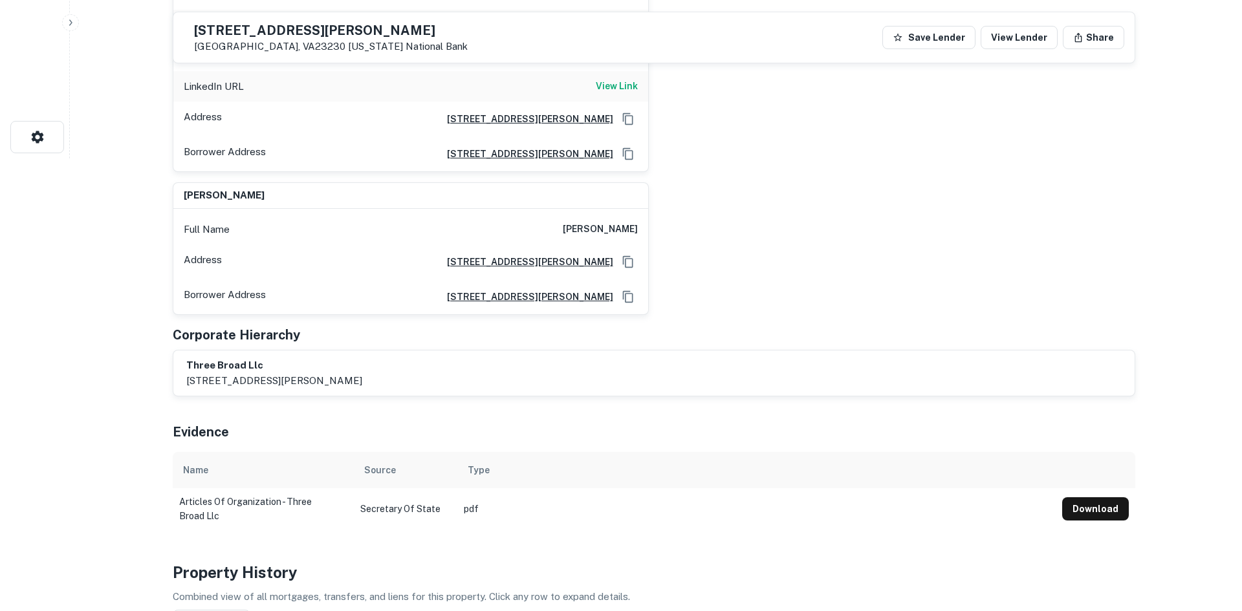
scroll to position [0, 0]
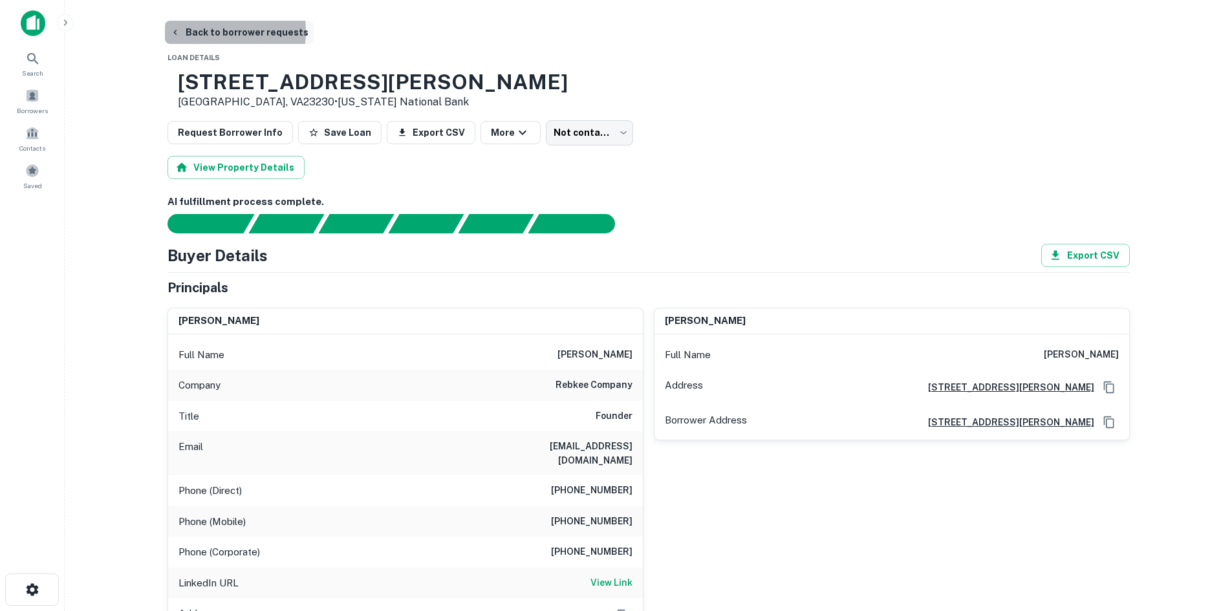
click at [198, 32] on button "Back to borrower requests" at bounding box center [239, 32] width 149 height 23
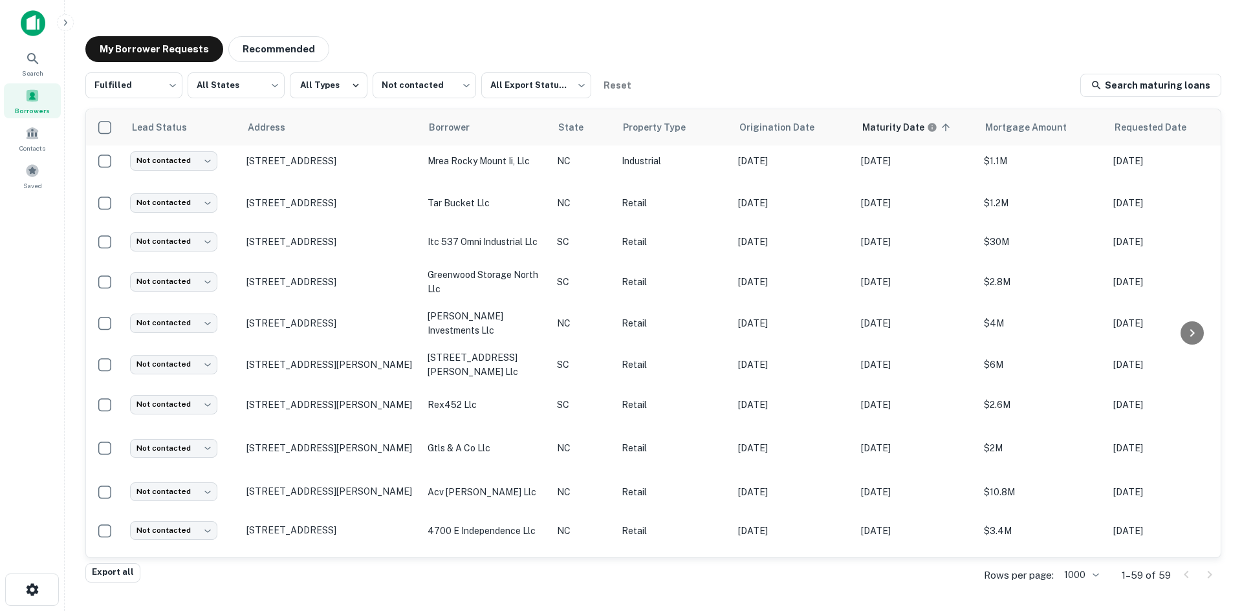
scroll to position [1229, 0]
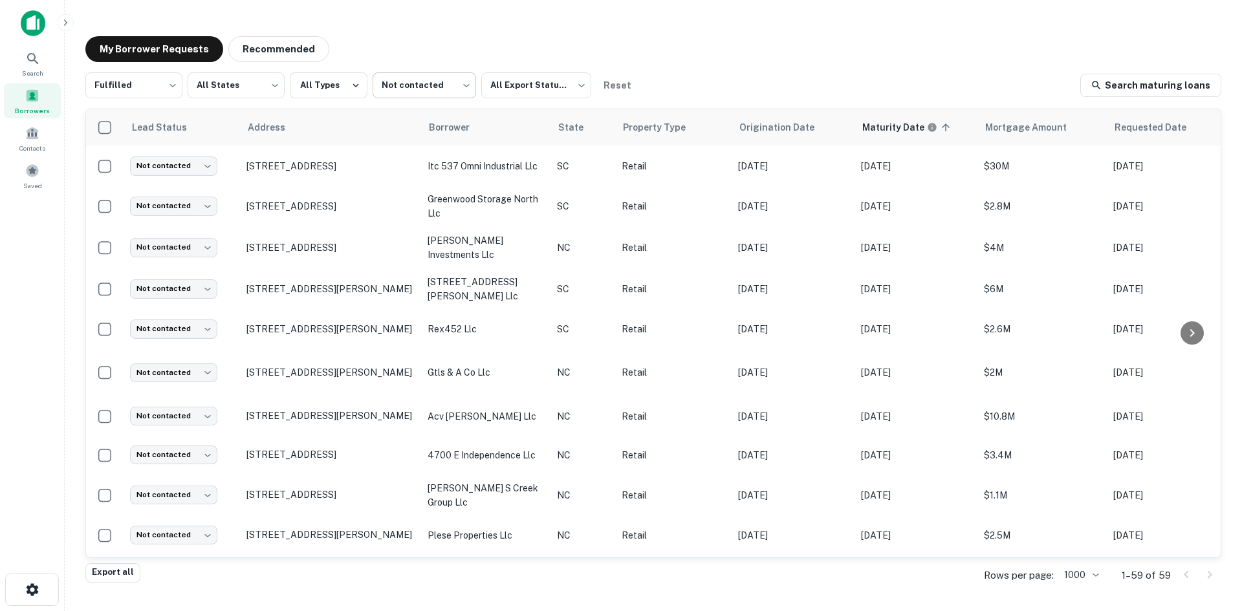
click at [454, 72] on body "Search Borrowers Contacts Saved My Borrower Requests Recommended Fulfilled ****…" at bounding box center [621, 305] width 1242 height 611
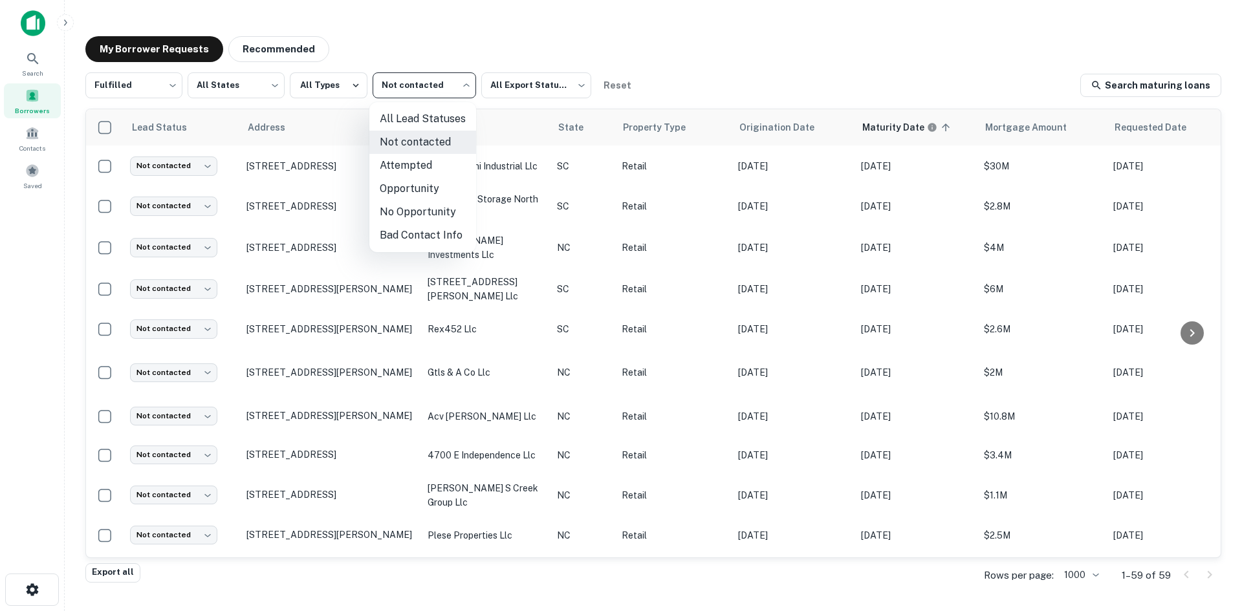
click at [424, 185] on li "Opportunity" at bounding box center [422, 188] width 107 height 23
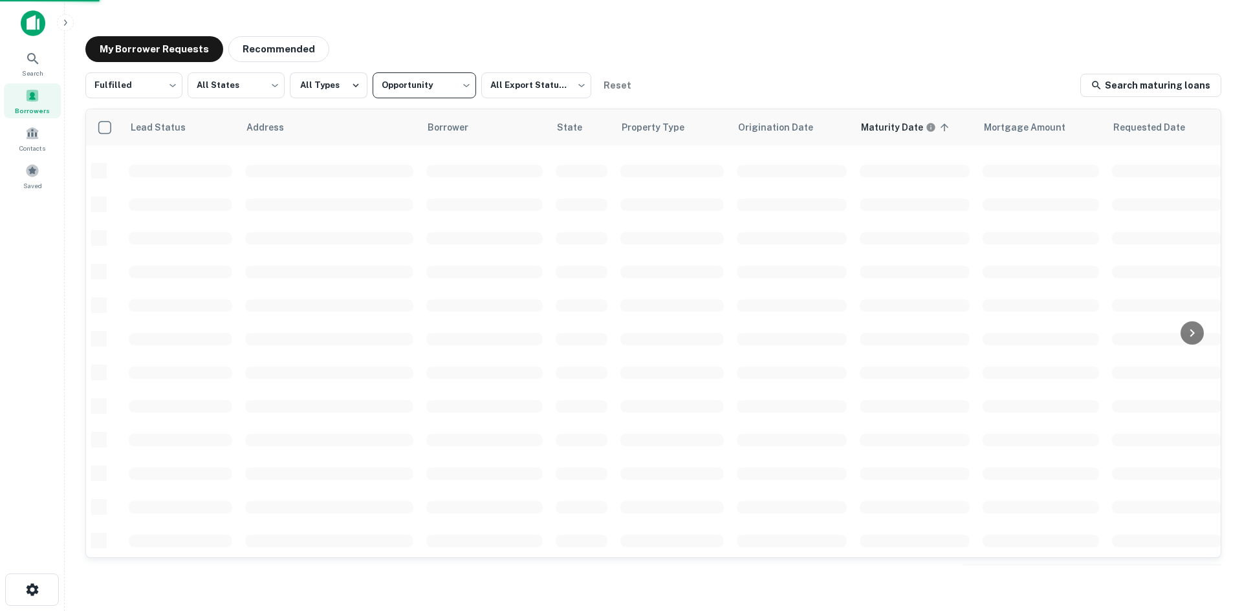
type input "**********"
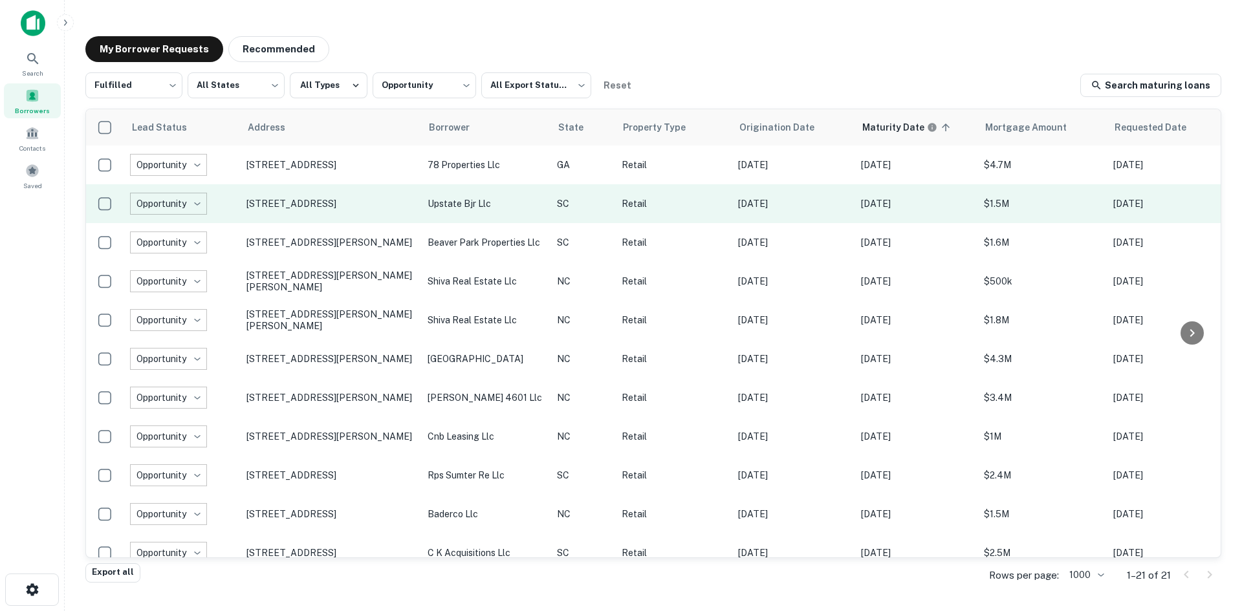
click at [318, 215] on td "615 Ne Main St Simpsonville, SC29681" at bounding box center [330, 203] width 181 height 39
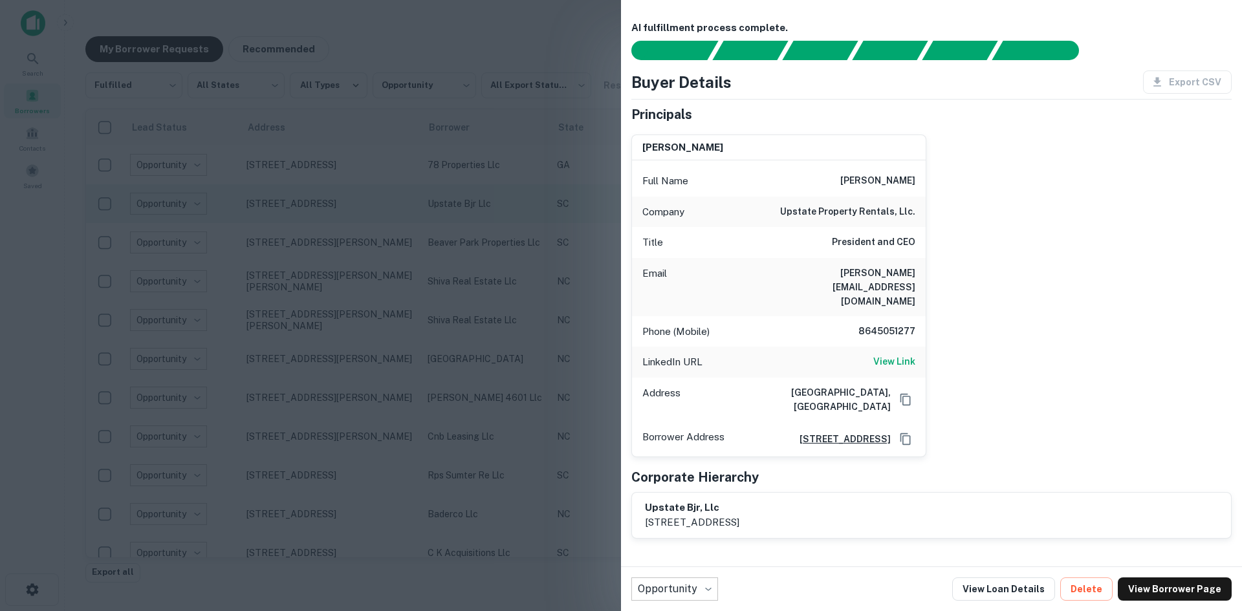
click at [318, 215] on div at bounding box center [621, 305] width 1242 height 611
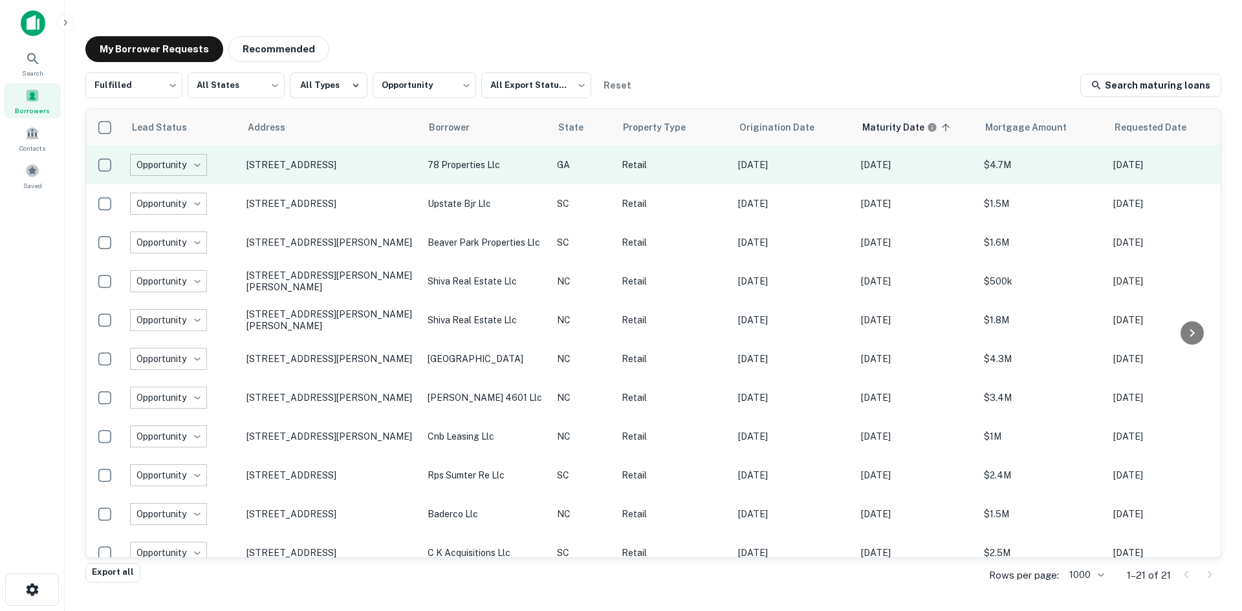
click at [324, 179] on td "3800 Highway 78 W Snellville, GA30039" at bounding box center [330, 165] width 181 height 39
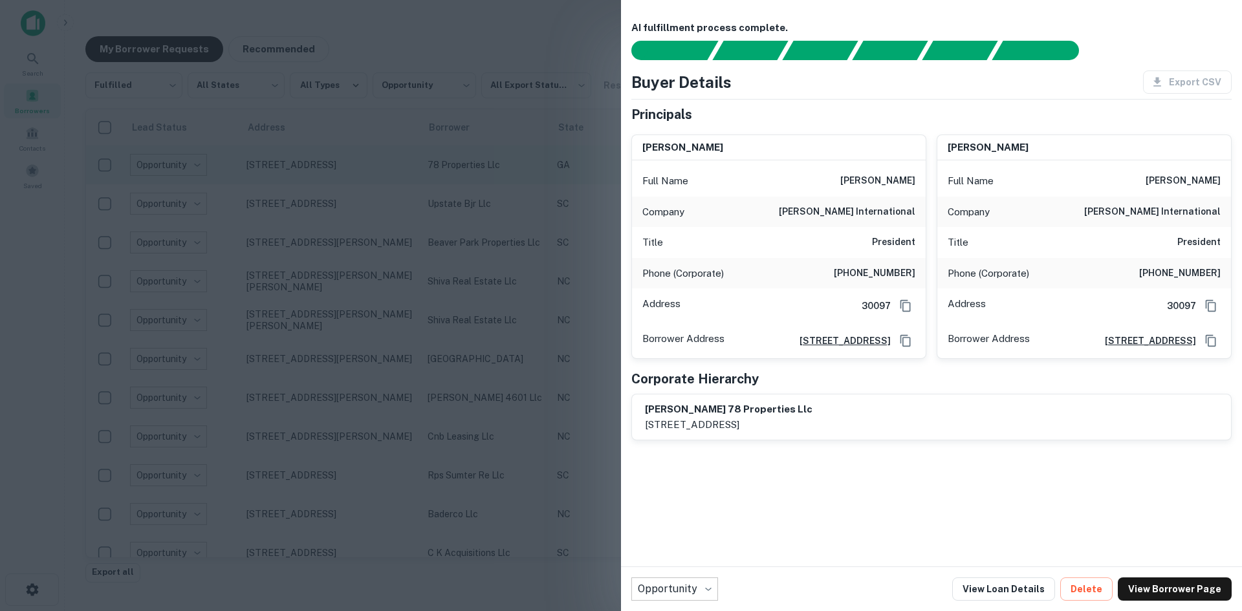
click at [324, 179] on div at bounding box center [621, 305] width 1242 height 611
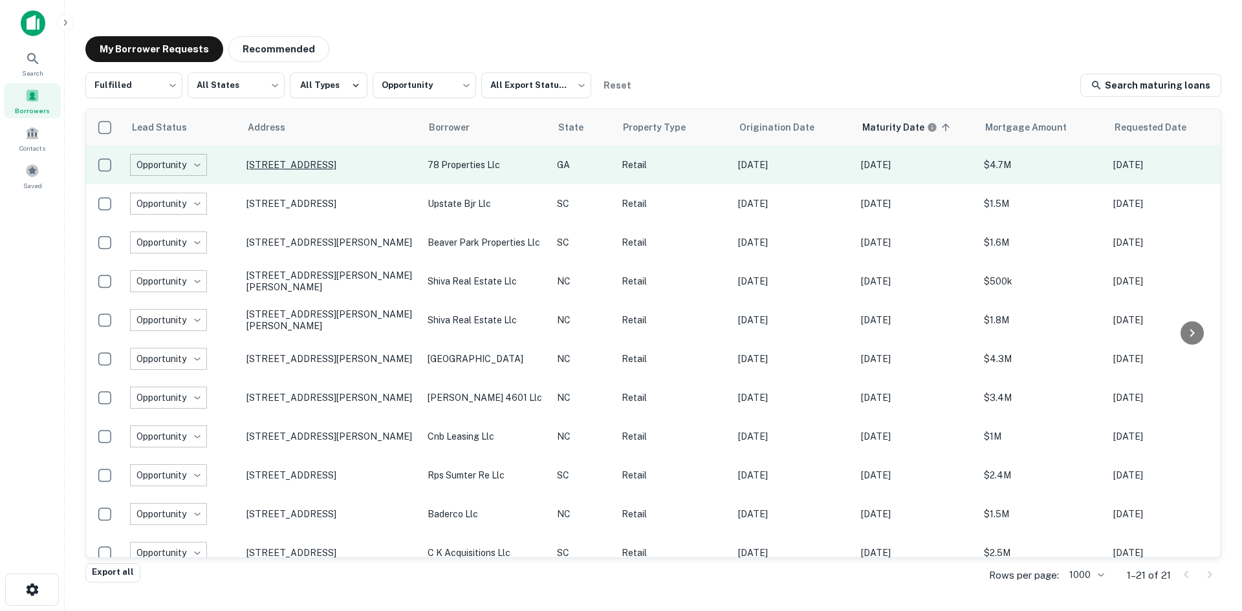
click at [322, 171] on p "3800 Highway 78 W Snellville, GA30039" at bounding box center [330, 165] width 168 height 12
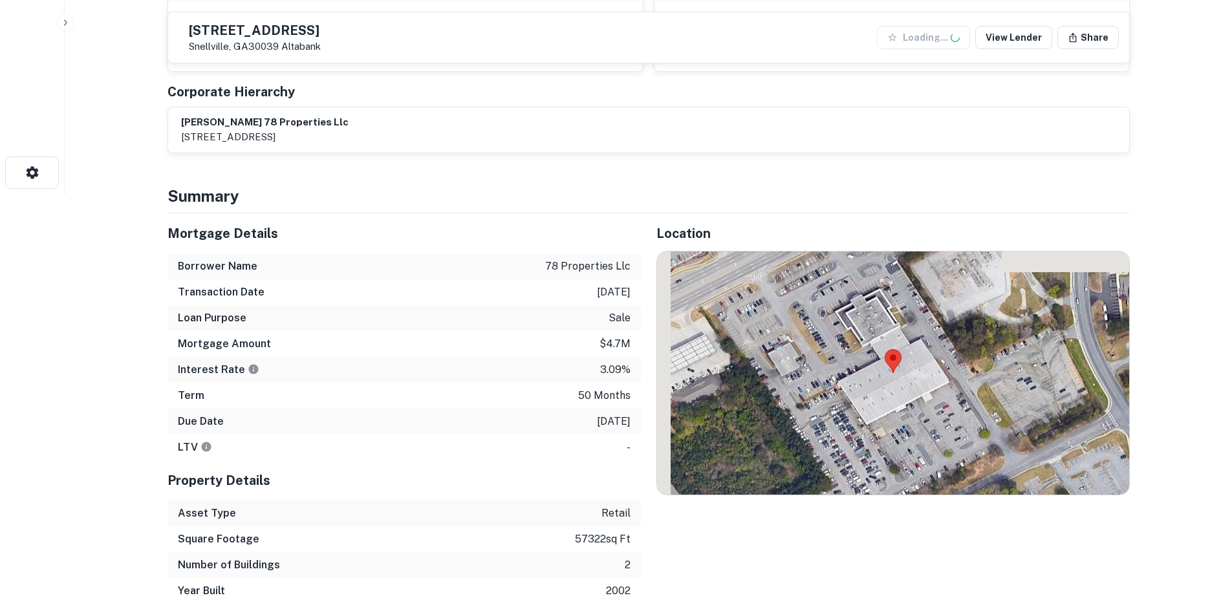
scroll to position [453, 0]
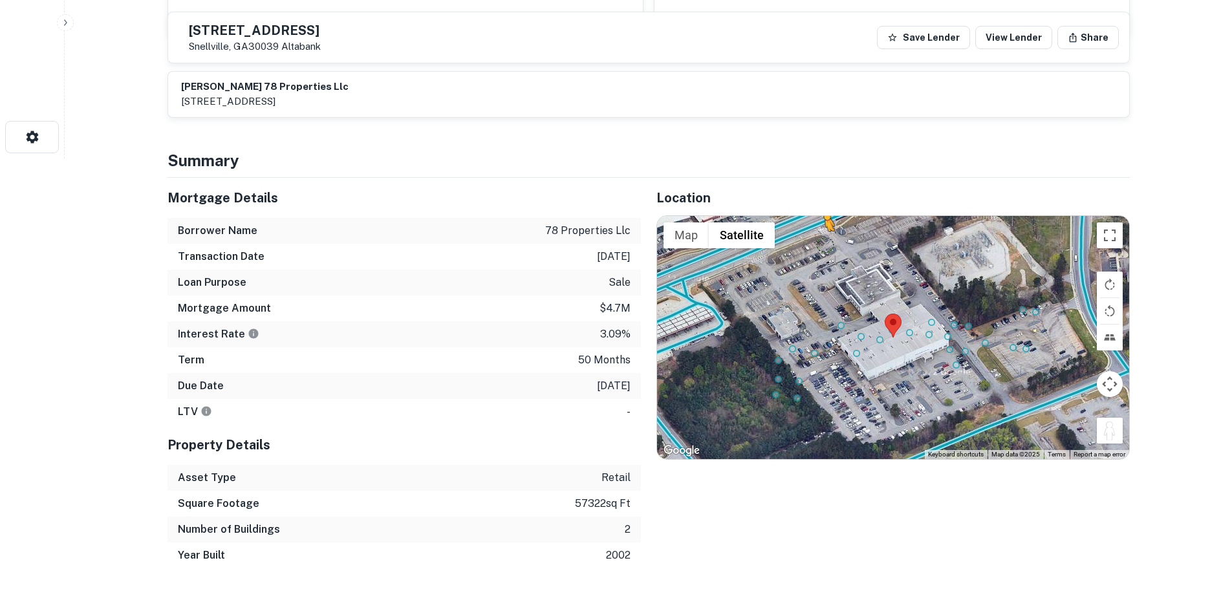
drag, startPoint x: 1114, startPoint y: 432, endPoint x: 814, endPoint y: 238, distance: 357.5
click at [816, 238] on div "To activate drag with keyboard, press Alt + Enter. Once in keyboard drag state,…" at bounding box center [893, 337] width 472 height 243
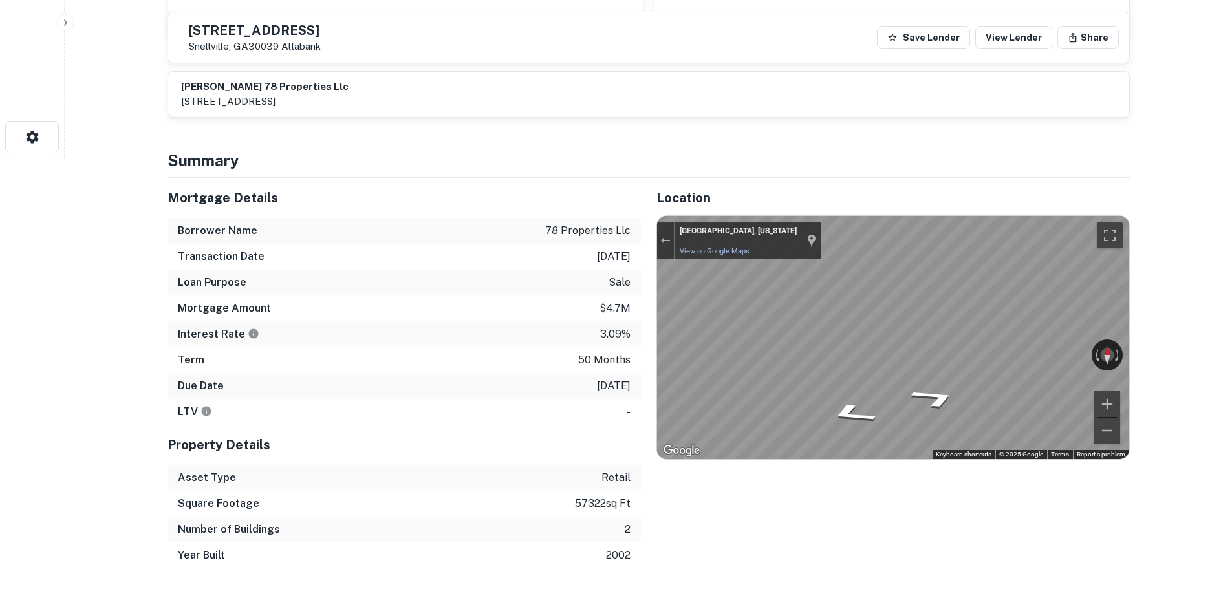
click at [963, 490] on div "Location ← Move left → Move right ↑ Move up ↓ Move down + Zoom in - Zoom out Ho…" at bounding box center [885, 373] width 489 height 391
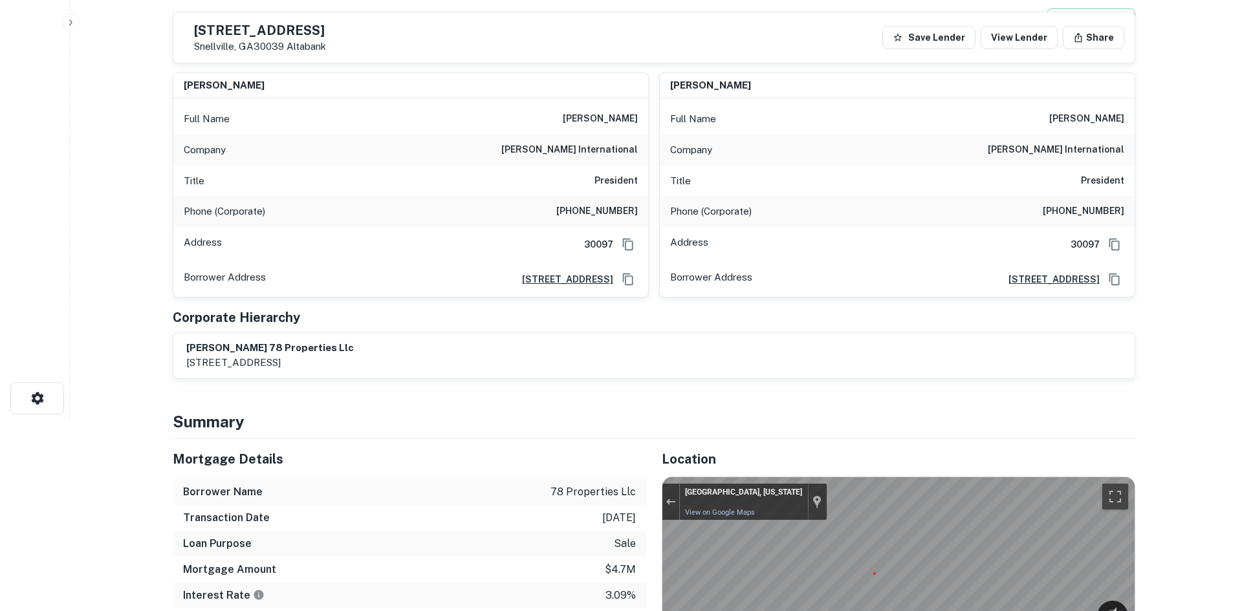
scroll to position [0, 0]
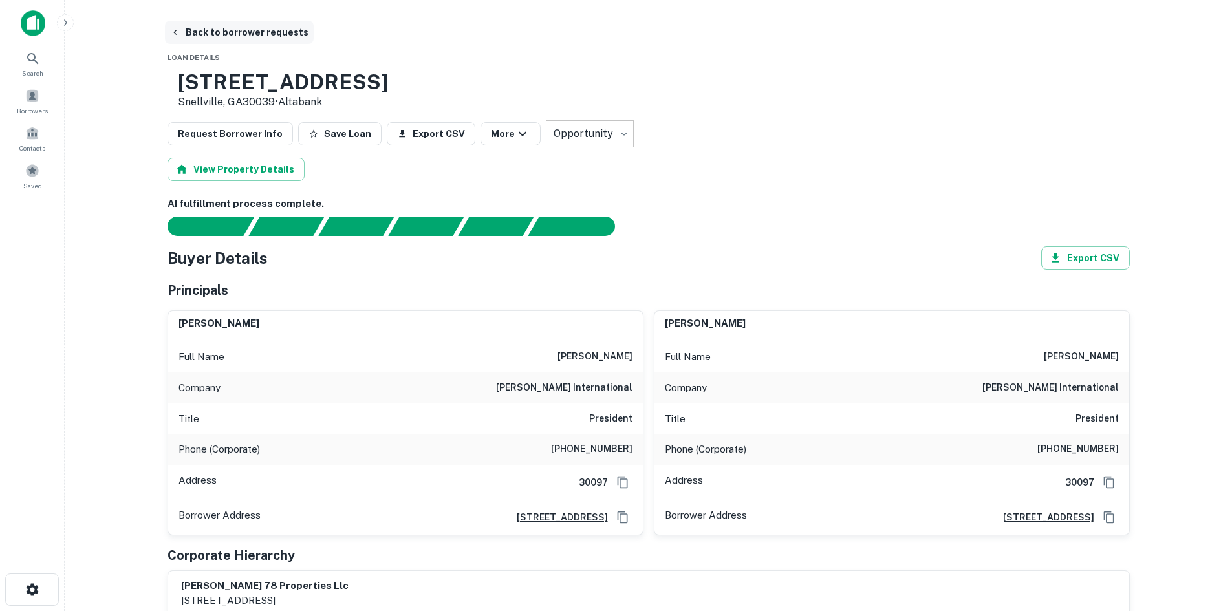
click at [256, 39] on button "Back to borrower requests" at bounding box center [239, 32] width 149 height 23
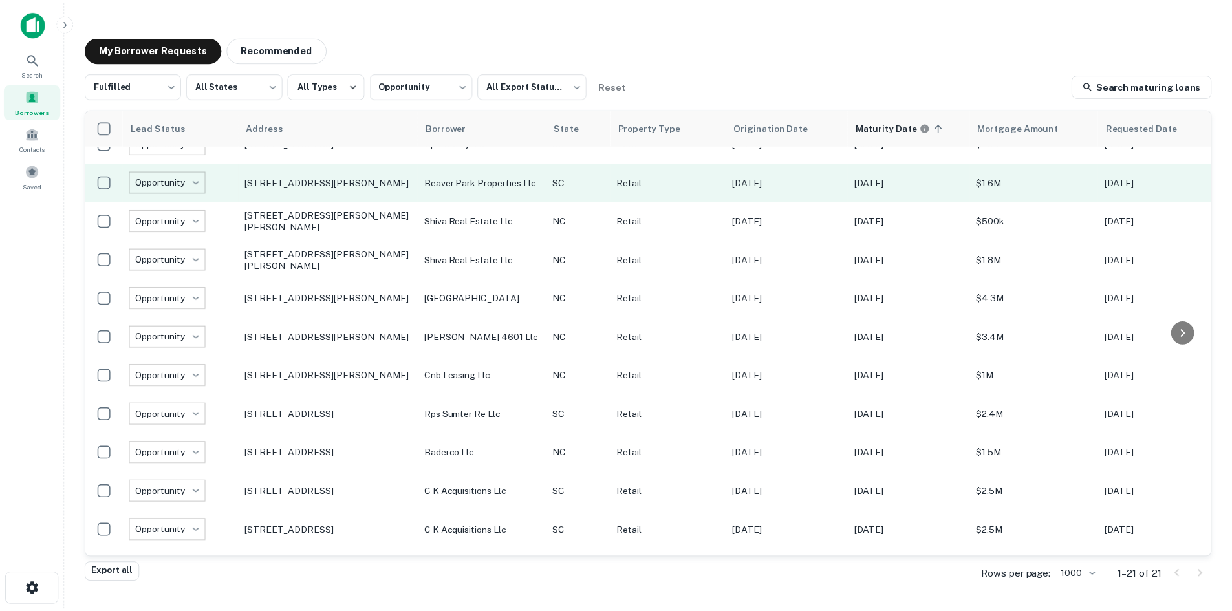
scroll to position [129, 0]
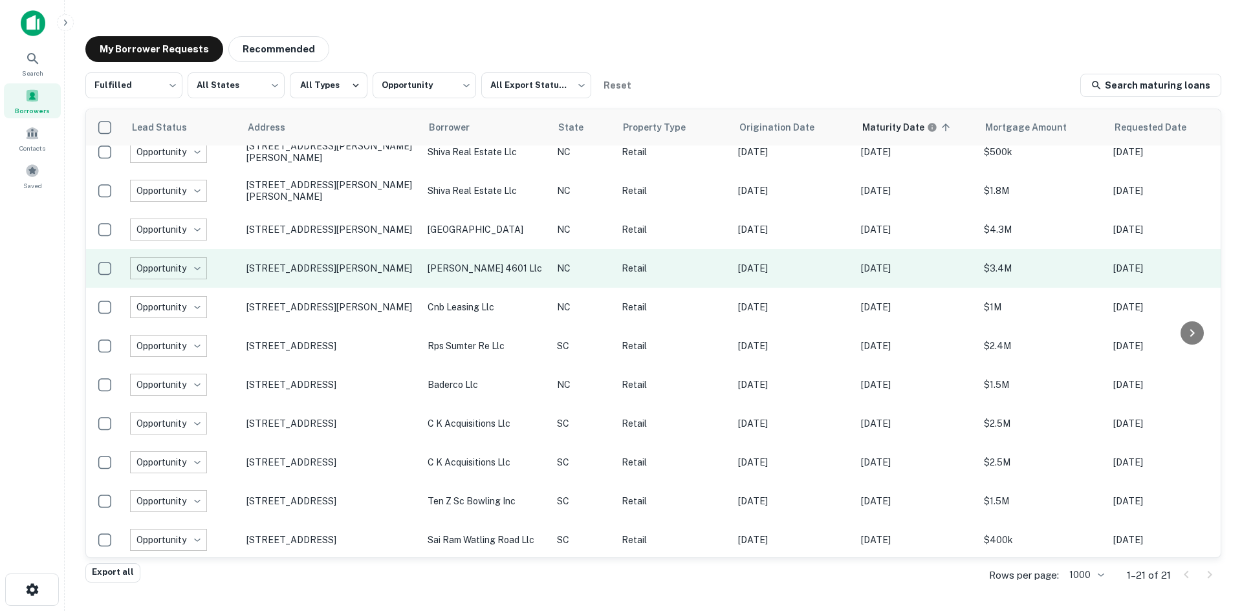
click at [340, 281] on td "4601 Gordon Rd Wilmington, NC28411" at bounding box center [330, 268] width 181 height 39
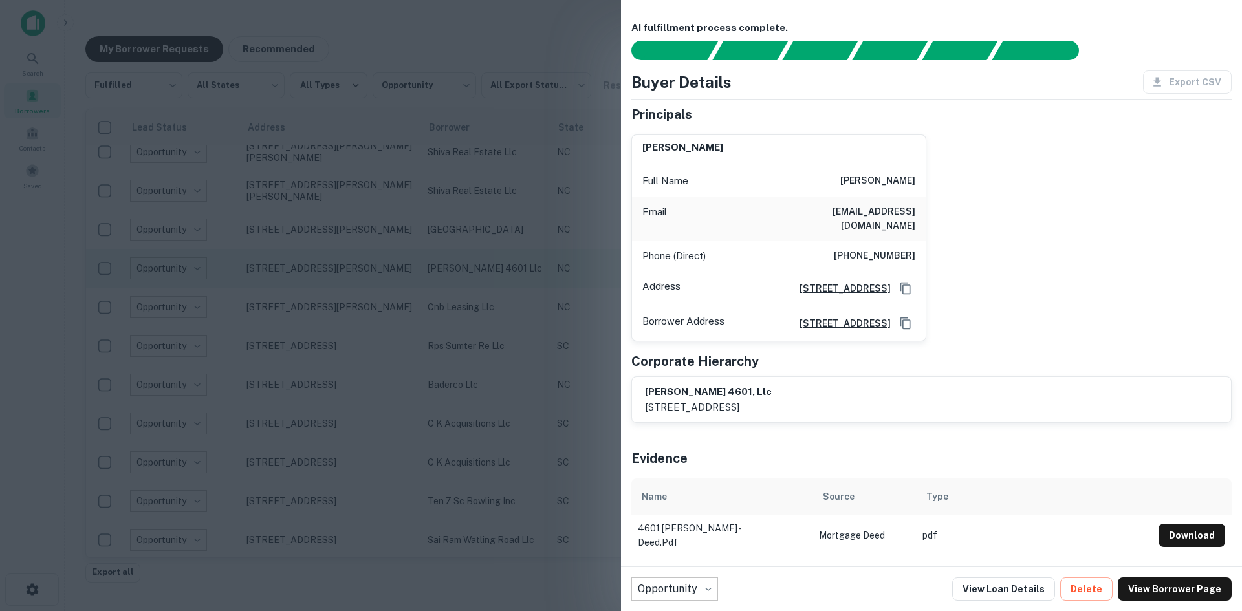
click at [340, 281] on div at bounding box center [621, 305] width 1242 height 611
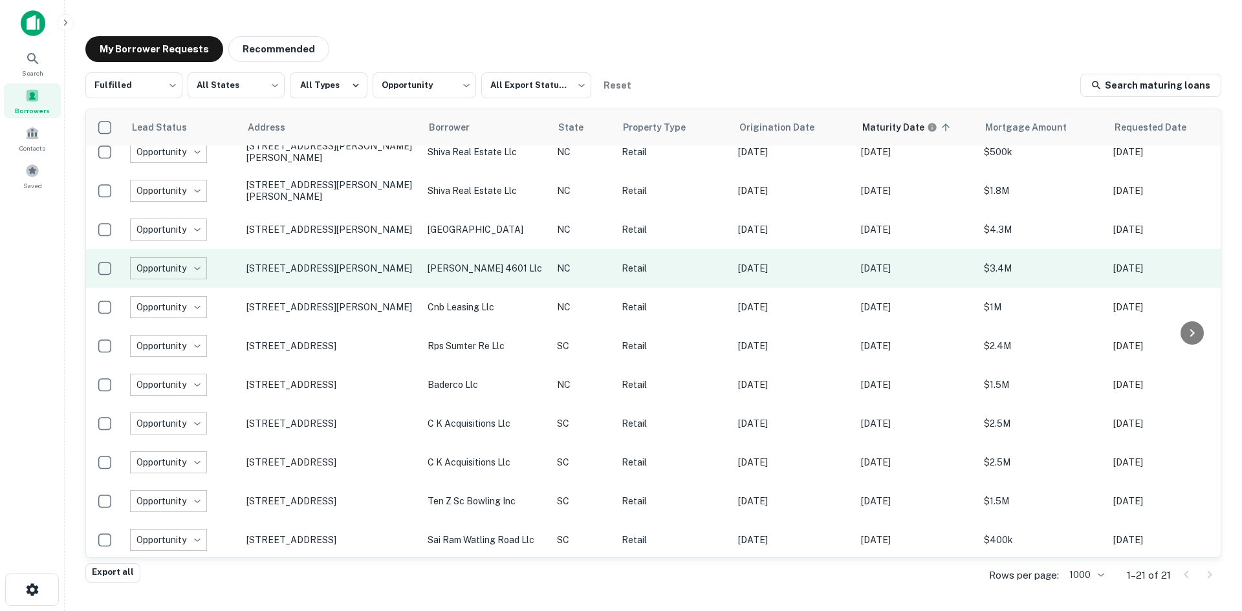
click at [333, 261] on td "4601 Gordon Rd Wilmington, NC28411" at bounding box center [330, 268] width 181 height 39
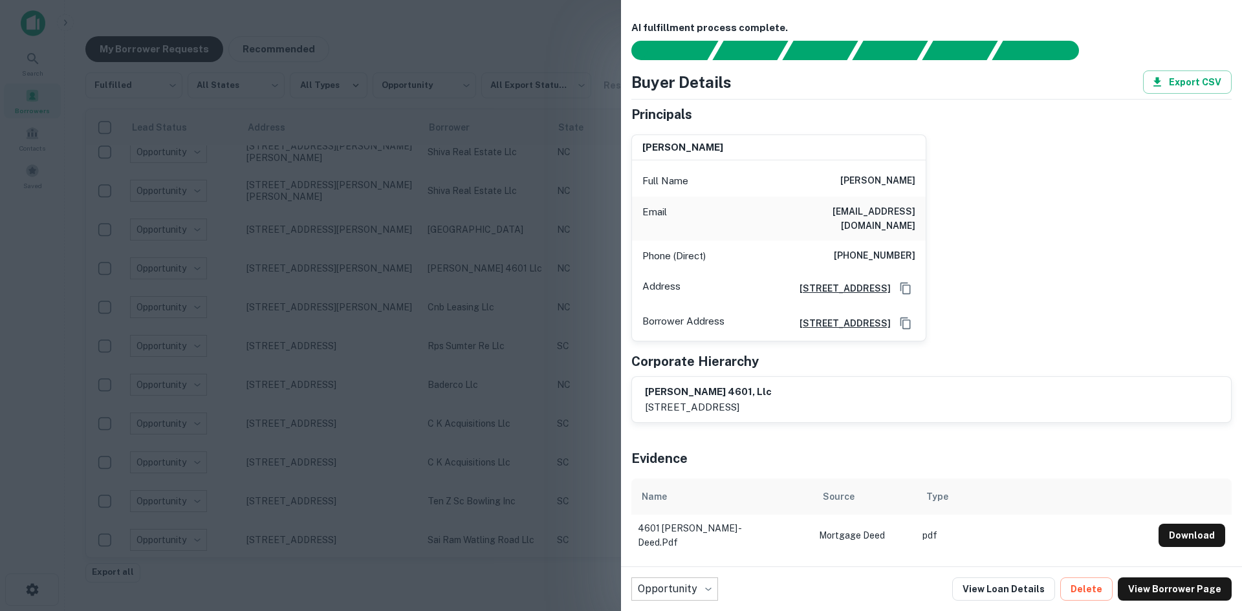
click at [333, 263] on div at bounding box center [621, 305] width 1242 height 611
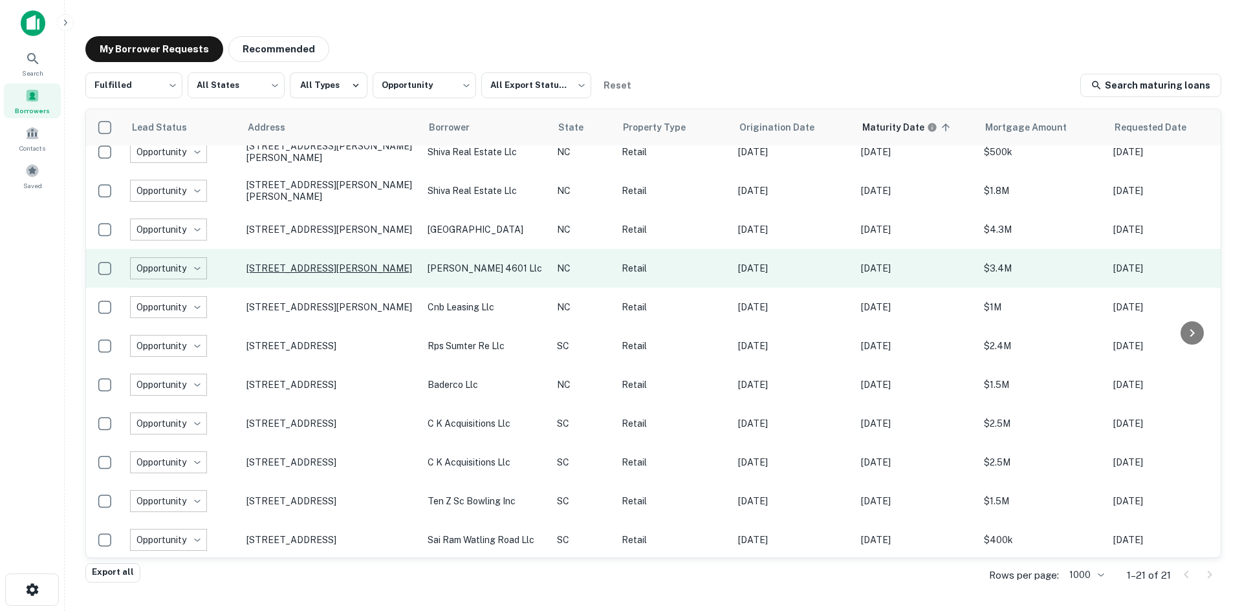
click at [335, 270] on p "4601 Gordon Rd Wilmington, NC28411" at bounding box center [330, 269] width 168 height 12
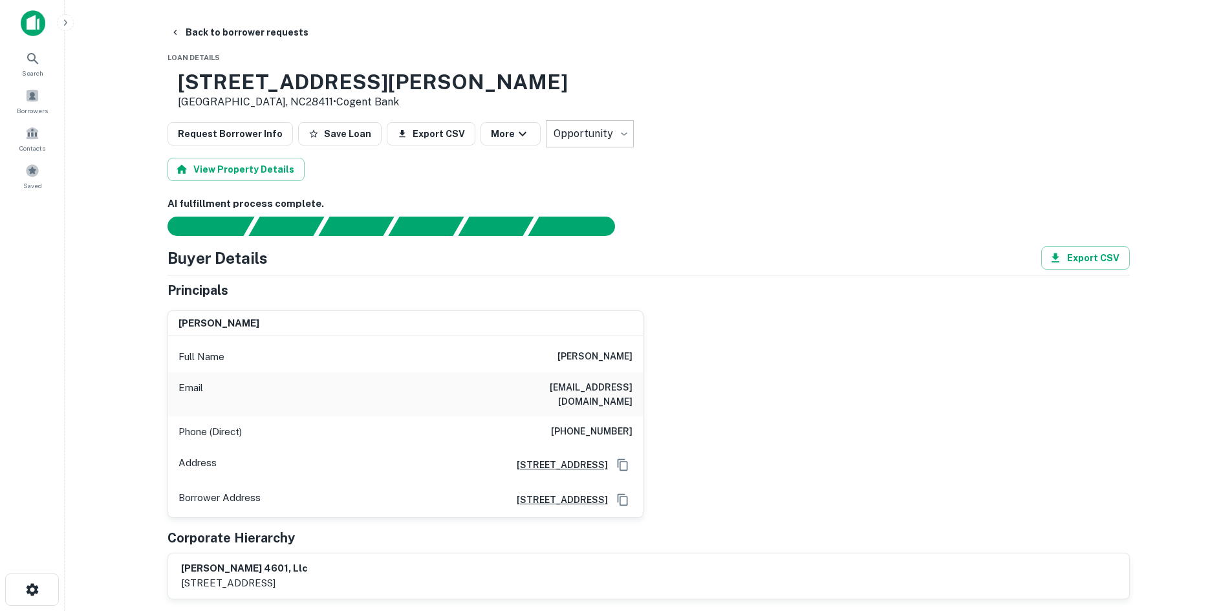
click at [601, 424] on h6 "(919) 599-0301" at bounding box center [592, 432] width 82 height 16
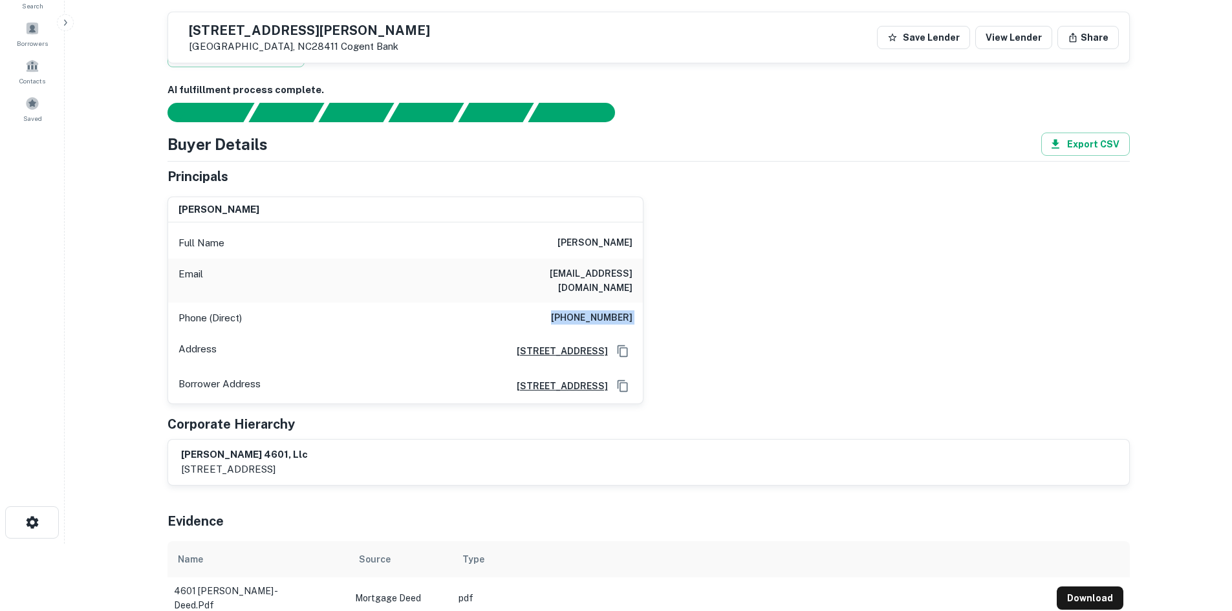
scroll to position [65, 0]
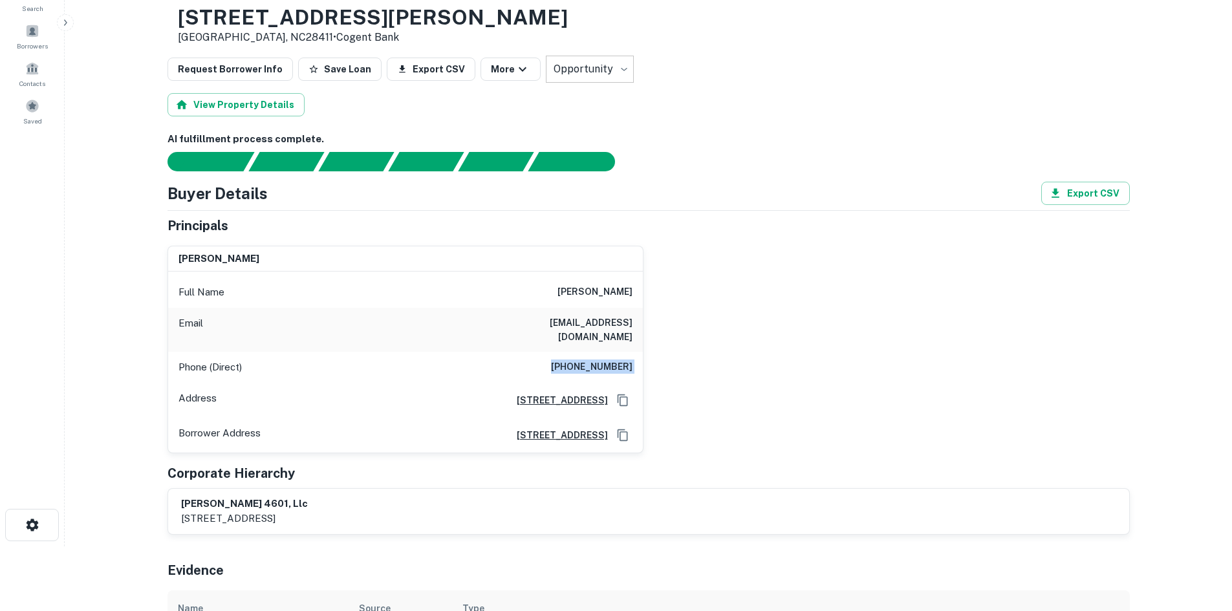
copy h6 "(919) 599-0301"
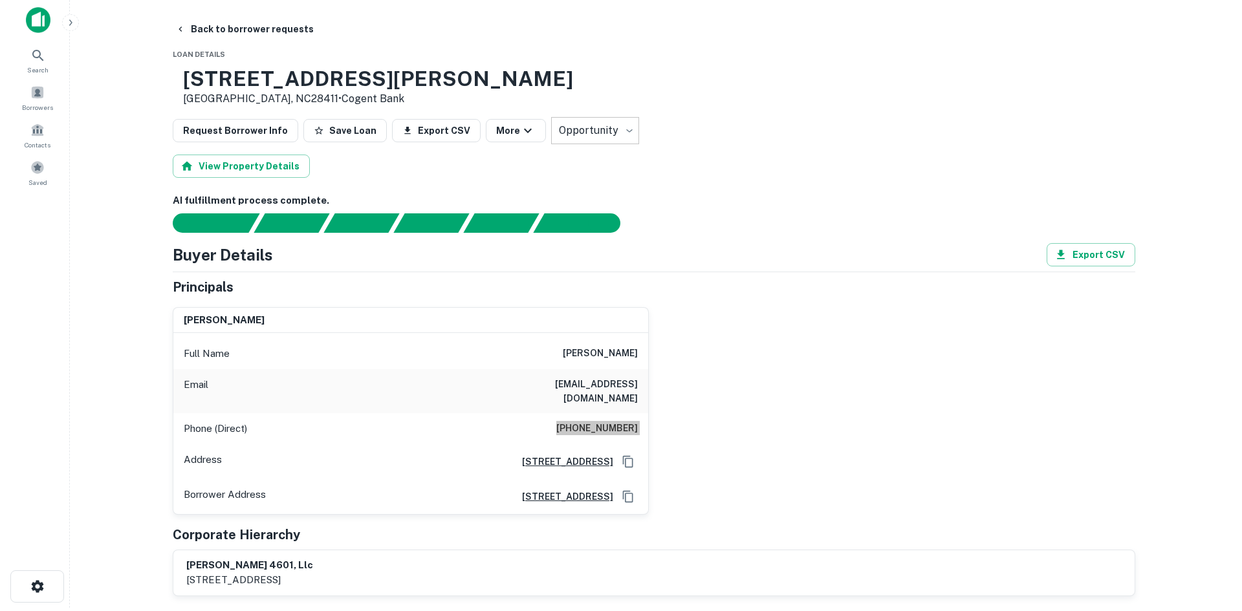
scroll to position [0, 0]
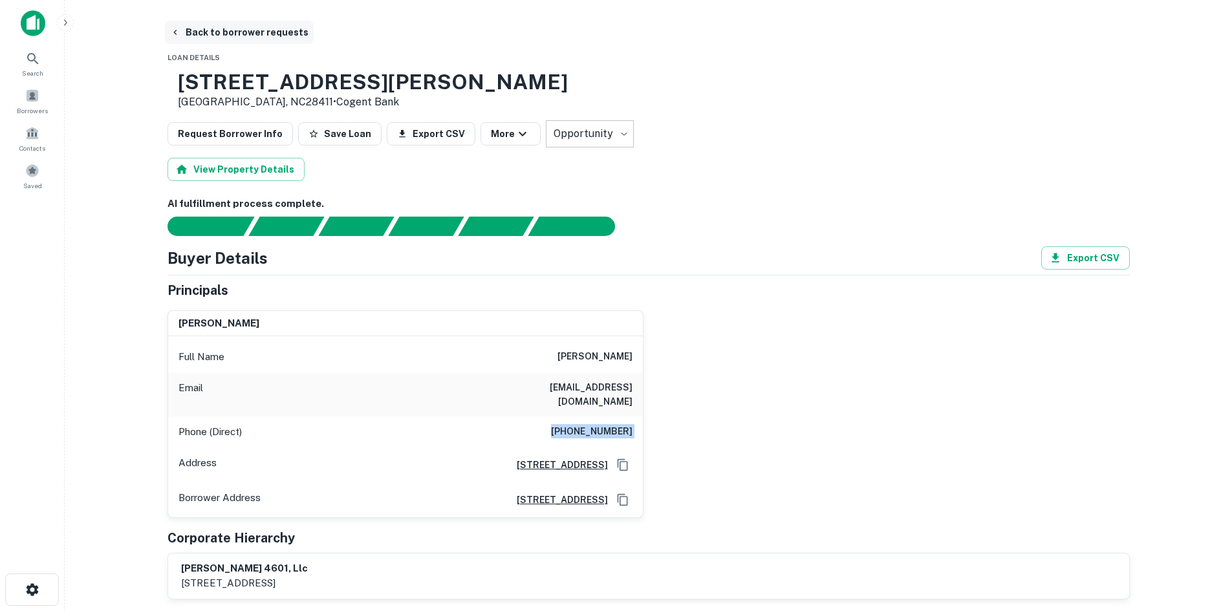
click at [256, 39] on button "Back to borrower requests" at bounding box center [239, 32] width 149 height 23
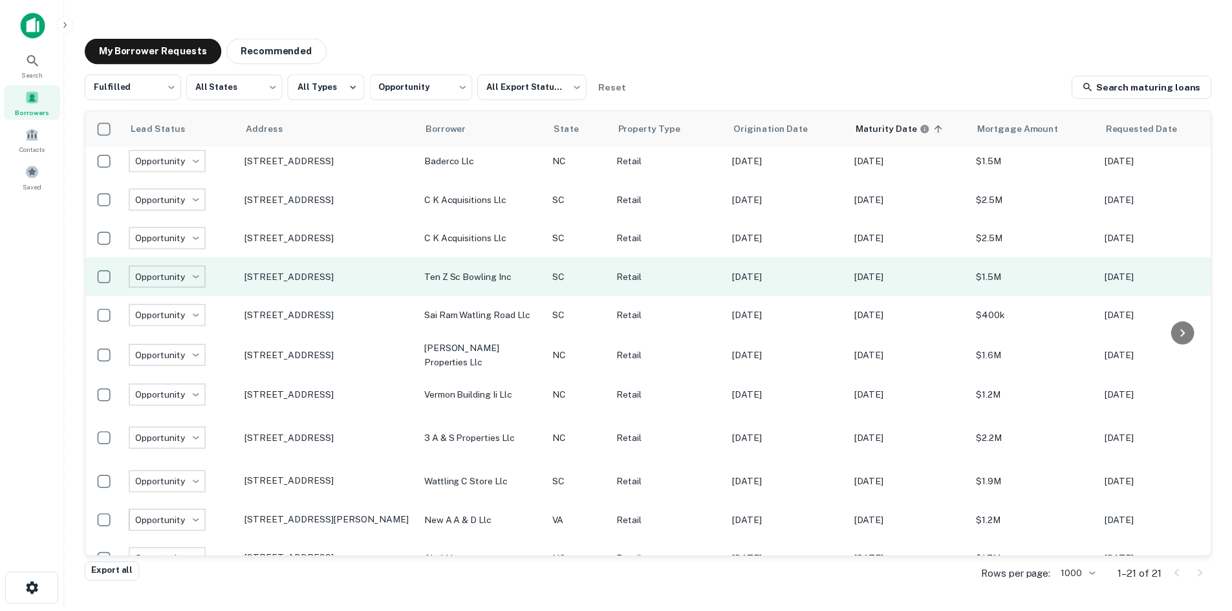
scroll to position [413, 0]
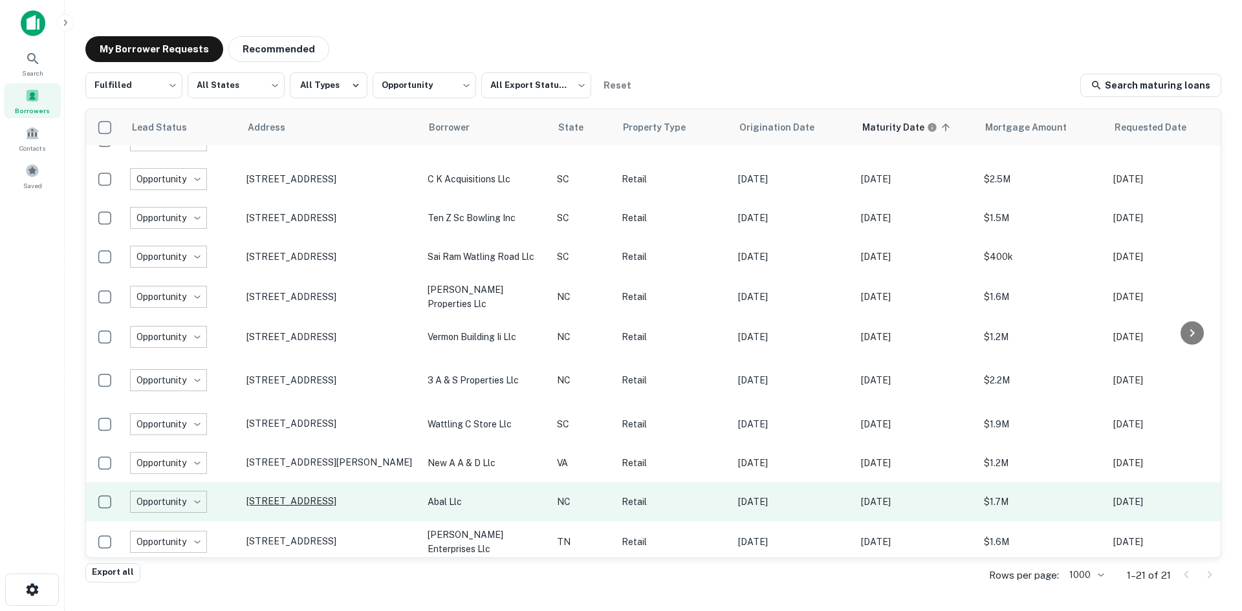
click at [372, 501] on p "3094 Sweeten Creek Rd Asheville, NC28803" at bounding box center [330, 502] width 168 height 12
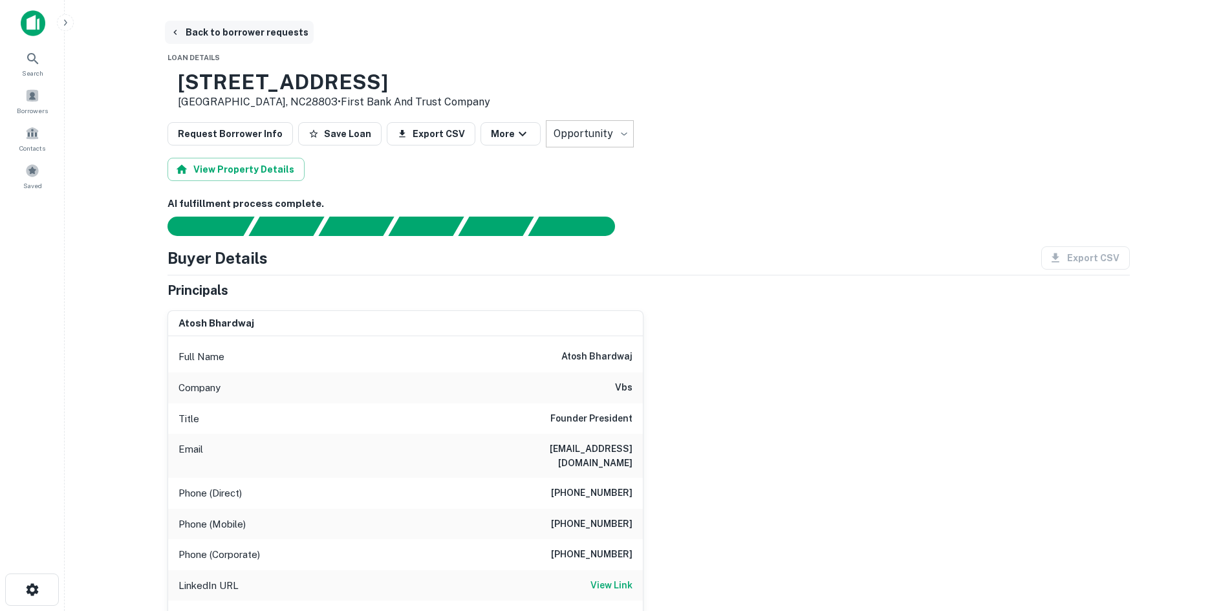
click at [256, 21] on button "Back to borrower requests" at bounding box center [239, 32] width 149 height 23
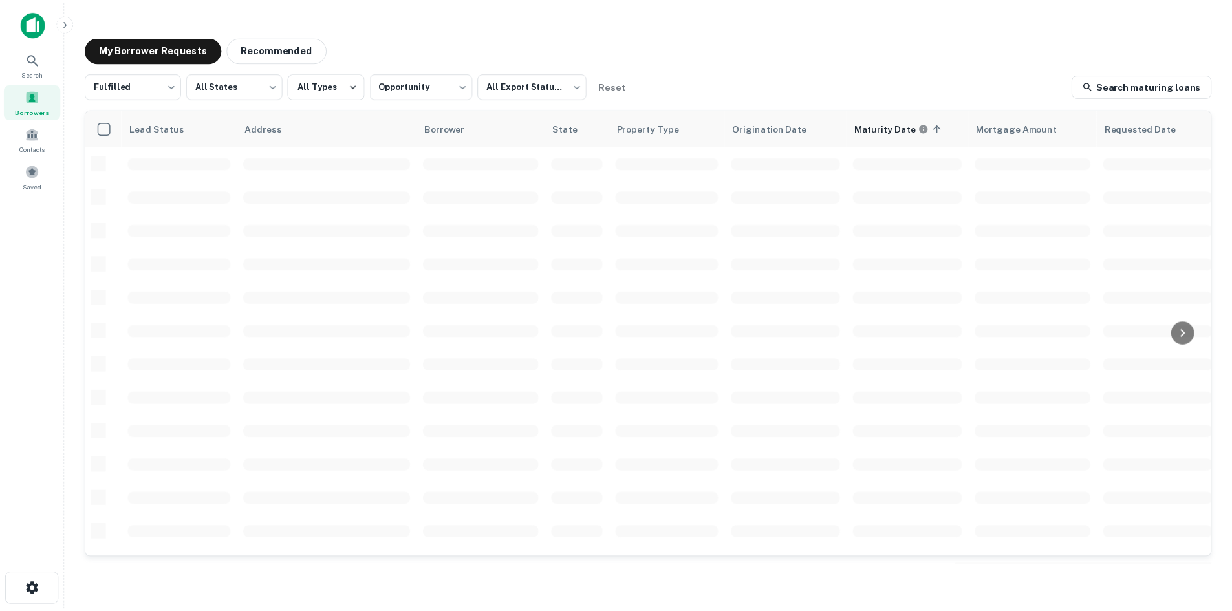
scroll to position [413, 0]
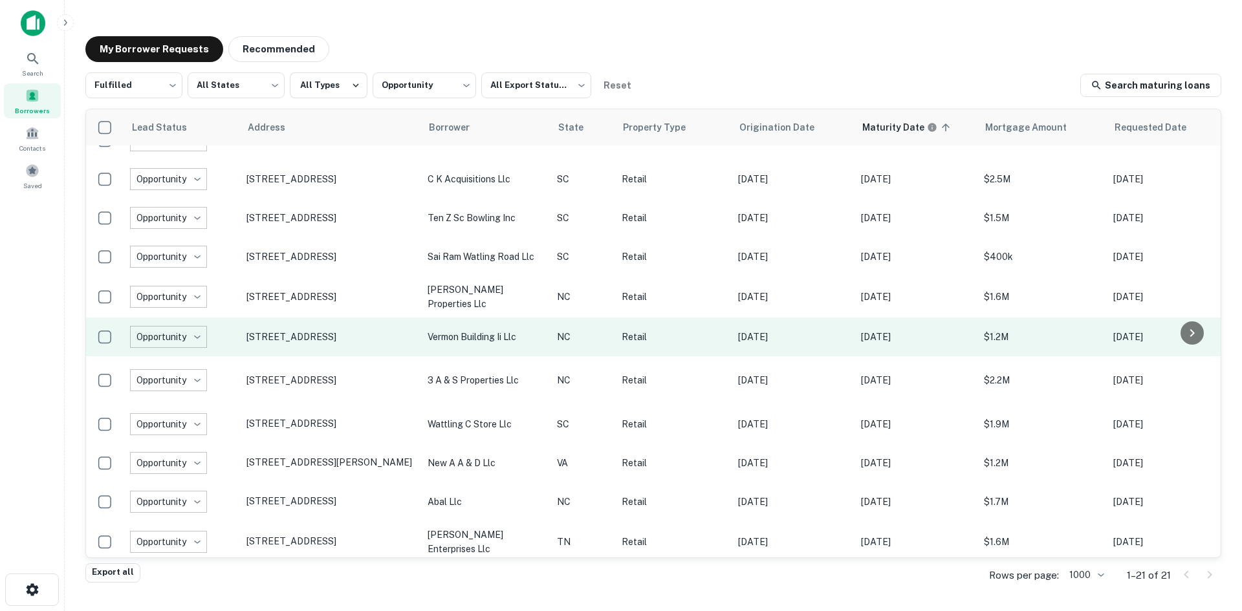
click at [322, 348] on td "236 S Elm St Greensboro, NC27401" at bounding box center [330, 337] width 181 height 39
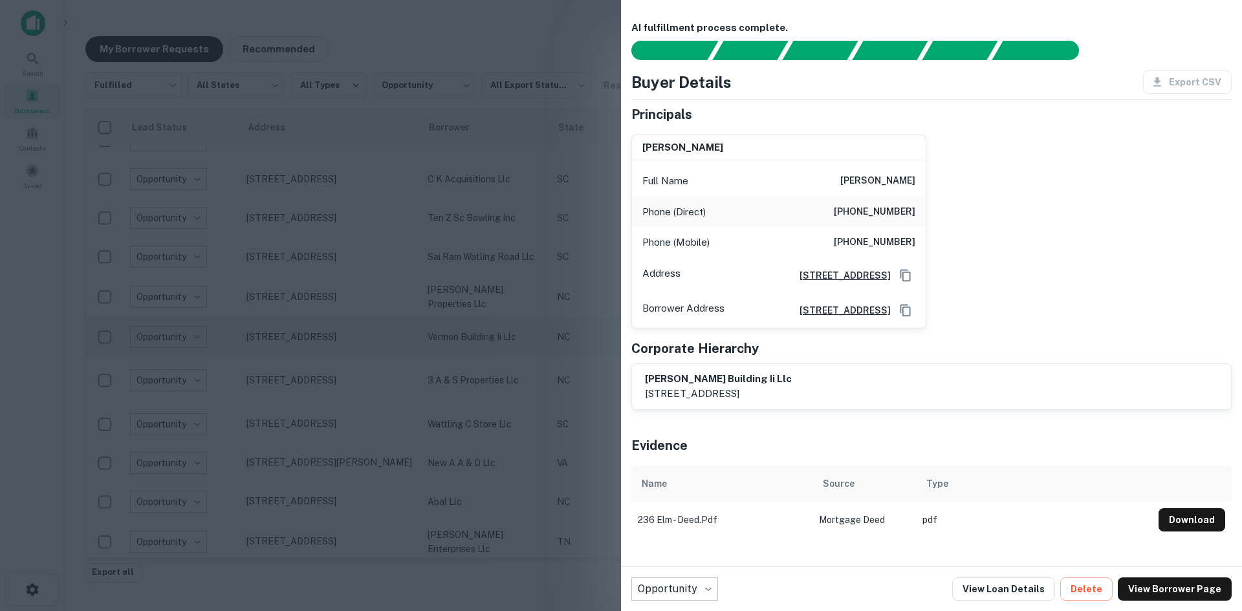
click at [322, 348] on div at bounding box center [621, 305] width 1242 height 611
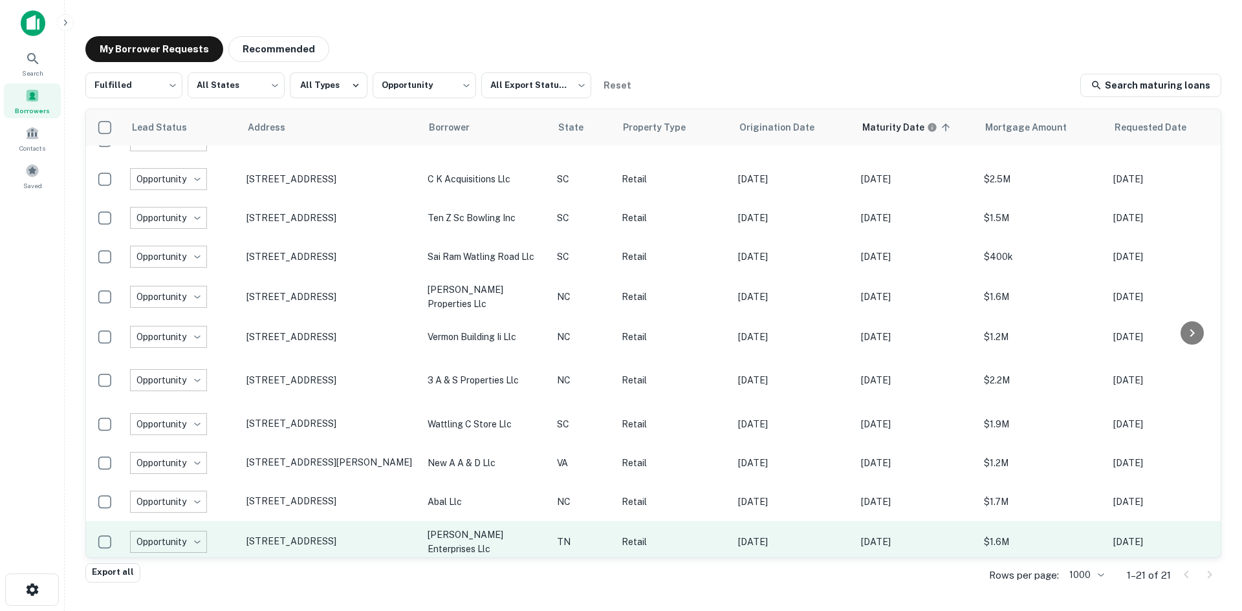
click at [333, 536] on td "19965 Alberta St Oneida, TN37841" at bounding box center [330, 541] width 181 height 41
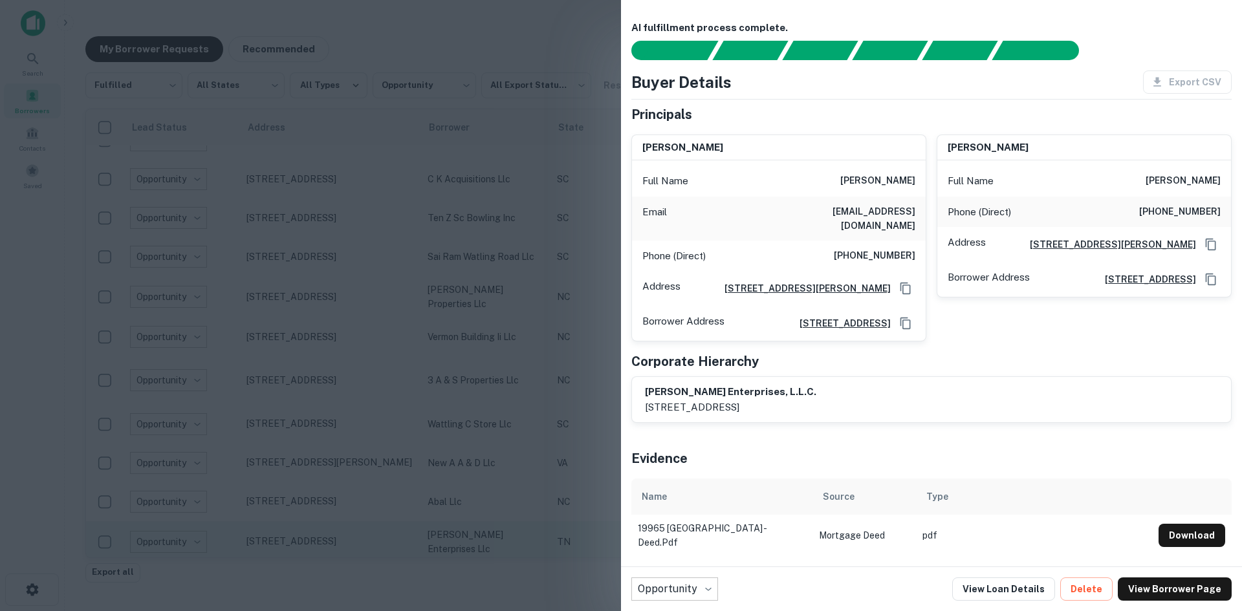
click at [331, 535] on div at bounding box center [621, 305] width 1242 height 611
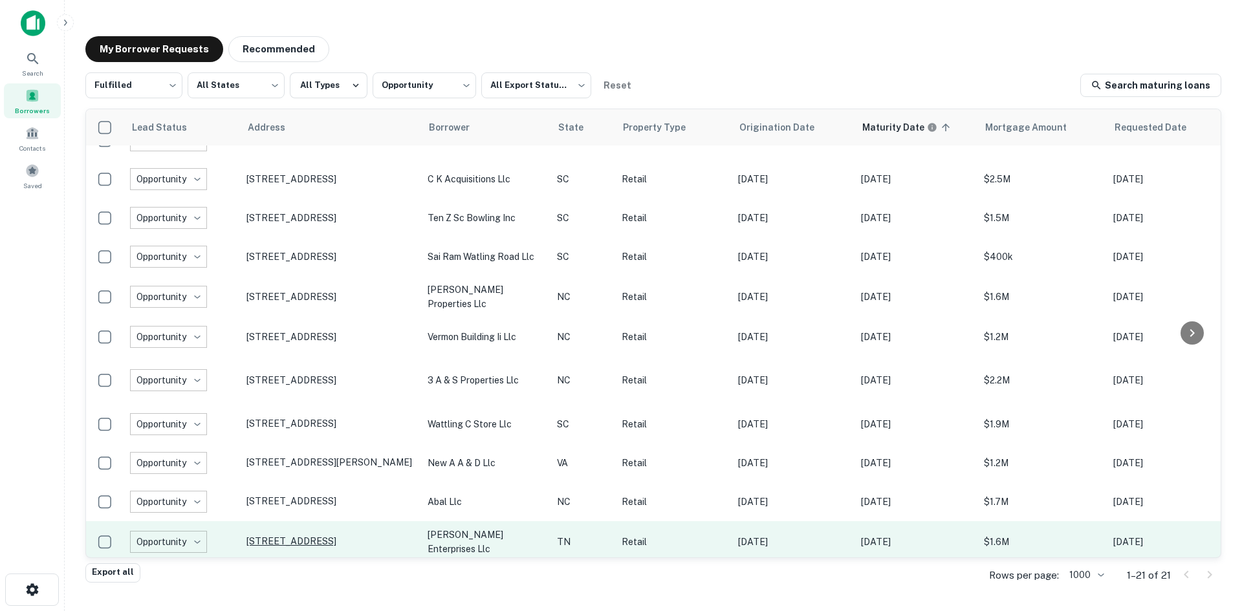
click at [331, 536] on p "19965 Alberta St Oneida, TN37841" at bounding box center [330, 542] width 168 height 12
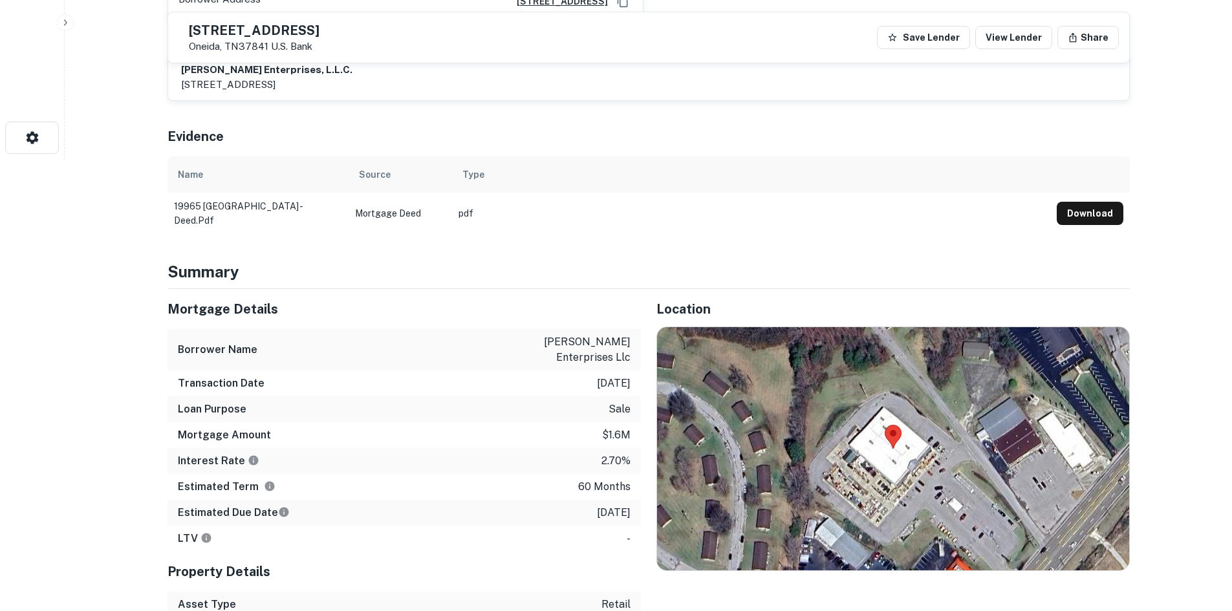
scroll to position [453, 0]
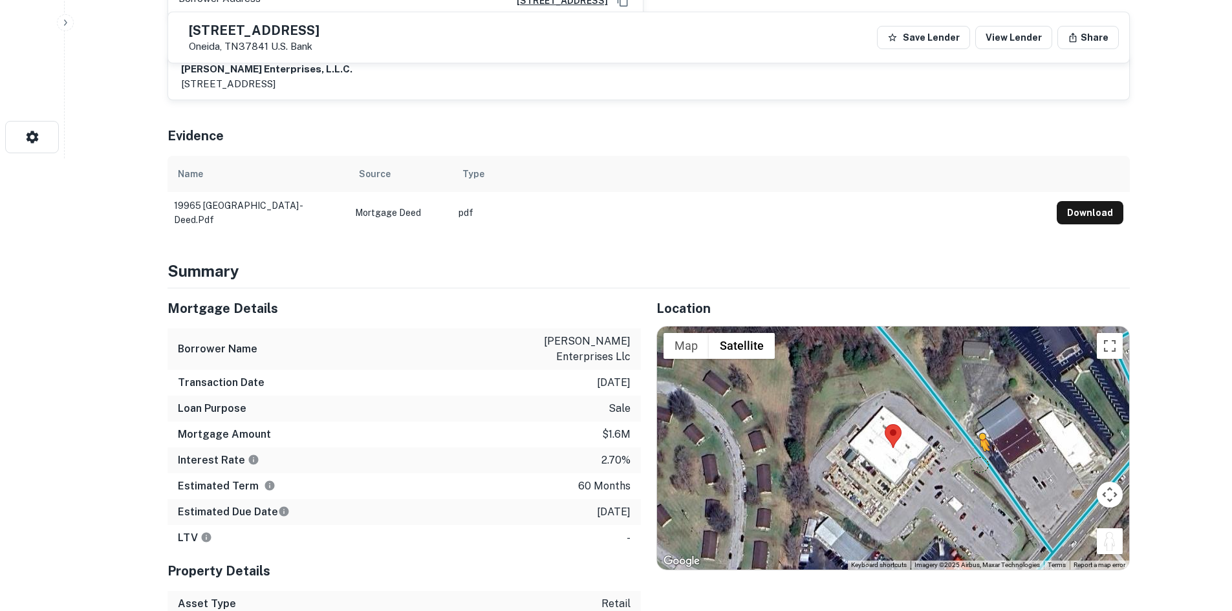
drag, startPoint x: 1119, startPoint y: 534, endPoint x: 979, endPoint y: 453, distance: 162.3
click at [979, 453] on div "To activate drag with keyboard, press Alt + Enter. Once in keyboard drag state,…" at bounding box center [893, 448] width 472 height 243
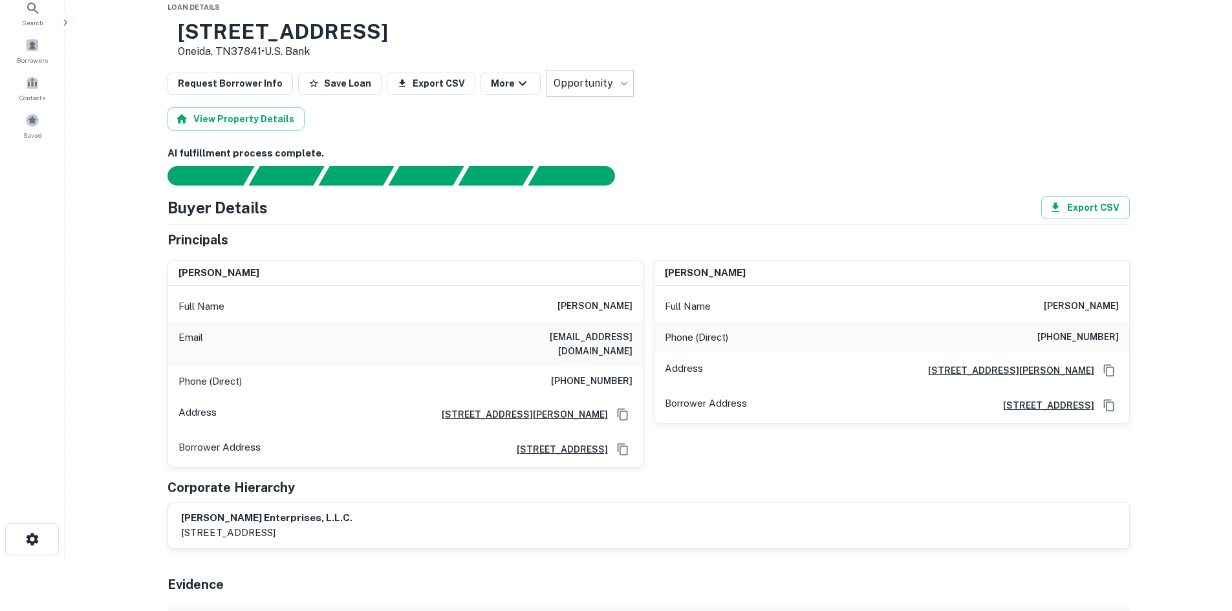
scroll to position [0, 0]
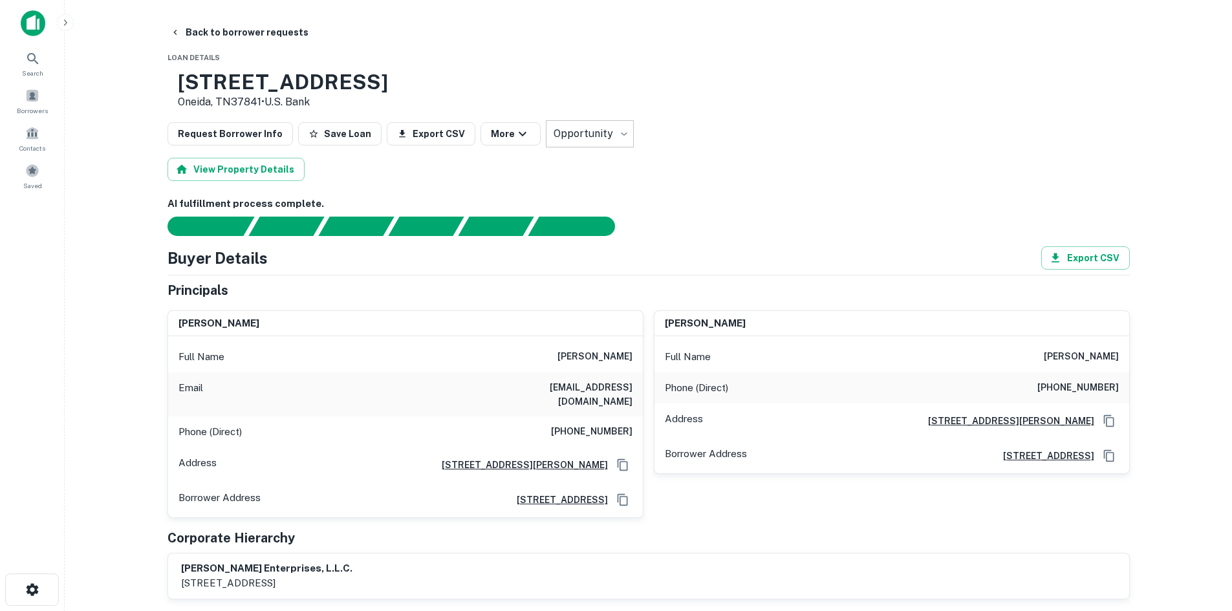
click at [591, 424] on h6 "(801) 856-0259" at bounding box center [592, 432] width 82 height 16
copy h6 "(801) 856-0259"
click at [248, 41] on button "Back to borrower requests" at bounding box center [239, 32] width 149 height 23
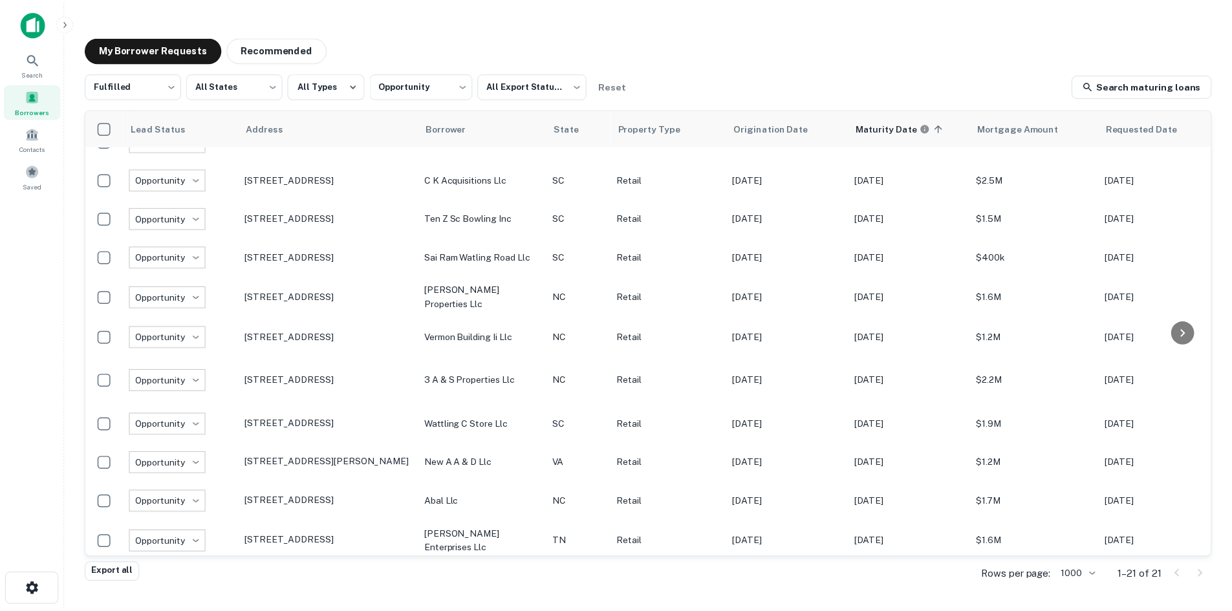
scroll to position [348, 0]
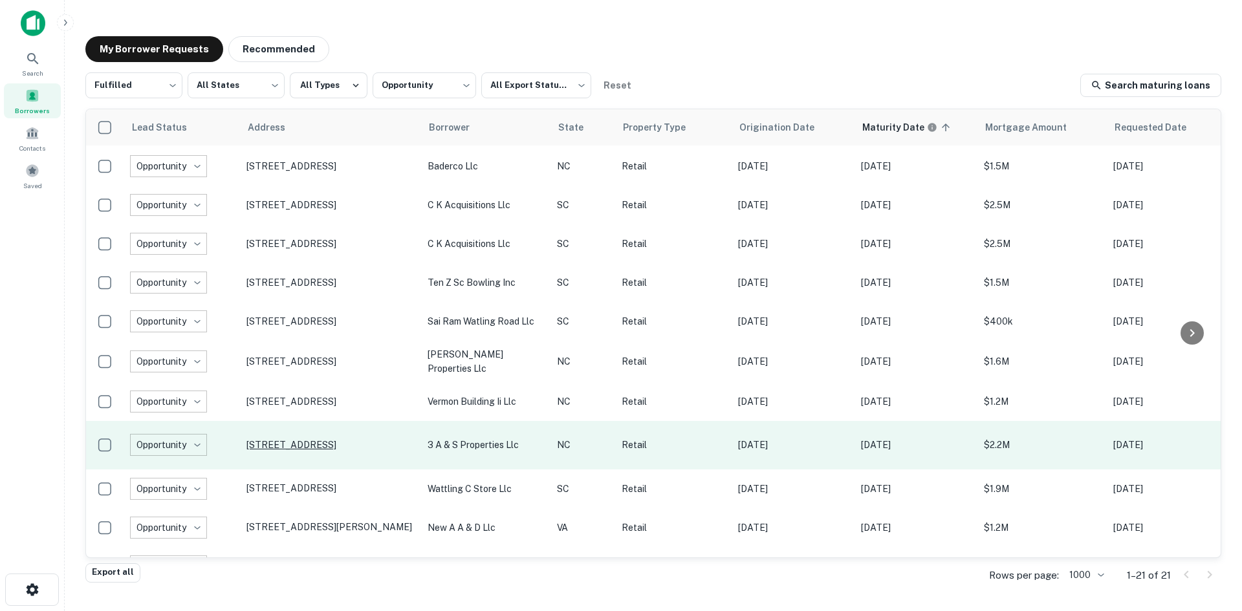
click at [353, 450] on p "2010 E Franklin Blvd Gastonia, NC28054" at bounding box center [330, 445] width 168 height 12
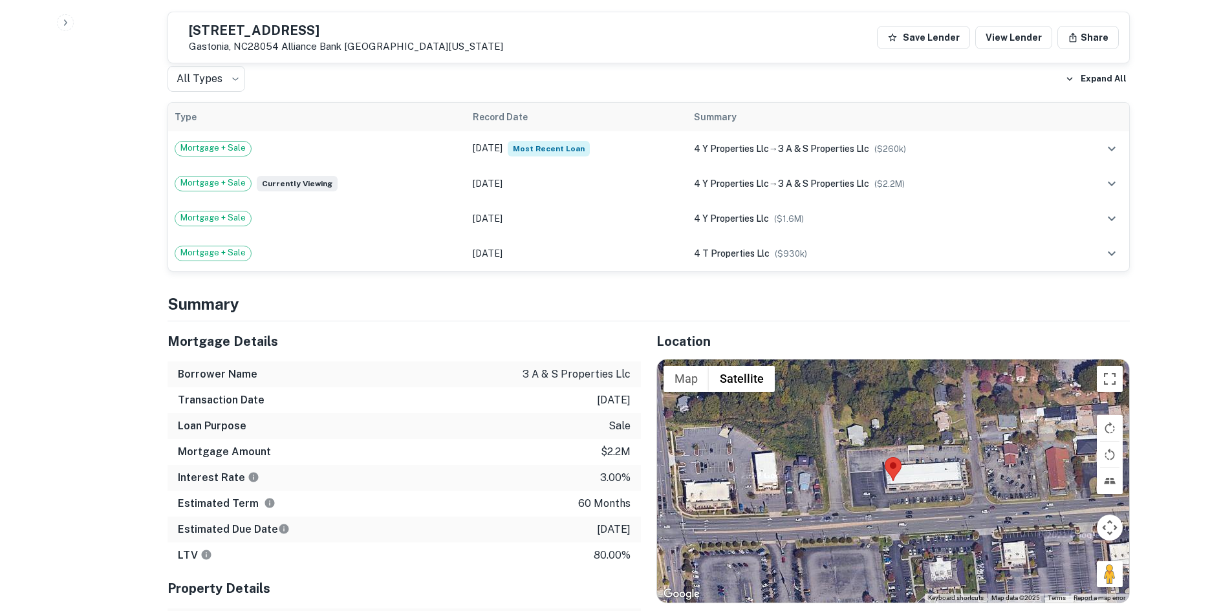
scroll to position [776, 0]
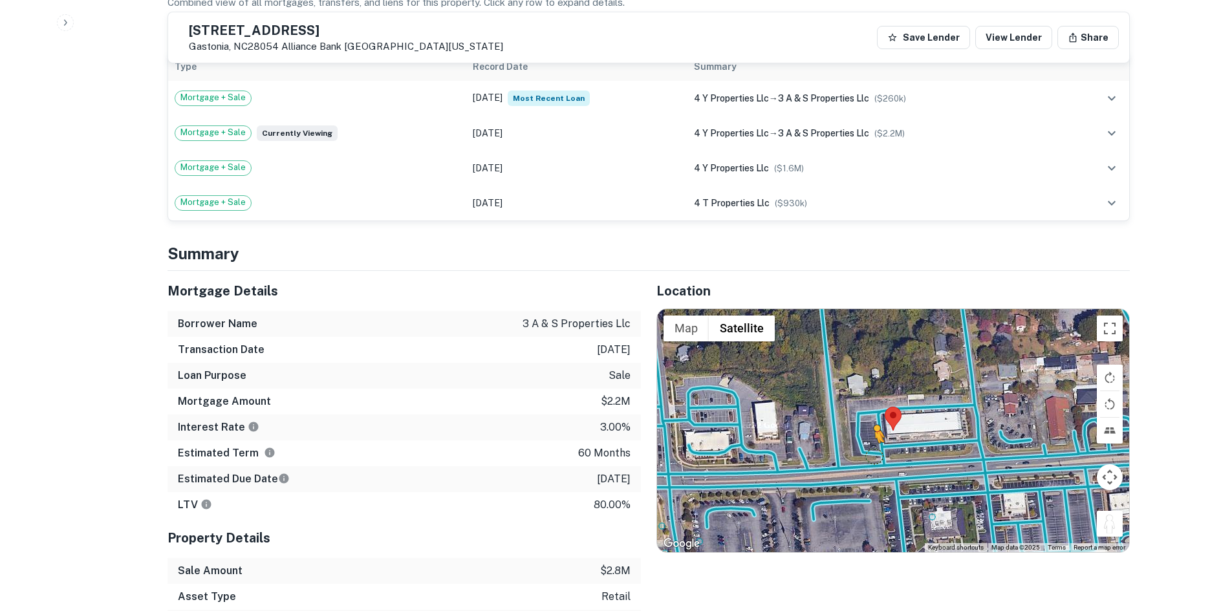
drag, startPoint x: 1112, startPoint y: 526, endPoint x: 871, endPoint y: 447, distance: 253.3
click at [871, 447] on div "To activate drag with keyboard, press Alt + Enter. Once in keyboard drag state,…" at bounding box center [893, 430] width 472 height 243
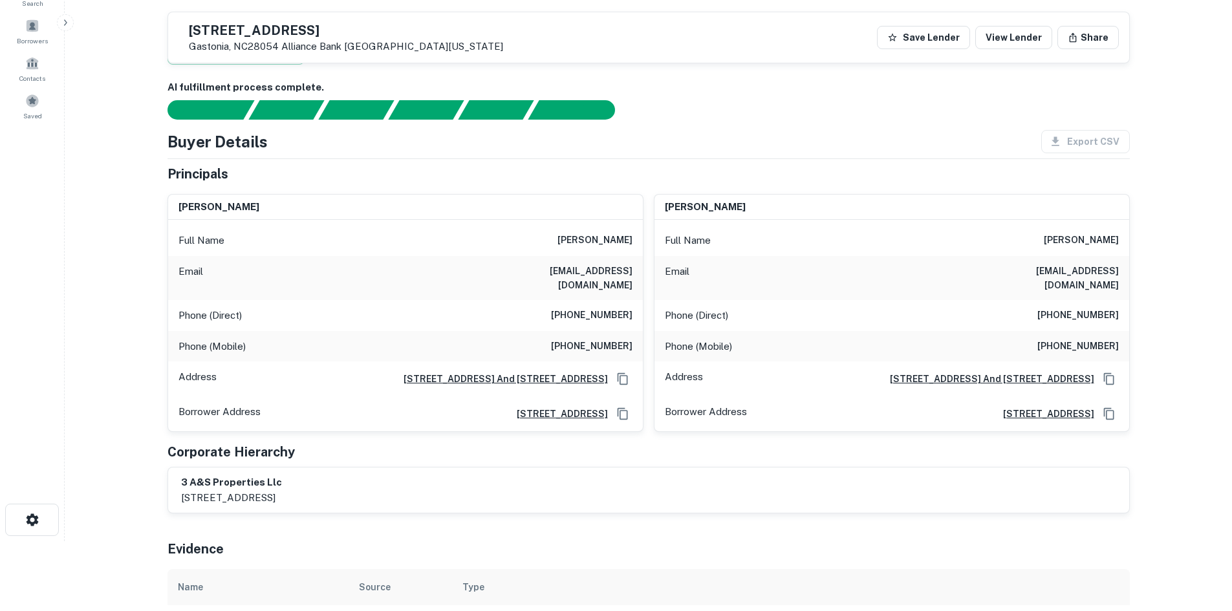
scroll to position [65, 0]
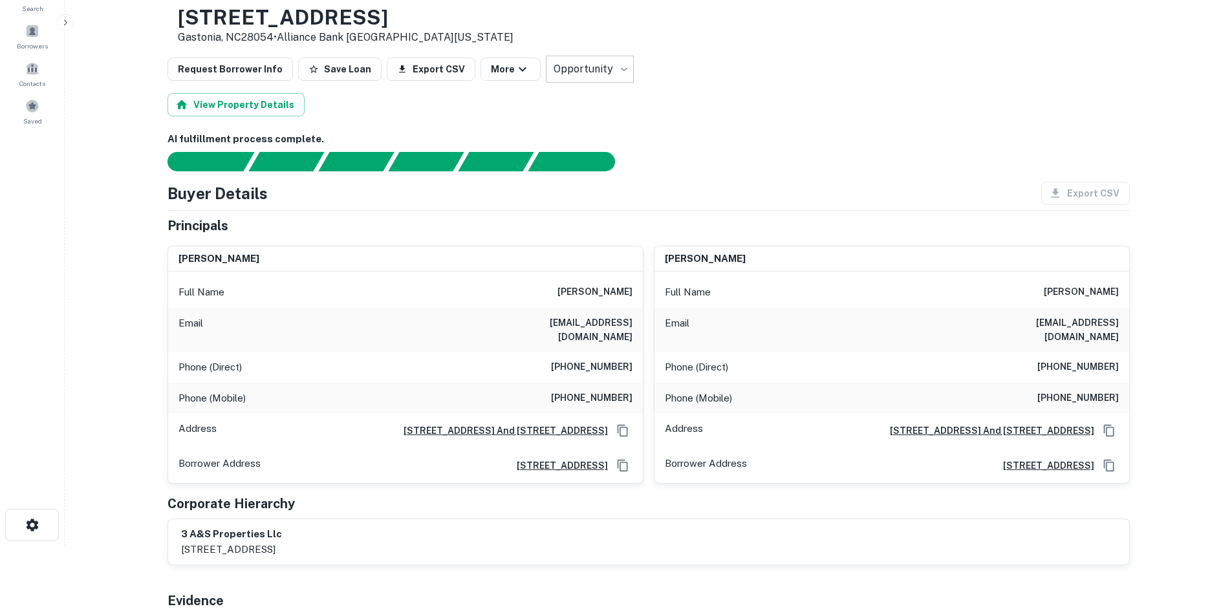
click at [582, 360] on h6 "(704) 477-9665" at bounding box center [592, 368] width 82 height 16
copy h6 "(704) 477-9665"
click at [605, 391] on h6 "(704) 648-8382" at bounding box center [592, 399] width 82 height 16
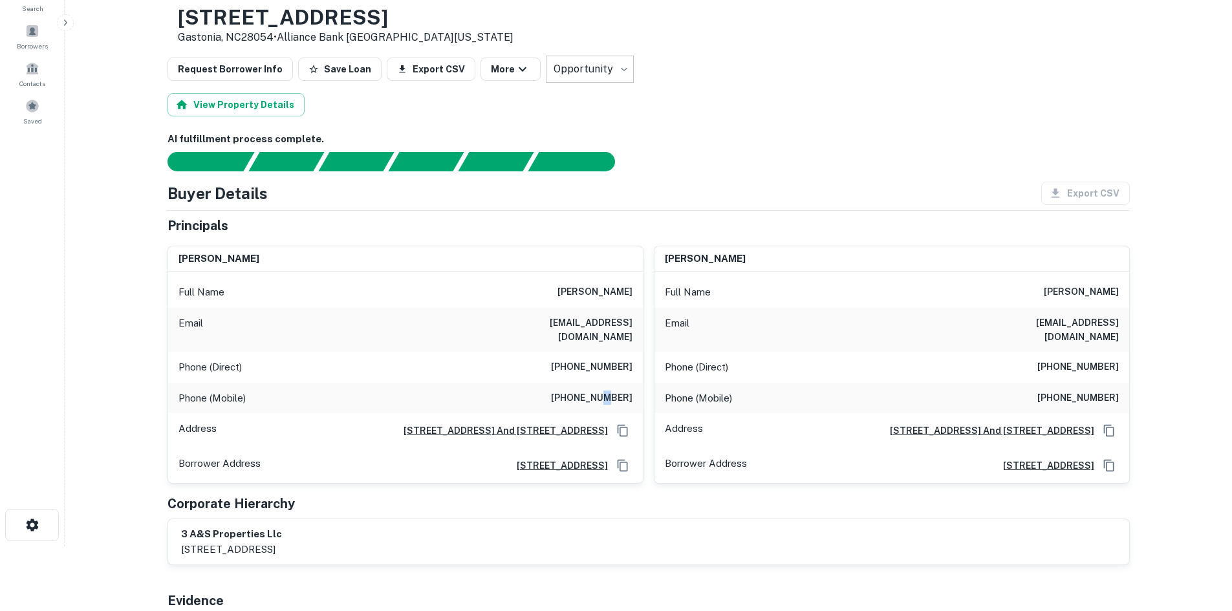
click at [605, 391] on h6 "(704) 648-8382" at bounding box center [592, 399] width 82 height 16
copy h6 "(704) 648-8382"
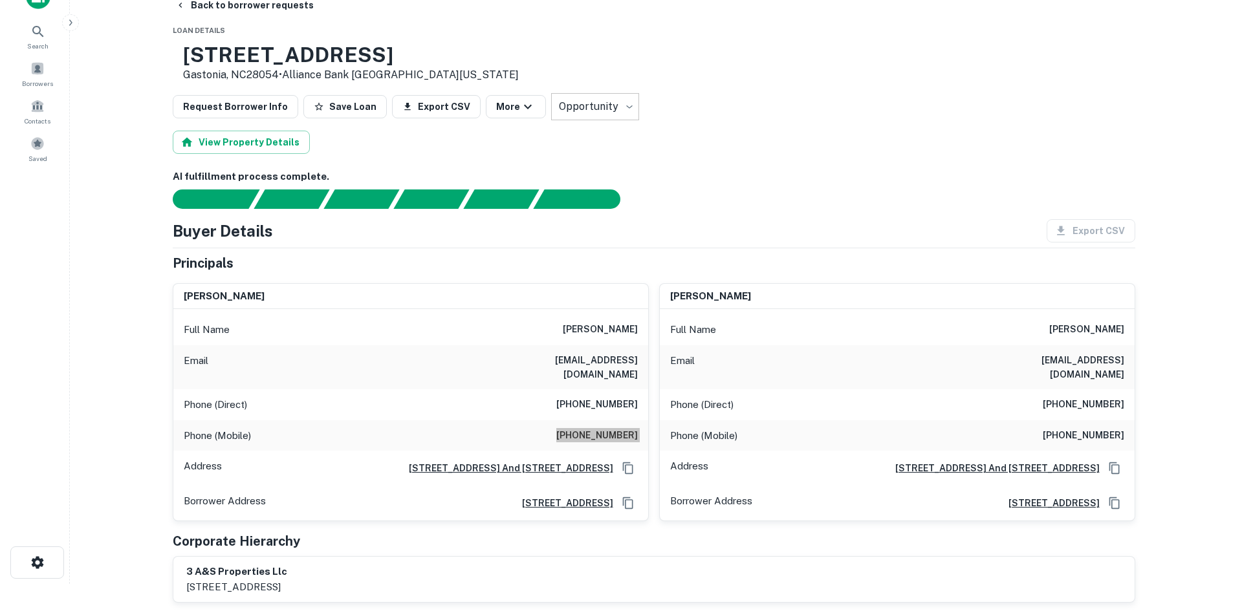
scroll to position [0, 0]
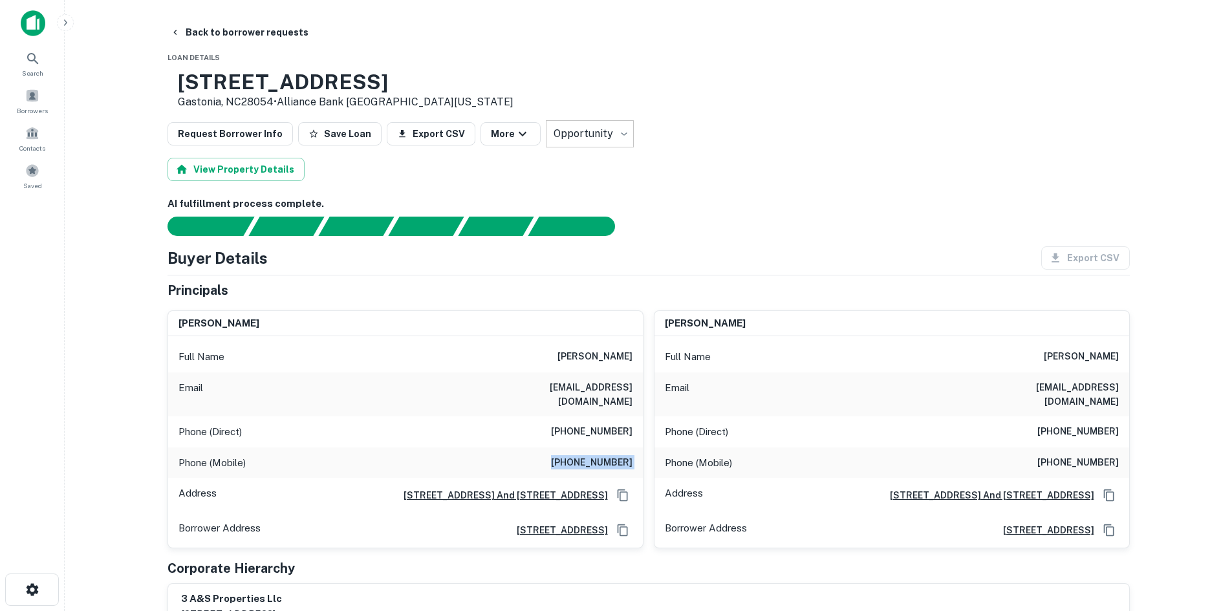
drag, startPoint x: 237, startPoint y: 31, endPoint x: 232, endPoint y: 49, distance: 18.4
click at [237, 32] on button "Back to borrower requests" at bounding box center [239, 32] width 149 height 23
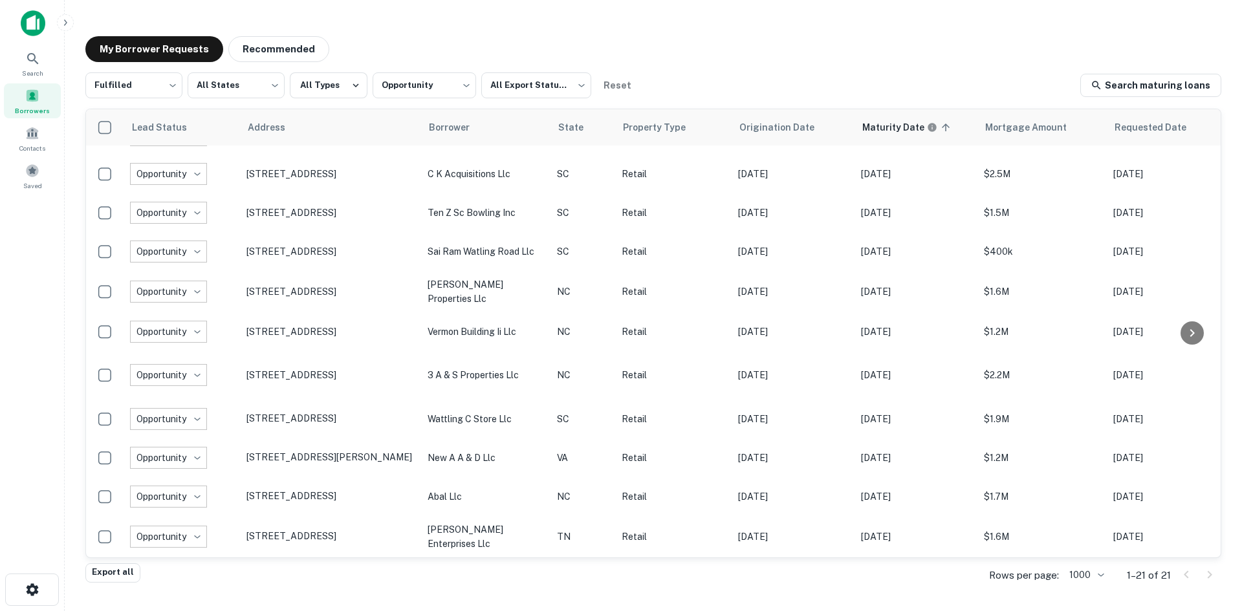
scroll to position [413, 0]
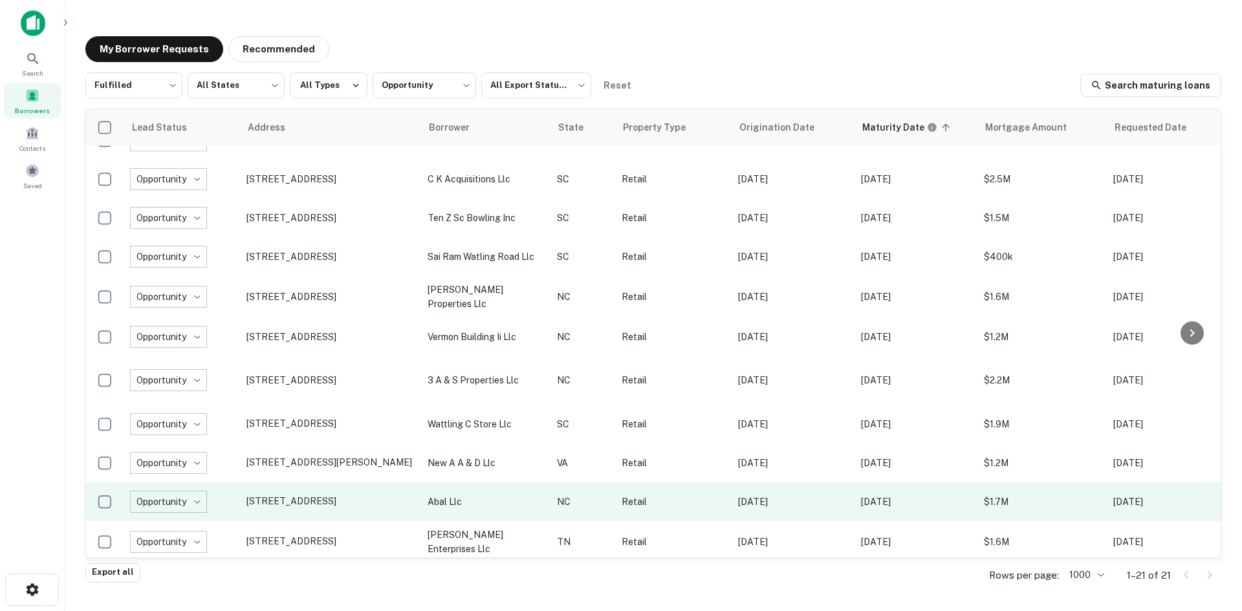
click at [349, 507] on td "3094 Sweeten Creek Rd Asheville, NC28803" at bounding box center [330, 502] width 181 height 39
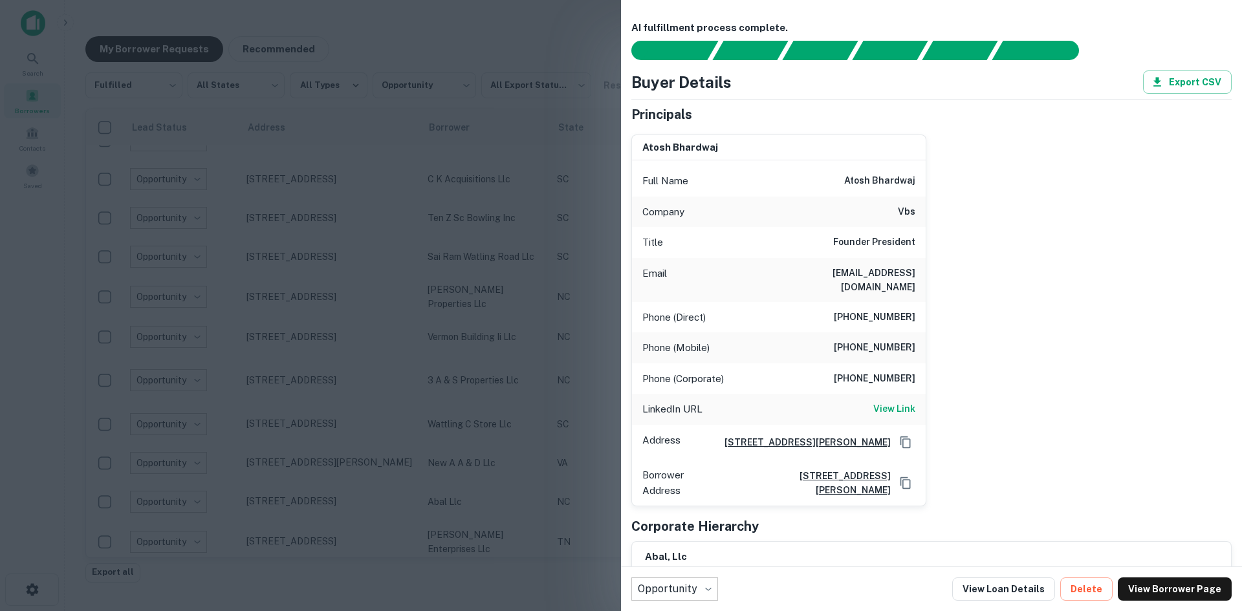
click at [444, 460] on div at bounding box center [621, 305] width 1242 height 611
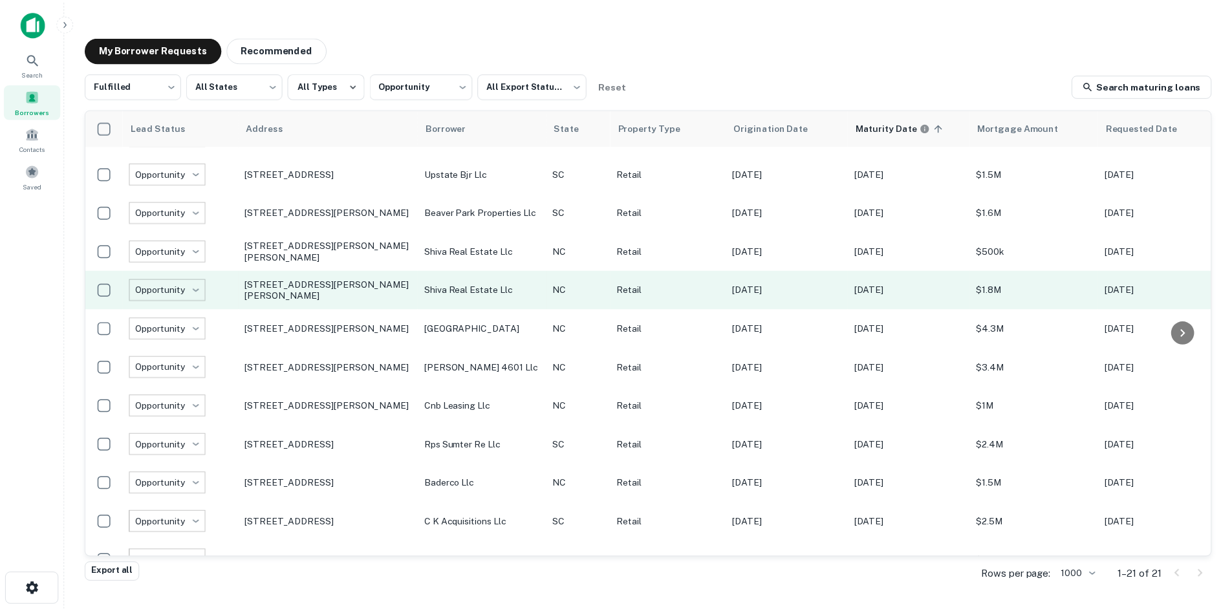
scroll to position [0, 0]
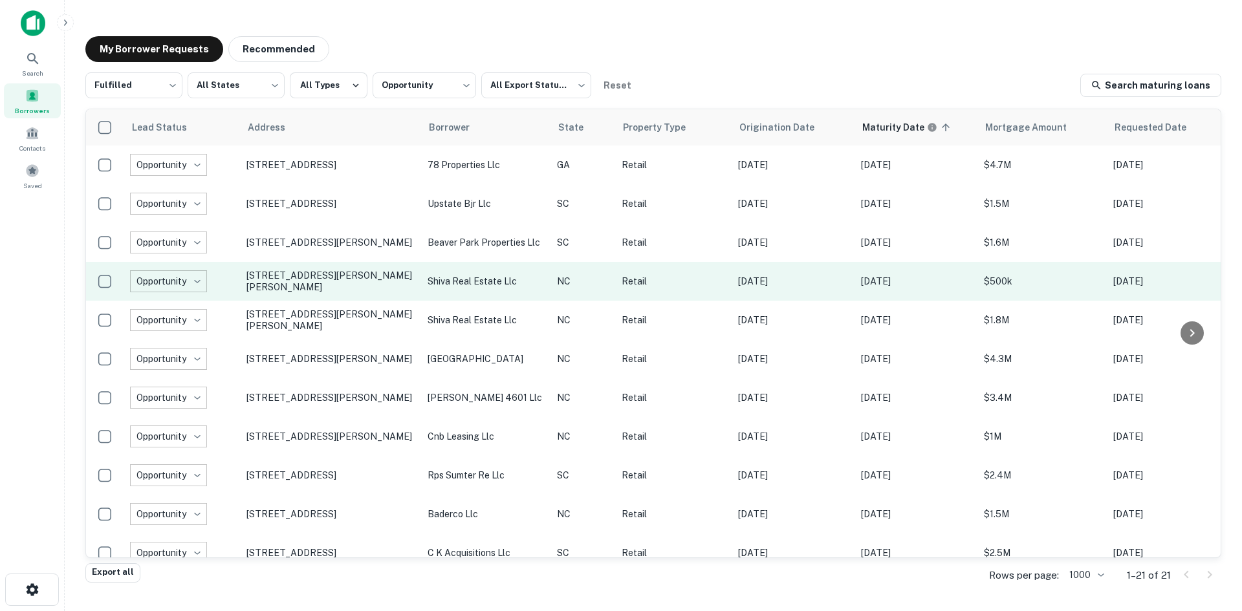
click at [310, 295] on td "6568 Wade Stedman Rd Wade, NC28395" at bounding box center [330, 281] width 181 height 39
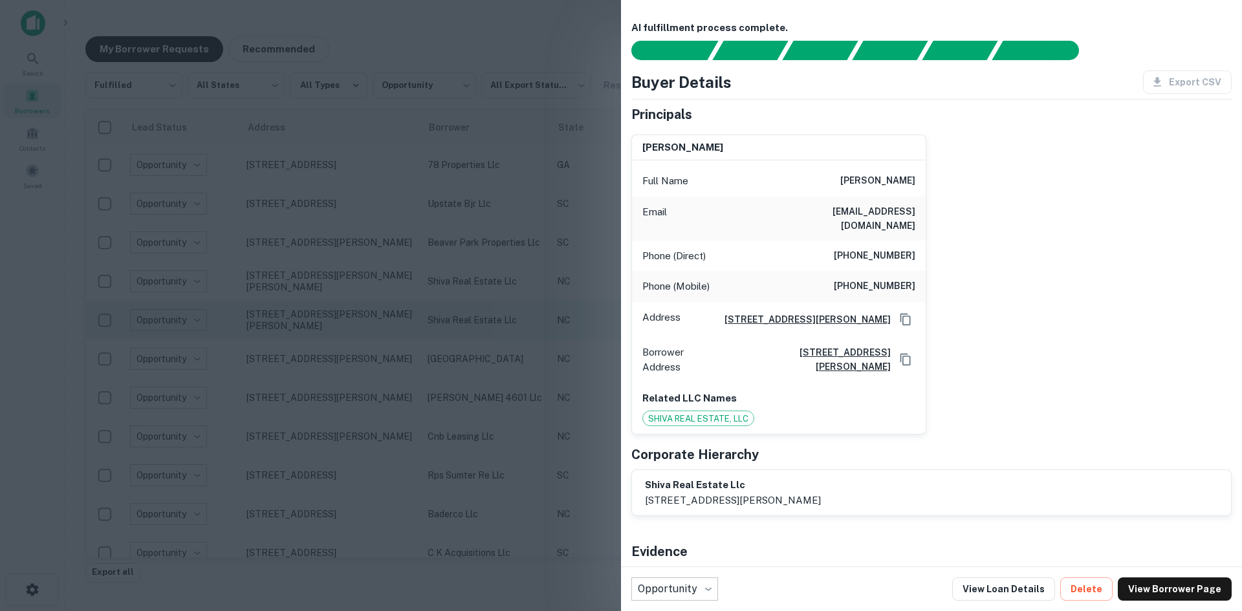
click at [458, 334] on div at bounding box center [621, 305] width 1242 height 611
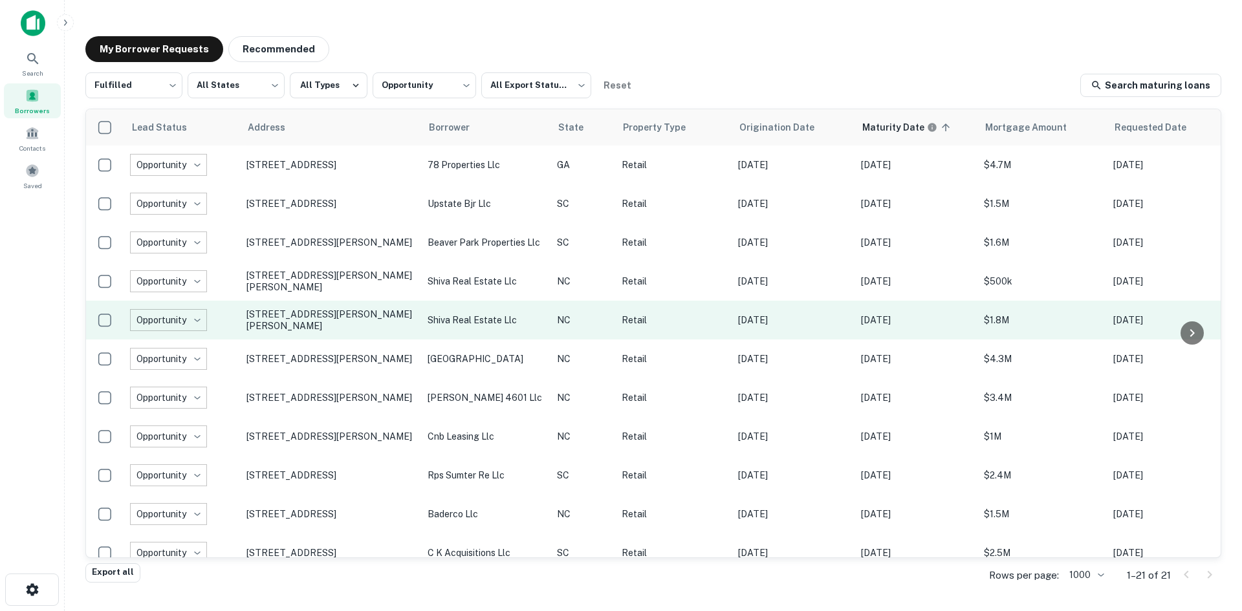
click at [339, 334] on td "6568 Wade Stedman Rd Wade, NC28395" at bounding box center [330, 320] width 181 height 39
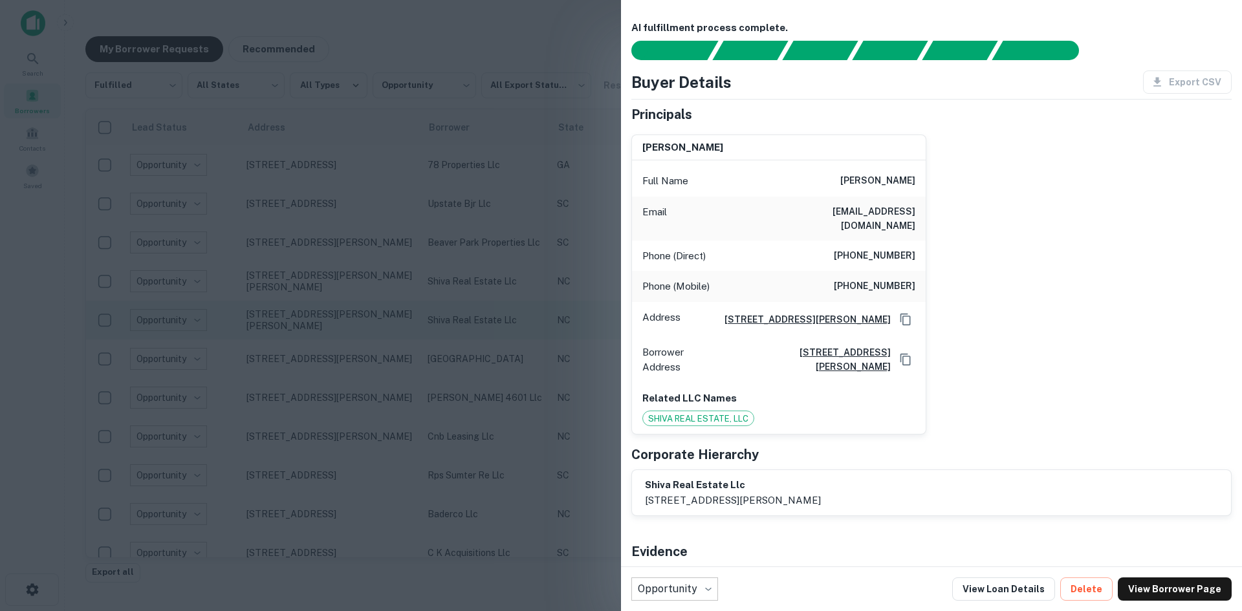
click at [339, 334] on div at bounding box center [621, 305] width 1242 height 611
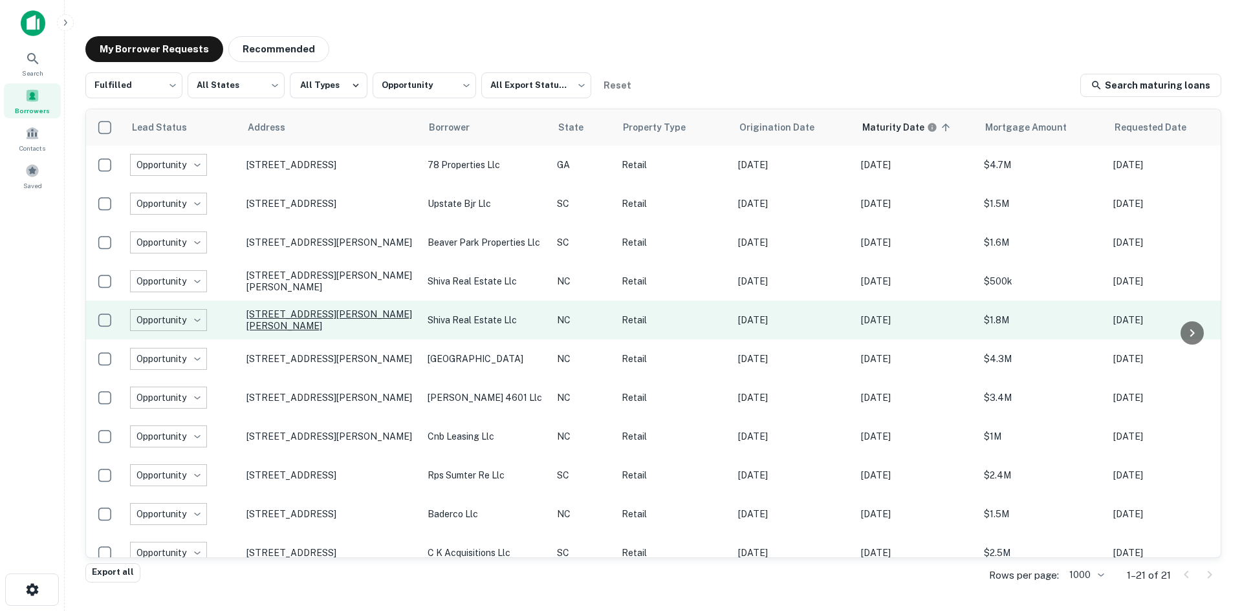
click at [335, 325] on p "6568 Wade Stedman Rd Wade, NC28395" at bounding box center [330, 320] width 168 height 23
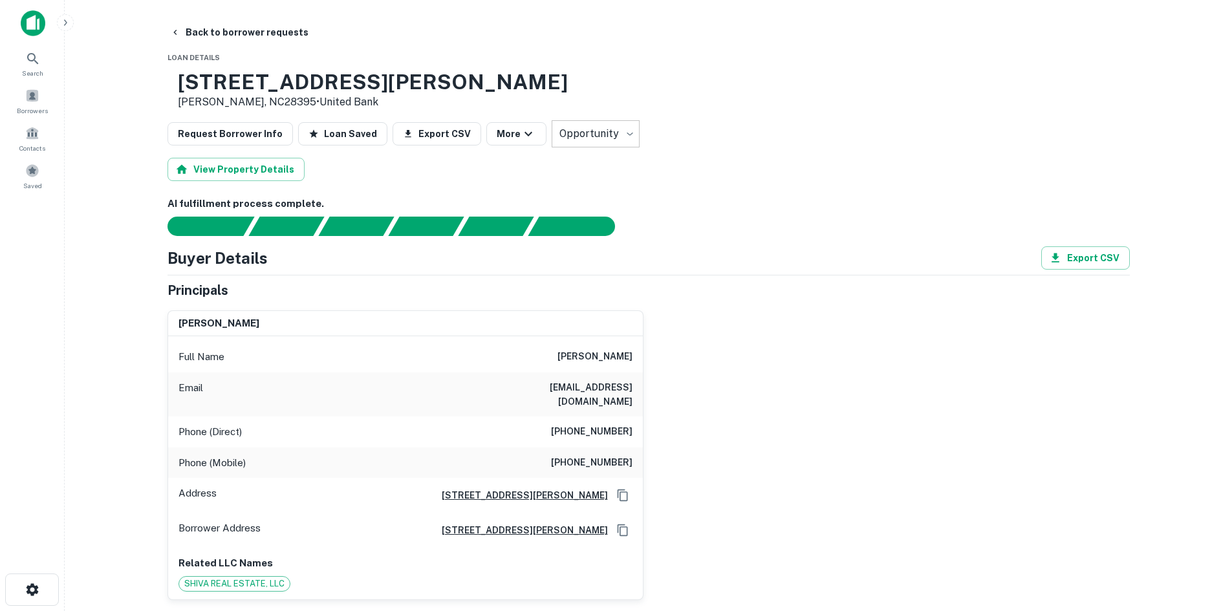
click at [622, 425] on div "Phone (Direct) (910) 423-0922" at bounding box center [405, 432] width 475 height 31
click at [593, 455] on h6 "(910) 644-5155" at bounding box center [592, 463] width 82 height 16
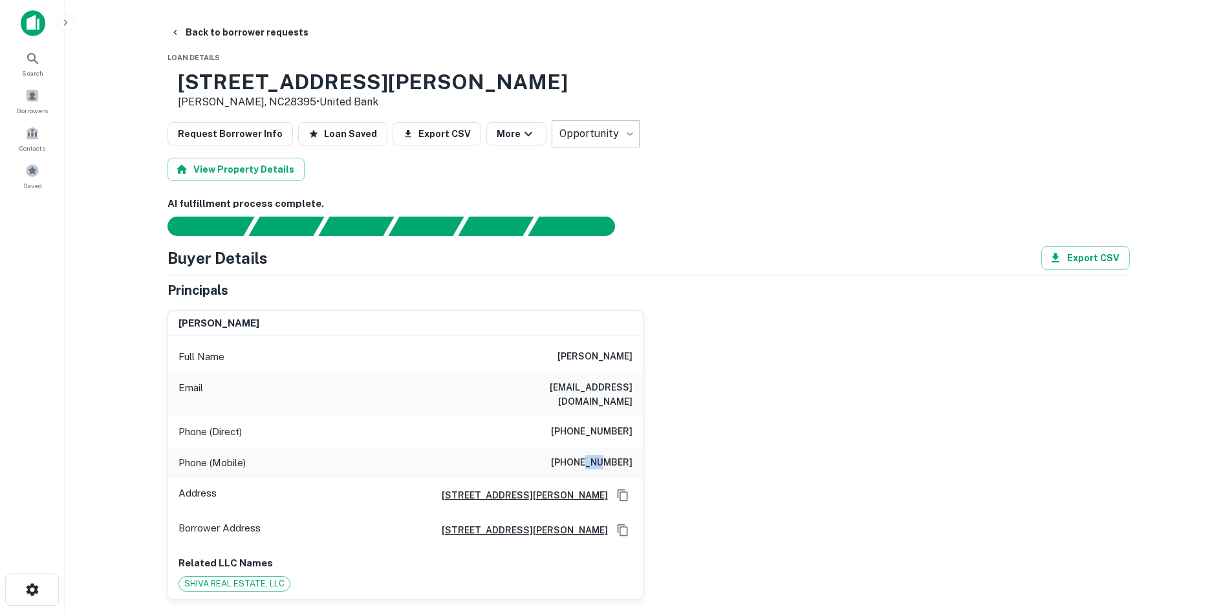
click at [593, 455] on h6 "(910) 644-5155" at bounding box center [592, 463] width 82 height 16
drag, startPoint x: 216, startPoint y: 34, endPoint x: 217, endPoint y: 42, distance: 7.9
click at [217, 42] on button "Back to borrower requests" at bounding box center [239, 32] width 149 height 23
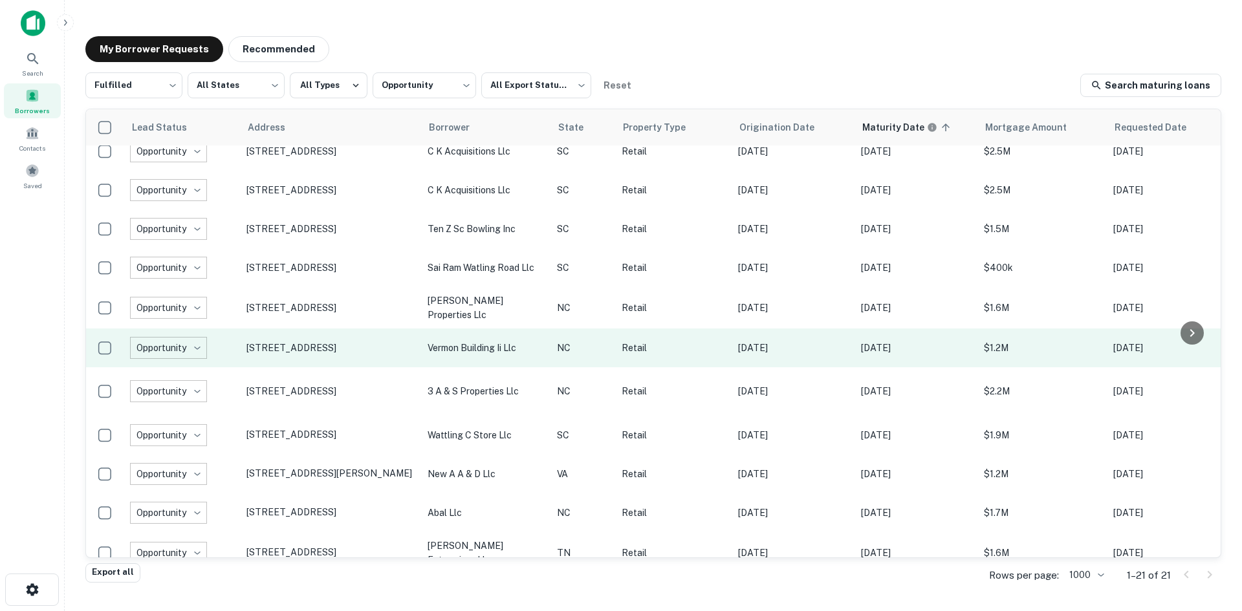
scroll to position [413, 0]
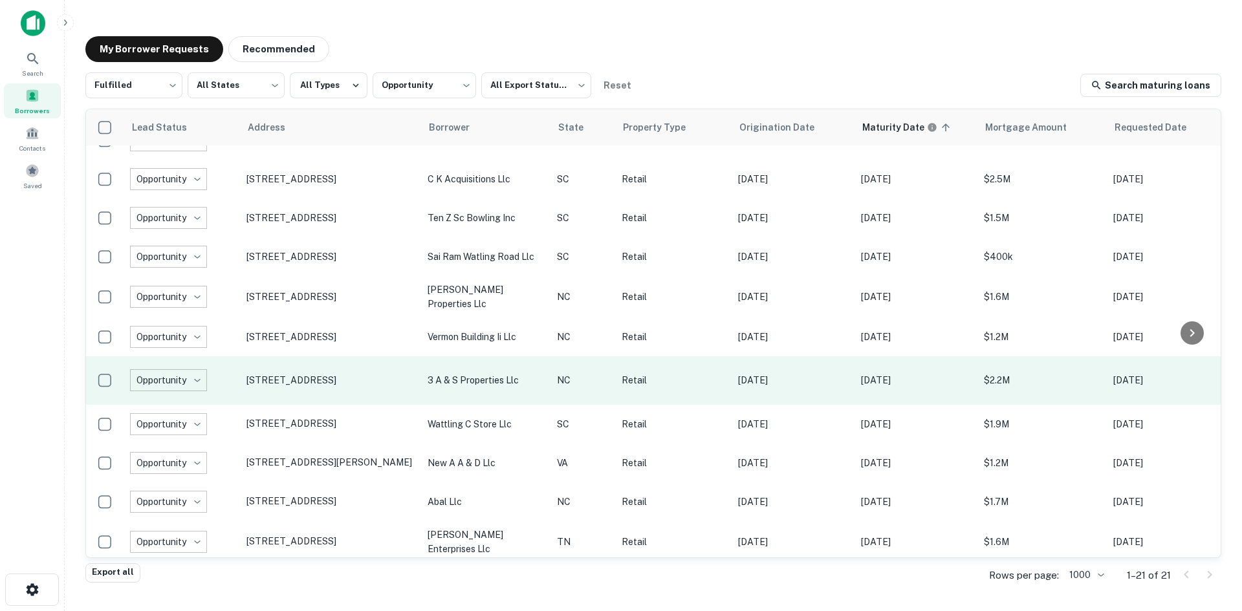
click at [350, 389] on td "2010 E Franklin Blvd Gastonia, NC28054" at bounding box center [330, 380] width 181 height 49
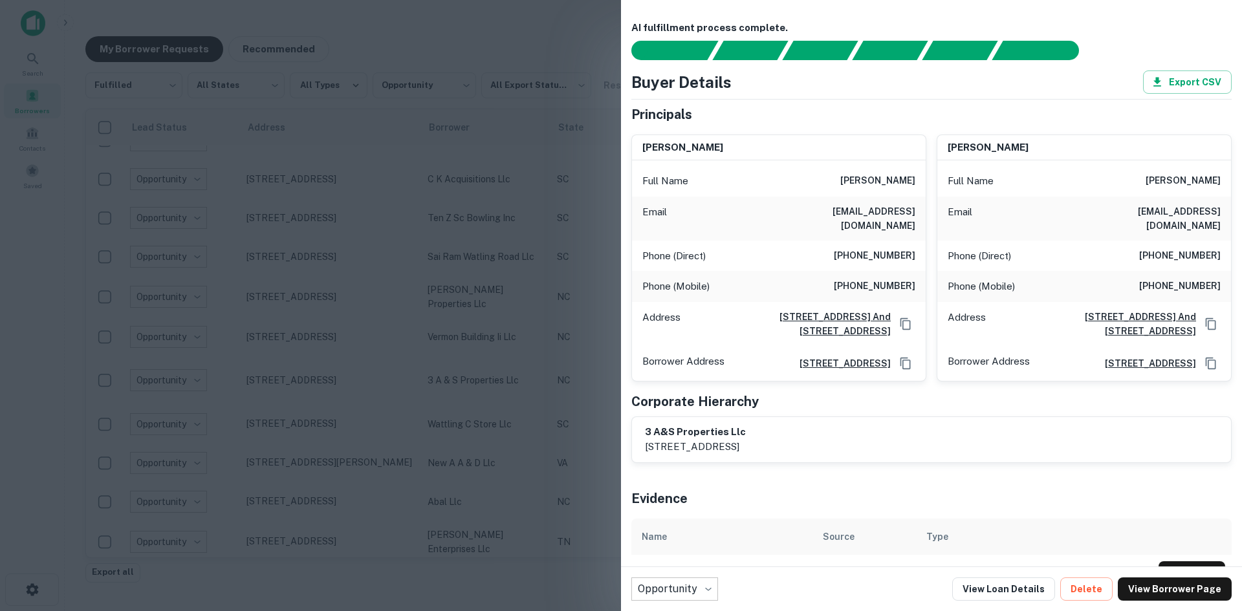
click at [351, 371] on div at bounding box center [621, 305] width 1242 height 611
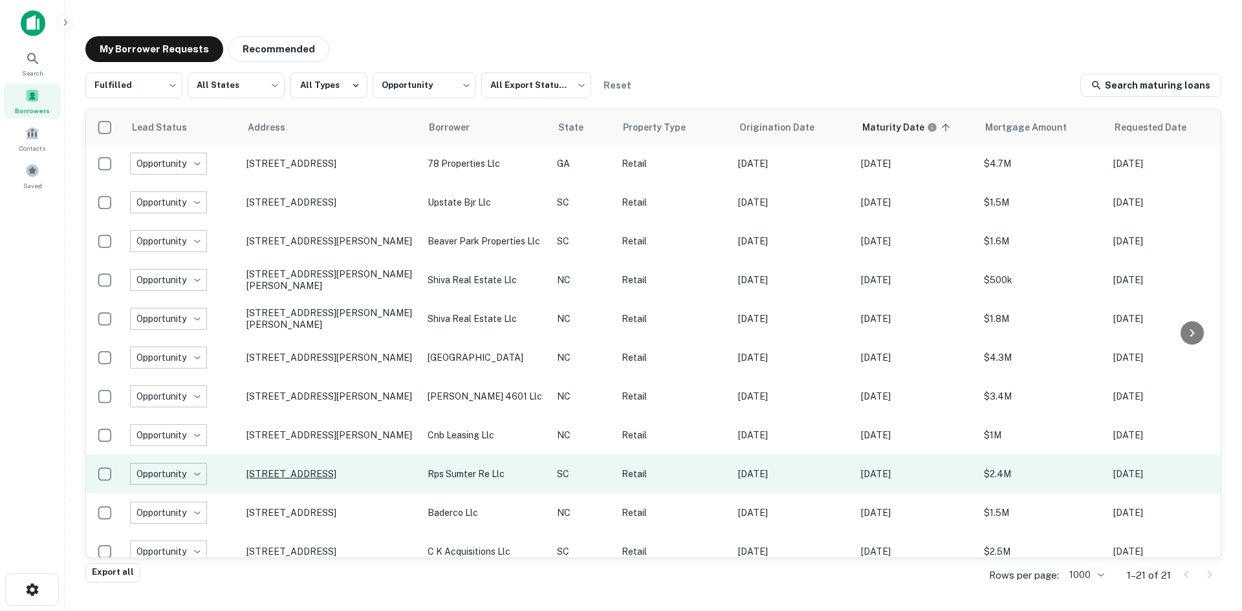
scroll to position [0, 0]
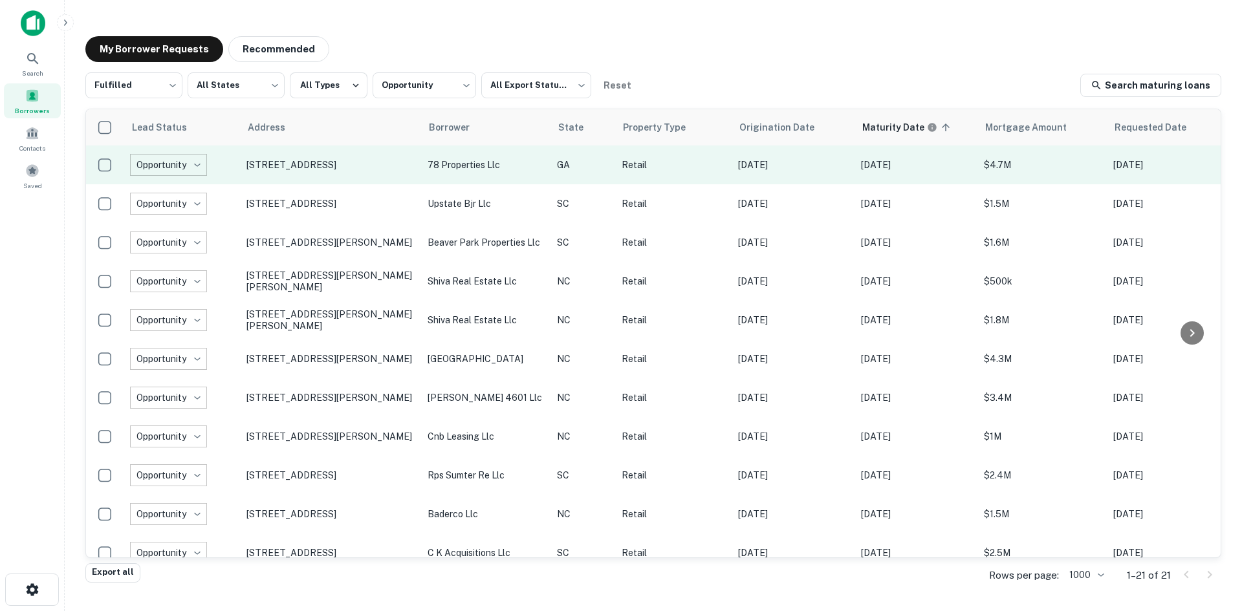
click at [316, 179] on td "3800 Highway 78 W Snellville, GA30039" at bounding box center [330, 165] width 181 height 39
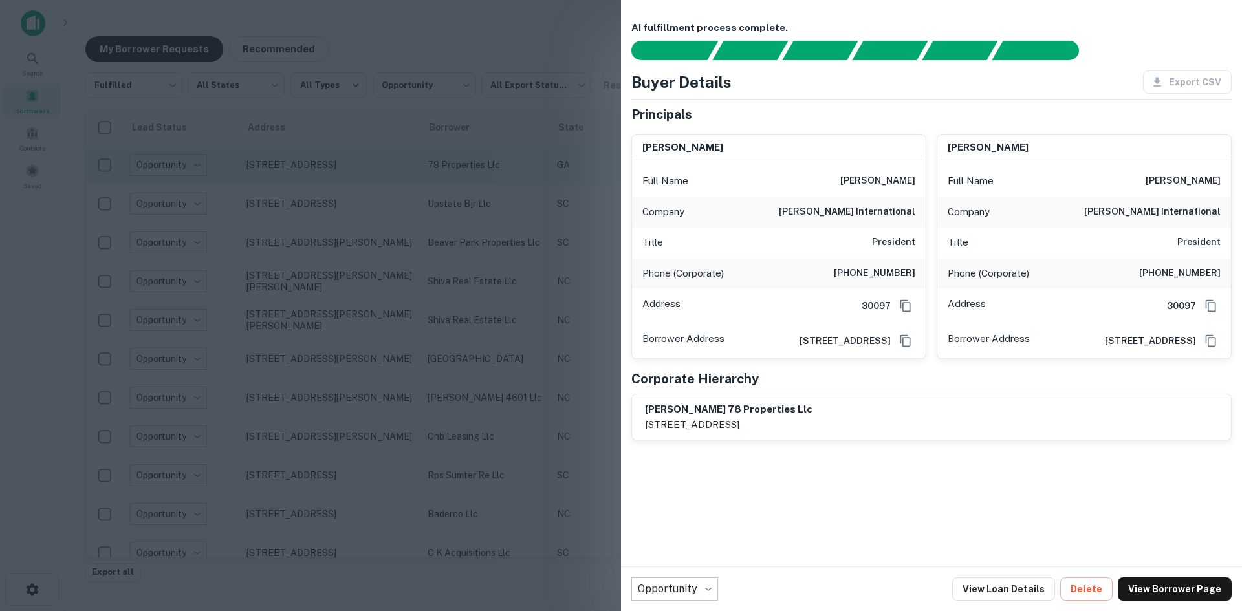
click at [316, 179] on div at bounding box center [621, 305] width 1242 height 611
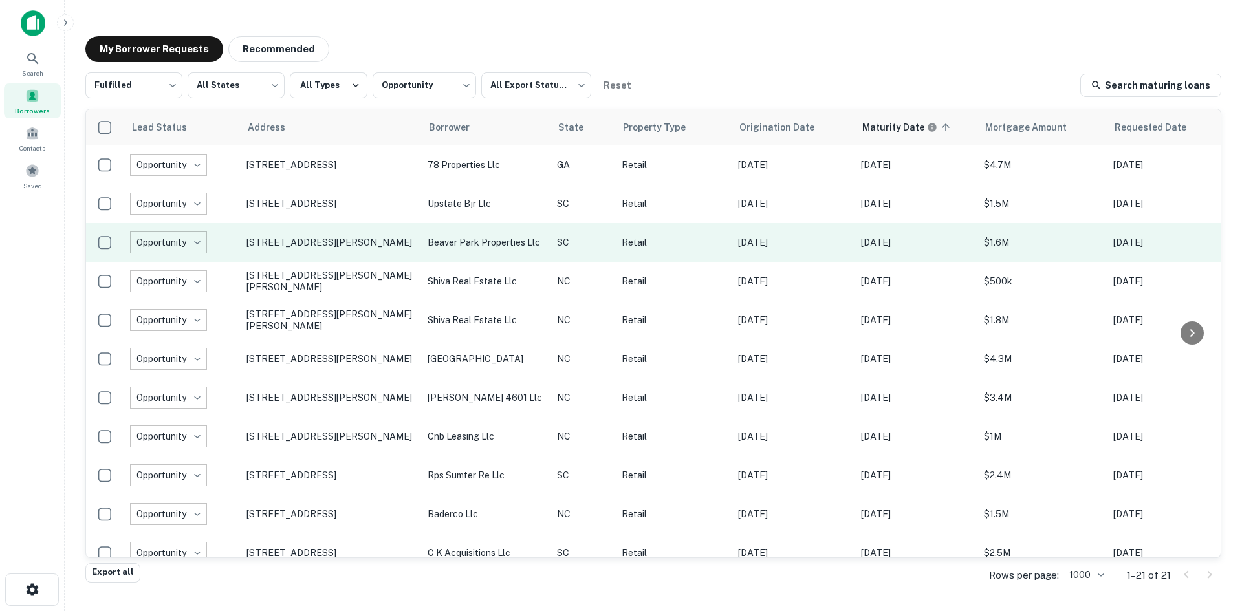
click at [338, 258] on td "151 Greenlawn Dr Columbia, SC29209" at bounding box center [330, 242] width 181 height 39
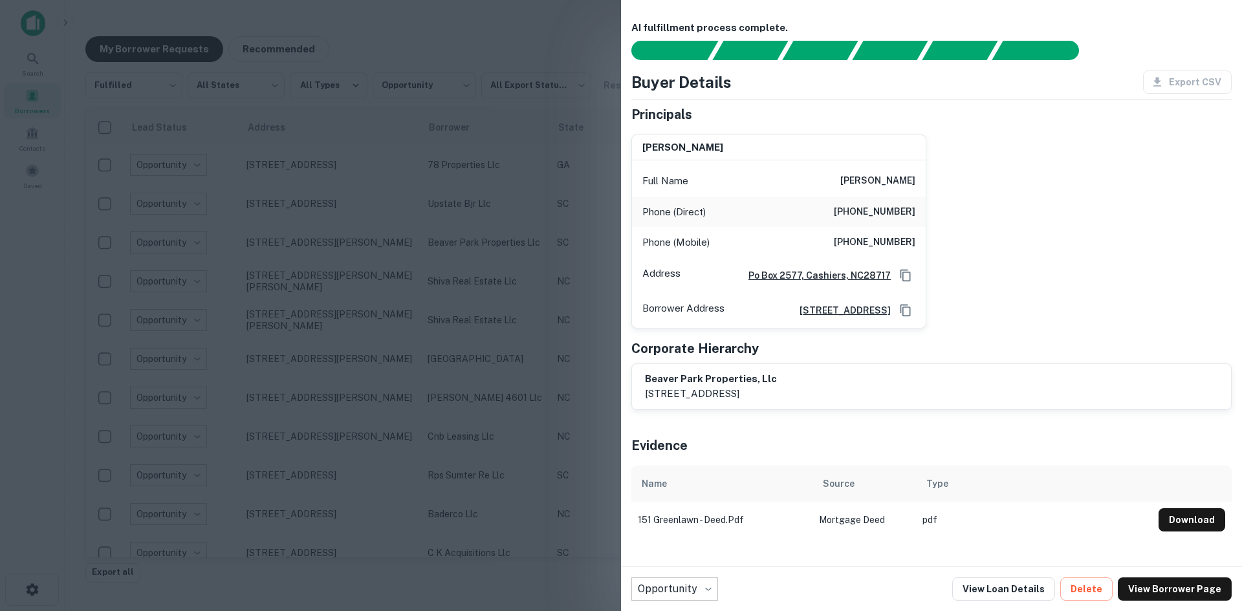
click at [347, 343] on div at bounding box center [621, 305] width 1242 height 611
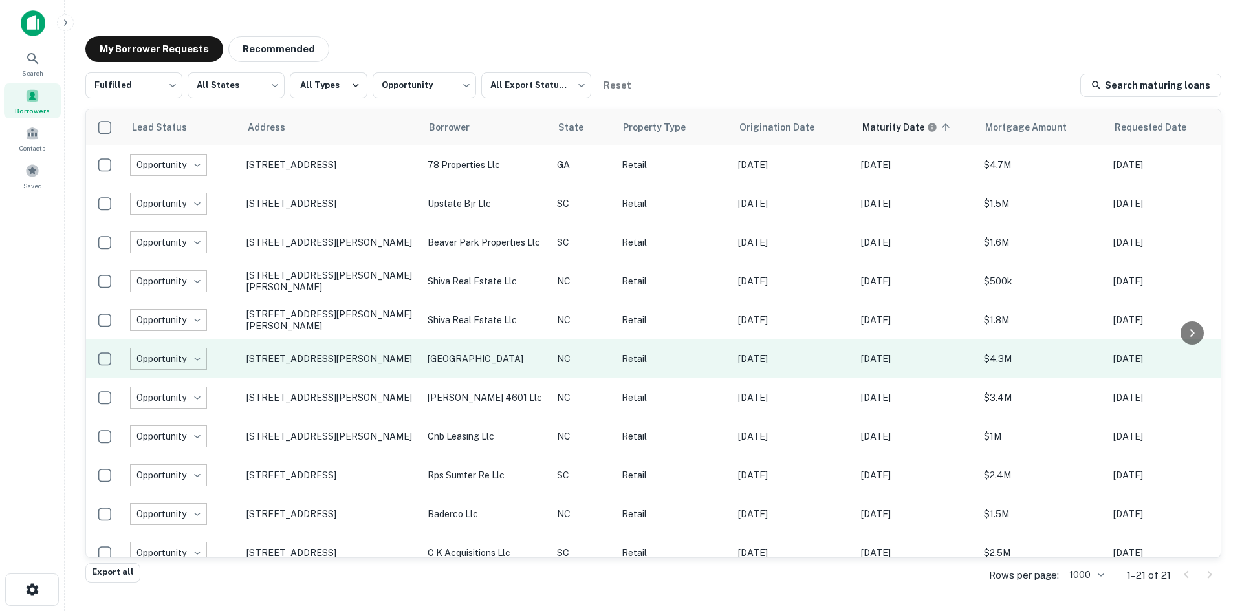
click at [349, 374] on td "11201 Durant Rd Raleigh, NC27614" at bounding box center [330, 359] width 181 height 39
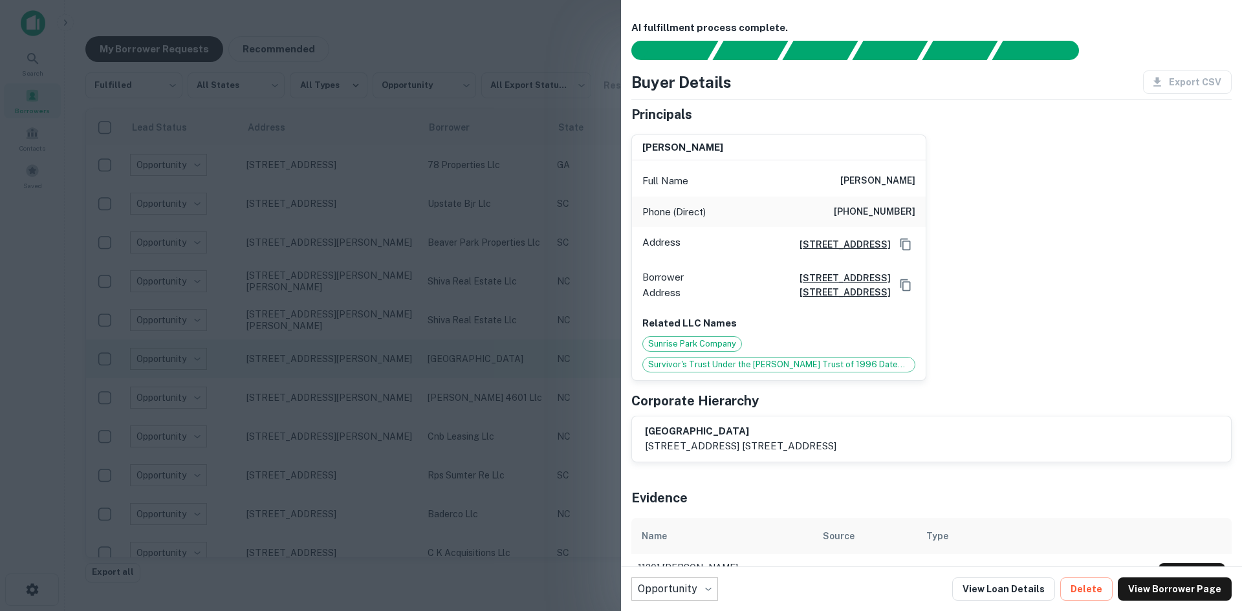
click at [349, 374] on div at bounding box center [621, 305] width 1242 height 611
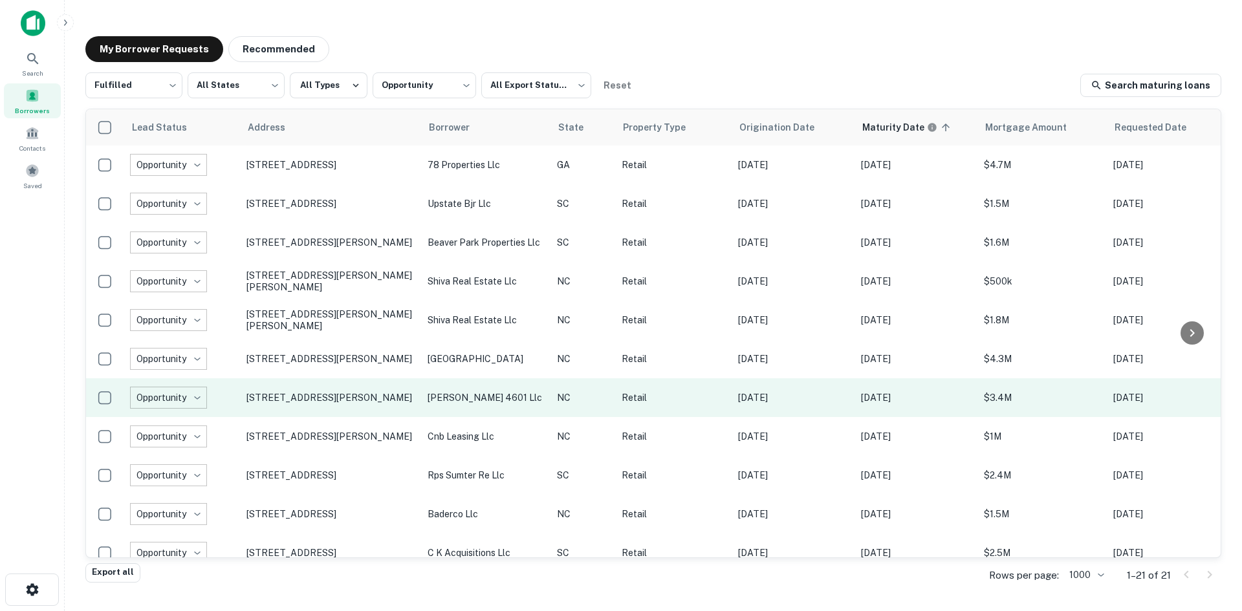
click at [349, 411] on td "4601 Gordon Rd Wilmington, NC28411" at bounding box center [330, 397] width 181 height 39
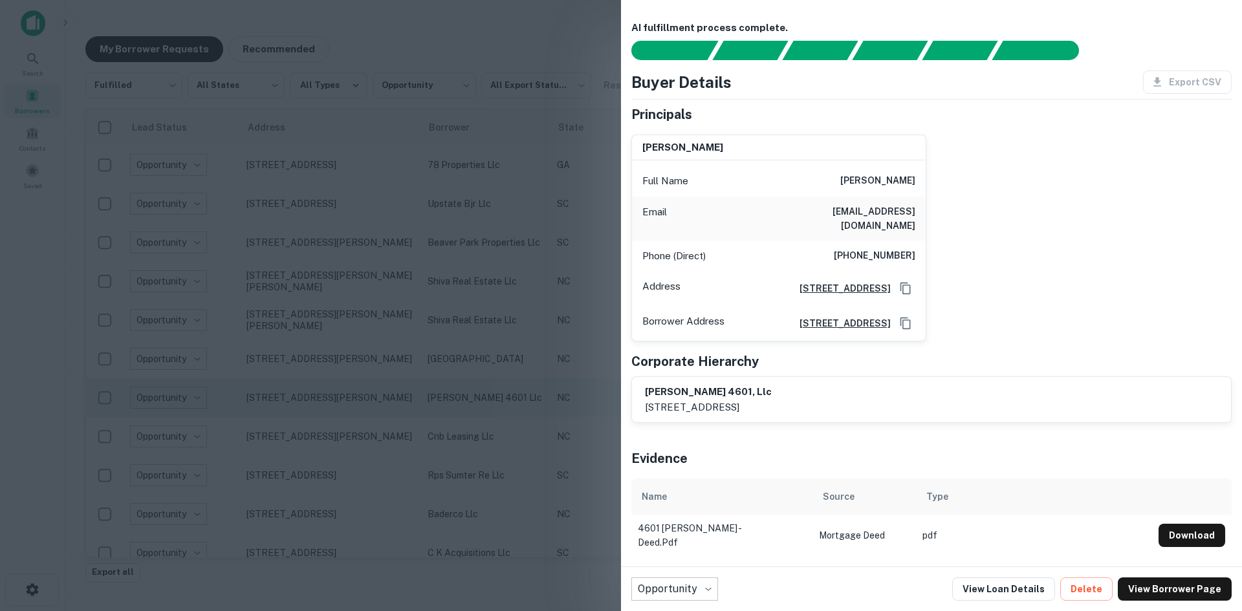
click at [349, 411] on div at bounding box center [621, 305] width 1242 height 611
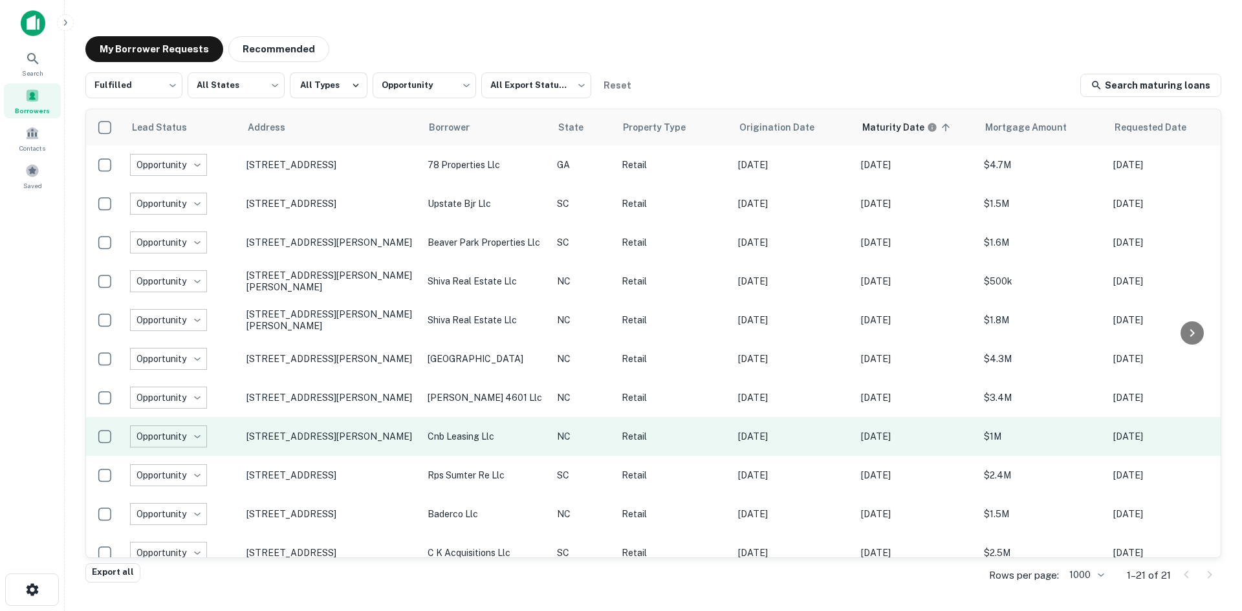
click at [355, 452] on td "2203 Roxie St Ne Kannapolis, NC28083" at bounding box center [330, 436] width 181 height 39
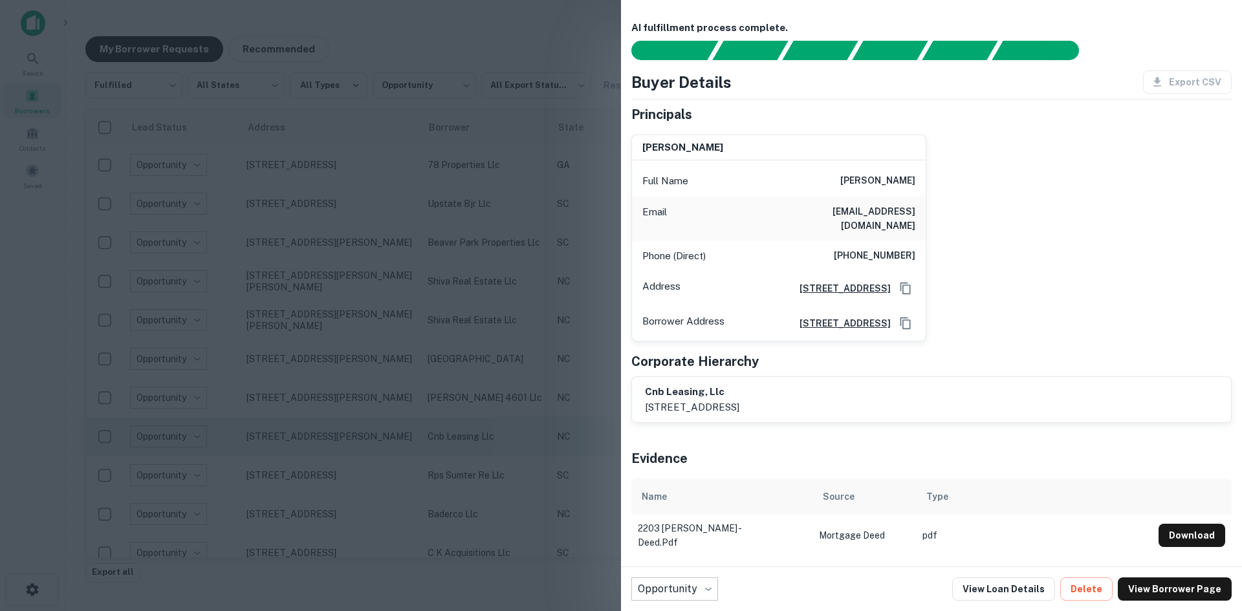
click at [355, 452] on div at bounding box center [621, 305] width 1242 height 611
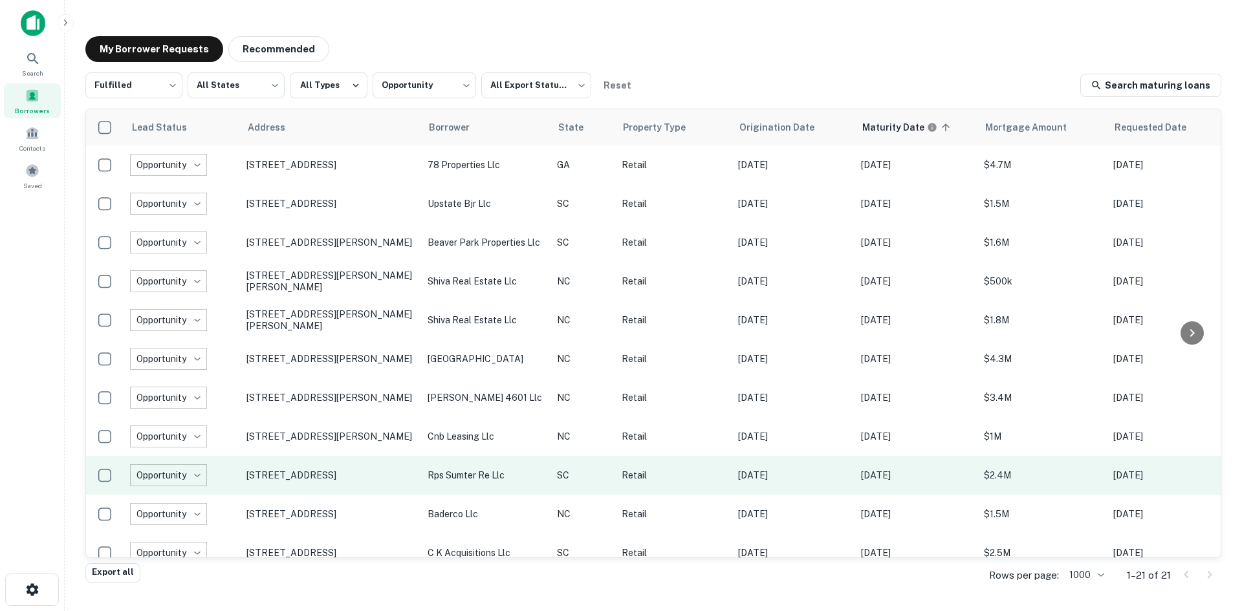
click at [353, 488] on td "395 W Wesmark Blvd Sumter, SC29150" at bounding box center [330, 475] width 181 height 39
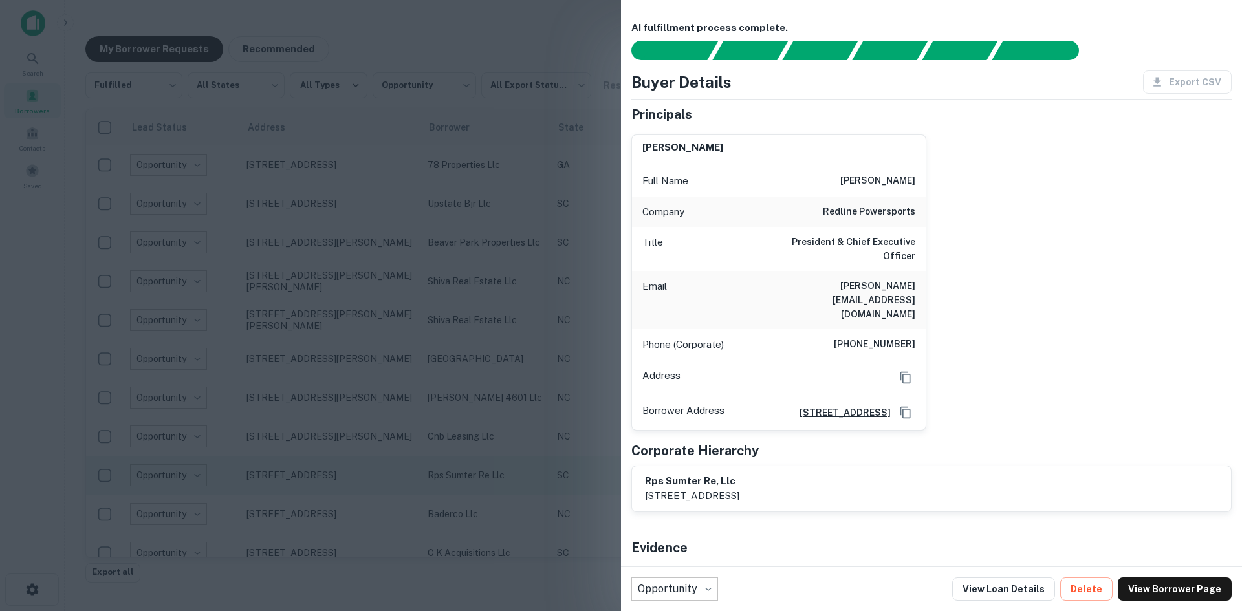
click at [353, 488] on div at bounding box center [621, 305] width 1242 height 611
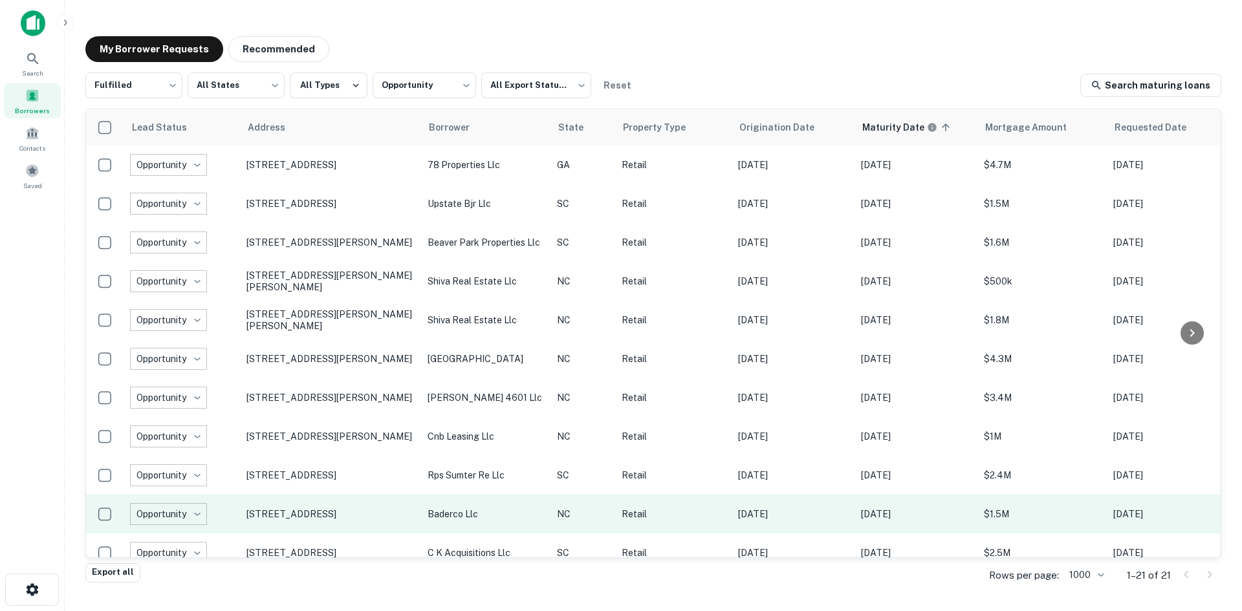
click at [356, 527] on td "1677 Westchester Dr High Point, NC27262" at bounding box center [330, 514] width 181 height 39
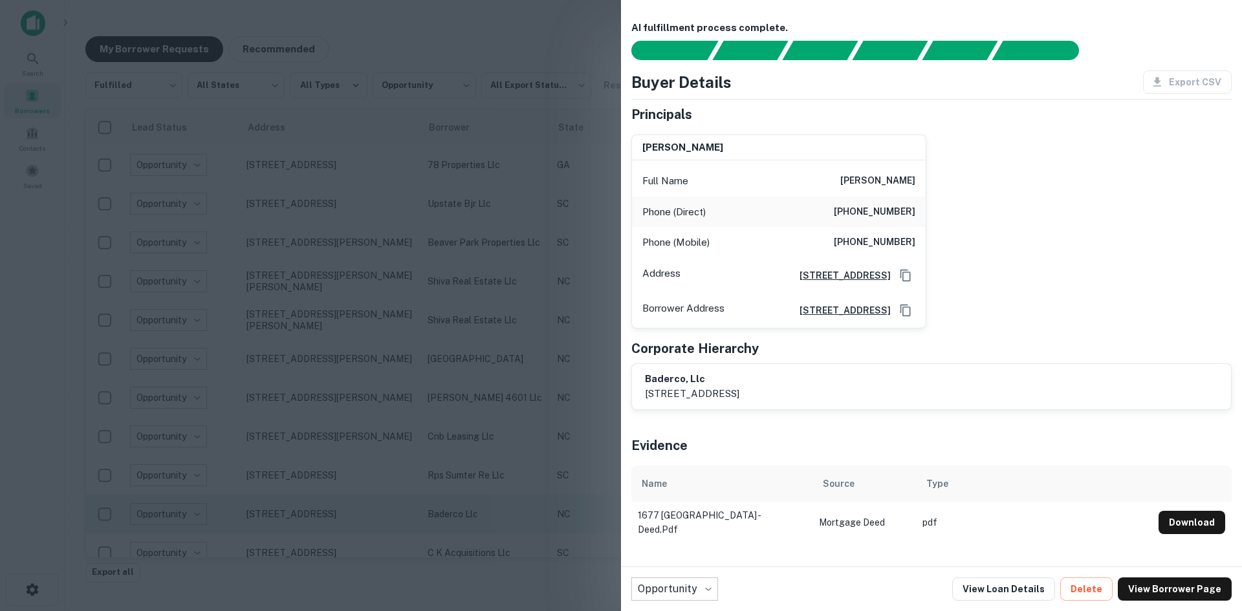
click at [356, 527] on div at bounding box center [621, 305] width 1242 height 611
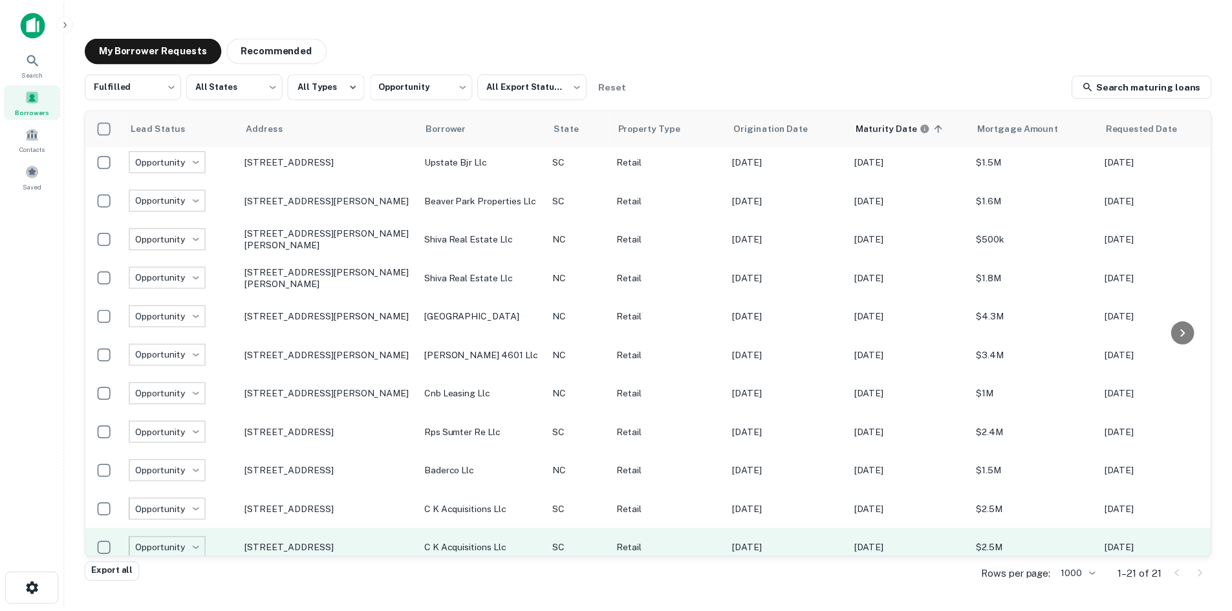
scroll to position [65, 0]
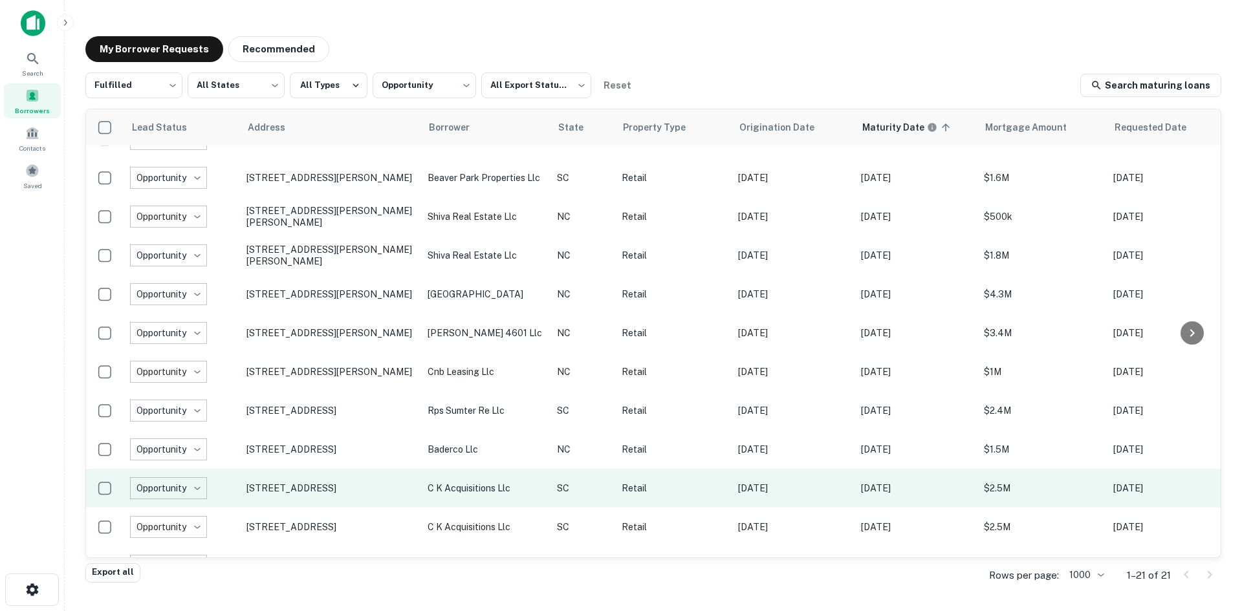
click at [328, 503] on td "2628 Broad River Rd Columbia, SC29210" at bounding box center [330, 488] width 181 height 39
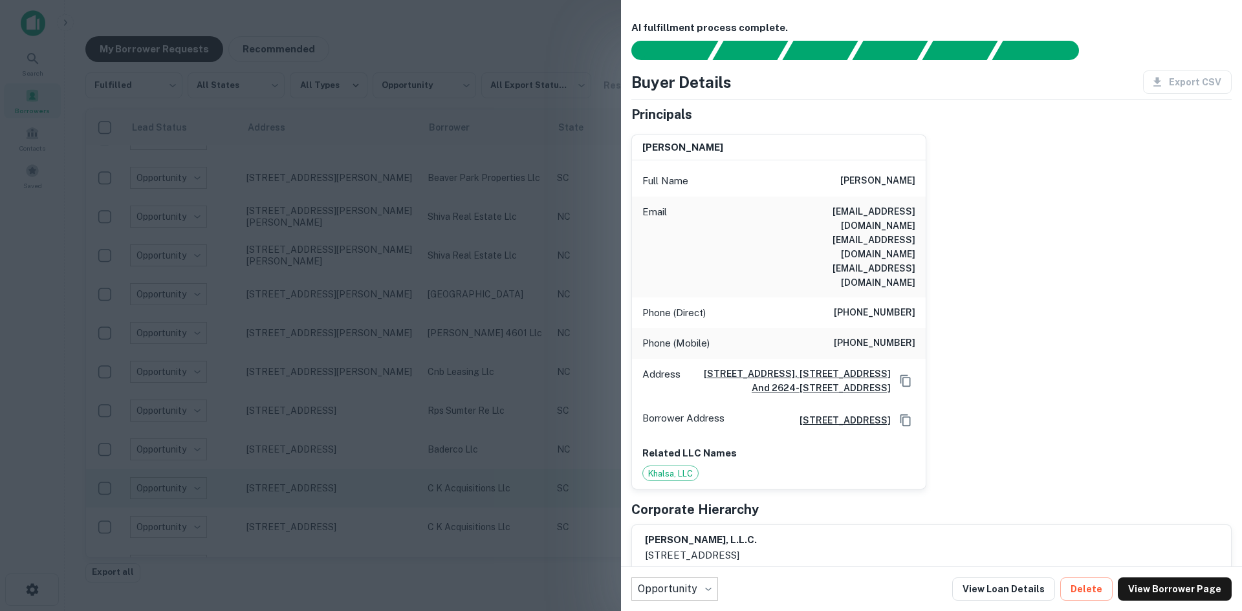
click at [328, 503] on div at bounding box center [621, 305] width 1242 height 611
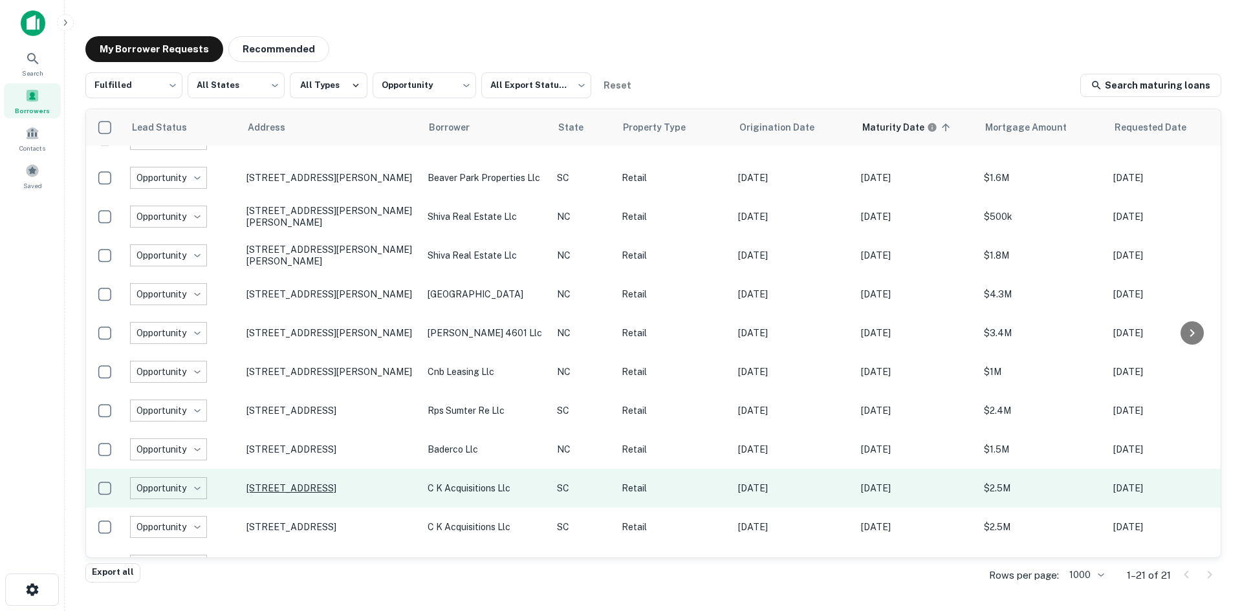
click at [325, 494] on p "2628 Broad River Rd Columbia, SC29210" at bounding box center [330, 489] width 168 height 12
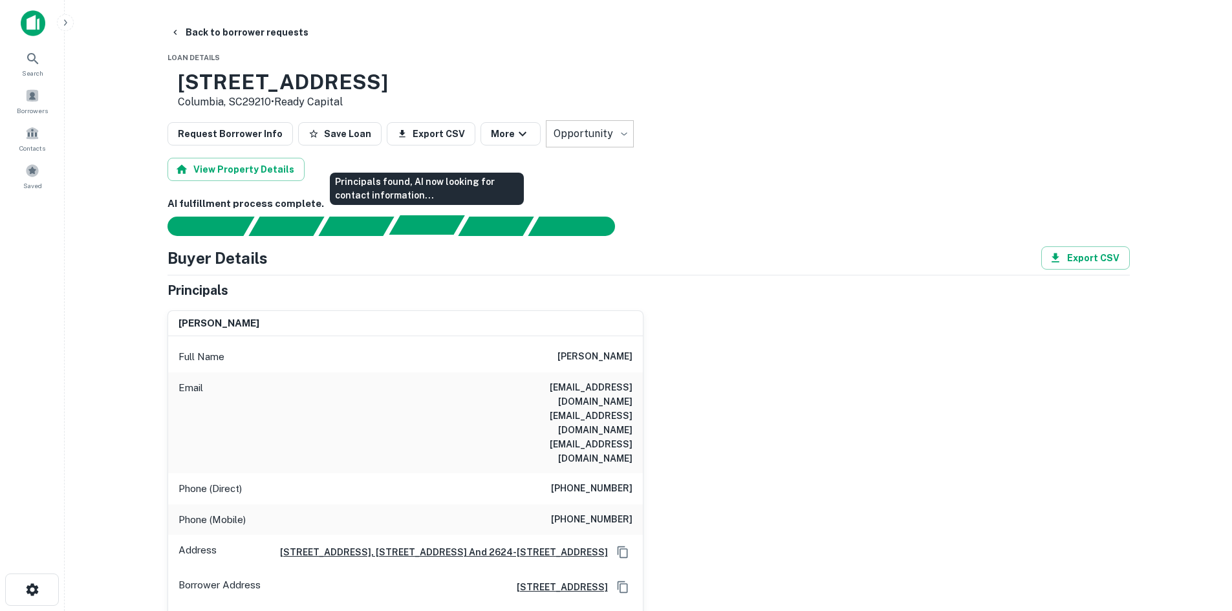
scroll to position [194, 0]
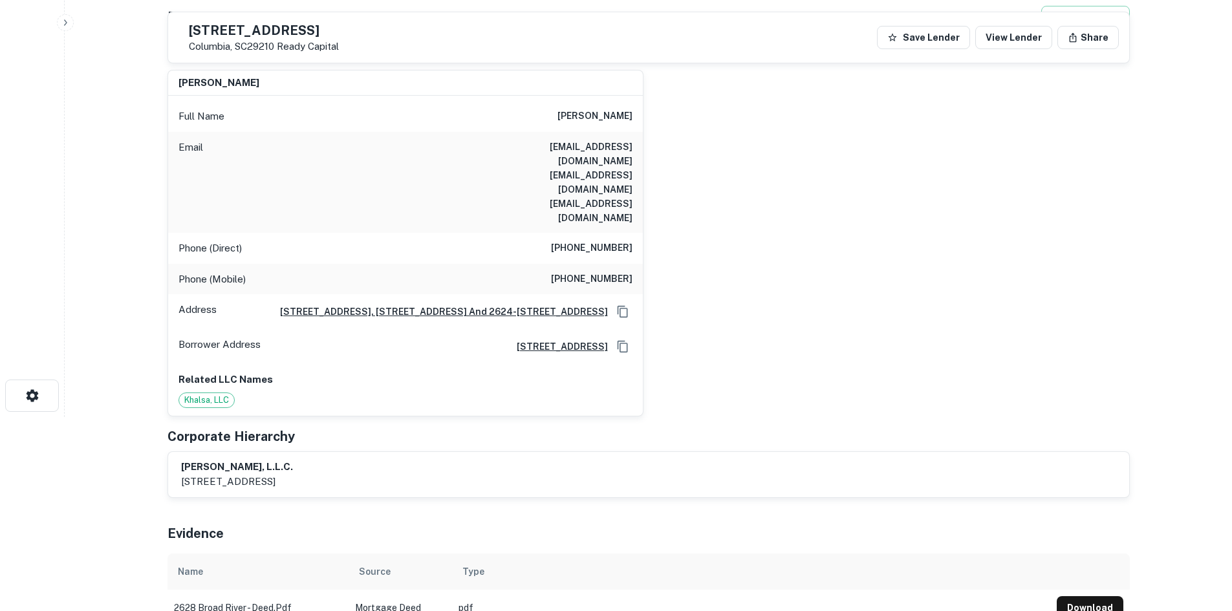
click at [626, 272] on h6 "(803) 767-0581" at bounding box center [592, 280] width 82 height 16
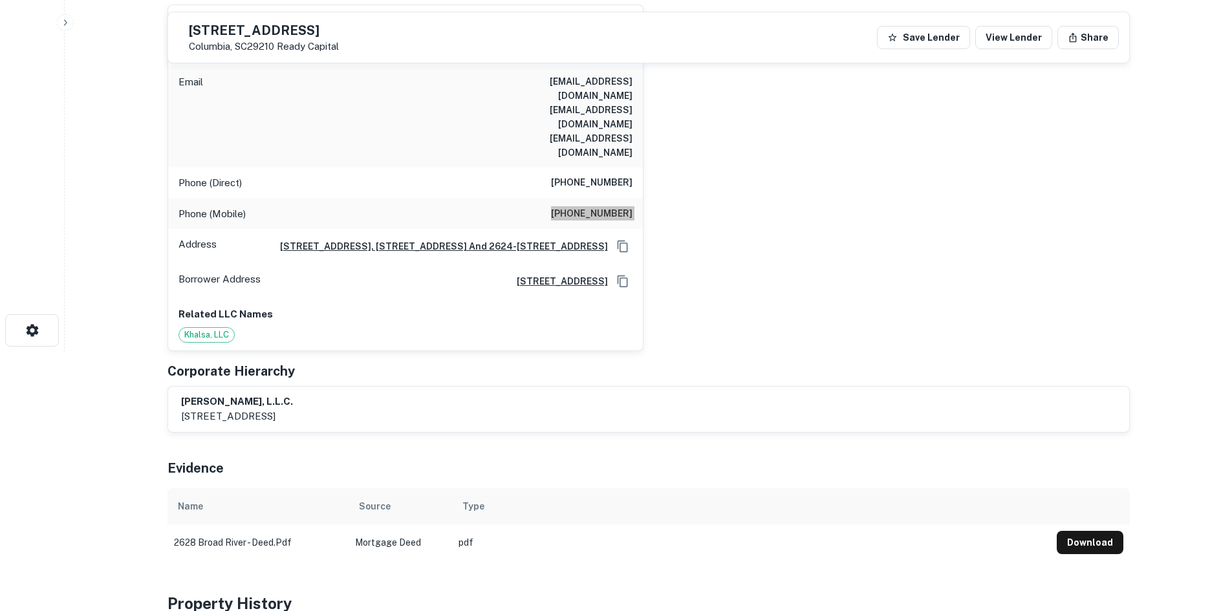
scroll to position [259, 0]
click at [600, 176] on h6 "(818) 341-2398" at bounding box center [592, 184] width 82 height 16
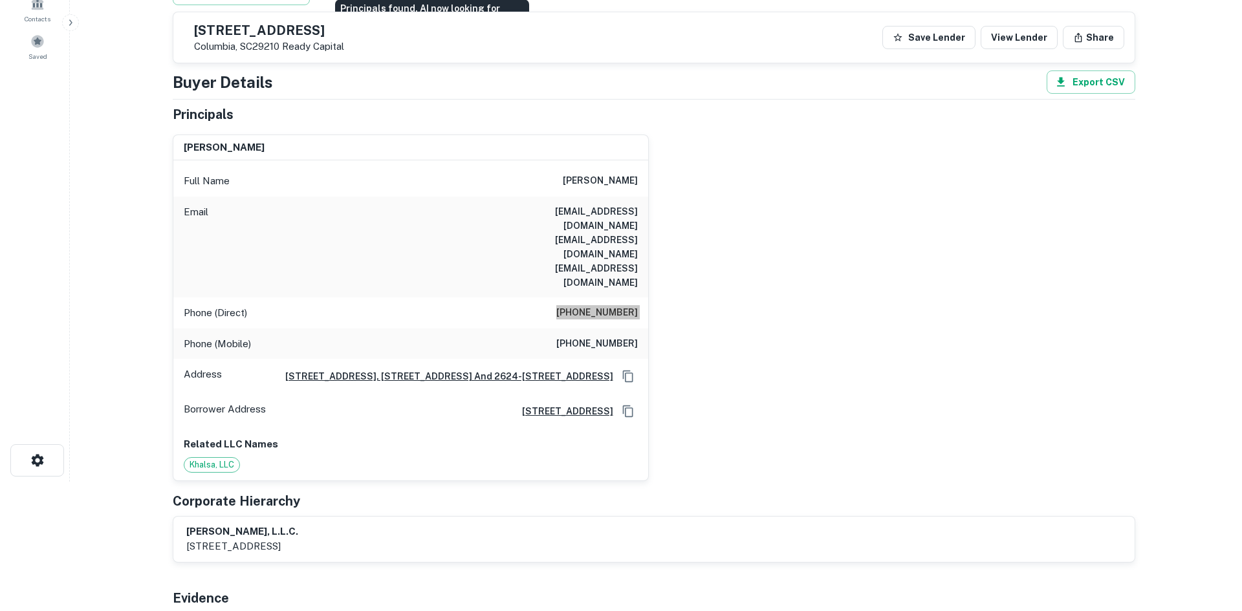
scroll to position [0, 0]
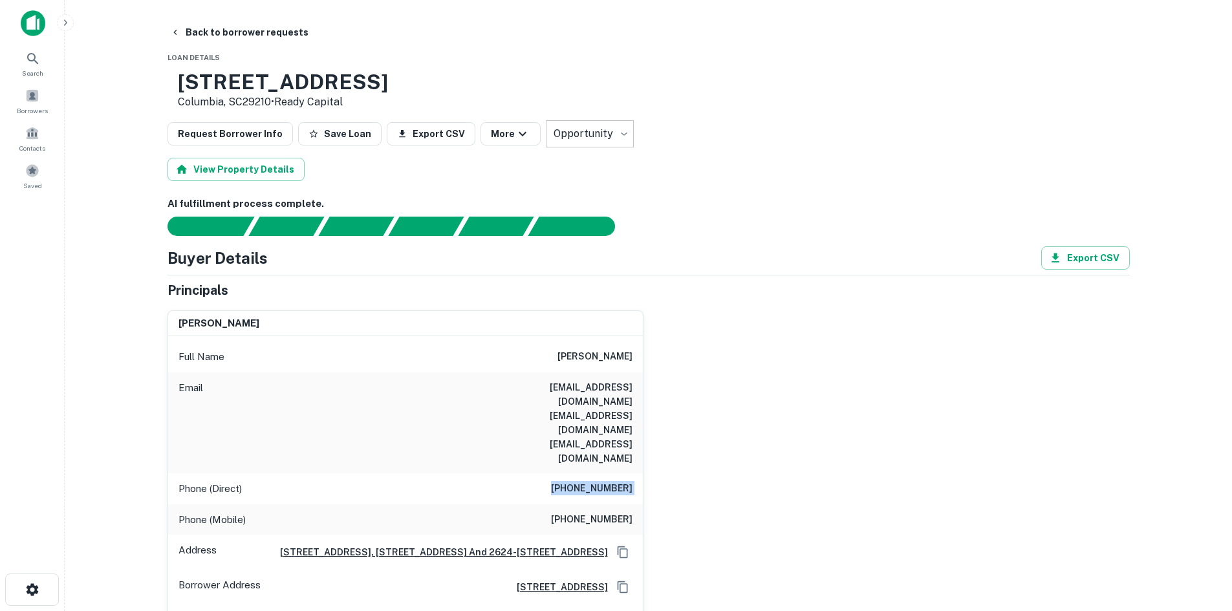
drag, startPoint x: 221, startPoint y: 33, endPoint x: 213, endPoint y: 5, distance: 29.7
click at [221, 33] on button "Back to borrower requests" at bounding box center [239, 32] width 149 height 23
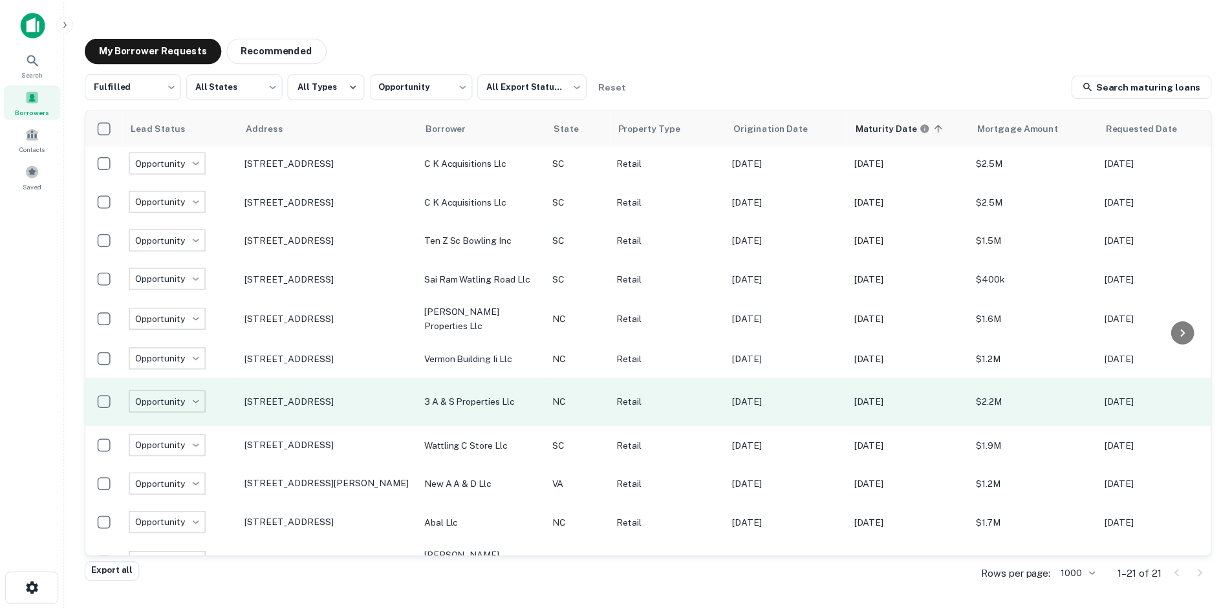
scroll to position [413, 0]
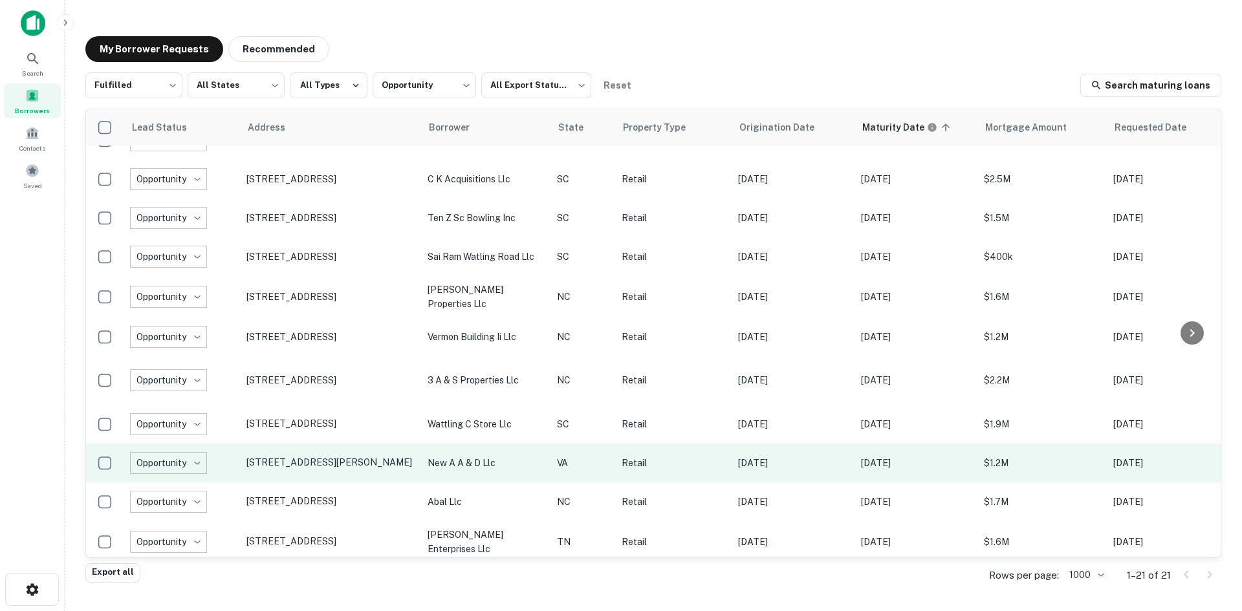
click at [355, 468] on td "139 W Craig St Craigsville, VA24430" at bounding box center [330, 463] width 181 height 39
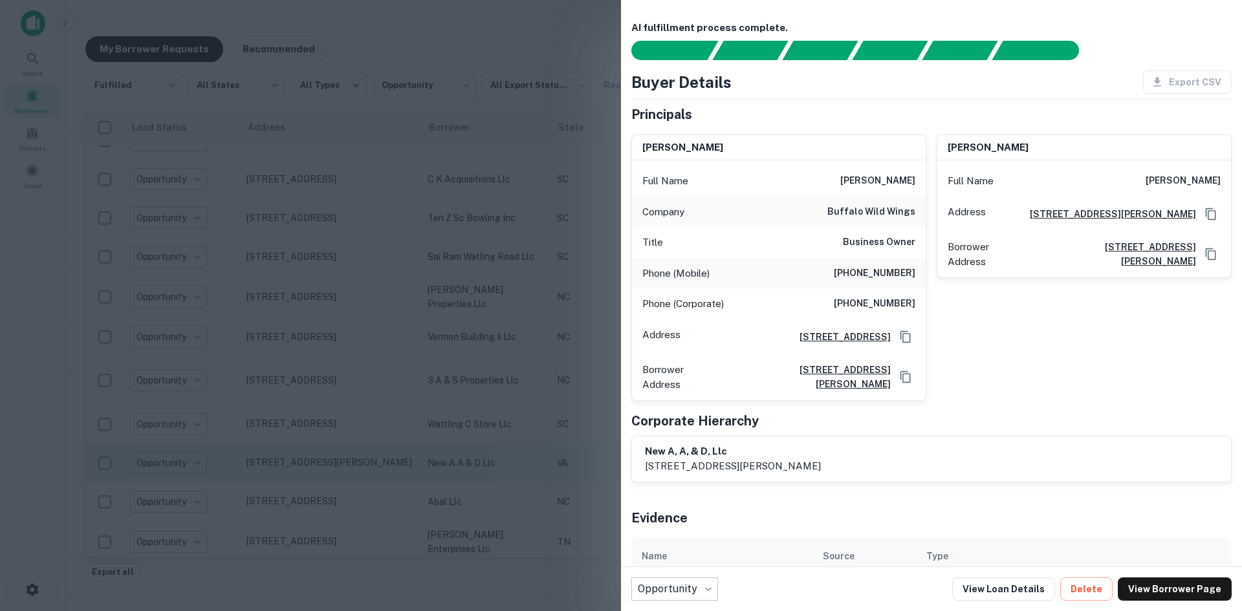
click at [355, 468] on div at bounding box center [621, 305] width 1242 height 611
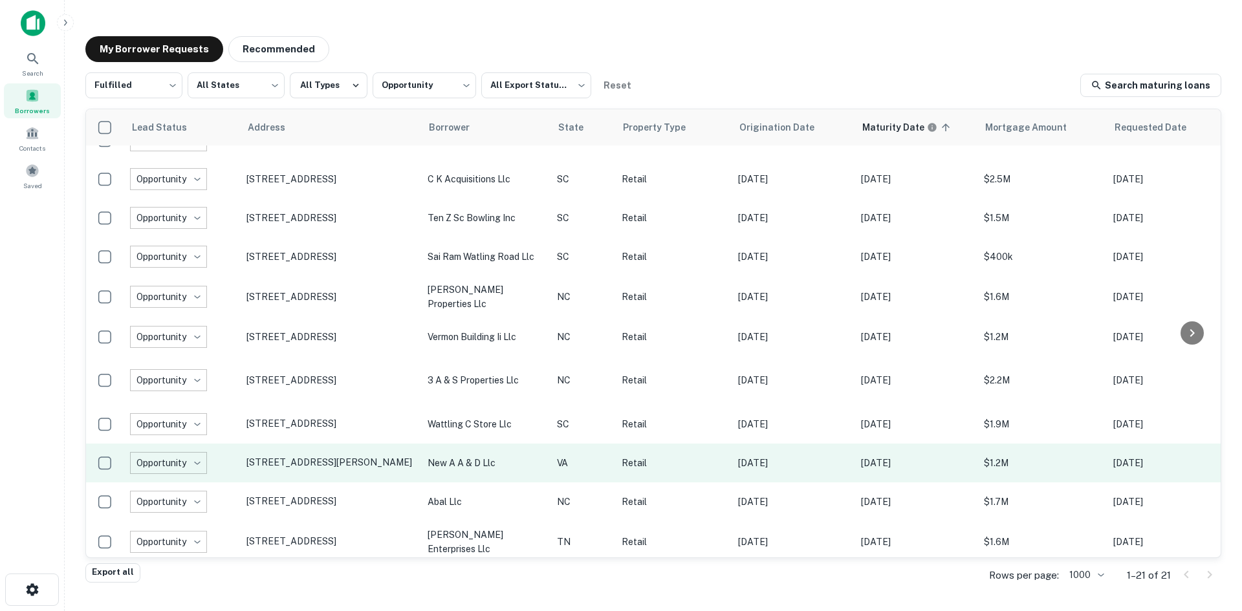
click at [353, 461] on td "139 W Craig St Craigsville, VA24430" at bounding box center [330, 463] width 181 height 39
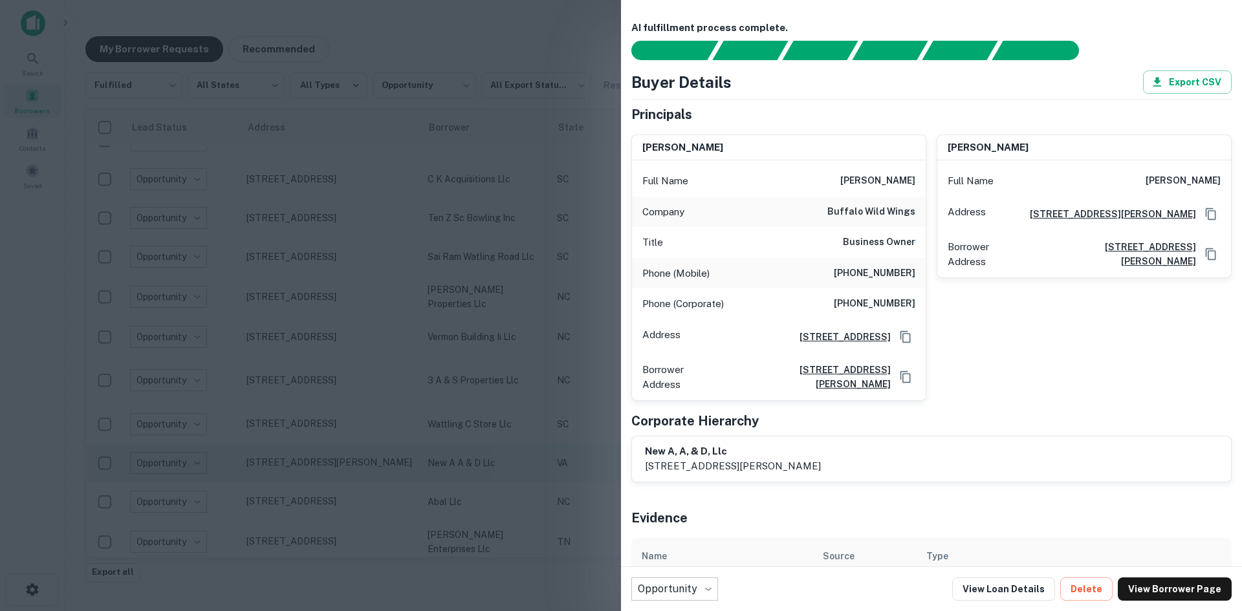
click at [353, 461] on div at bounding box center [621, 305] width 1242 height 611
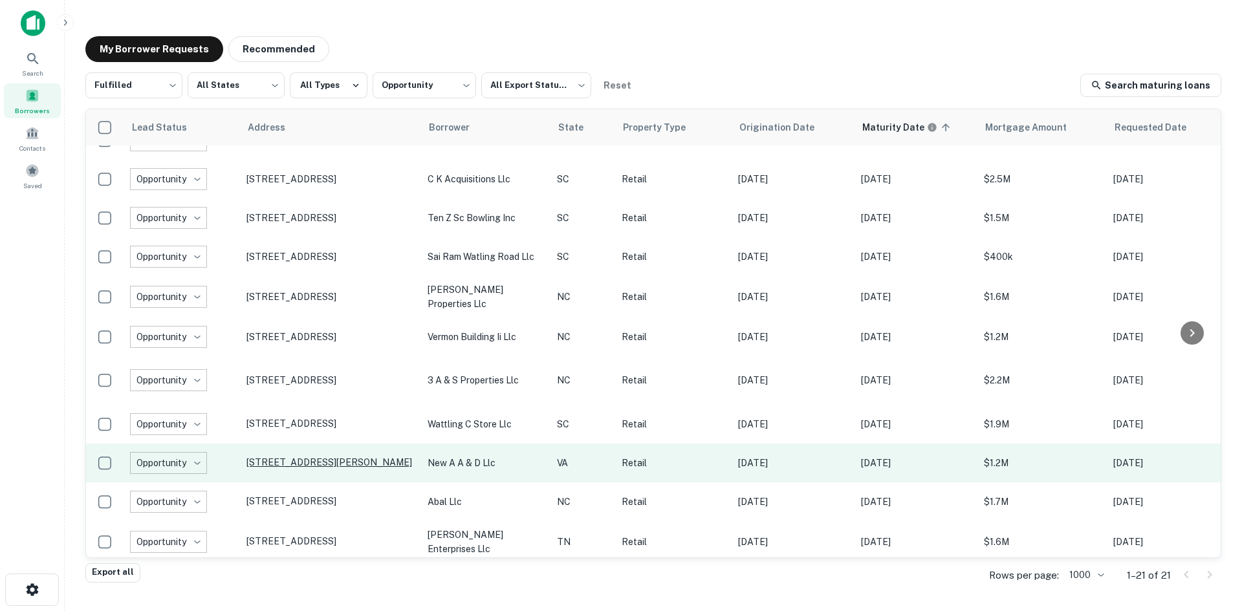
click at [355, 457] on p "139 W Craig St Craigsville, VA24430" at bounding box center [330, 463] width 168 height 12
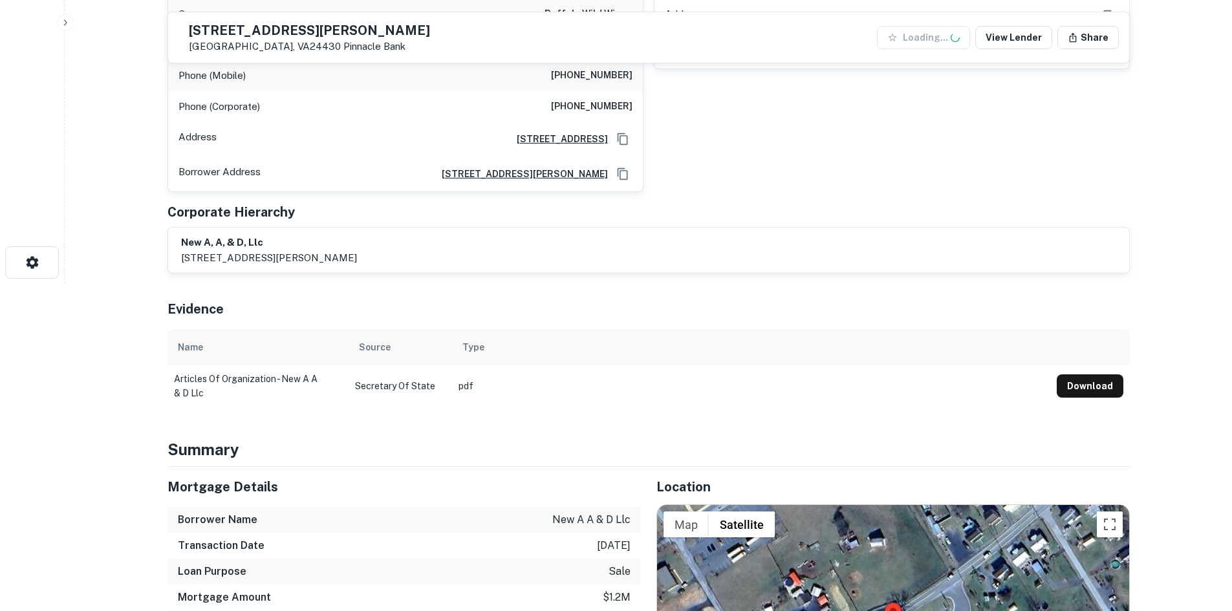
scroll to position [647, 0]
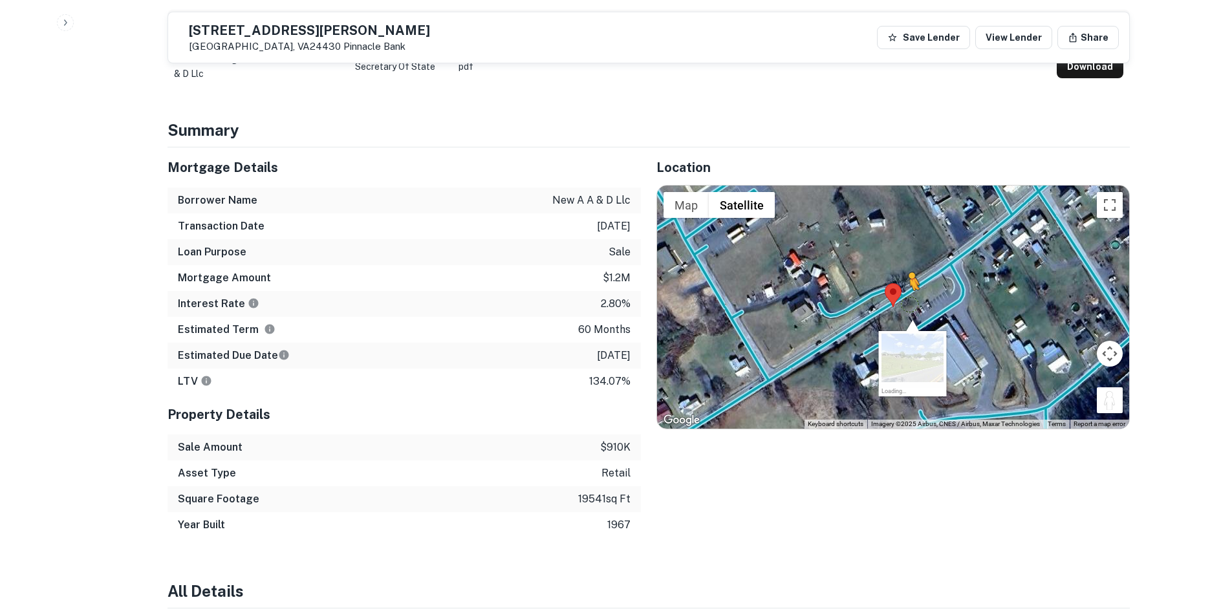
drag, startPoint x: 1106, startPoint y: 405, endPoint x: 902, endPoint y: 300, distance: 229.5
click at [902, 300] on div "To activate drag with keyboard, press Alt + Enter. Once in keyboard drag state,…" at bounding box center [893, 307] width 472 height 243
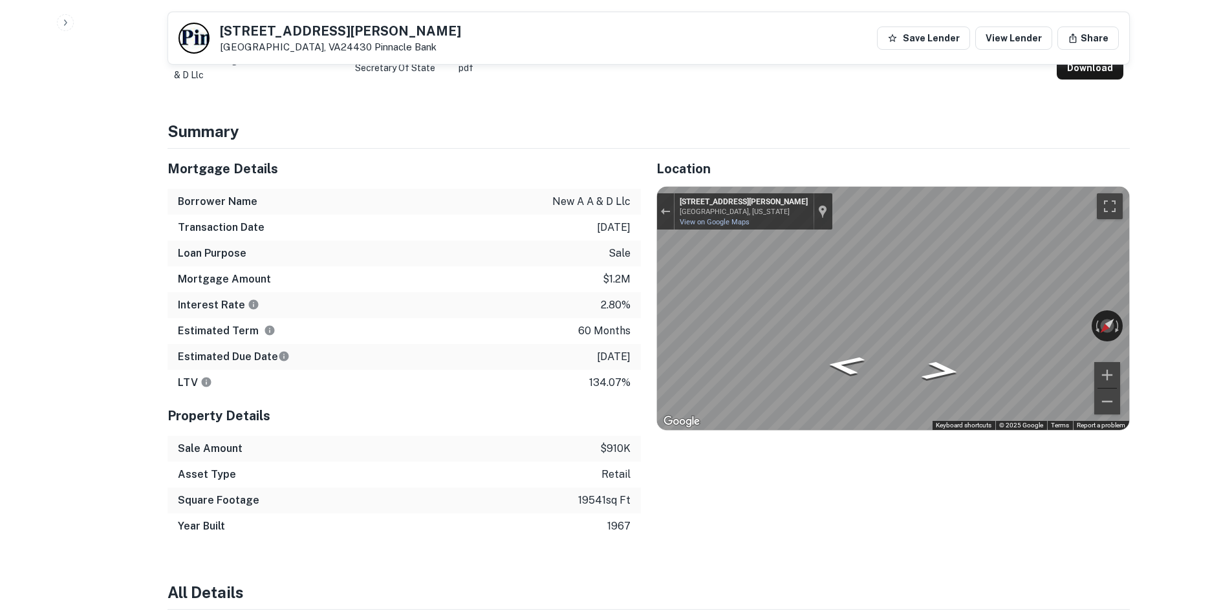
scroll to position [453, 0]
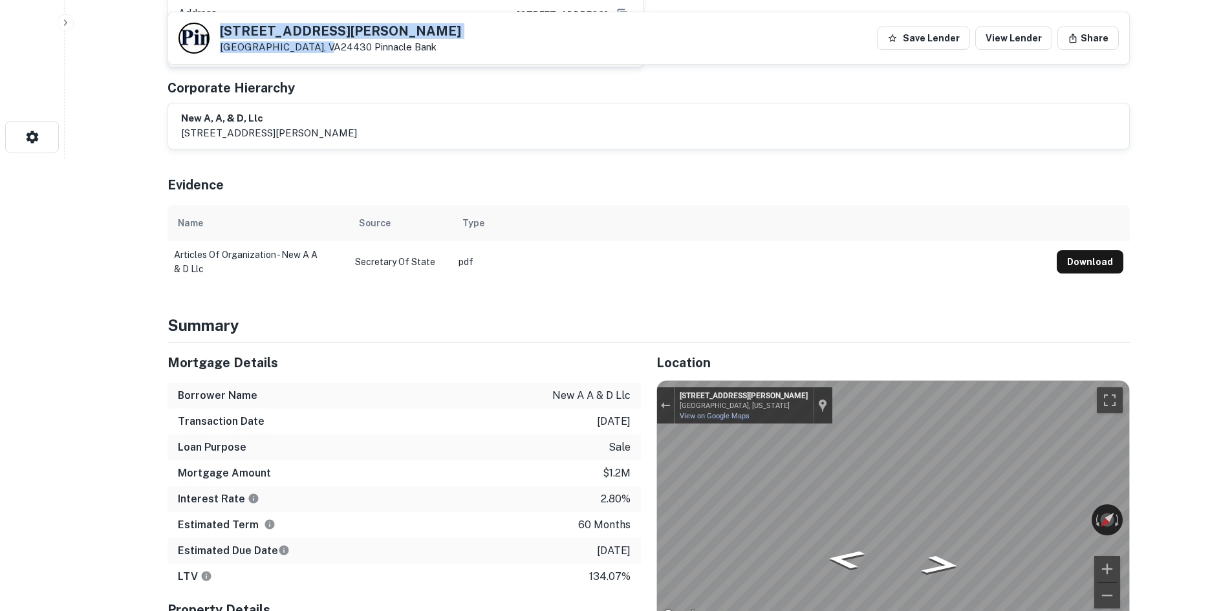
drag, startPoint x: 218, startPoint y: 33, endPoint x: 314, endPoint y: 51, distance: 98.1
click at [314, 51] on div "[STREET_ADDRESS][GEOGRAPHIC_DATA][PERSON_NAME]" at bounding box center [320, 38] width 283 height 31
copy div "[STREET_ADDRESS][PERSON_NAME]"
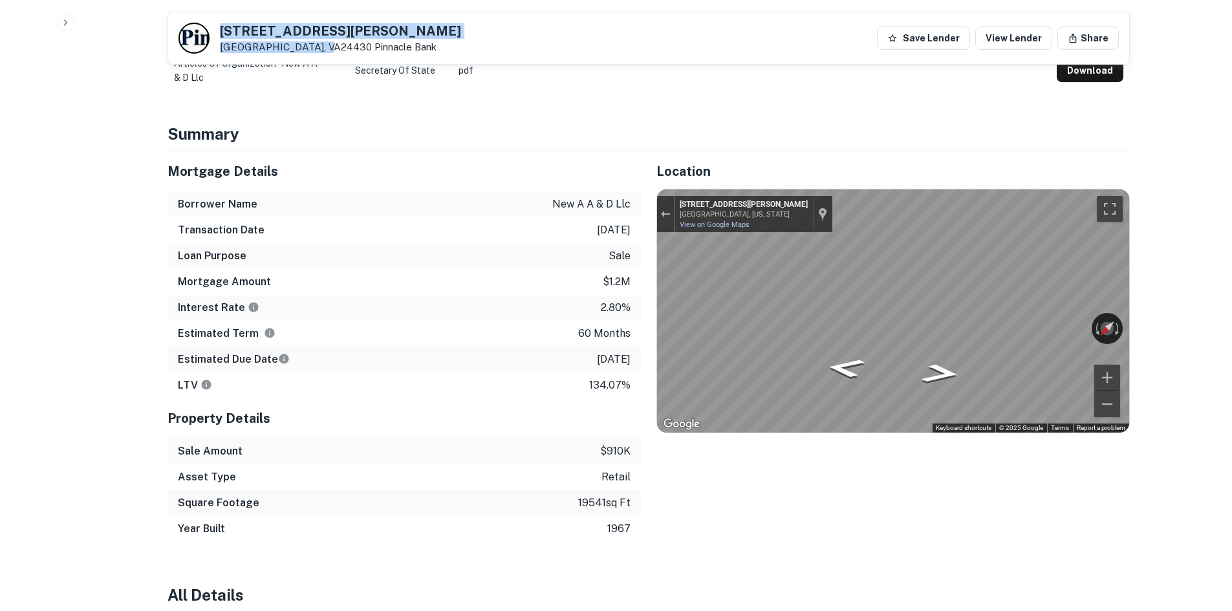
scroll to position [647, 0]
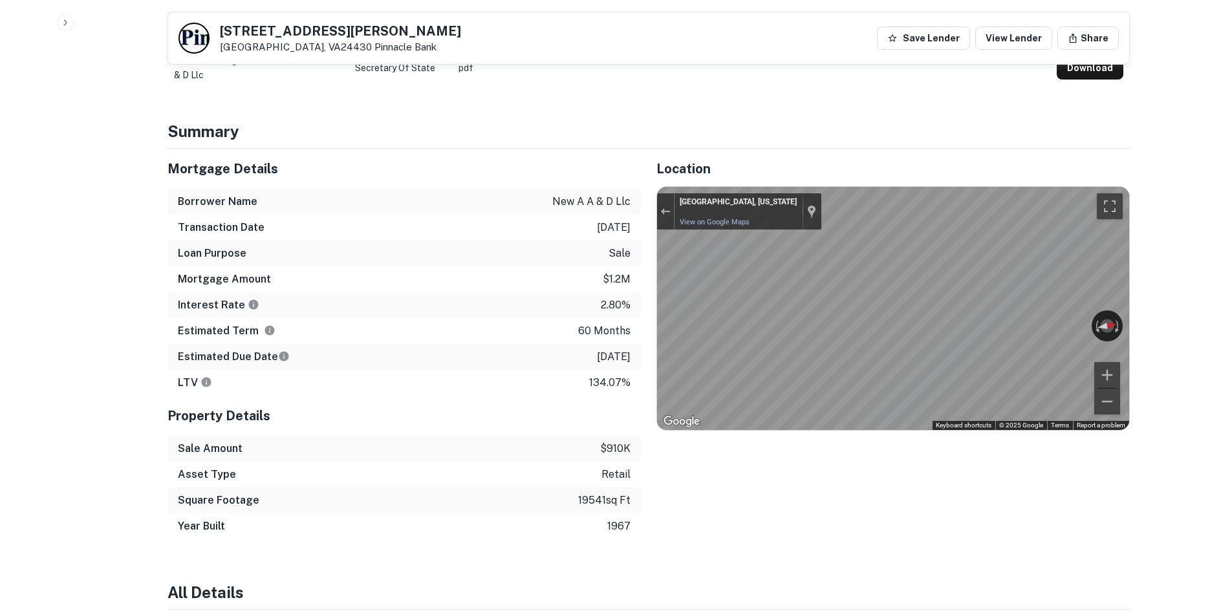
click at [926, 366] on div "Location ← Move left → Move right ↑ Move up ↓ Move down + Zoom in - Zoom out Ho…" at bounding box center [885, 344] width 489 height 391
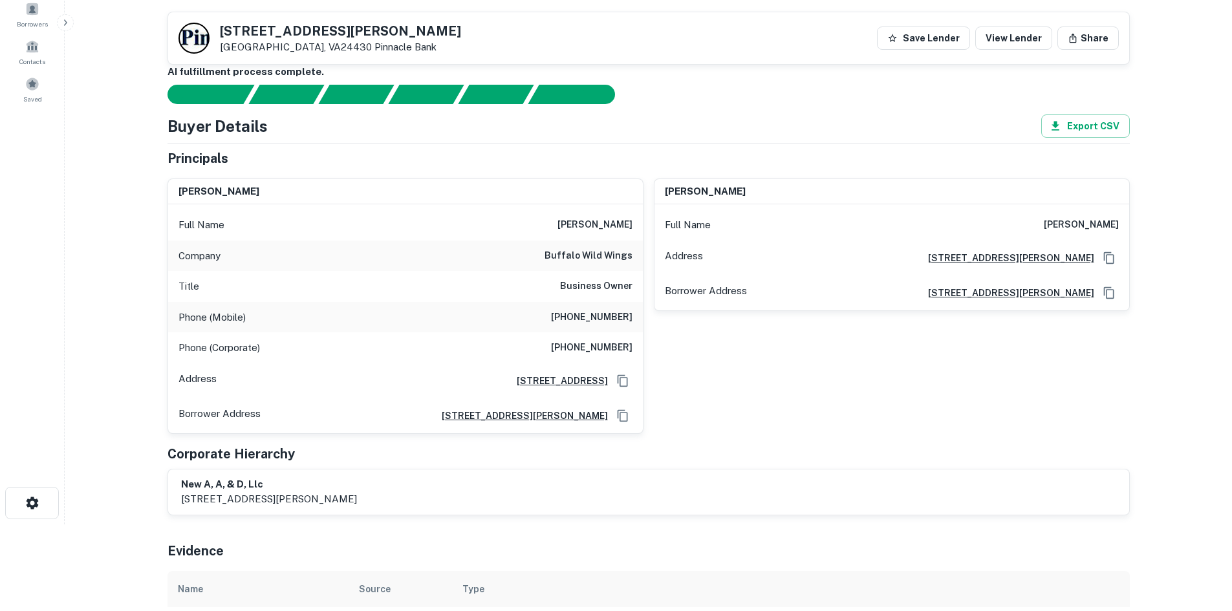
scroll to position [65, 0]
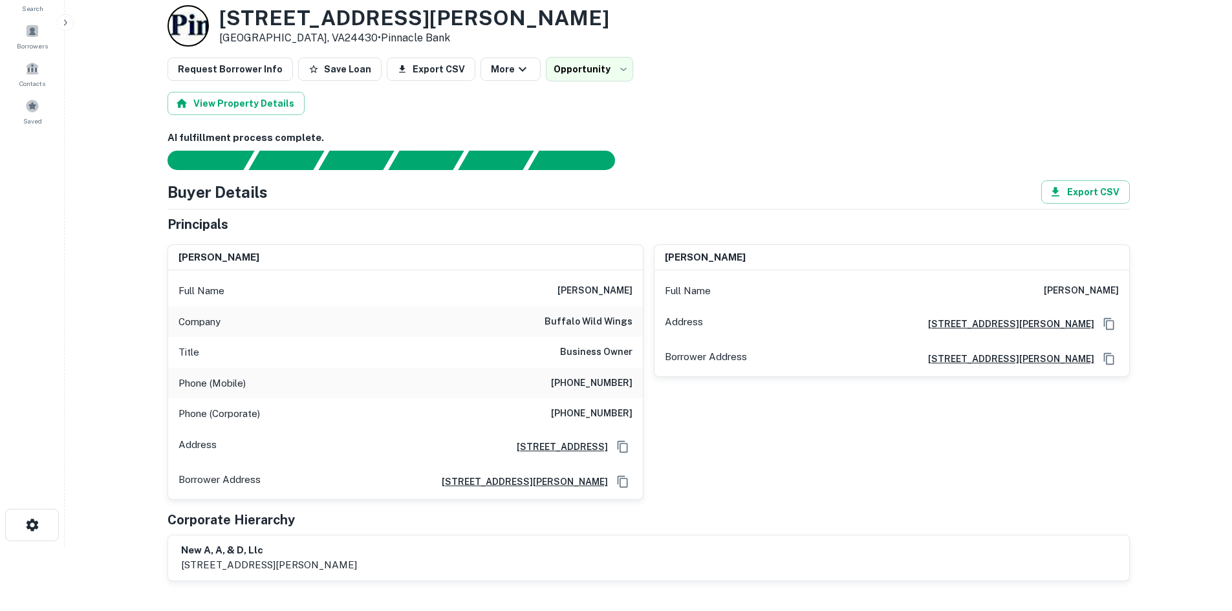
click at [594, 381] on h6 "[PHONE_NUMBER]" at bounding box center [592, 384] width 82 height 16
copy h6 "[PHONE_NUMBER]"
click at [619, 422] on div "Phone (Corporate) [PHONE_NUMBER]" at bounding box center [405, 414] width 475 height 31
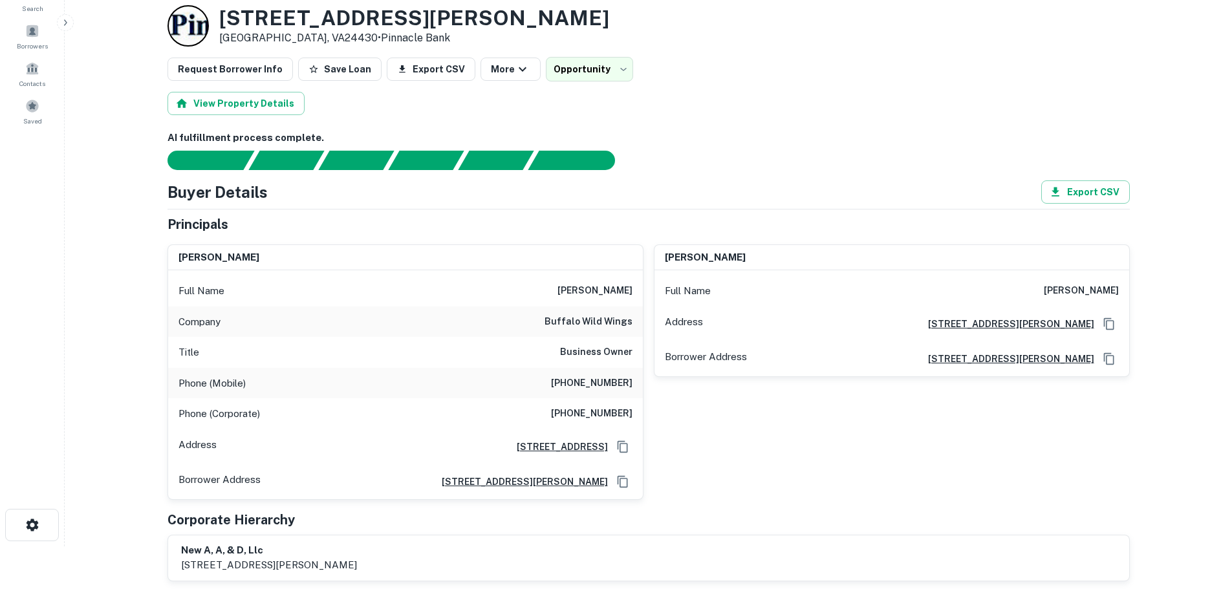
click at [619, 417] on h6 "[PHONE_NUMBER]" at bounding box center [592, 414] width 82 height 16
click at [619, 416] on h6 "[PHONE_NUMBER]" at bounding box center [592, 414] width 82 height 16
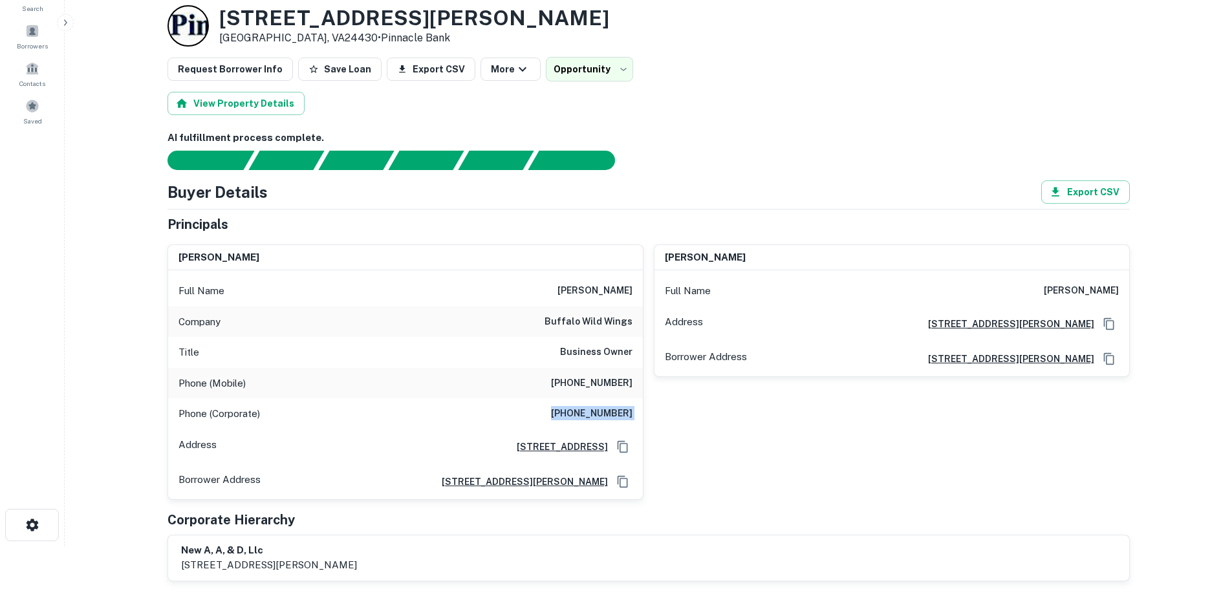
click at [604, 296] on h6 "[PERSON_NAME]" at bounding box center [595, 291] width 75 height 16
click at [571, 295] on div "Full Name [PERSON_NAME]" at bounding box center [405, 291] width 475 height 31
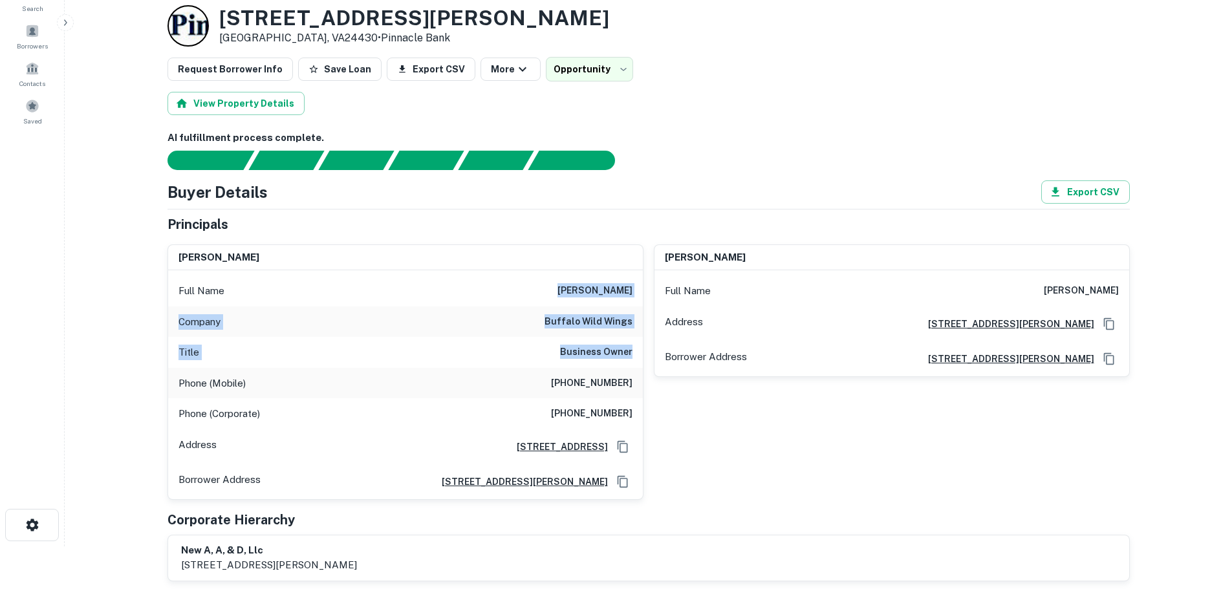
drag, startPoint x: 578, startPoint y: 287, endPoint x: 632, endPoint y: 351, distance: 84.0
click at [632, 351] on div "Full Name [PERSON_NAME] Company buffalo wild wings Title Business Owner Phone (…" at bounding box center [405, 384] width 475 height 229
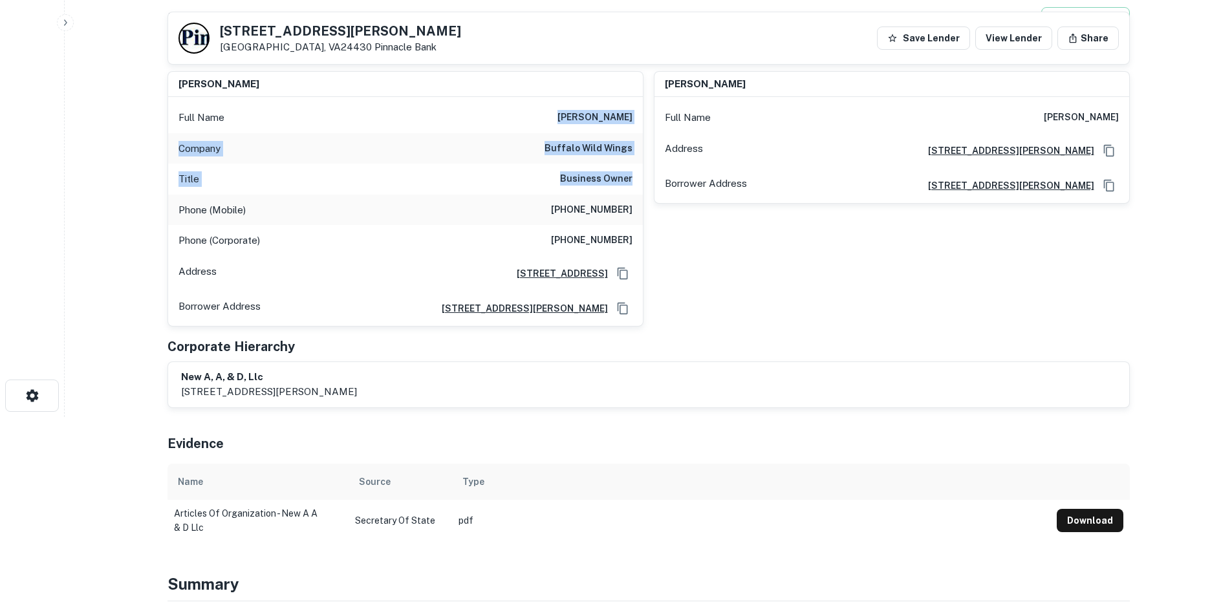
scroll to position [0, 0]
